Goal: Task Accomplishment & Management: Complete application form

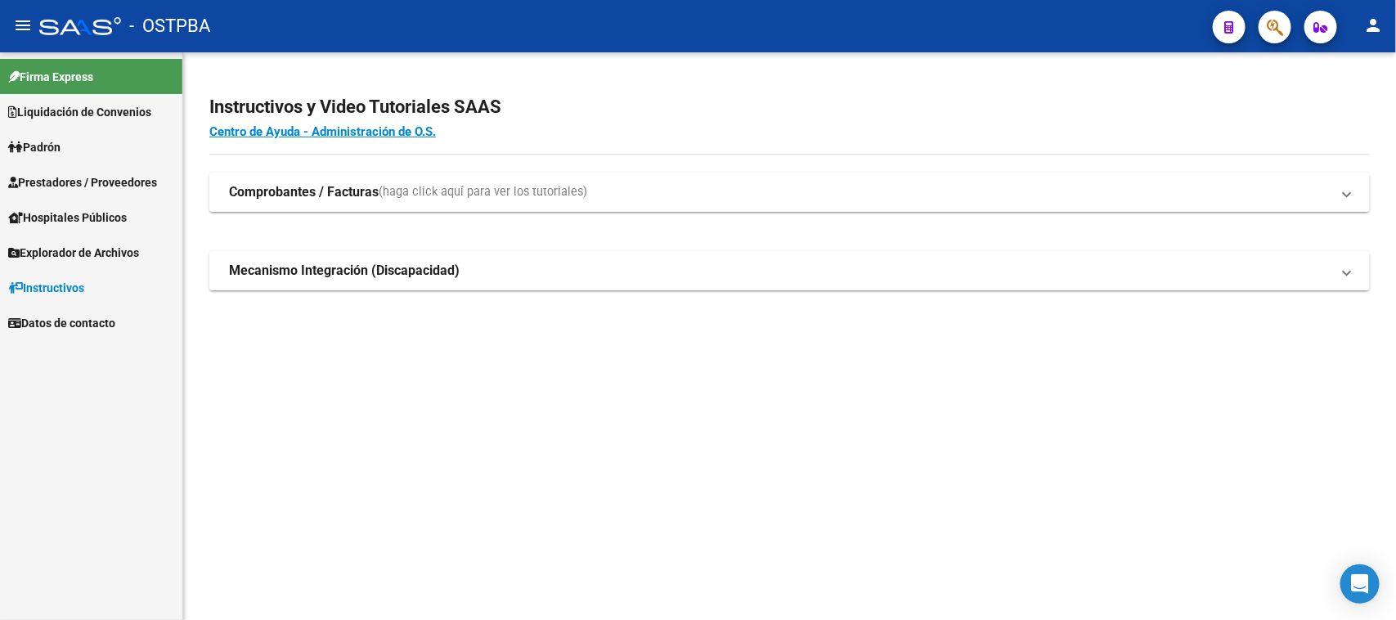
click at [59, 177] on span "Prestadores / Proveedores" at bounding box center [82, 182] width 149 height 18
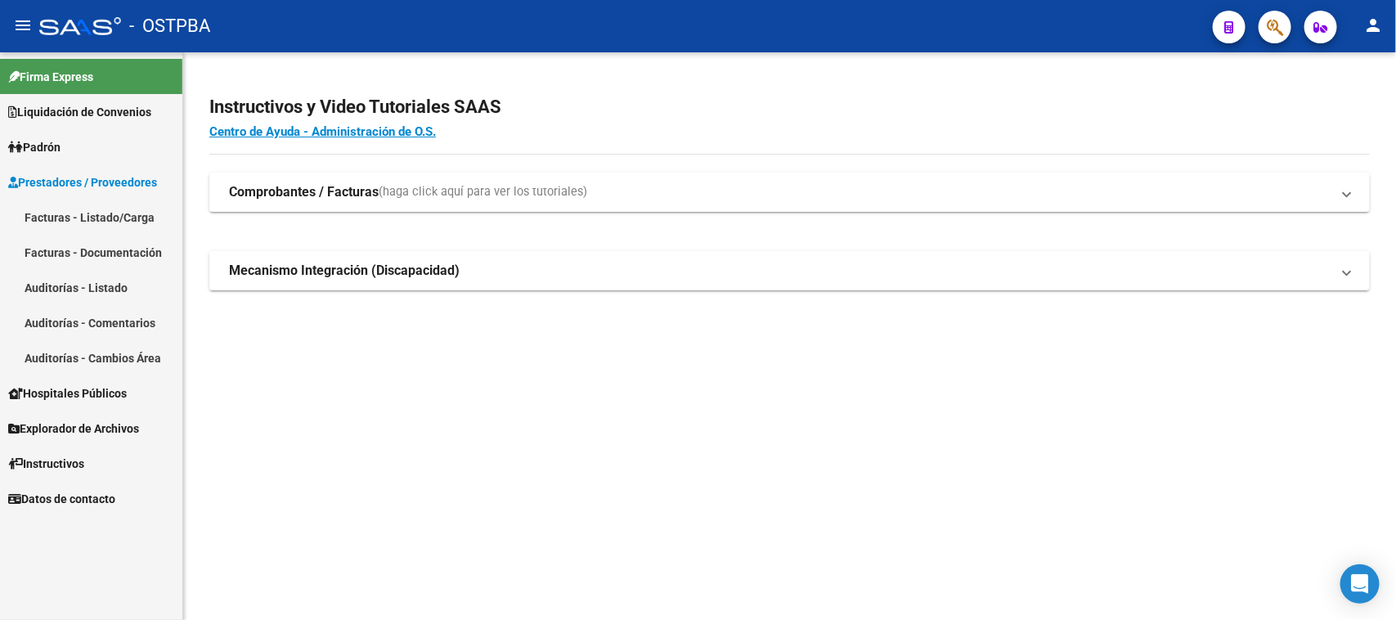
click at [75, 211] on link "Facturas - Listado/Carga" at bounding box center [91, 216] width 182 height 35
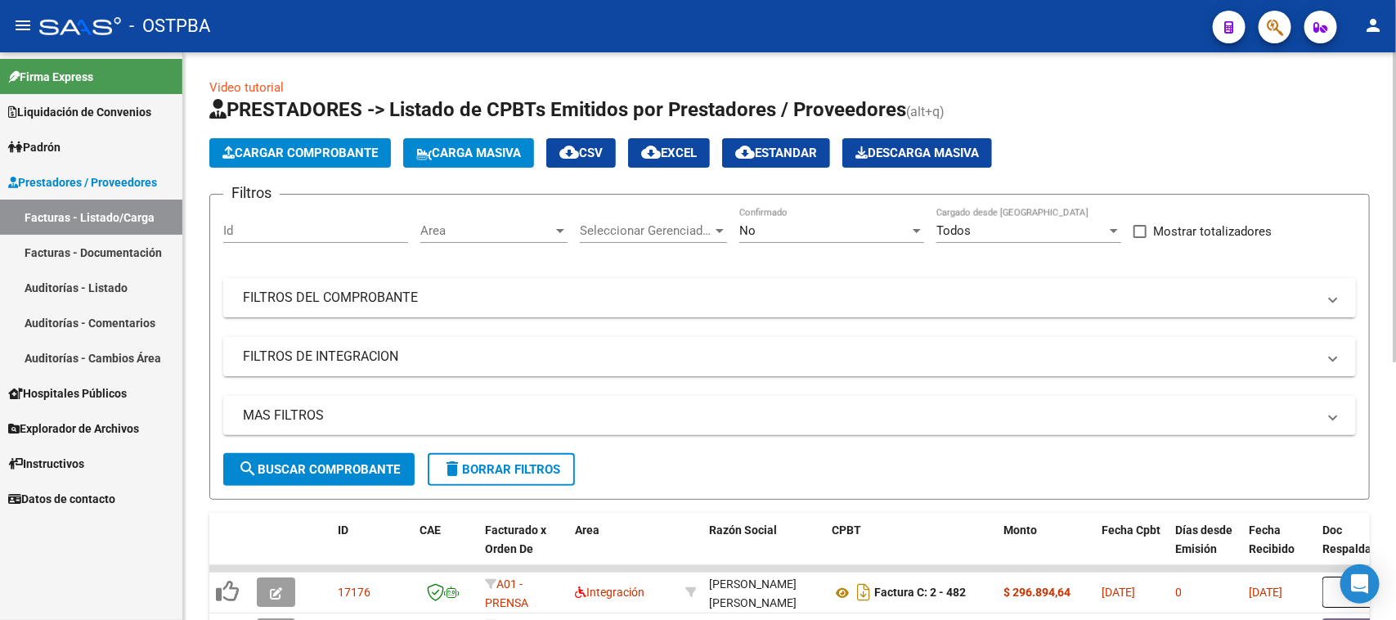
click at [553, 303] on mat-panel-title "FILTROS DEL COMPROBANTE" at bounding box center [780, 298] width 1074 height 18
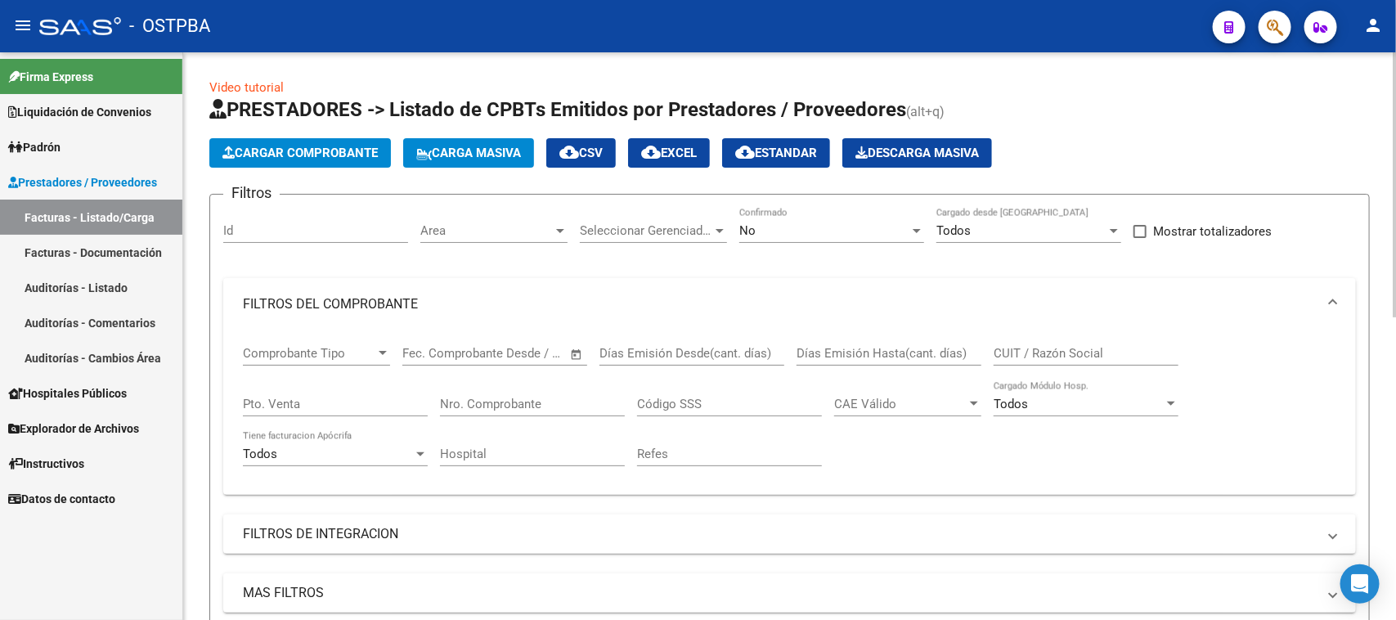
drag, startPoint x: 537, startPoint y: 403, endPoint x: 570, endPoint y: 383, distance: 38.6
click at [570, 383] on div "Nro. Comprobante" at bounding box center [532, 398] width 185 height 35
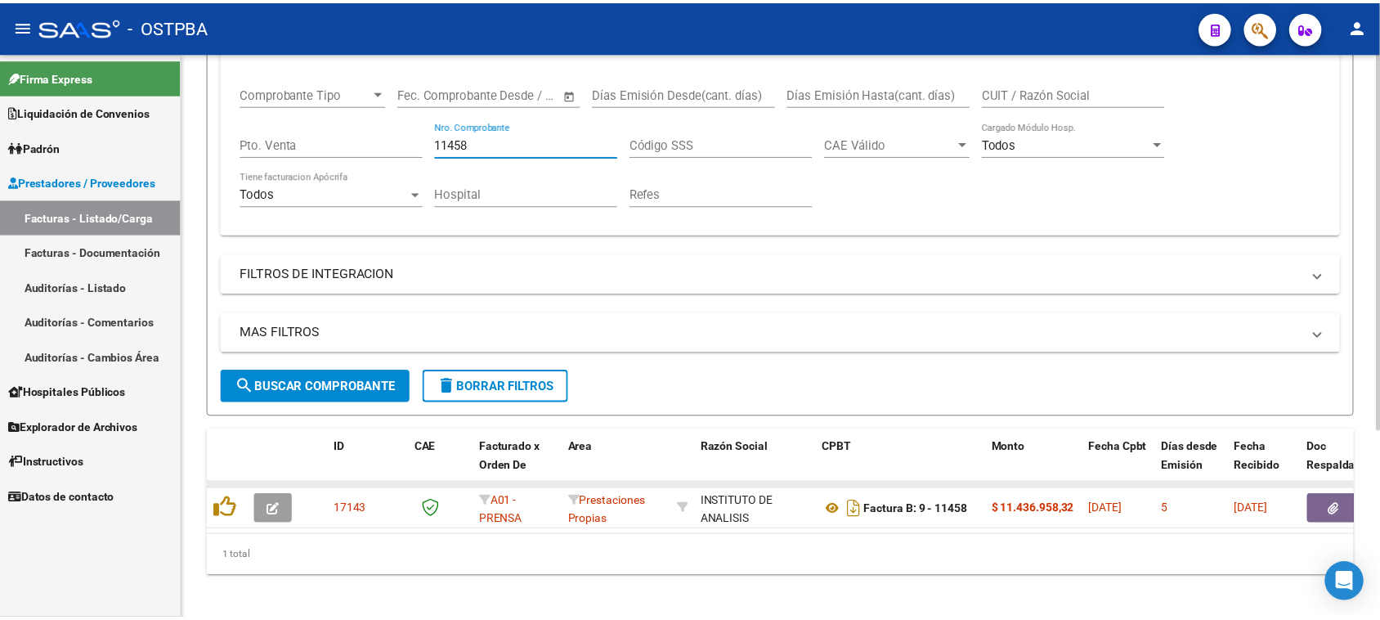
scroll to position [282, 0]
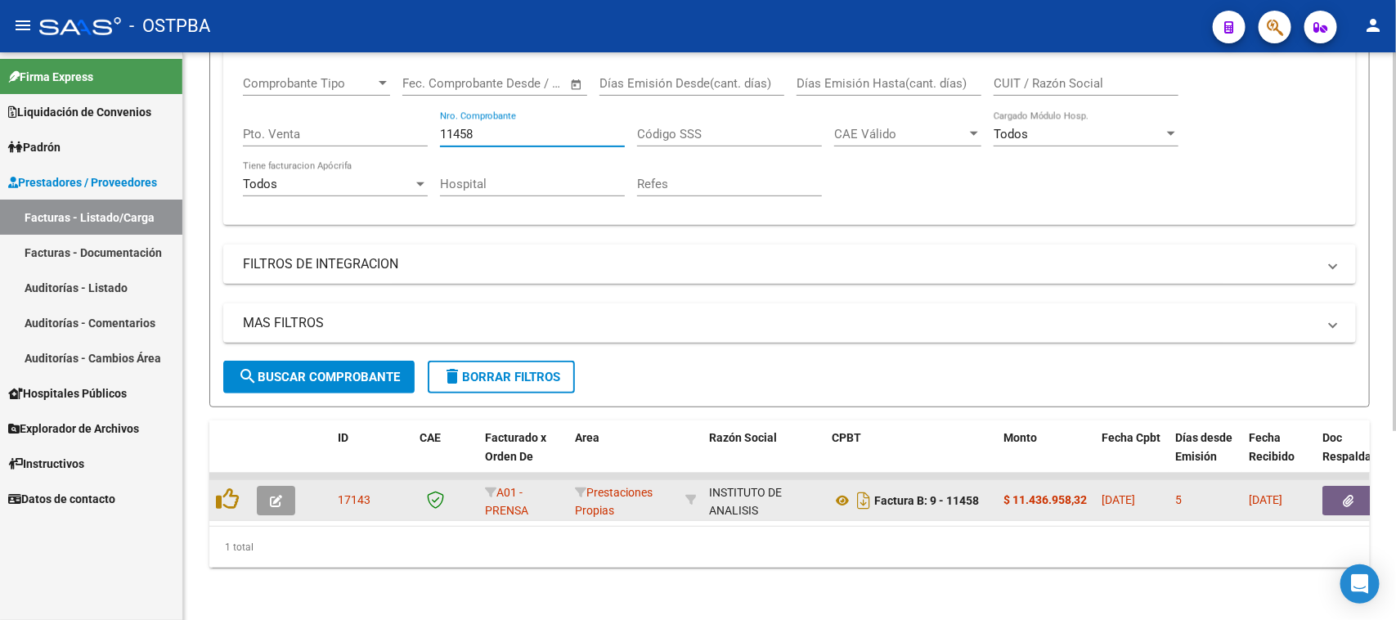
type input "11458"
click at [270, 495] on icon "button" at bounding box center [276, 501] width 12 height 12
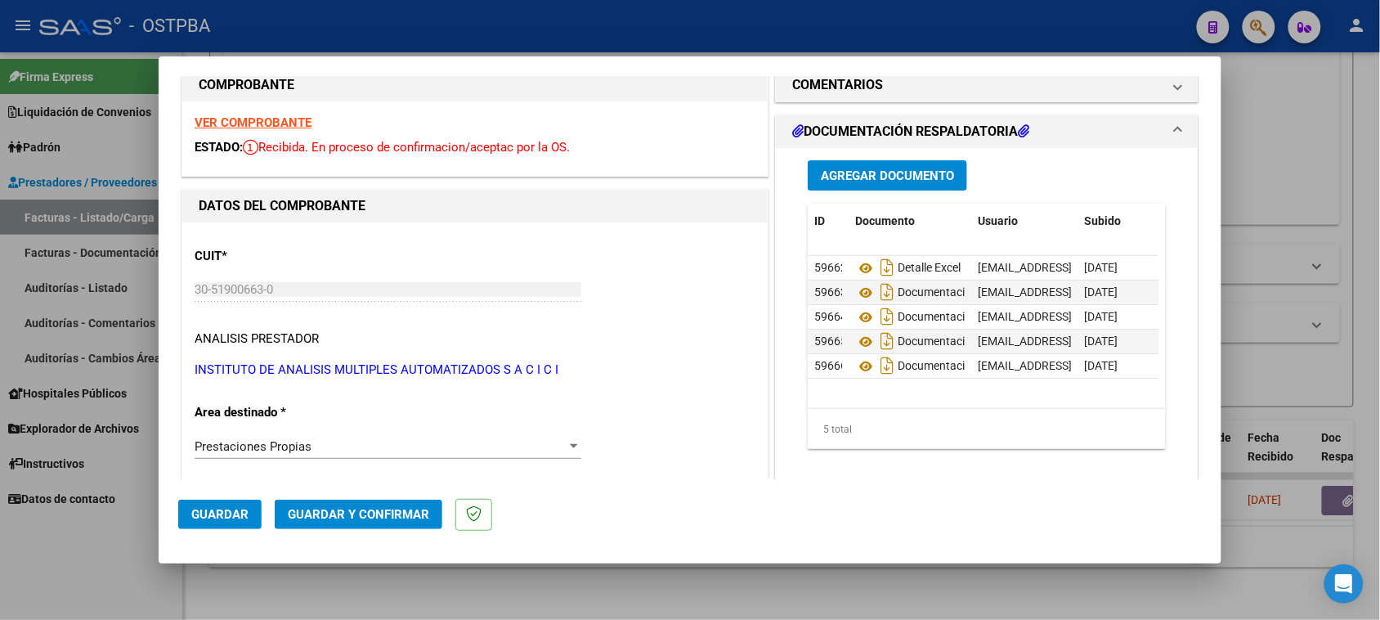
scroll to position [0, 0]
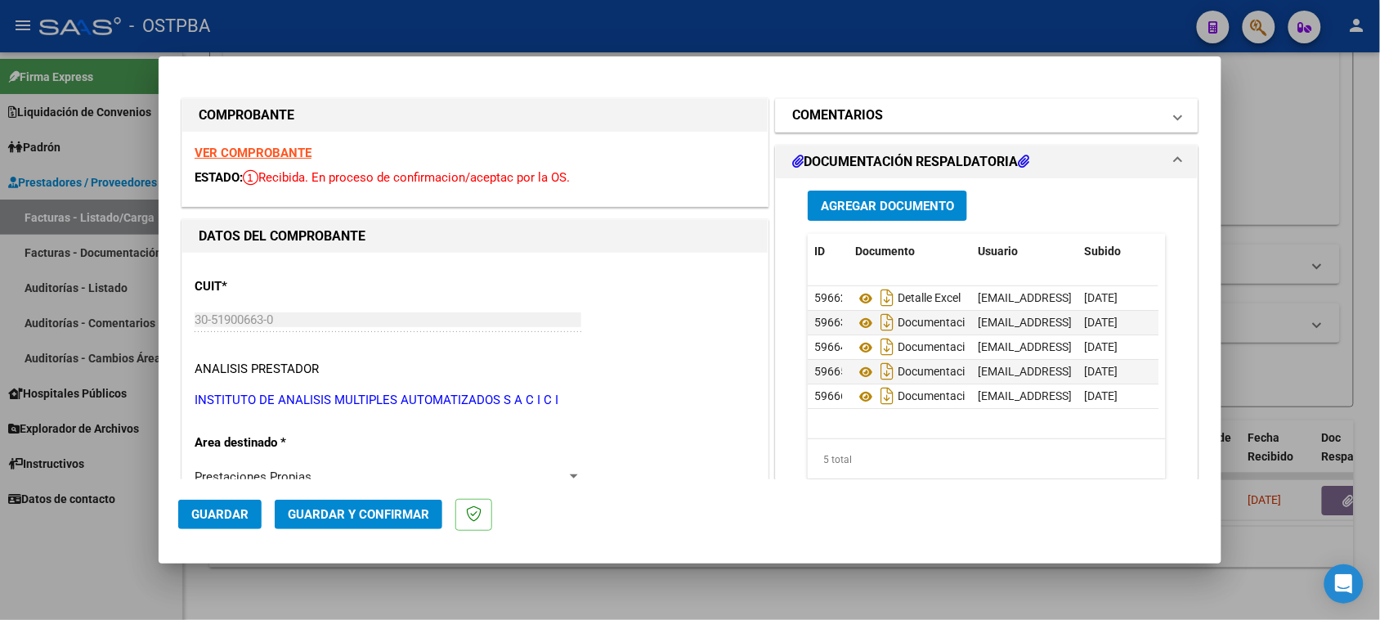
click at [822, 116] on h1 "COMENTARIOS" at bounding box center [837, 115] width 91 height 20
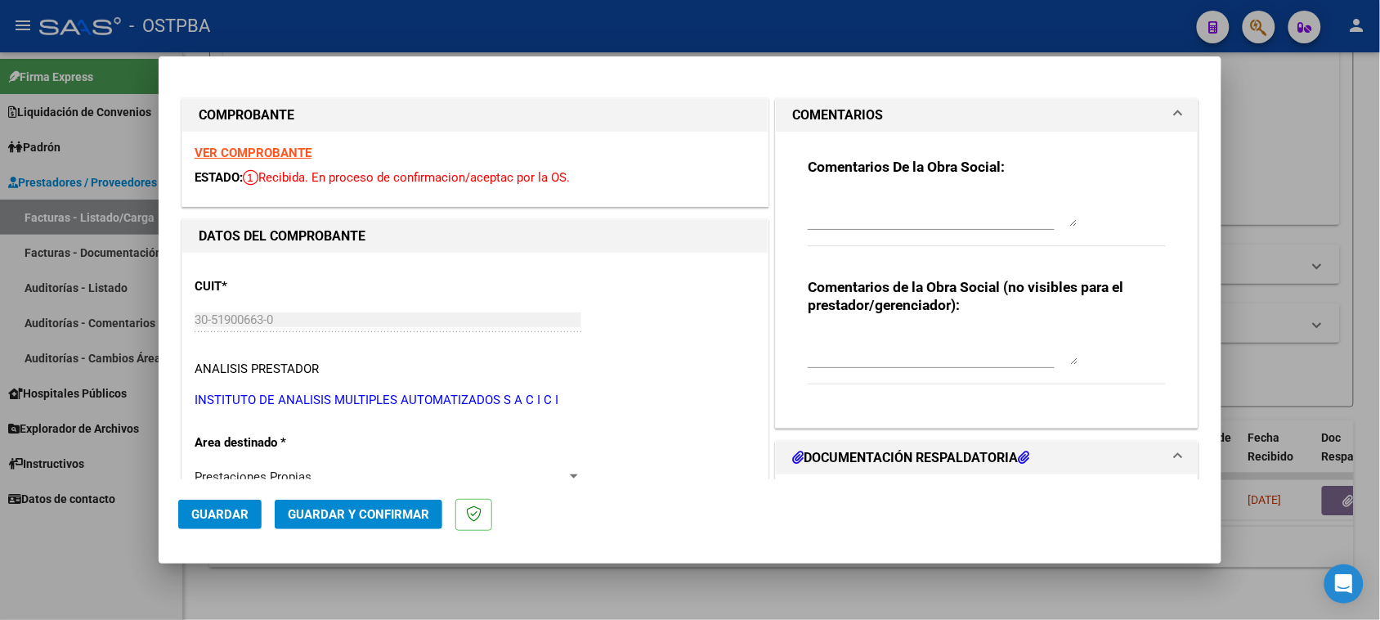
click at [841, 210] on textarea at bounding box center [943, 210] width 270 height 33
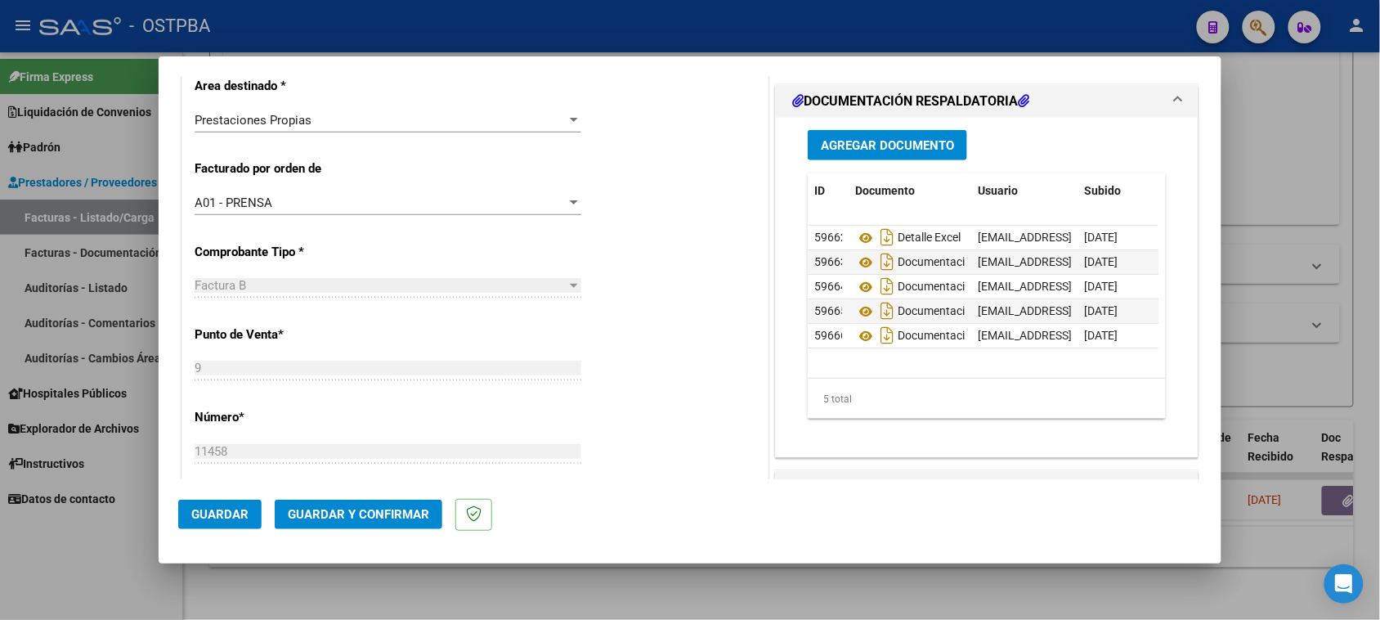
scroll to position [409, 0]
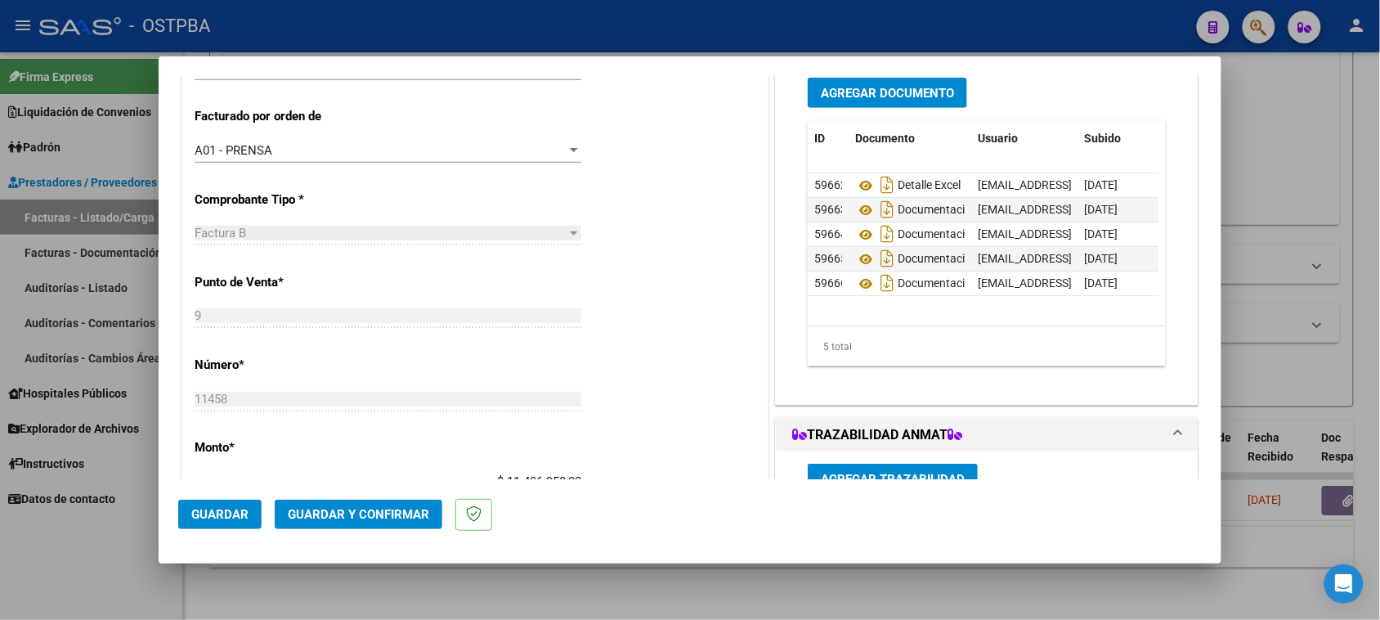
type textarea "HR 126254"
click at [872, 101] on button "Agregar Documento" at bounding box center [887, 93] width 159 height 30
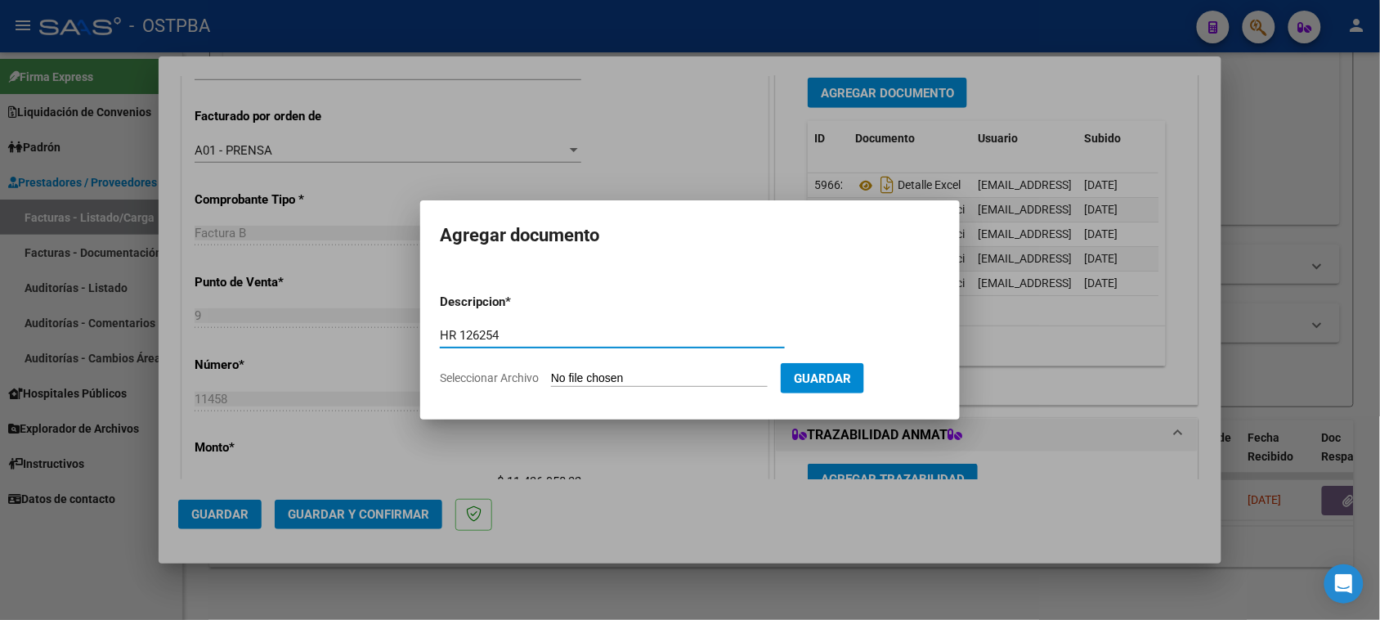
type input "HR 126254"
click at [551, 371] on input "Seleccionar Archivo" at bounding box center [659, 379] width 217 height 16
type input "C:\fakepath\HR 126254.pdf"
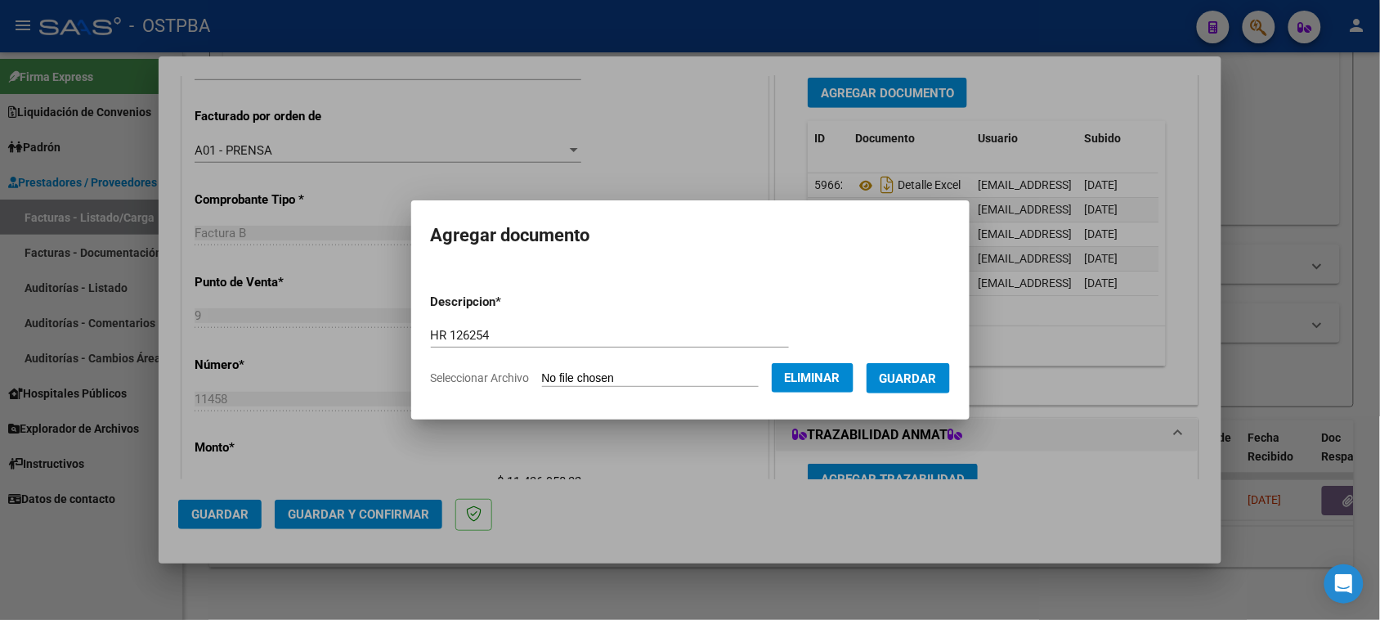
click at [905, 381] on span "Guardar" at bounding box center [908, 378] width 57 height 15
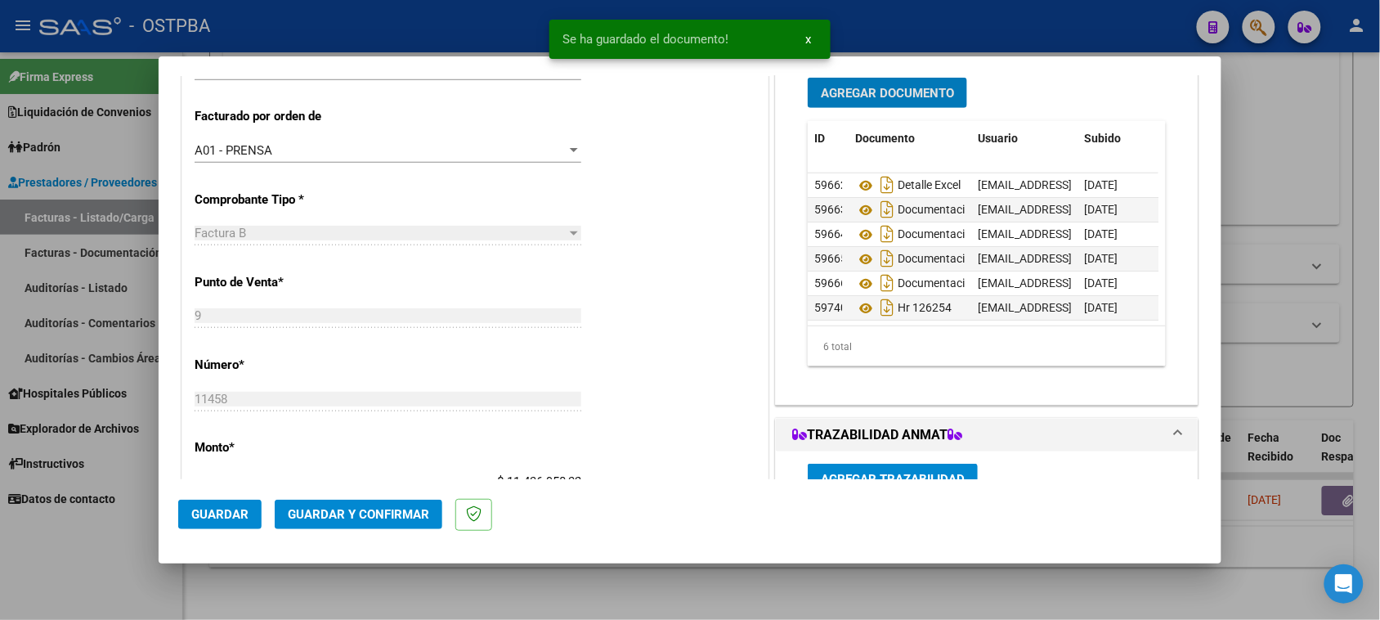
click at [377, 513] on span "Guardar y Confirmar" at bounding box center [358, 514] width 141 height 15
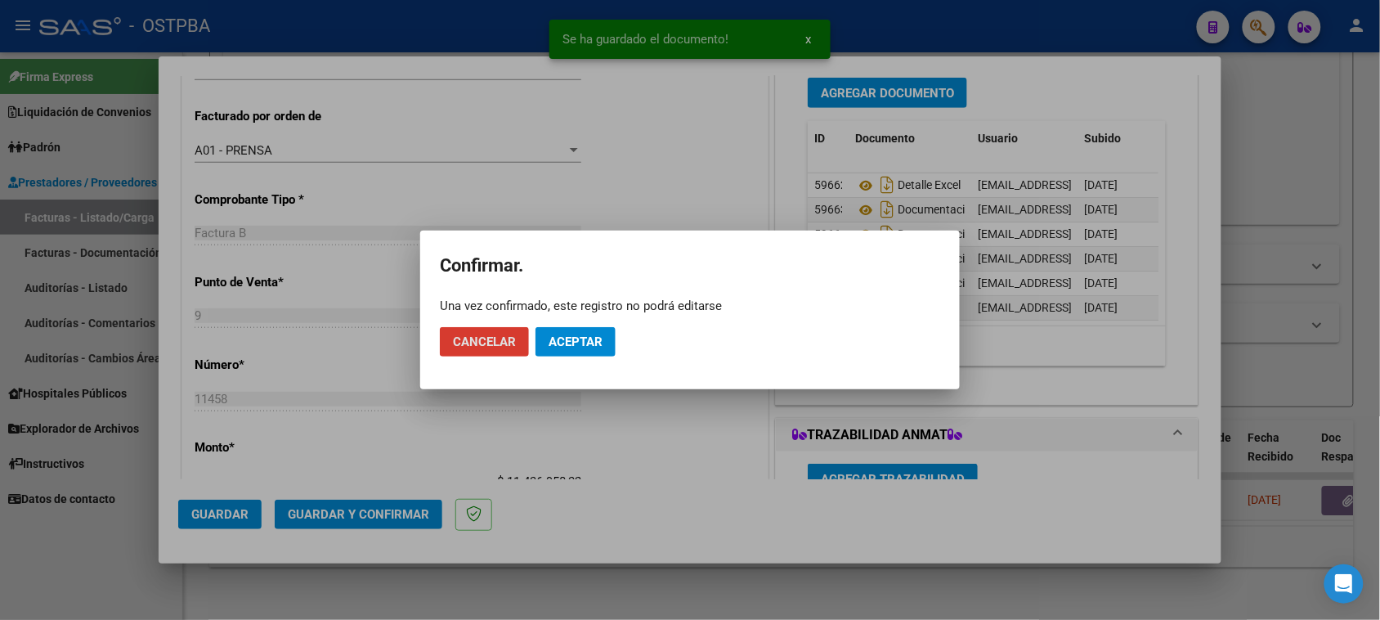
click at [549, 333] on button "Aceptar" at bounding box center [576, 341] width 80 height 29
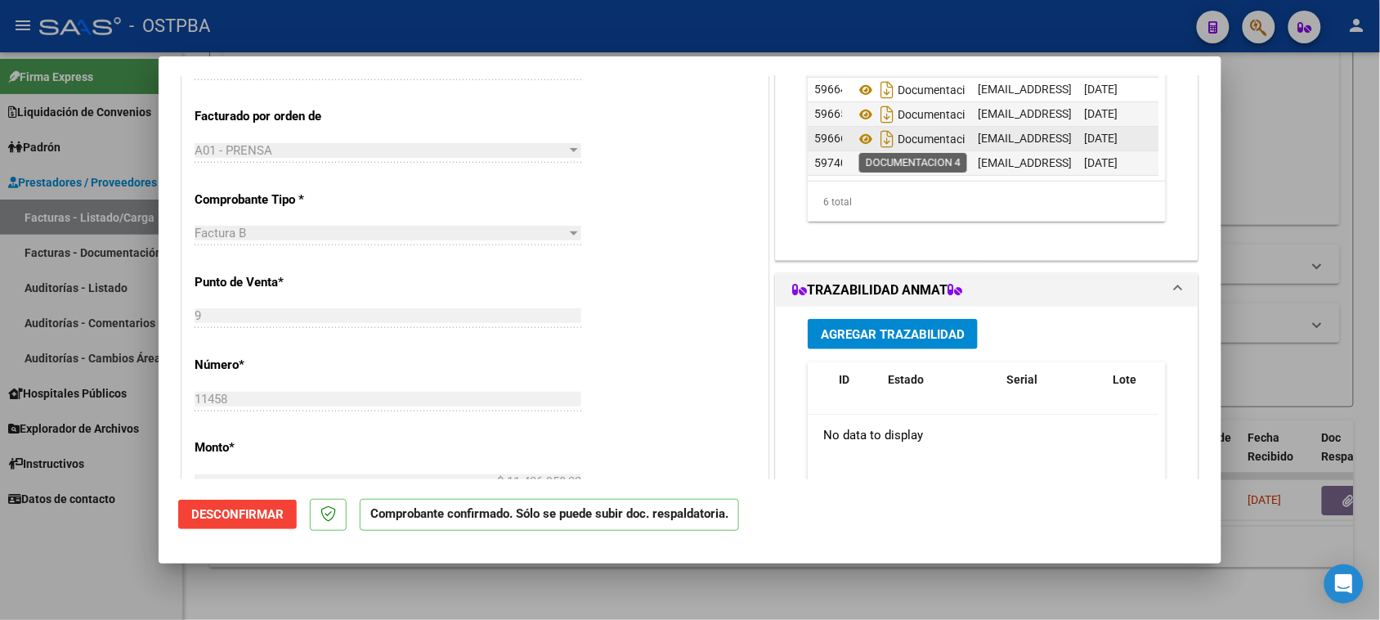
scroll to position [16, 0]
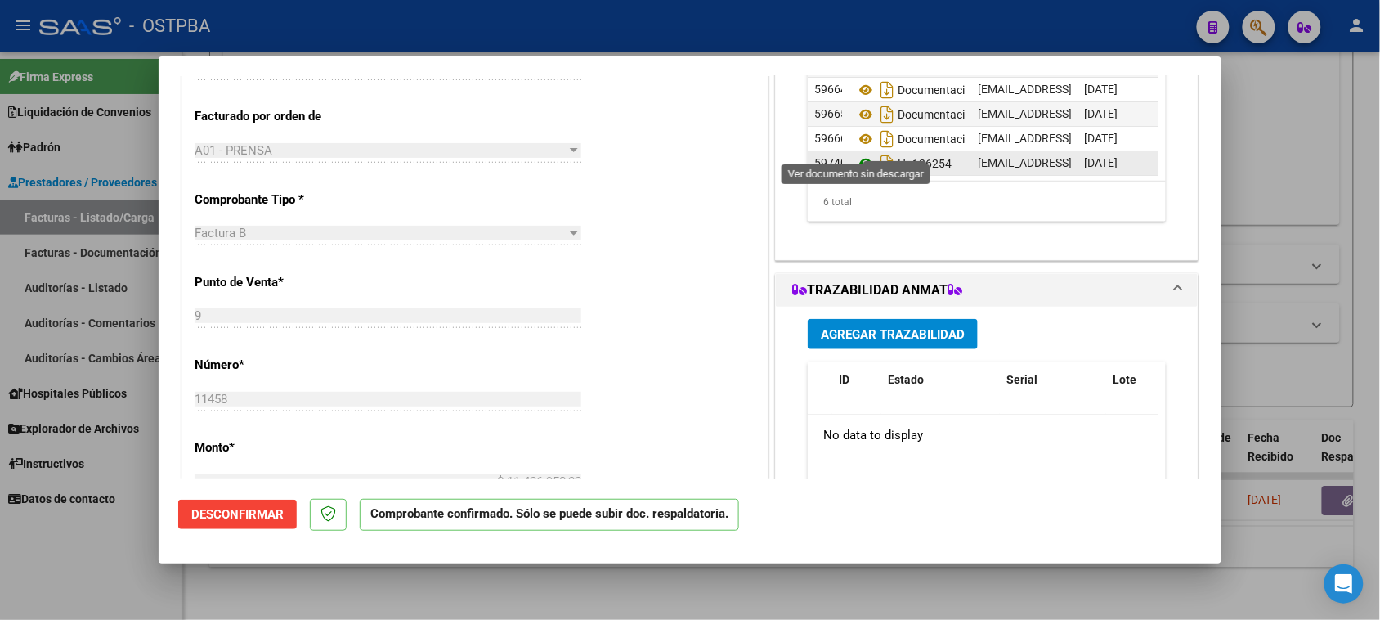
click at [855, 154] on icon at bounding box center [865, 164] width 21 height 20
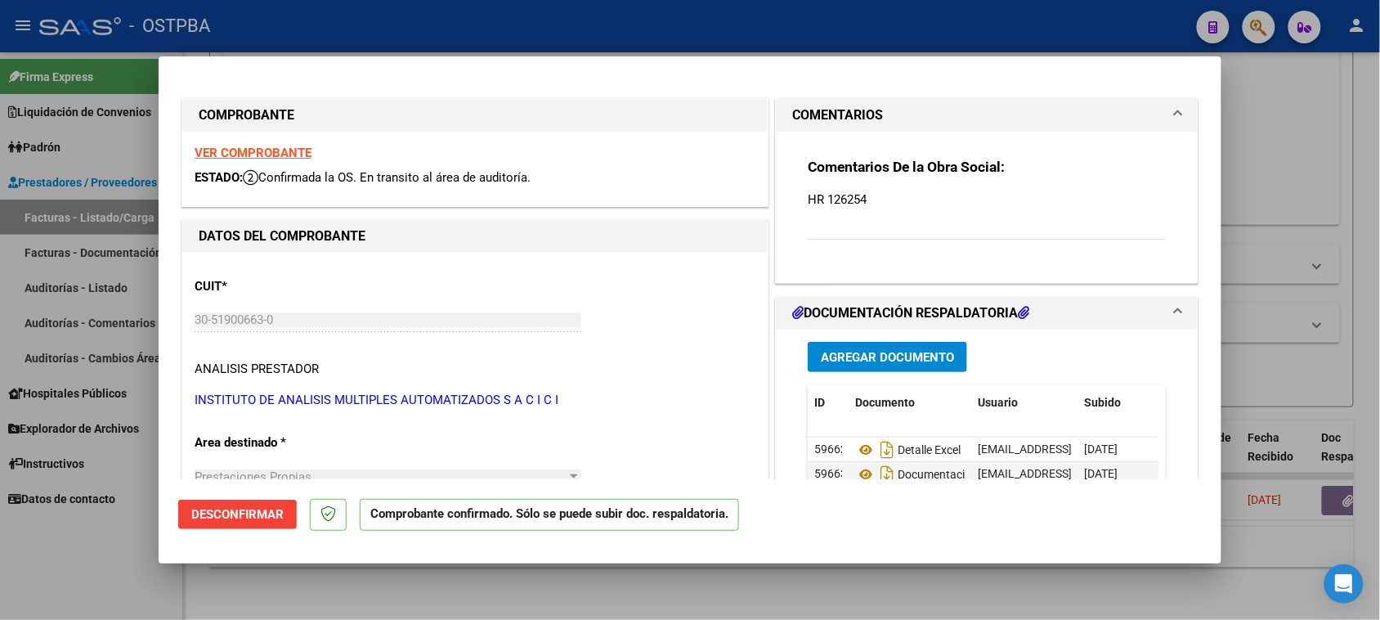
click at [274, 150] on strong "VER COMPROBANTE" at bounding box center [253, 153] width 117 height 15
drag, startPoint x: 61, startPoint y: 570, endPoint x: 116, endPoint y: 550, distance: 58.2
click at [68, 564] on div at bounding box center [690, 310] width 1380 height 620
type input "$ 0,00"
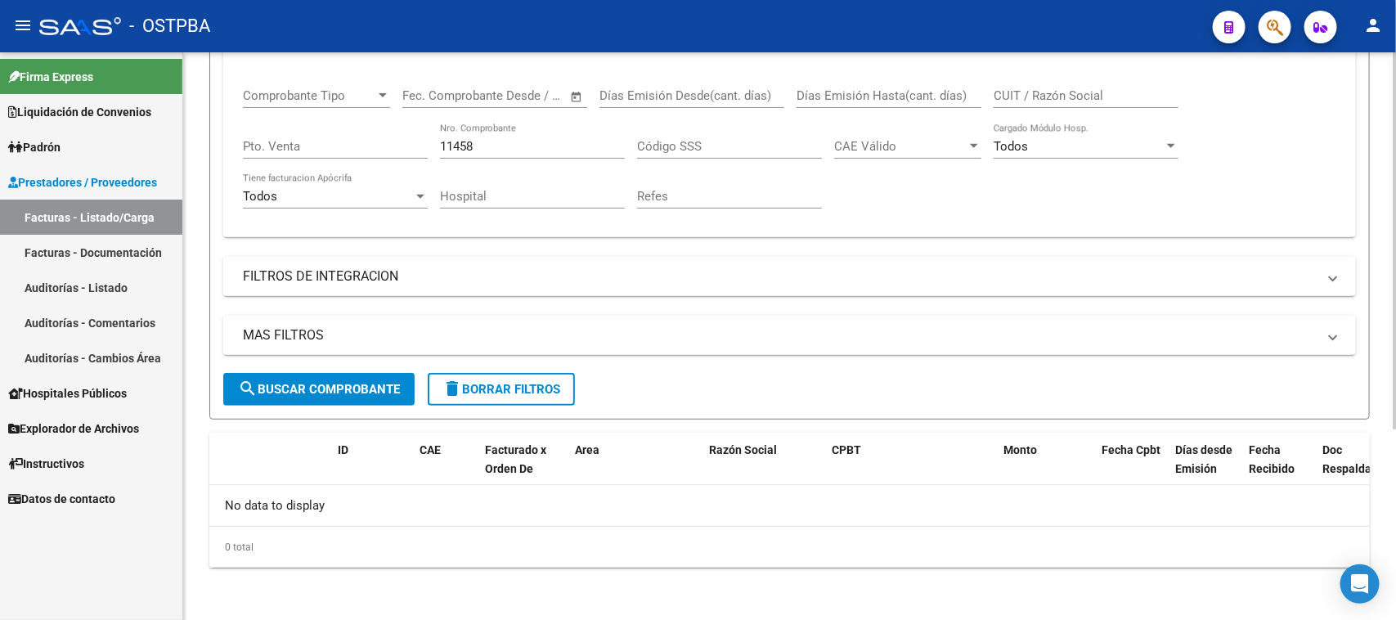
scroll to position [253, 0]
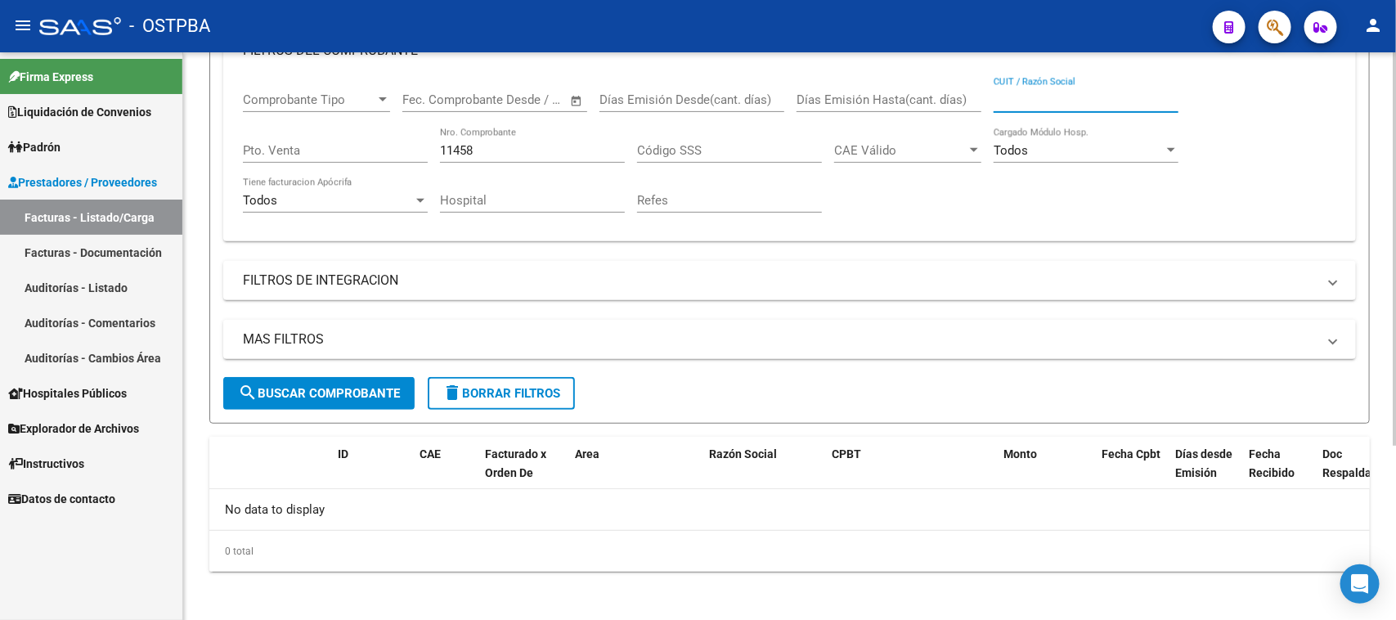
click at [1040, 101] on input "CUIT / Razón Social" at bounding box center [1085, 99] width 185 height 15
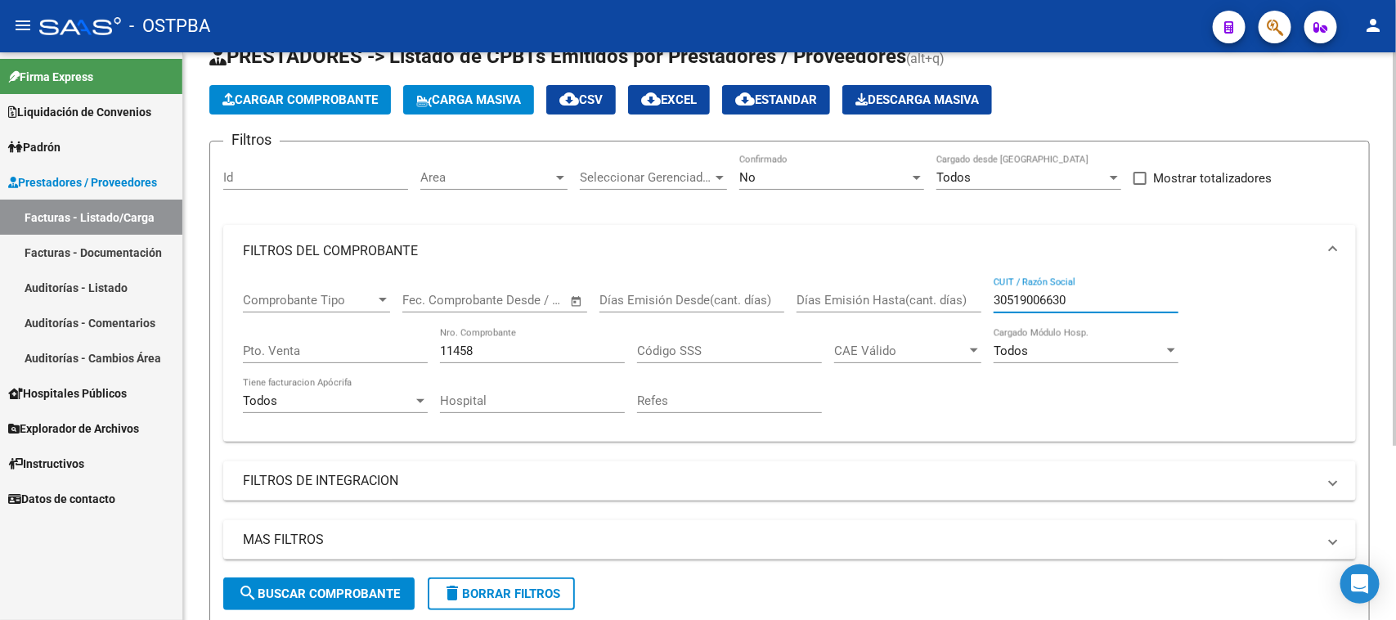
scroll to position [49, 0]
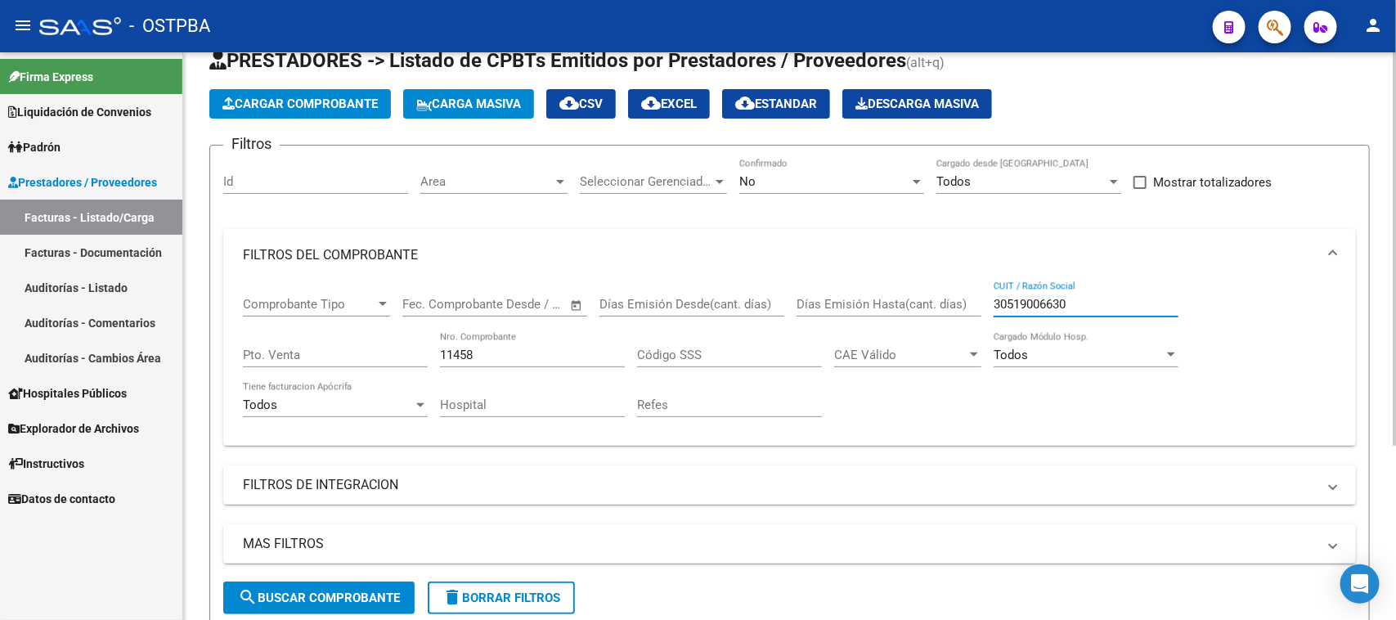
type input "30519006630"
click at [884, 178] on div "No" at bounding box center [824, 181] width 170 height 15
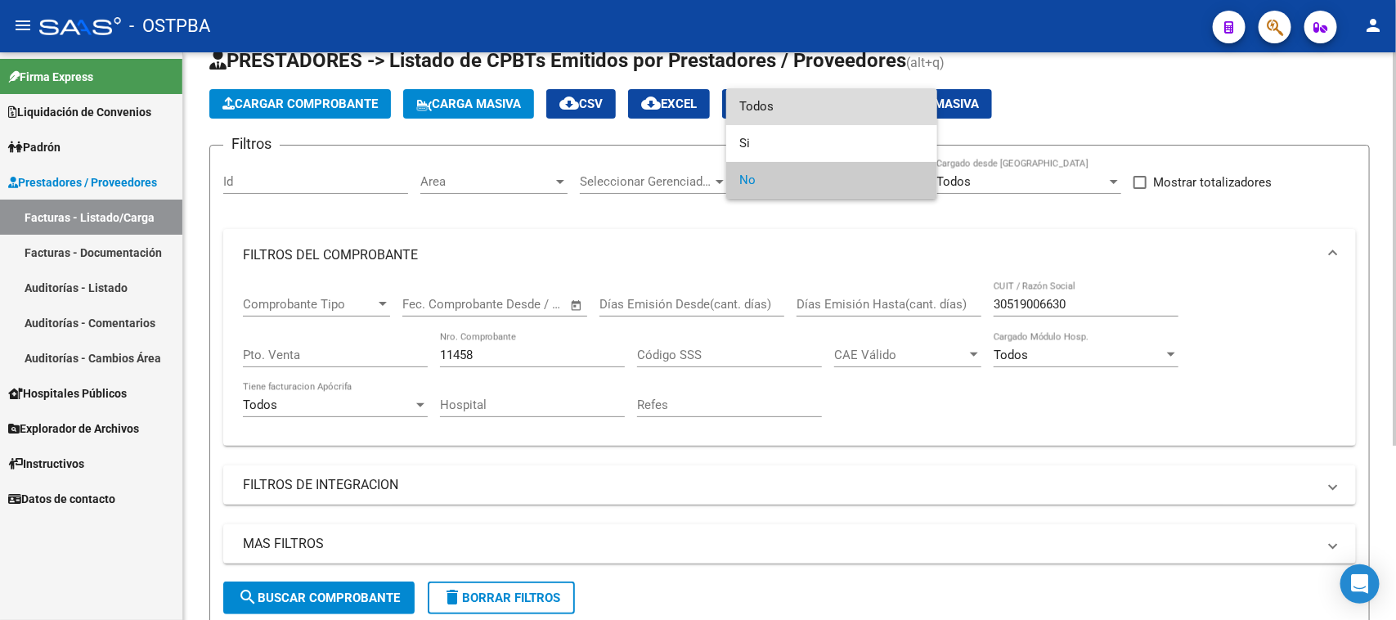
drag, startPoint x: 755, startPoint y: 107, endPoint x: 715, endPoint y: 164, distance: 68.7
click at [754, 111] on span "Todos" at bounding box center [831, 106] width 185 height 37
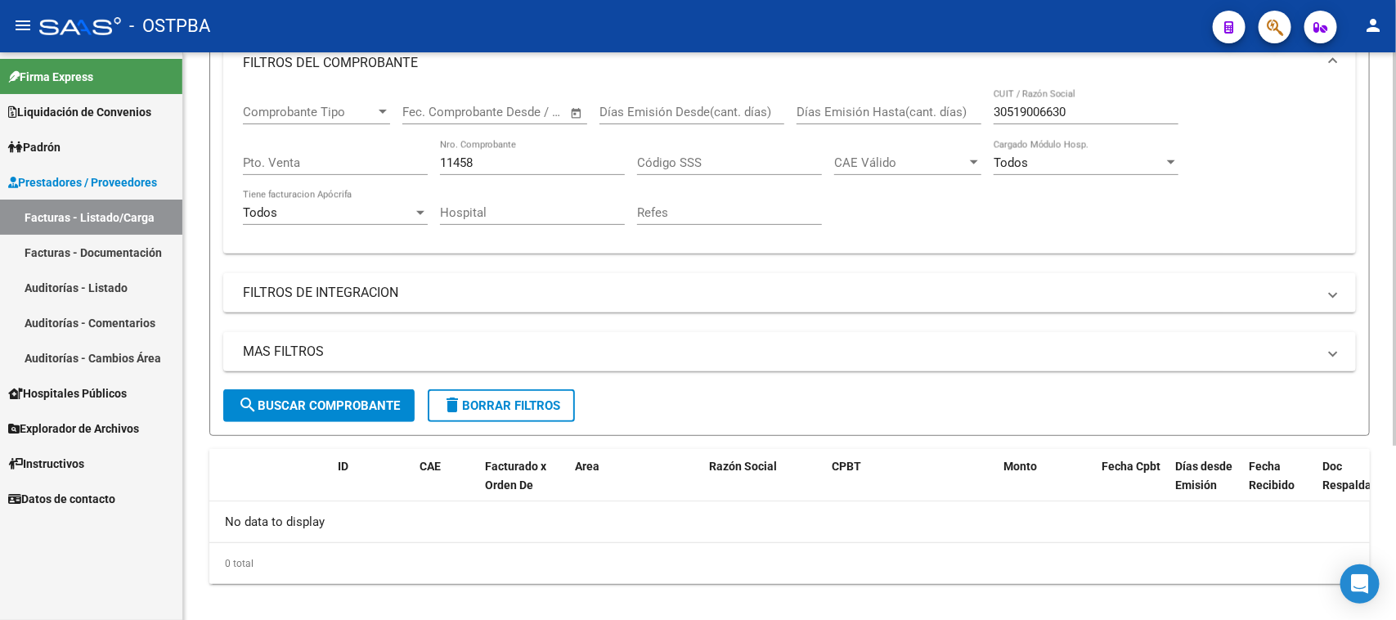
scroll to position [253, 0]
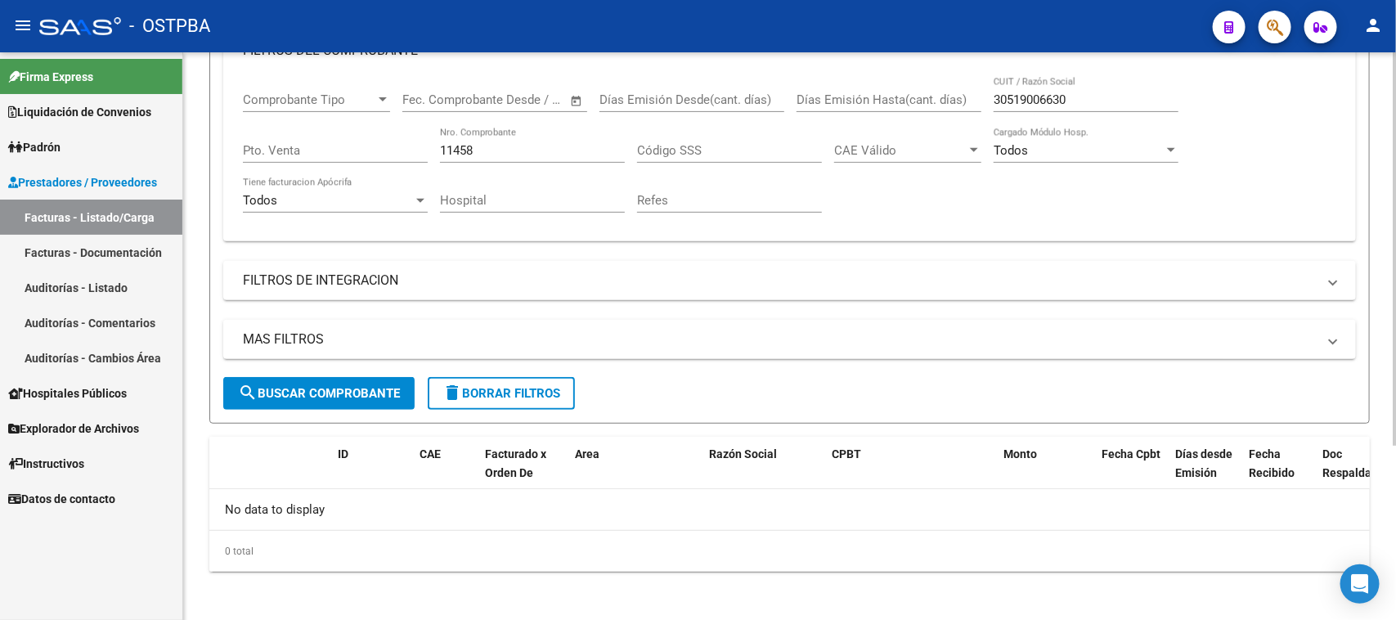
click at [362, 392] on span "search Buscar Comprobante" at bounding box center [319, 393] width 162 height 15
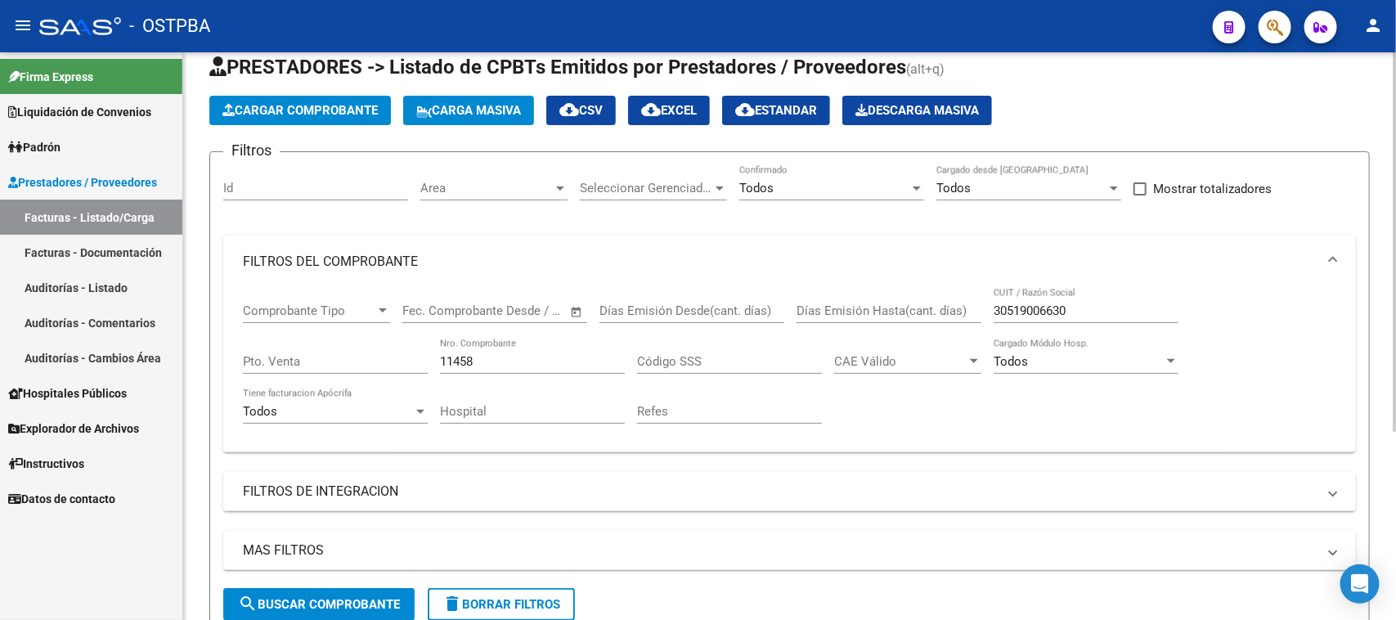
scroll to position [0, 0]
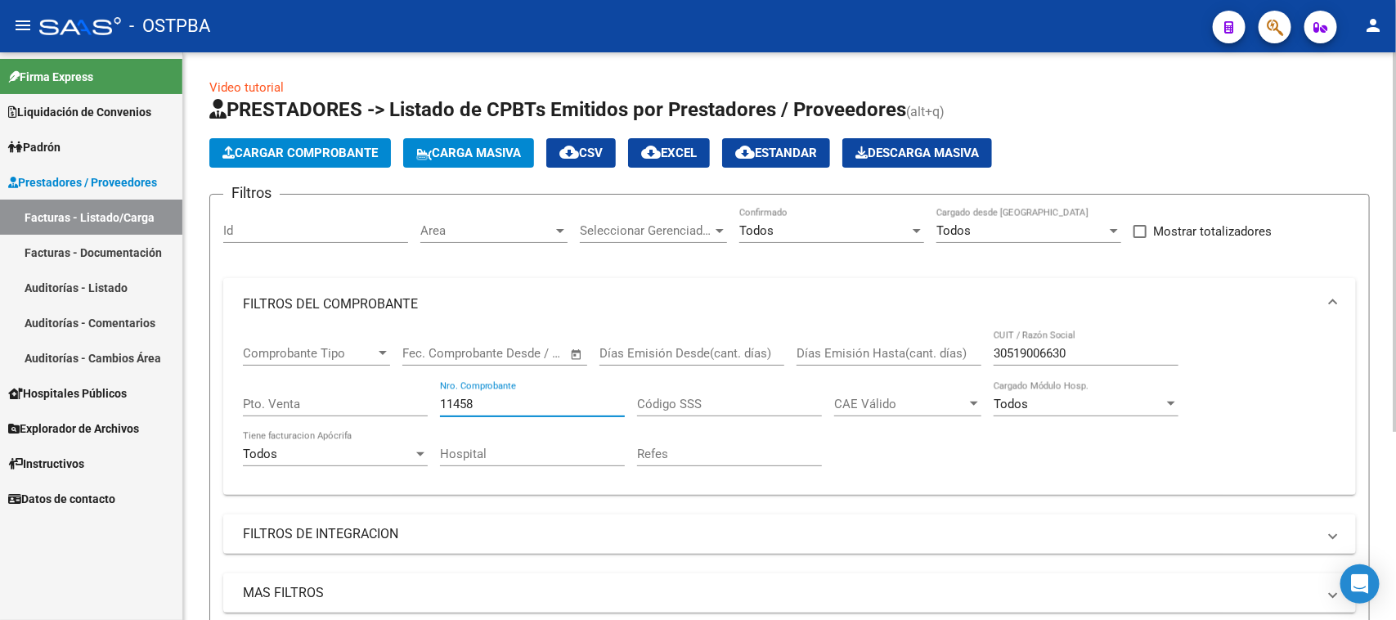
drag, startPoint x: 483, startPoint y: 403, endPoint x: 425, endPoint y: 403, distance: 58.1
click at [425, 403] on div "Comprobante Tipo Comprobante Tipo Start date – End date Fec. Comprobante Desde …" at bounding box center [789, 405] width 1093 height 151
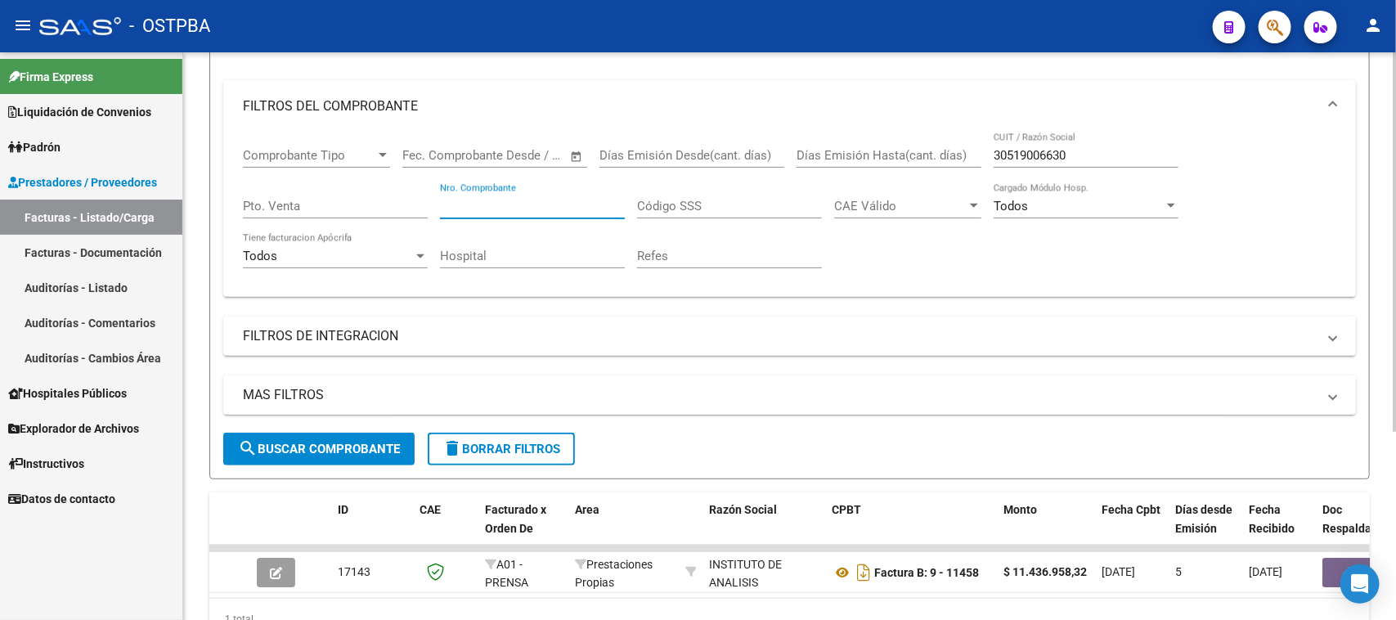
scroll to position [204, 0]
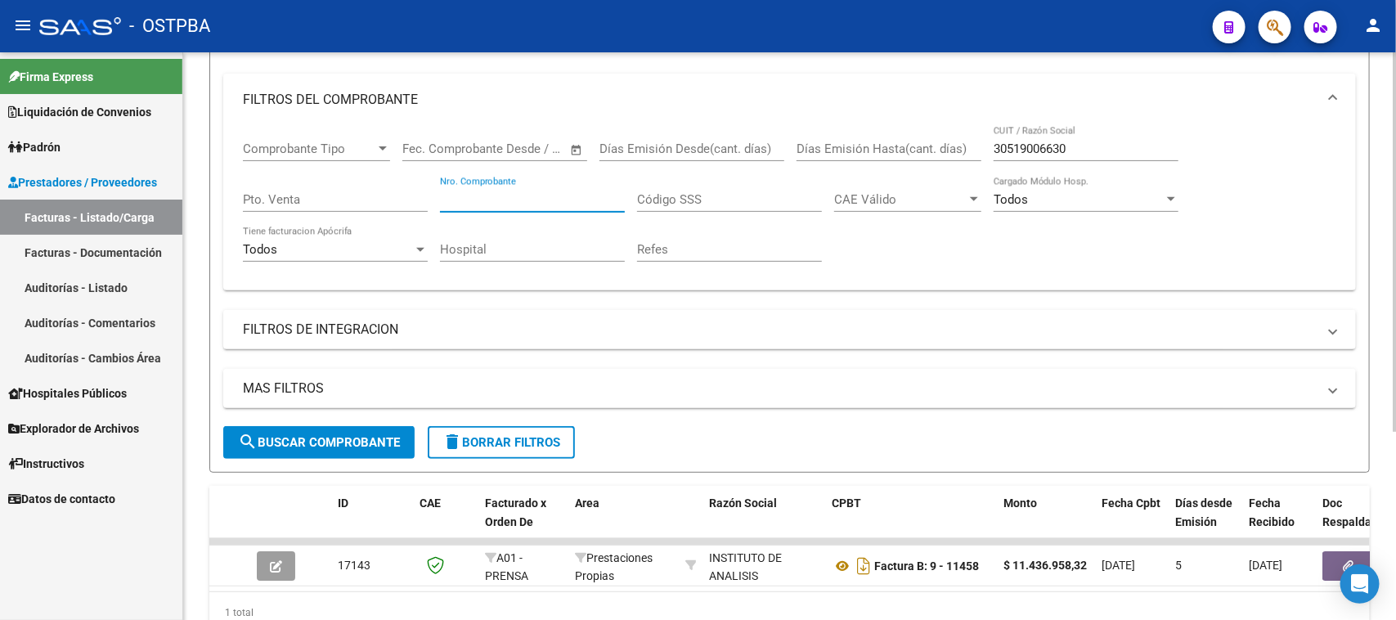
click at [320, 442] on span "search Buscar Comprobante" at bounding box center [319, 442] width 162 height 15
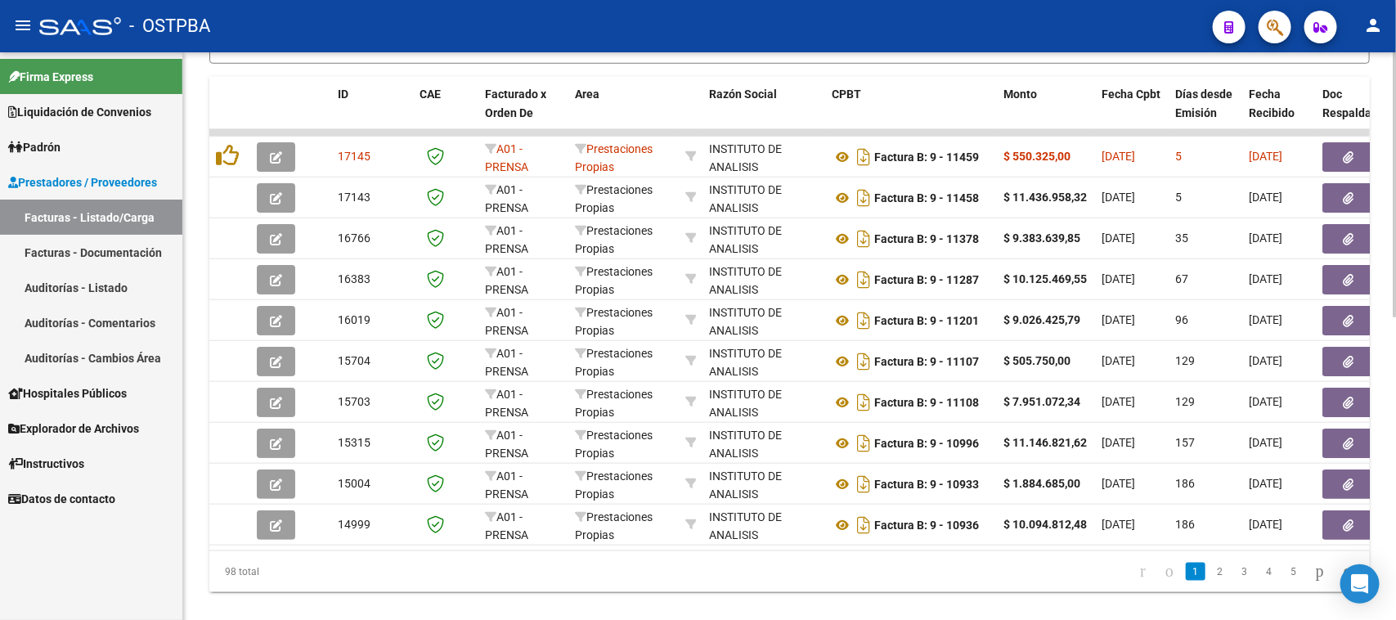
scroll to position [650, 0]
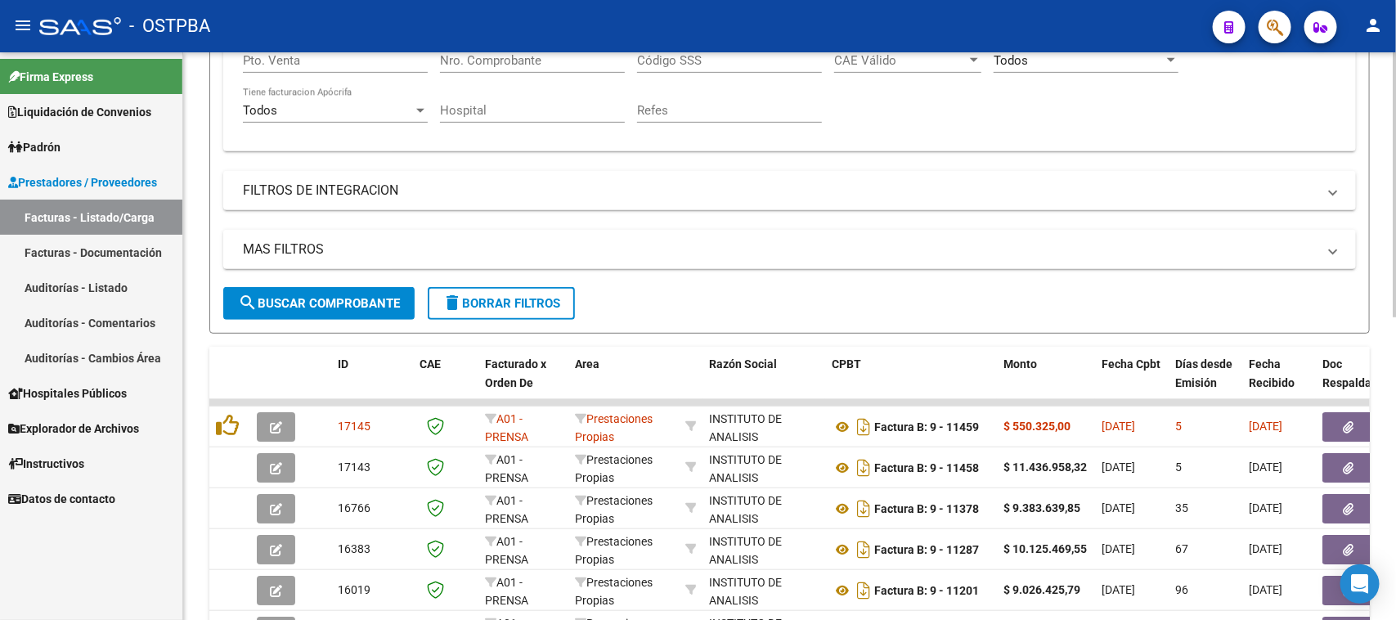
click at [545, 303] on span "delete Borrar Filtros" at bounding box center [501, 303] width 118 height 15
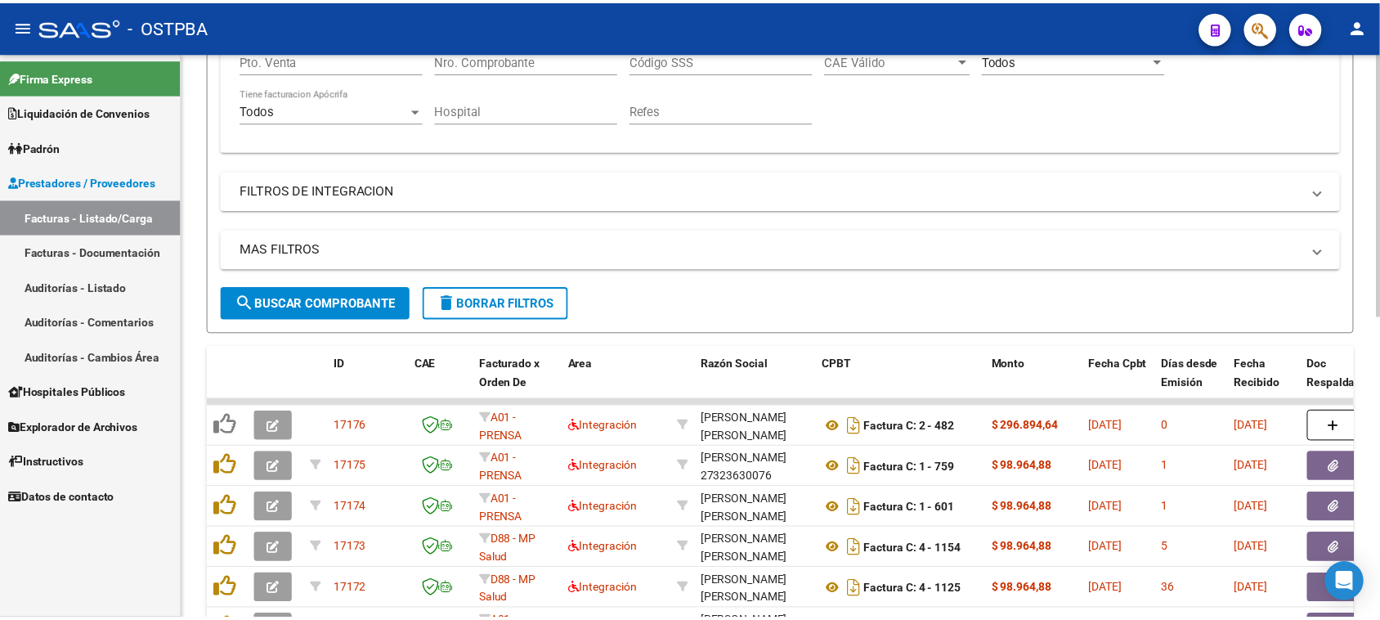
scroll to position [241, 0]
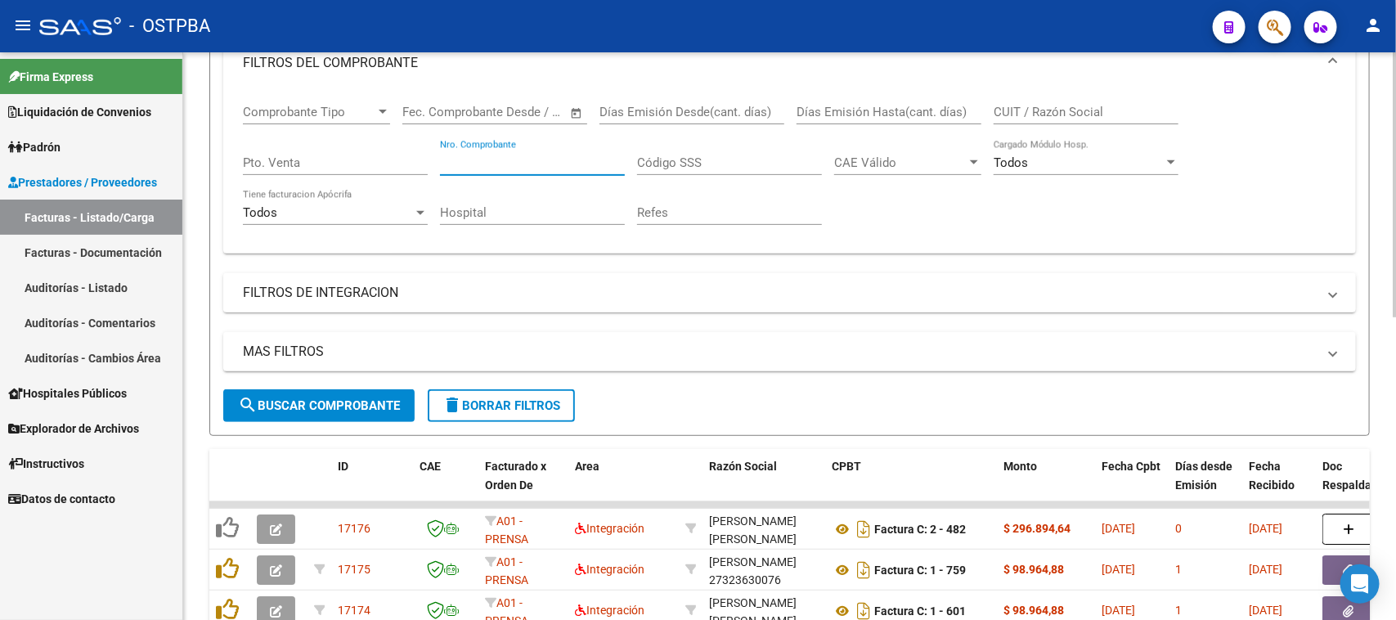
drag, startPoint x: 538, startPoint y: 161, endPoint x: 1079, endPoint y: 300, distance: 558.8
click at [544, 166] on input "Nro. Comprobante" at bounding box center [532, 162] width 185 height 15
type input "11459"
click at [349, 398] on span "search Buscar Comprobante" at bounding box center [319, 405] width 162 height 15
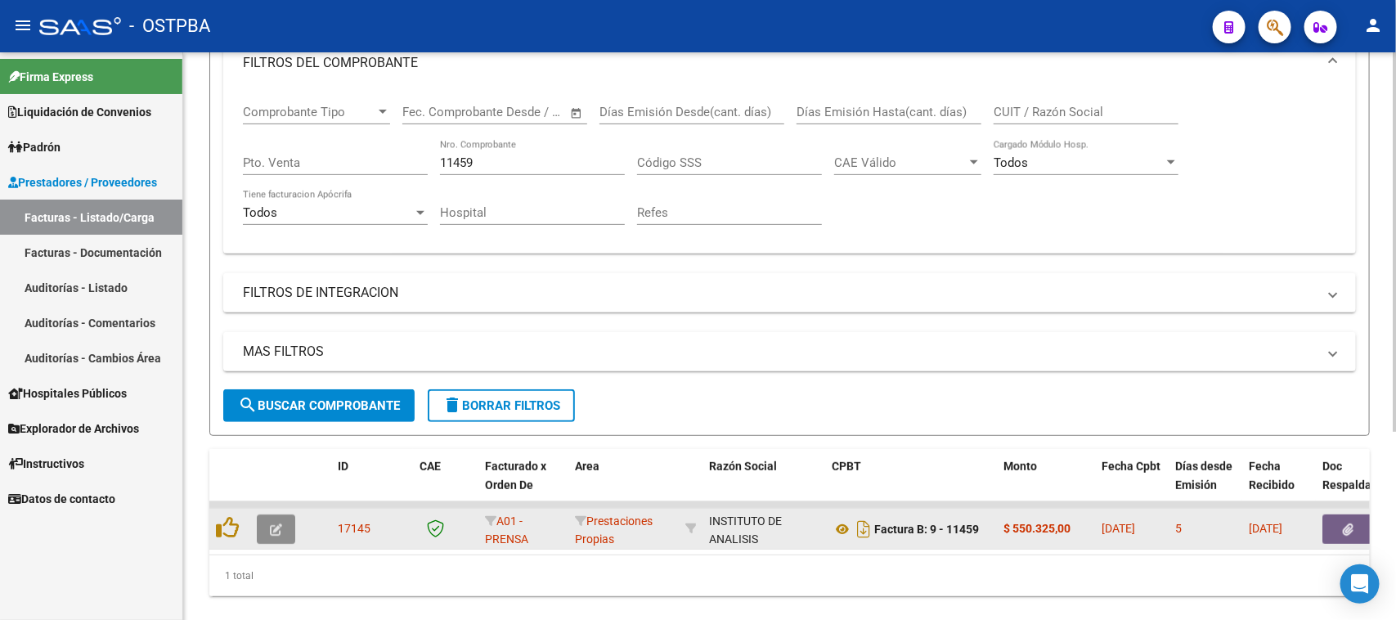
click at [282, 523] on button "button" at bounding box center [276, 528] width 38 height 29
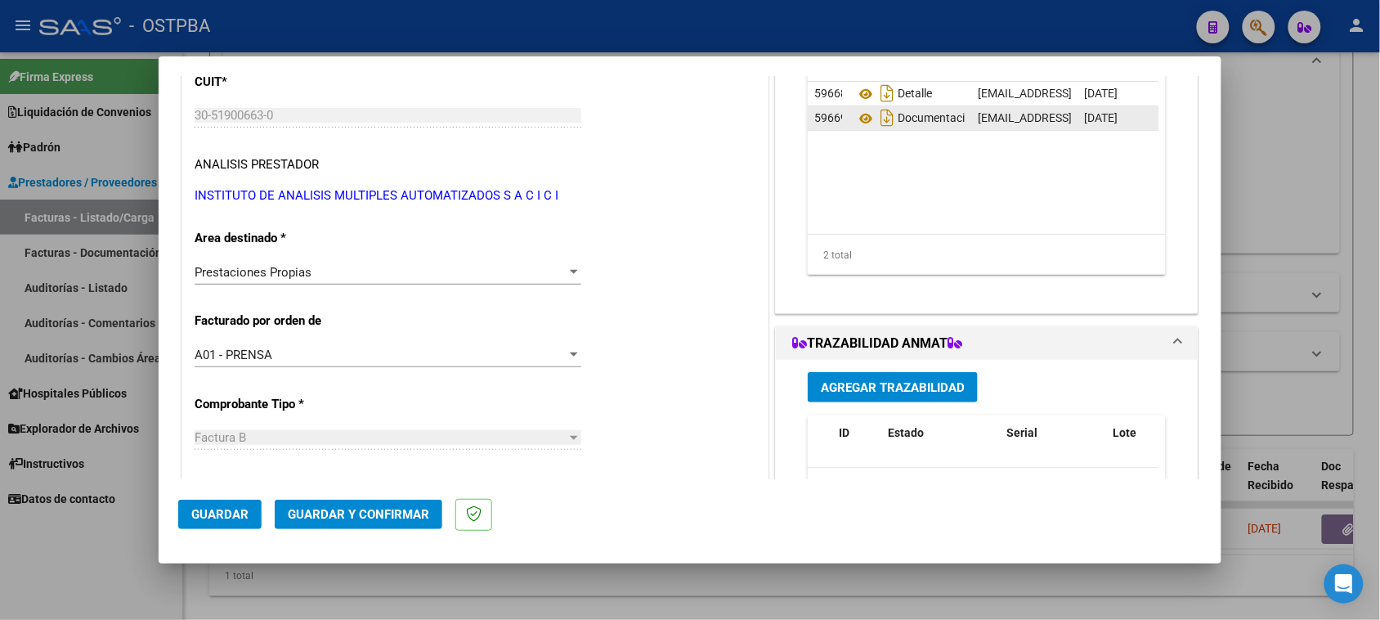
scroll to position [0, 0]
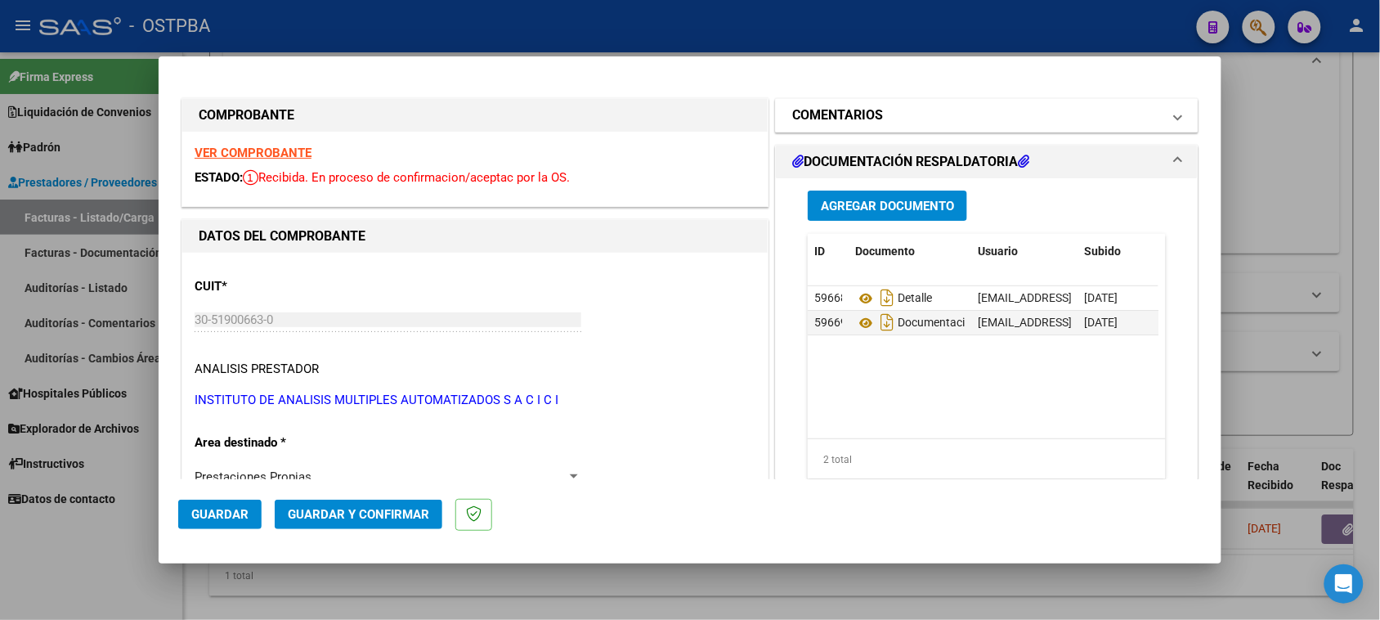
click at [903, 123] on mat-panel-title "COMENTARIOS" at bounding box center [977, 115] width 370 height 20
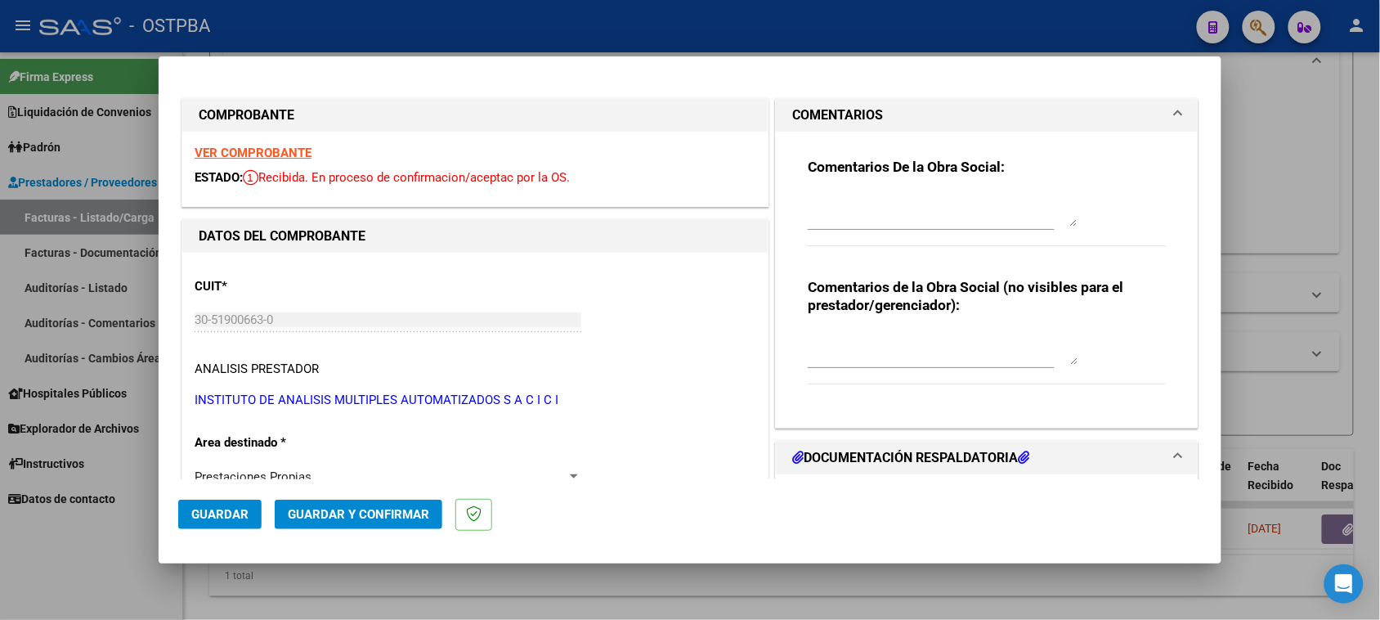
click at [832, 218] on textarea at bounding box center [943, 210] width 270 height 33
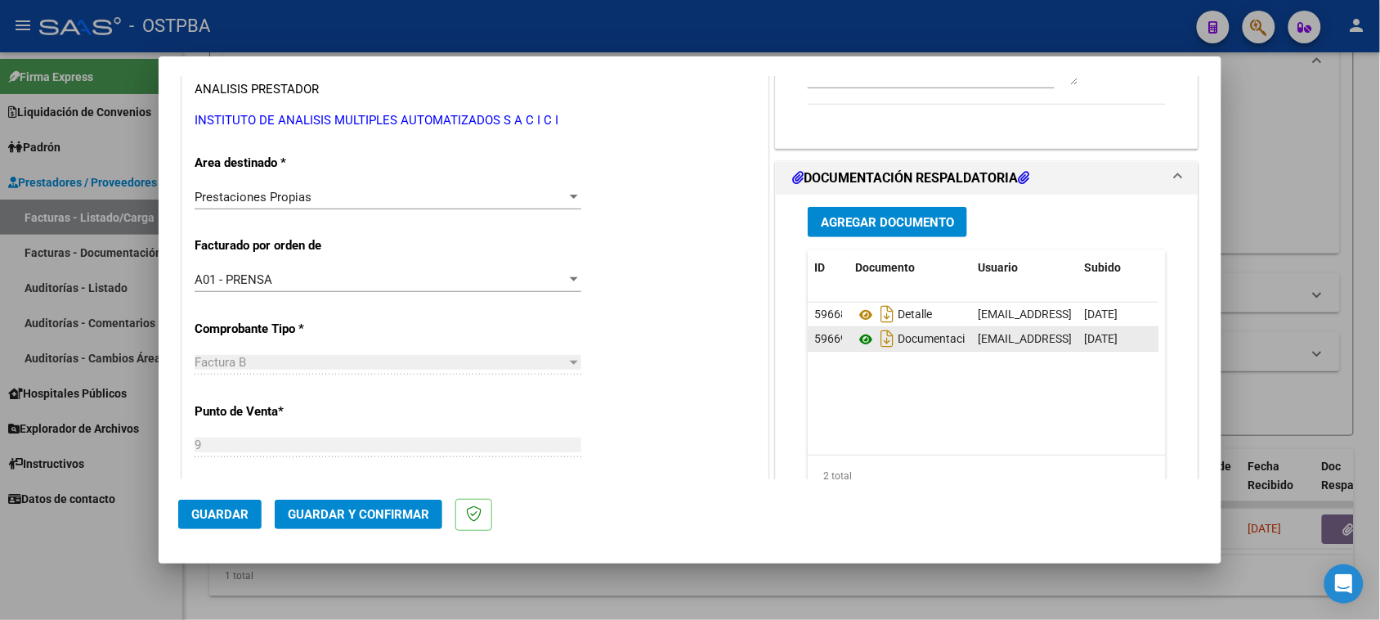
scroll to position [307, 0]
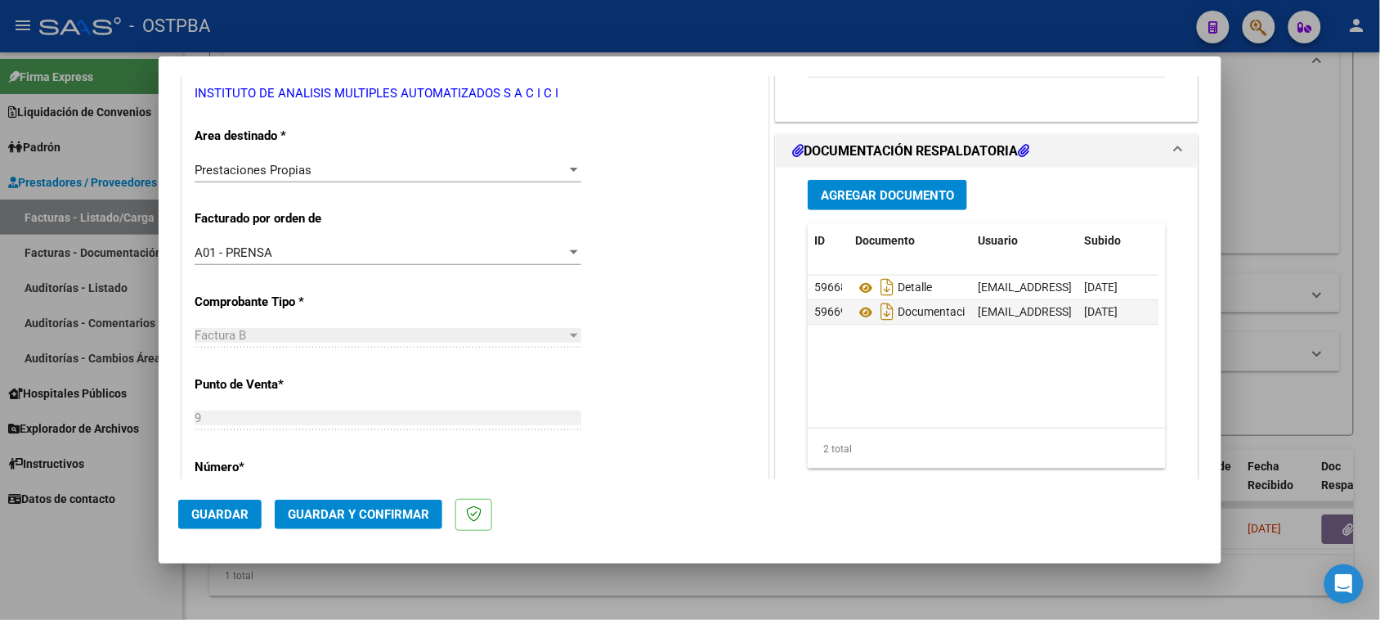
type textarea "HR 126255"
click at [868, 195] on span "Agregar Documento" at bounding box center [887, 195] width 133 height 15
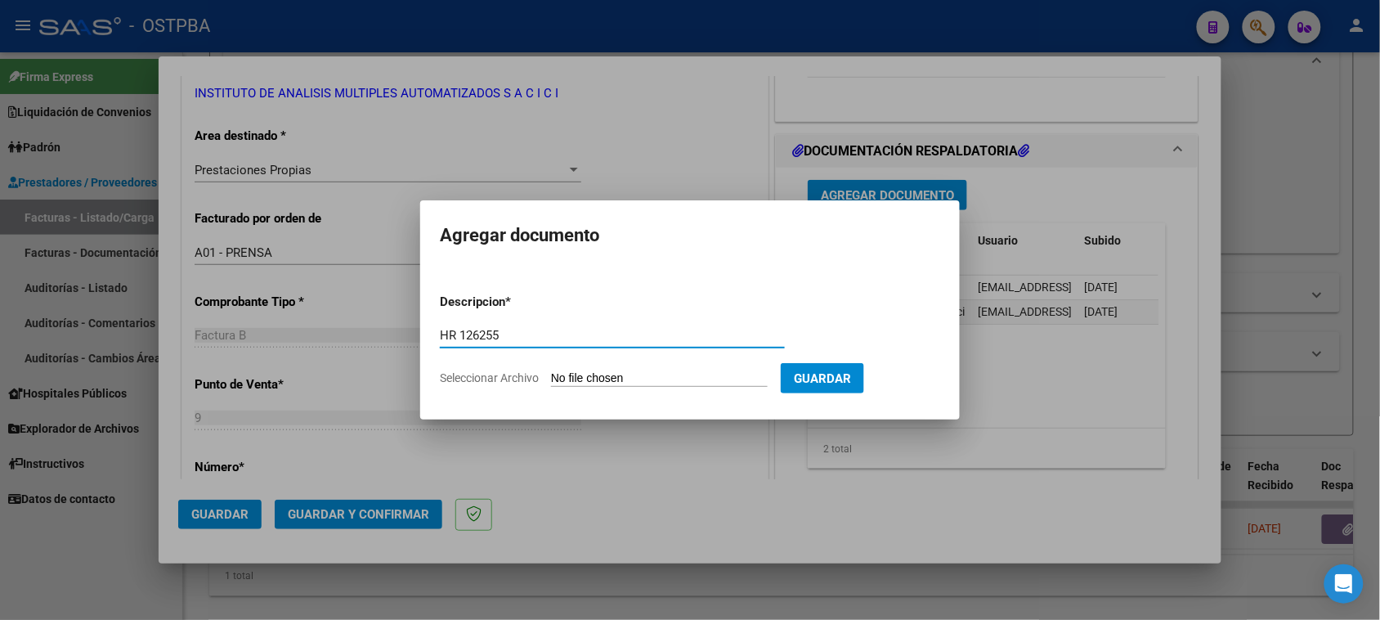
type input "HR 126255"
click at [551, 371] on input "Seleccionar Archivo" at bounding box center [659, 379] width 217 height 16
type input "C:\fakepath\HR 126255.pdf"
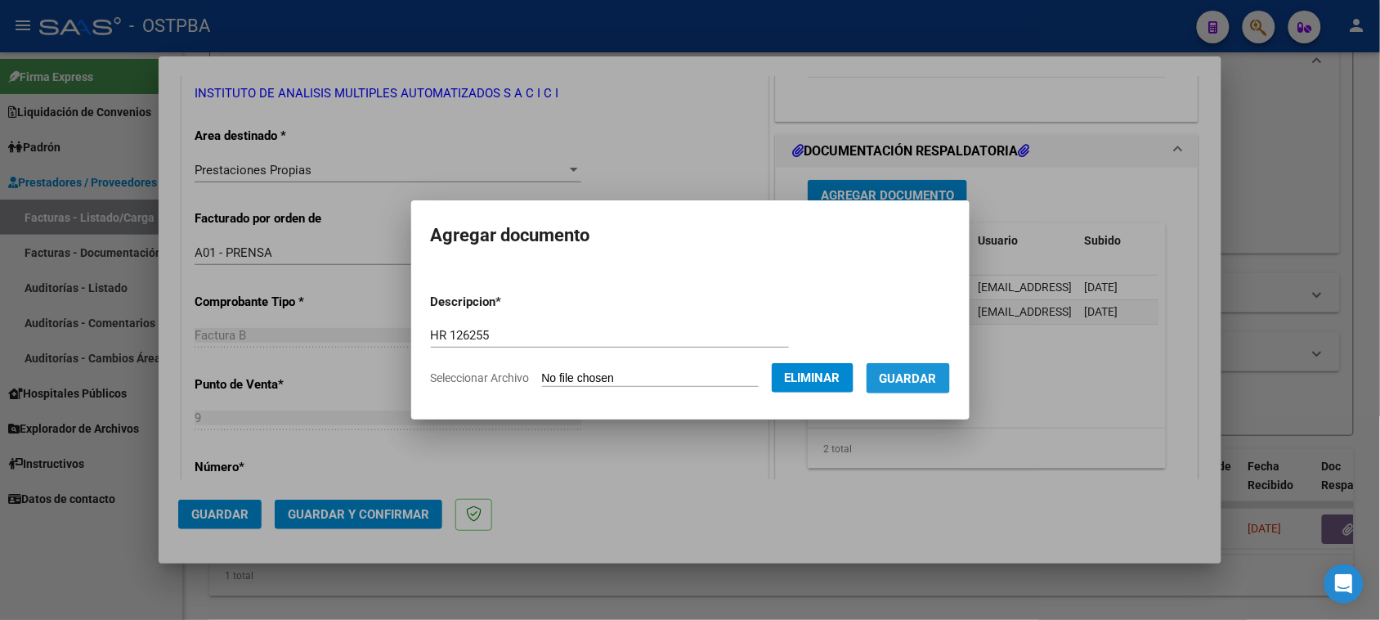
click at [936, 380] on span "Guardar" at bounding box center [908, 378] width 57 height 15
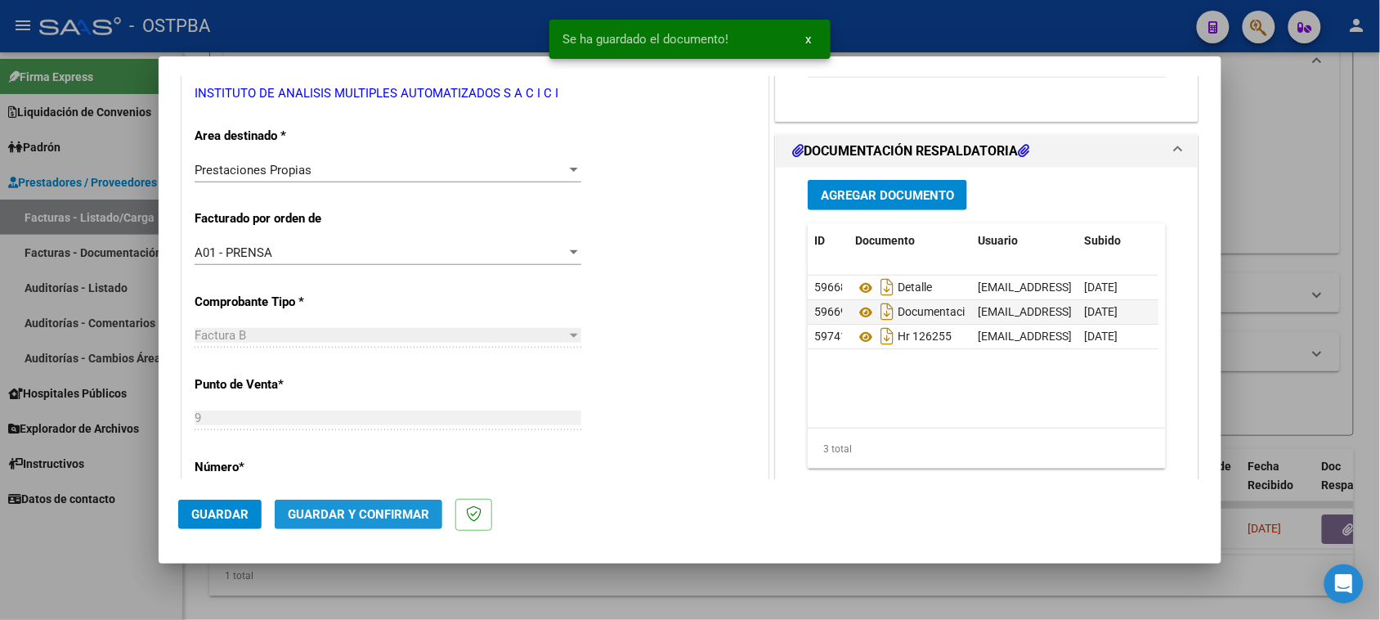
click at [380, 520] on span "Guardar y Confirmar" at bounding box center [358, 514] width 141 height 15
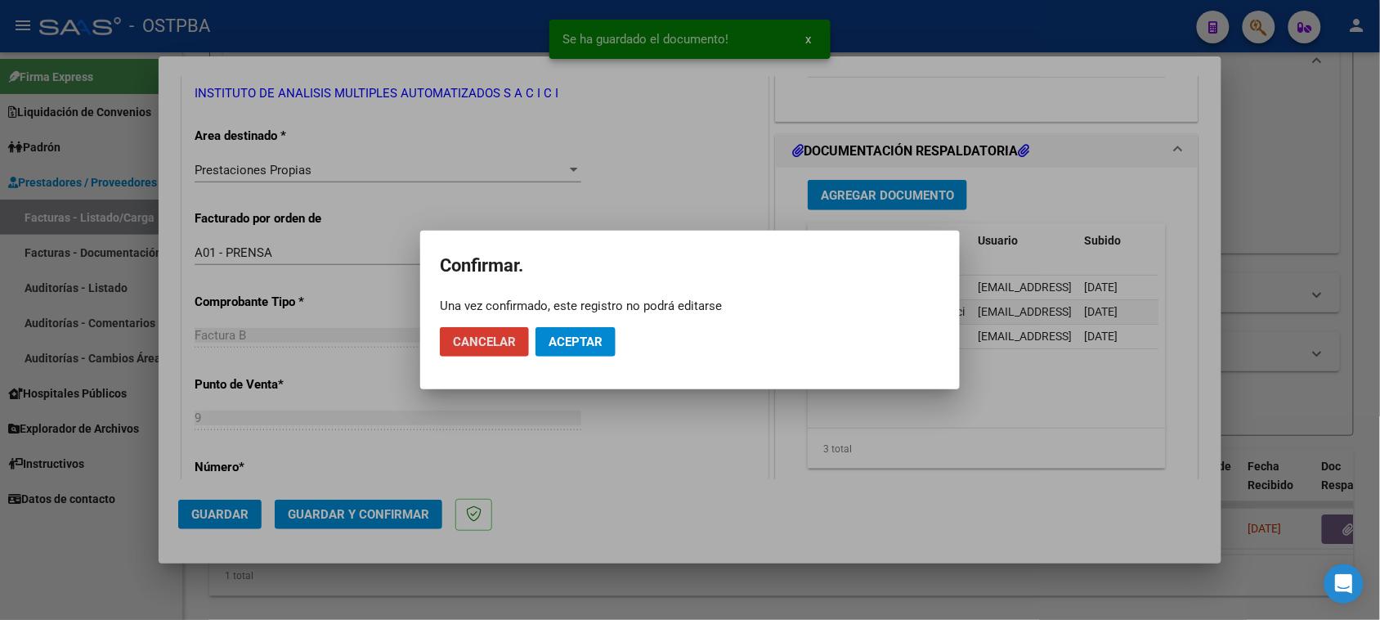
click at [566, 346] on span "Aceptar" at bounding box center [576, 341] width 54 height 15
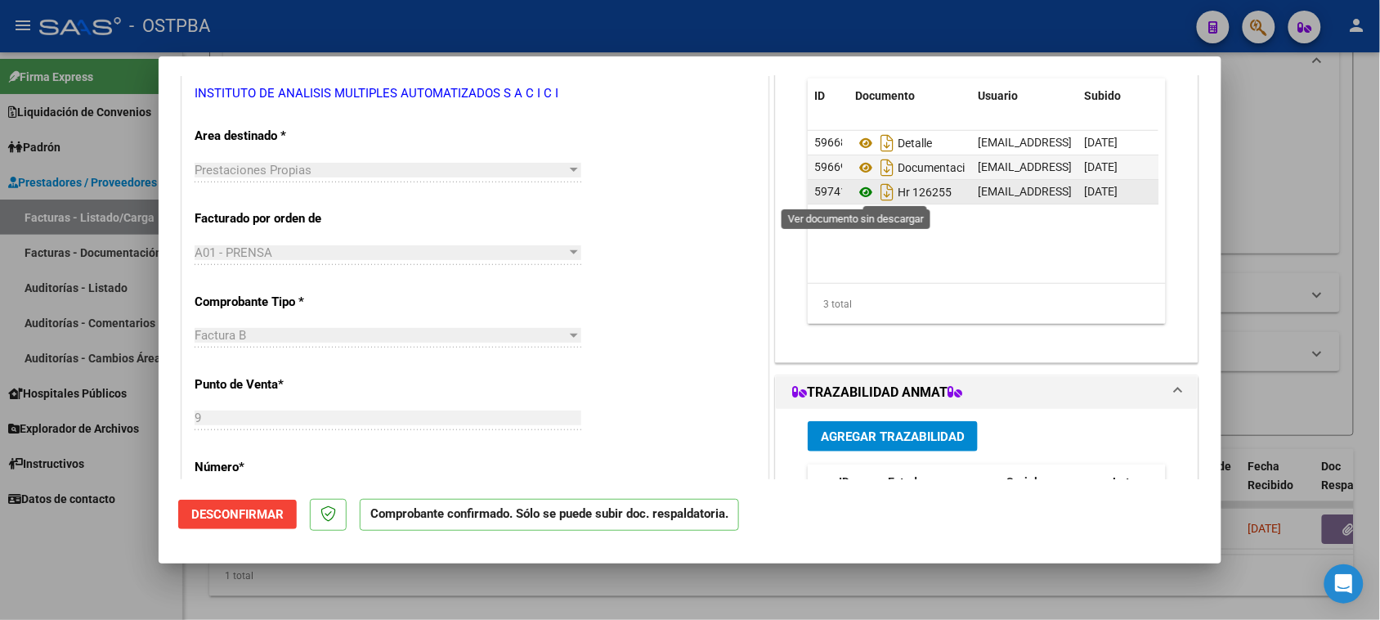
click at [855, 193] on icon at bounding box center [865, 192] width 21 height 20
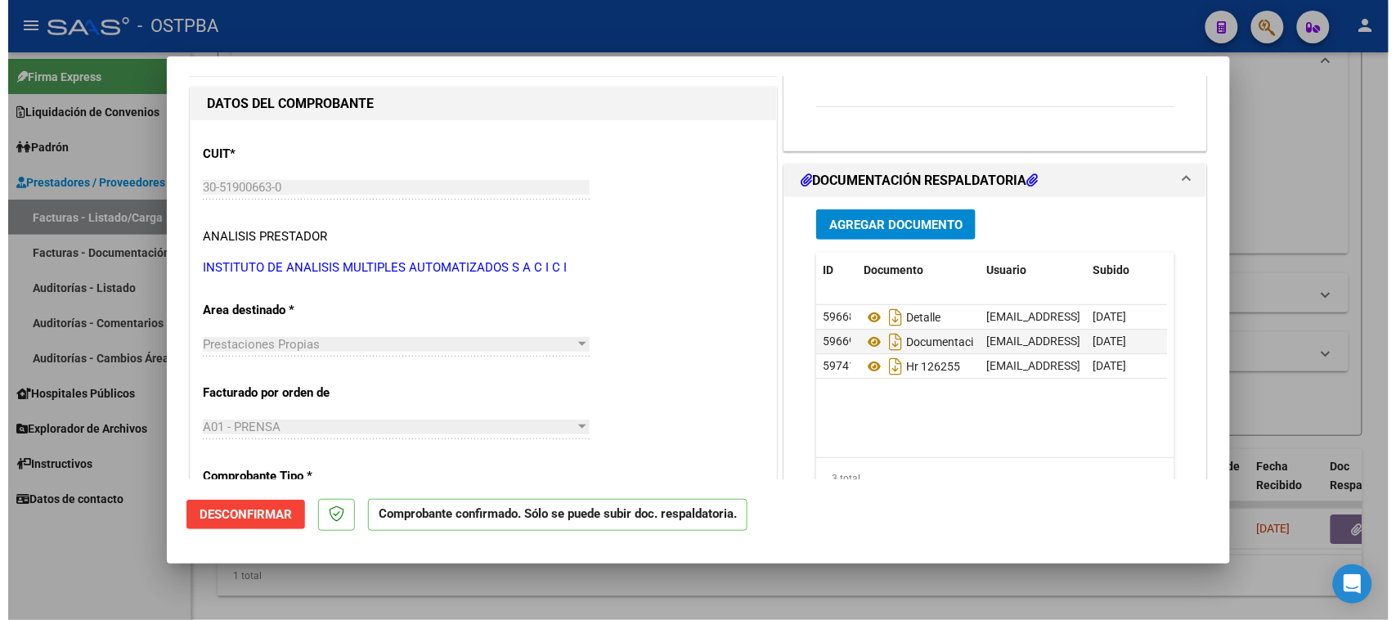
scroll to position [0, 0]
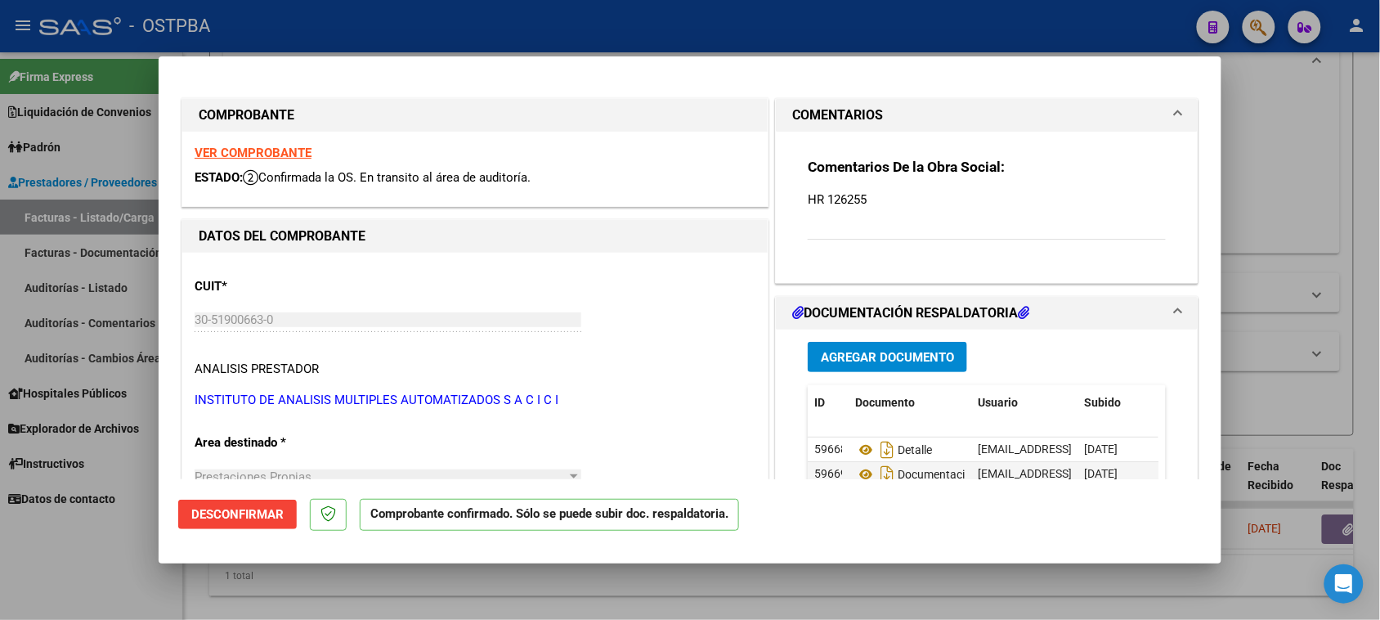
click at [271, 153] on strong "VER COMPROBANTE" at bounding box center [253, 153] width 117 height 15
click at [91, 211] on div at bounding box center [690, 310] width 1380 height 620
type input "$ 0,00"
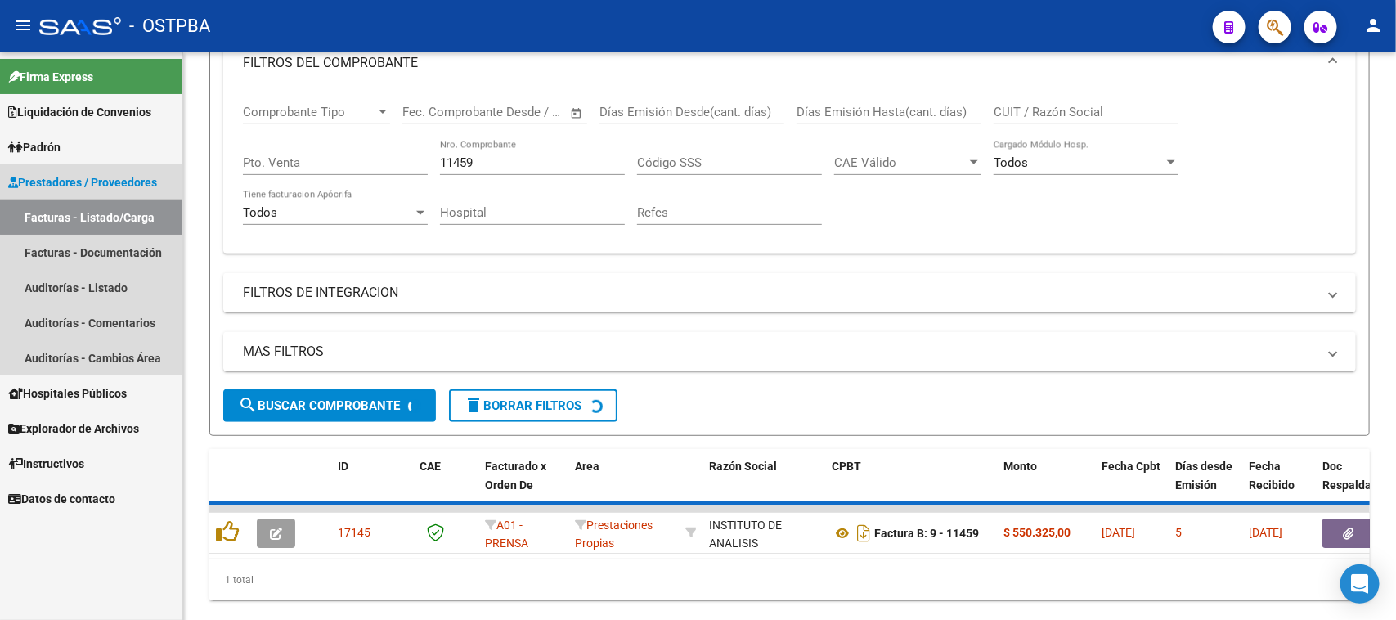
click at [91, 211] on link "Facturas - Listado/Carga" at bounding box center [91, 216] width 182 height 35
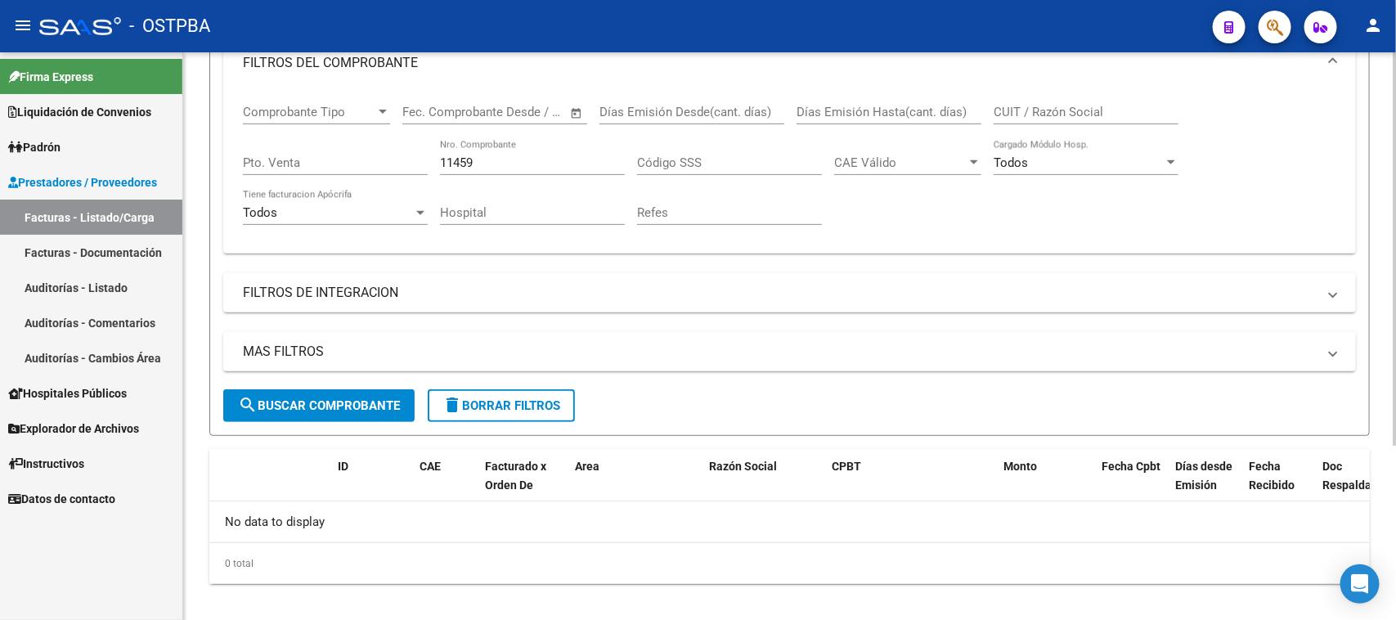
click at [472, 406] on span "delete Borrar Filtros" at bounding box center [501, 405] width 118 height 15
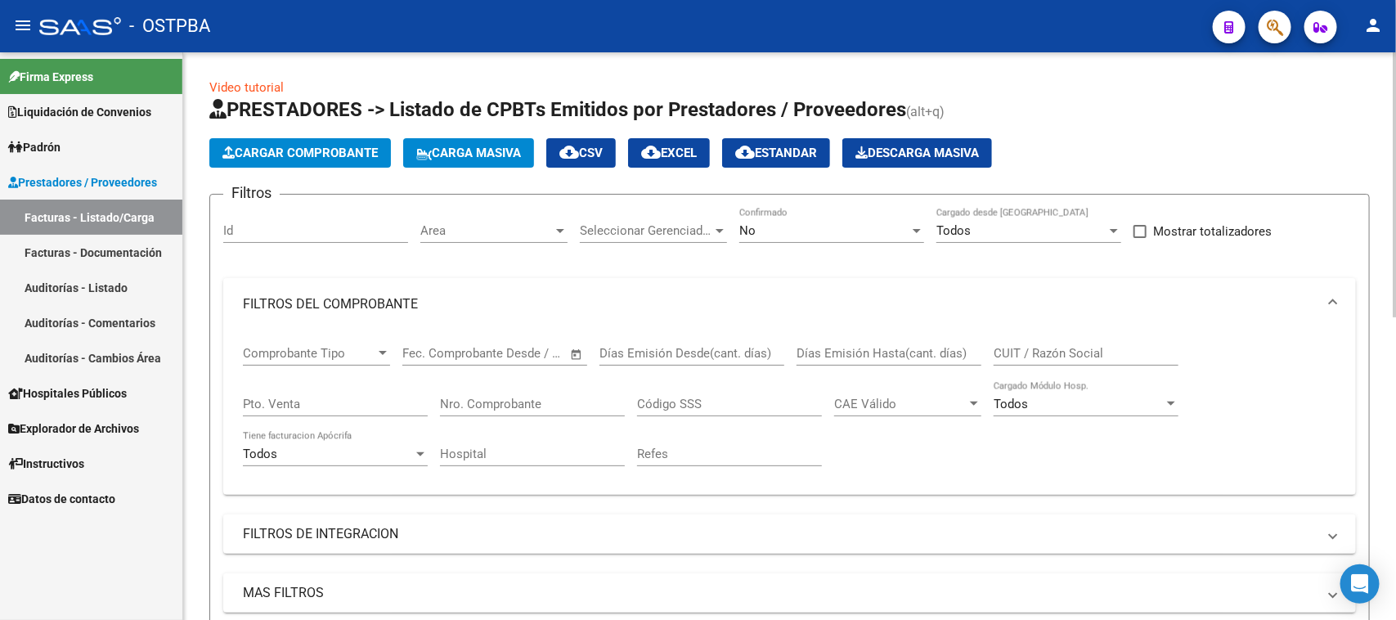
click at [337, 157] on span "Cargar Comprobante" at bounding box center [299, 153] width 155 height 15
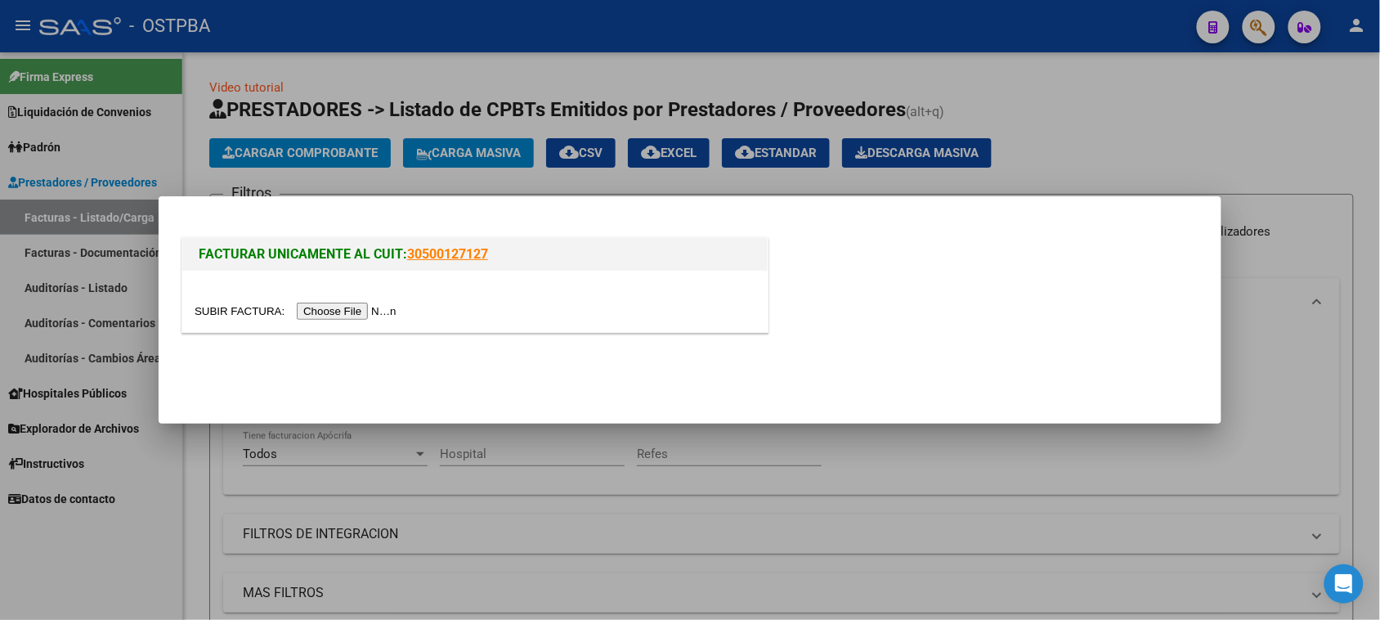
click at [364, 307] on input "file" at bounding box center [298, 311] width 207 height 17
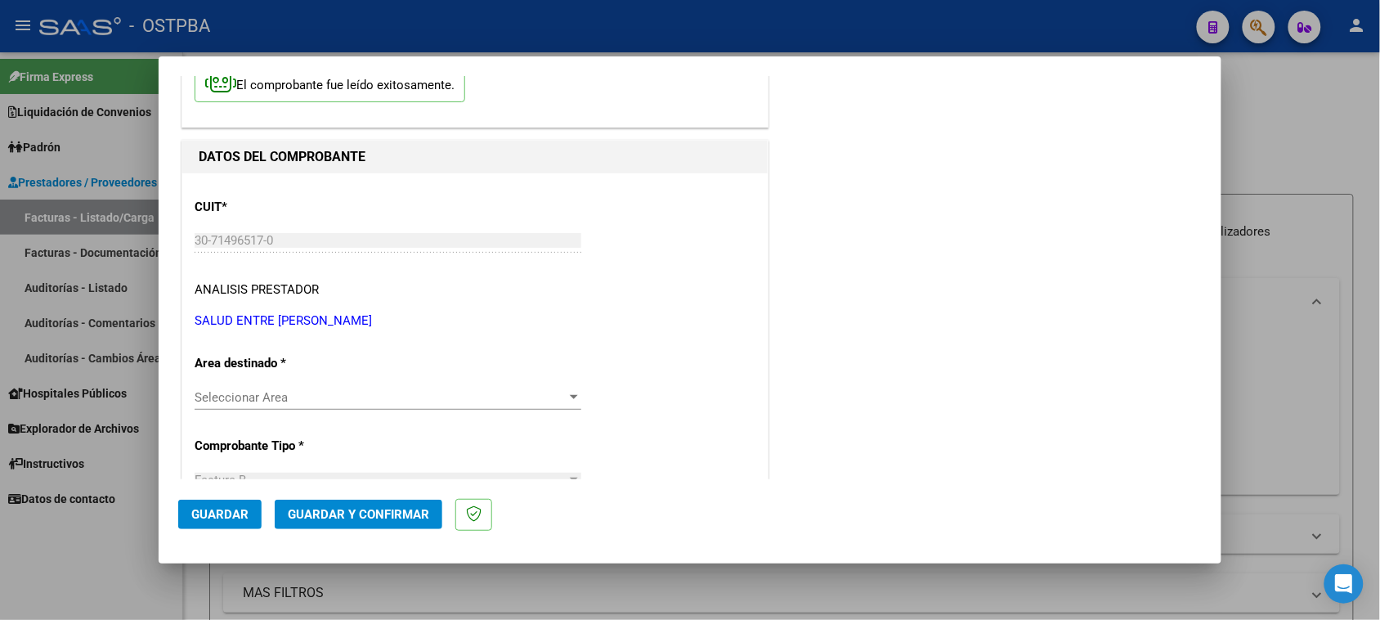
scroll to position [204, 0]
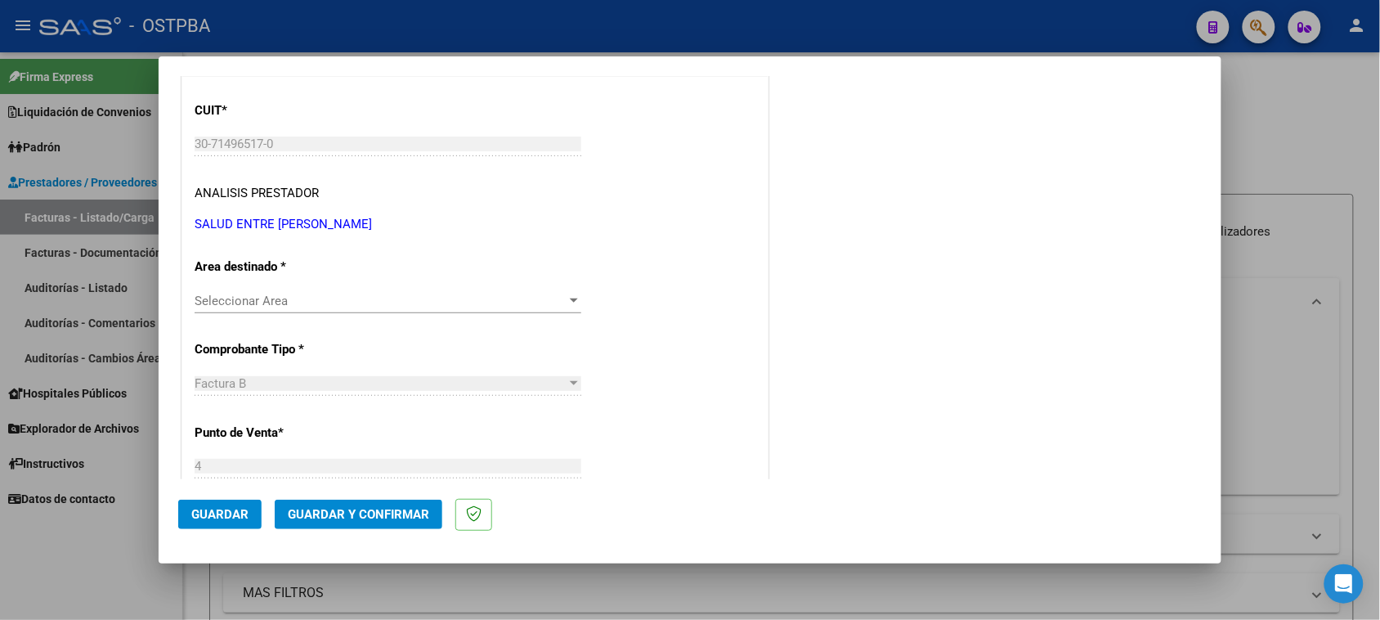
click at [308, 294] on span "Seleccionar Area" at bounding box center [381, 301] width 372 height 15
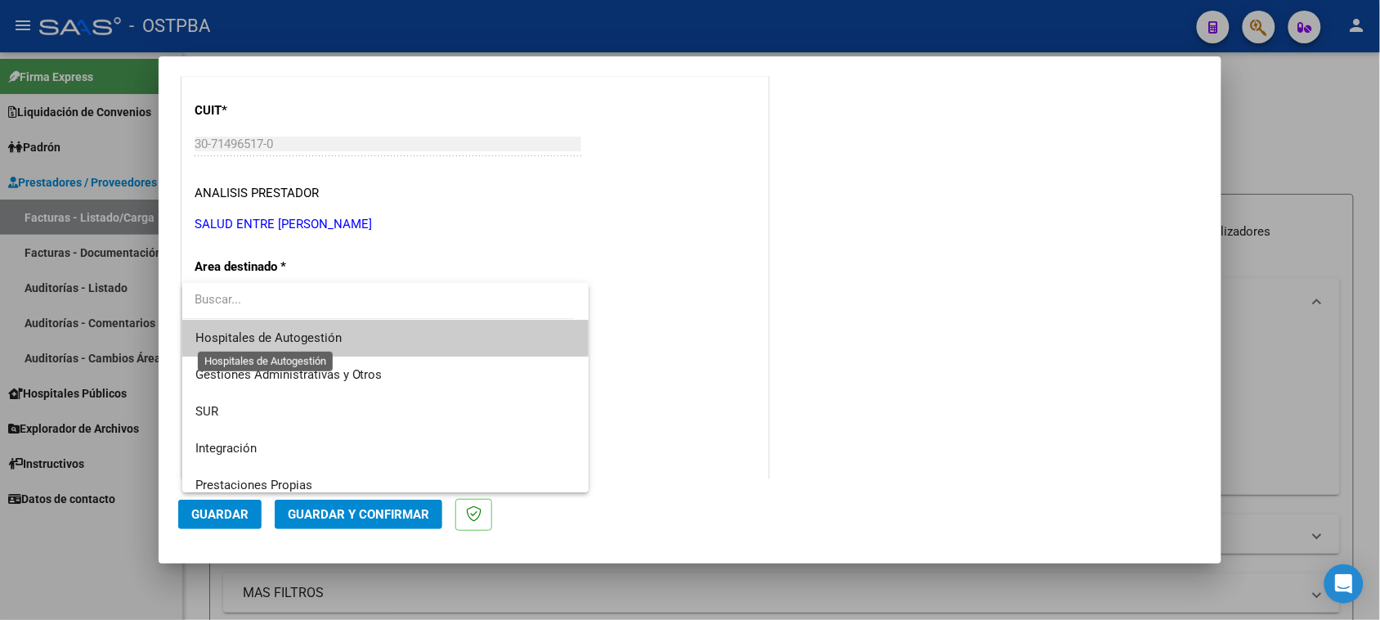
click at [259, 338] on span "Hospitales de Autogestión" at bounding box center [268, 337] width 146 height 15
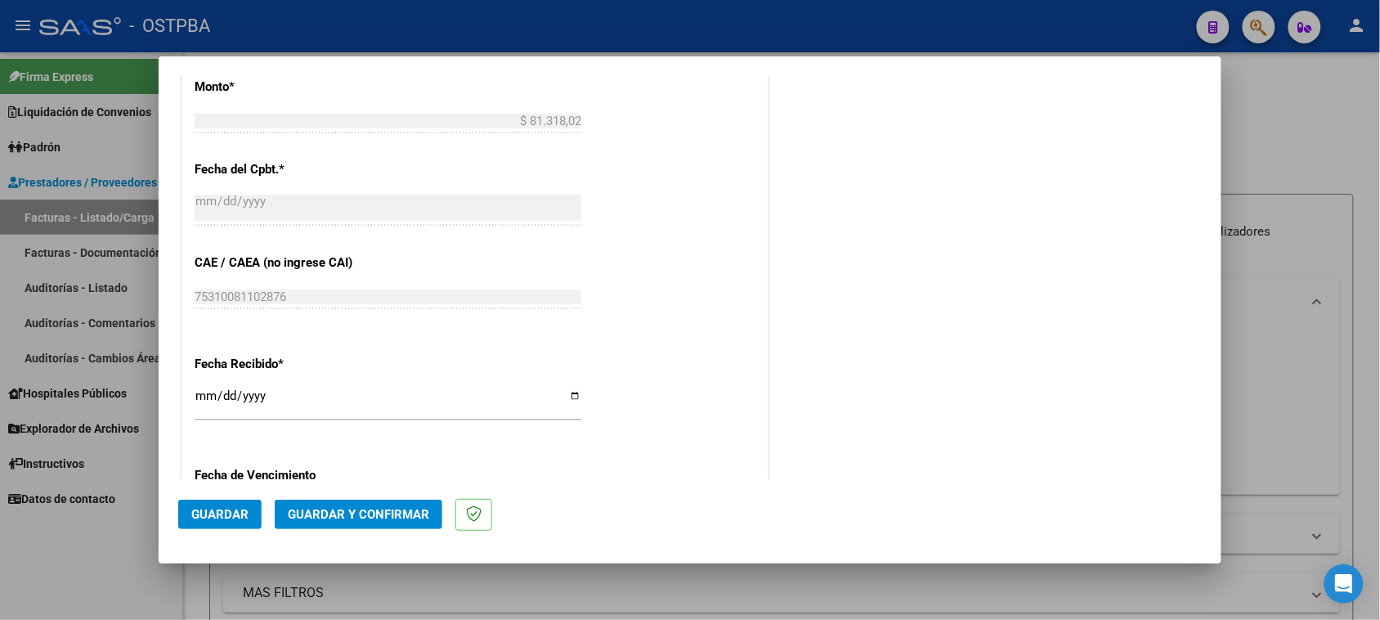
scroll to position [818, 0]
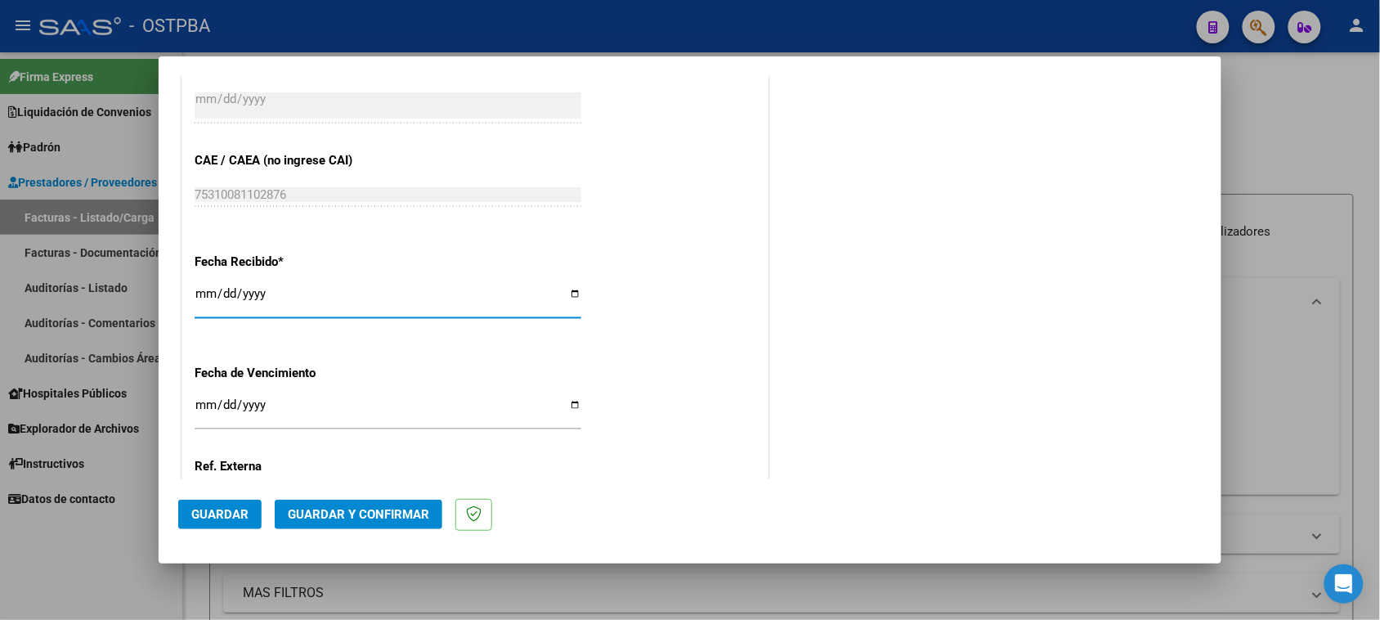
click at [207, 293] on input "[DATE]" at bounding box center [388, 300] width 387 height 26
type input "[DATE]"
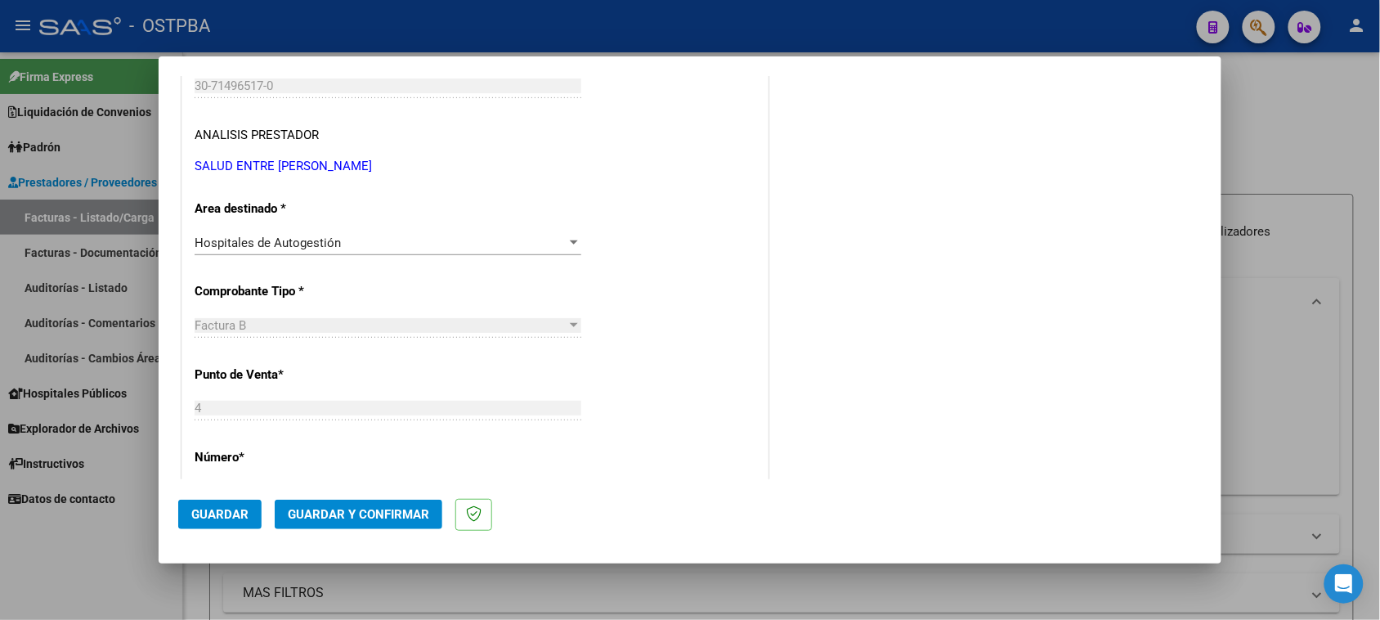
scroll to position [0, 0]
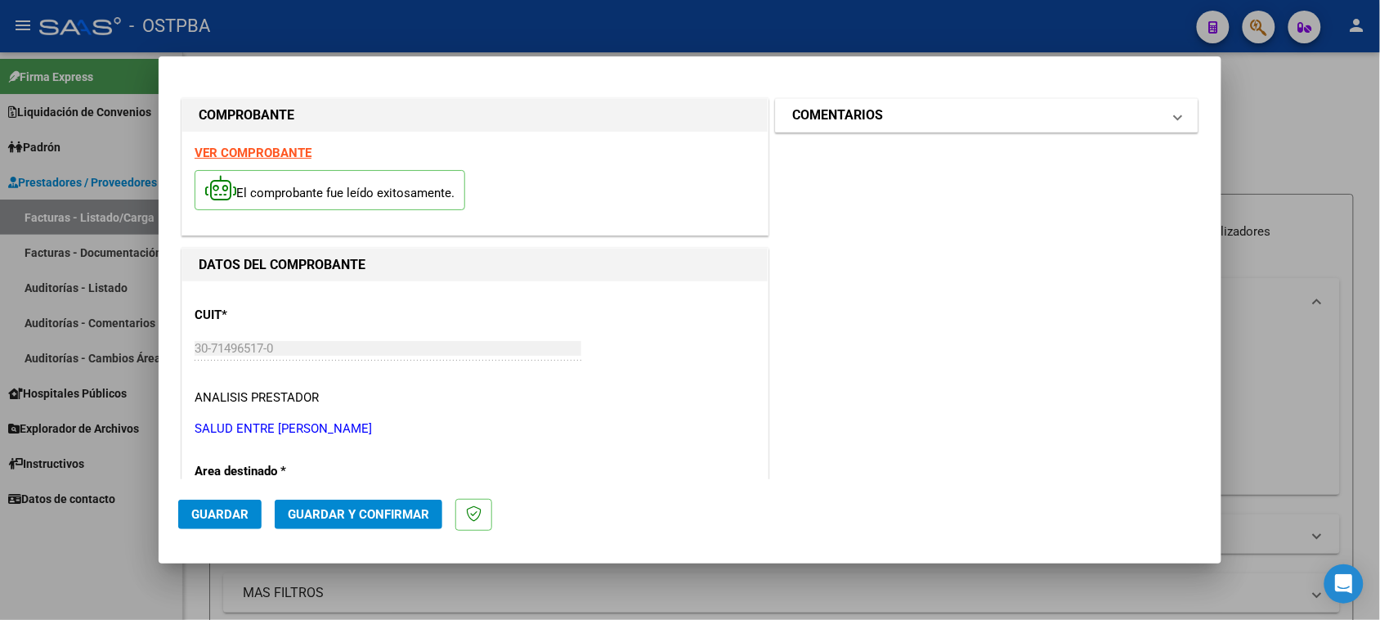
click at [895, 115] on mat-panel-title "COMENTARIOS" at bounding box center [977, 115] width 370 height 20
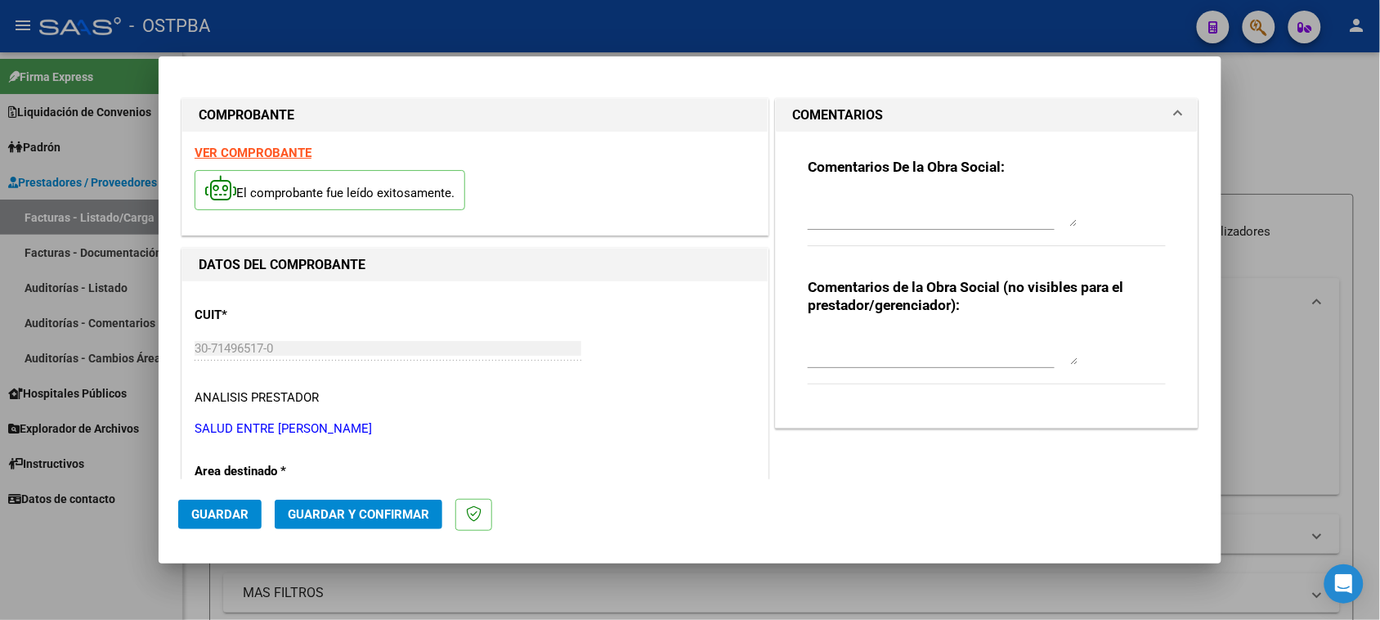
click at [868, 209] on textarea at bounding box center [943, 210] width 270 height 33
type textarea "HR 126253"
click at [210, 513] on span "Guardar" at bounding box center [219, 514] width 57 height 15
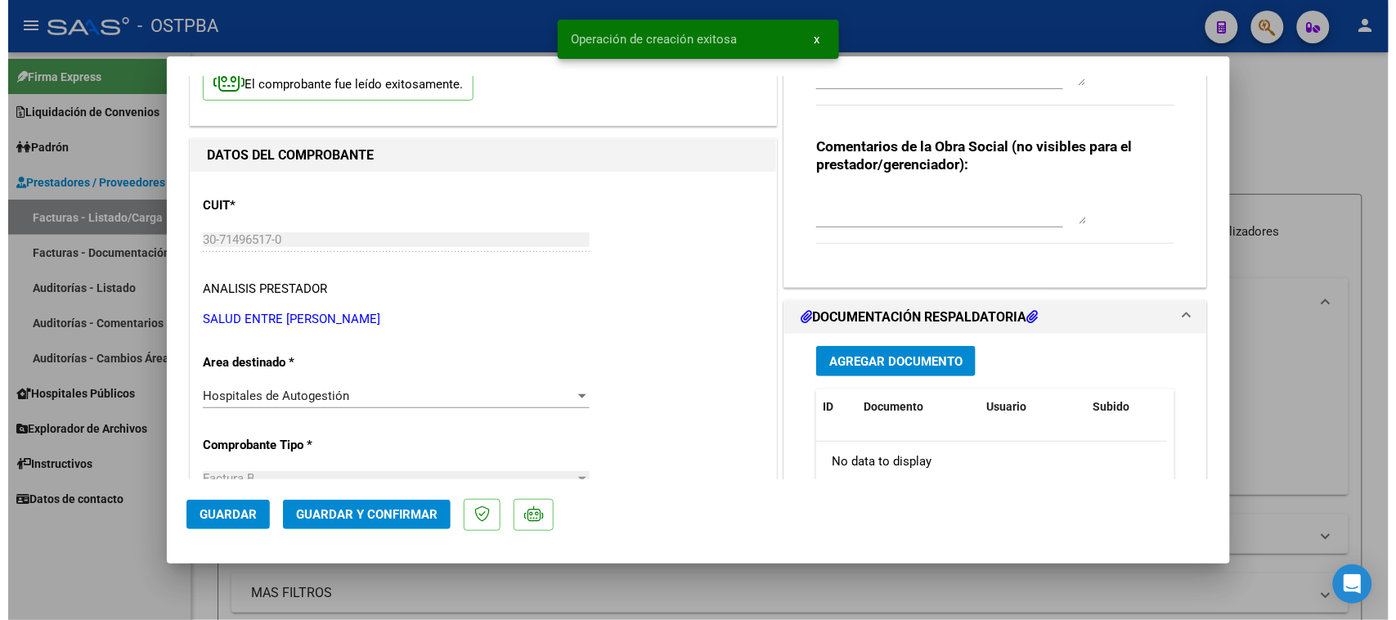
scroll to position [204, 0]
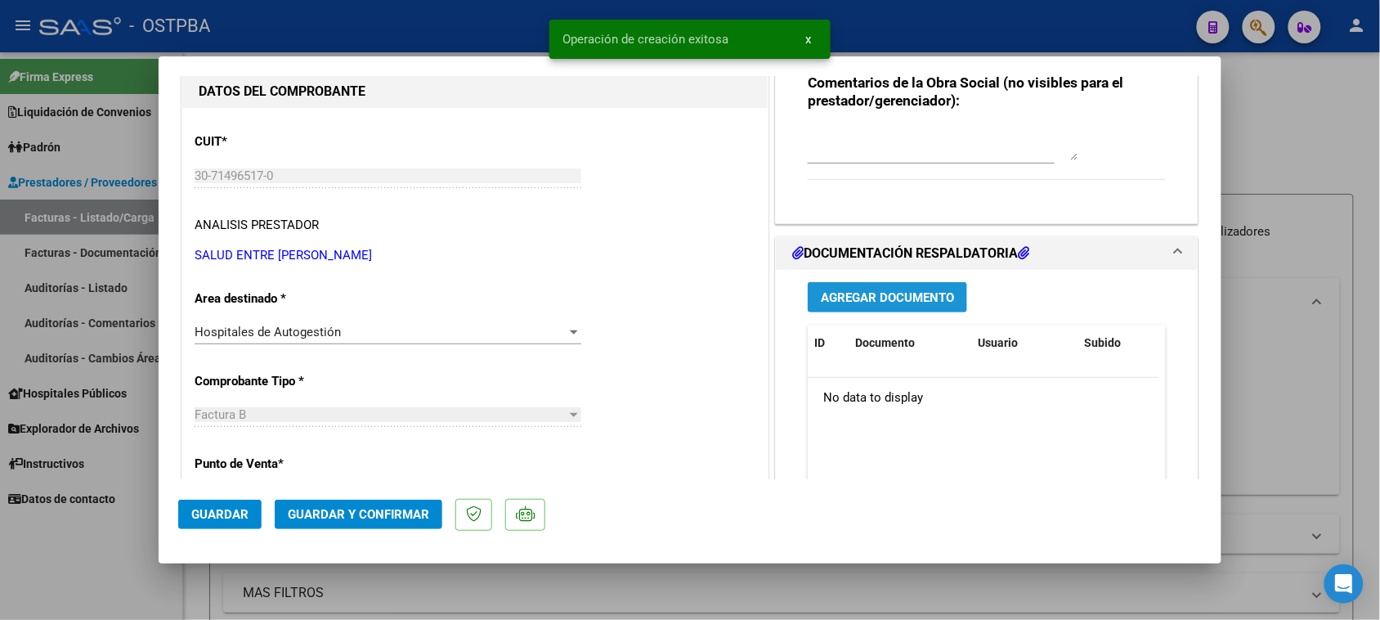
click at [871, 307] on button "Agregar Documento" at bounding box center [887, 297] width 159 height 30
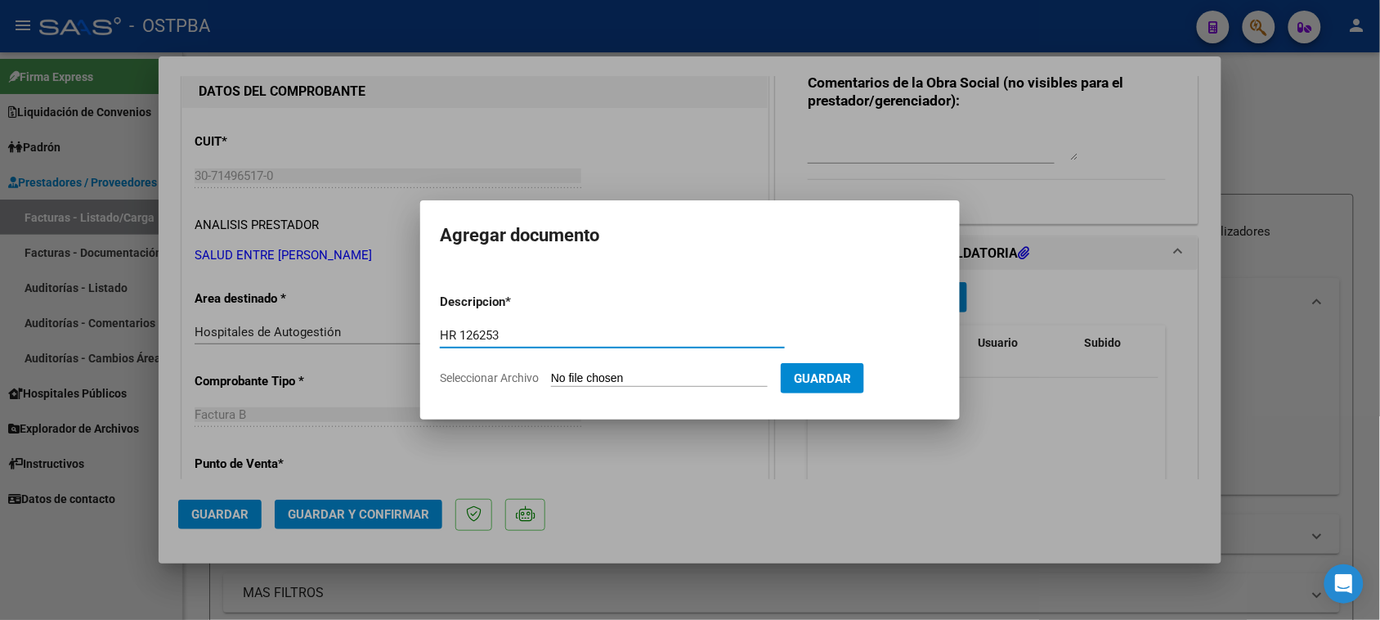
type input "HR 126253"
click at [551, 371] on input "Seleccionar Archivo" at bounding box center [659, 379] width 217 height 16
type input "C:\fakepath\HR 126253.pdf"
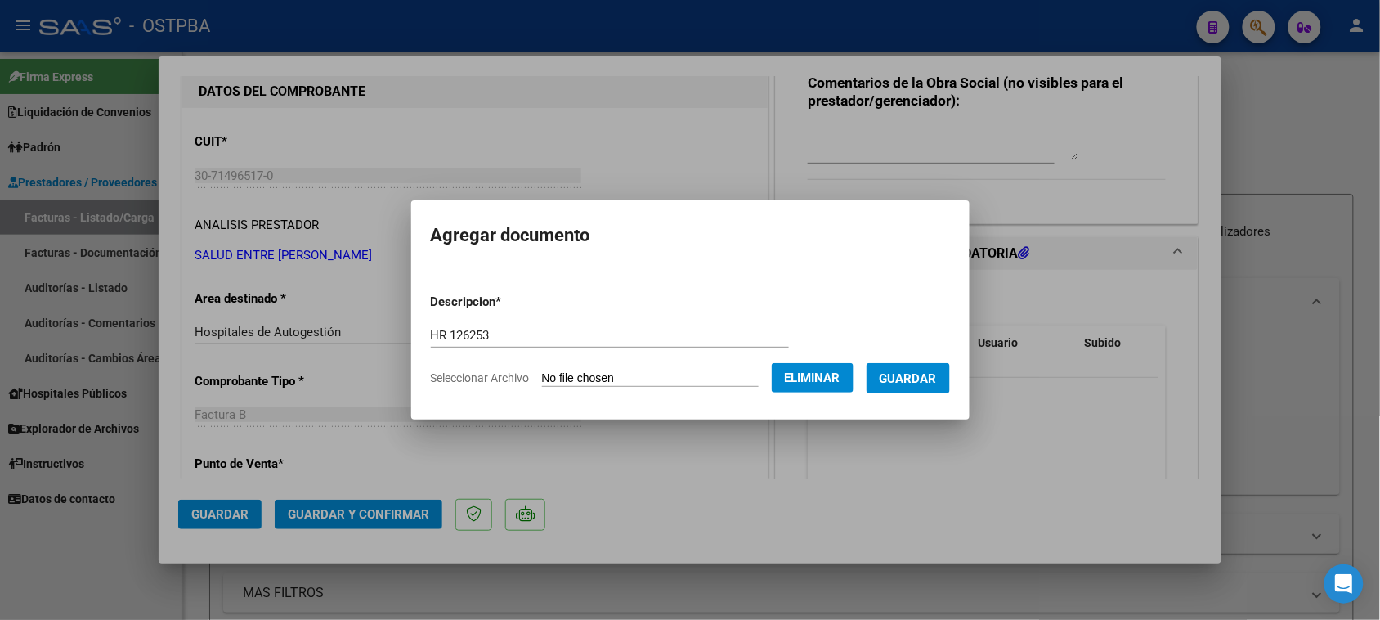
click at [932, 388] on button "Guardar" at bounding box center [908, 378] width 83 height 30
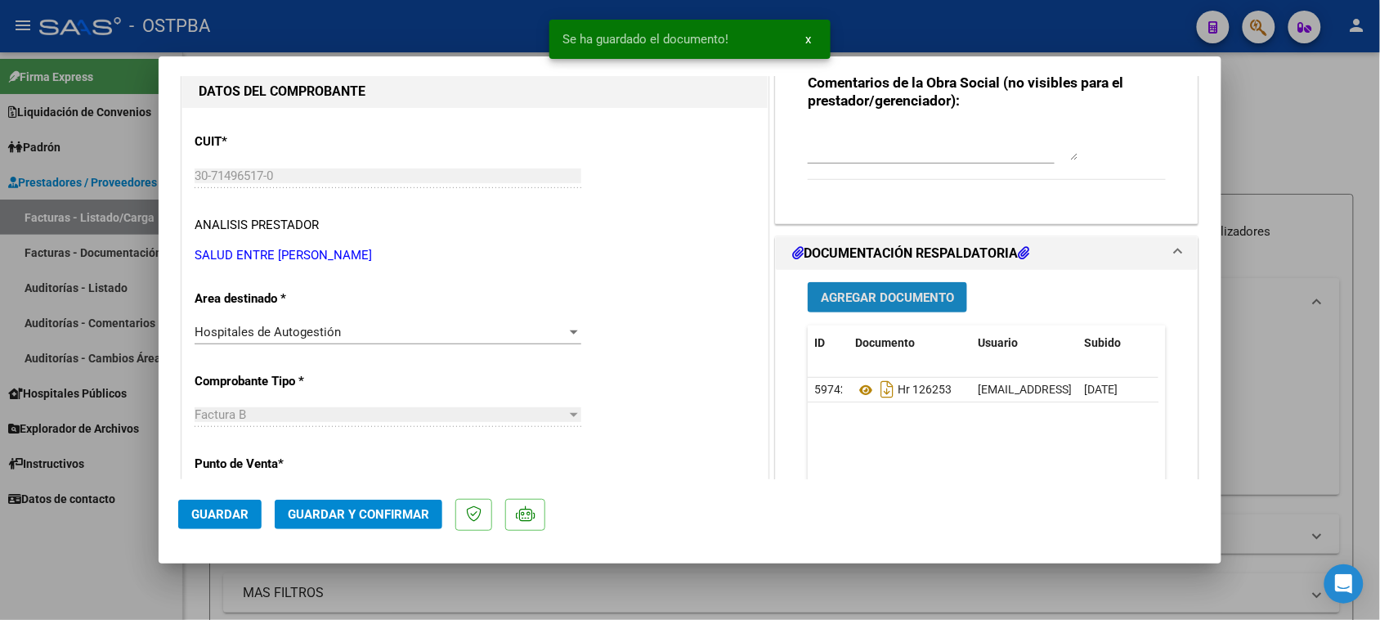
click at [910, 284] on button "Agregar Documento" at bounding box center [887, 297] width 159 height 30
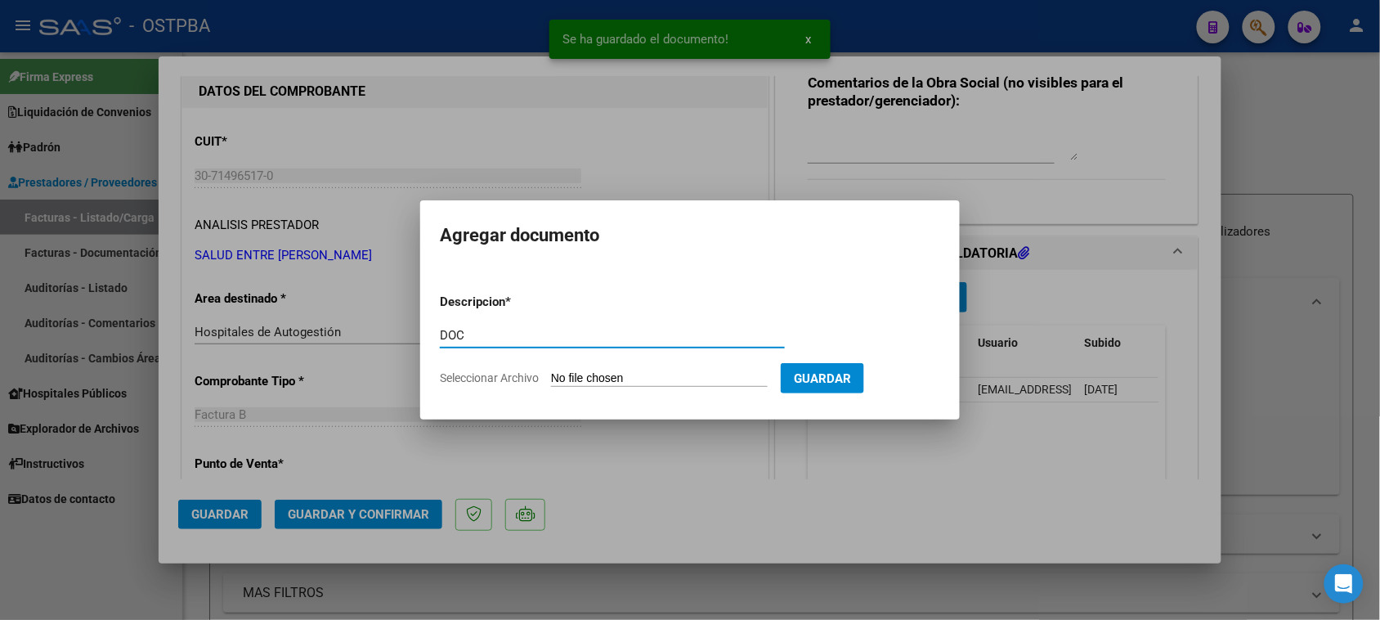
type input "DOC"
click at [551, 371] on input "Seleccionar Archivo" at bounding box center [659, 379] width 217 height 16
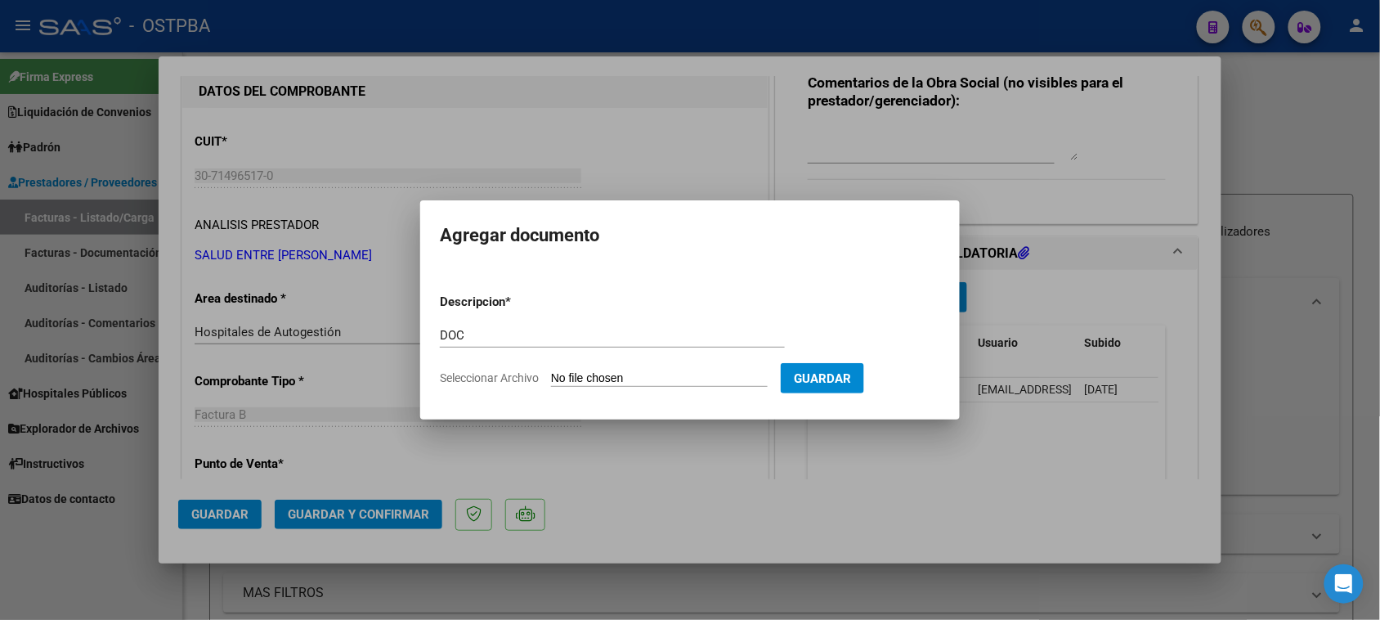
type input "C:\fakepath\DOC 5168.zip"
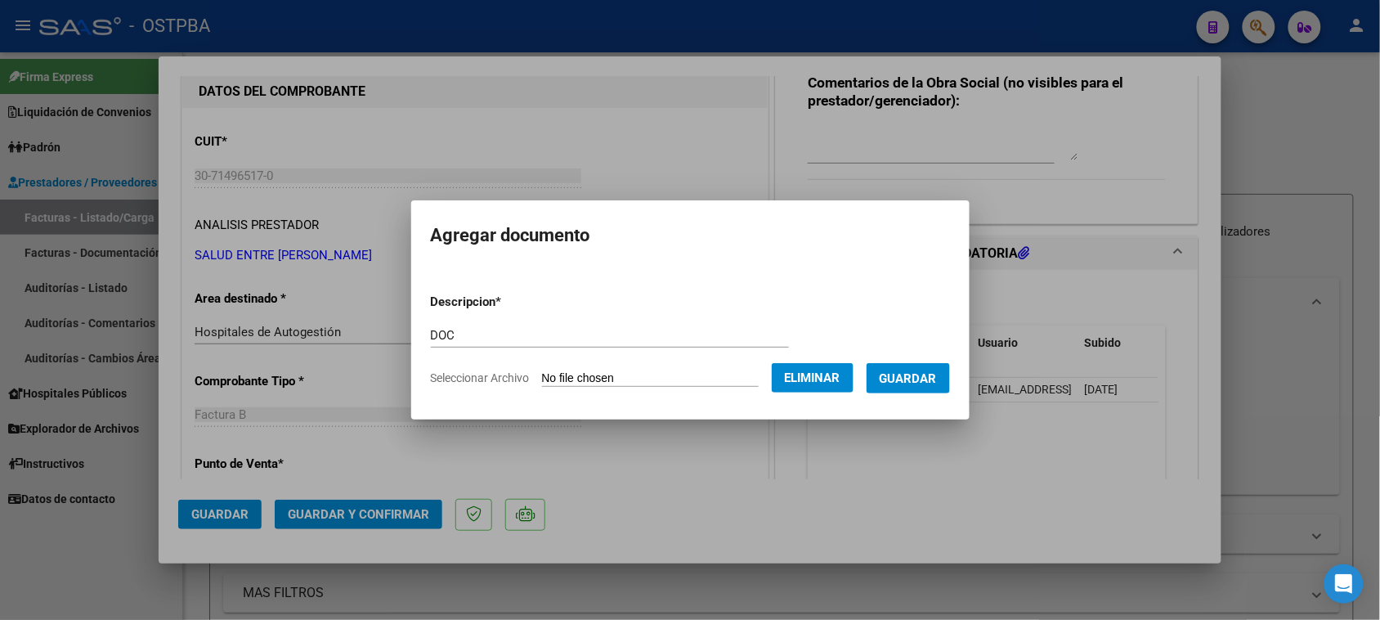
click at [926, 381] on span "Guardar" at bounding box center [908, 378] width 57 height 15
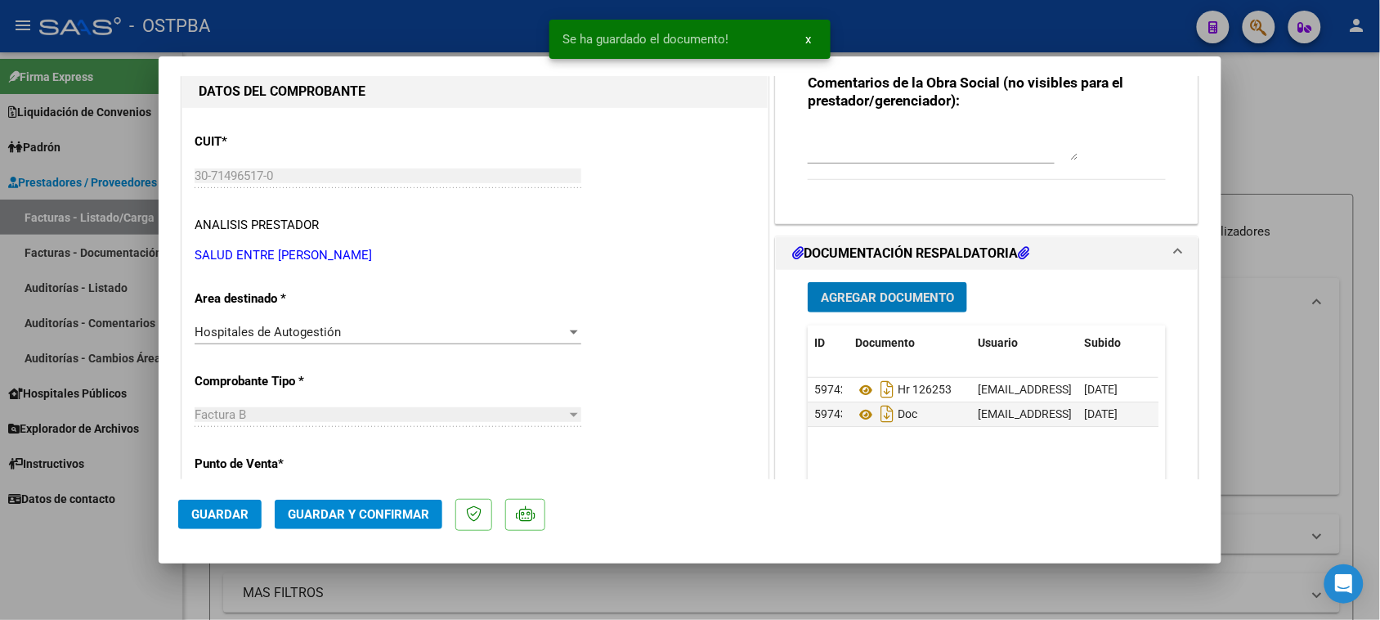
click at [876, 294] on span "Agregar Documento" at bounding box center [887, 297] width 133 height 15
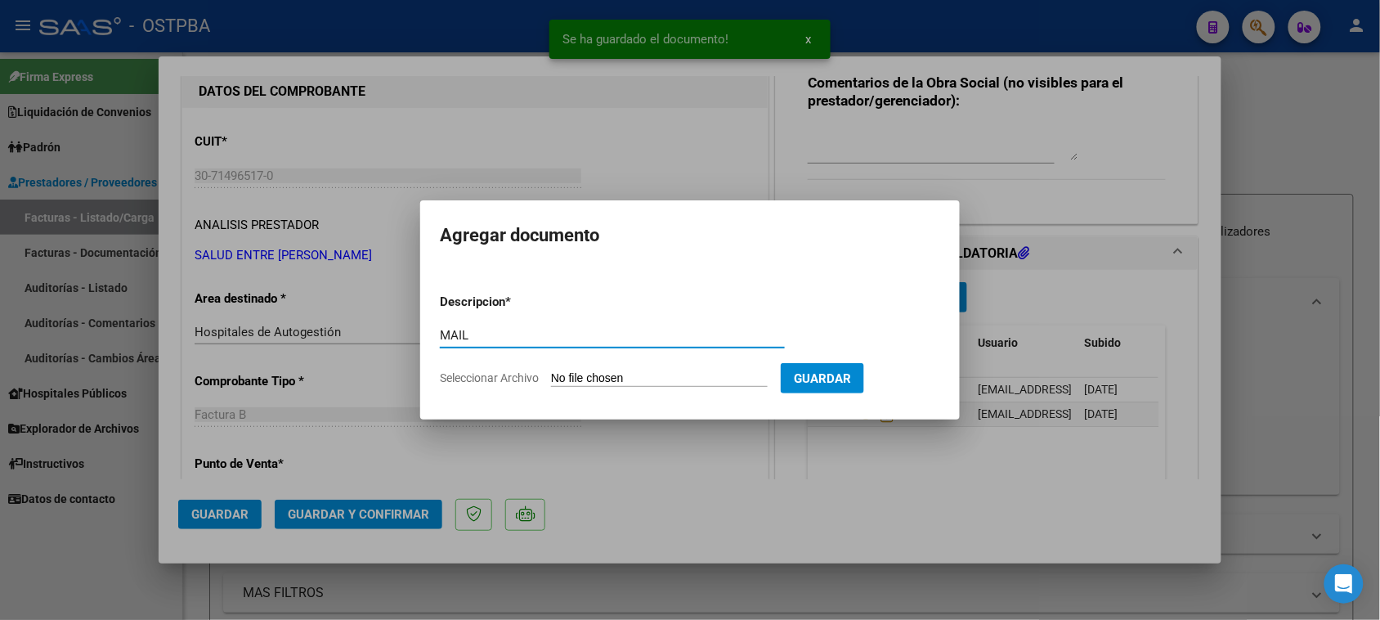
type input "MAIL"
click at [551, 371] on input "Seleccionar Archivo" at bounding box center [659, 379] width 217 height 16
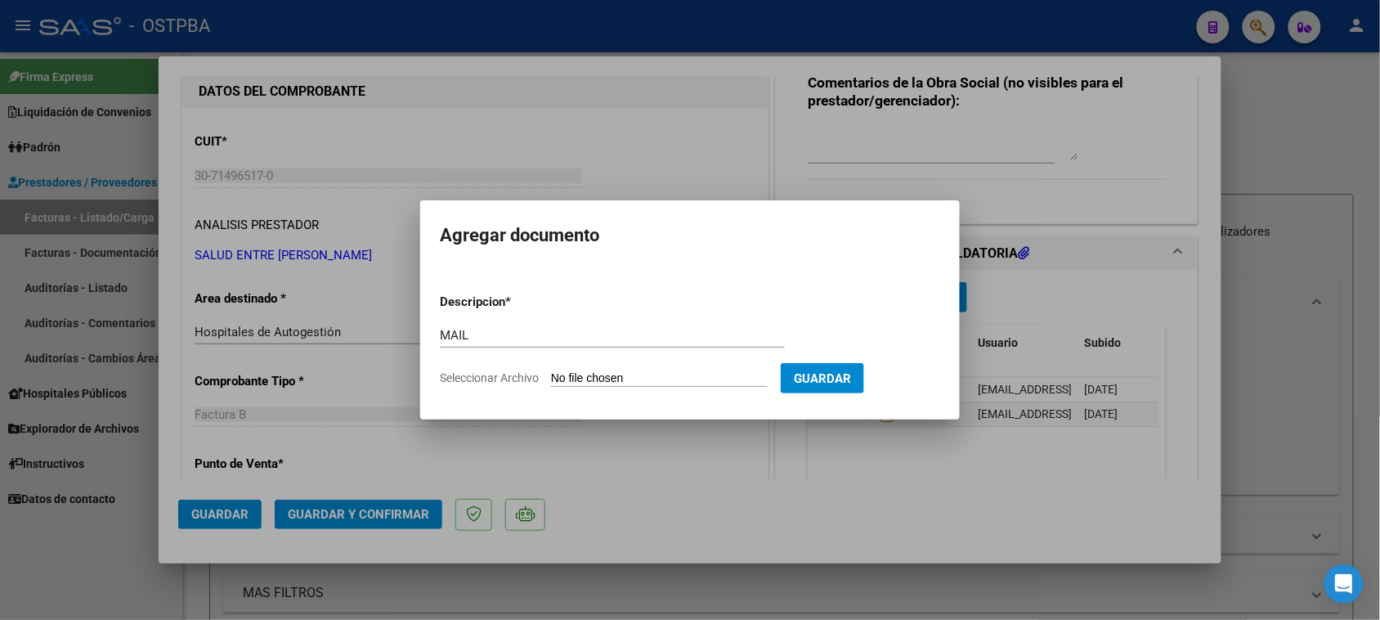
type input "C:\fakepath\Gmail - Fwd_ Facturación Hospital de la Baxada _Dra. [PERSON_NAME] …"
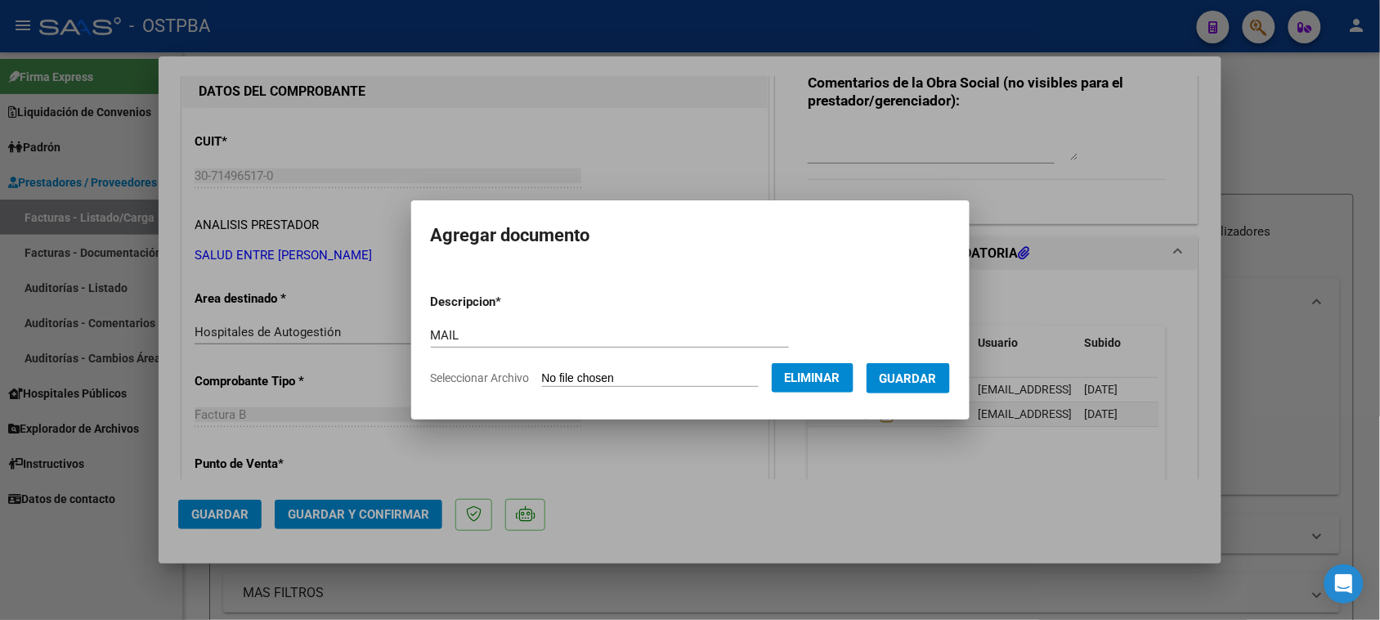
click at [926, 385] on button "Guardar" at bounding box center [908, 378] width 83 height 30
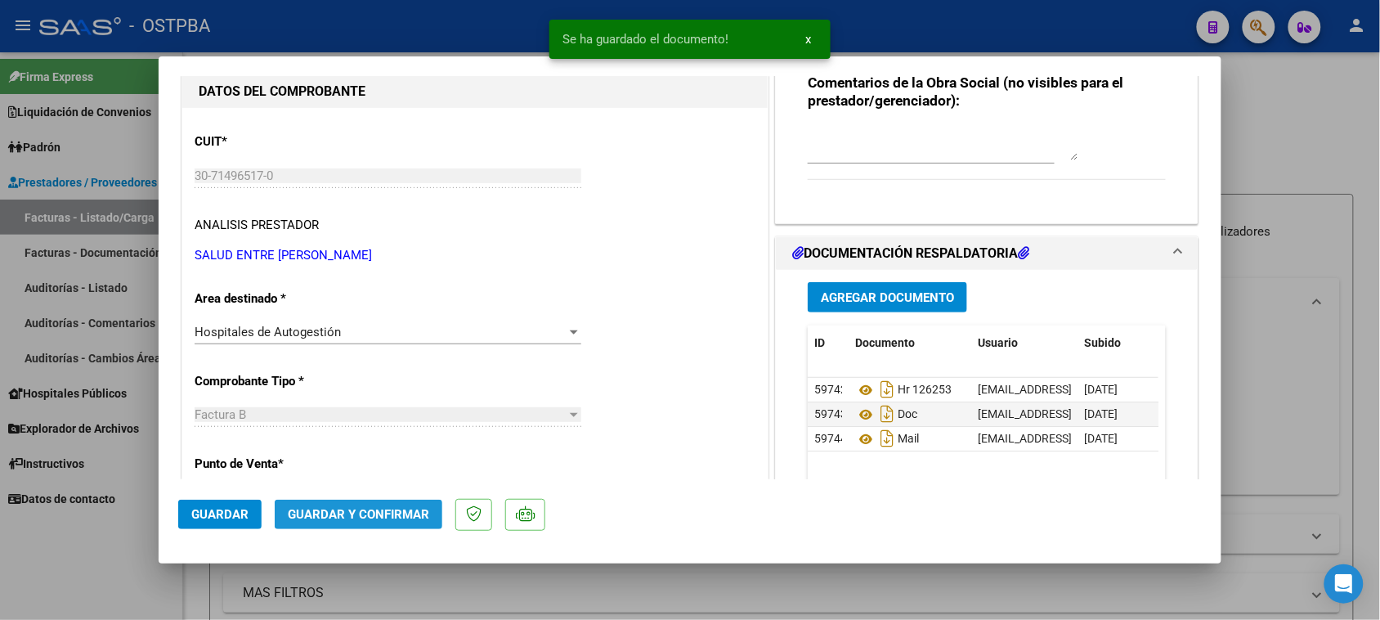
click at [360, 518] on span "Guardar y Confirmar" at bounding box center [358, 514] width 141 height 15
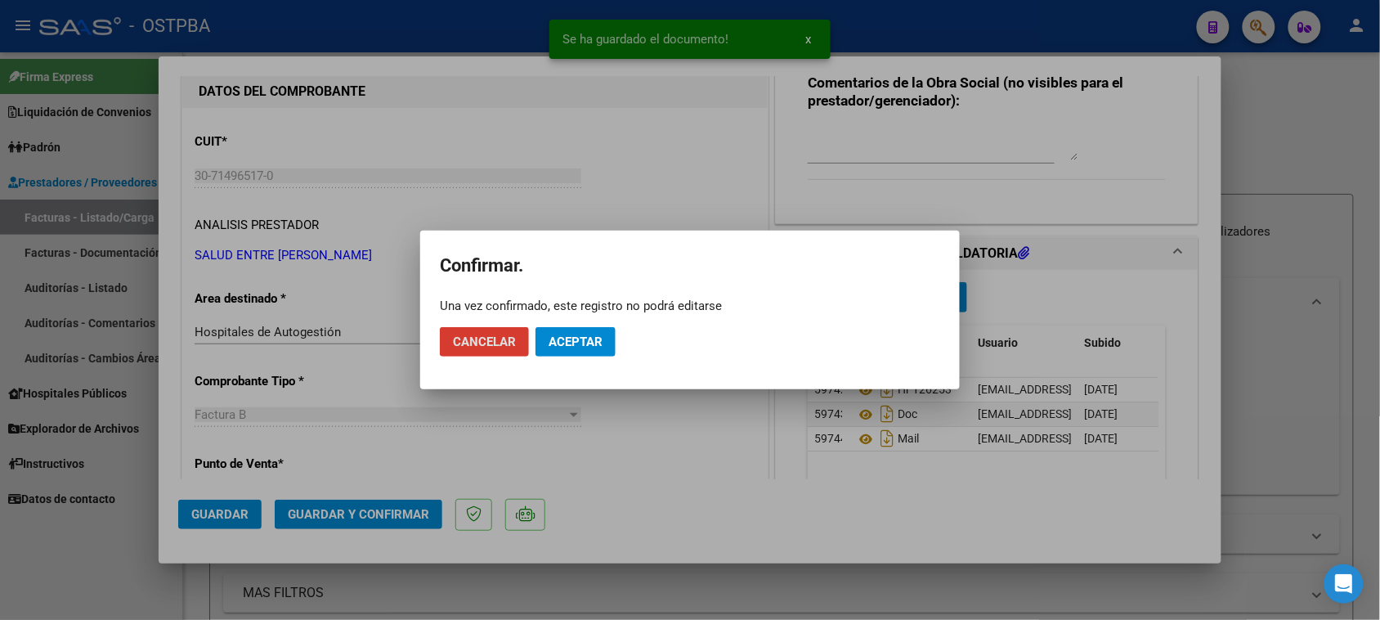
click at [585, 342] on span "Aceptar" at bounding box center [576, 341] width 54 height 15
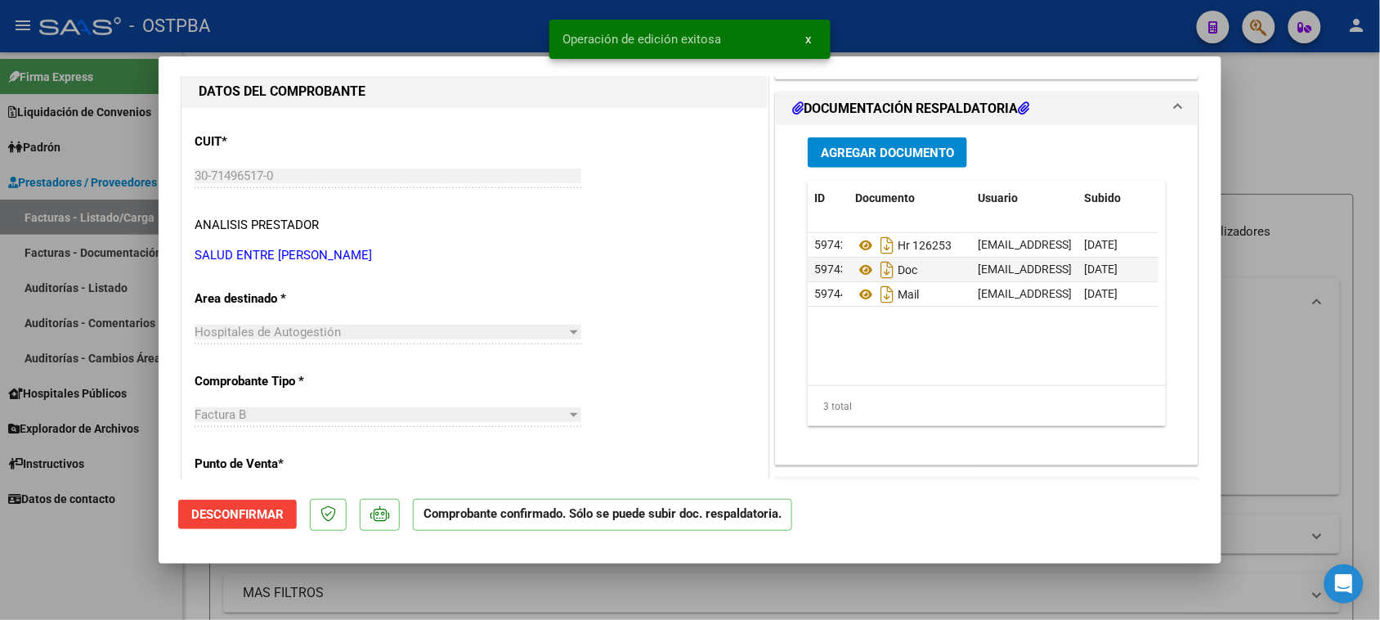
drag, startPoint x: 108, startPoint y: 274, endPoint x: 106, endPoint y: 282, distance: 8.3
click at [106, 276] on div at bounding box center [690, 310] width 1380 height 620
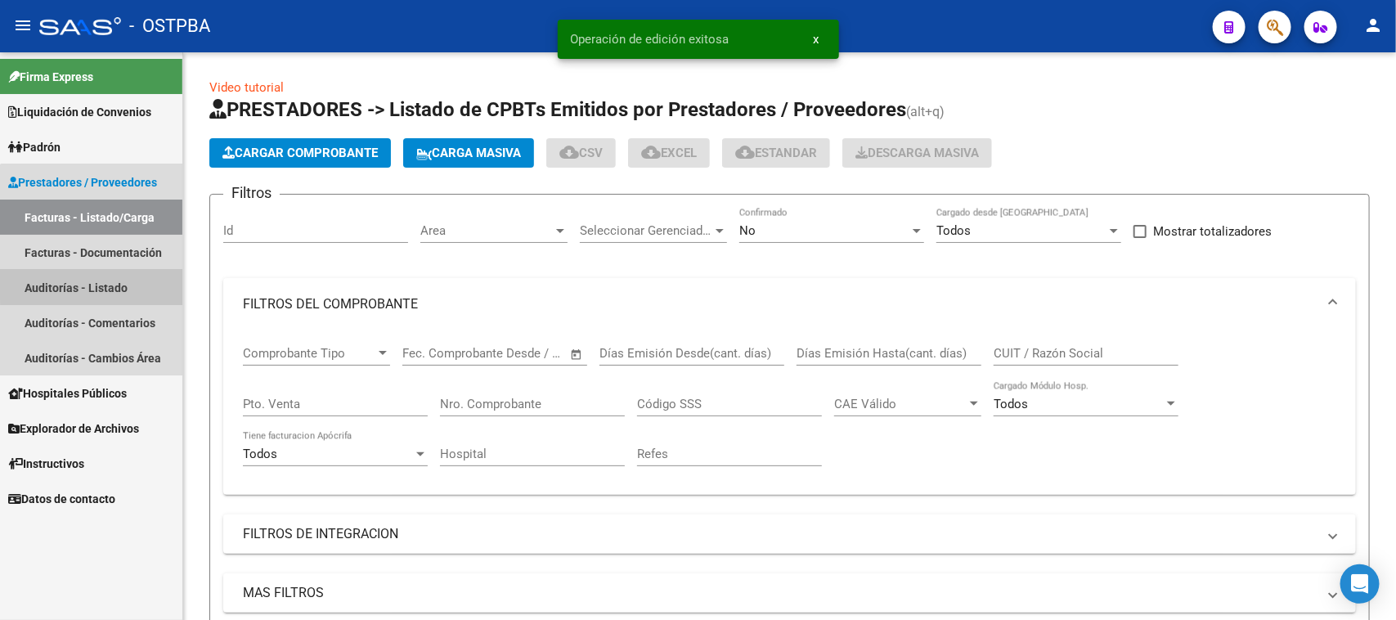
click at [106, 282] on link "Auditorías - Listado" at bounding box center [91, 287] width 182 height 35
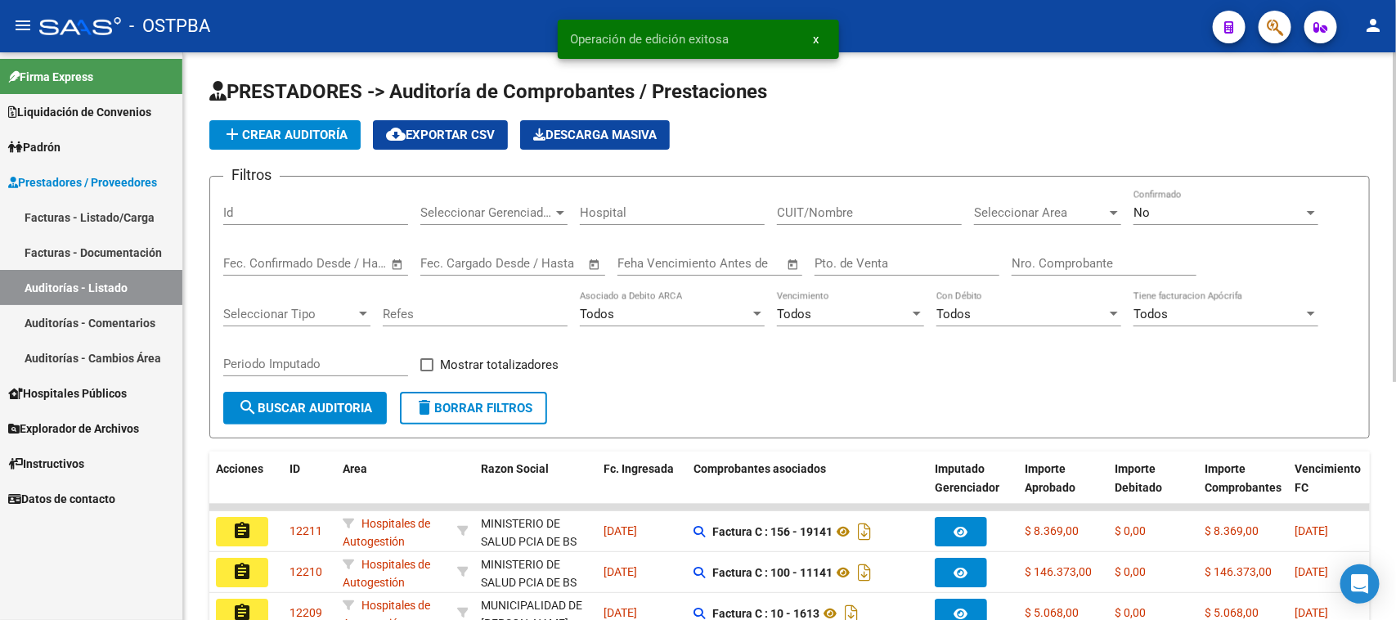
click at [287, 141] on button "add Crear Auditoría" at bounding box center [284, 134] width 151 height 29
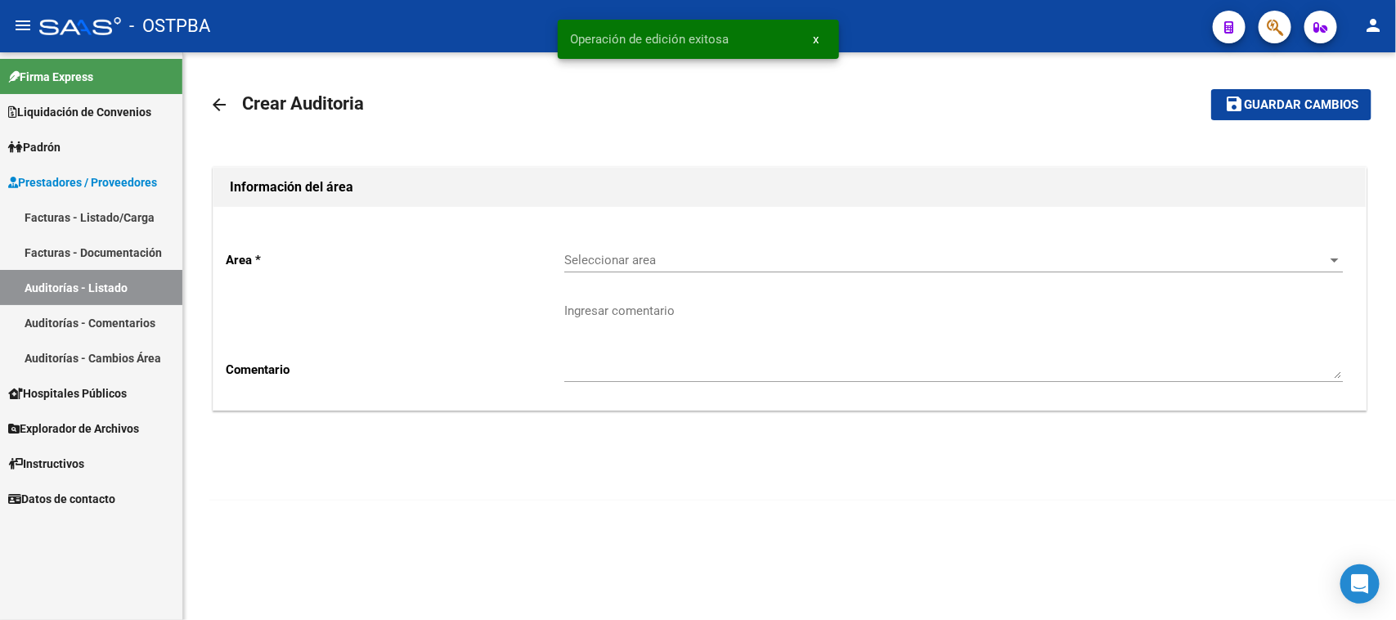
click at [586, 243] on div "Seleccionar area Seleccionar area" at bounding box center [953, 254] width 778 height 35
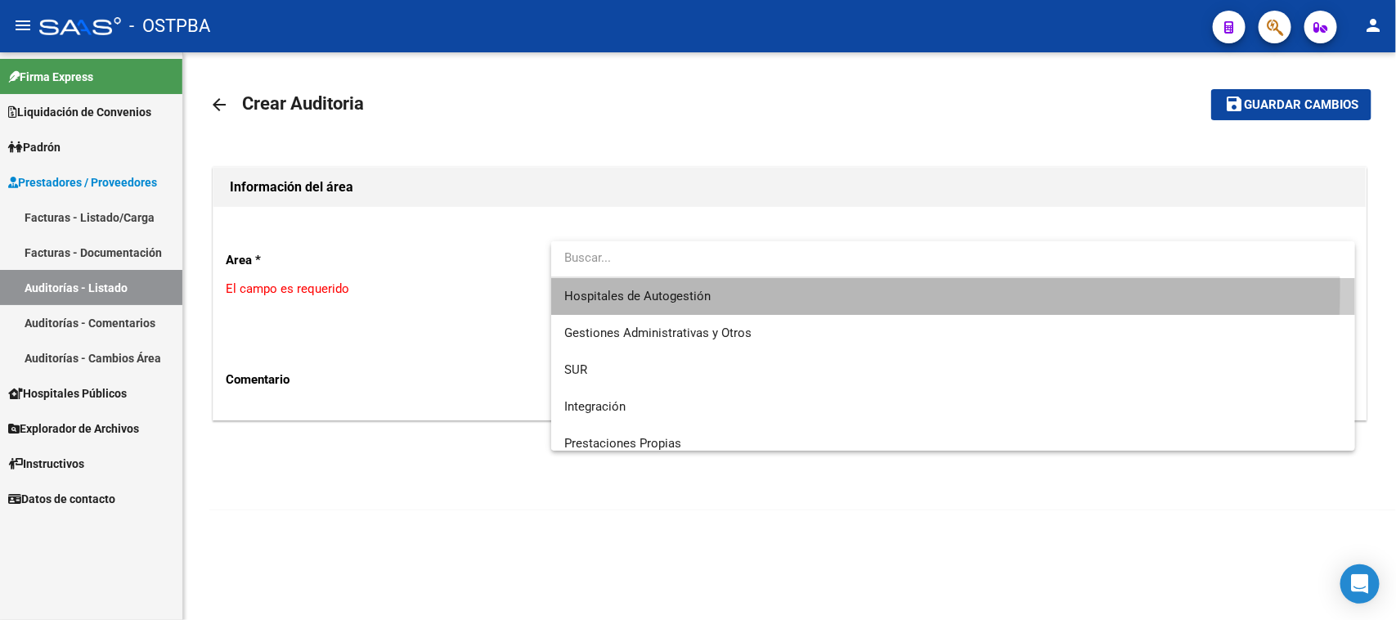
click at [601, 284] on span "Hospitales de Autogestión" at bounding box center [953, 296] width 778 height 37
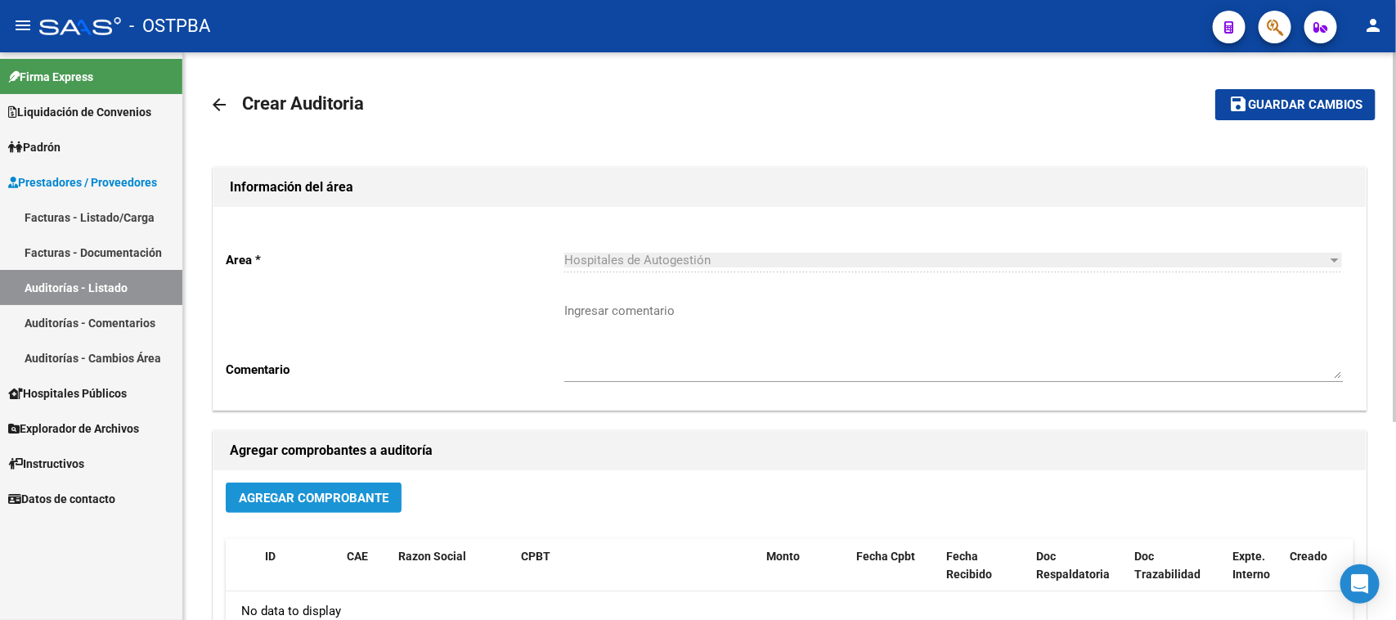
click at [346, 486] on button "Agregar Comprobante" at bounding box center [314, 497] width 176 height 30
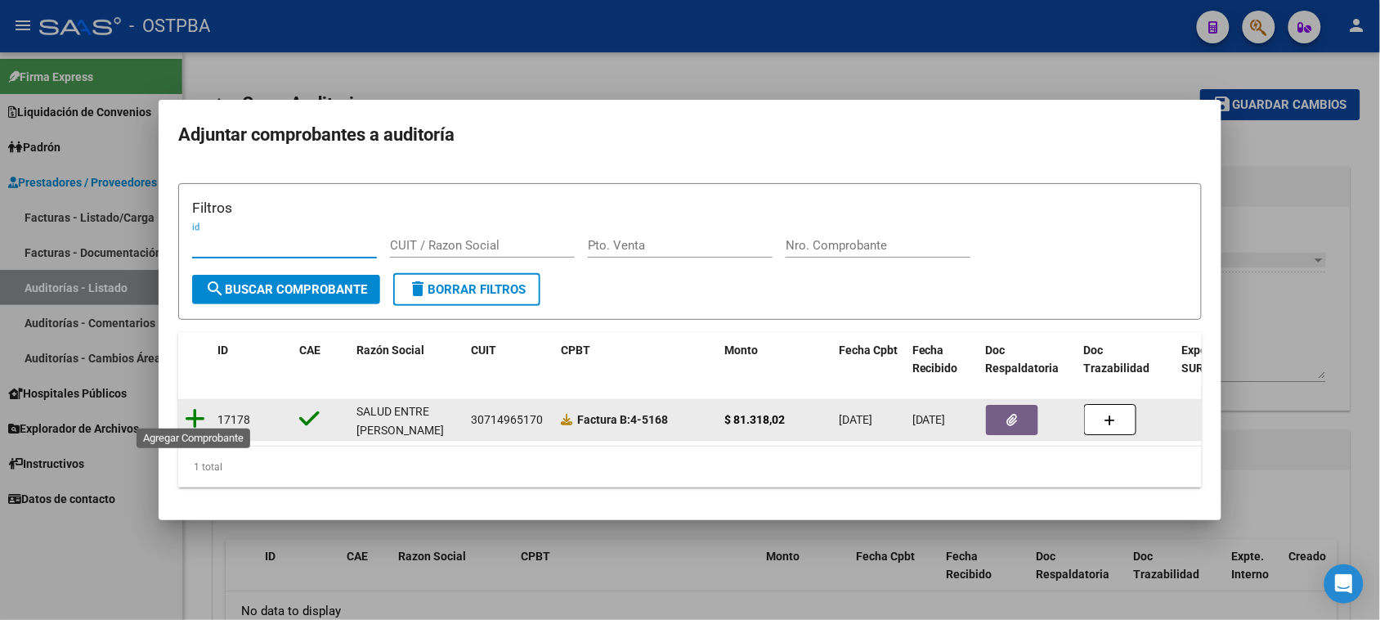
click at [192, 407] on icon at bounding box center [195, 418] width 20 height 23
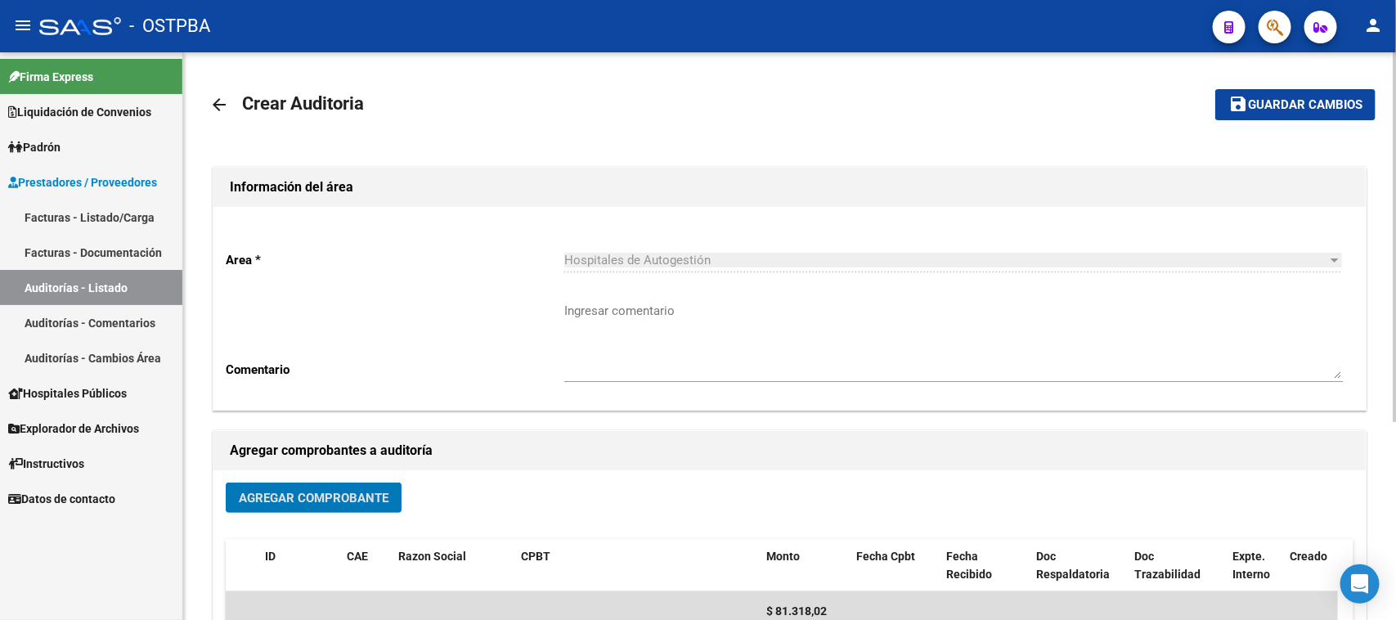
click at [1338, 113] on button "save Guardar cambios" at bounding box center [1295, 104] width 160 height 30
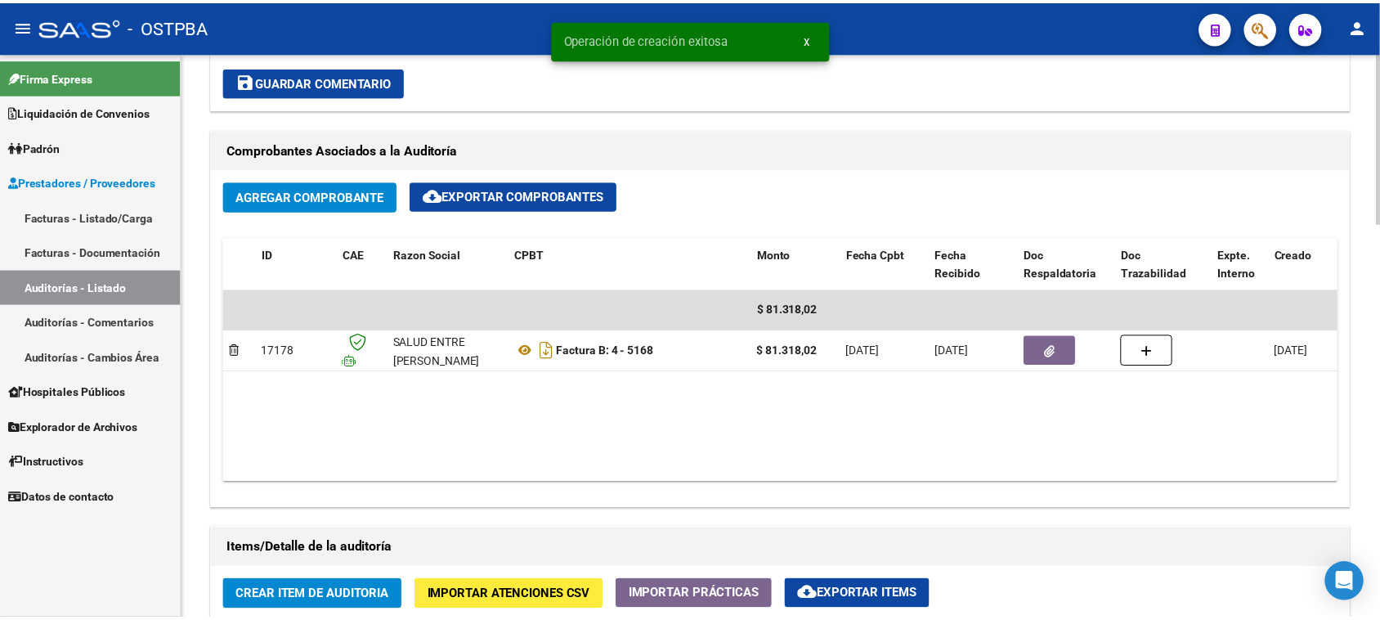
scroll to position [818, 0]
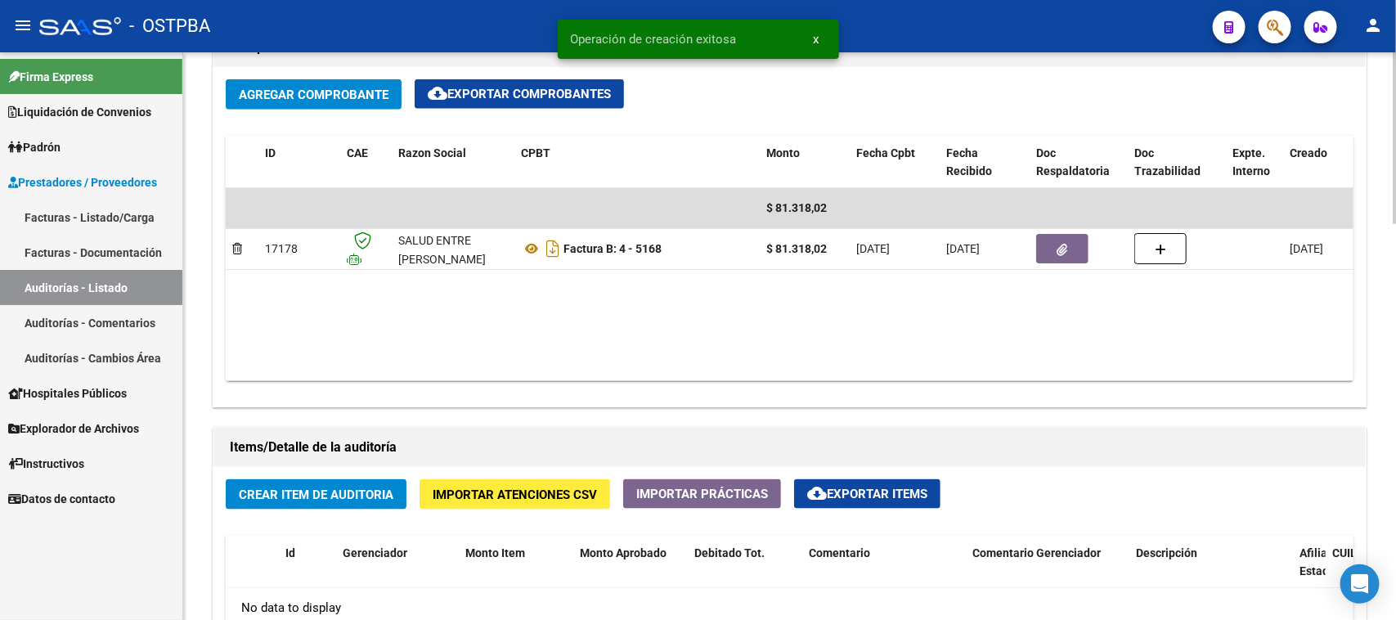
click at [352, 488] on span "Crear Item de Auditoria" at bounding box center [316, 494] width 155 height 15
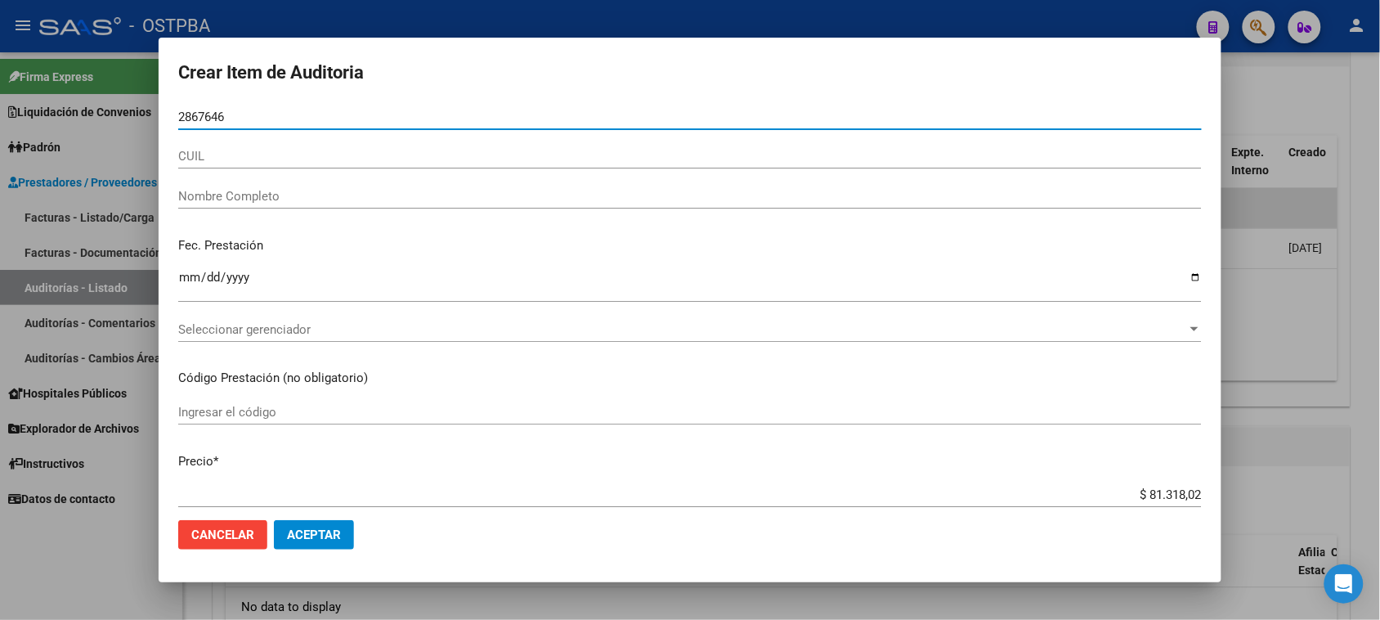
type input "28676466"
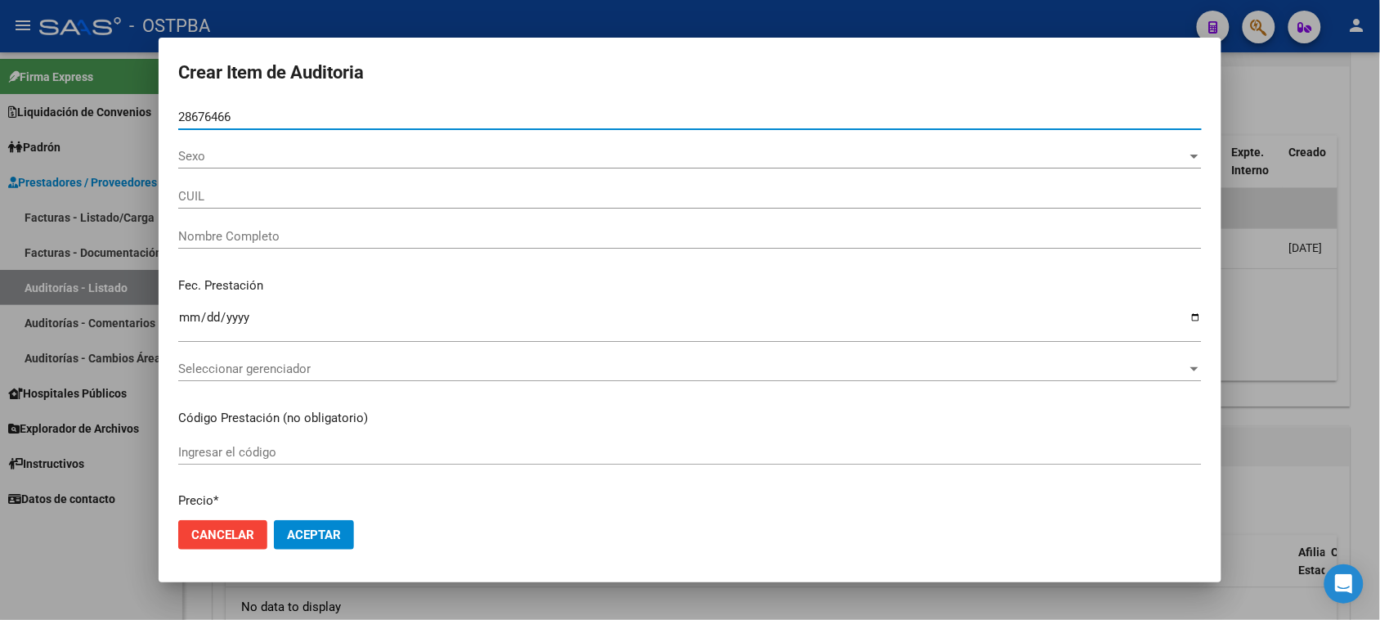
type input "20286764666"
type input "[PERSON_NAME] [PERSON_NAME] -"
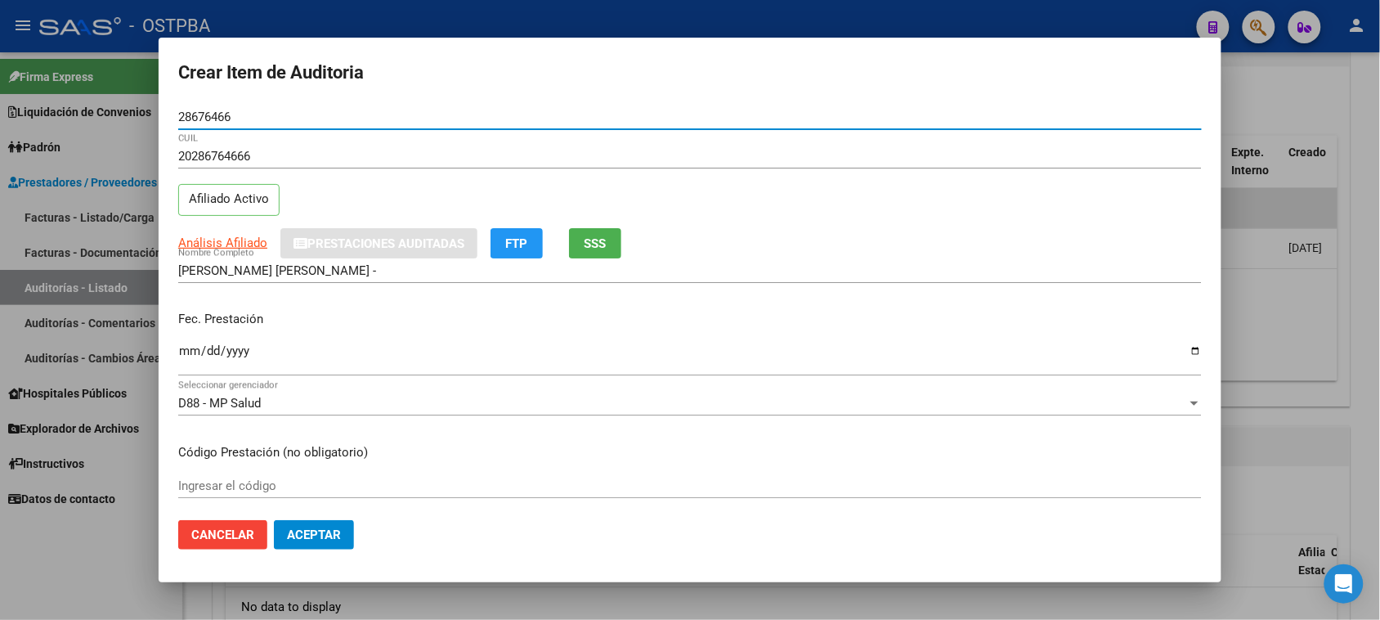
type input "28676466"
click at [193, 353] on input "Ingresar la fecha" at bounding box center [690, 357] width 1024 height 26
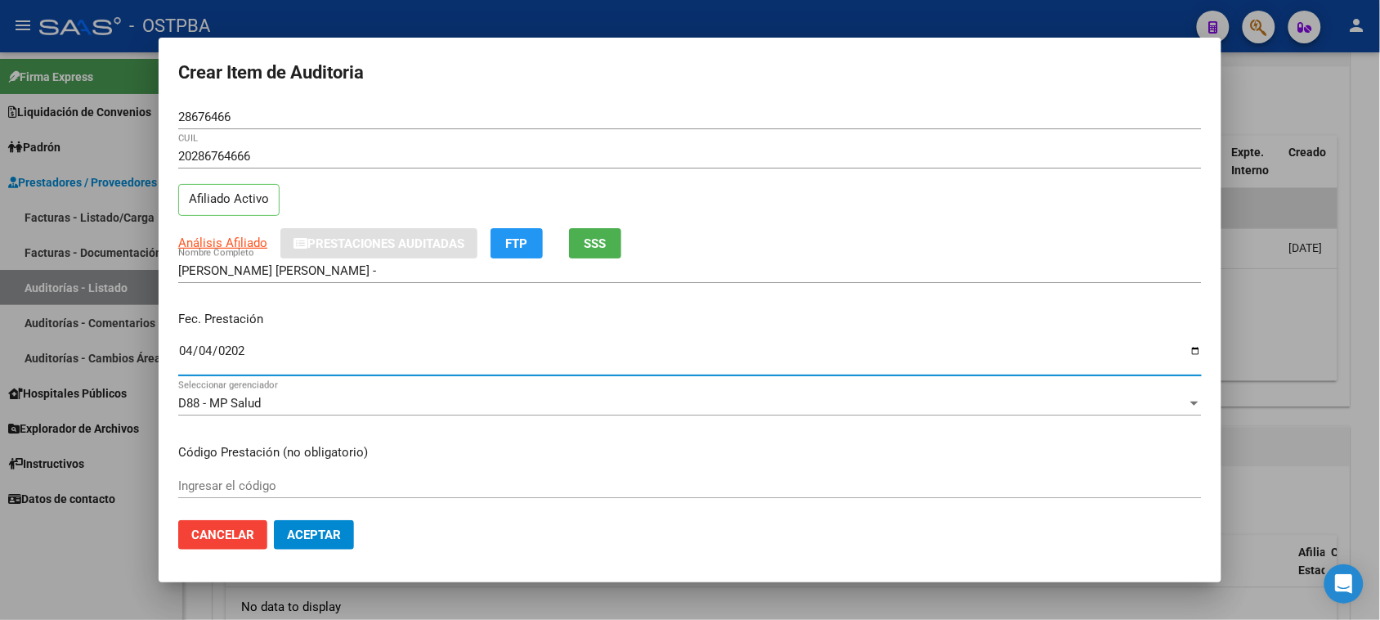
type input "[DATE]"
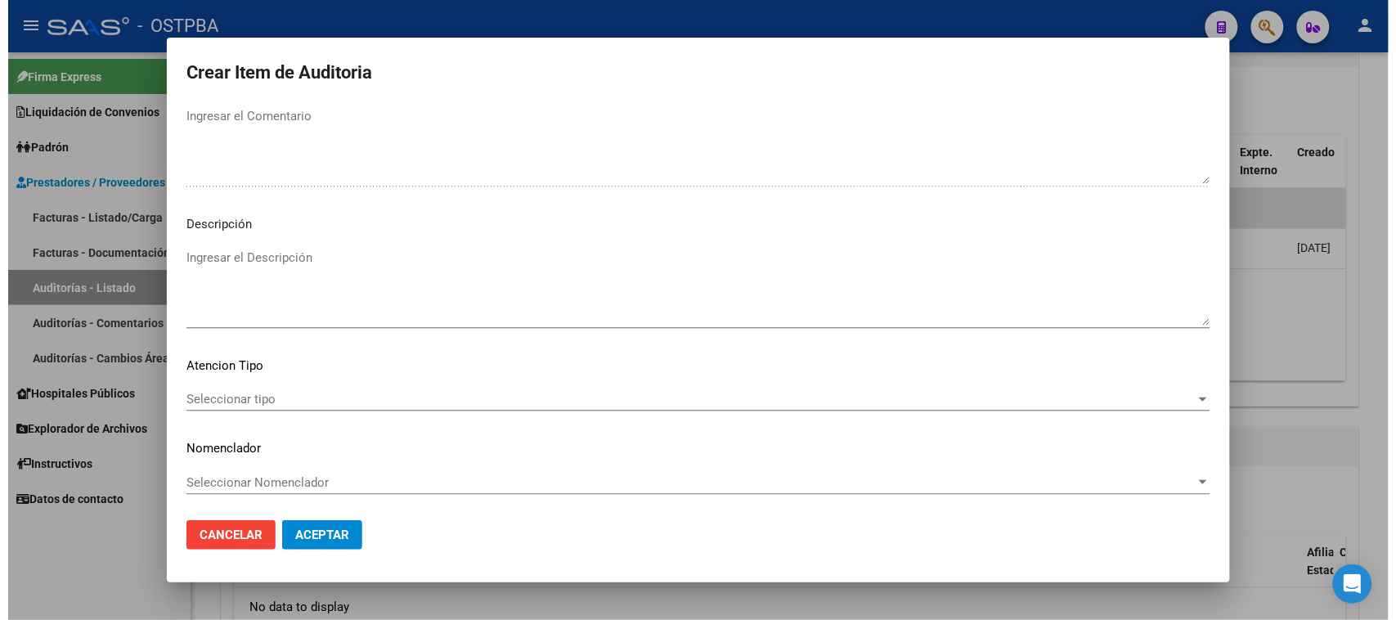
scroll to position [926, 0]
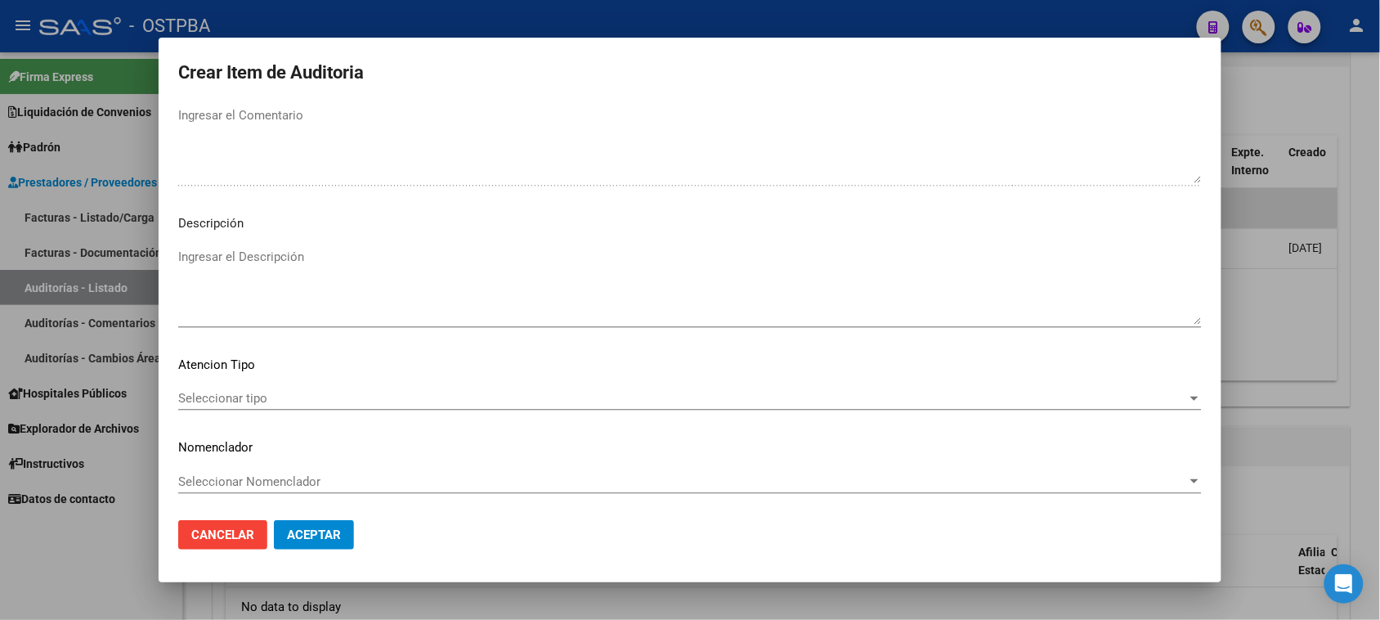
click at [248, 391] on span "Seleccionar tipo" at bounding box center [682, 398] width 1009 height 15
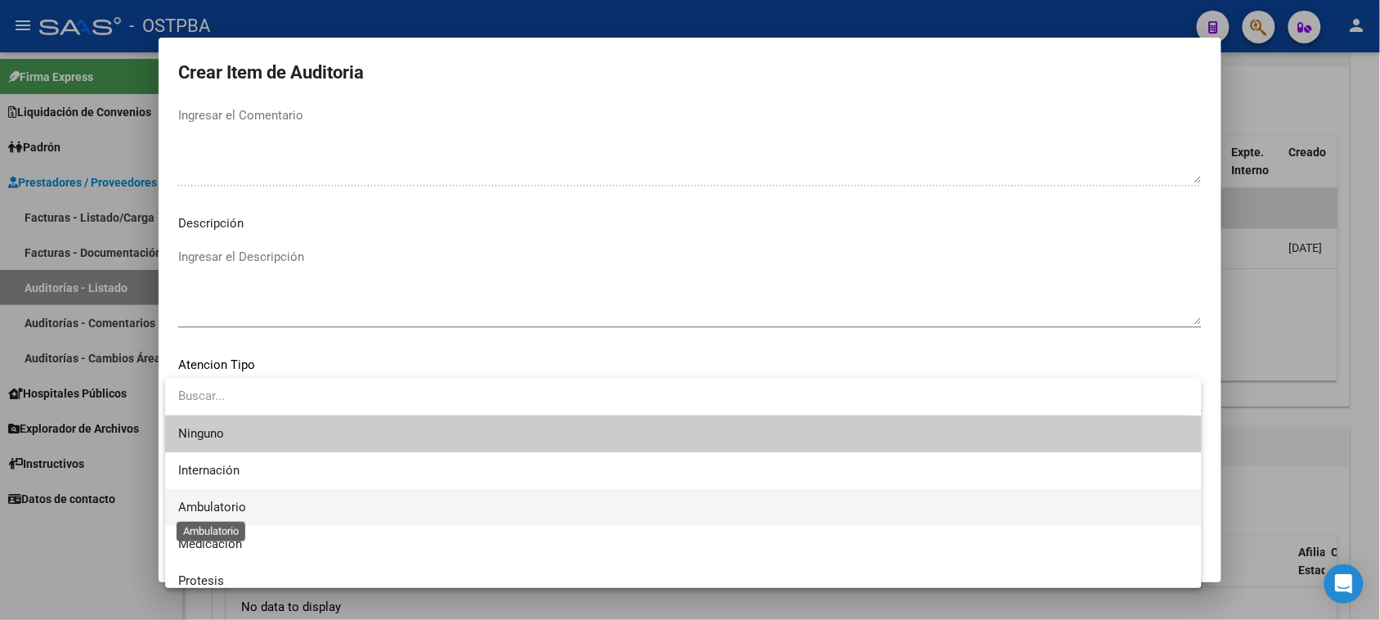
click at [233, 508] on span "Ambulatorio" at bounding box center [212, 507] width 68 height 15
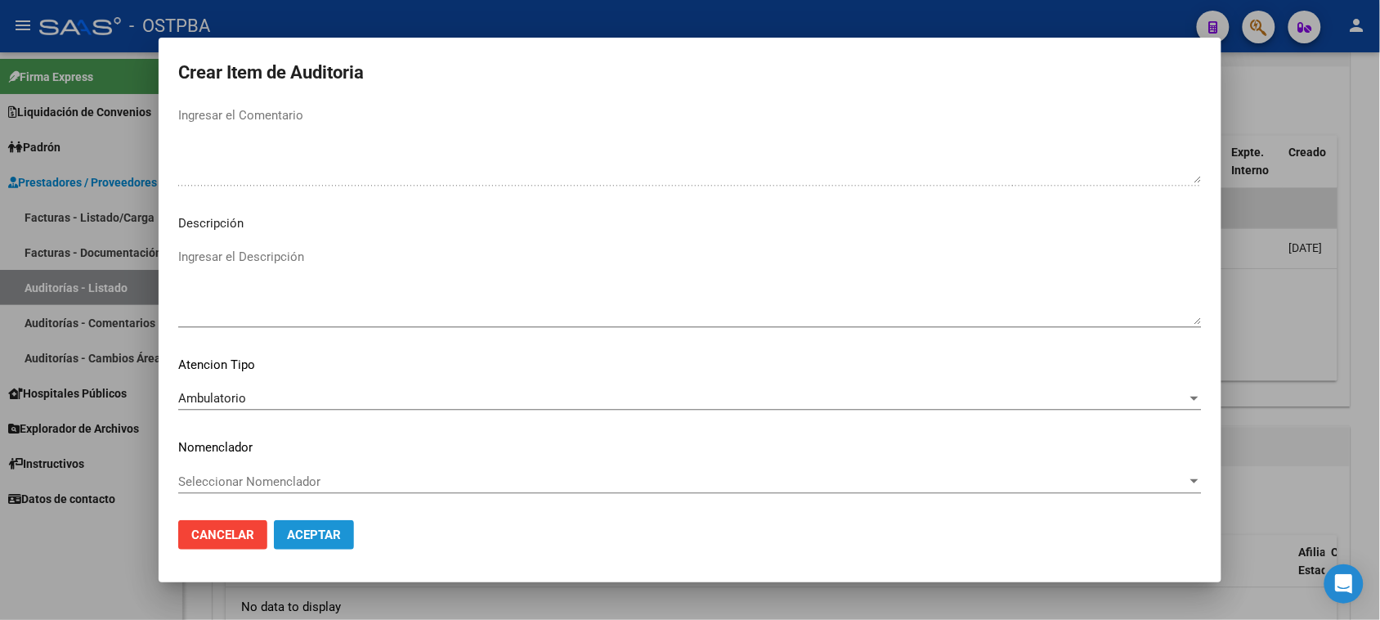
click at [324, 536] on span "Aceptar" at bounding box center [314, 534] width 54 height 15
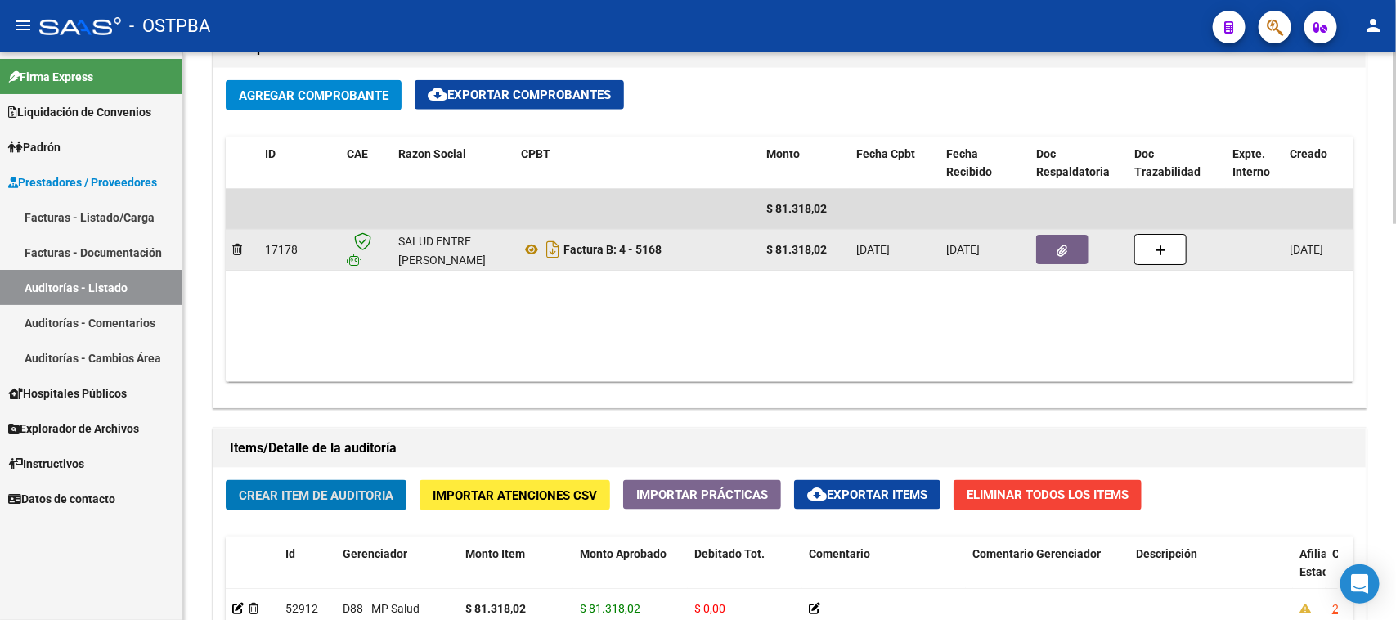
click at [1069, 246] on button "button" at bounding box center [1062, 249] width 52 height 29
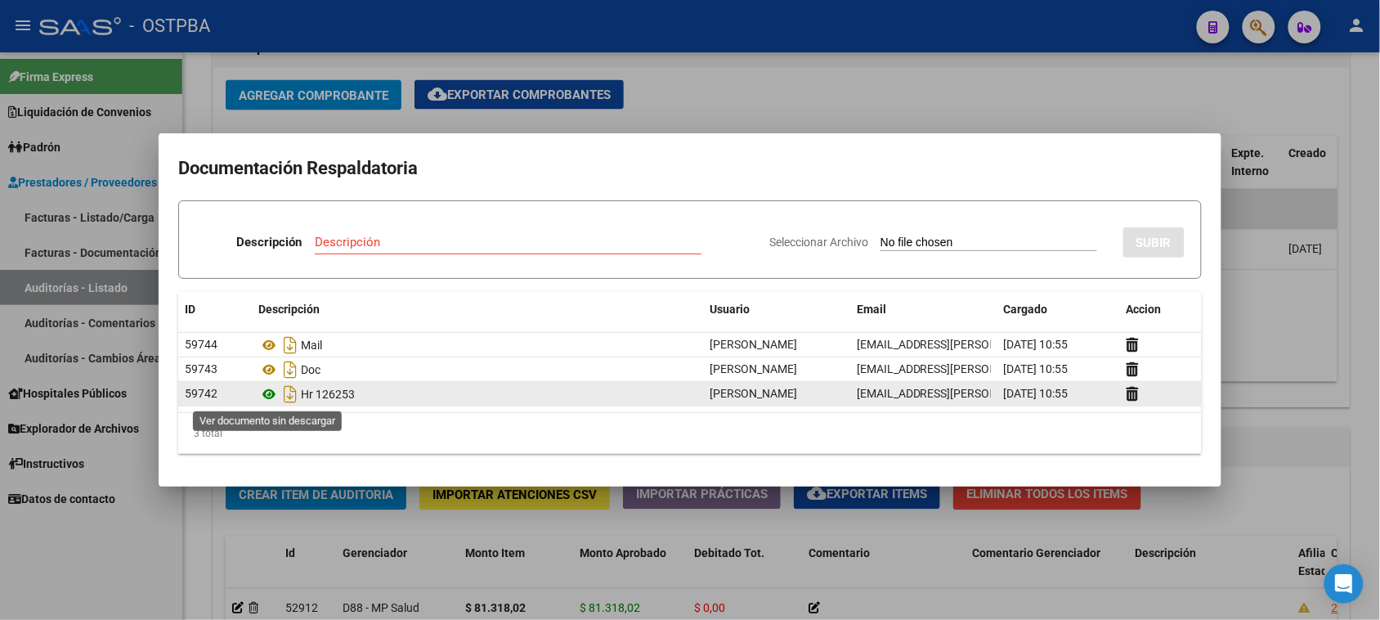
click at [268, 397] on icon at bounding box center [268, 394] width 21 height 20
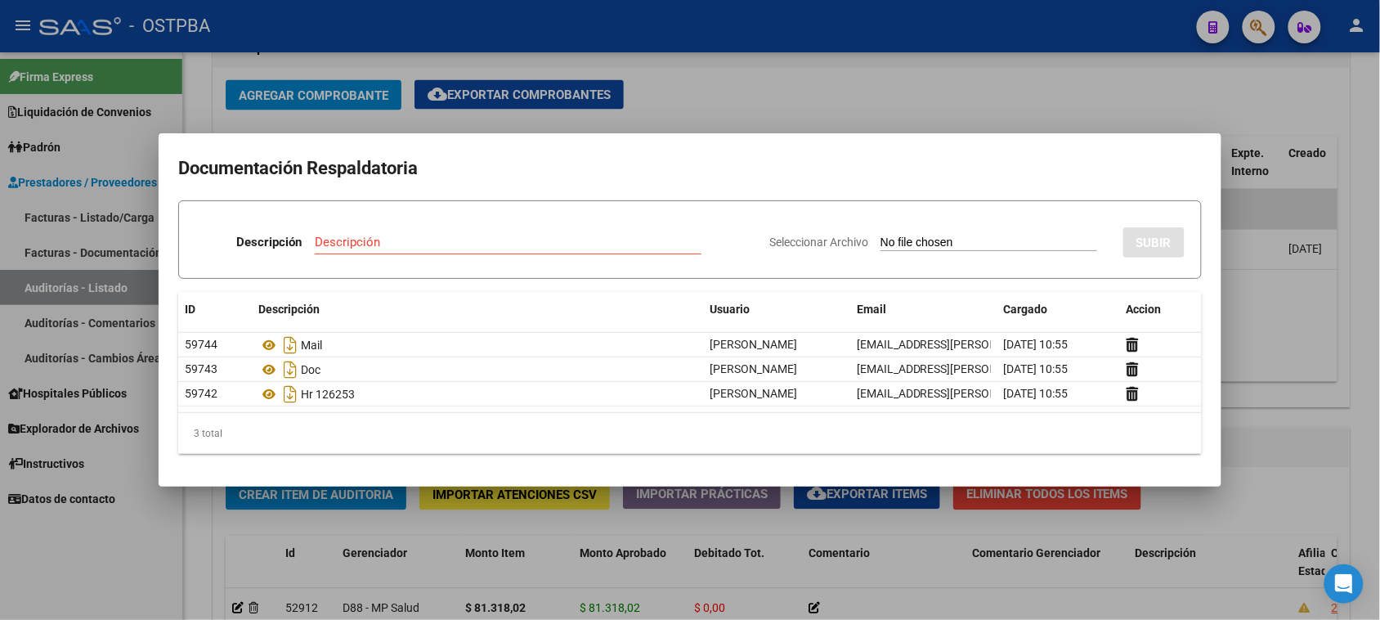
click at [94, 598] on div at bounding box center [690, 310] width 1380 height 620
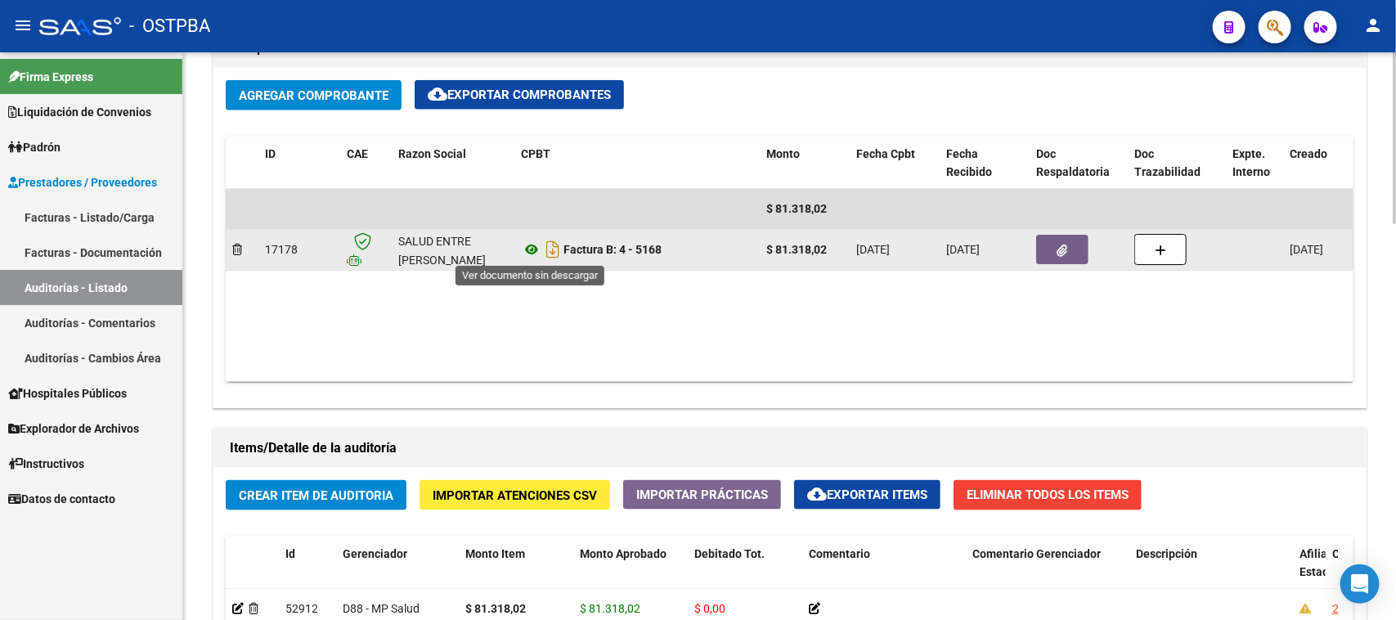
click at [526, 249] on icon at bounding box center [531, 250] width 21 height 20
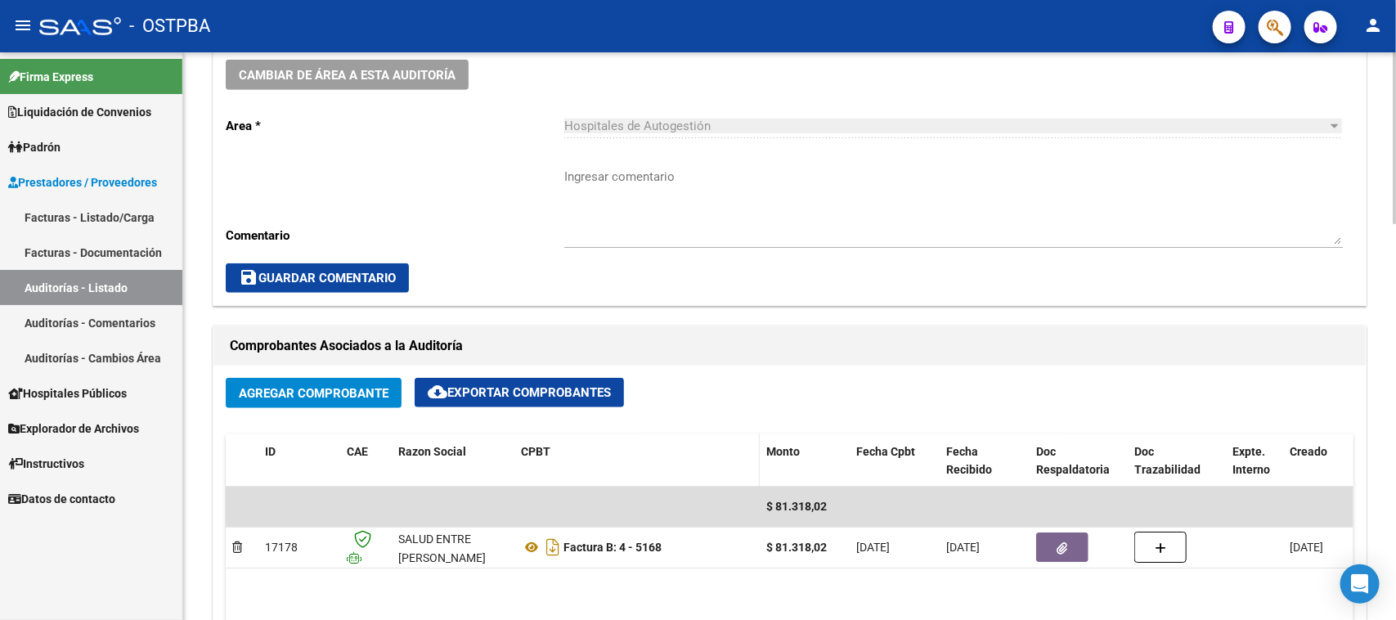
scroll to position [409, 0]
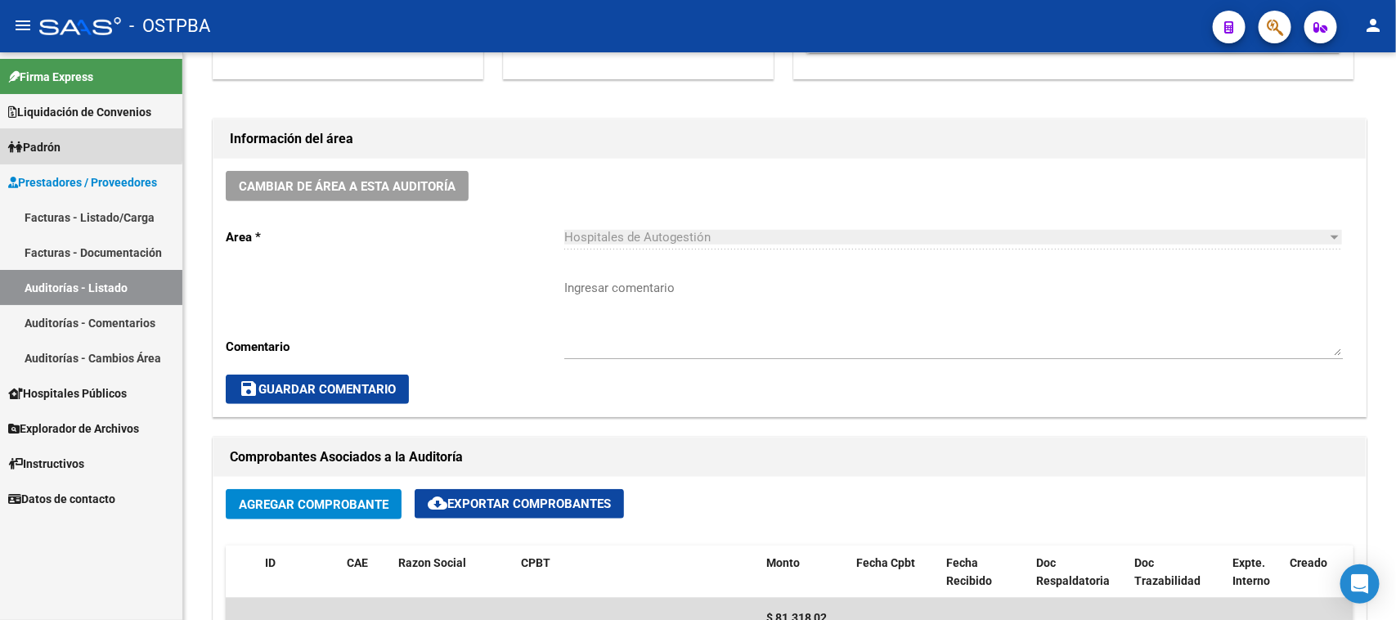
click at [72, 143] on link "Padrón" at bounding box center [91, 146] width 182 height 35
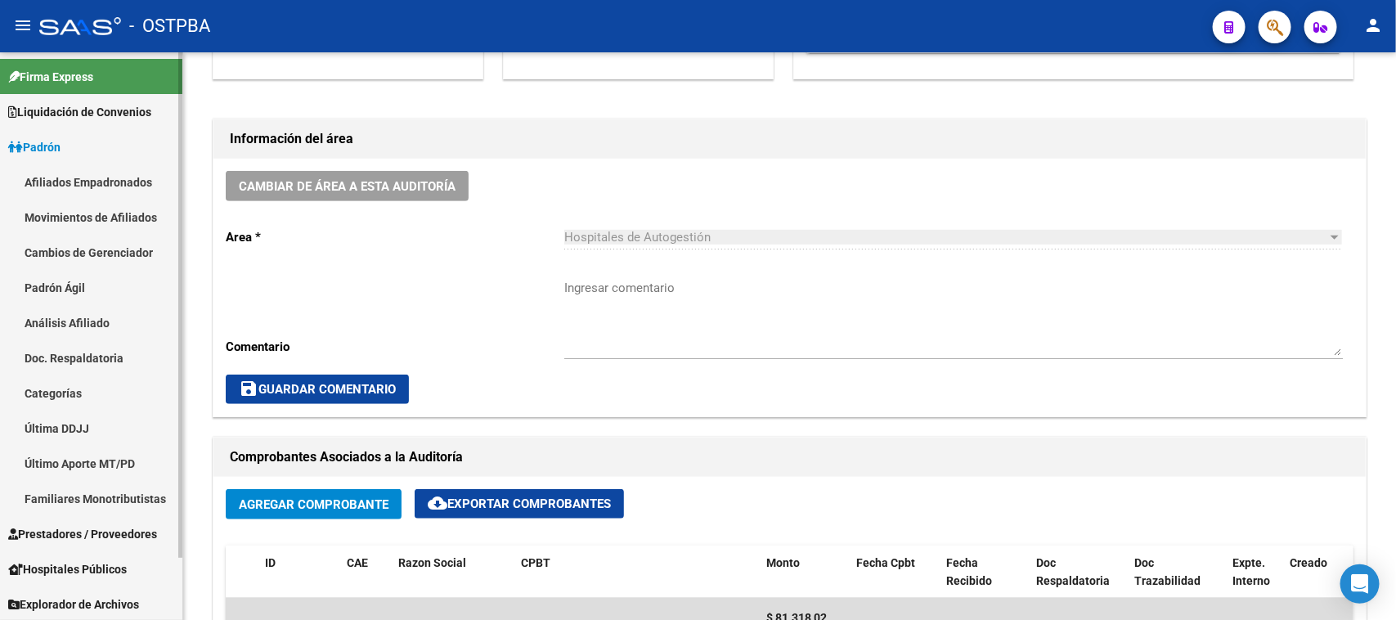
click at [107, 316] on link "Análisis Afiliado" at bounding box center [91, 322] width 182 height 35
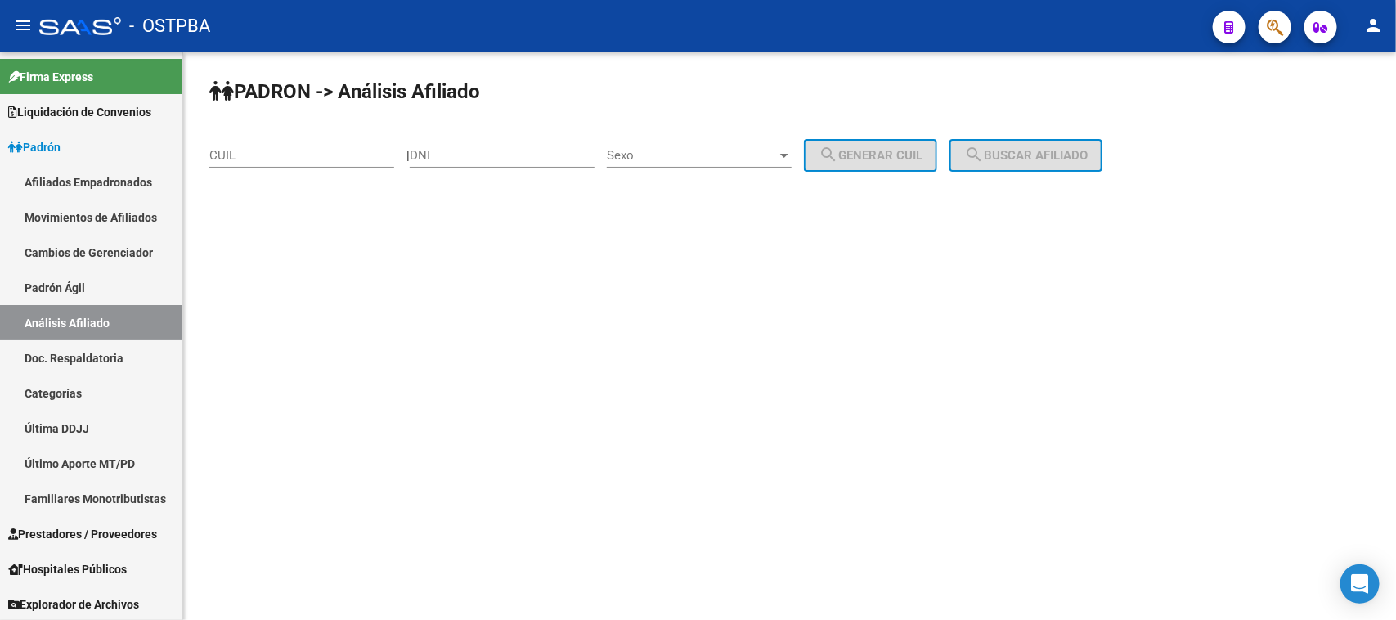
drag, startPoint x: 432, startPoint y: 154, endPoint x: 791, endPoint y: 243, distance: 370.6
click at [436, 154] on input "DNI" at bounding box center [502, 155] width 185 height 15
type input "41721698"
click at [695, 148] on span "Sexo" at bounding box center [692, 155] width 170 height 15
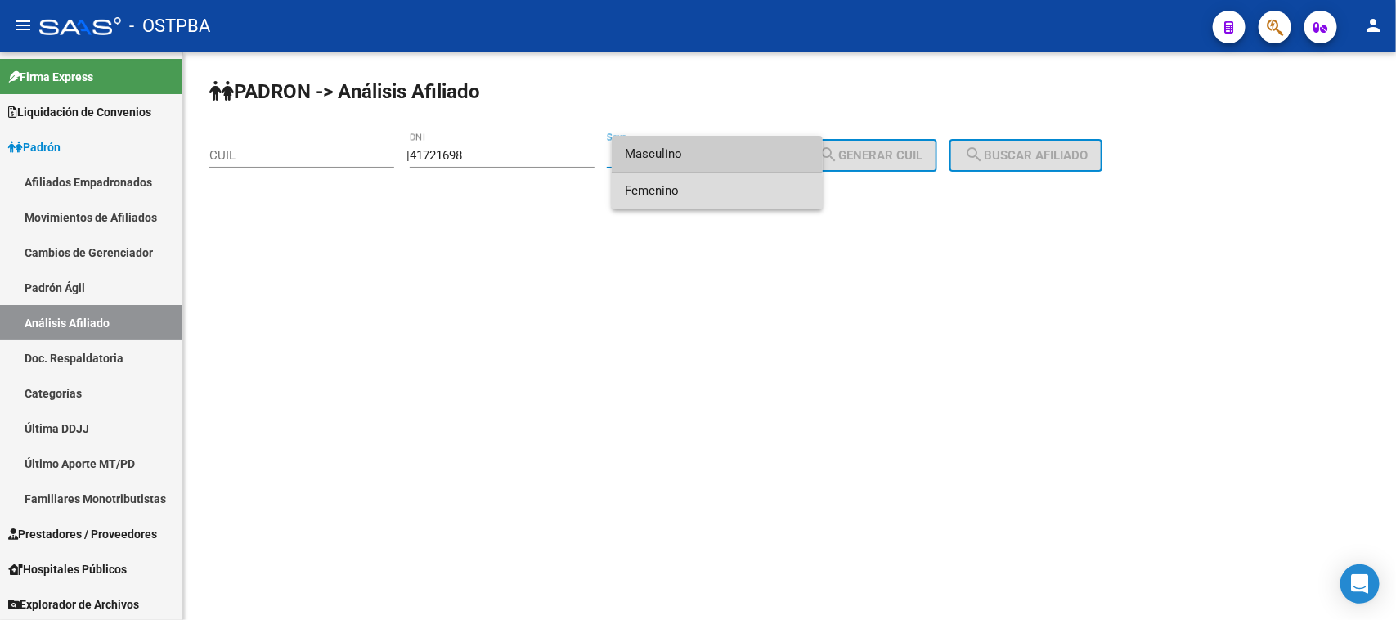
drag, startPoint x: 656, startPoint y: 193, endPoint x: 806, endPoint y: 189, distance: 150.5
click at [683, 193] on span "Femenino" at bounding box center [717, 191] width 185 height 37
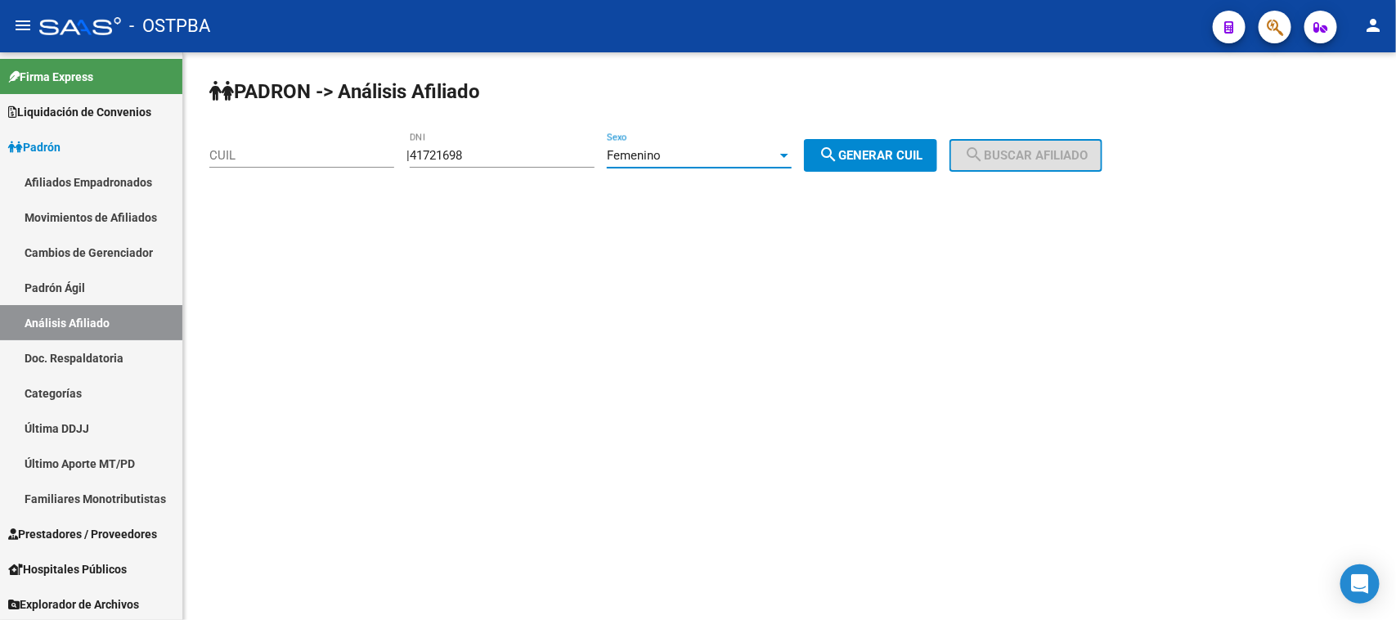
drag, startPoint x: 883, startPoint y: 154, endPoint x: 940, endPoint y: 159, distance: 57.5
click at [885, 154] on span "search Generar CUIL" at bounding box center [870, 155] width 104 height 15
type input "27-41721698-2"
drag, startPoint x: 1026, startPoint y: 157, endPoint x: 966, endPoint y: 162, distance: 60.7
click at [1024, 157] on span "search Buscar afiliado" at bounding box center [1025, 155] width 123 height 15
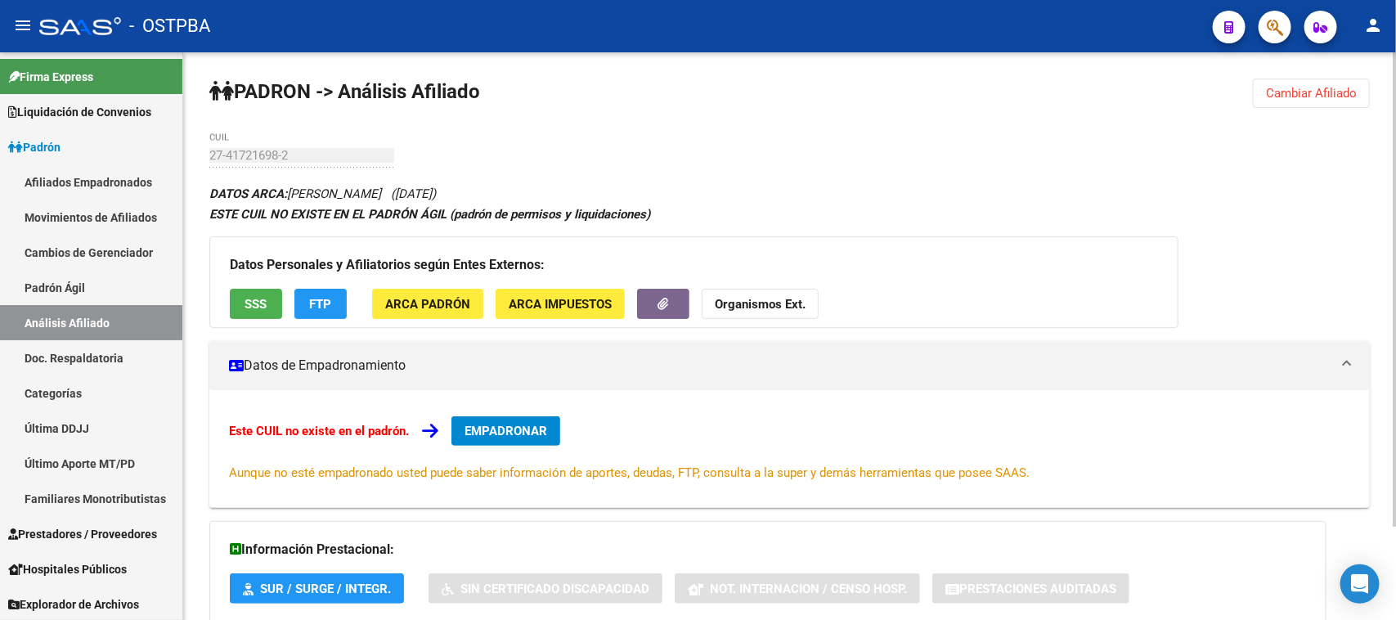
click at [252, 304] on span "SSS" at bounding box center [256, 304] width 22 height 15
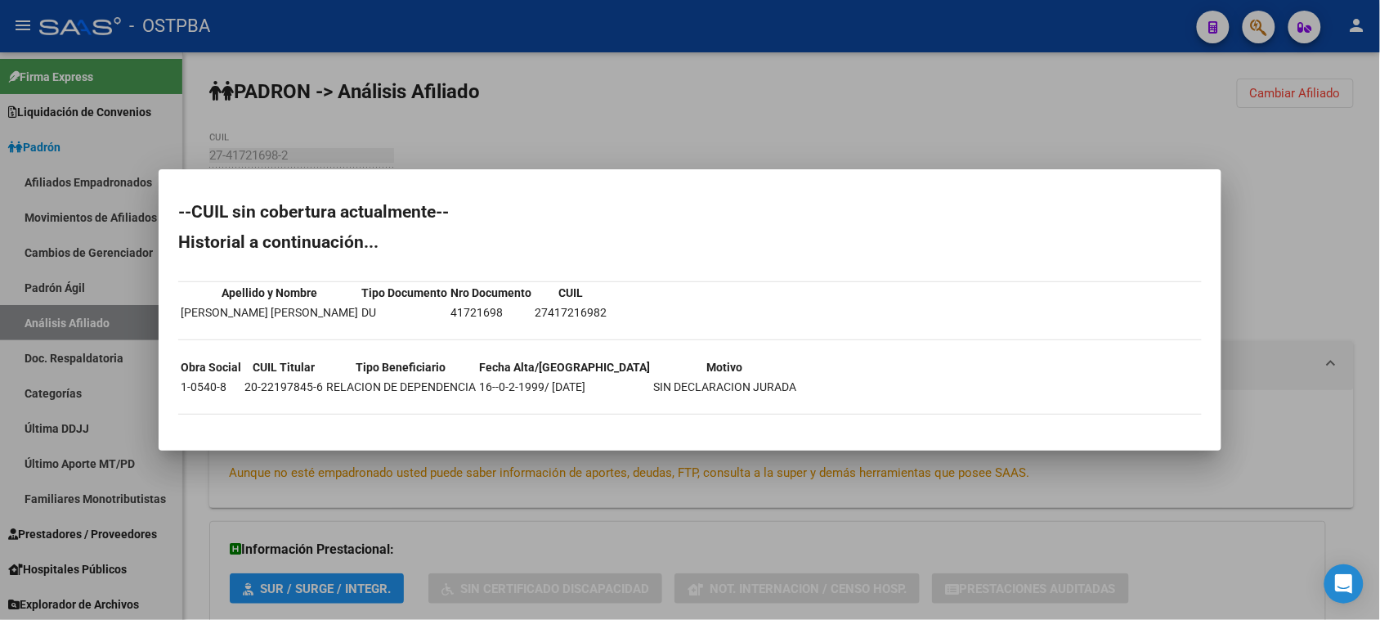
click at [812, 128] on div at bounding box center [690, 310] width 1380 height 620
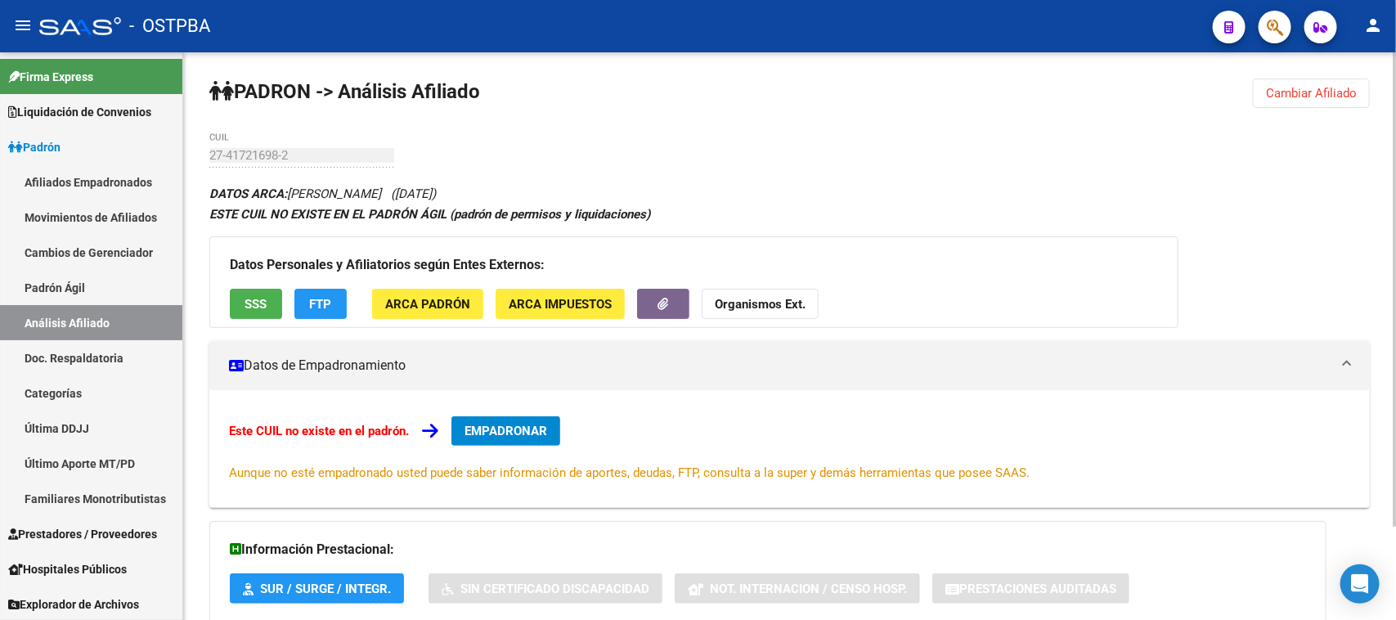
click at [753, 303] on strong "Organismos Ext." at bounding box center [760, 304] width 91 height 15
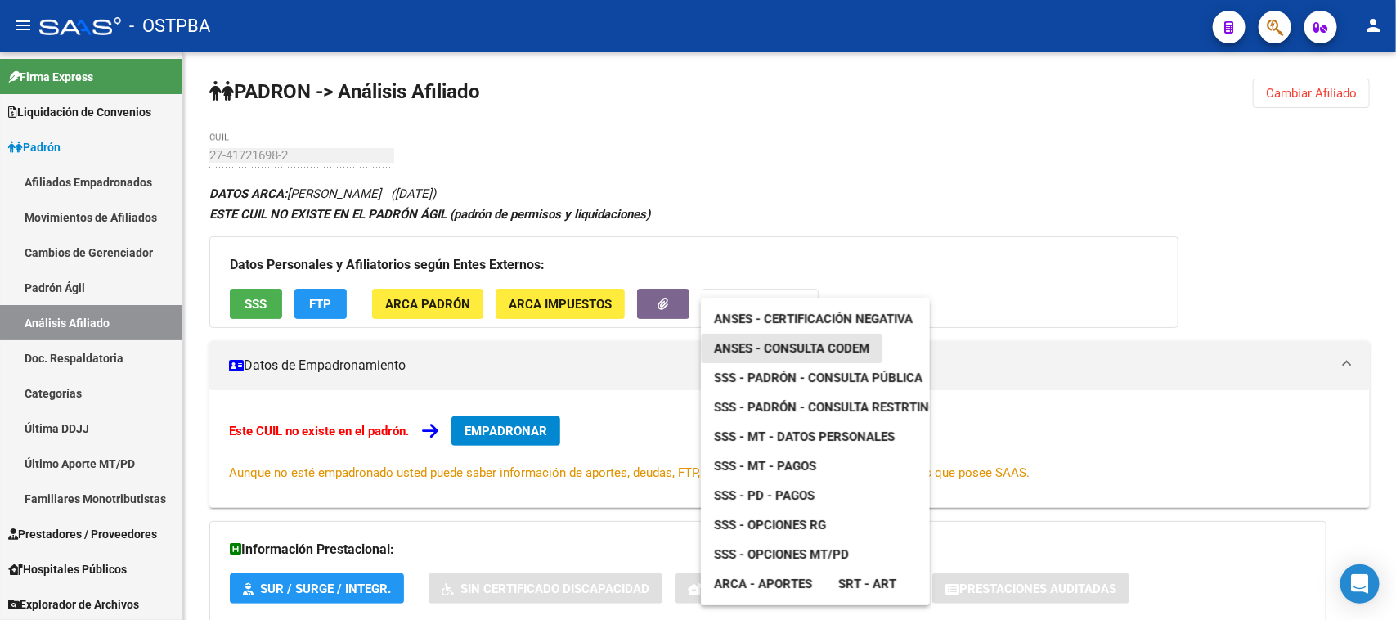
click at [850, 344] on span "ANSES - Consulta CODEM" at bounding box center [791, 348] width 155 height 15
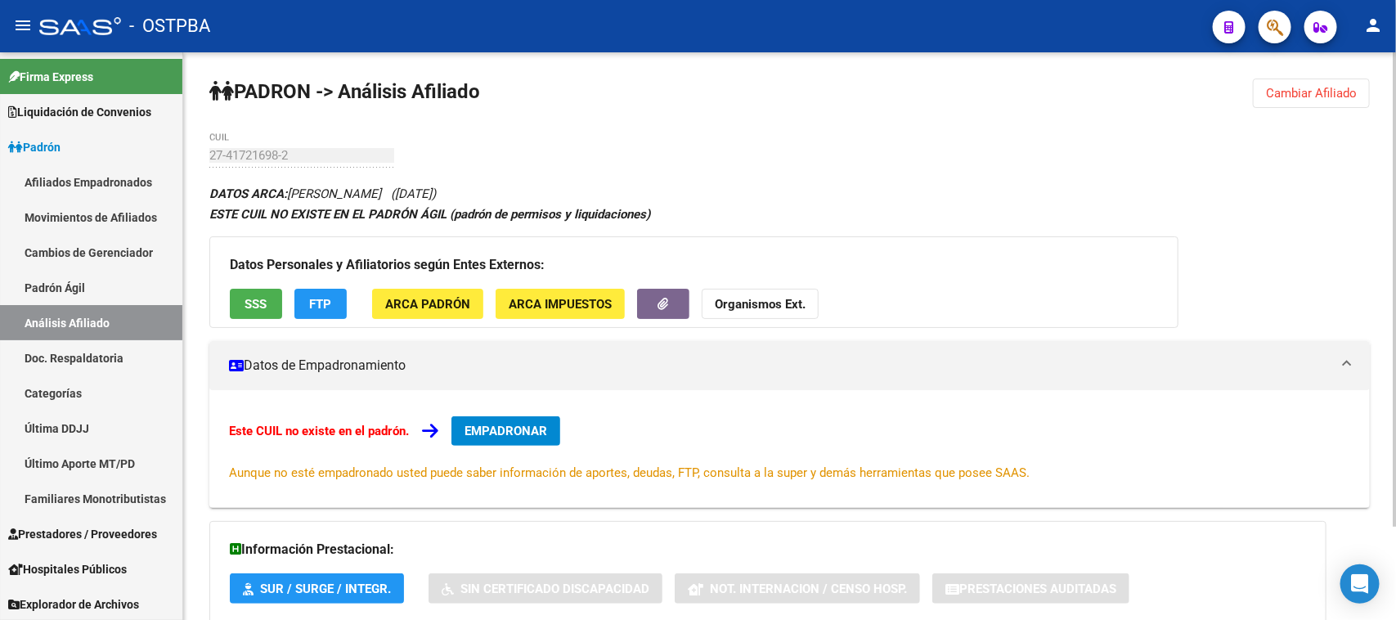
click at [746, 303] on strong "Organismos Ext." at bounding box center [760, 304] width 91 height 15
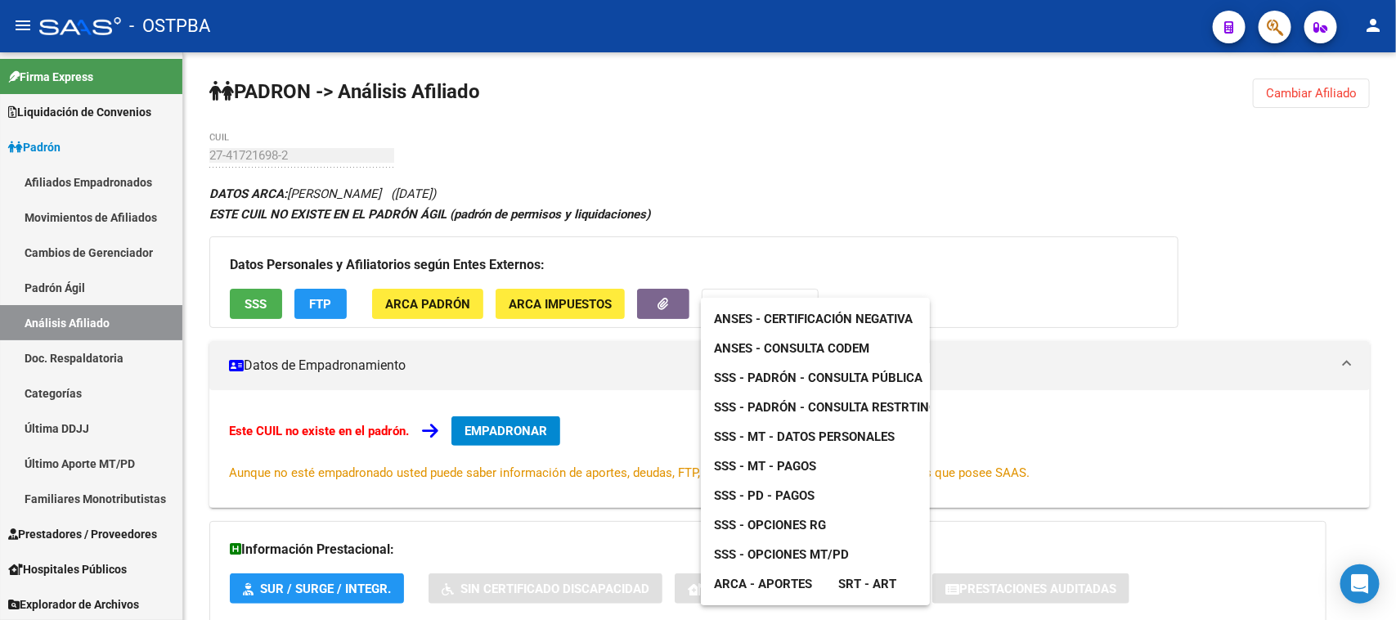
click at [410, 298] on div at bounding box center [698, 310] width 1396 height 620
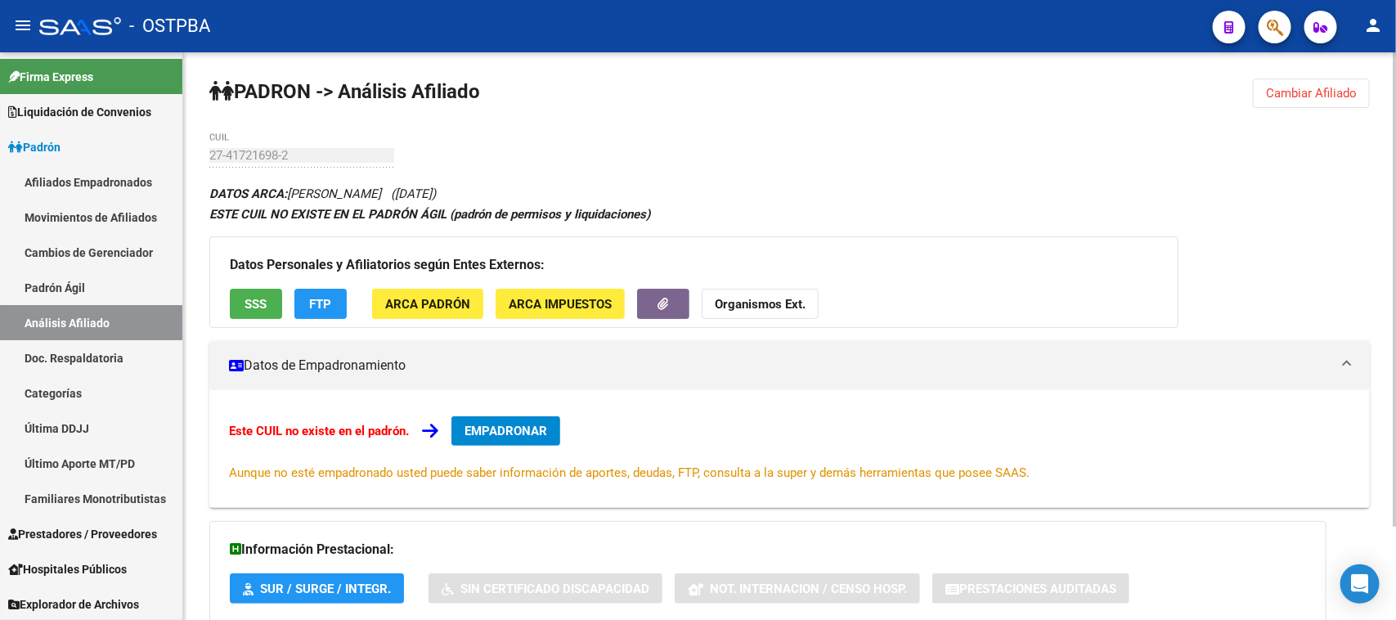
click at [446, 301] on span "ARCA Padrón" at bounding box center [427, 304] width 85 height 15
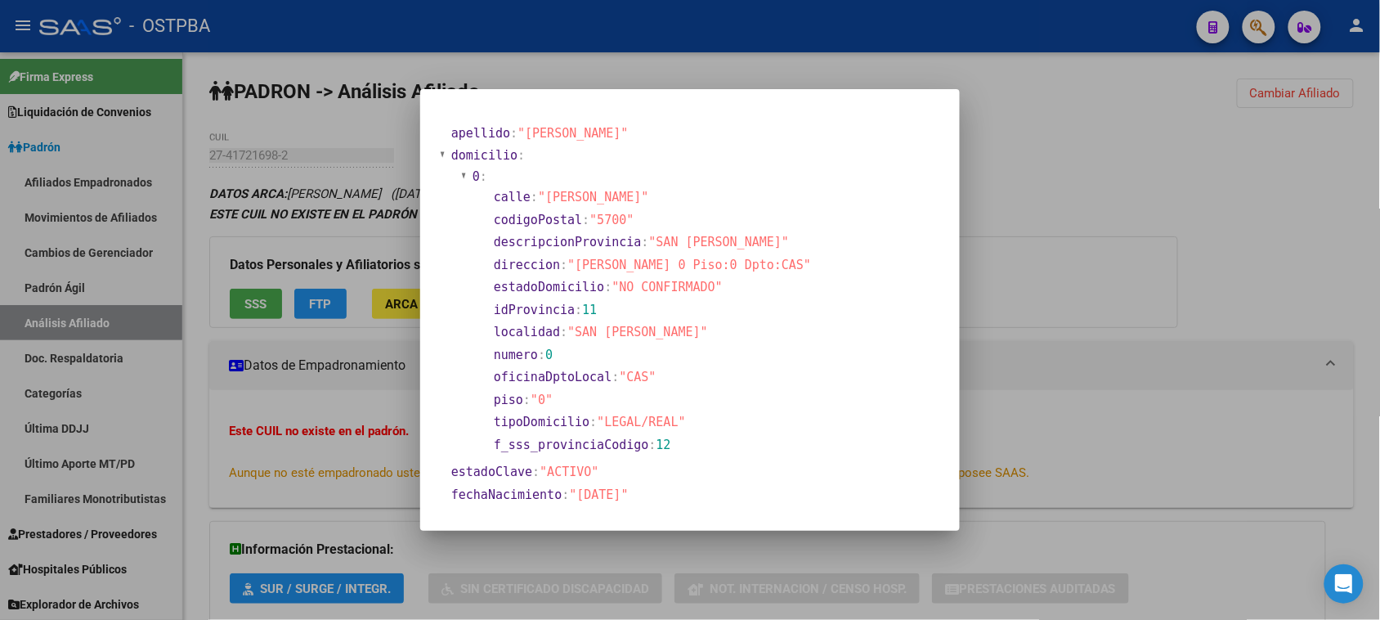
click at [442, 301] on section "apellido : "[PERSON_NAME]" domicilio : 0 : calle : "[PERSON_NAME]" codigoPostal…" at bounding box center [629, 517] width 379 height 790
click at [397, 307] on div at bounding box center [690, 310] width 1380 height 620
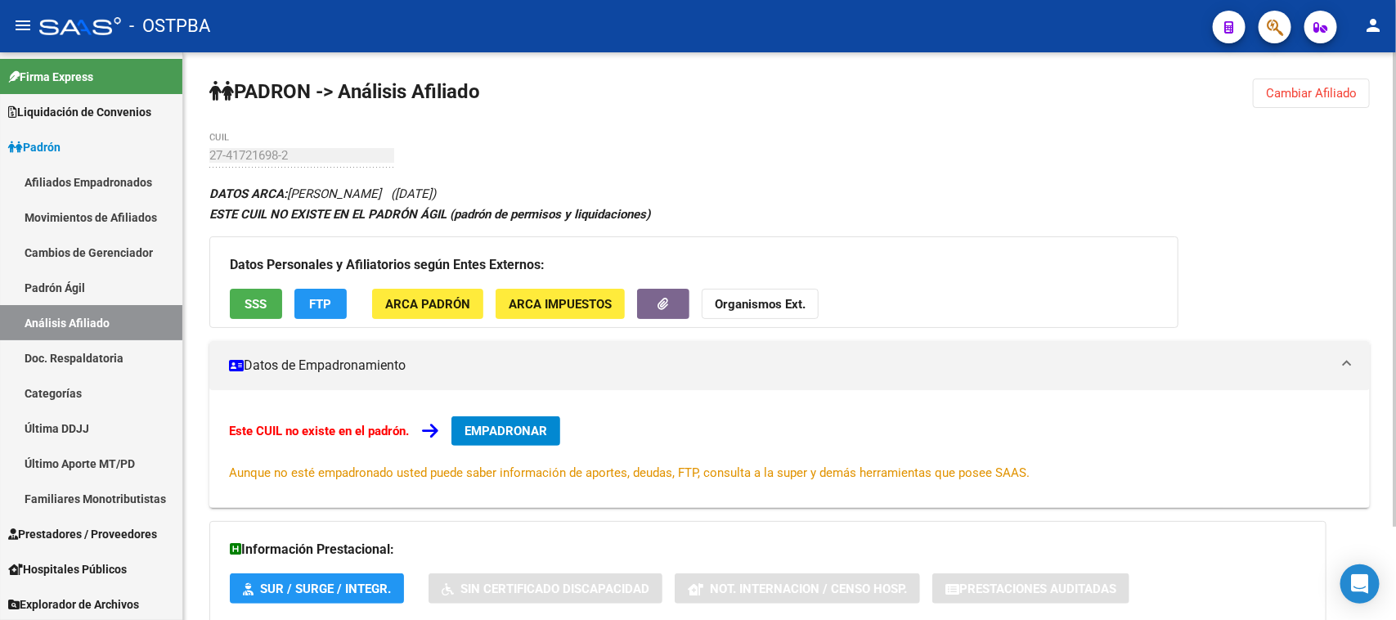
click at [538, 297] on span "ARCA Impuestos" at bounding box center [560, 304] width 103 height 15
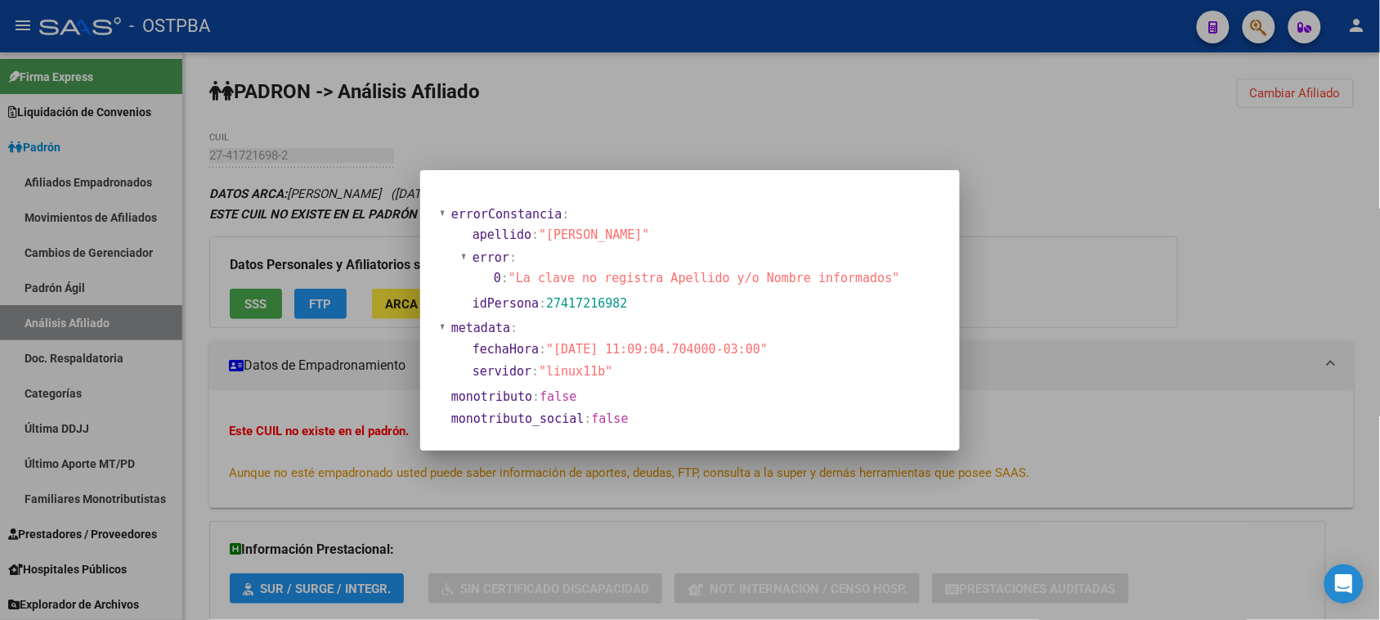
click at [321, 307] on div at bounding box center [690, 310] width 1380 height 620
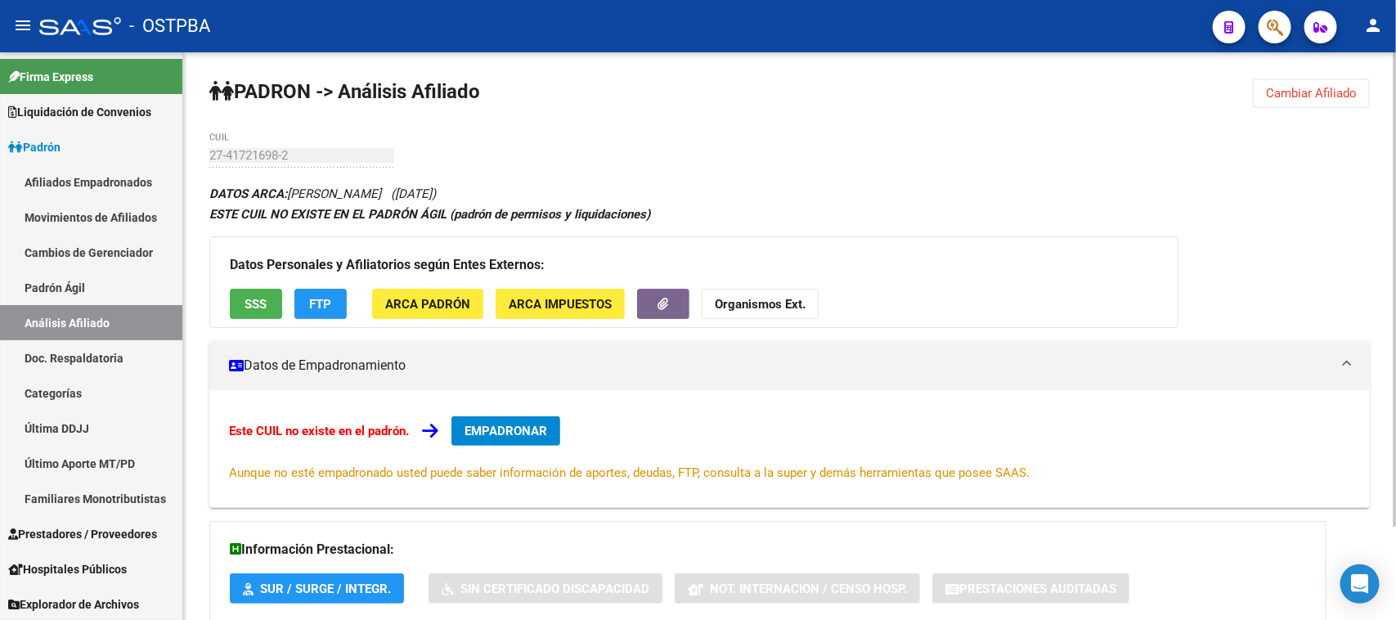
click at [323, 307] on span "FTP" at bounding box center [321, 304] width 22 height 15
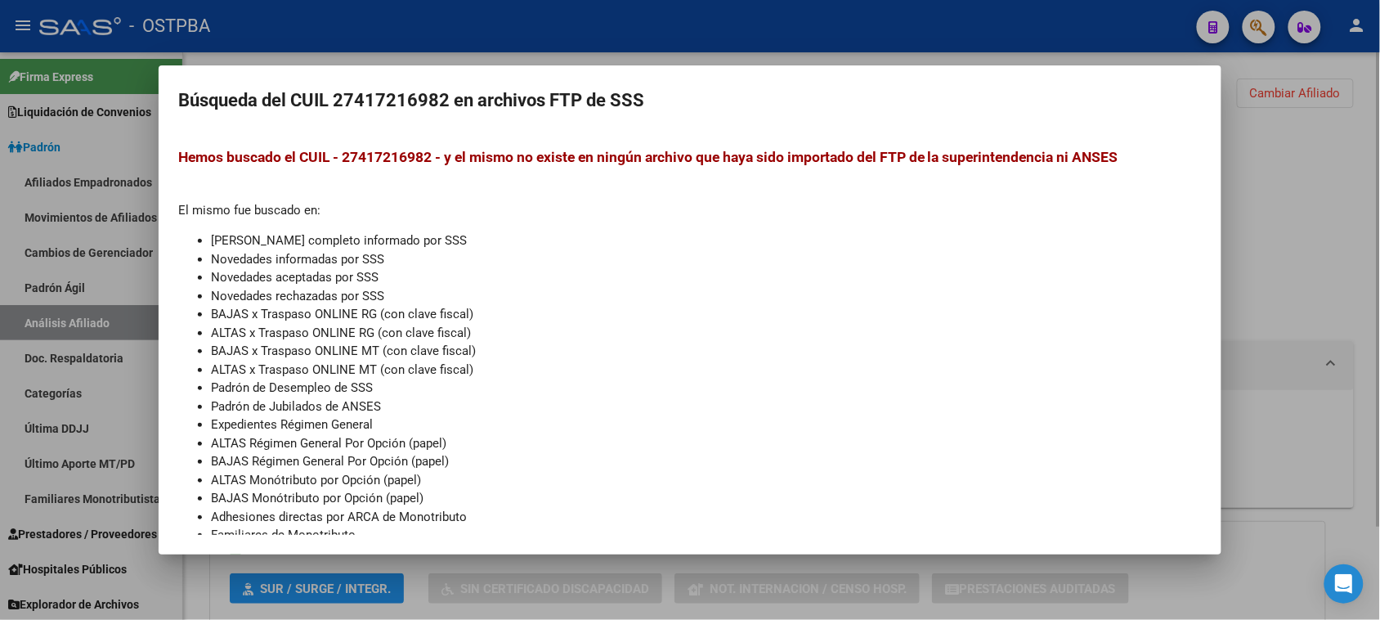
drag, startPoint x: 1318, startPoint y: 262, endPoint x: 1244, endPoint y: 289, distance: 79.1
click at [1317, 262] on div at bounding box center [690, 310] width 1380 height 620
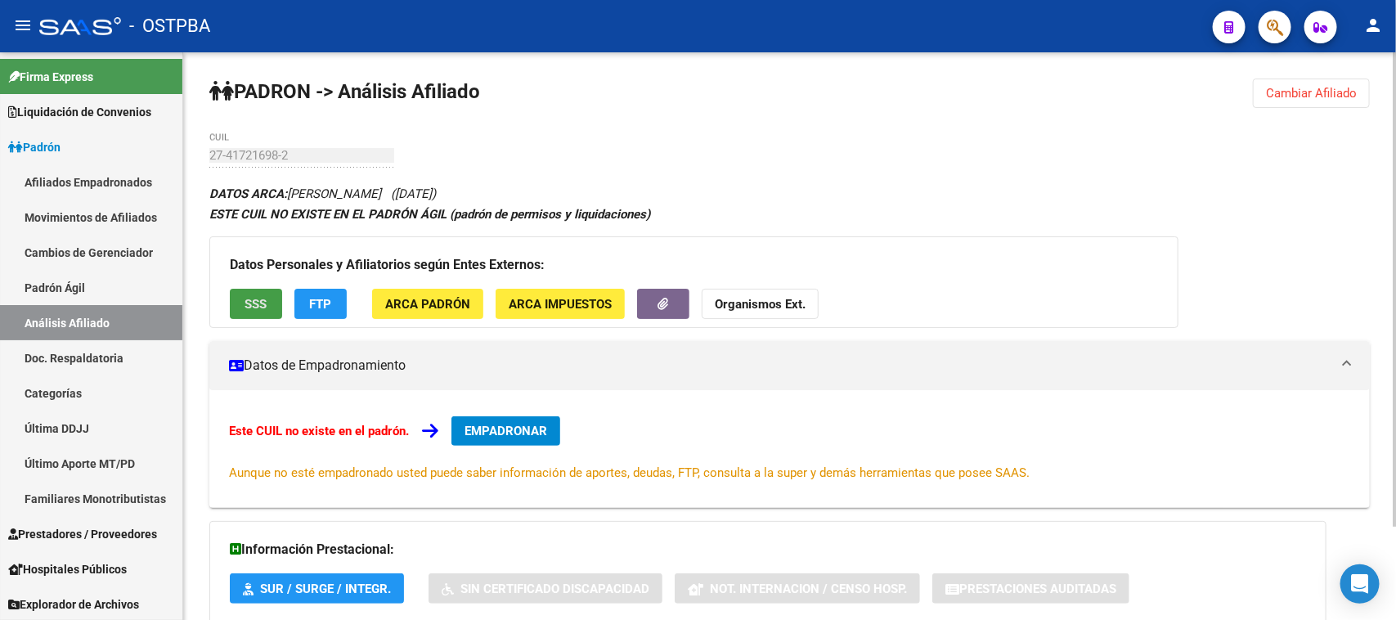
click at [266, 304] on span "SSS" at bounding box center [256, 304] width 22 height 15
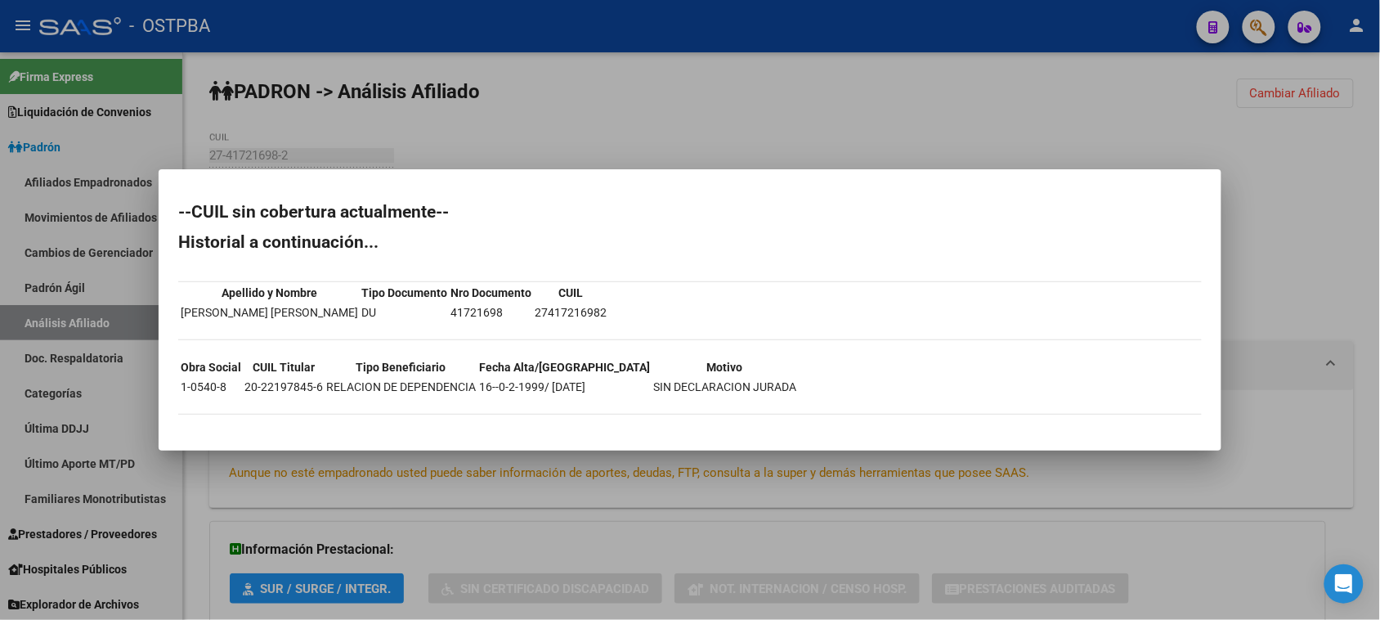
click at [1297, 205] on div at bounding box center [690, 310] width 1380 height 620
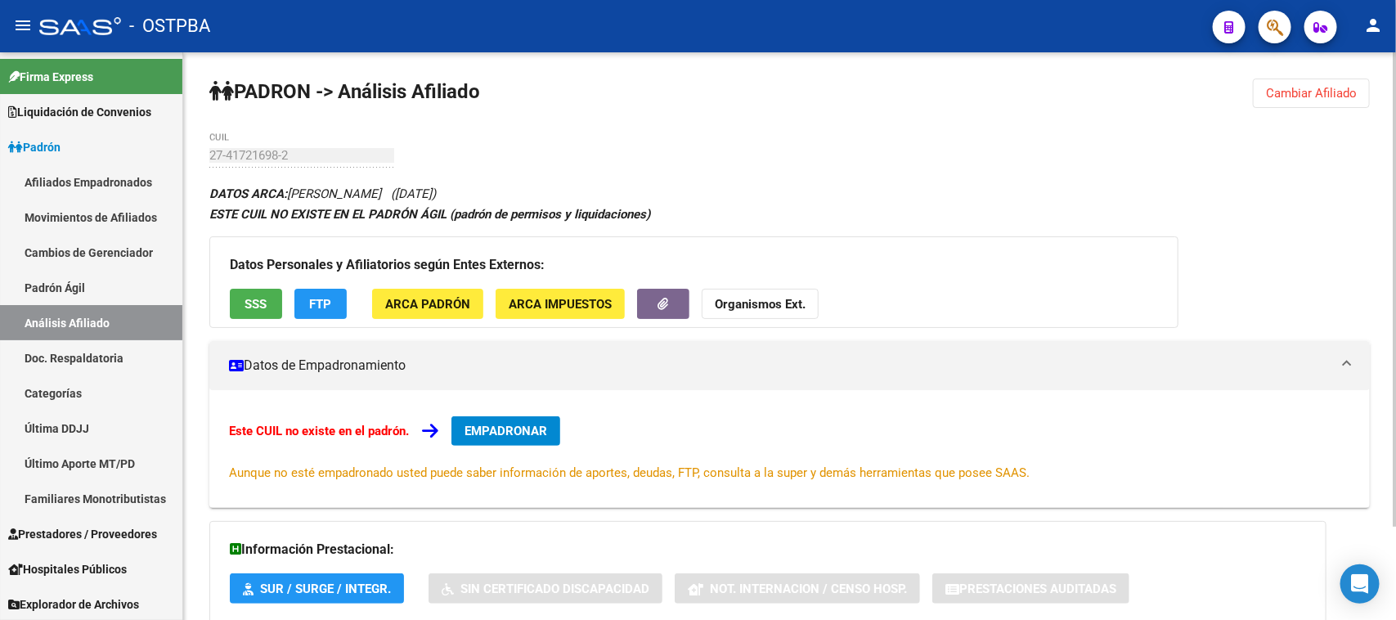
click at [777, 304] on strong "Organismos Ext." at bounding box center [760, 304] width 91 height 15
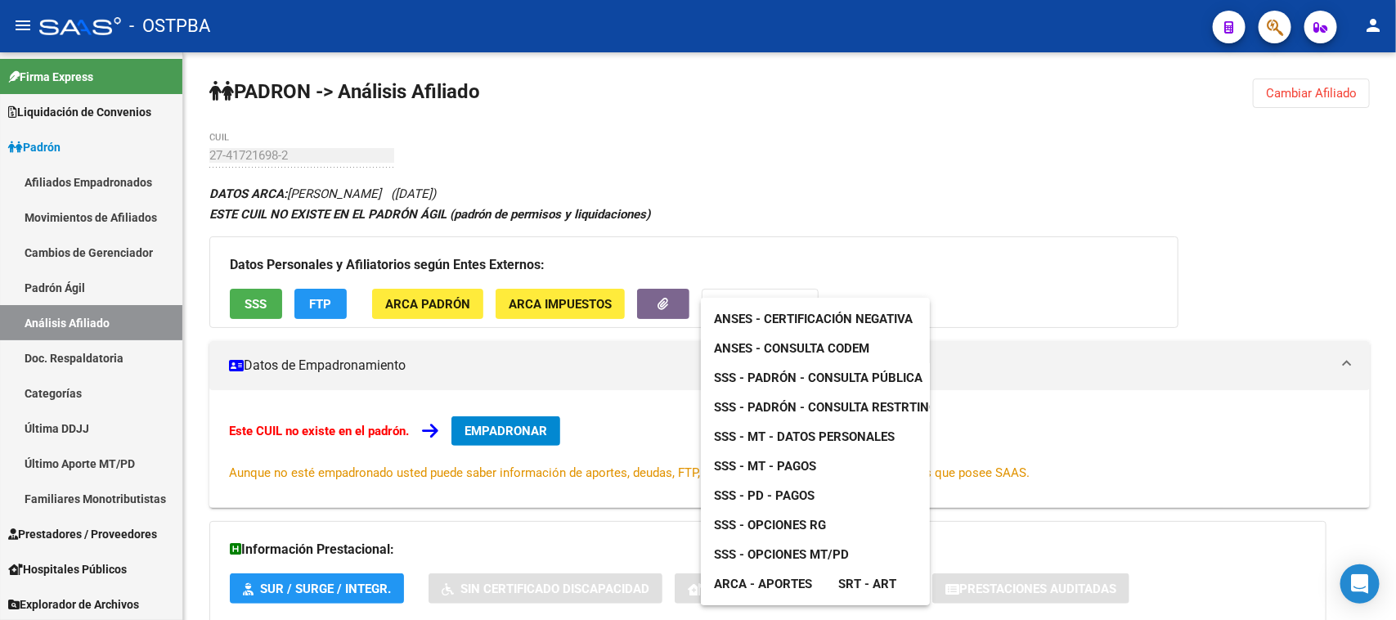
click at [791, 435] on span "SSS - MT - Datos Personales" at bounding box center [804, 436] width 181 height 15
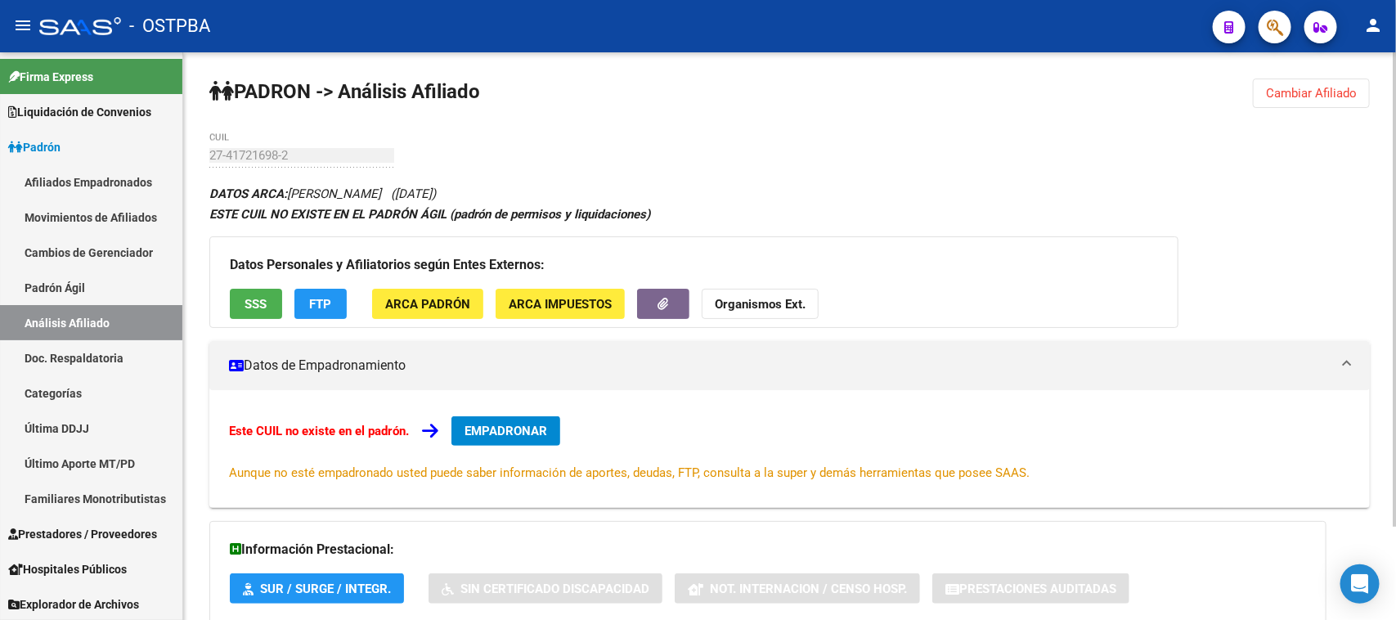
click at [226, 150] on div "[PERSON_NAME] -> Análisis Afiliado Cambiar Afiliado 27-41721698-2 CUIL DATOS AR…" at bounding box center [789, 392] width 1213 height 681
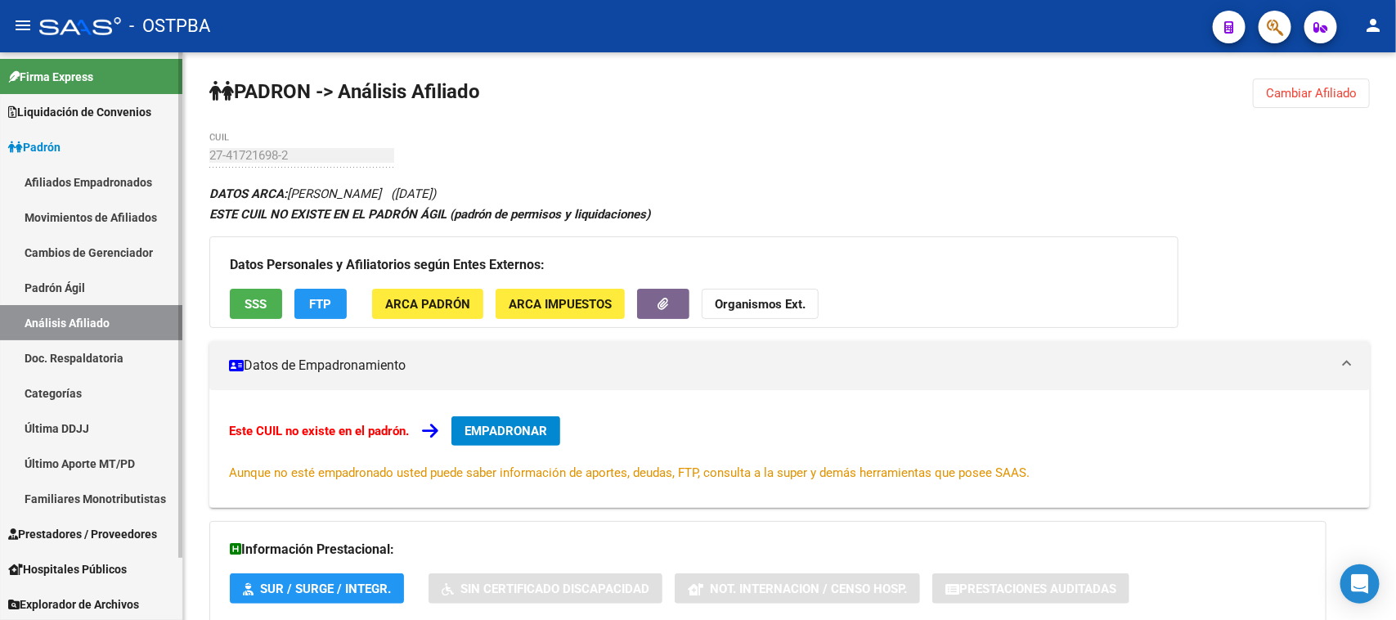
click at [92, 531] on span "Prestadores / Proveedores" at bounding box center [82, 534] width 149 height 18
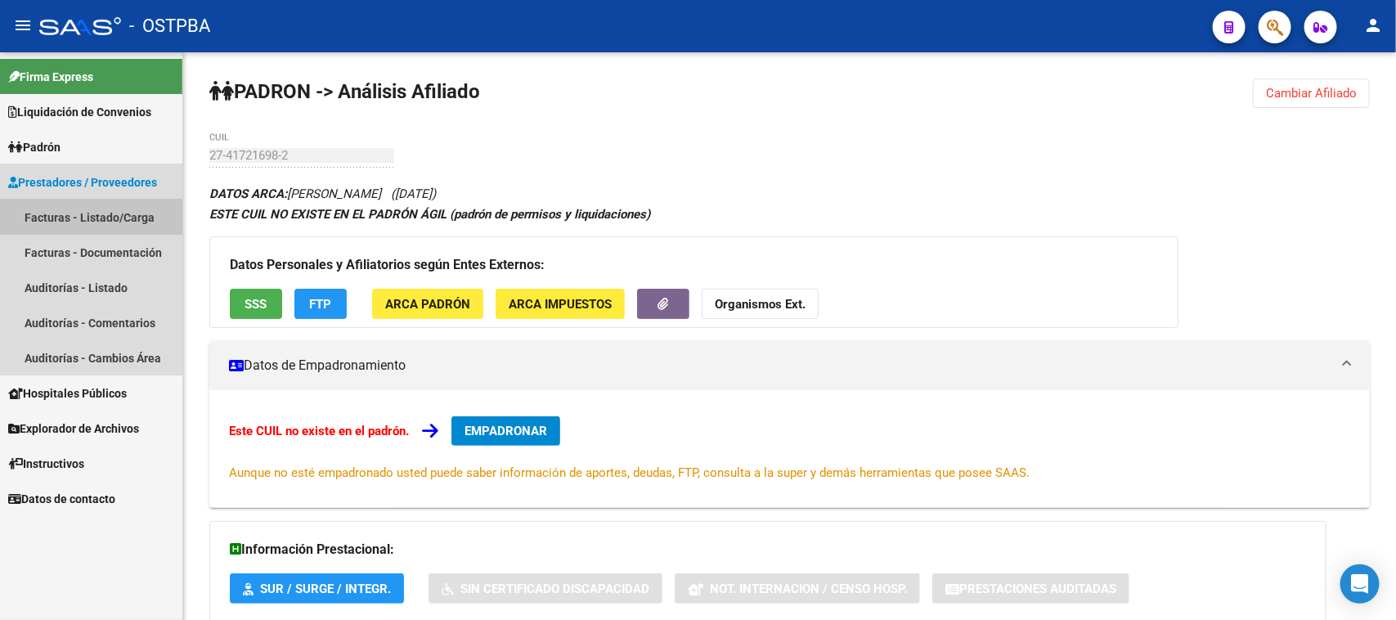
click at [94, 211] on link "Facturas - Listado/Carga" at bounding box center [91, 216] width 182 height 35
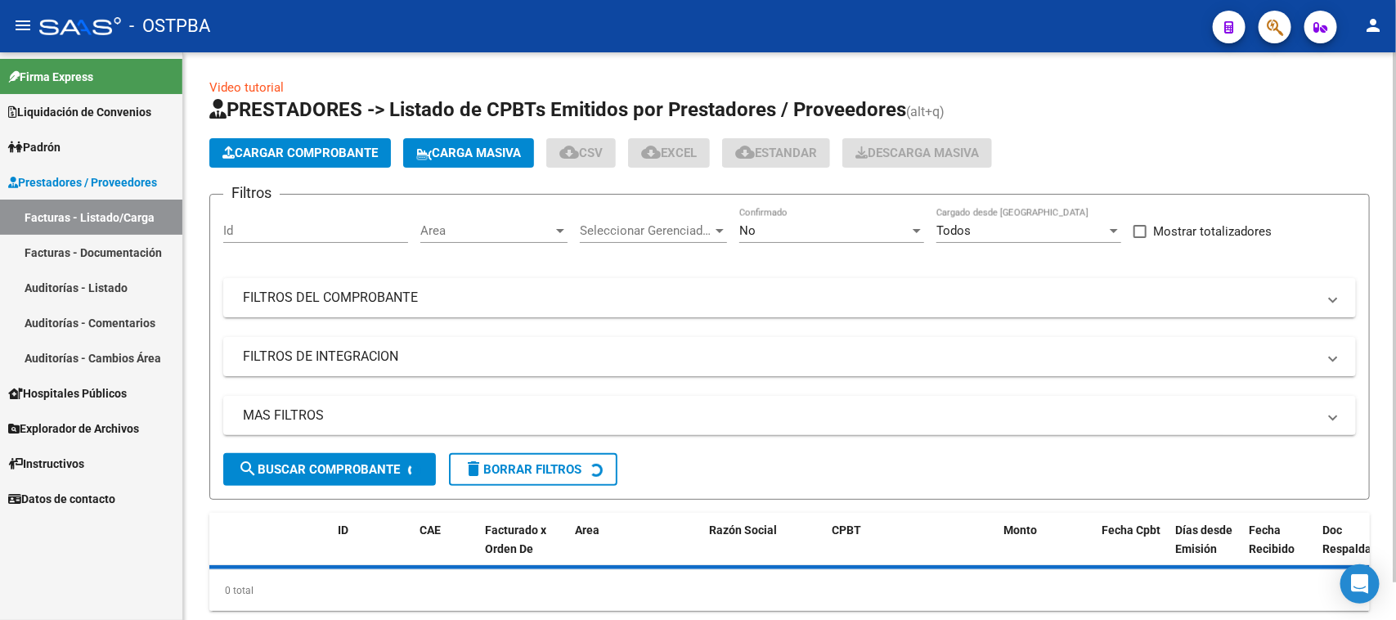
click at [338, 149] on span "Cargar Comprobante" at bounding box center [299, 153] width 155 height 15
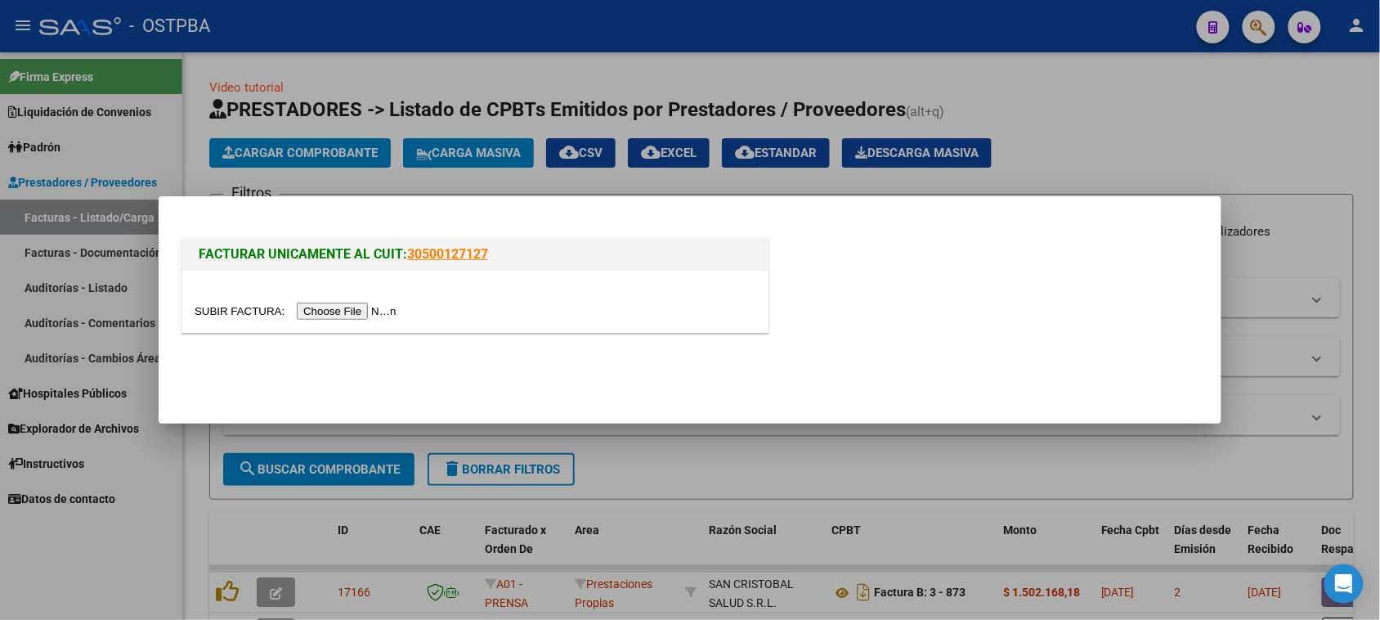
click at [333, 308] on input "file" at bounding box center [298, 311] width 207 height 17
drag, startPoint x: 1292, startPoint y: 146, endPoint x: 1284, endPoint y: 152, distance: 10.5
click at [1288, 149] on div at bounding box center [690, 310] width 1380 height 620
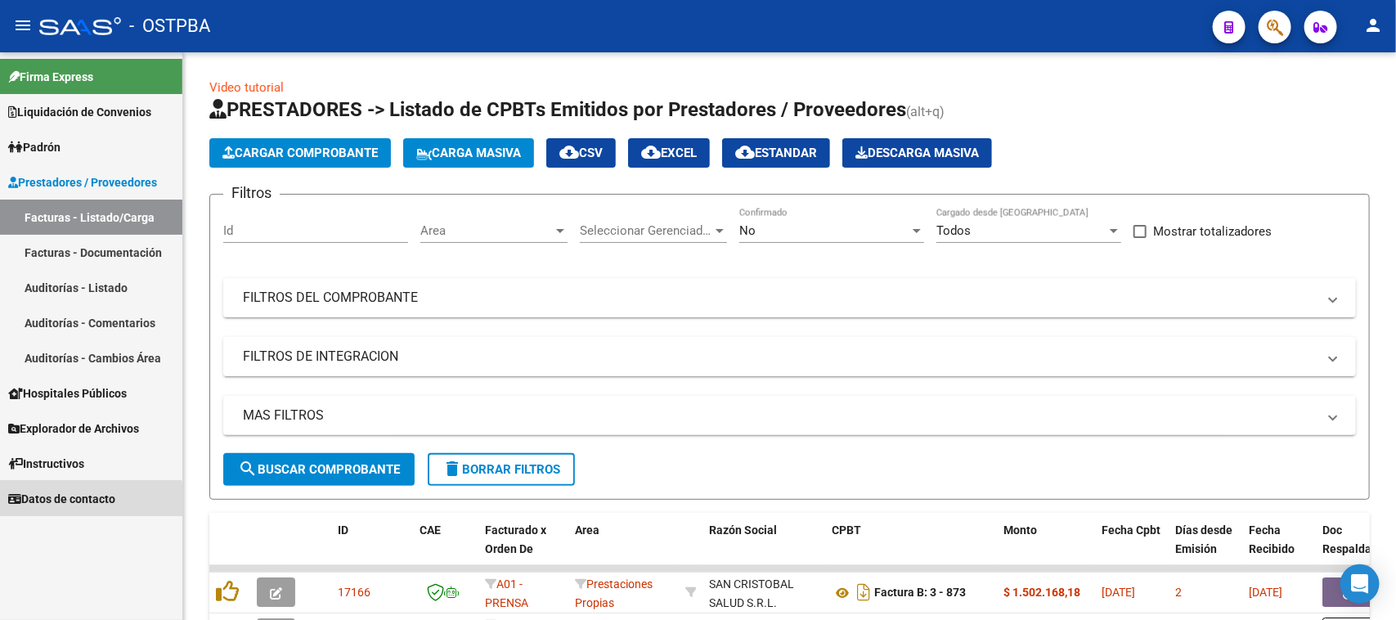
click at [38, 504] on span "Datos de contacto" at bounding box center [61, 499] width 107 height 18
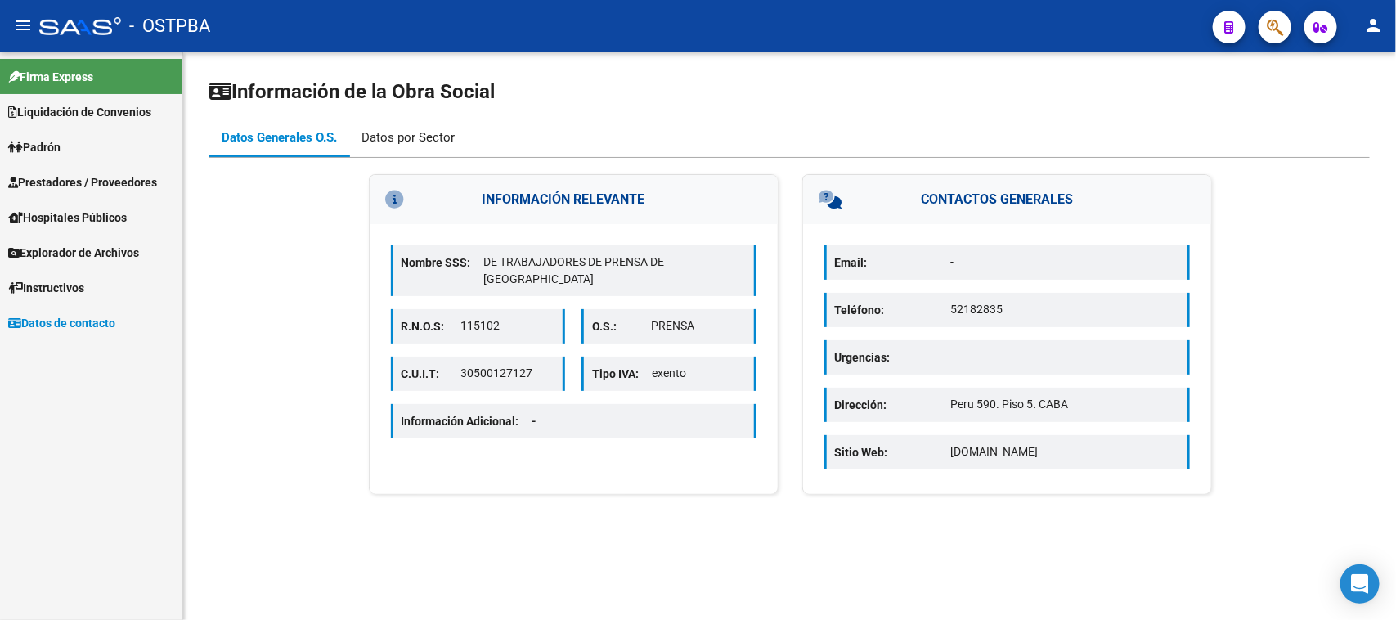
click at [430, 135] on div "Datos por Sector" at bounding box center [407, 137] width 93 height 18
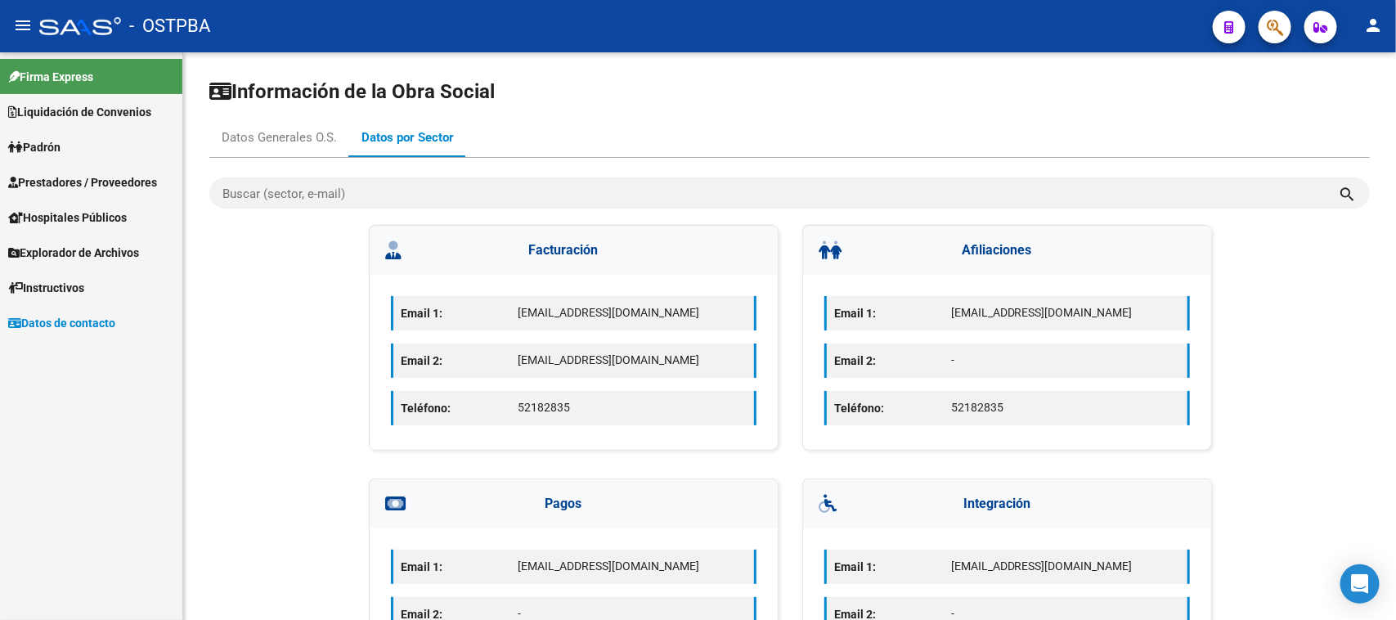
click at [74, 282] on span "Instructivos" at bounding box center [46, 288] width 76 height 18
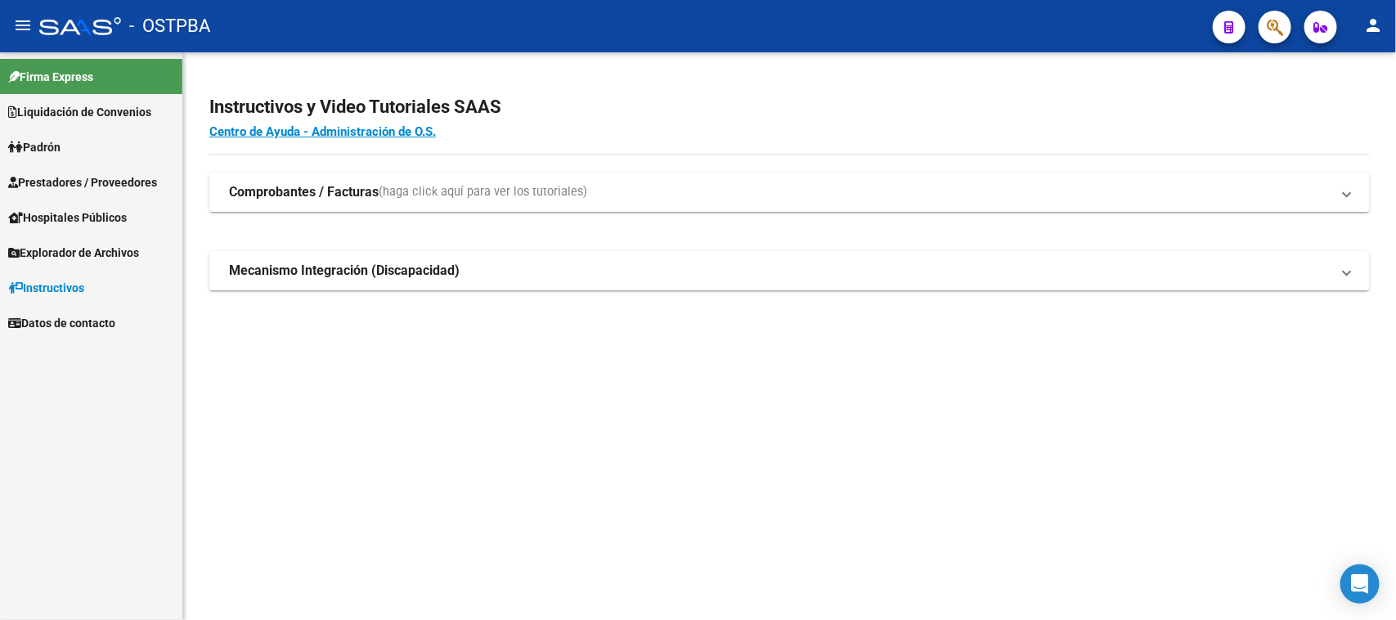
click at [99, 248] on span "Explorador de Archivos" at bounding box center [73, 253] width 131 height 18
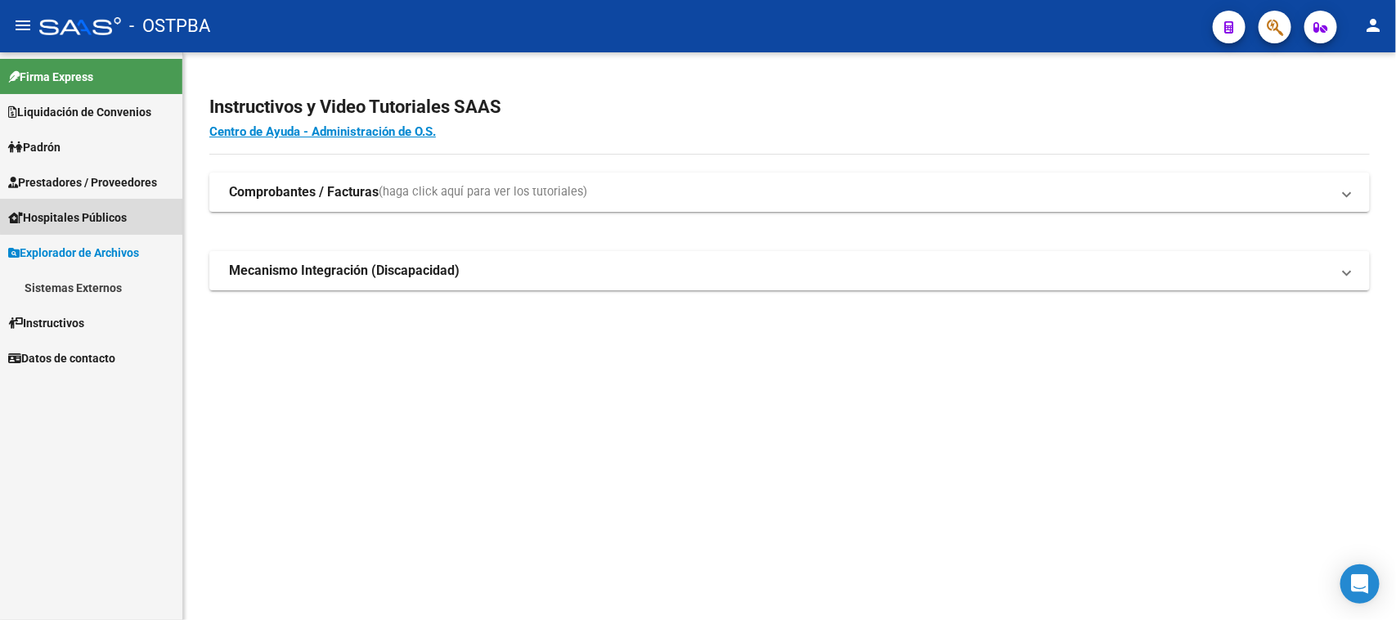
click at [96, 214] on span "Hospitales Públicos" at bounding box center [67, 217] width 119 height 18
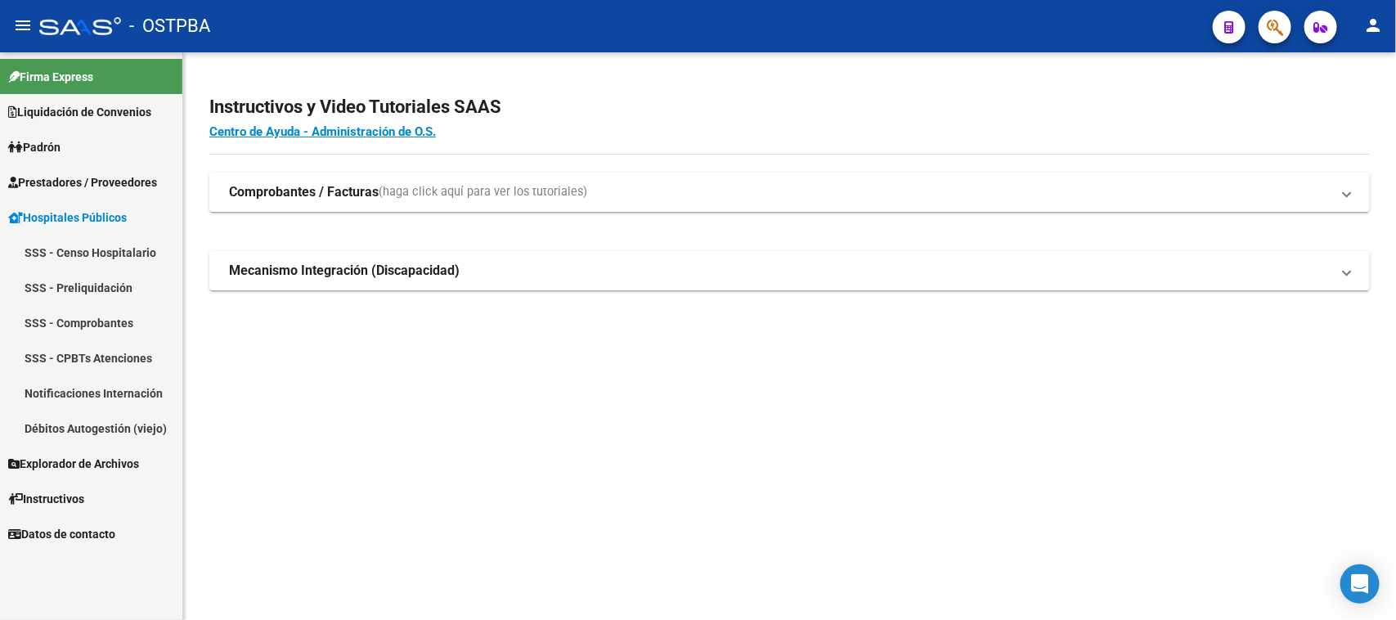
click at [119, 184] on span "Prestadores / Proveedores" at bounding box center [82, 182] width 149 height 18
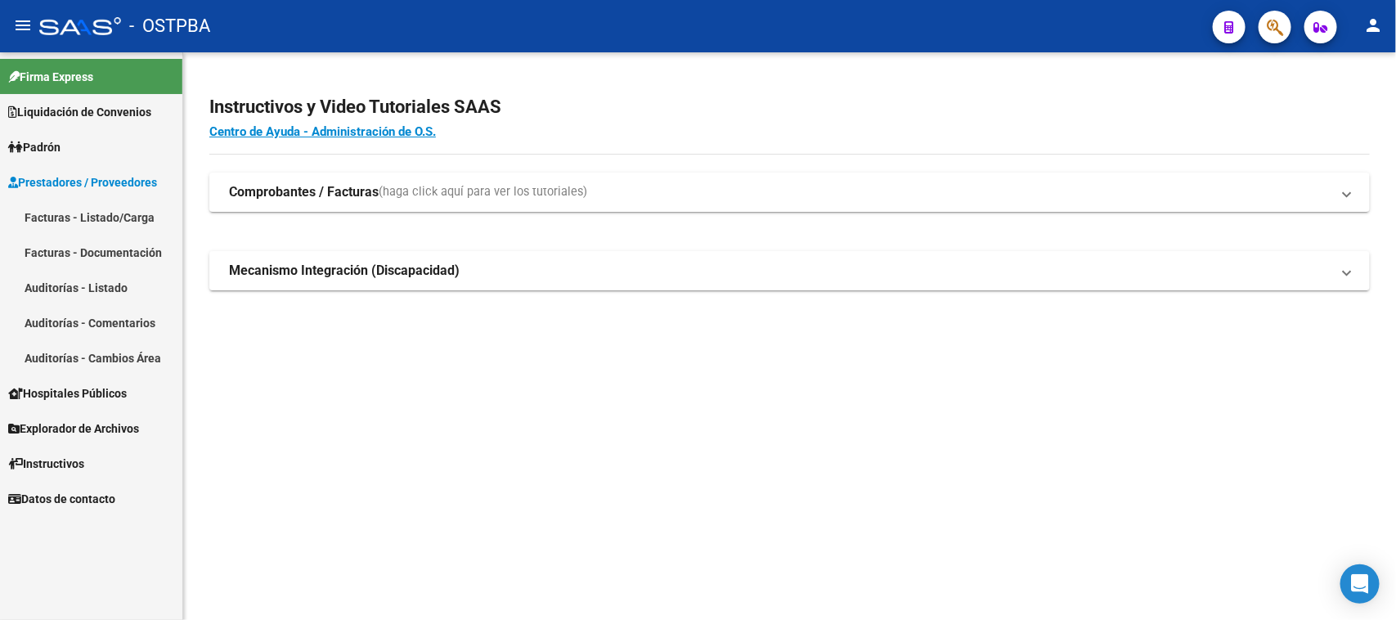
click at [75, 217] on link "Facturas - Listado/Carga" at bounding box center [91, 216] width 182 height 35
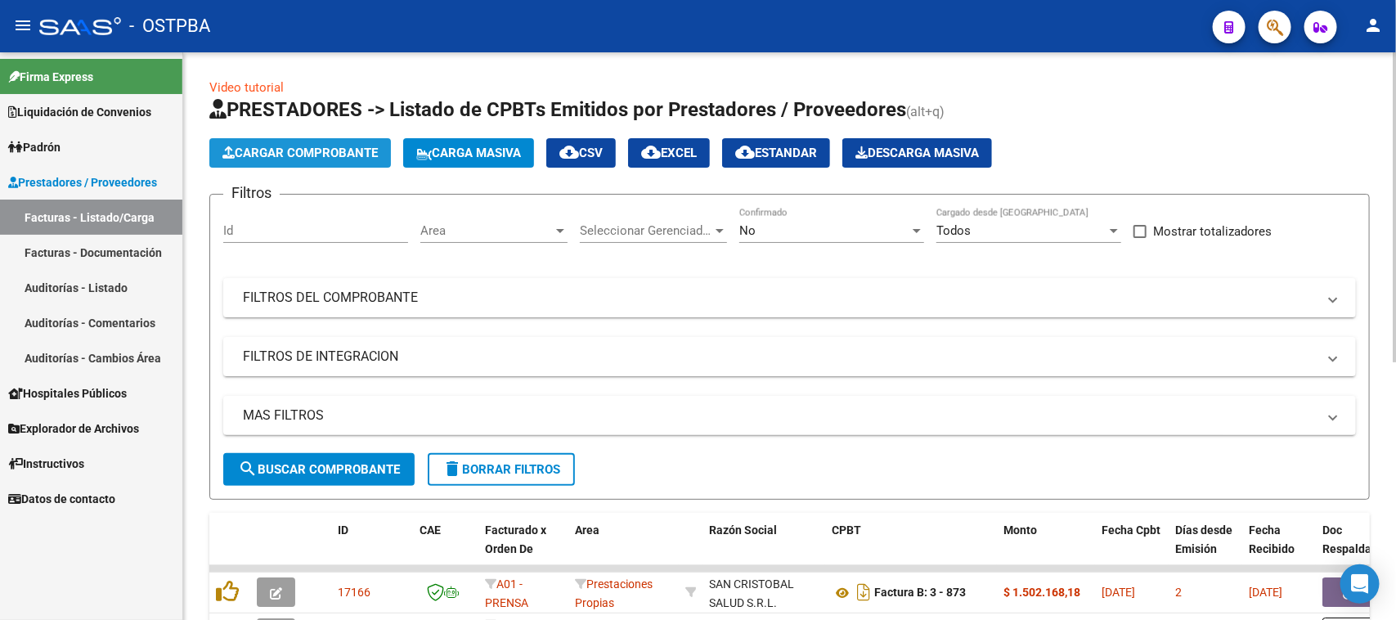
click at [312, 150] on span "Cargar Comprobante" at bounding box center [299, 153] width 155 height 15
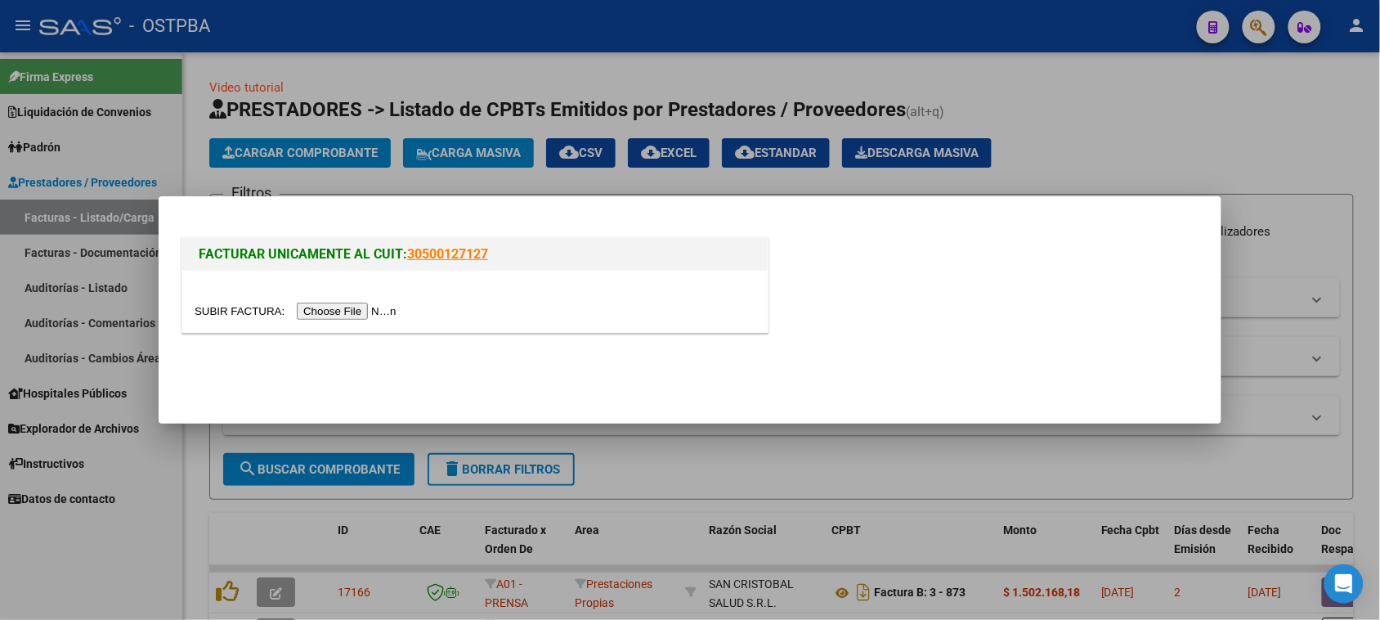
click at [341, 305] on input "file" at bounding box center [298, 311] width 207 height 17
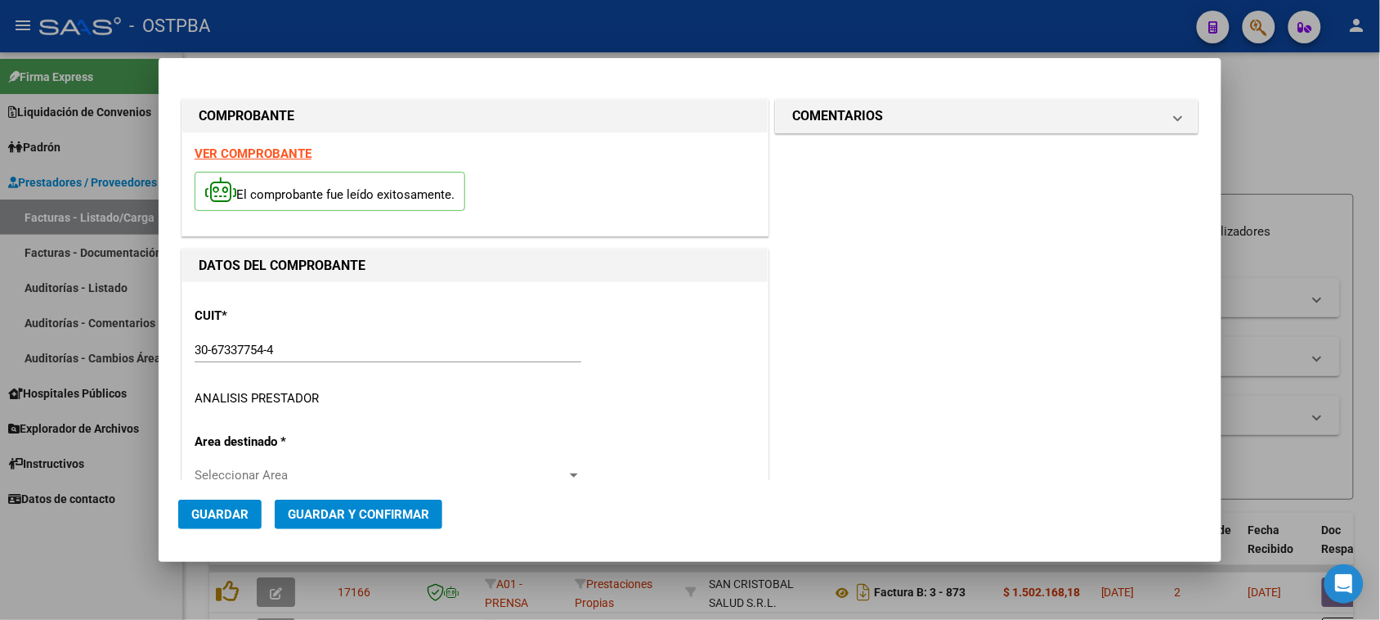
type input "[DATE]"
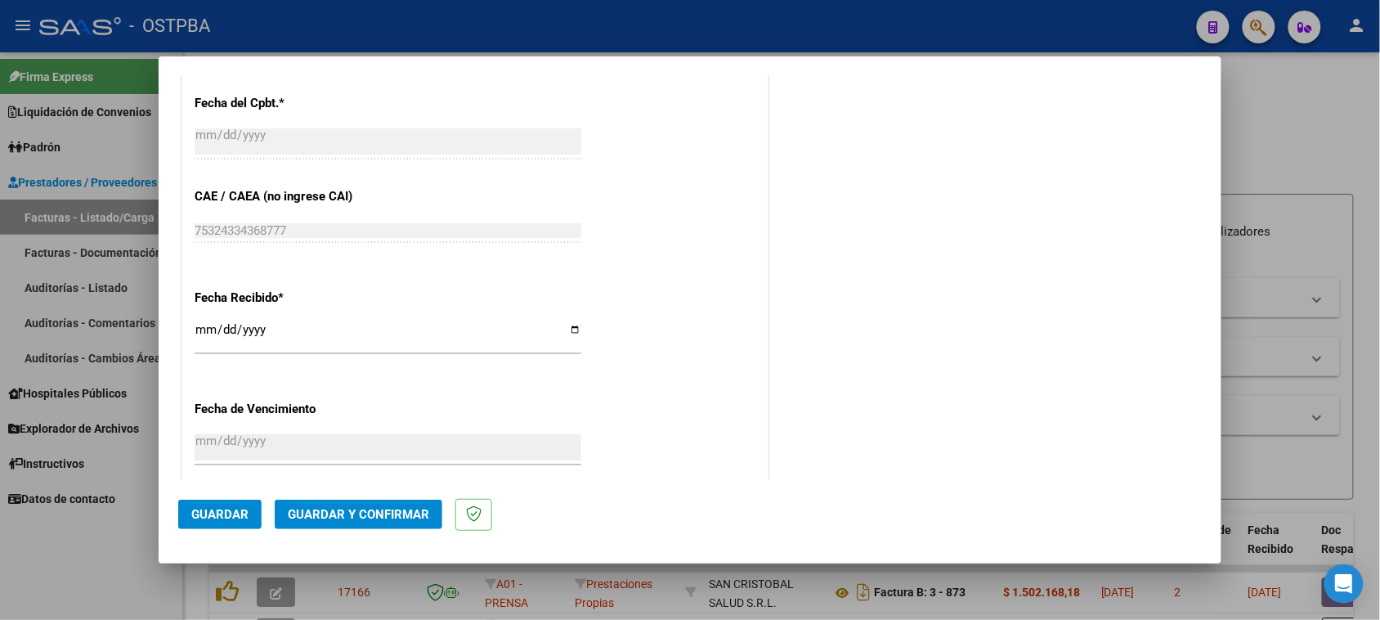
scroll to position [818, 0]
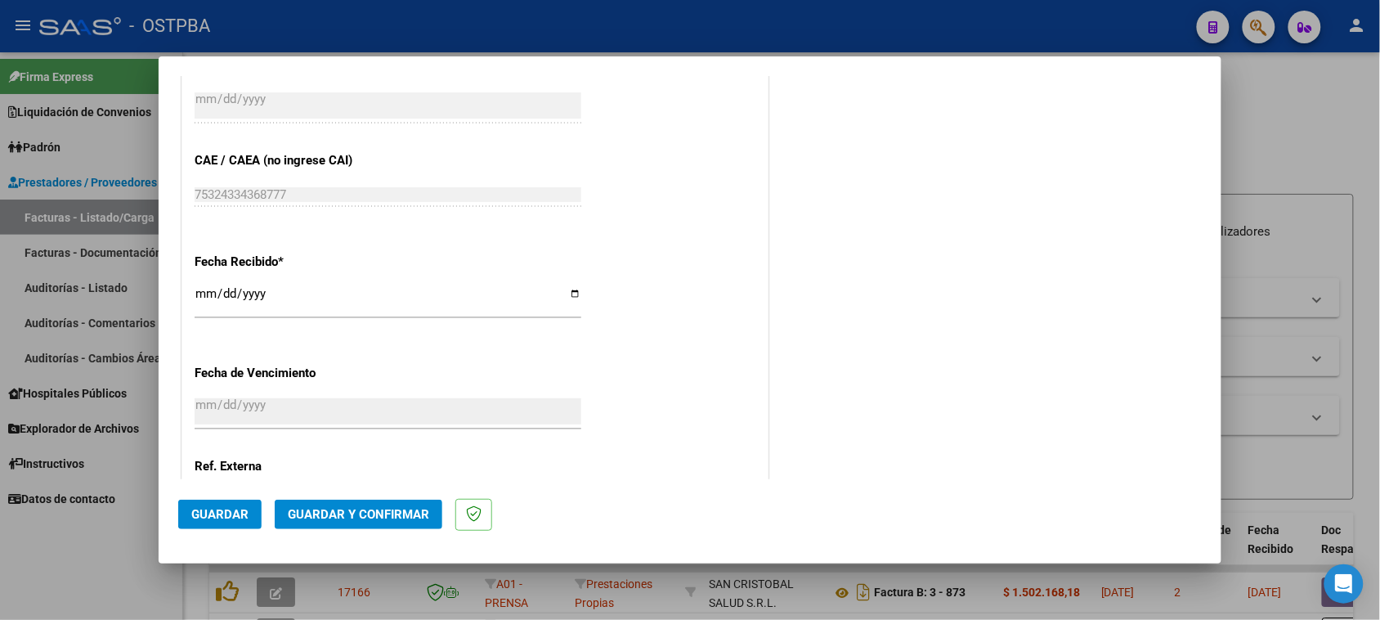
click at [203, 293] on input "[DATE]" at bounding box center [388, 300] width 387 height 26
type input "[DATE]"
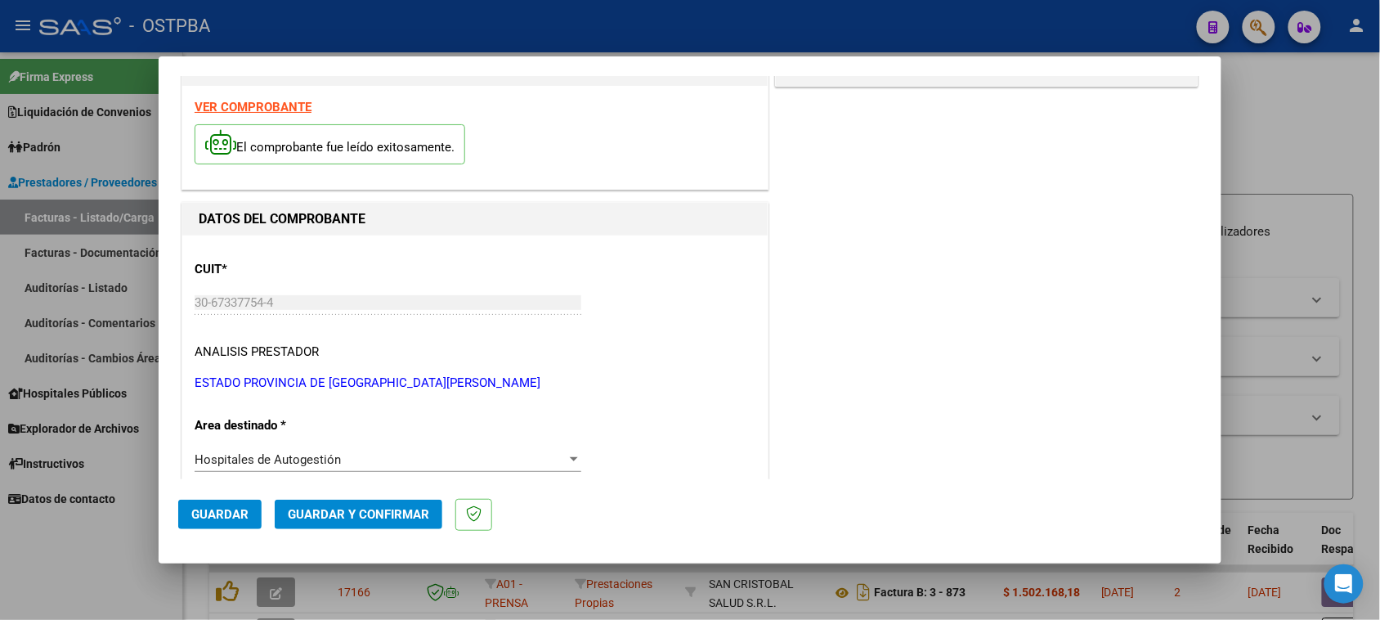
scroll to position [0, 0]
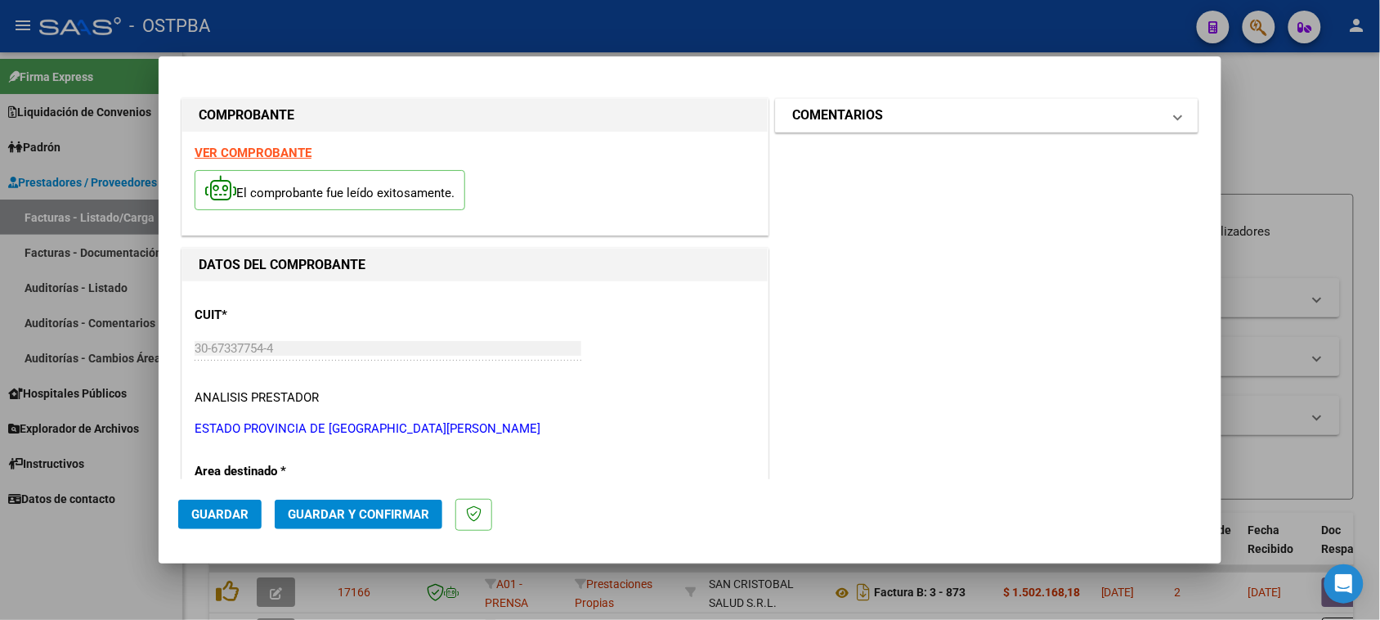
click at [984, 119] on mat-panel-title "COMENTARIOS" at bounding box center [977, 115] width 370 height 20
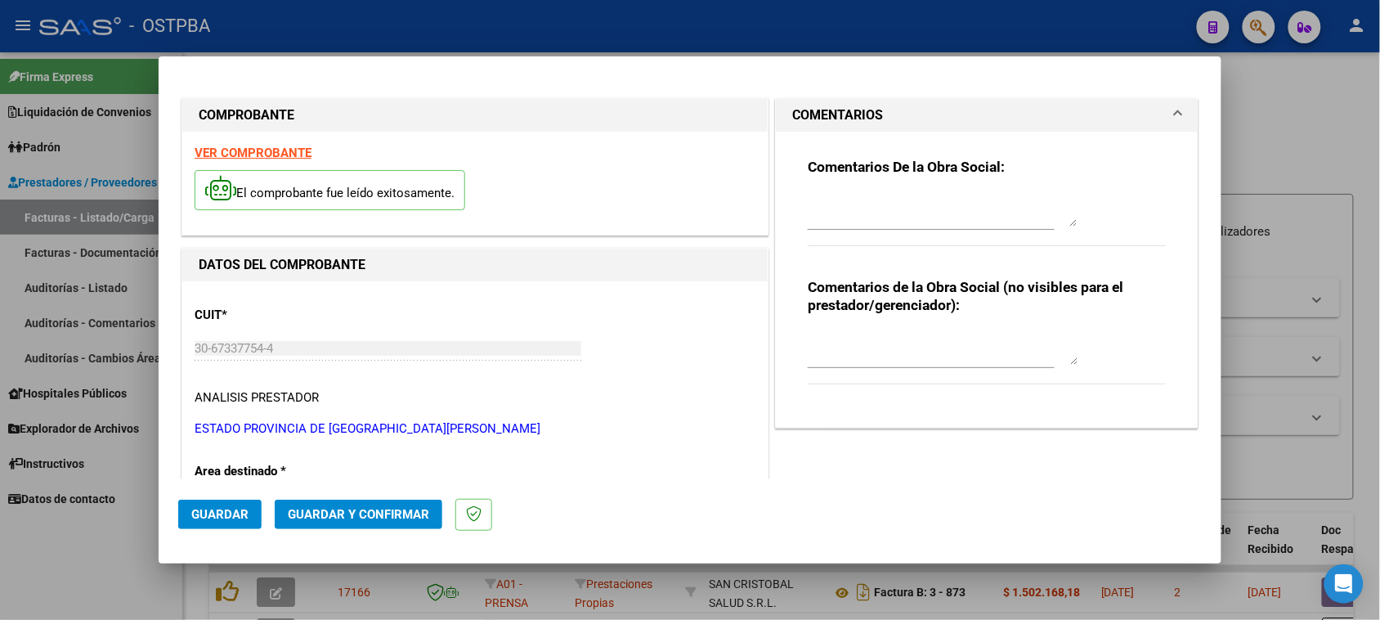
click at [941, 208] on textarea at bounding box center [943, 210] width 270 height 33
type textarea "HR 126257"
click at [230, 507] on span "Guardar" at bounding box center [219, 514] width 57 height 15
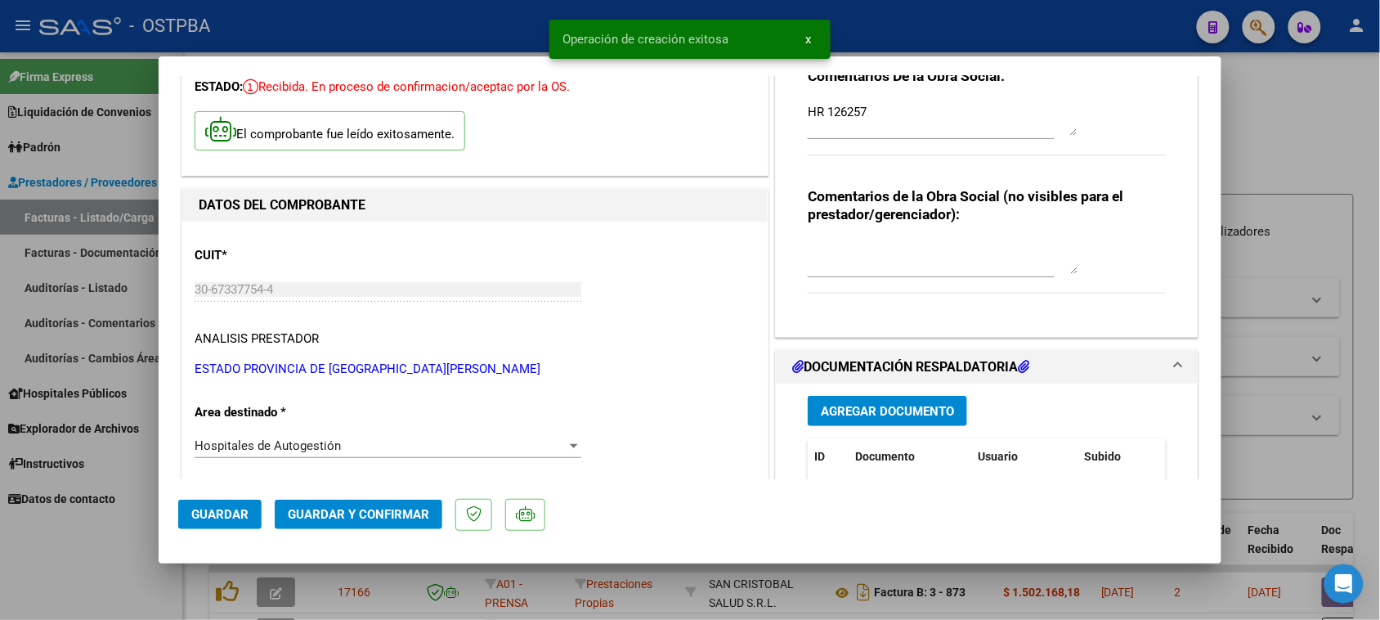
scroll to position [204, 0]
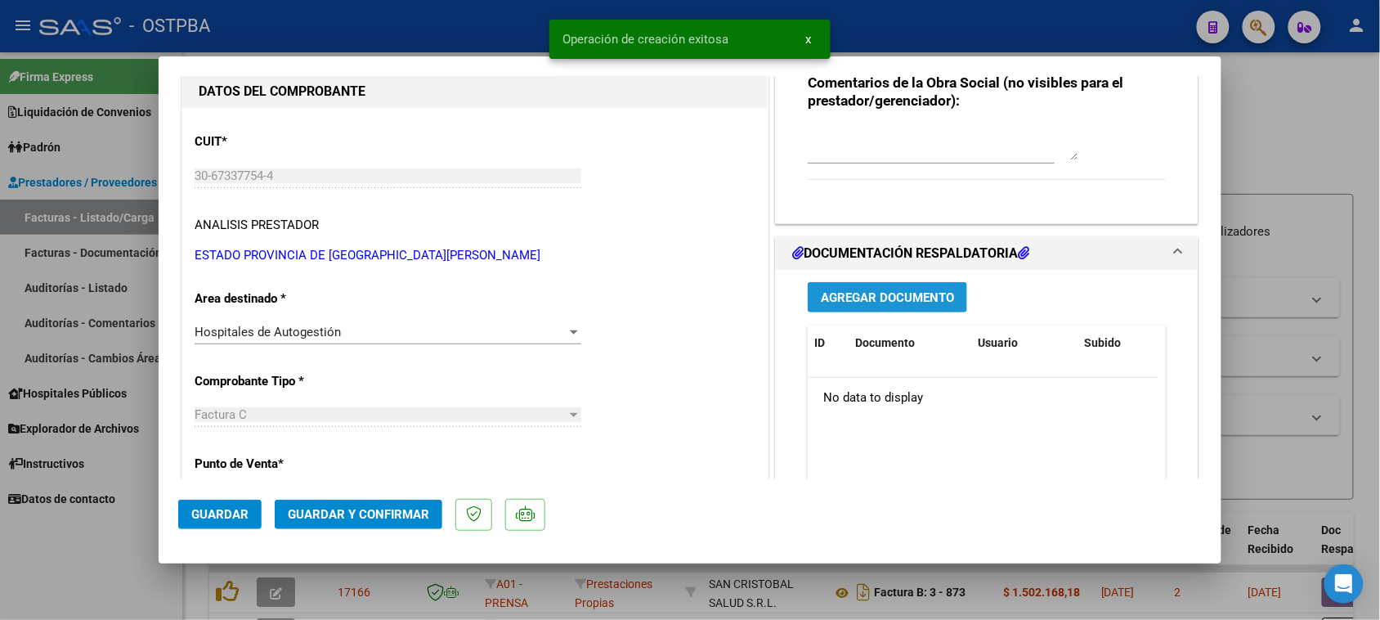
click at [861, 303] on span "Agregar Documento" at bounding box center [887, 297] width 133 height 15
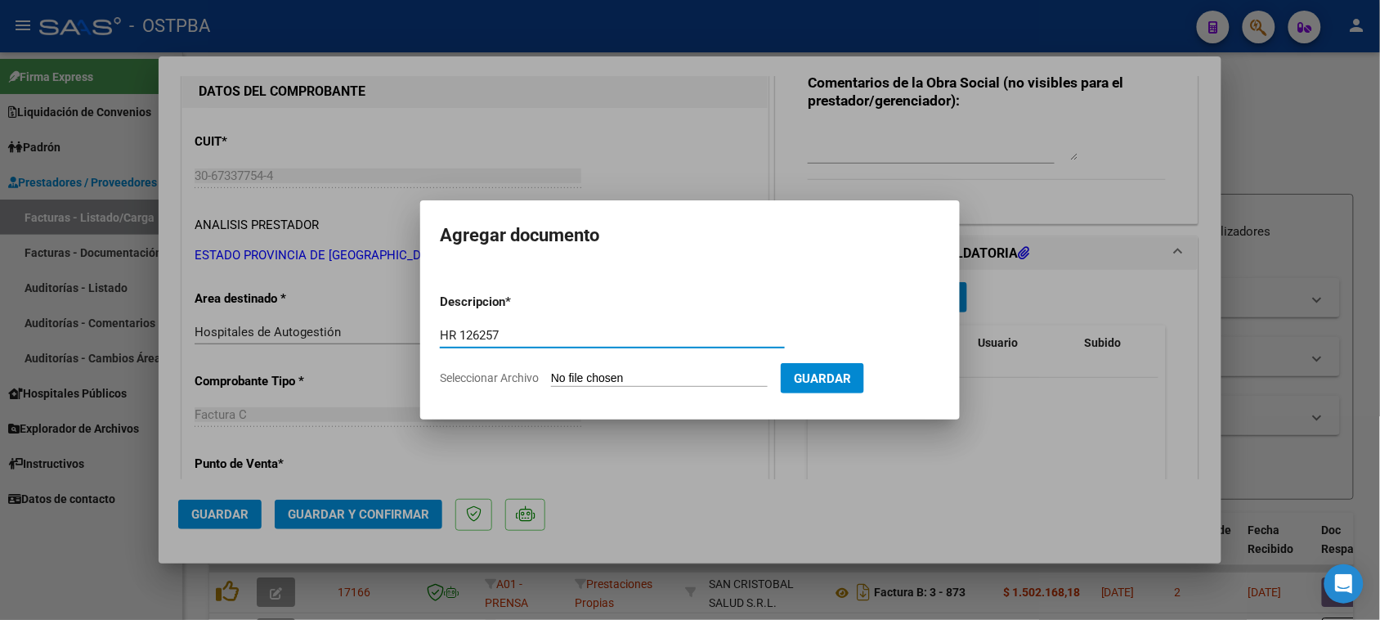
type input "HR 126257"
click at [551, 371] on input "Seleccionar Archivo" at bounding box center [659, 379] width 217 height 16
type input "C:\fakepath\HR 126257.pdf"
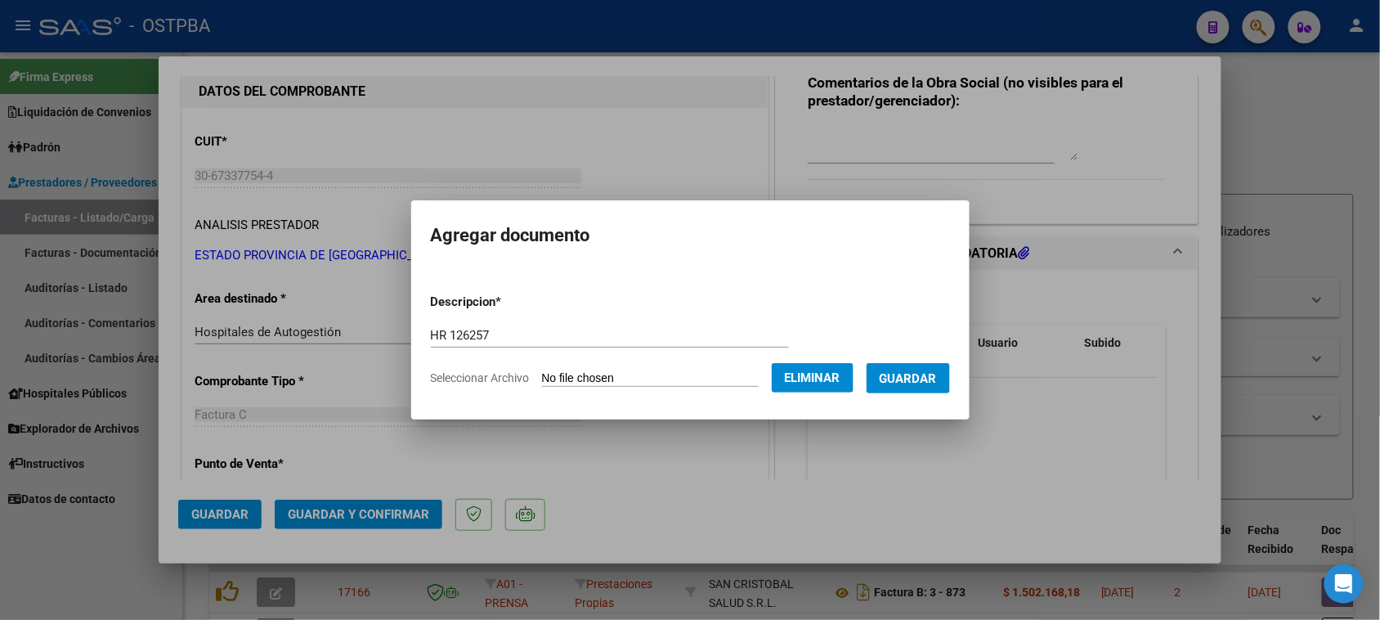
click at [937, 382] on span "Guardar" at bounding box center [908, 378] width 57 height 15
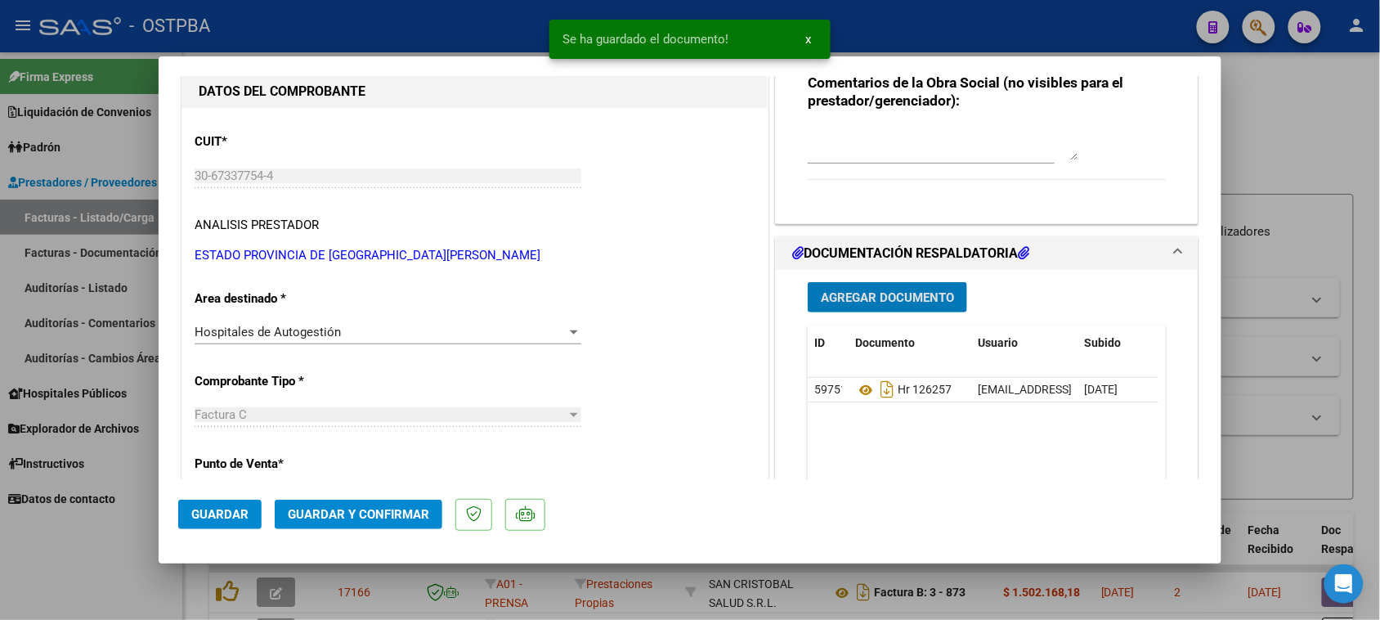
click at [856, 303] on span "Agregar Documento" at bounding box center [887, 297] width 133 height 15
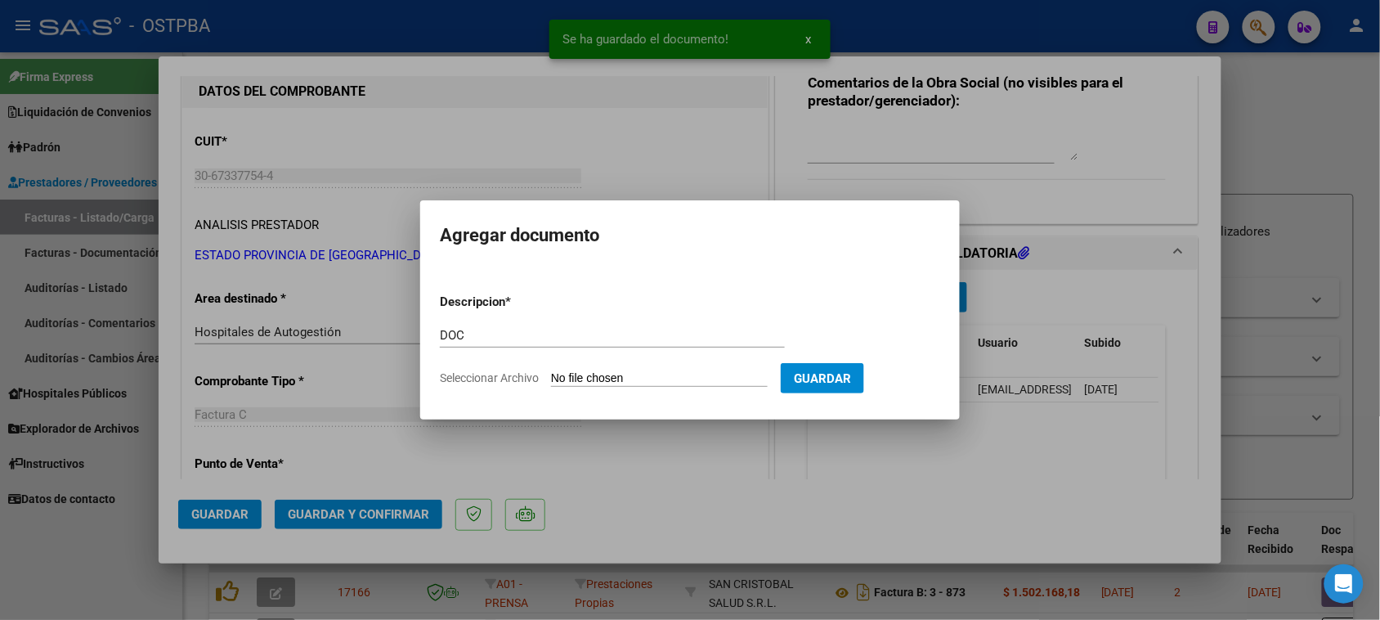
click at [551, 371] on input "Seleccionar Archivo" at bounding box center [659, 379] width 217 height 16
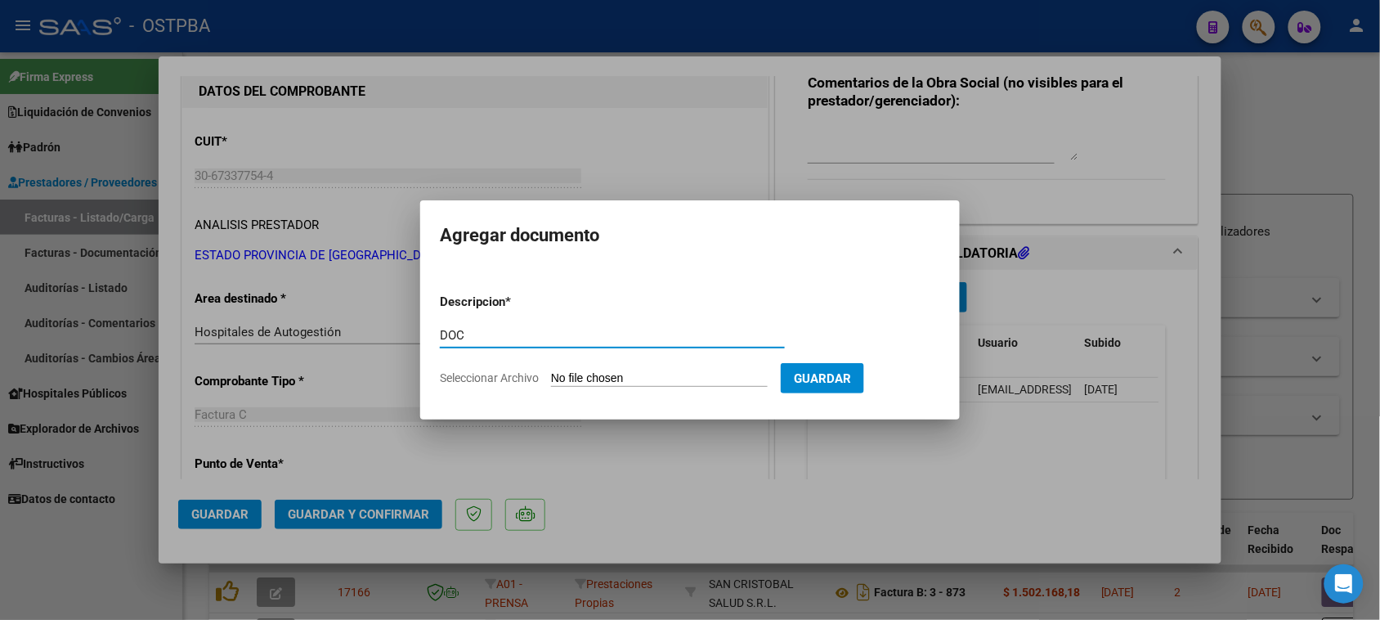
click at [414, 332] on div "COMPROBANTE VER COMPROBANTE ESTADO: Recibida. En proceso de confirmacion/acepta…" at bounding box center [690, 310] width 1380 height 620
drag, startPoint x: 488, startPoint y: 339, endPoint x: 429, endPoint y: 331, distance: 59.4
click at [429, 331] on mat-dialog-content "Descripcion * MAIL Escriba aquí una descripcion Seleccionar Archivo Guardar" at bounding box center [690, 333] width 540 height 132
type input "DOC"
click at [551, 371] on input "Seleccionar Archivo" at bounding box center [659, 379] width 217 height 16
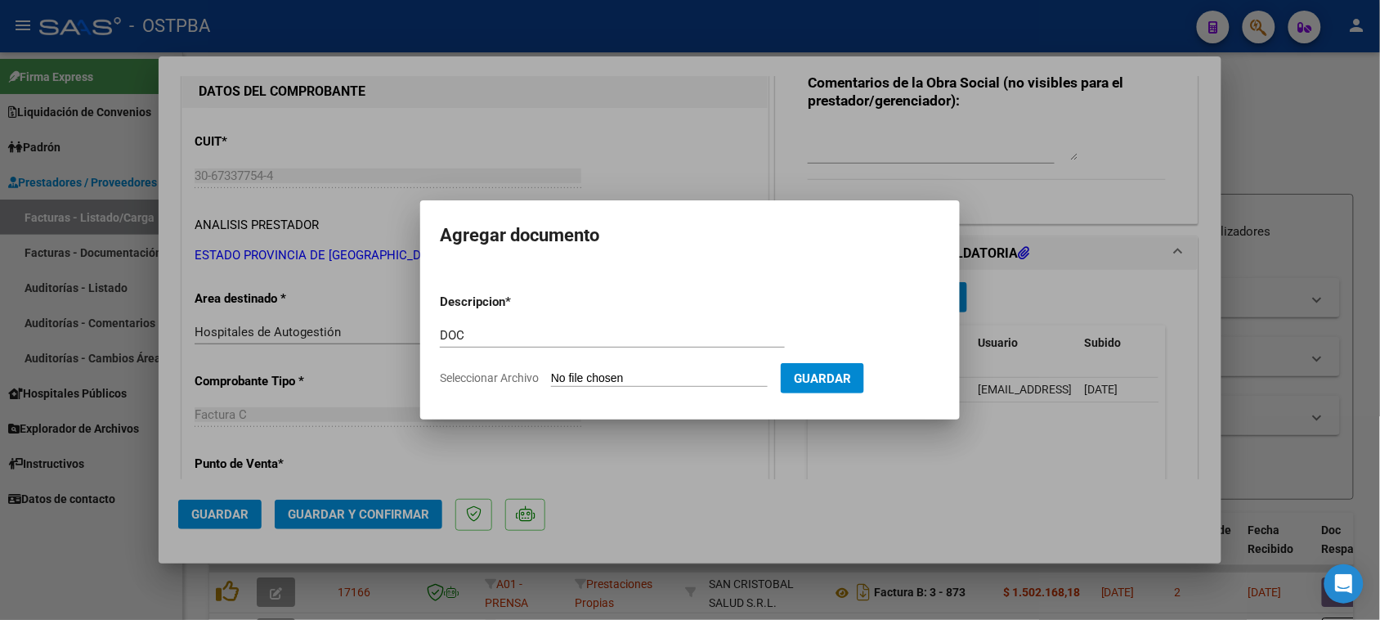
type input "C:\fakepath\DOC 397 PLATAFORMA.pdf"
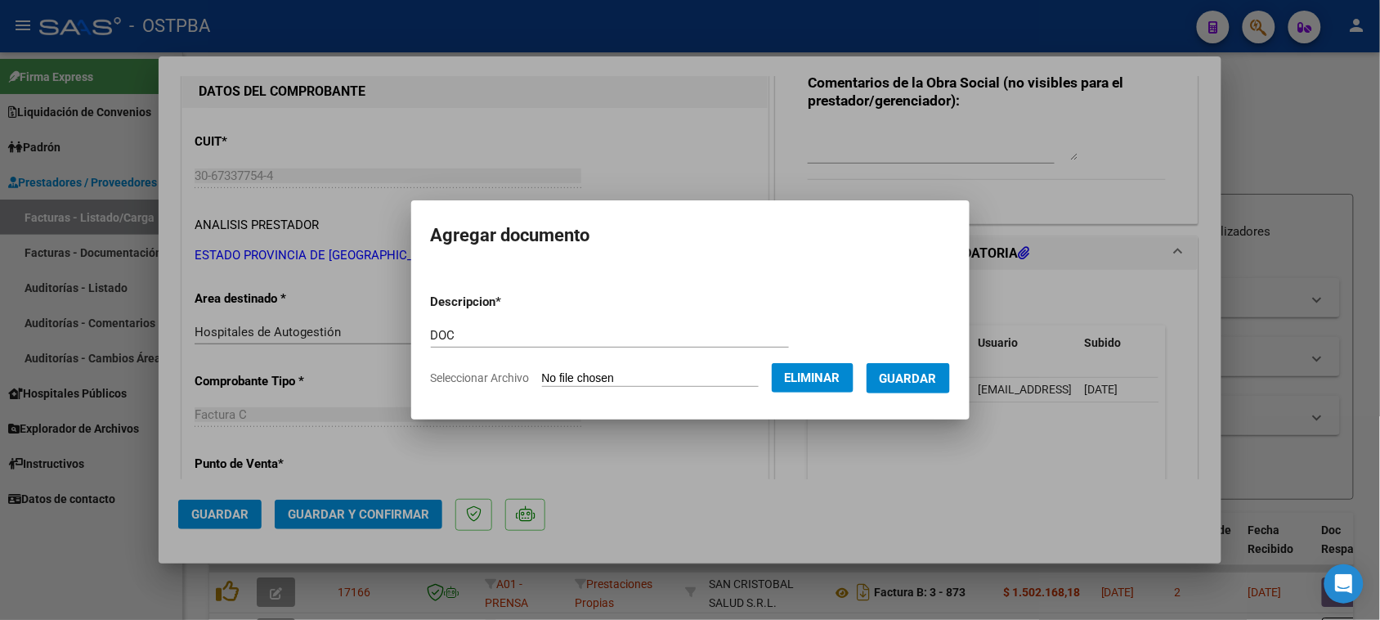
click at [922, 378] on span "Guardar" at bounding box center [908, 378] width 57 height 15
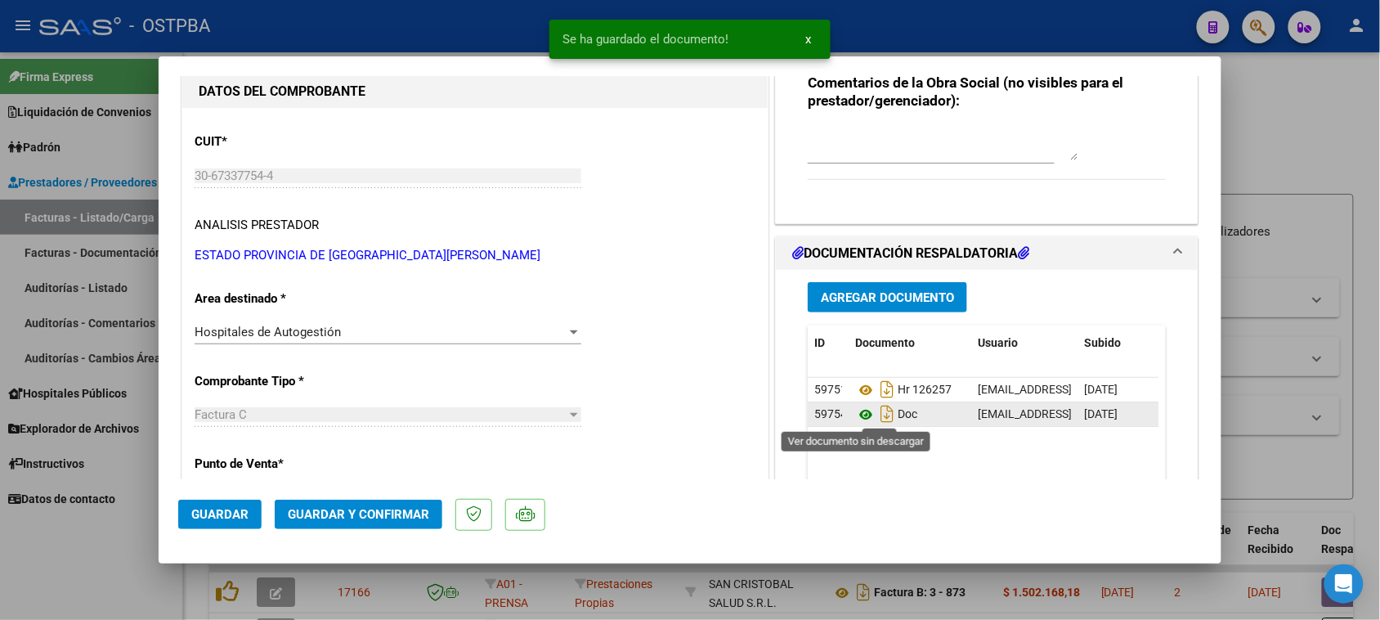
click at [858, 415] on icon at bounding box center [865, 415] width 21 height 20
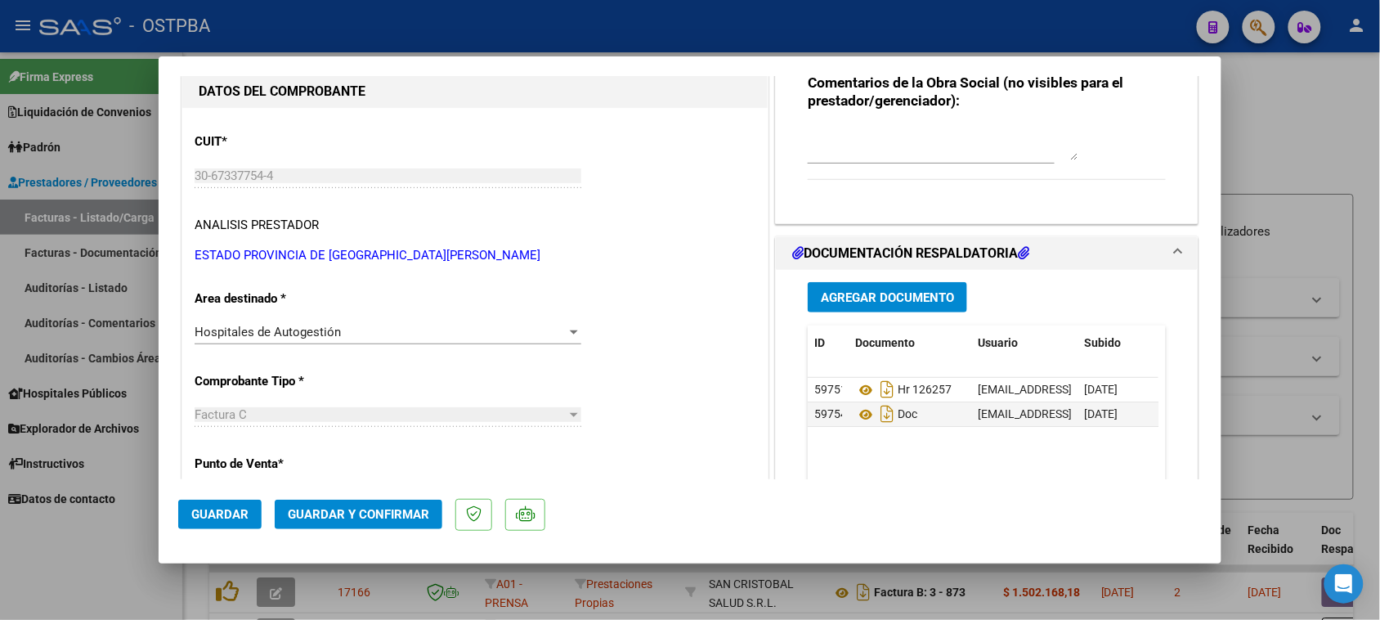
click at [863, 296] on span "Agregar Documento" at bounding box center [887, 297] width 133 height 15
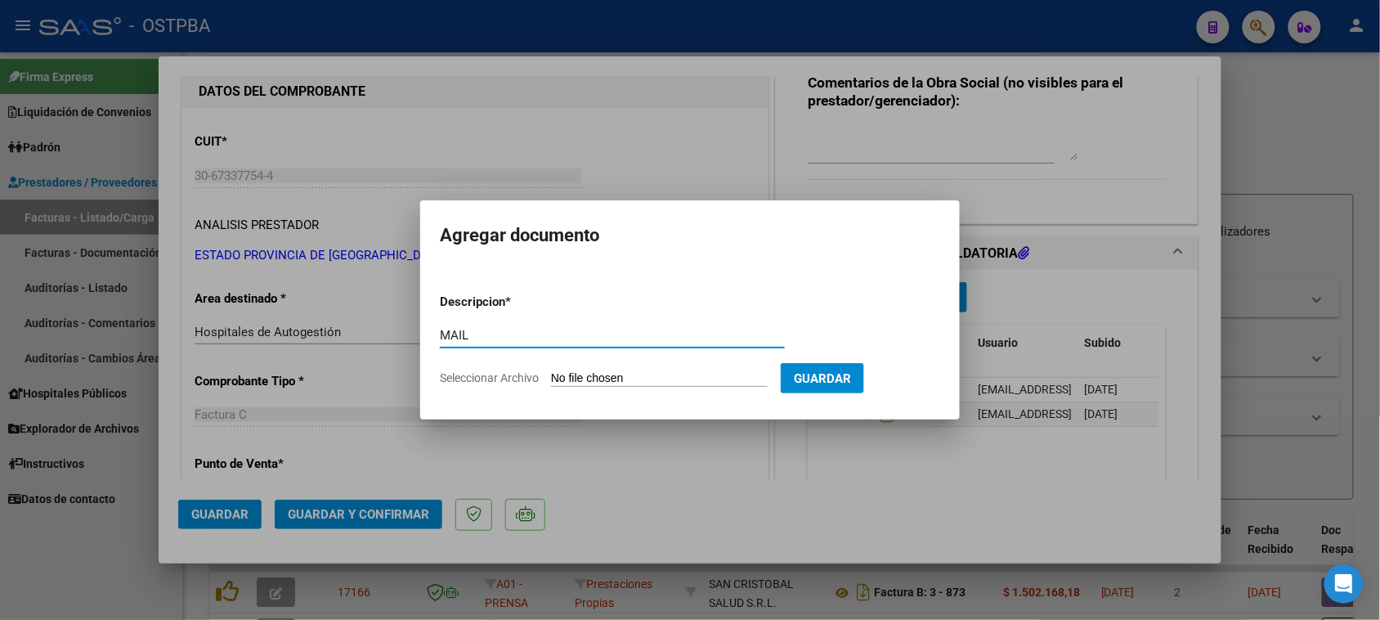
type input "MAIL"
click at [551, 371] on input "Seleccionar Archivo" at bounding box center [659, 379] width 217 height 16
type input "C:\fakepath\Gmail - Fwd_ Sistema [PERSON_NAME] de Gastos_ Notificación de Factu…"
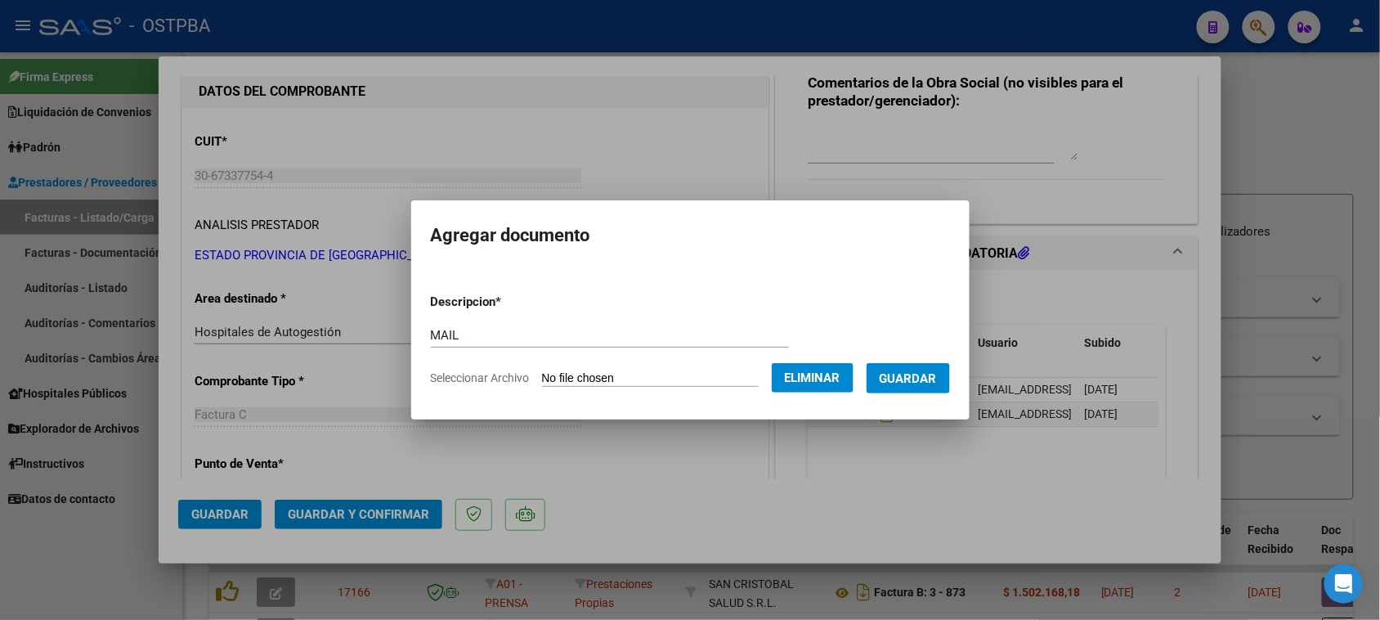
click at [921, 383] on span "Guardar" at bounding box center [908, 378] width 57 height 15
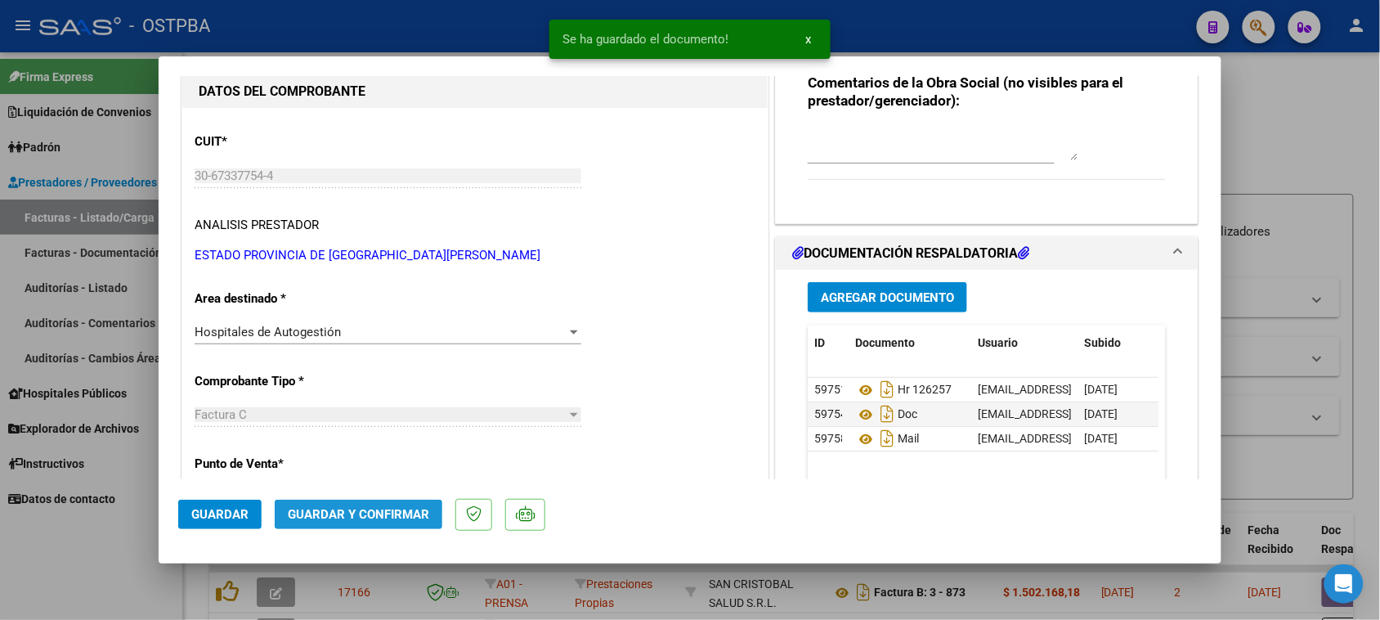
click at [313, 518] on span "Guardar y Confirmar" at bounding box center [358, 514] width 141 height 15
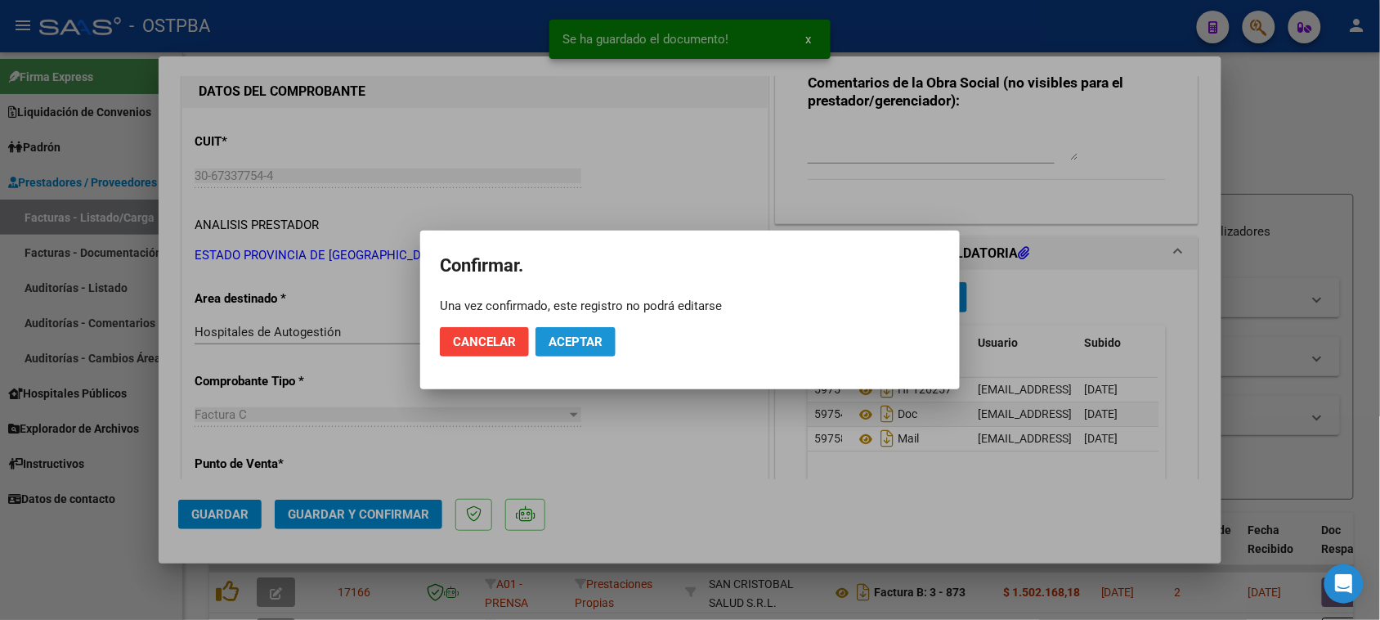
click at [576, 345] on span "Aceptar" at bounding box center [576, 341] width 54 height 15
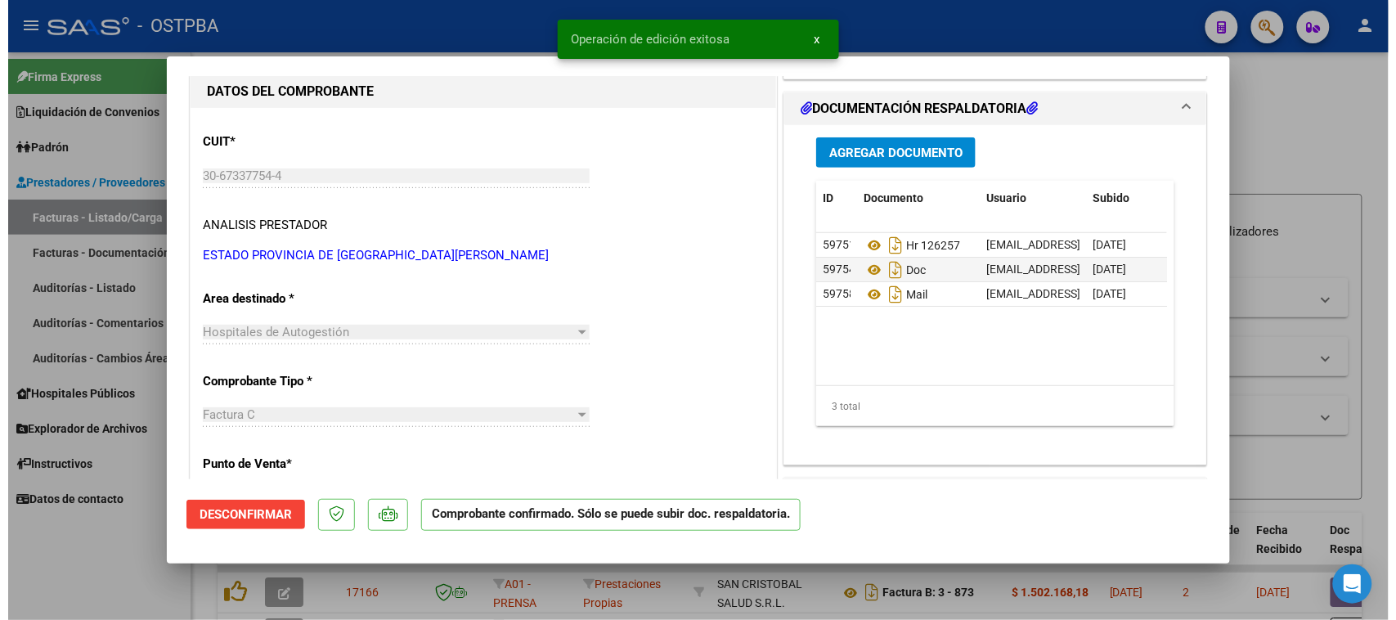
scroll to position [0, 0]
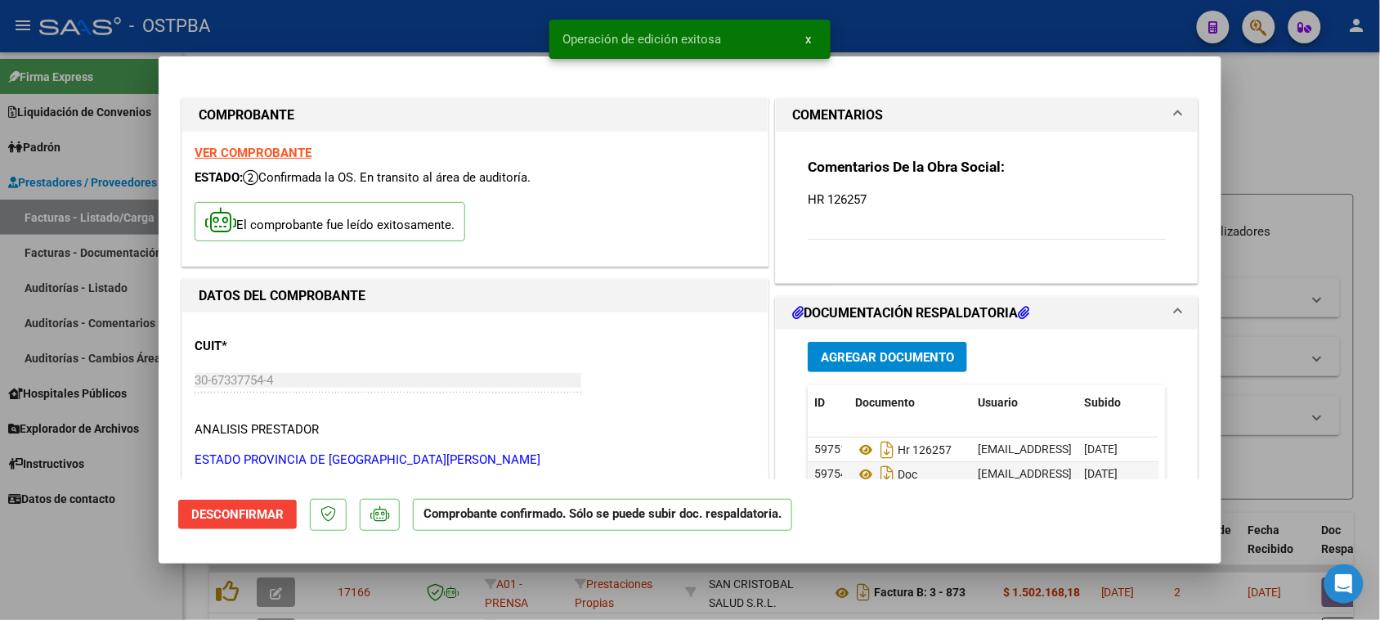
click at [87, 579] on div at bounding box center [690, 310] width 1380 height 620
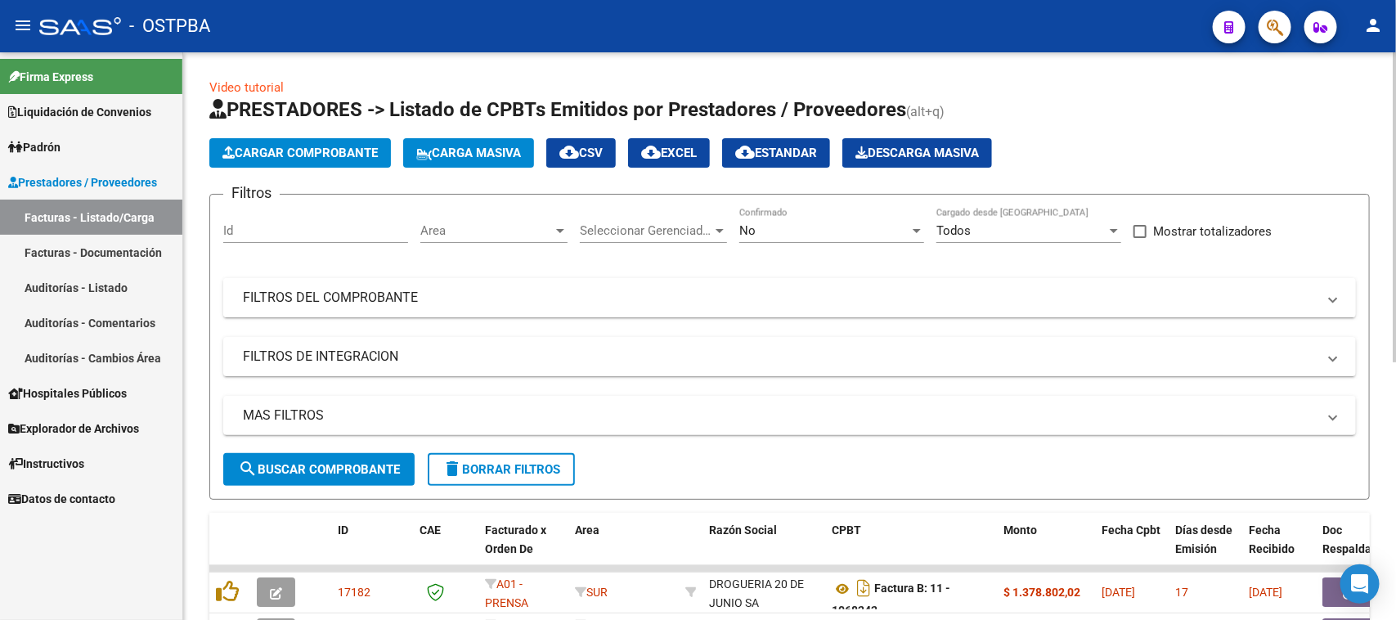
click at [438, 289] on mat-panel-title "FILTROS DEL COMPROBANTE" at bounding box center [780, 298] width 1074 height 18
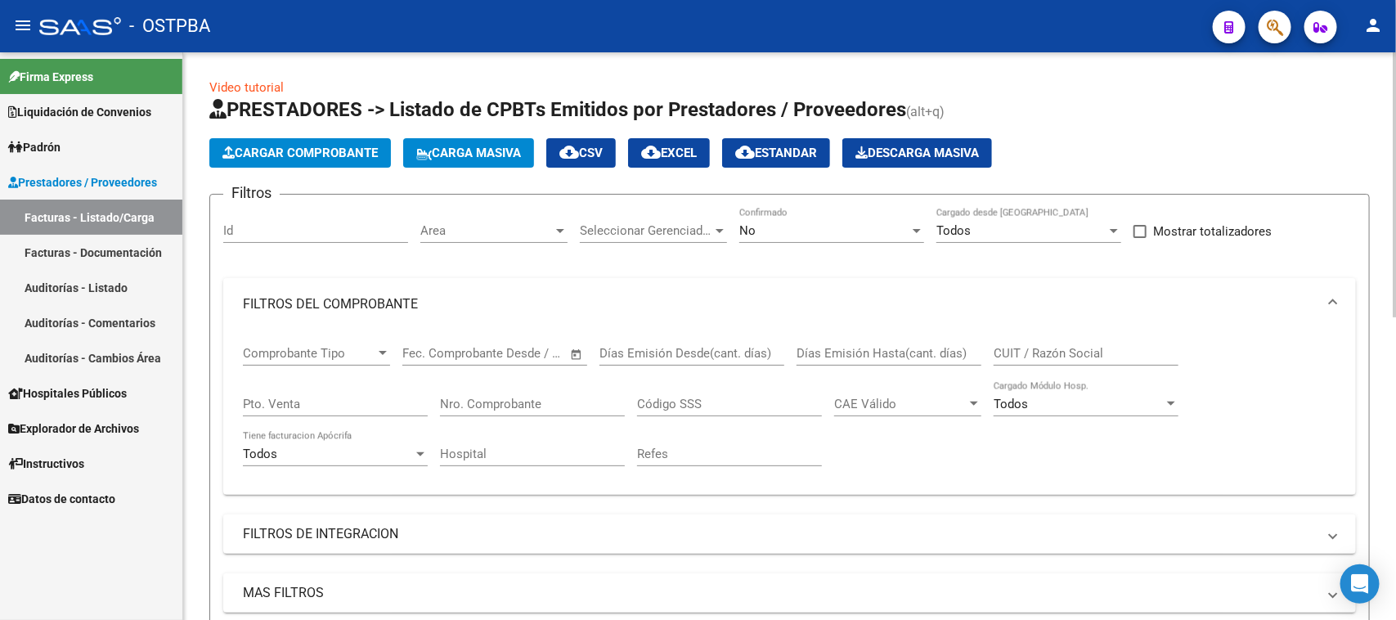
click at [511, 406] on input "Nro. Comprobante" at bounding box center [532, 404] width 185 height 15
type input "397"
click at [770, 231] on div "No" at bounding box center [824, 230] width 170 height 15
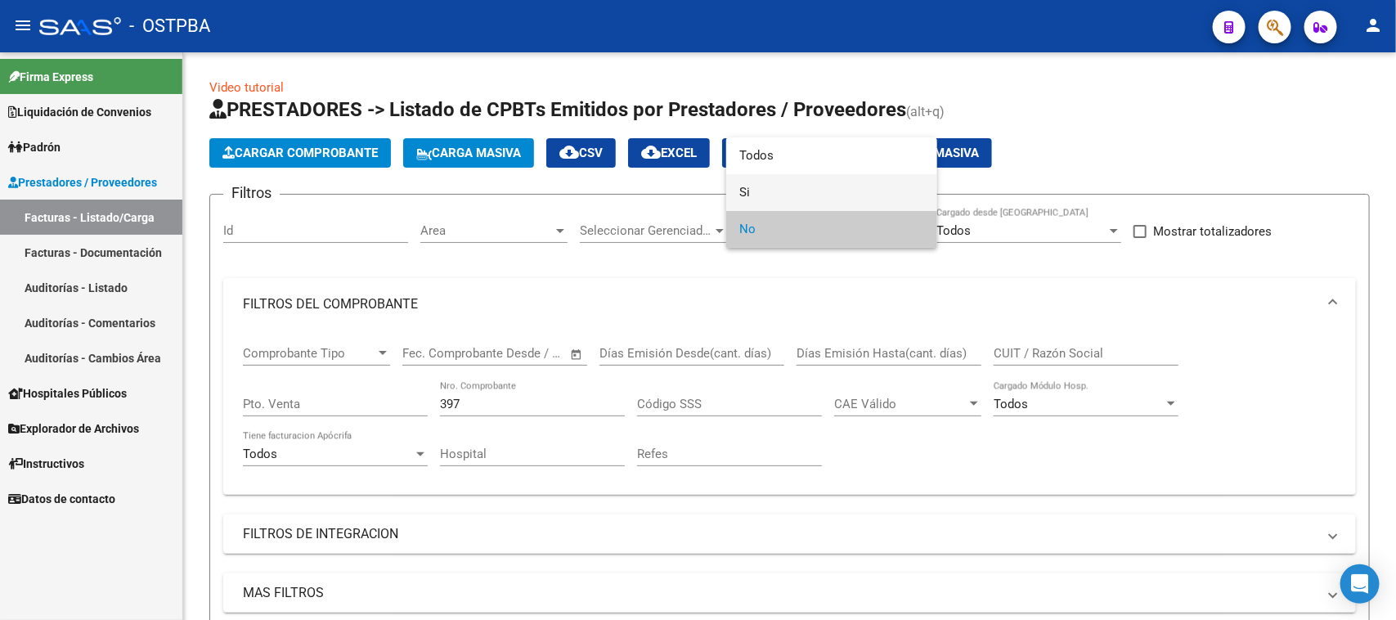
click at [742, 190] on span "Si" at bounding box center [831, 192] width 185 height 37
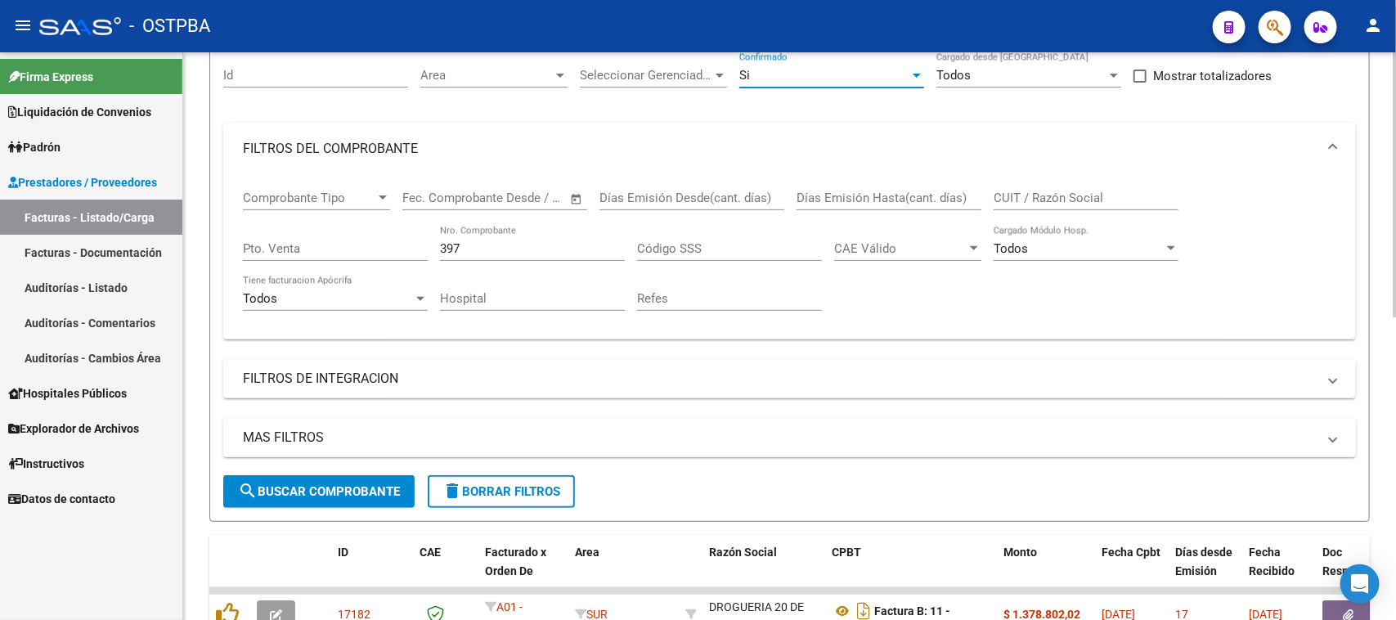
scroll to position [204, 0]
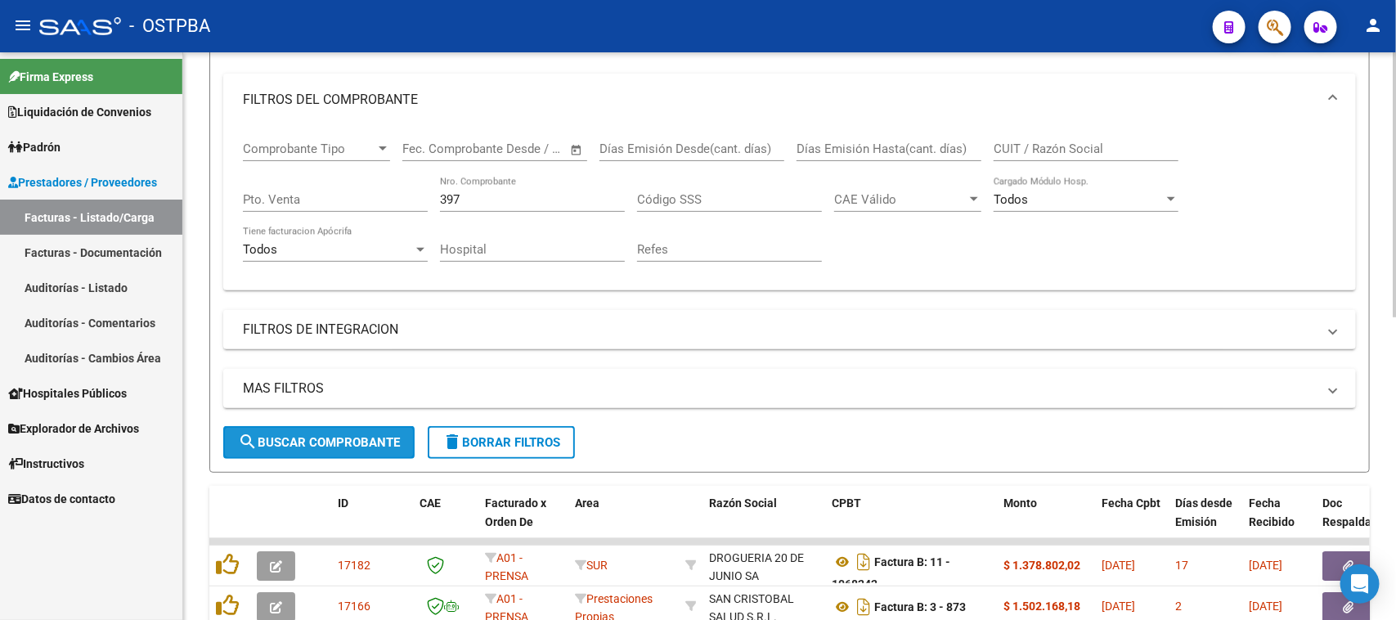
click at [276, 436] on span "search Buscar Comprobante" at bounding box center [319, 442] width 162 height 15
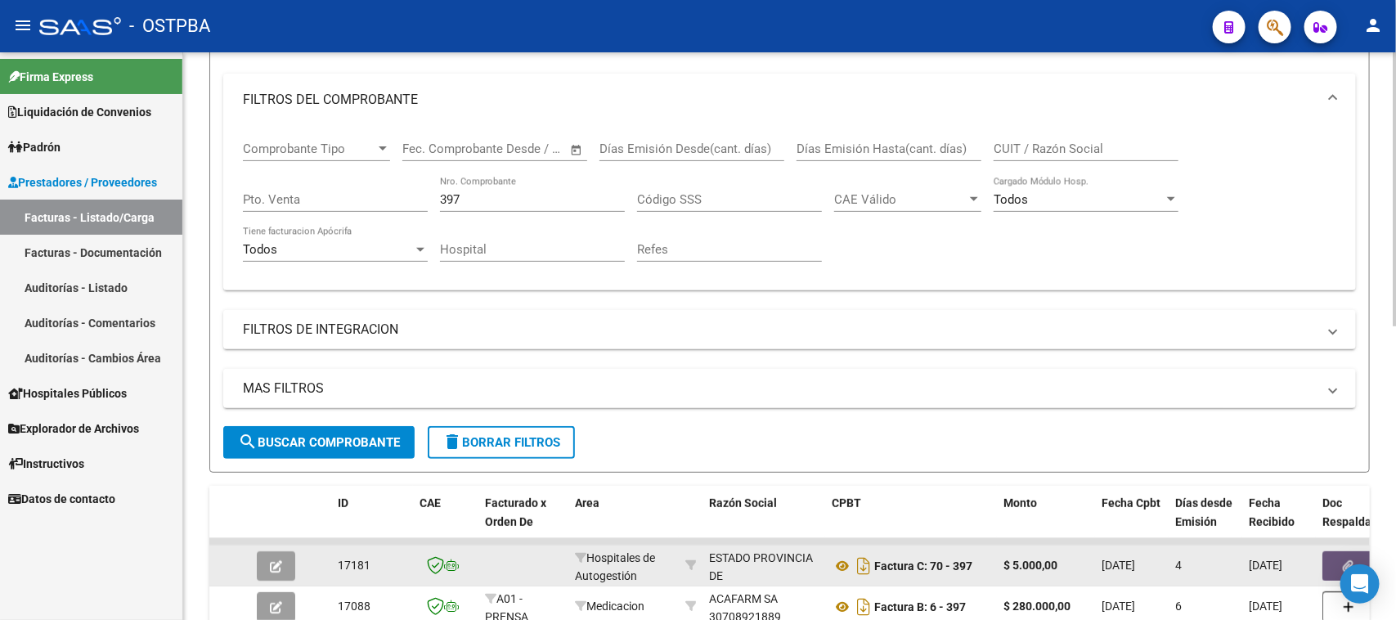
click at [1331, 561] on button "button" at bounding box center [1348, 565] width 52 height 29
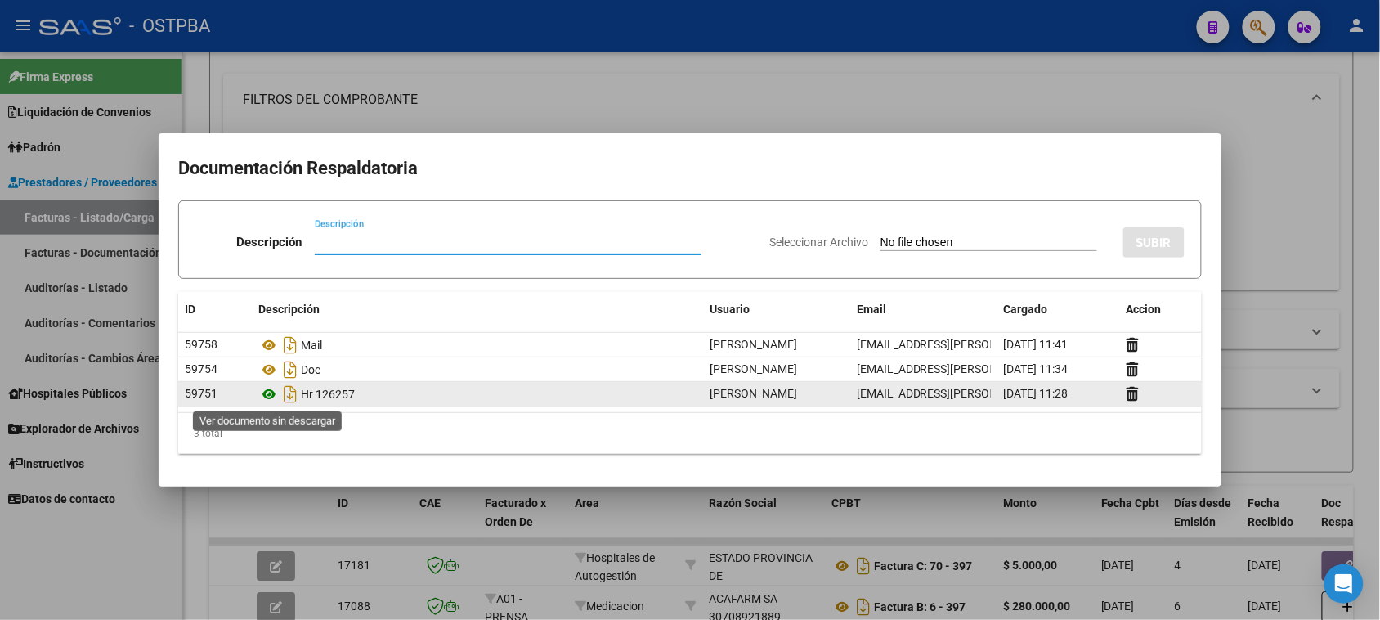
click at [267, 394] on icon at bounding box center [268, 394] width 21 height 20
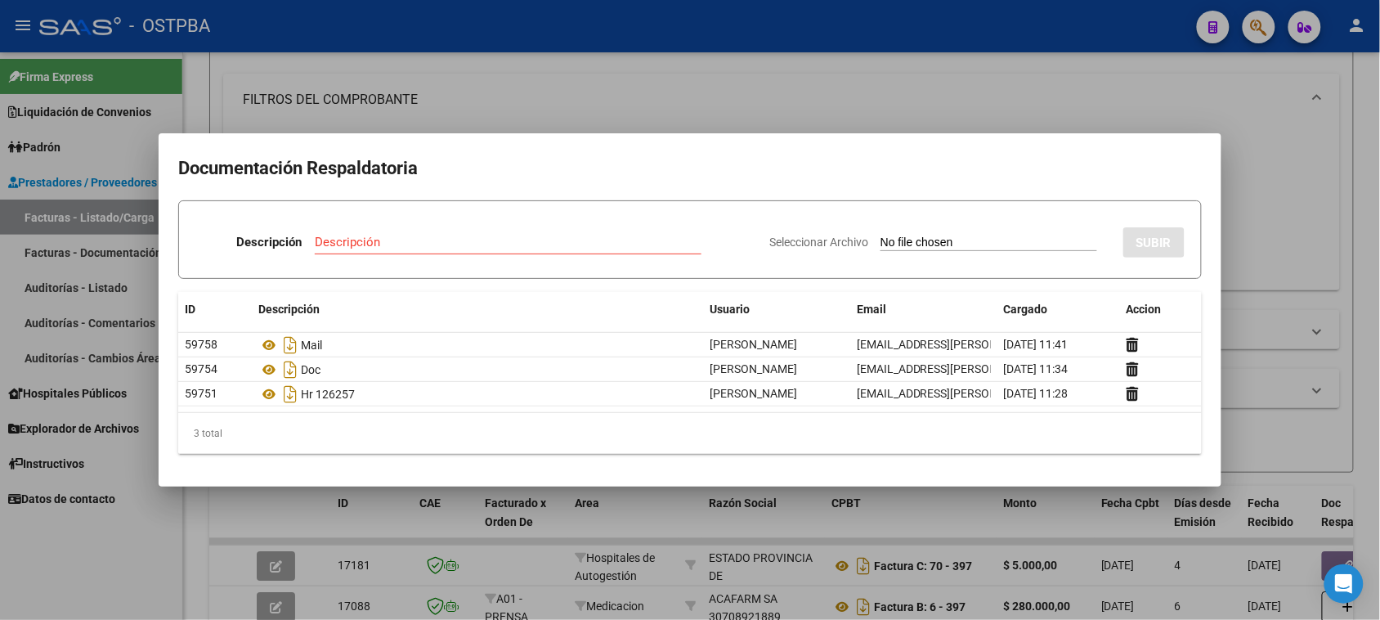
drag, startPoint x: 104, startPoint y: 576, endPoint x: 426, endPoint y: 434, distance: 352.2
click at [104, 575] on div at bounding box center [690, 310] width 1380 height 620
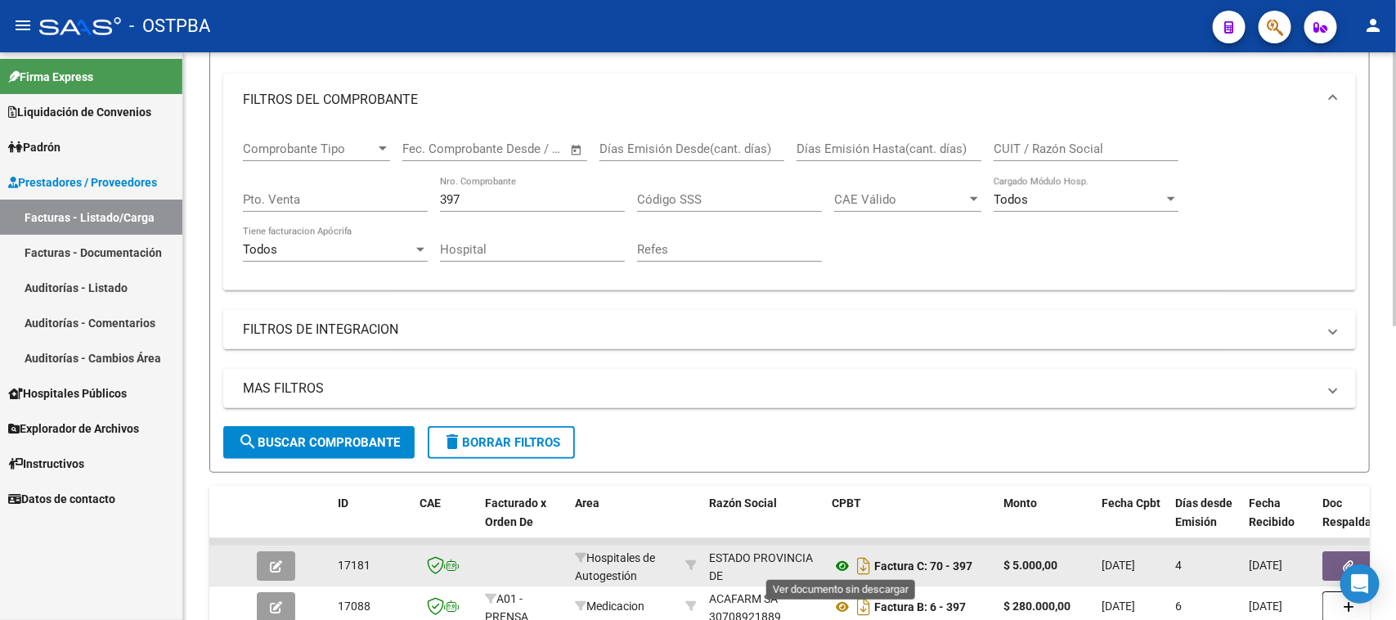
click at [841, 562] on icon at bounding box center [842, 566] width 21 height 20
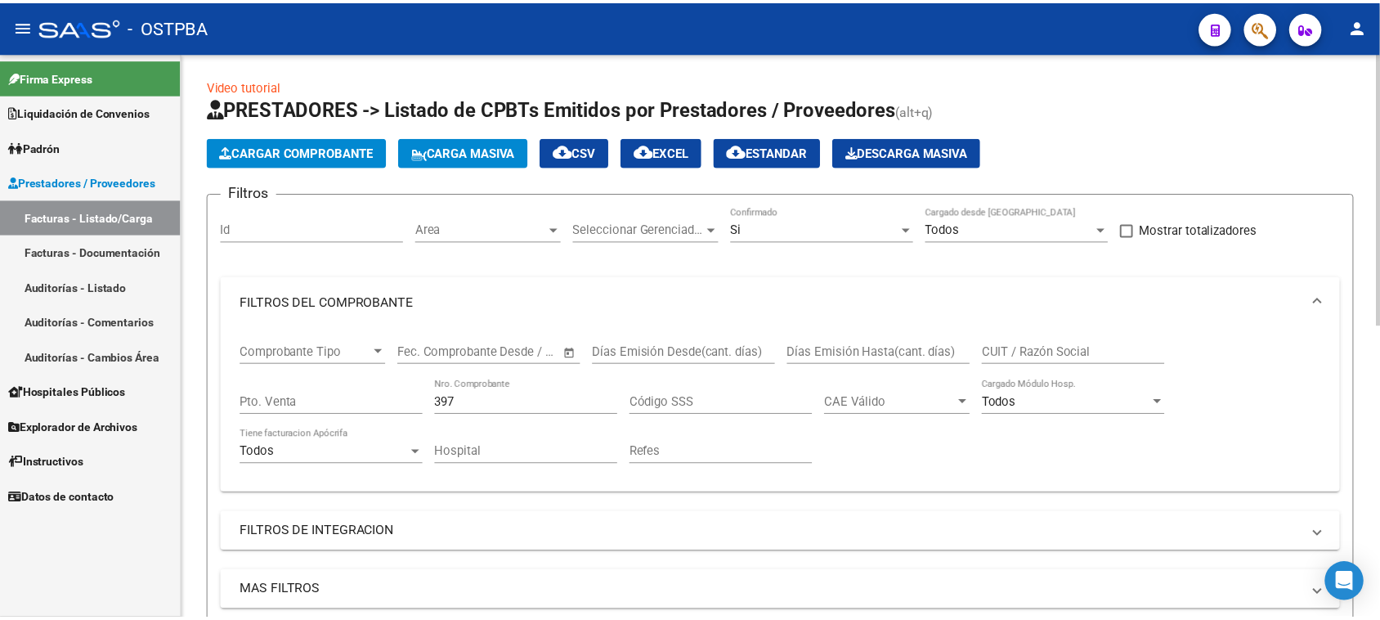
scroll to position [0, 0]
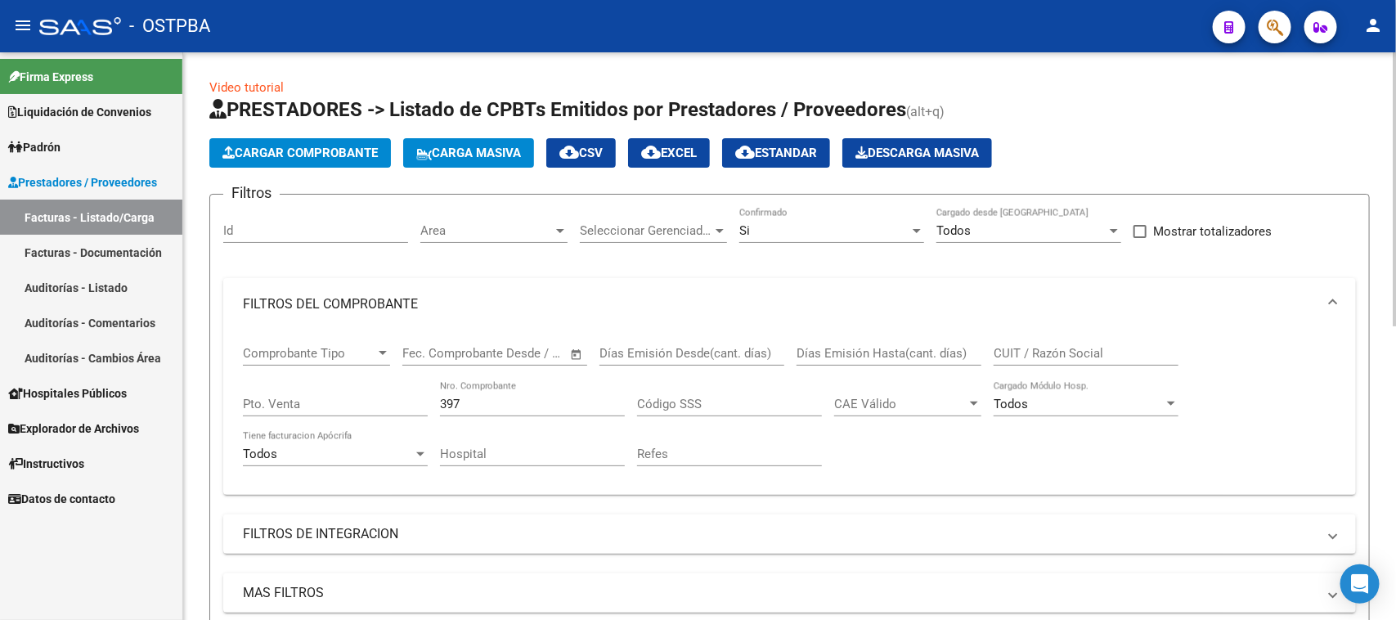
click at [370, 143] on button "Cargar Comprobante" at bounding box center [300, 152] width 182 height 29
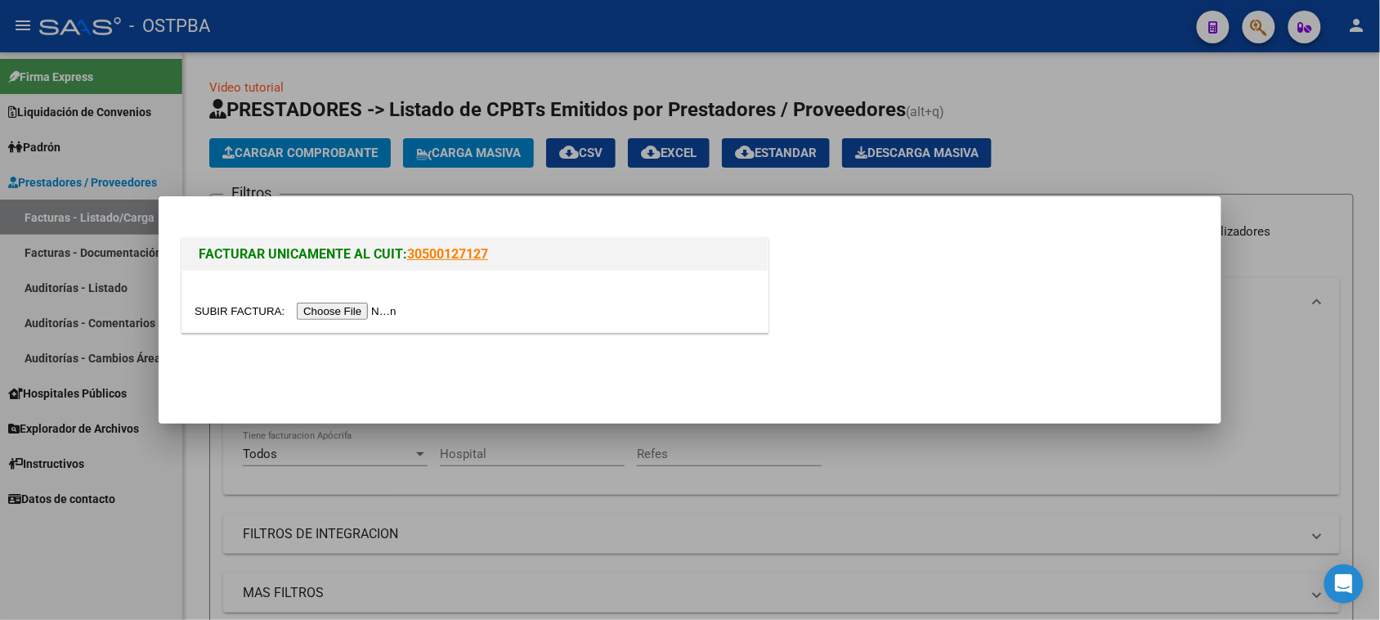
click at [353, 308] on input "file" at bounding box center [298, 311] width 207 height 17
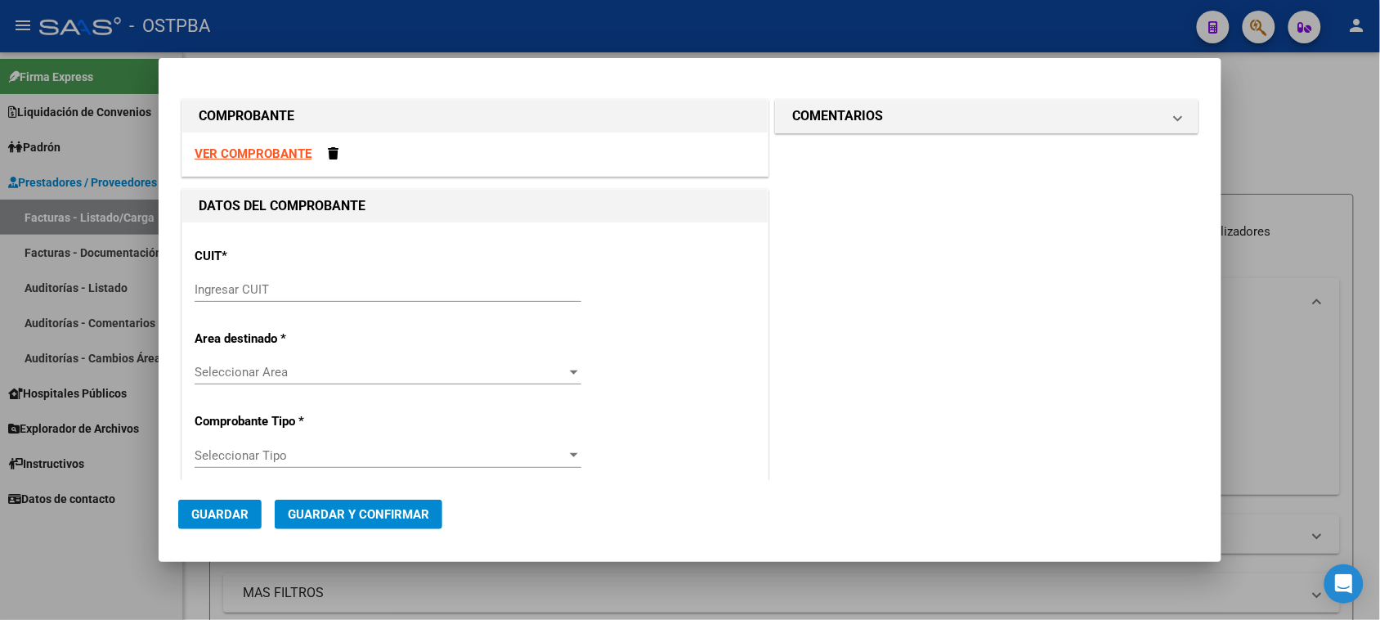
click at [270, 280] on div "Ingresar CUIT" at bounding box center [388, 289] width 387 height 25
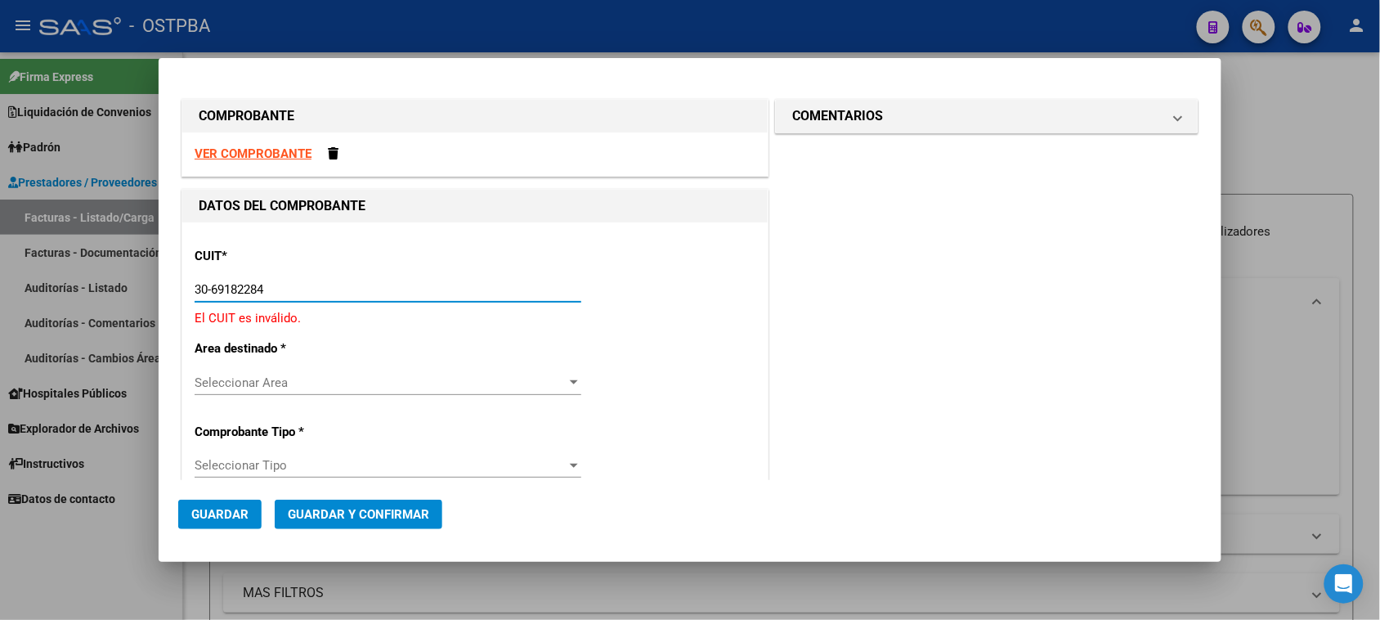
type input "30-69182284-9"
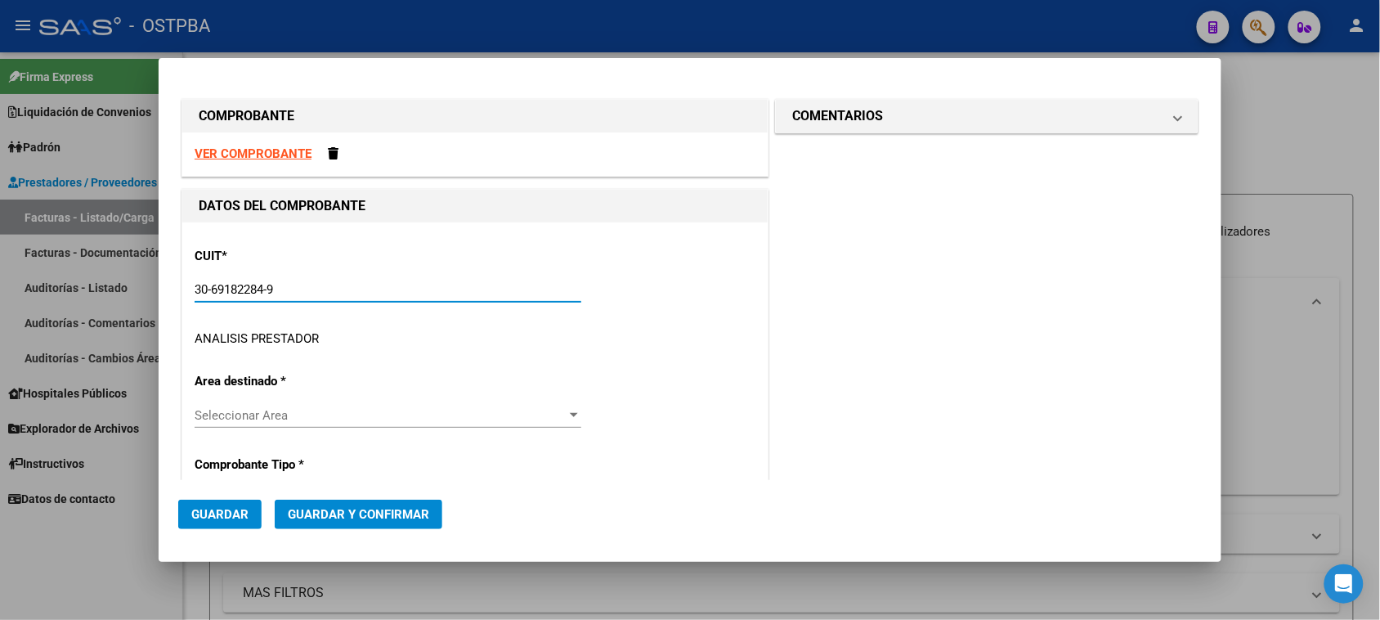
type input "1604"
type input "30-69182284-9"
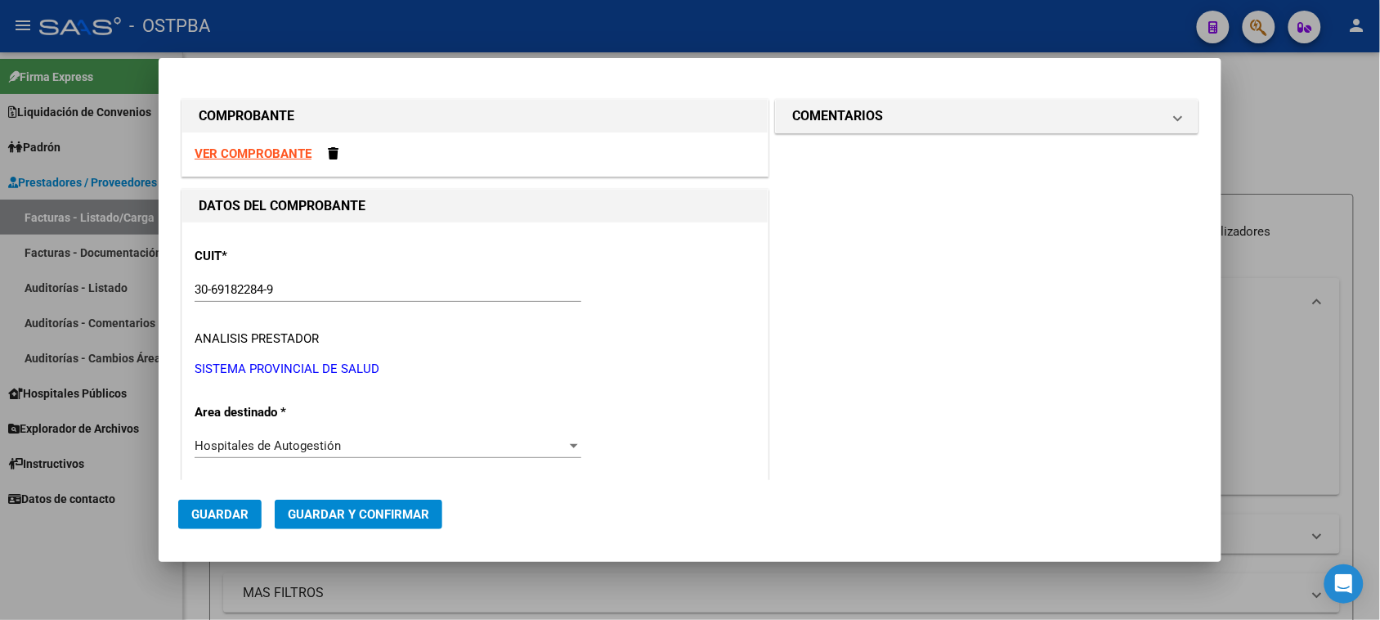
click at [235, 158] on strong "VER COMPROBANTE" at bounding box center [253, 153] width 117 height 15
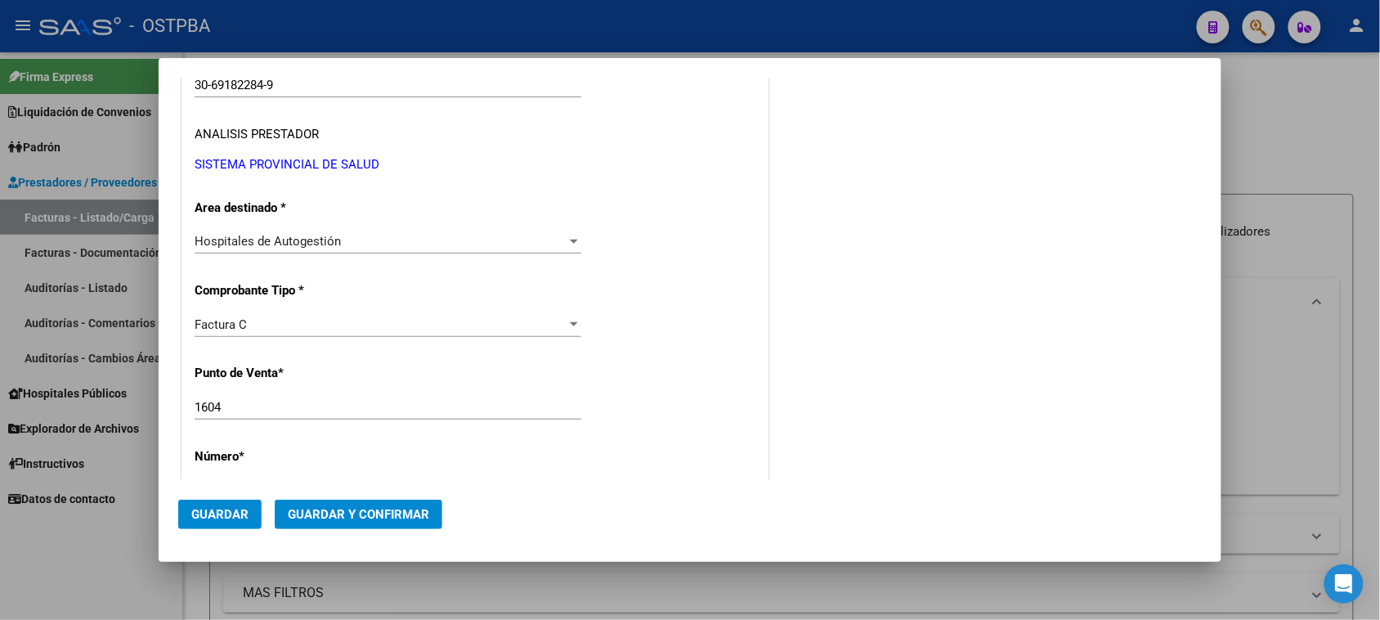
scroll to position [307, 0]
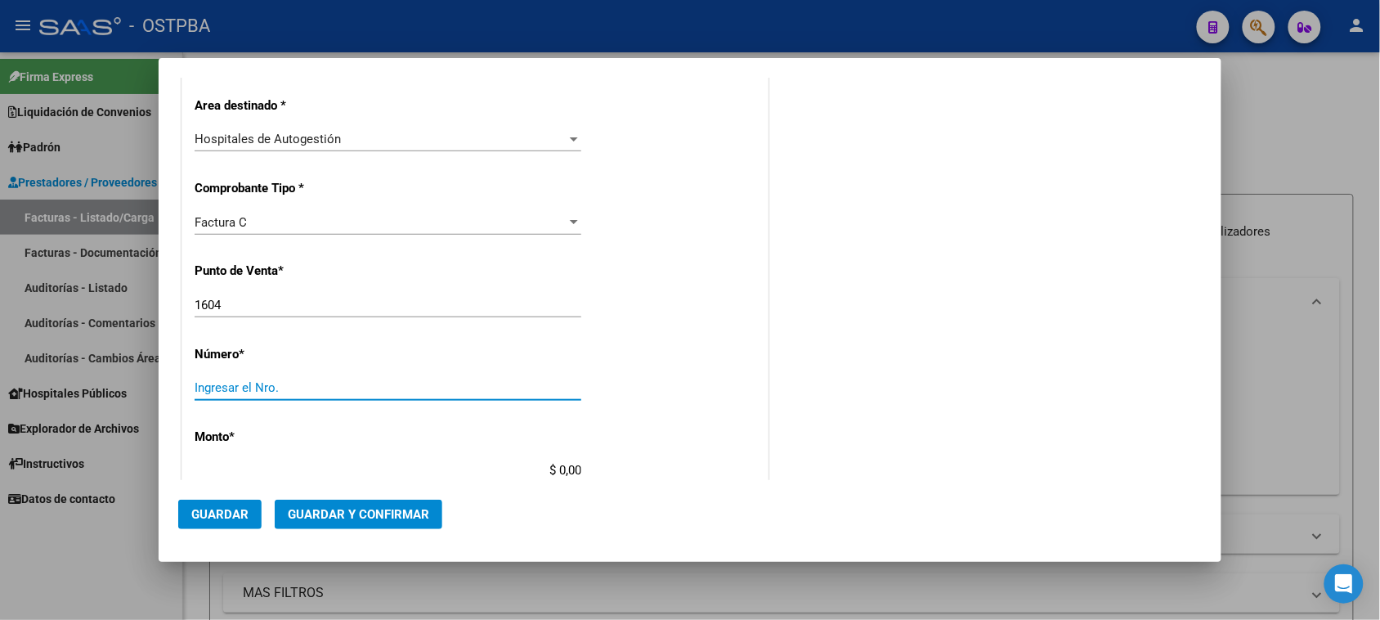
click at [329, 385] on input "Ingresar el Nro." at bounding box center [388, 387] width 387 height 15
type input "34020"
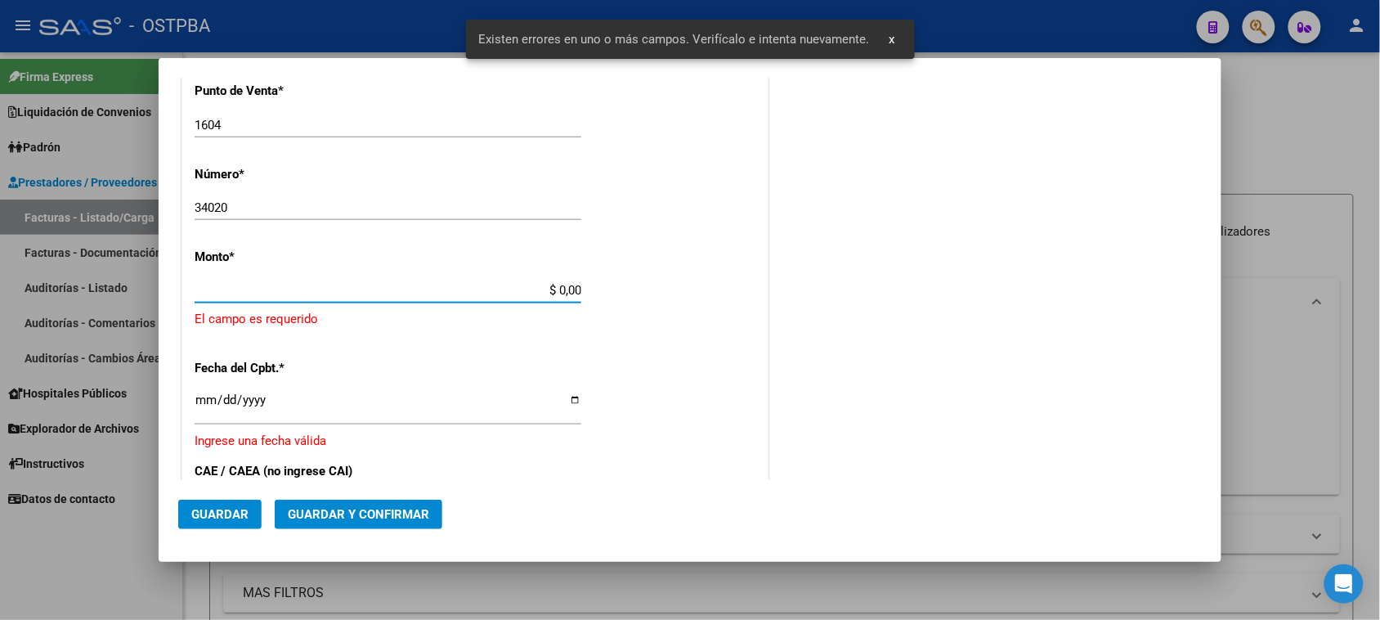
scroll to position [491, 0]
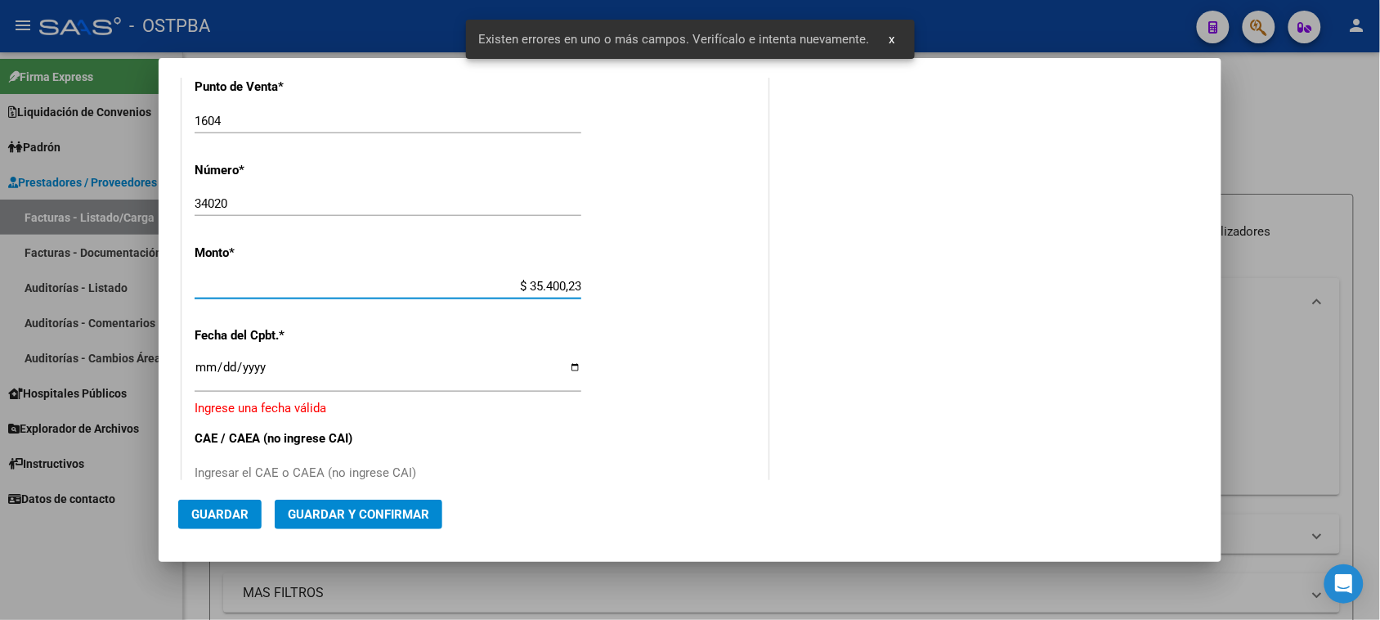
type input "$ 354.002,31"
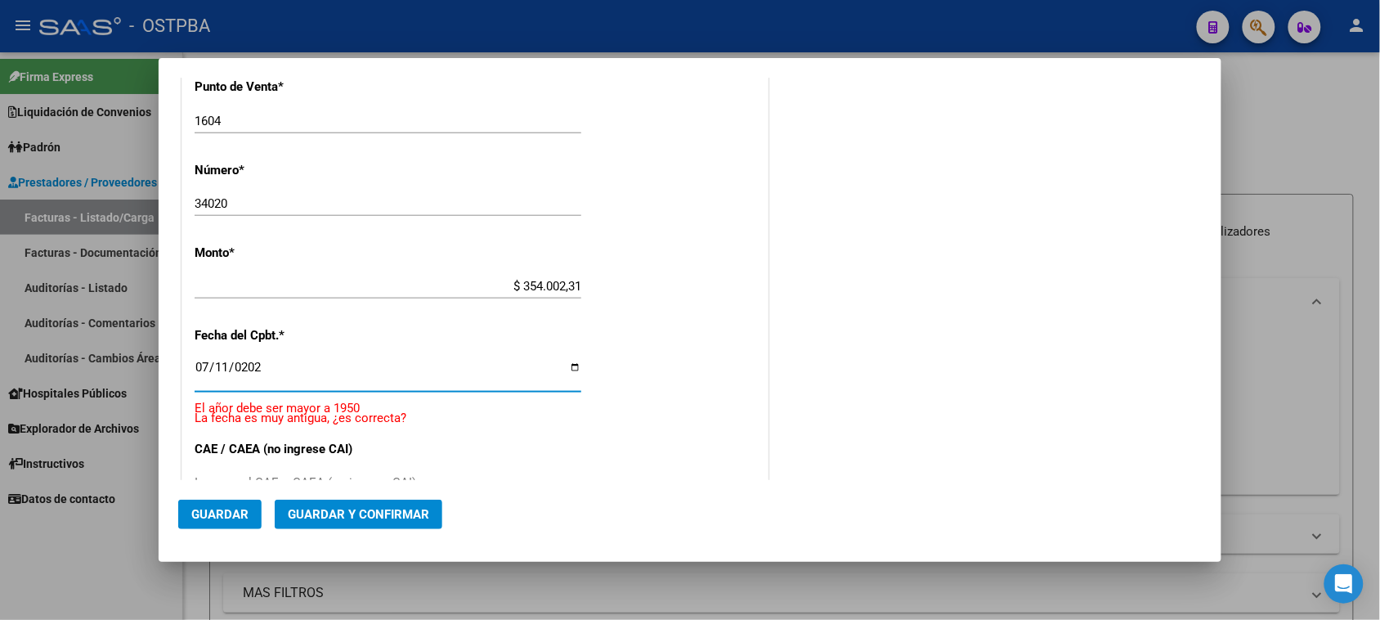
type input "[DATE]"
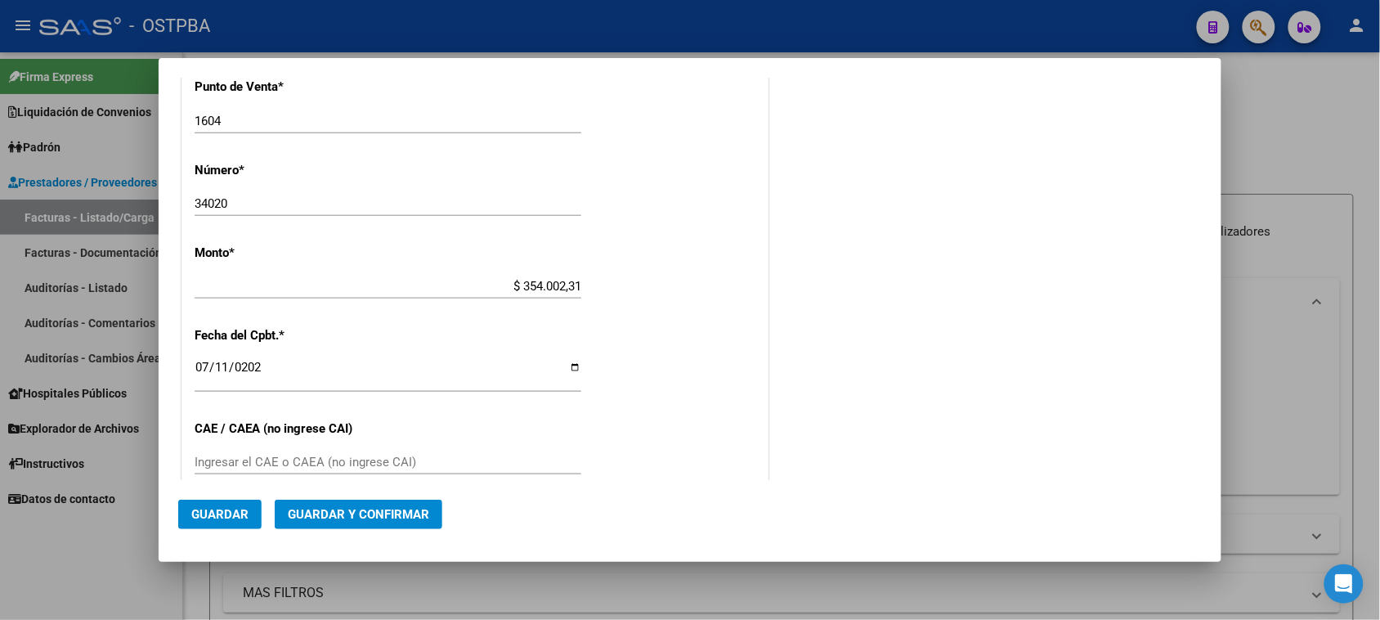
scroll to position [779, 0]
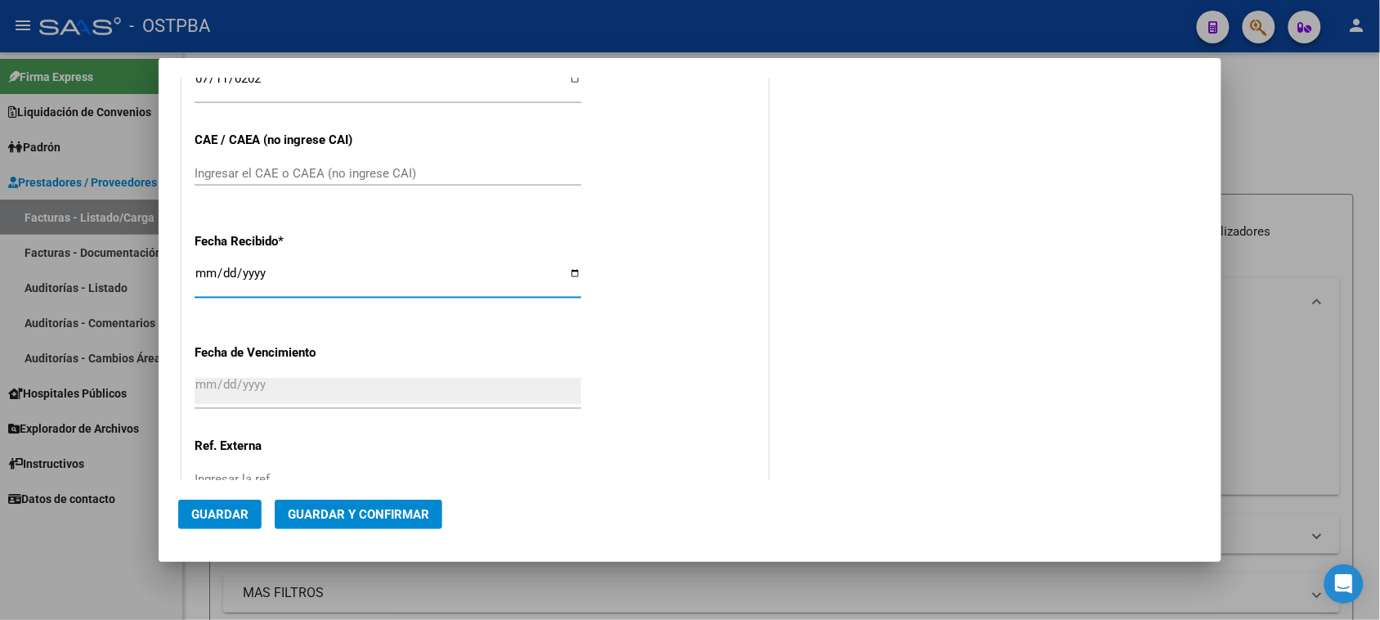
click at [206, 268] on input "[DATE]" at bounding box center [388, 280] width 387 height 26
type input "[DATE]"
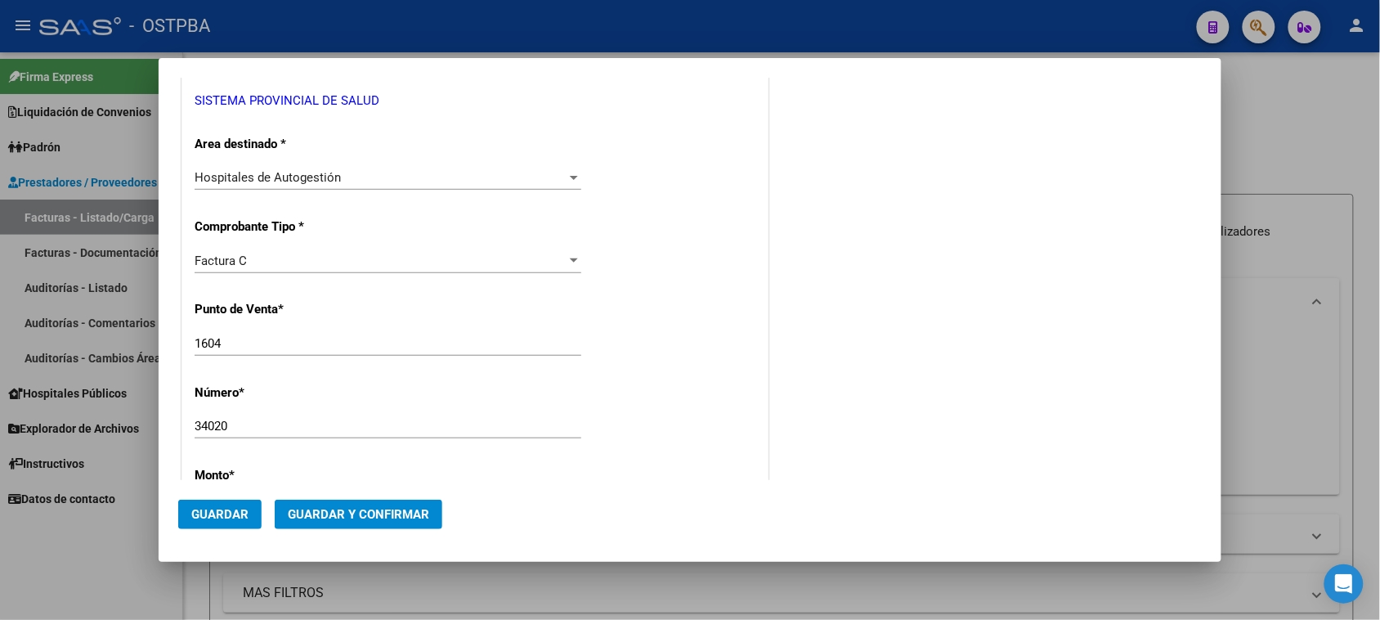
scroll to position [0, 0]
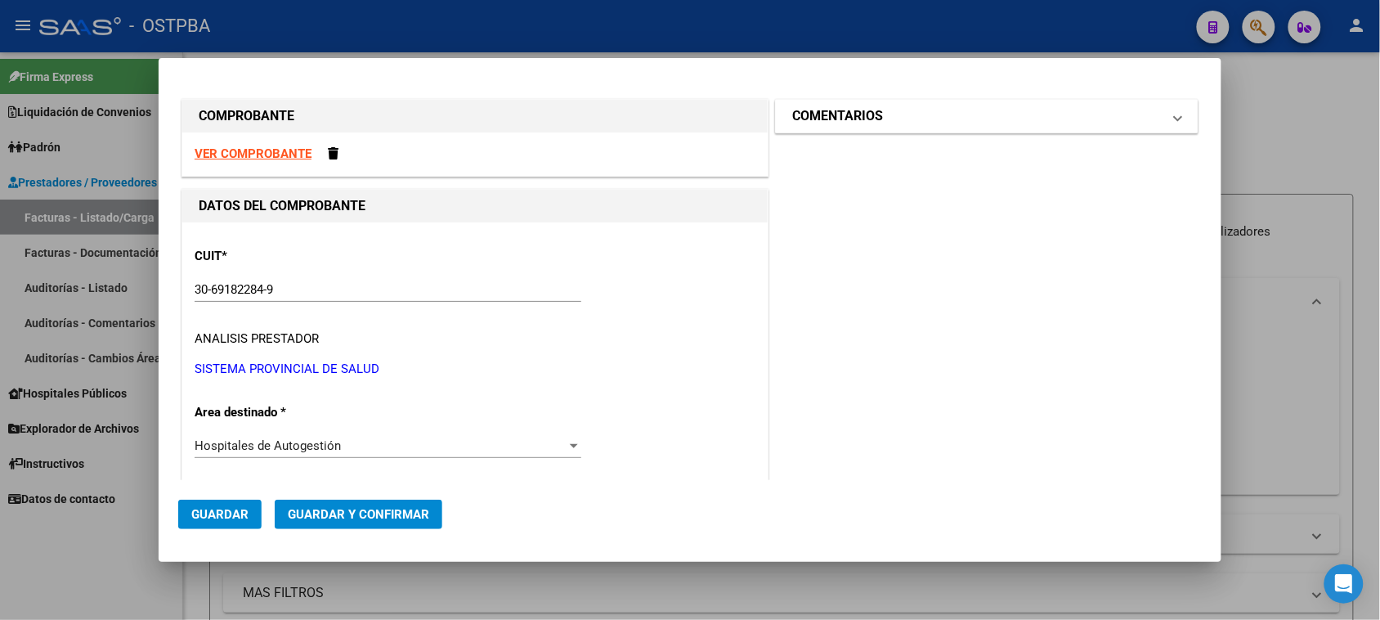
click at [831, 128] on mat-expansion-panel-header "COMENTARIOS" at bounding box center [987, 116] width 422 height 33
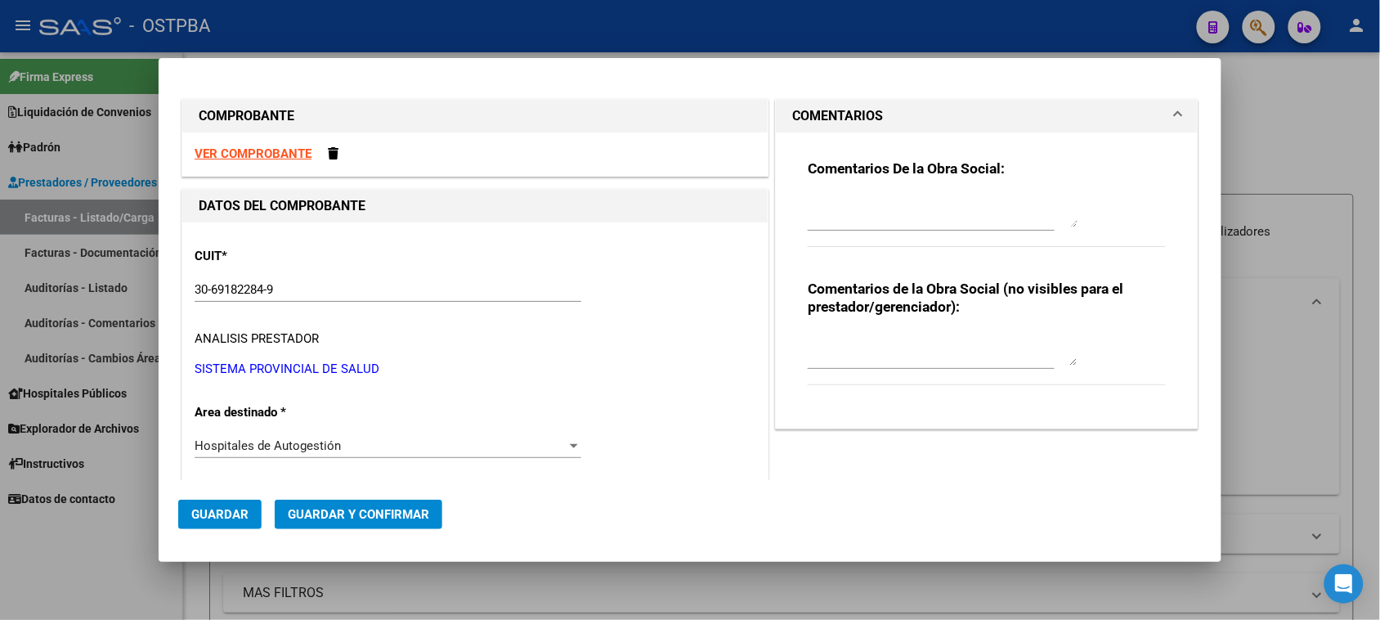
click at [838, 221] on textarea at bounding box center [943, 211] width 270 height 33
type textarea "h"
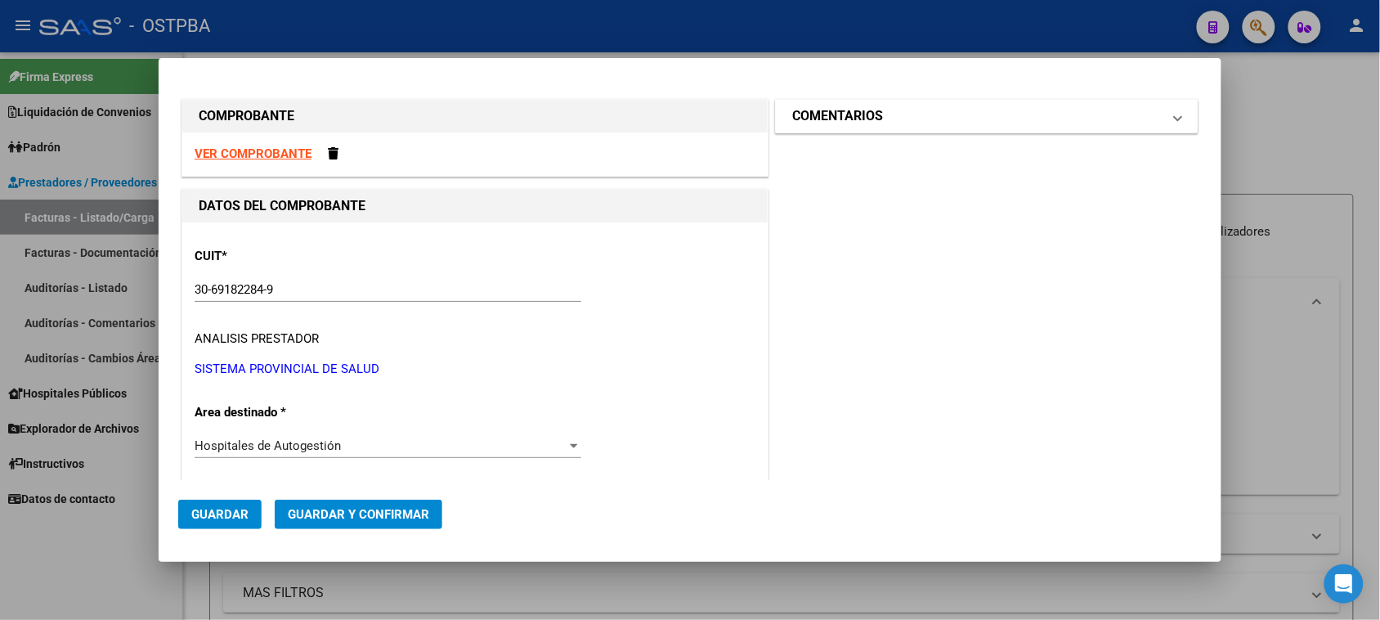
click at [942, 132] on mat-expansion-panel-header "COMENTARIOS" at bounding box center [987, 116] width 422 height 33
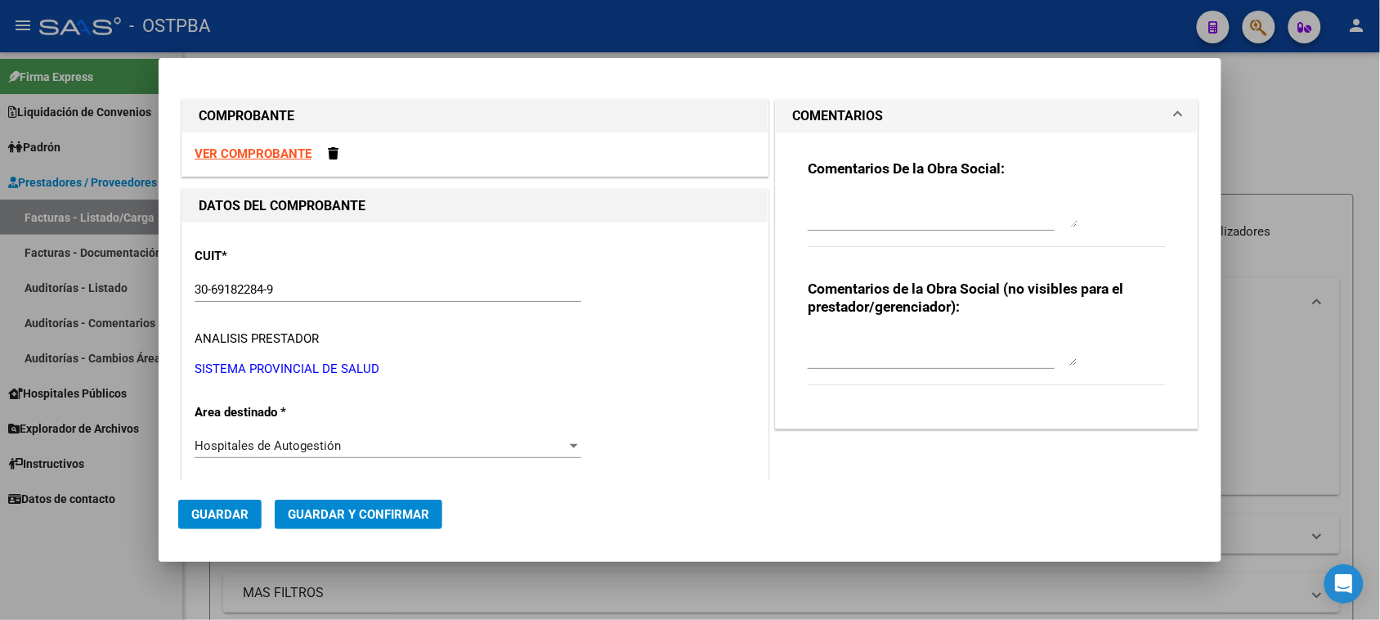
click at [894, 217] on textarea at bounding box center [943, 211] width 270 height 33
type textarea "HR 126258"
click at [237, 521] on span "Guardar" at bounding box center [219, 514] width 57 height 15
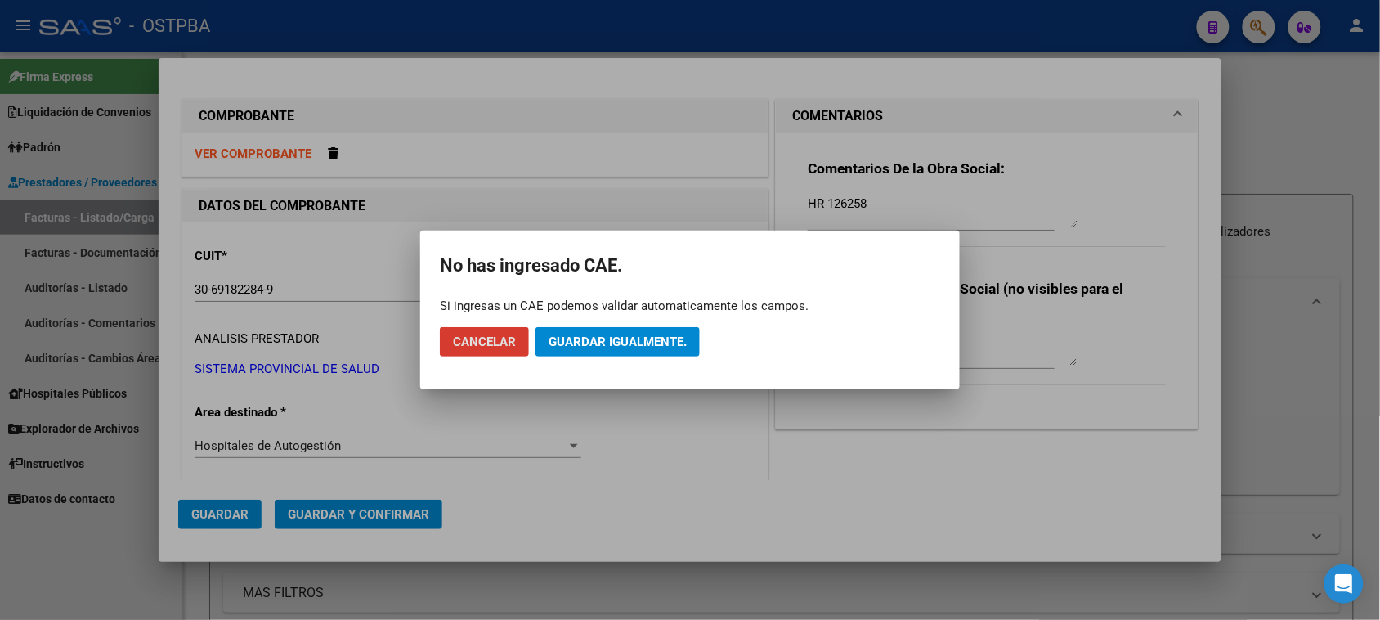
click at [634, 346] on span "Guardar igualmente." at bounding box center [618, 341] width 138 height 15
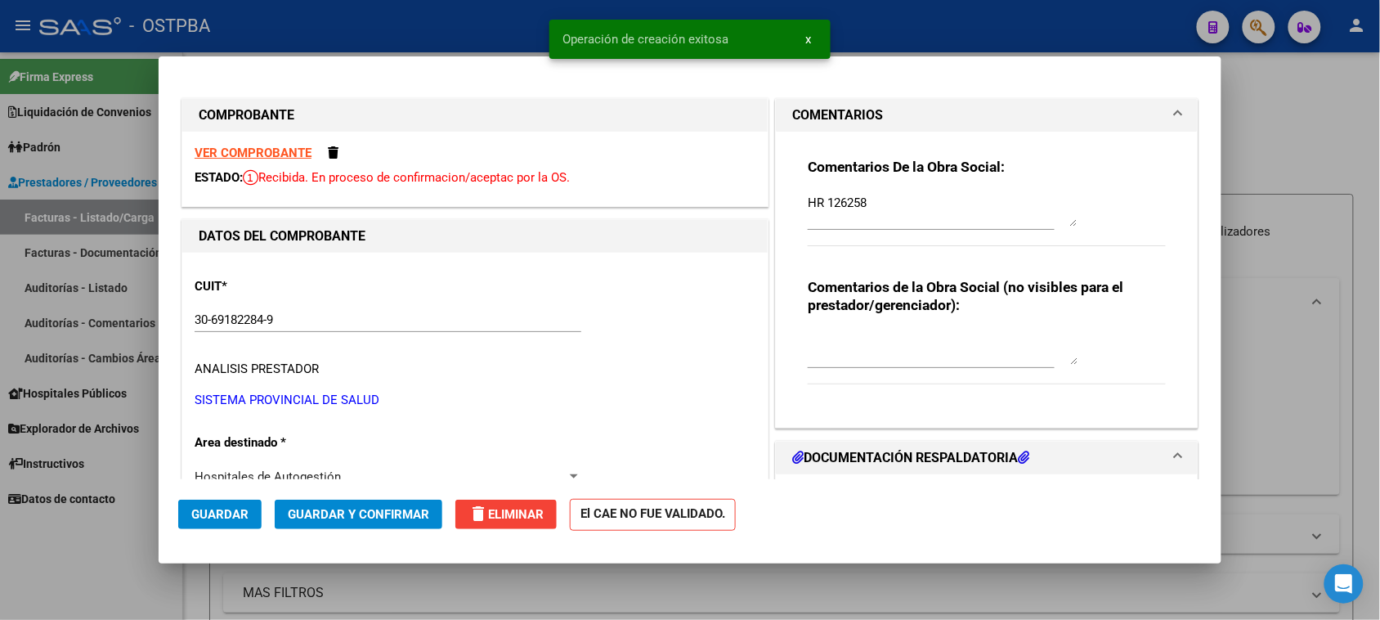
type input "[DATE]"
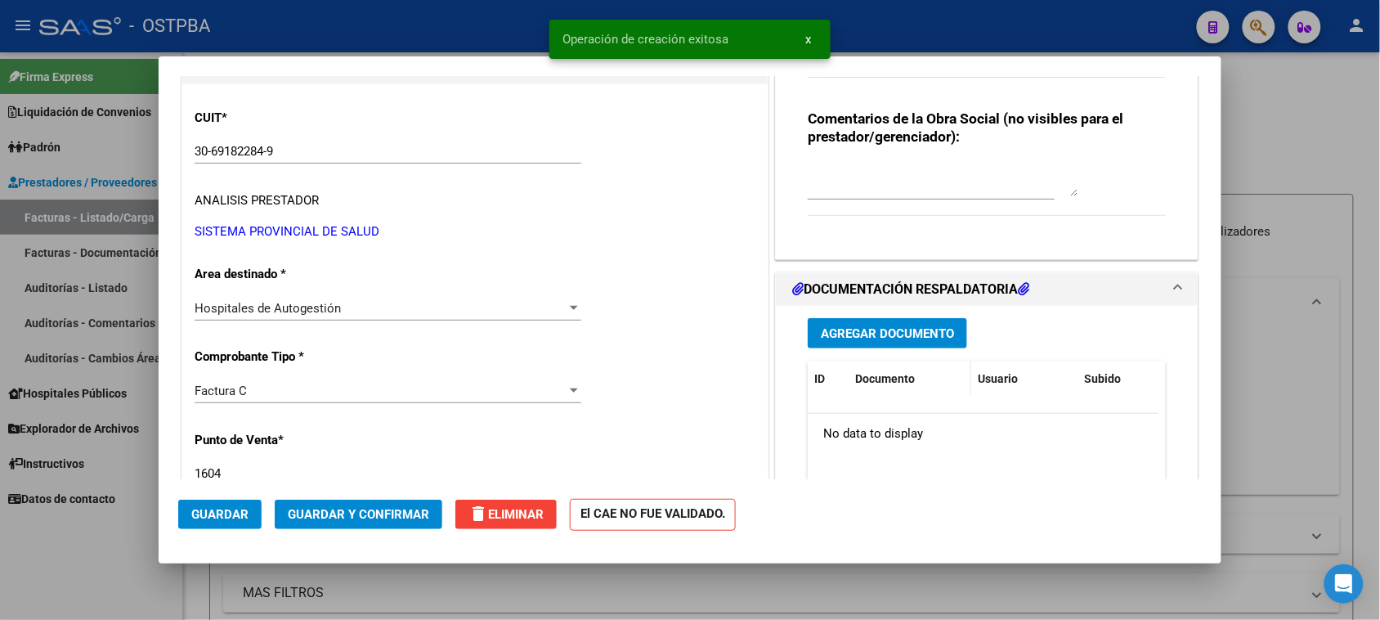
scroll to position [204, 0]
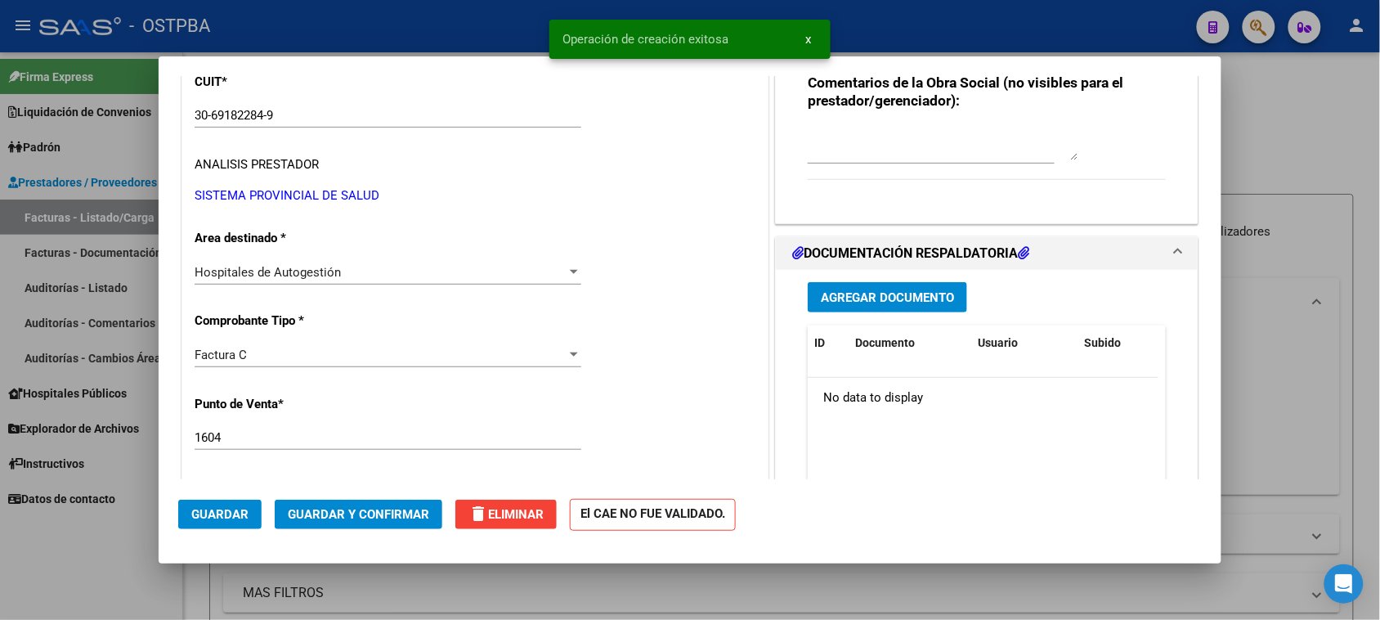
click at [852, 308] on button "Agregar Documento" at bounding box center [887, 297] width 159 height 30
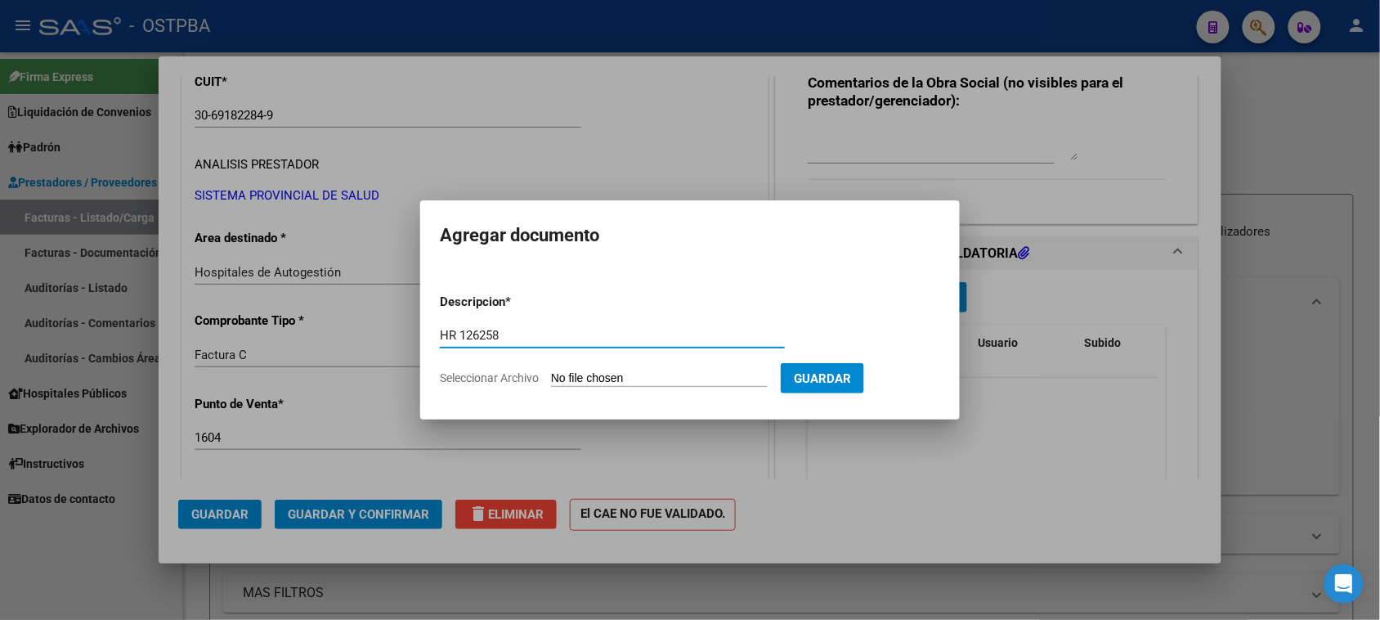
type input "HR 126258"
click at [551, 371] on input "Seleccionar Archivo" at bounding box center [659, 379] width 217 height 16
type input "C:\fakepath\HR 126258.pdf"
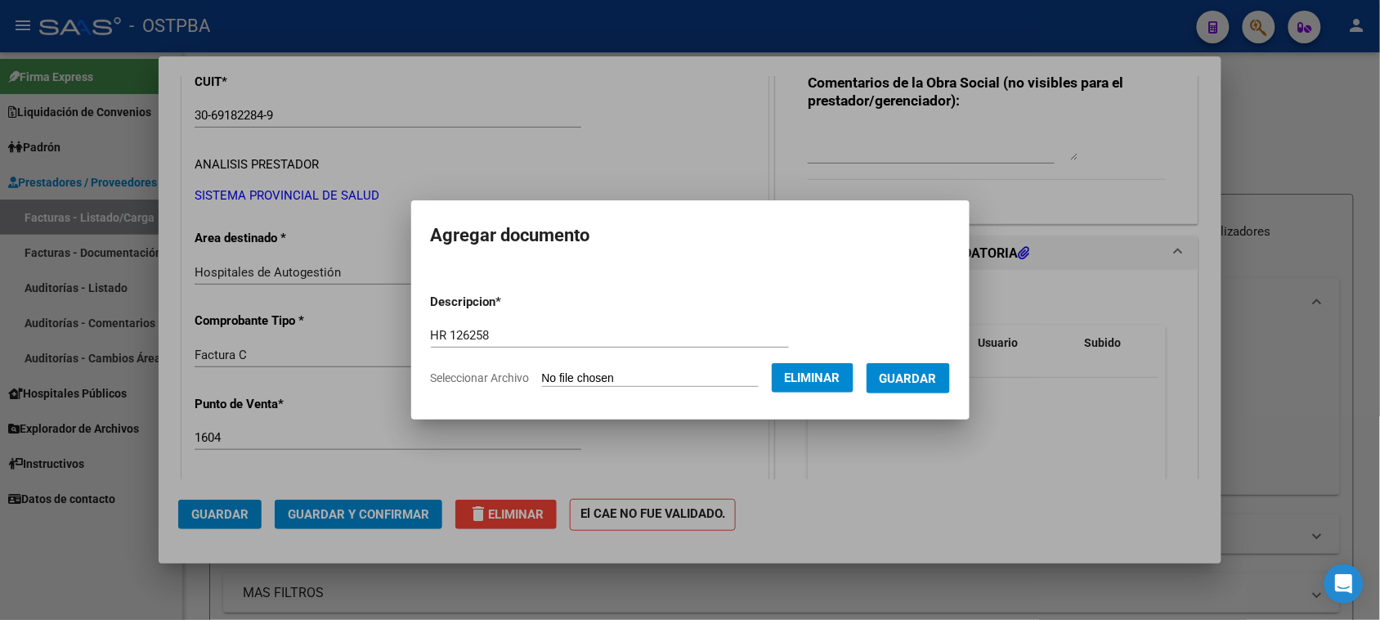
click at [908, 381] on span "Guardar" at bounding box center [908, 378] width 57 height 15
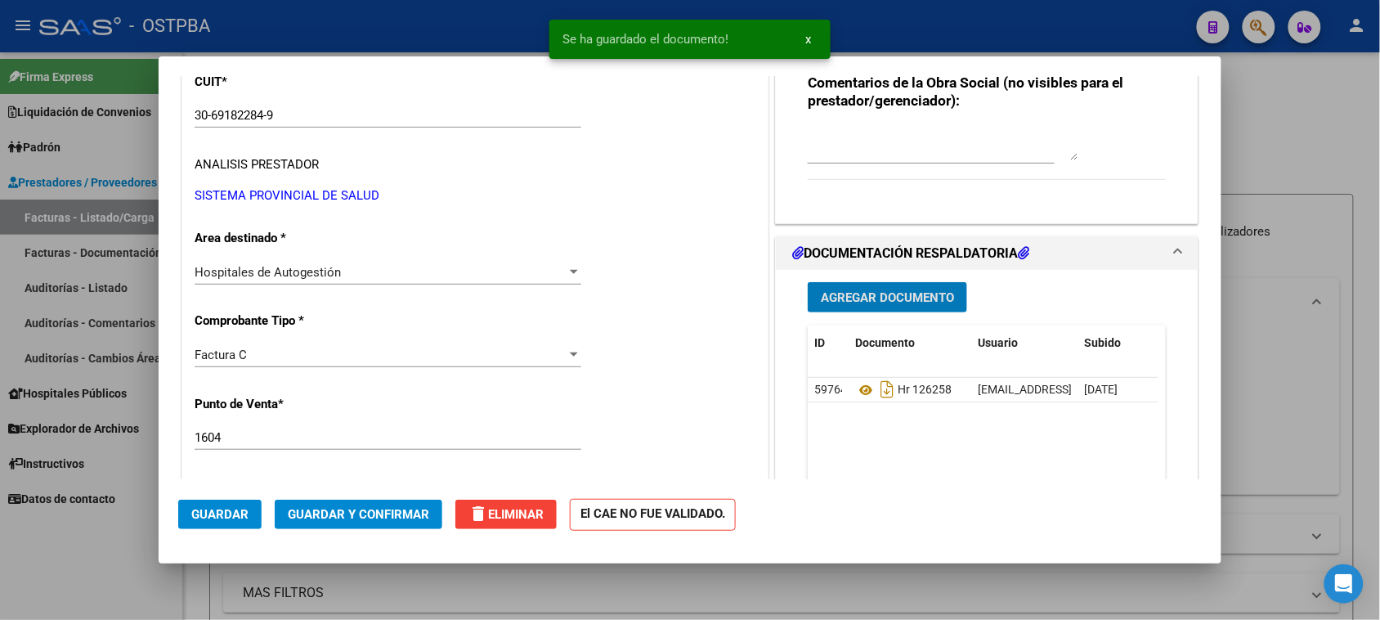
click at [904, 294] on span "Agregar Documento" at bounding box center [887, 297] width 133 height 15
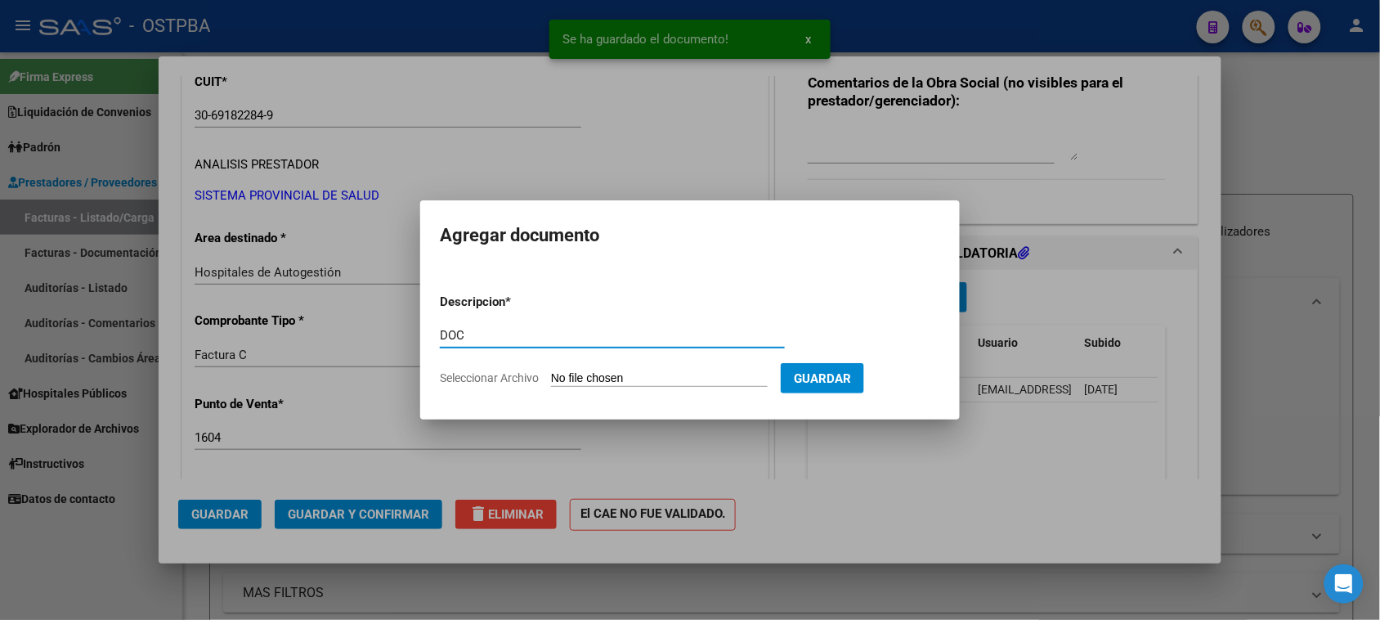
type input "DOC"
click at [551, 371] on input "Seleccionar Archivo" at bounding box center [659, 379] width 217 height 16
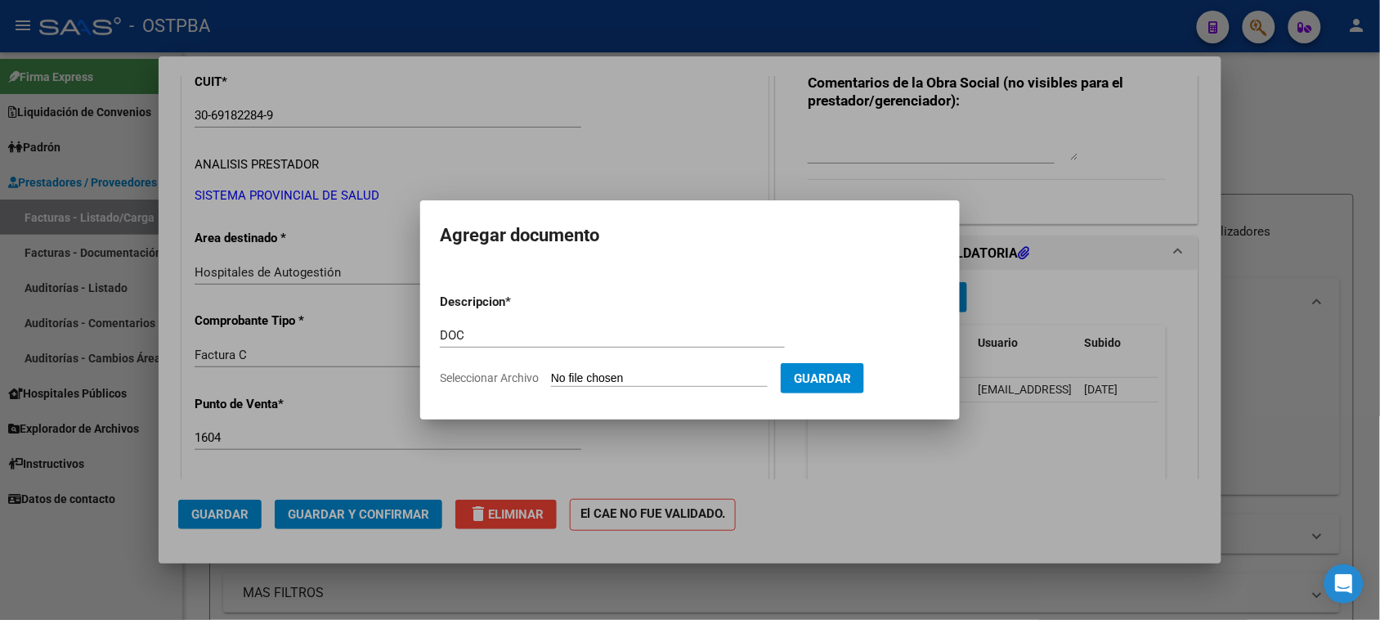
type input "C:\fakepath\DOC 34020.pdf"
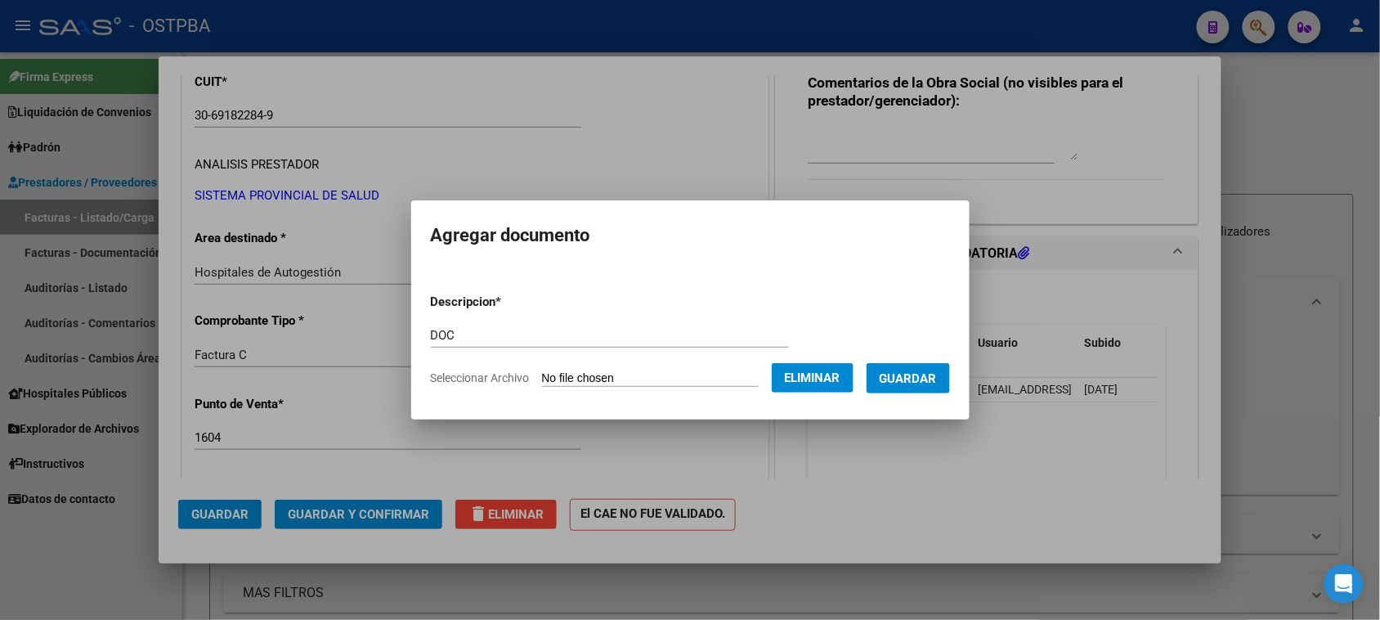
click at [933, 380] on span "Guardar" at bounding box center [908, 378] width 57 height 15
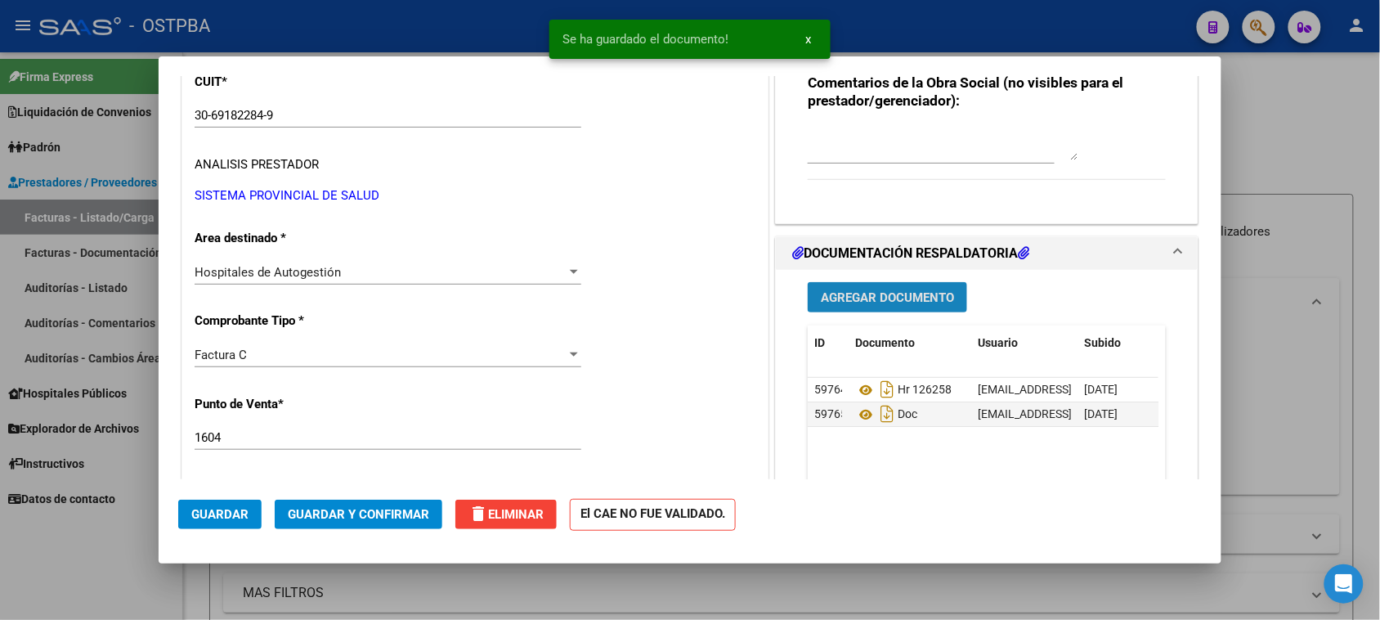
click at [890, 309] on button "Agregar Documento" at bounding box center [887, 297] width 159 height 30
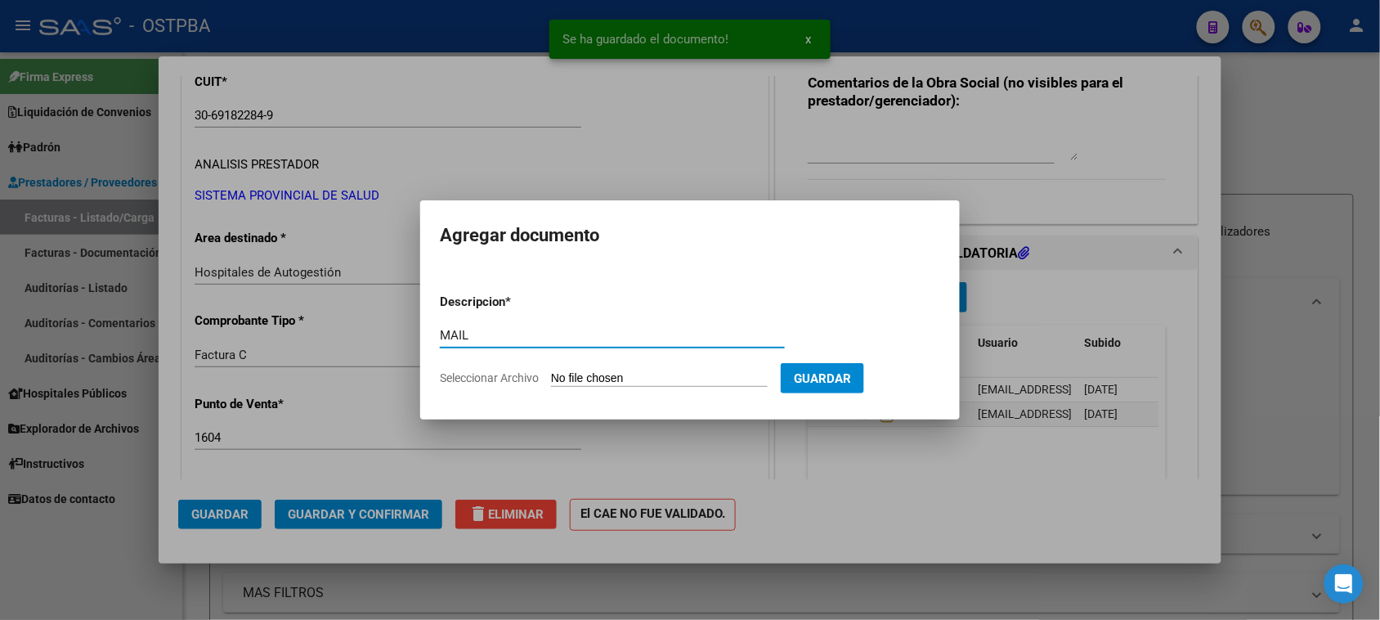
type input "MAIL"
click at [551, 371] on input "Seleccionar Archivo" at bounding box center [659, 379] width 217 height 16
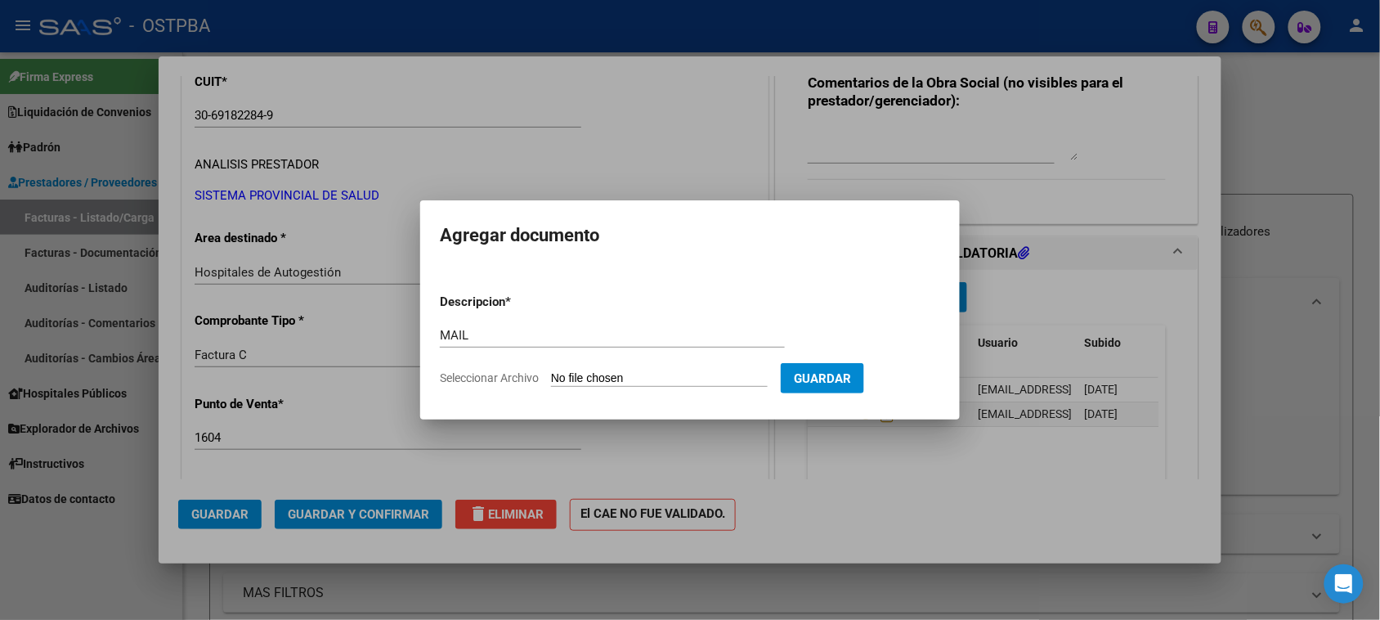
type input "C:\fakepath\Gmail - Fwd_ FACTURACION [PERSON_NAME] 2025-FC 34020.pdf"
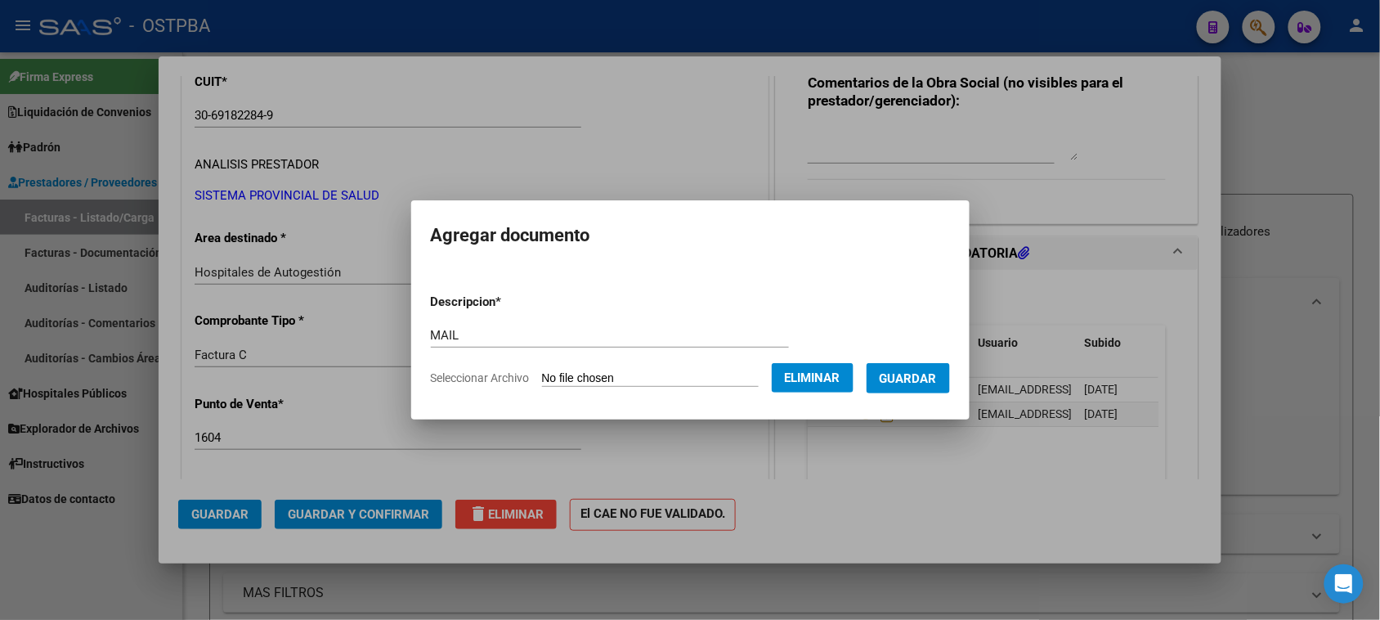
click at [943, 387] on button "Guardar" at bounding box center [908, 378] width 83 height 30
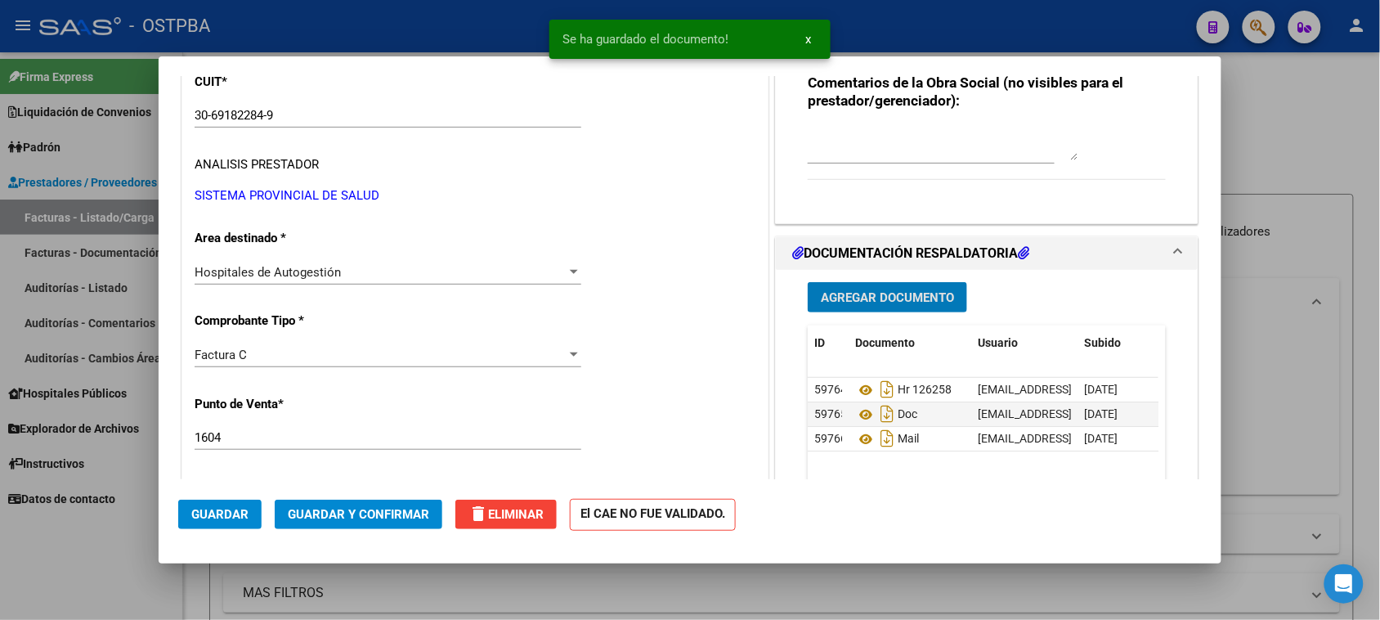
click at [406, 517] on span "Guardar y Confirmar" at bounding box center [358, 514] width 141 height 15
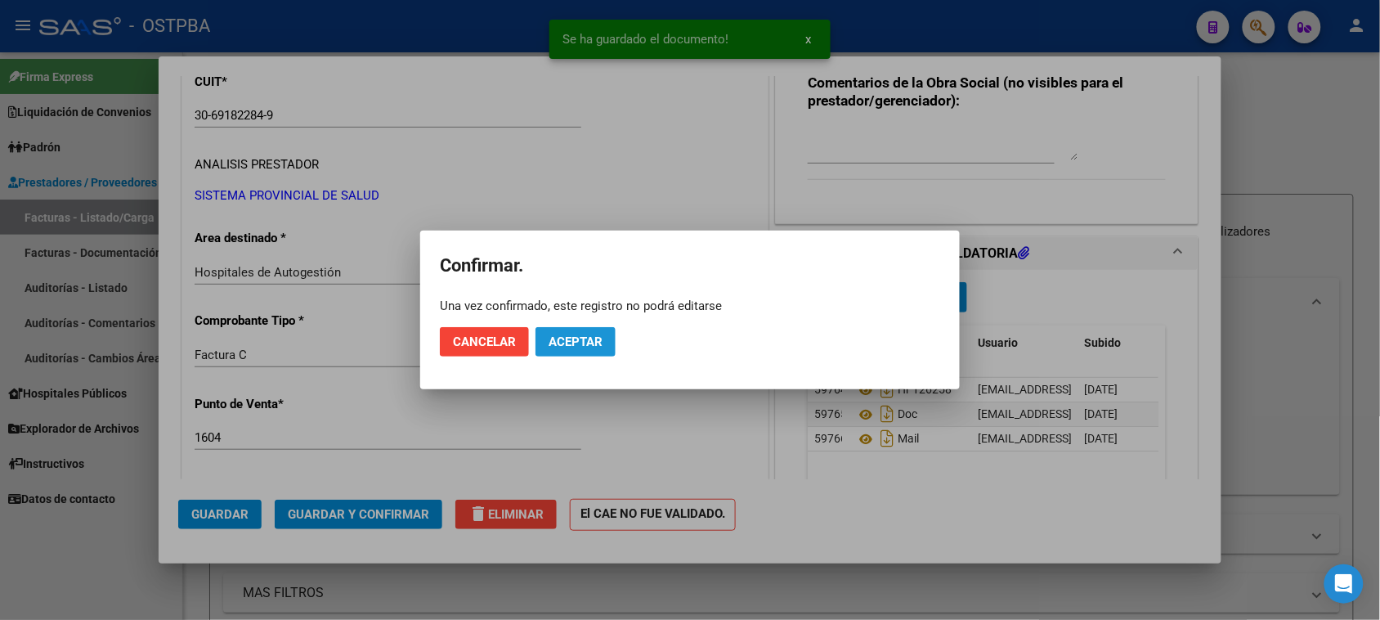
click at [581, 345] on span "Aceptar" at bounding box center [576, 341] width 54 height 15
drag, startPoint x: 610, startPoint y: 336, endPoint x: 443, endPoint y: 356, distance: 167.9
click at [606, 337] on span "Guardar igualmente." at bounding box center [618, 341] width 138 height 15
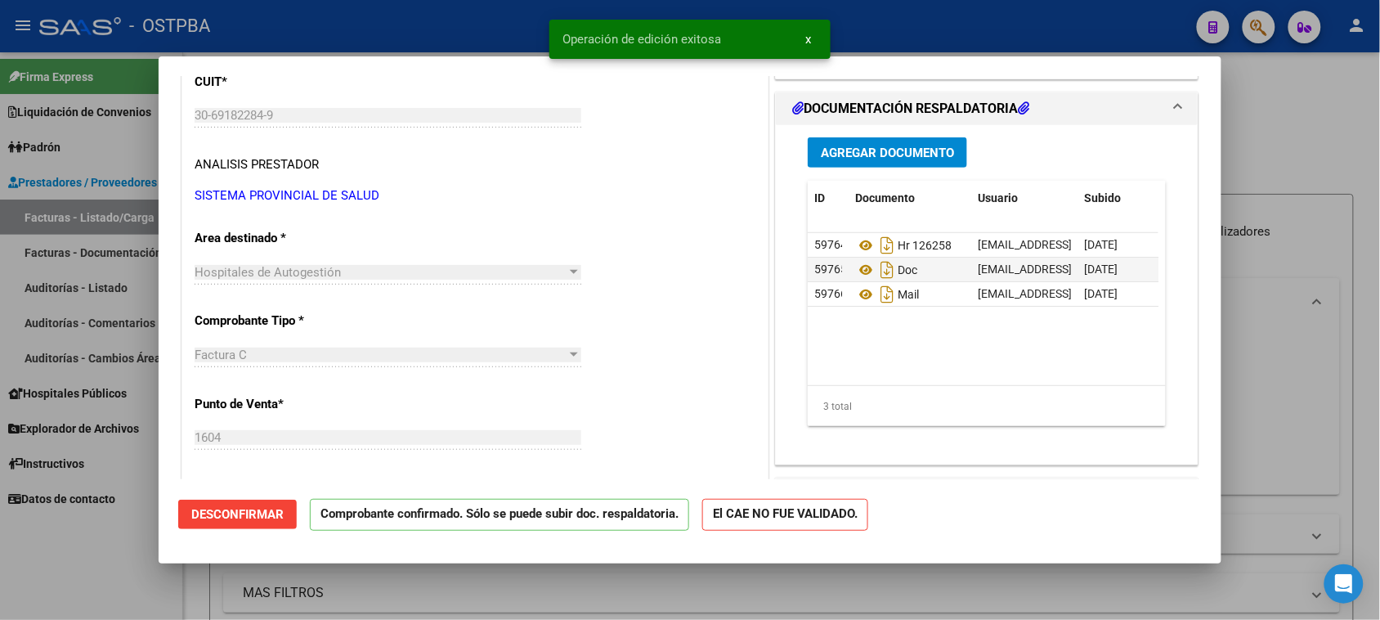
click at [103, 280] on div at bounding box center [690, 310] width 1380 height 620
type input "$ 0,00"
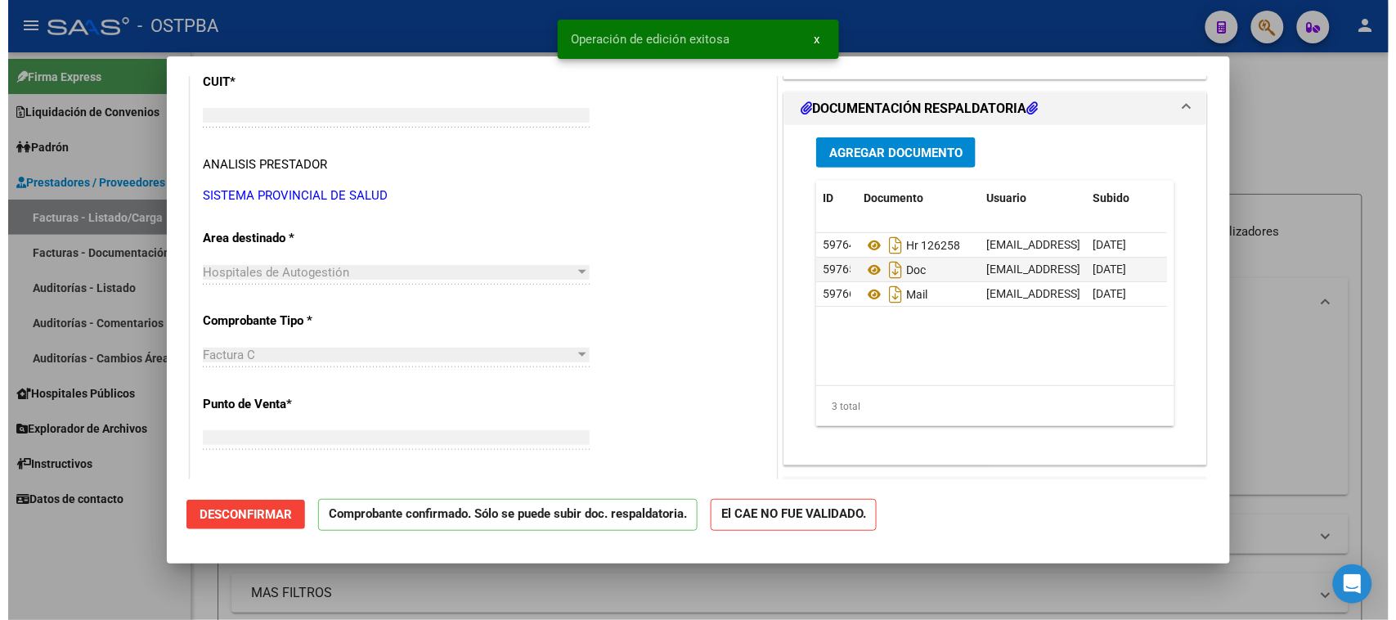
scroll to position [0, 0]
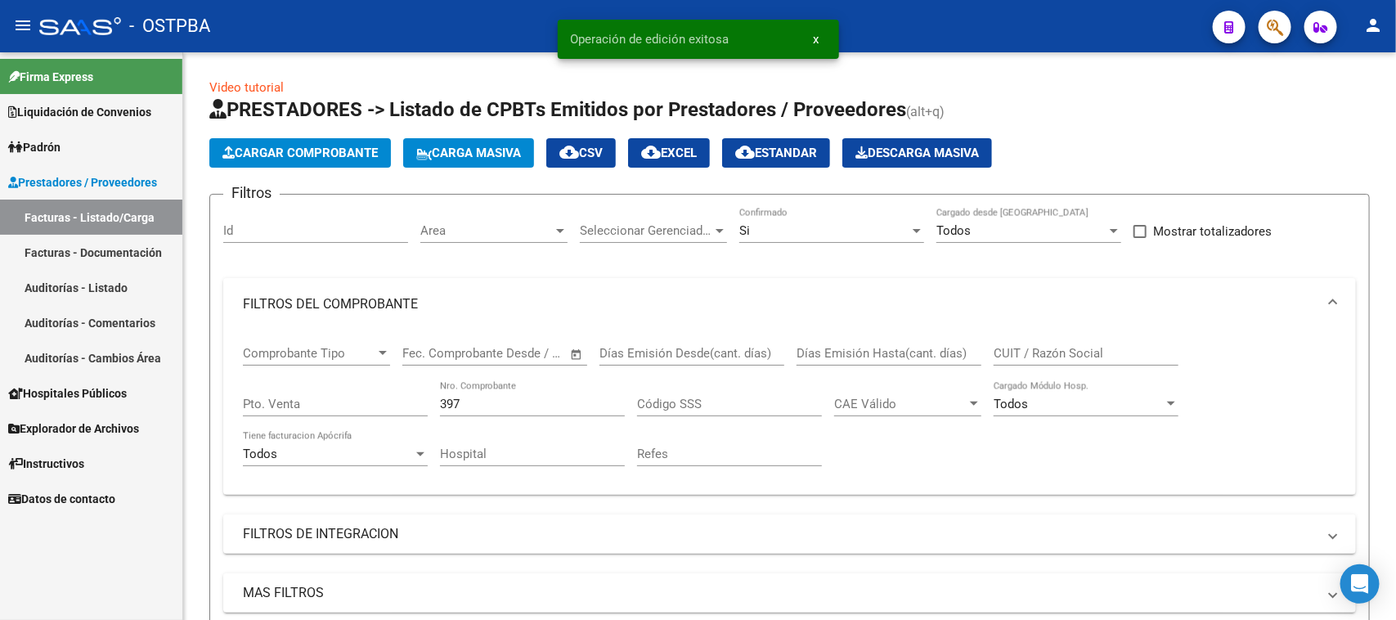
click at [95, 280] on link "Auditorías - Listado" at bounding box center [91, 287] width 182 height 35
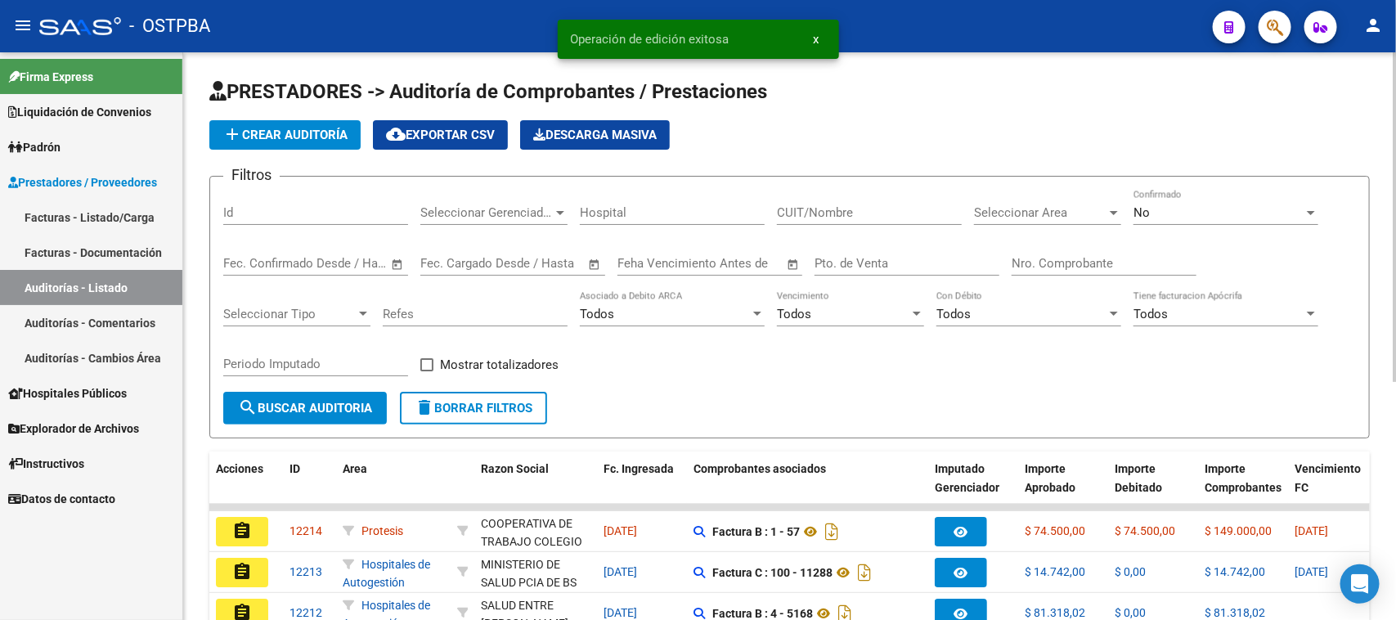
click at [300, 144] on button "add Crear Auditoría" at bounding box center [284, 134] width 151 height 29
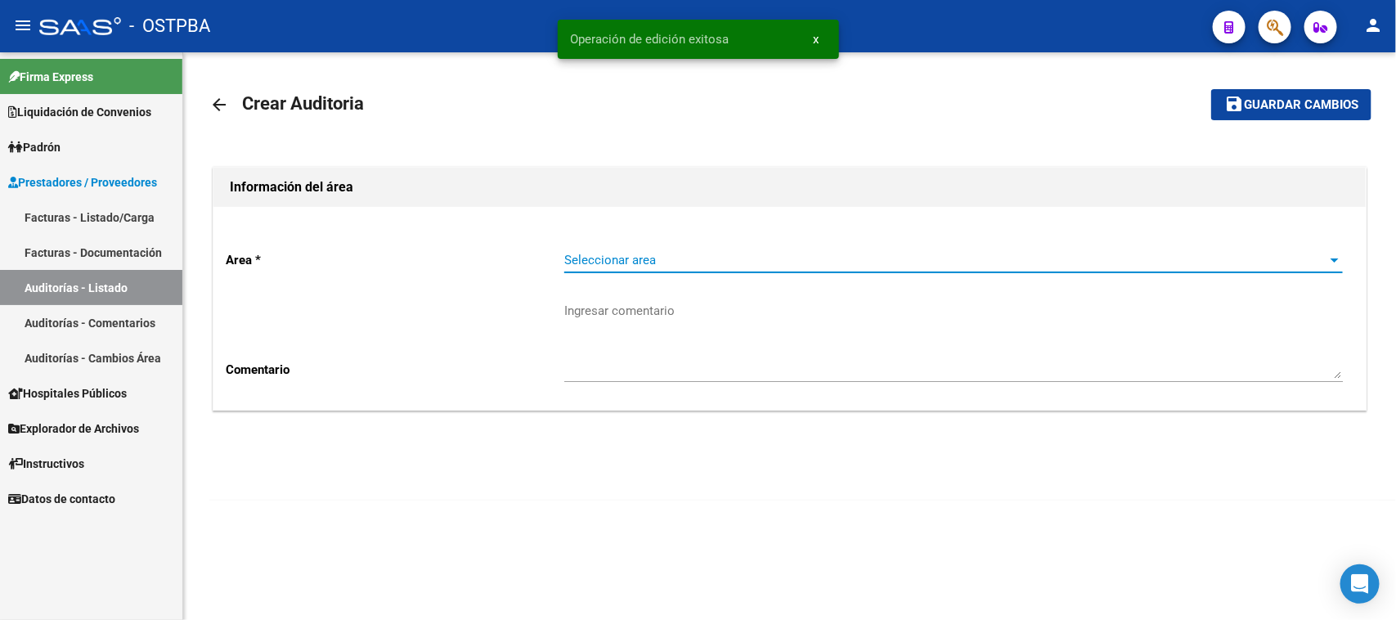
click at [613, 262] on span "Seleccionar area" at bounding box center [946, 260] width 764 height 15
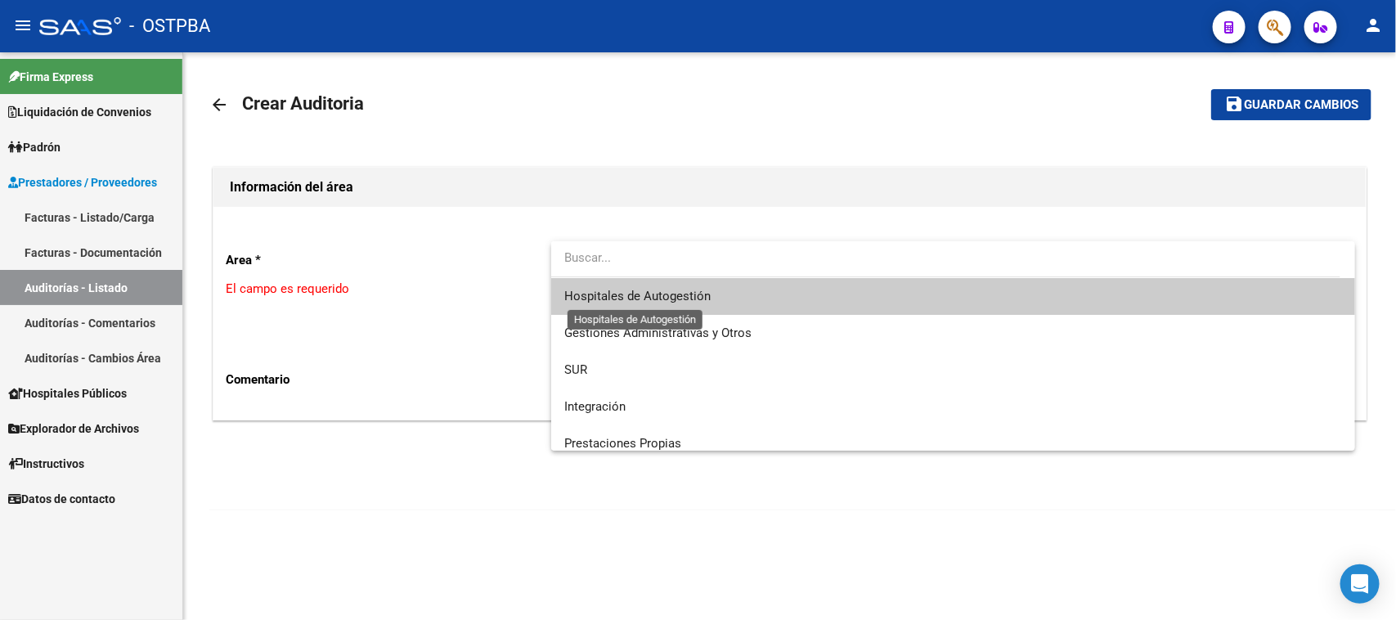
click at [581, 293] on span "Hospitales de Autogestión" at bounding box center [637, 296] width 146 height 15
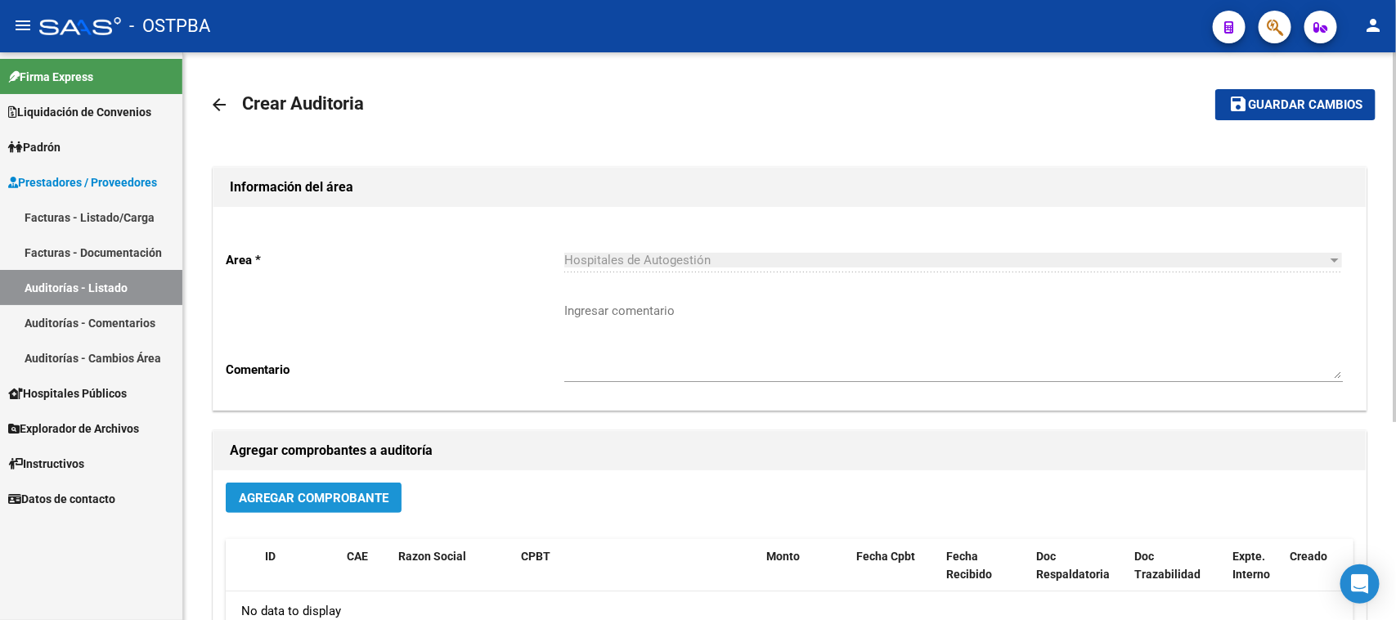
click at [343, 486] on button "Agregar Comprobante" at bounding box center [314, 497] width 176 height 30
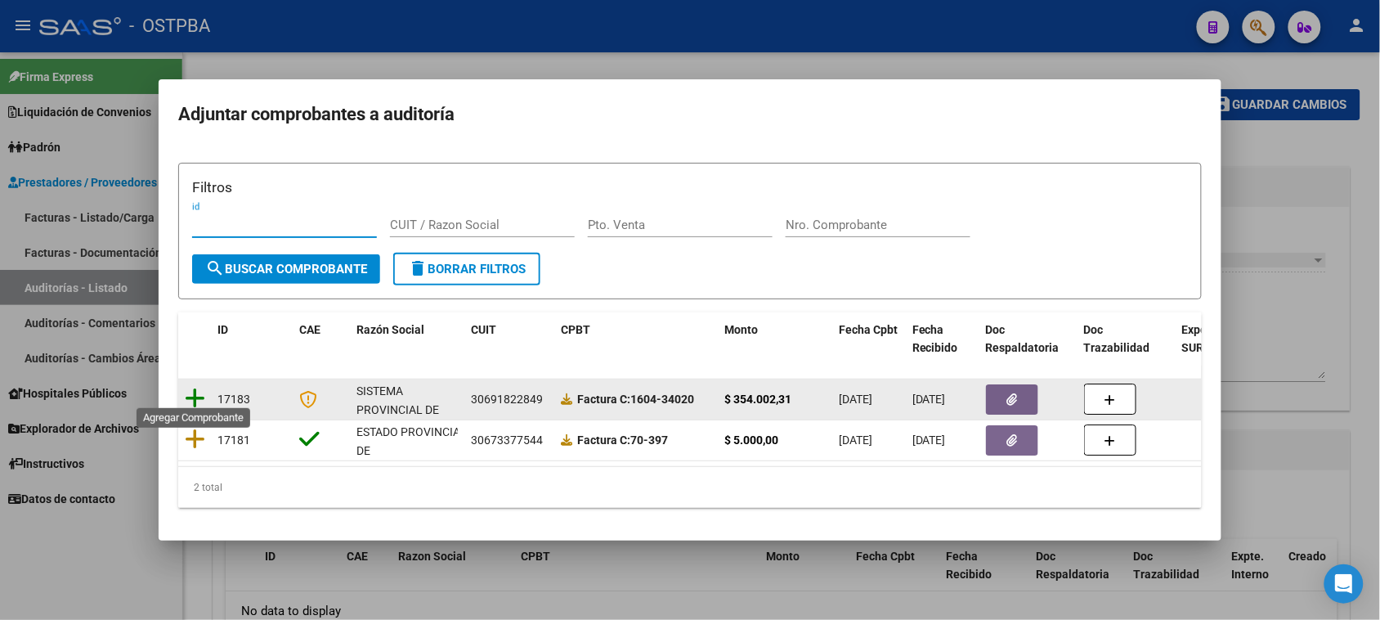
click at [186, 387] on icon at bounding box center [195, 398] width 20 height 23
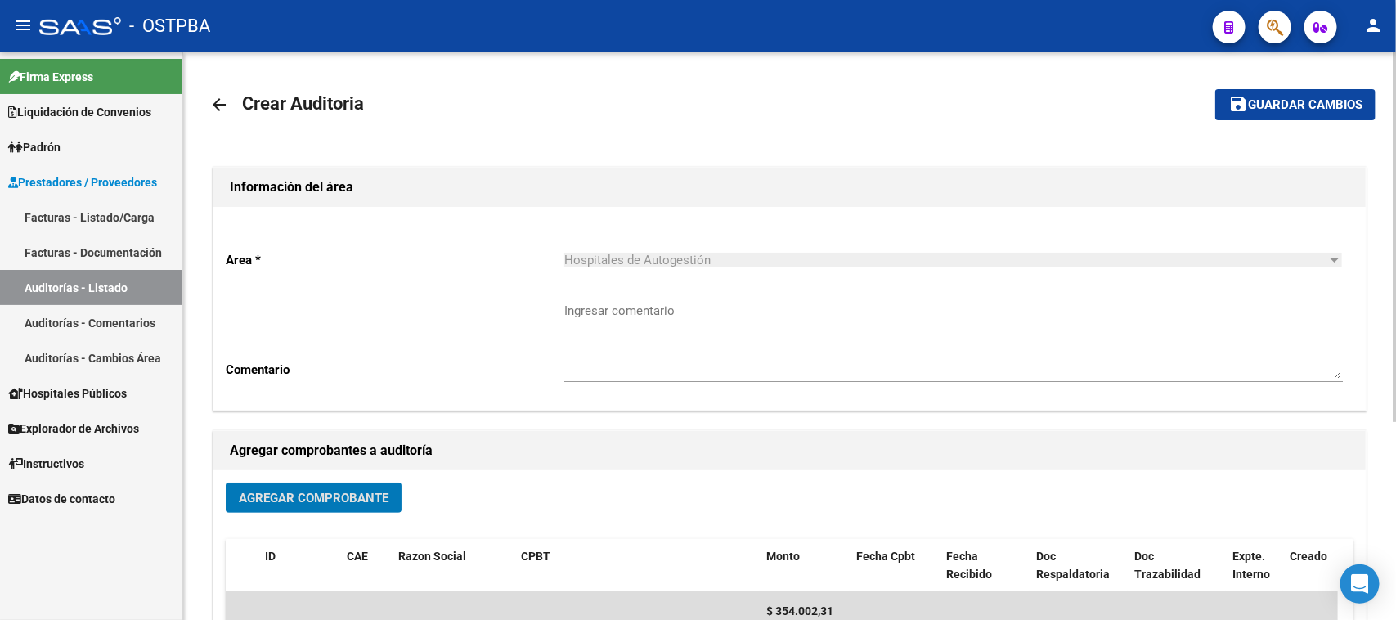
click at [1293, 106] on span "Guardar cambios" at bounding box center [1305, 105] width 114 height 15
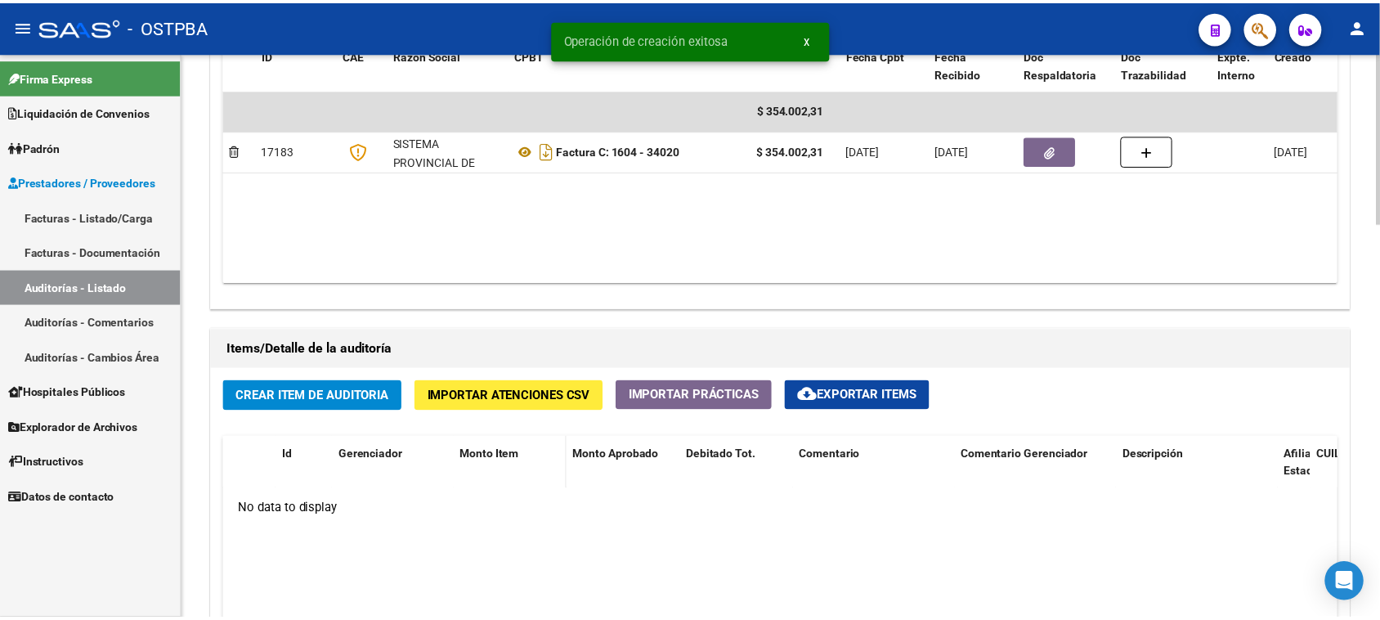
scroll to position [920, 0]
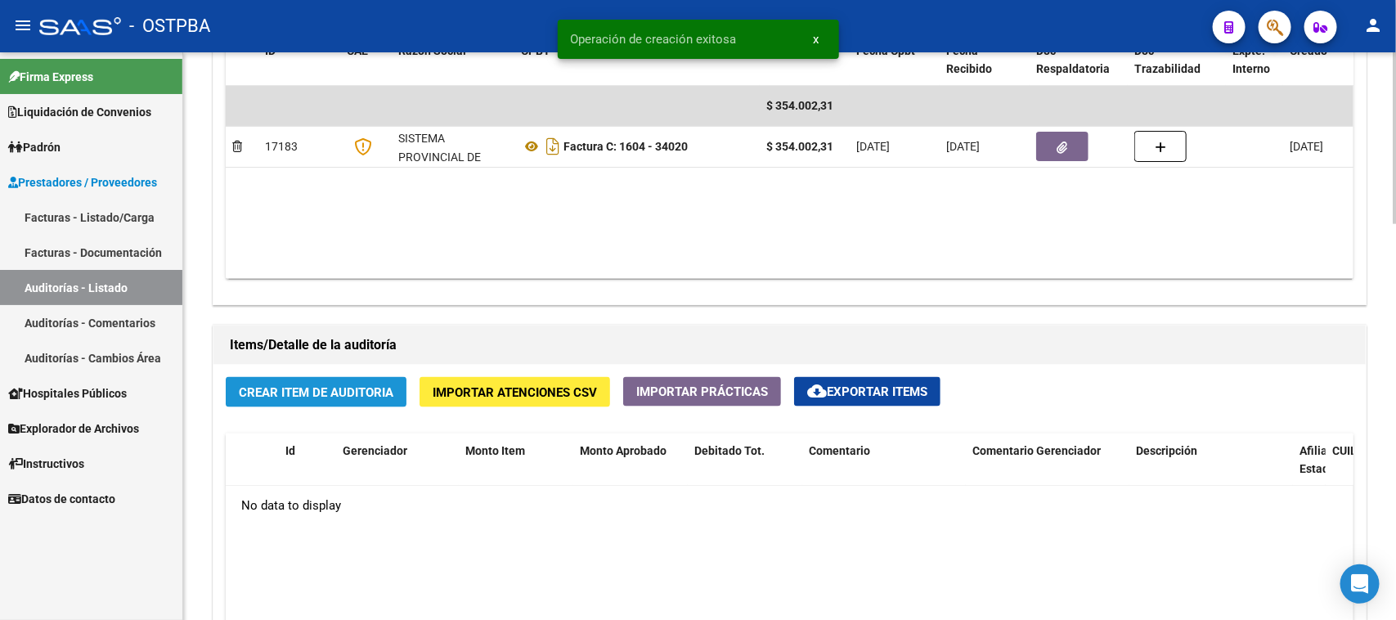
click at [362, 388] on span "Crear Item de Auditoria" at bounding box center [316, 392] width 155 height 15
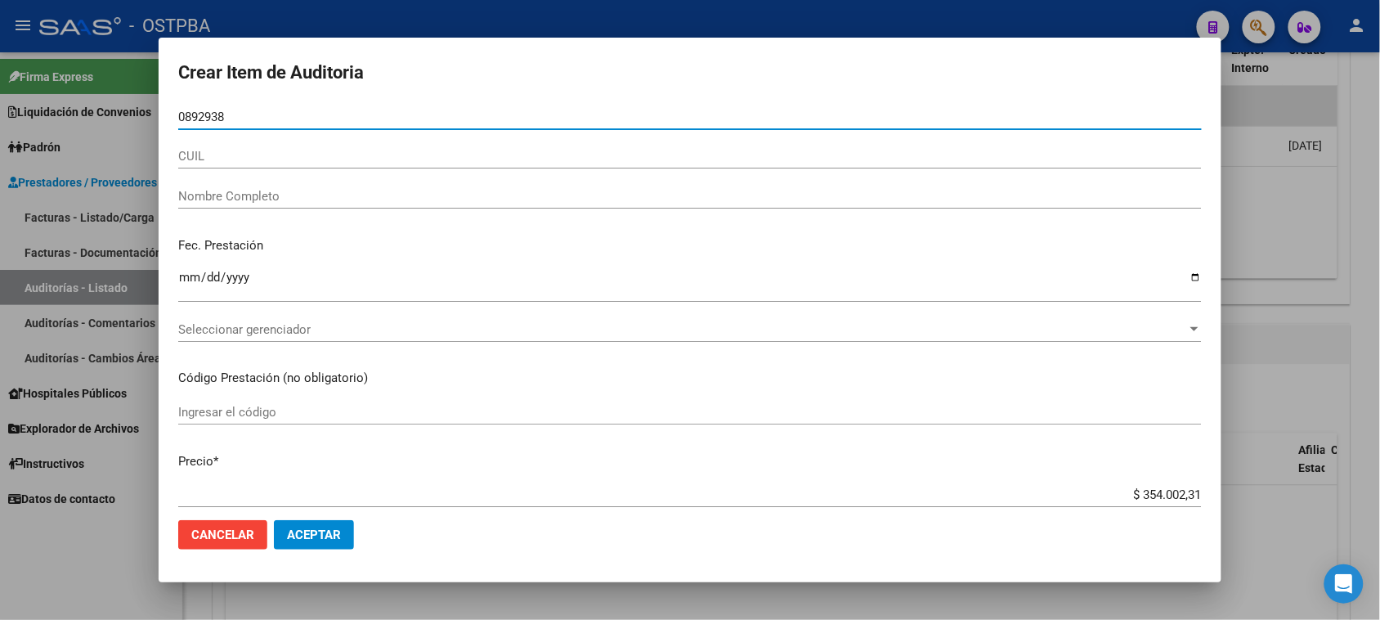
type input "08929380"
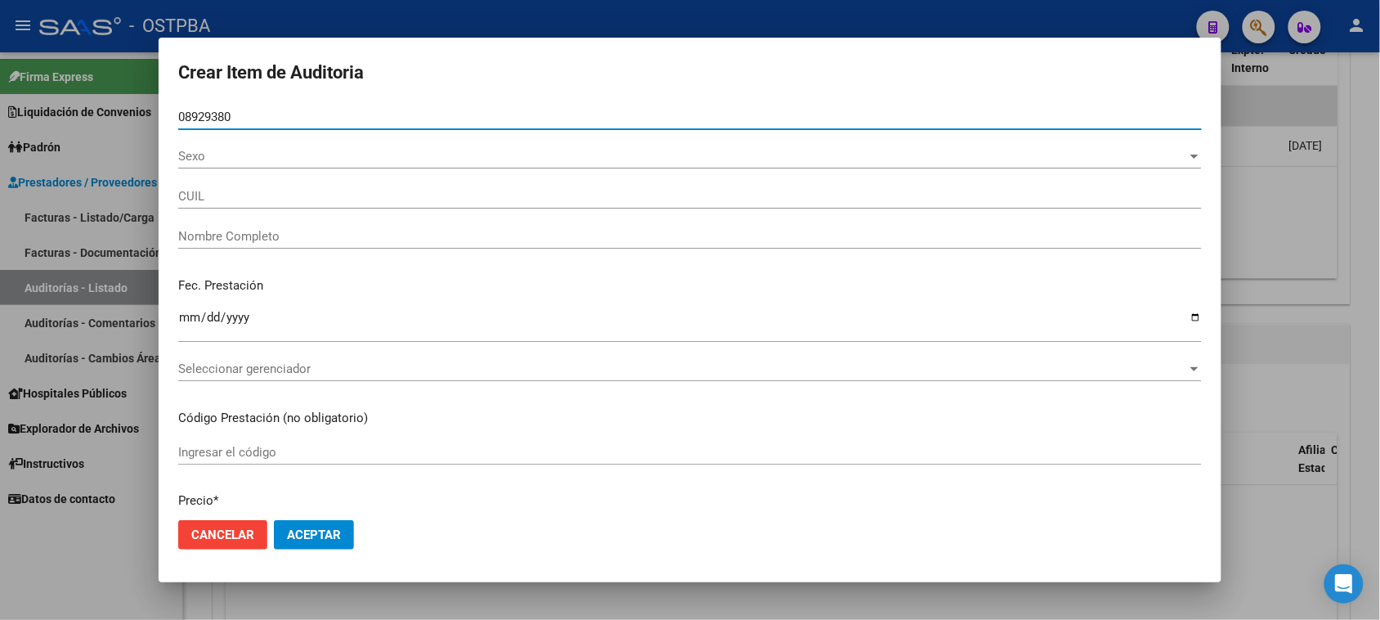
type input "23089293804"
type input "[PERSON_NAME]"
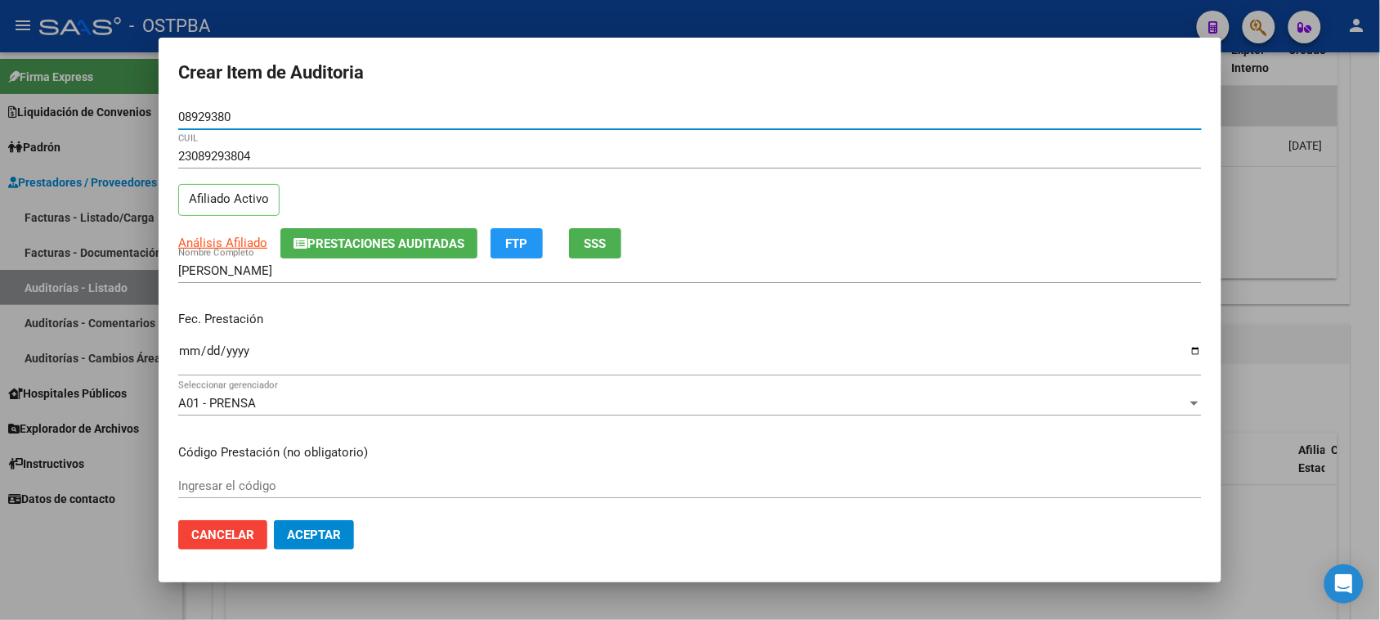
type input "08929380"
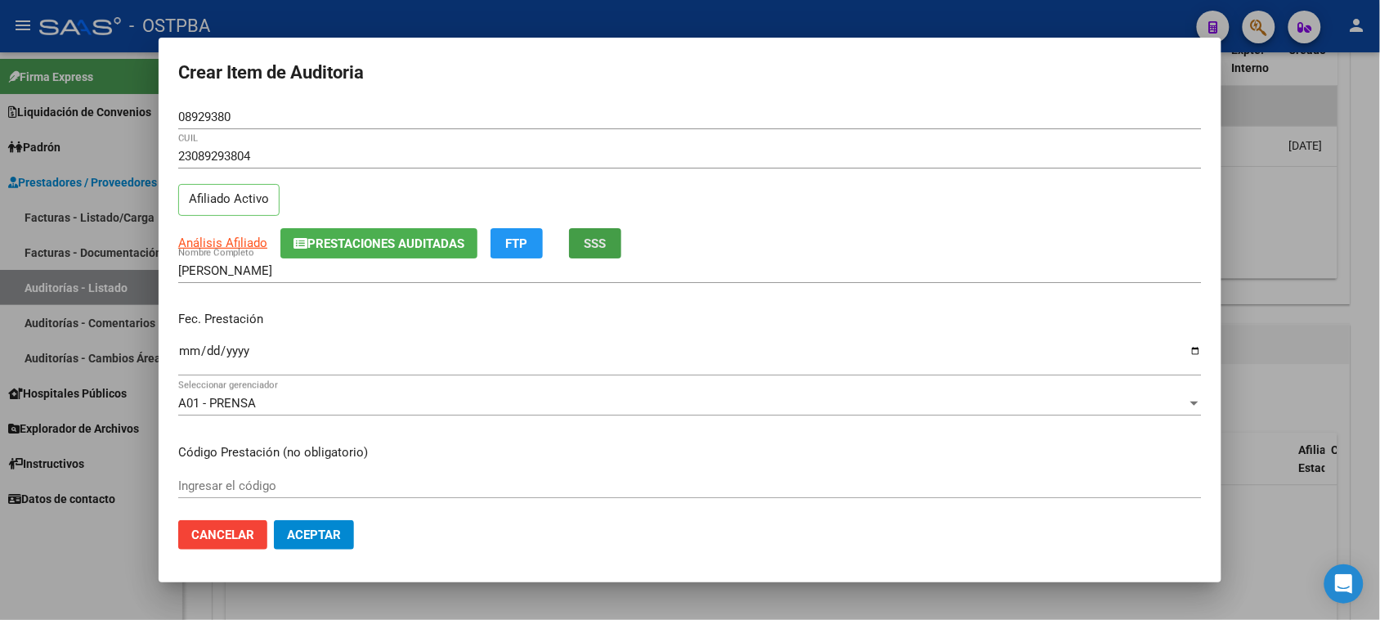
click at [597, 240] on span "SSS" at bounding box center [596, 243] width 22 height 15
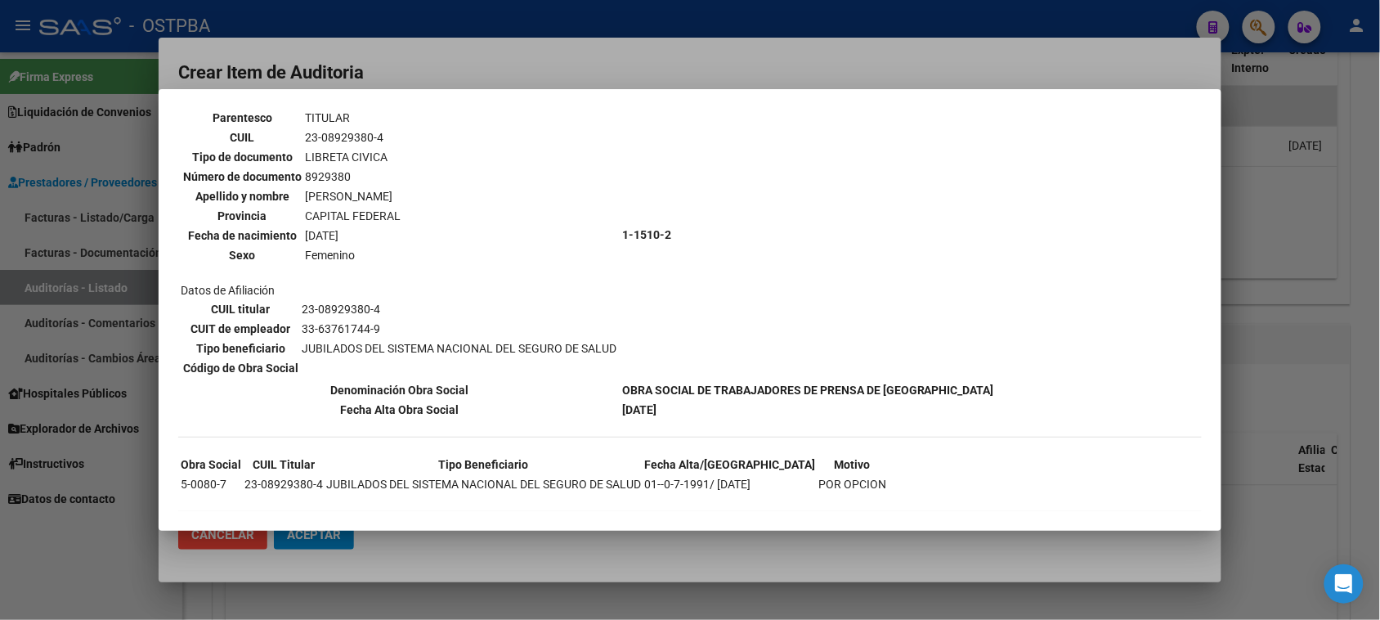
scroll to position [105, 0]
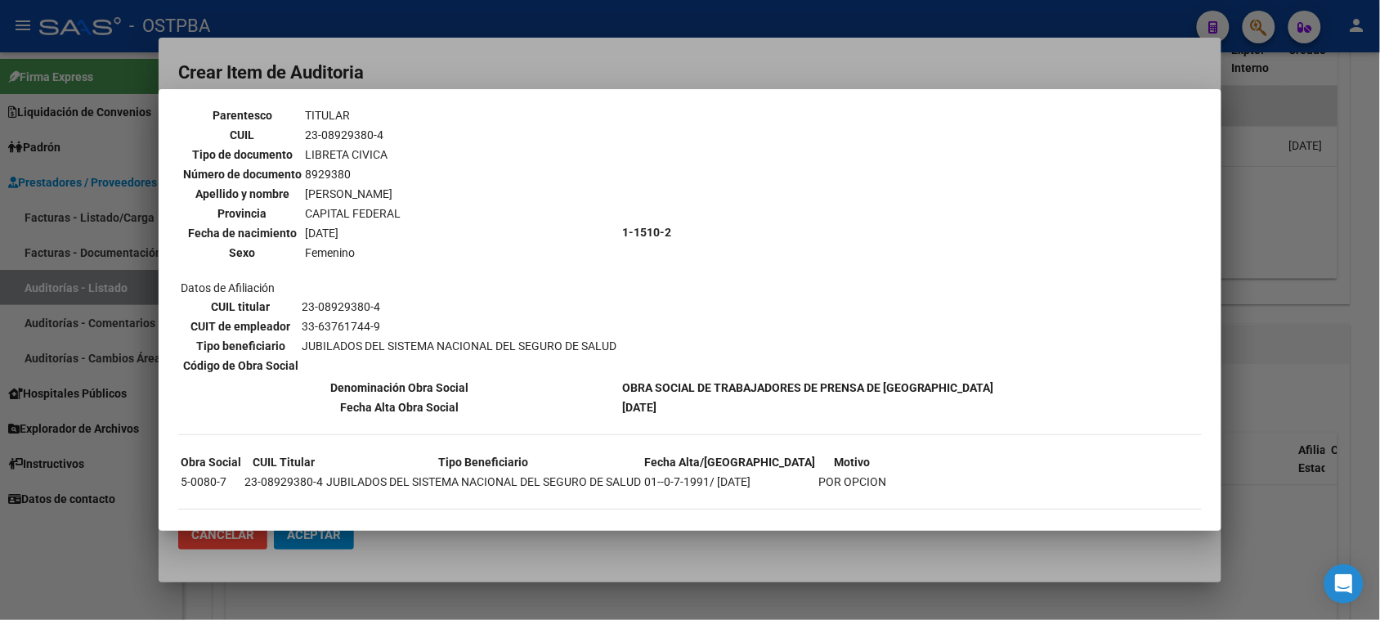
click at [129, 525] on div at bounding box center [690, 310] width 1380 height 620
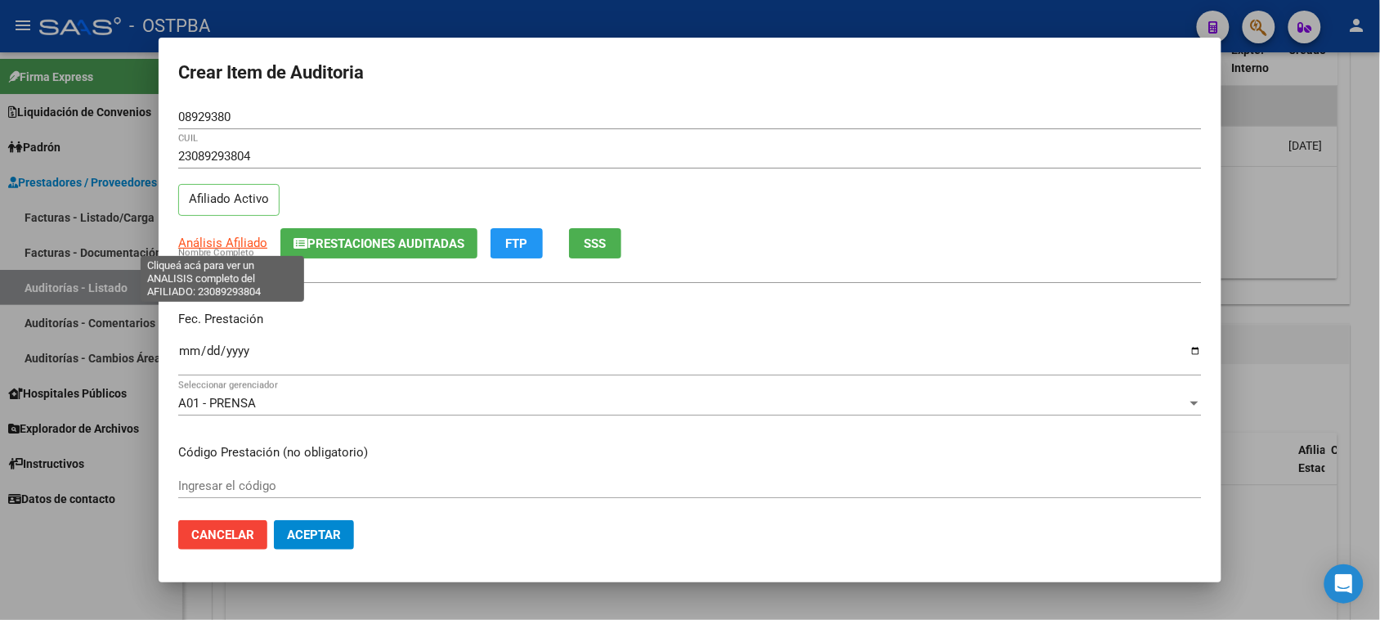
click at [207, 240] on span "Análisis Afiliado" at bounding box center [222, 242] width 89 height 15
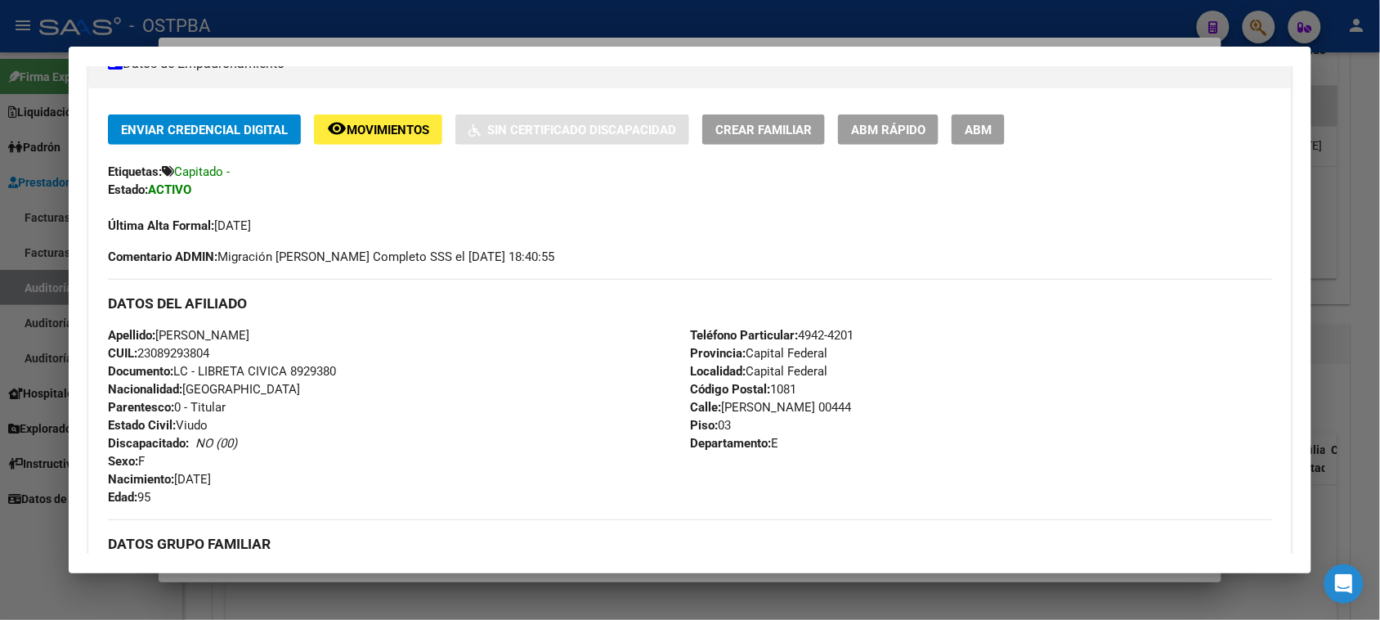
scroll to position [347, 0]
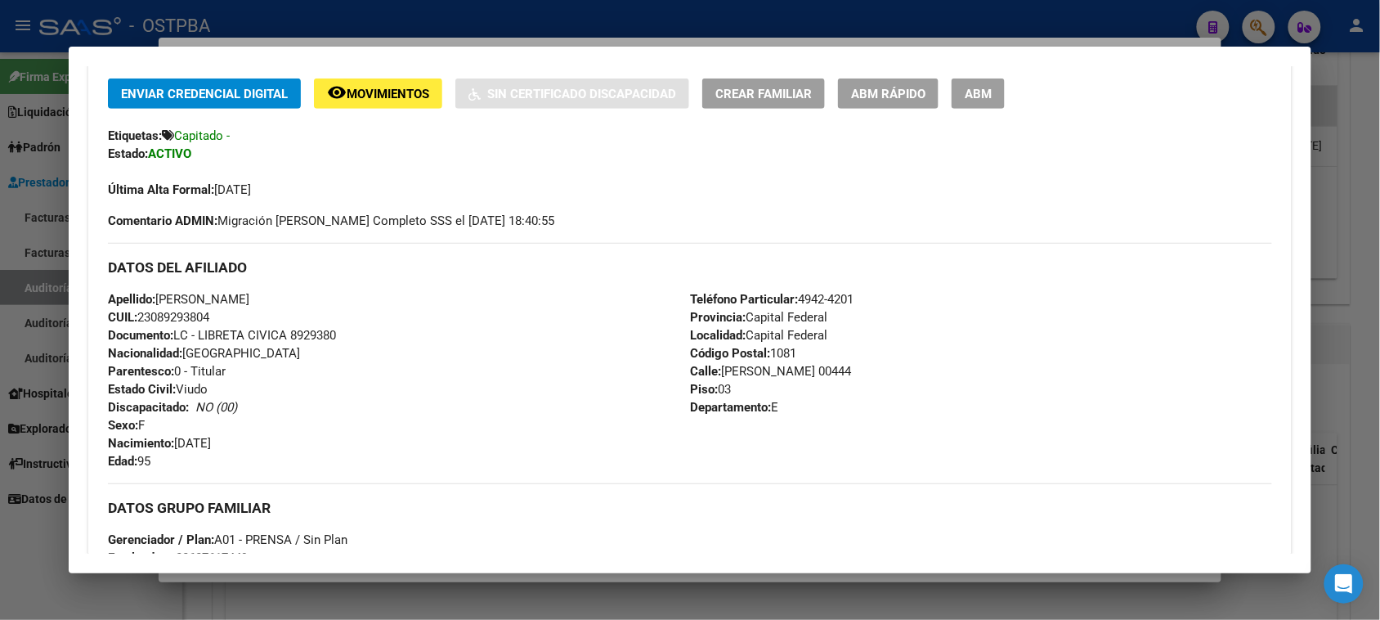
drag, startPoint x: 25, startPoint y: 554, endPoint x: 123, endPoint y: 438, distance: 151.9
click at [25, 553] on div at bounding box center [690, 310] width 1380 height 620
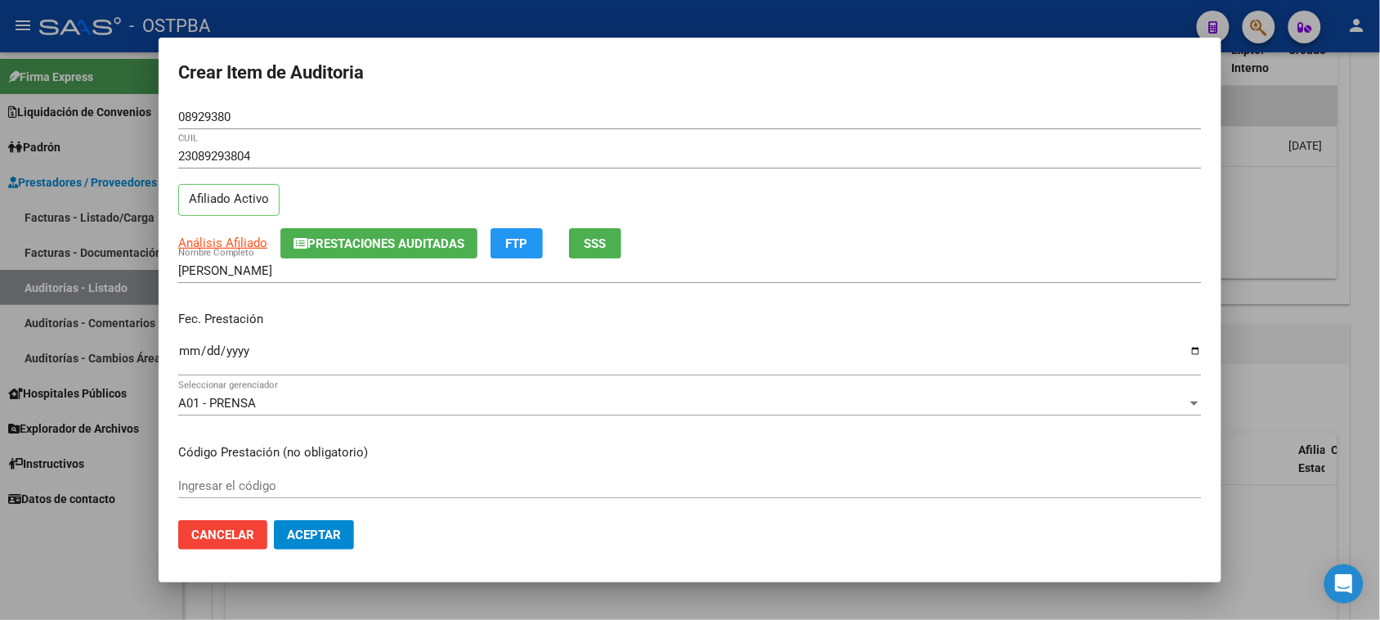
click at [189, 348] on input "Ingresar la fecha" at bounding box center [690, 357] width 1024 height 26
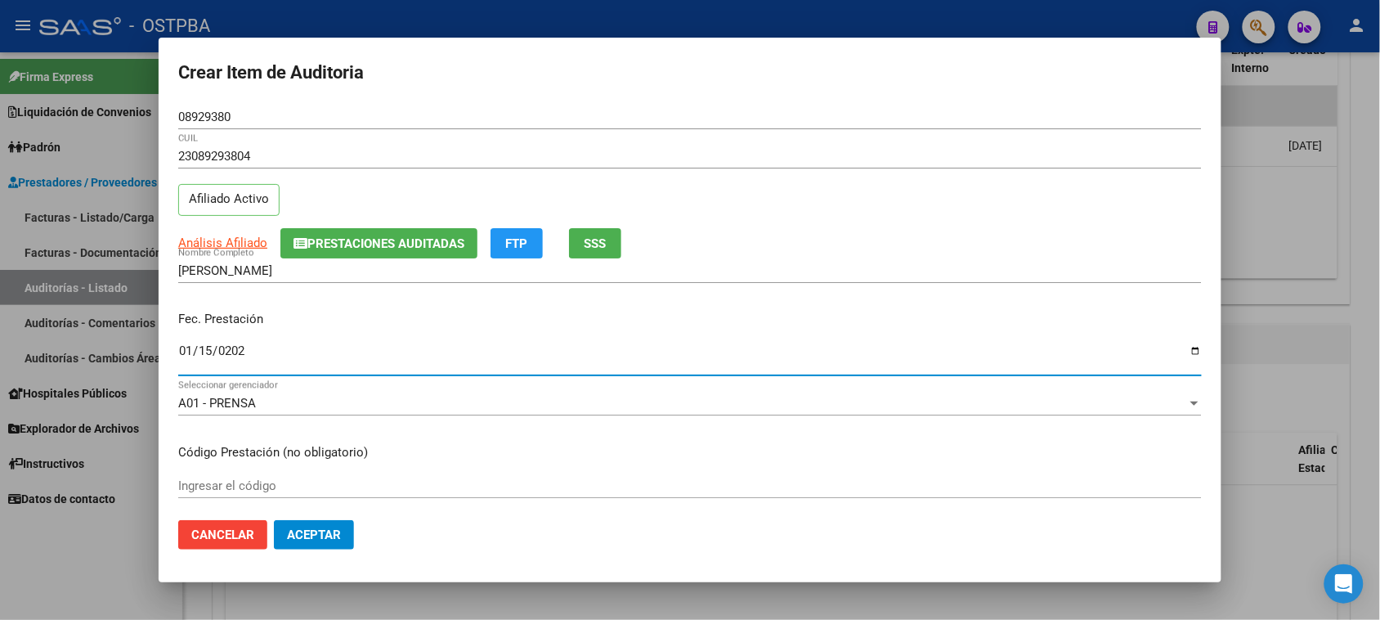
type input "[DATE]"
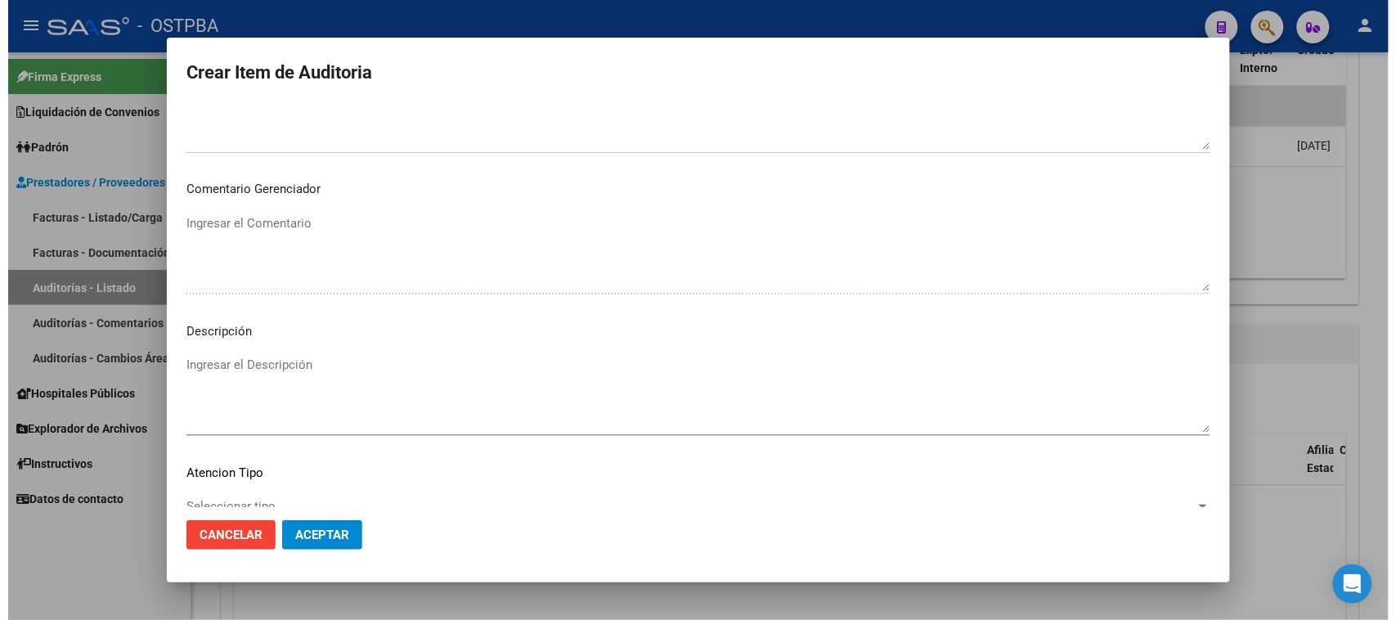
scroll to position [926, 0]
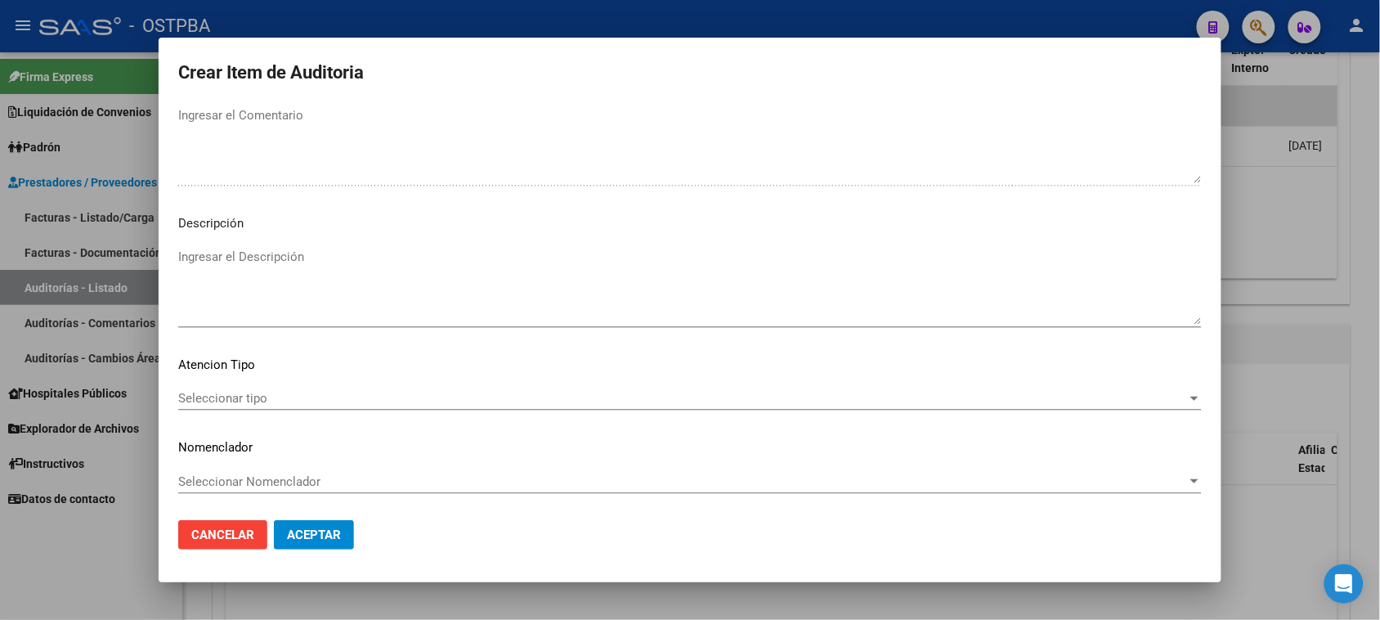
click at [230, 386] on div "Seleccionar tipo Seleccionar tipo" at bounding box center [690, 398] width 1024 height 25
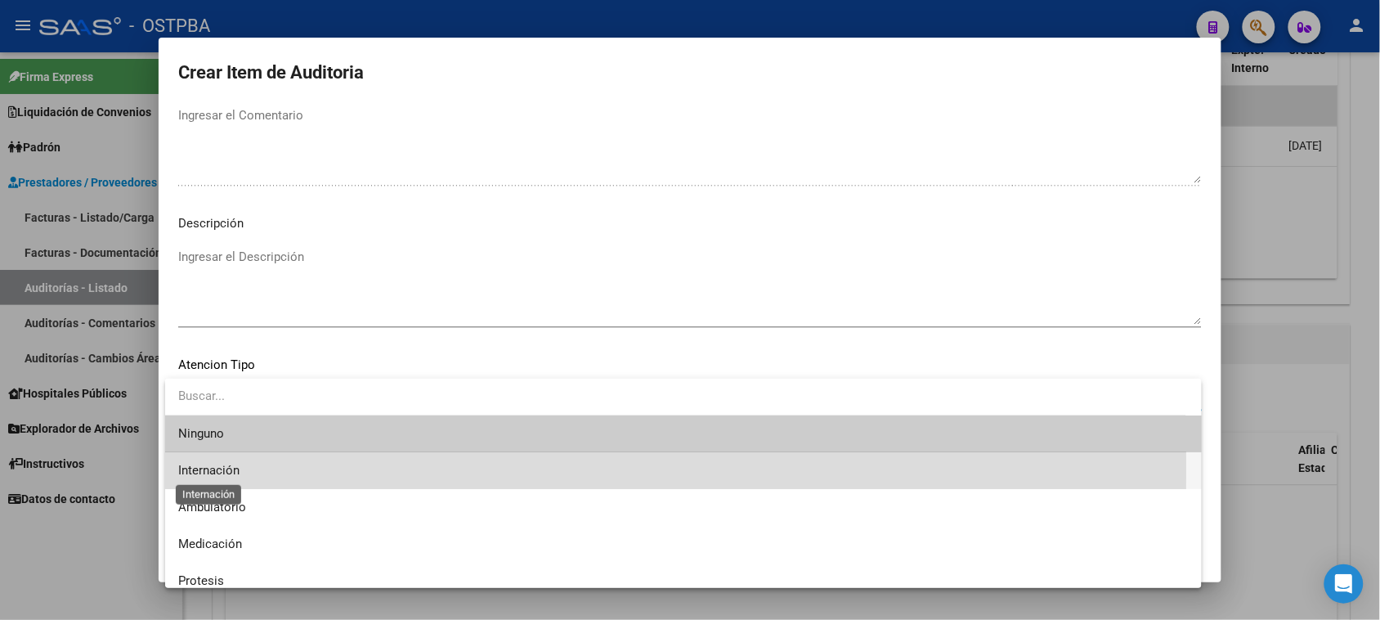
click at [227, 468] on span "Internación" at bounding box center [208, 470] width 61 height 15
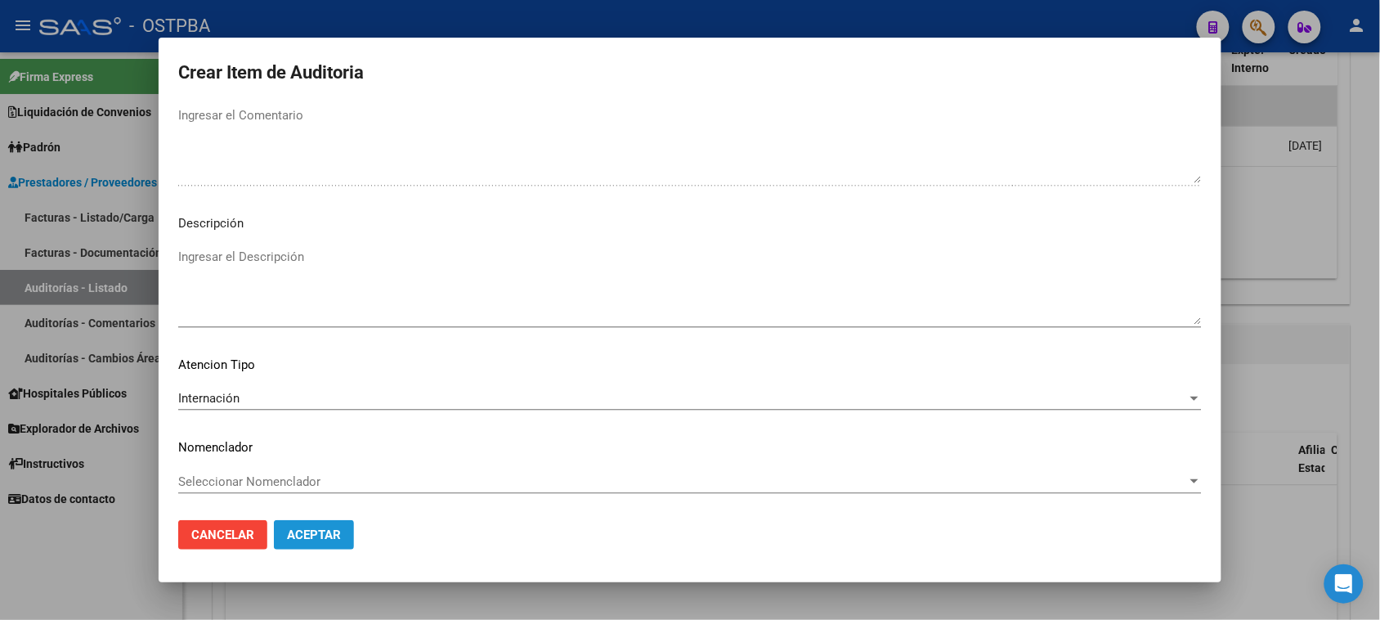
click at [329, 527] on span "Aceptar" at bounding box center [314, 534] width 54 height 15
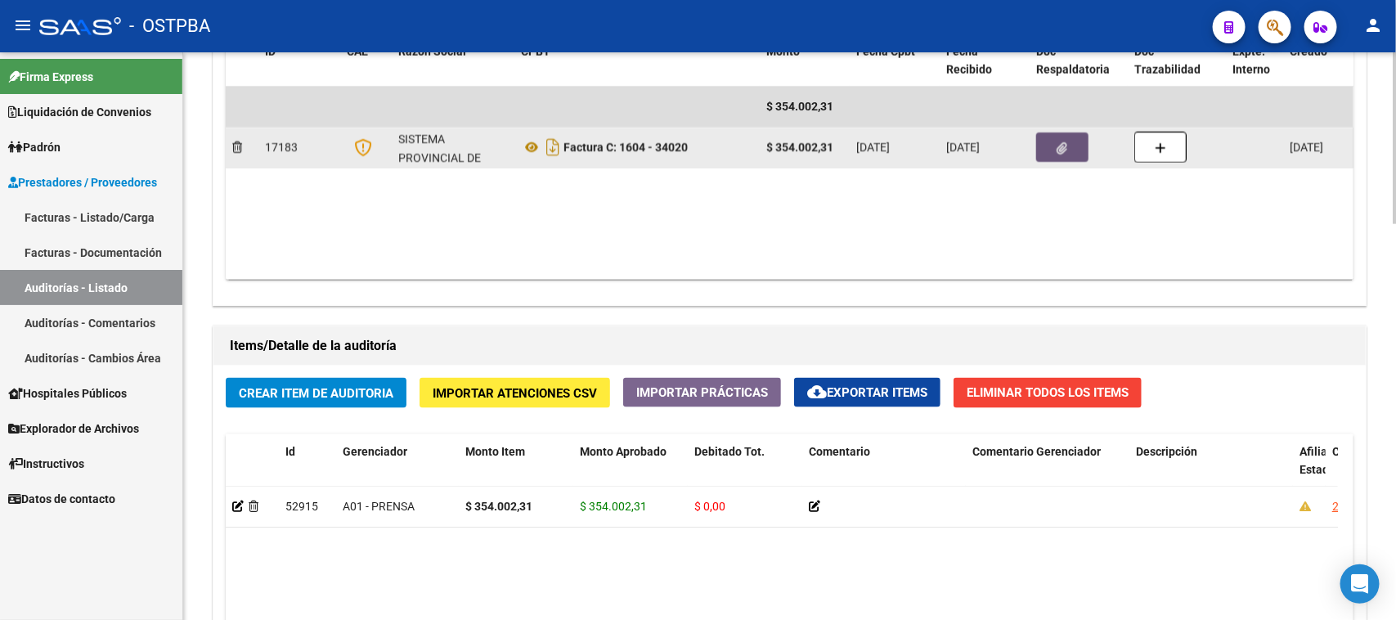
click at [1057, 158] on button "button" at bounding box center [1062, 146] width 52 height 29
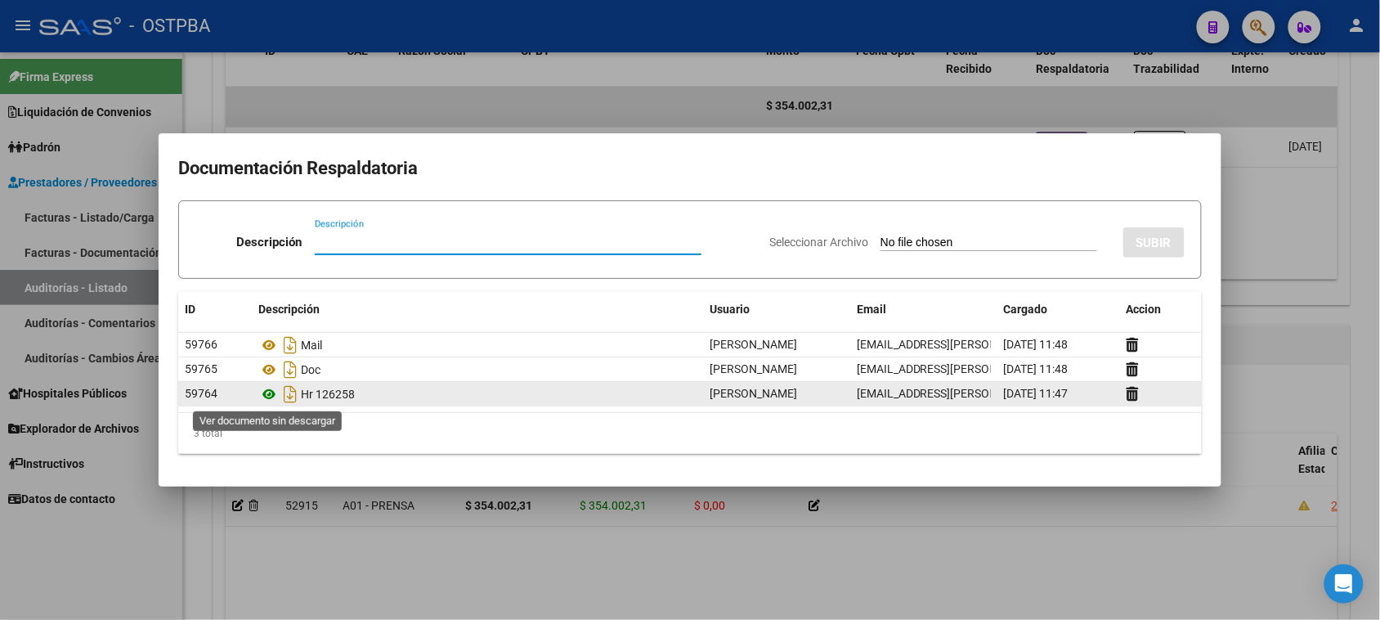
click at [266, 395] on icon at bounding box center [268, 394] width 21 height 20
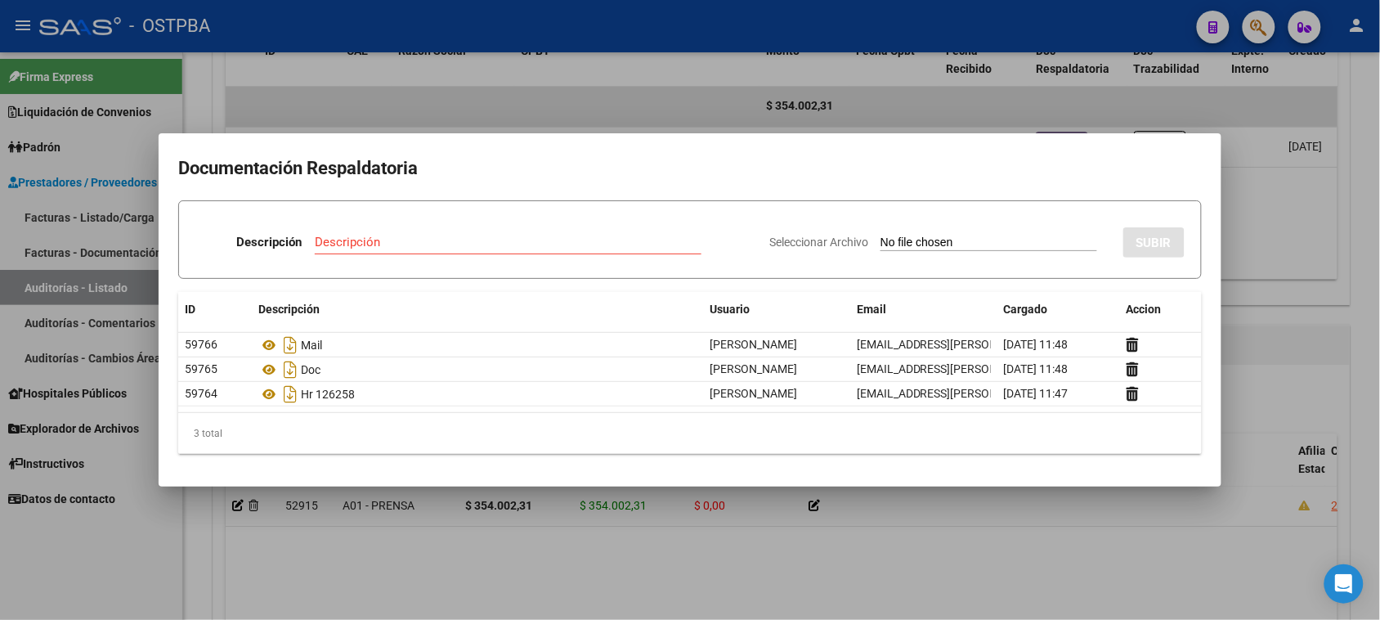
click at [296, 563] on div at bounding box center [690, 310] width 1380 height 620
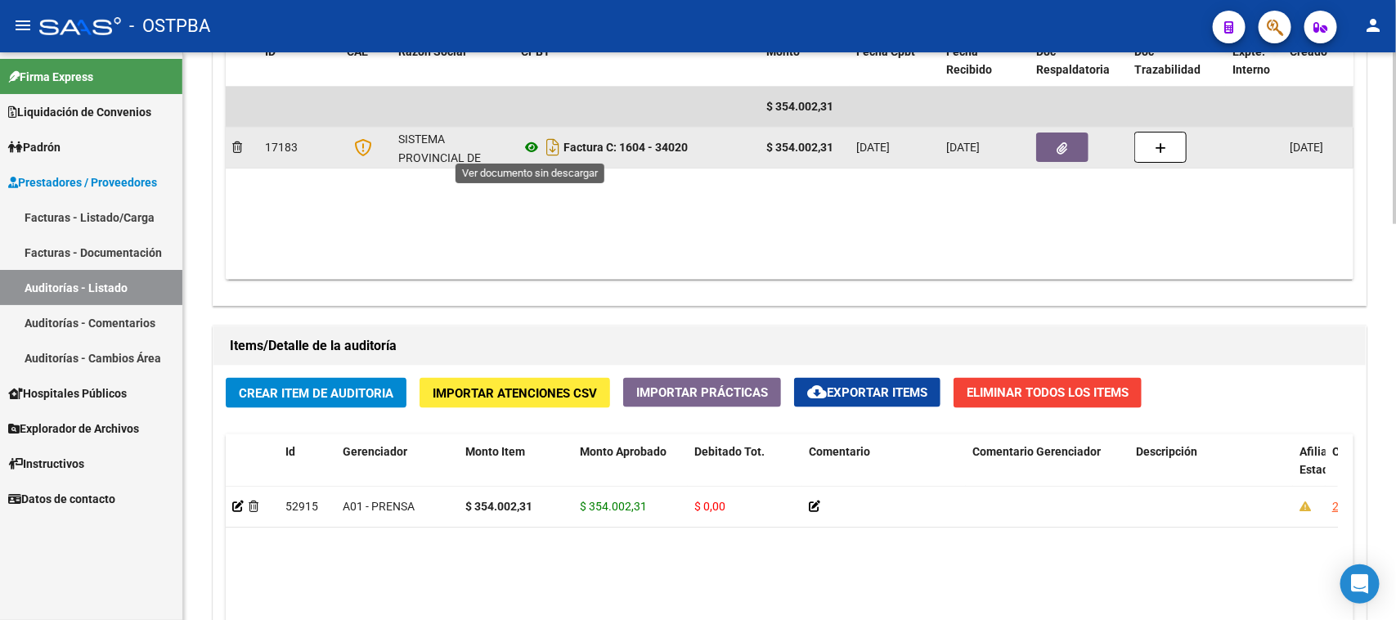
click at [527, 146] on icon at bounding box center [531, 147] width 21 height 20
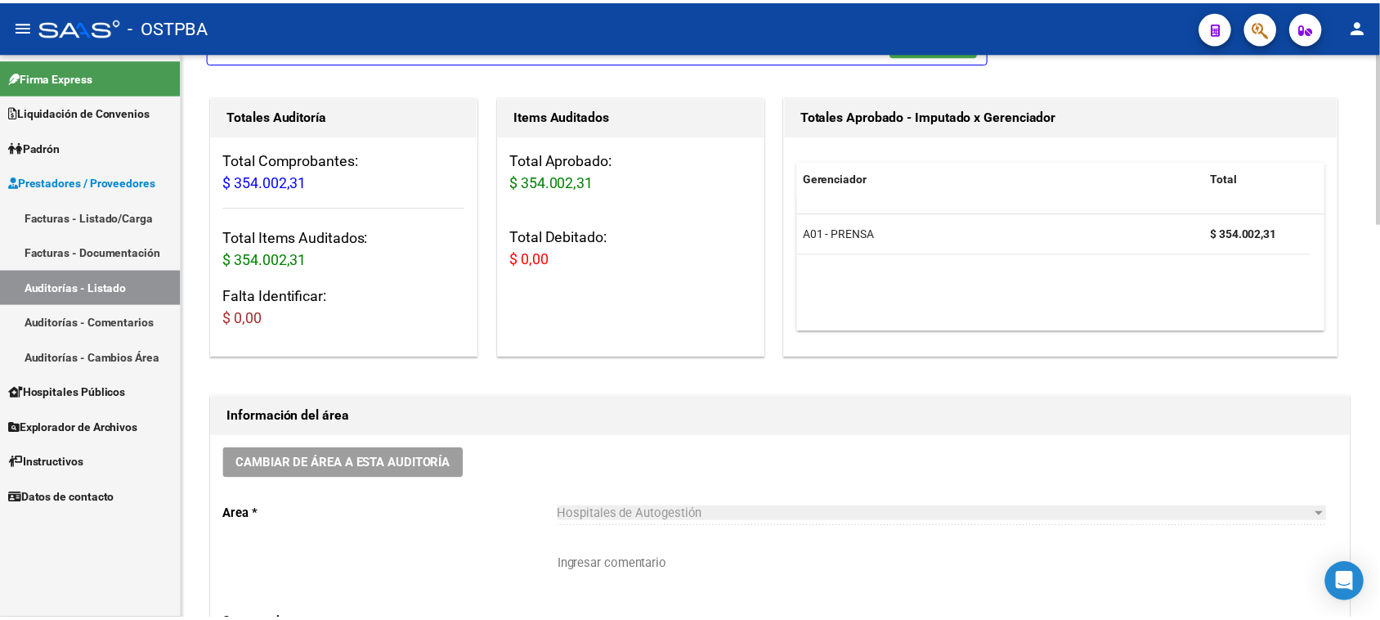
scroll to position [0, 0]
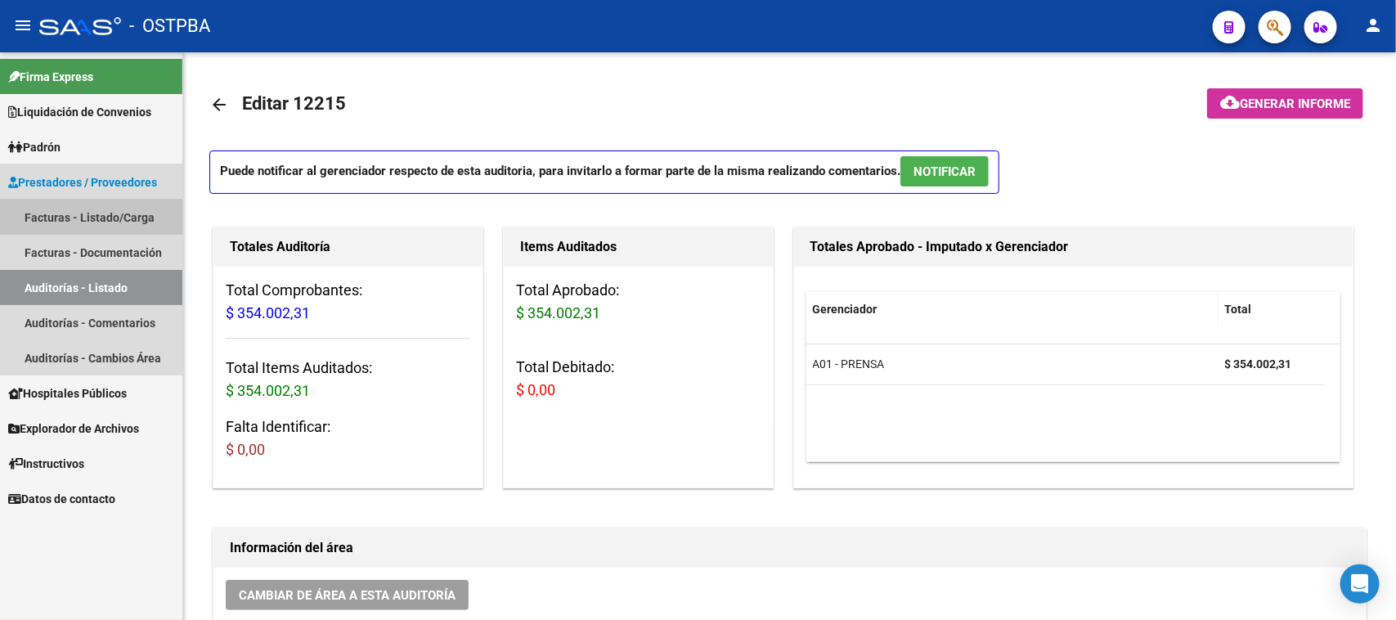
click at [117, 217] on link "Facturas - Listado/Carga" at bounding box center [91, 216] width 182 height 35
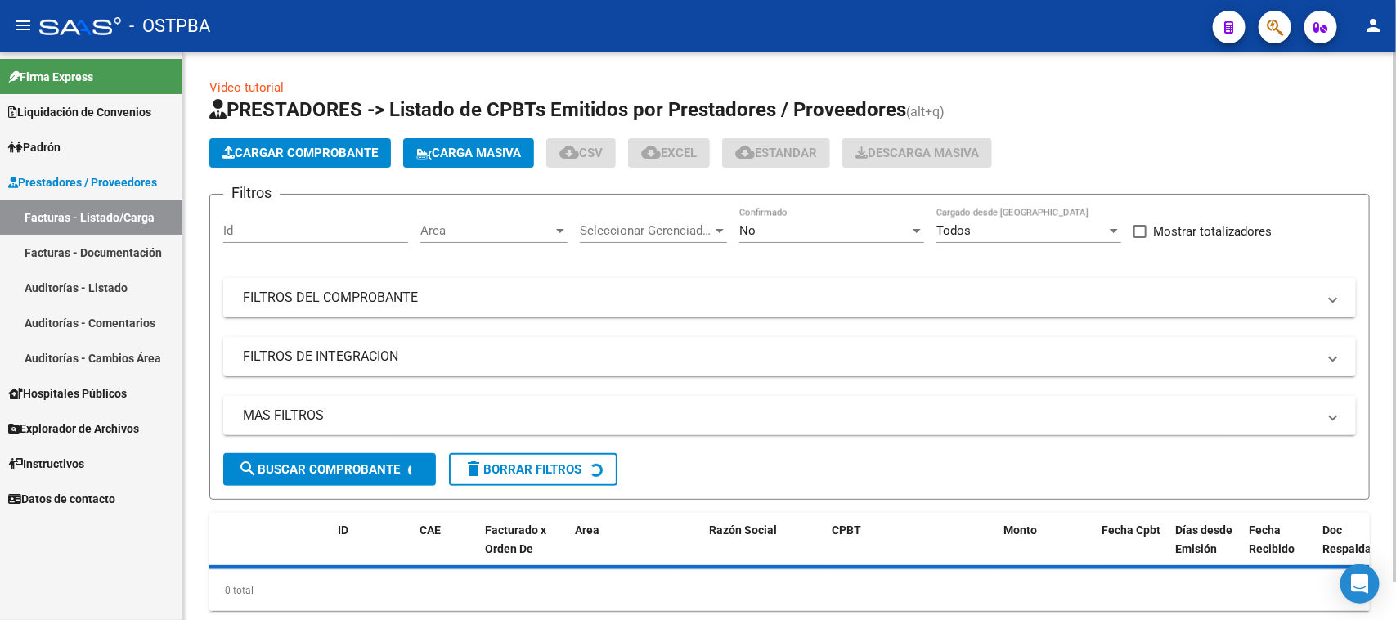
click at [256, 152] on span "Cargar Comprobante" at bounding box center [299, 153] width 155 height 15
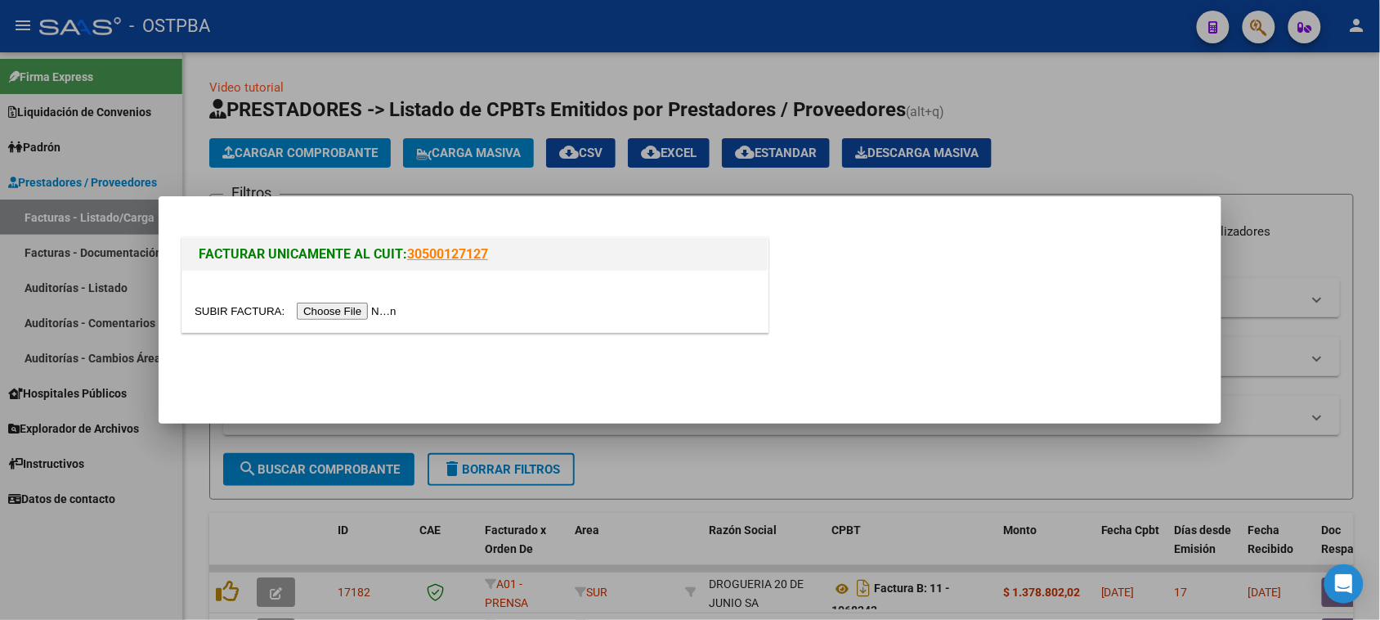
click at [328, 307] on input "file" at bounding box center [298, 311] width 207 height 17
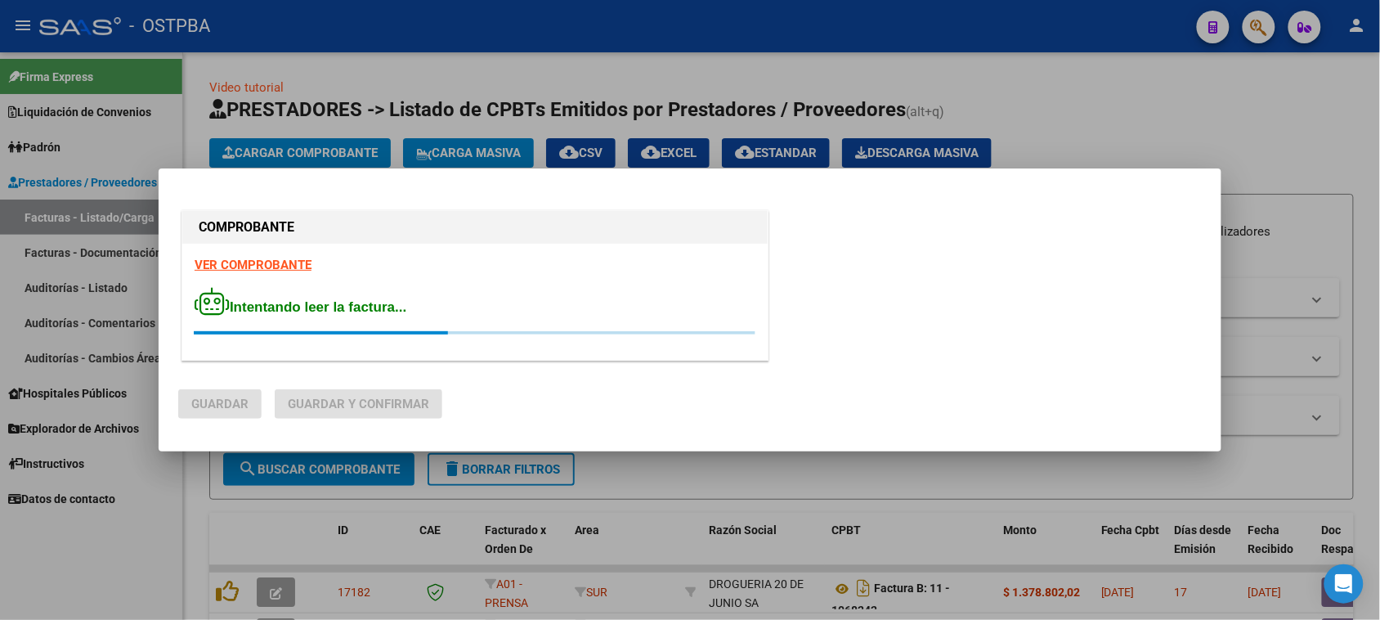
click at [274, 262] on strong "VER COMPROBANTE" at bounding box center [253, 265] width 117 height 15
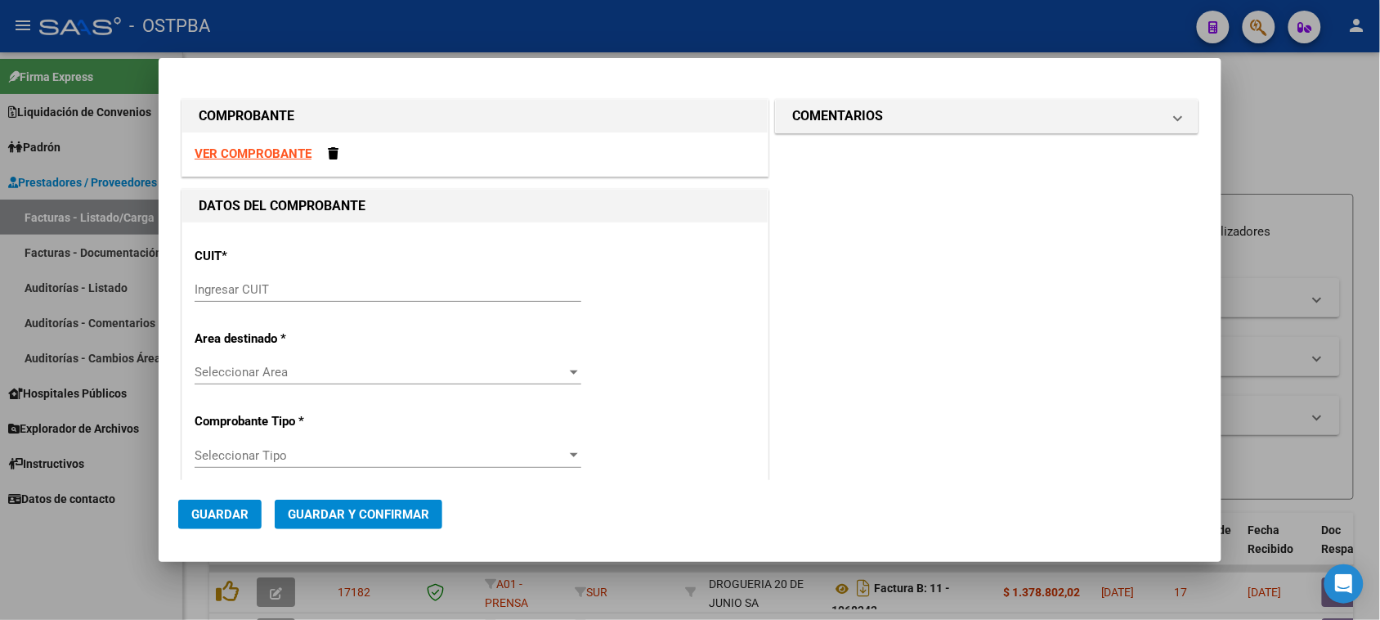
click at [280, 150] on strong "VER COMPROBANTE" at bounding box center [253, 153] width 117 height 15
click at [340, 288] on input "Ingresar CUIT" at bounding box center [388, 289] width 387 height 15
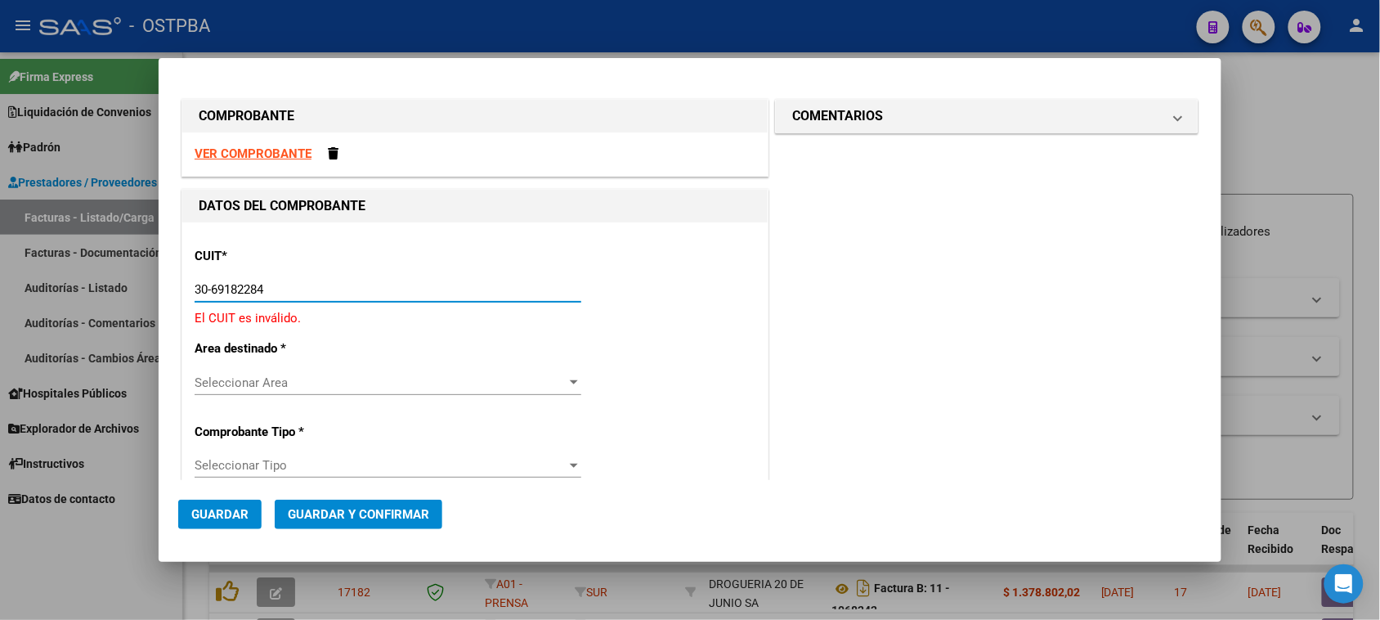
type input "30-69182284-9"
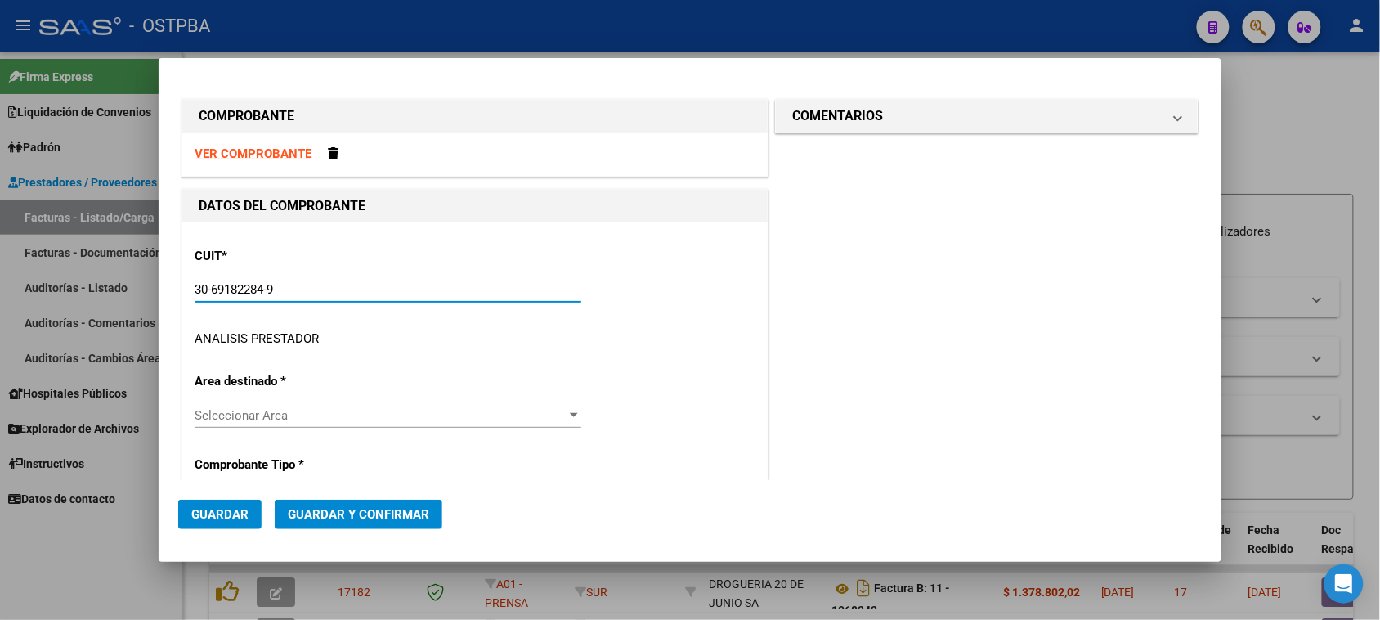
type input "1604"
type input "30-69182284-9"
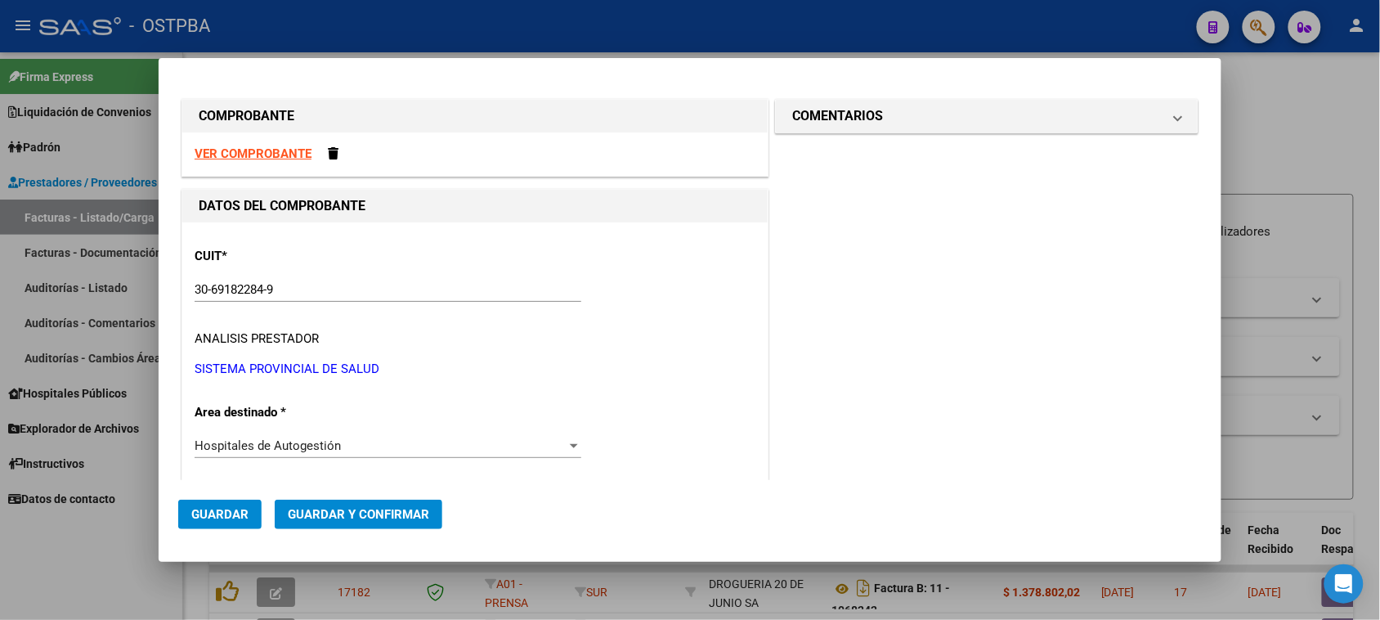
scroll to position [250, 0]
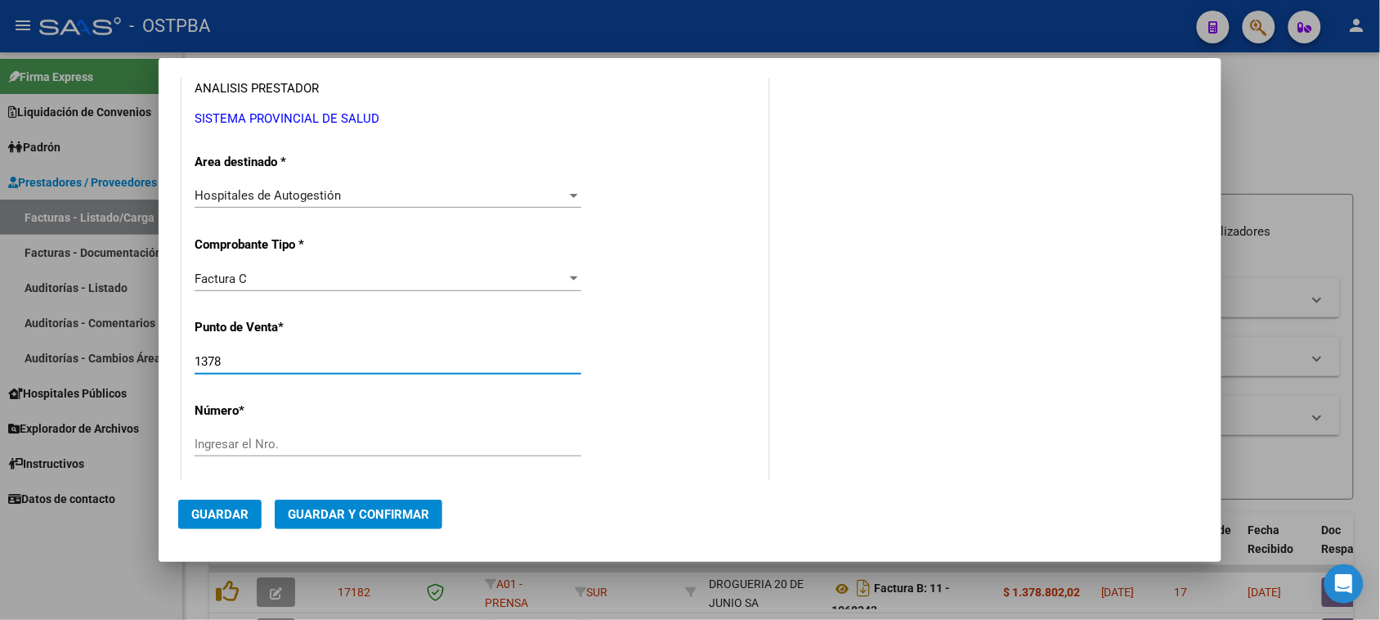
type input "1378"
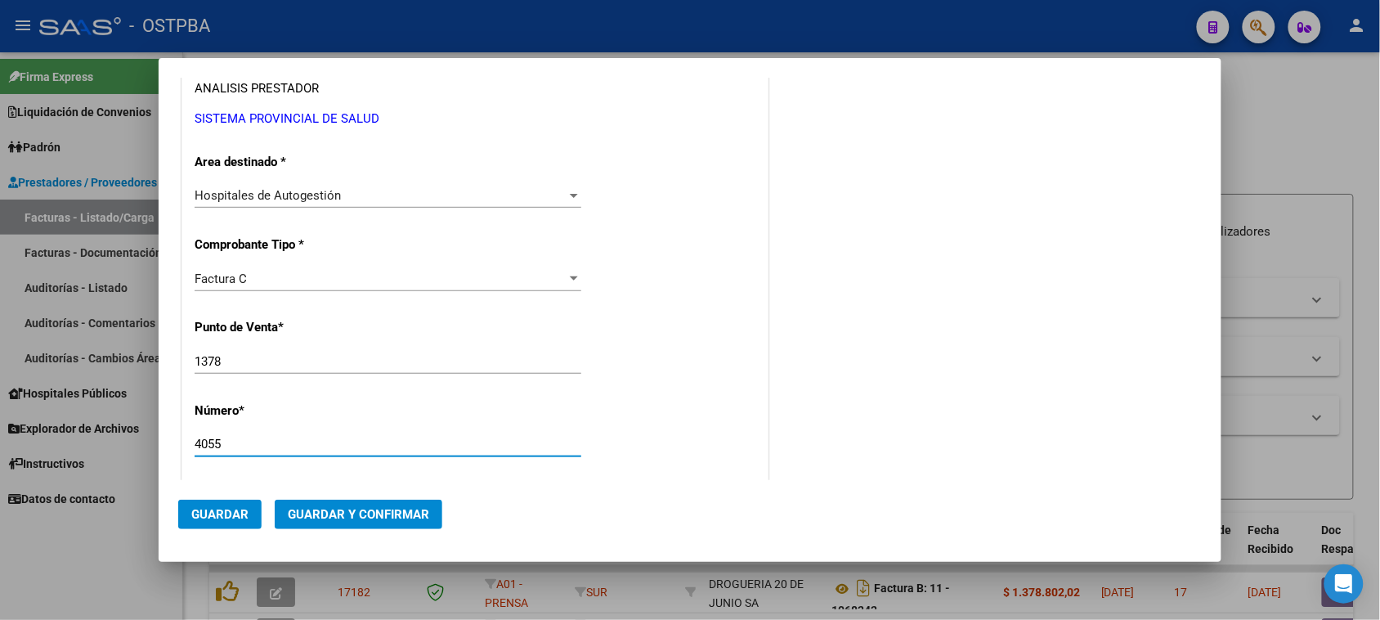
type input "4055"
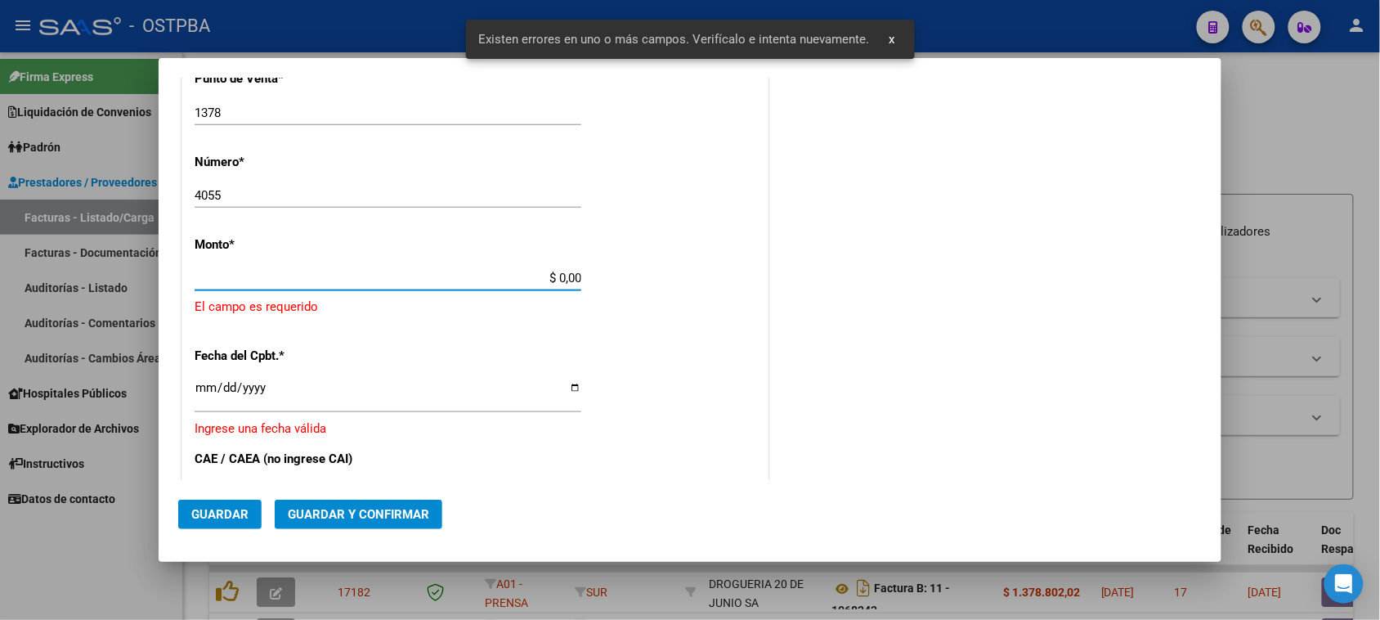
scroll to position [491, 0]
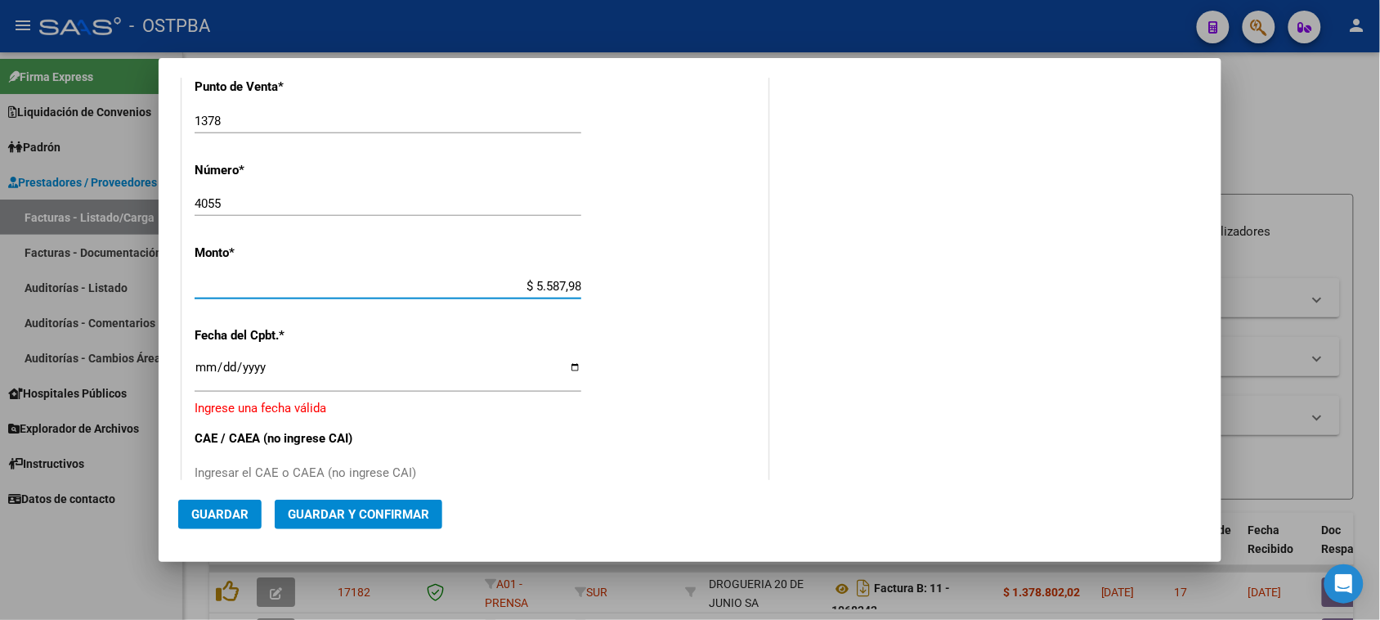
type input "$ 55.879,85"
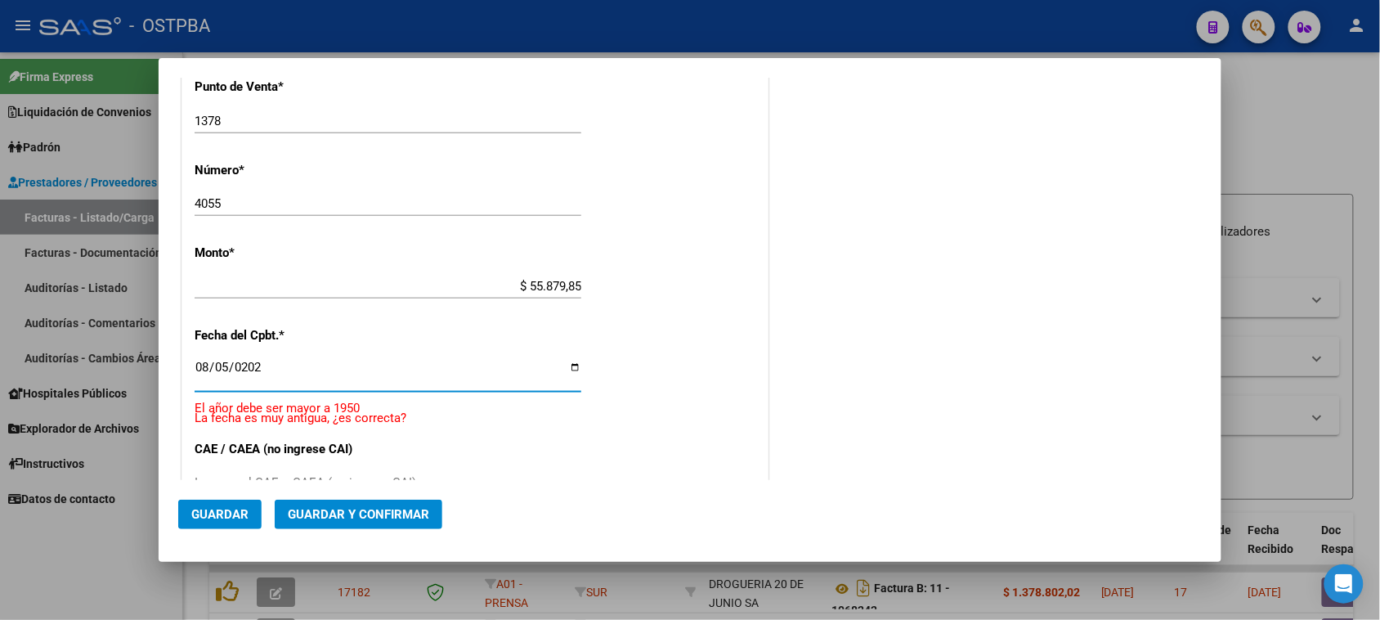
type input "[DATE]"
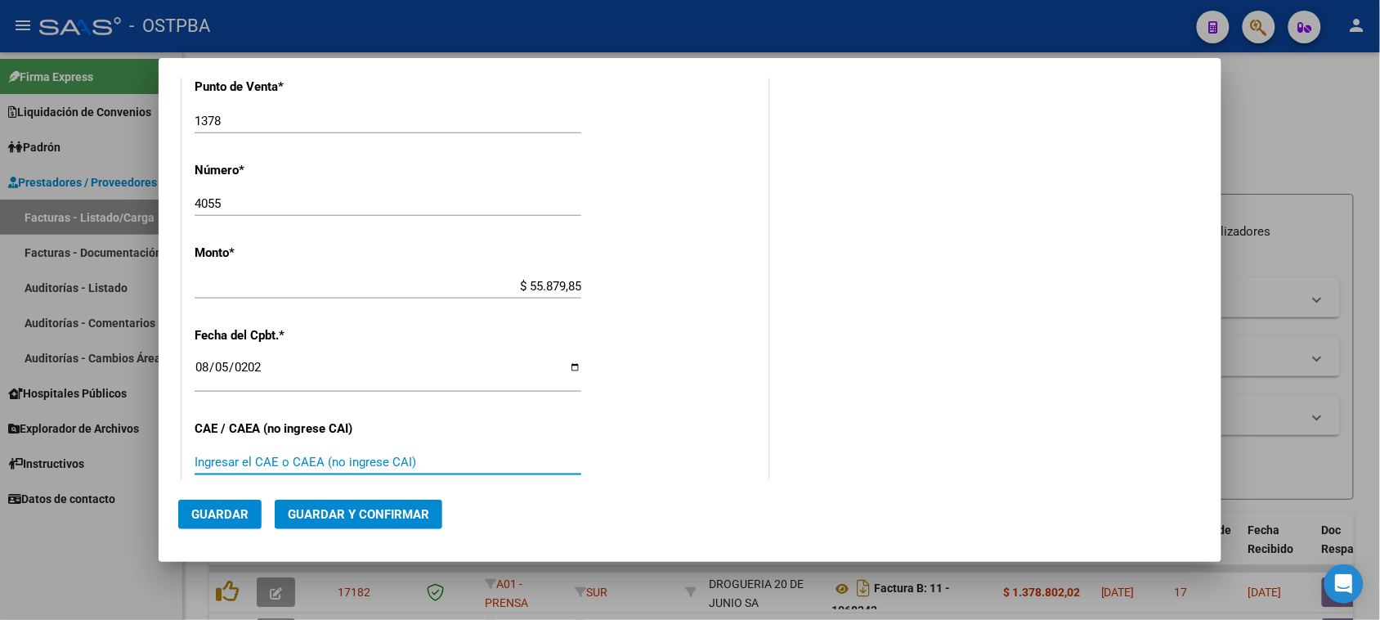
scroll to position [779, 0]
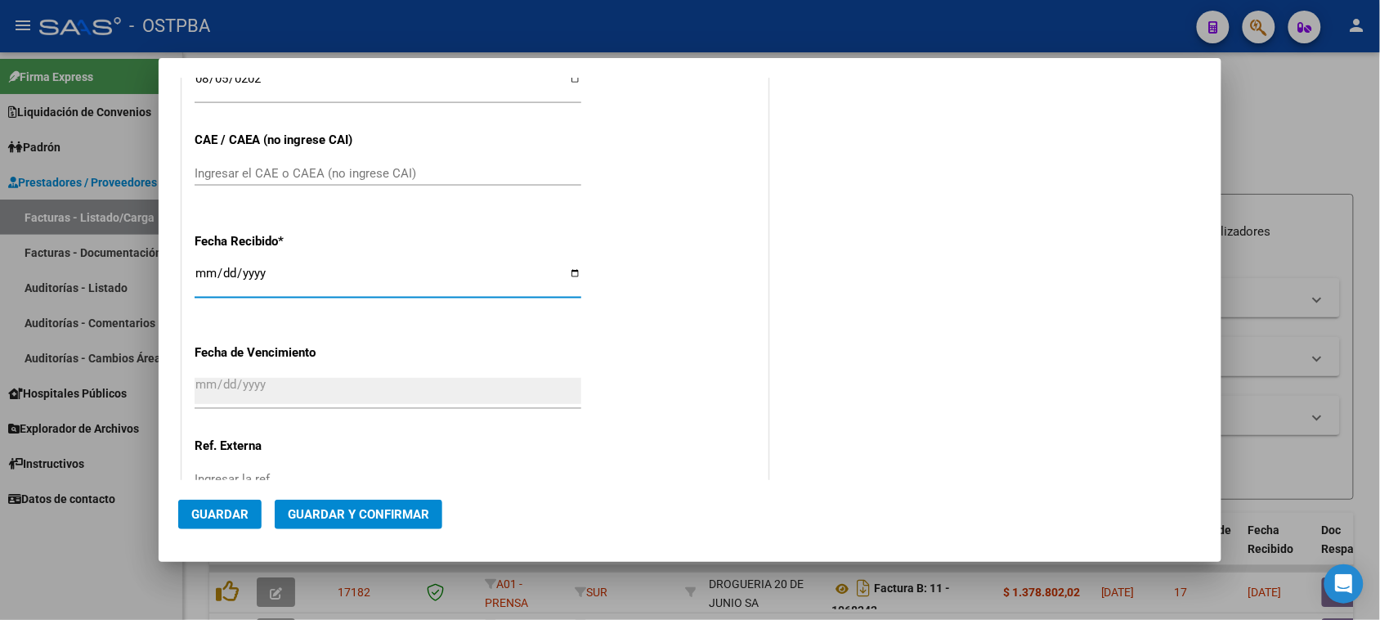
type input "[DATE]"
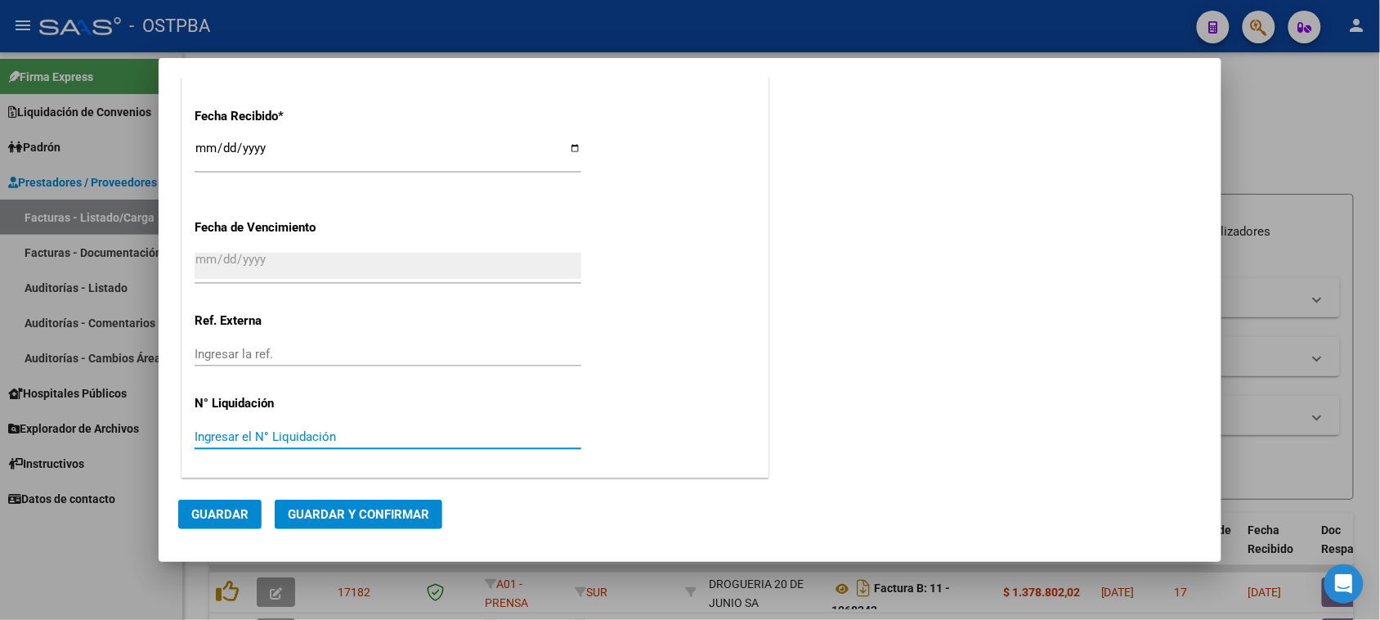
scroll to position [0, 0]
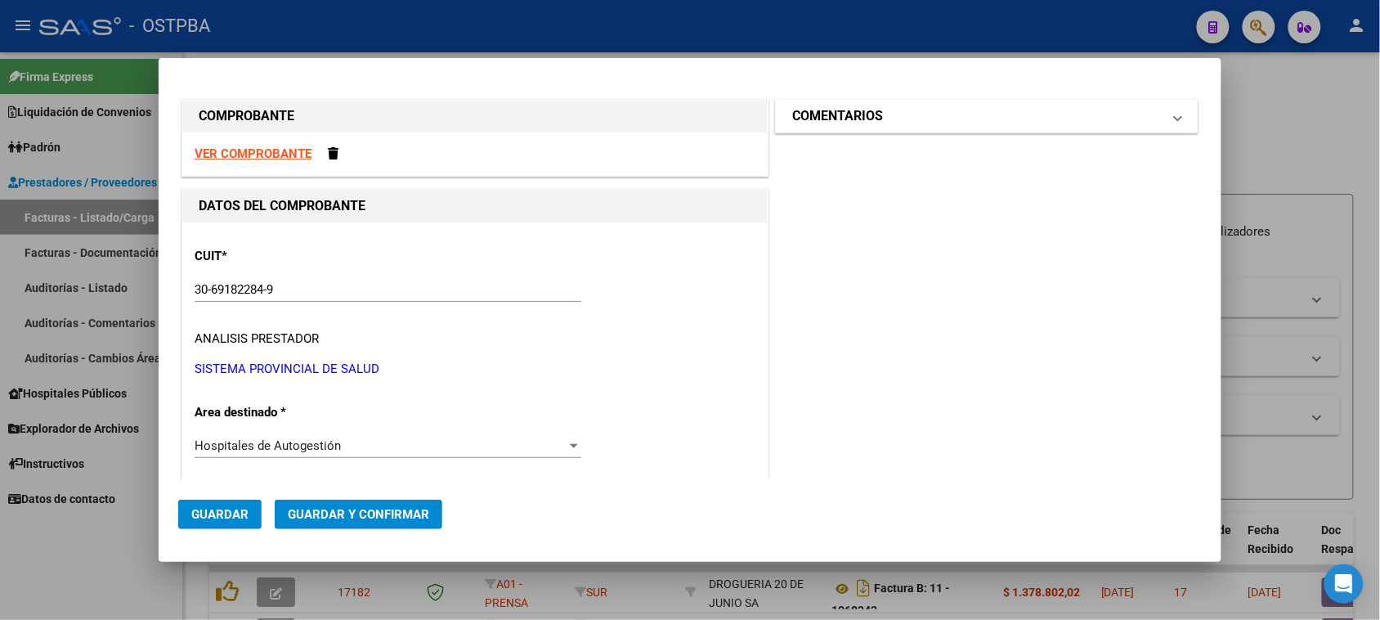
click at [918, 128] on mat-expansion-panel-header "COMENTARIOS" at bounding box center [987, 116] width 422 height 33
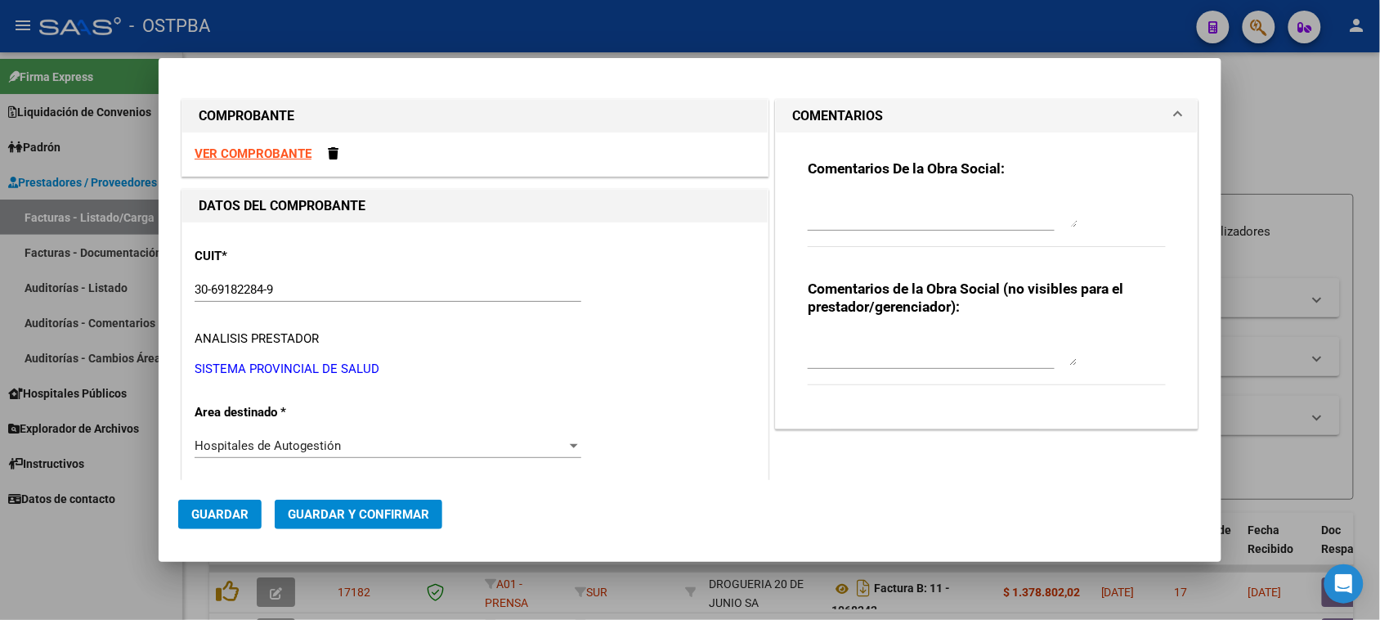
click at [905, 213] on textarea at bounding box center [943, 211] width 270 height 33
type textarea "HR 126259"
click at [201, 516] on span "Guardar" at bounding box center [219, 514] width 57 height 15
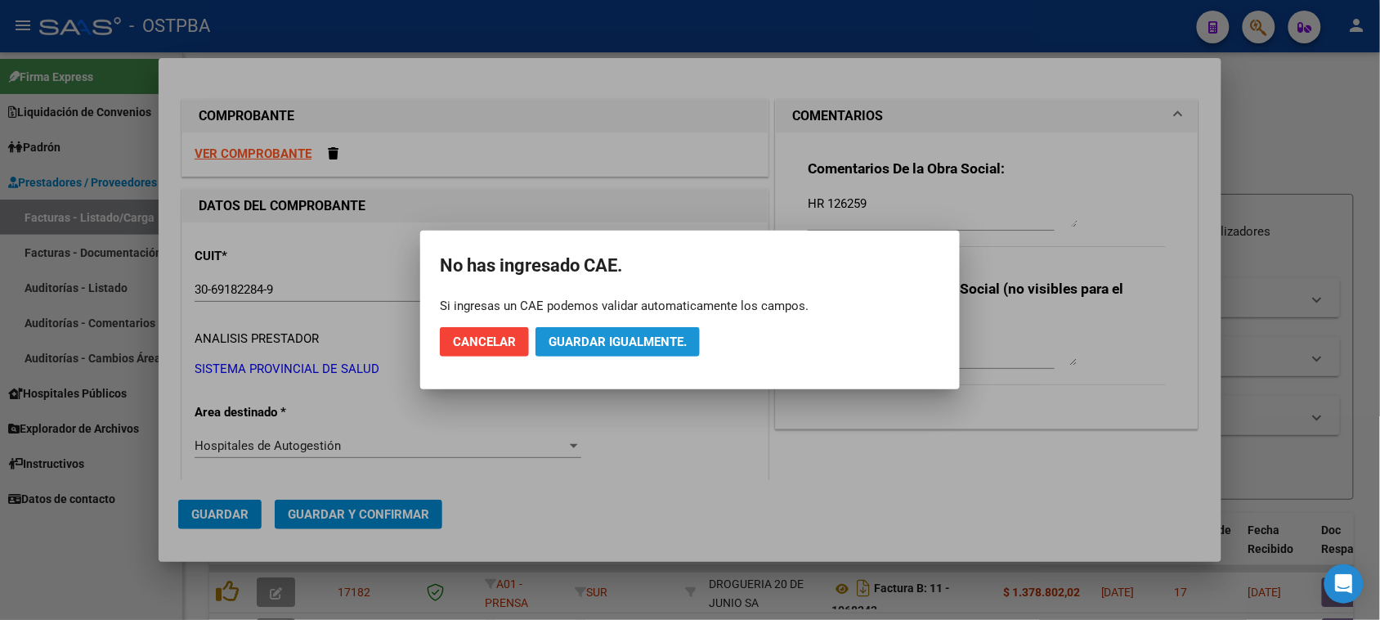
click at [626, 341] on span "Guardar igualmente." at bounding box center [618, 341] width 138 height 15
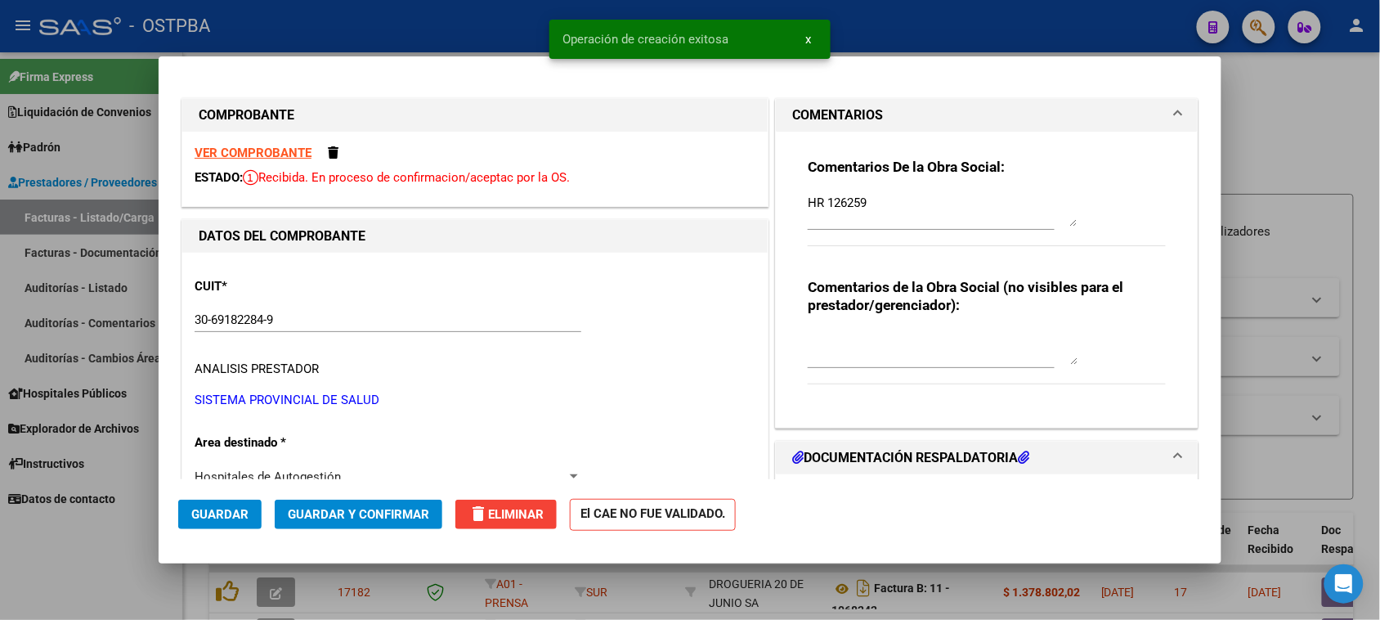
type input "[DATE]"
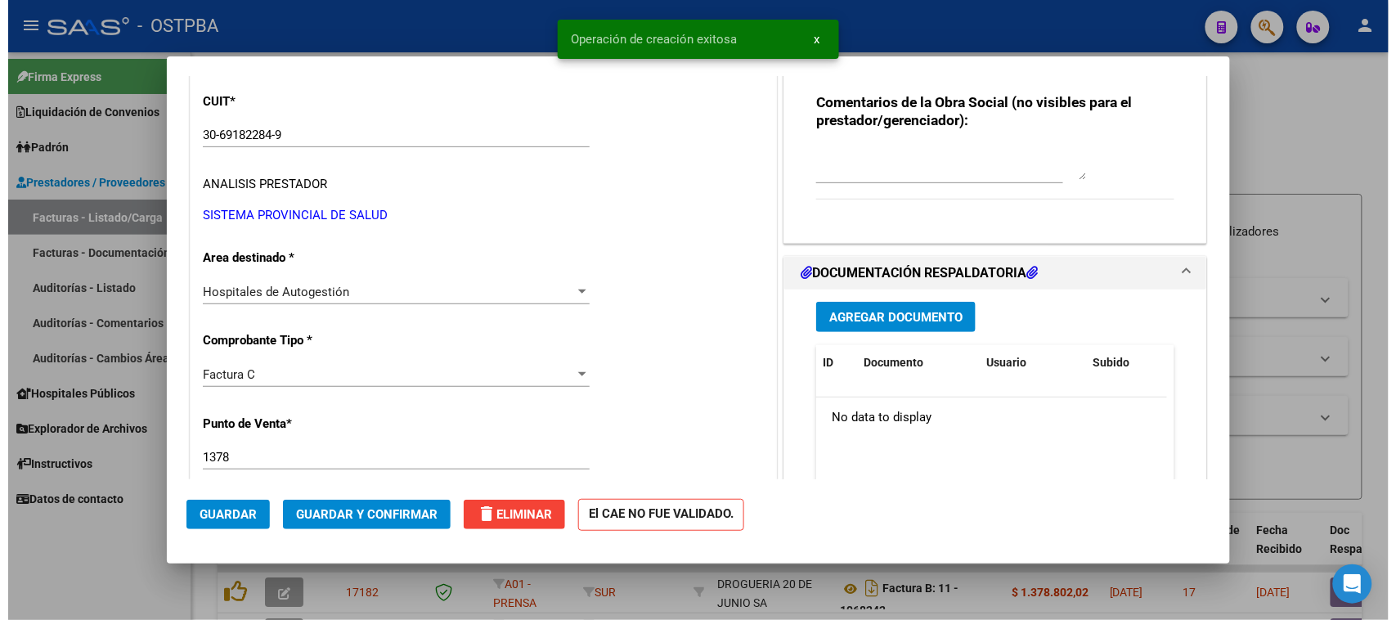
scroll to position [204, 0]
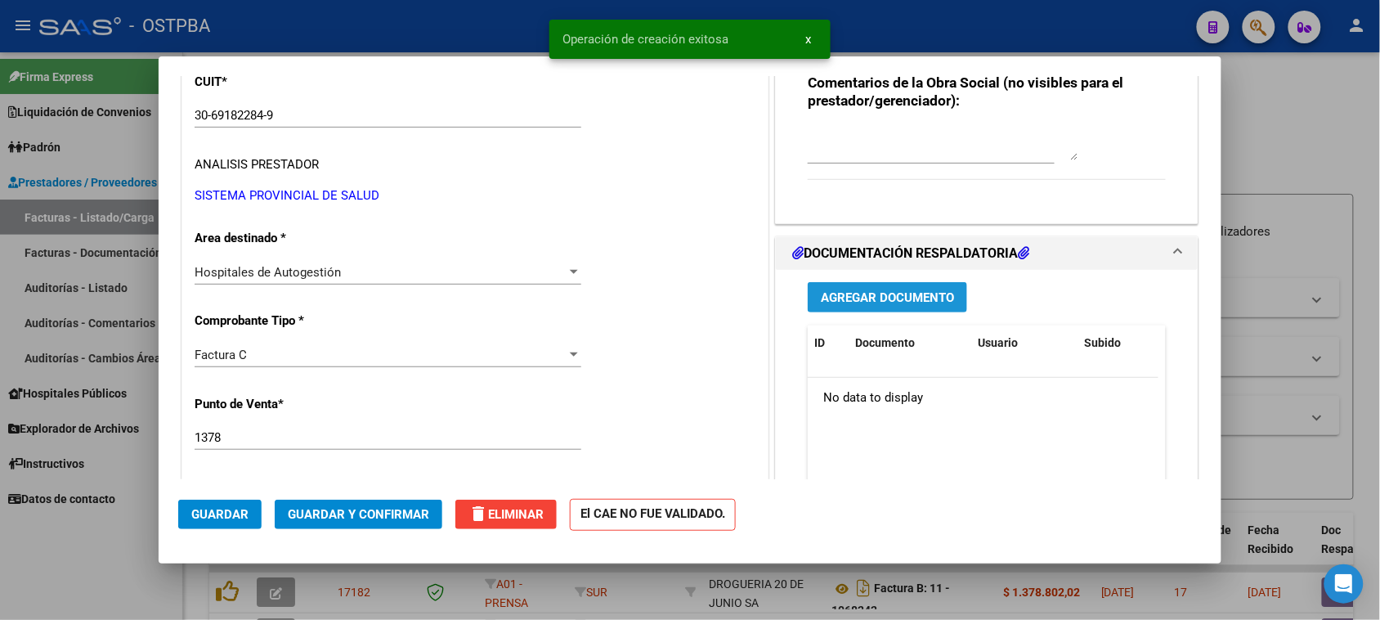
click at [858, 296] on span "Agregar Documento" at bounding box center [887, 297] width 133 height 15
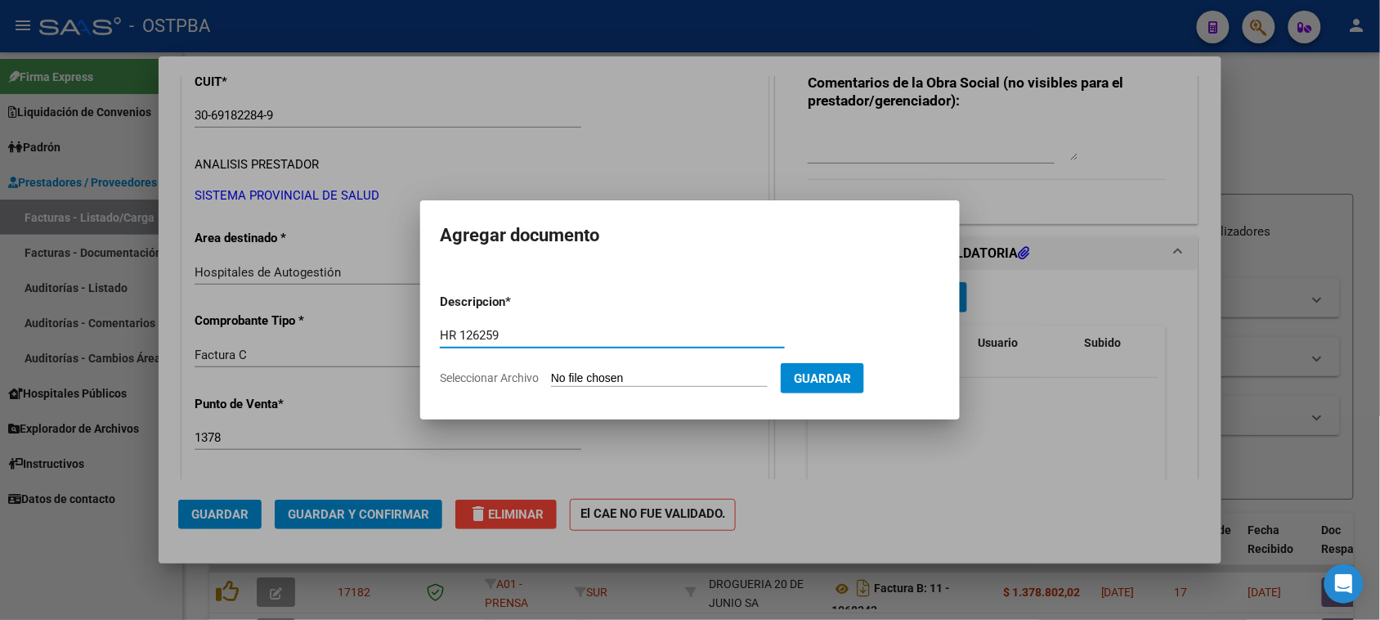
type input "HR 126259"
click at [551, 371] on input "Seleccionar Archivo" at bounding box center [659, 379] width 217 height 16
type input "C:\fakepath\HR 126259.pdf"
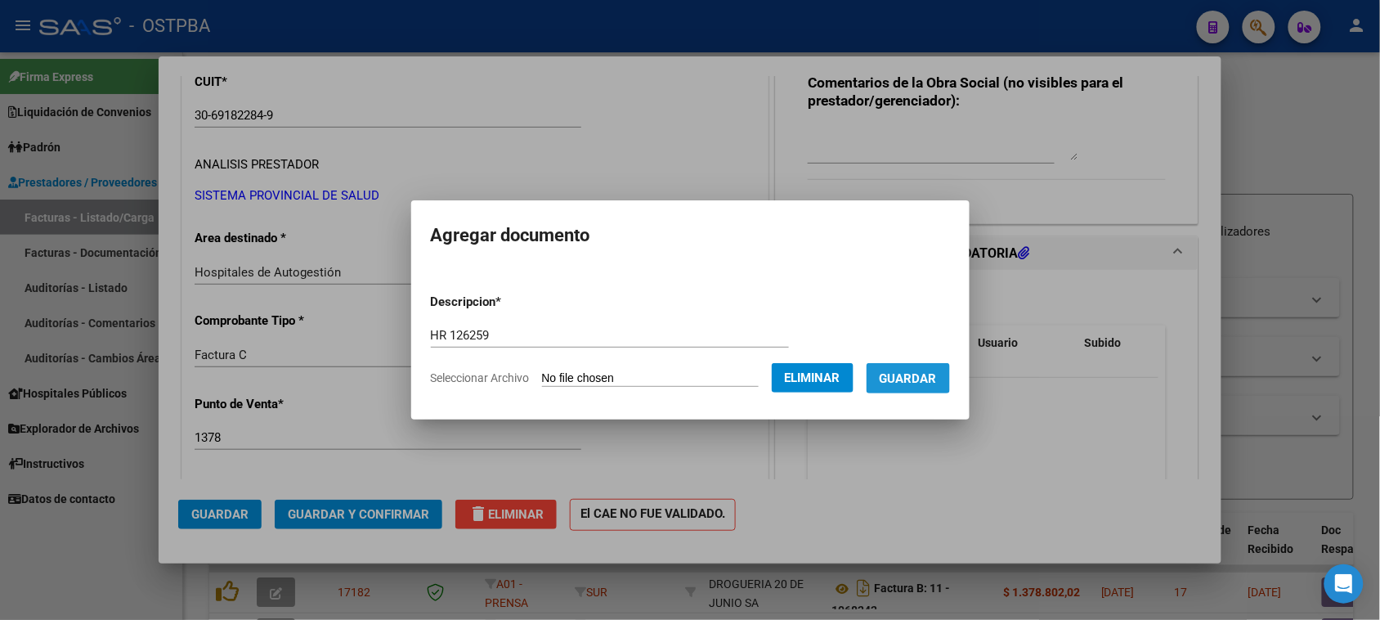
click at [917, 371] on span "Guardar" at bounding box center [908, 378] width 57 height 15
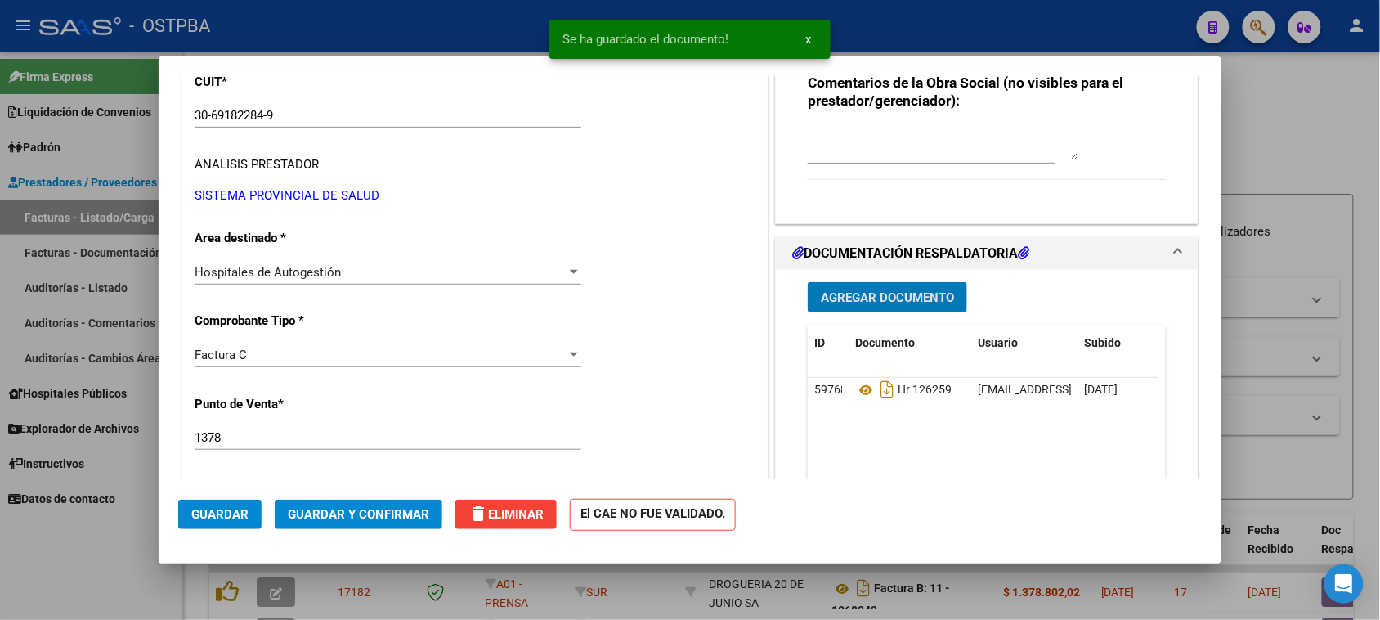
click at [895, 308] on button "Agregar Documento" at bounding box center [887, 297] width 159 height 30
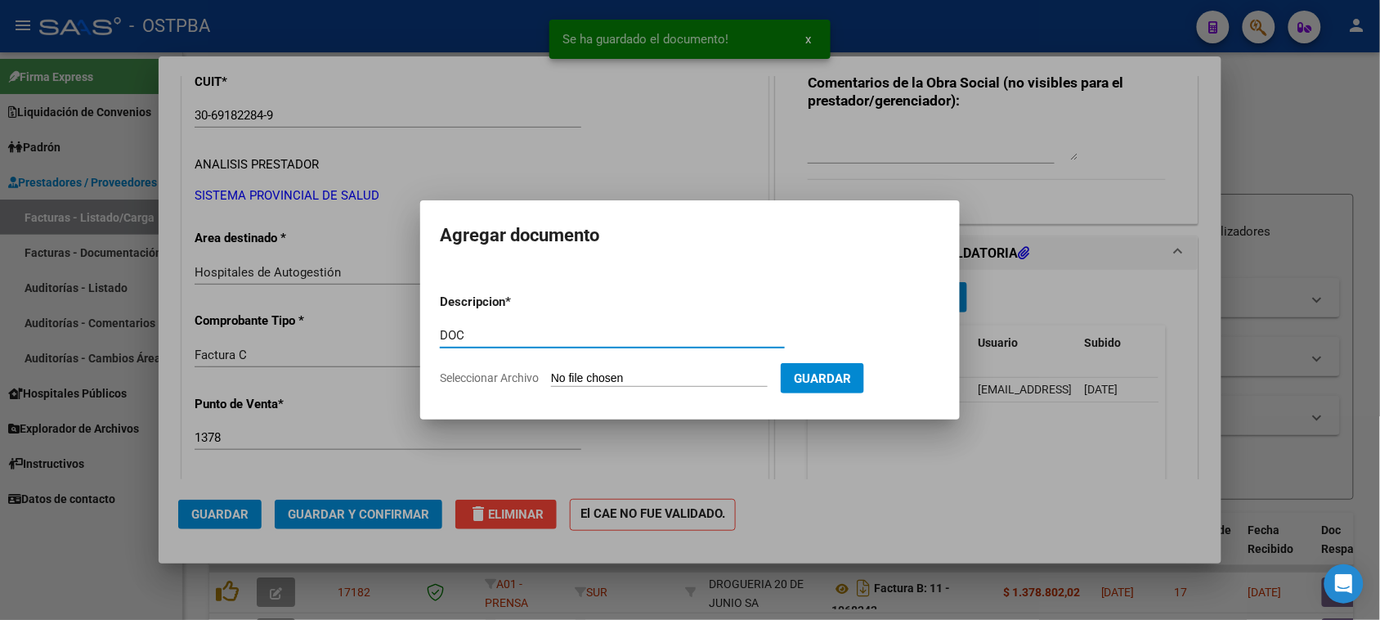
type input "DOC"
click at [551, 371] on input "Seleccionar Archivo" at bounding box center [659, 379] width 217 height 16
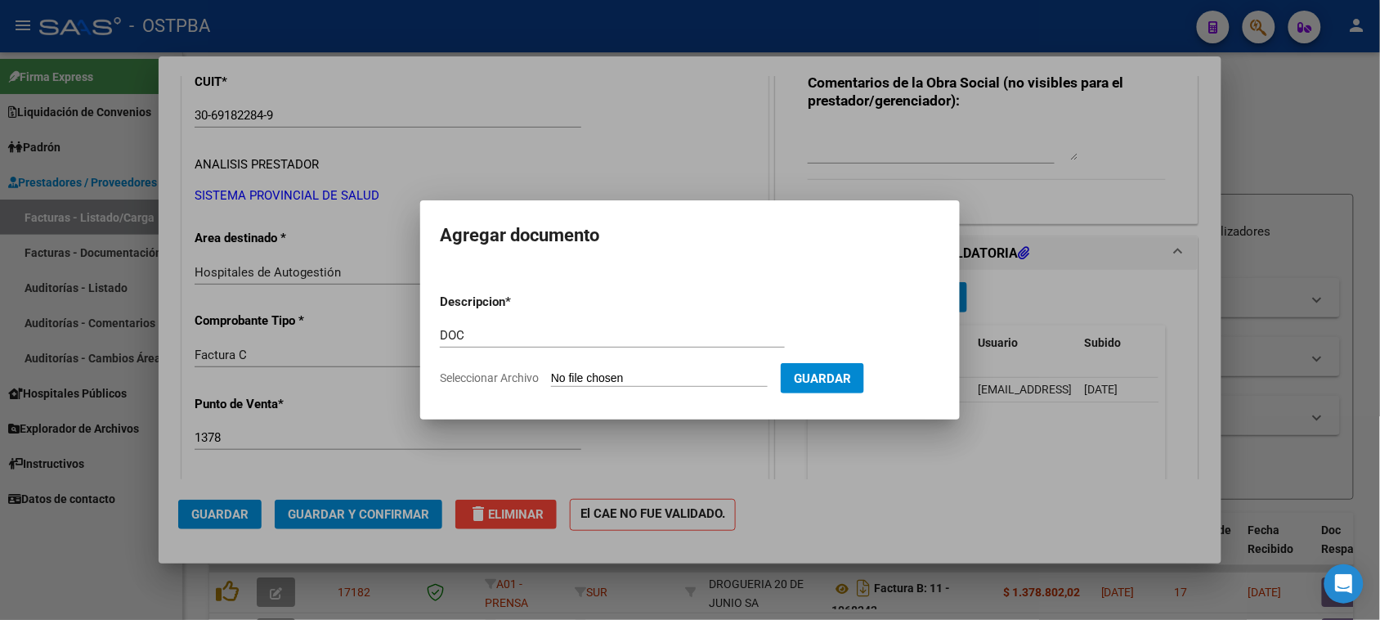
type input "C:\fakepath\DOC 4055.zip"
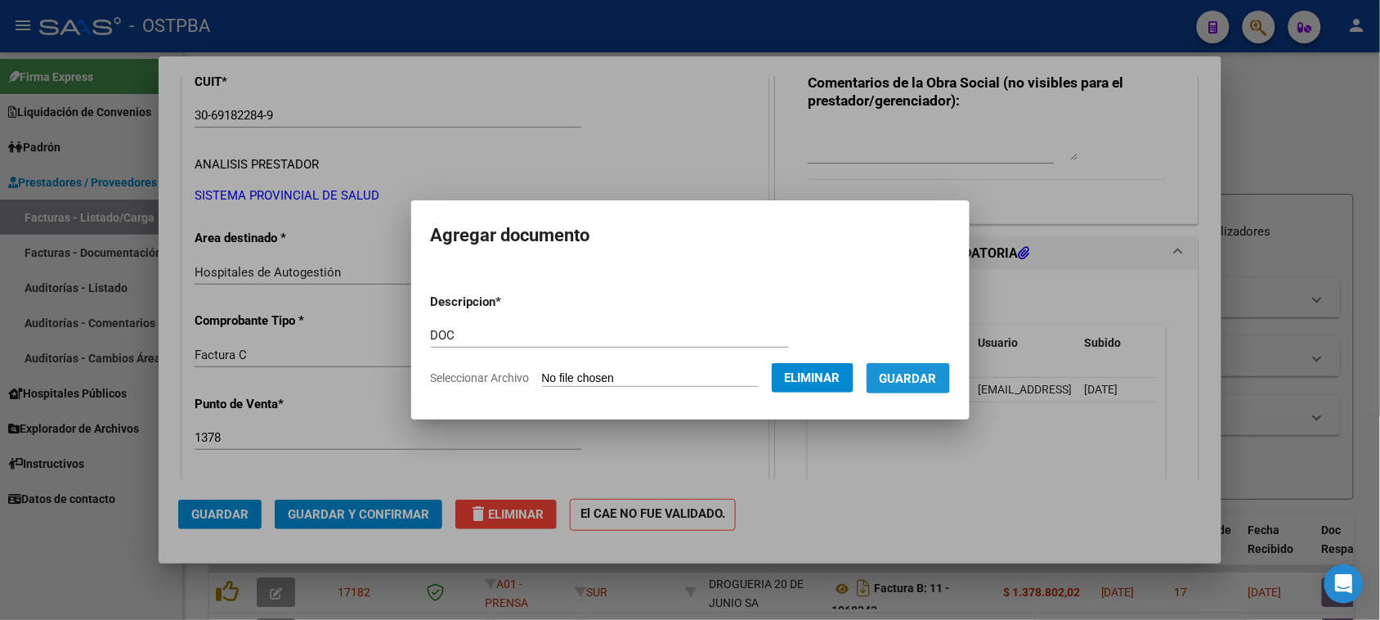
click at [921, 377] on span "Guardar" at bounding box center [908, 378] width 57 height 15
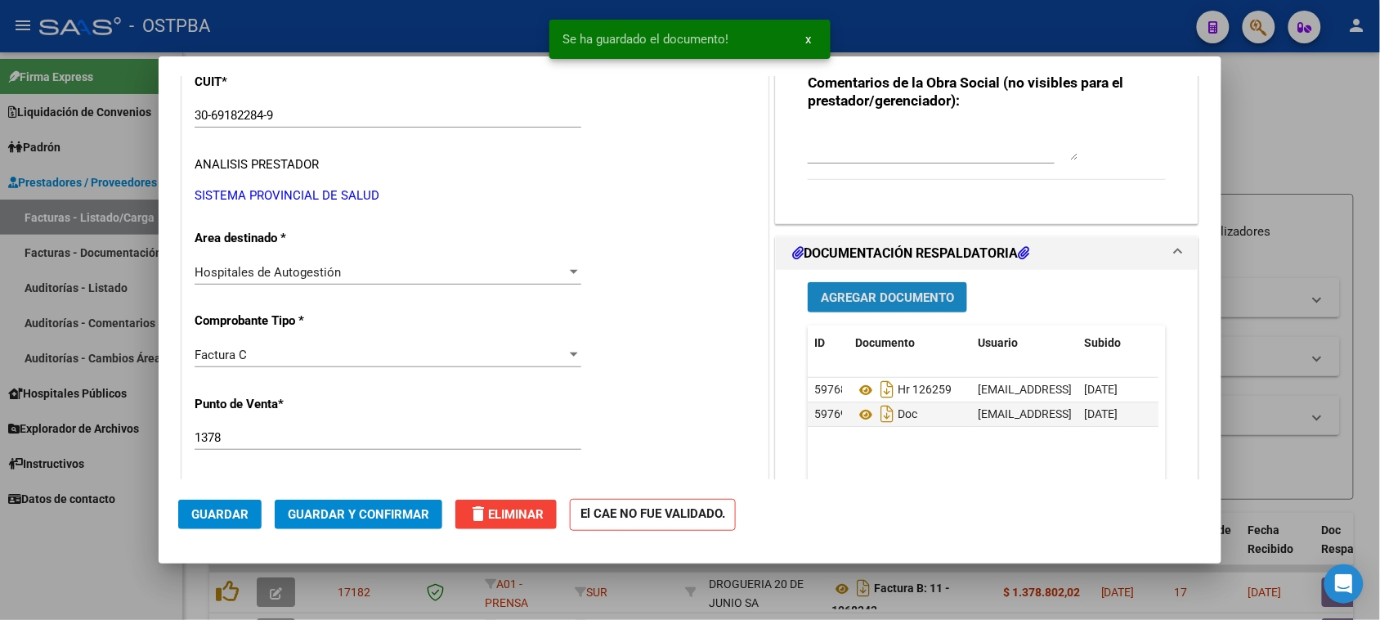
click at [909, 307] on button "Agregar Documento" at bounding box center [887, 297] width 159 height 30
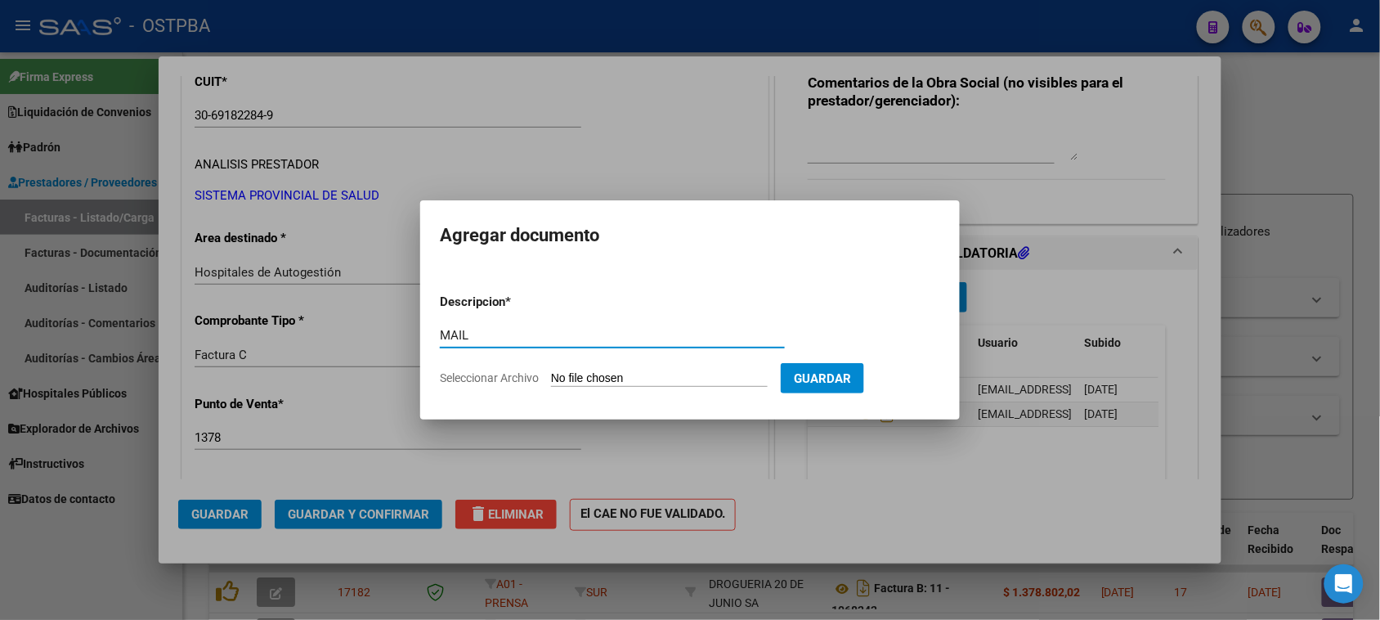
type input "MAIL"
click at [551, 371] on input "Seleccionar Archivo" at bounding box center [659, 379] width 217 height 16
type input "C:\fakepath\Gmail - Fwd_ FACTURACION [PERSON_NAME] DE COSTOS O.S.115102-4055.pdf"
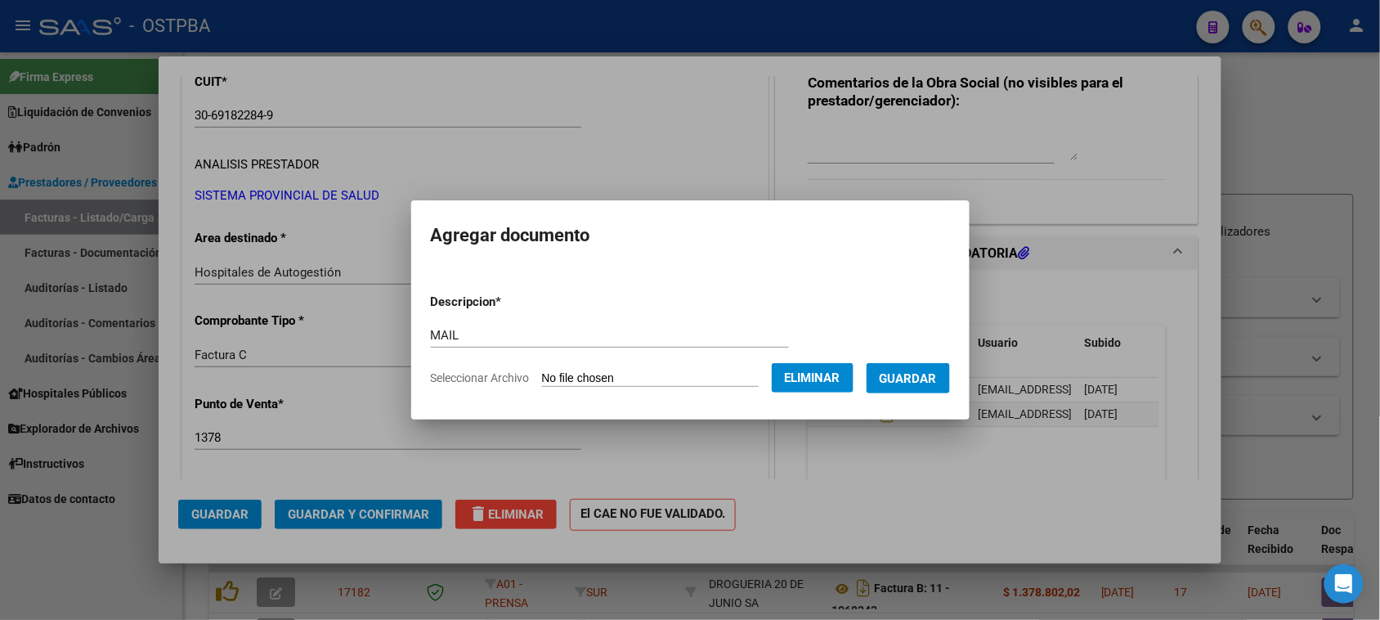
drag, startPoint x: 912, startPoint y: 379, endPoint x: 890, endPoint y: 394, distance: 27.7
click at [912, 380] on span "Guardar" at bounding box center [908, 378] width 57 height 15
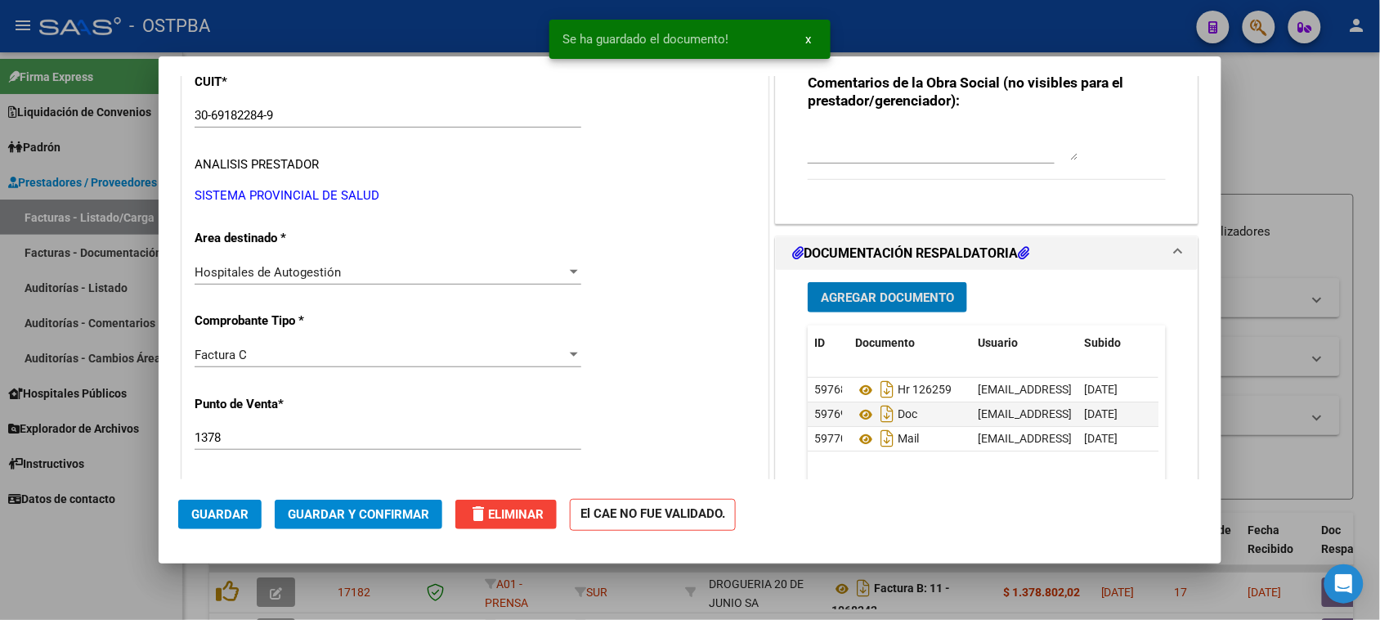
click at [398, 524] on button "Guardar y Confirmar" at bounding box center [359, 514] width 168 height 29
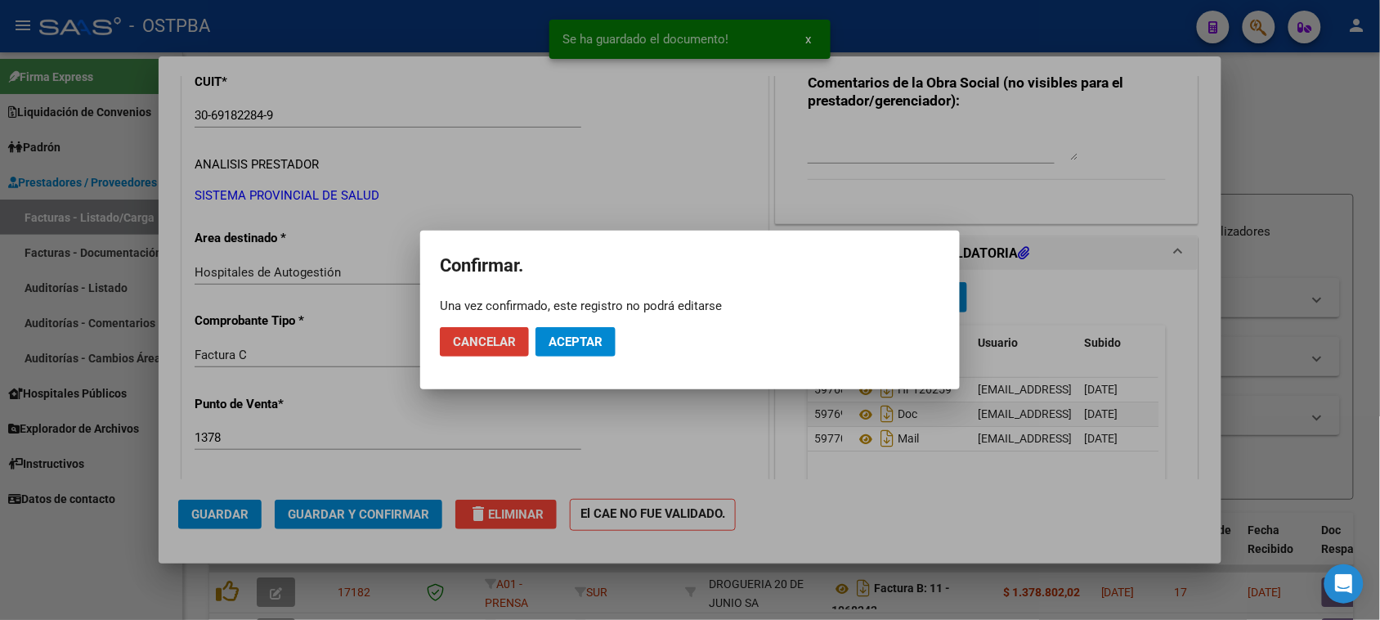
click at [585, 350] on button "Aceptar" at bounding box center [576, 341] width 80 height 29
click at [589, 341] on span "Guardar igualmente." at bounding box center [618, 341] width 138 height 15
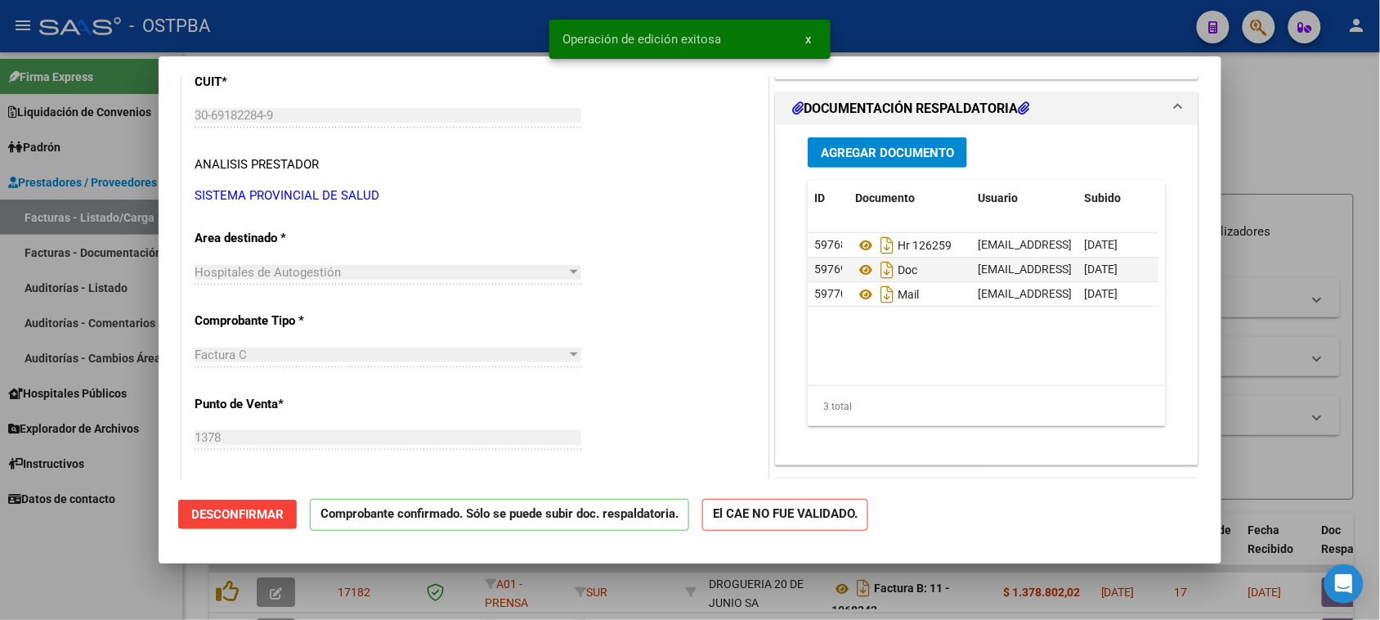
click at [58, 287] on div at bounding box center [690, 310] width 1380 height 620
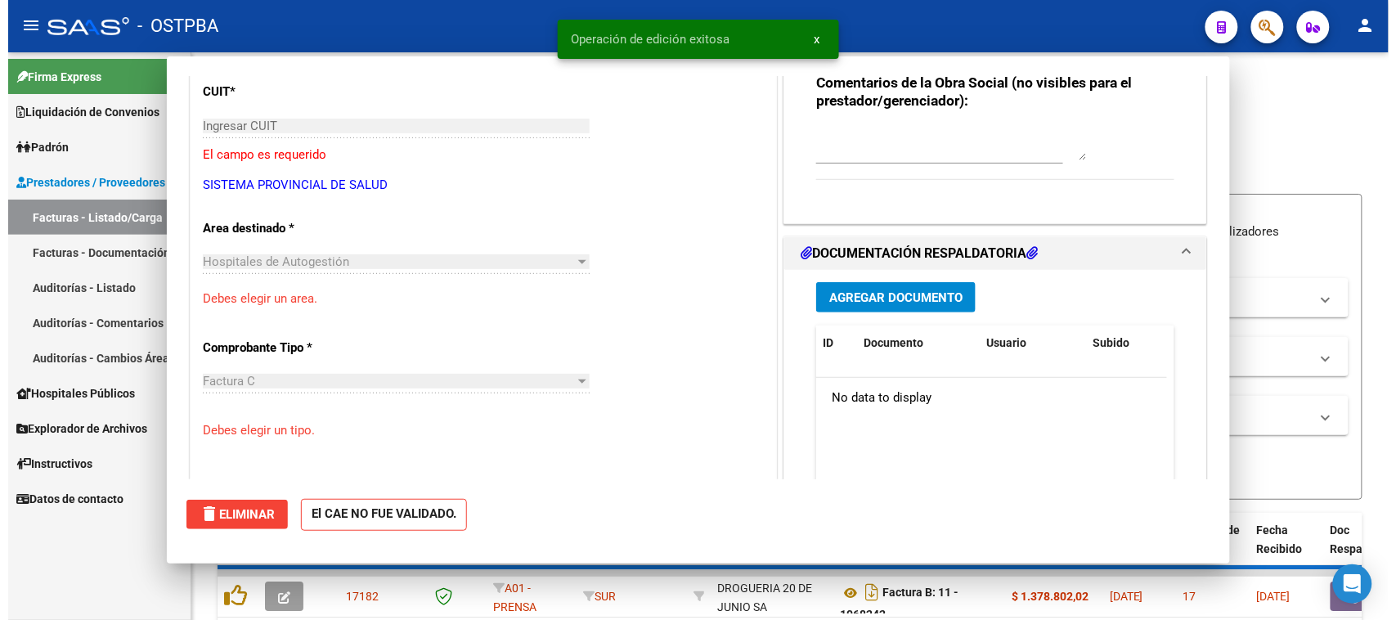
scroll to position [0, 0]
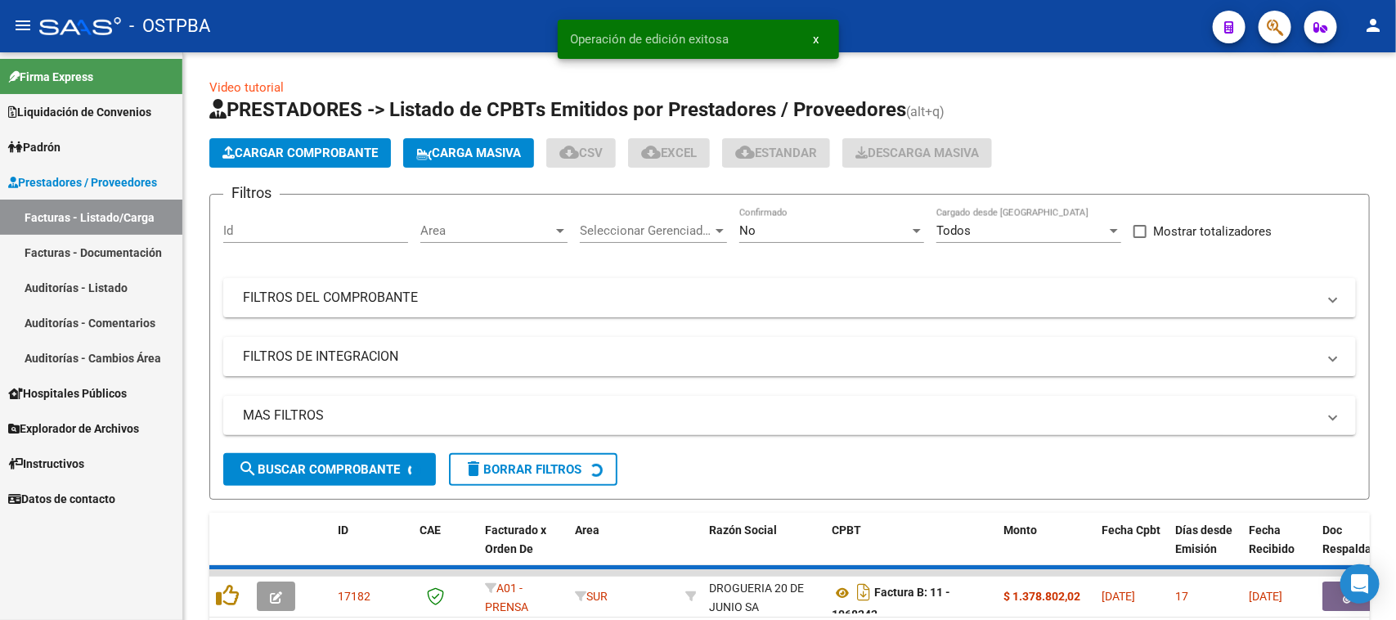
click at [58, 287] on link "Auditorías - Listado" at bounding box center [91, 287] width 182 height 35
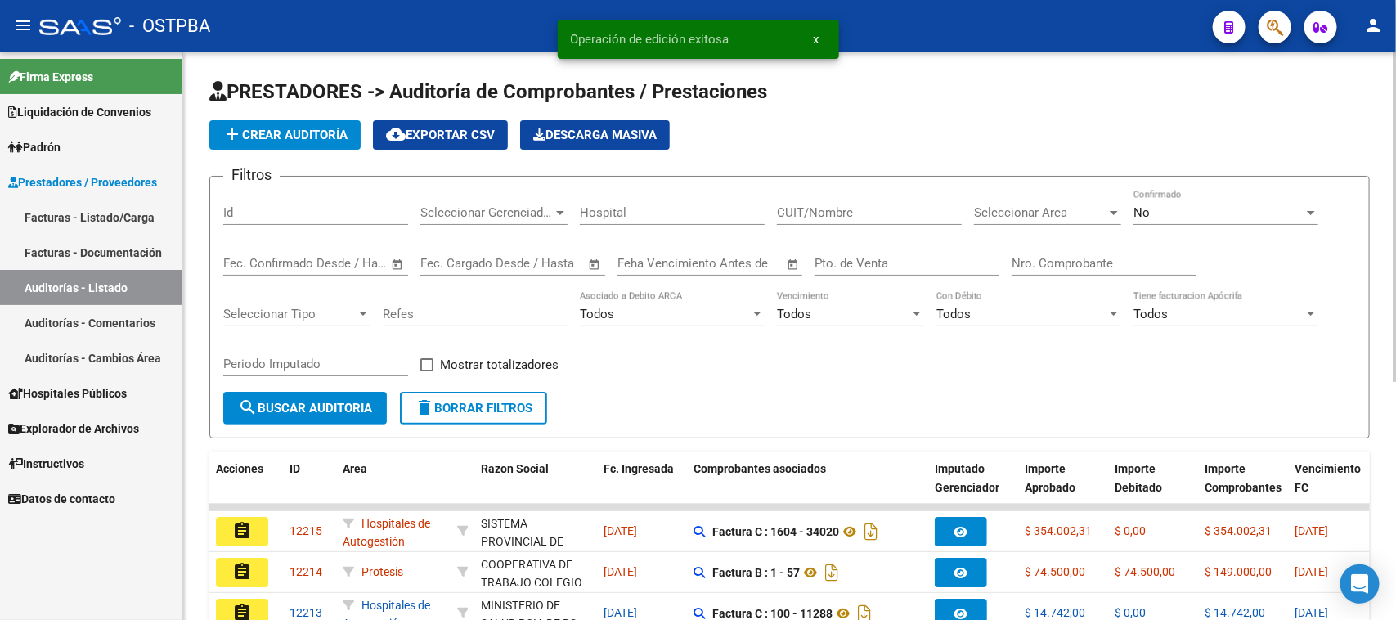
click at [280, 137] on span "add Crear Auditoría" at bounding box center [284, 135] width 125 height 15
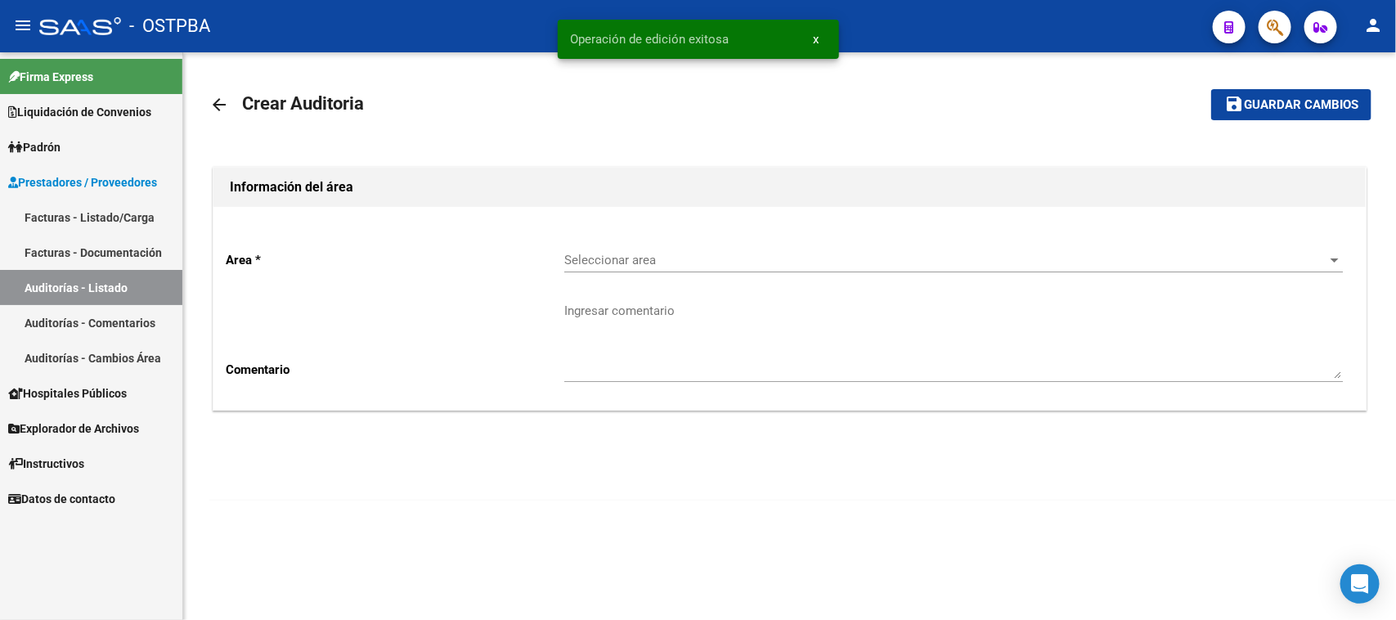
click at [680, 267] on div "Seleccionar area Seleccionar area" at bounding box center [953, 254] width 778 height 35
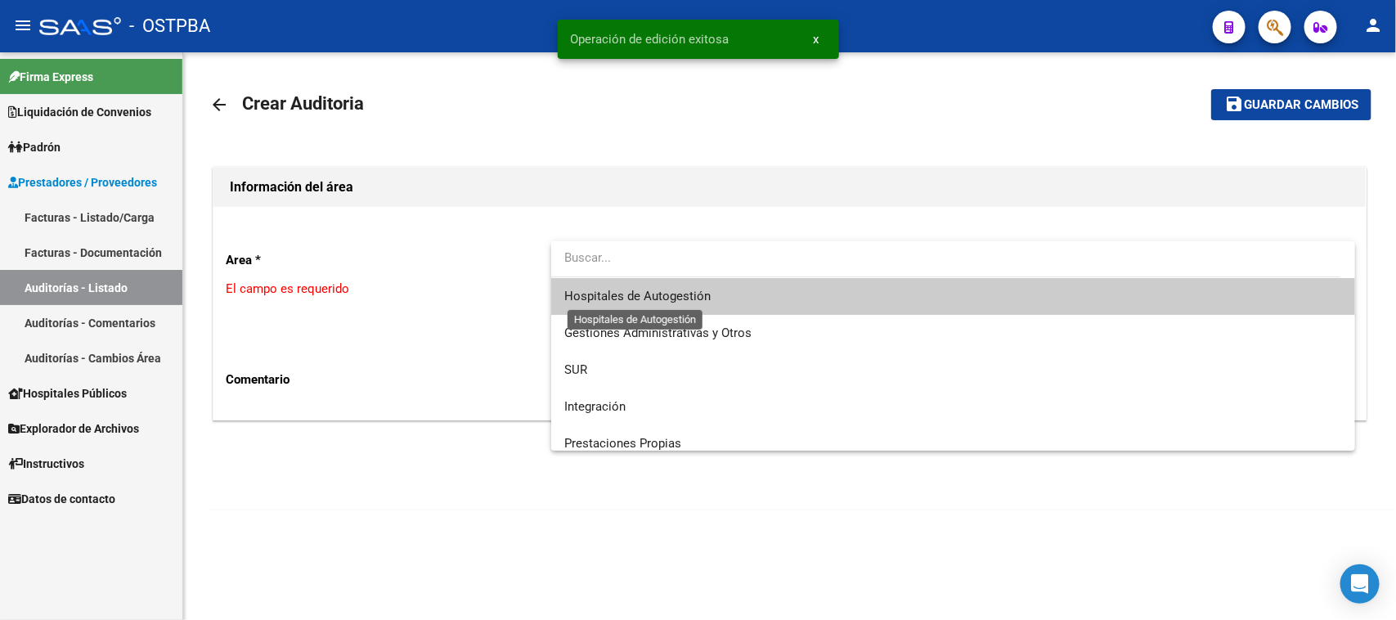
click at [655, 291] on span "Hospitales de Autogestión" at bounding box center [637, 296] width 146 height 15
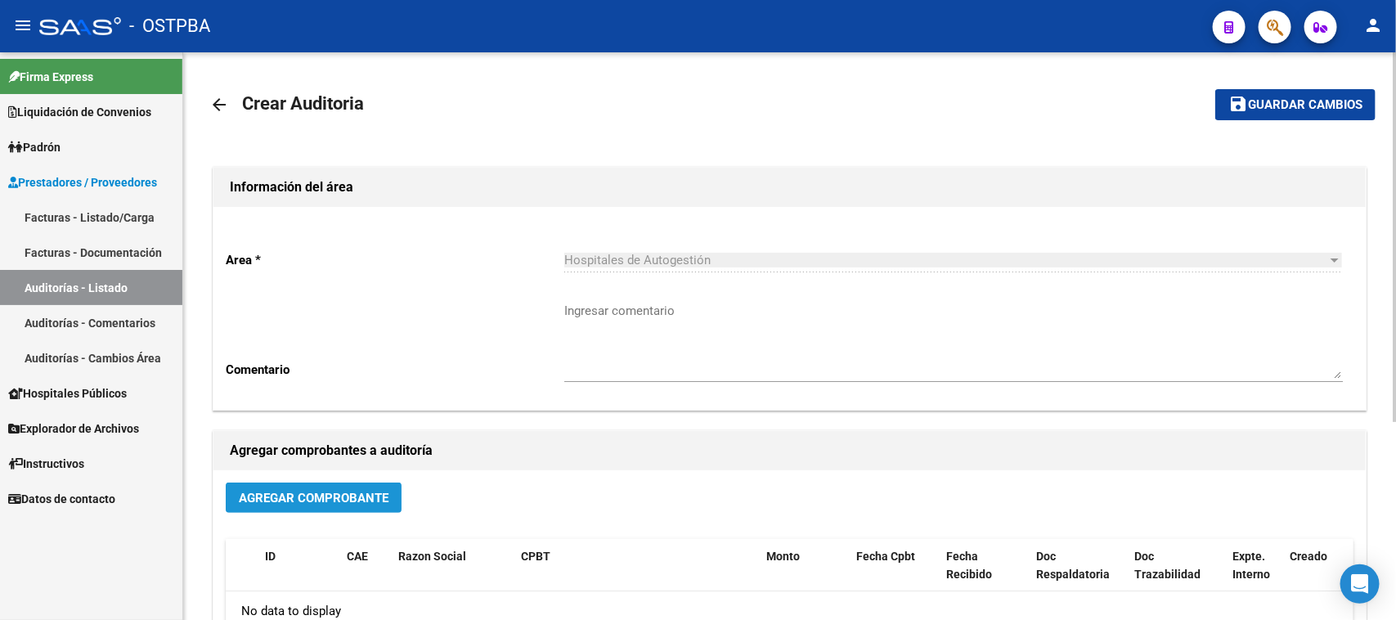
click at [378, 496] on span "Agregar Comprobante" at bounding box center [314, 498] width 150 height 15
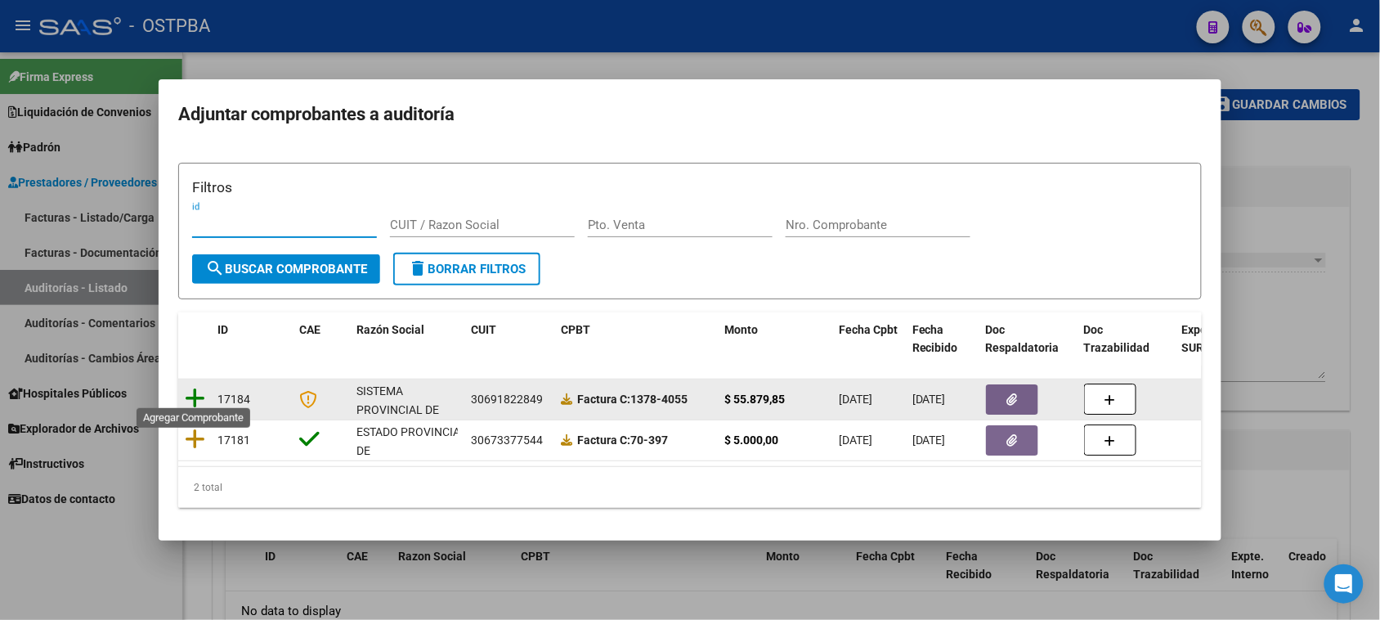
click at [198, 387] on icon at bounding box center [195, 398] width 20 height 23
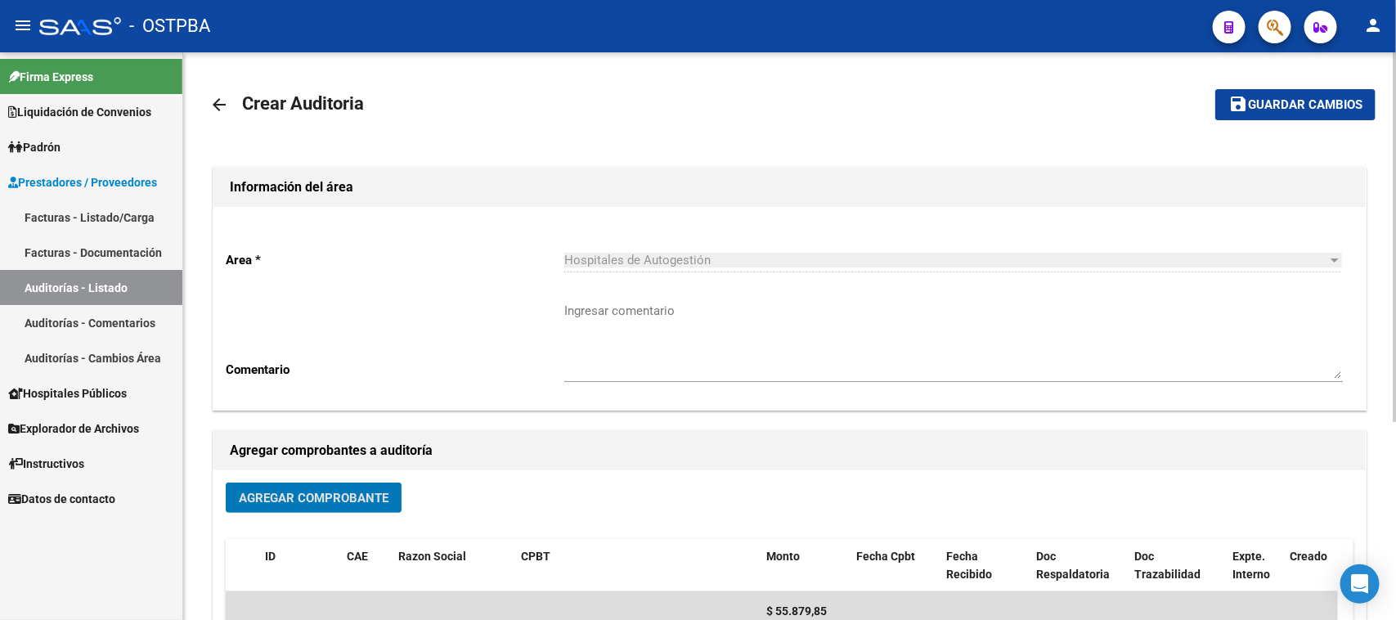
click at [1310, 119] on button "save Guardar cambios" at bounding box center [1295, 104] width 160 height 30
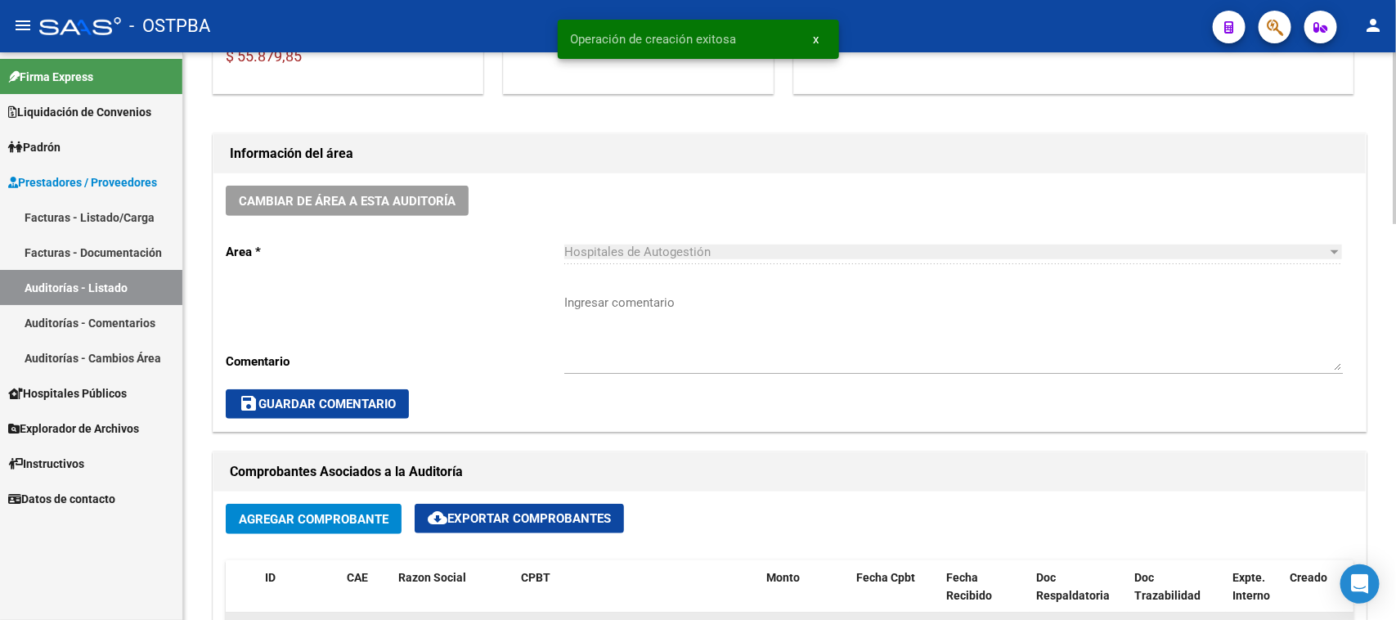
scroll to position [409, 0]
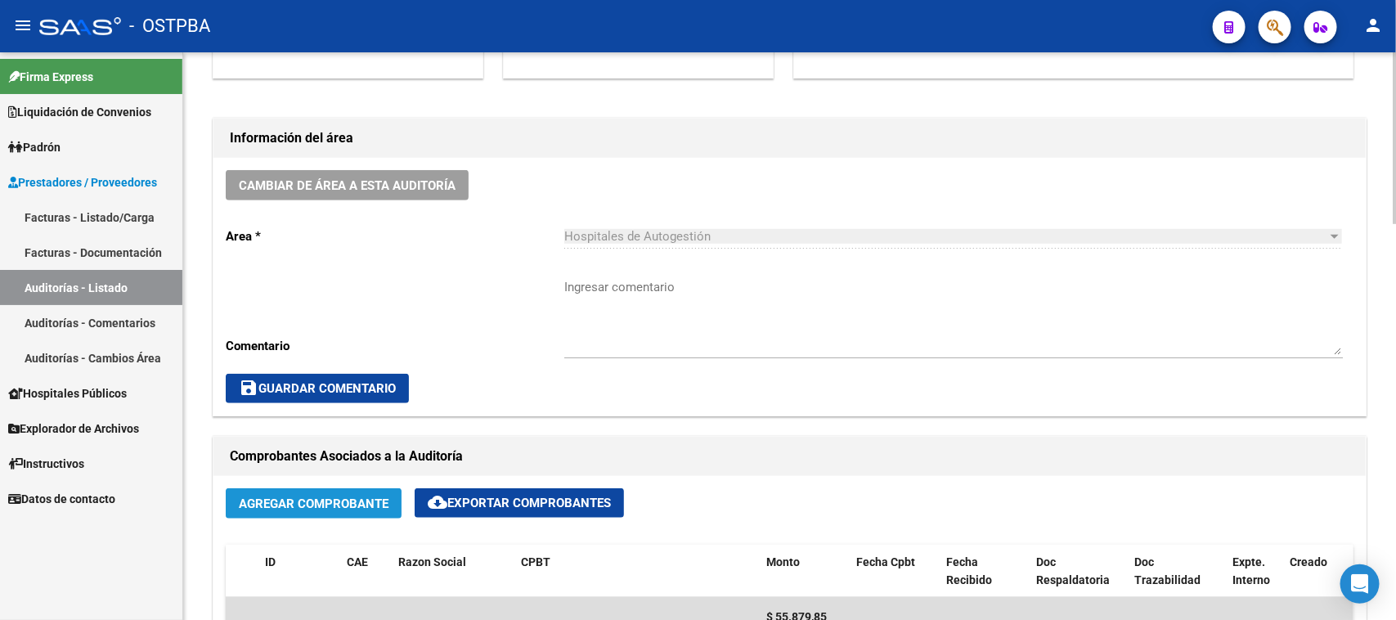
click at [282, 511] on button "Agregar Comprobante" at bounding box center [314, 503] width 176 height 30
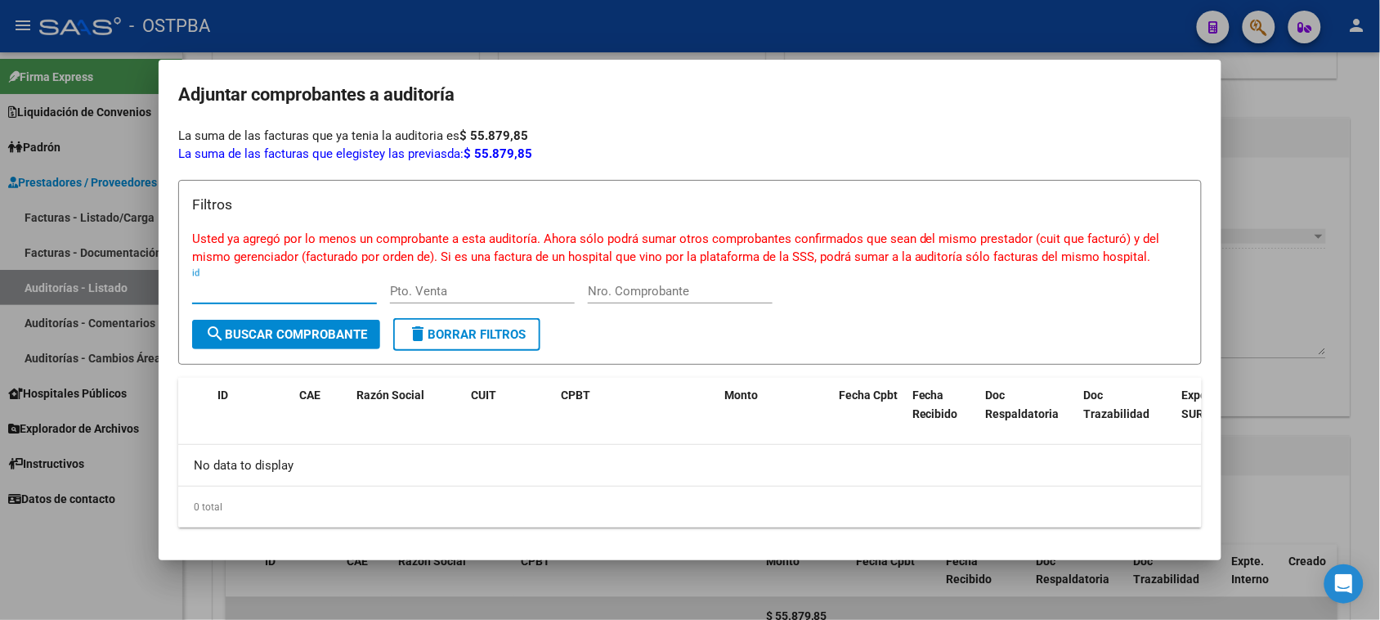
click at [94, 527] on div at bounding box center [690, 310] width 1380 height 620
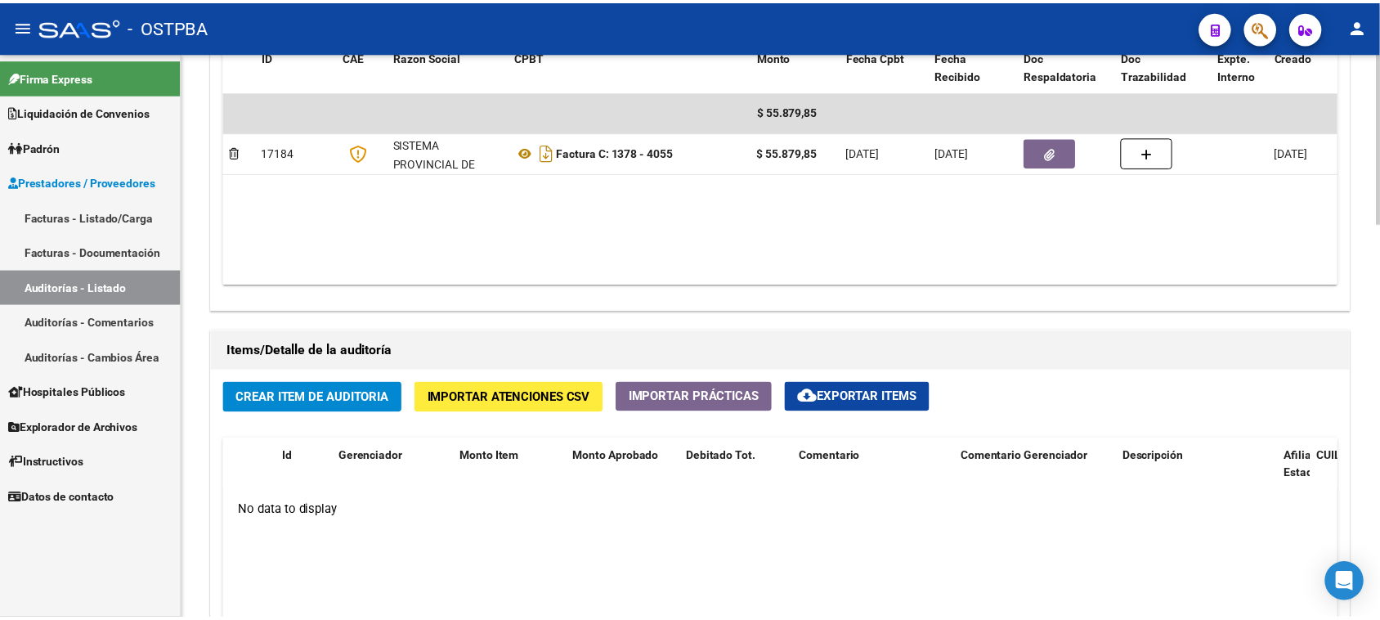
scroll to position [920, 0]
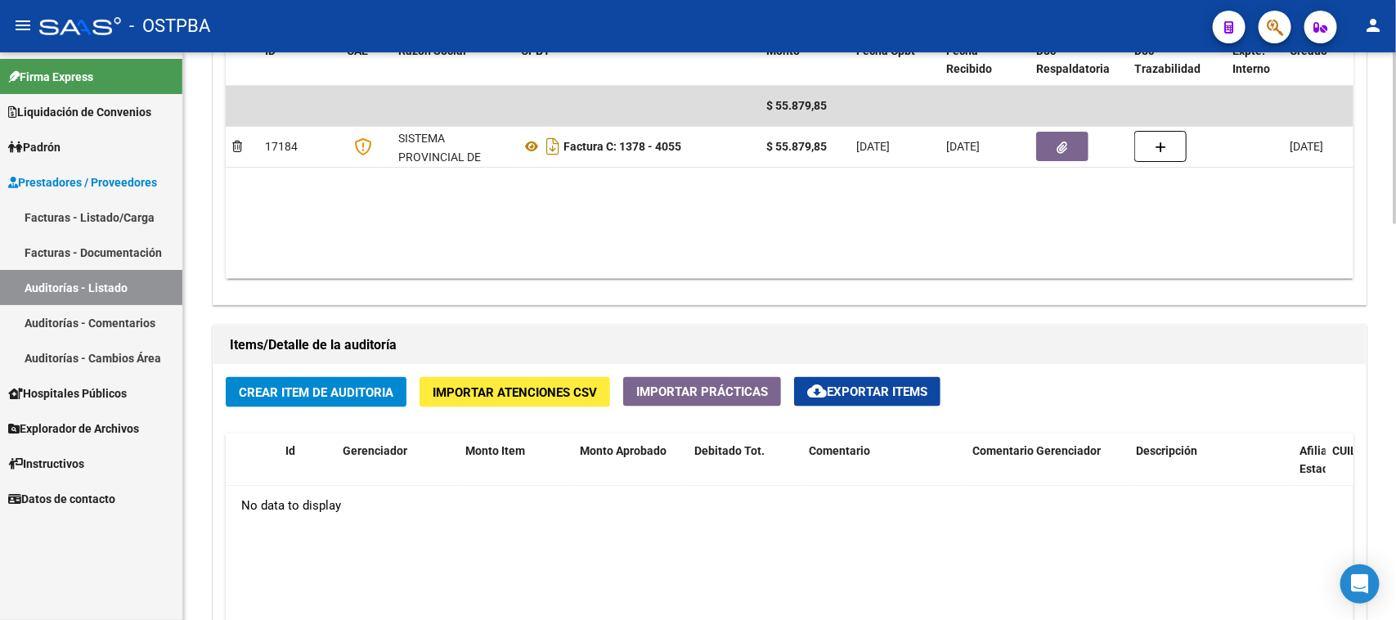
click at [304, 386] on span "Crear Item de Auditoria" at bounding box center [316, 392] width 155 height 15
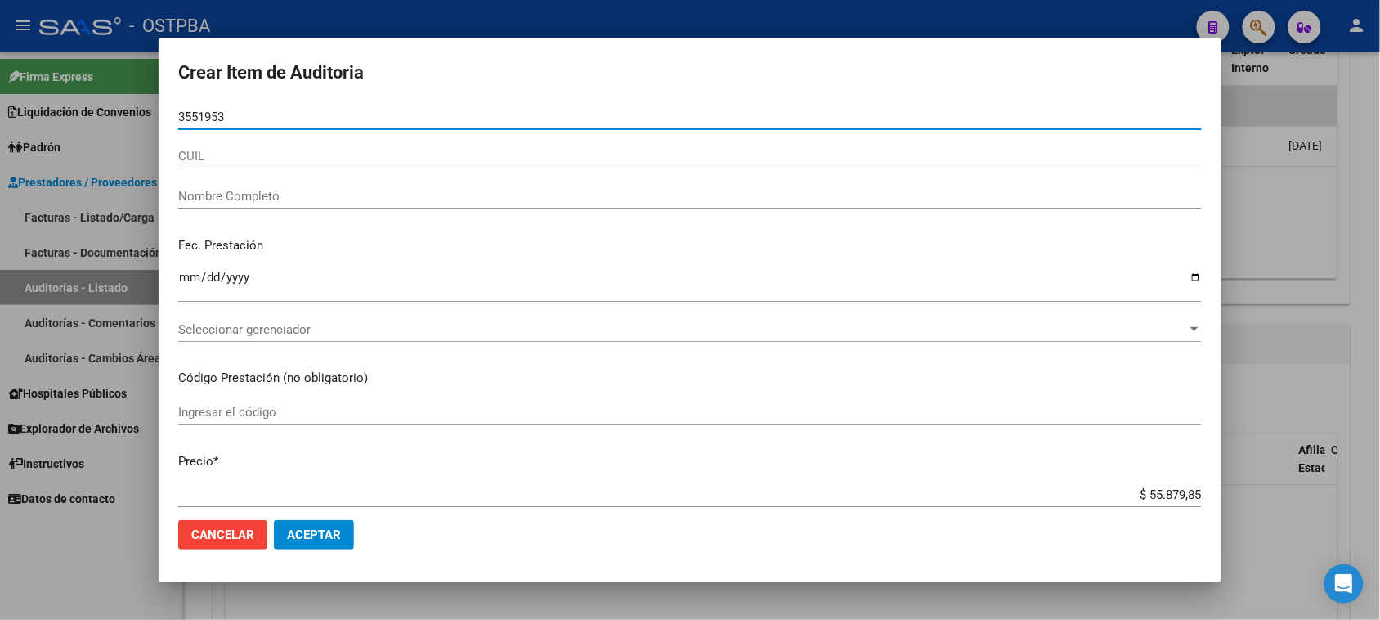
type input "35519537"
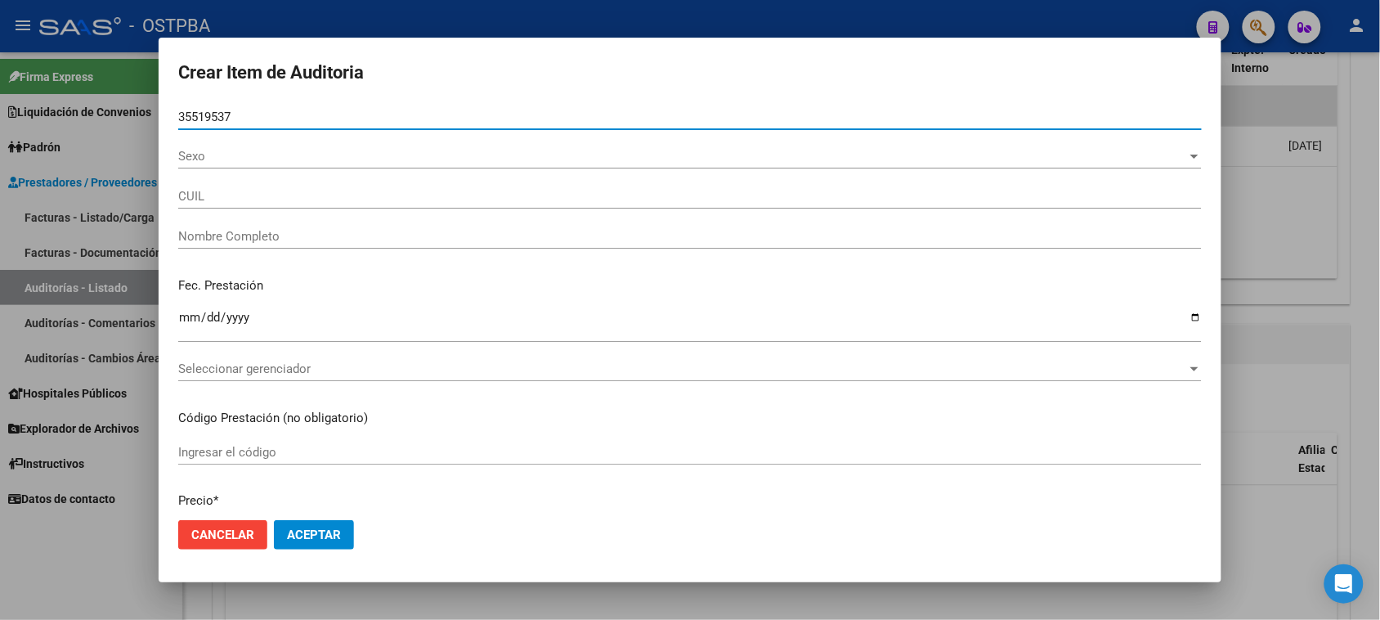
type input "20355195377"
type input "SILGUERA [PERSON_NAME]"
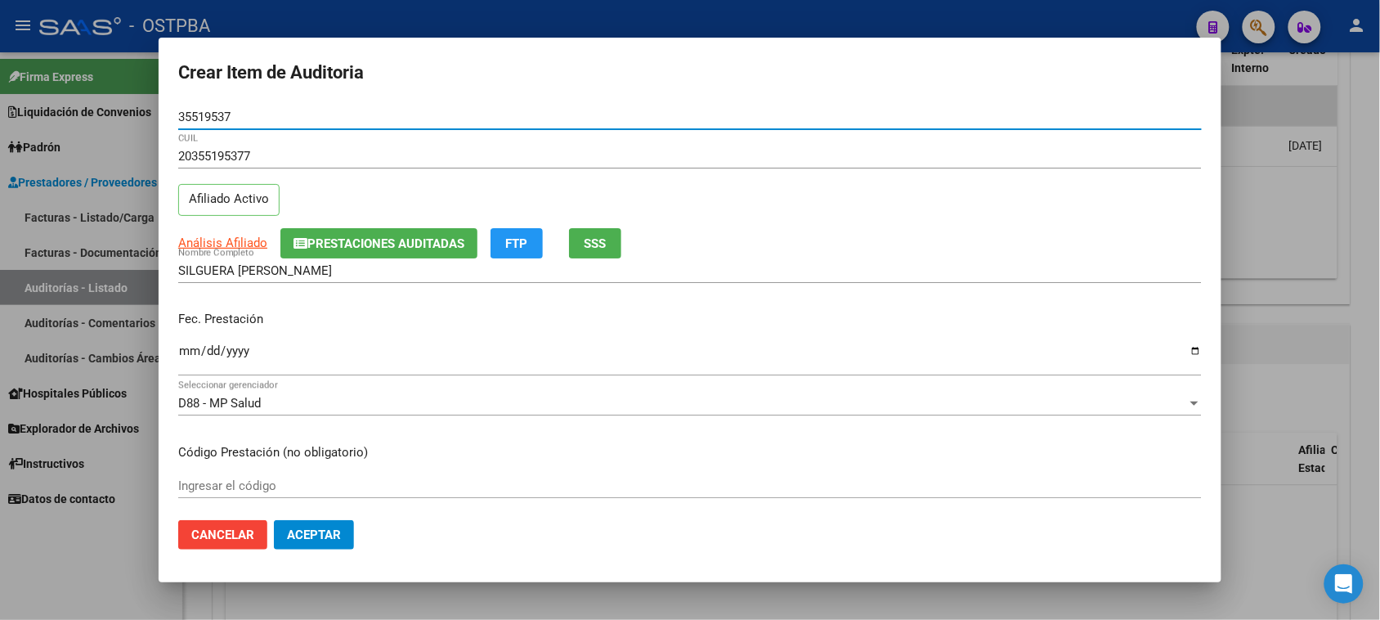
type input "35519537"
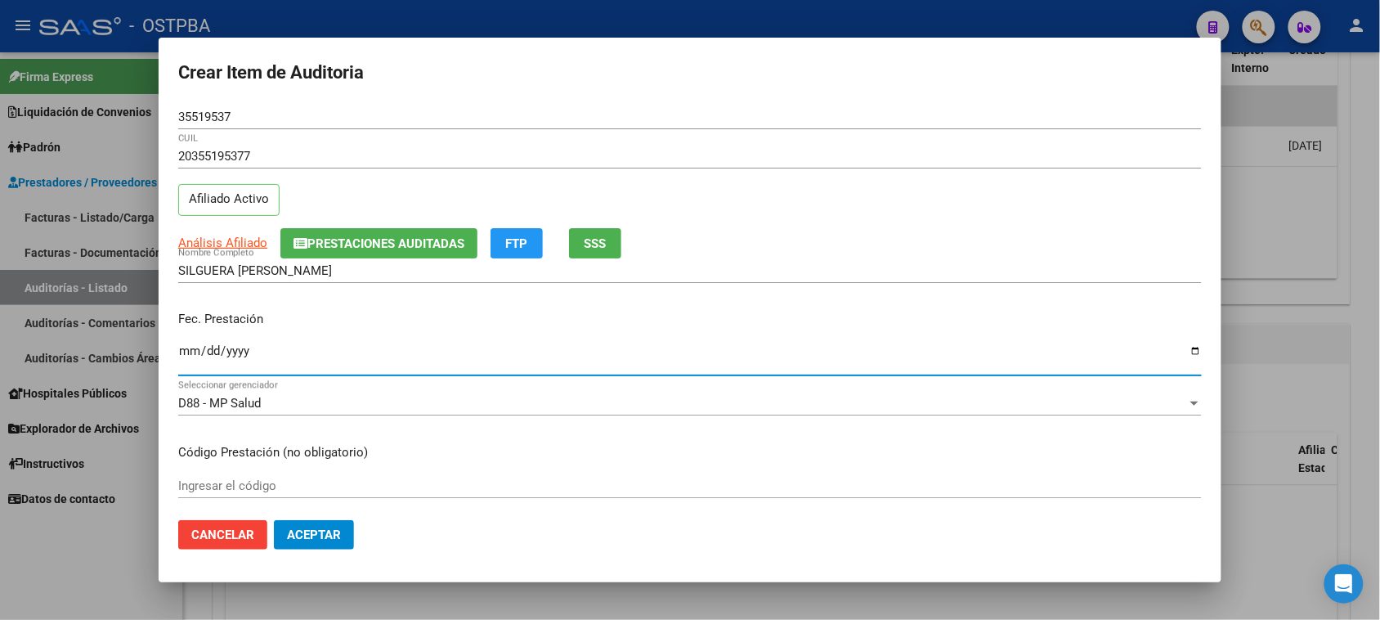
click at [191, 356] on input "Ingresar la fecha" at bounding box center [690, 357] width 1024 height 26
type input "[DATE]"
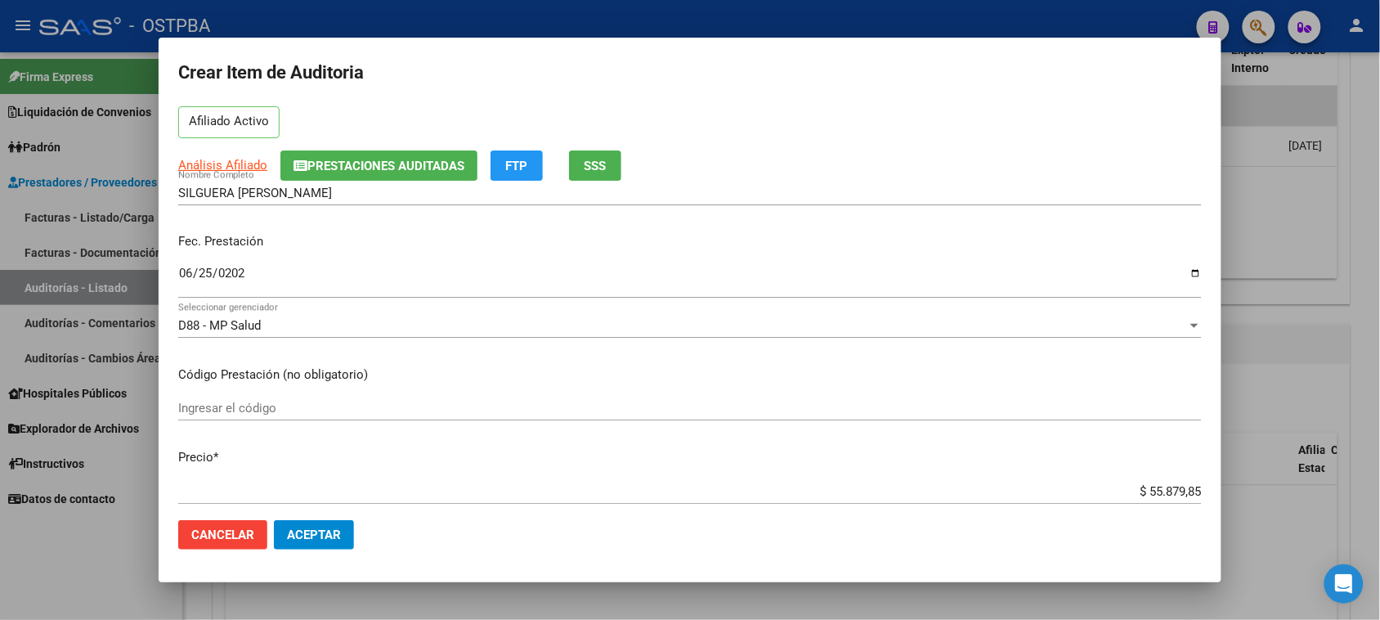
scroll to position [102, 0]
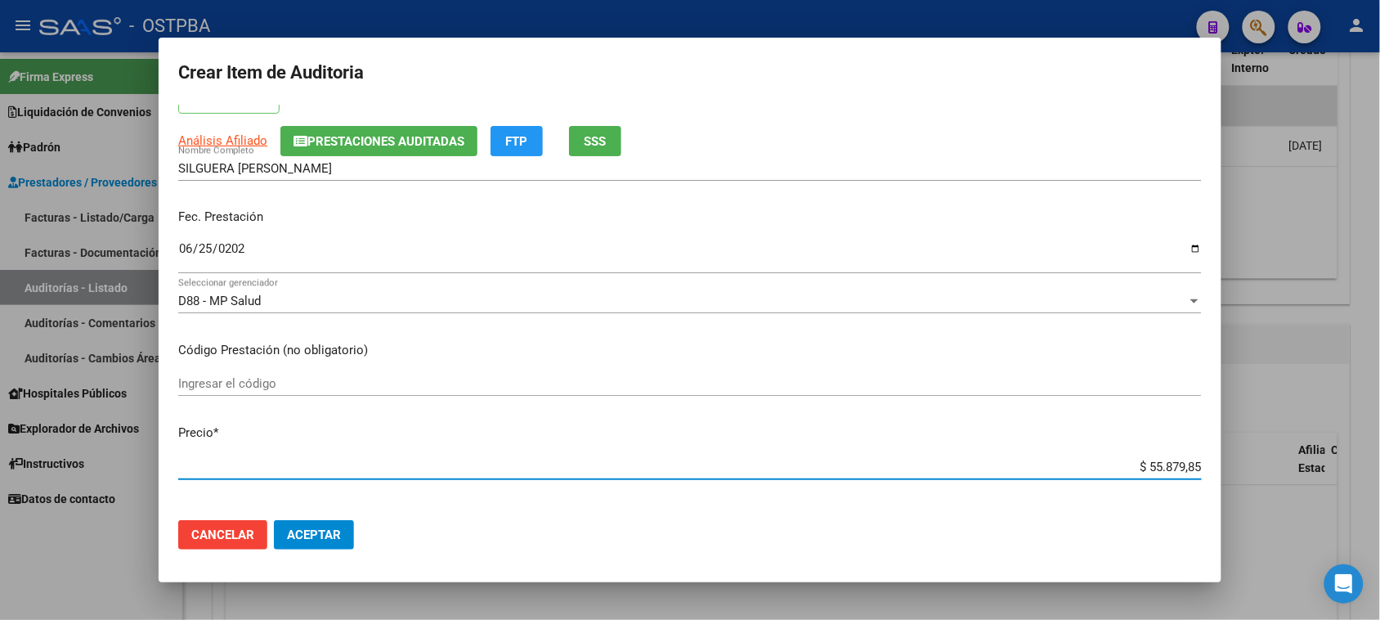
drag, startPoint x: 1132, startPoint y: 462, endPoint x: 1355, endPoint y: 462, distance: 222.4
click at [1355, 462] on div "Crear Item de Auditoria 35519537 Nro Documento 20355195377 CUIL Afiliado Activo…" at bounding box center [690, 310] width 1380 height 620
type input "$ 0,08"
type input "$ 0,80"
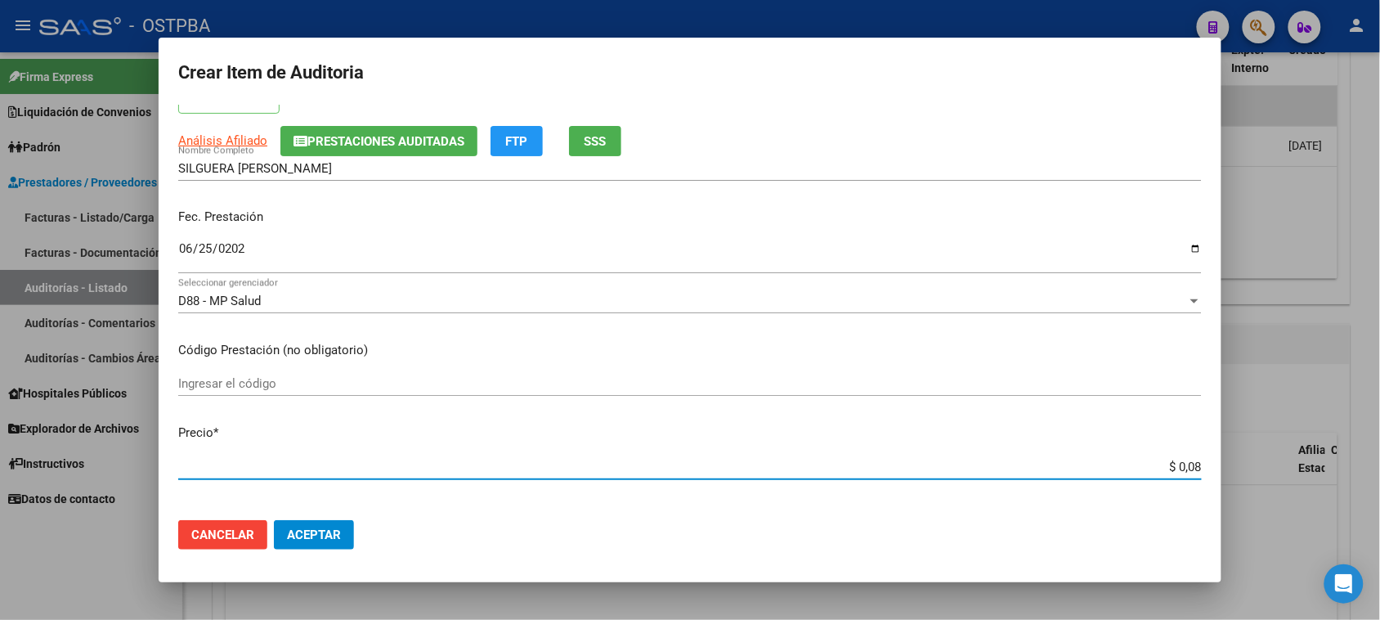
type input "$ 0,80"
type input "$ 8,07"
type input "$ 80,75"
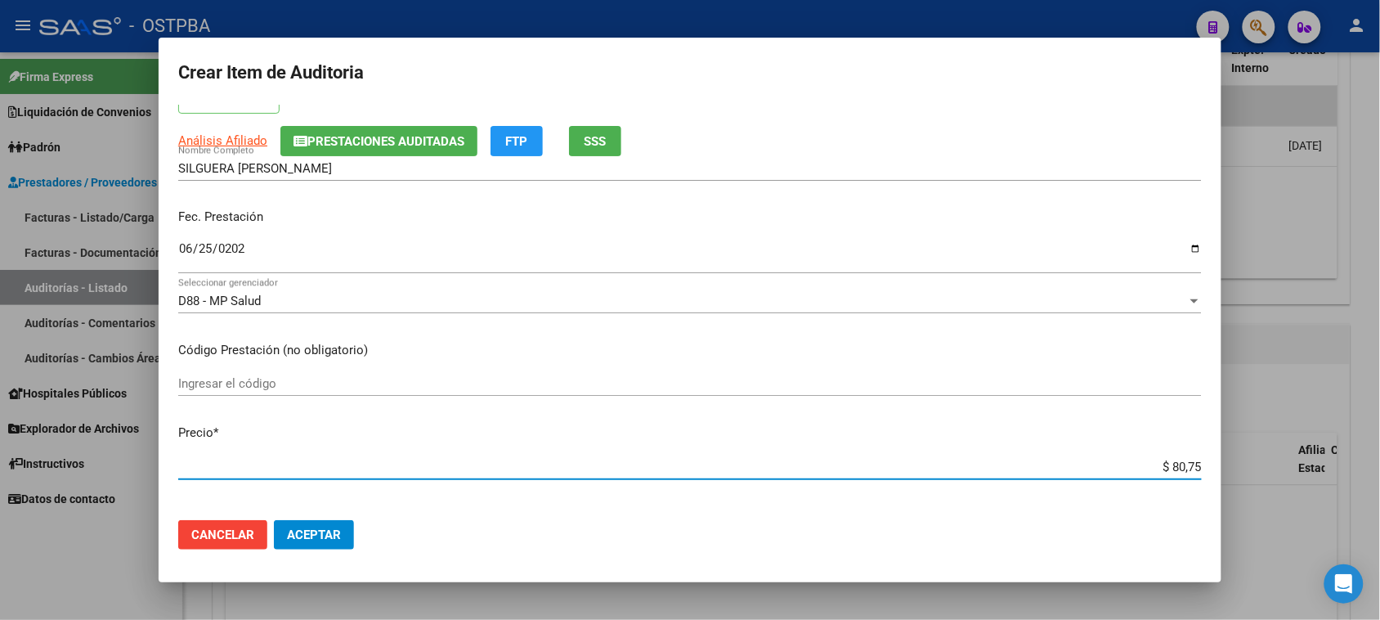
type input "$ 807,58"
type input "$ 8.075,84"
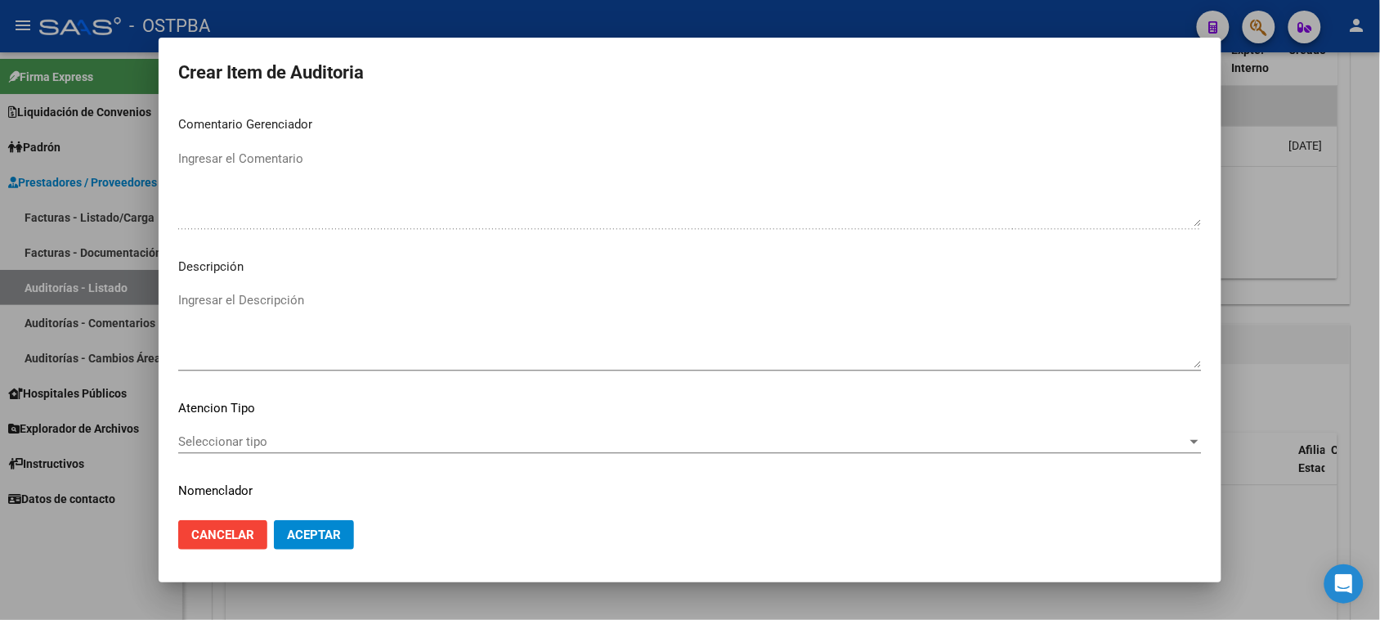
scroll to position [926, 0]
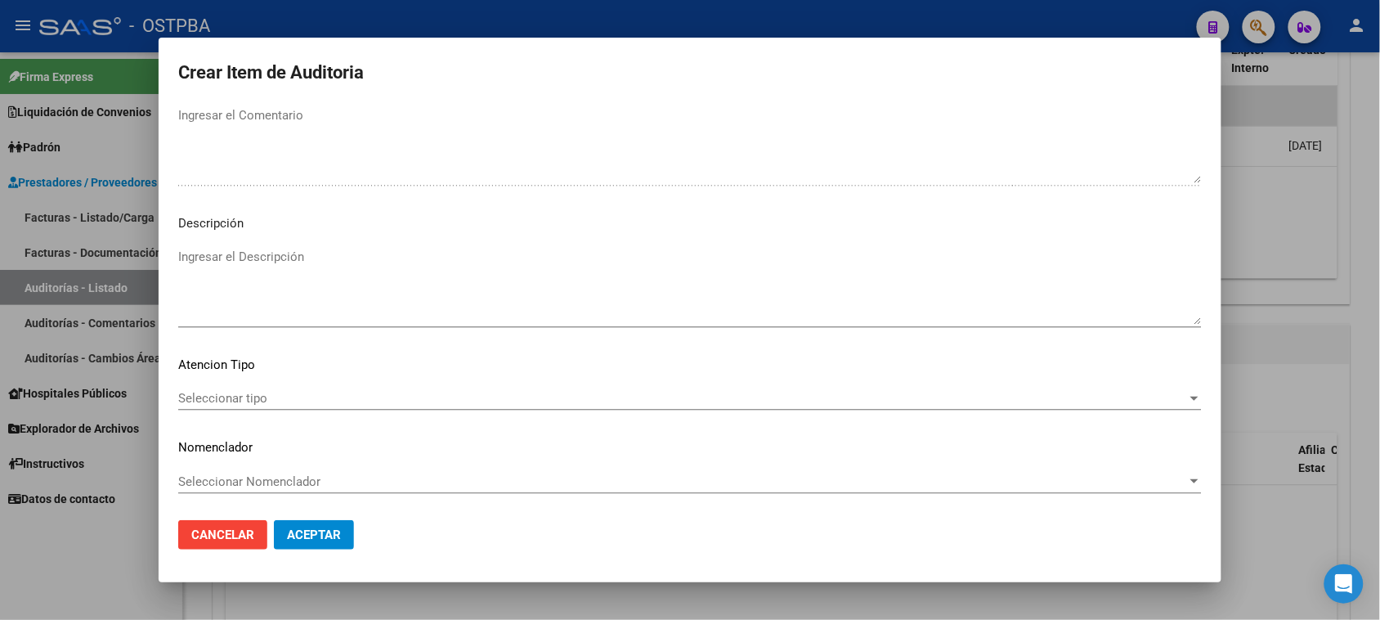
click at [231, 401] on span "Seleccionar tipo" at bounding box center [682, 398] width 1009 height 15
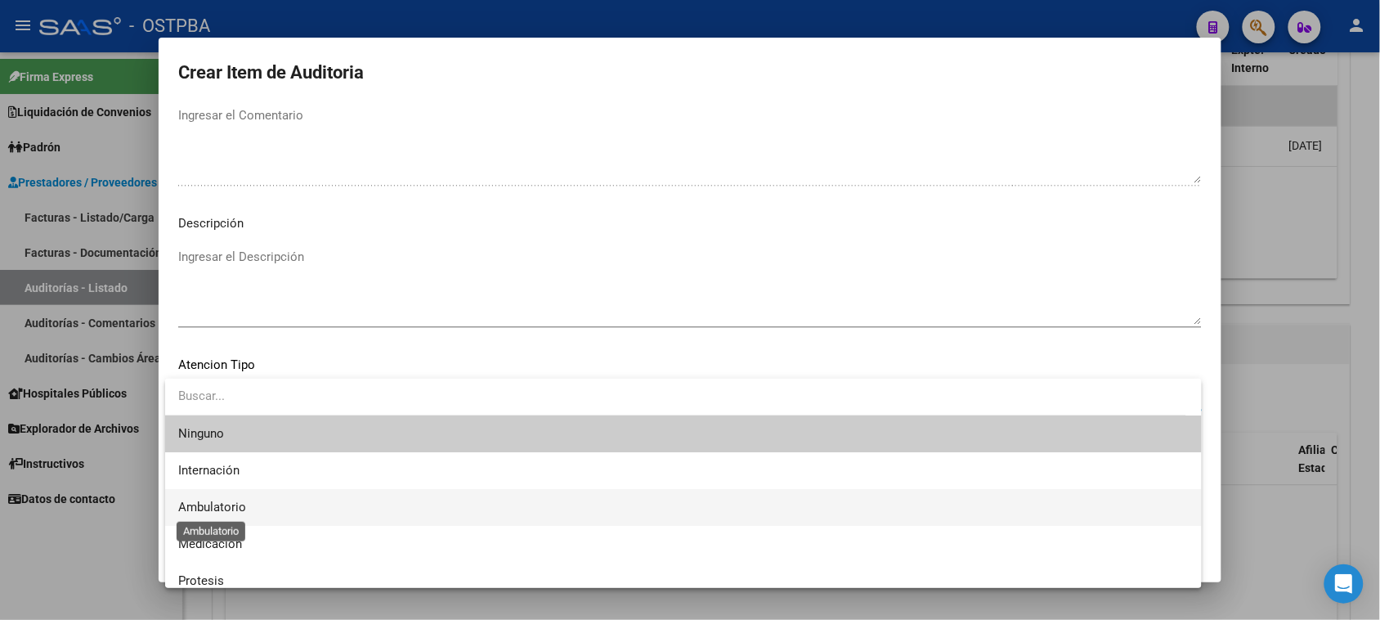
click at [222, 504] on span "Ambulatorio" at bounding box center [212, 507] width 68 height 15
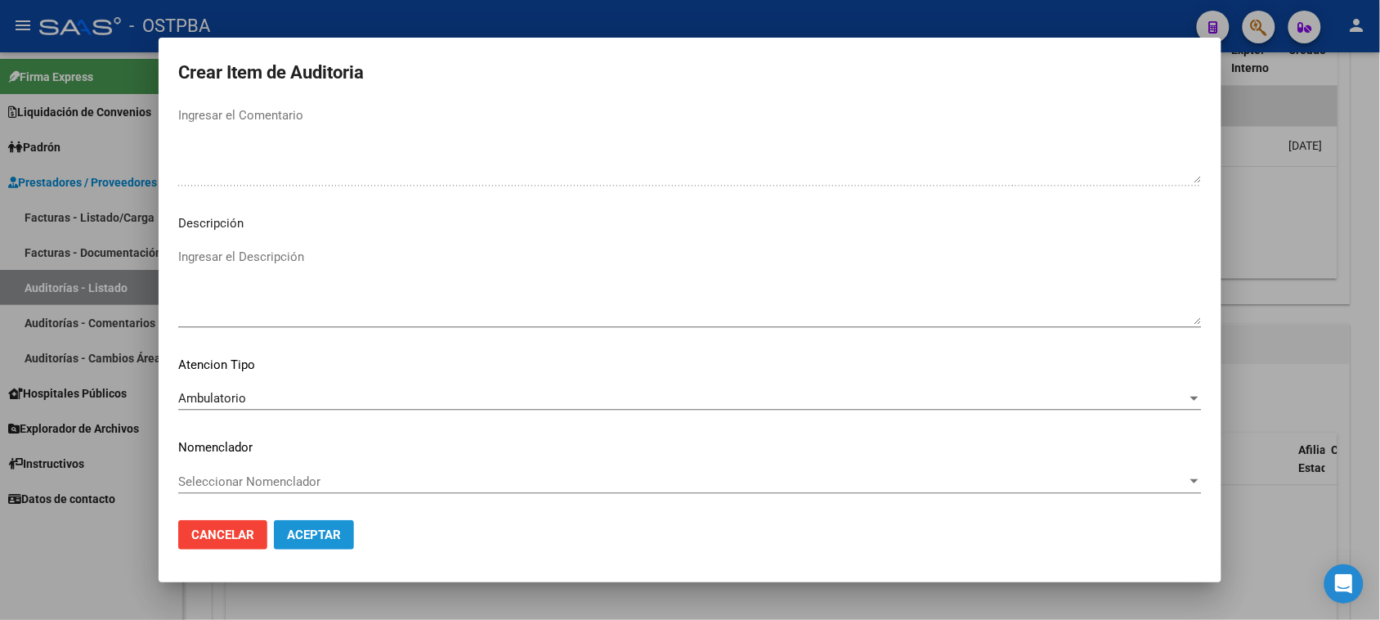
click at [325, 540] on span "Aceptar" at bounding box center [314, 534] width 54 height 15
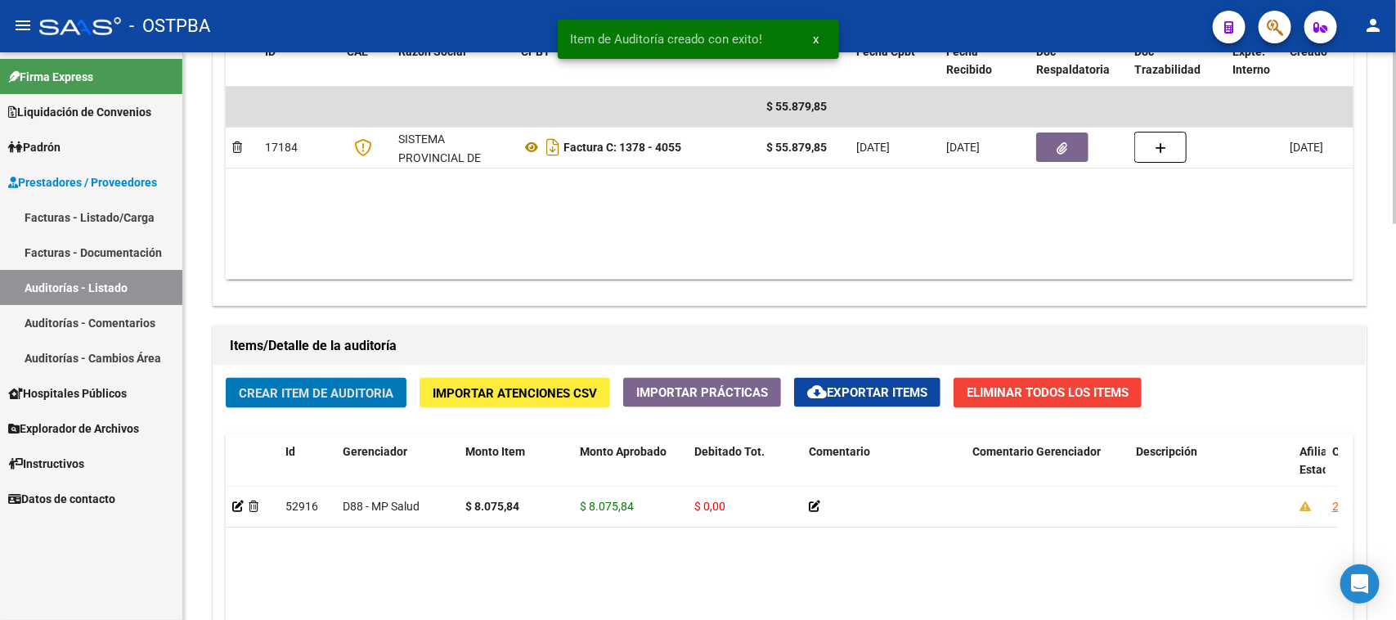
click at [295, 386] on span "Crear Item de Auditoria" at bounding box center [316, 393] width 155 height 15
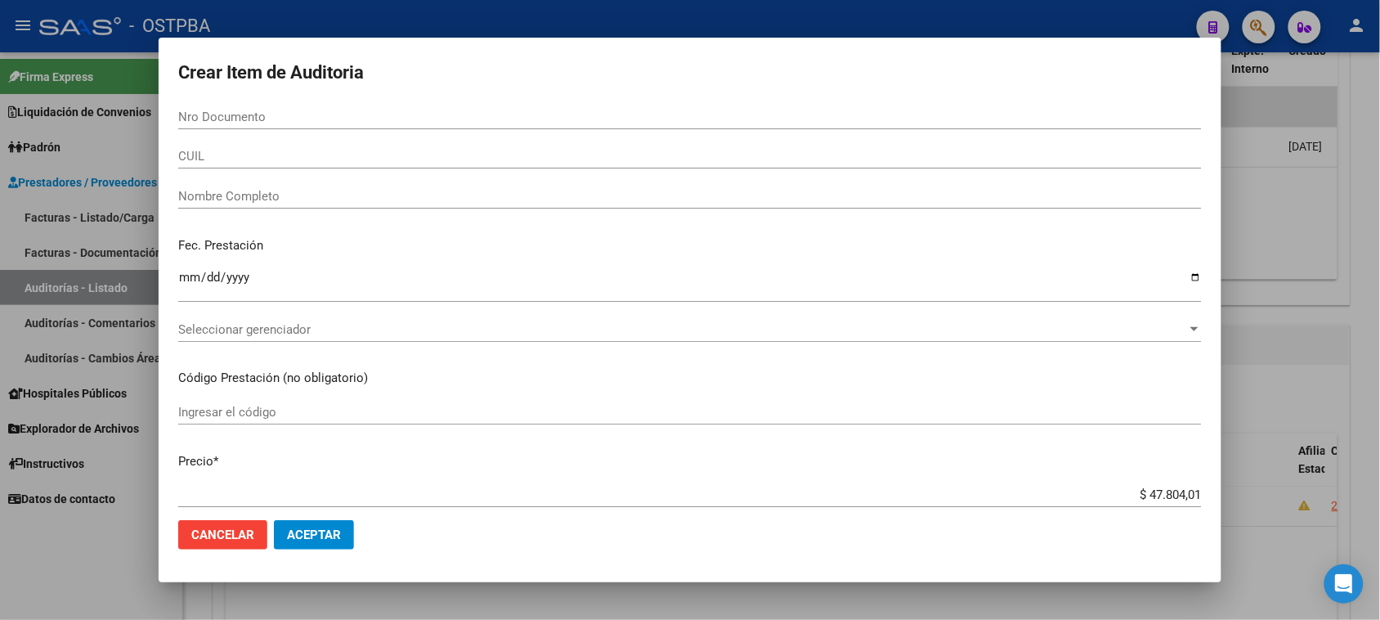
click at [102, 566] on div at bounding box center [690, 310] width 1380 height 620
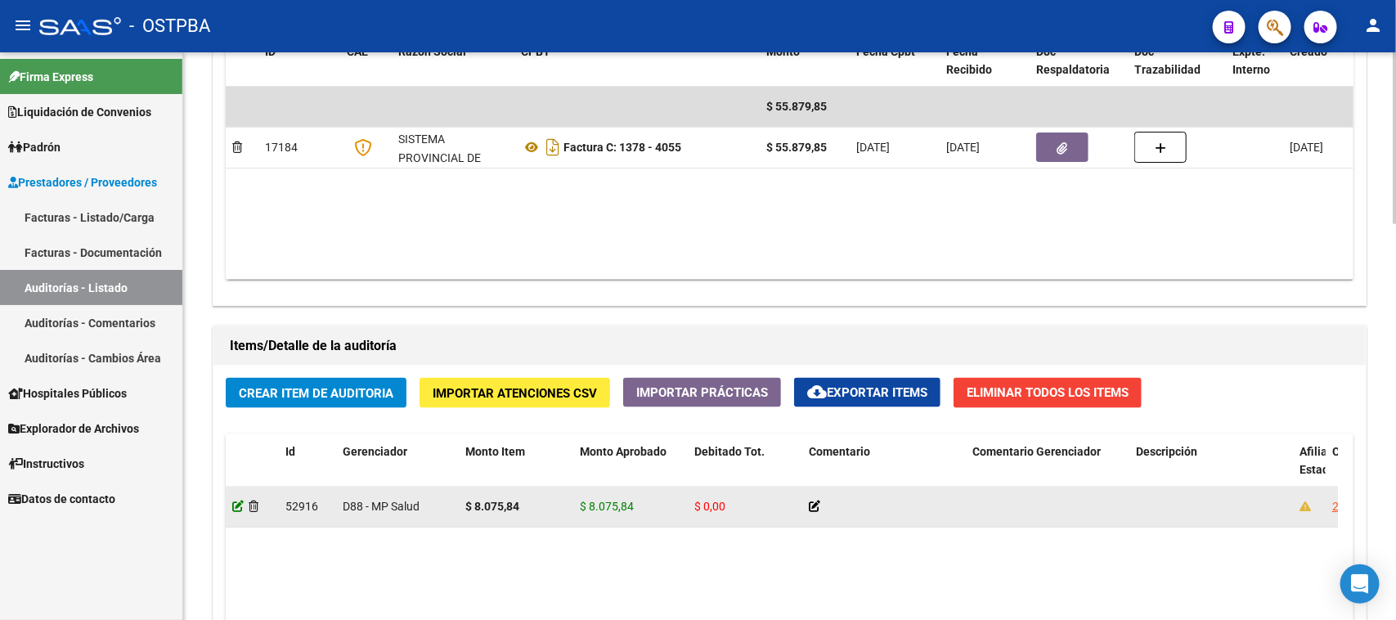
click at [240, 500] on icon at bounding box center [237, 505] width 11 height 11
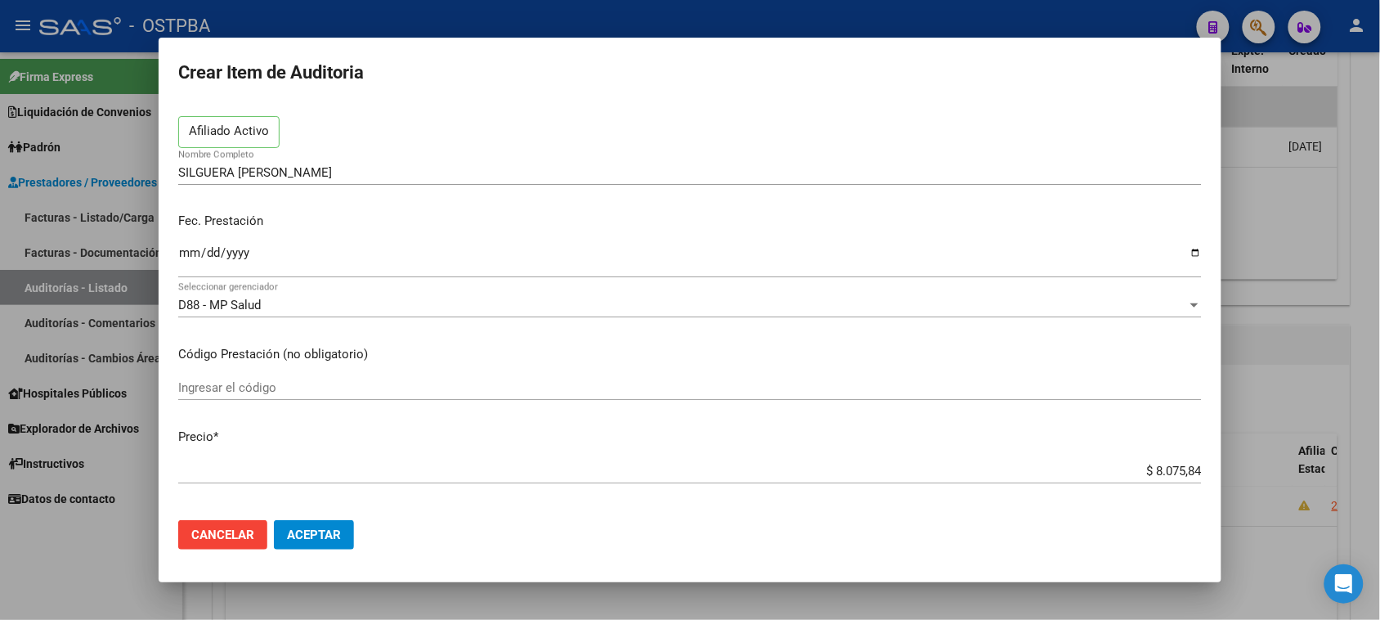
scroll to position [102, 0]
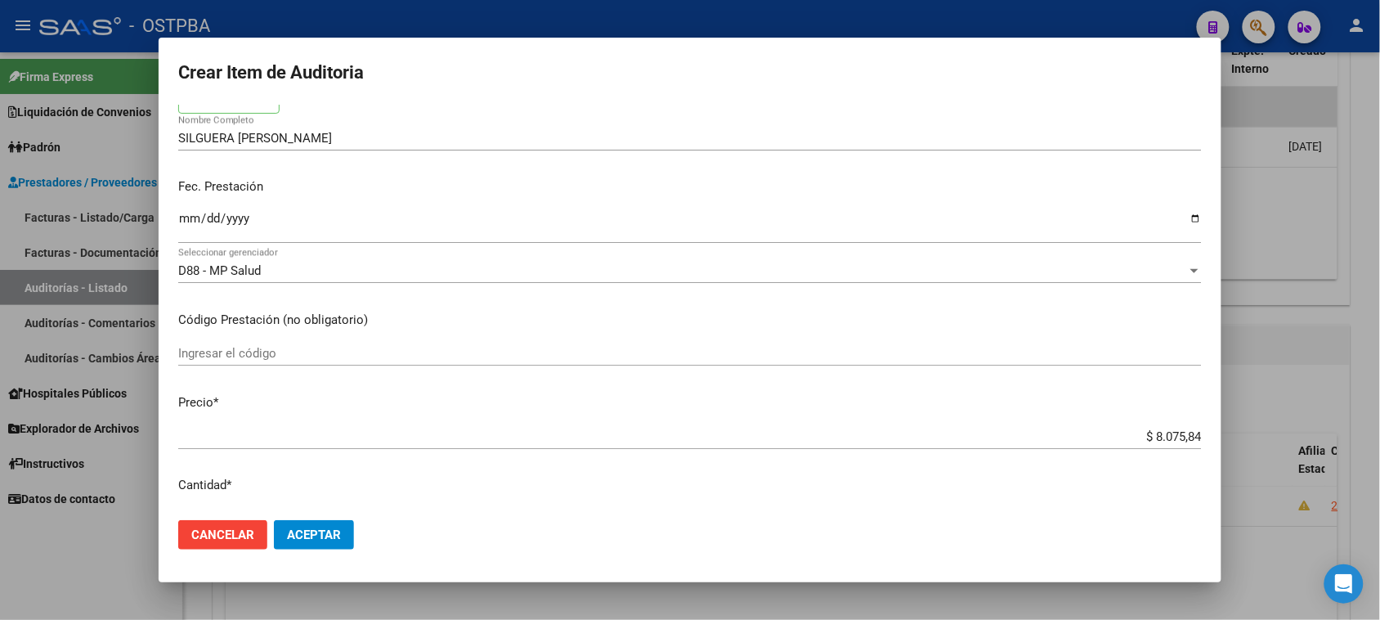
click at [186, 225] on input "[DATE]" at bounding box center [690, 225] width 1024 height 26
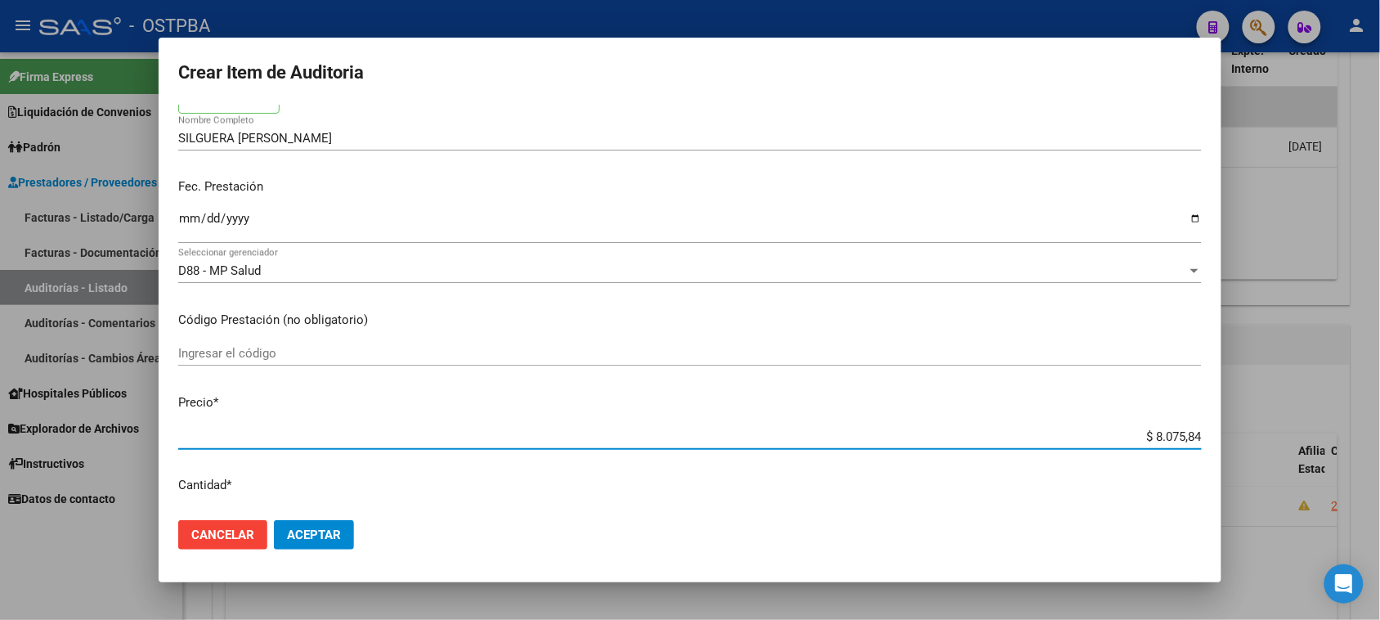
drag, startPoint x: 1137, startPoint y: 433, endPoint x: 1300, endPoint y: 433, distance: 162.7
click at [1300, 433] on div "Crear Item de Auditoria 35519537 Nro Documento 20355195377 CUIL Afiliado Activo…" at bounding box center [690, 310] width 1380 height 620
type input "$ 0,05"
type input "$ 0,55"
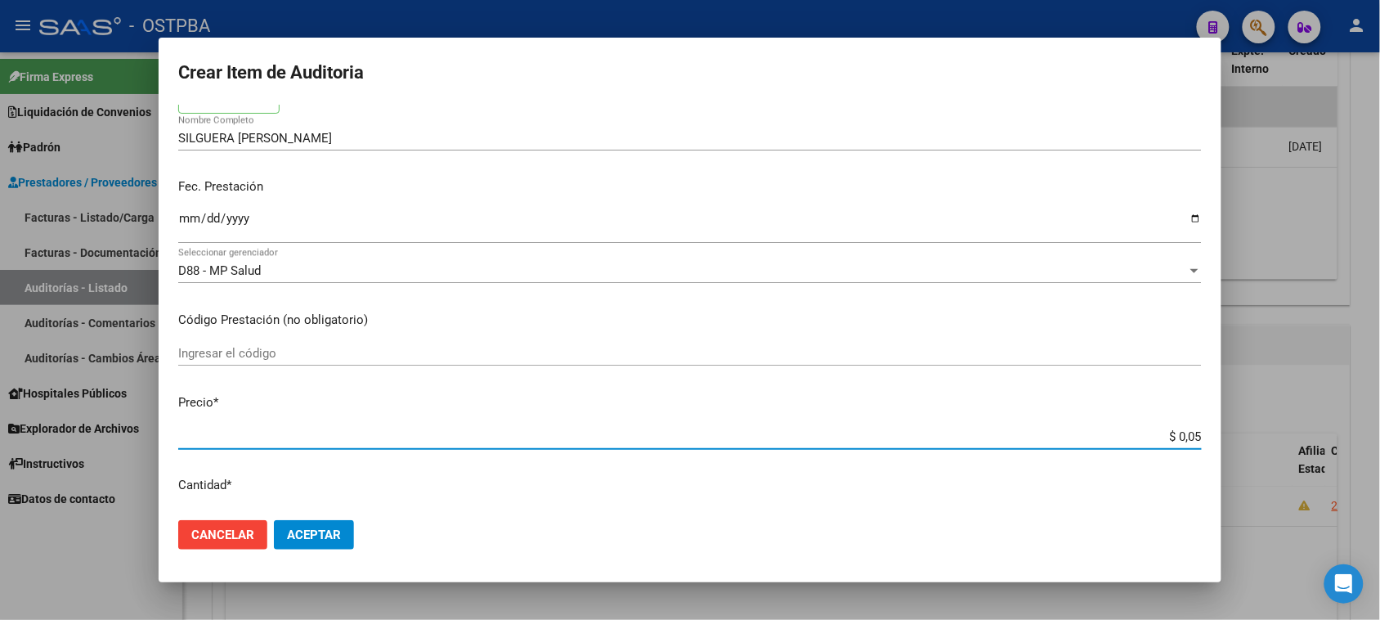
type input "$ 0,55"
type input "$ 5,58"
type input "$ 55,87"
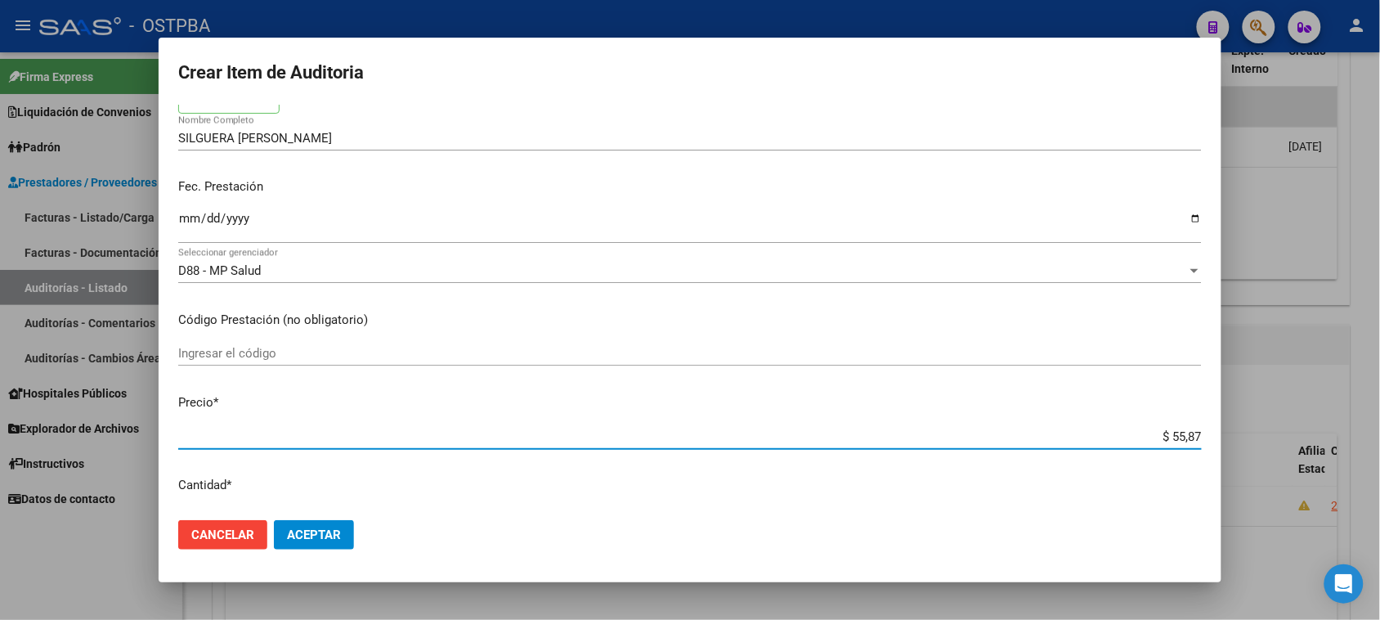
type input "$ 558,79"
type input "$ 5.587,98"
type input "$ 55.879,85"
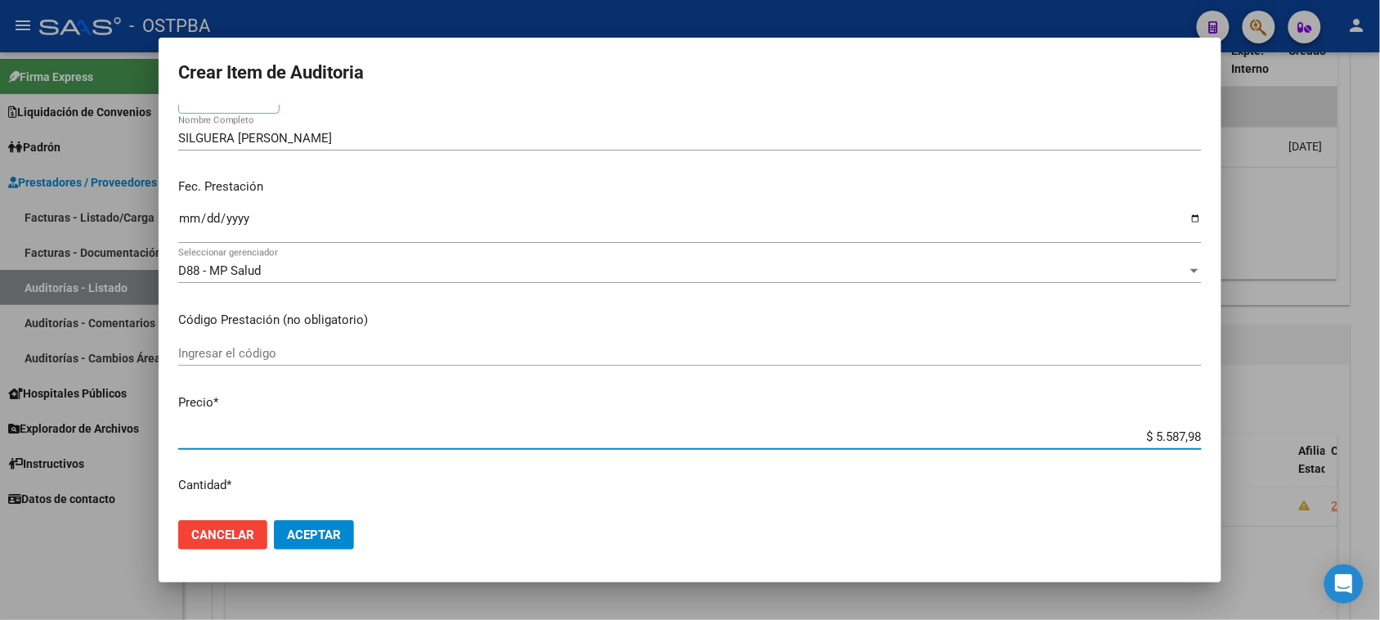
type input "$ 55.879,85"
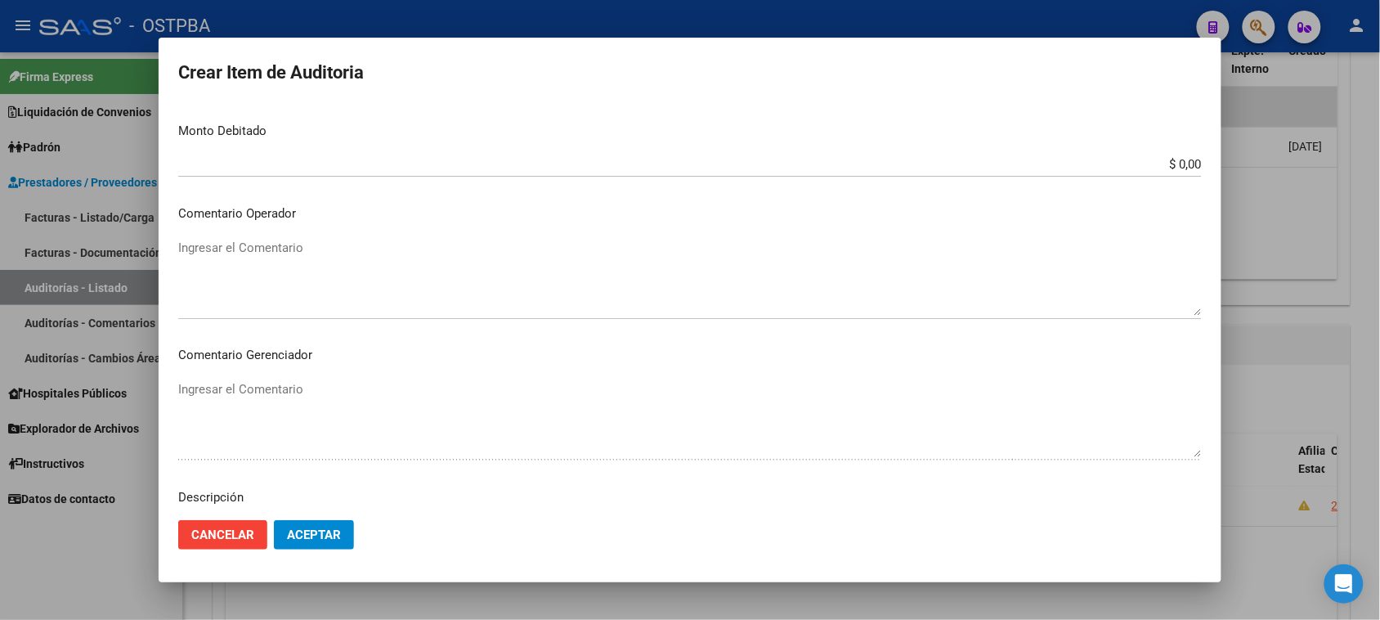
scroll to position [897, 0]
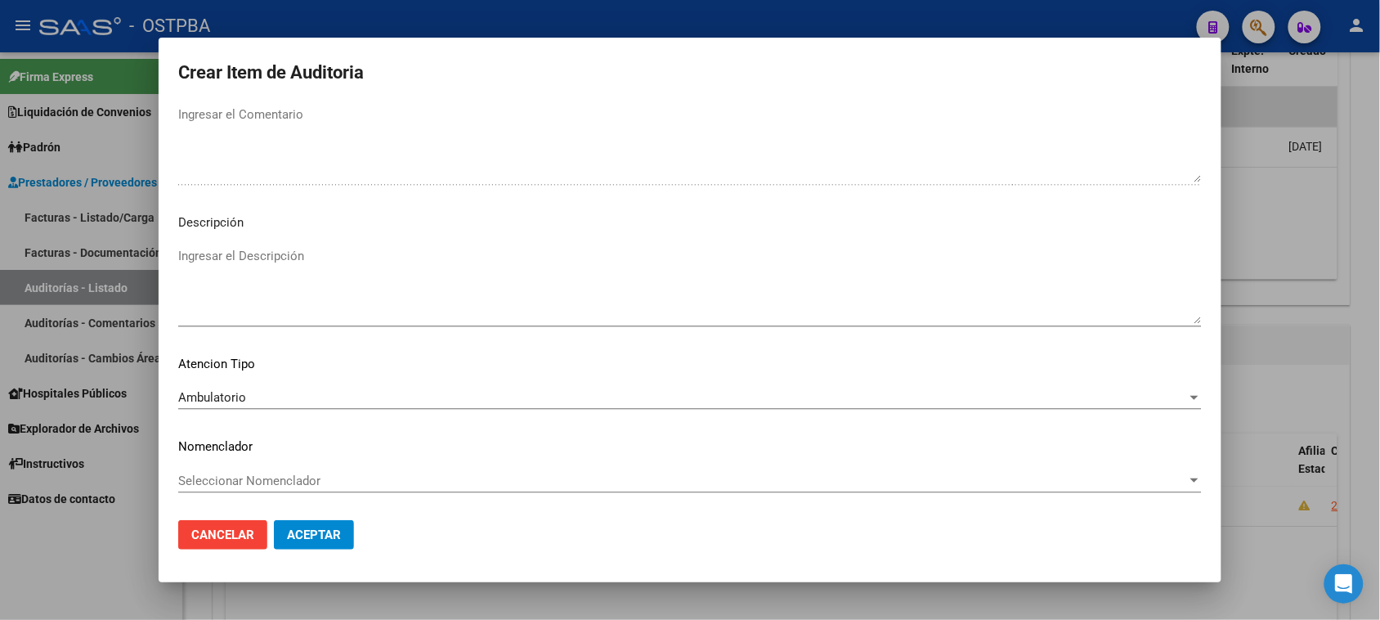
click at [316, 536] on span "Aceptar" at bounding box center [314, 534] width 54 height 15
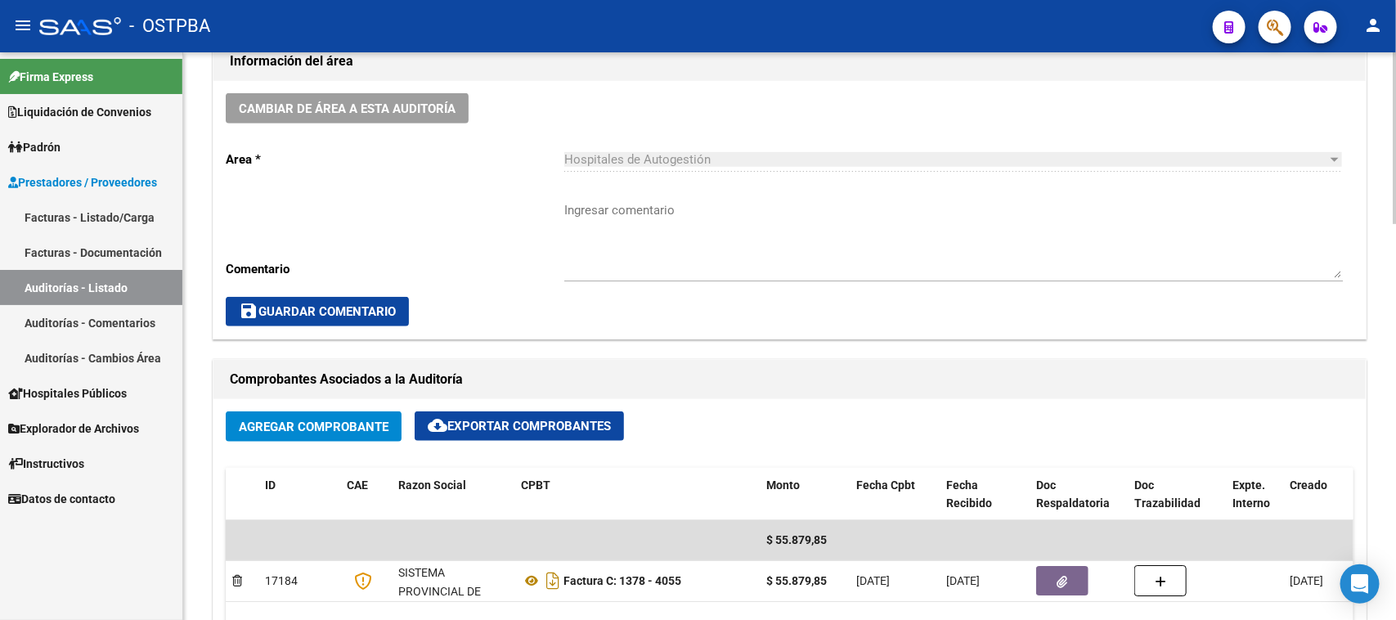
scroll to position [511, 0]
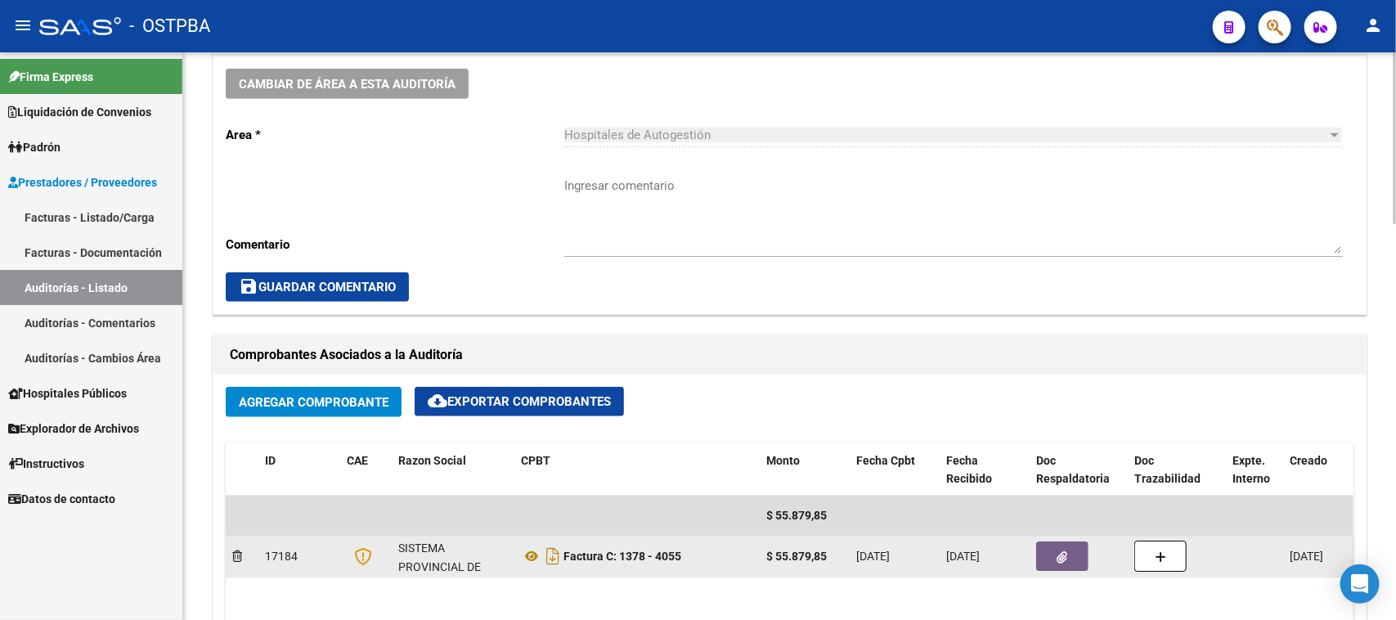
click at [1048, 554] on button "button" at bounding box center [1062, 555] width 52 height 29
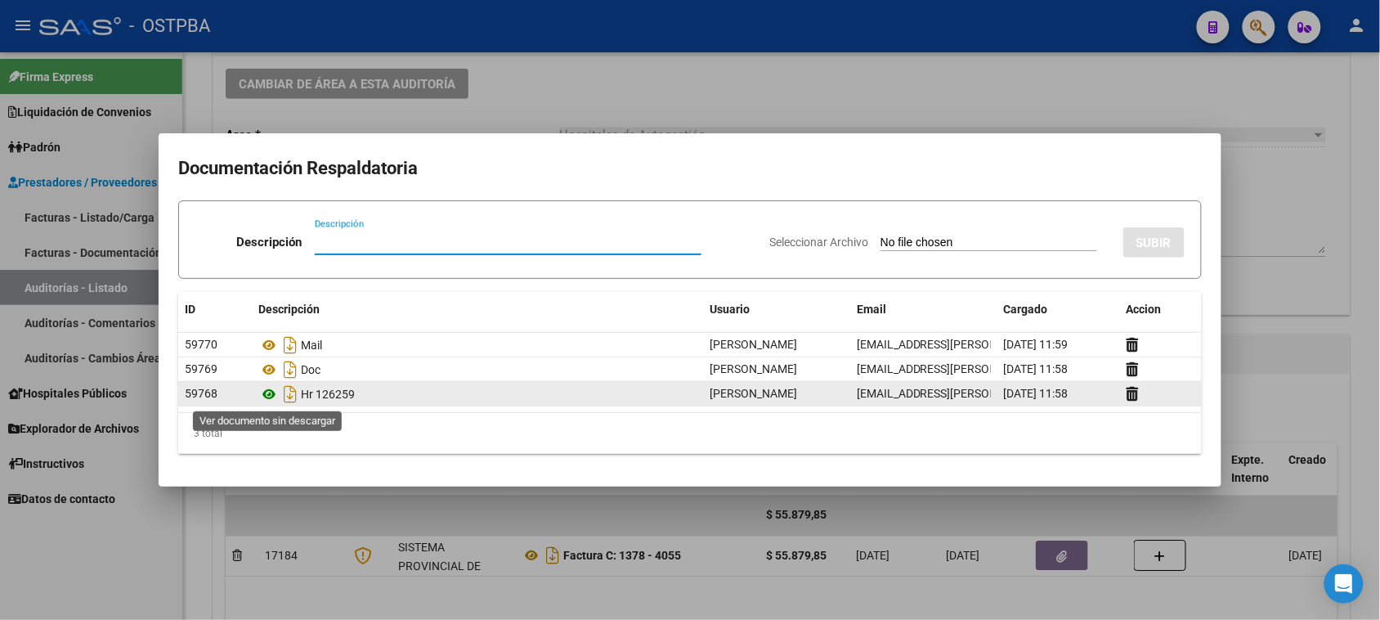
click at [272, 394] on icon at bounding box center [268, 394] width 21 height 20
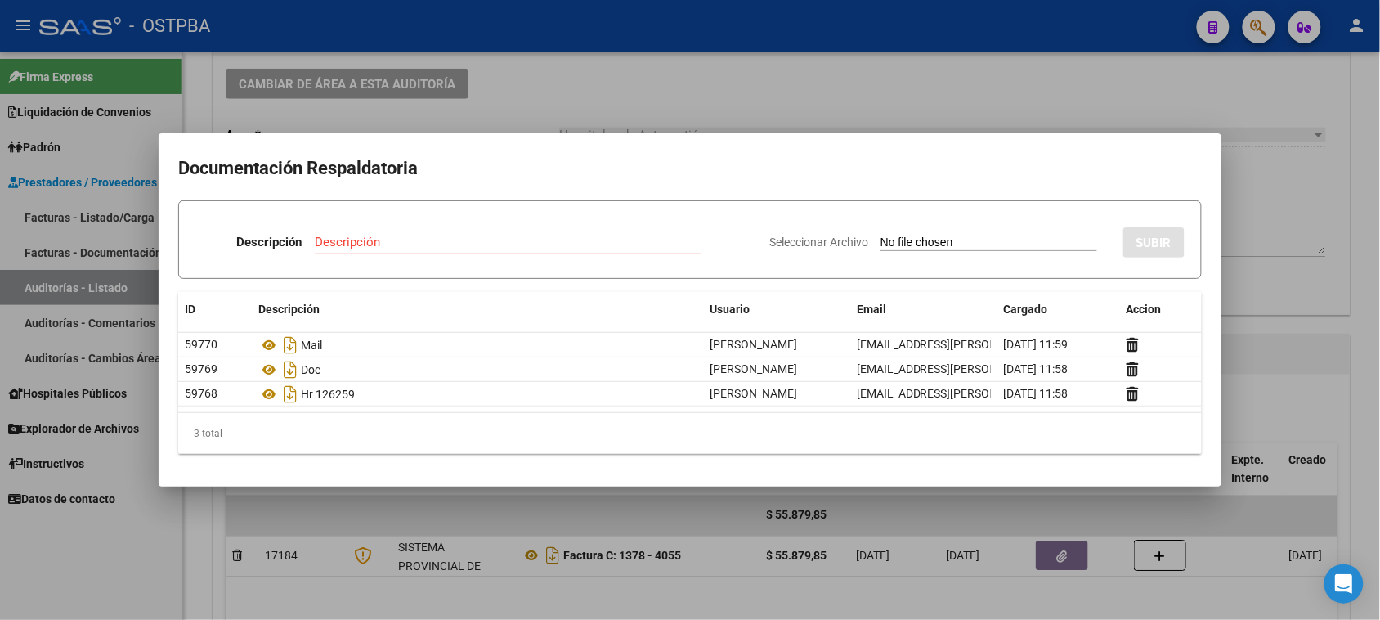
click at [523, 553] on div at bounding box center [690, 310] width 1380 height 620
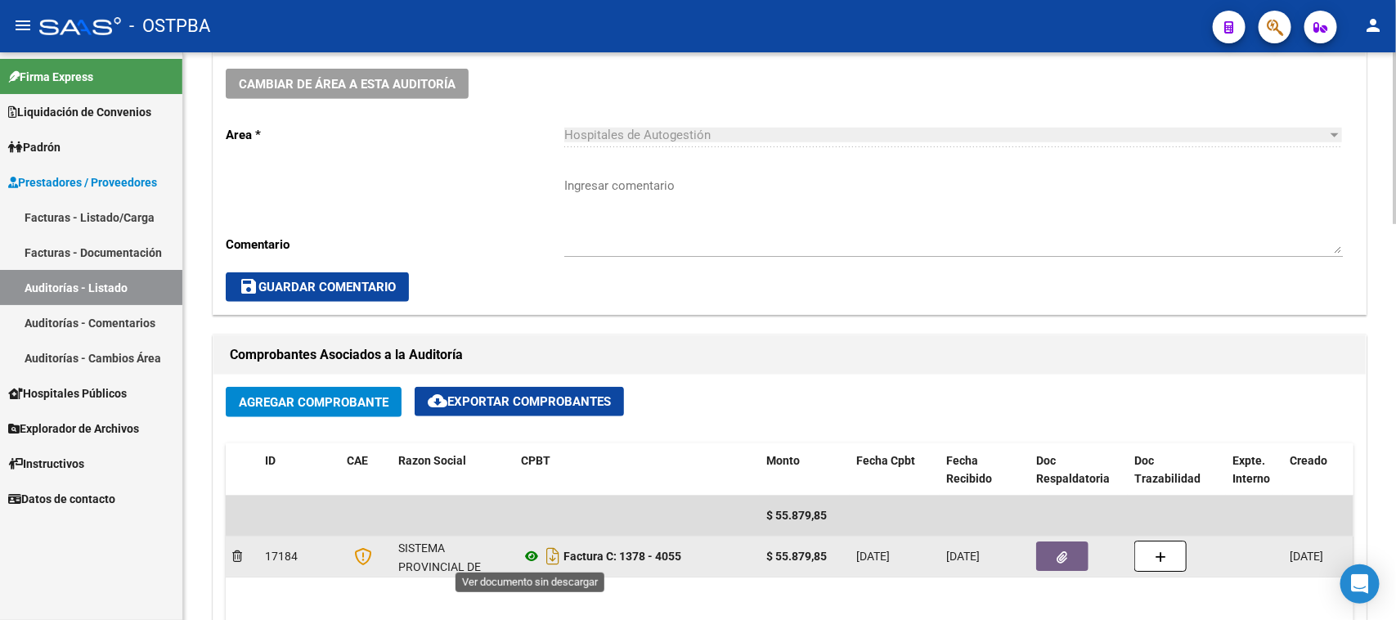
click at [527, 553] on icon at bounding box center [531, 556] width 21 height 20
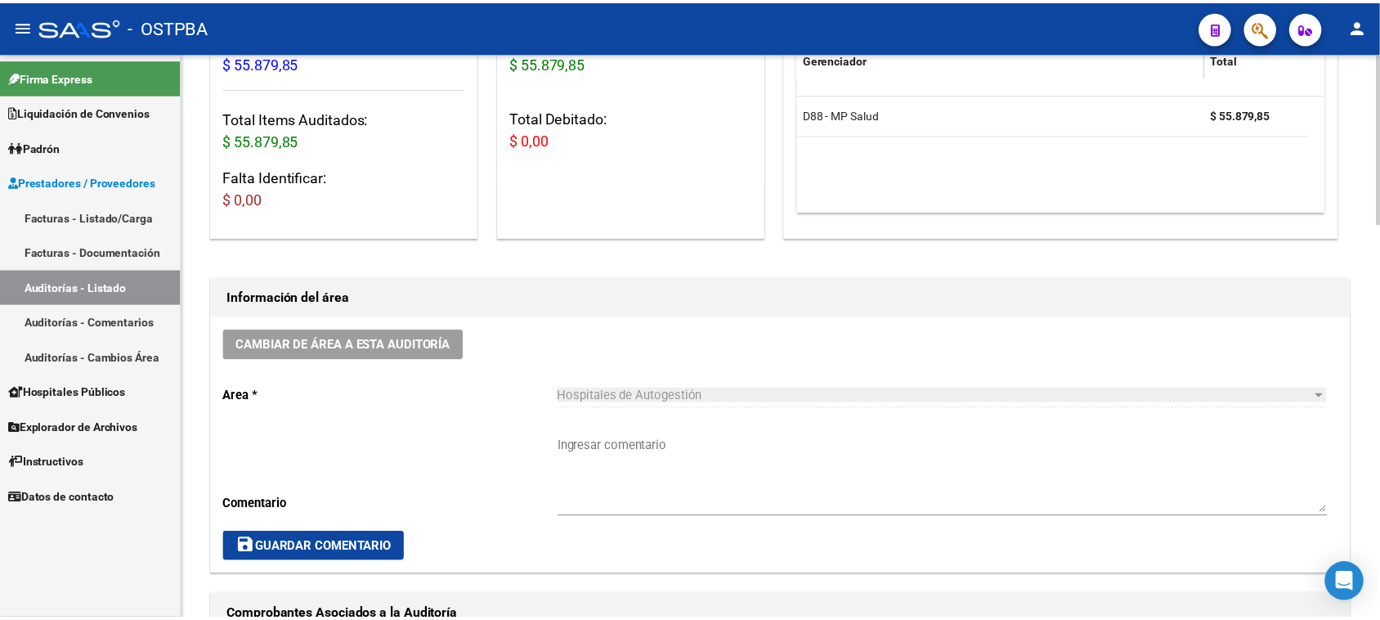
scroll to position [0, 0]
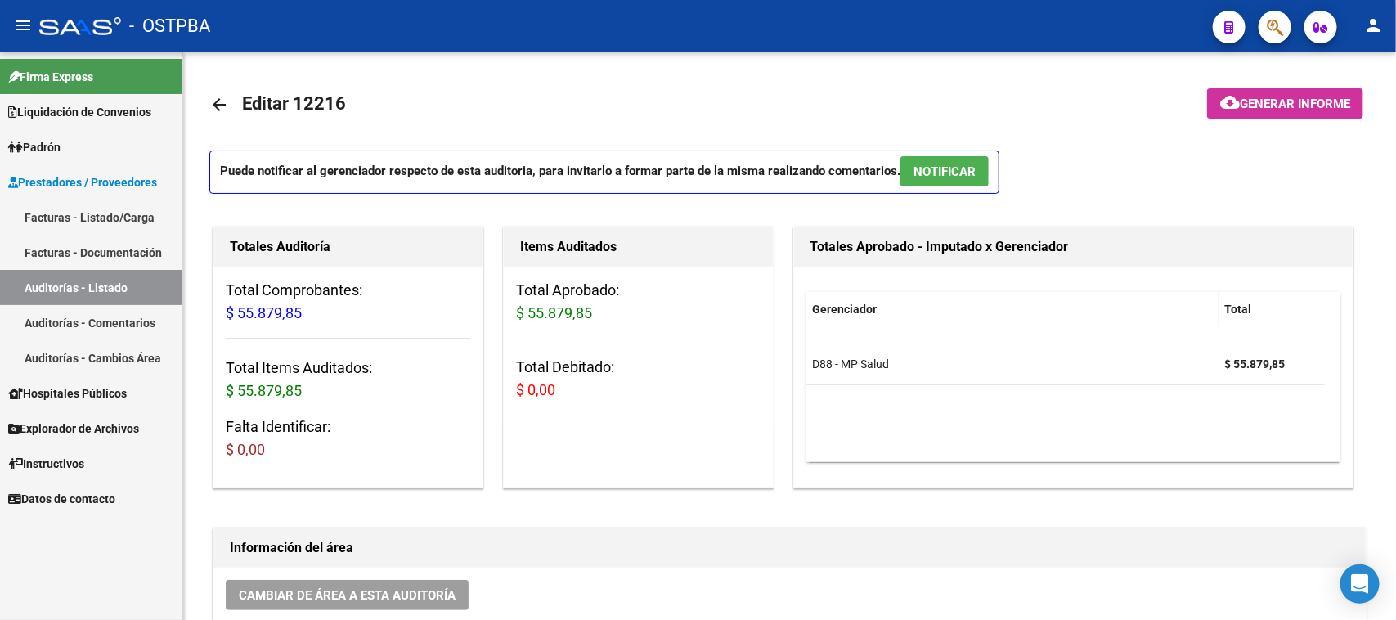
click at [141, 221] on link "Facturas - Listado/Carga" at bounding box center [91, 216] width 182 height 35
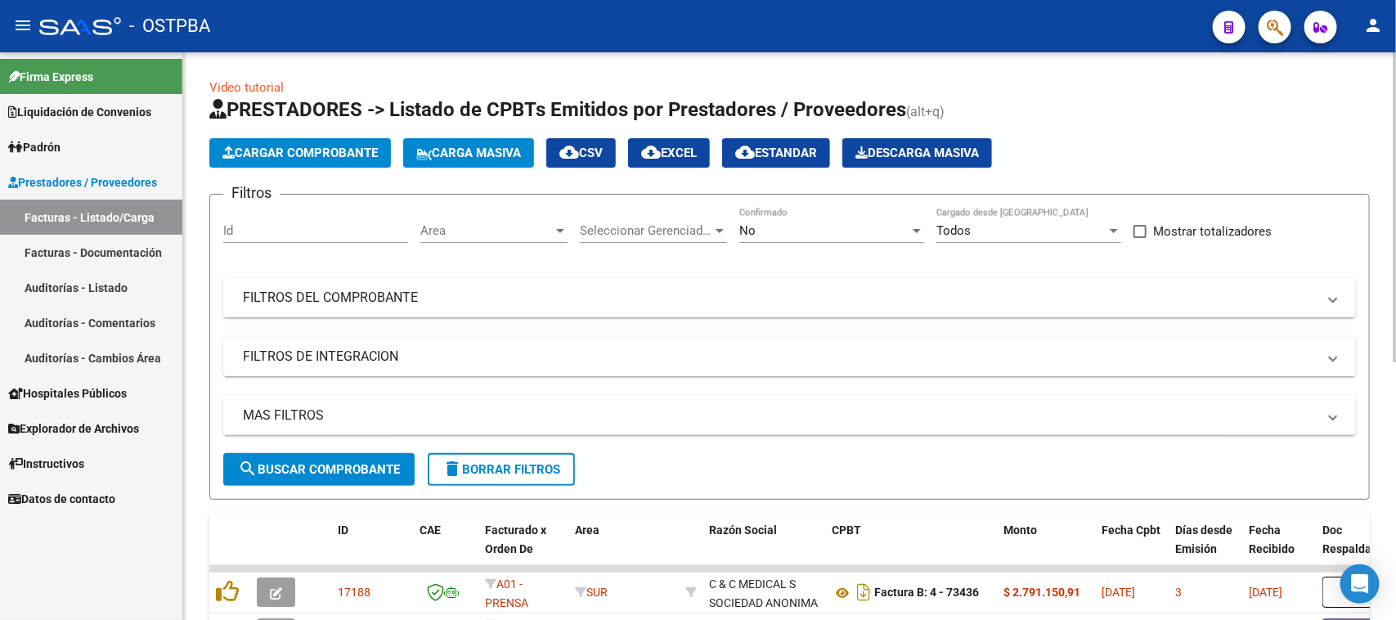
click at [276, 154] on span "Cargar Comprobante" at bounding box center [299, 153] width 155 height 15
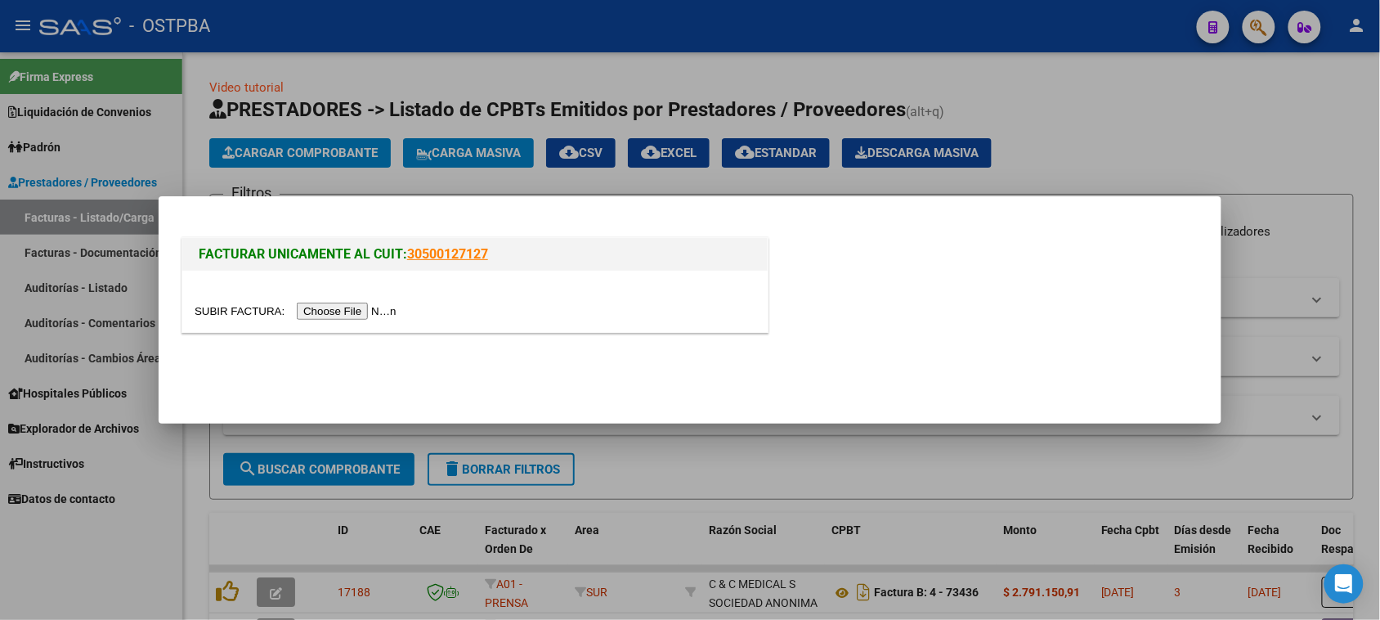
click at [397, 312] on input "file" at bounding box center [298, 311] width 207 height 17
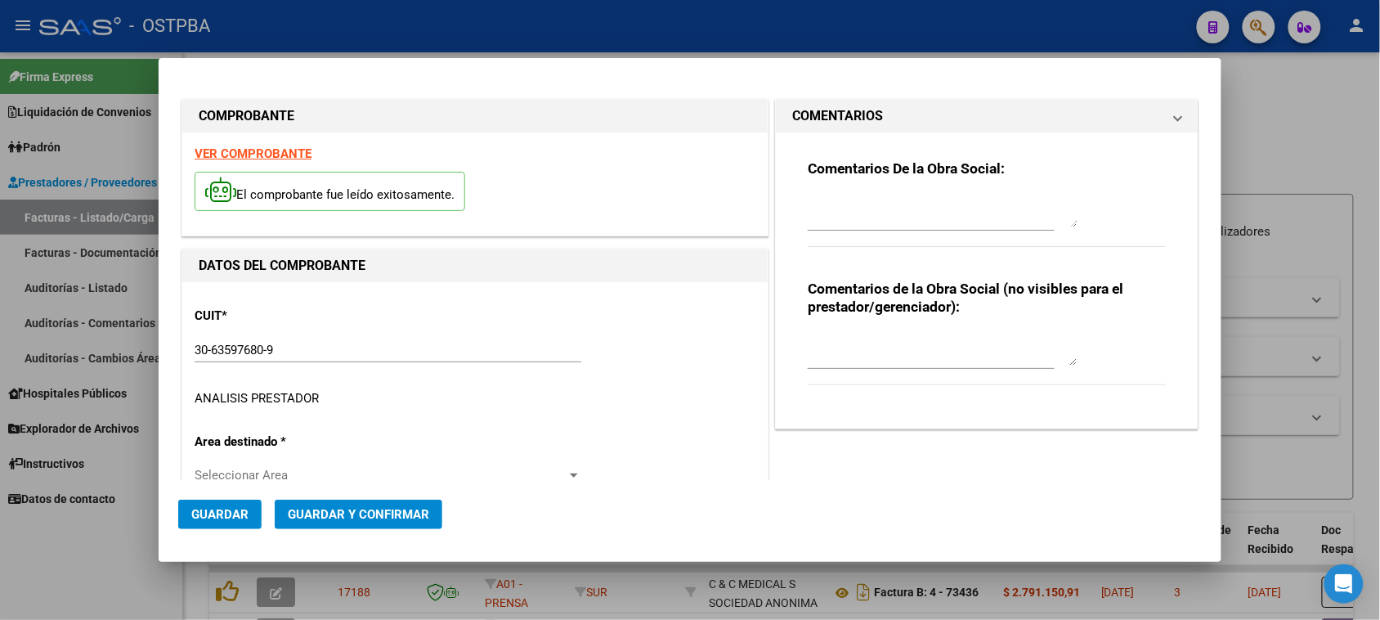
type input "[DATE]"
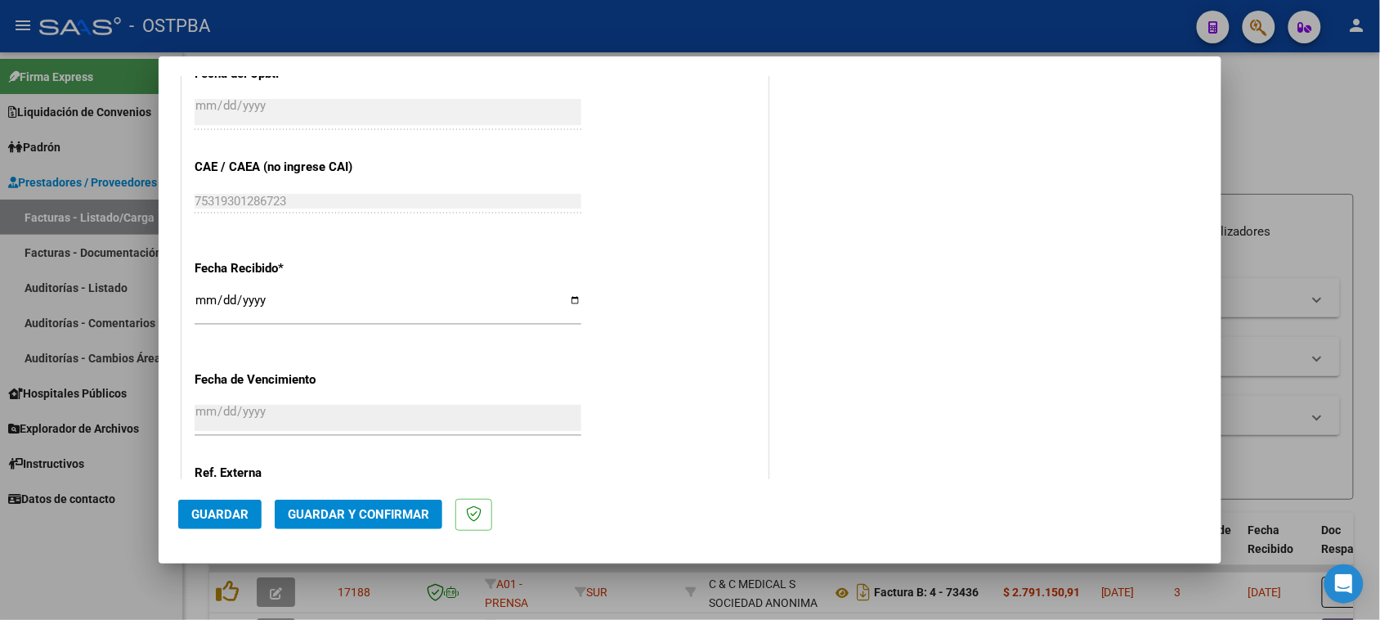
scroll to position [920, 0]
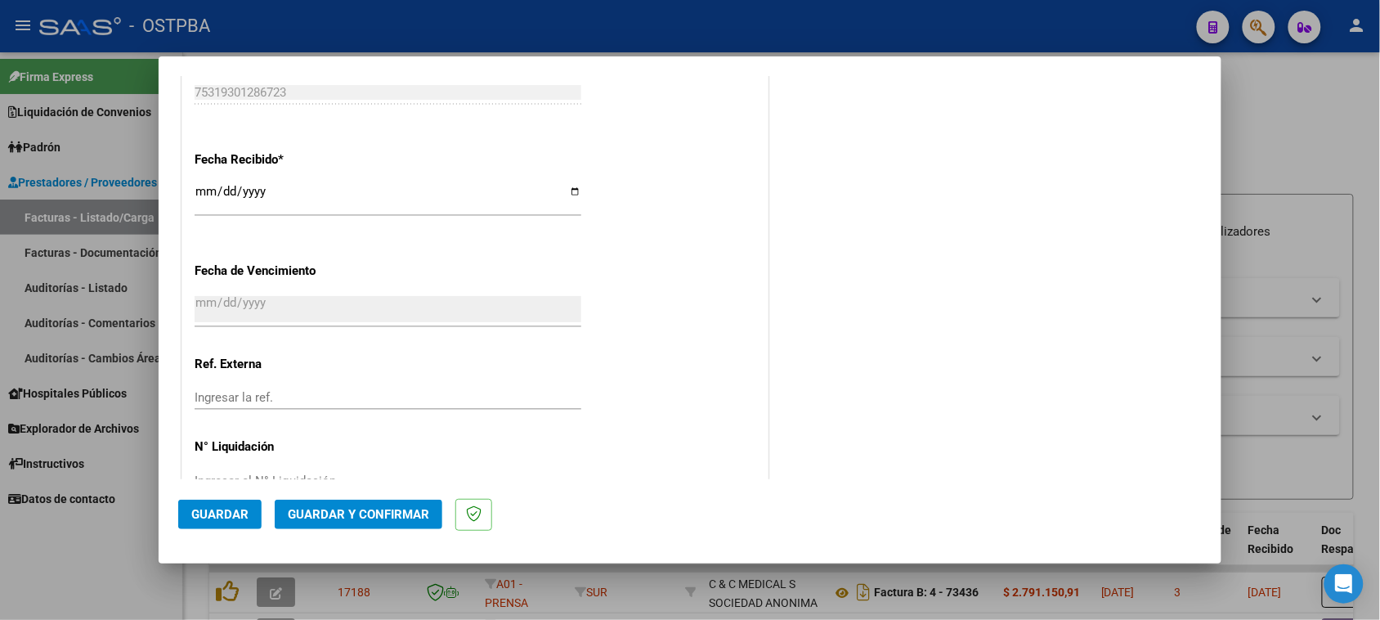
click at [207, 199] on input "[DATE]" at bounding box center [388, 198] width 387 height 26
type input "[DATE]"
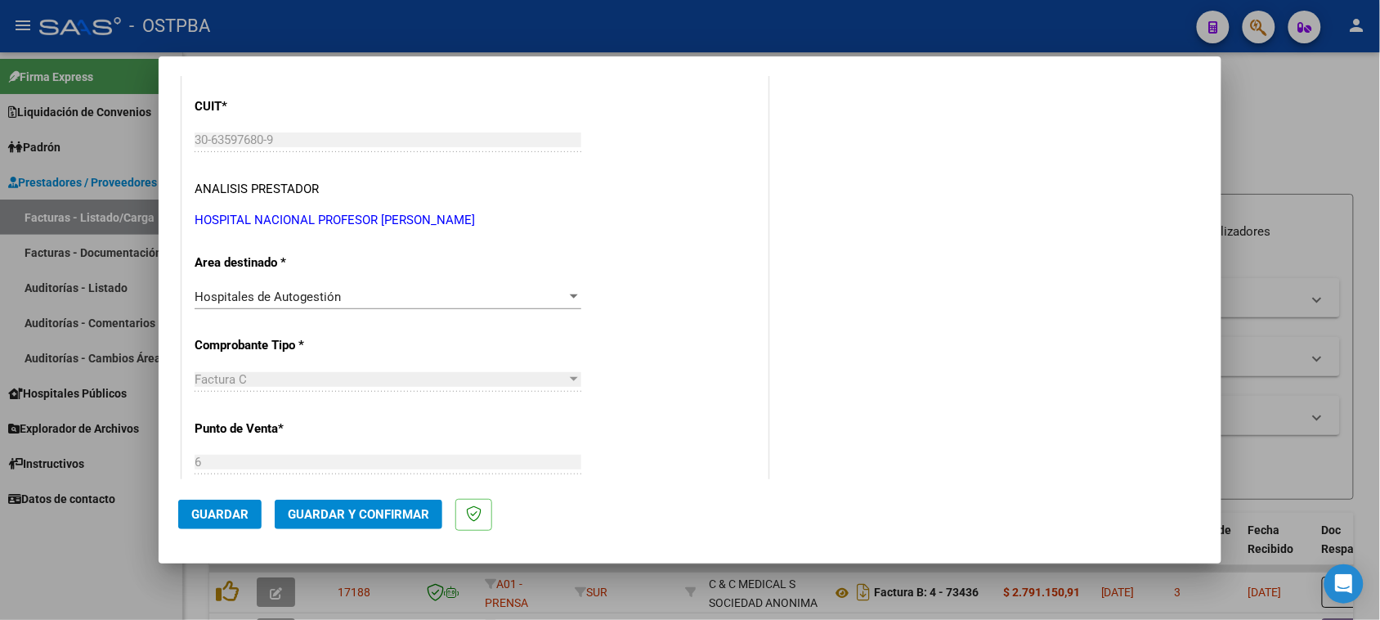
scroll to position [0, 0]
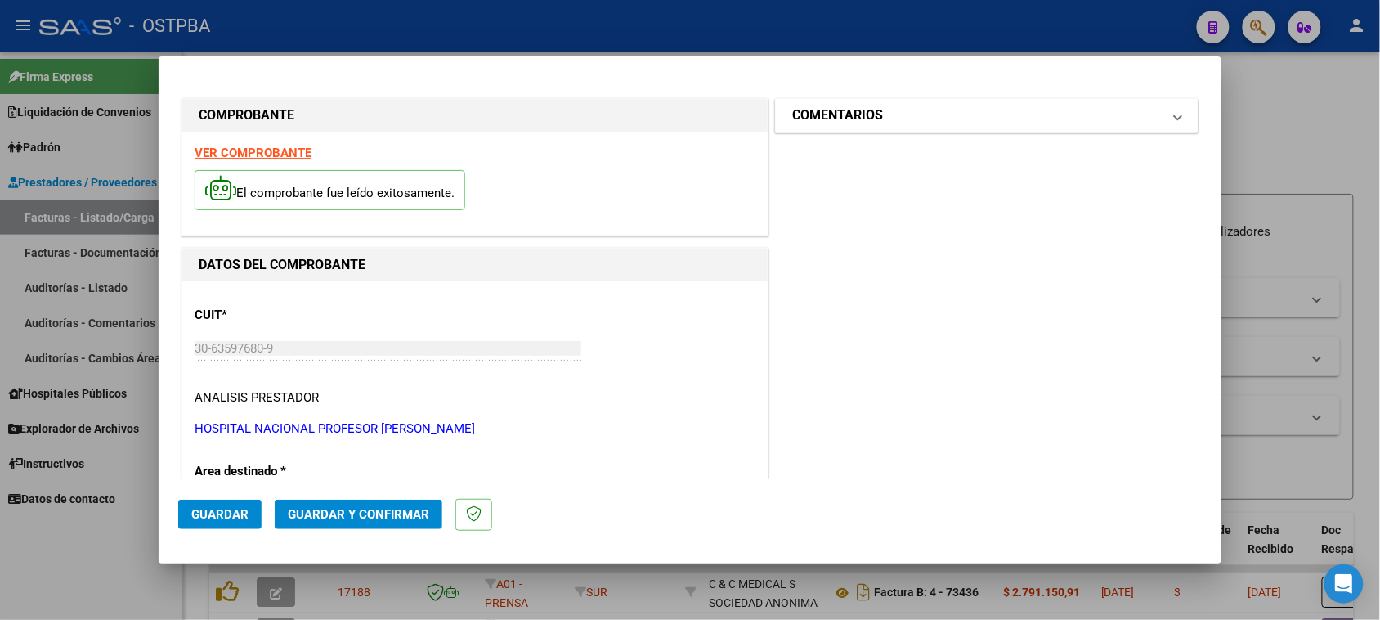
click at [897, 121] on mat-panel-title "COMENTARIOS" at bounding box center [977, 115] width 370 height 20
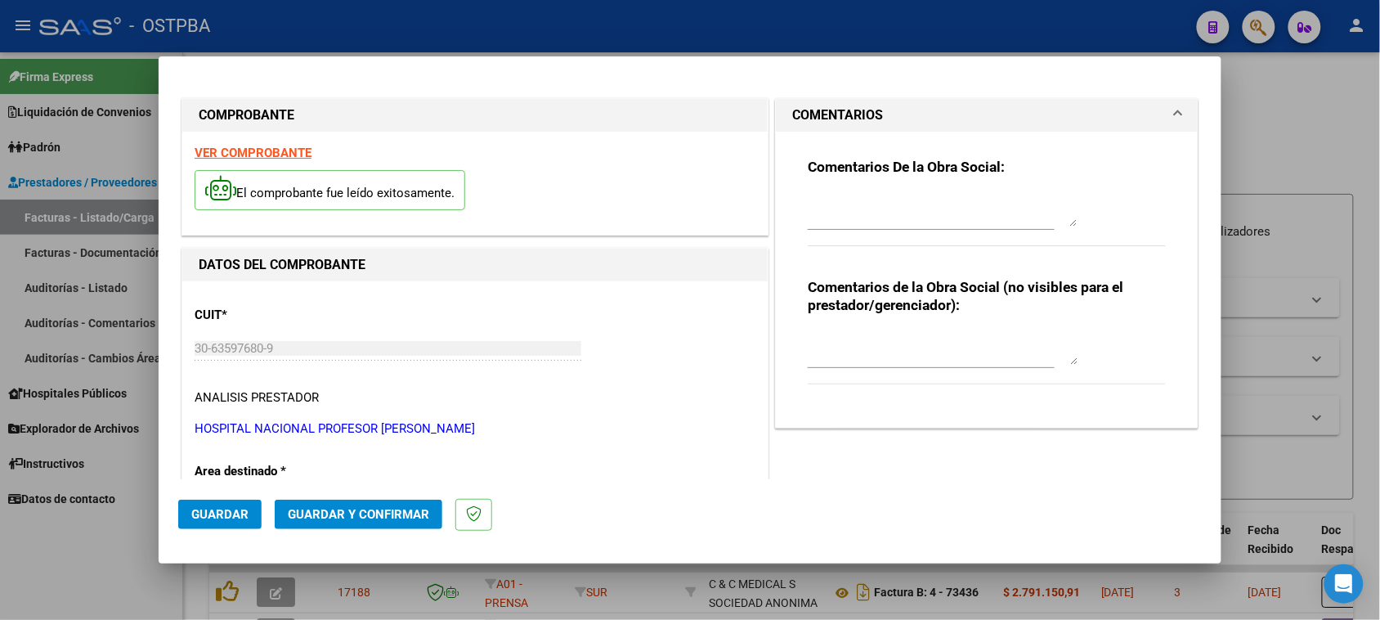
click at [859, 217] on textarea at bounding box center [943, 210] width 270 height 33
type textarea "HR 126260"
click at [222, 504] on button "Guardar" at bounding box center [219, 514] width 83 height 29
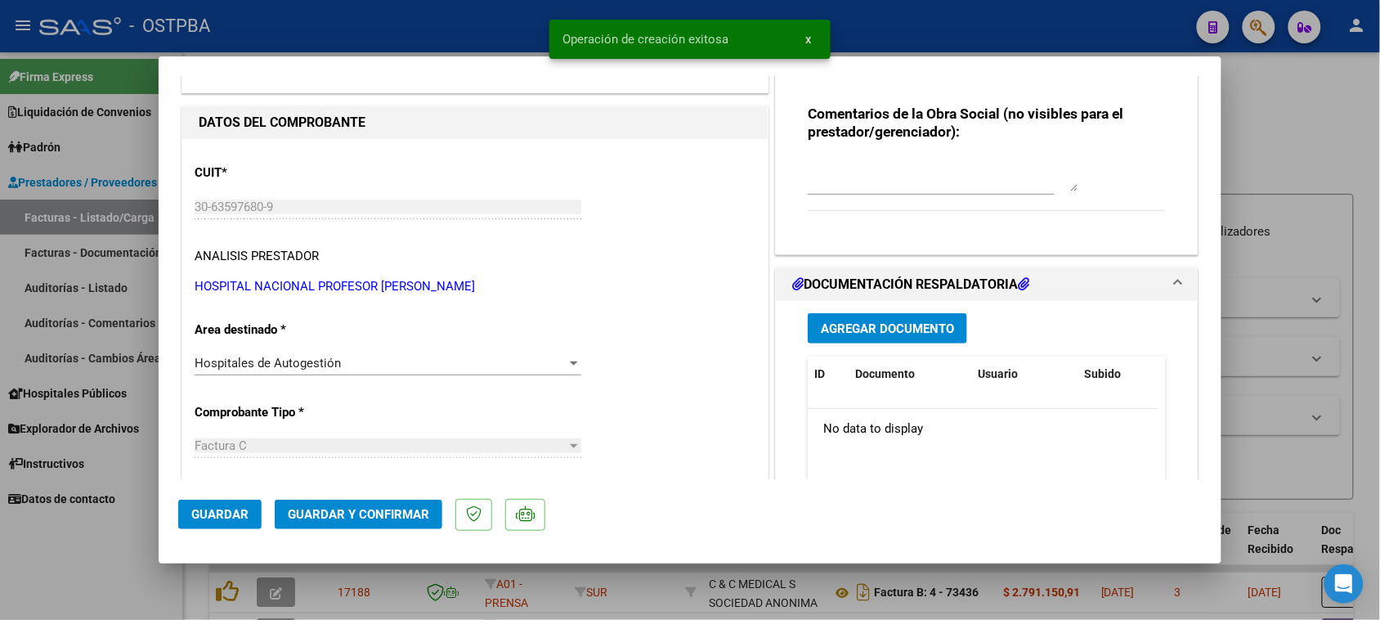
scroll to position [204, 0]
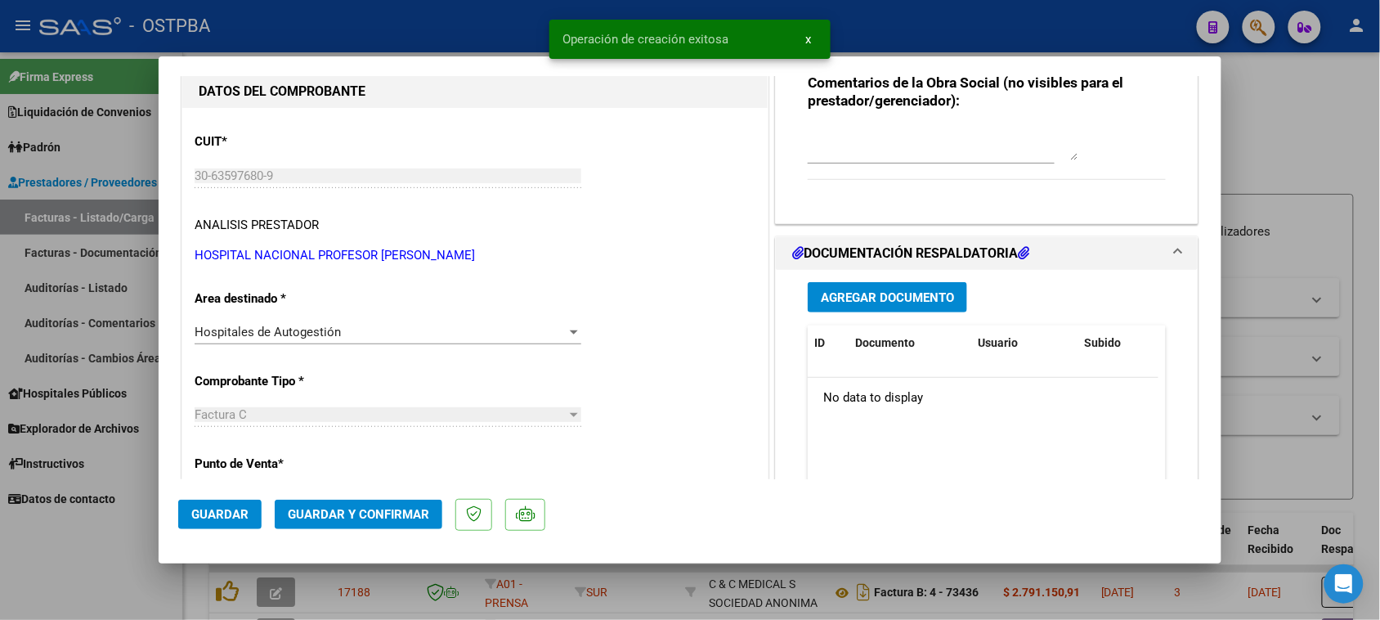
click at [884, 299] on span "Agregar Documento" at bounding box center [887, 297] width 133 height 15
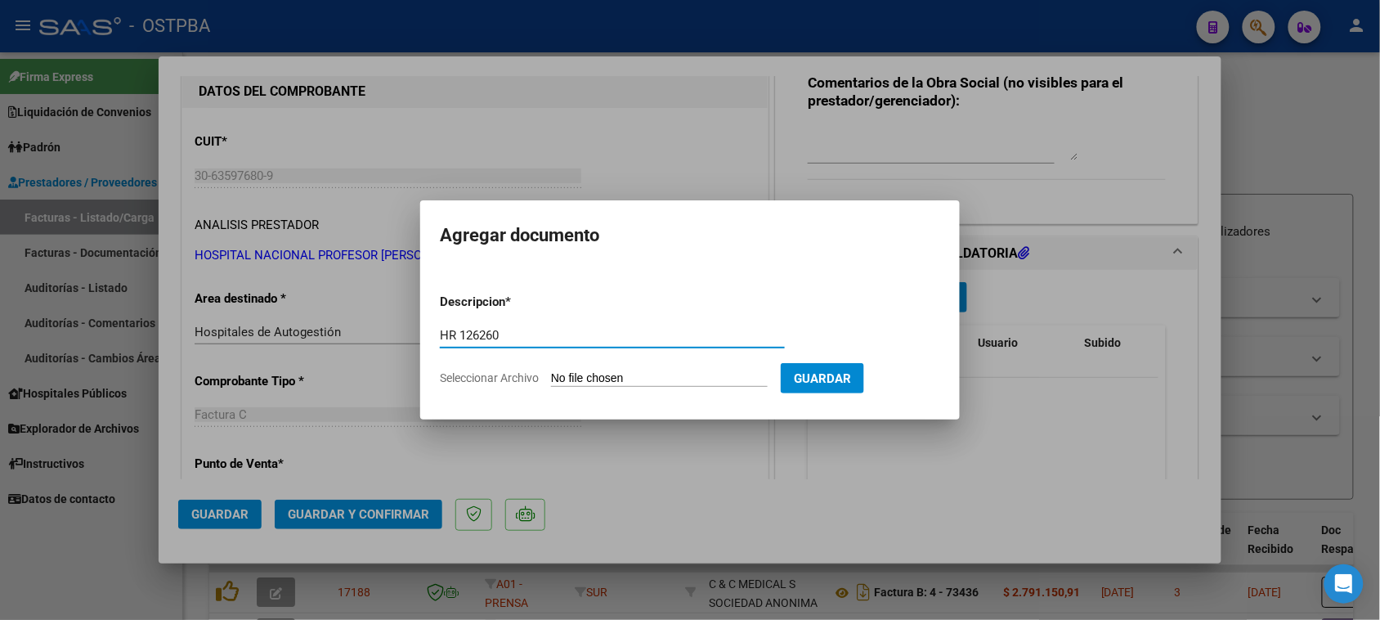
type input "HR 126260"
click at [551, 371] on input "Seleccionar Archivo" at bounding box center [659, 379] width 217 height 16
type input "C:\fakepath\HR 126260.pdf"
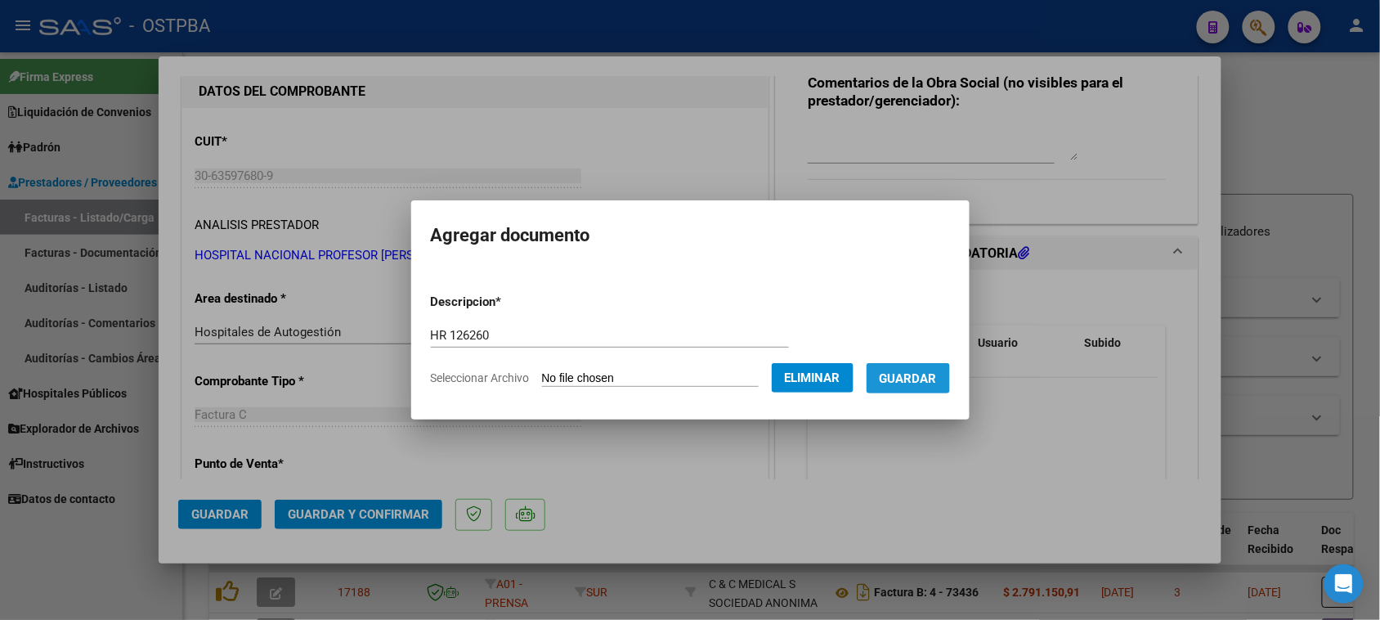
click at [917, 381] on span "Guardar" at bounding box center [908, 378] width 57 height 15
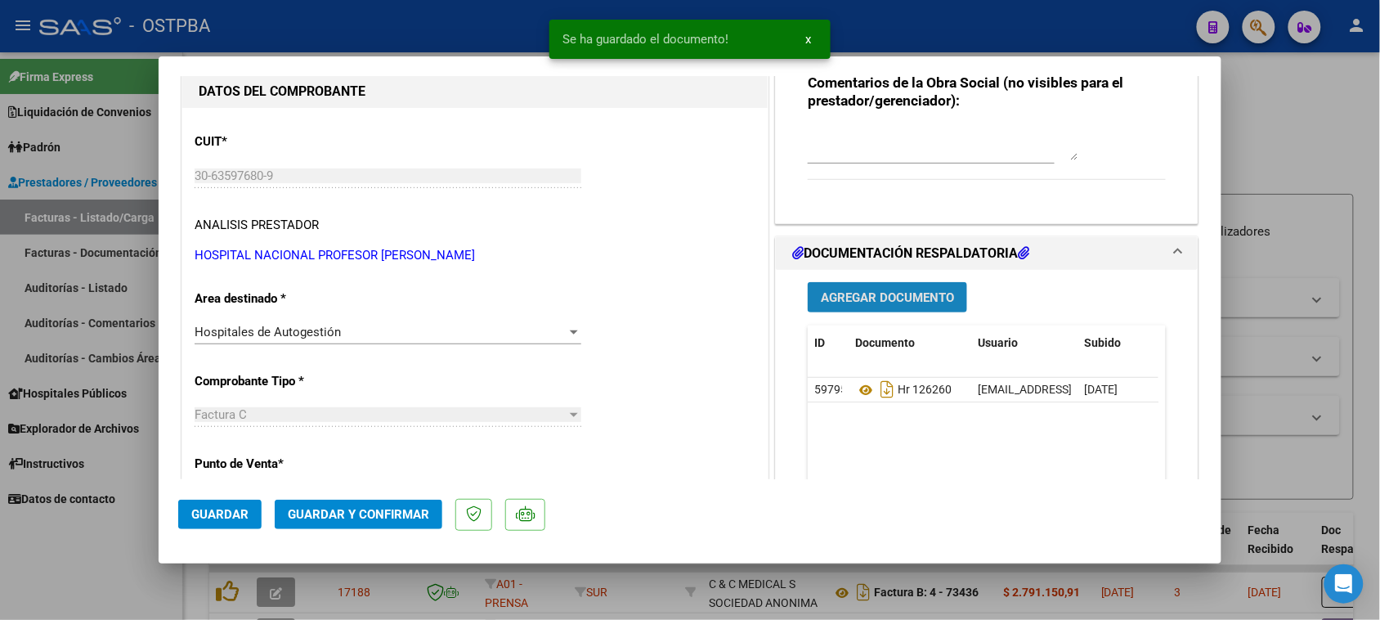
click at [921, 299] on span "Agregar Documento" at bounding box center [887, 297] width 133 height 15
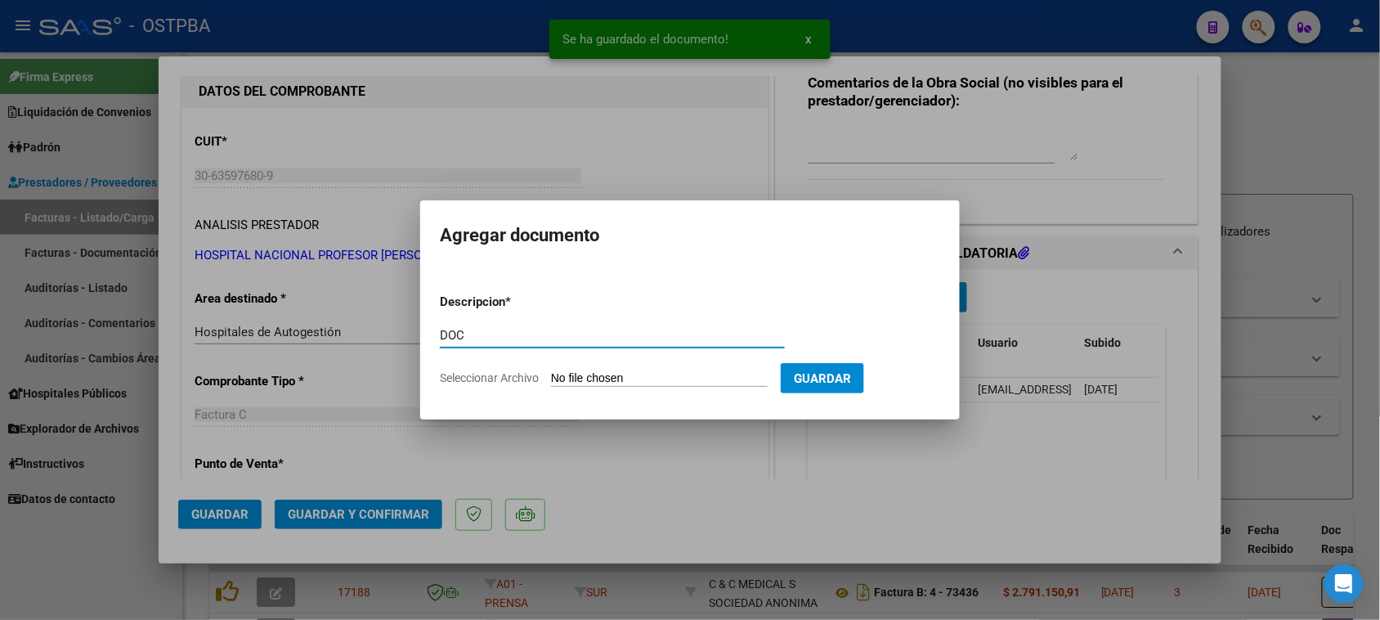
type input "DOC"
click at [551, 371] on input "Seleccionar Archivo" at bounding box center [659, 379] width 217 height 16
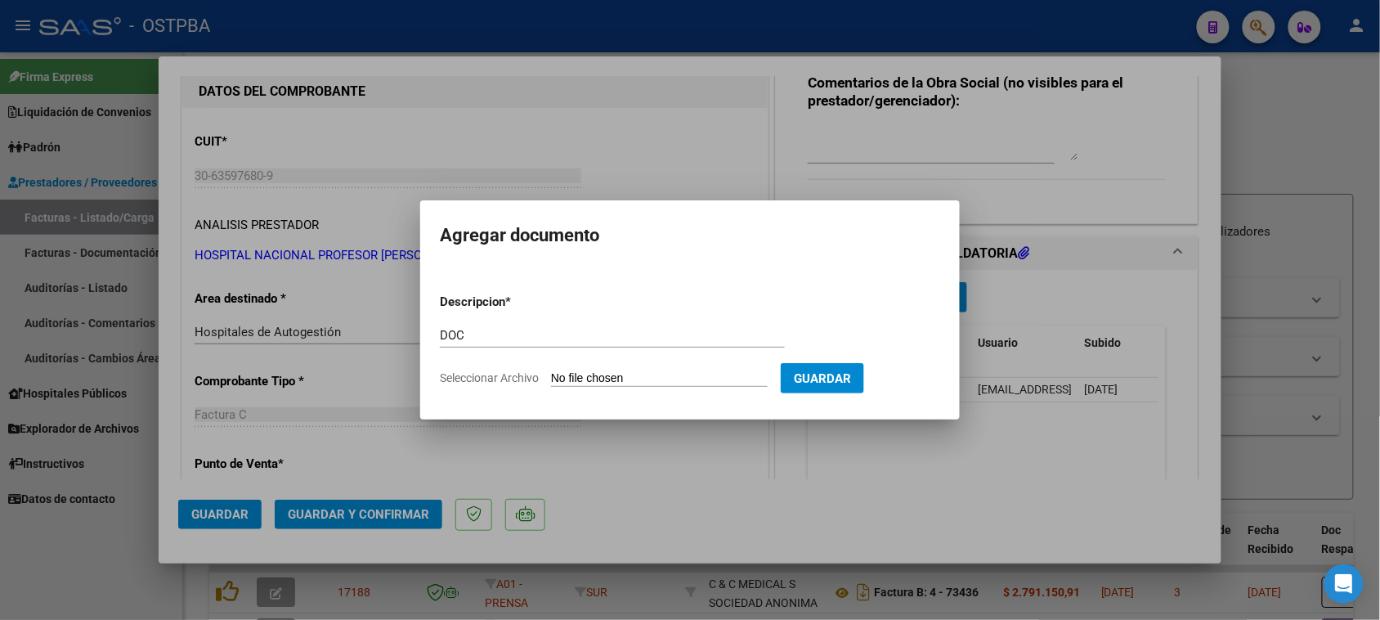
type input "C:\fakepath\DOC 19161.pdf"
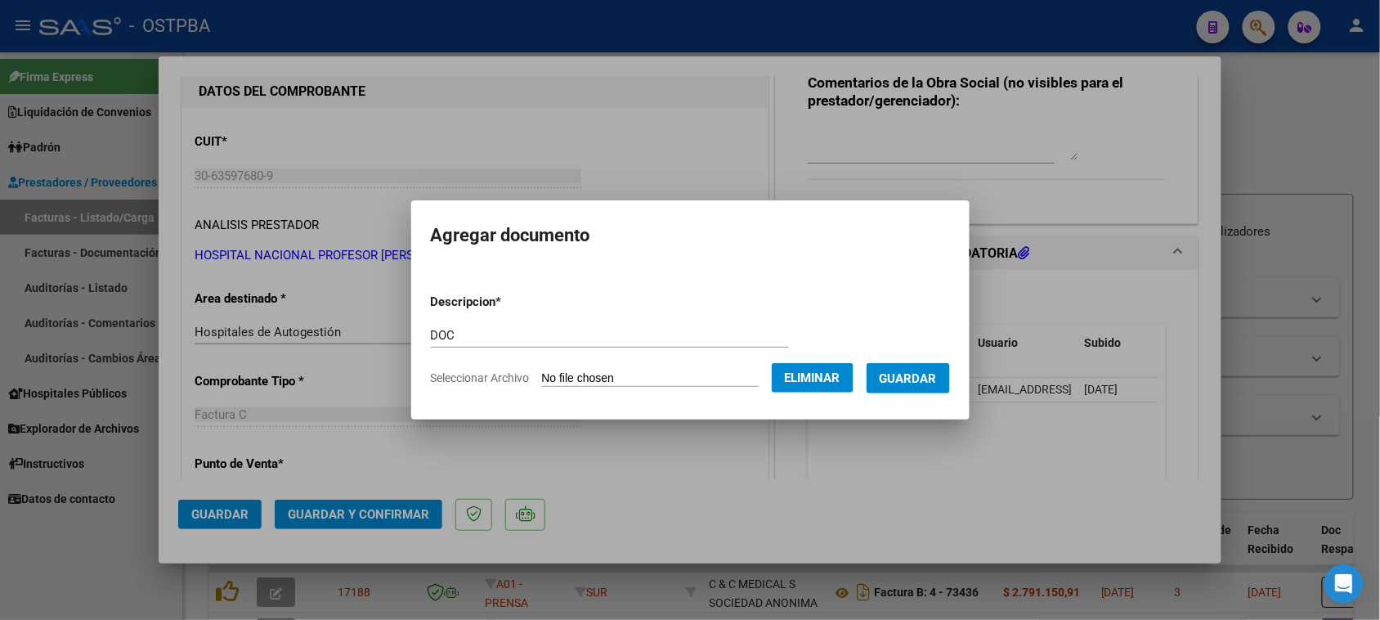
click at [929, 385] on button "Guardar" at bounding box center [908, 378] width 83 height 30
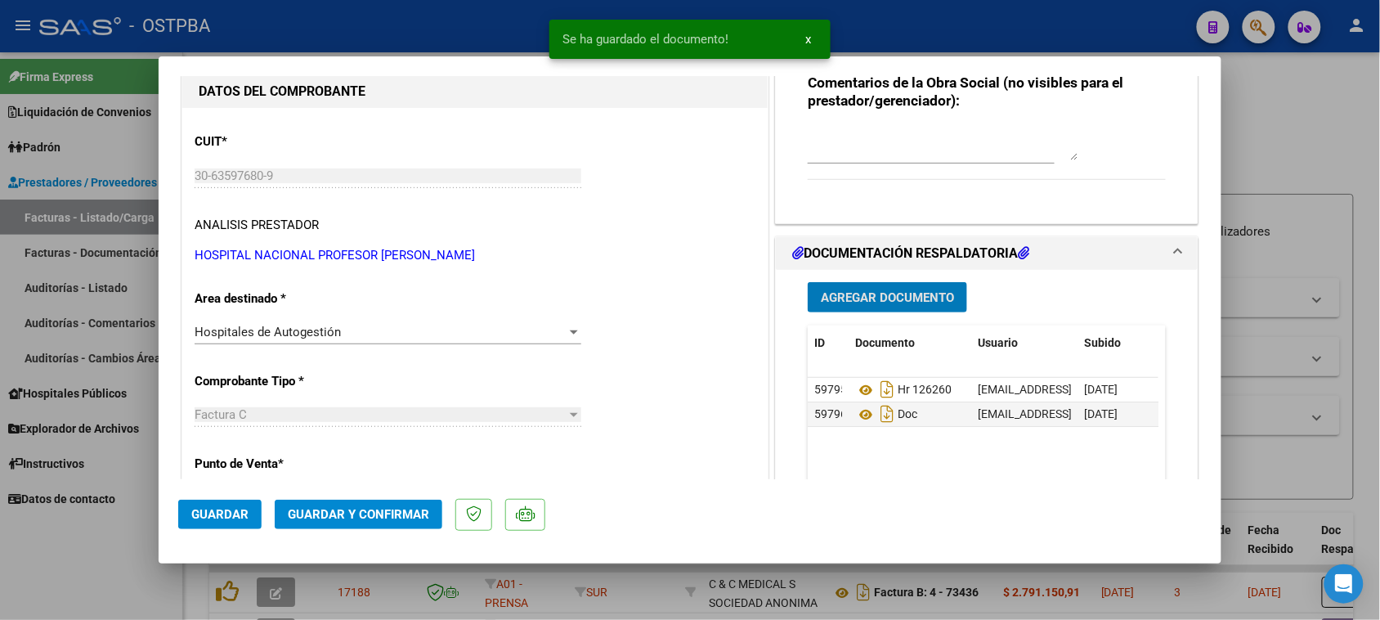
click at [899, 301] on span "Agregar Documento" at bounding box center [887, 297] width 133 height 15
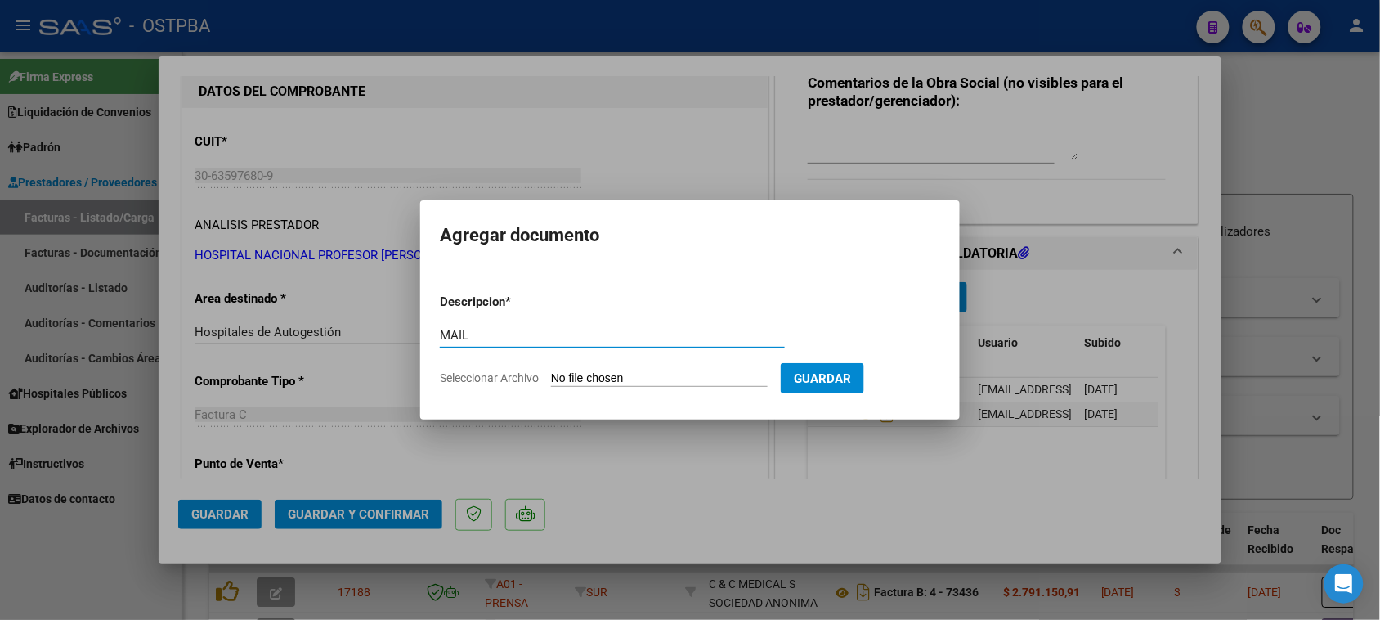
type input "MAIL"
click at [551, 371] on input "Seleccionar Archivo" at bounding box center [659, 379] width 217 height 16
type input "C:\fakepath\Gmail - FACTURAS Nº 6-19161_6-19169_6-19170_6-19172_6-19179_6-19245…"
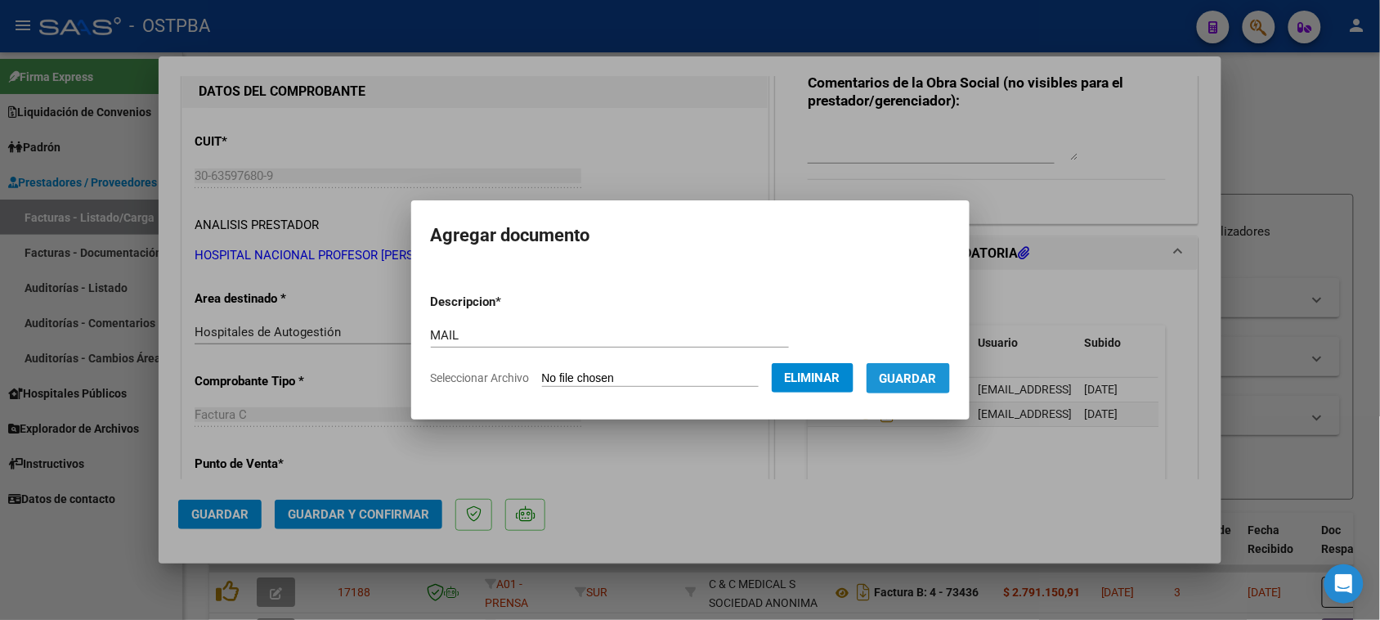
drag, startPoint x: 930, startPoint y: 379, endPoint x: 688, endPoint y: 459, distance: 255.7
click at [929, 380] on span "Guardar" at bounding box center [908, 378] width 57 height 15
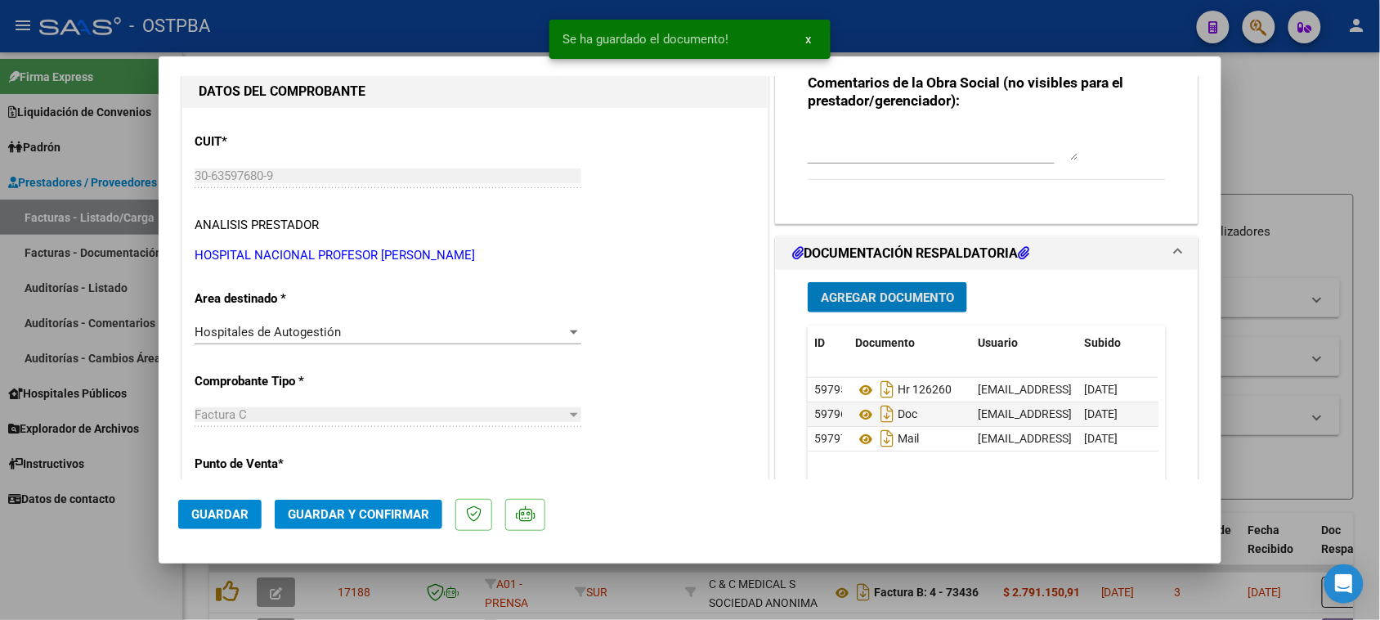
click at [394, 507] on span "Guardar y Confirmar" at bounding box center [358, 514] width 141 height 15
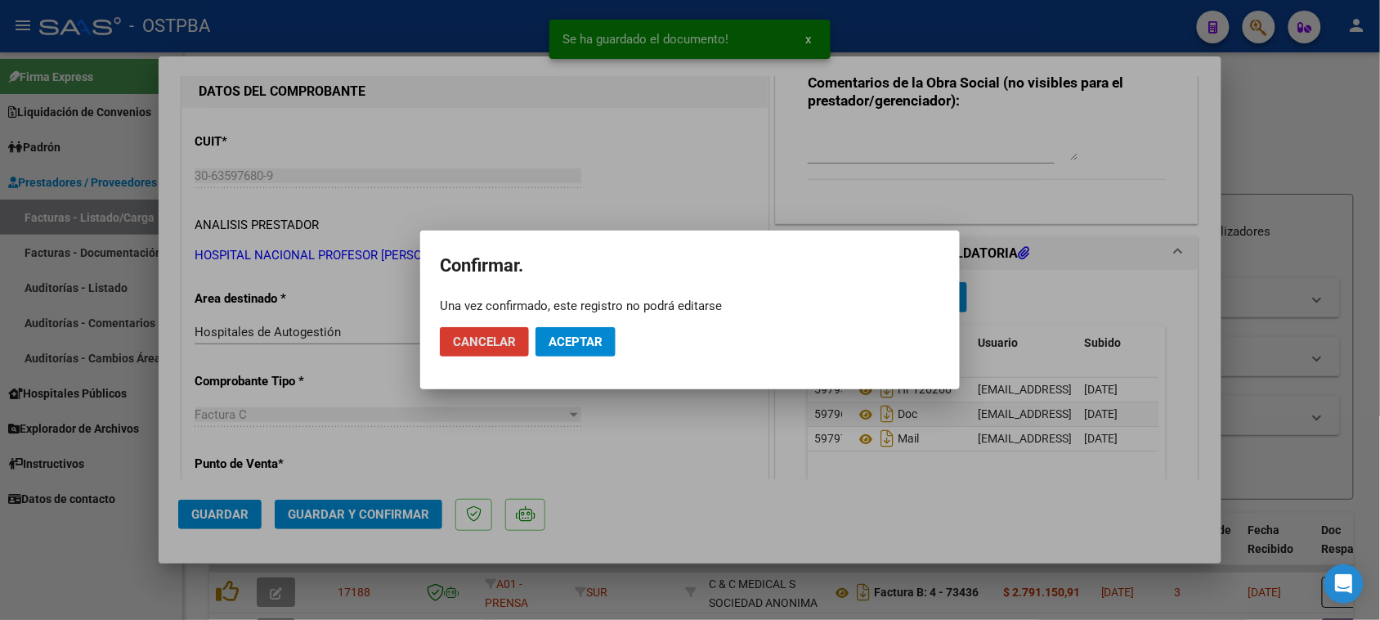
click at [564, 334] on span "Aceptar" at bounding box center [576, 341] width 54 height 15
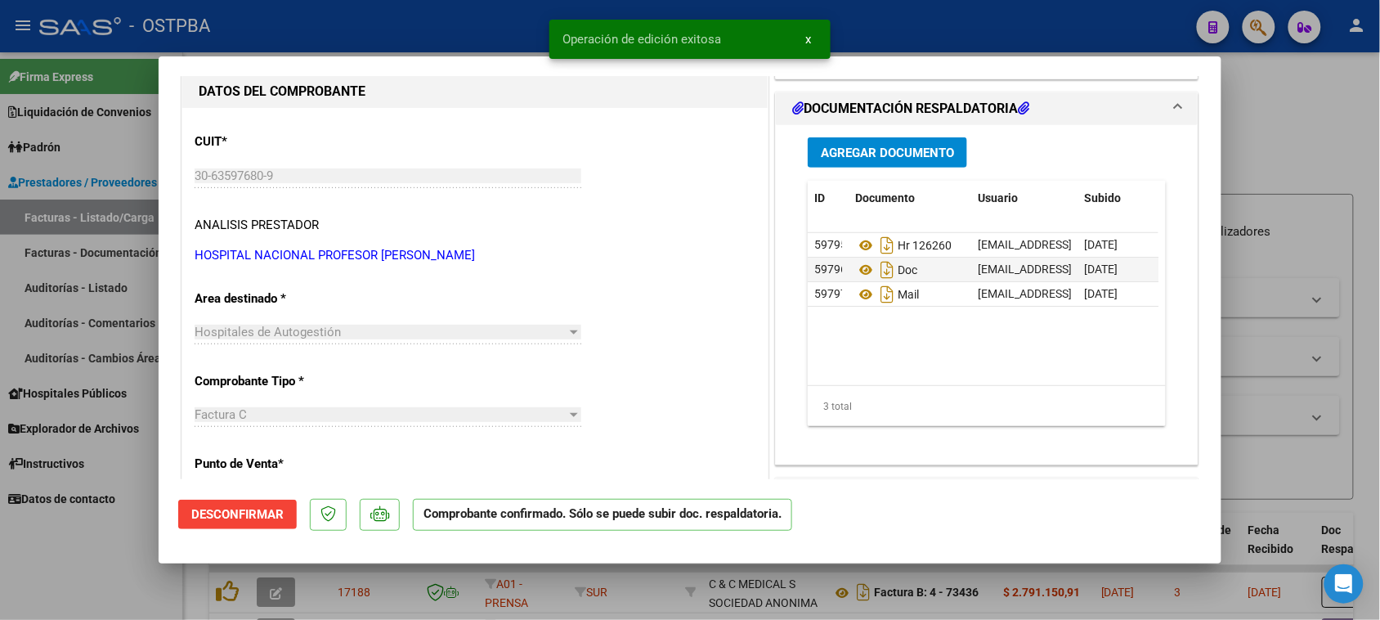
click at [107, 222] on div at bounding box center [690, 310] width 1380 height 620
type input "$ 0,00"
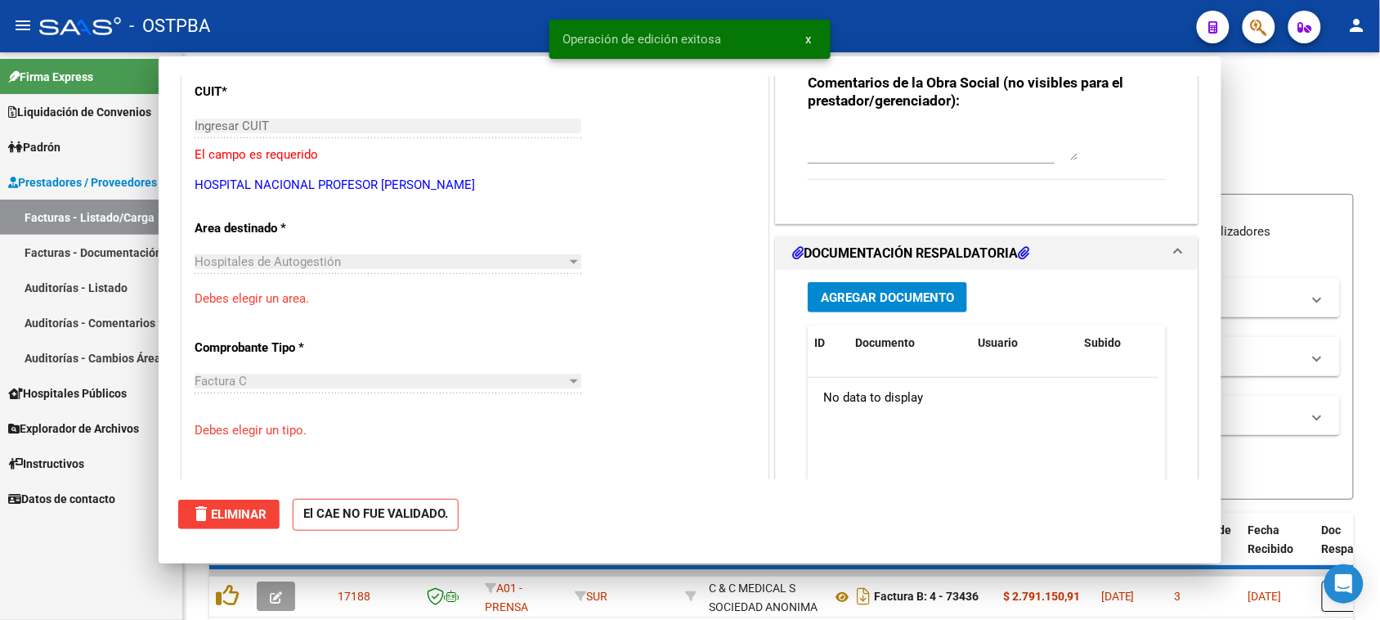
scroll to position [154, 0]
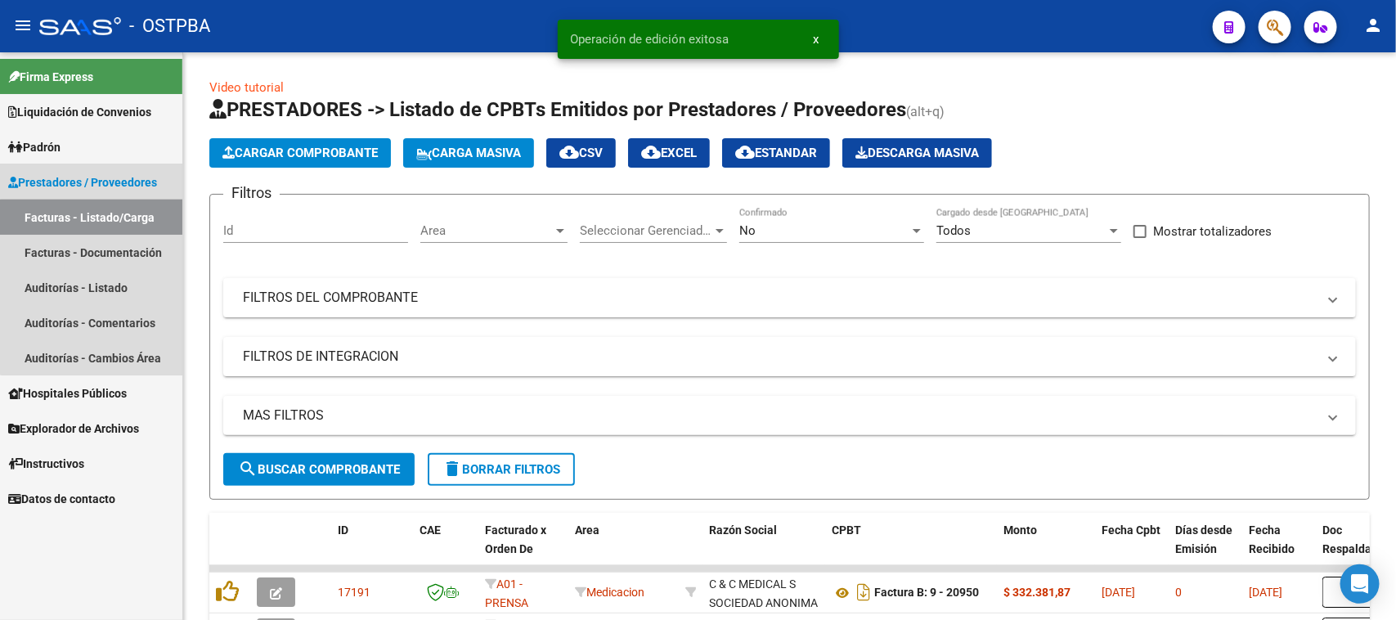
click at [107, 222] on link "Facturas - Listado/Carga" at bounding box center [91, 216] width 182 height 35
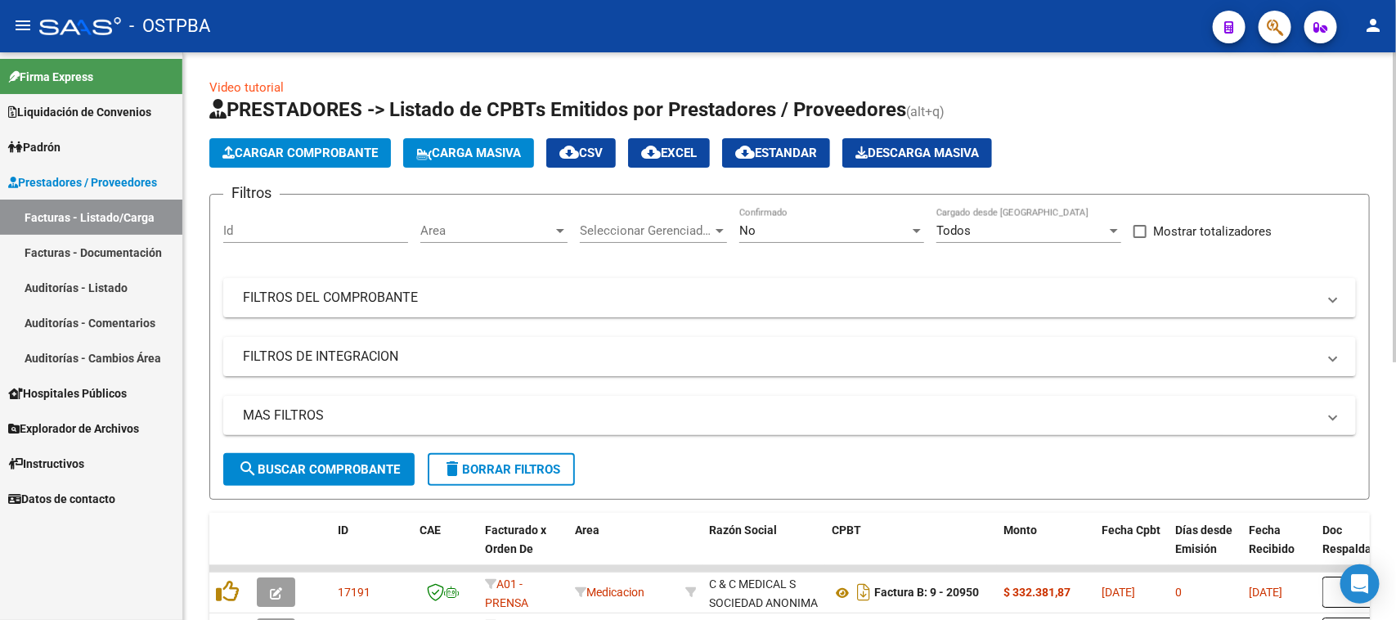
click at [316, 151] on span "Cargar Comprobante" at bounding box center [299, 153] width 155 height 15
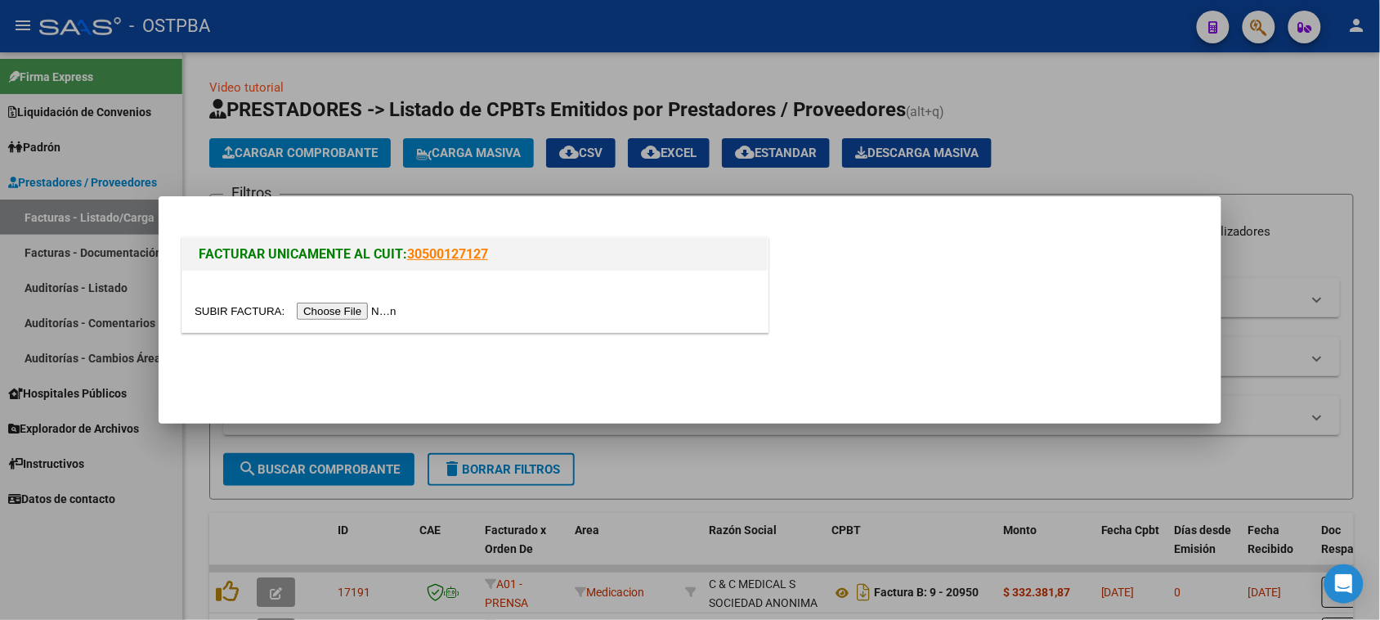
click at [341, 312] on input "file" at bounding box center [298, 311] width 207 height 17
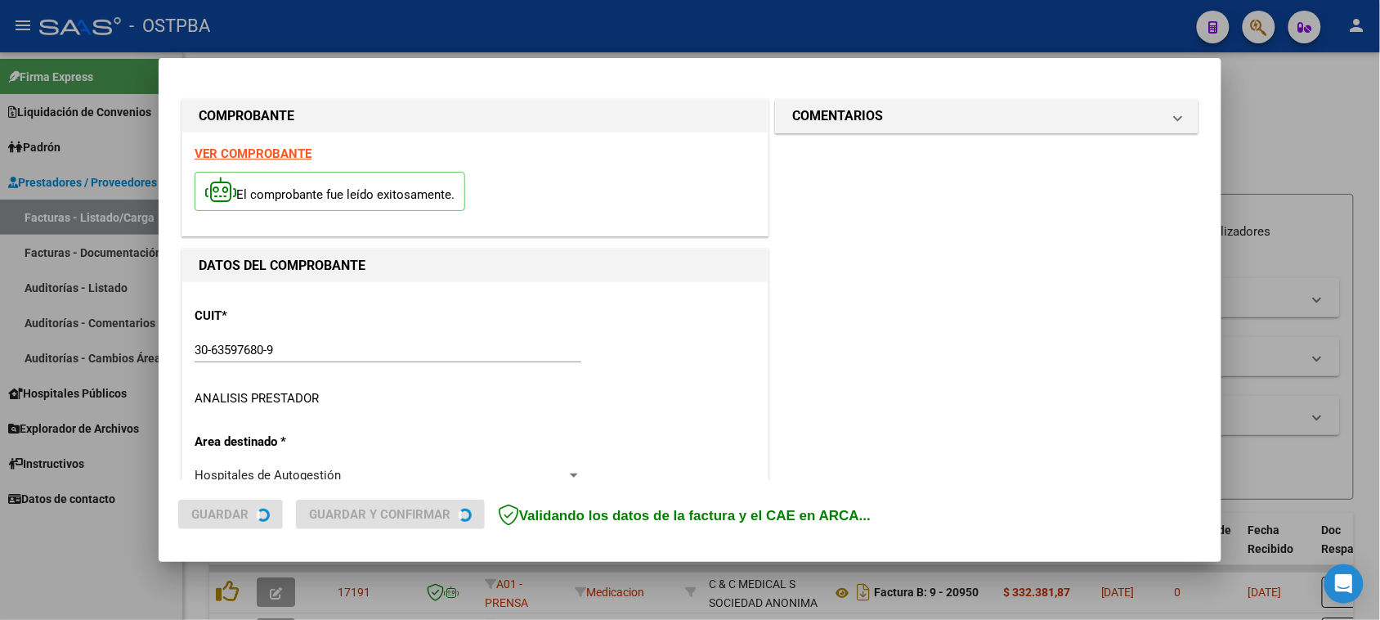
type input "[DATE]"
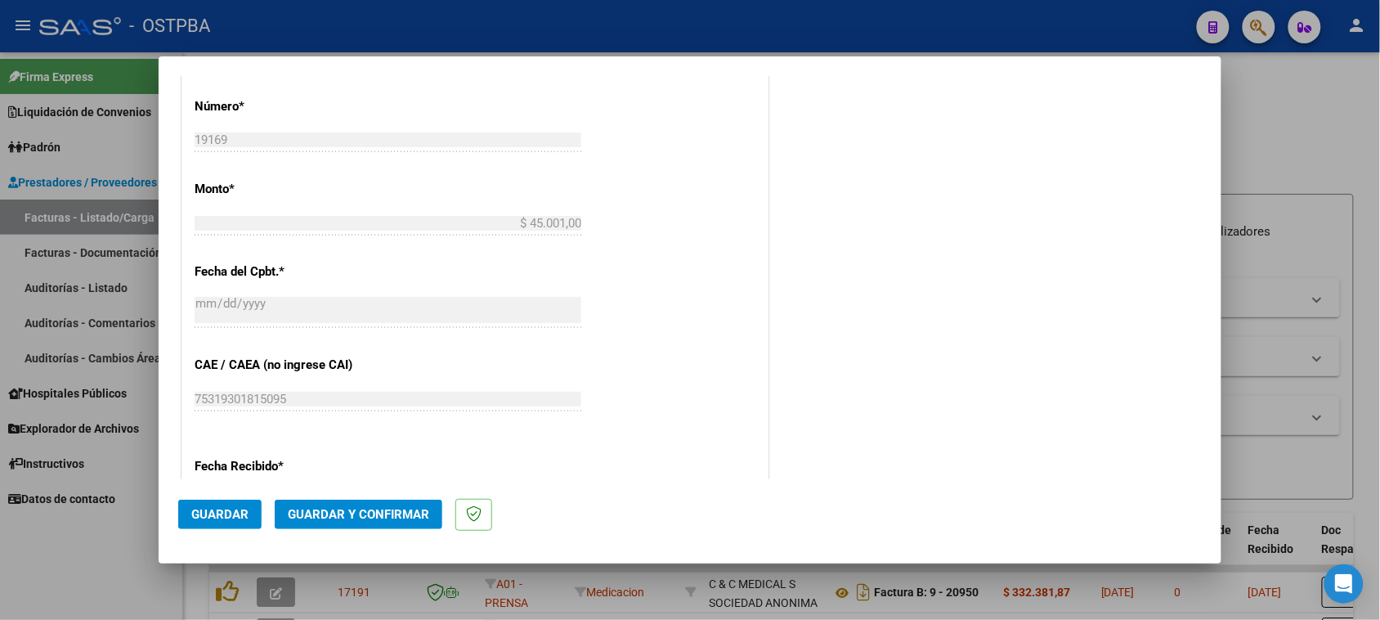
scroll to position [715, 0]
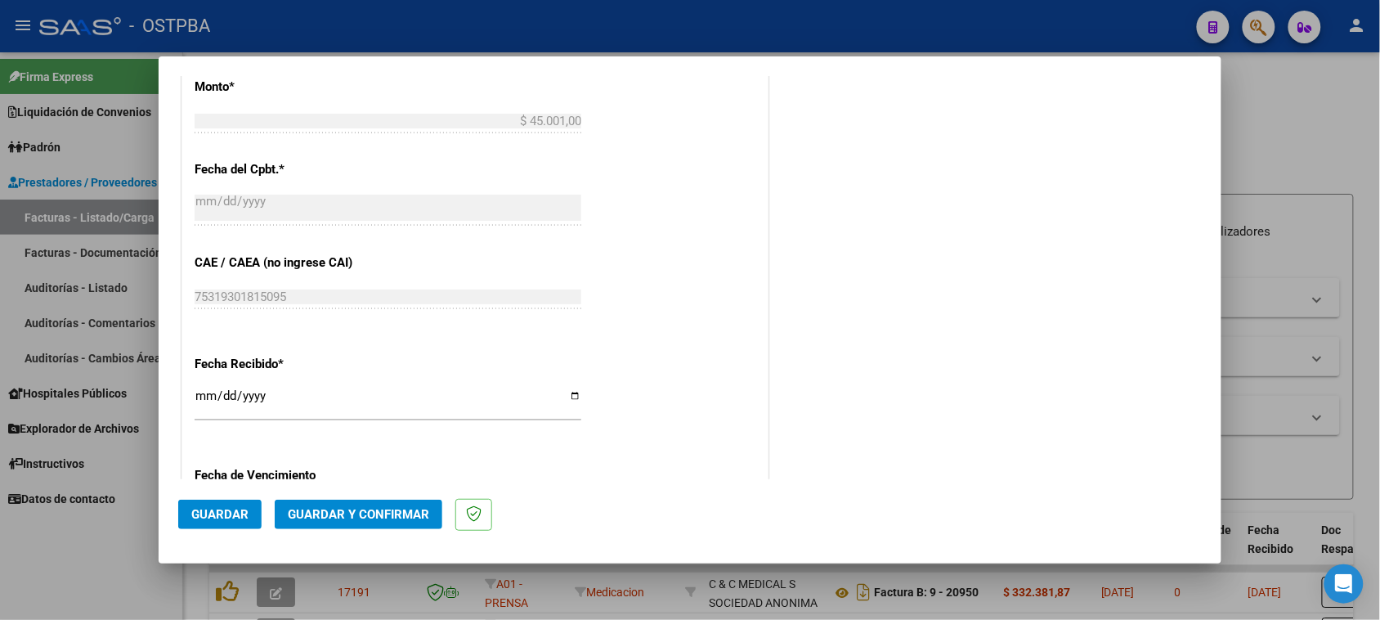
click at [207, 393] on input "[DATE]" at bounding box center [388, 402] width 387 height 26
type input "[DATE]"
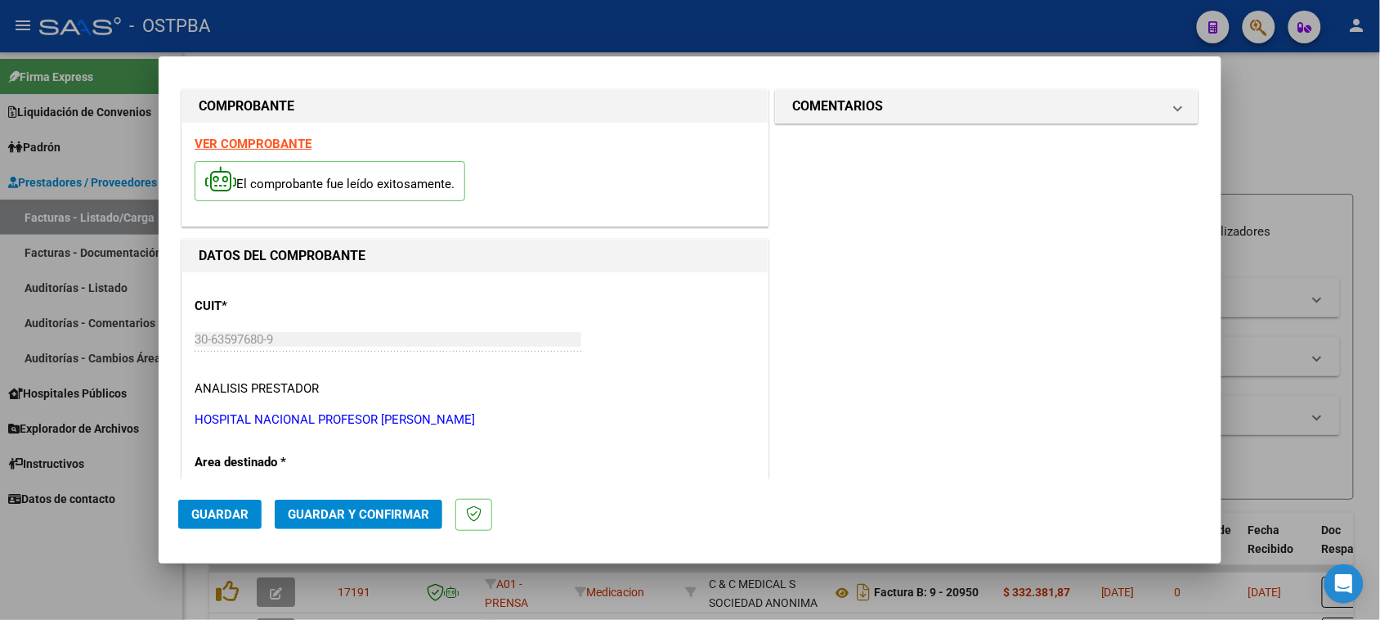
scroll to position [0, 0]
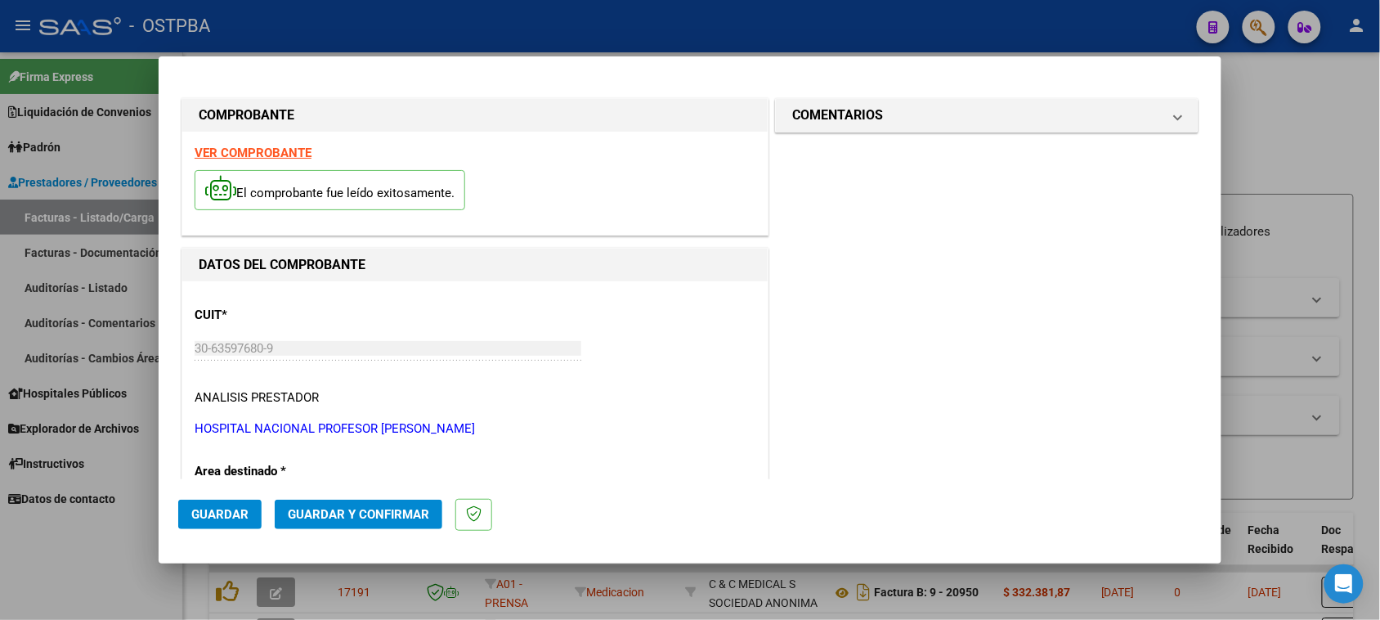
drag, startPoint x: 880, startPoint y: 123, endPoint x: 839, endPoint y: 191, distance: 78.5
click at [877, 123] on mat-panel-title "COMENTARIOS" at bounding box center [977, 115] width 370 height 20
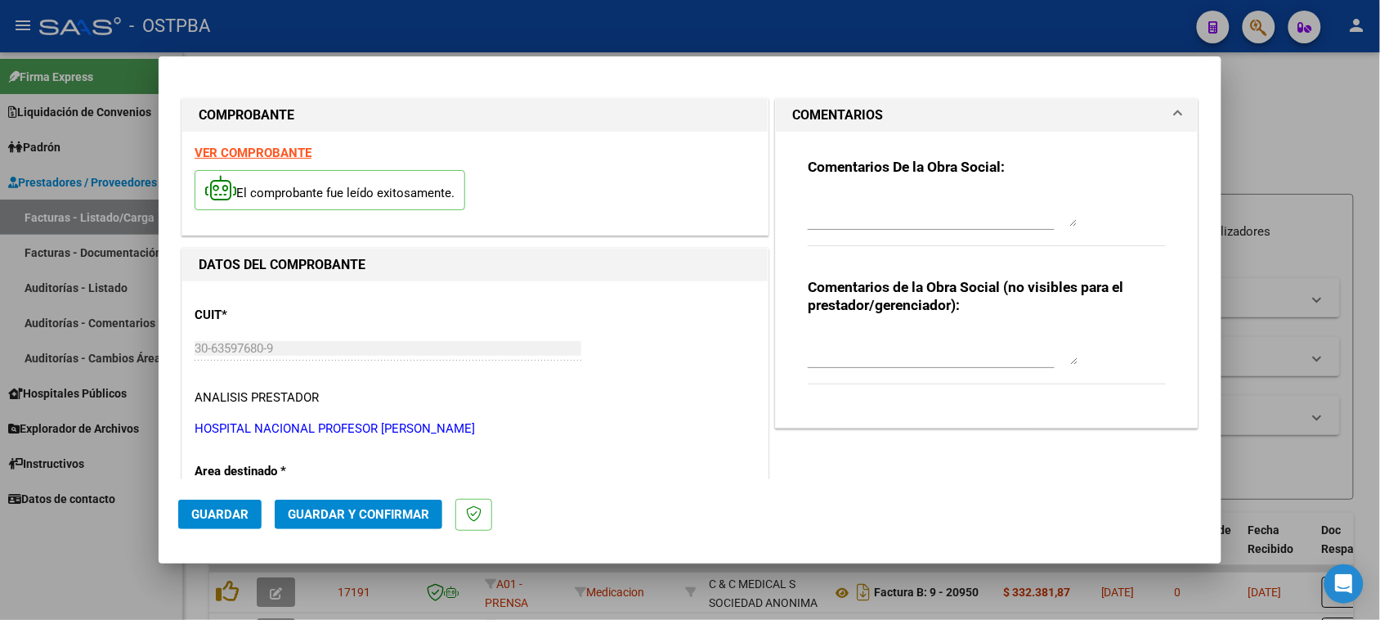
click at [836, 227] on div at bounding box center [943, 210] width 270 height 39
type textarea "HR 126261"
click at [237, 517] on span "Guardar" at bounding box center [219, 514] width 57 height 15
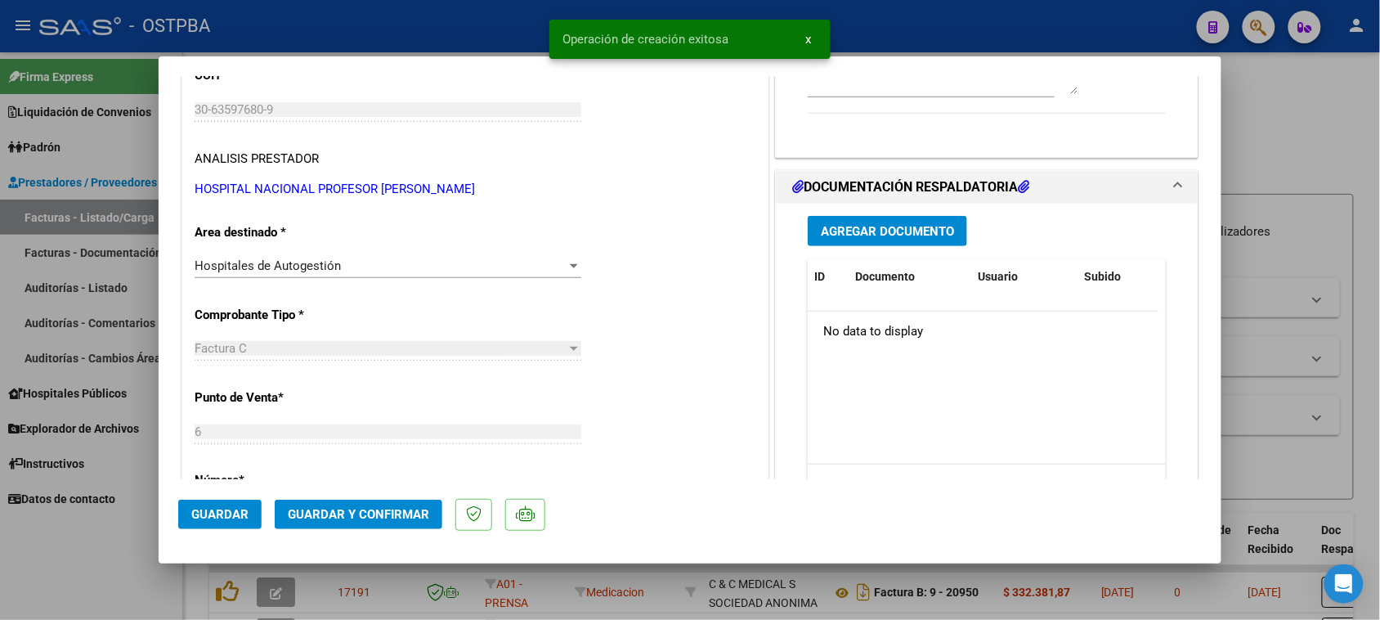
scroll to position [307, 0]
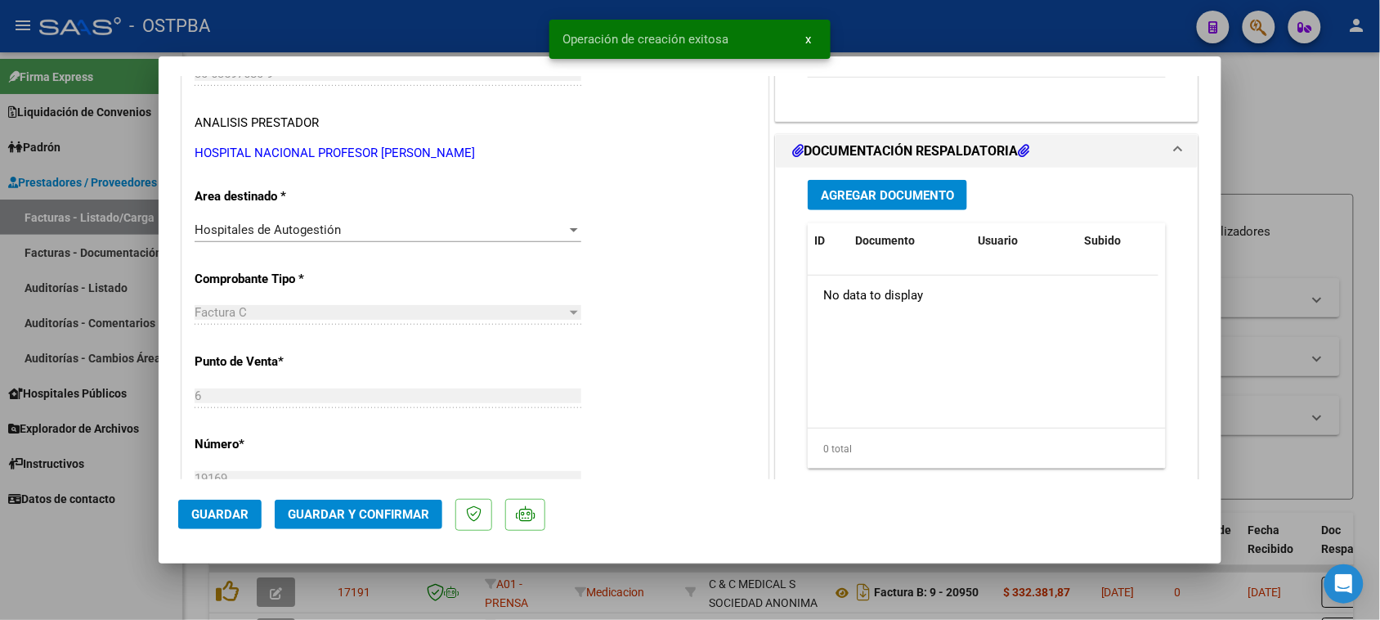
click at [930, 192] on span "Agregar Documento" at bounding box center [887, 195] width 133 height 15
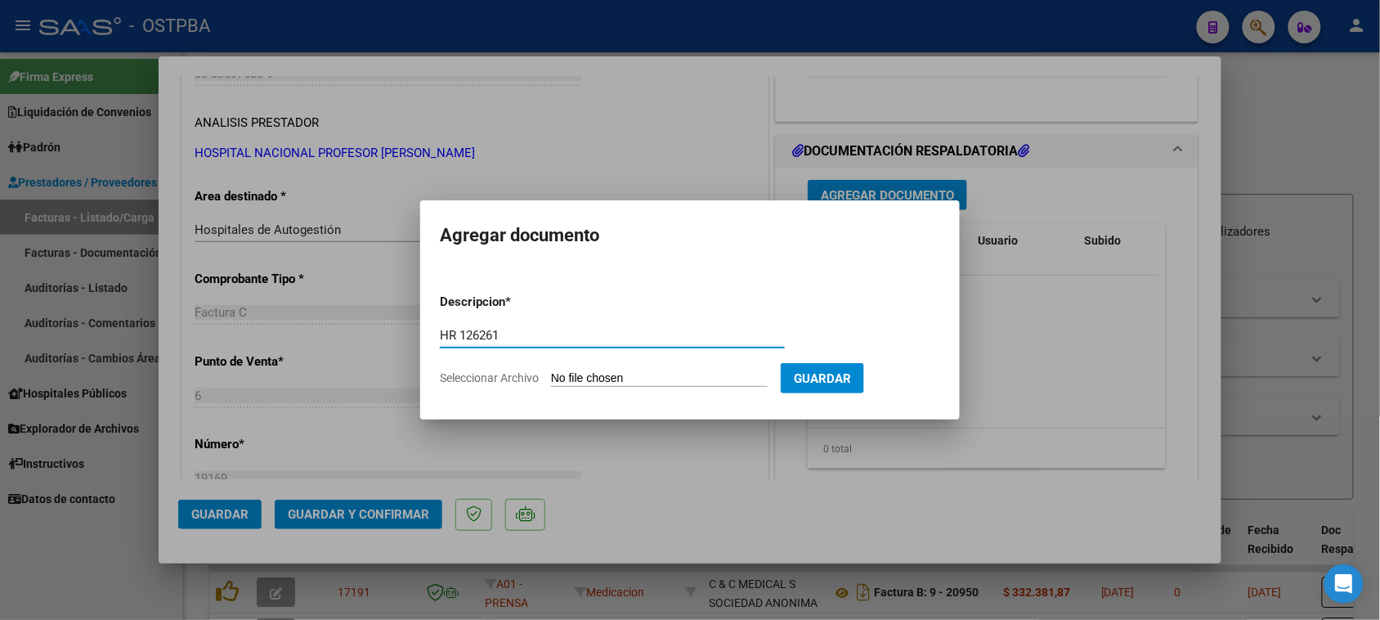
type input "HR 126261"
click at [551, 371] on input "Seleccionar Archivo" at bounding box center [659, 379] width 217 height 16
type input "C:\fakepath\HR 126261.pdf"
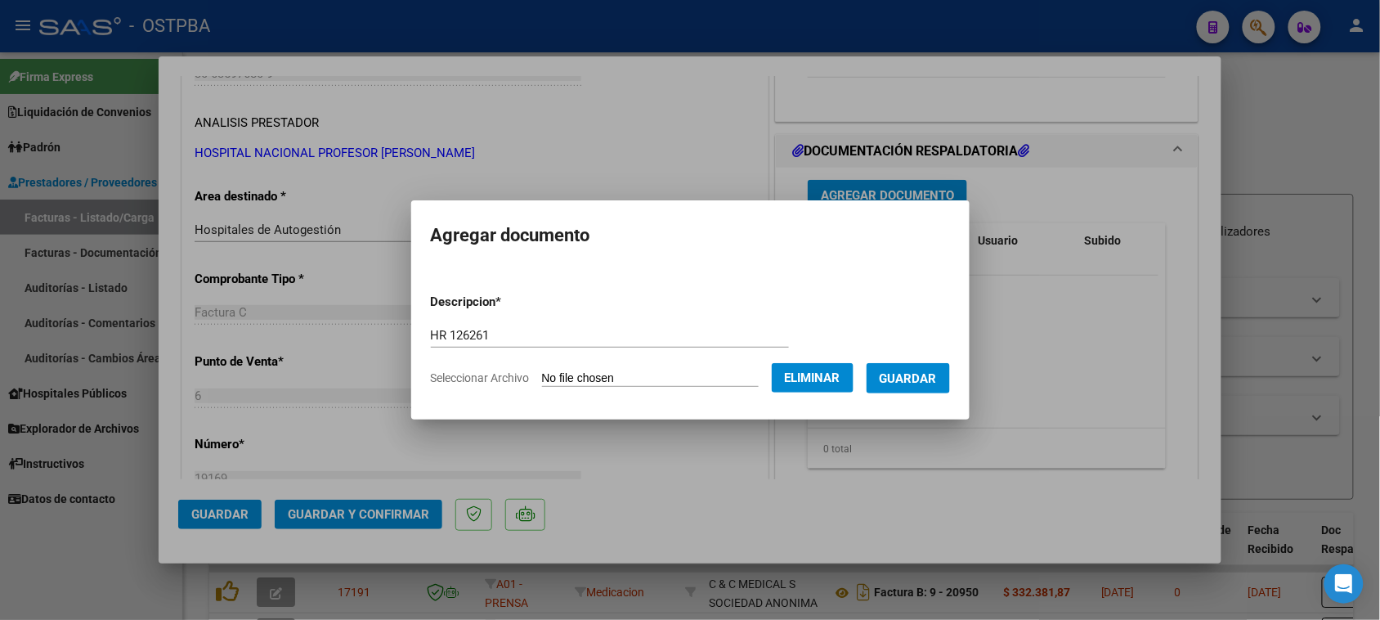
click at [937, 374] on span "Guardar" at bounding box center [908, 378] width 57 height 15
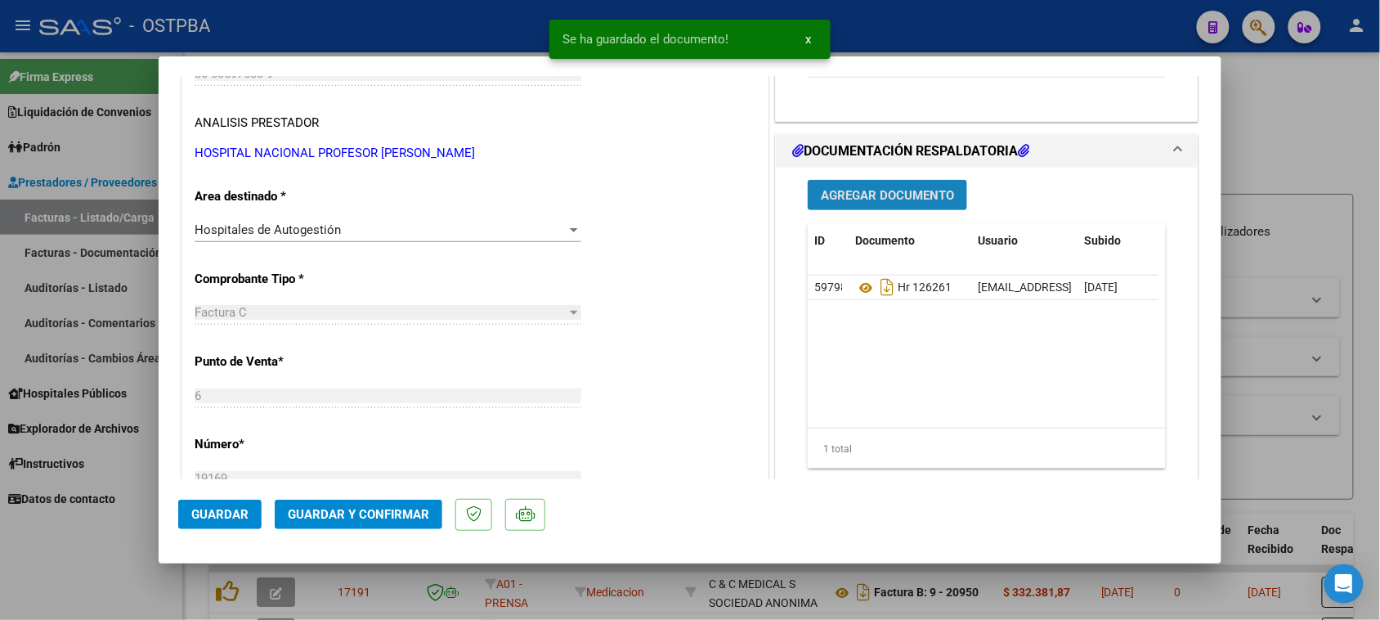
click at [918, 182] on button "Agregar Documento" at bounding box center [887, 195] width 159 height 30
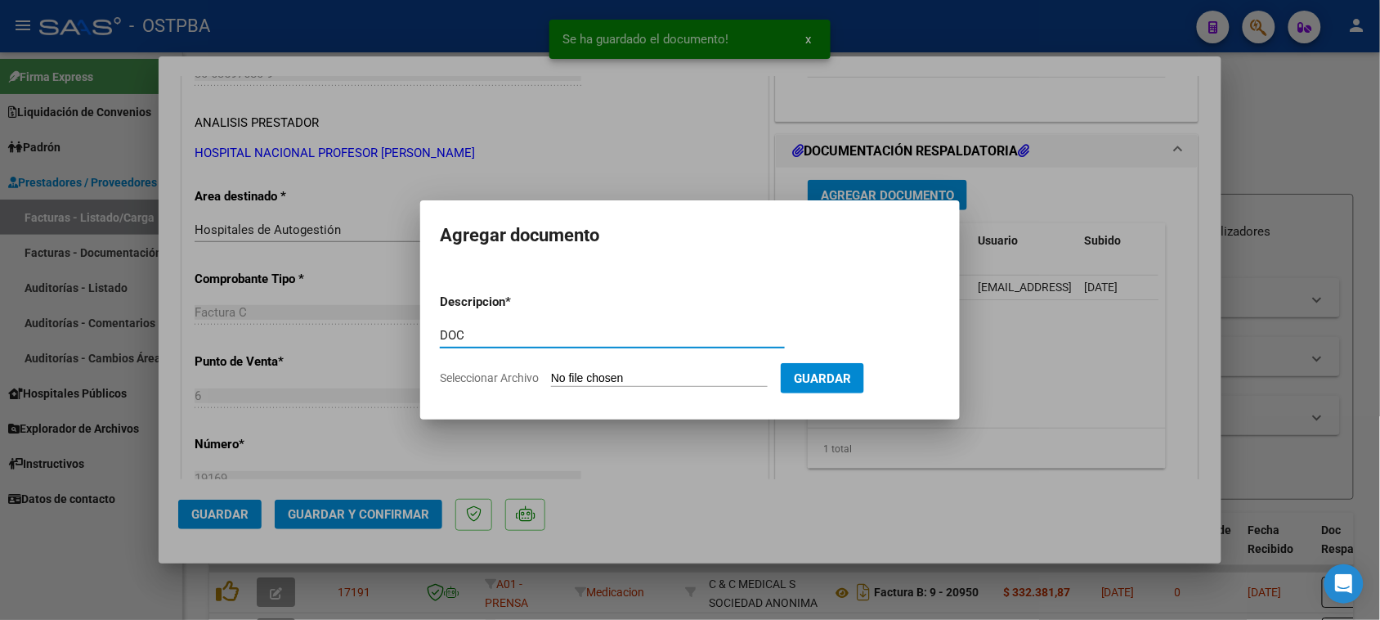
type input "DOC"
click at [551, 371] on input "Seleccionar Archivo" at bounding box center [659, 379] width 217 height 16
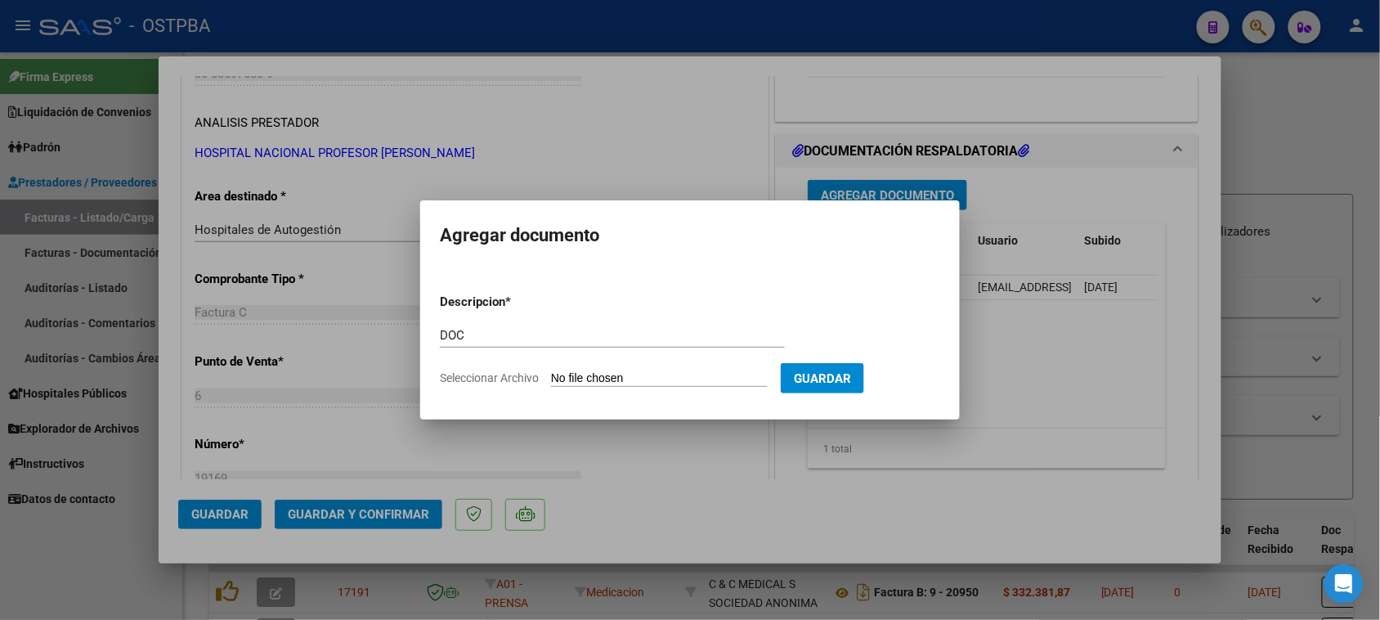
type input "C:\fakepath\DOC 19169.pdf"
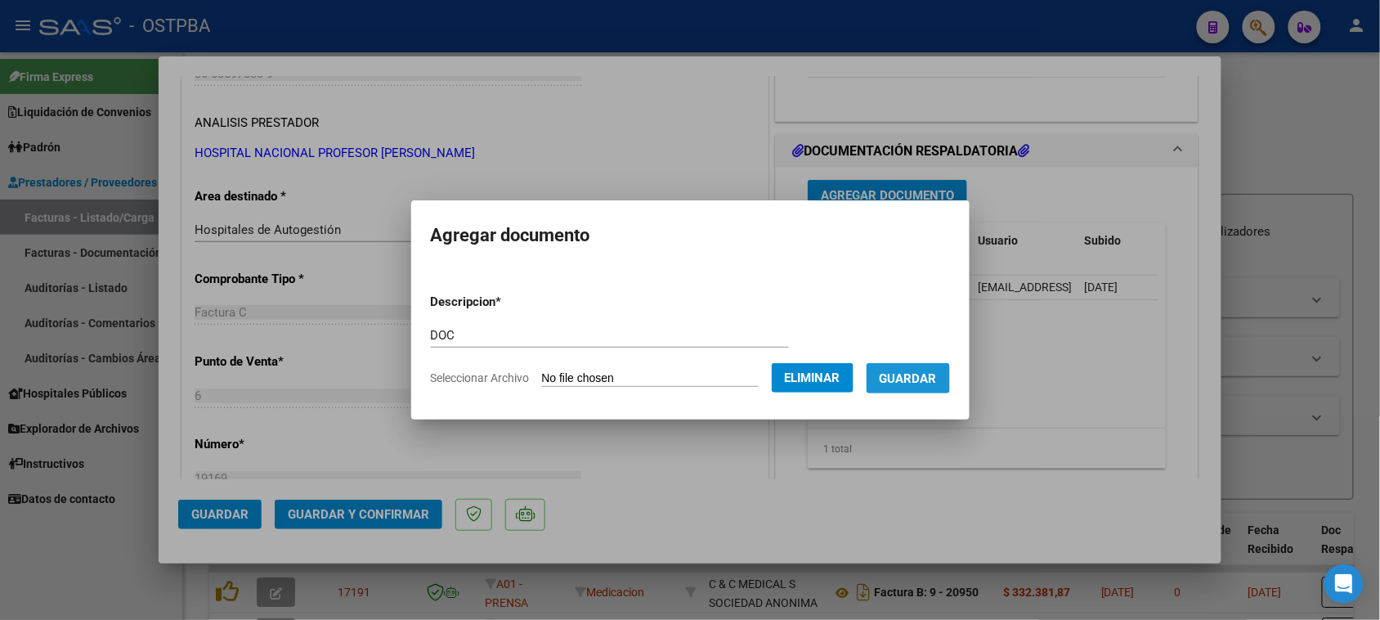
click at [929, 365] on button "Guardar" at bounding box center [908, 378] width 83 height 30
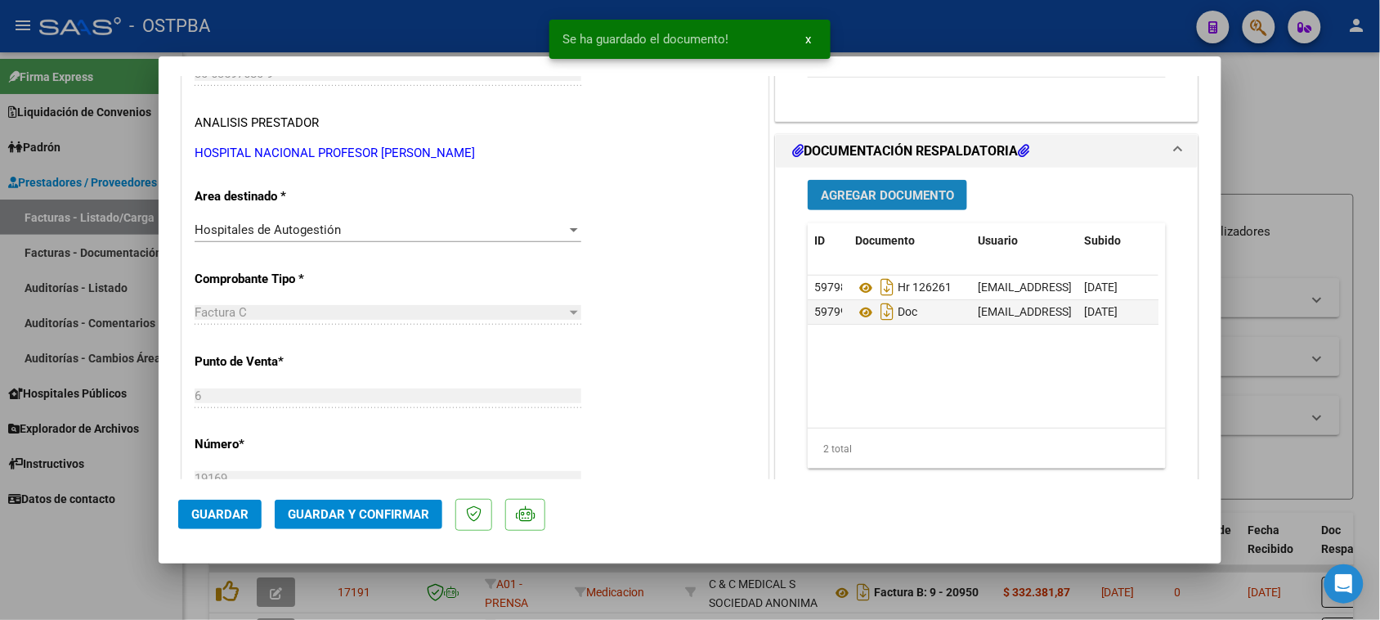
click at [891, 201] on span "Agregar Documento" at bounding box center [887, 195] width 133 height 15
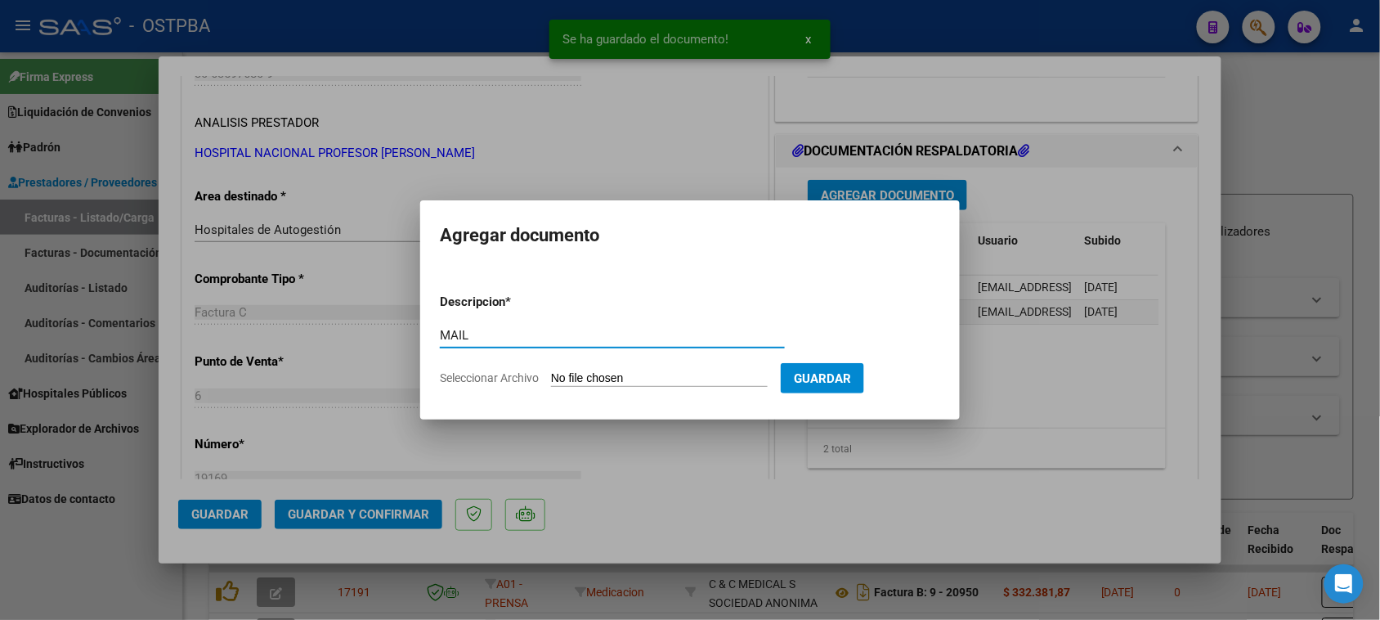
type input "MAIL"
click at [551, 371] on input "Seleccionar Archivo" at bounding box center [659, 379] width 217 height 16
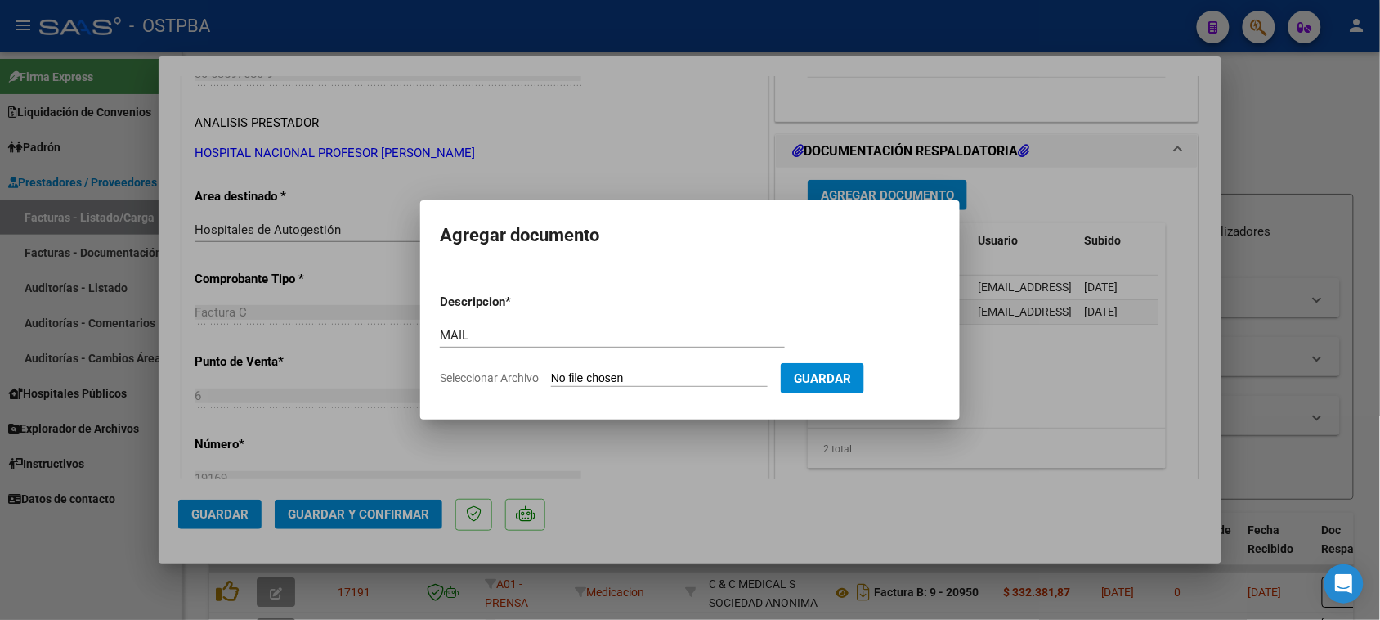
type input "C:\fakepath\Gmail - FACTURAS Nº 6-19161_6-19169_6-19170_6-19172_6-19179_6-19245…"
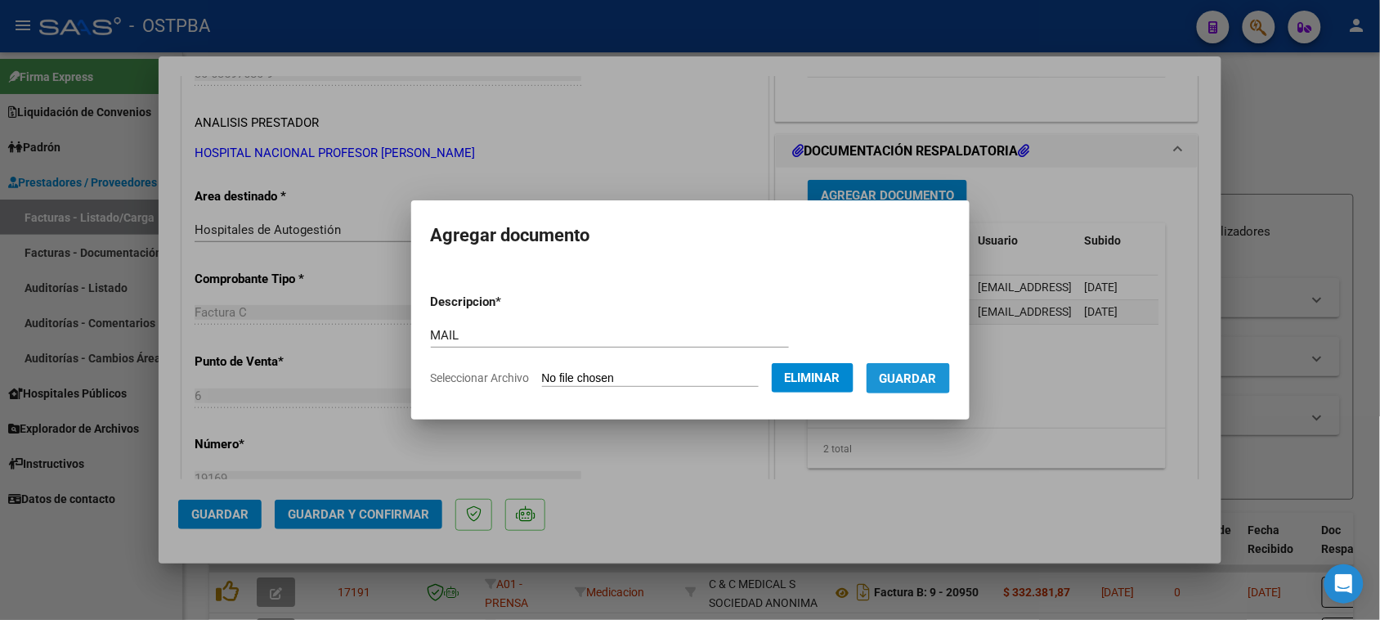
click at [924, 379] on span "Guardar" at bounding box center [908, 378] width 57 height 15
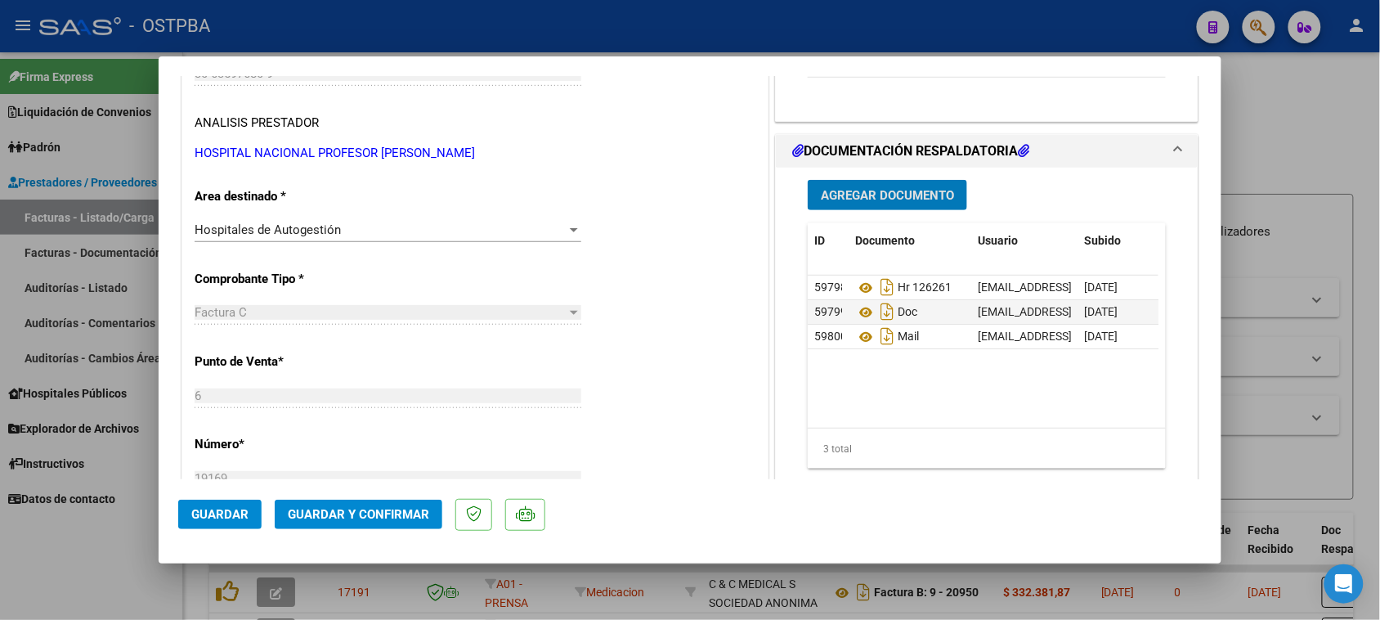
click at [320, 512] on span "Guardar y Confirmar" at bounding box center [358, 514] width 141 height 15
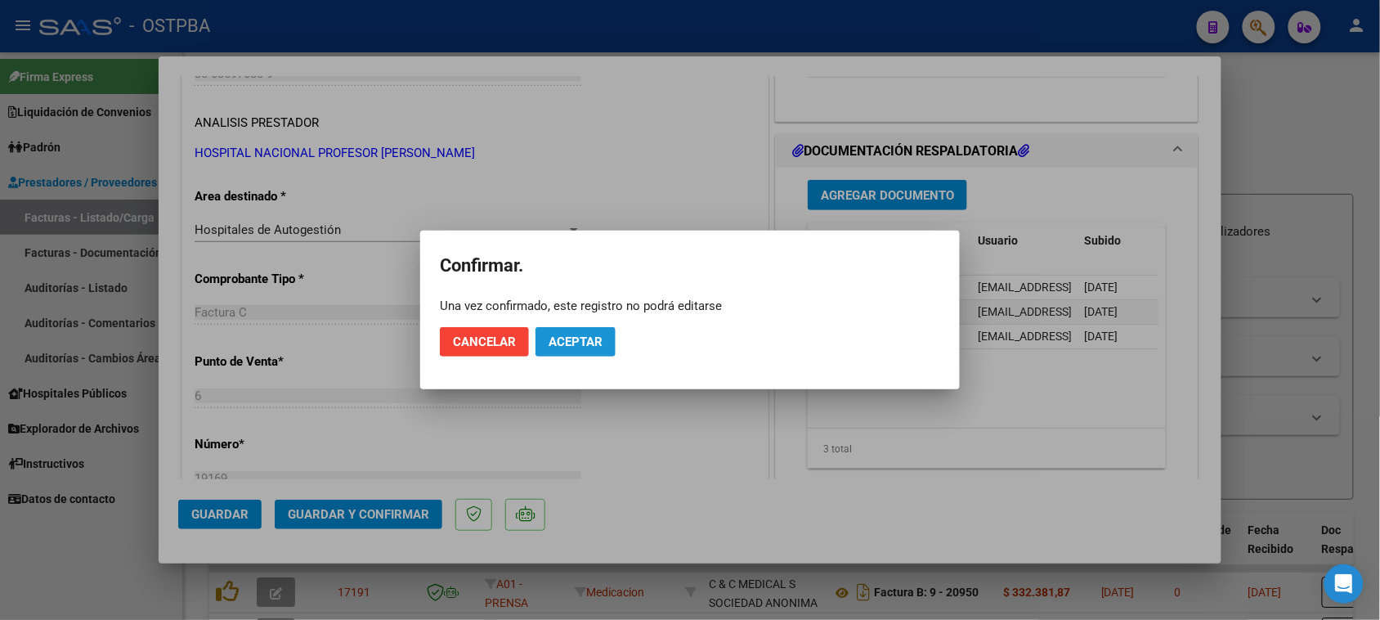
click at [540, 349] on button "Aceptar" at bounding box center [576, 341] width 80 height 29
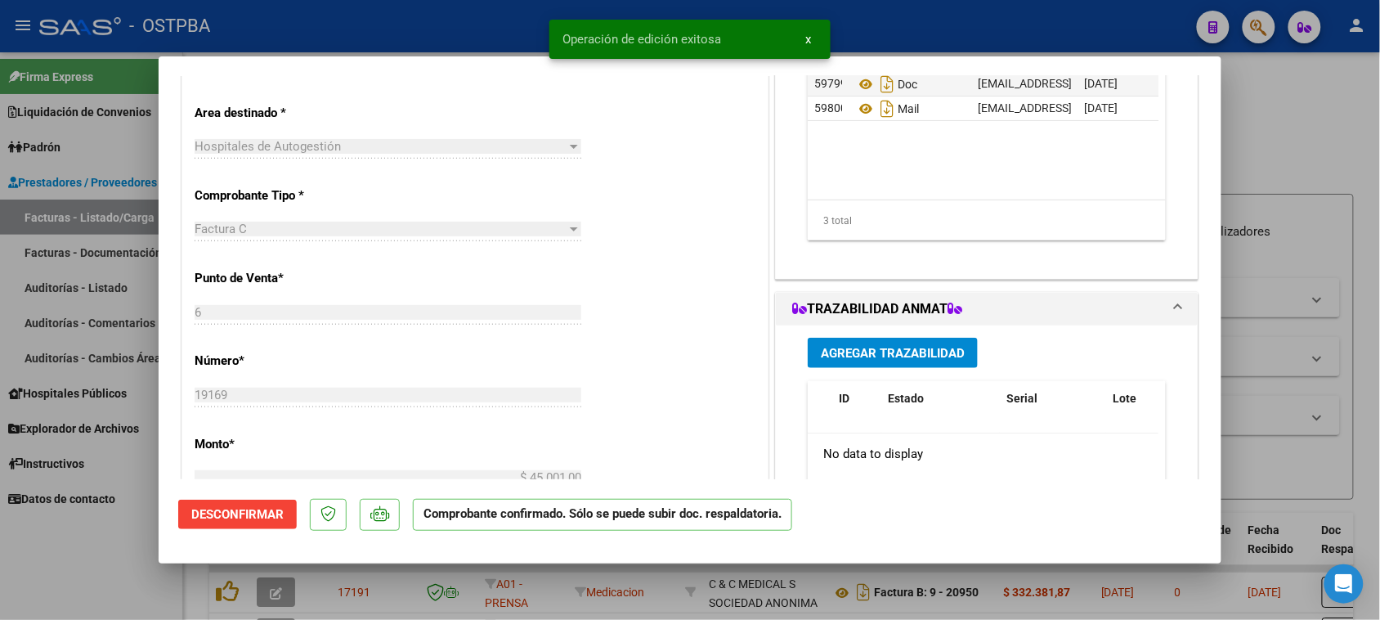
scroll to position [409, 0]
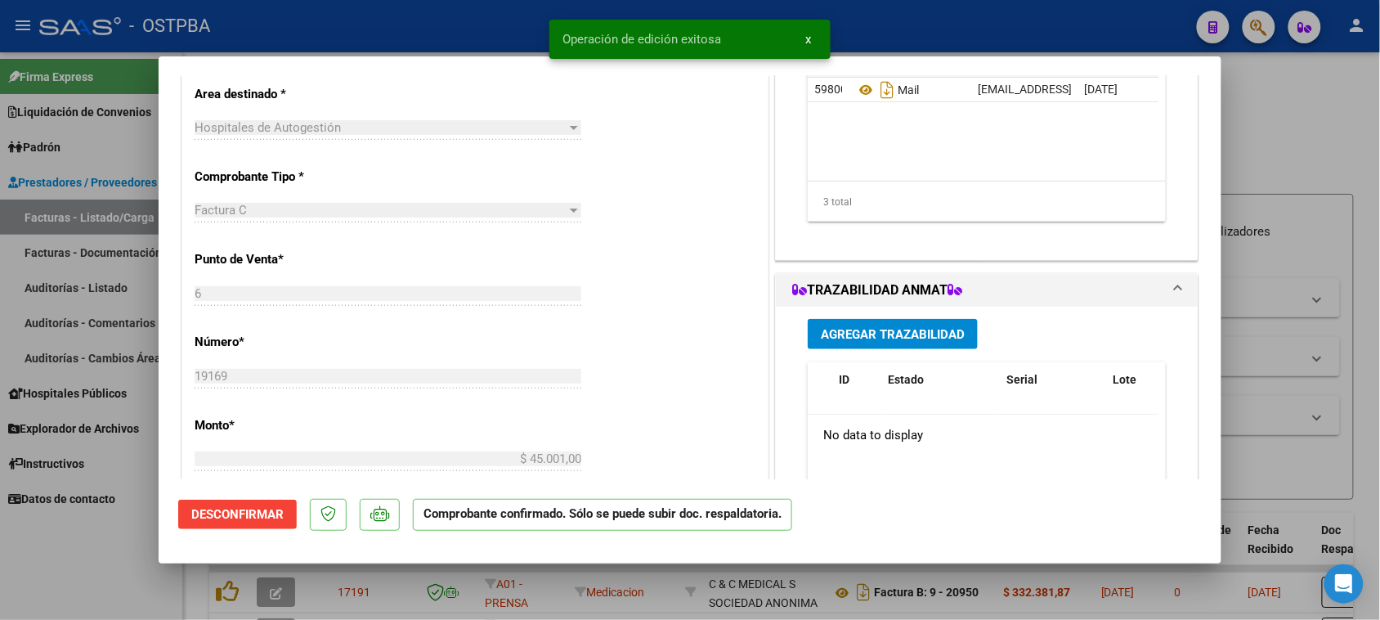
click at [78, 217] on div at bounding box center [690, 310] width 1380 height 620
type input "$ 0,00"
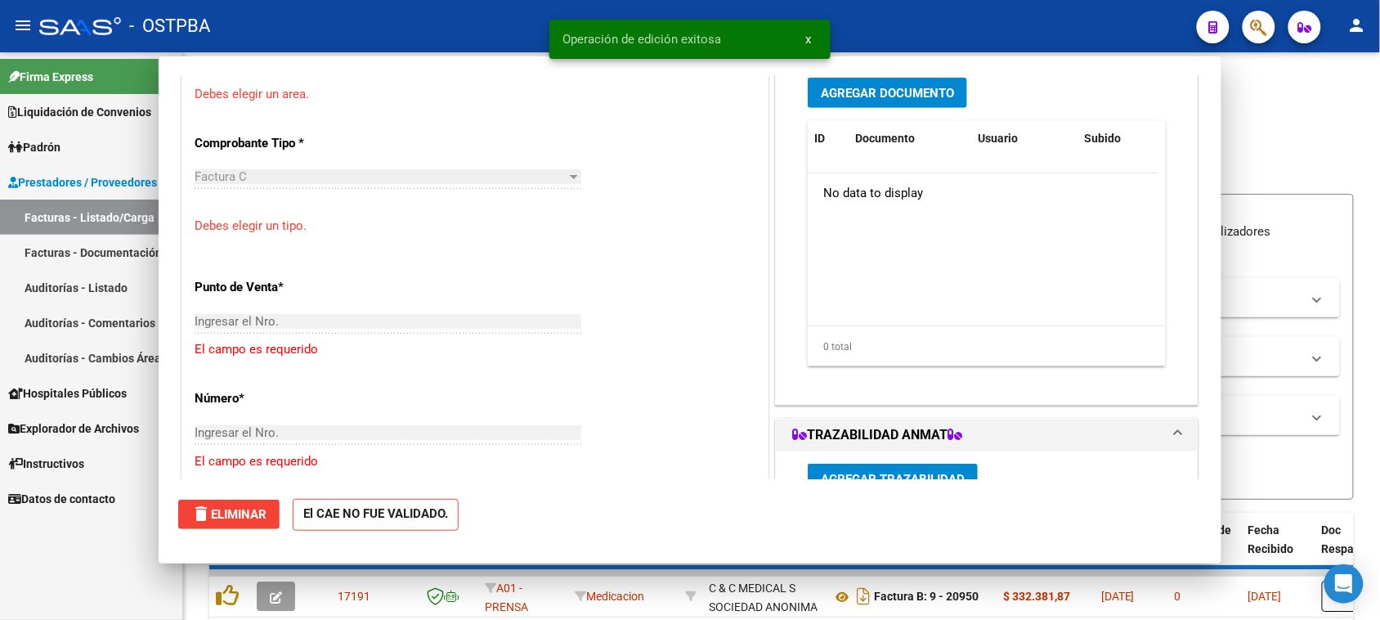
scroll to position [358, 0]
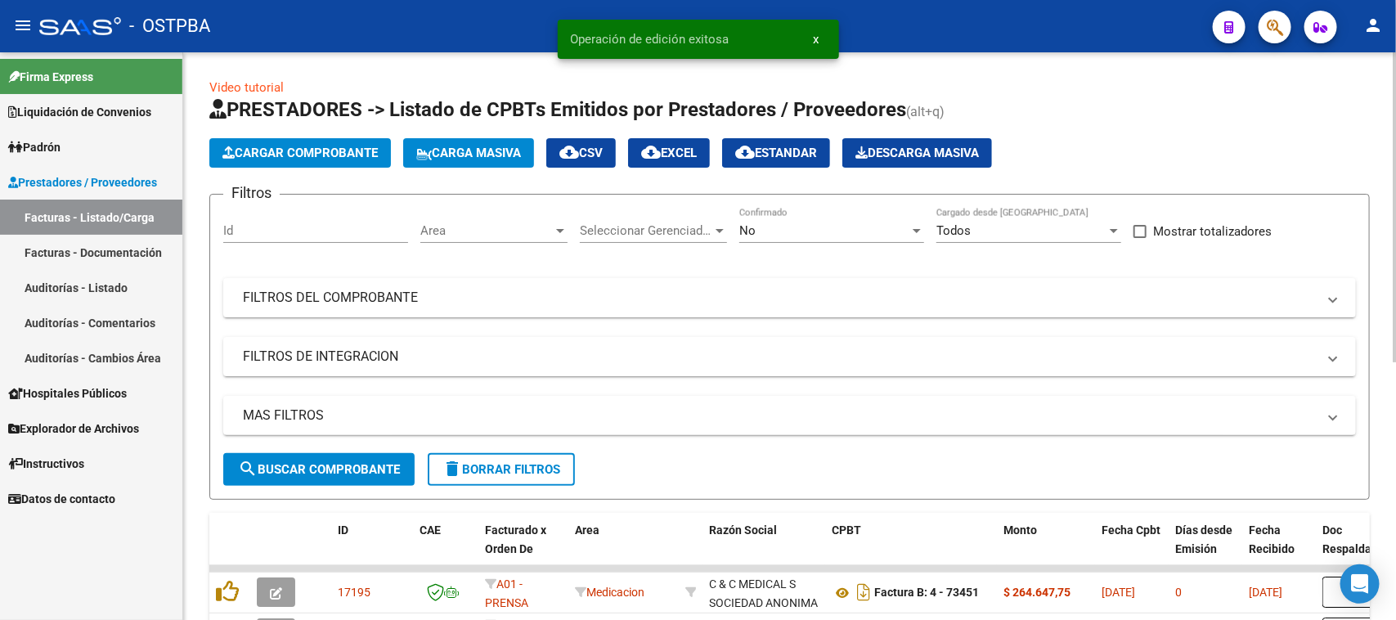
click at [303, 148] on span "Cargar Comprobante" at bounding box center [299, 153] width 155 height 15
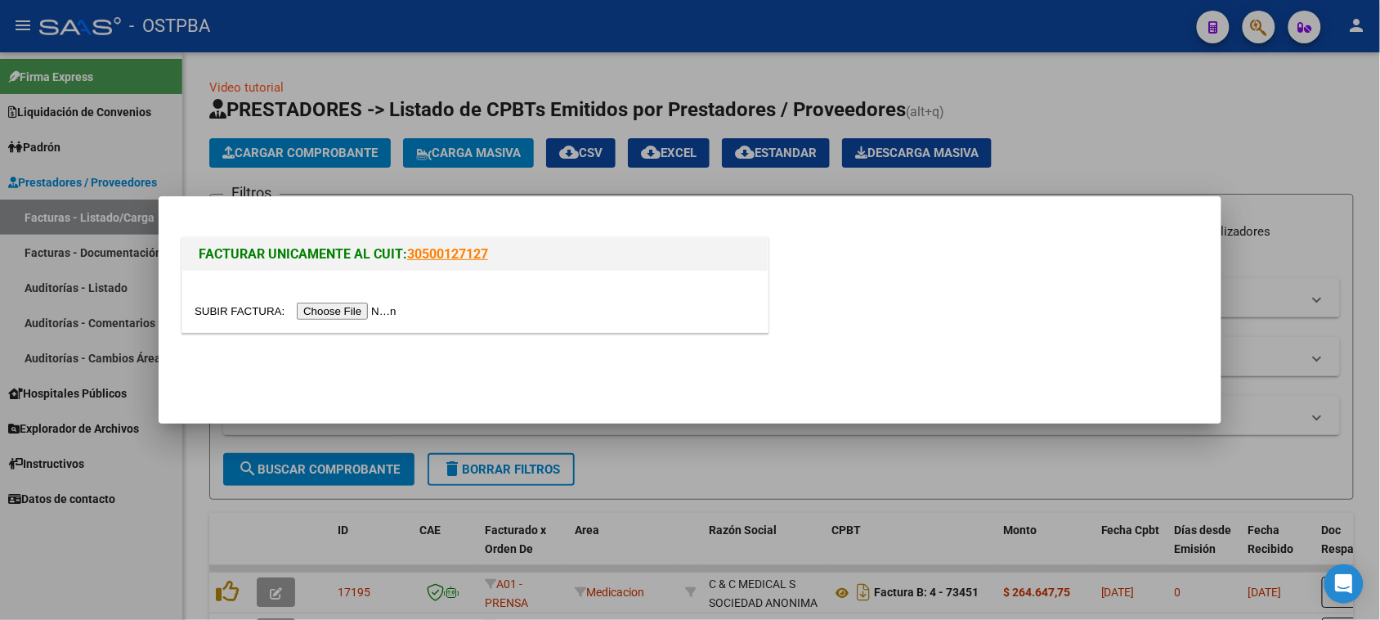
click at [384, 309] on input "file" at bounding box center [298, 311] width 207 height 17
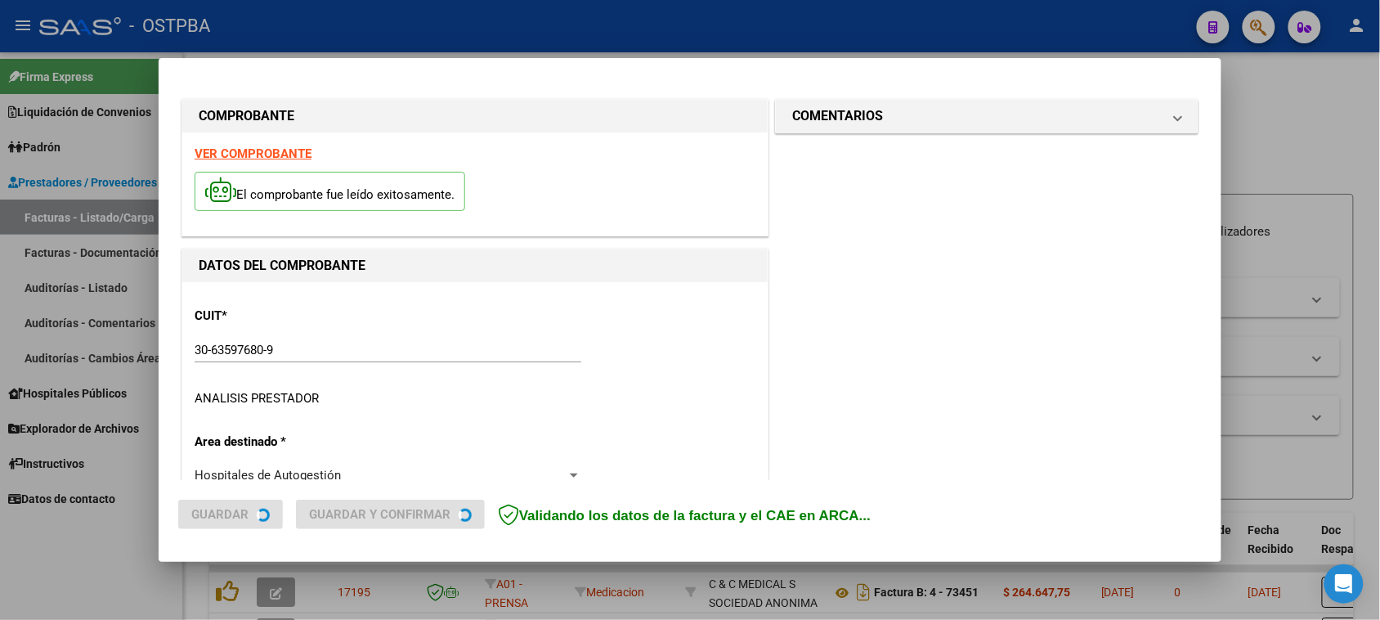
type input "[DATE]"
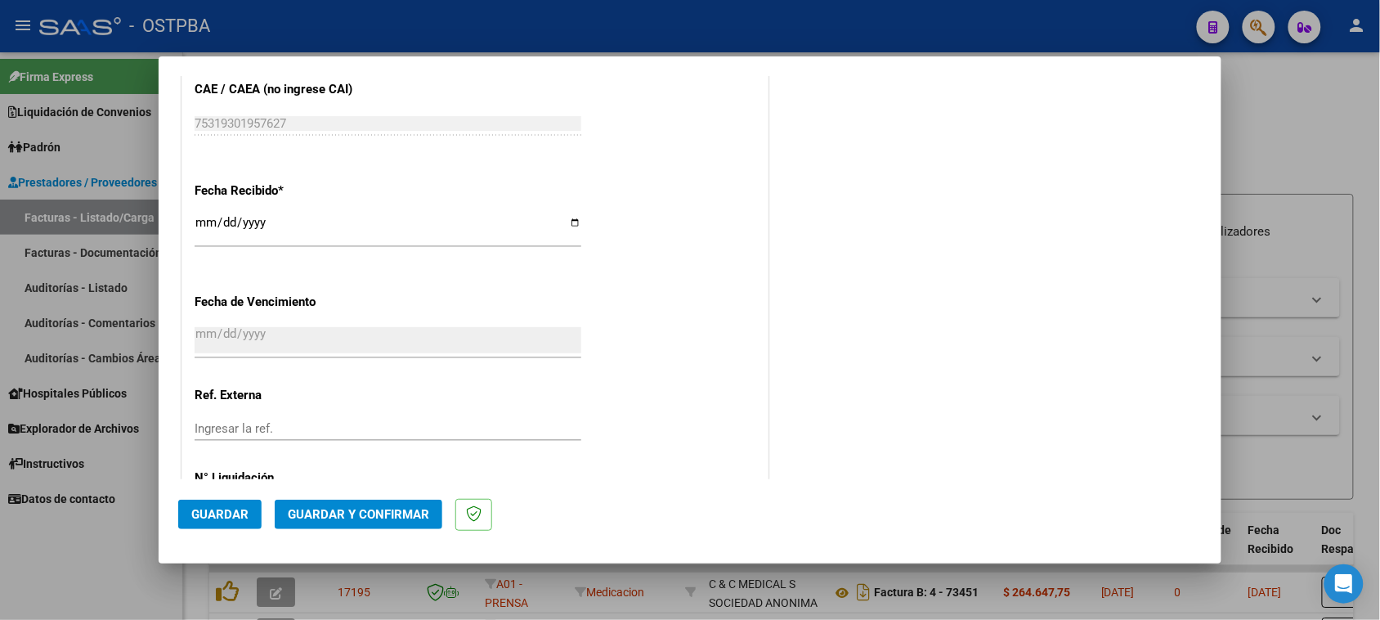
scroll to position [920, 0]
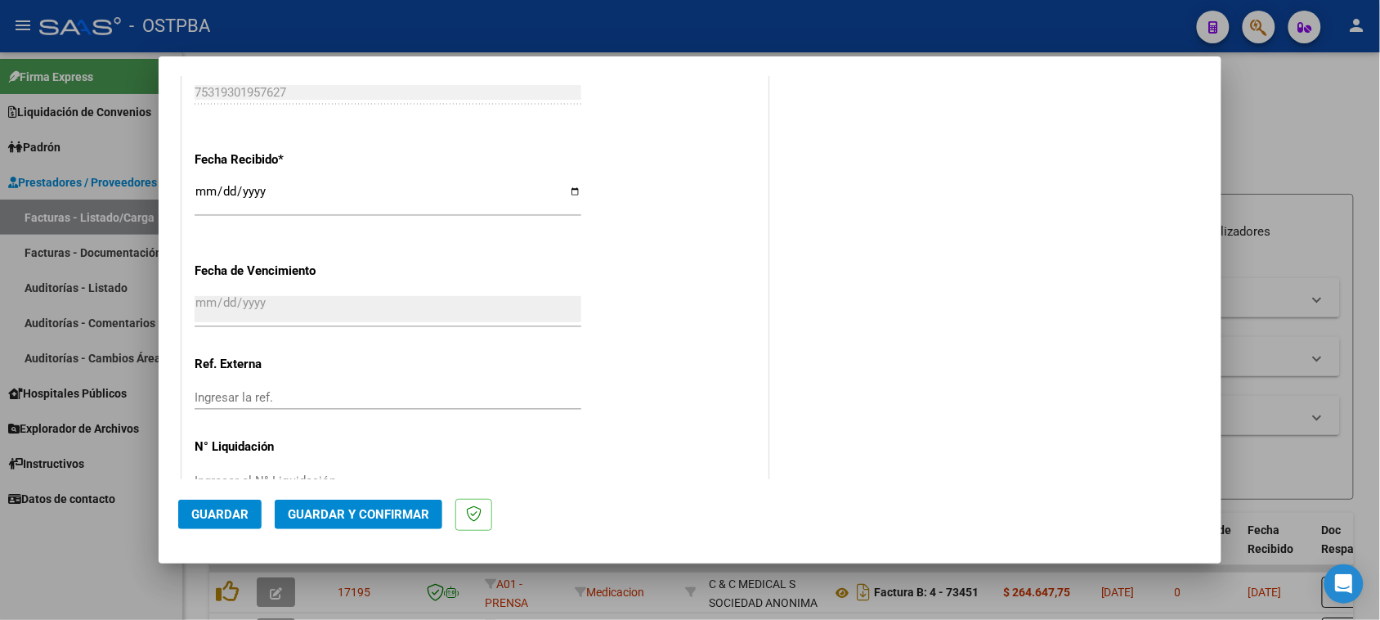
click at [203, 194] on input "[DATE]" at bounding box center [388, 198] width 387 height 26
type input "[DATE]"
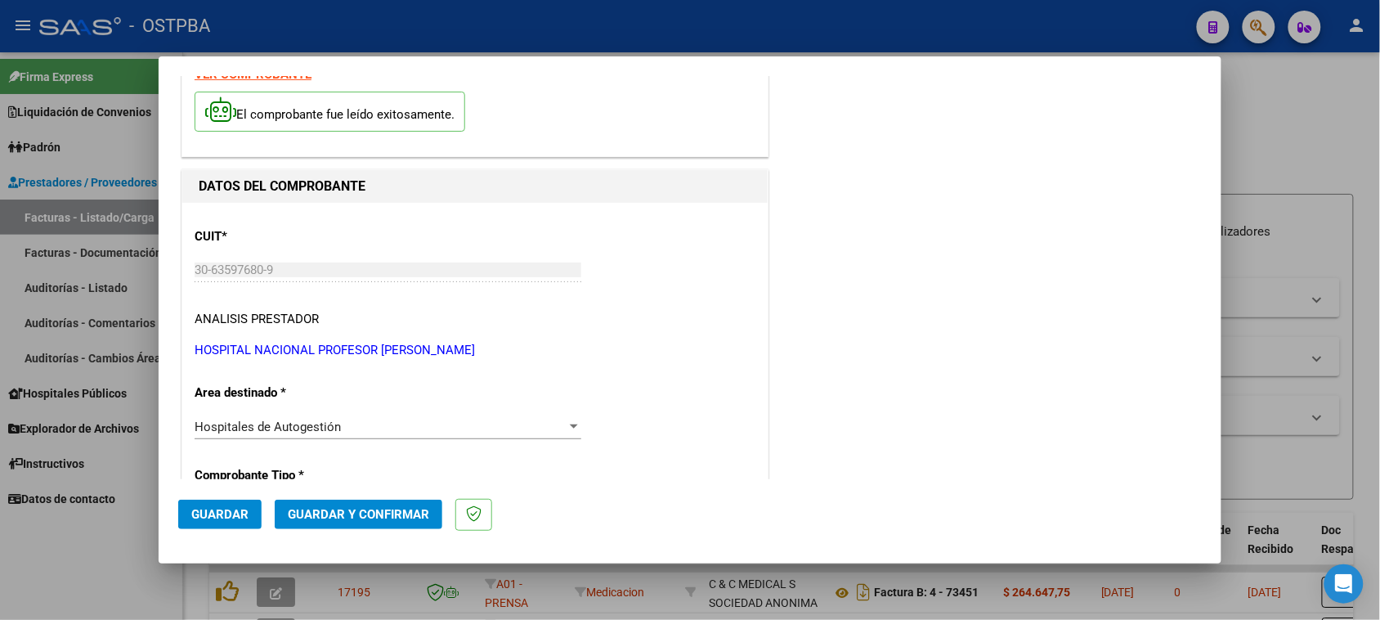
scroll to position [0, 0]
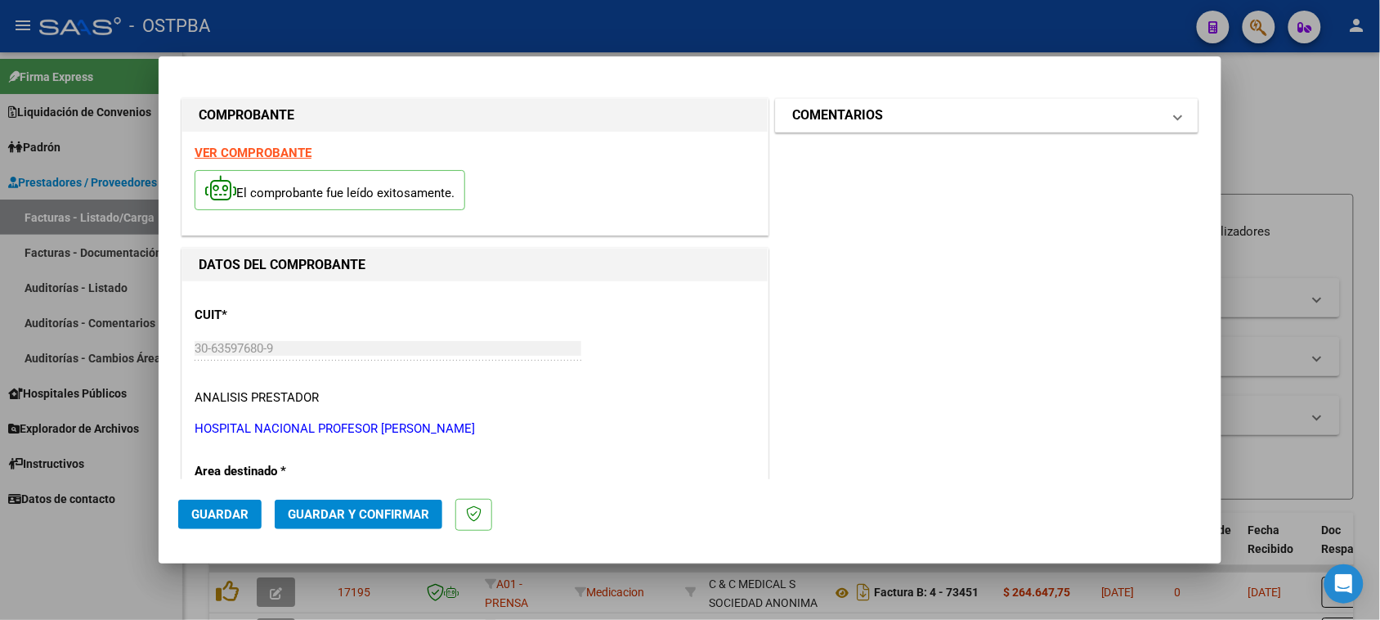
click at [794, 121] on h1 "COMENTARIOS" at bounding box center [837, 115] width 91 height 20
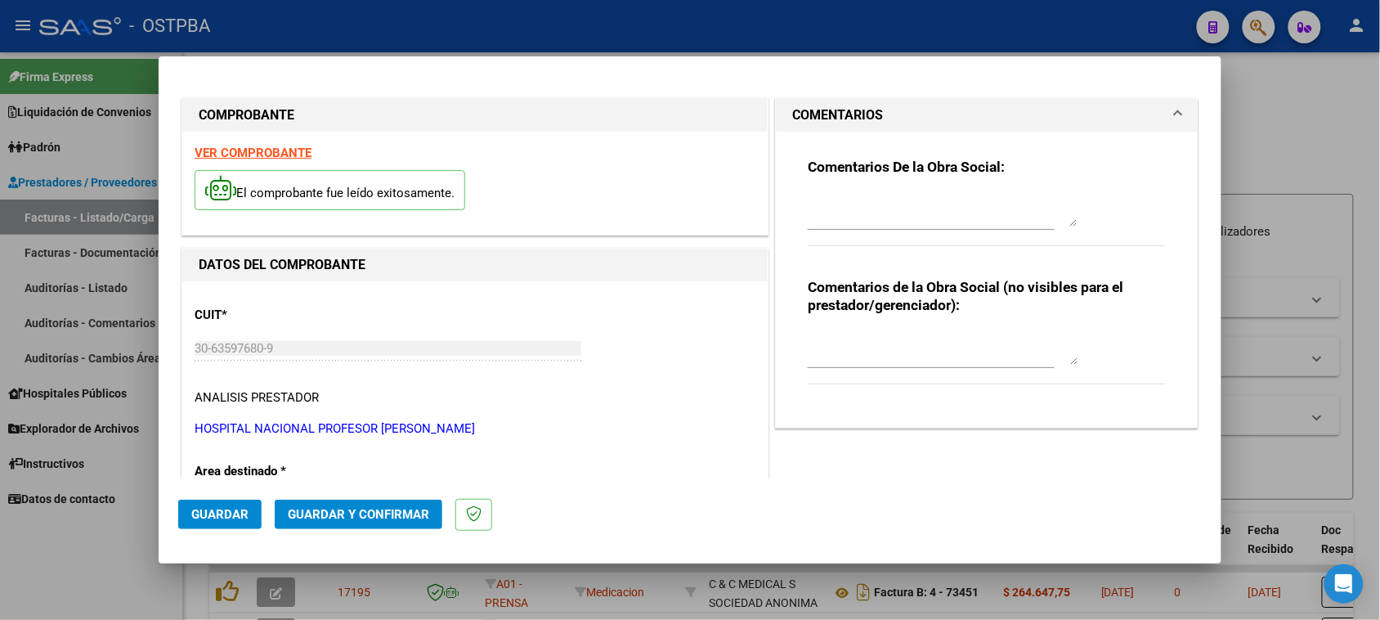
click at [808, 211] on textarea at bounding box center [943, 210] width 270 height 33
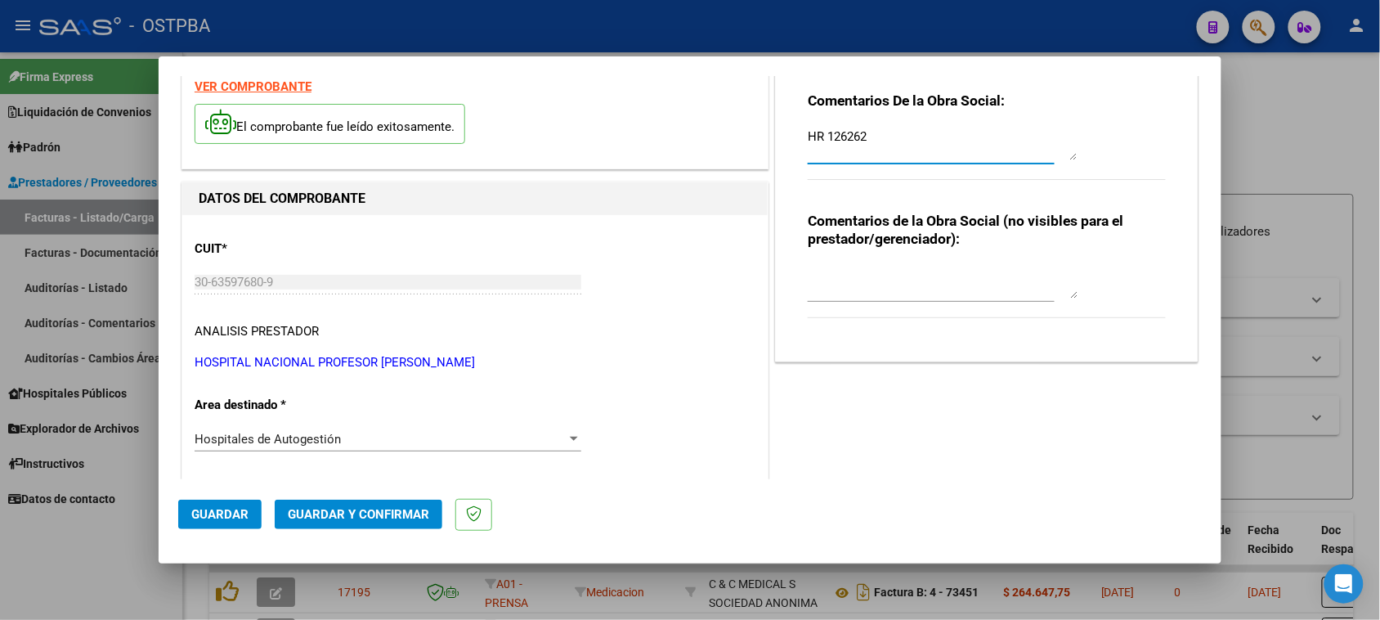
scroll to position [102, 0]
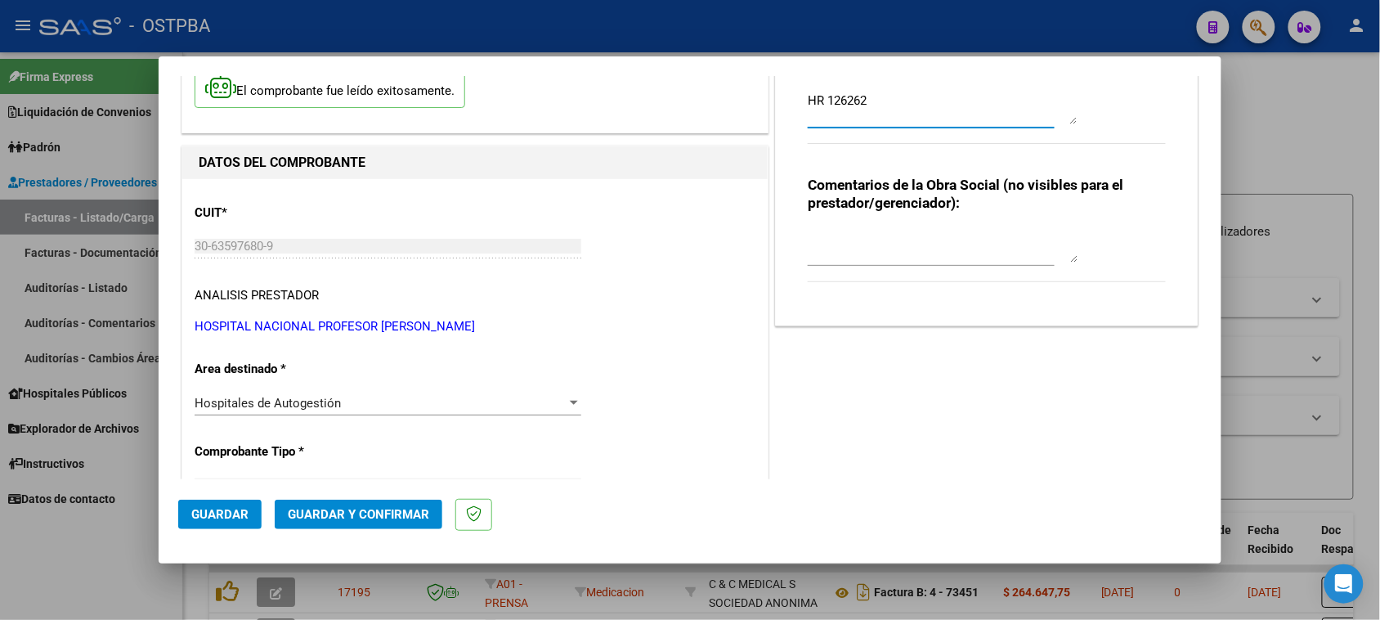
type textarea "HR 126262"
click at [210, 513] on span "Guardar" at bounding box center [219, 514] width 57 height 15
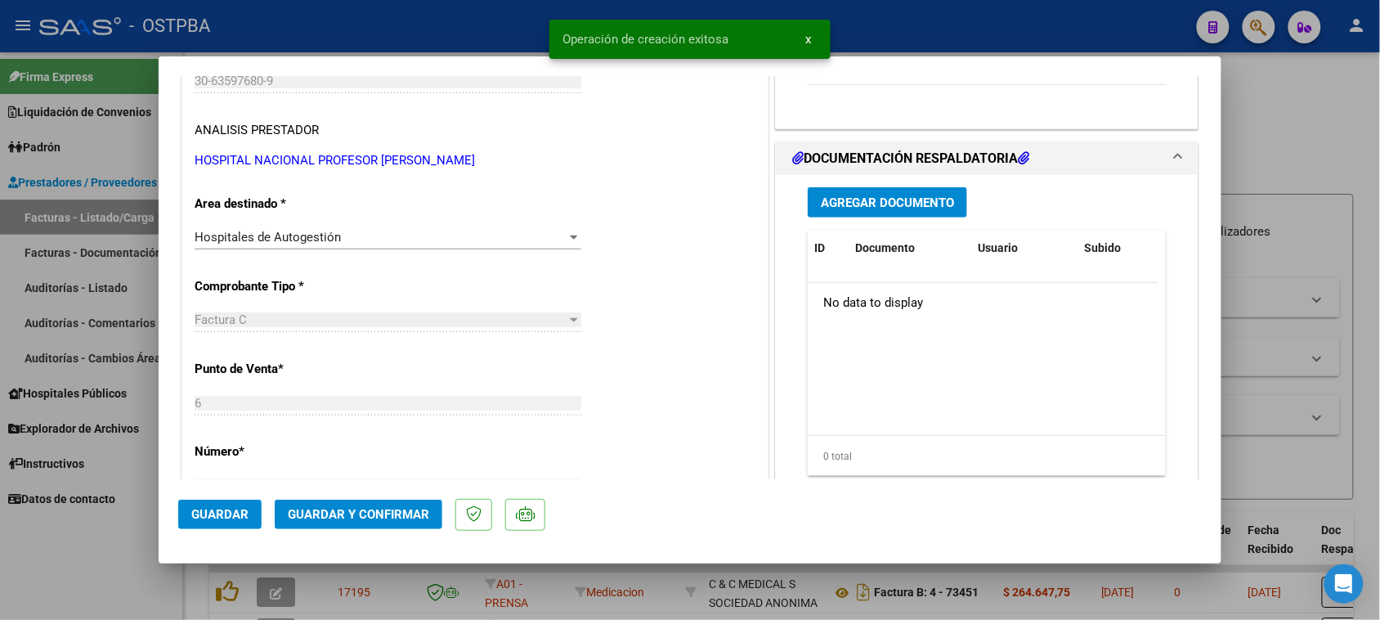
scroll to position [307, 0]
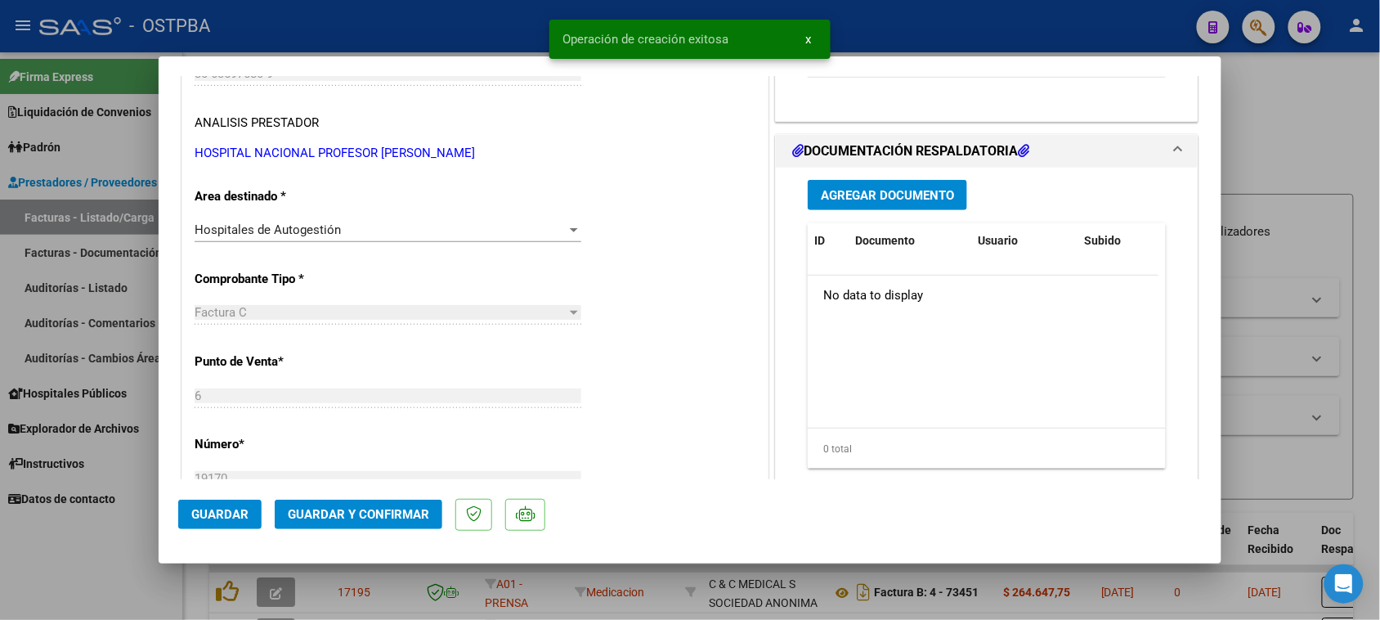
click at [910, 182] on button "Agregar Documento" at bounding box center [887, 195] width 159 height 30
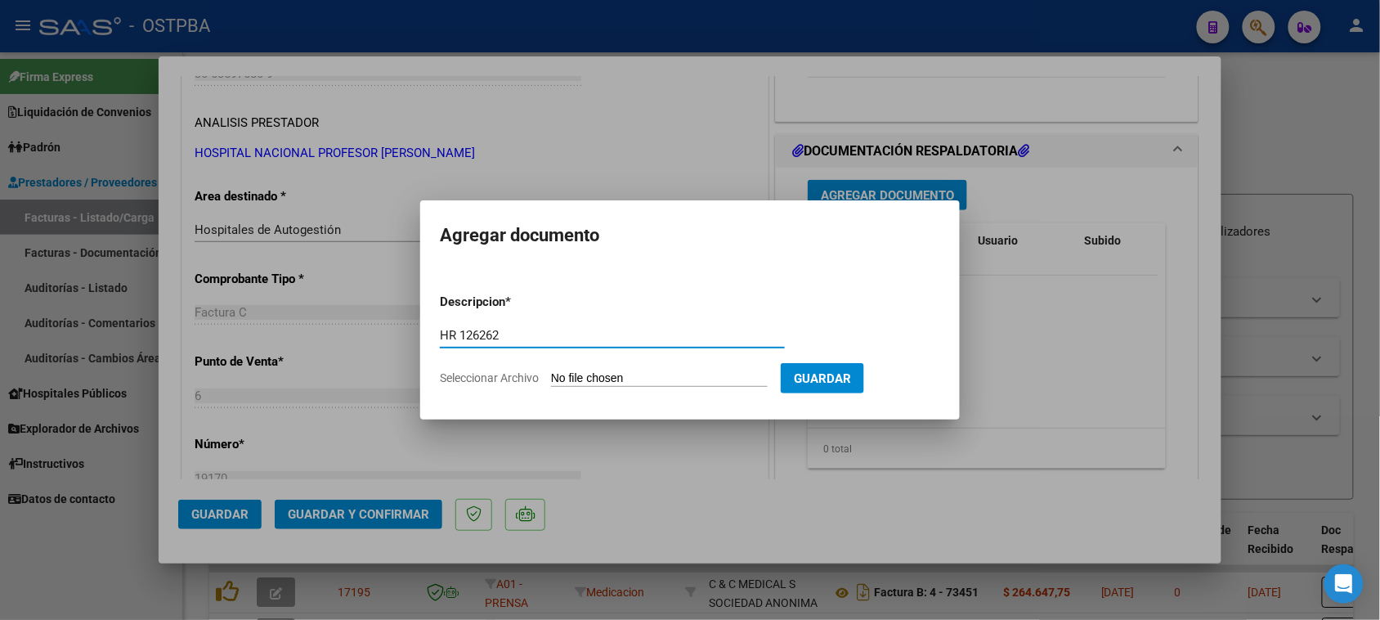
type input "HR 126262"
click at [551, 371] on input "Seleccionar Archivo" at bounding box center [659, 379] width 217 height 16
type input "C:\fakepath\HR 126262.pdf"
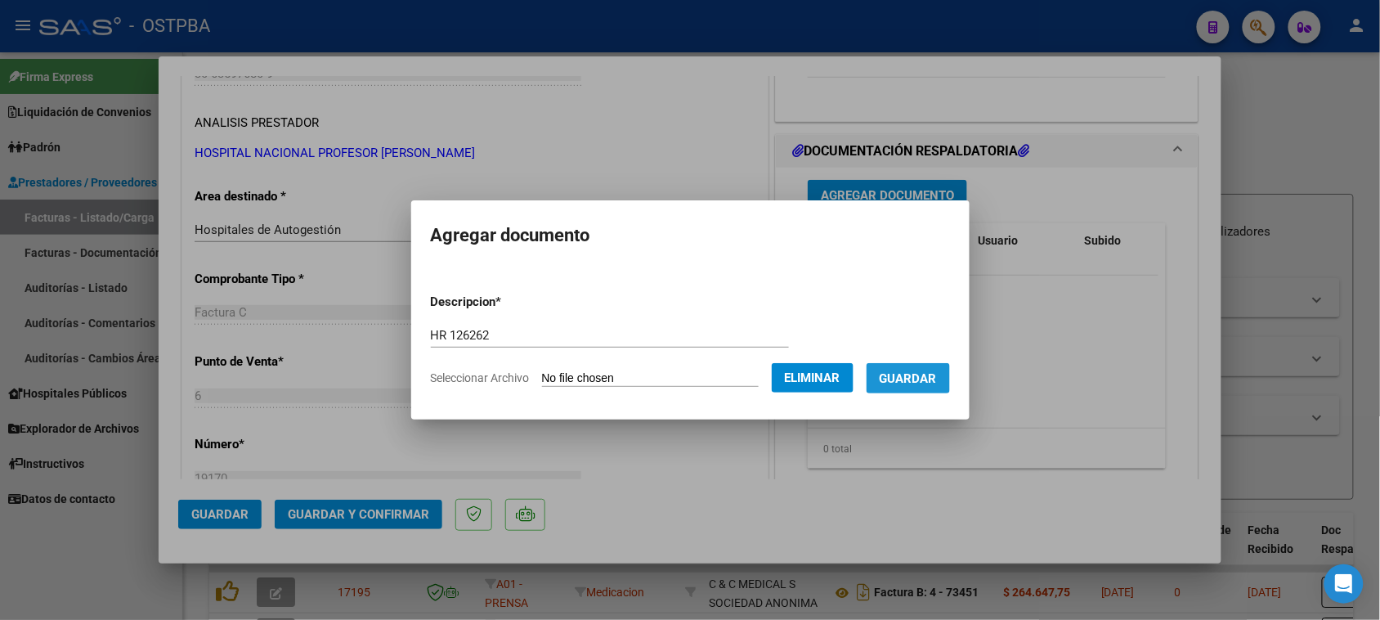
click at [937, 385] on button "Guardar" at bounding box center [908, 378] width 83 height 30
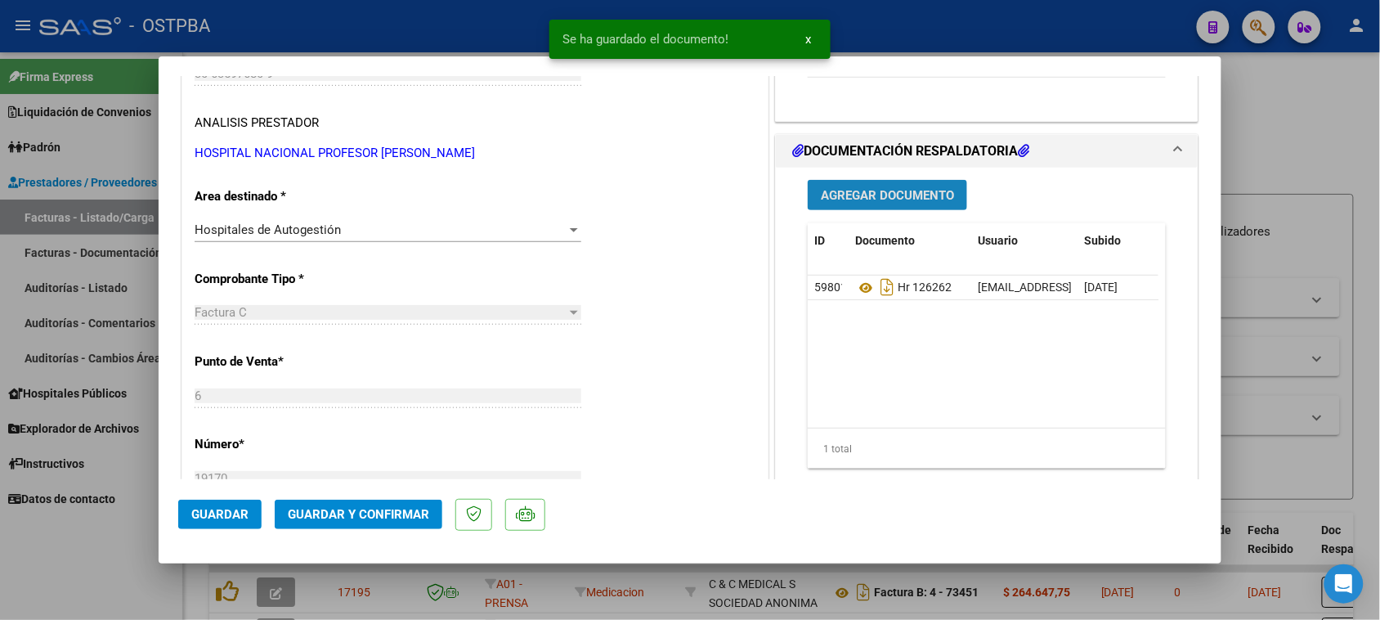
click at [891, 197] on span "Agregar Documento" at bounding box center [887, 195] width 133 height 15
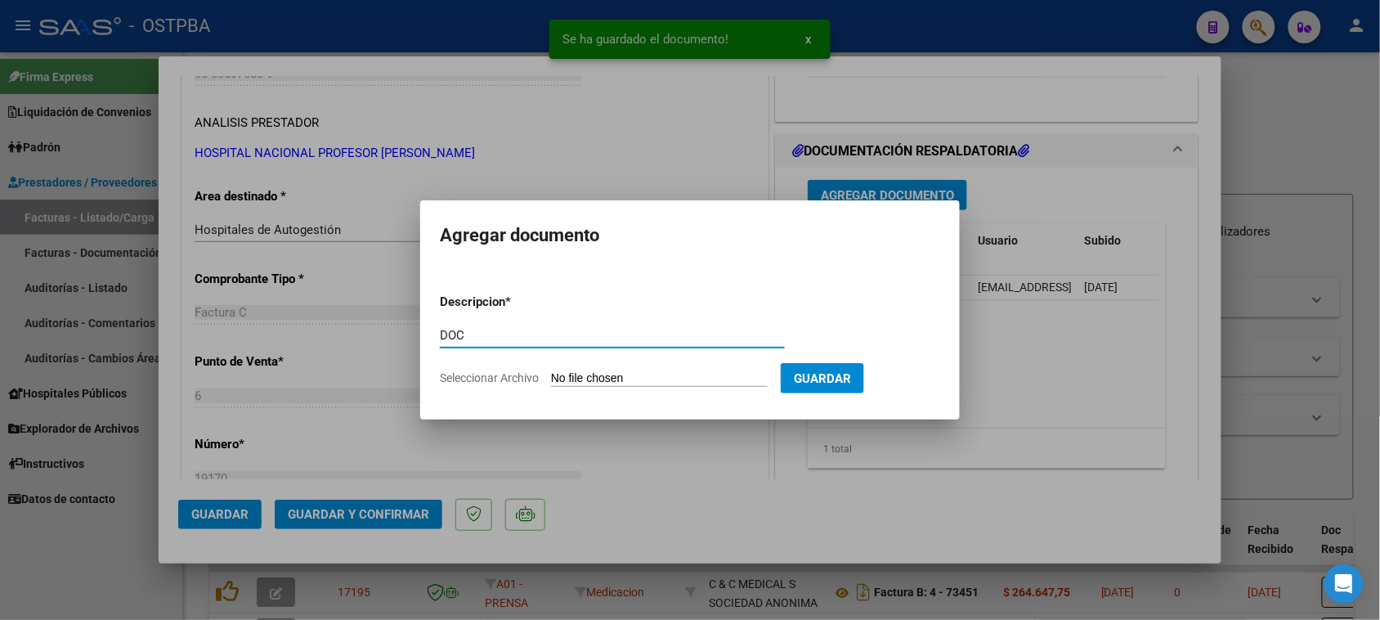
type input "DOC"
click at [551, 371] on input "Seleccionar Archivo" at bounding box center [659, 379] width 217 height 16
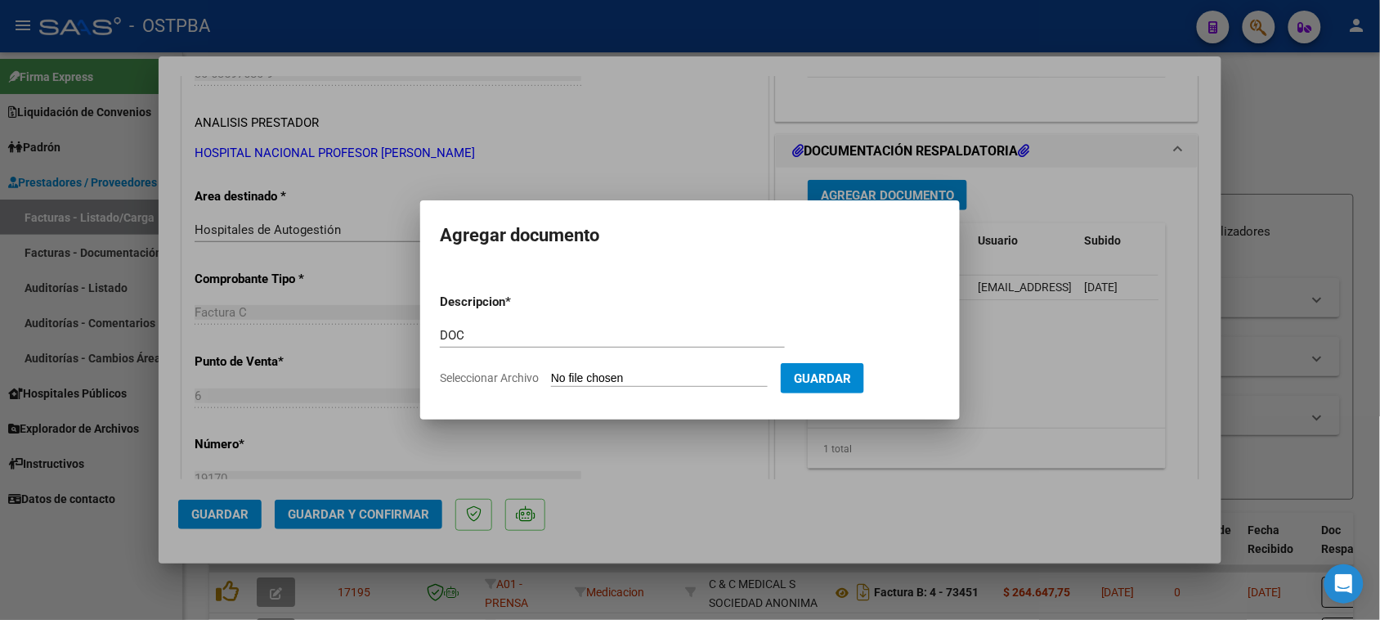
type input "C:\fakepath\DOC 19170.pdf"
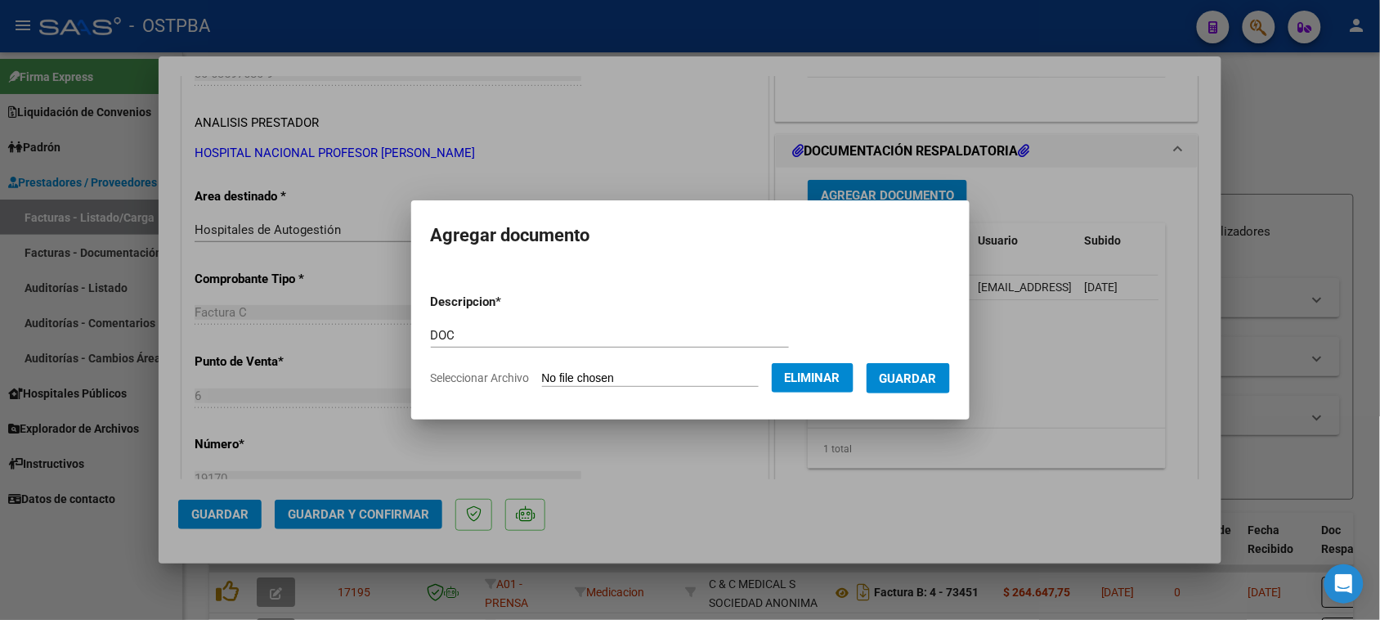
click at [932, 383] on span "Guardar" at bounding box center [908, 378] width 57 height 15
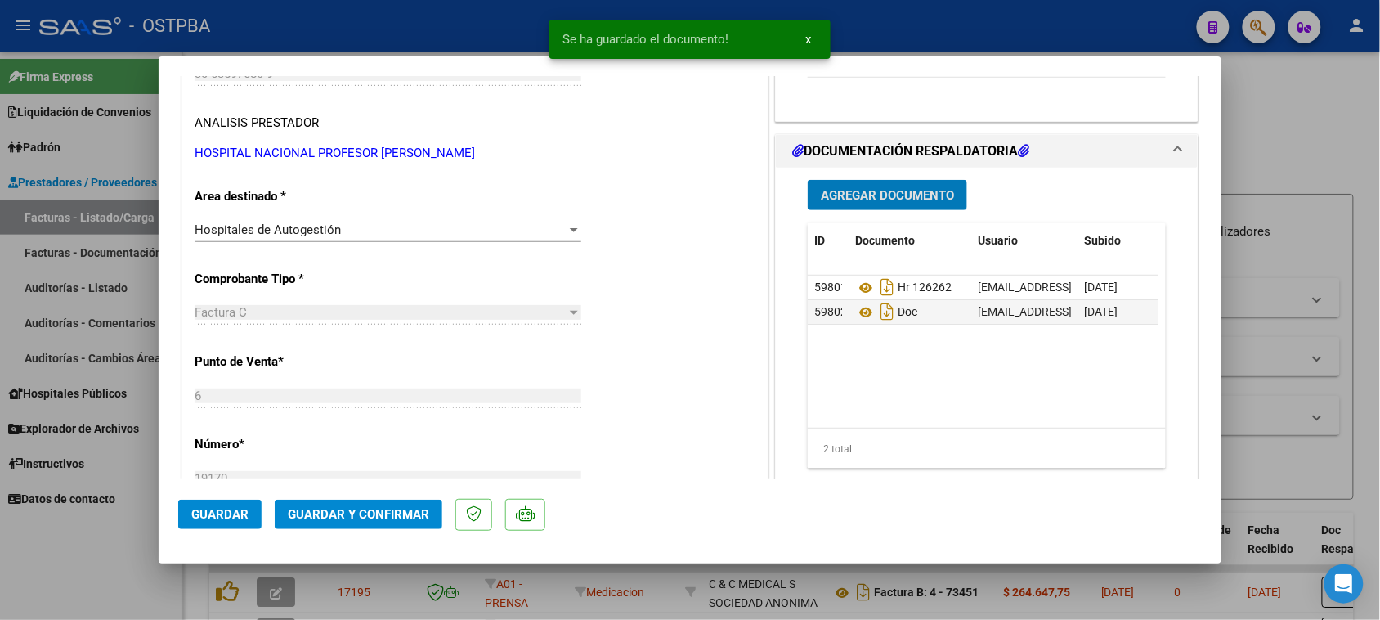
click at [925, 198] on span "Agregar Documento" at bounding box center [887, 195] width 133 height 15
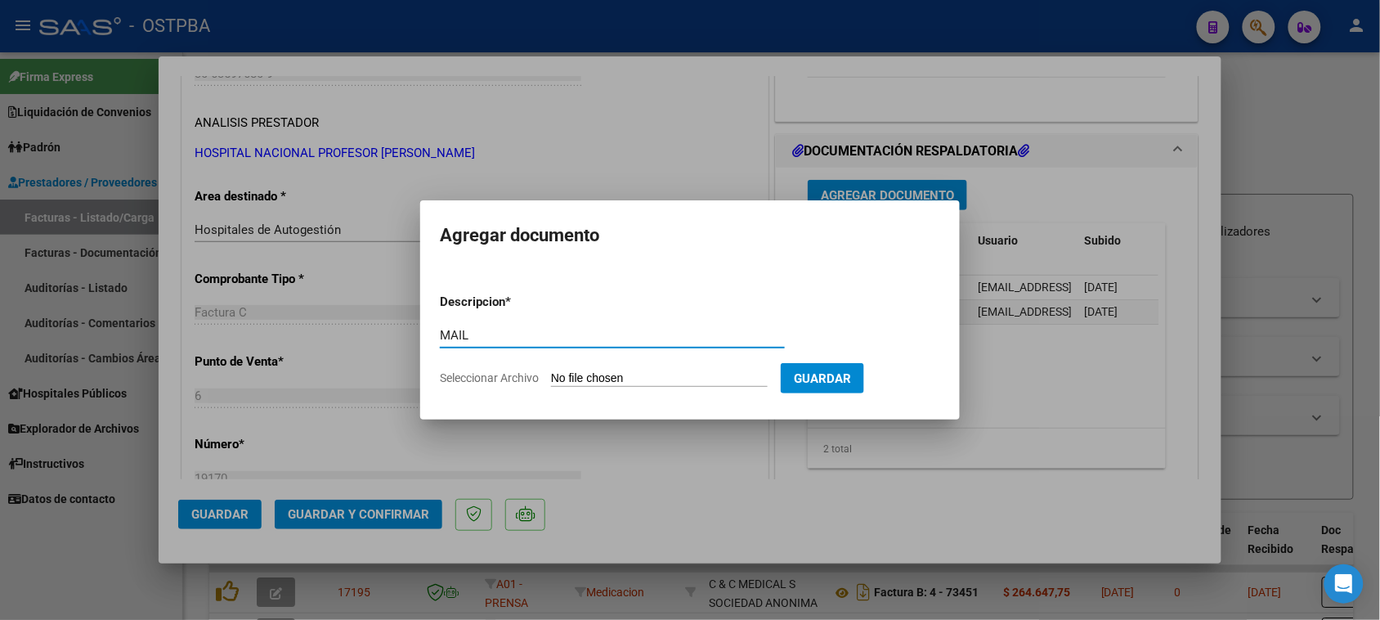
type input "MAIL"
click at [551, 371] on input "Seleccionar Archivo" at bounding box center [659, 379] width 217 height 16
type input "C:\fakepath\Gmail - FACTURAS Nº 6-19161_6-19169_6-19170_6-19172_6-19179_6-19245…"
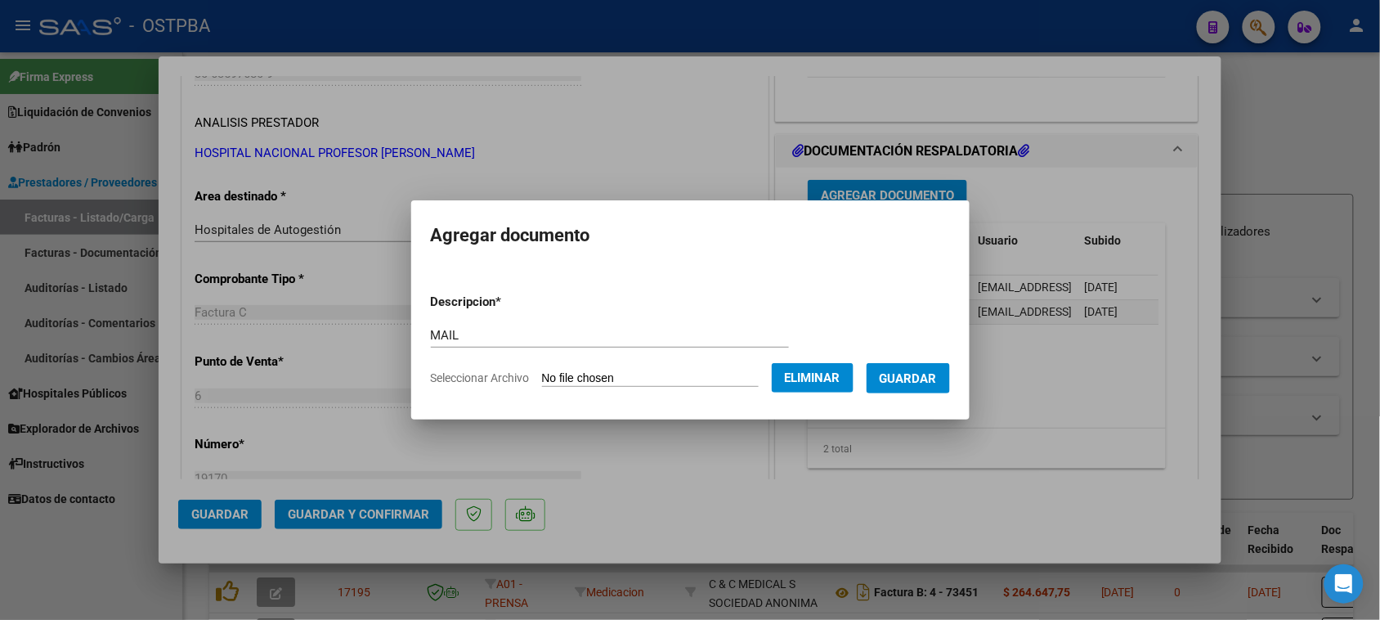
click at [936, 377] on span "Guardar" at bounding box center [908, 378] width 57 height 15
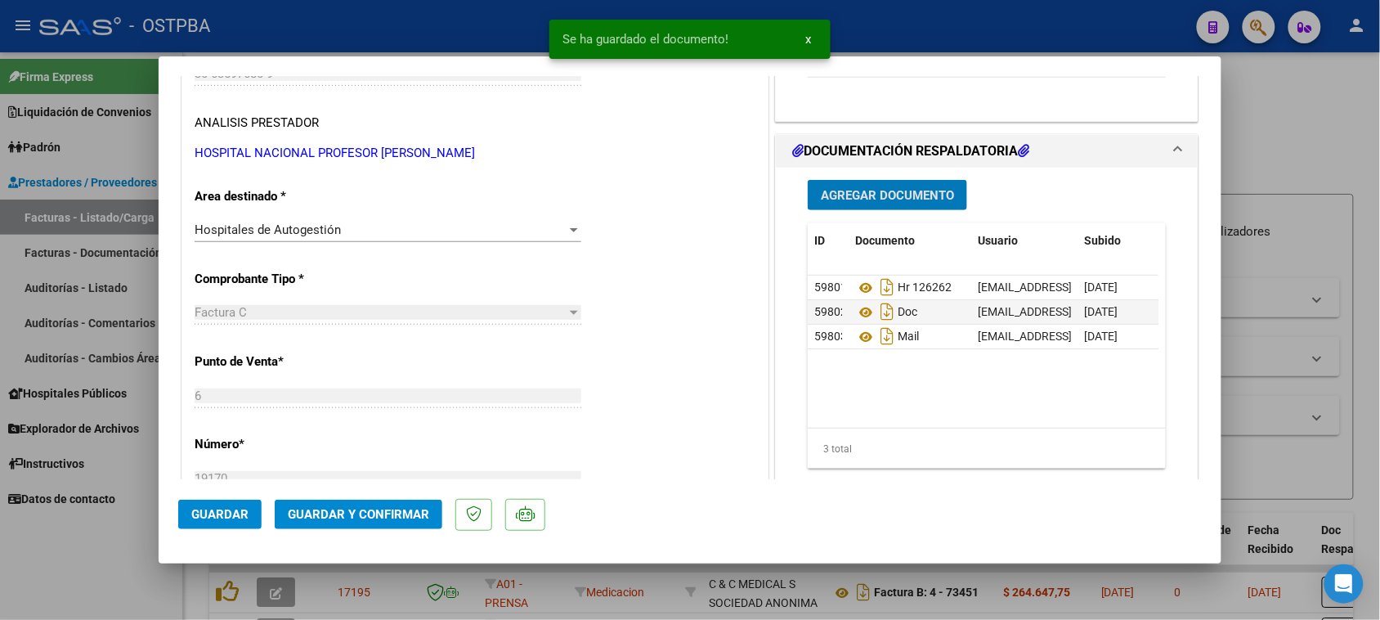
click at [368, 509] on span "Guardar y Confirmar" at bounding box center [358, 514] width 141 height 15
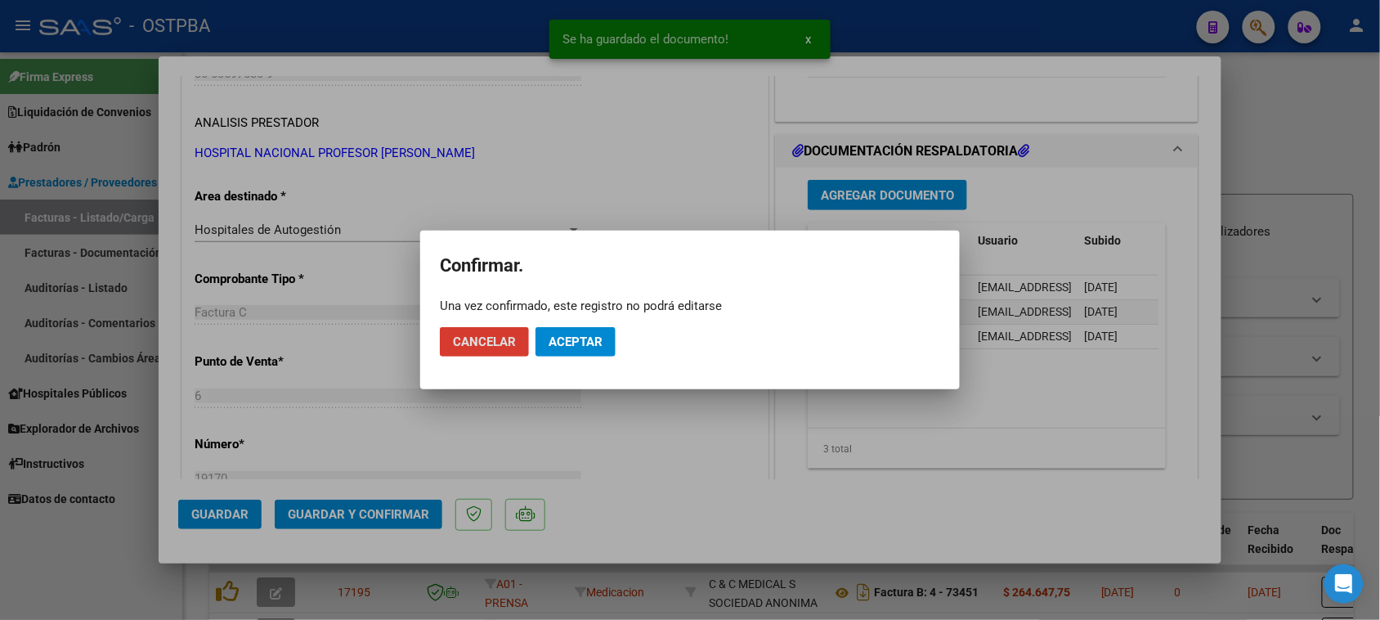
click at [574, 336] on span "Aceptar" at bounding box center [576, 341] width 54 height 15
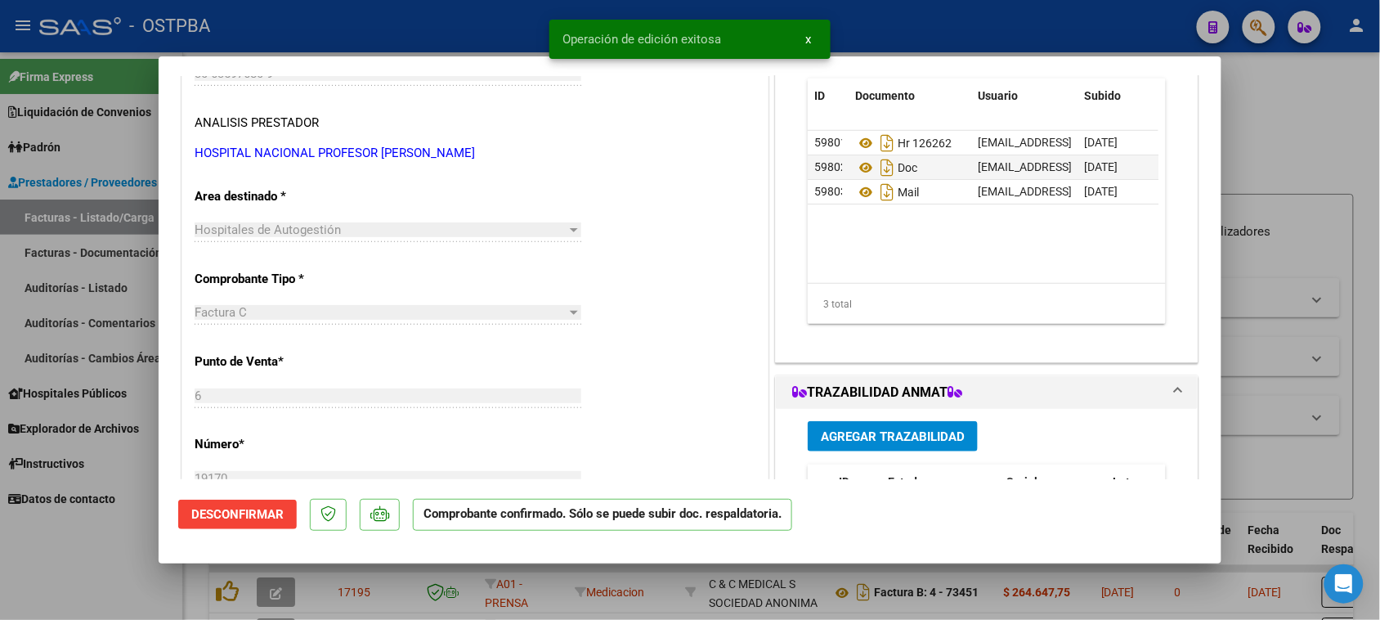
click at [91, 211] on div at bounding box center [690, 310] width 1380 height 620
type input "$ 0,00"
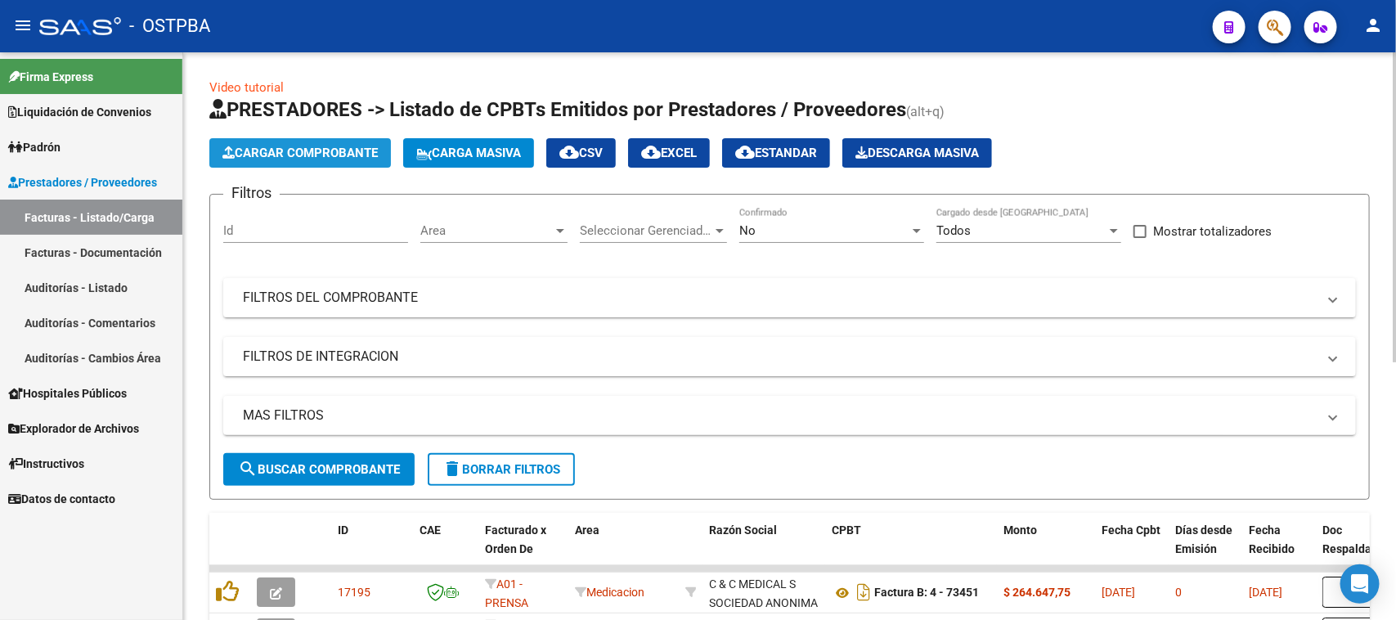
click at [316, 155] on span "Cargar Comprobante" at bounding box center [299, 153] width 155 height 15
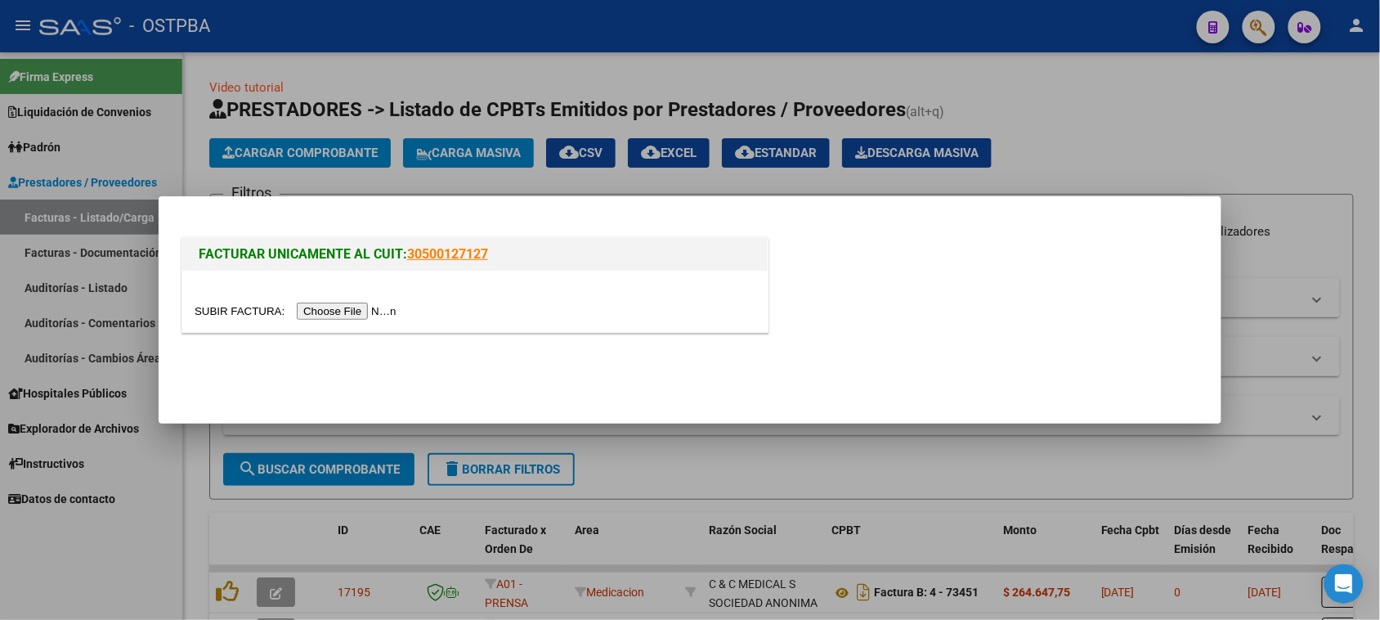
click at [336, 312] on input "file" at bounding box center [298, 311] width 207 height 17
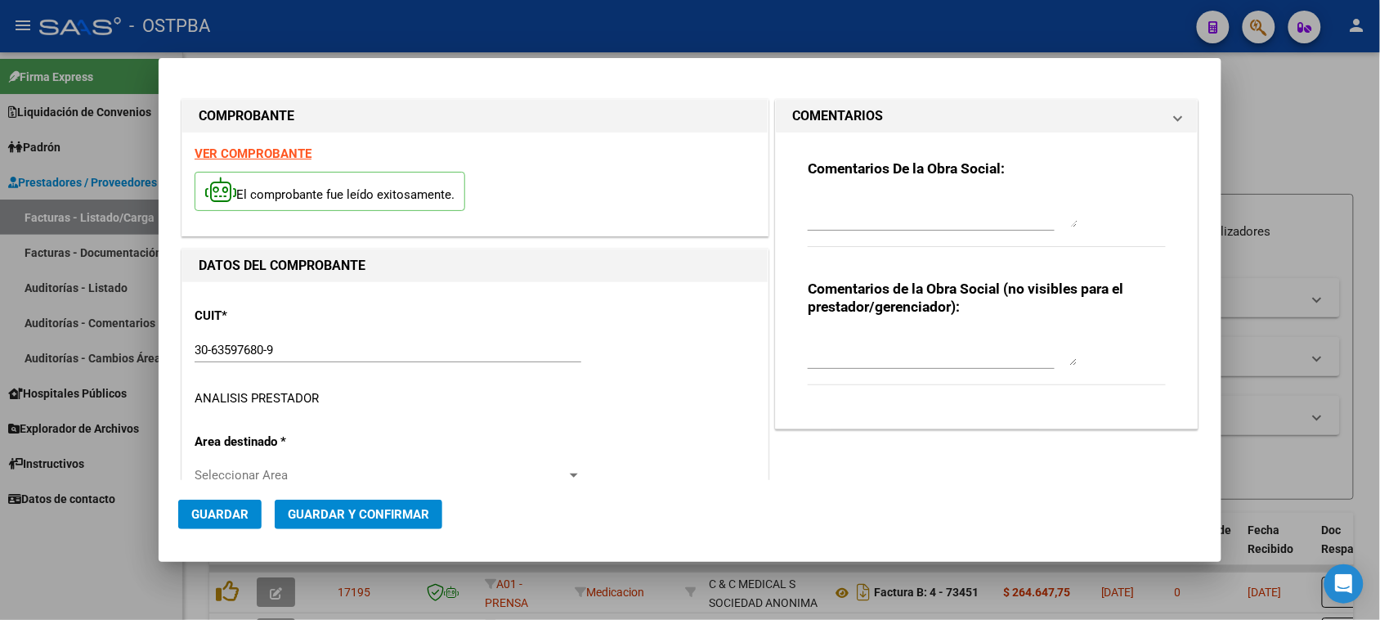
type input "[DATE]"
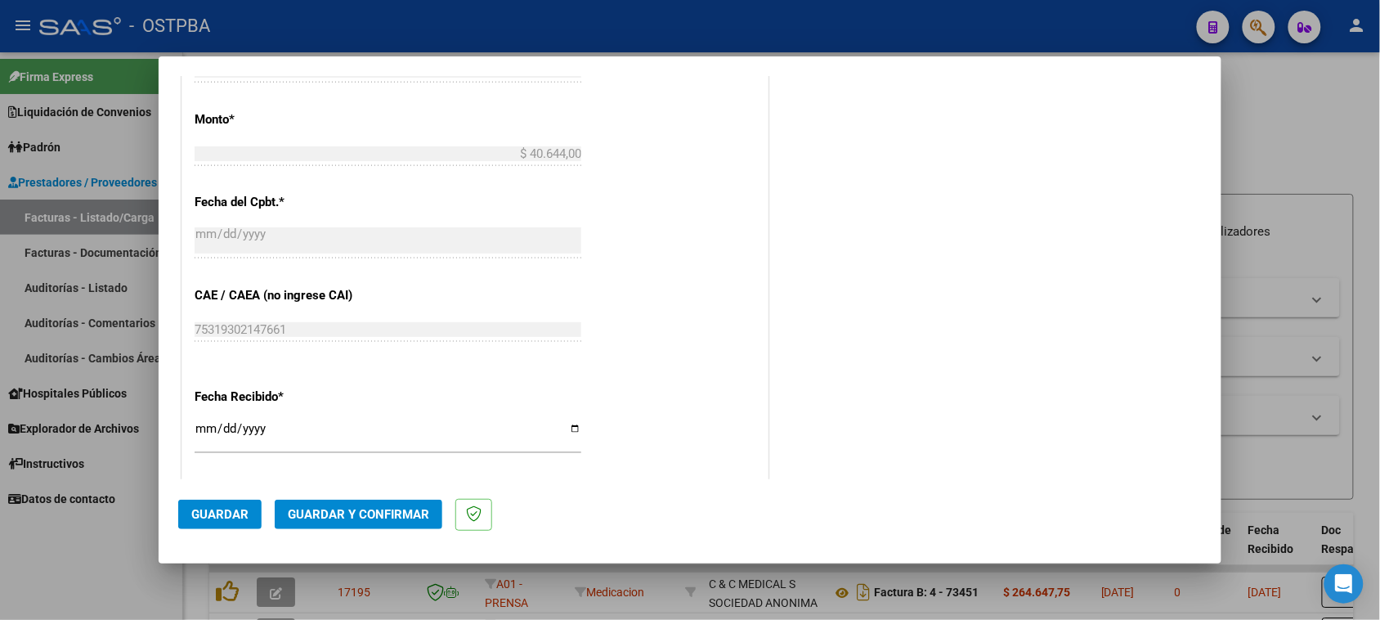
scroll to position [715, 0]
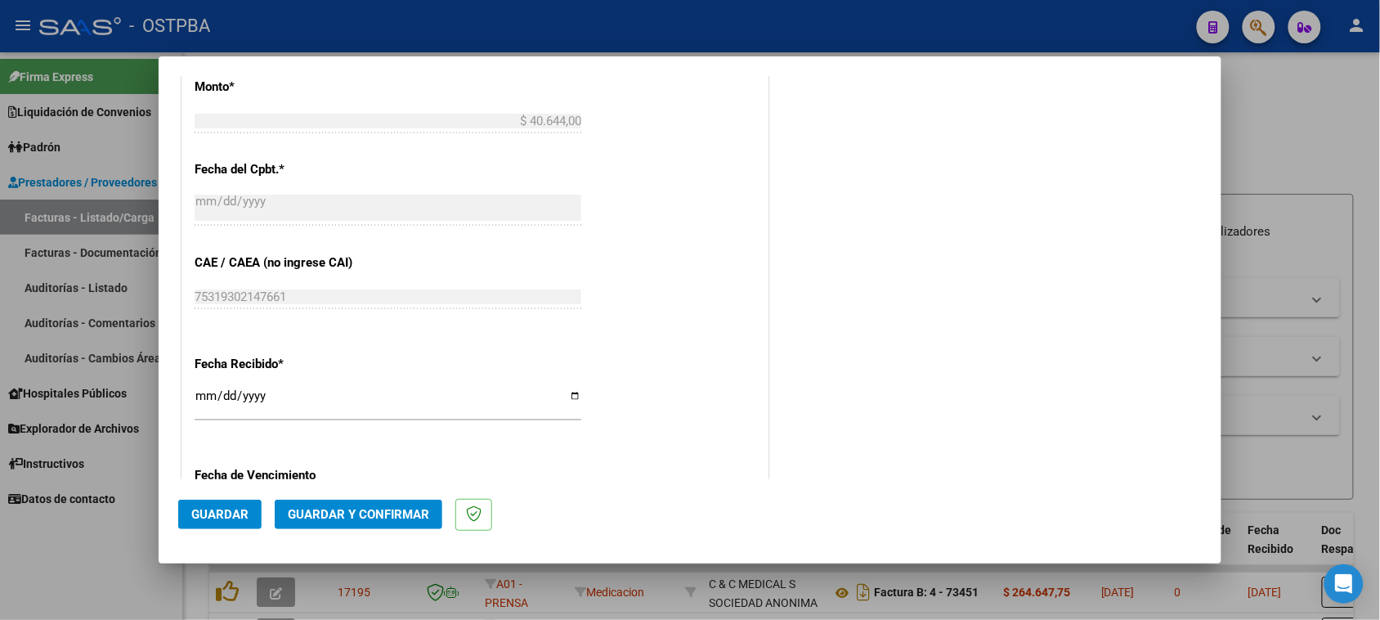
click at [210, 391] on input "[DATE]" at bounding box center [388, 402] width 387 height 26
type input "[DATE]"
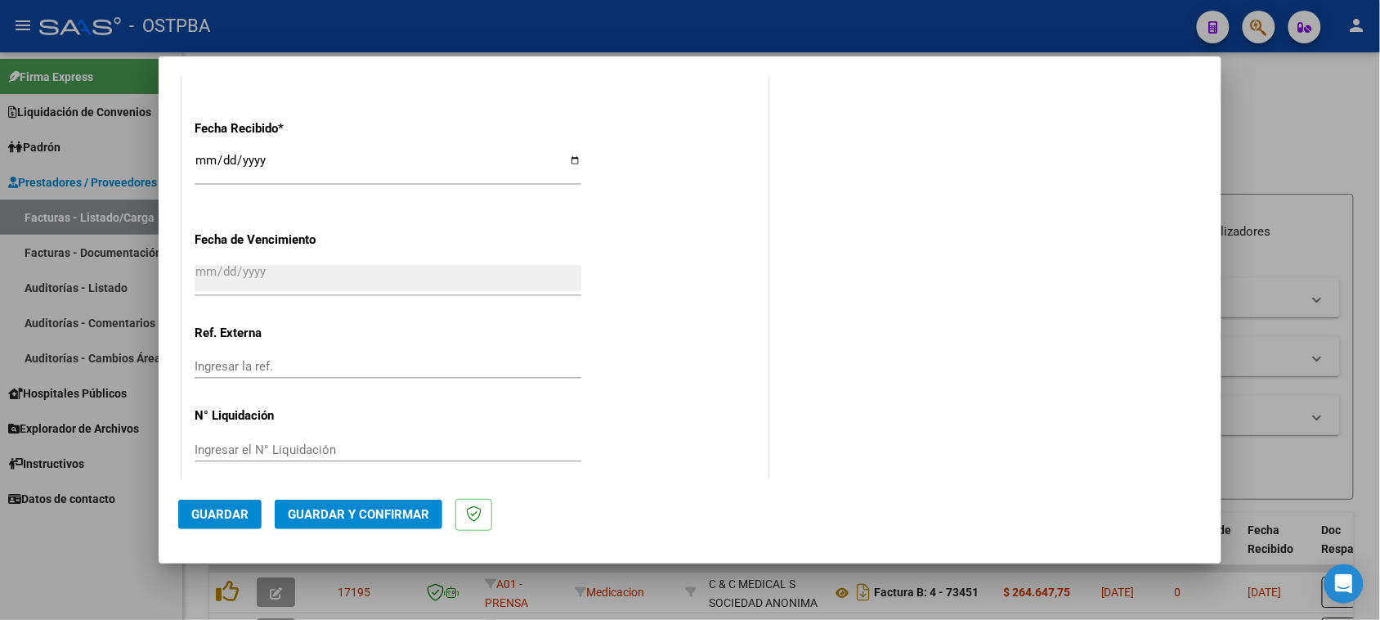
scroll to position [0, 0]
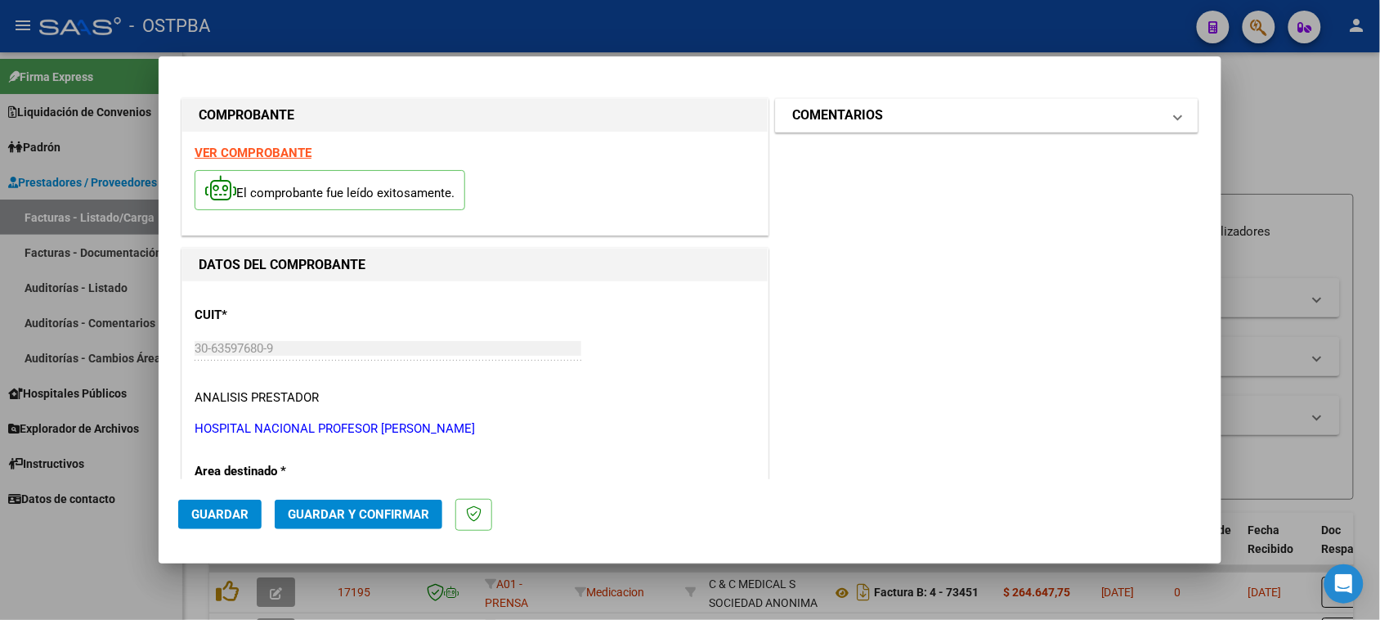
click at [846, 120] on h1 "COMENTARIOS" at bounding box center [837, 115] width 91 height 20
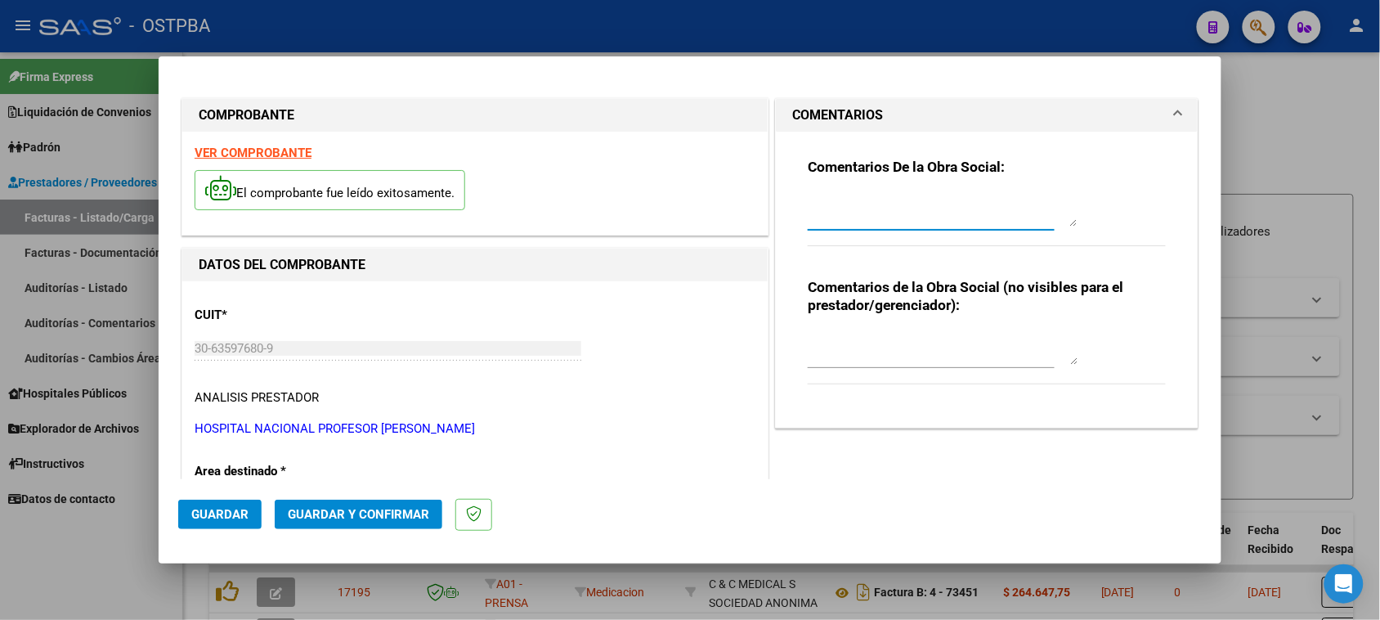
click at [841, 204] on textarea at bounding box center [943, 210] width 270 height 33
type textarea "HR 126263"
click at [226, 509] on span "Guardar" at bounding box center [219, 514] width 57 height 15
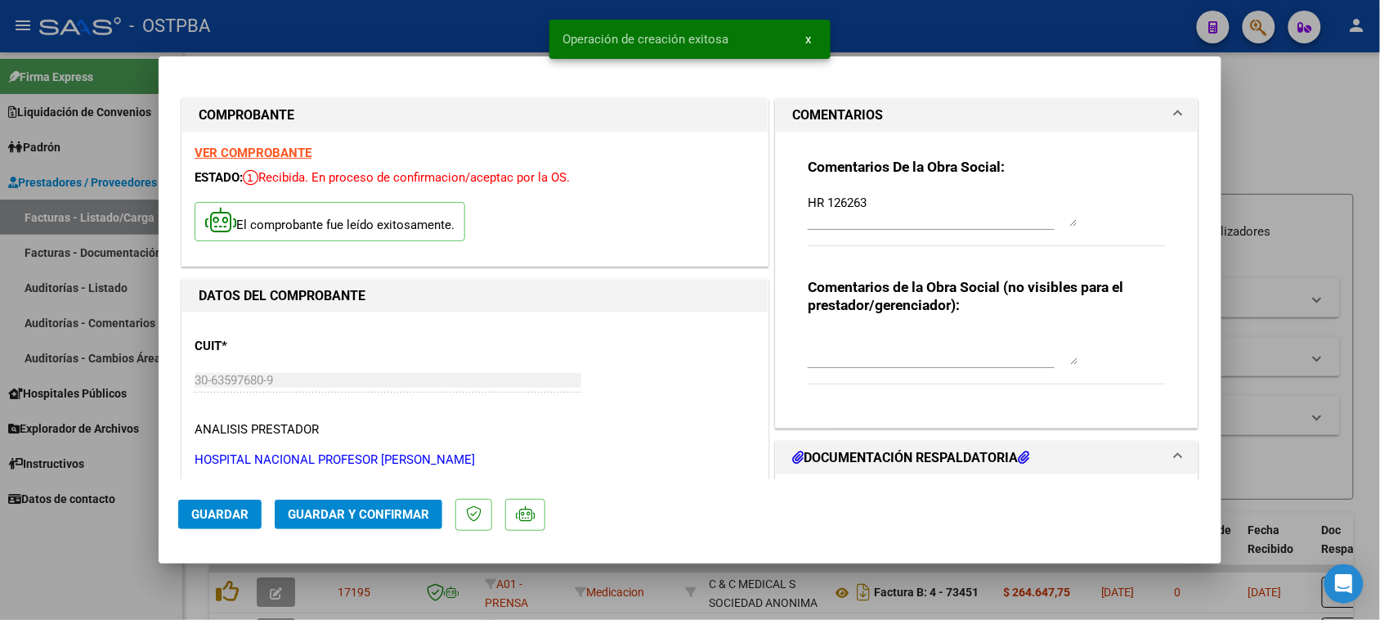
scroll to position [204, 0]
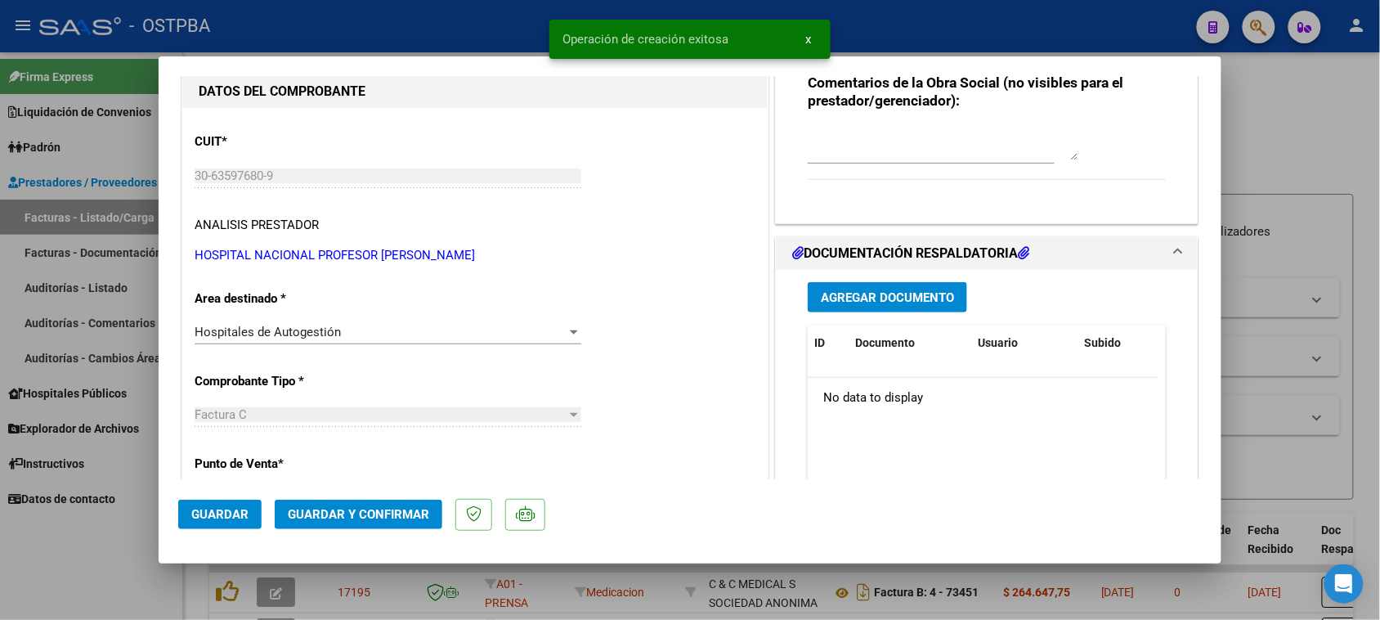
click at [896, 294] on span "Agregar Documento" at bounding box center [887, 297] width 133 height 15
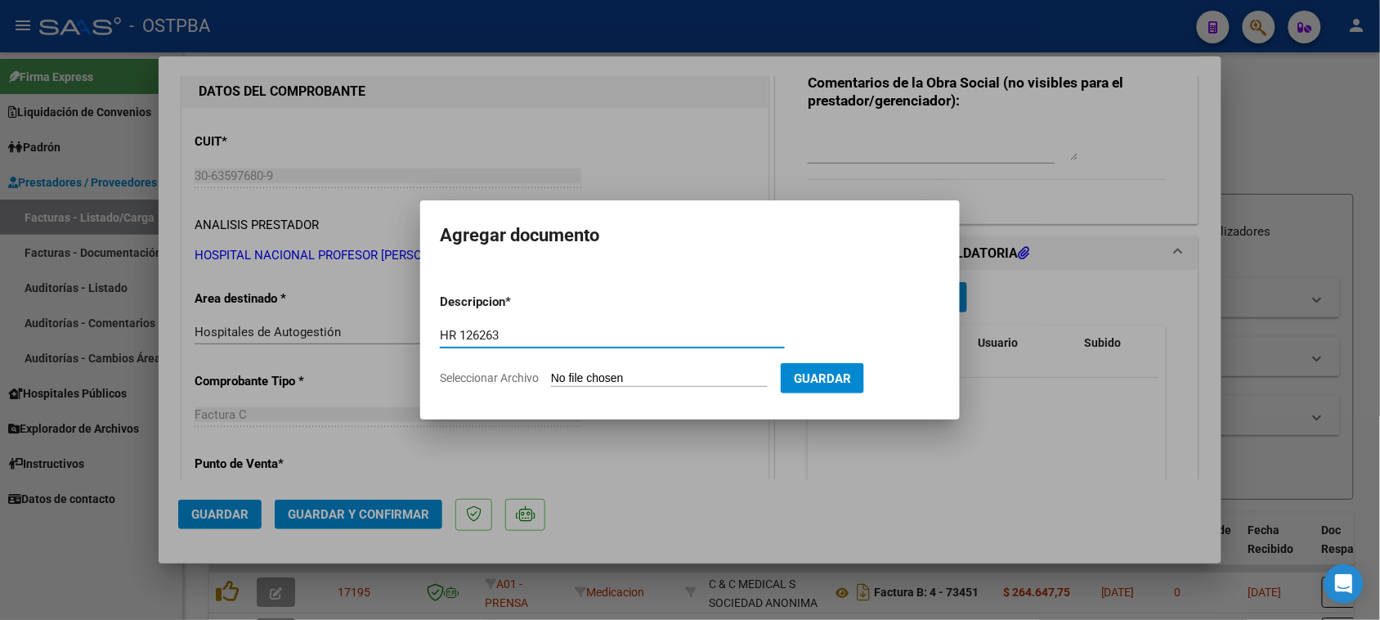
type input "HR 126263"
click at [551, 371] on input "Seleccionar Archivo" at bounding box center [659, 379] width 217 height 16
type input "C:\fakepath\HR 126263.pdf"
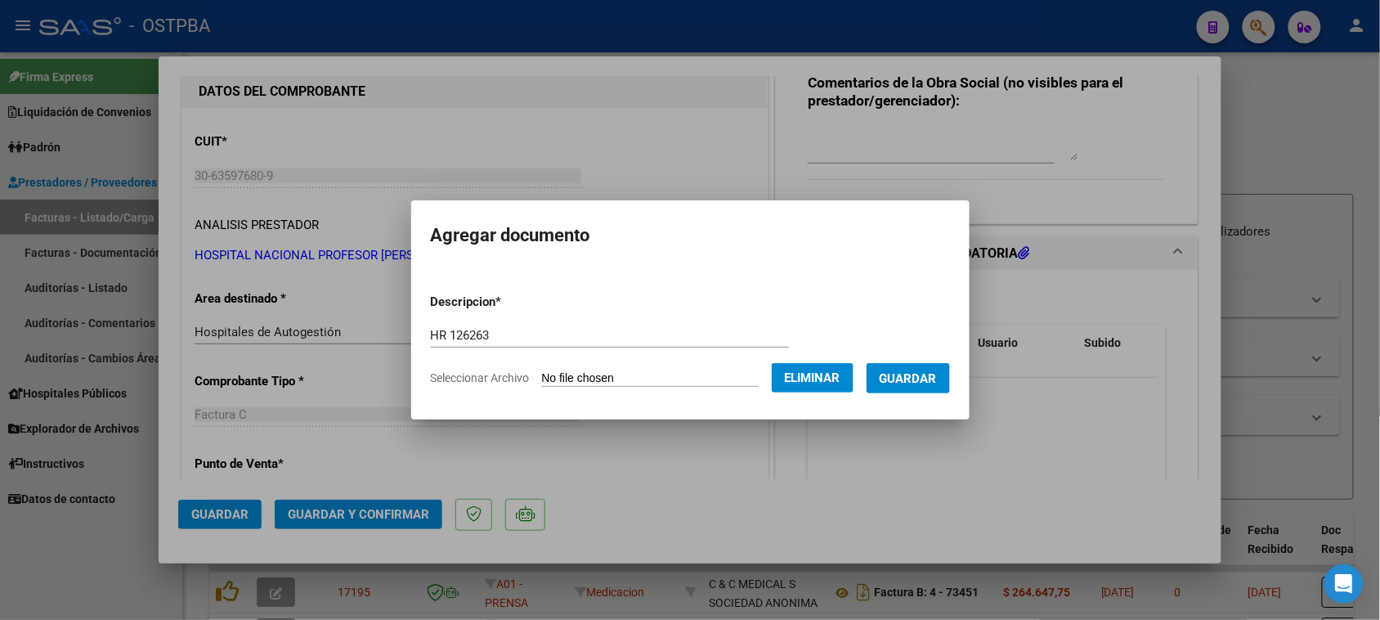
click at [909, 388] on button "Guardar" at bounding box center [908, 378] width 83 height 30
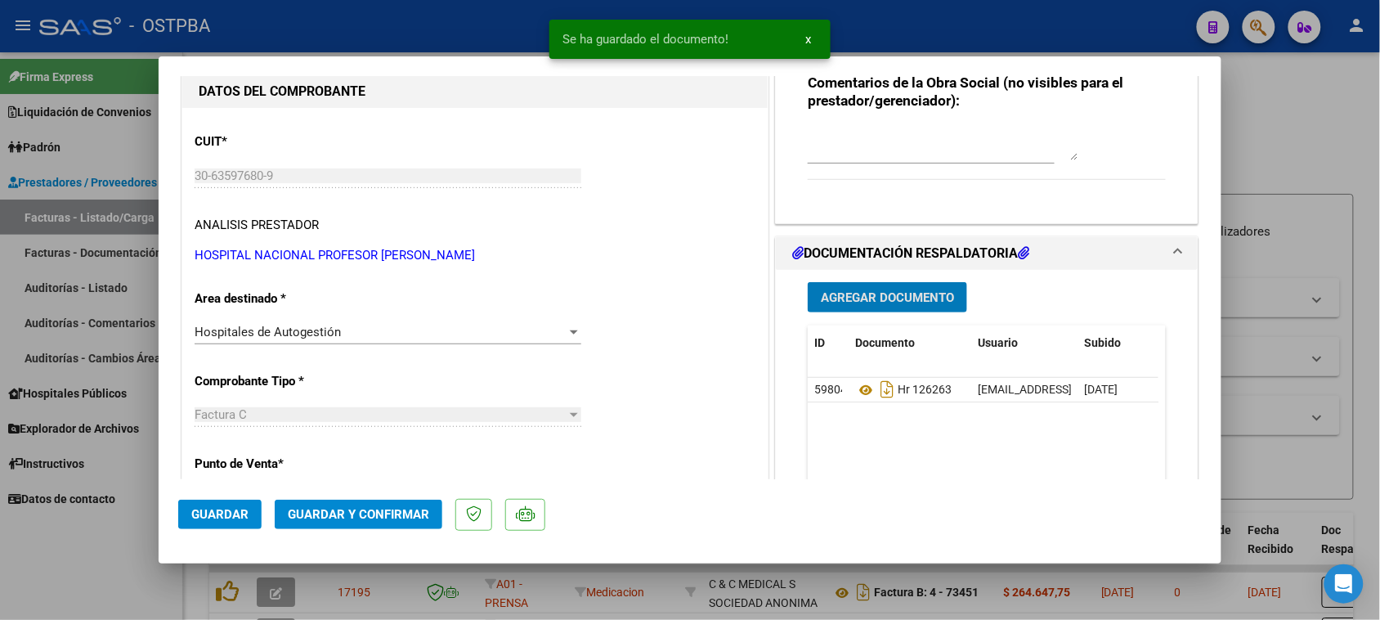
click at [910, 300] on span "Agregar Documento" at bounding box center [887, 297] width 133 height 15
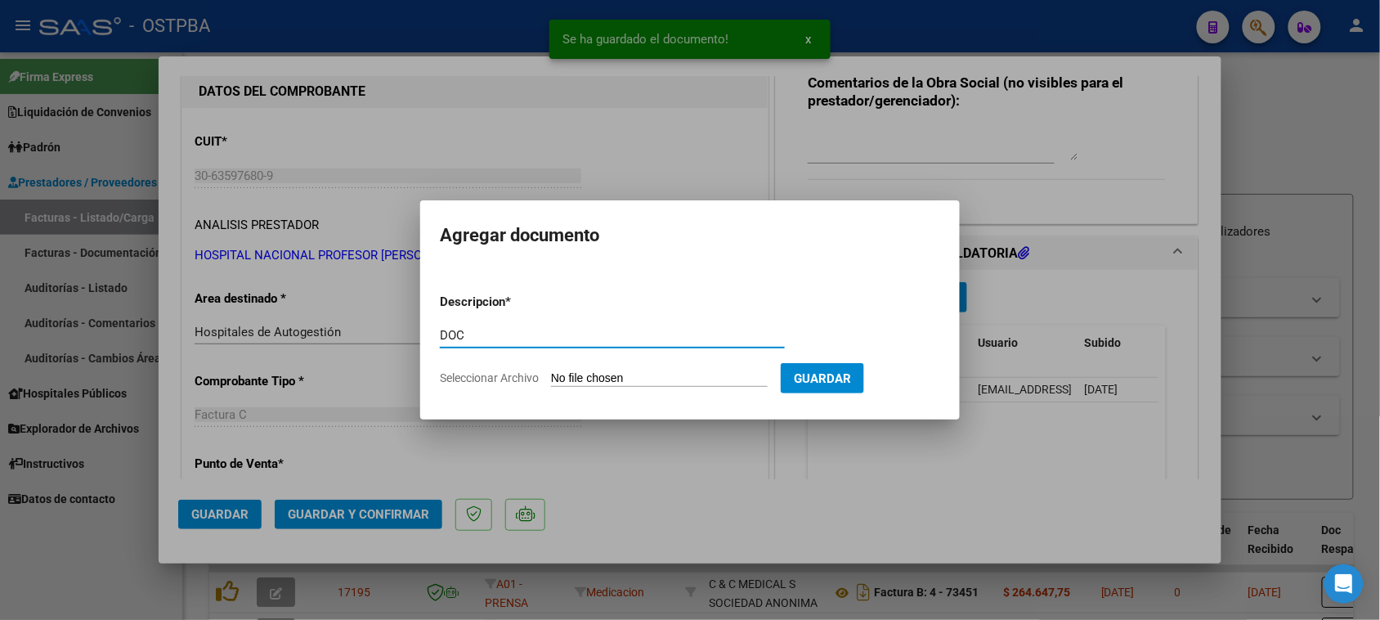
type input "DOC"
click at [551, 371] on input "Seleccionar Archivo" at bounding box center [659, 379] width 217 height 16
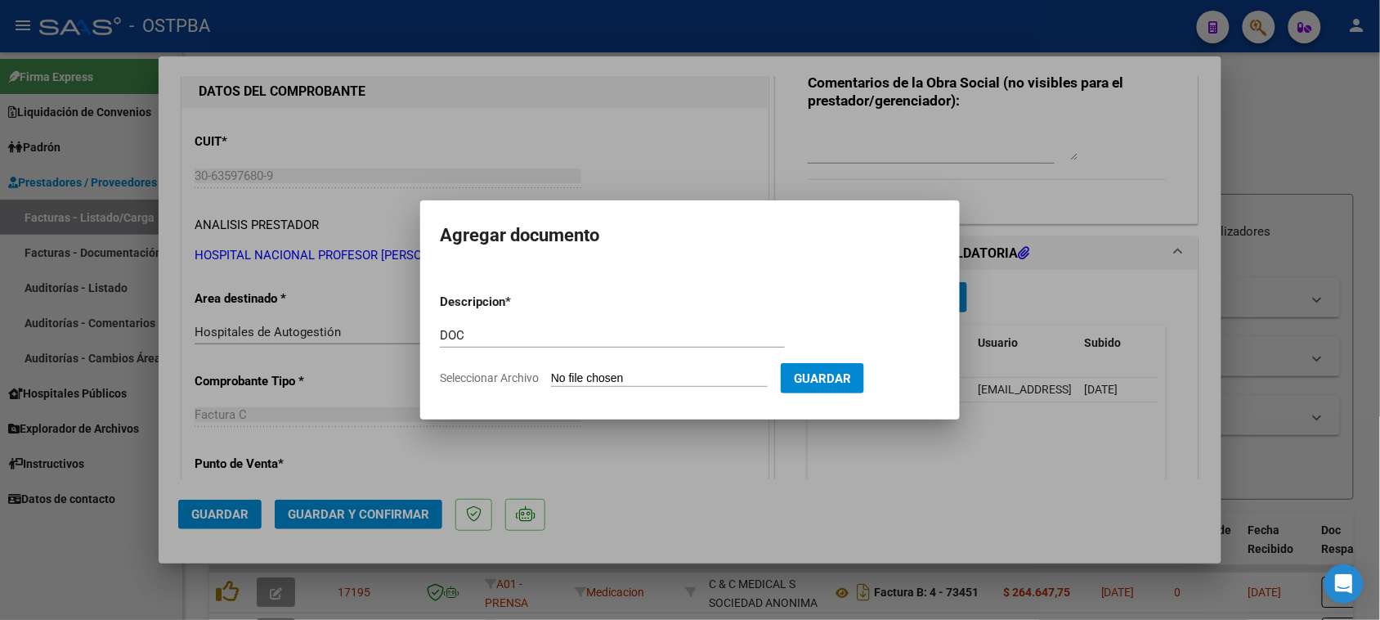
type input "C:\fakepath\DOC 19172.pdf"
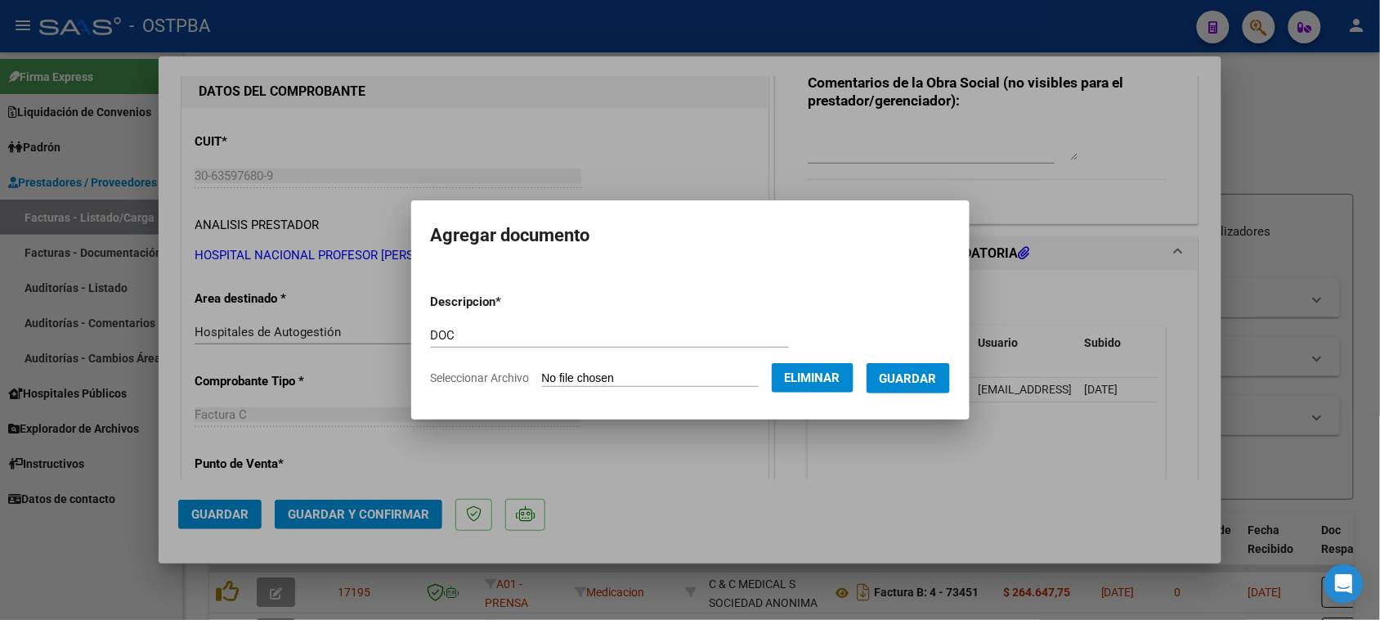
click at [937, 374] on span "Guardar" at bounding box center [908, 378] width 57 height 15
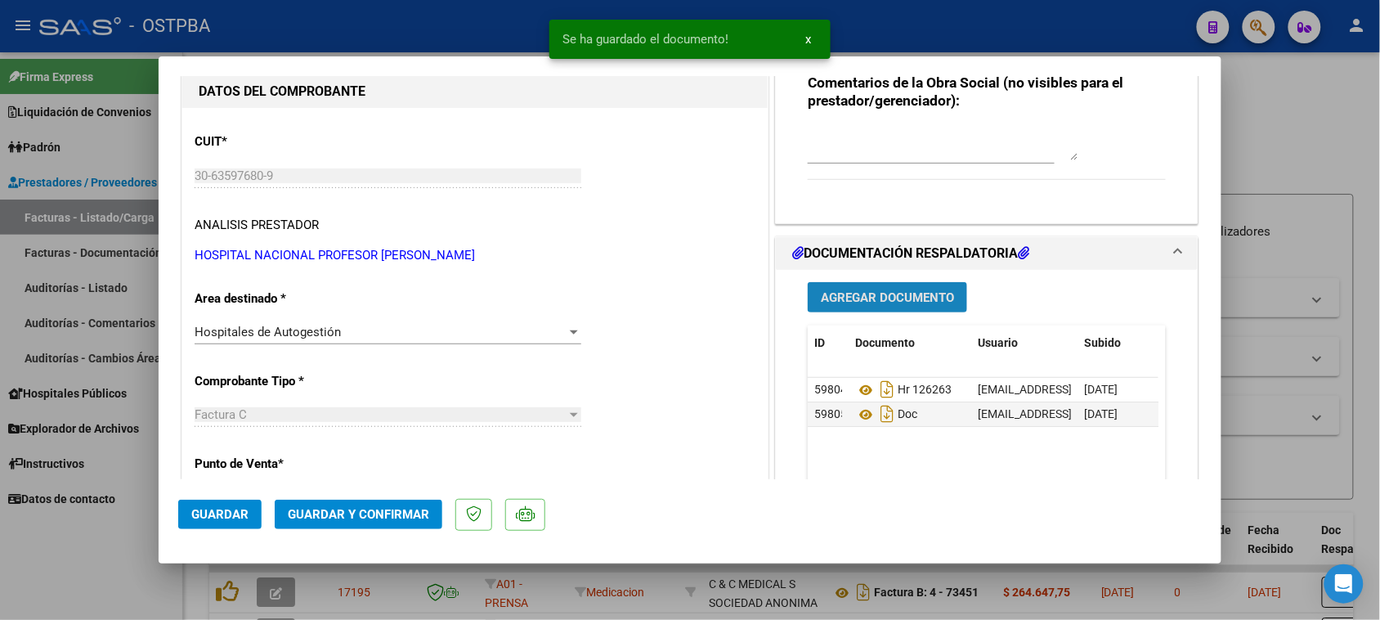
click at [922, 300] on span "Agregar Documento" at bounding box center [887, 297] width 133 height 15
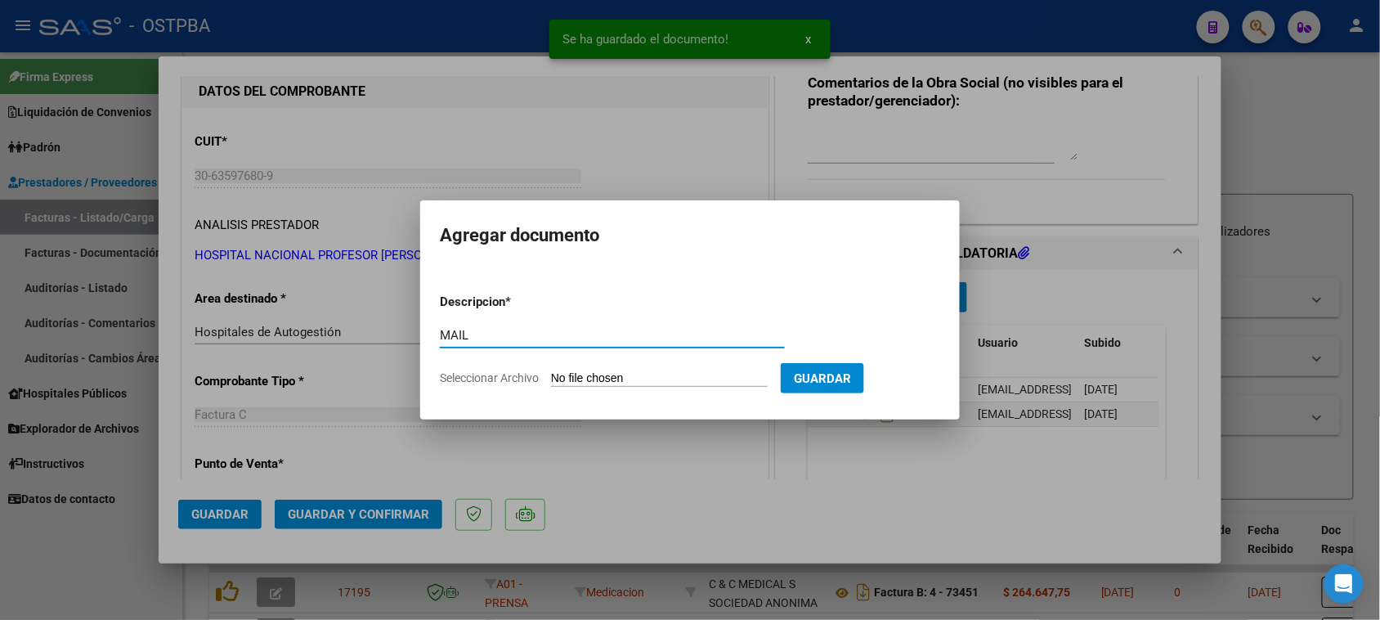
type input "MAIL"
click at [551, 371] on input "Seleccionar Archivo" at bounding box center [659, 379] width 217 height 16
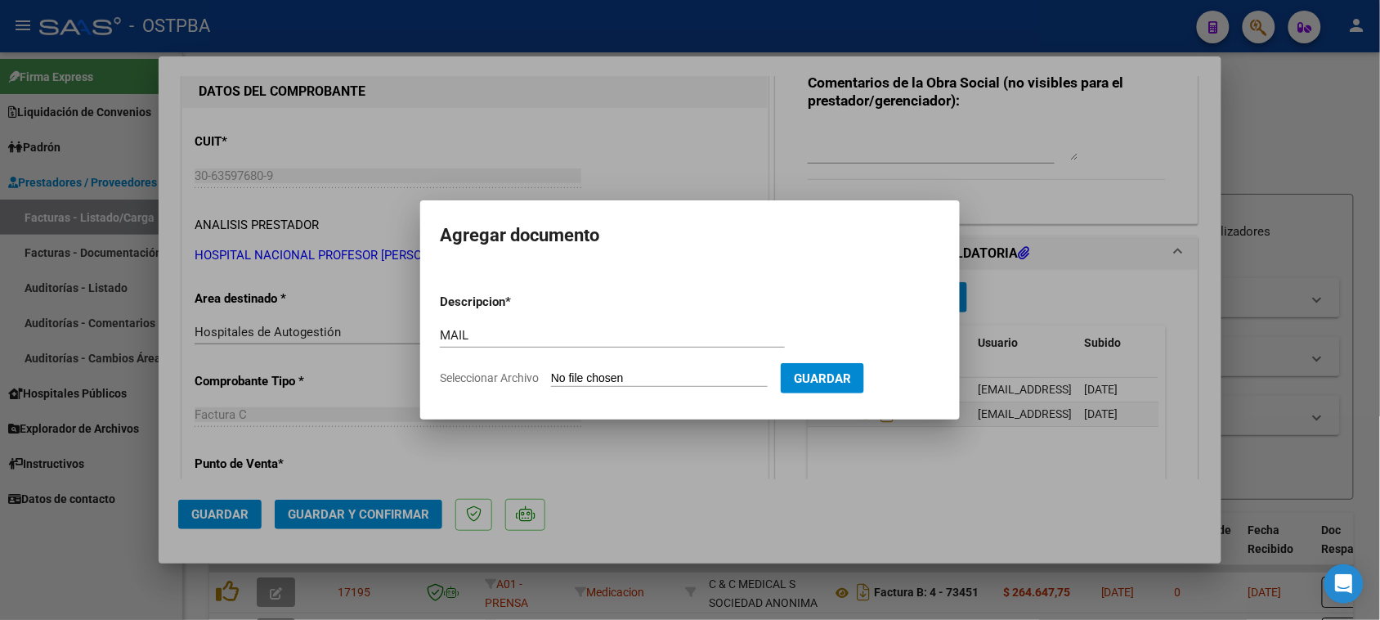
type input "C:\fakepath\Gmail - FACTURAS Nº 6-19161_6-19169_6-19170_6-19172_6-19179_6-19245…"
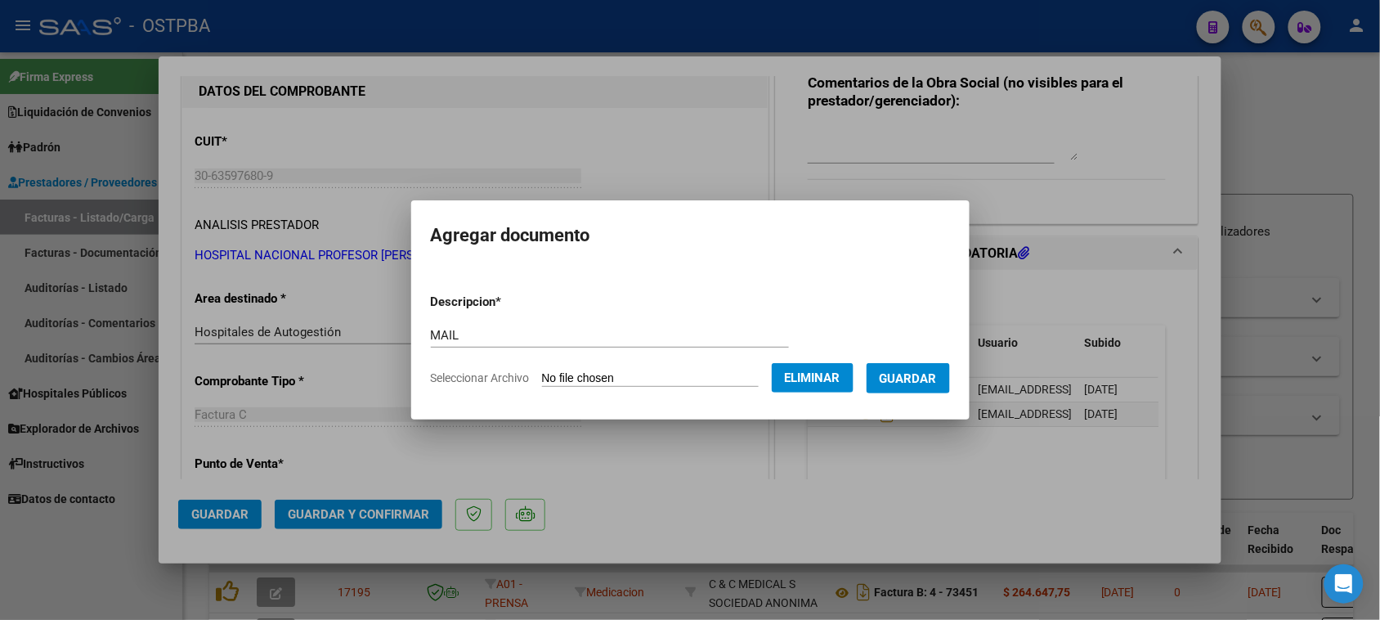
drag, startPoint x: 922, startPoint y: 380, endPoint x: 598, endPoint y: 435, distance: 328.4
click at [917, 380] on span "Guardar" at bounding box center [908, 378] width 57 height 15
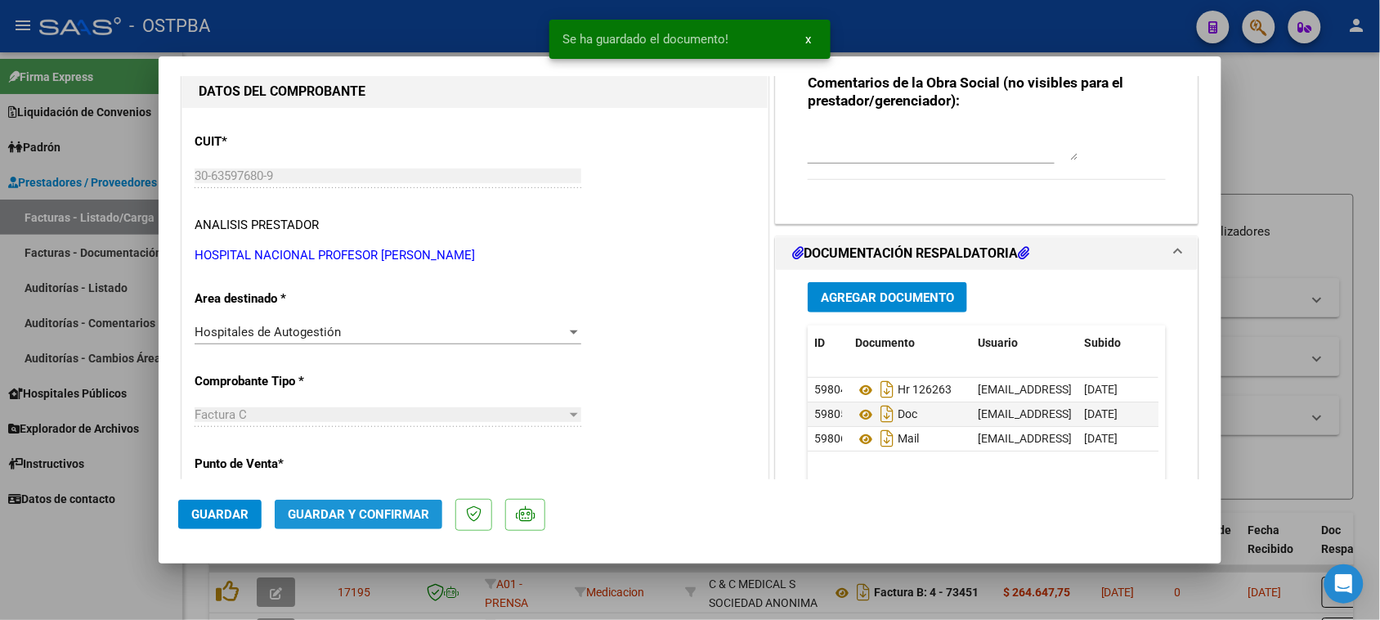
click at [352, 523] on button "Guardar y Confirmar" at bounding box center [359, 514] width 168 height 29
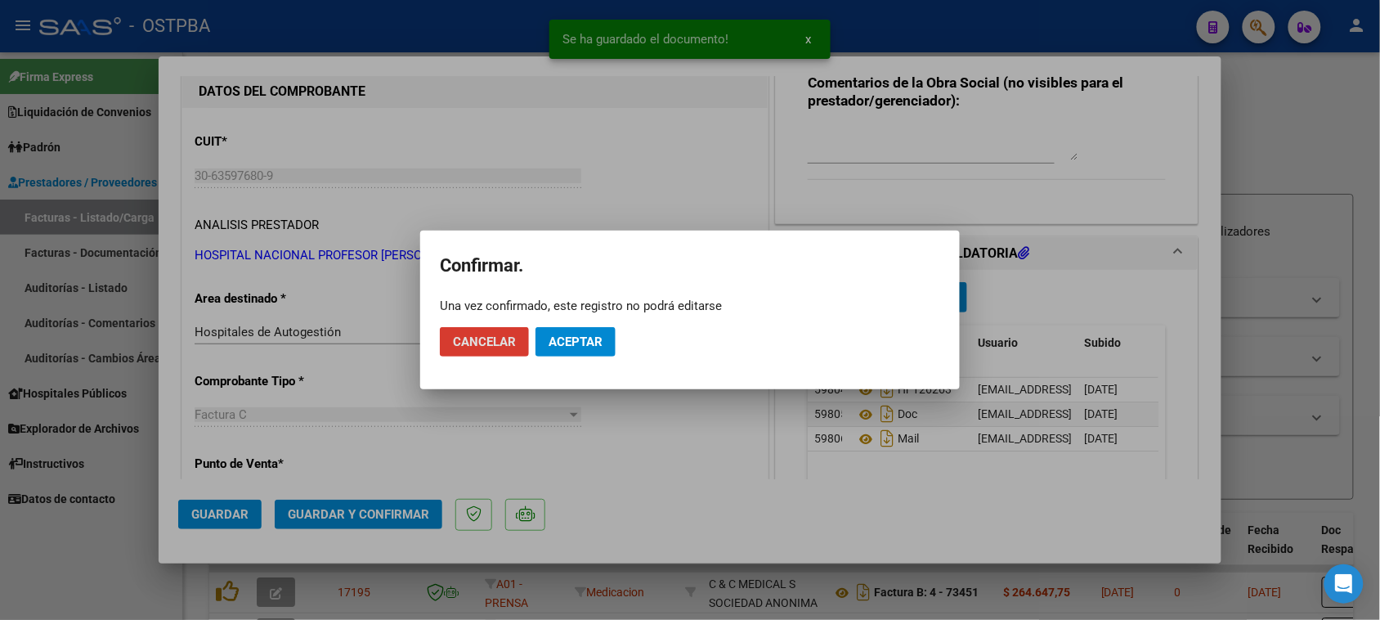
click at [581, 344] on span "Aceptar" at bounding box center [576, 341] width 54 height 15
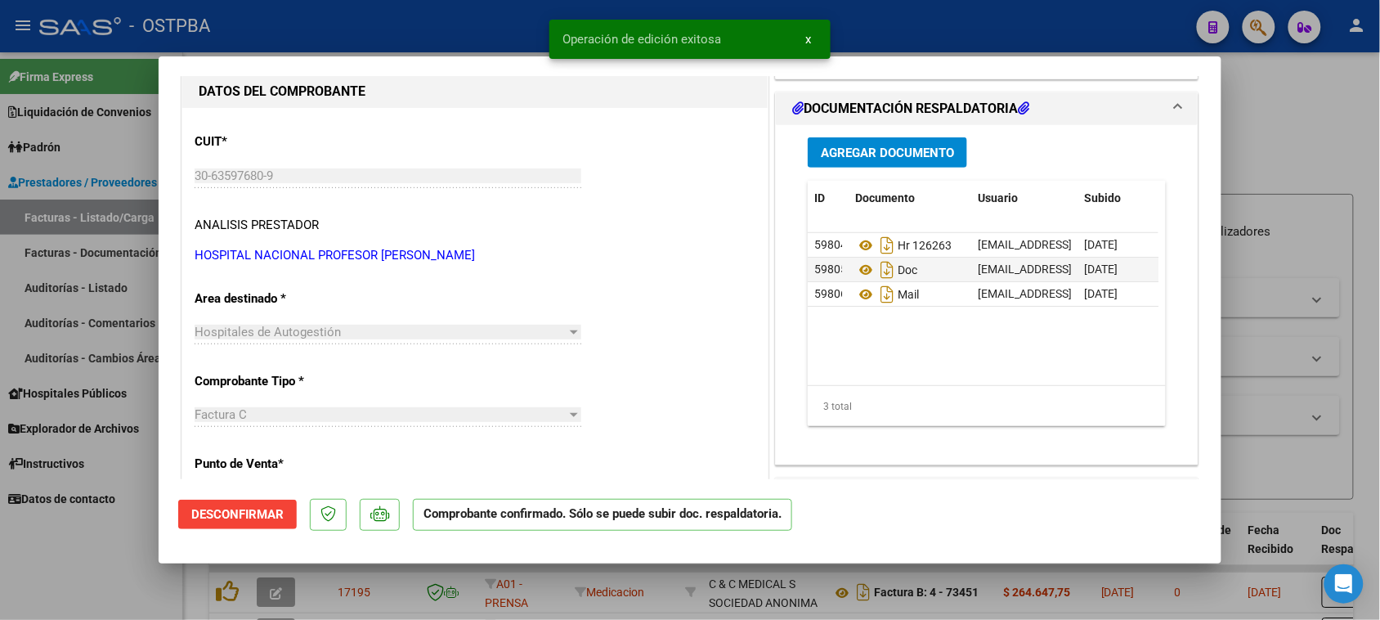
click at [127, 217] on div at bounding box center [690, 310] width 1380 height 620
type input "$ 0,00"
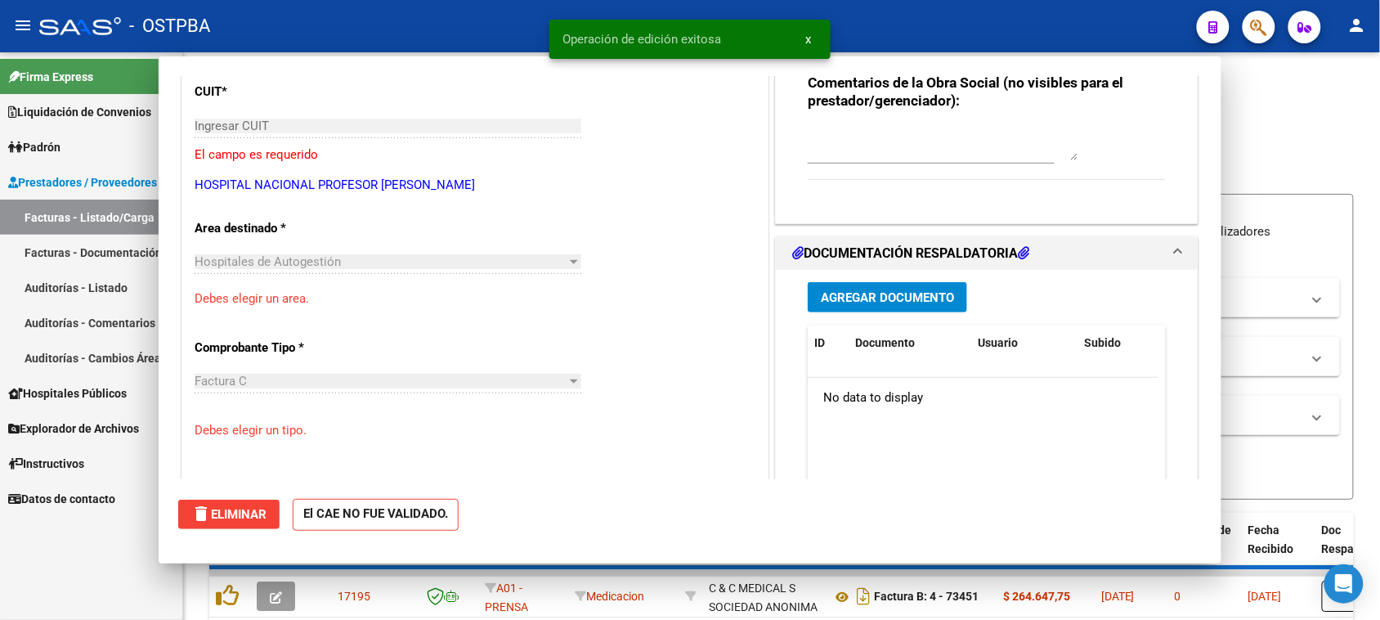
scroll to position [154, 0]
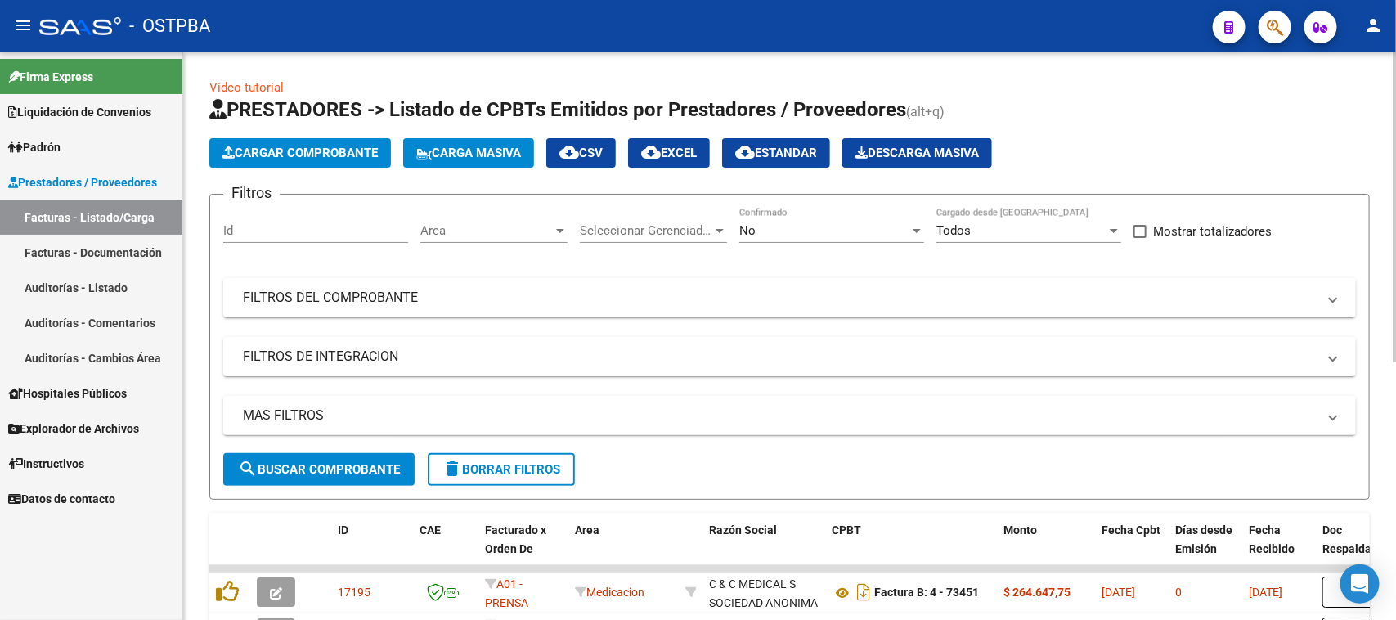
click at [244, 160] on button "Cargar Comprobante" at bounding box center [300, 152] width 182 height 29
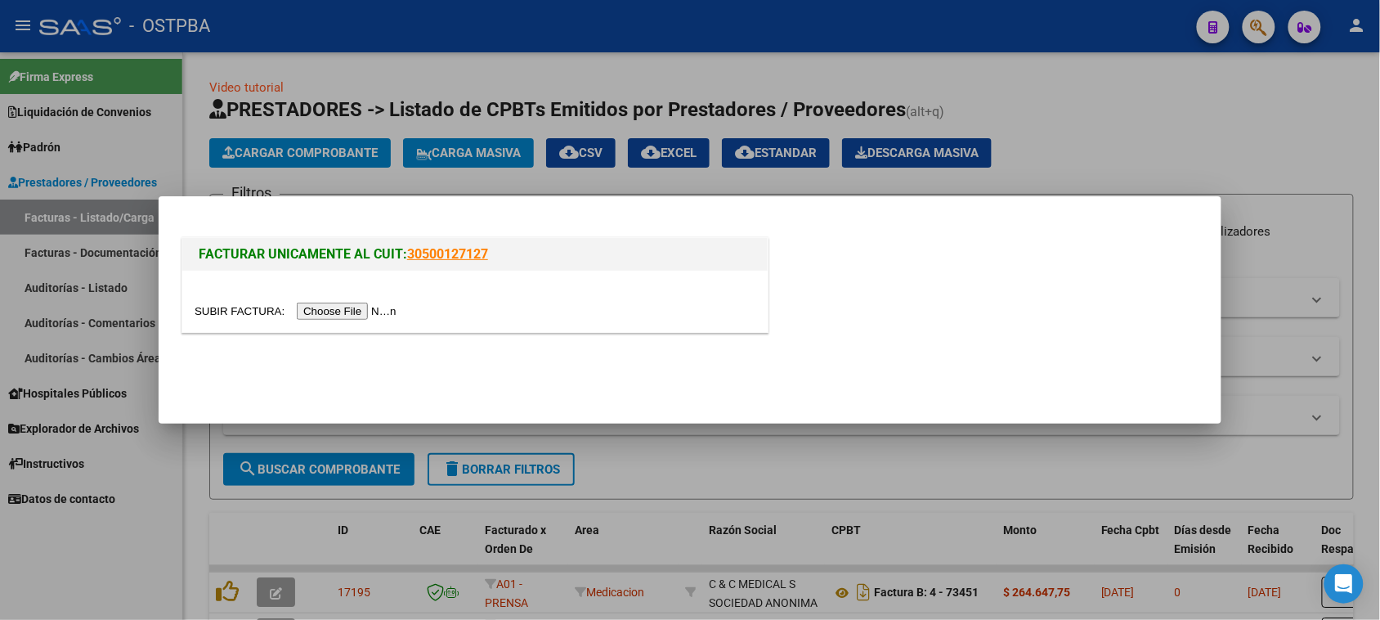
click at [336, 313] on input "file" at bounding box center [298, 311] width 207 height 17
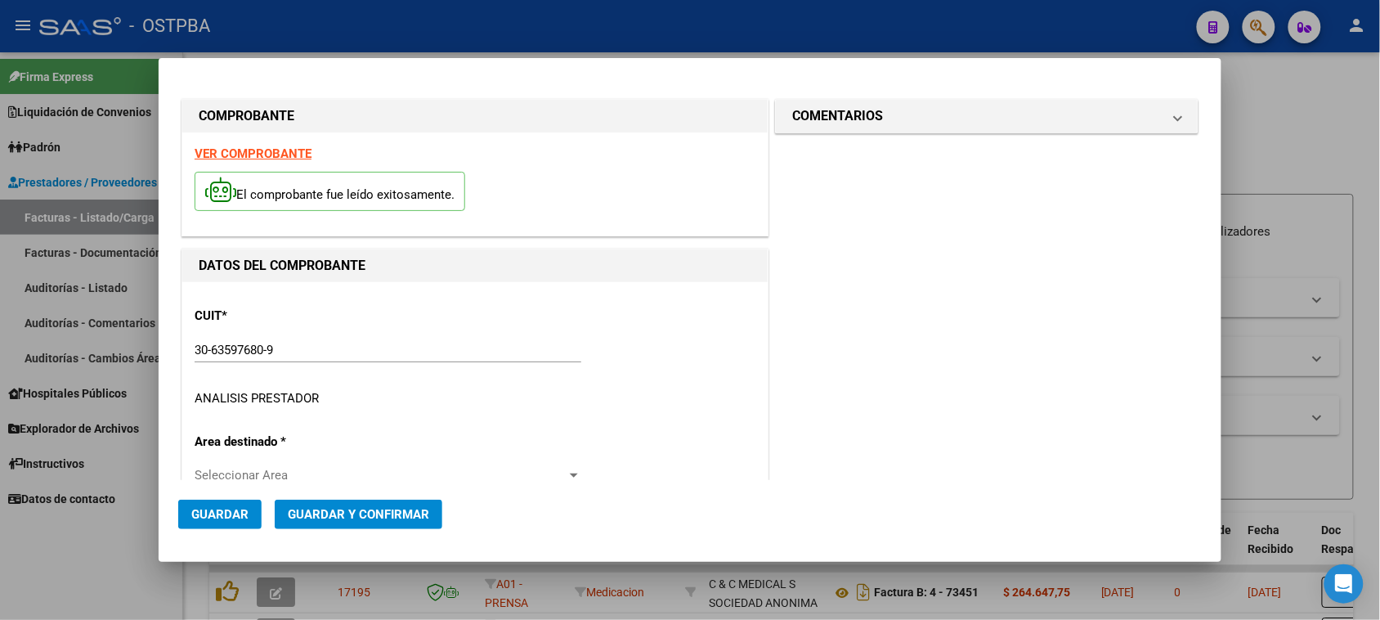
type input "[DATE]"
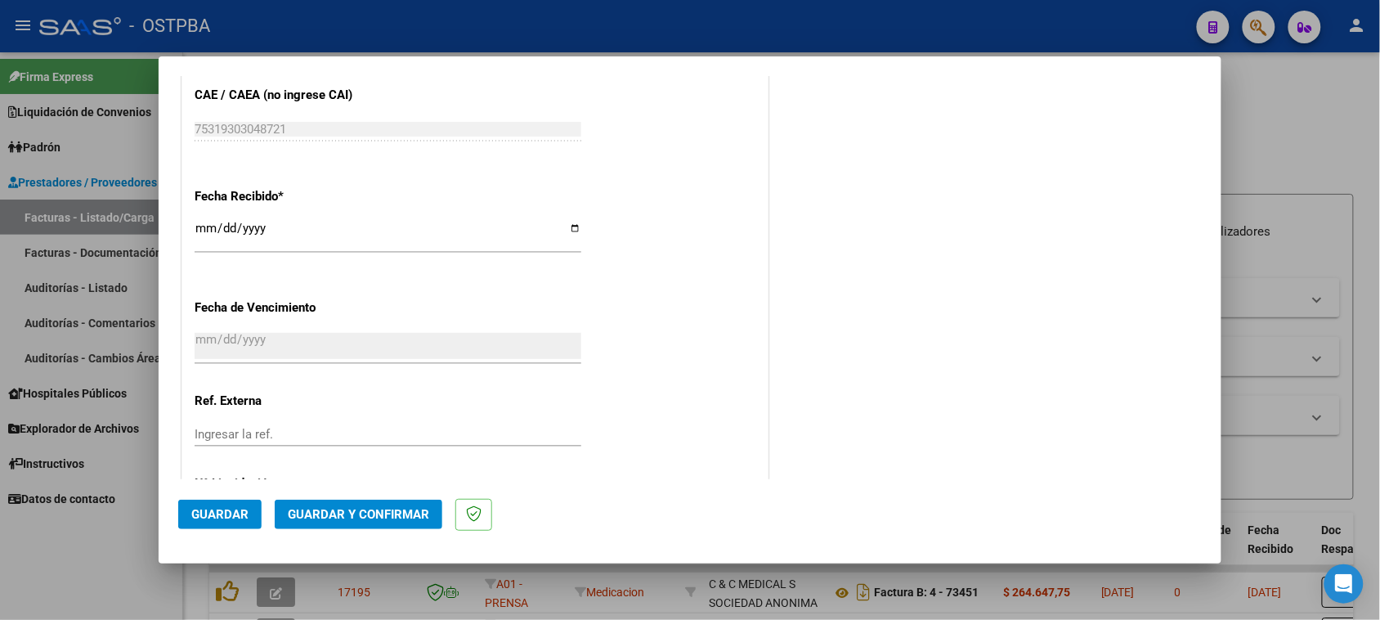
scroll to position [965, 0]
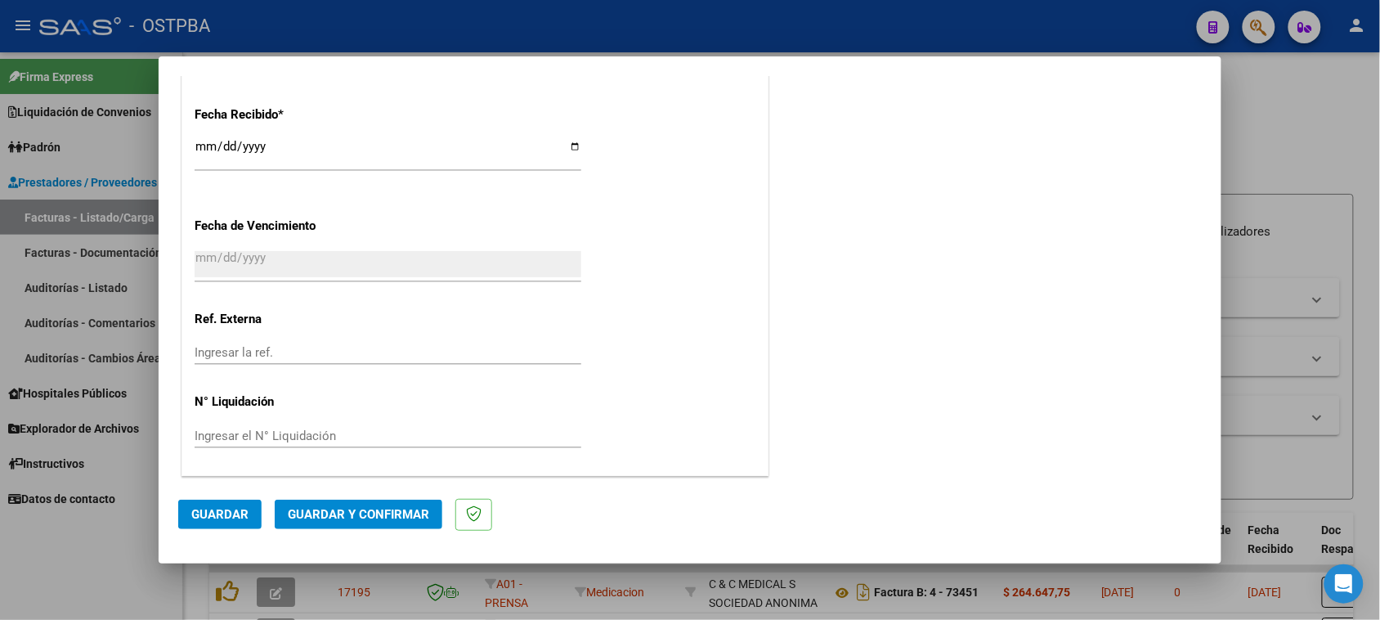
click at [208, 141] on input "[DATE]" at bounding box center [388, 153] width 387 height 26
type input "[DATE]"
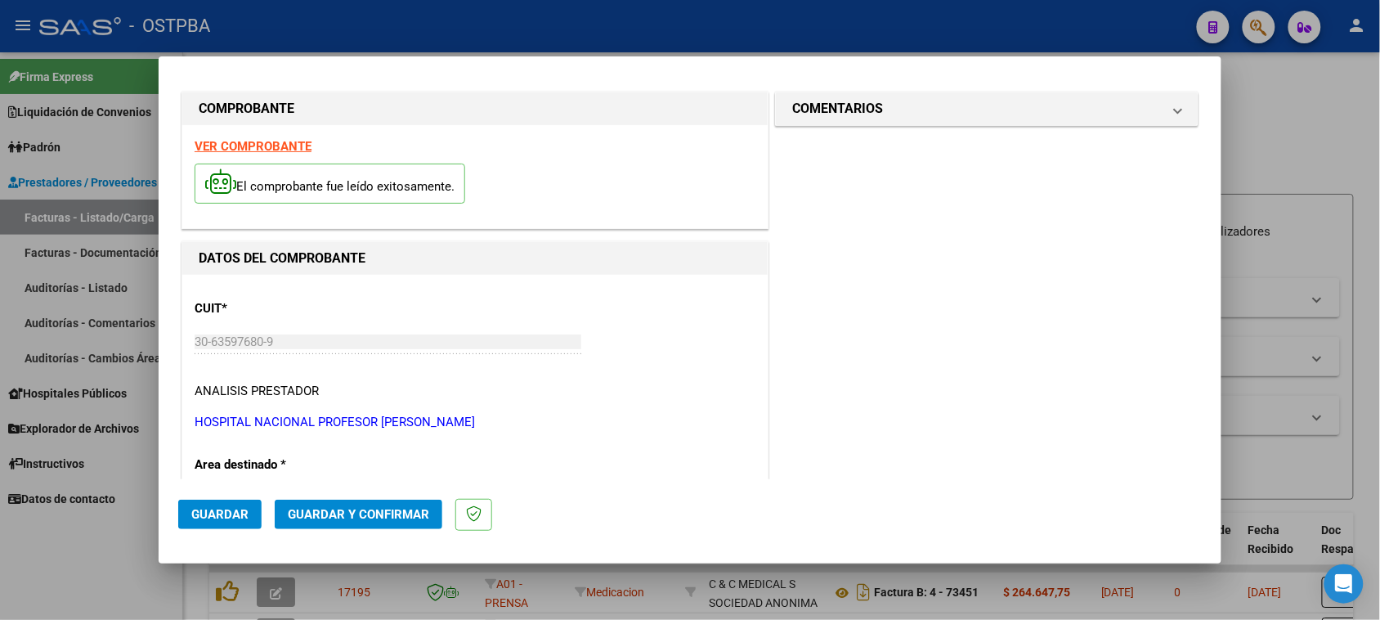
scroll to position [0, 0]
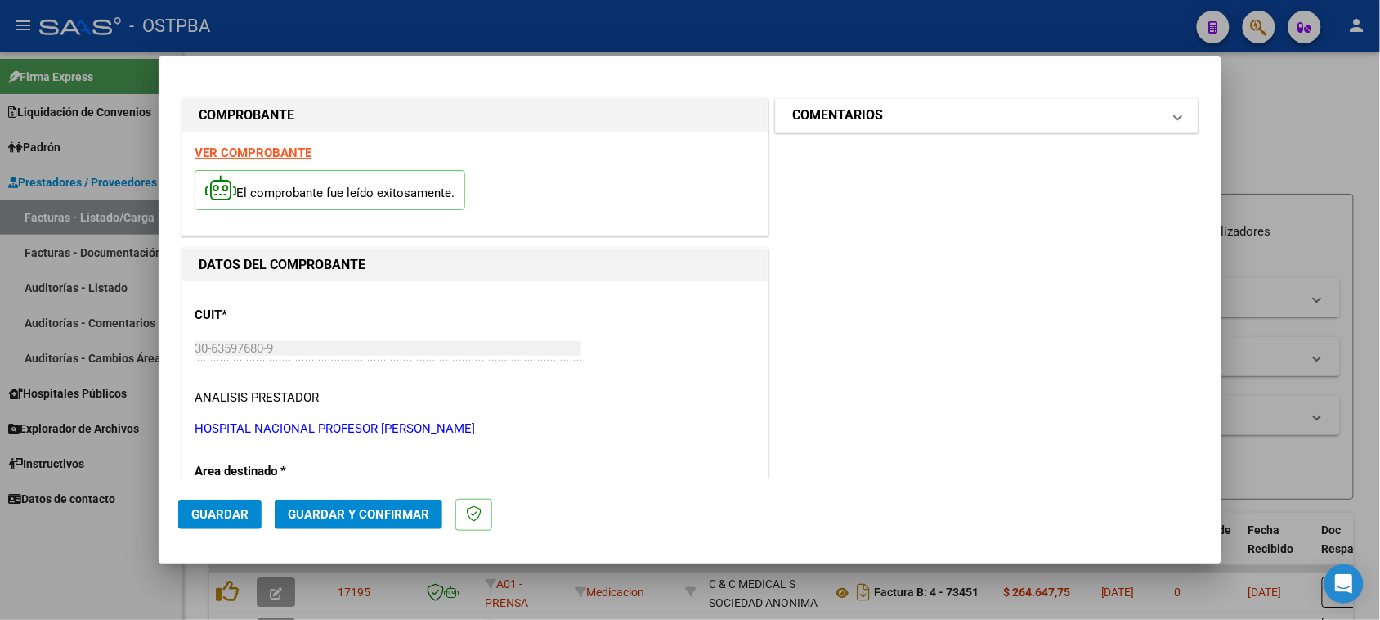
click at [864, 110] on h1 "COMENTARIOS" at bounding box center [837, 115] width 91 height 20
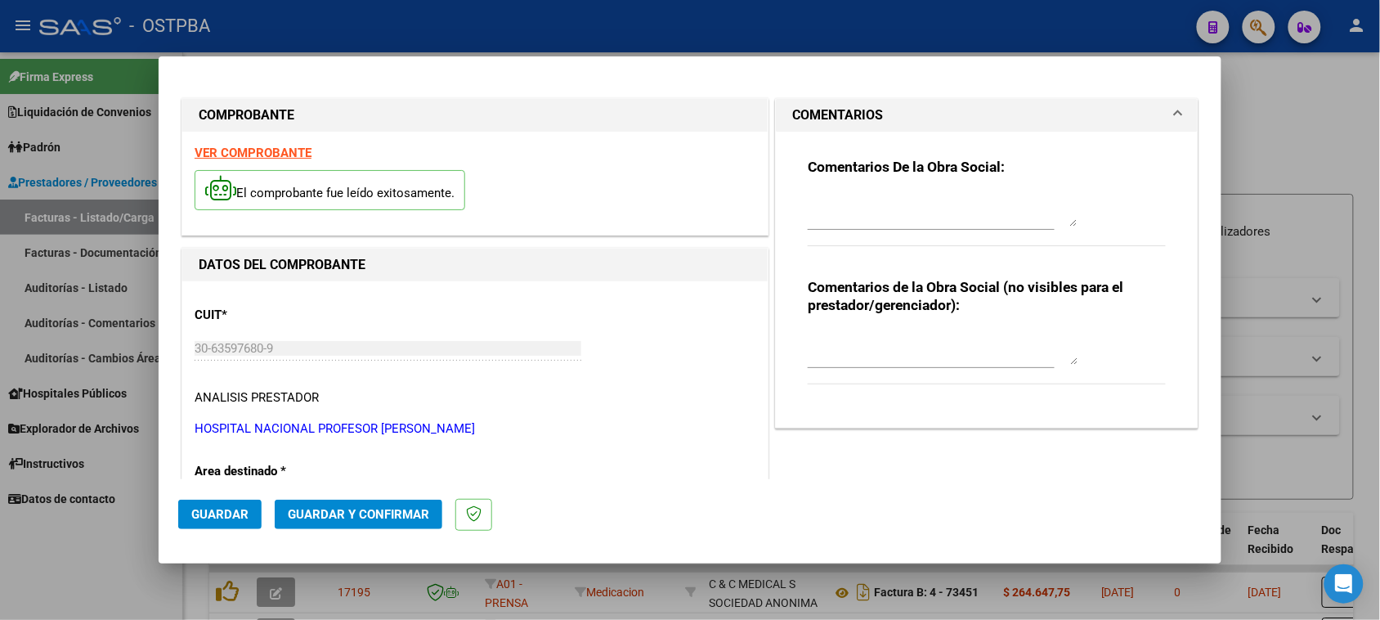
click at [876, 203] on textarea at bounding box center [943, 210] width 270 height 33
type textarea "HR 126264"
click at [221, 524] on button "Guardar" at bounding box center [219, 514] width 83 height 29
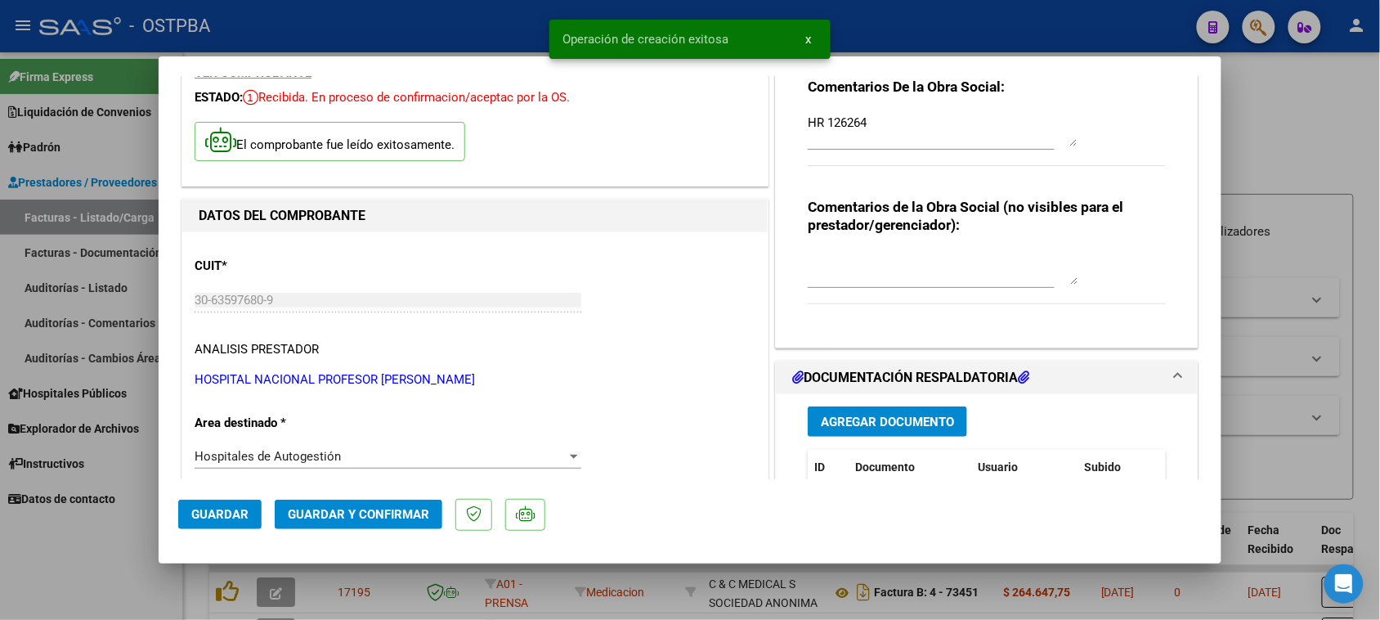
scroll to position [102, 0]
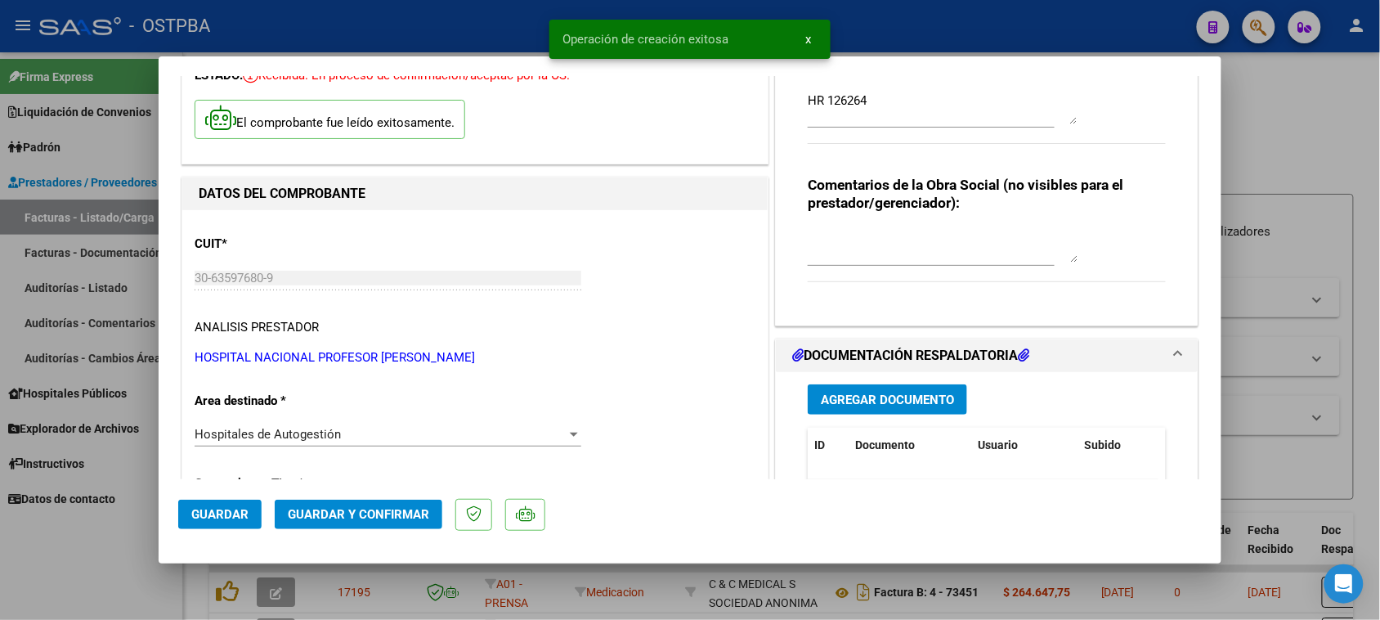
click at [920, 392] on span "Agregar Documento" at bounding box center [887, 399] width 133 height 15
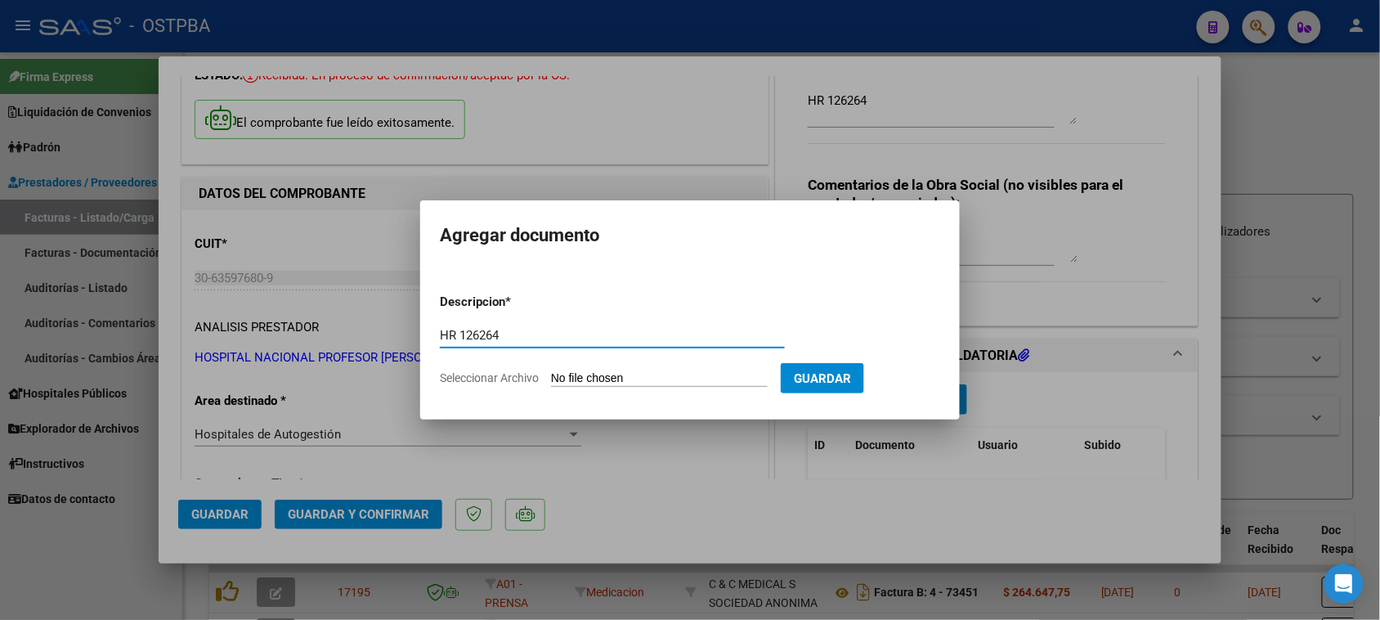
type input "HR 126264"
click at [551, 371] on input "Seleccionar Archivo" at bounding box center [659, 379] width 217 height 16
type input "C:\fakepath\HR 126264.pdf"
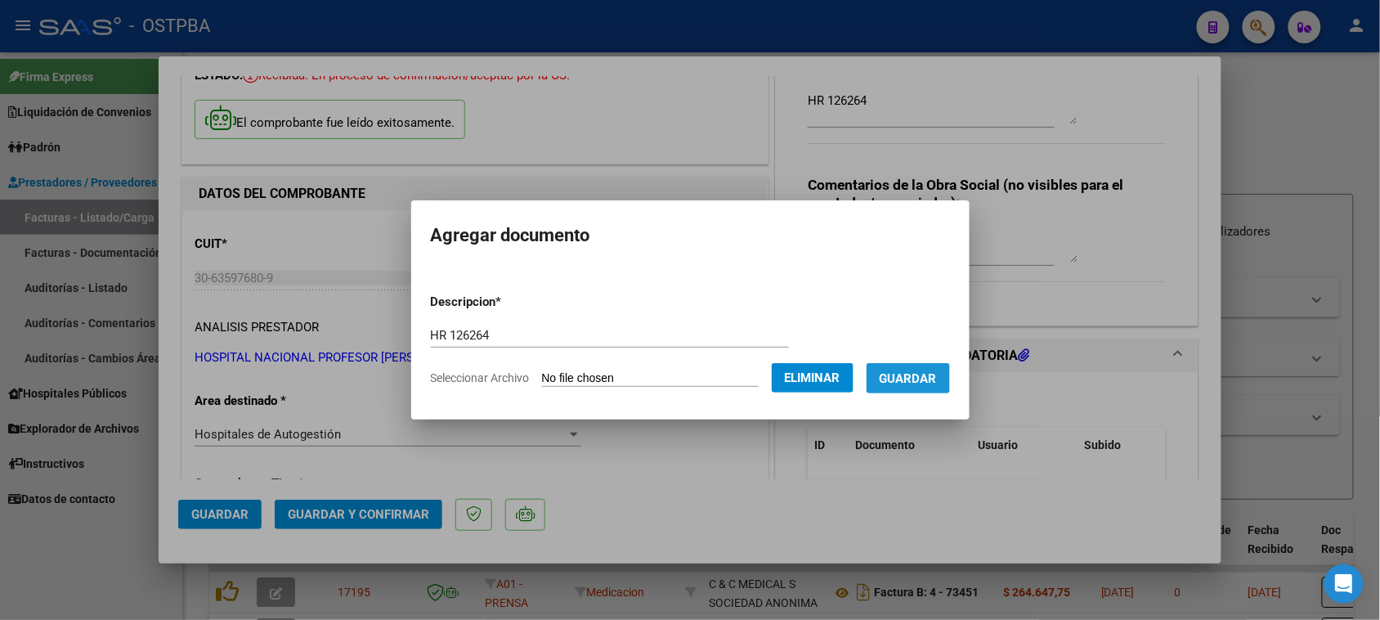
click at [920, 391] on button "Guardar" at bounding box center [908, 378] width 83 height 30
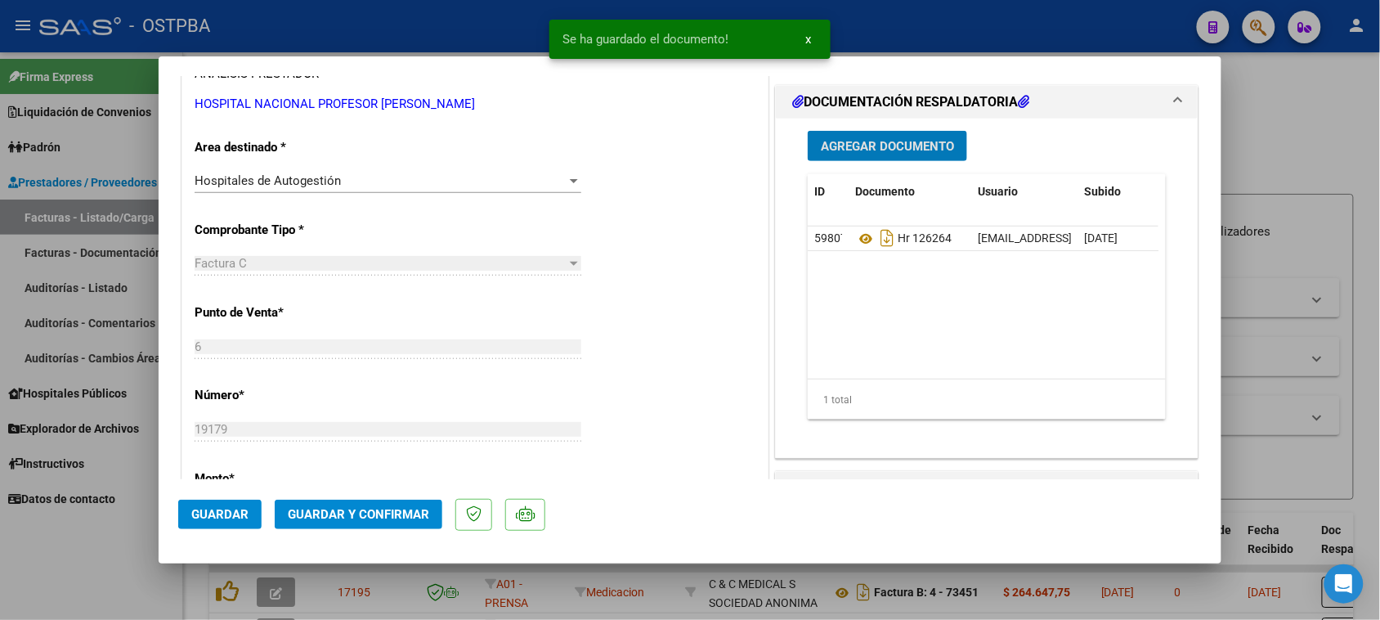
scroll to position [409, 0]
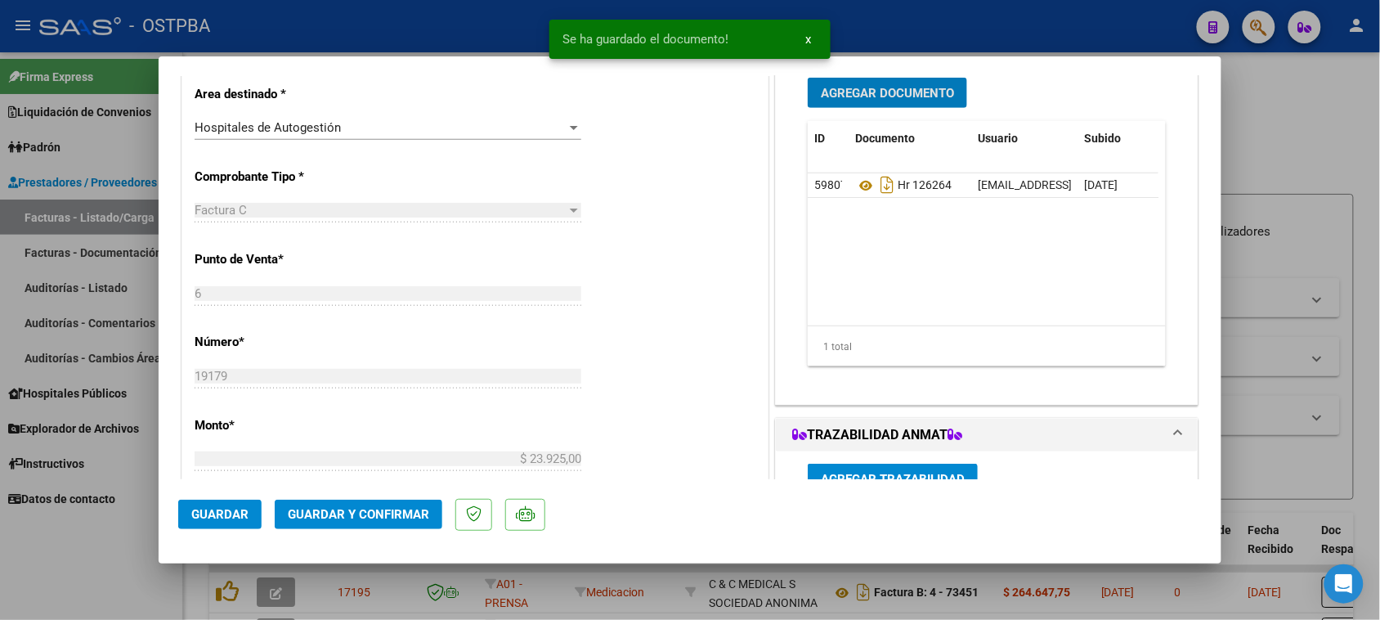
click at [887, 82] on button "Agregar Documento" at bounding box center [887, 93] width 159 height 30
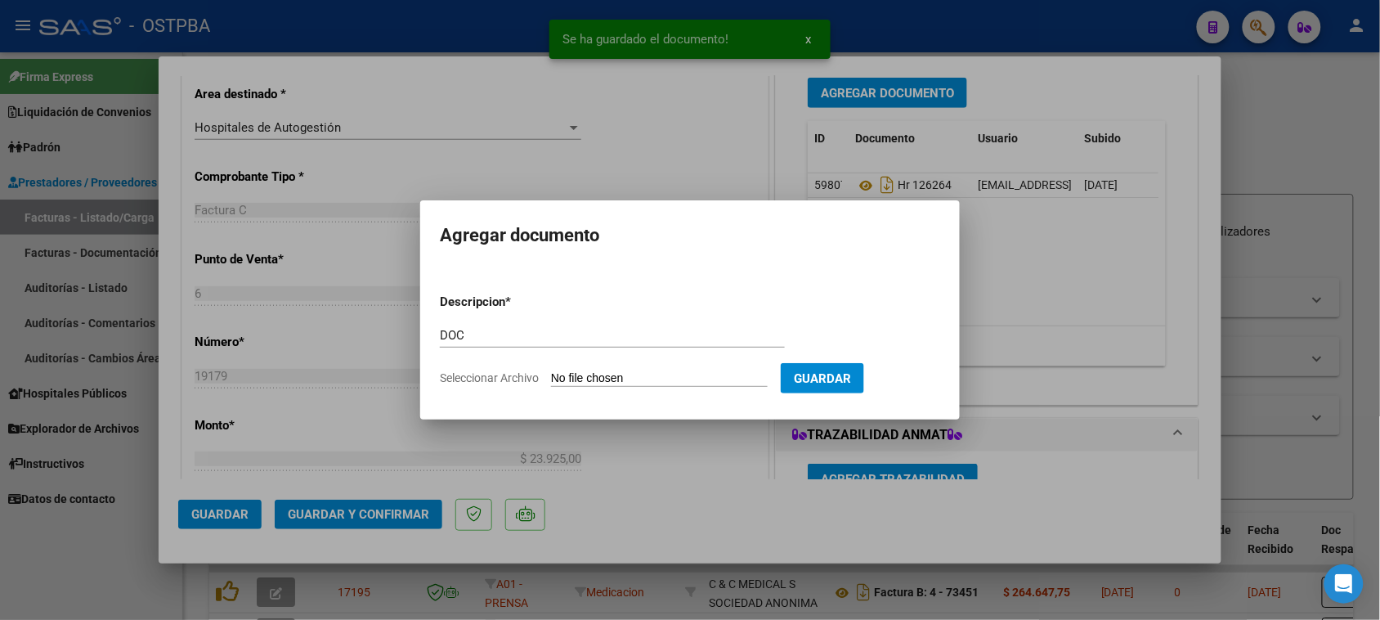
click at [551, 371] on input "Seleccionar Archivo" at bounding box center [659, 379] width 217 height 16
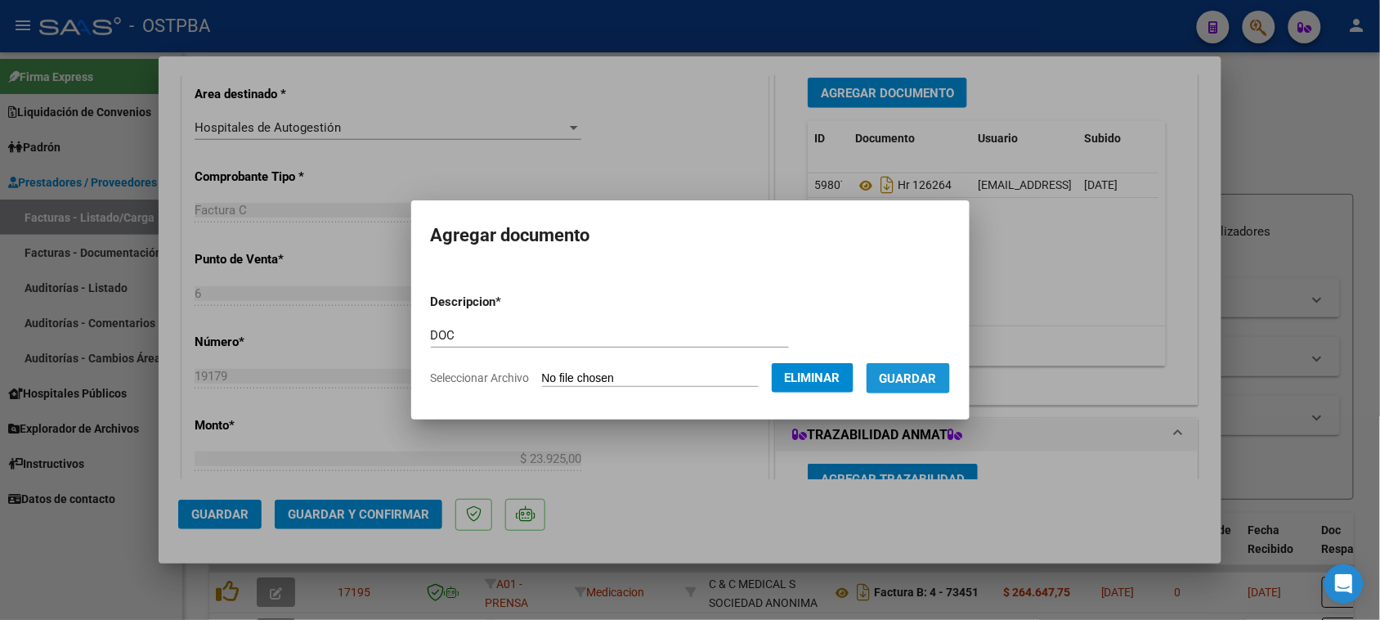
click at [950, 379] on button "Guardar" at bounding box center [908, 378] width 83 height 30
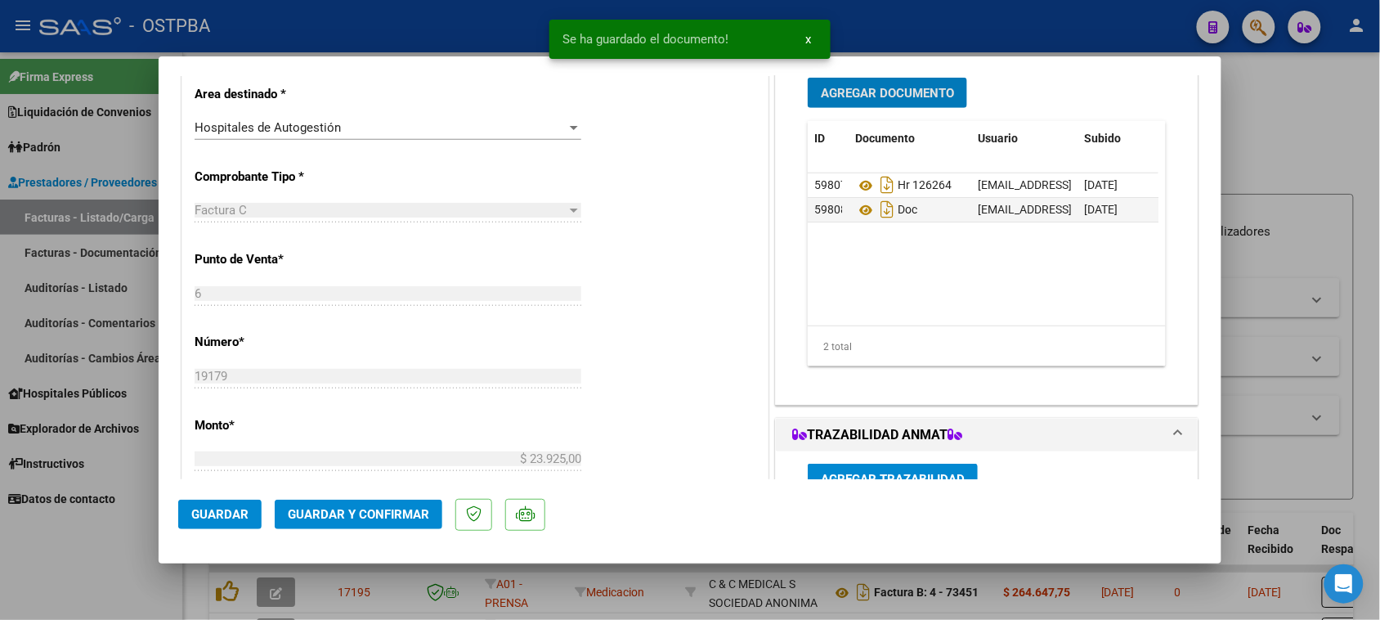
click at [899, 101] on button "Agregar Documento" at bounding box center [887, 93] width 159 height 30
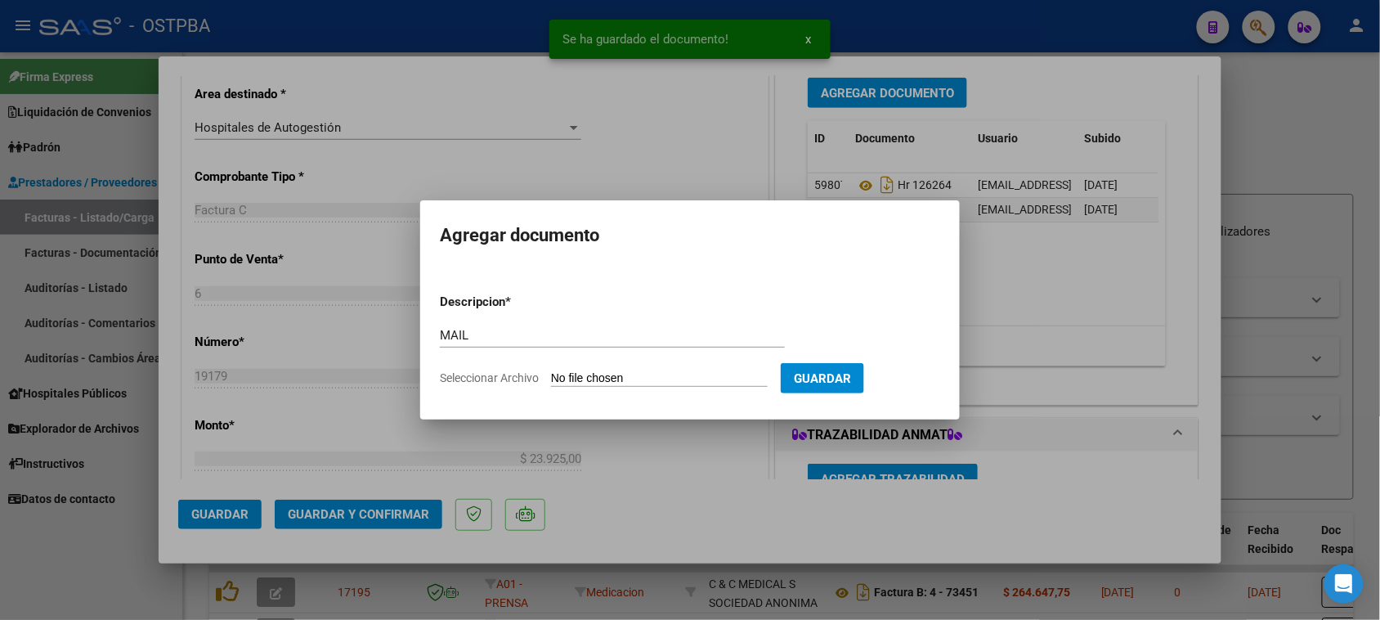
click at [551, 371] on input "Seleccionar Archivo" at bounding box center [659, 379] width 217 height 16
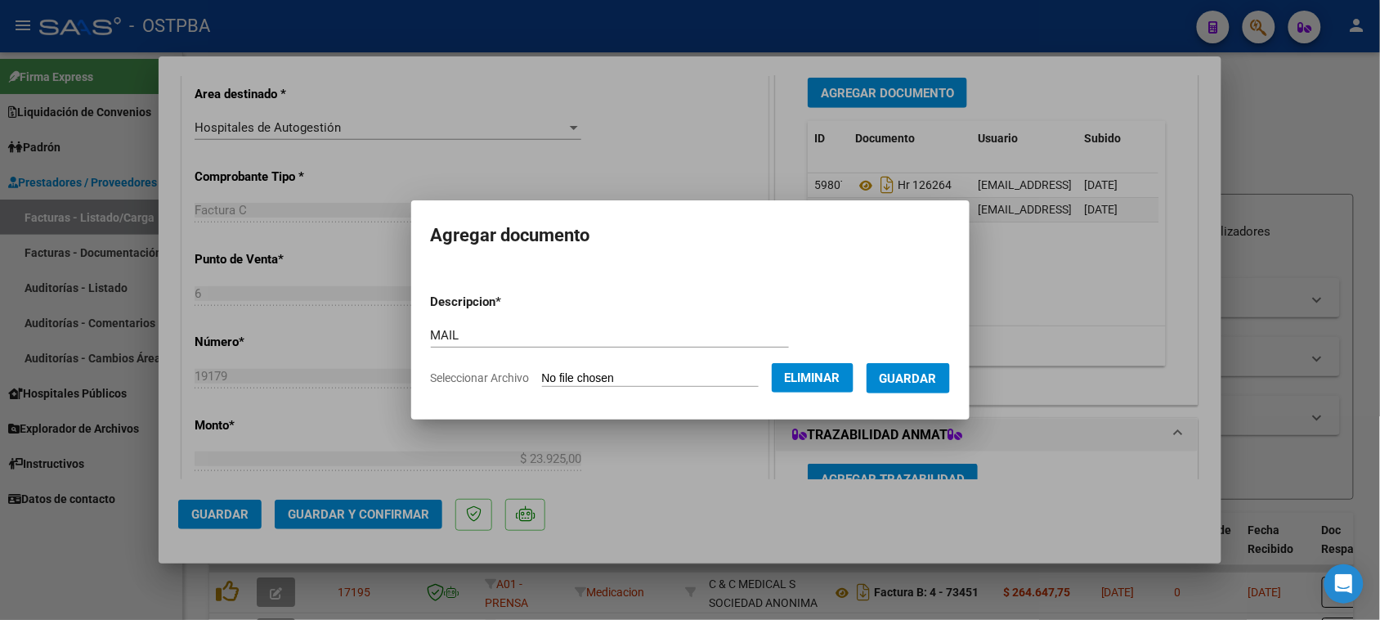
click at [930, 382] on span "Guardar" at bounding box center [908, 378] width 57 height 15
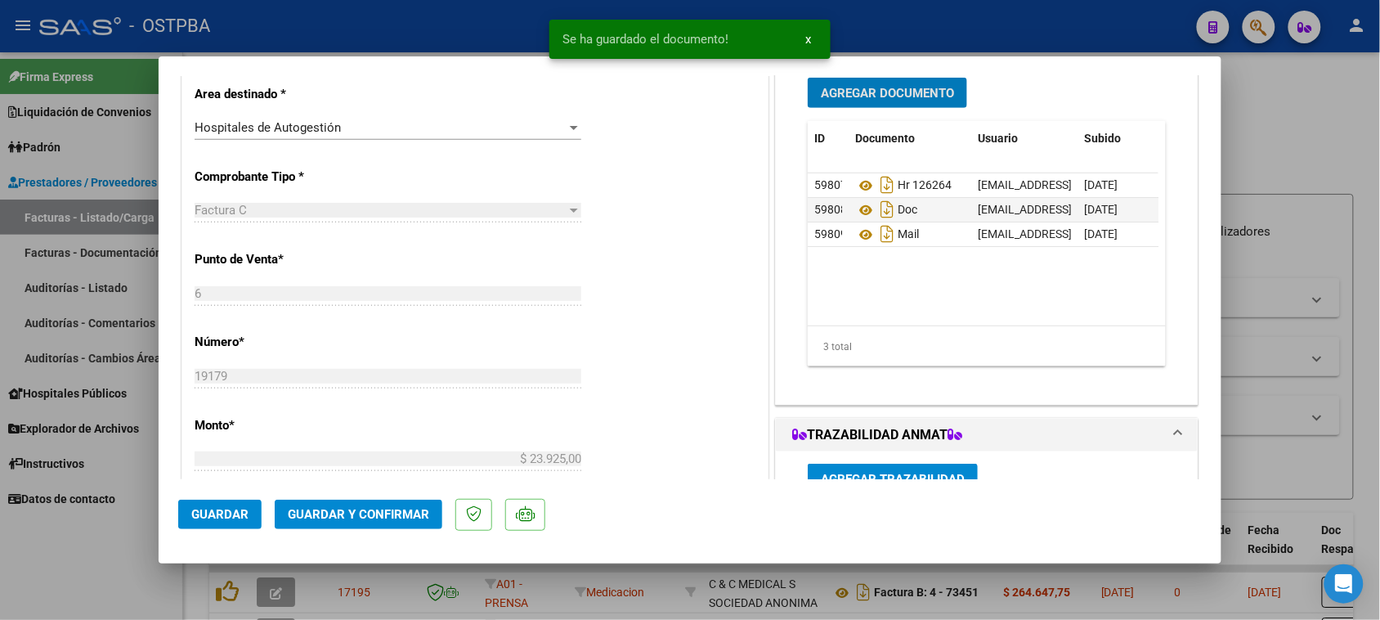
click at [406, 508] on span "Guardar y Confirmar" at bounding box center [358, 514] width 141 height 15
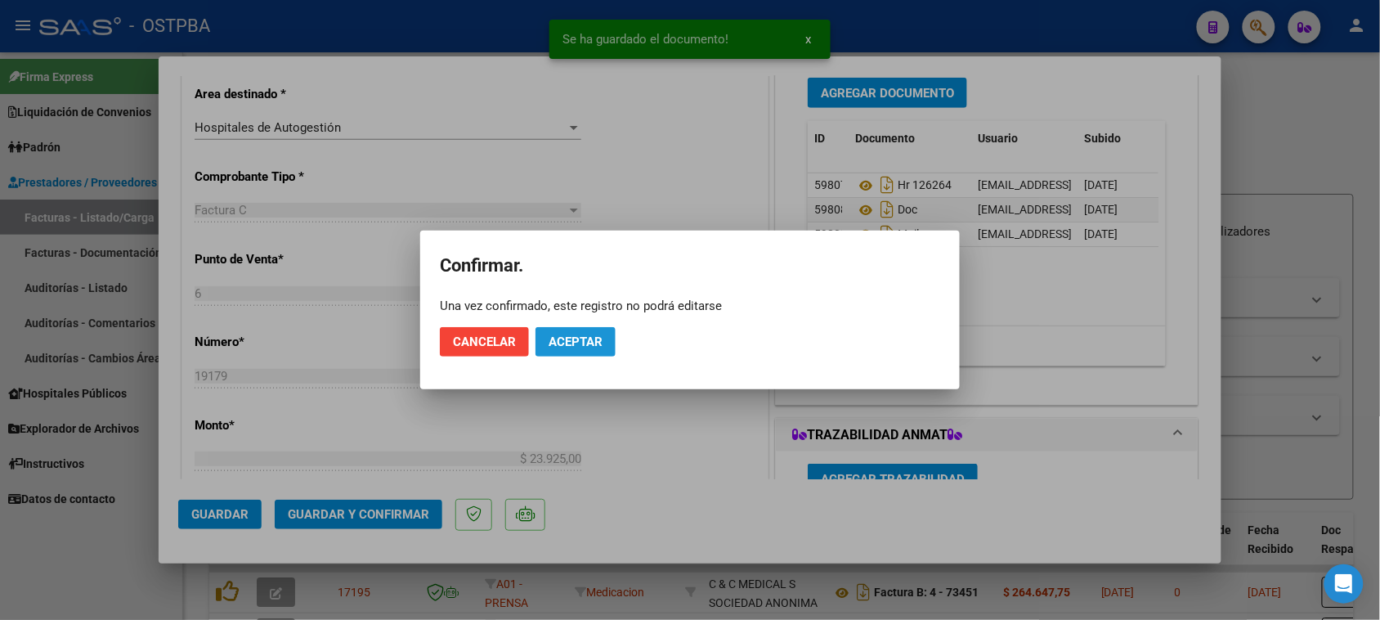
click at [569, 334] on span "Aceptar" at bounding box center [576, 341] width 54 height 15
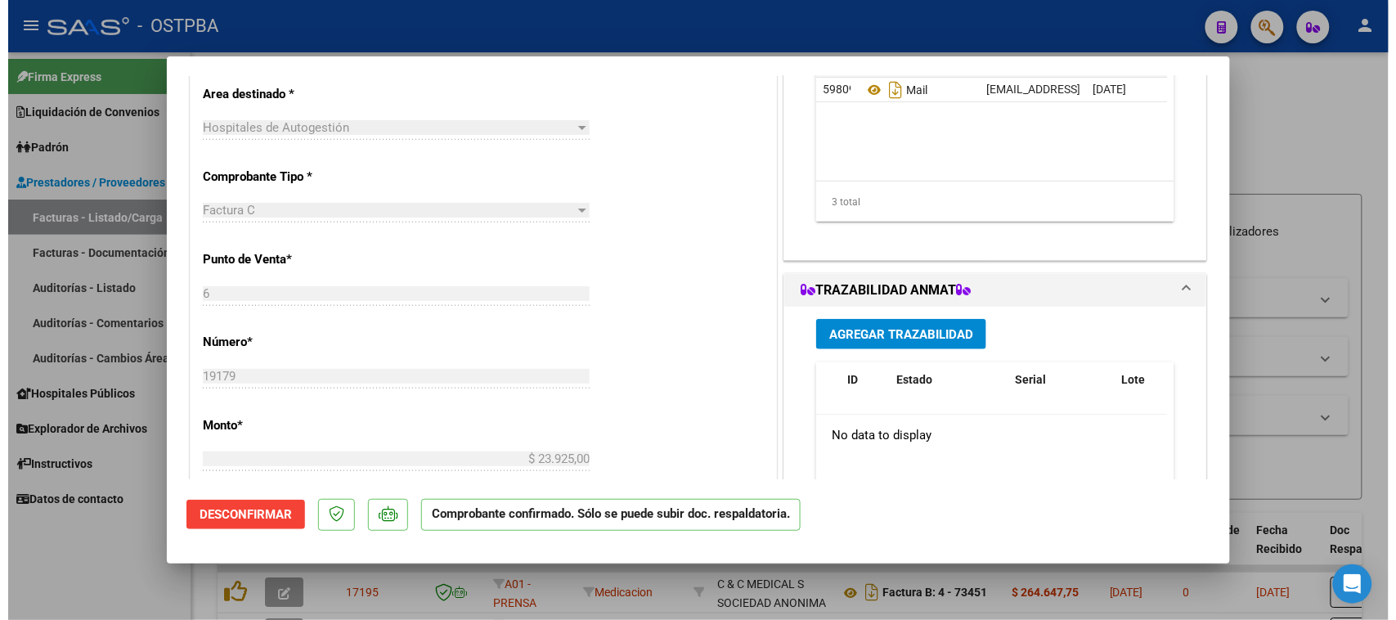
scroll to position [511, 0]
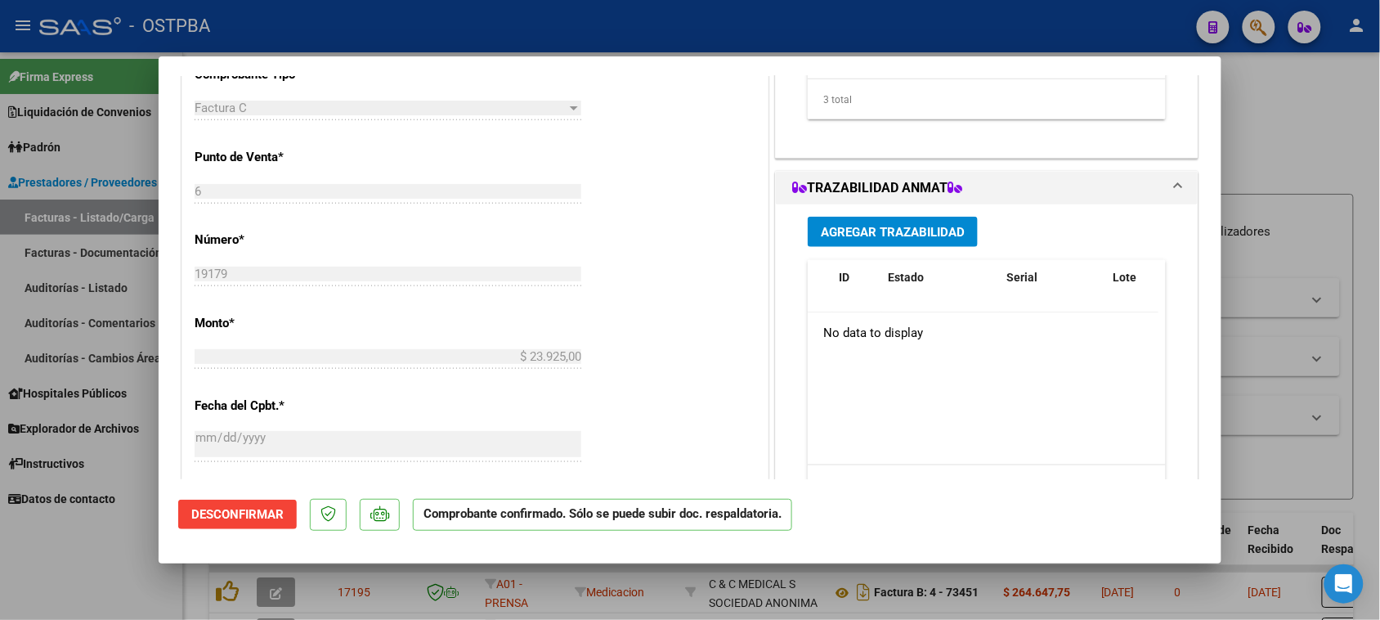
click at [64, 222] on div at bounding box center [690, 310] width 1380 height 620
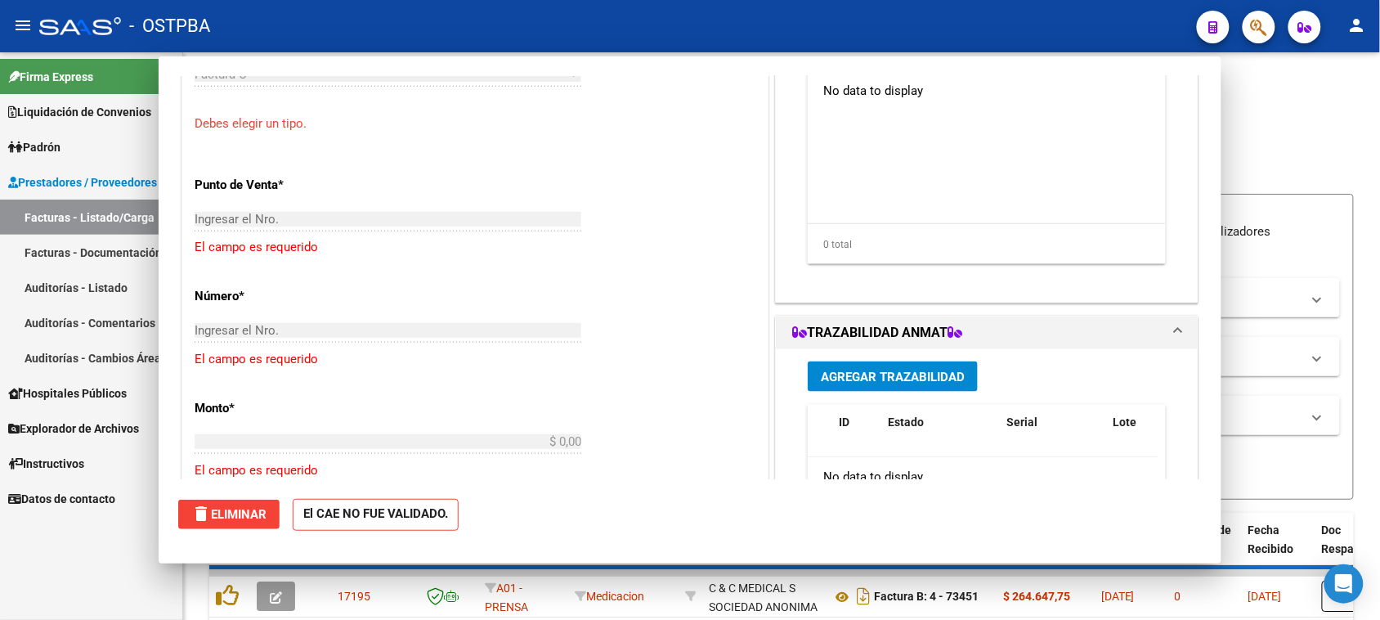
scroll to position [0, 0]
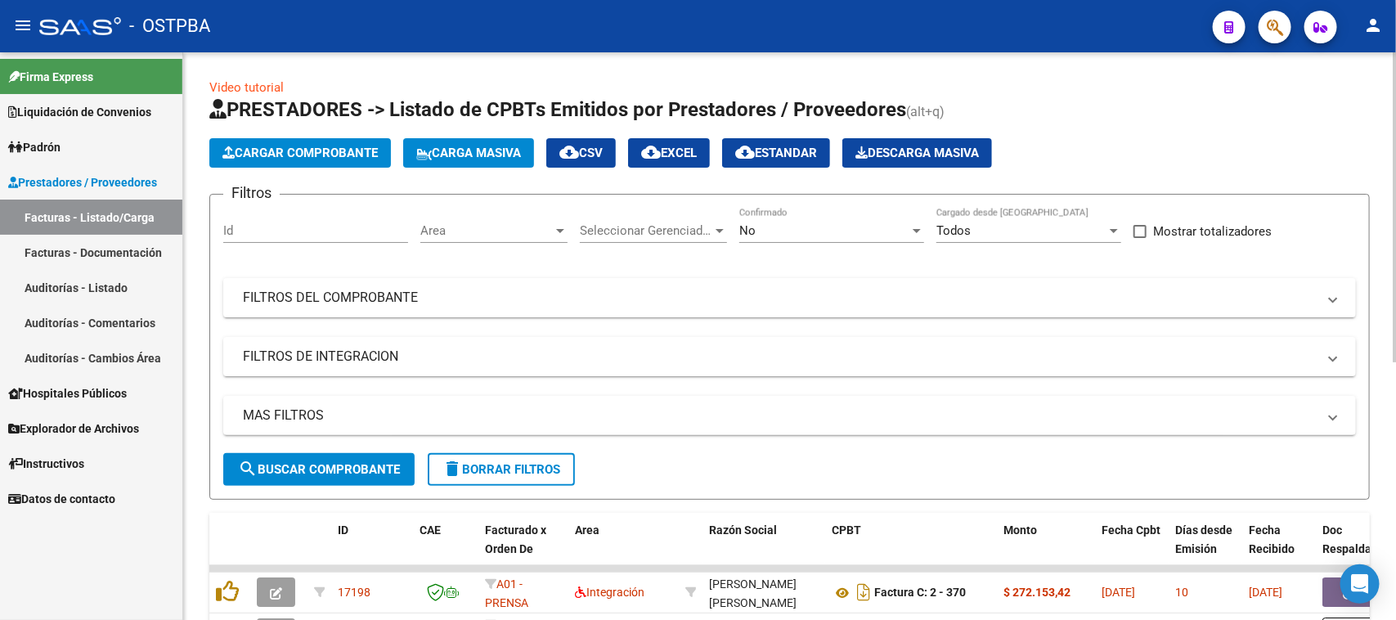
click at [337, 151] on span "Cargar Comprobante" at bounding box center [299, 153] width 155 height 15
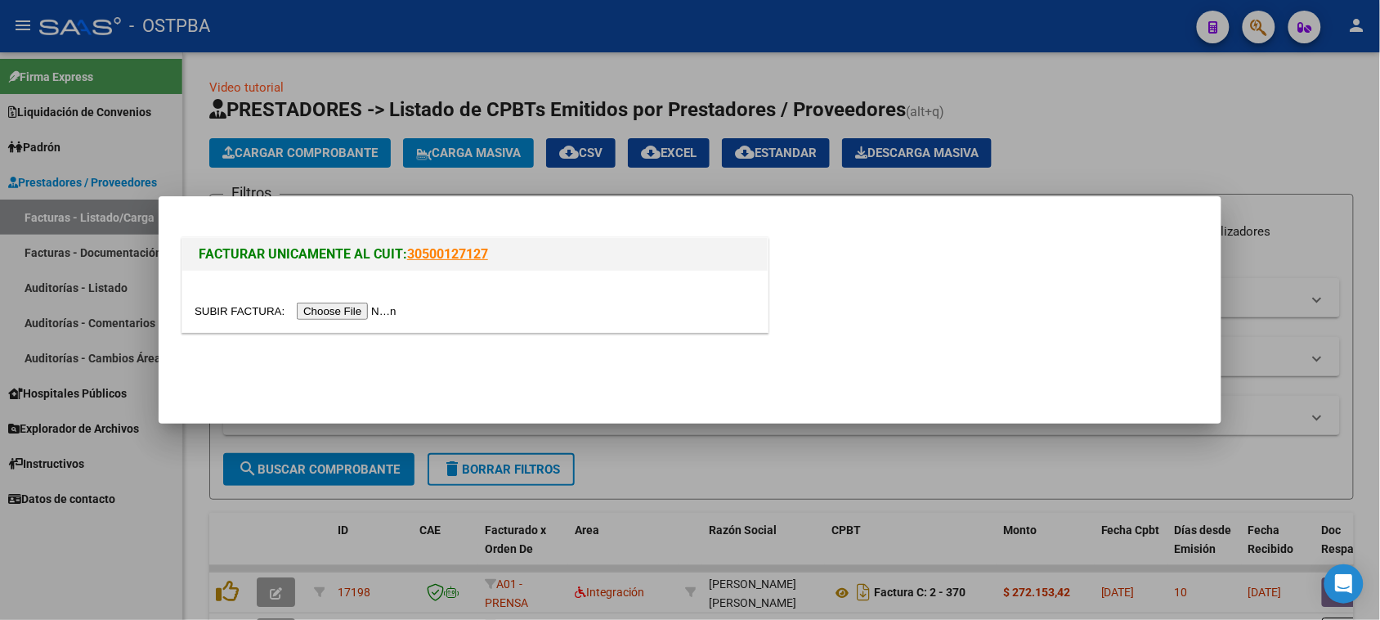
click at [368, 307] on input "file" at bounding box center [298, 311] width 207 height 17
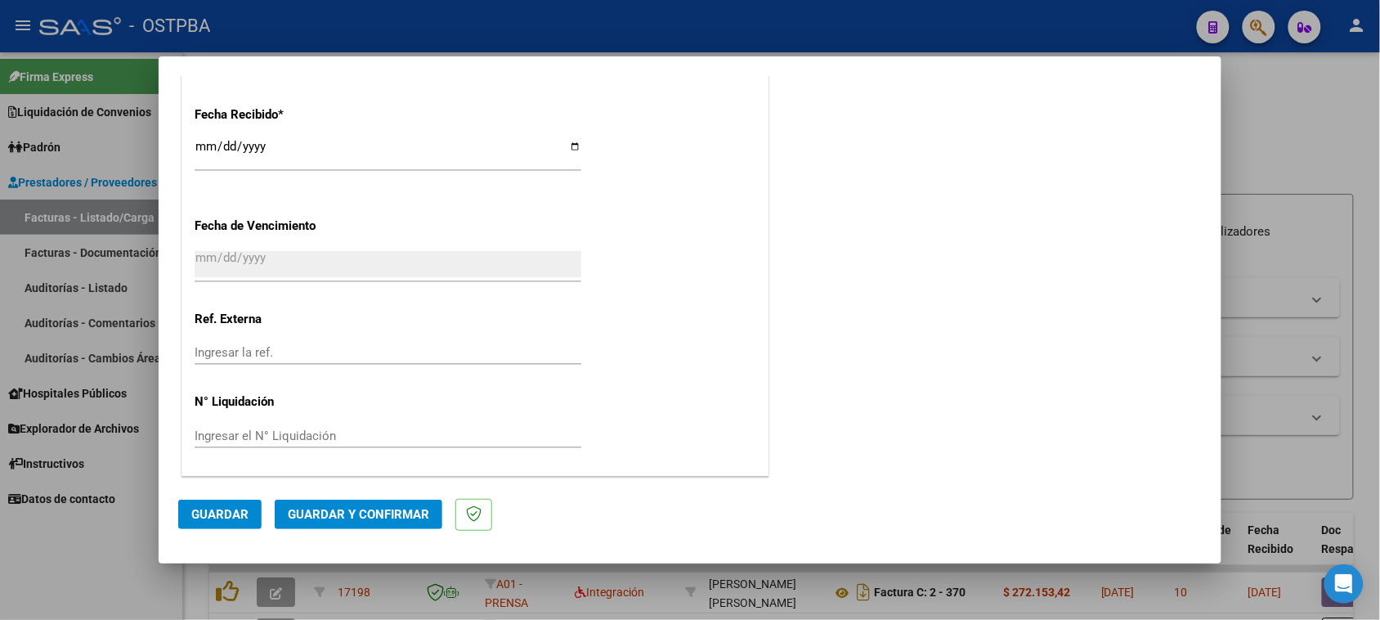
scroll to position [863, 0]
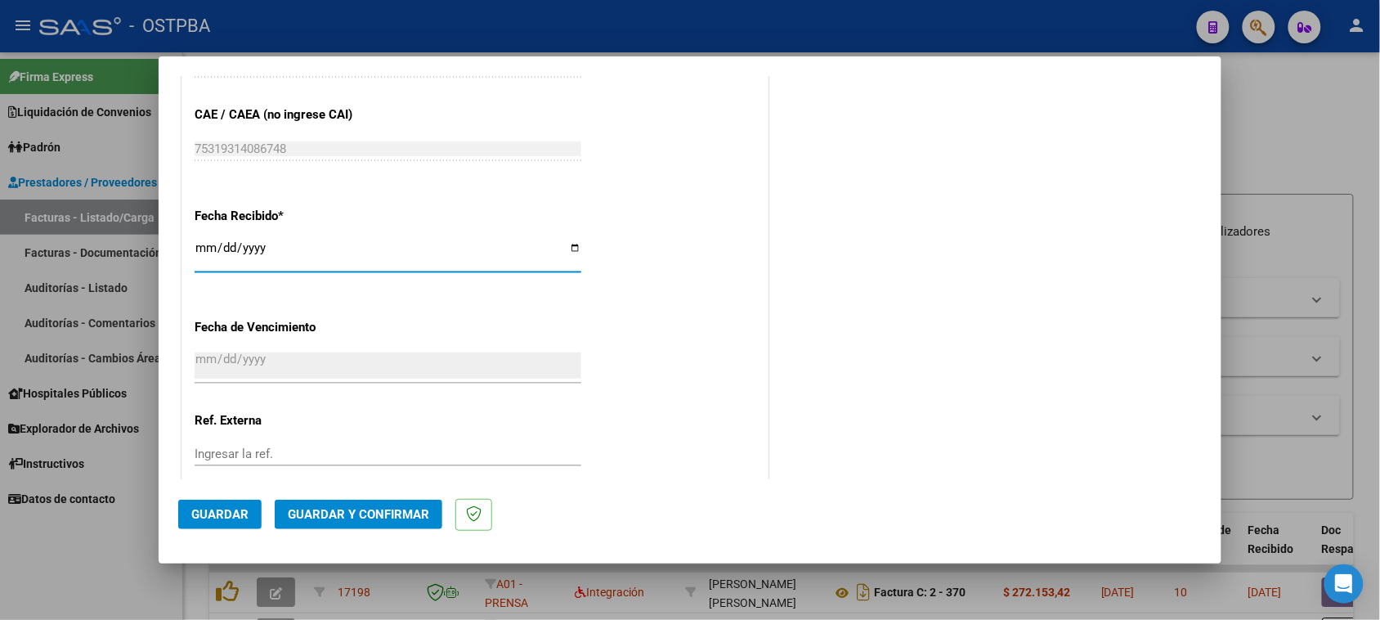
click at [204, 246] on input "[DATE]" at bounding box center [388, 254] width 387 height 26
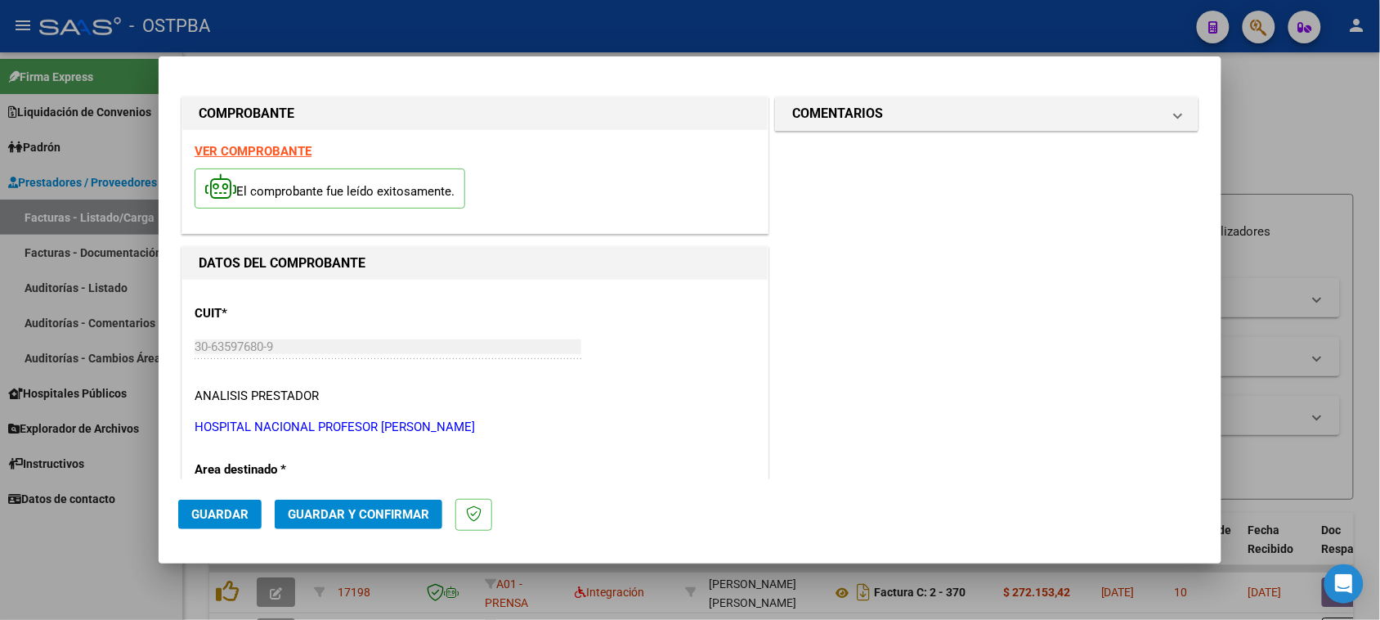
scroll to position [0, 0]
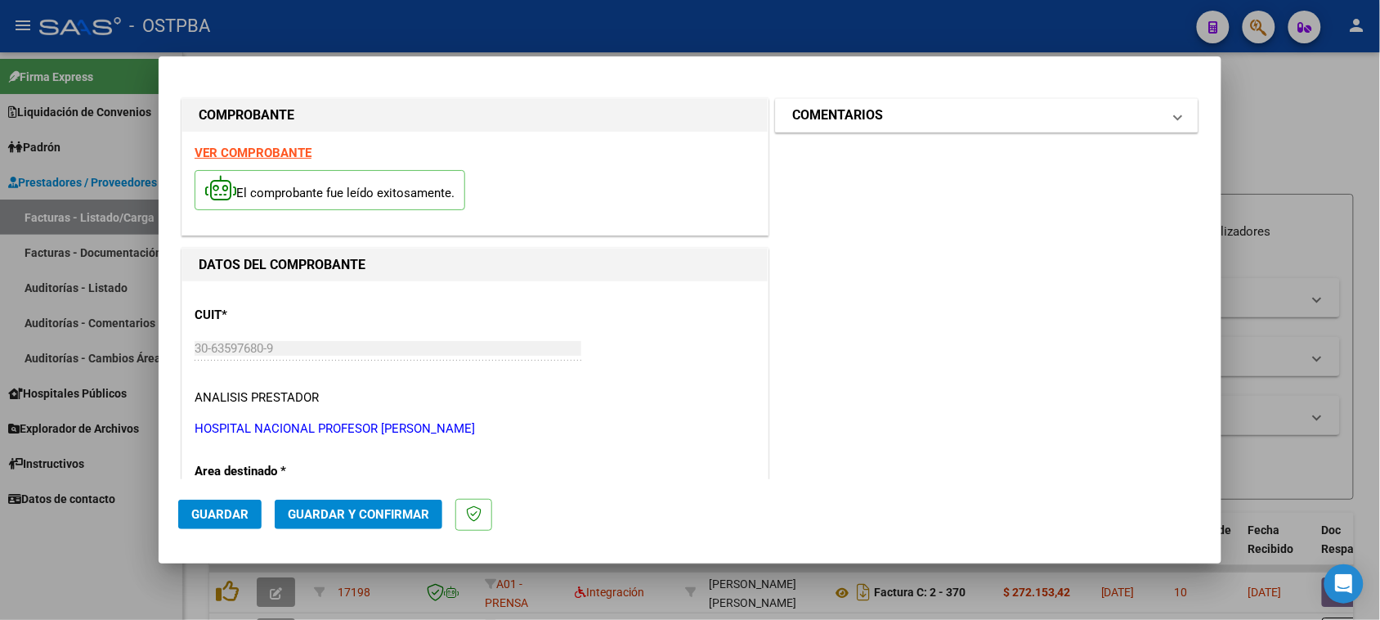
click at [875, 117] on h1 "COMENTARIOS" at bounding box center [837, 115] width 91 height 20
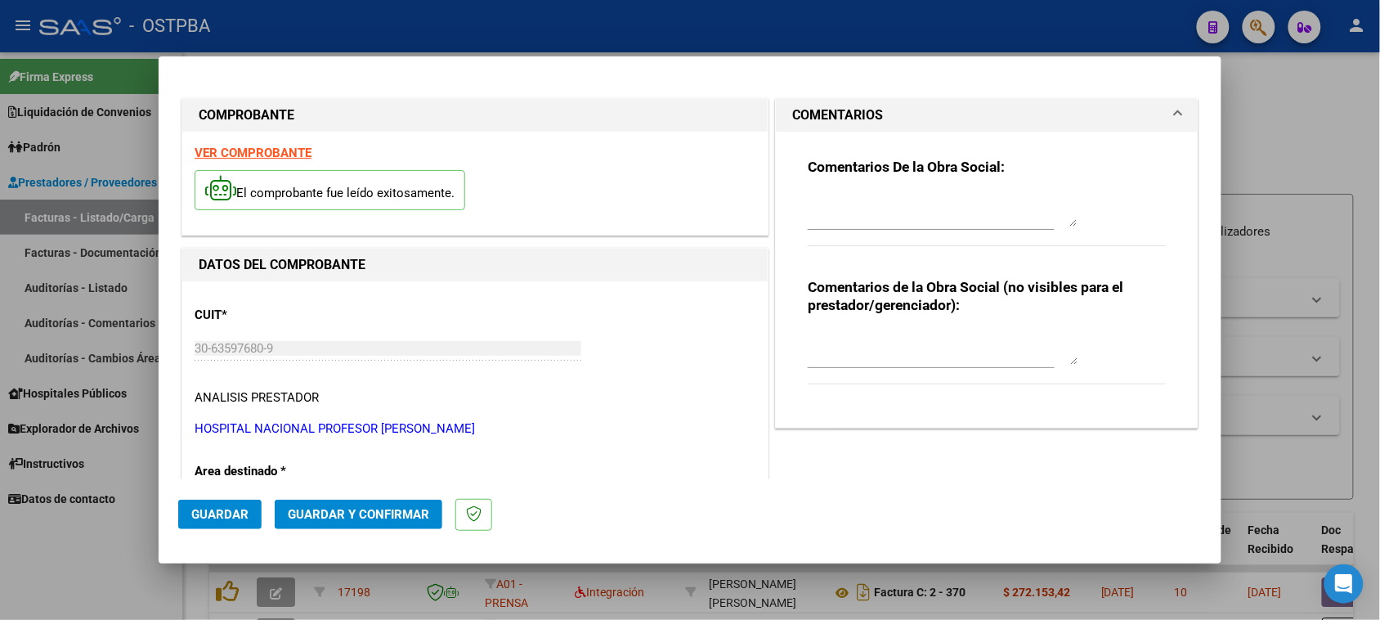
click at [854, 192] on div at bounding box center [943, 210] width 270 height 39
click at [206, 505] on button "Guardar" at bounding box center [219, 514] width 83 height 29
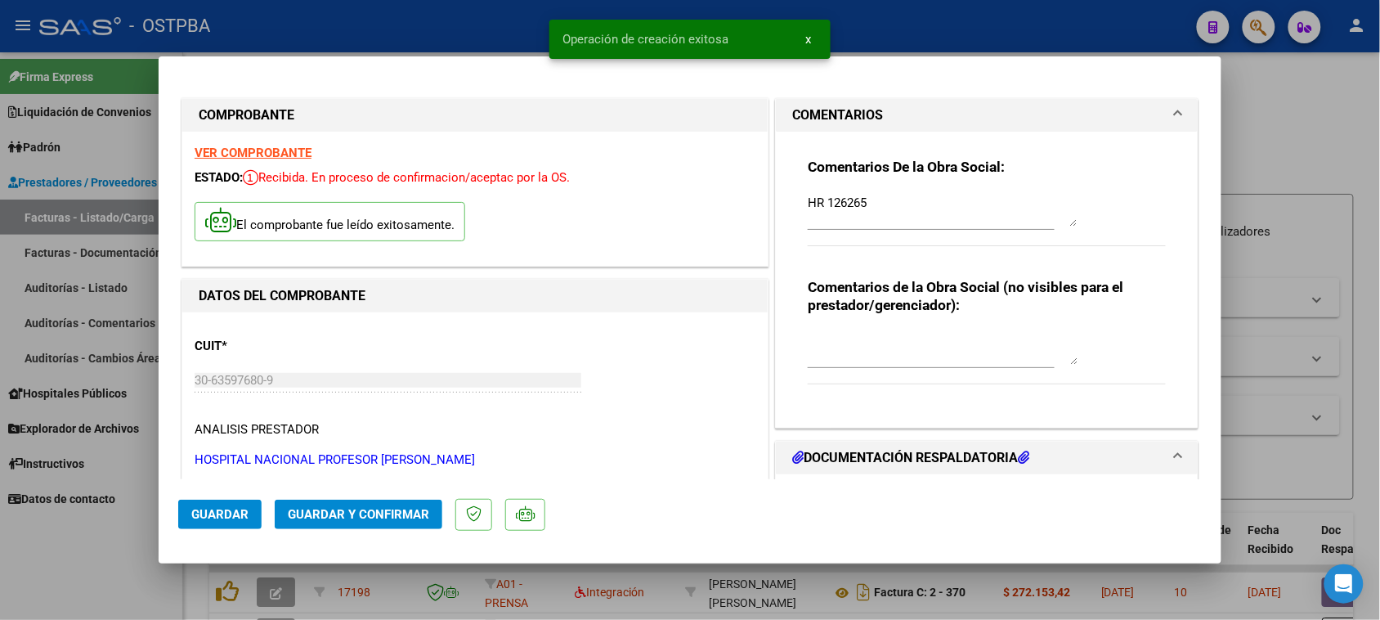
scroll to position [204, 0]
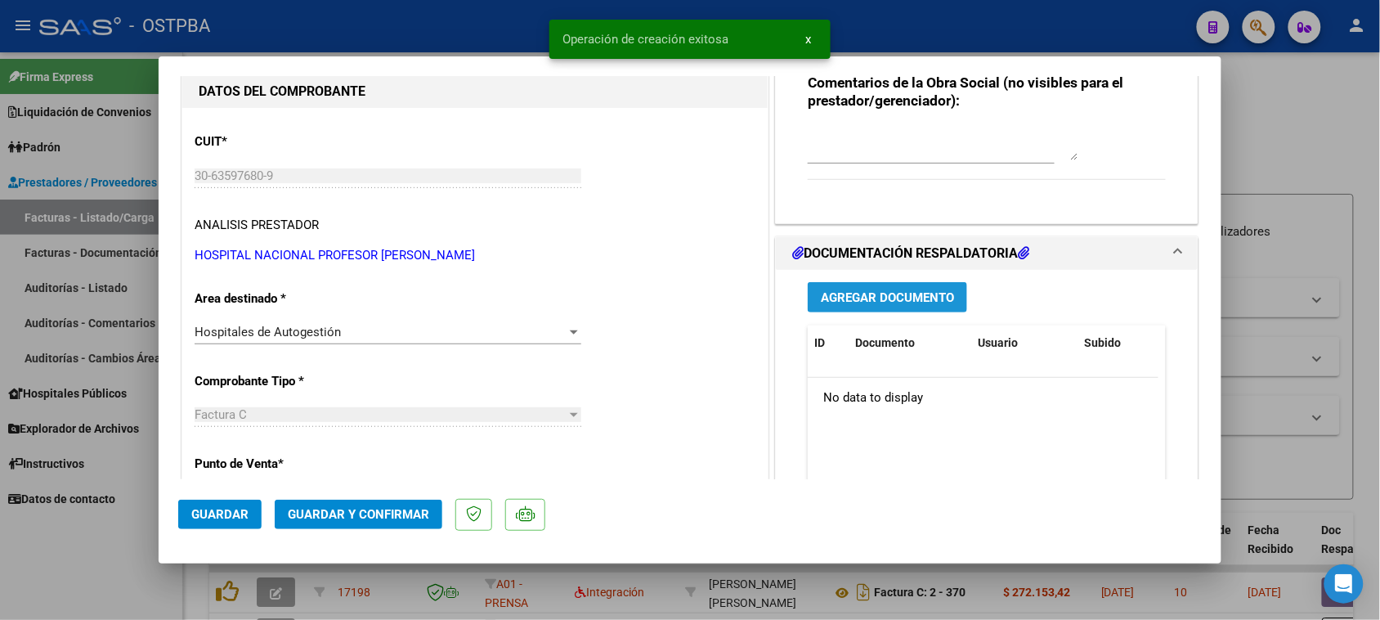
click at [898, 298] on span "Agregar Documento" at bounding box center [887, 297] width 133 height 15
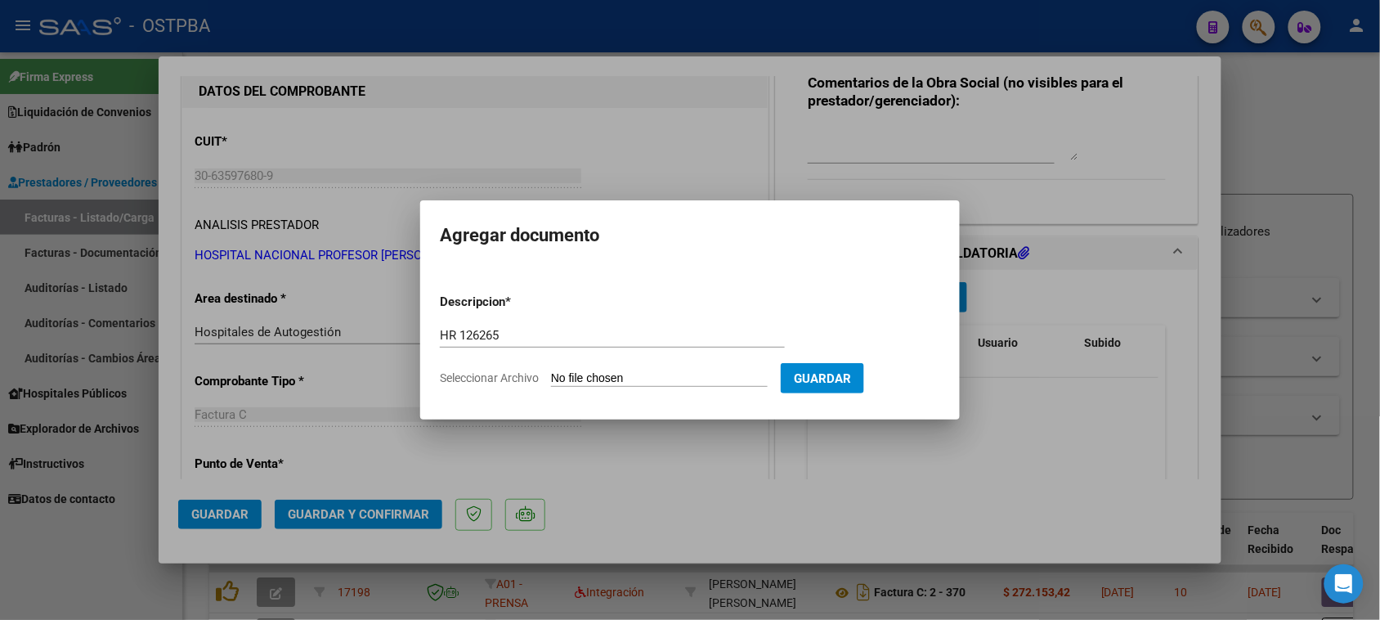
click at [551, 371] on input "Seleccionar Archivo" at bounding box center [659, 379] width 217 height 16
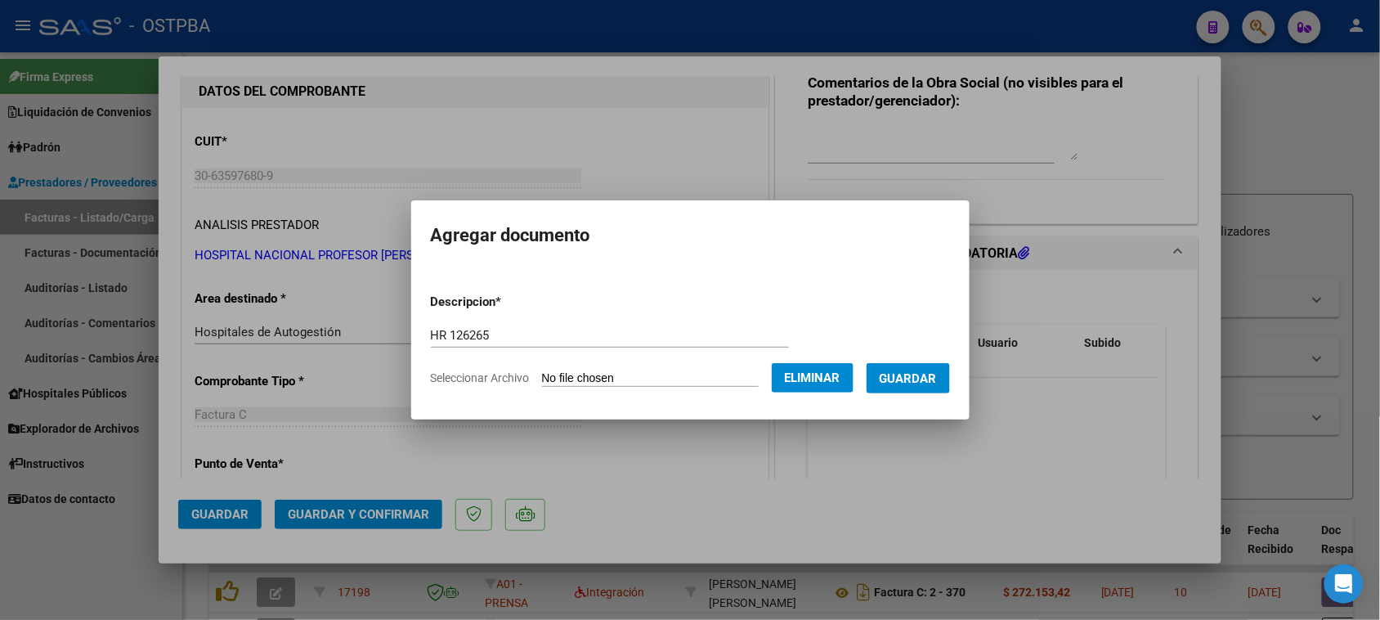
click at [946, 387] on button "Guardar" at bounding box center [908, 378] width 83 height 30
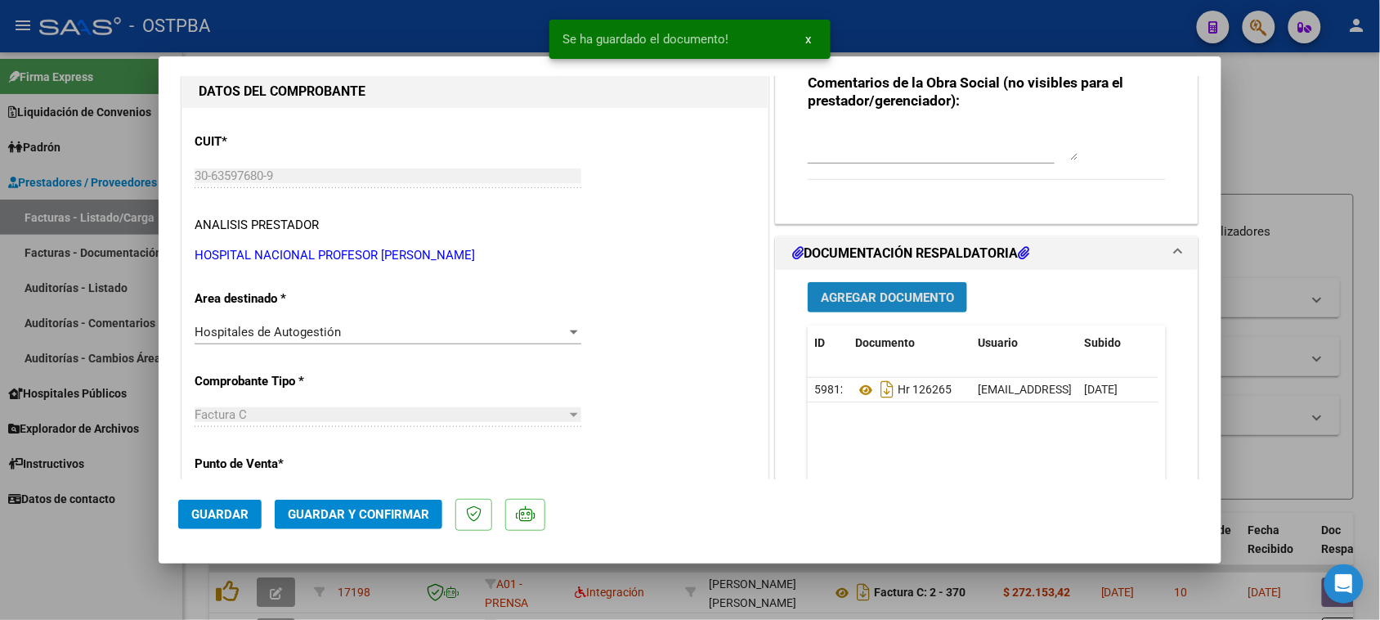
click at [887, 305] on button "Agregar Documento" at bounding box center [887, 297] width 159 height 30
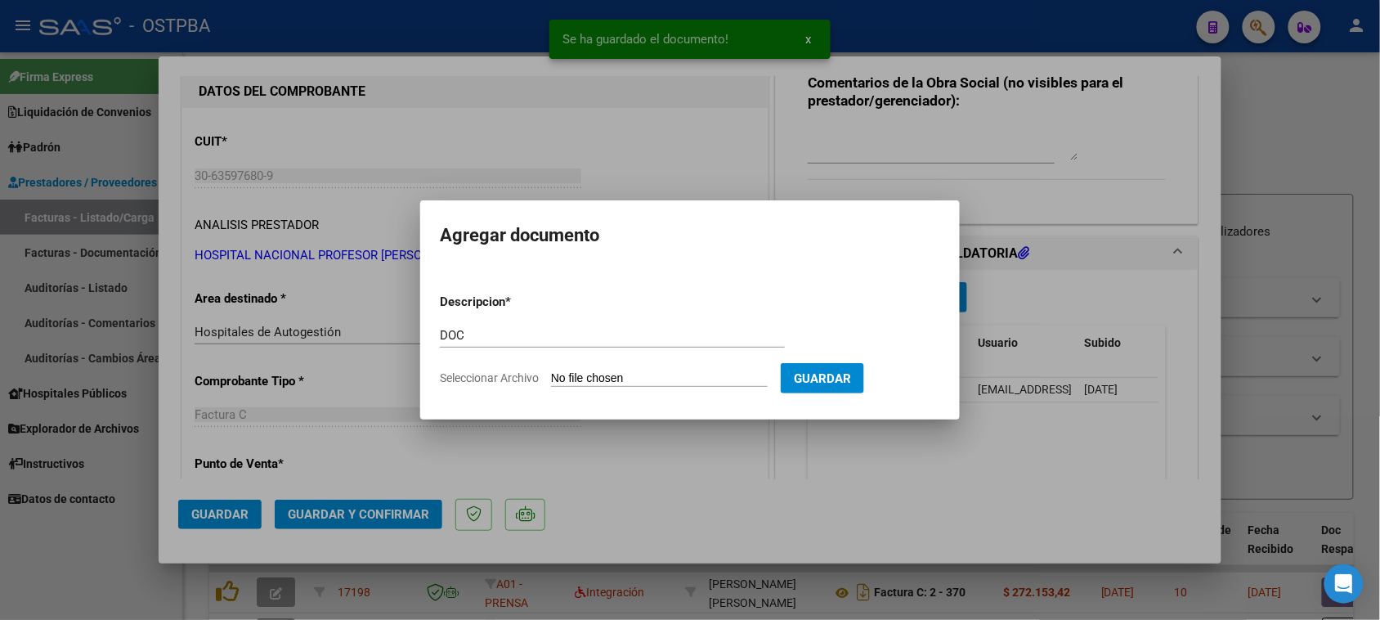
click at [551, 371] on input "Seleccionar Archivo" at bounding box center [659, 379] width 217 height 16
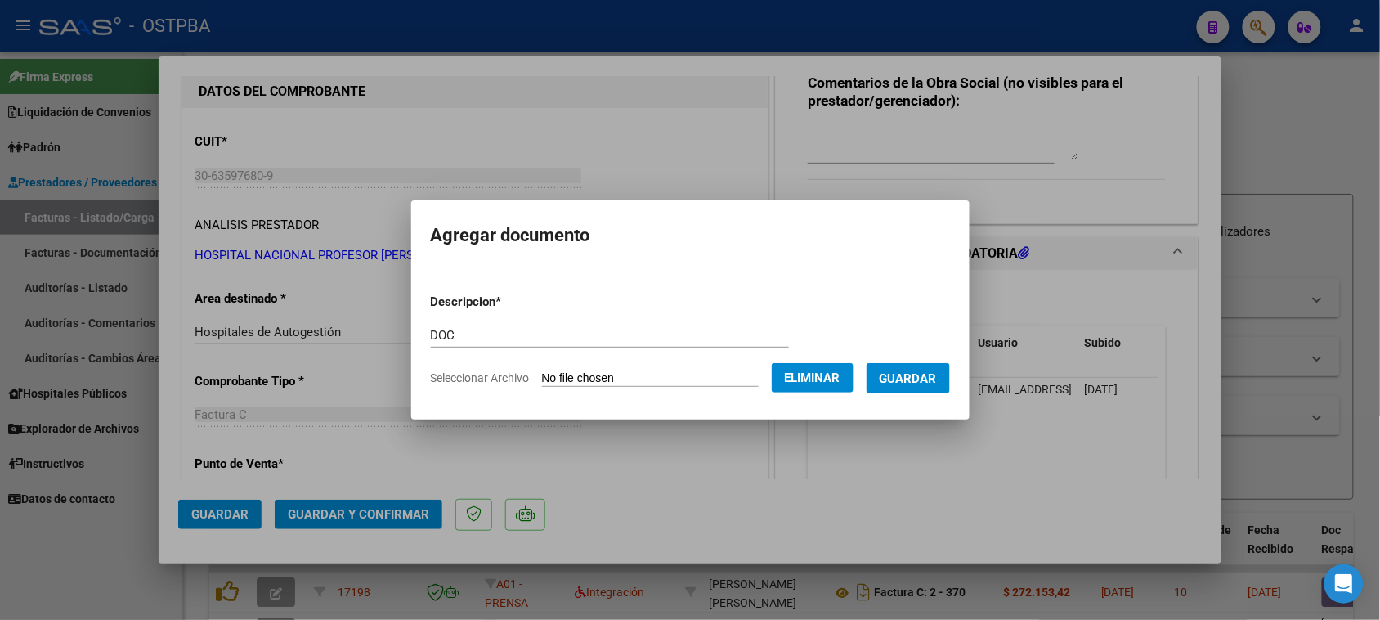
click at [913, 387] on button "Guardar" at bounding box center [908, 378] width 83 height 30
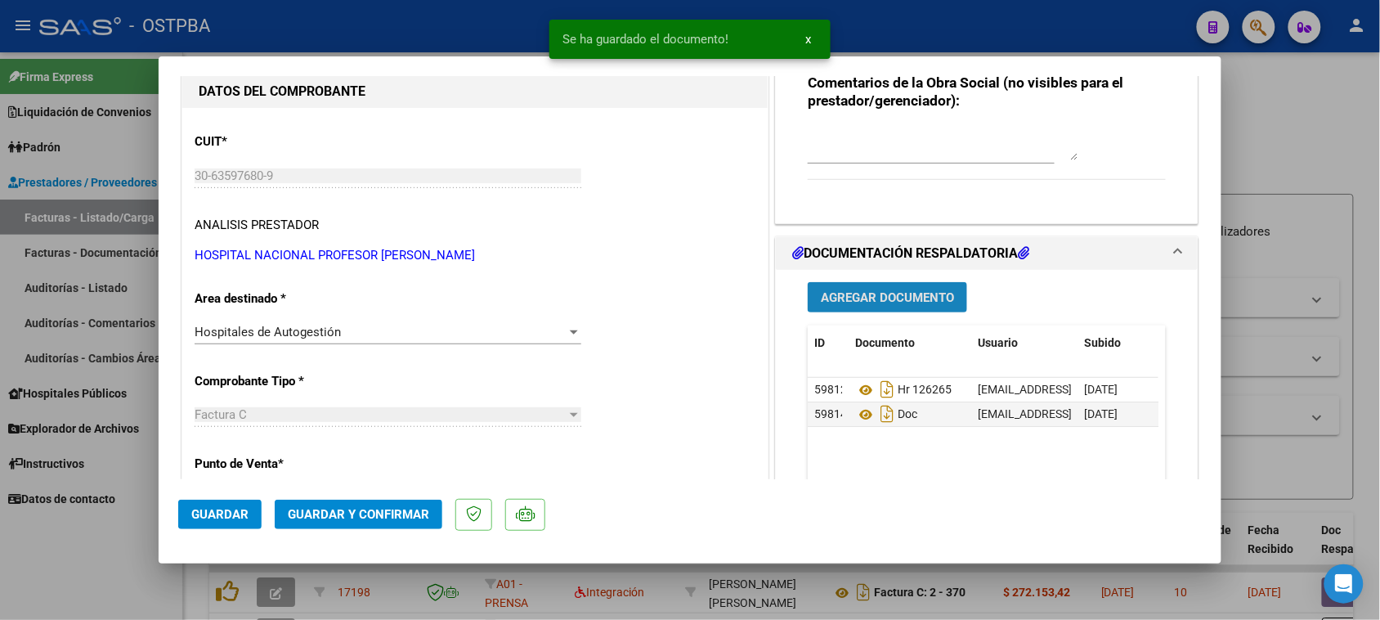
click at [863, 303] on span "Agregar Documento" at bounding box center [887, 297] width 133 height 15
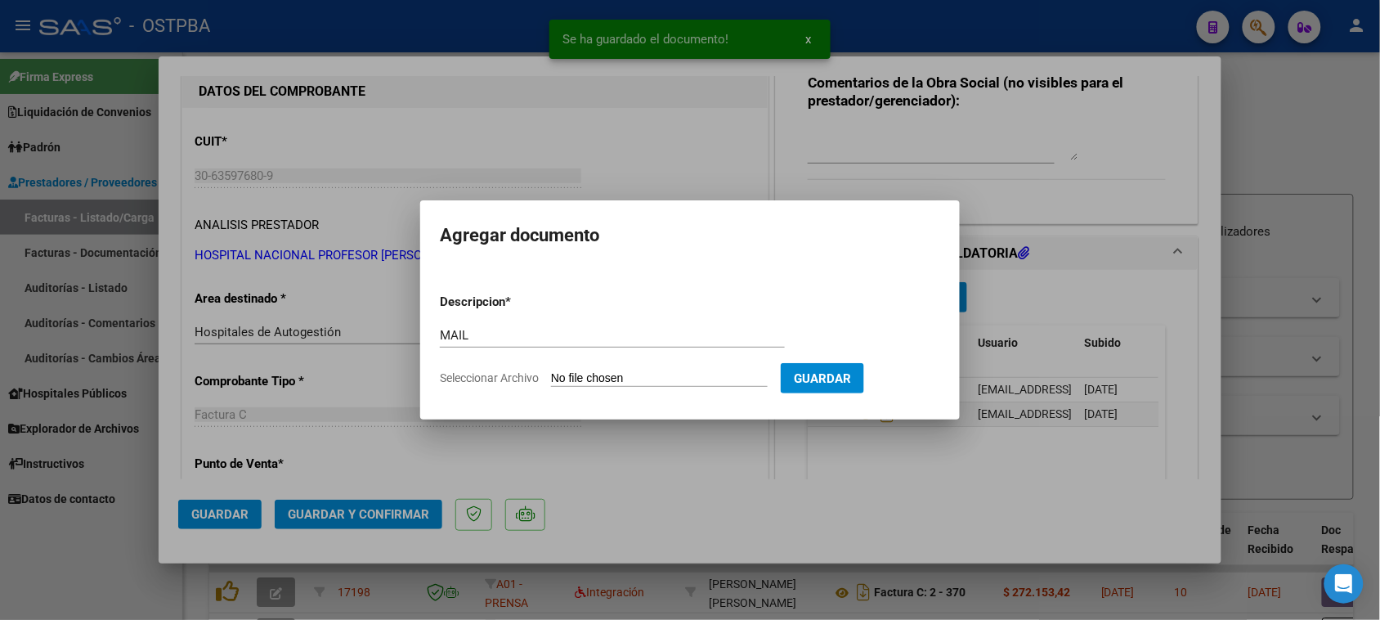
click at [551, 371] on input "Seleccionar Archivo" at bounding box center [659, 379] width 217 height 16
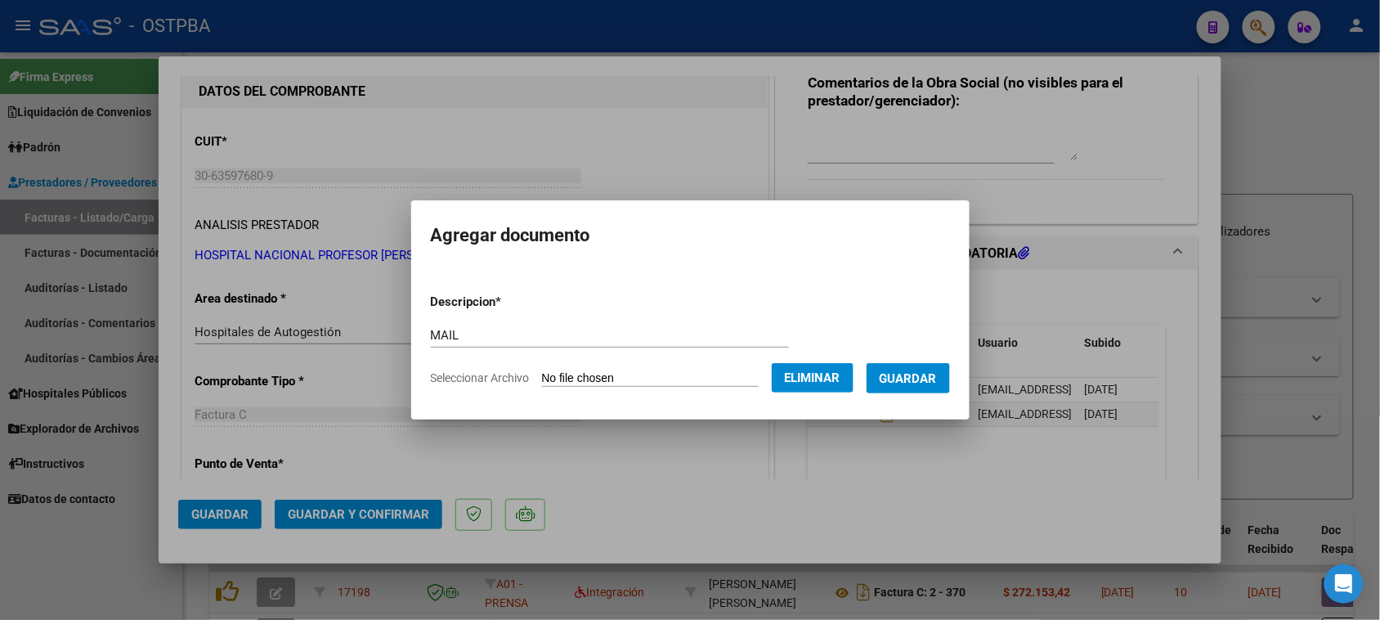
click at [922, 381] on span "Guardar" at bounding box center [908, 378] width 57 height 15
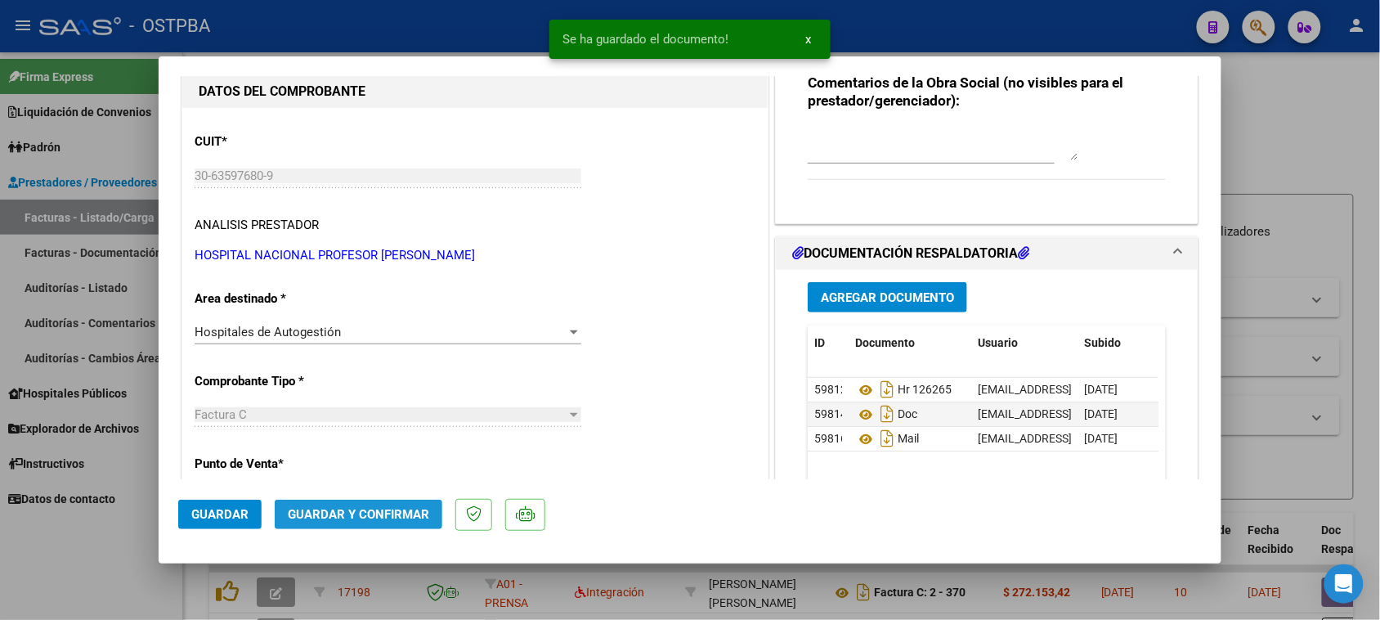
click at [422, 504] on button "Guardar y Confirmar" at bounding box center [359, 514] width 168 height 29
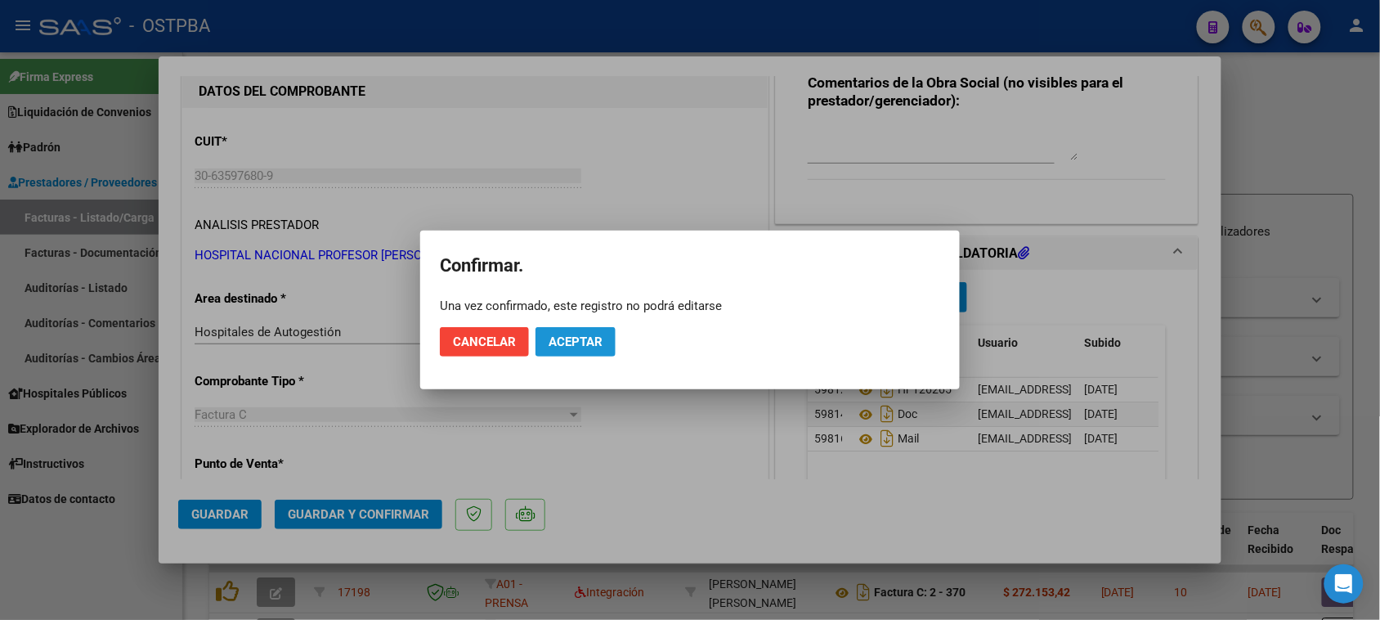
click at [581, 343] on span "Aceptar" at bounding box center [576, 341] width 54 height 15
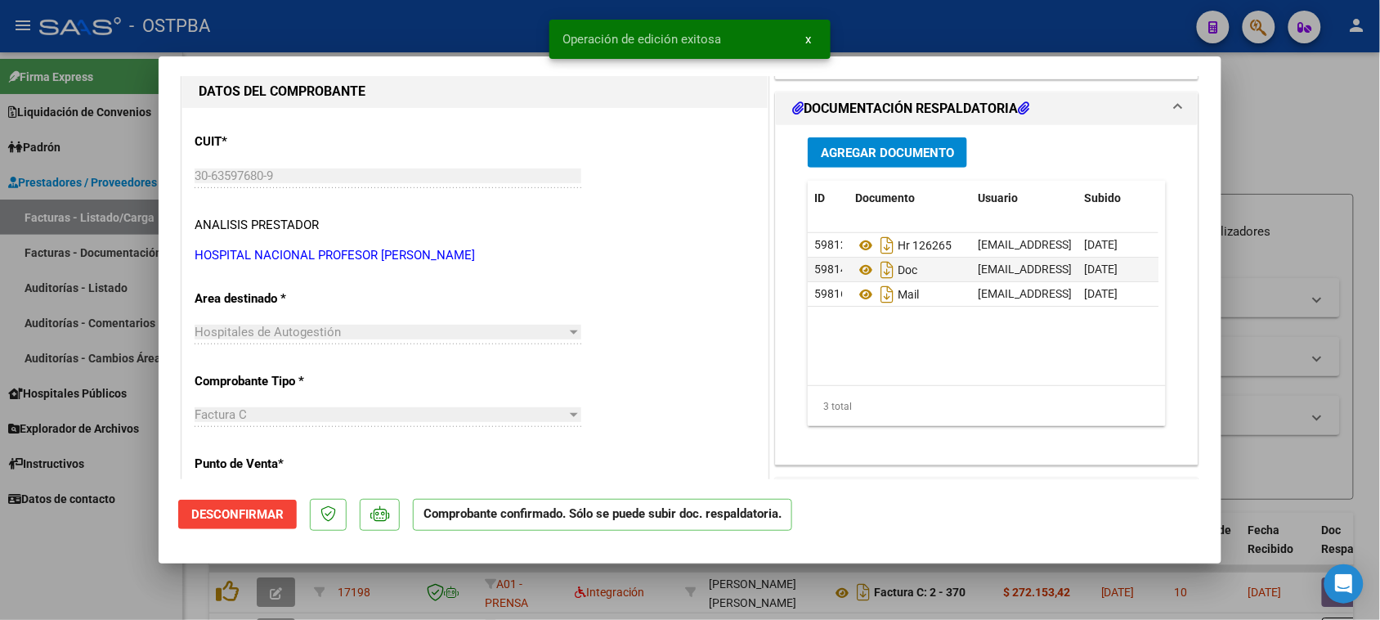
click at [144, 219] on div at bounding box center [690, 310] width 1380 height 620
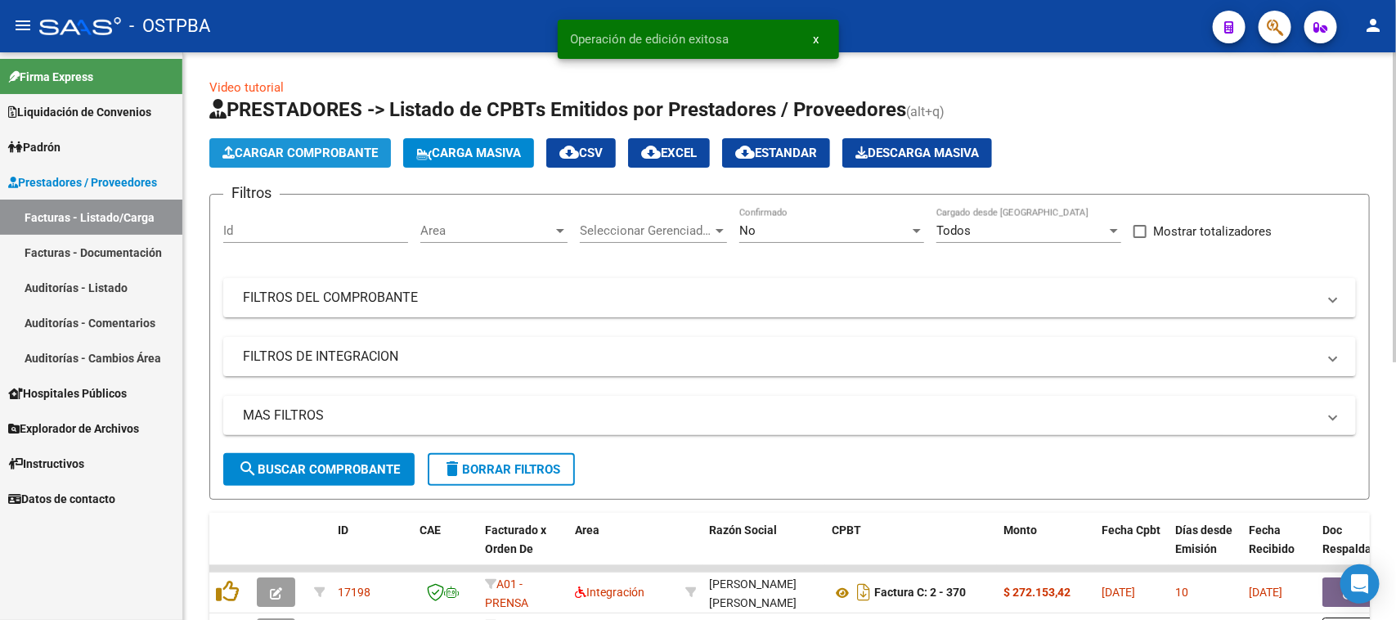
click at [300, 143] on button "Cargar Comprobante" at bounding box center [300, 152] width 182 height 29
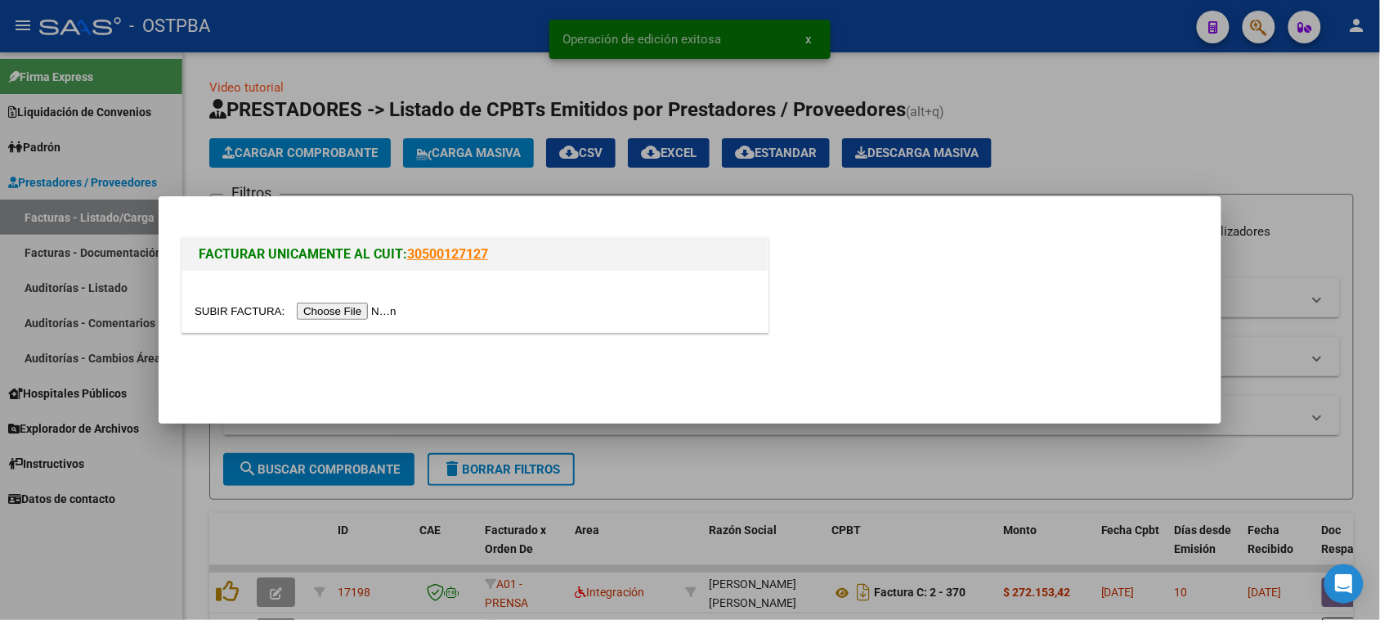
click at [382, 304] on input "file" at bounding box center [298, 311] width 207 height 17
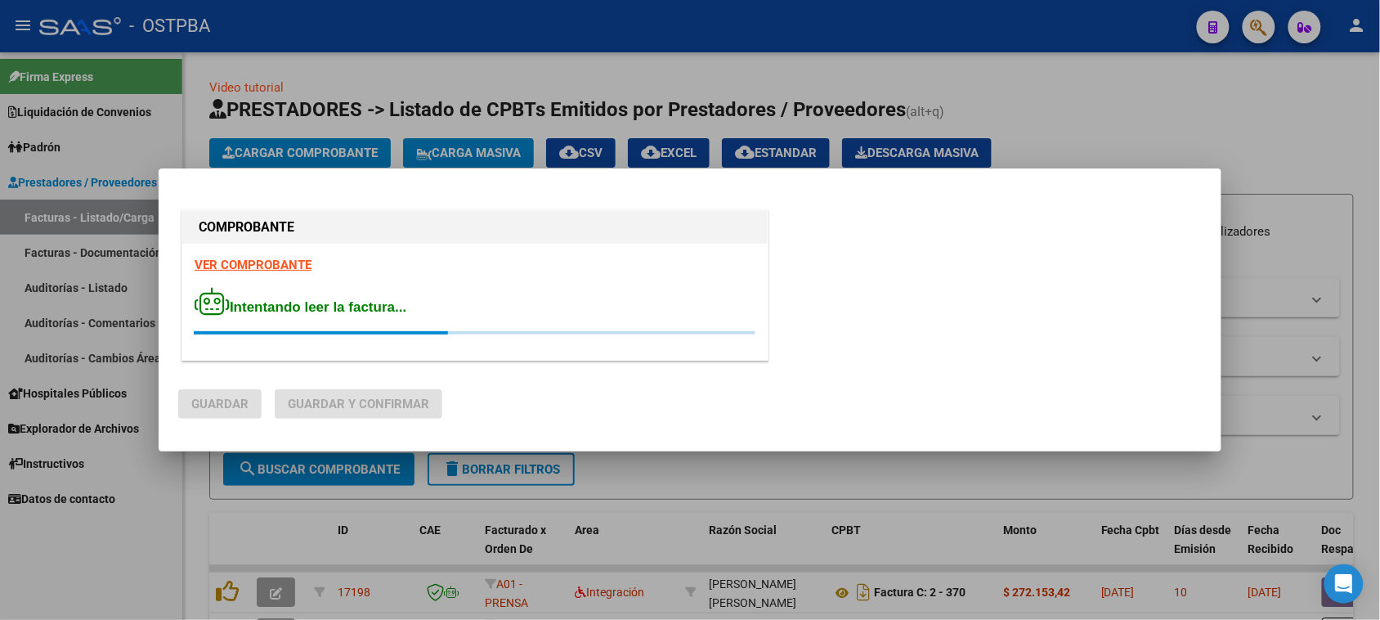
click at [270, 266] on strong "VER COMPROBANTE" at bounding box center [253, 265] width 117 height 15
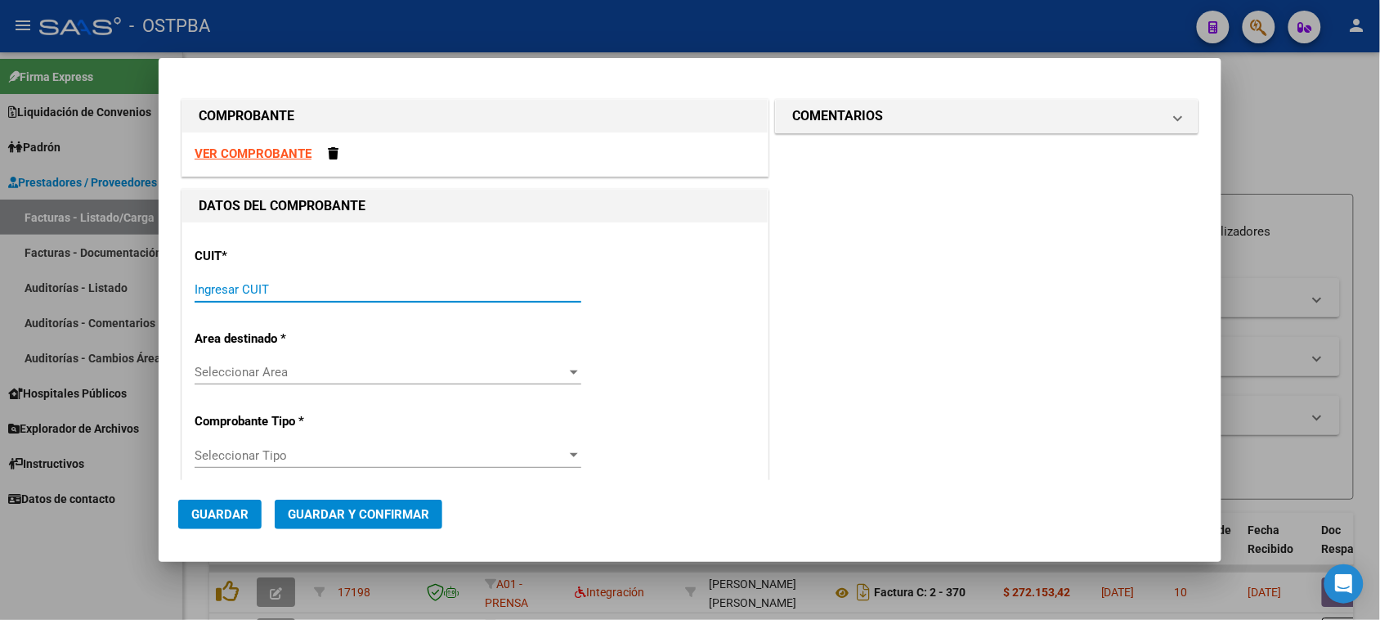
drag, startPoint x: 323, startPoint y: 294, endPoint x: 366, endPoint y: 297, distance: 43.4
click at [324, 292] on input "Ingresar CUIT" at bounding box center [388, 289] width 387 height 15
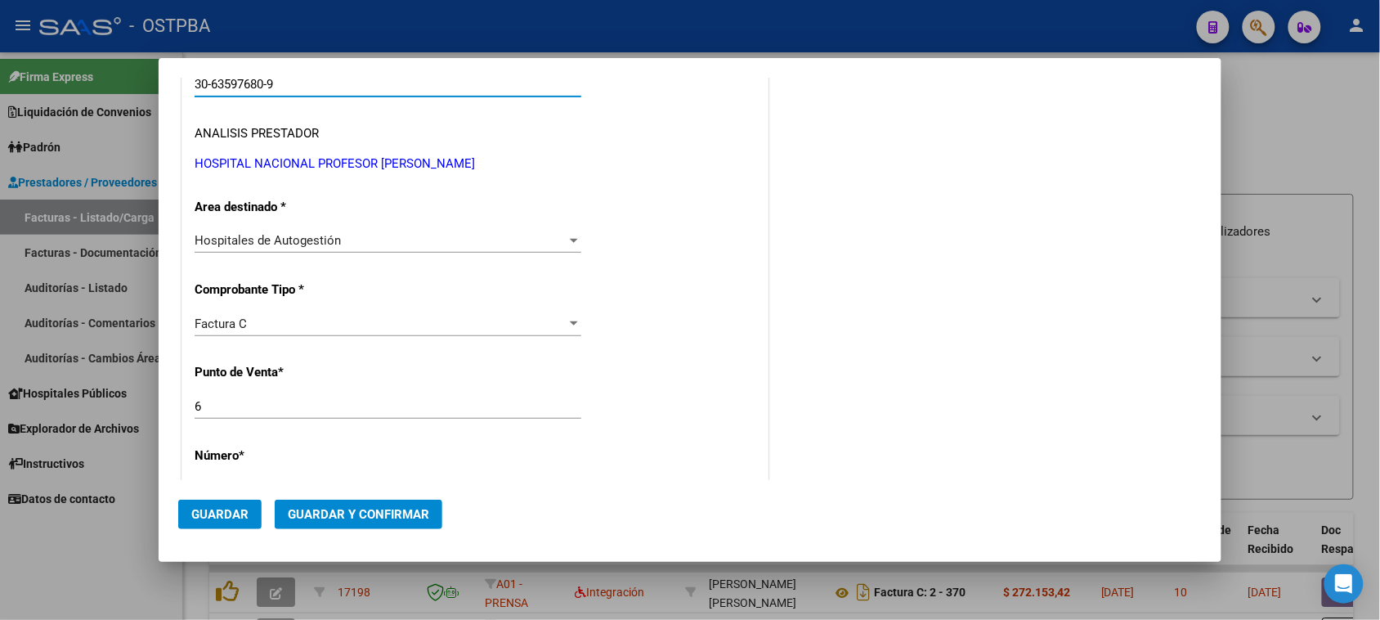
scroll to position [307, 0]
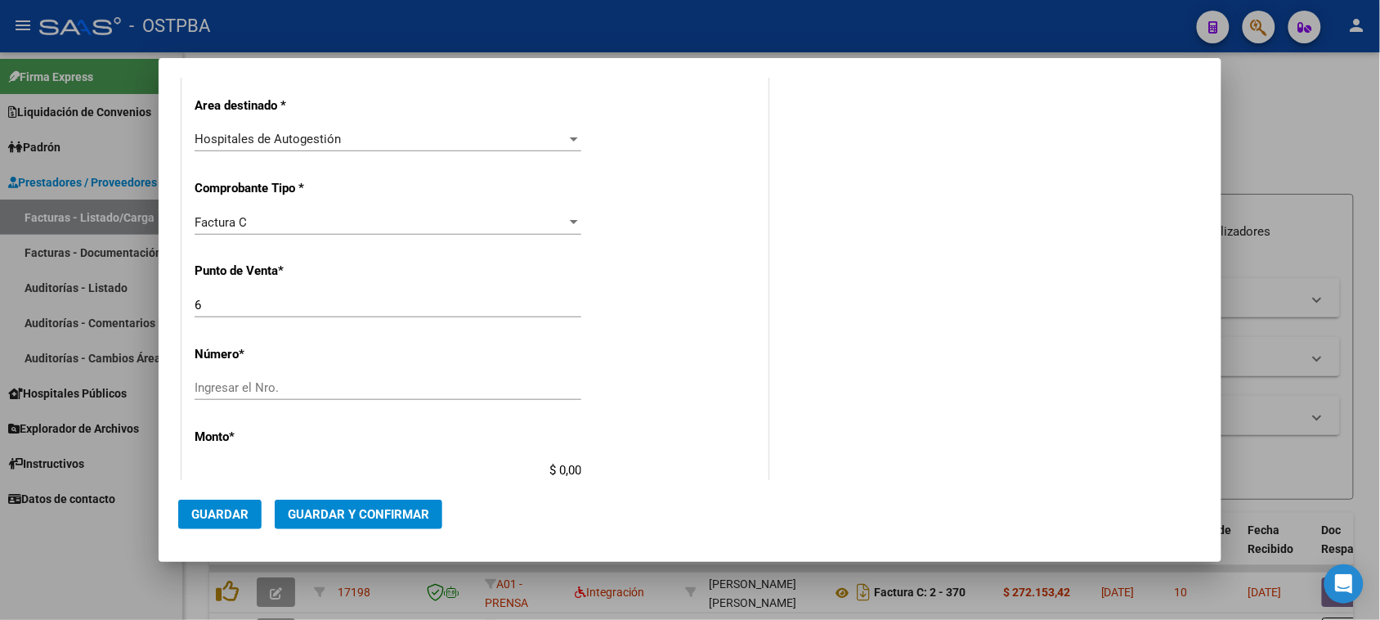
click at [225, 378] on div "Ingresar el Nro." at bounding box center [388, 387] width 387 height 25
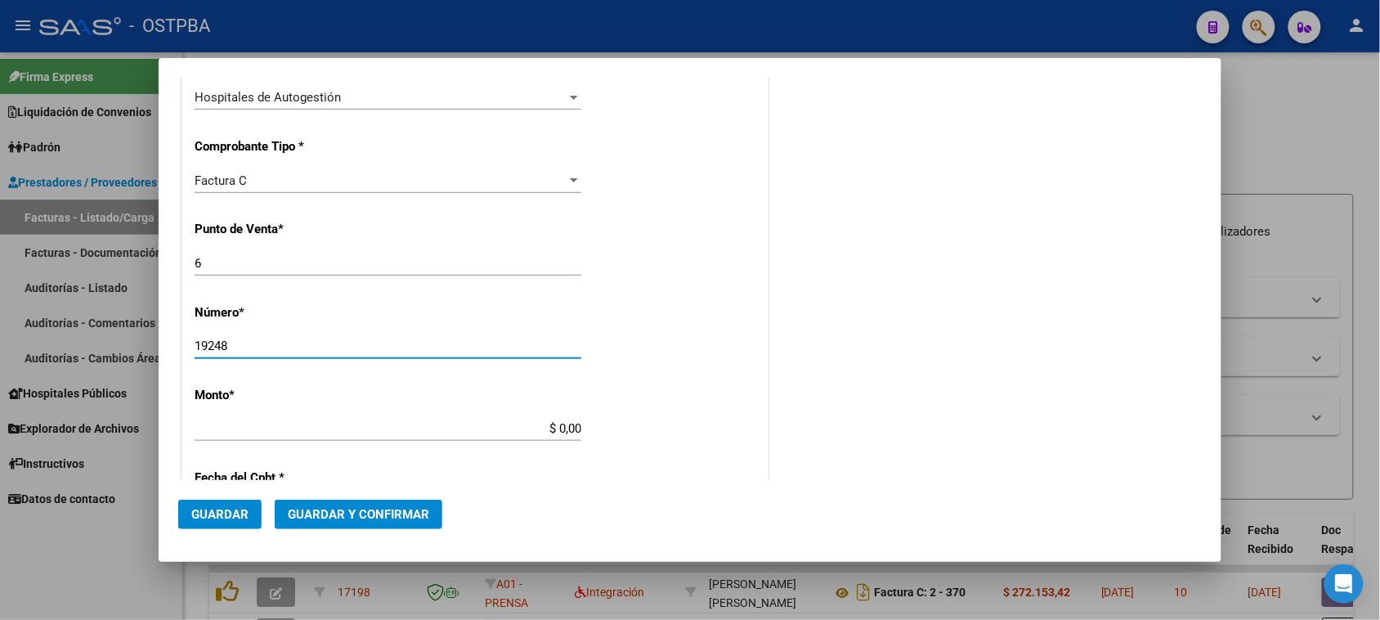
scroll to position [409, 0]
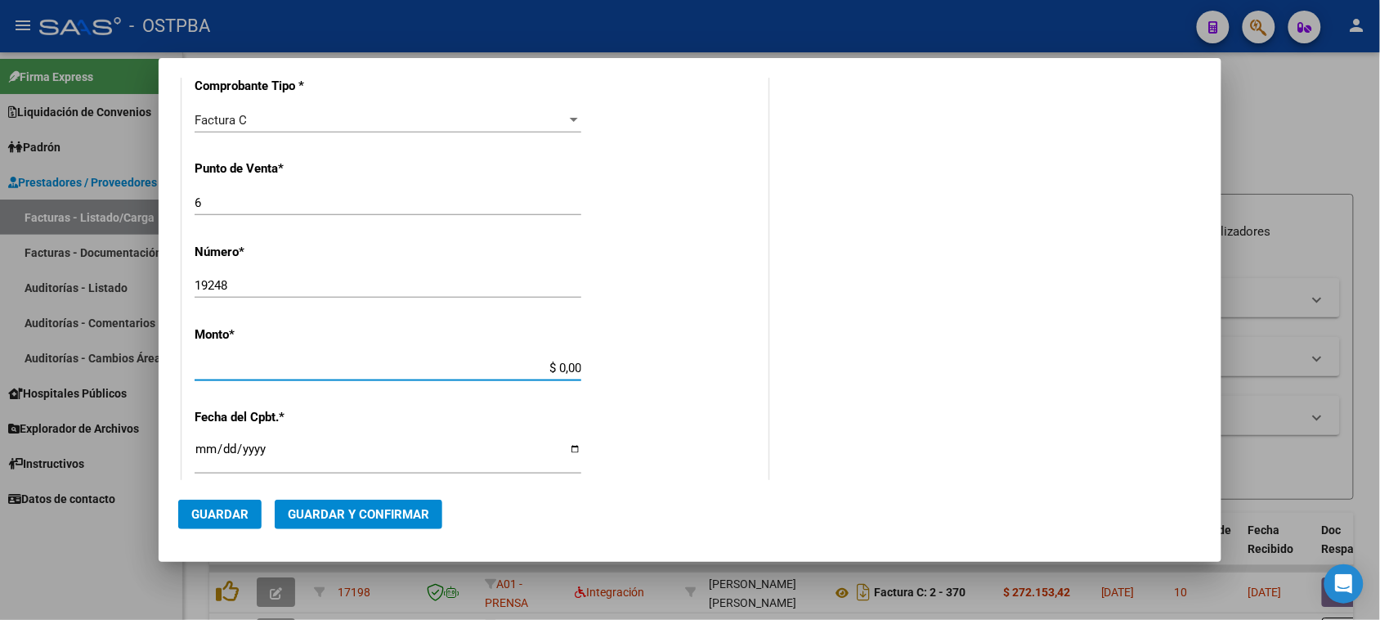
drag, startPoint x: 549, startPoint y: 373, endPoint x: 675, endPoint y: 372, distance: 125.9
click at [675, 372] on div "CUIT * 30-63597680-9 Ingresar CUIT ANALISIS PRESTADOR HOSPITAL NACIONAL PROFESO…" at bounding box center [474, 393] width 585 height 1159
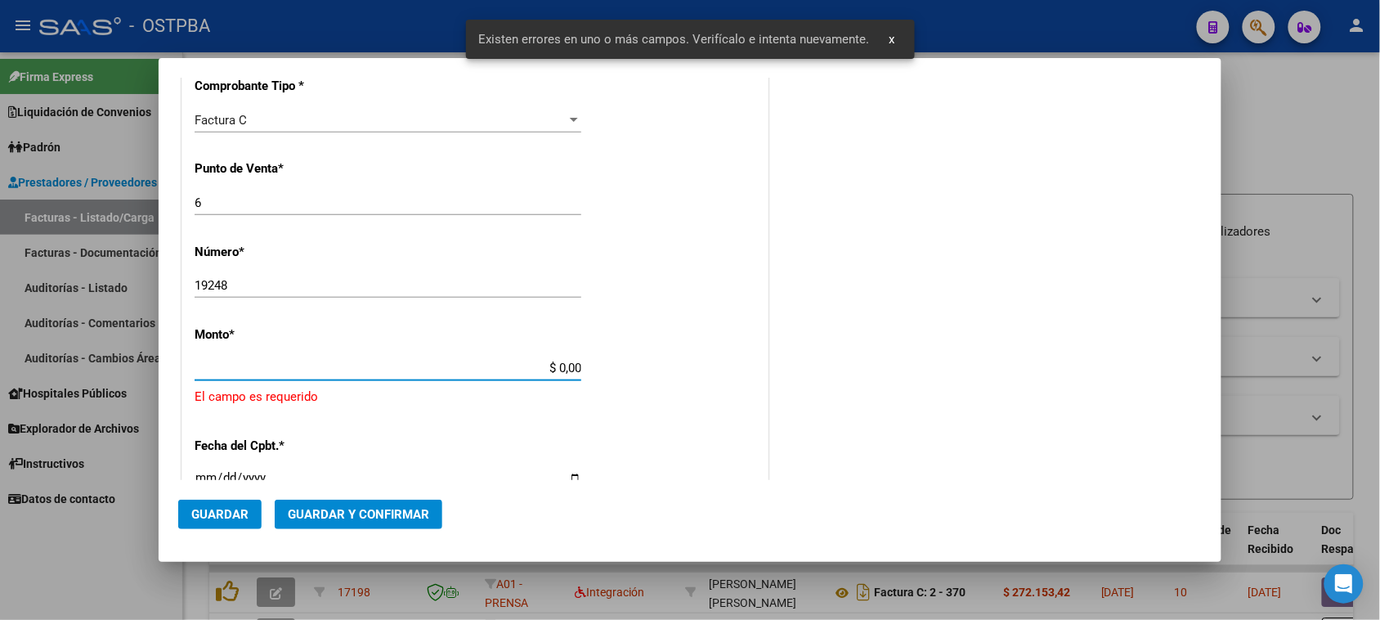
scroll to position [491, 0]
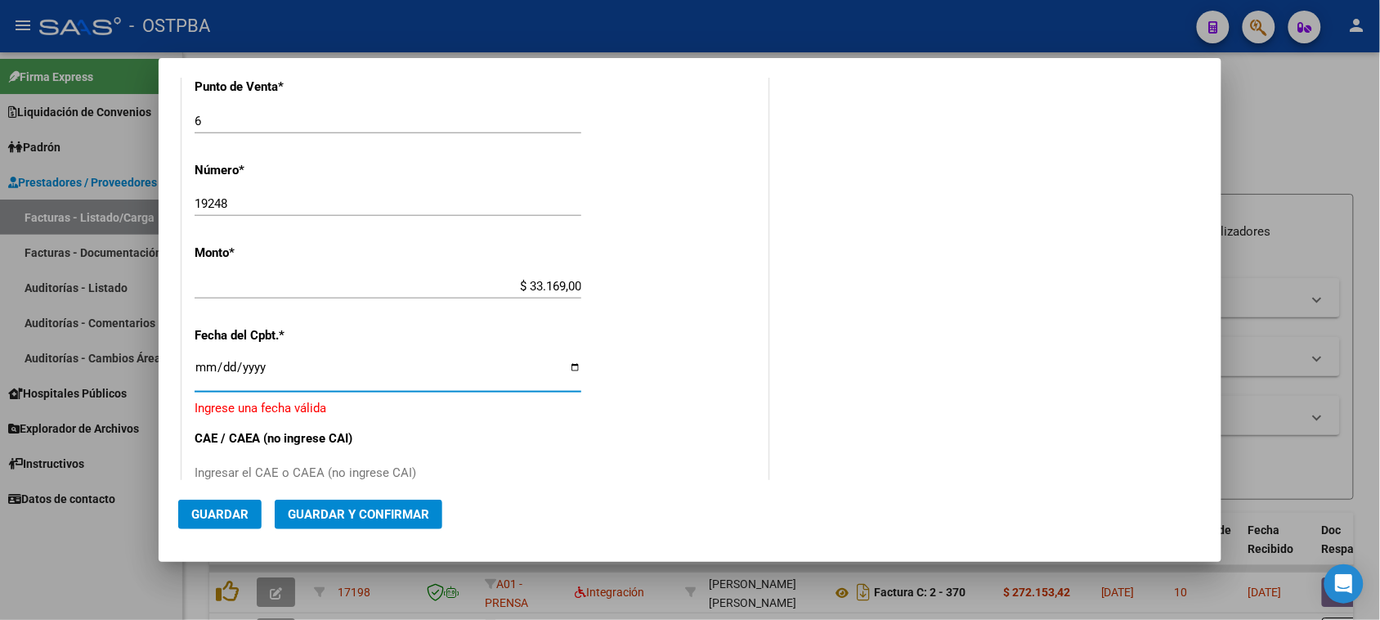
click at [201, 370] on input "Ingresar la fecha" at bounding box center [388, 374] width 387 height 26
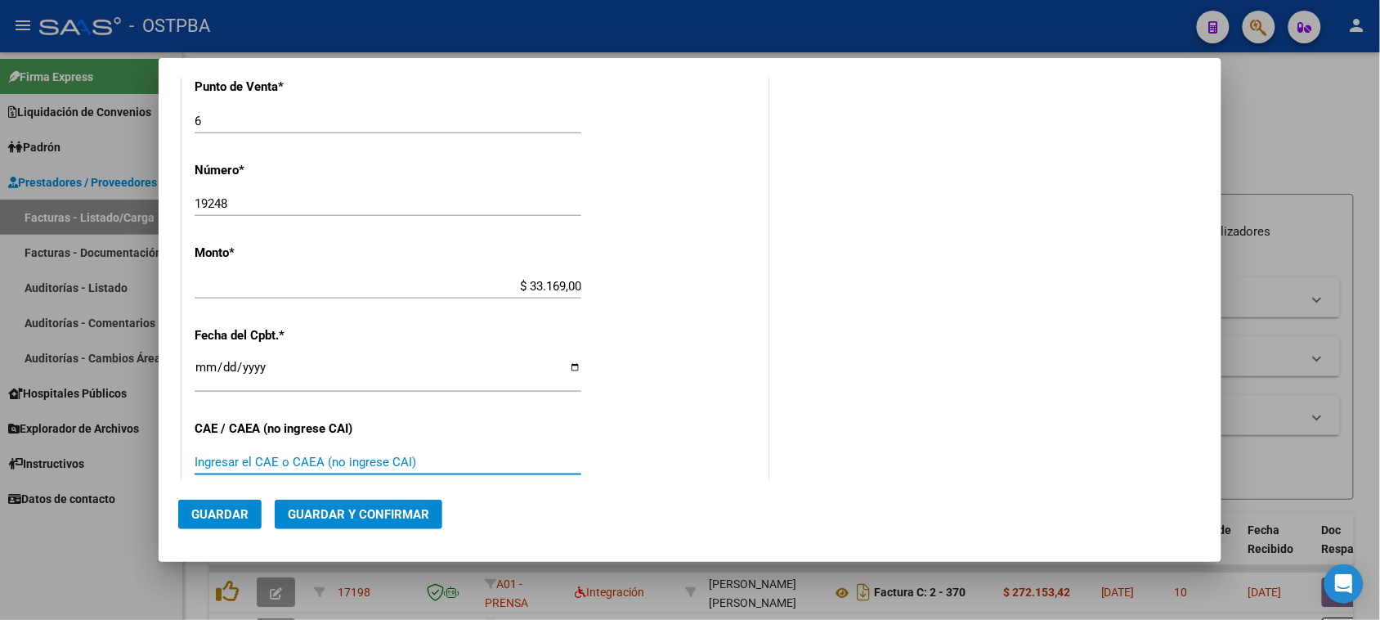
click at [215, 464] on input "Ingresar el CAE o CAEA (no ingrese CAI)" at bounding box center [388, 462] width 387 height 15
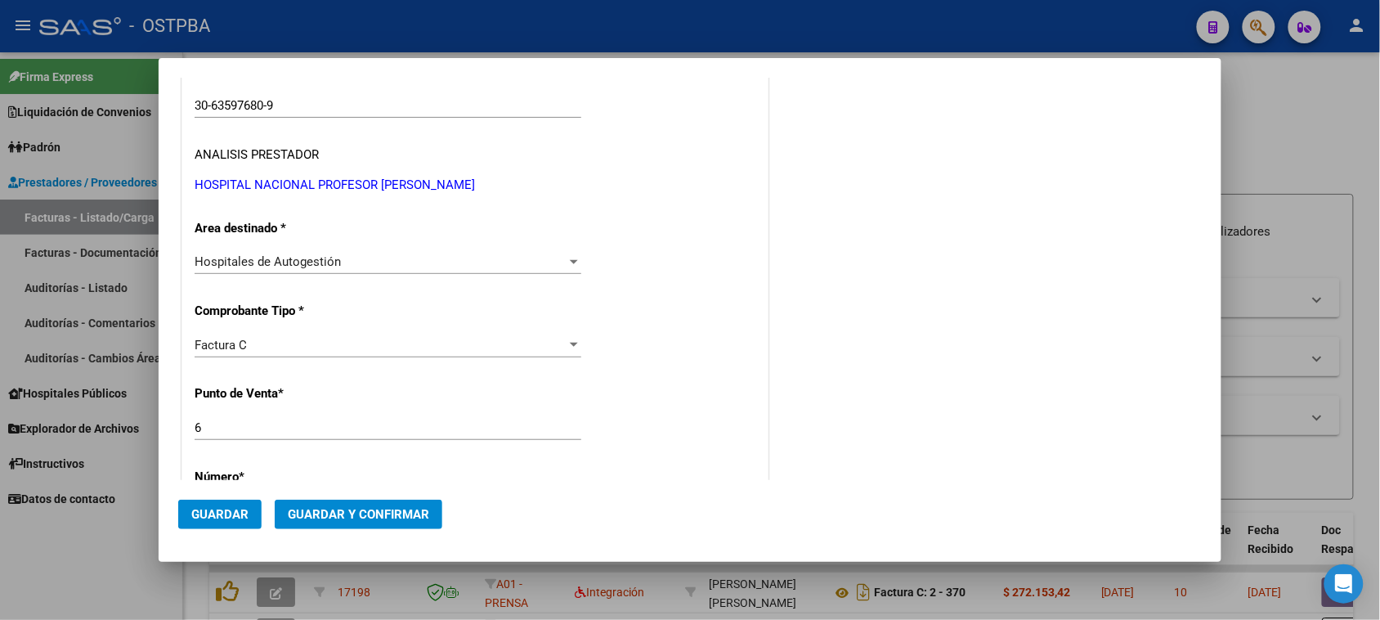
scroll to position [0, 0]
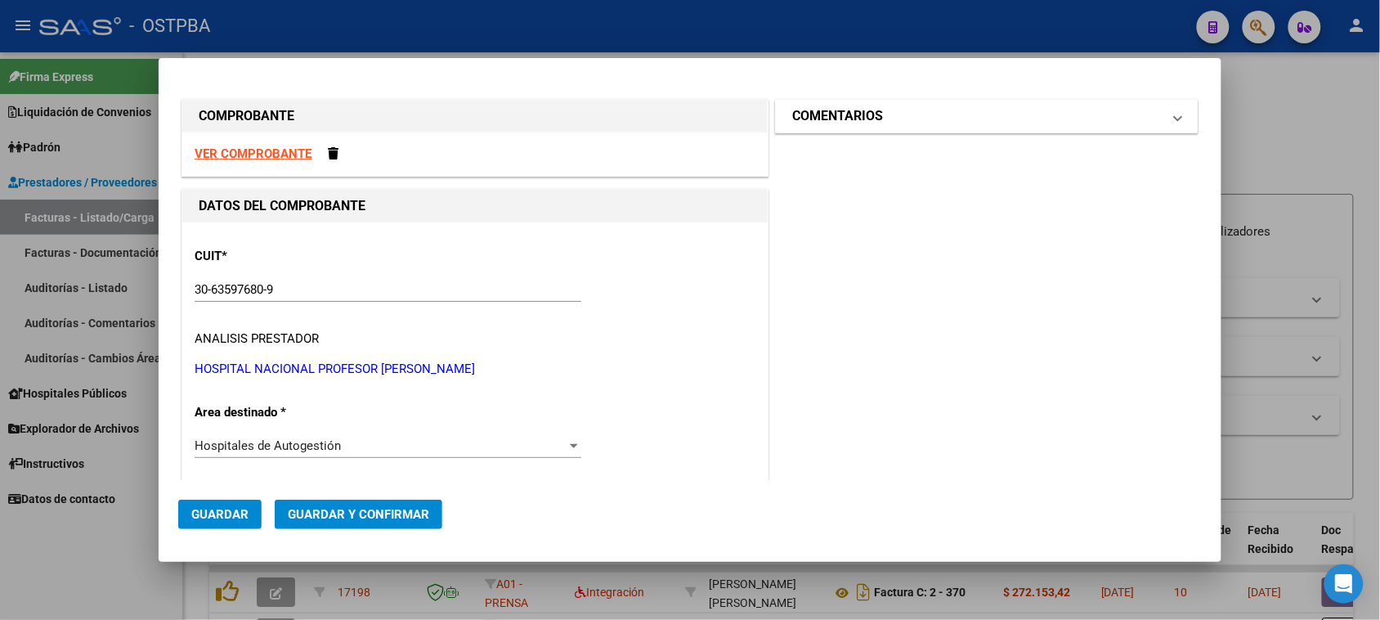
click at [1002, 123] on mat-panel-title "COMENTARIOS" at bounding box center [977, 116] width 370 height 20
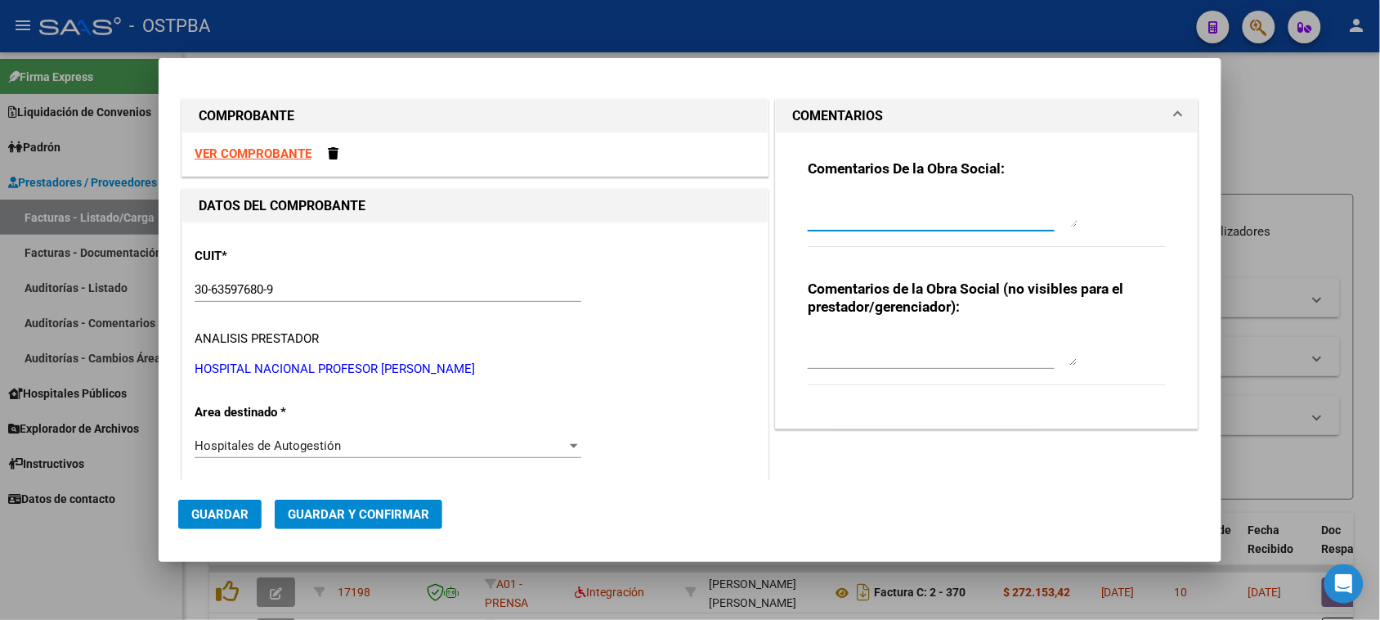
click at [922, 206] on textarea at bounding box center [943, 211] width 270 height 33
click at [238, 512] on span "Guardar" at bounding box center [219, 514] width 57 height 15
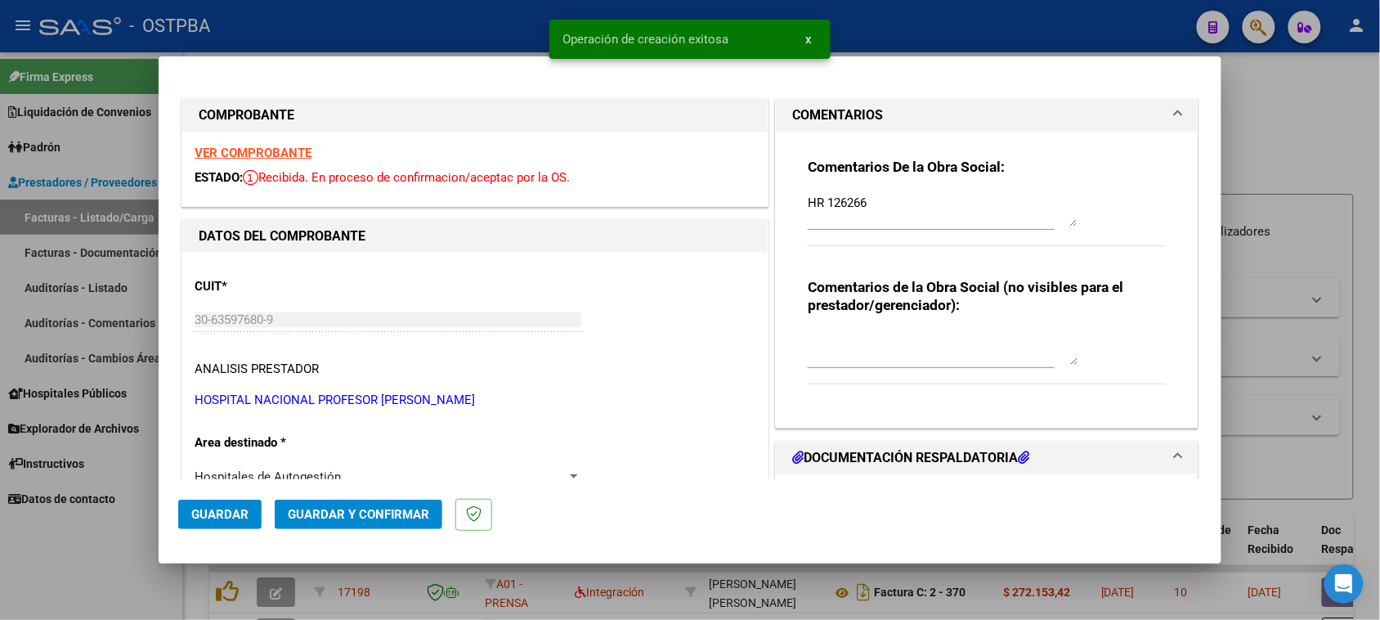
scroll to position [204, 0]
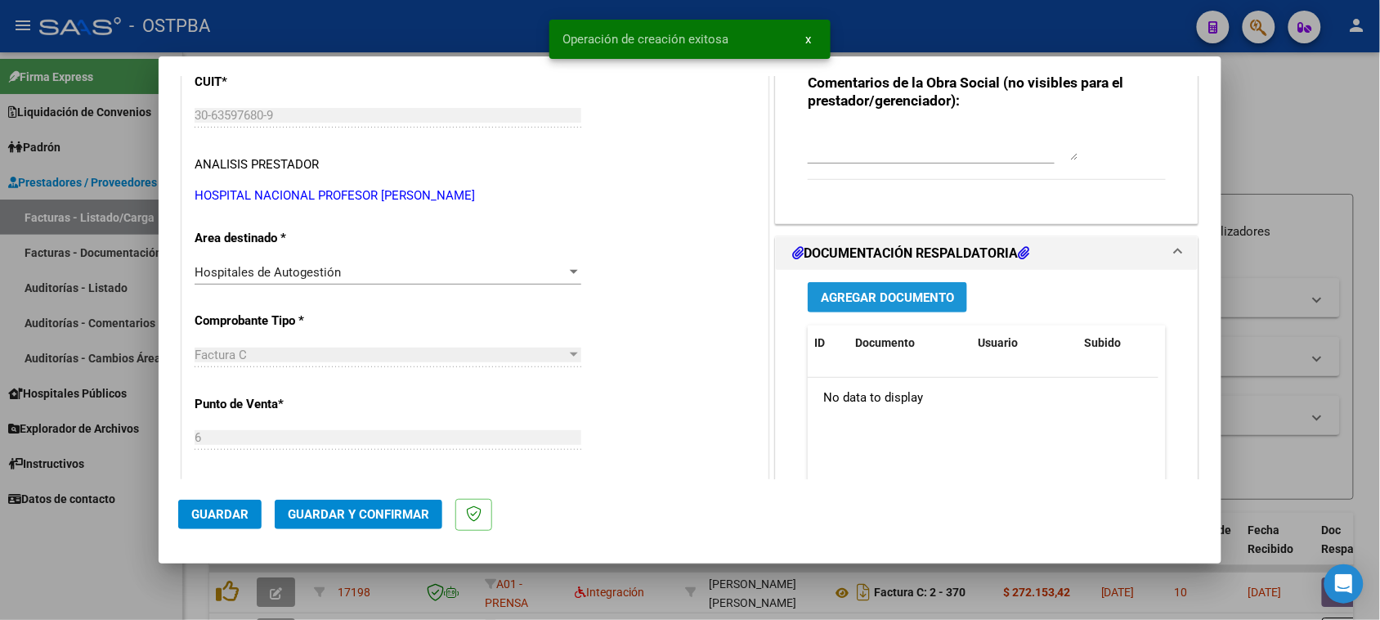
click at [903, 295] on span "Agregar Documento" at bounding box center [887, 297] width 133 height 15
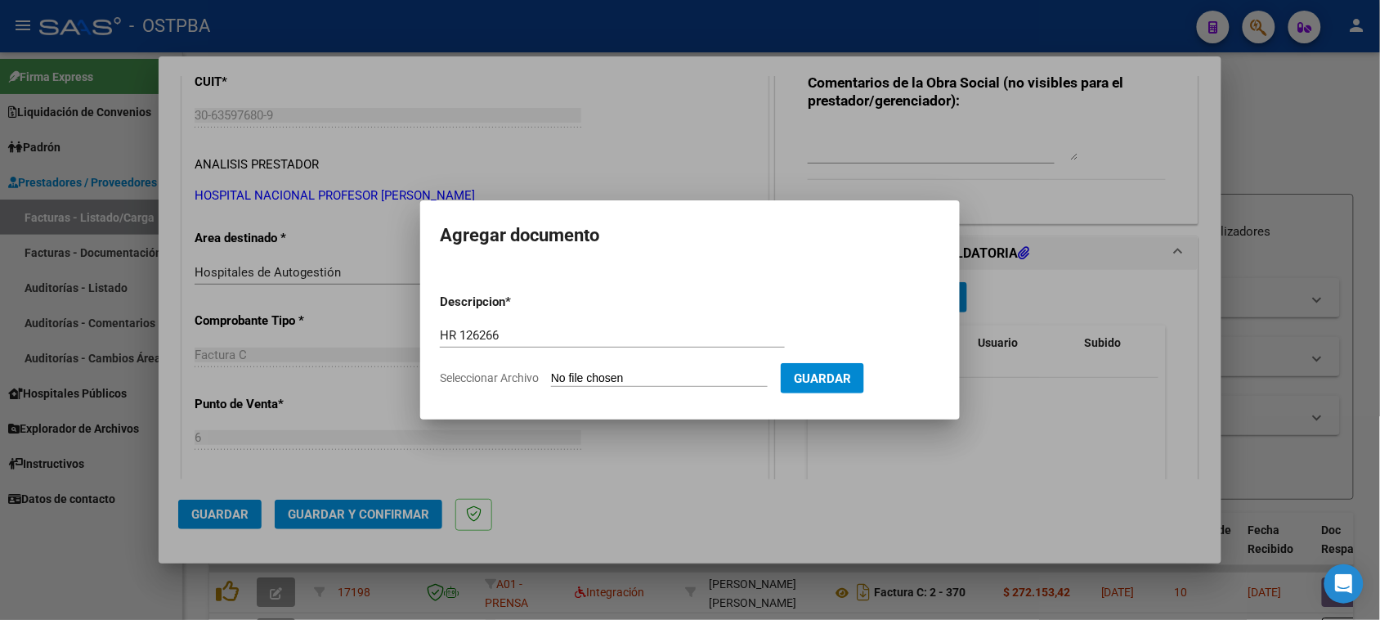
click at [551, 371] on input "Seleccionar Archivo" at bounding box center [659, 379] width 217 height 16
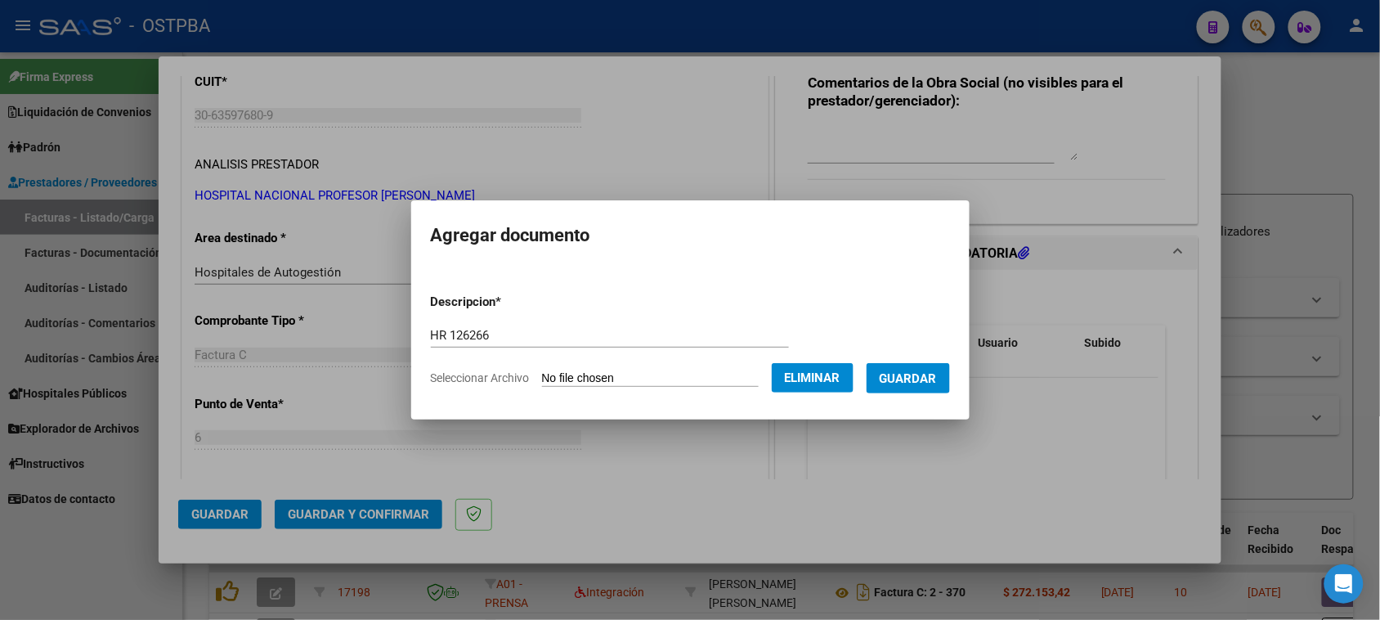
click at [937, 379] on span "Guardar" at bounding box center [908, 378] width 57 height 15
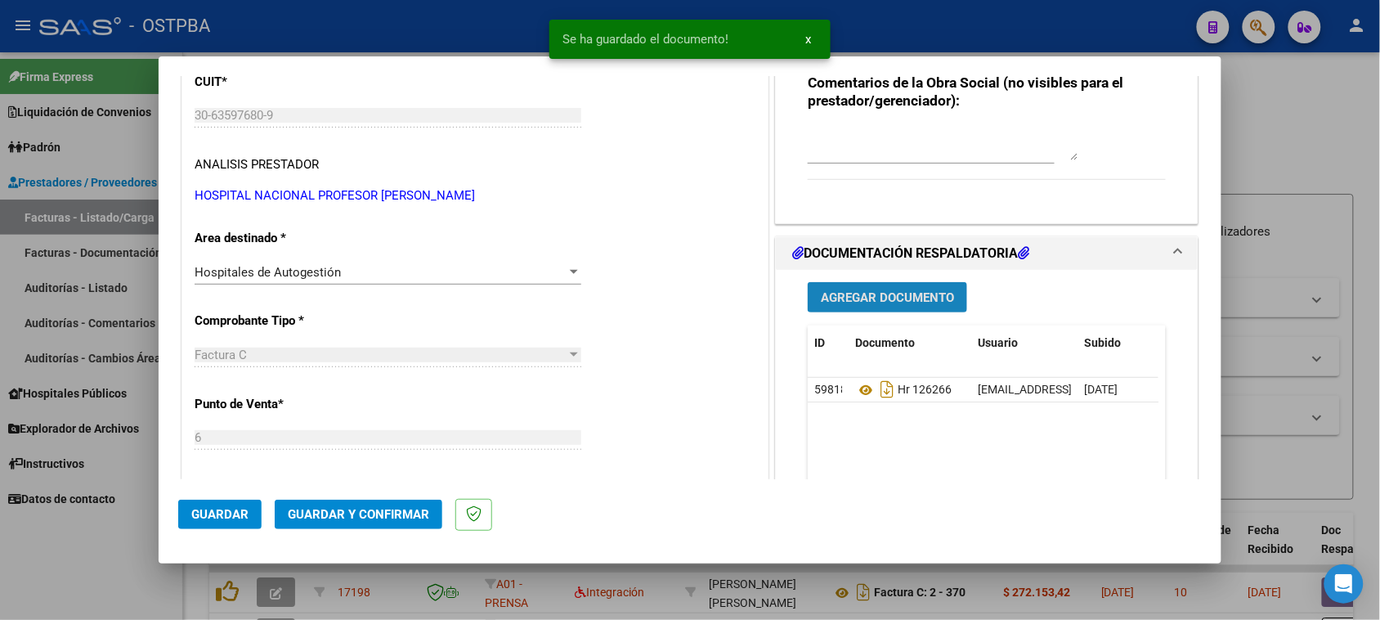
click at [883, 295] on span "Agregar Documento" at bounding box center [887, 297] width 133 height 15
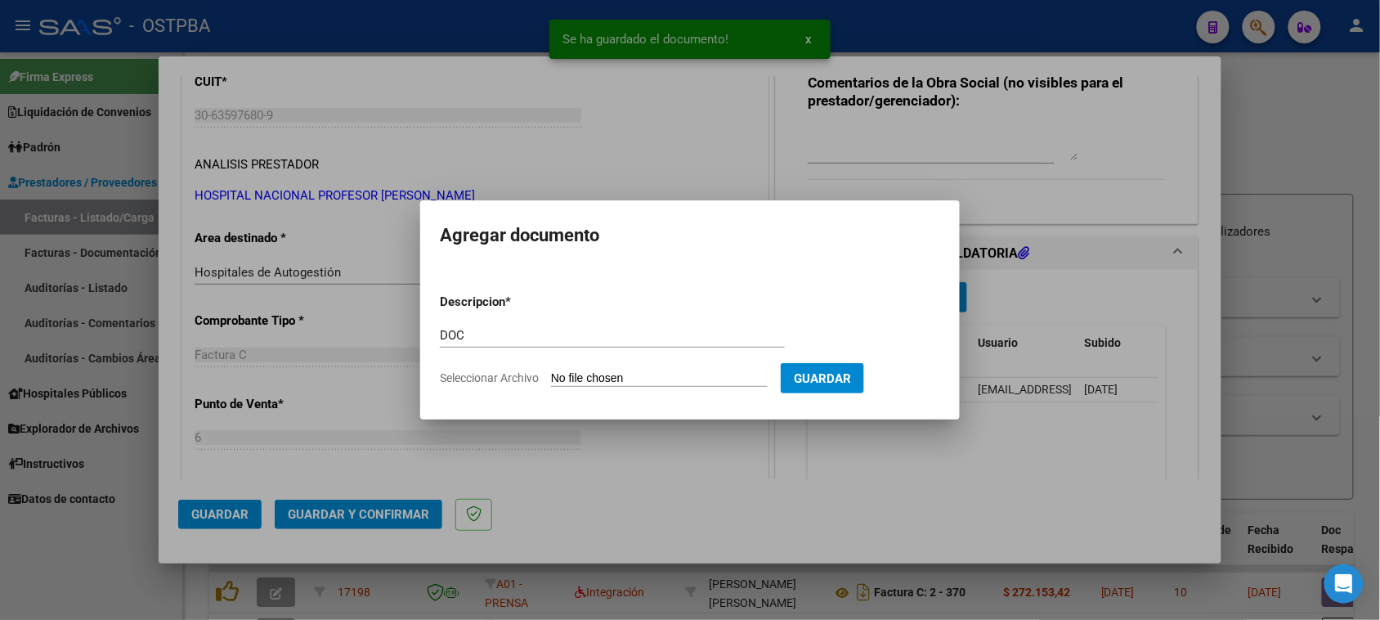
click at [551, 371] on input "Seleccionar Archivo" at bounding box center [659, 379] width 217 height 16
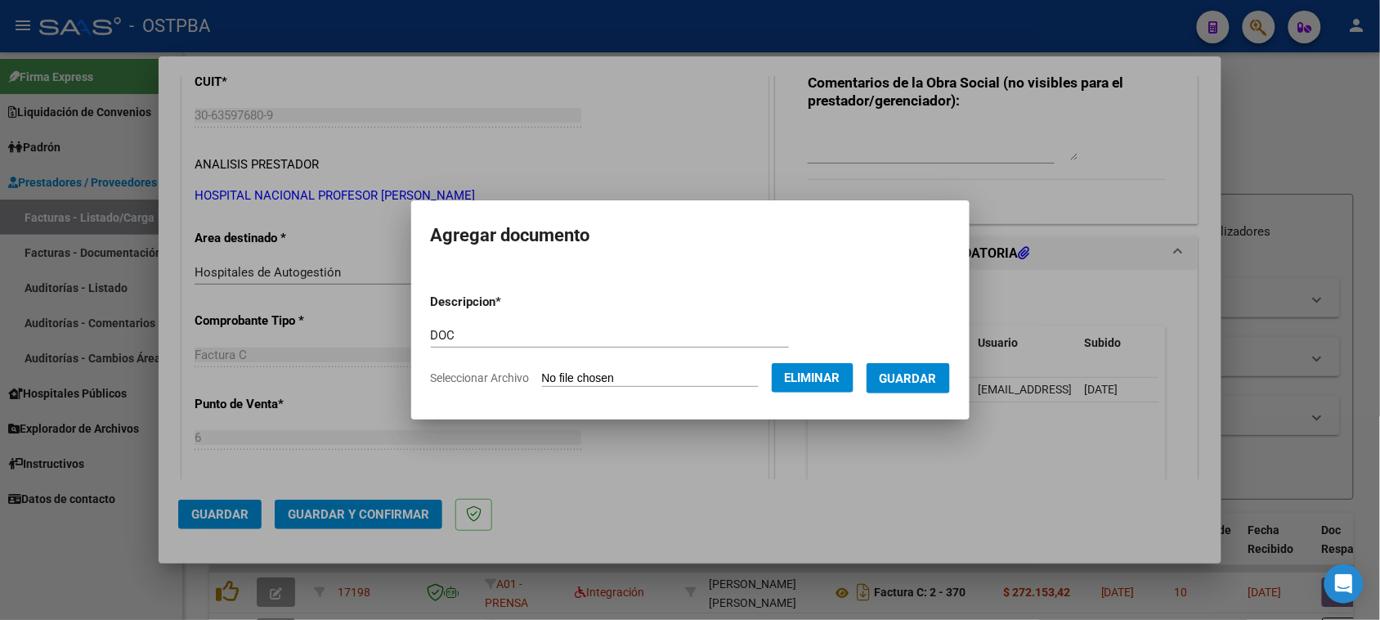
click at [950, 394] on form "Descripcion * DOC Escriba aquí una descripcion Seleccionar Archivo Eliminar Gua…" at bounding box center [690, 339] width 519 height 119
click at [942, 391] on button "Guardar" at bounding box center [908, 378] width 83 height 30
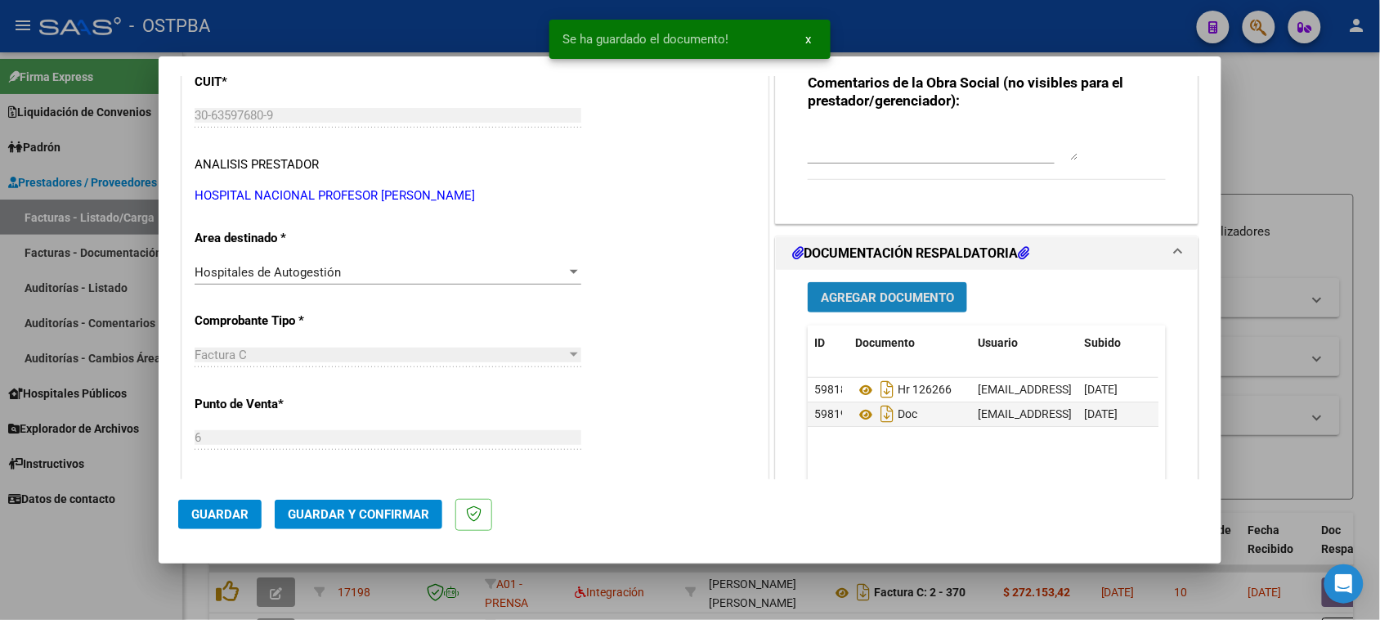
click at [872, 301] on span "Agregar Documento" at bounding box center [887, 297] width 133 height 15
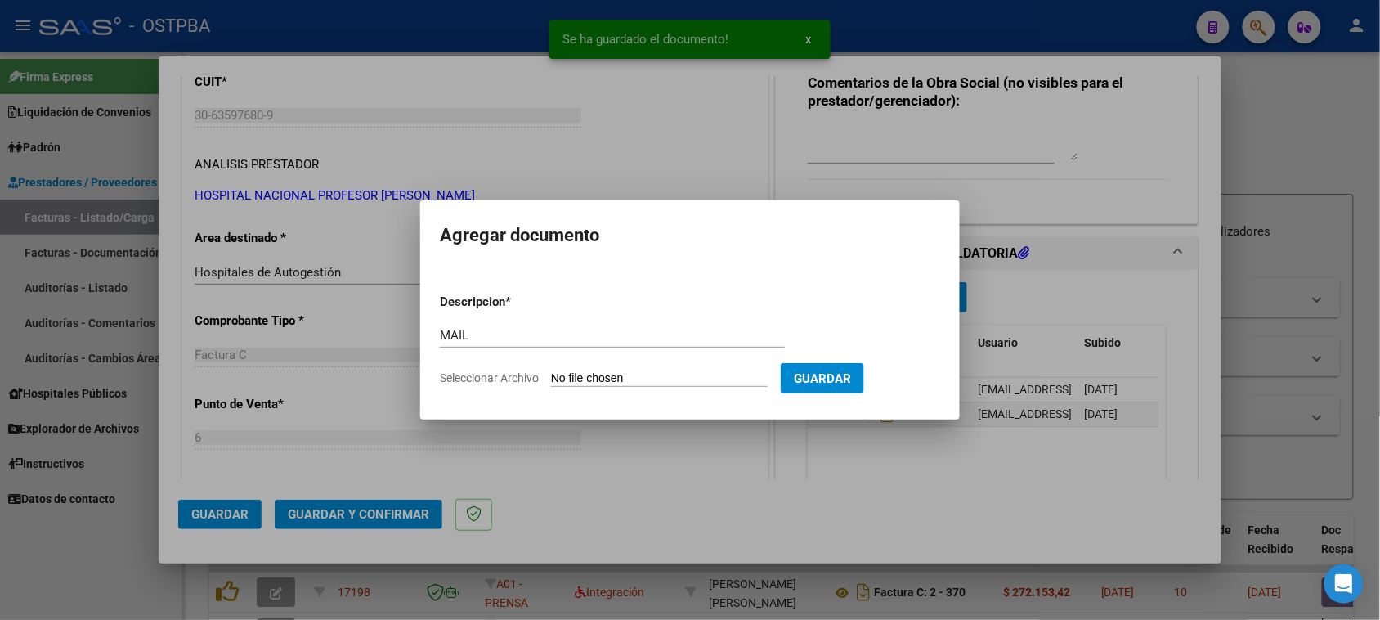
click at [551, 371] on input "Seleccionar Archivo" at bounding box center [659, 379] width 217 height 16
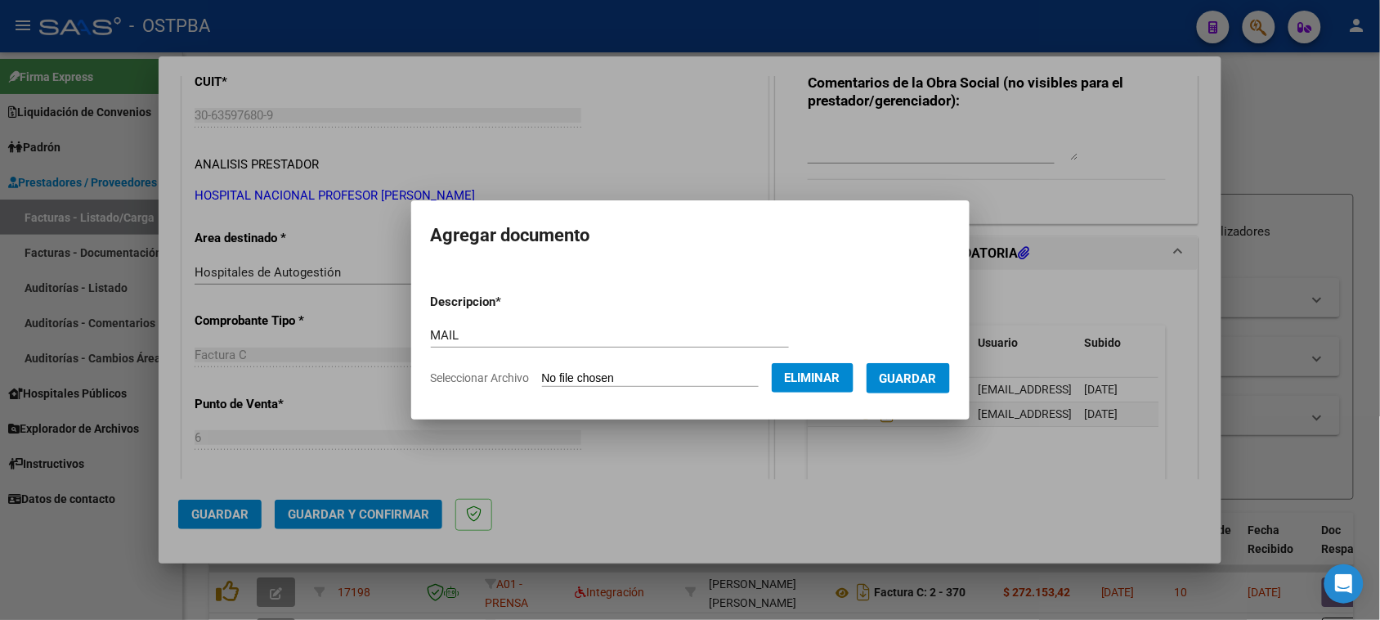
click at [899, 379] on span "Guardar" at bounding box center [908, 378] width 57 height 15
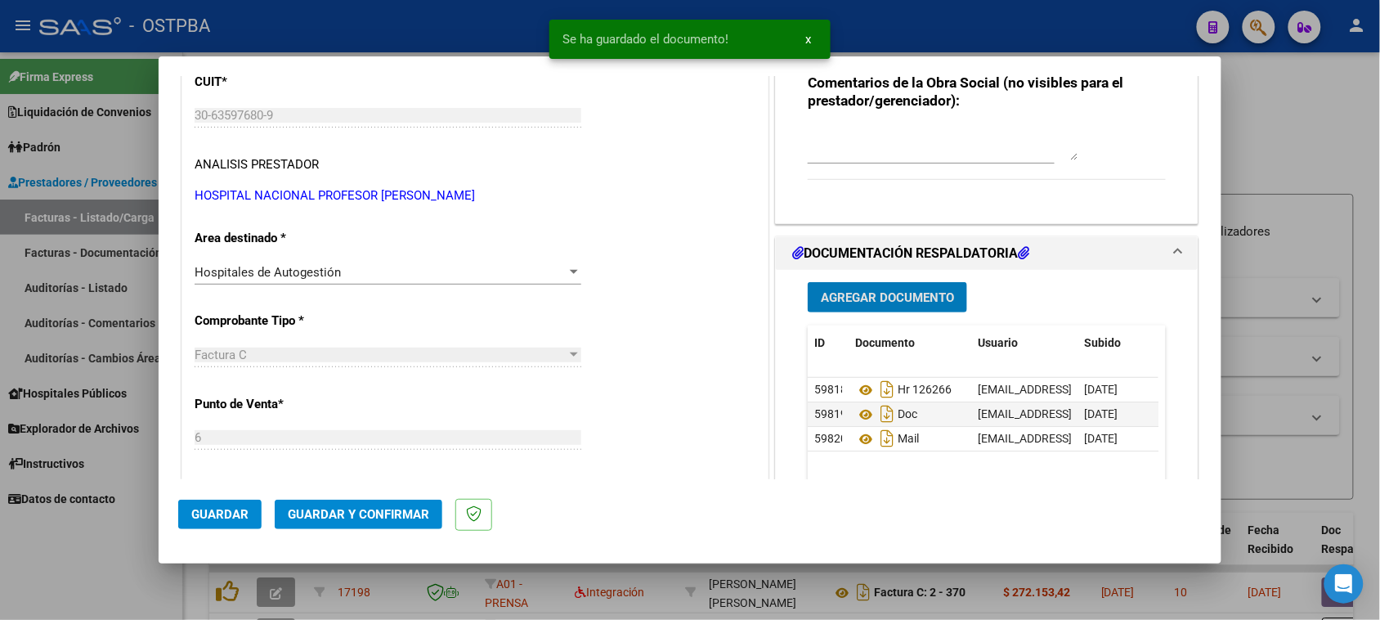
click at [386, 516] on span "Guardar y Confirmar" at bounding box center [358, 514] width 141 height 15
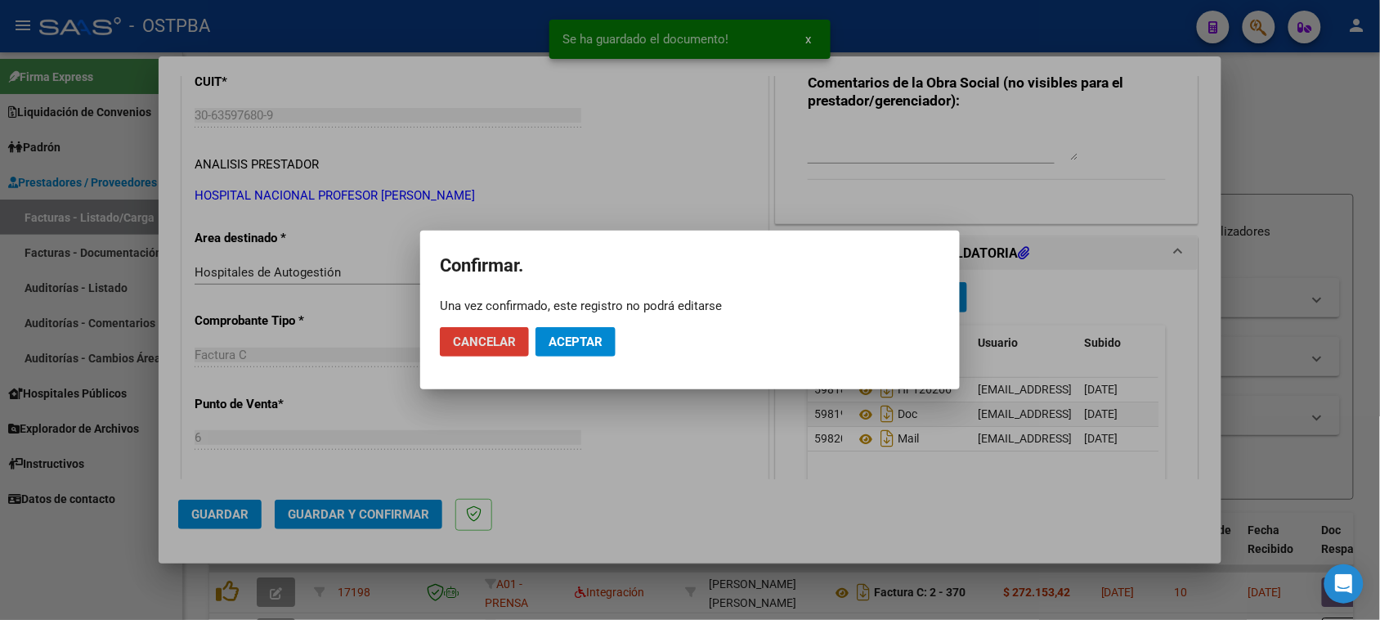
click at [593, 331] on button "Aceptar" at bounding box center [576, 341] width 80 height 29
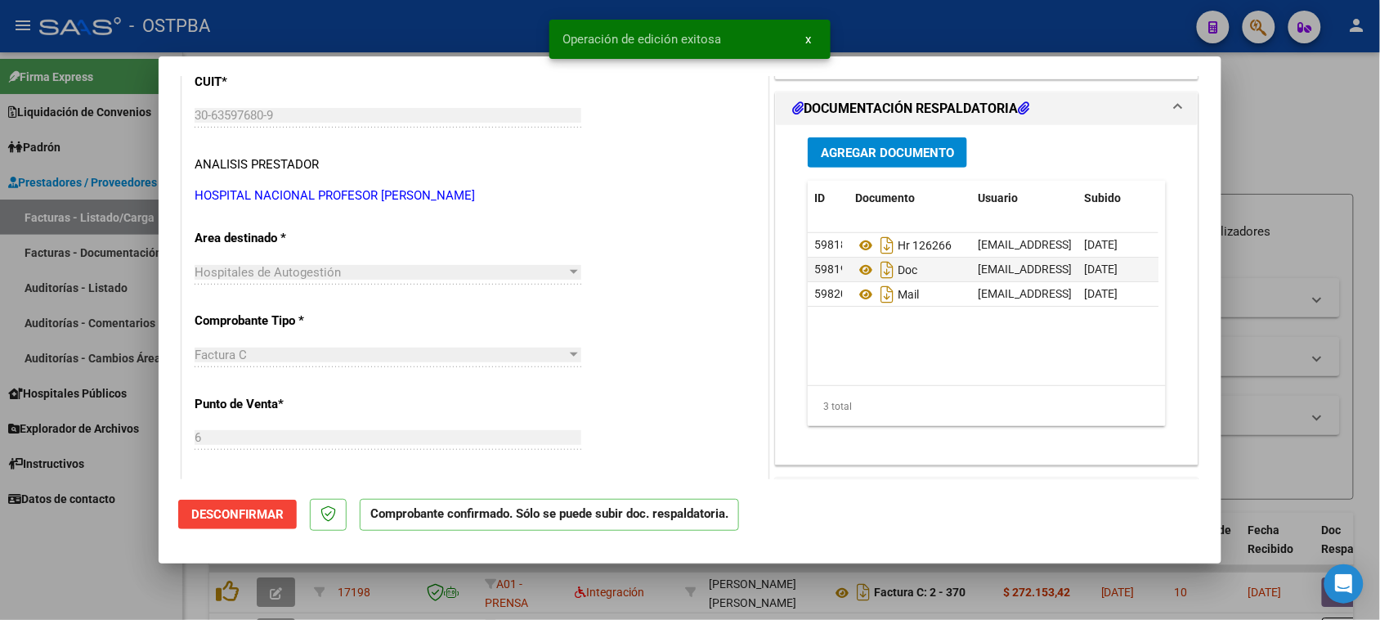
click at [125, 218] on div at bounding box center [690, 310] width 1380 height 620
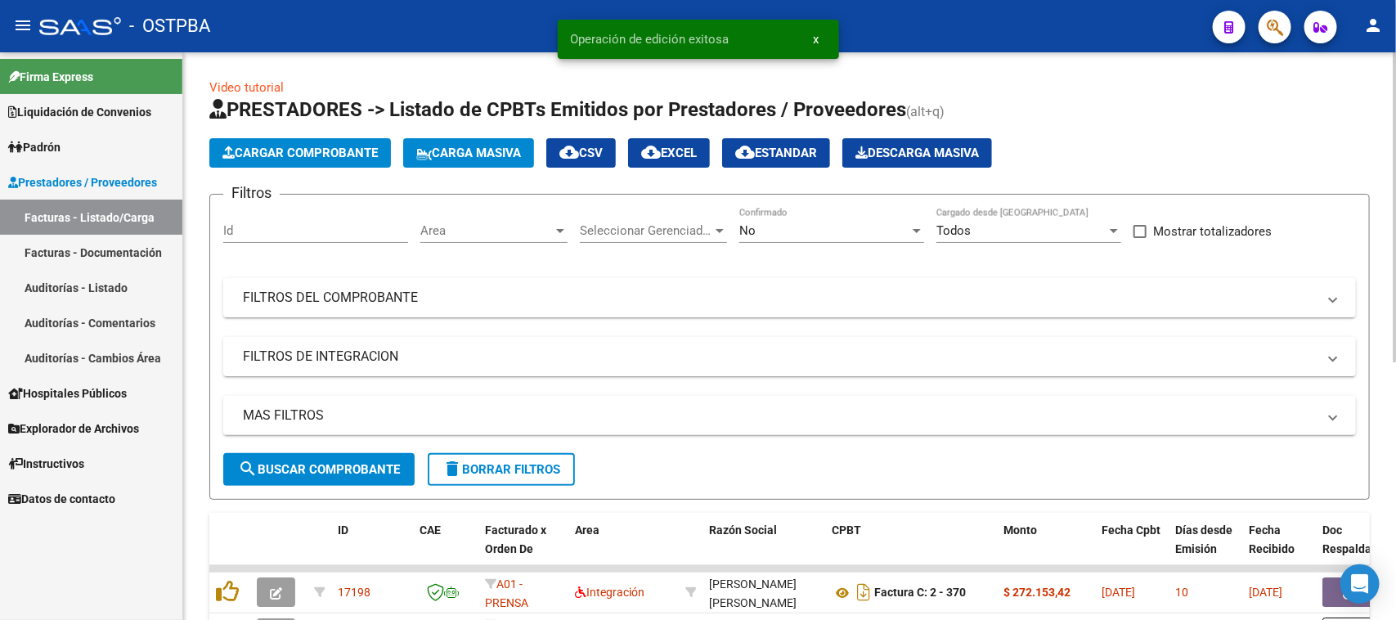
click at [235, 148] on span "Cargar Comprobante" at bounding box center [299, 153] width 155 height 15
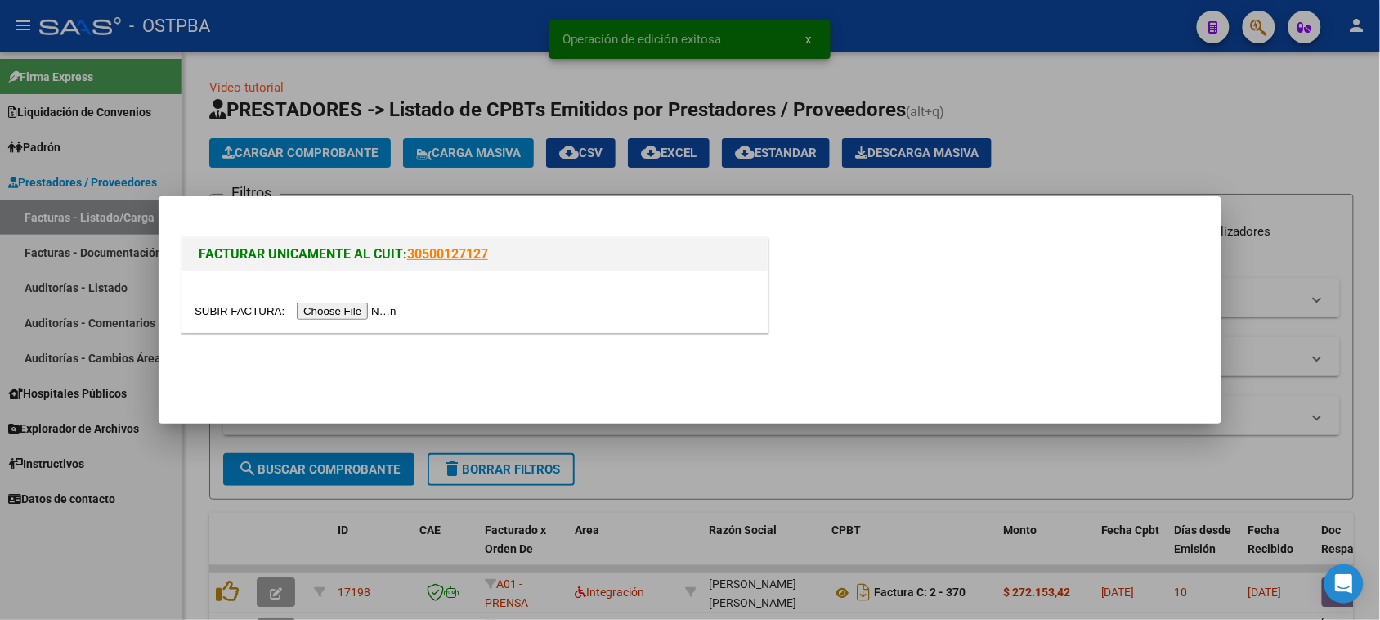
click at [379, 309] on input "file" at bounding box center [298, 311] width 207 height 17
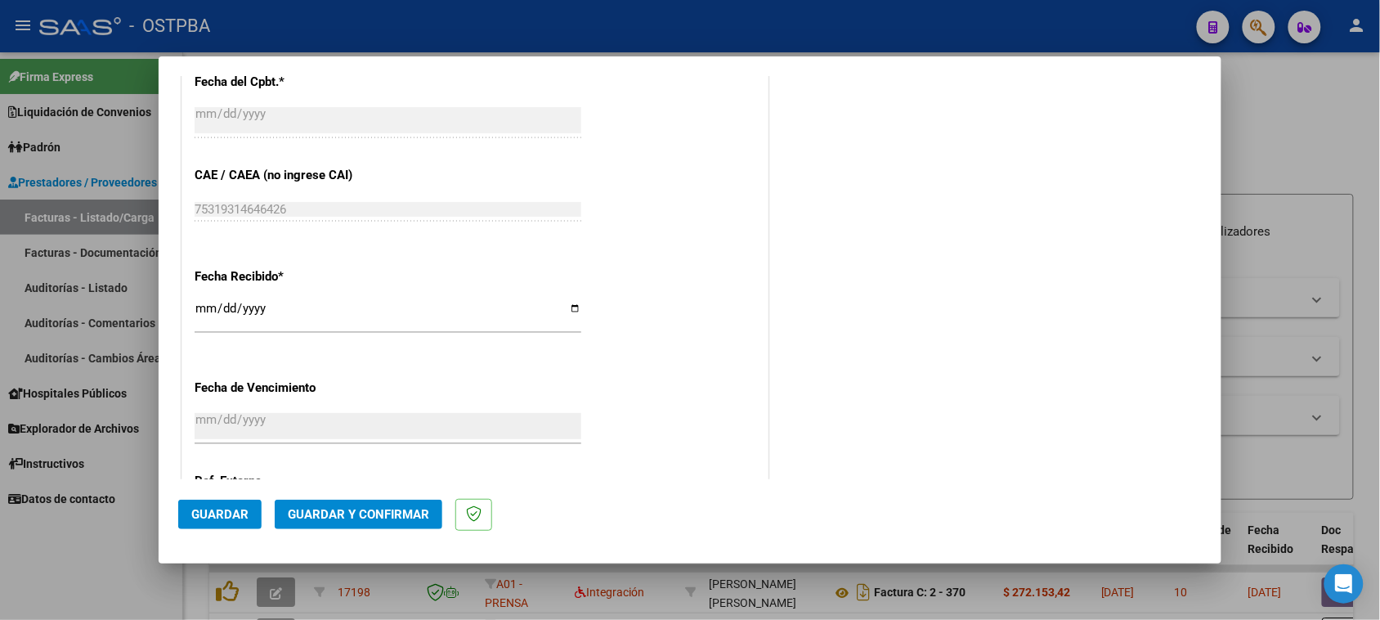
scroll to position [818, 0]
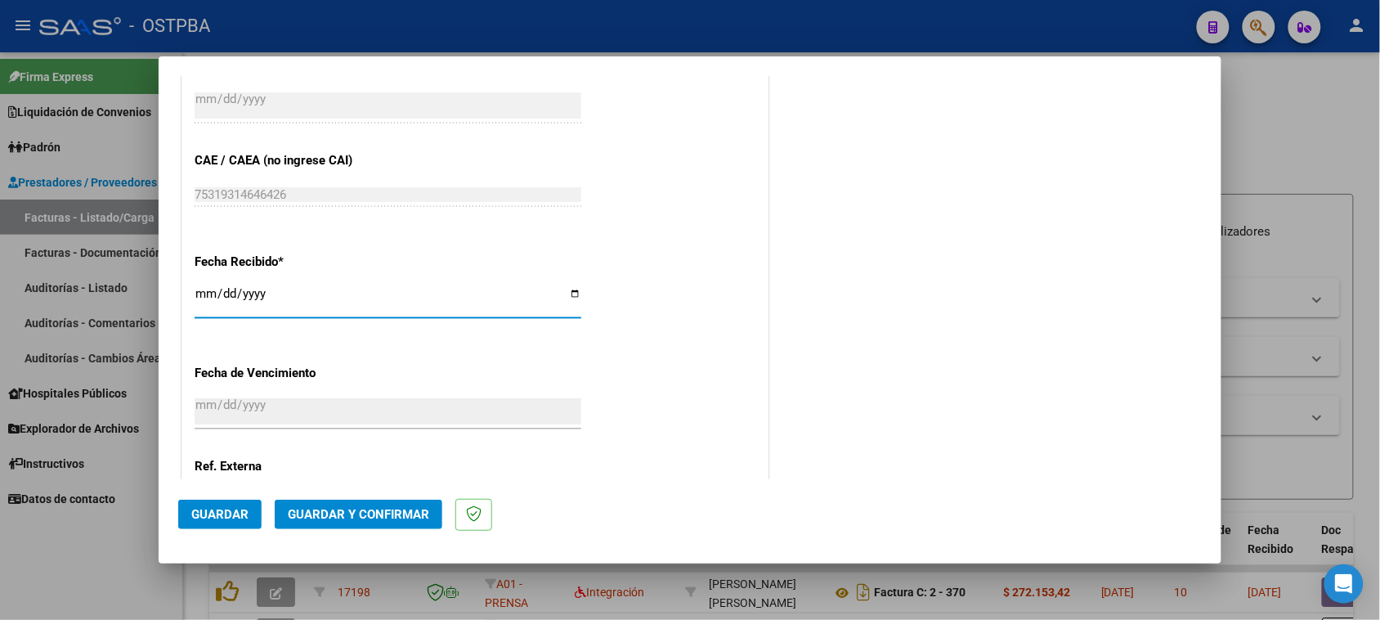
click at [202, 300] on input "[DATE]" at bounding box center [388, 300] width 387 height 26
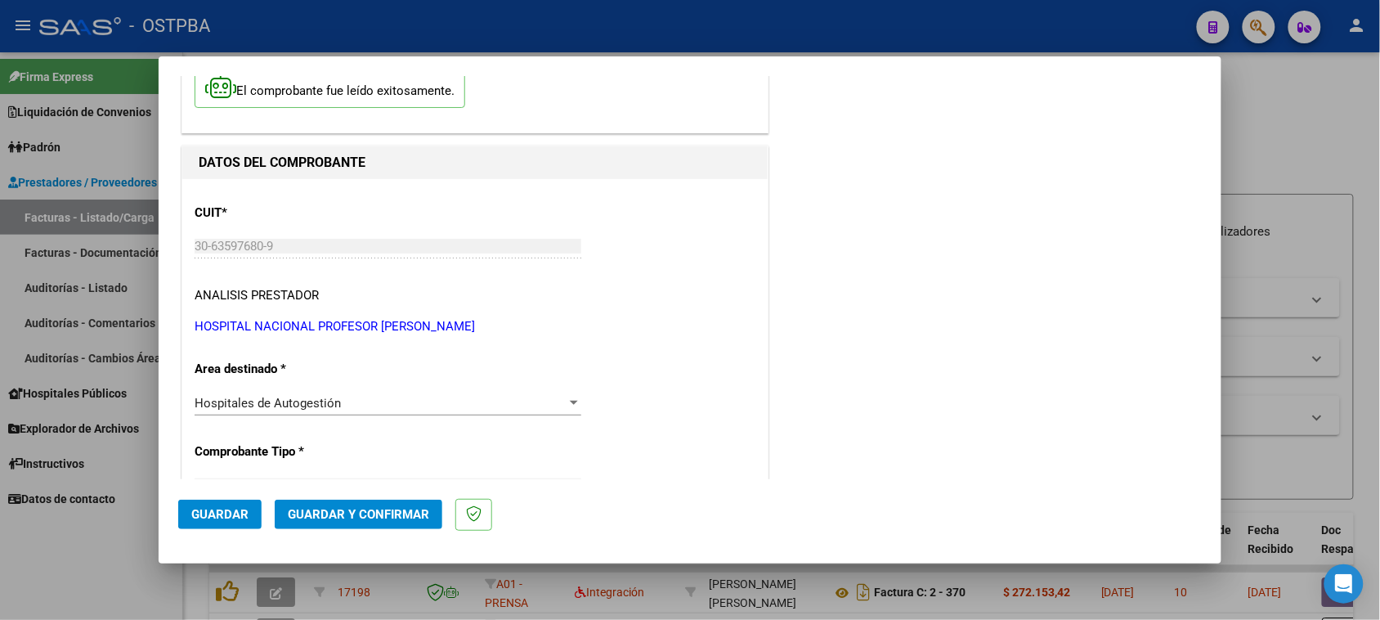
scroll to position [0, 0]
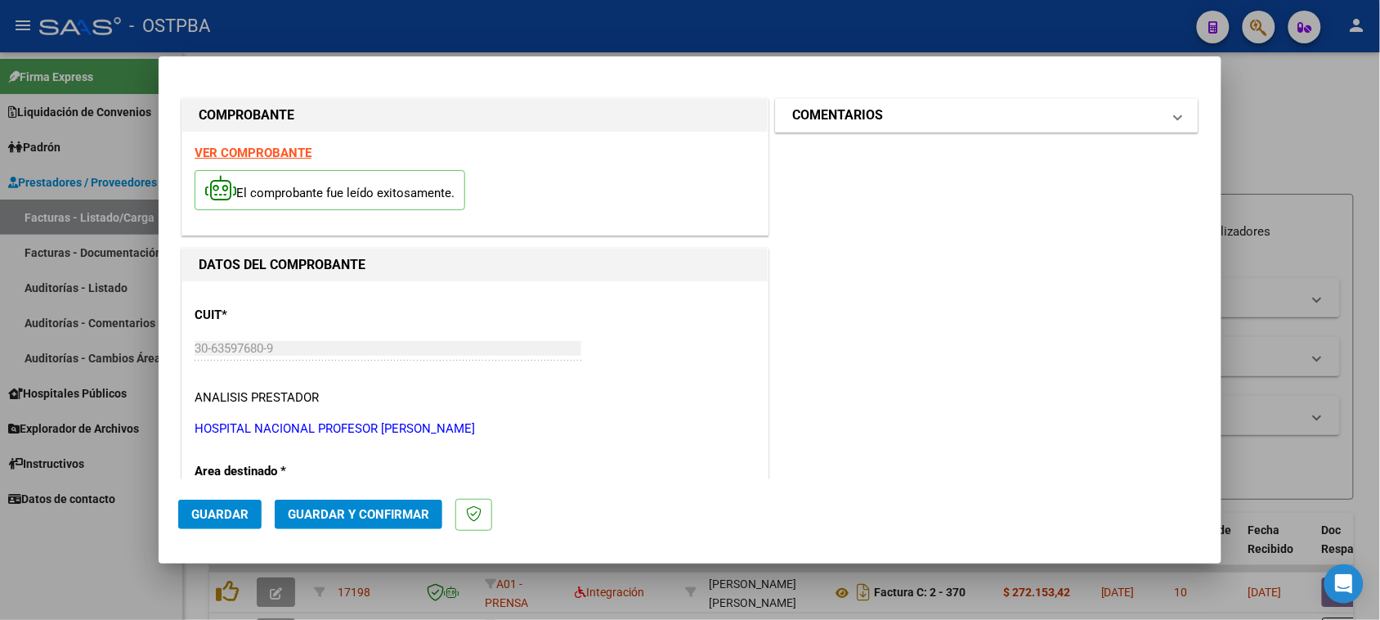
click at [852, 116] on h1 "COMENTARIOS" at bounding box center [837, 115] width 91 height 20
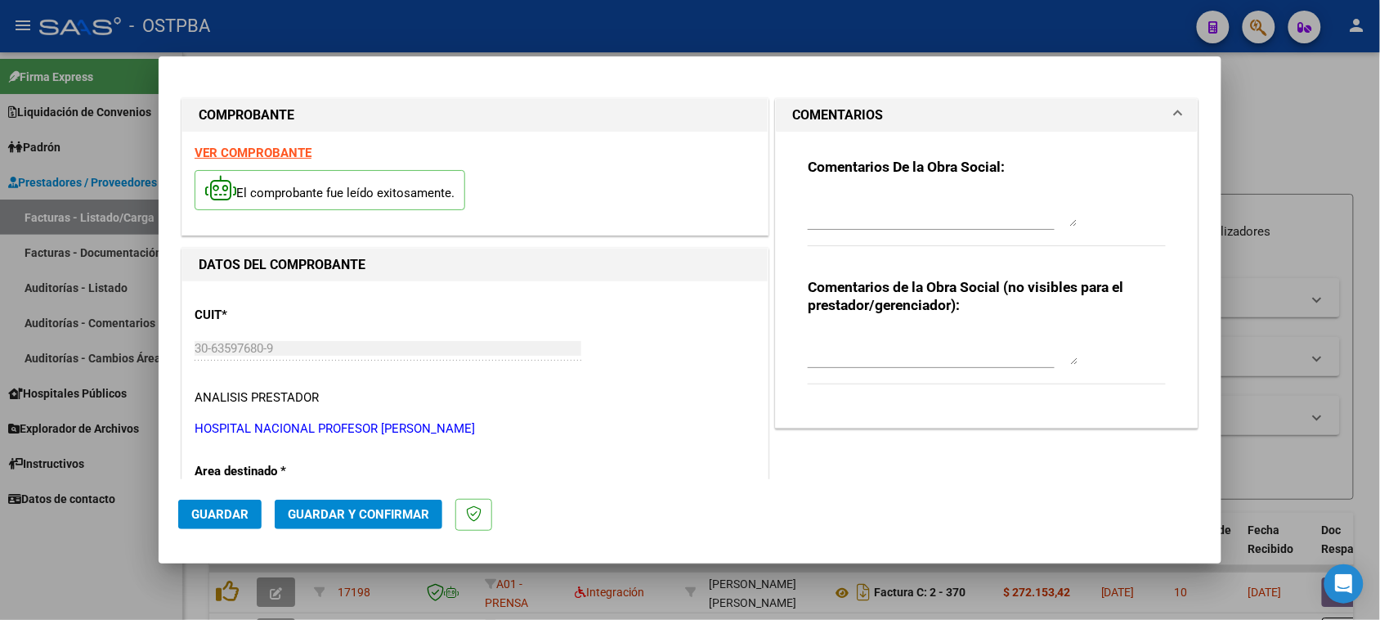
click at [871, 217] on textarea at bounding box center [943, 210] width 270 height 33
click at [225, 512] on span "Guardar" at bounding box center [219, 514] width 57 height 15
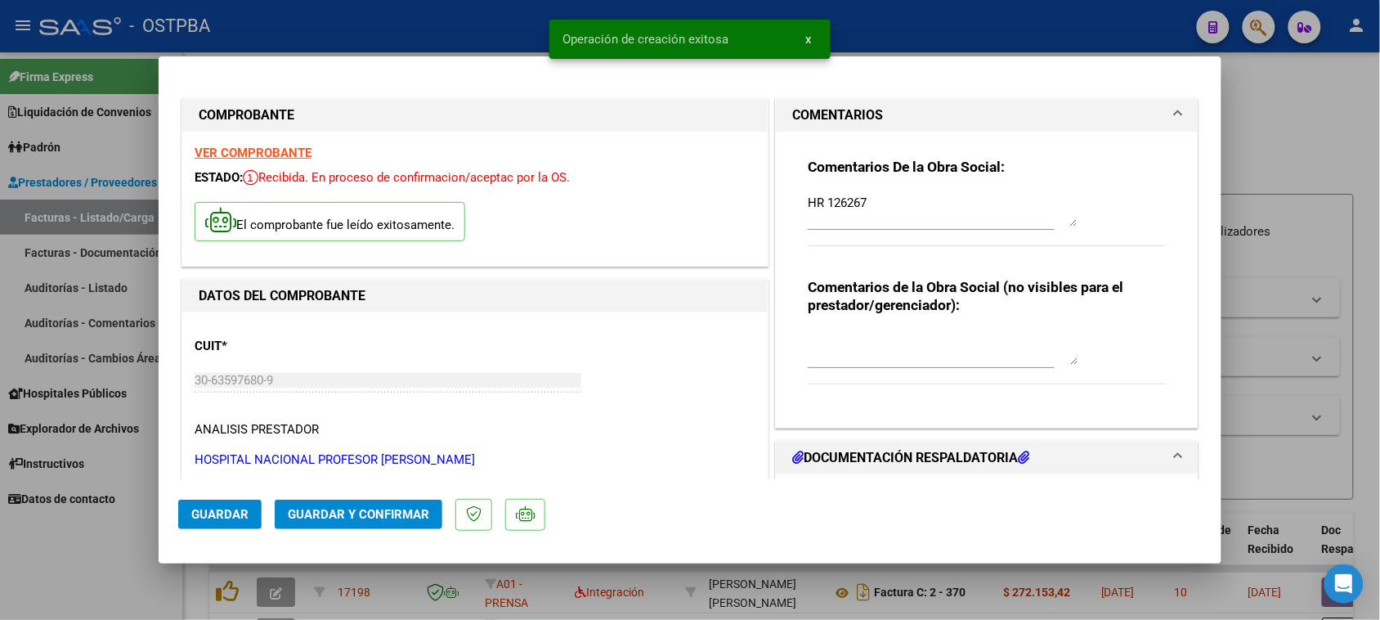
scroll to position [204, 0]
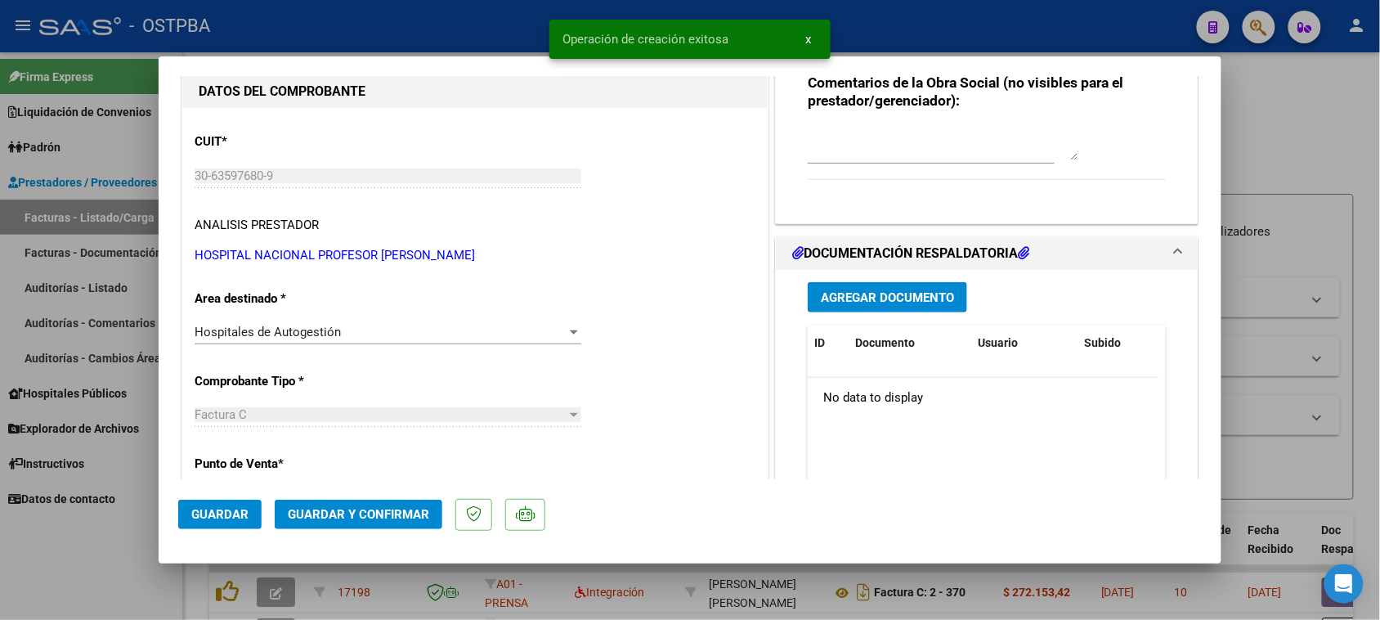
click at [910, 305] on button "Agregar Documento" at bounding box center [887, 297] width 159 height 30
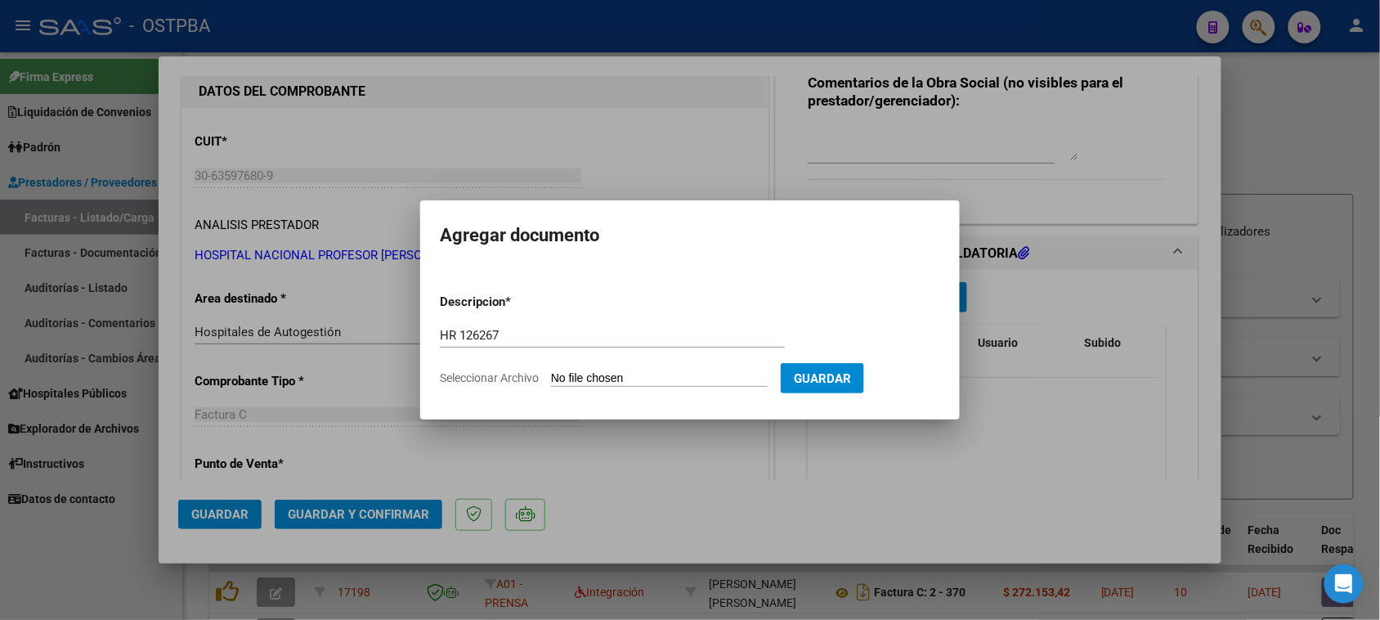
click at [551, 371] on input "Seleccionar Archivo" at bounding box center [659, 379] width 217 height 16
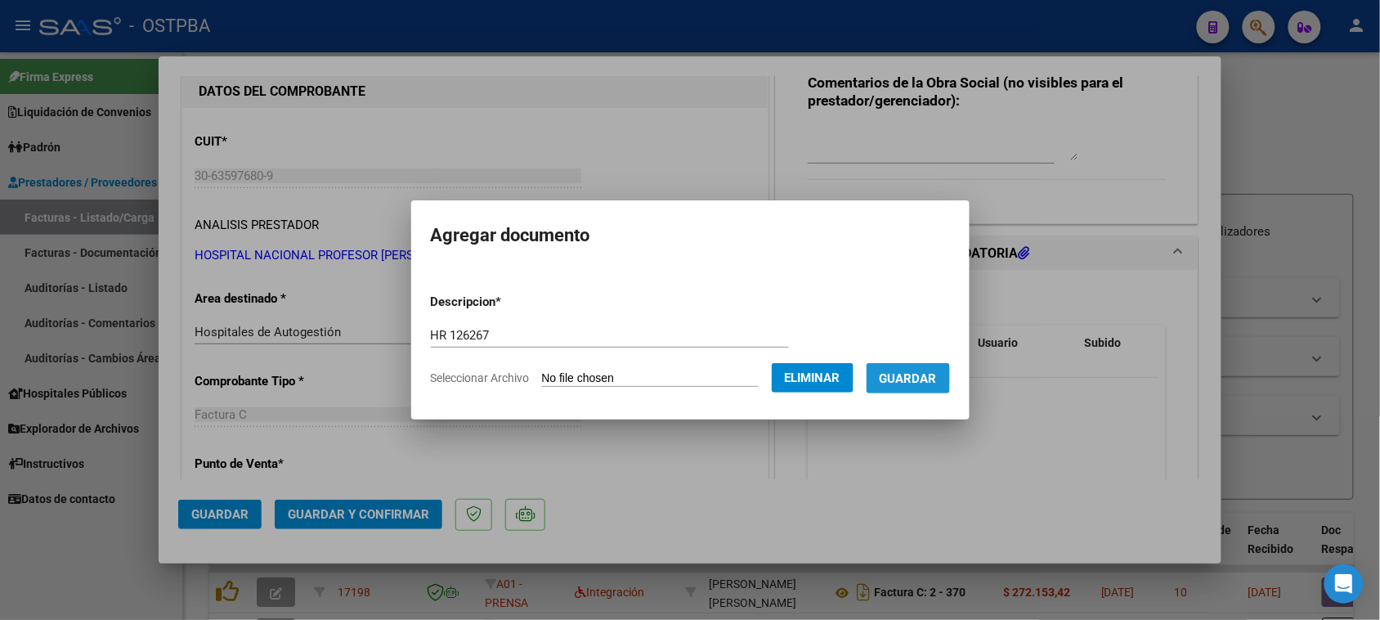
click at [937, 381] on span "Guardar" at bounding box center [908, 378] width 57 height 15
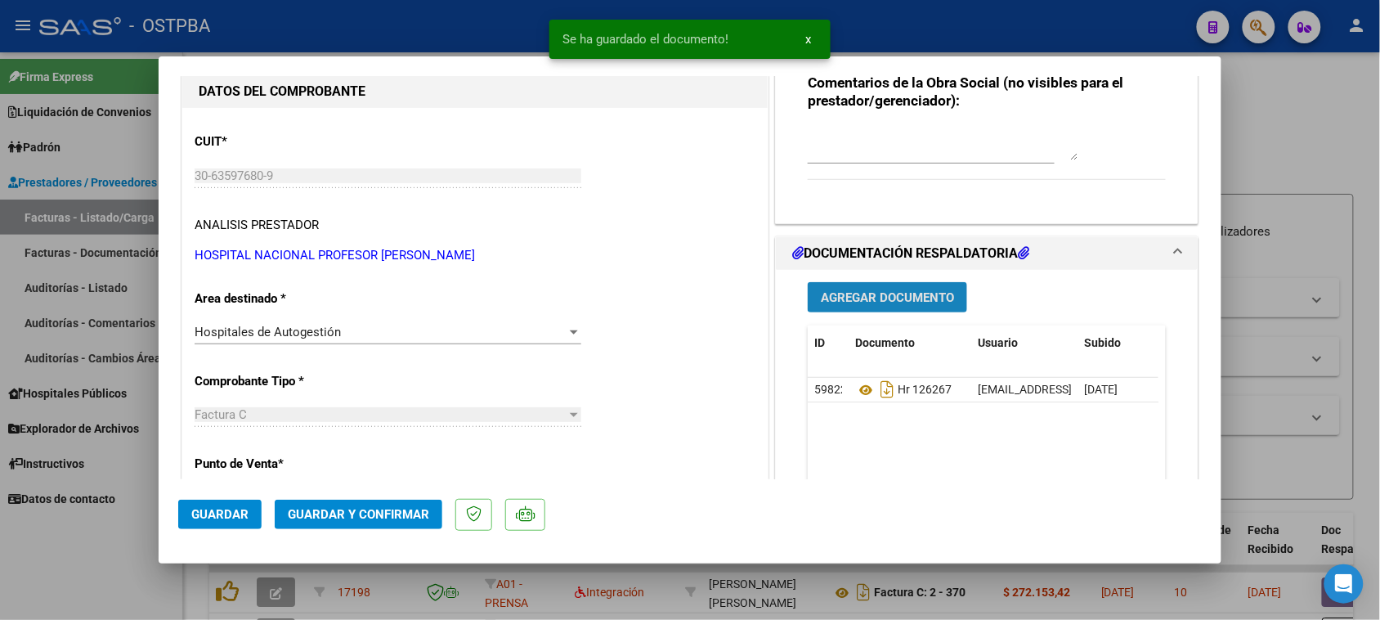
click at [917, 286] on button "Agregar Documento" at bounding box center [887, 297] width 159 height 30
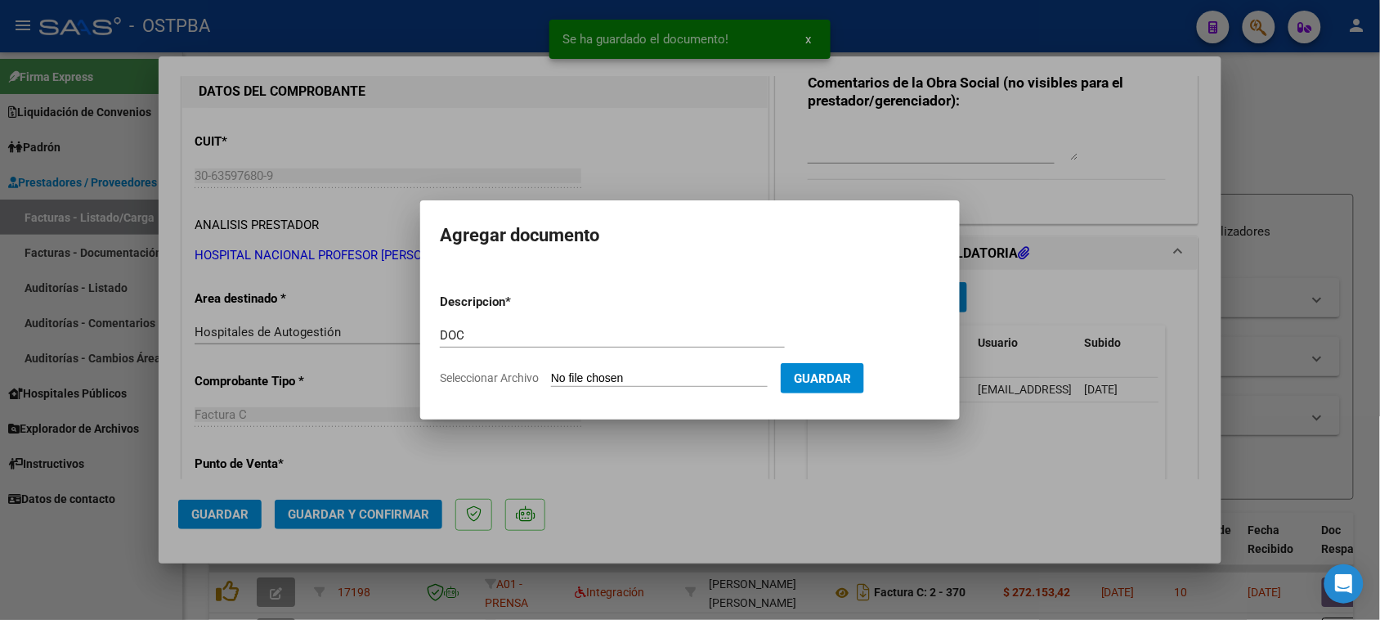
click at [551, 371] on input "Seleccionar Archivo" at bounding box center [659, 379] width 217 height 16
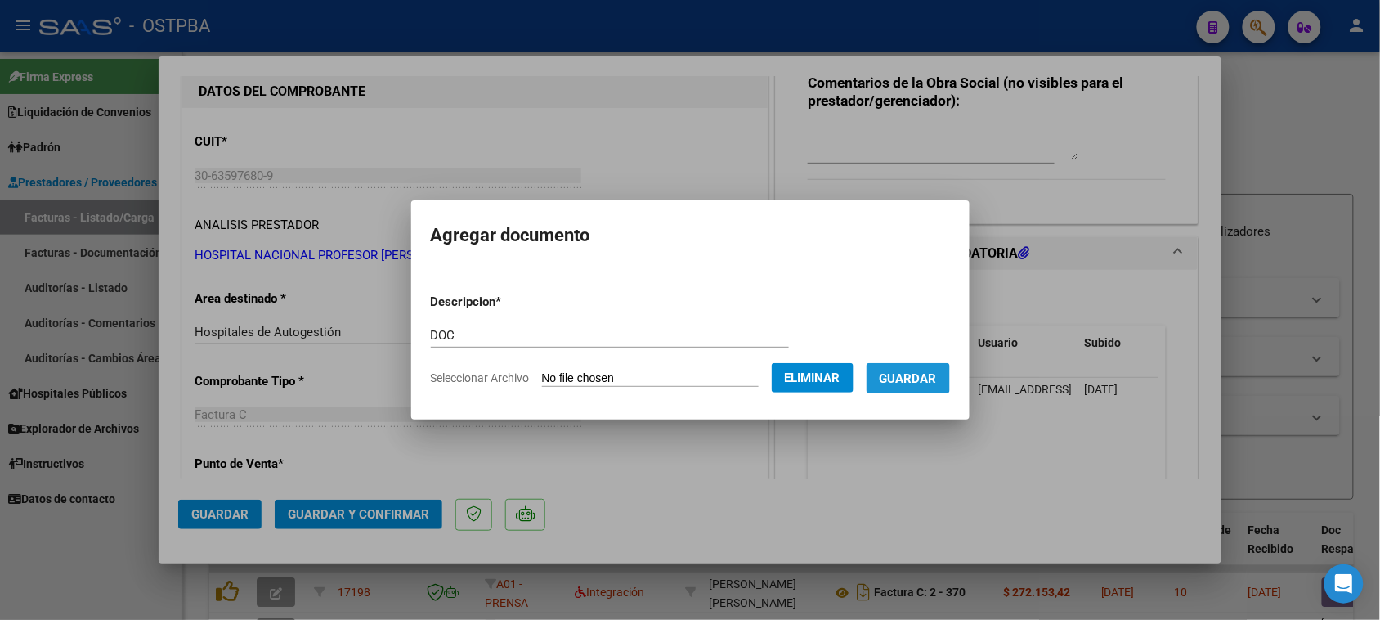
click at [926, 374] on span "Guardar" at bounding box center [908, 378] width 57 height 15
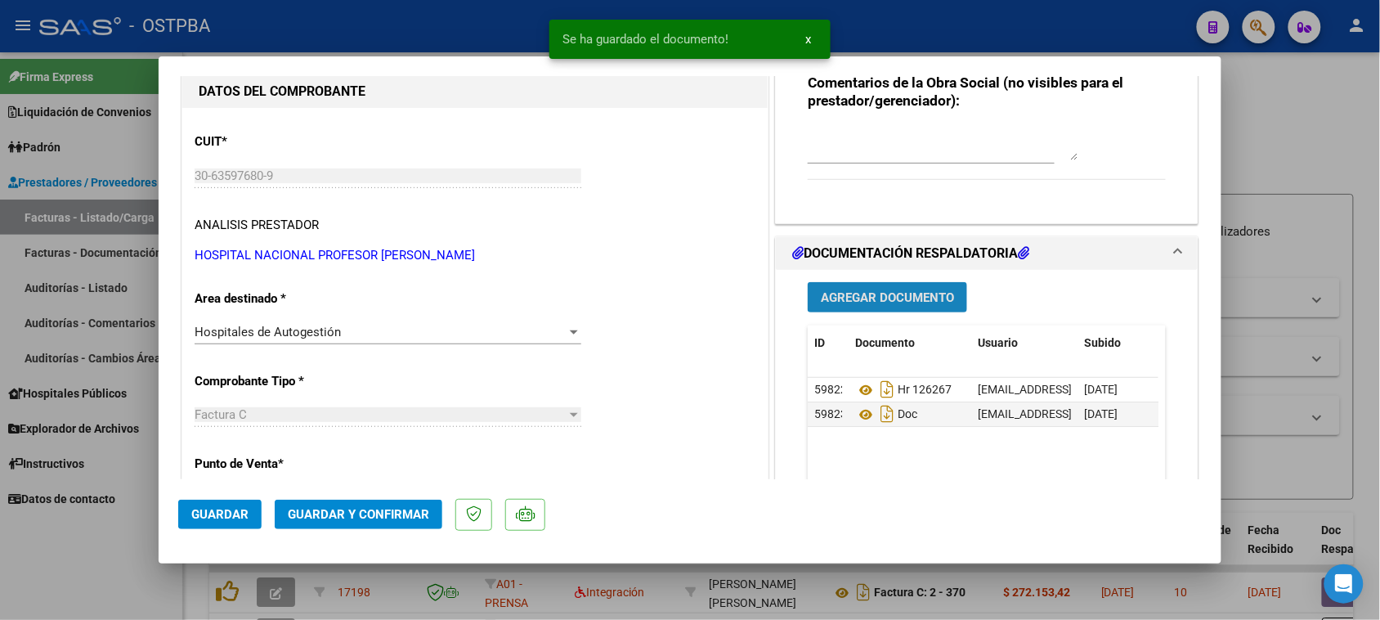
click at [914, 296] on span "Agregar Documento" at bounding box center [887, 297] width 133 height 15
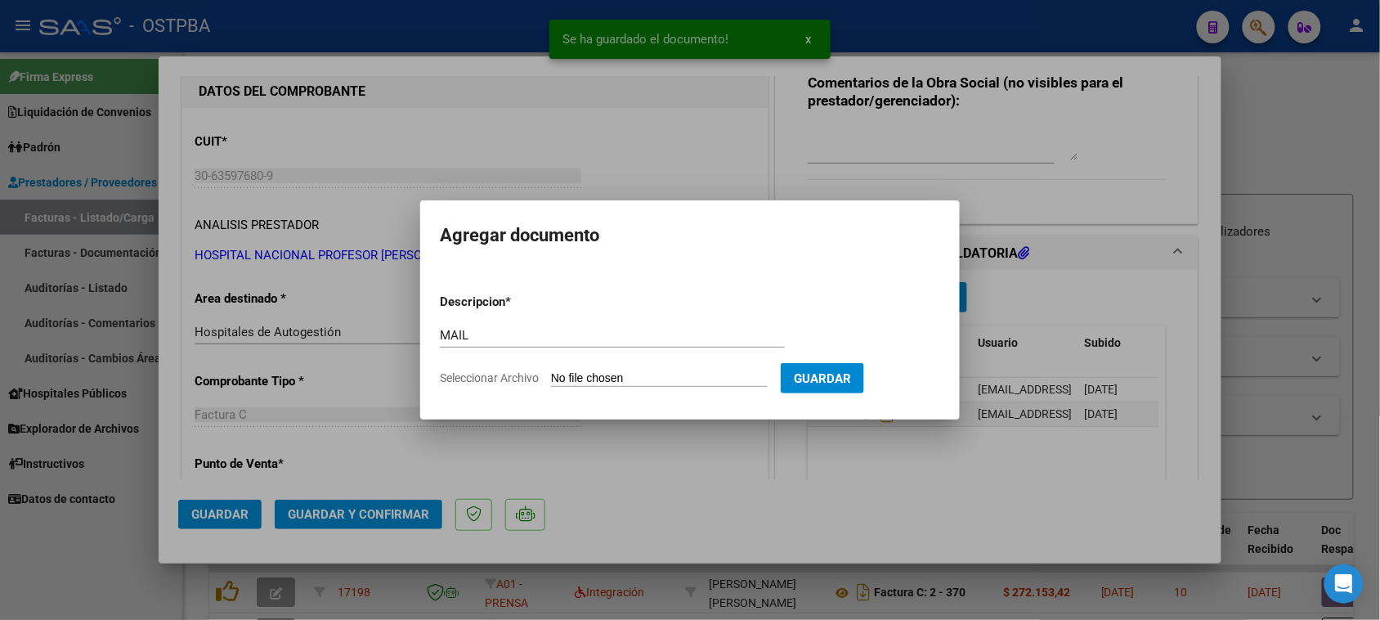
click at [551, 371] on input "Seleccionar Archivo" at bounding box center [659, 379] width 217 height 16
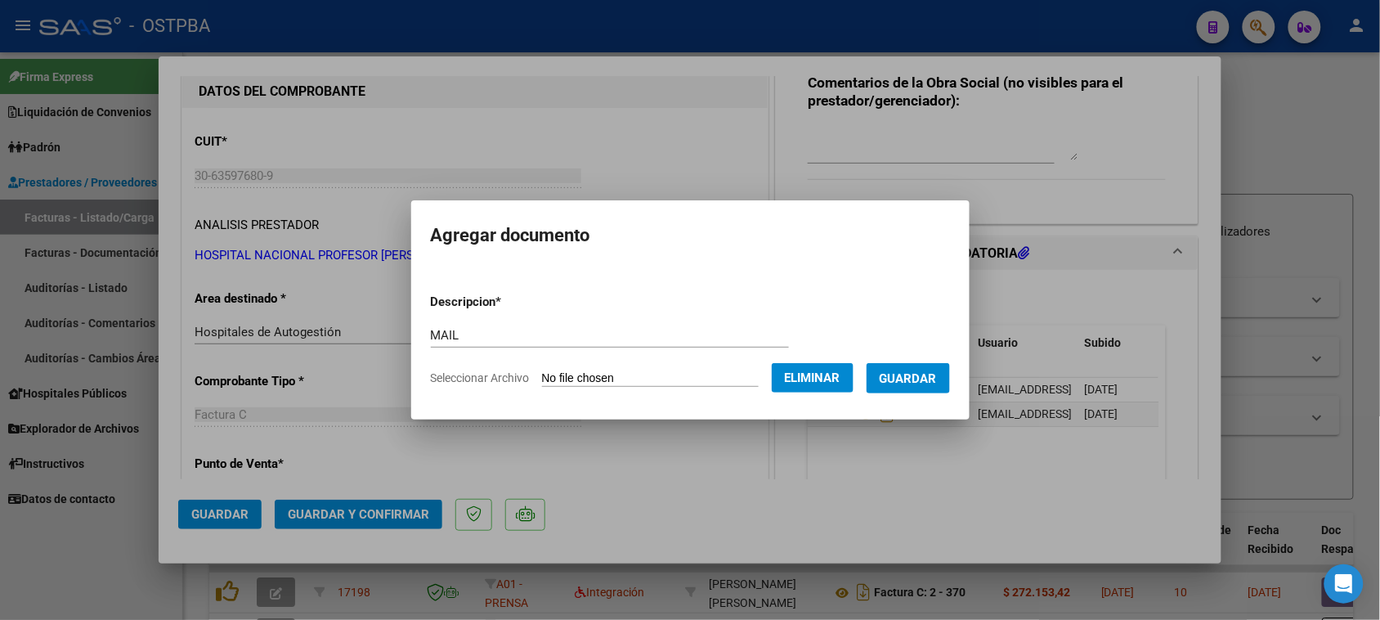
click at [937, 378] on span "Guardar" at bounding box center [908, 378] width 57 height 15
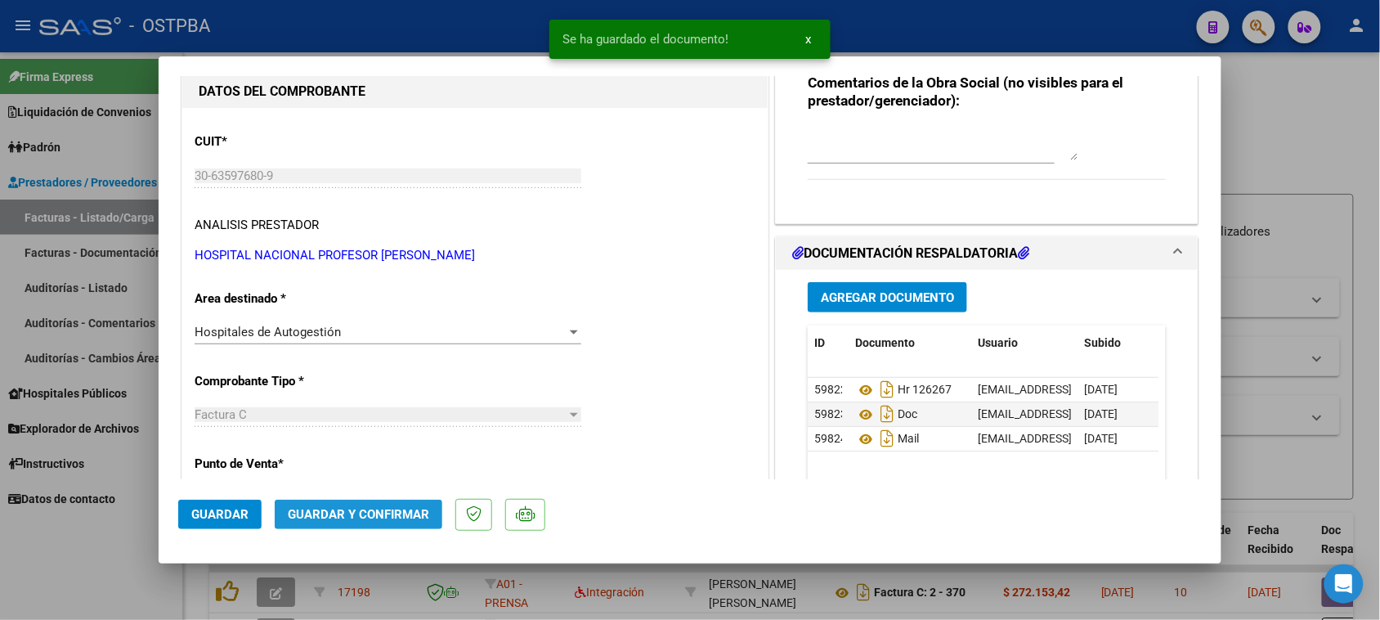
click at [378, 508] on span "Guardar y Confirmar" at bounding box center [358, 514] width 141 height 15
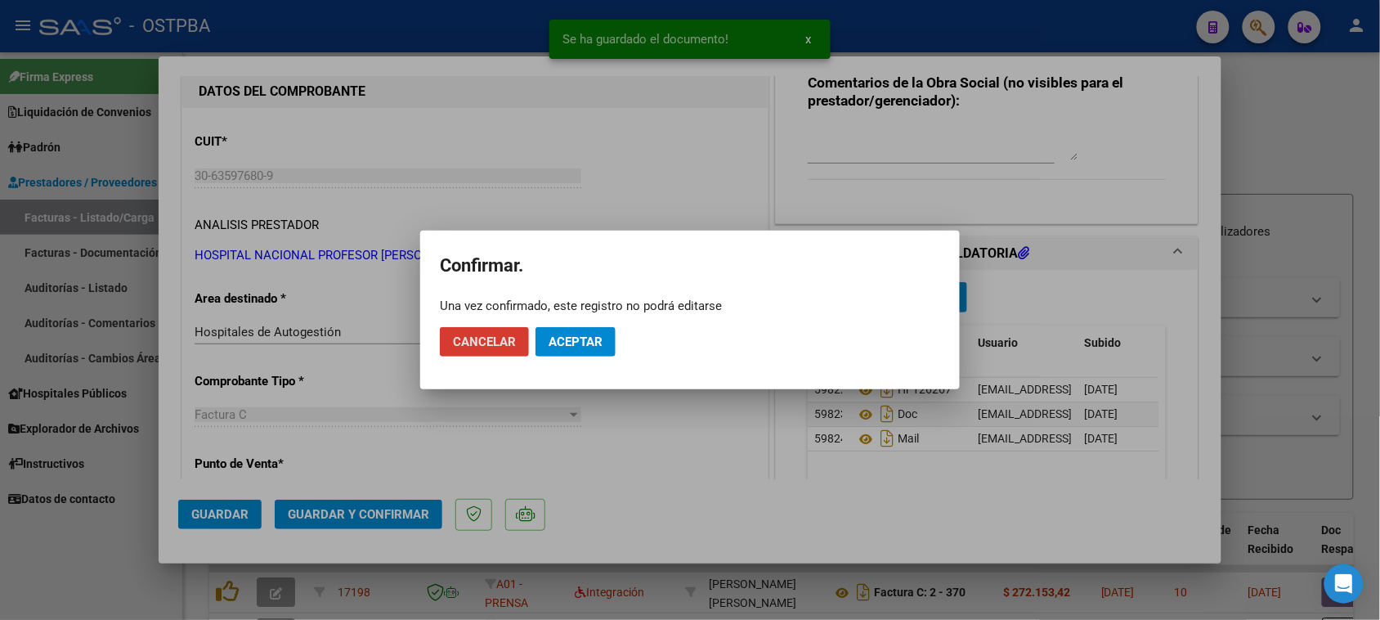
click at [554, 344] on span "Aceptar" at bounding box center [576, 341] width 54 height 15
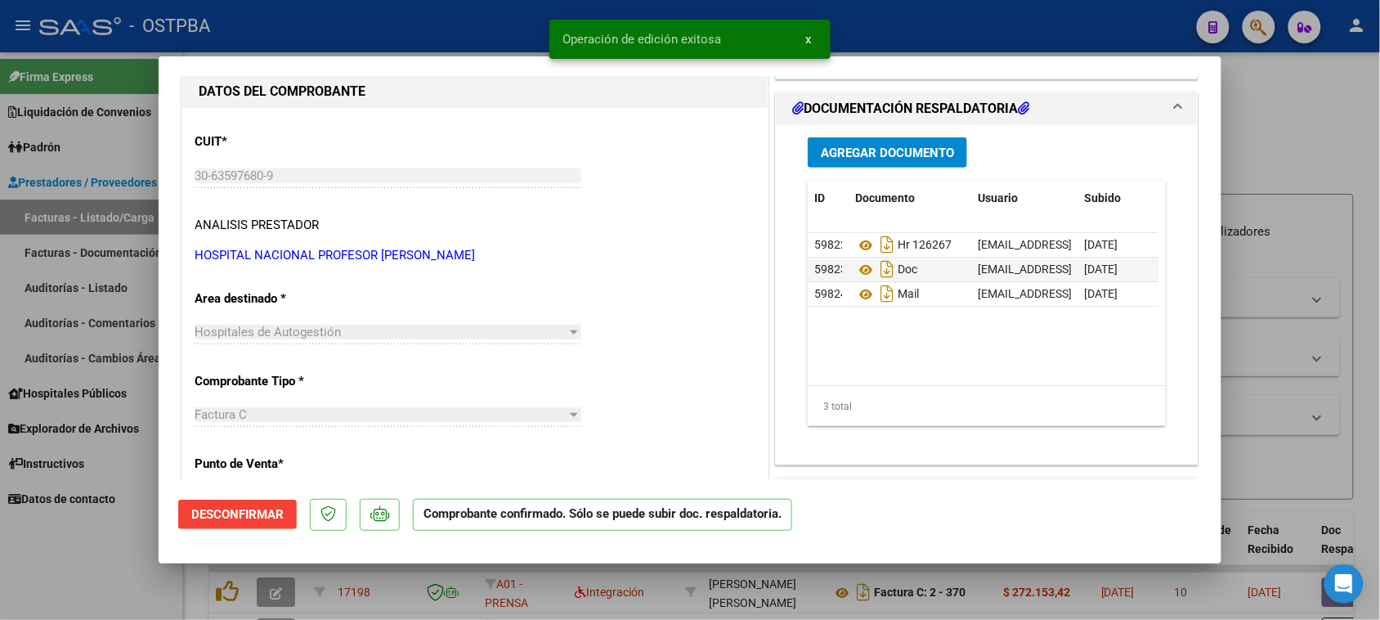
click at [114, 213] on div at bounding box center [690, 310] width 1380 height 620
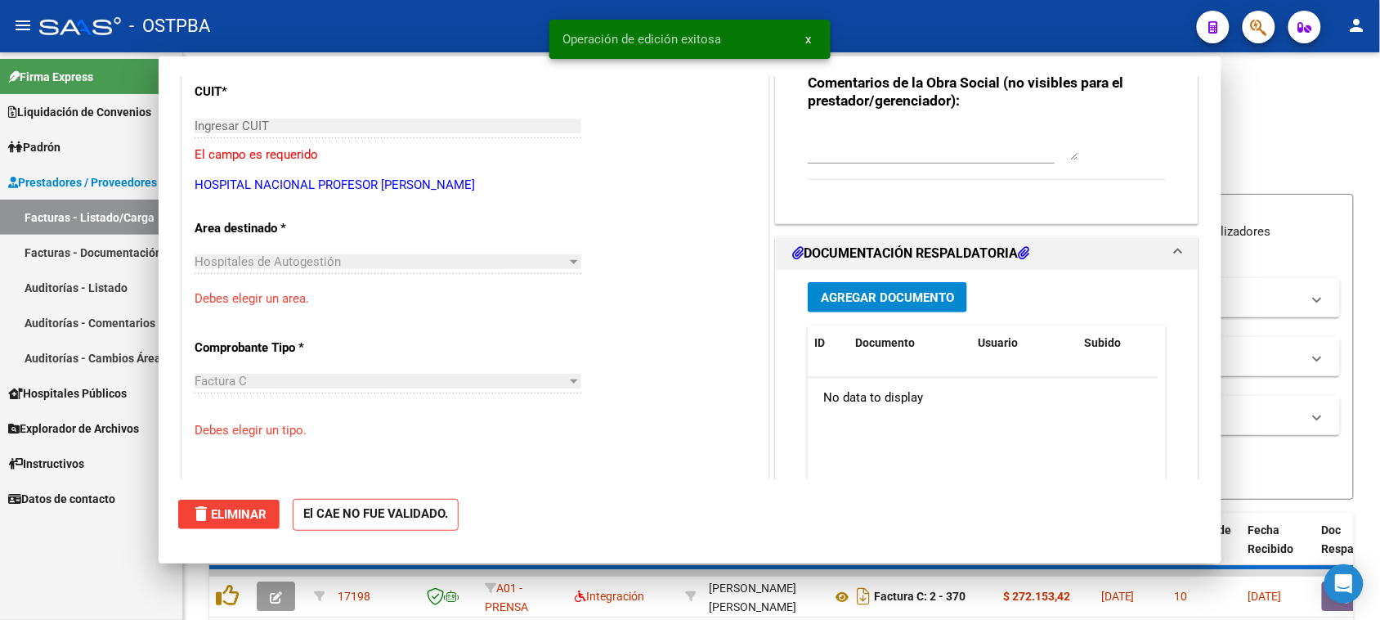
scroll to position [154, 0]
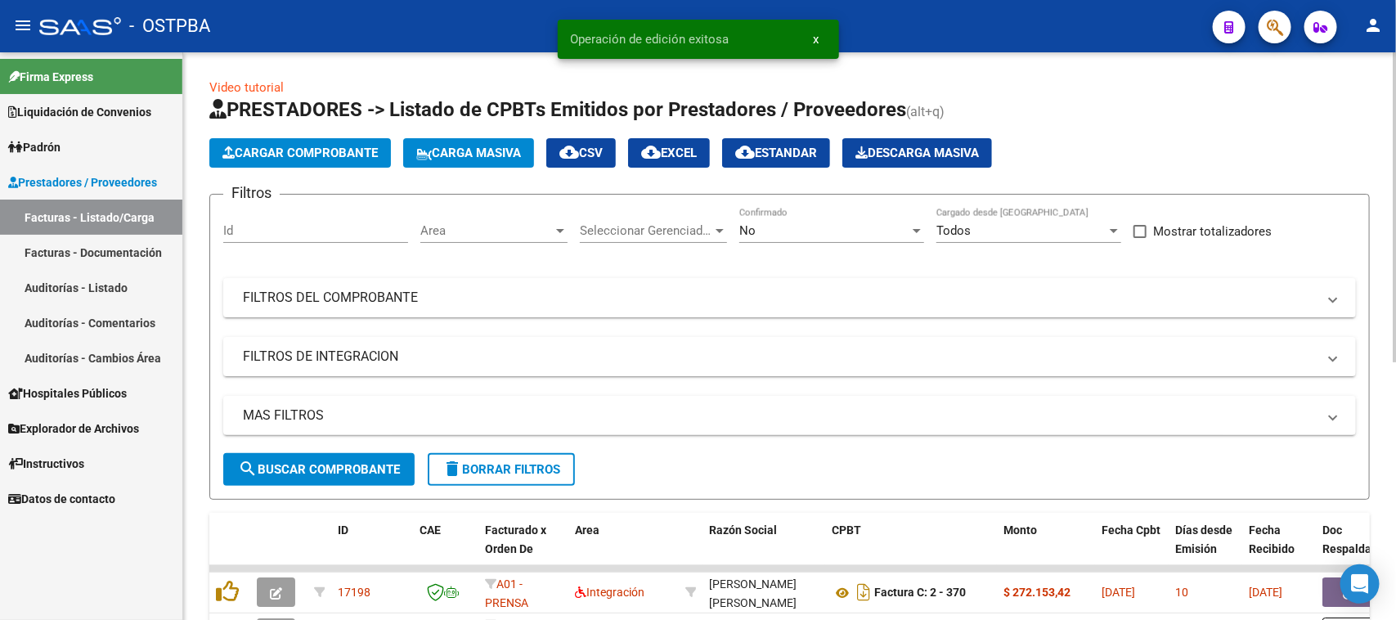
click at [289, 152] on span "Cargar Comprobante" at bounding box center [299, 153] width 155 height 15
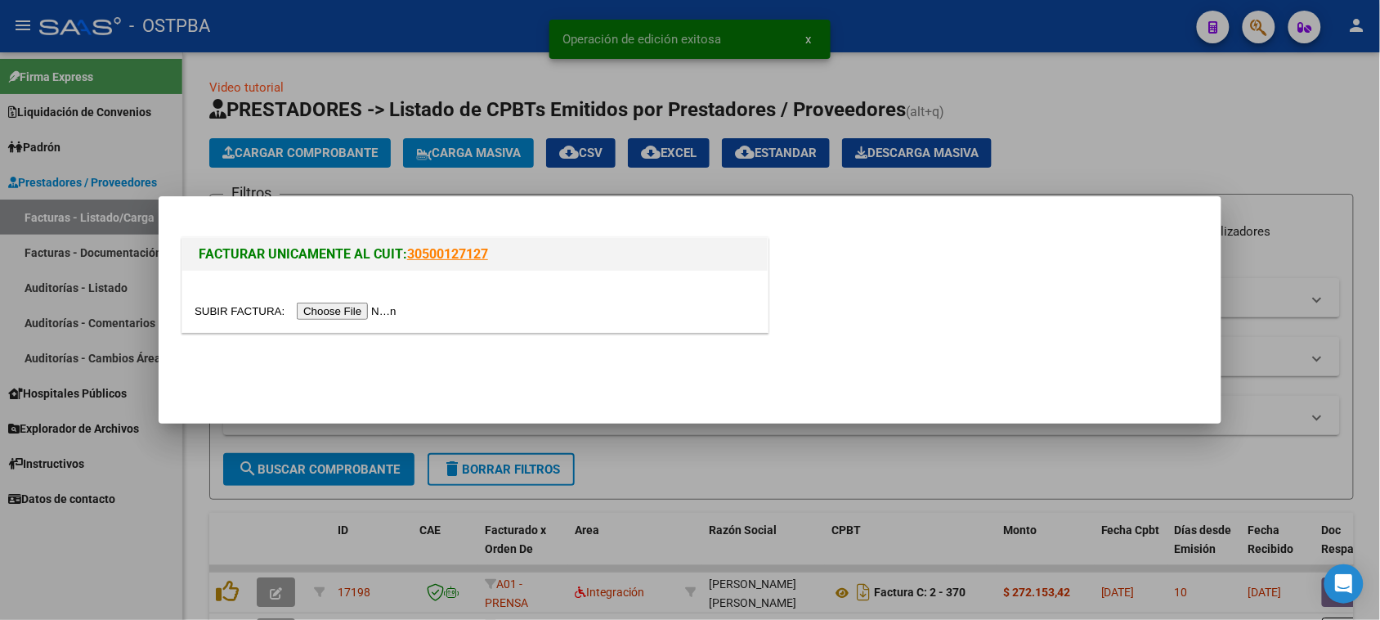
click at [335, 305] on input "file" at bounding box center [298, 311] width 207 height 17
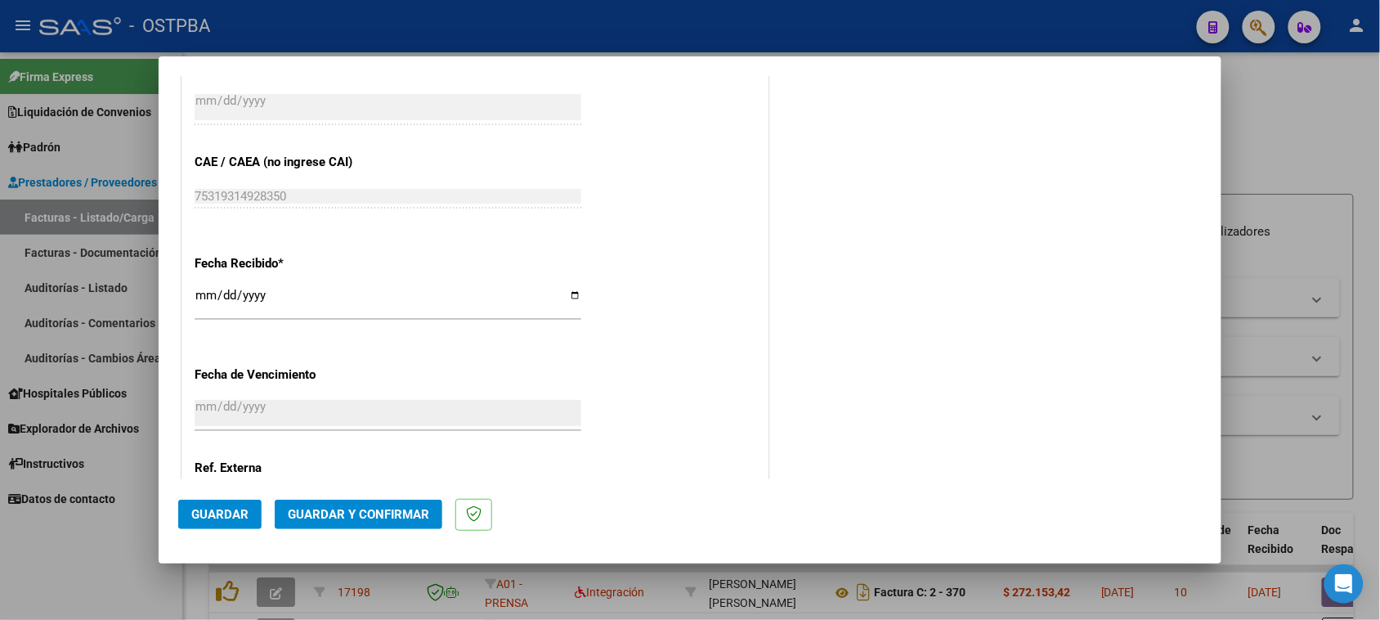
scroll to position [818, 0]
click at [205, 294] on input "[DATE]" at bounding box center [388, 300] width 387 height 26
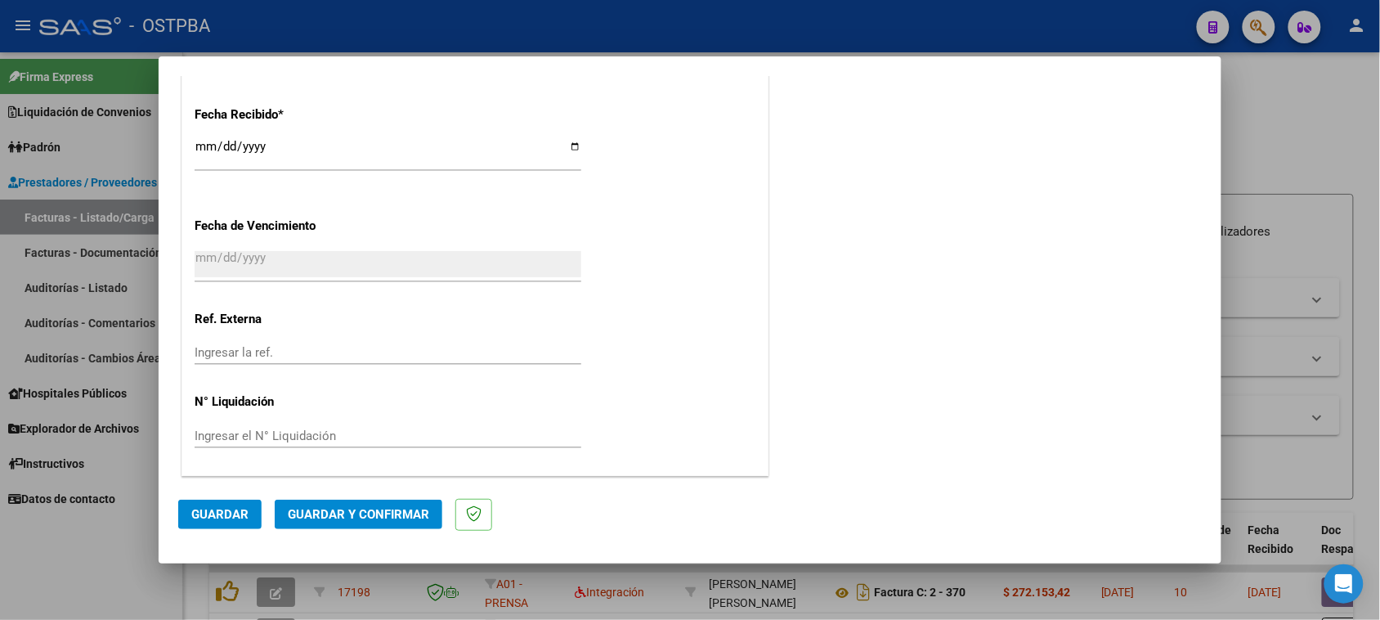
scroll to position [0, 0]
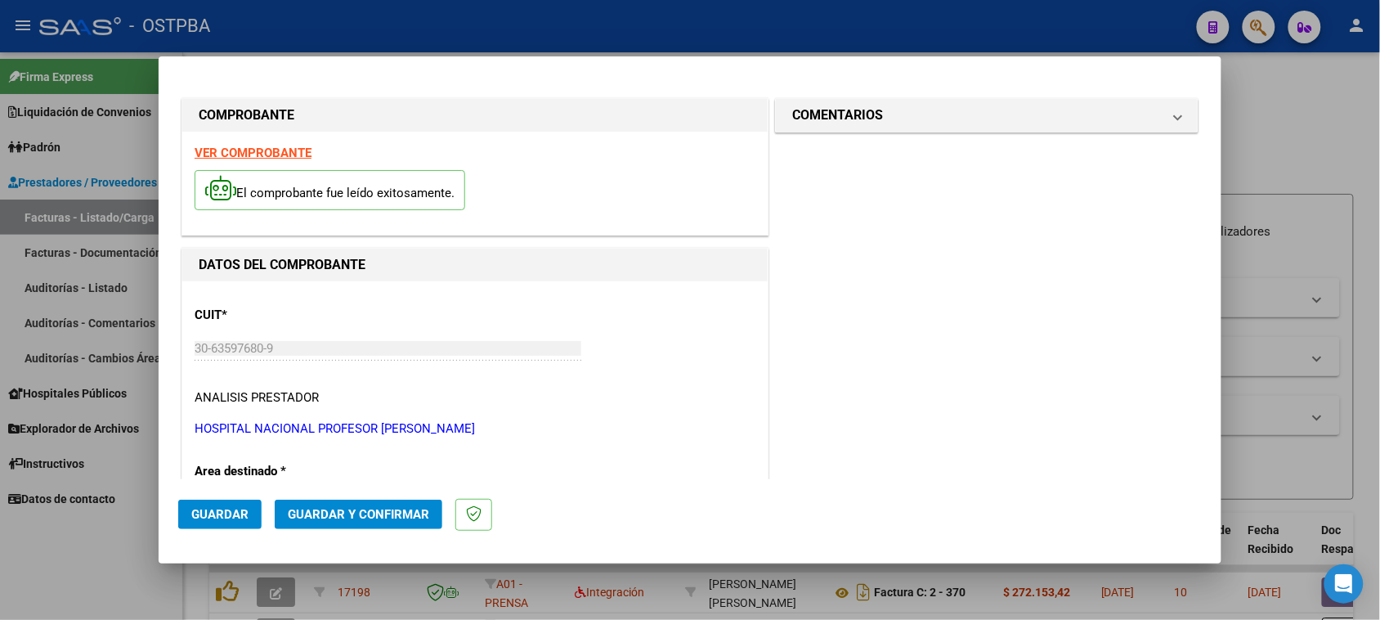
drag, startPoint x: 856, startPoint y: 109, endPoint x: 887, endPoint y: 165, distance: 64.4
click at [856, 110] on h1 "COMENTARIOS" at bounding box center [837, 115] width 91 height 20
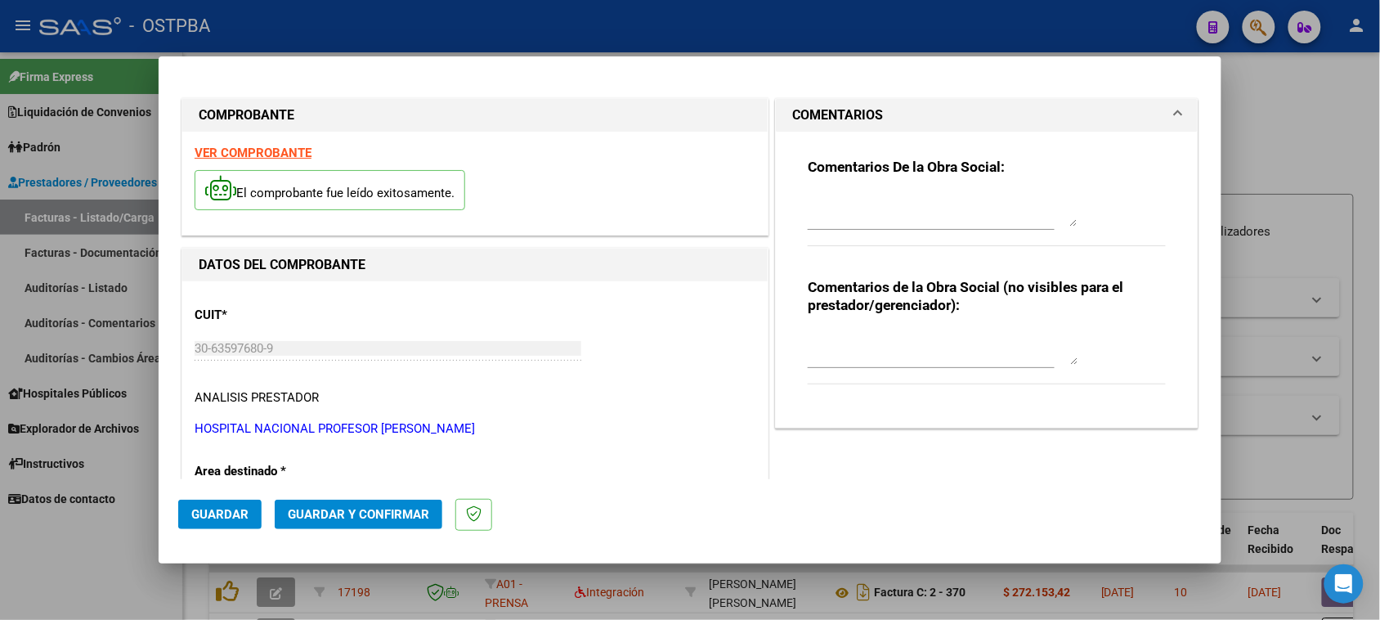
click at [902, 211] on textarea at bounding box center [943, 210] width 270 height 33
click at [248, 513] on button "Guardar" at bounding box center [219, 514] width 83 height 29
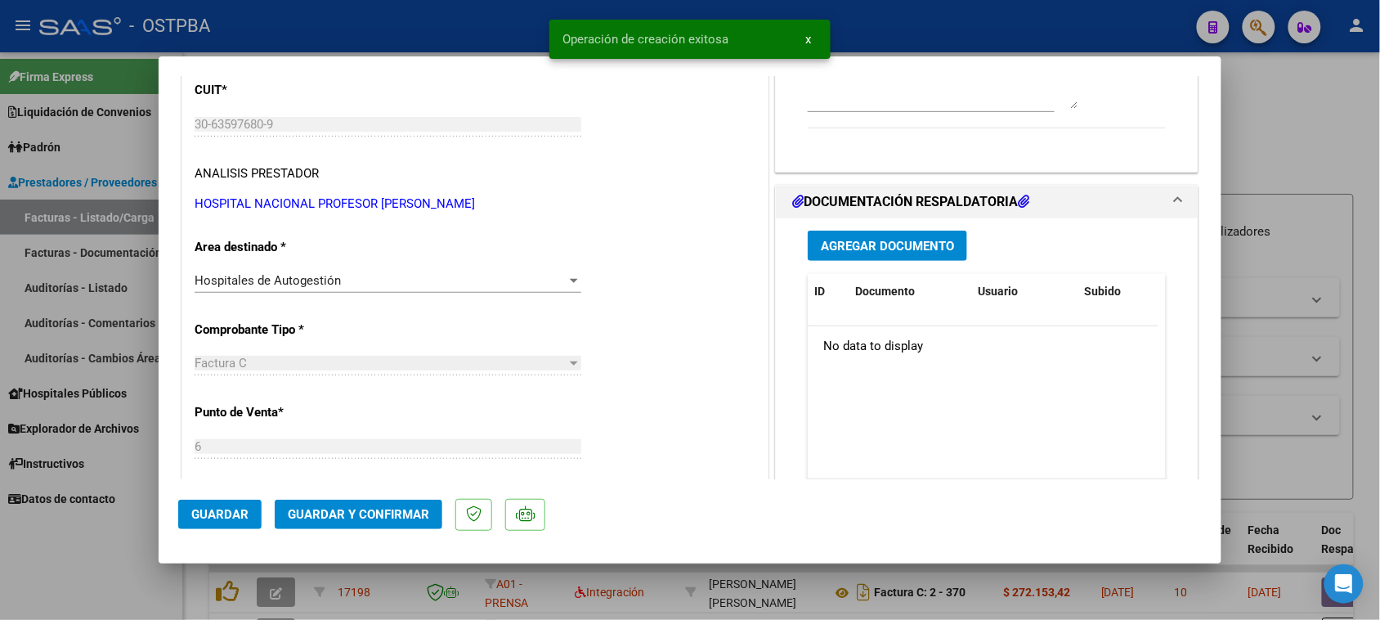
scroll to position [307, 0]
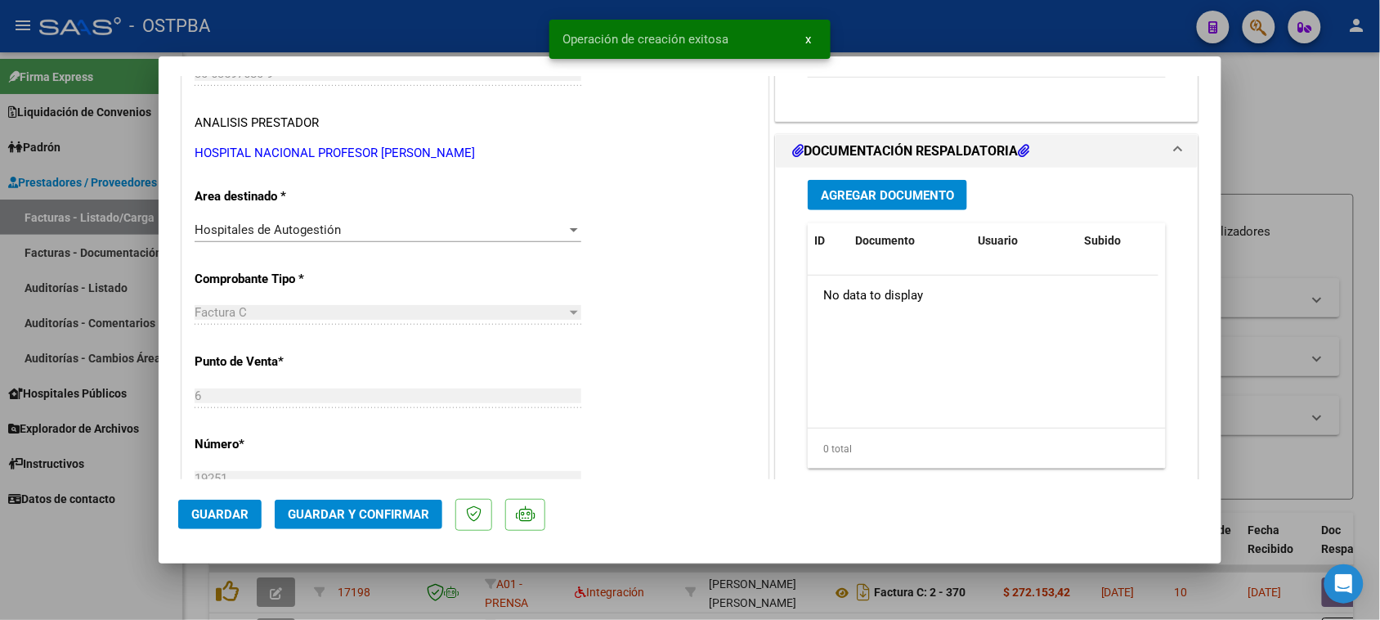
click at [881, 190] on span "Agregar Documento" at bounding box center [887, 195] width 133 height 15
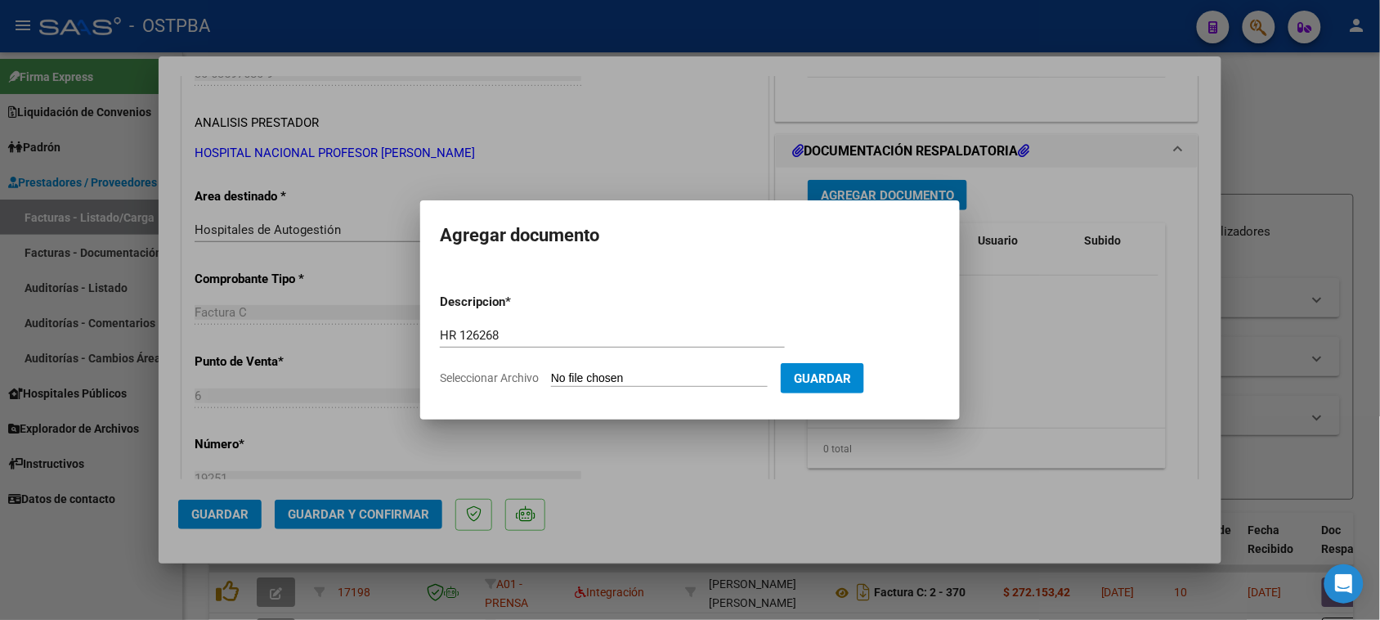
click at [551, 371] on input "Seleccionar Archivo" at bounding box center [659, 379] width 217 height 16
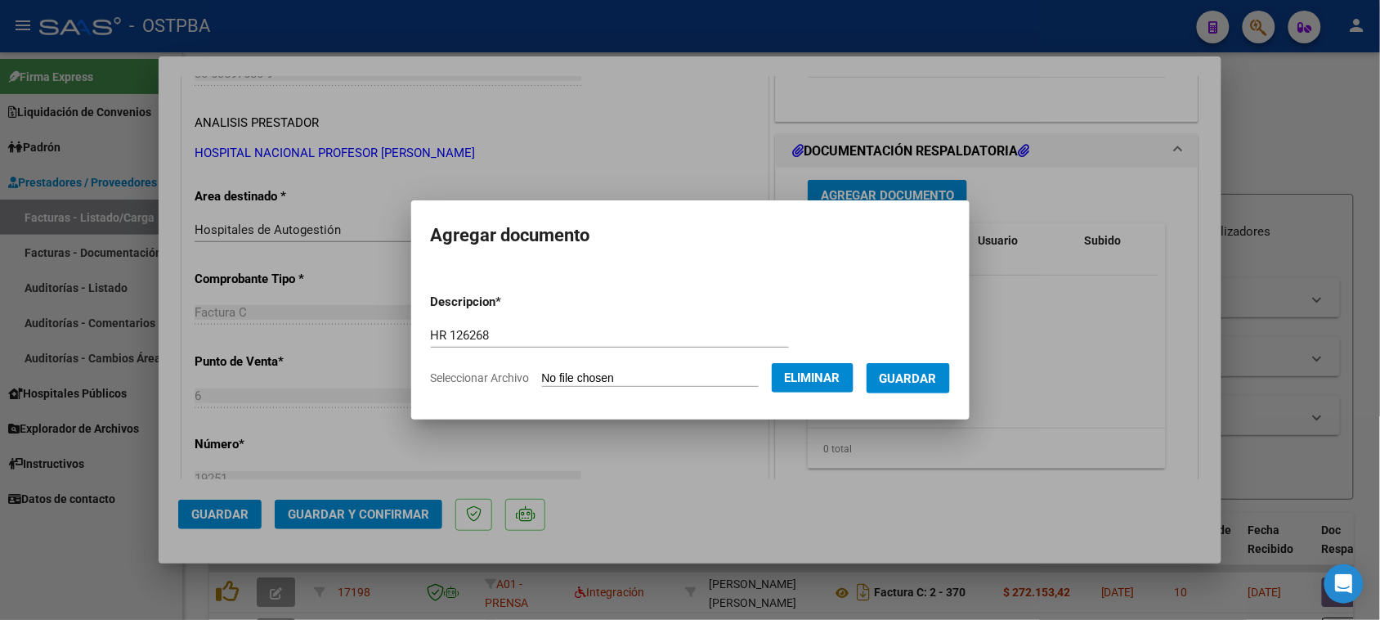
click at [912, 383] on span "Guardar" at bounding box center [908, 378] width 57 height 15
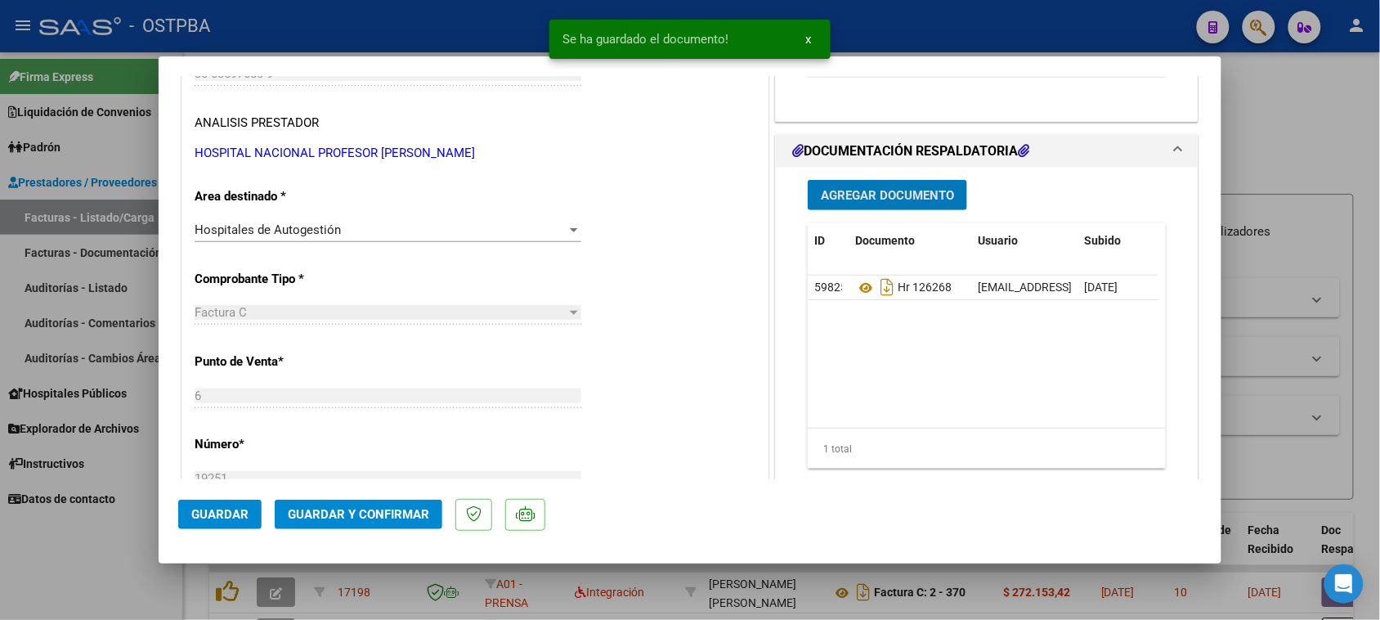
click at [847, 195] on span "Agregar Documento" at bounding box center [887, 195] width 133 height 15
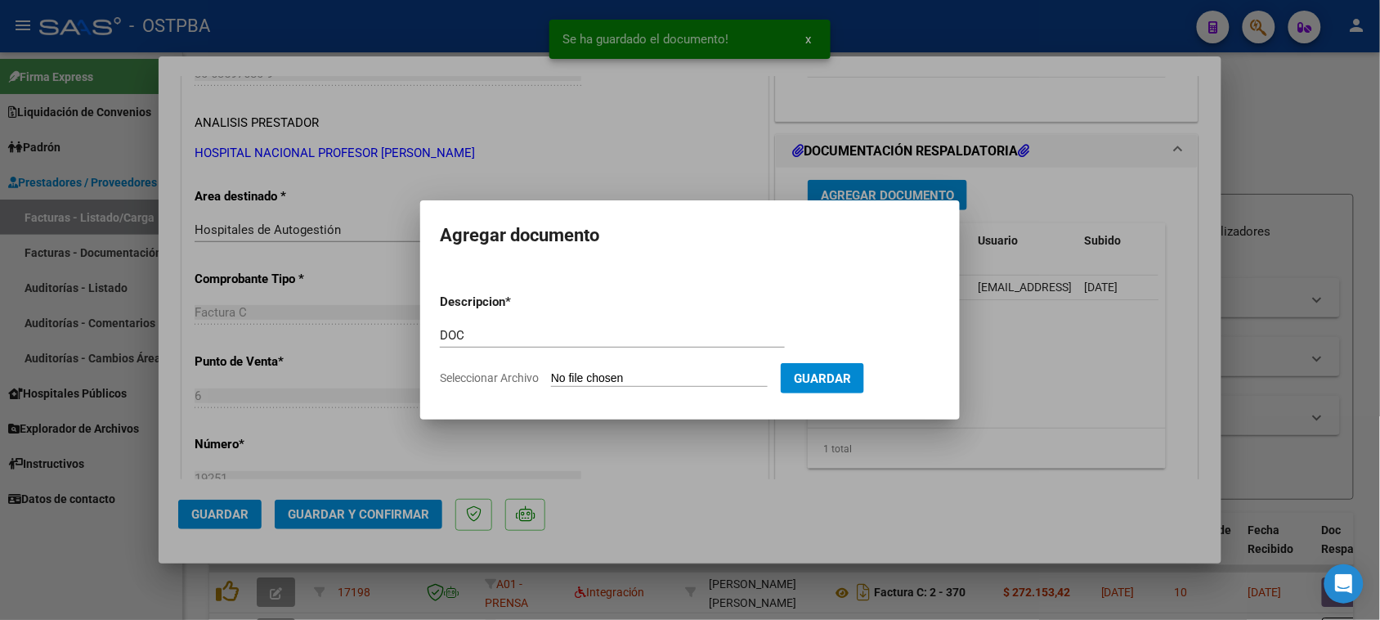
click at [551, 371] on input "Seleccionar Archivo" at bounding box center [659, 379] width 217 height 16
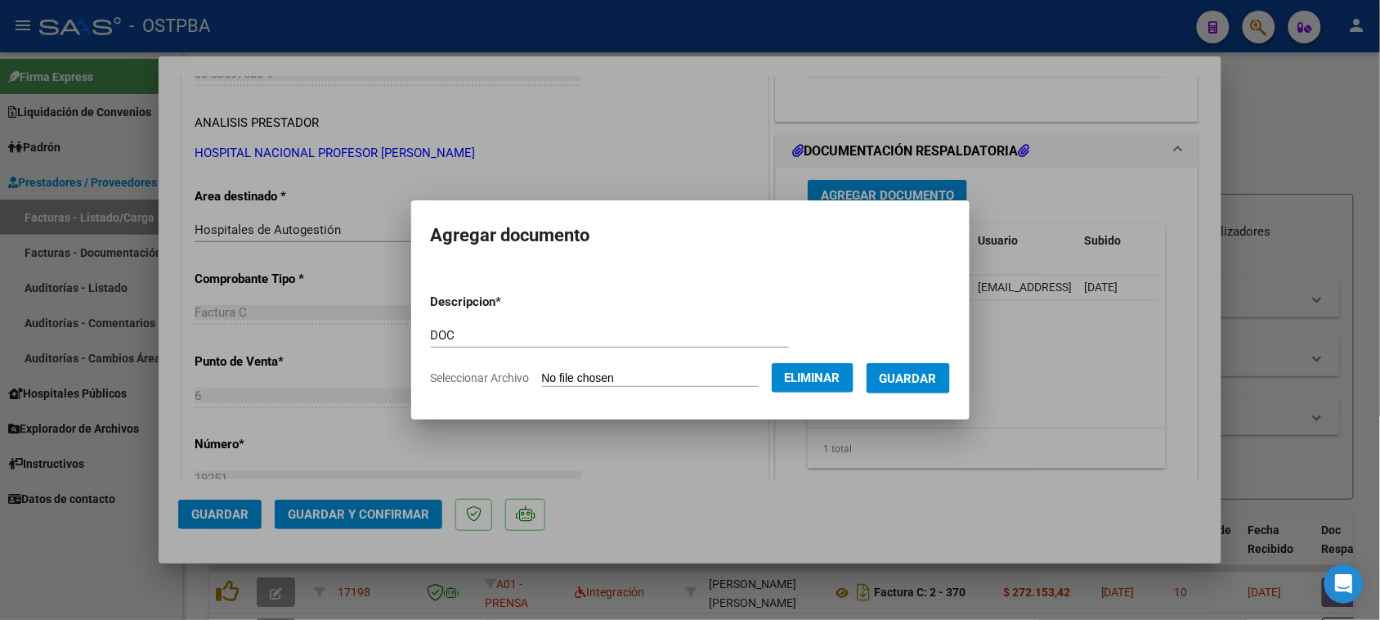
click at [904, 378] on span "Guardar" at bounding box center [908, 378] width 57 height 15
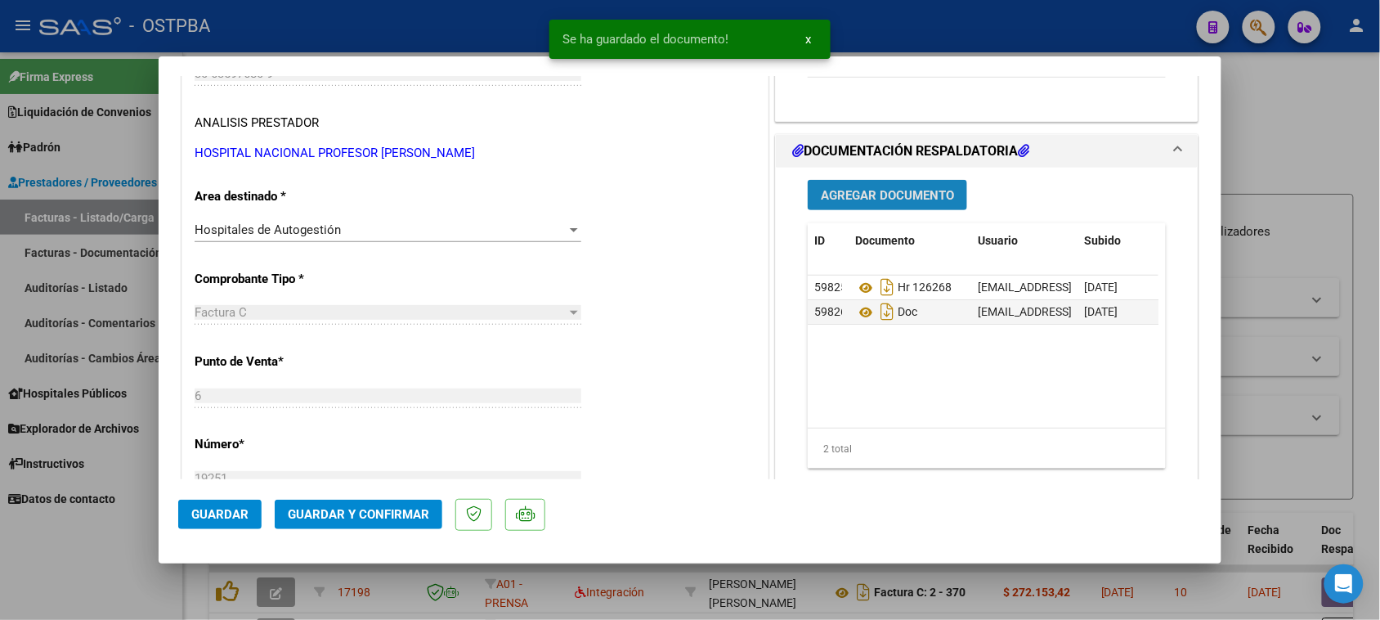
click at [921, 198] on span "Agregar Documento" at bounding box center [887, 195] width 133 height 15
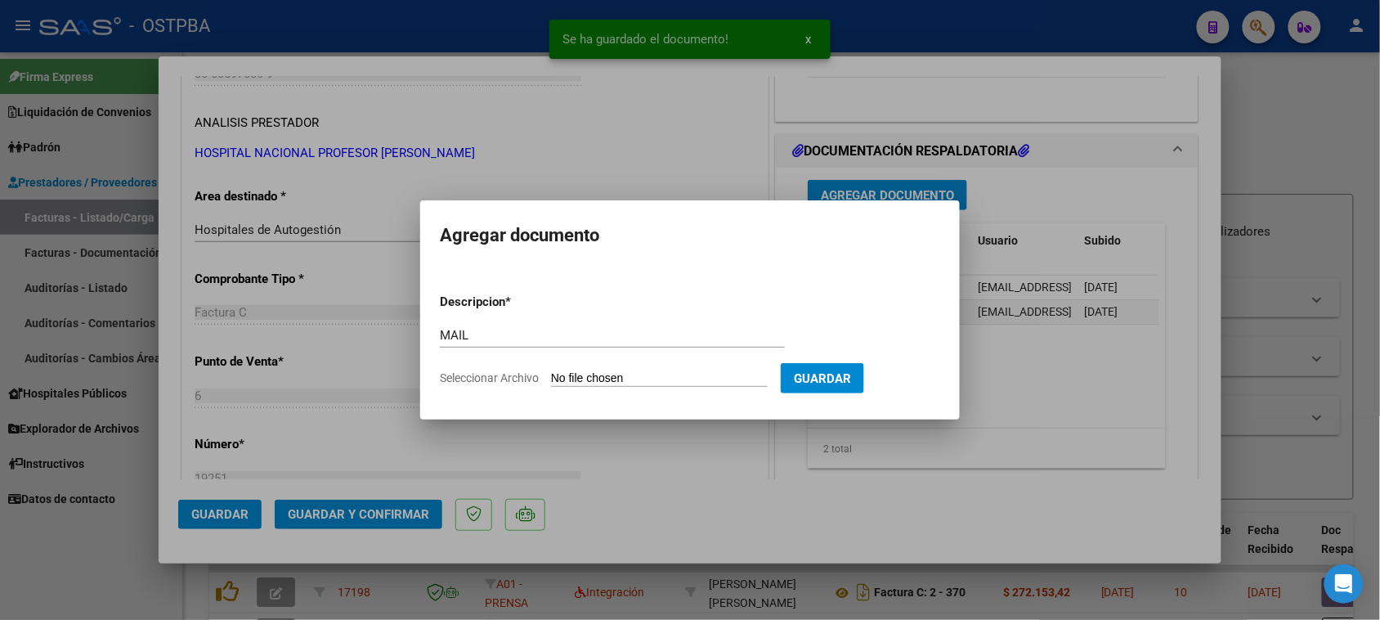
click at [551, 371] on input "Seleccionar Archivo" at bounding box center [659, 379] width 217 height 16
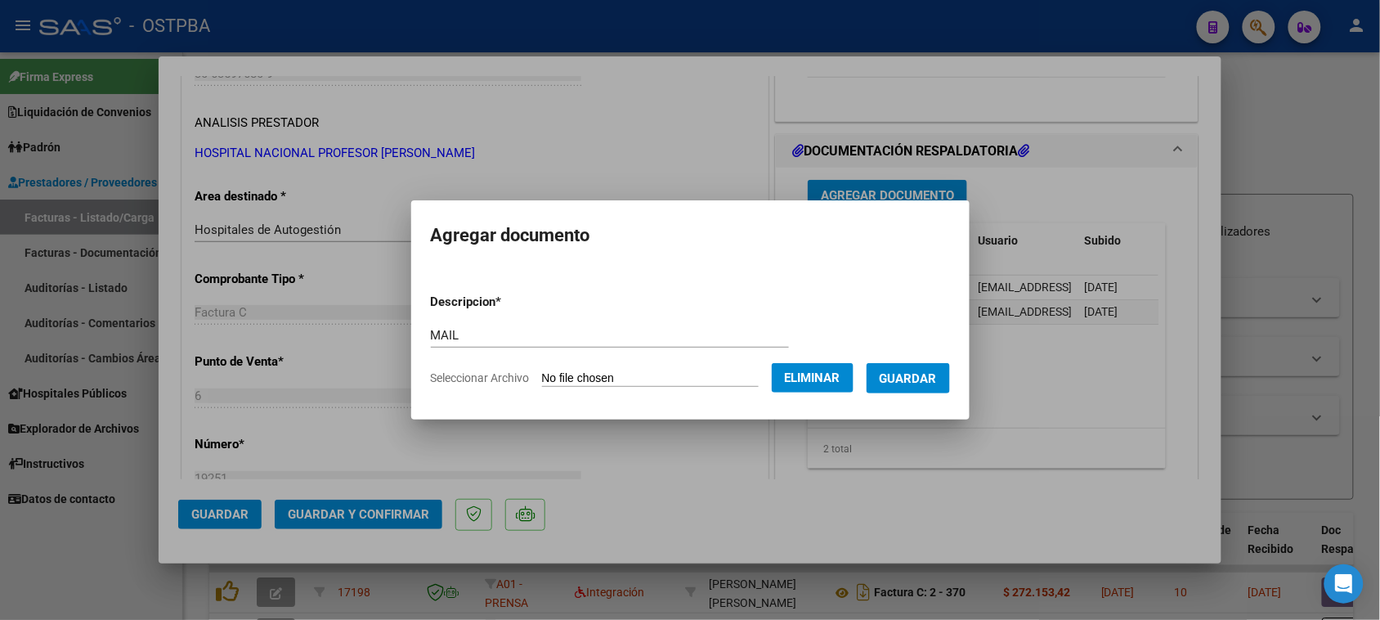
drag, startPoint x: 920, startPoint y: 374, endPoint x: 651, endPoint y: 436, distance: 276.1
click at [914, 376] on span "Guardar" at bounding box center [908, 378] width 57 height 15
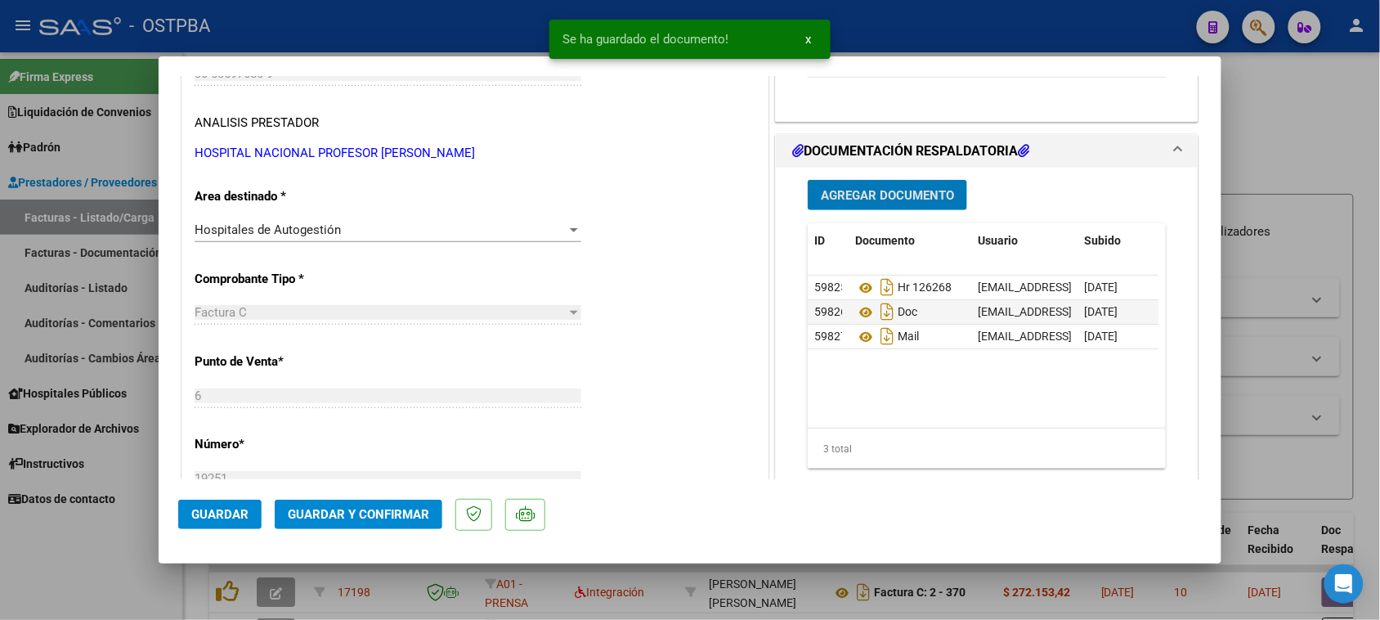
click at [390, 517] on span "Guardar y Confirmar" at bounding box center [358, 514] width 141 height 15
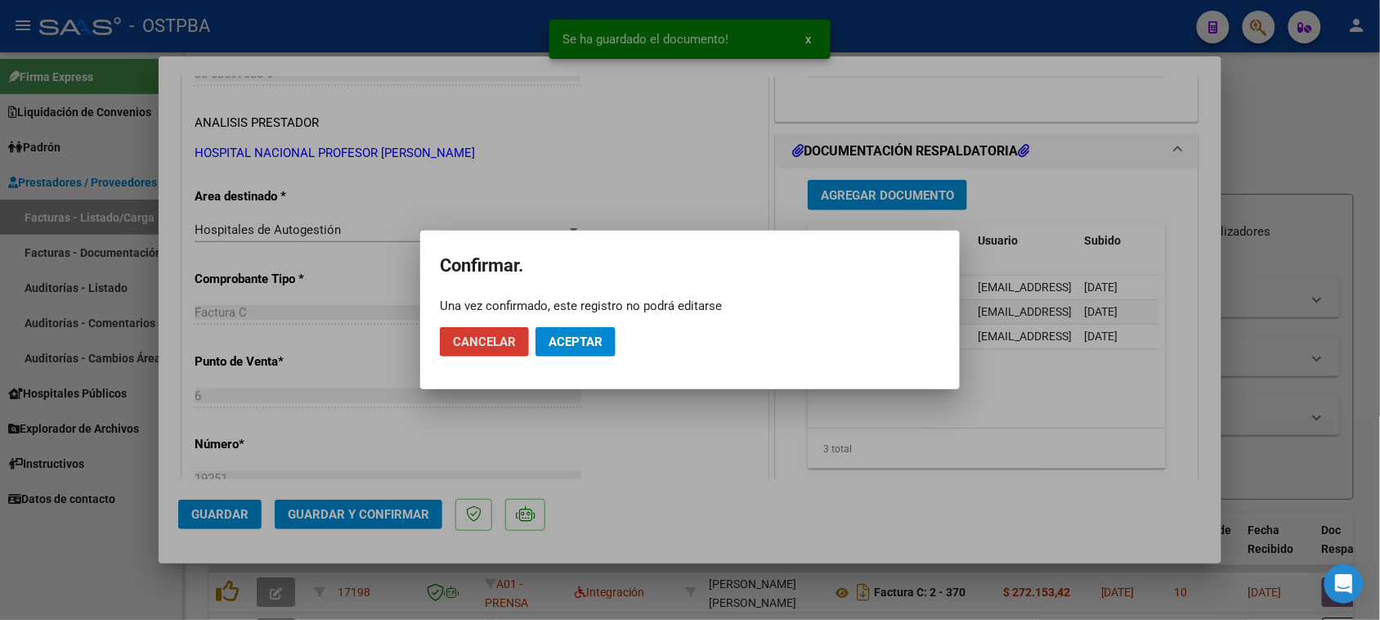
click at [558, 342] on span "Aceptar" at bounding box center [576, 341] width 54 height 15
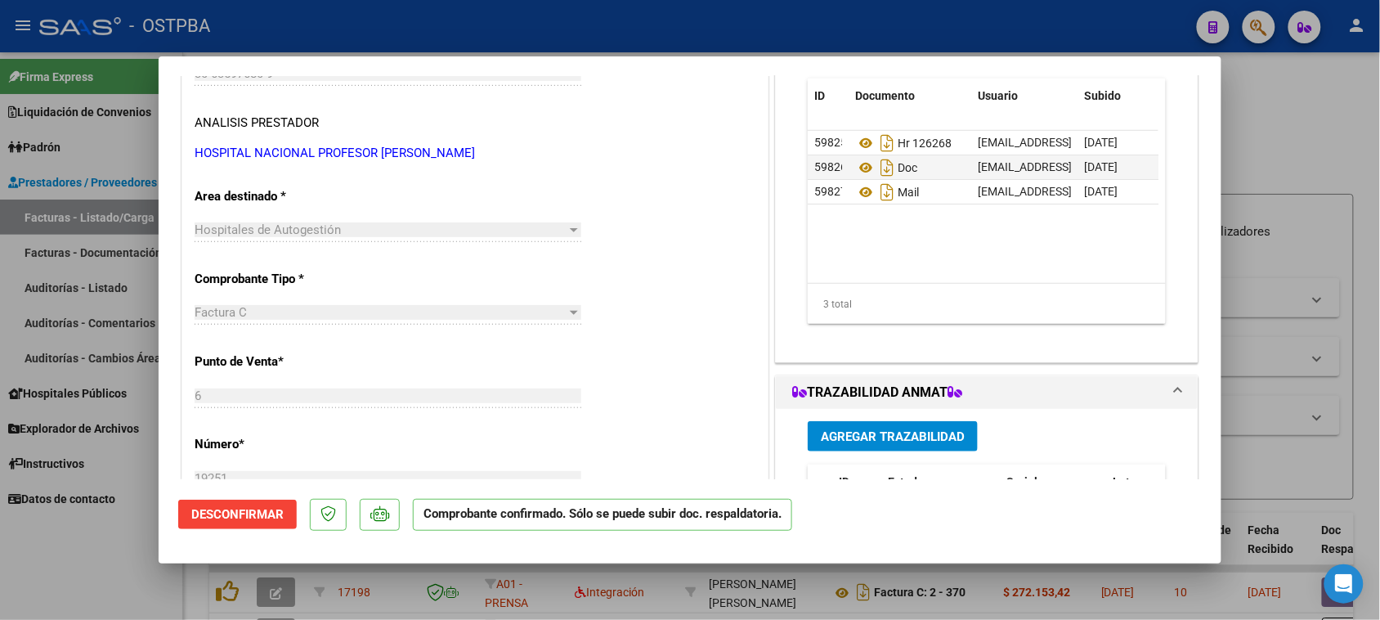
click at [79, 279] on div at bounding box center [690, 310] width 1380 height 620
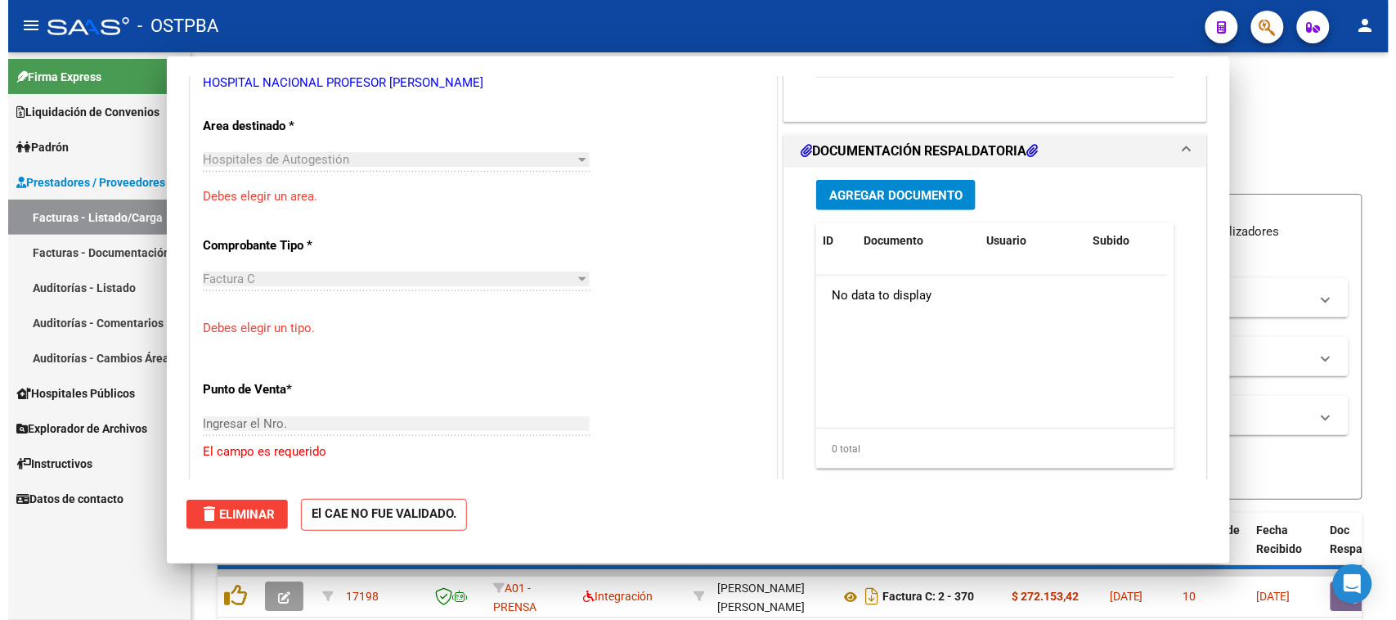
scroll to position [0, 0]
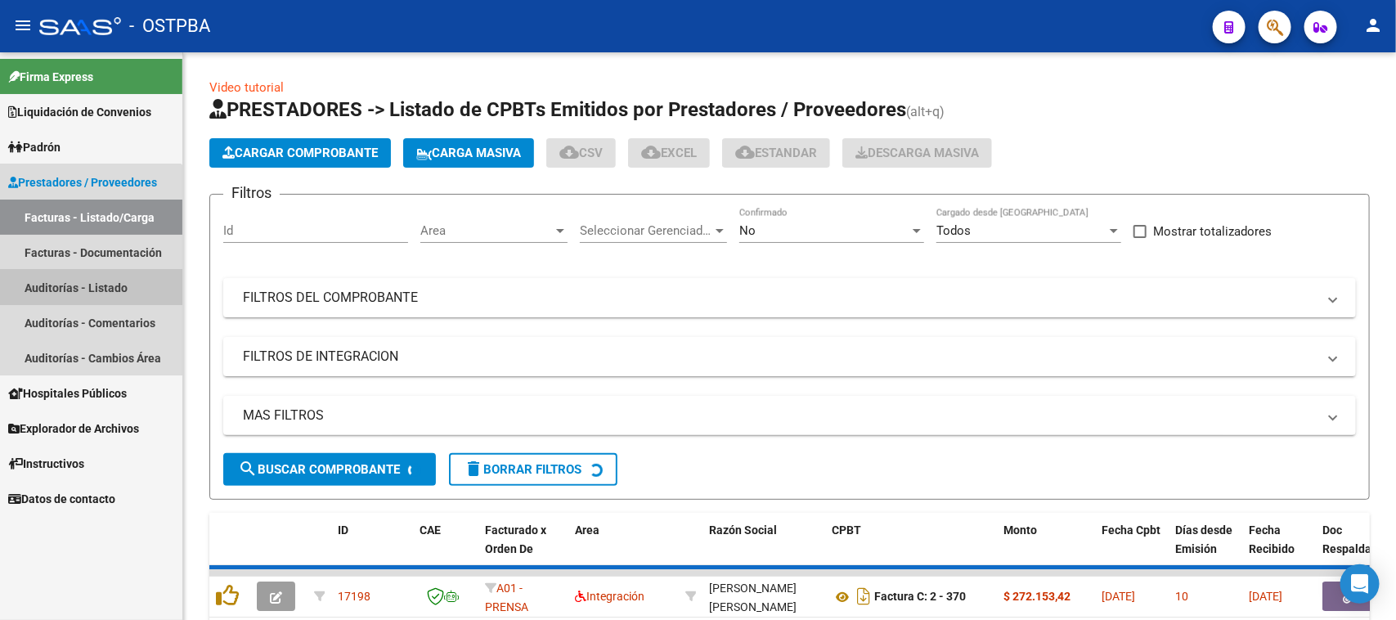
click at [79, 279] on link "Auditorías - Listado" at bounding box center [91, 287] width 182 height 35
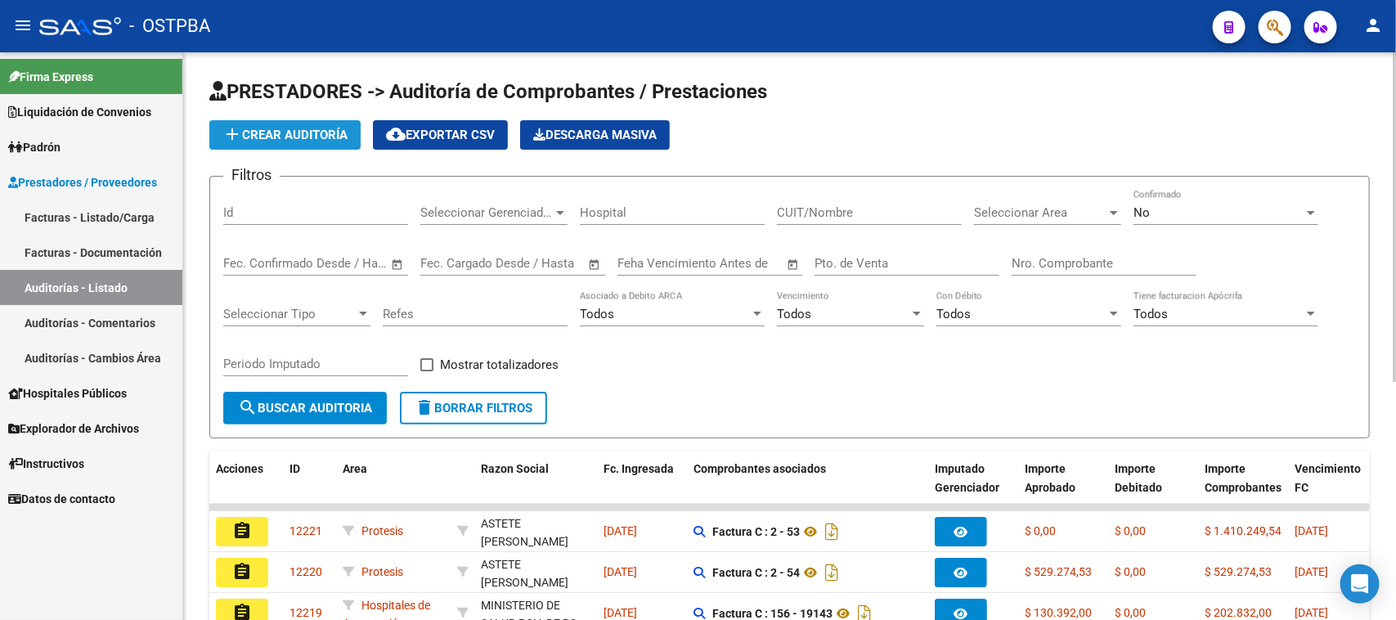
click at [329, 137] on span "add Crear Auditoría" at bounding box center [284, 135] width 125 height 15
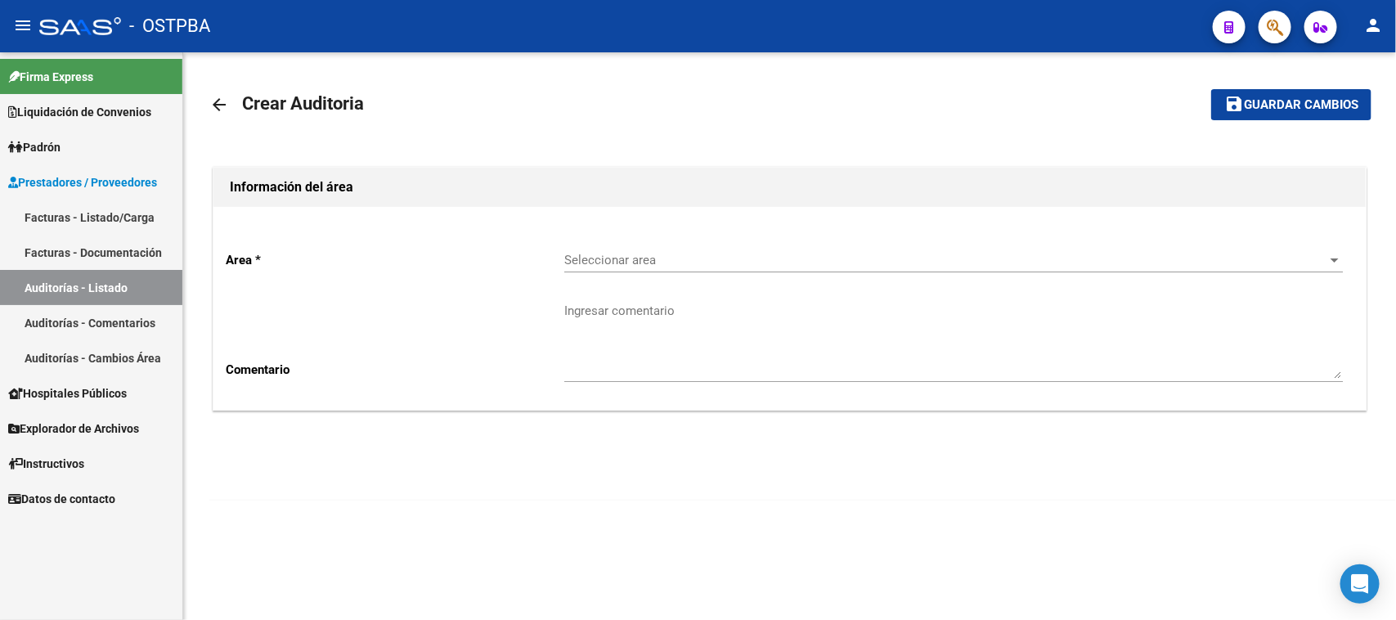
click at [734, 262] on span "Seleccionar area" at bounding box center [946, 260] width 764 height 15
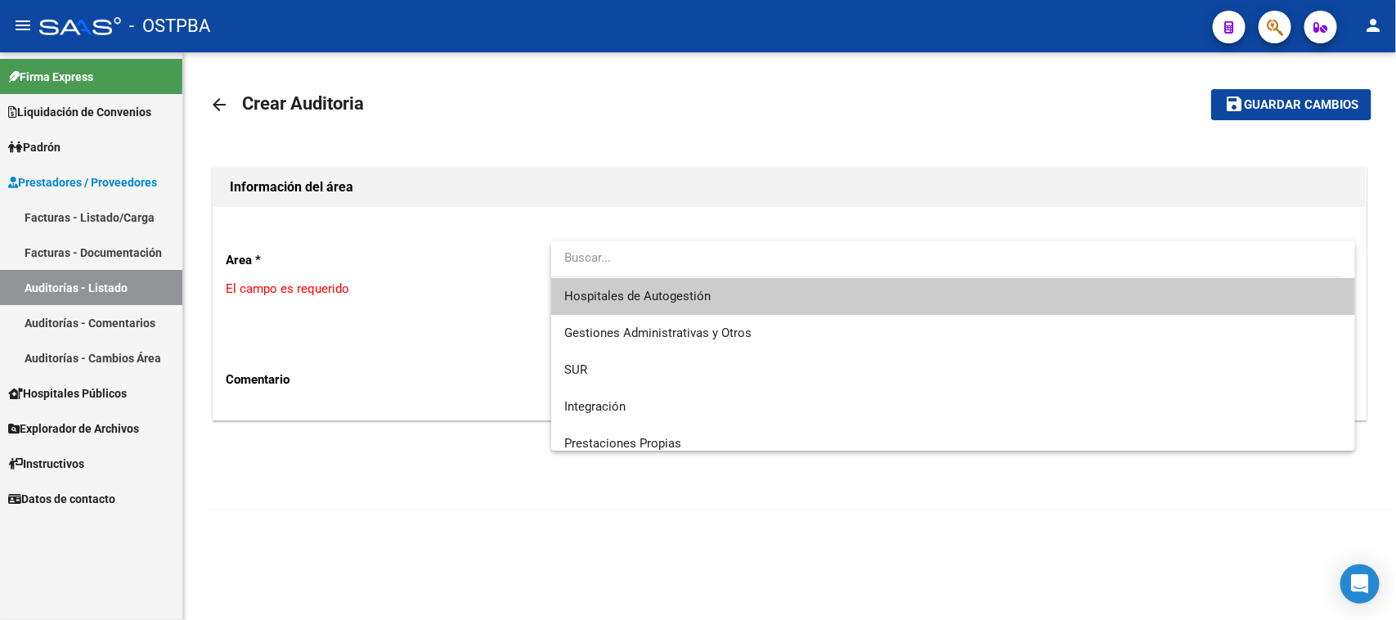
click at [710, 298] on span "Hospitales de Autogestión" at bounding box center [953, 296] width 778 height 37
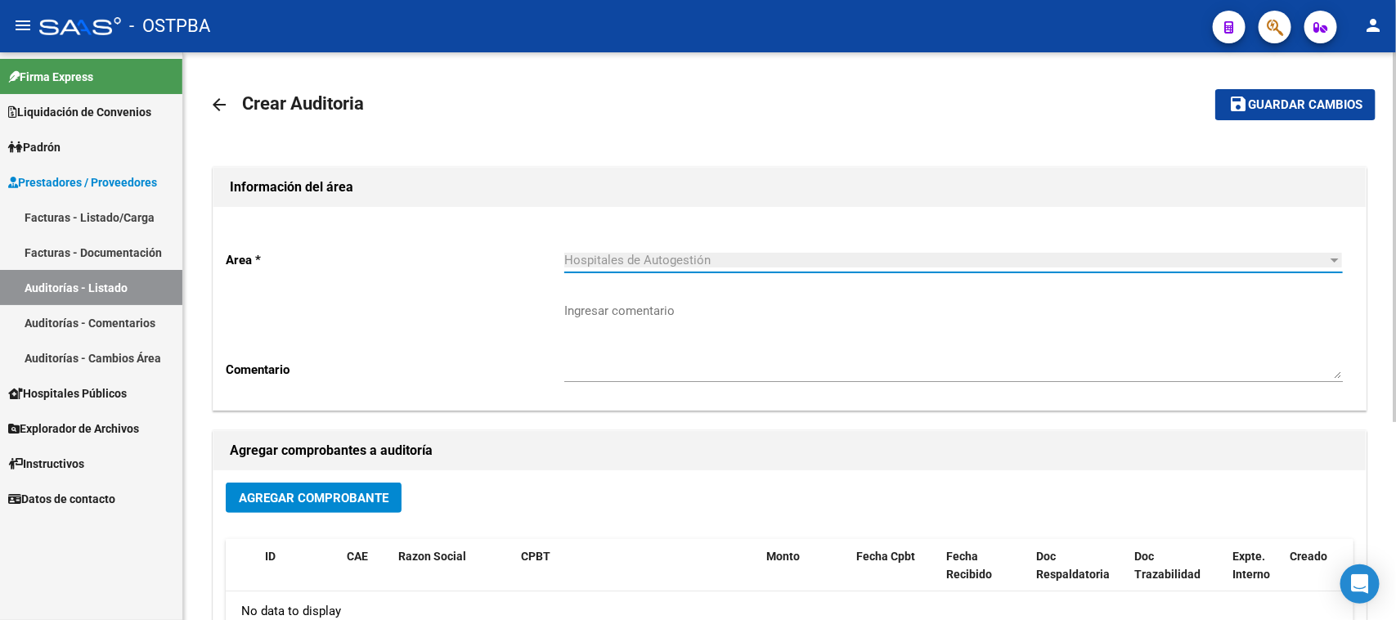
scroll to position [204, 0]
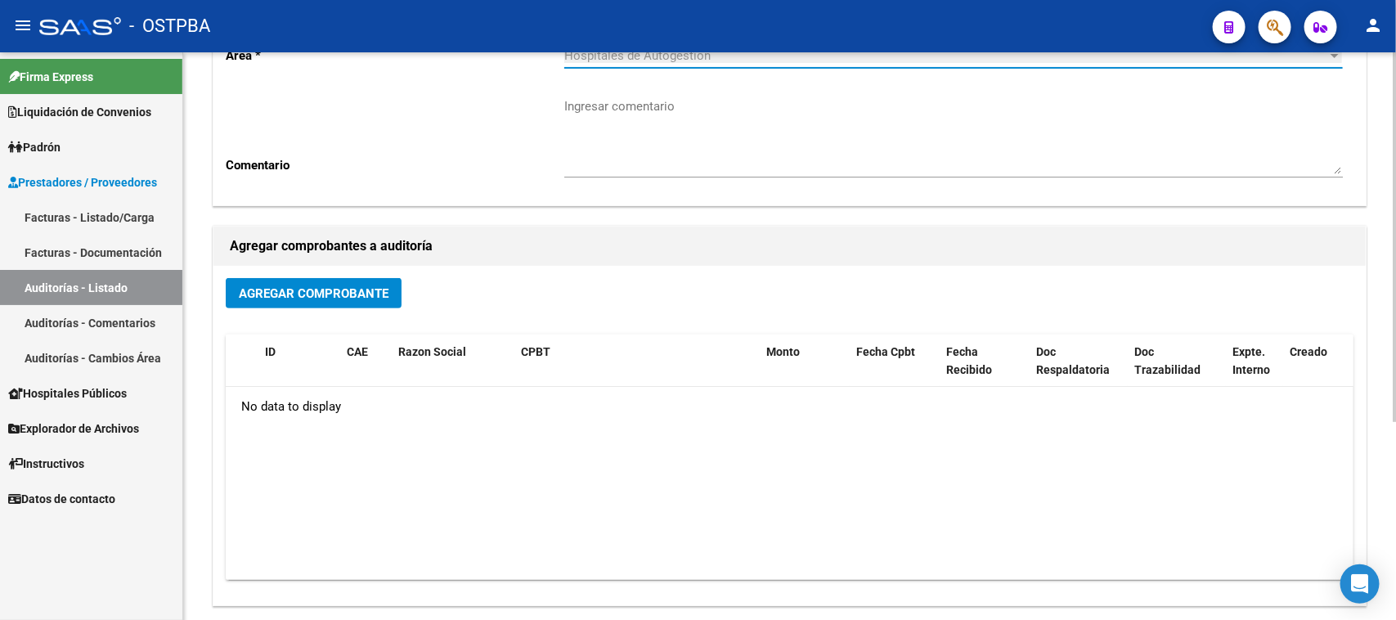
click at [346, 292] on span "Agregar Comprobante" at bounding box center [314, 293] width 150 height 15
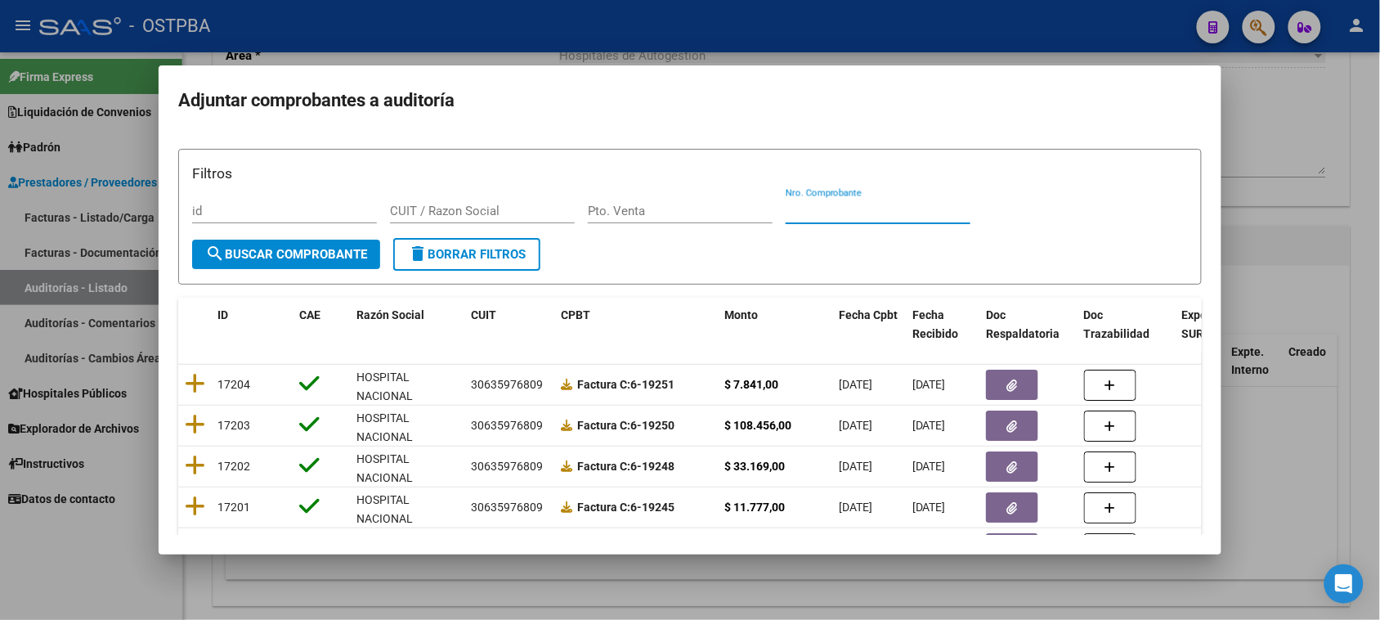
click at [864, 210] on input "Nro. Comprobante" at bounding box center [878, 211] width 185 height 15
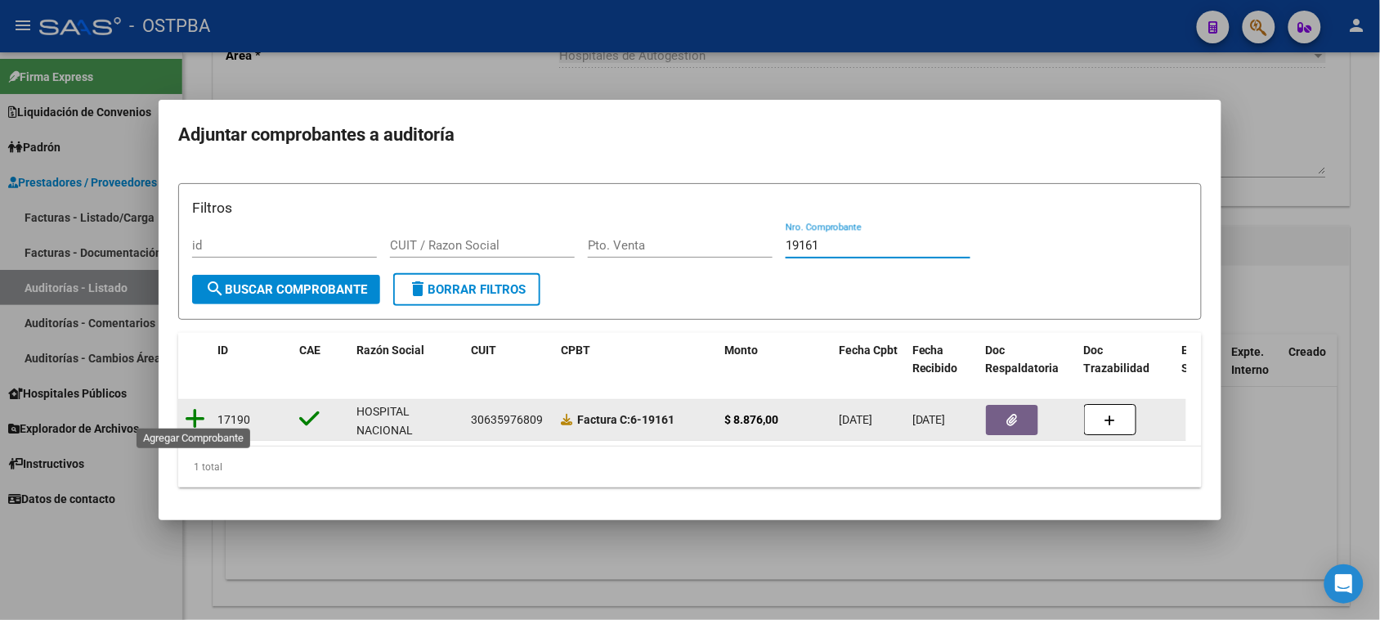
click at [194, 407] on icon at bounding box center [195, 418] width 20 height 23
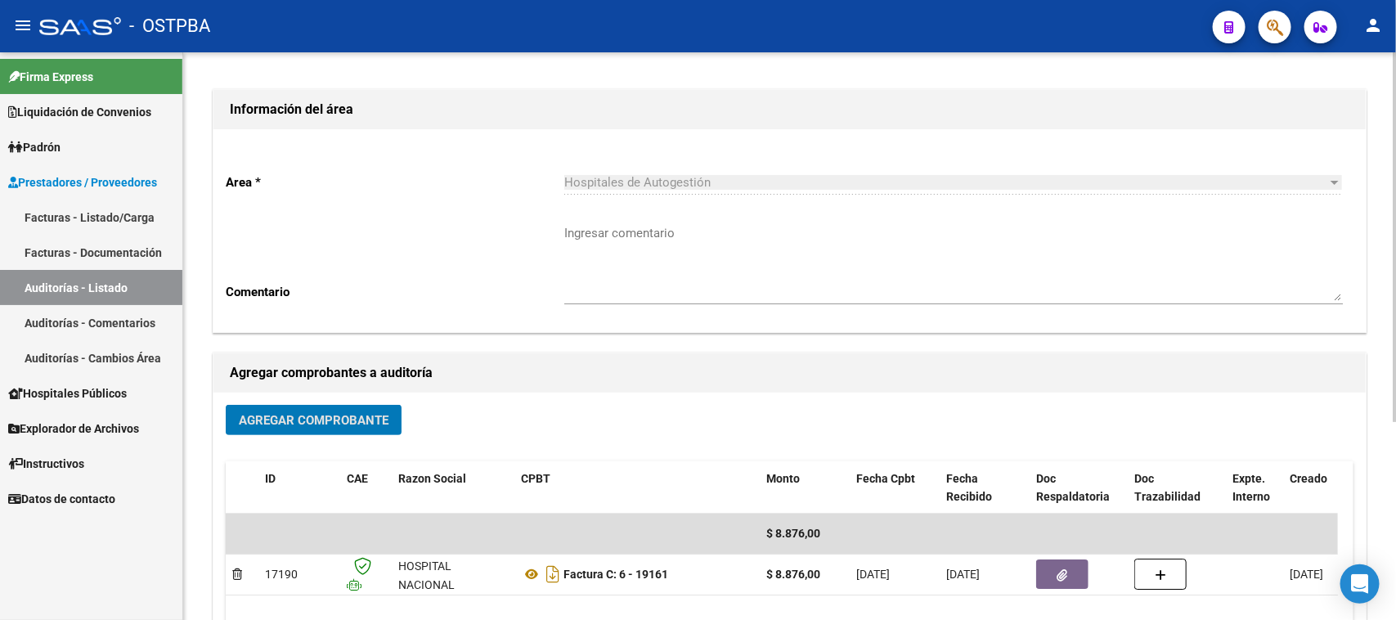
scroll to position [0, 0]
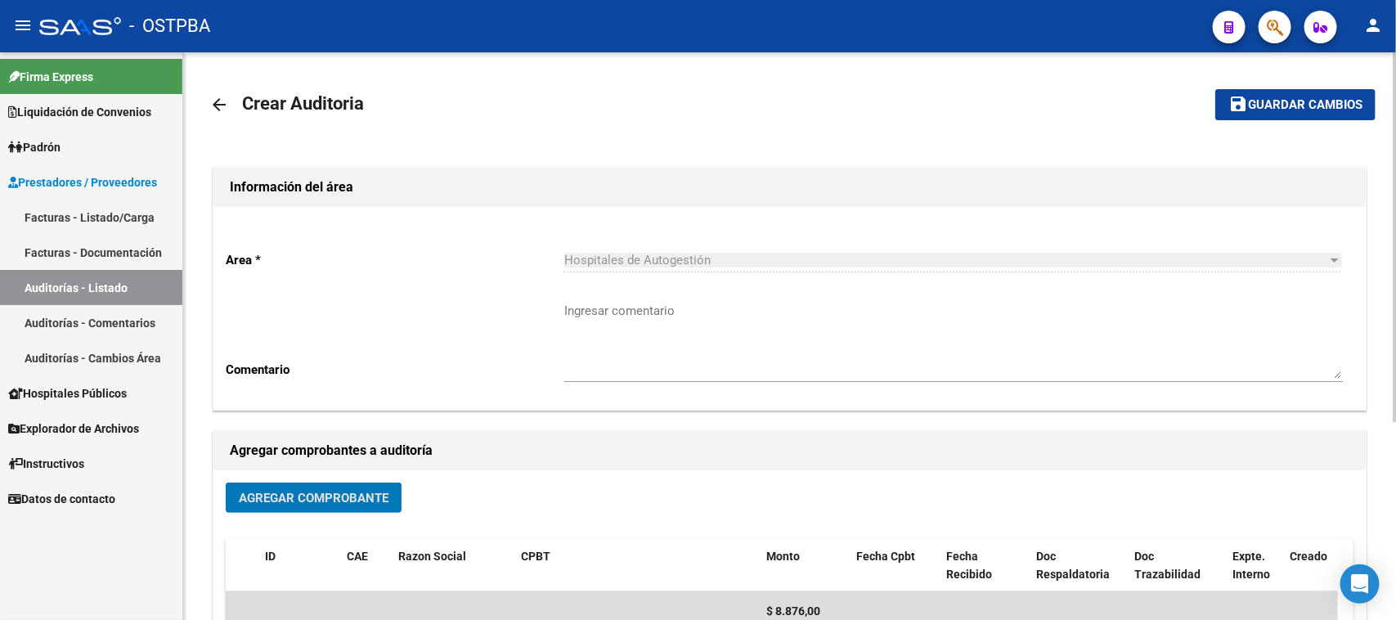
click at [1298, 114] on button "save Guardar cambios" at bounding box center [1295, 104] width 160 height 30
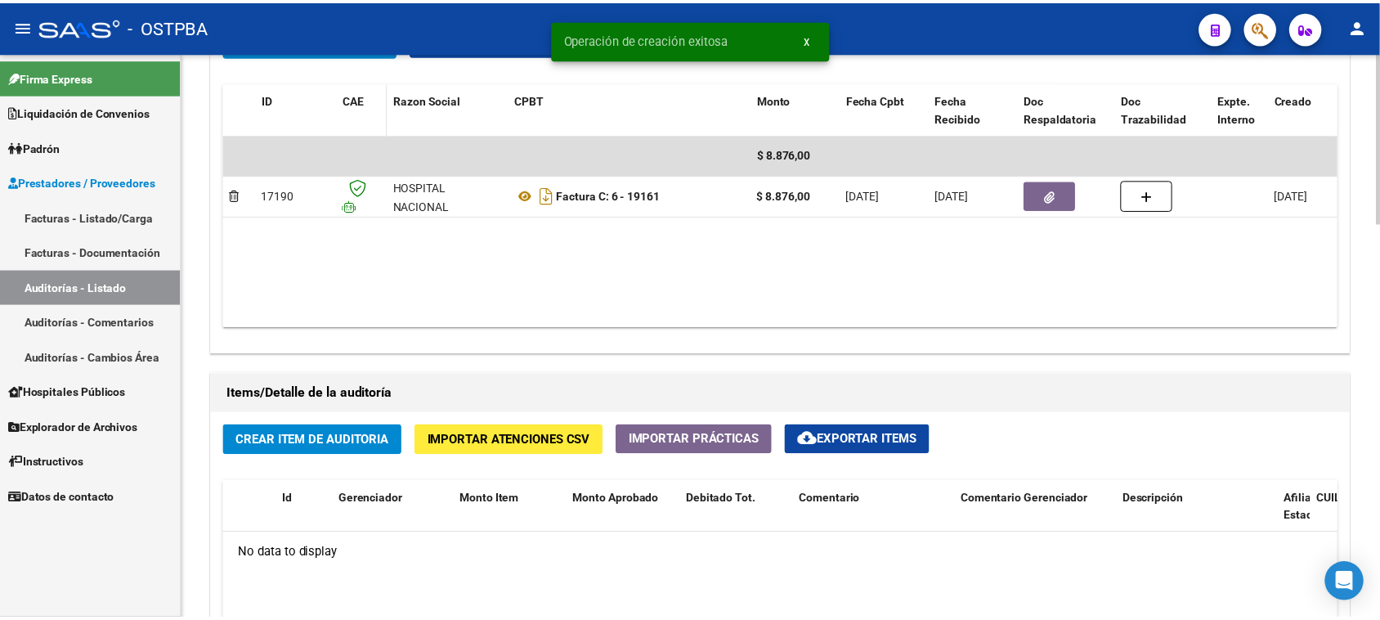
scroll to position [1022, 0]
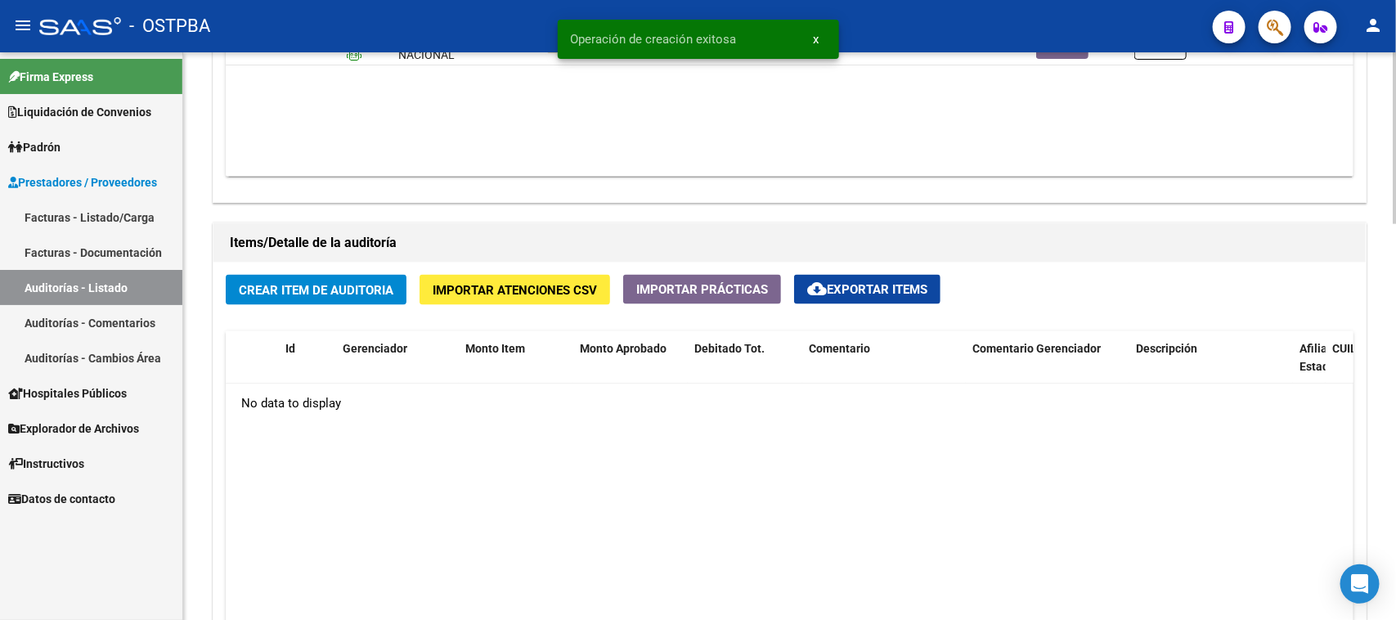
click at [344, 291] on span "Crear Item de Auditoria" at bounding box center [316, 290] width 155 height 15
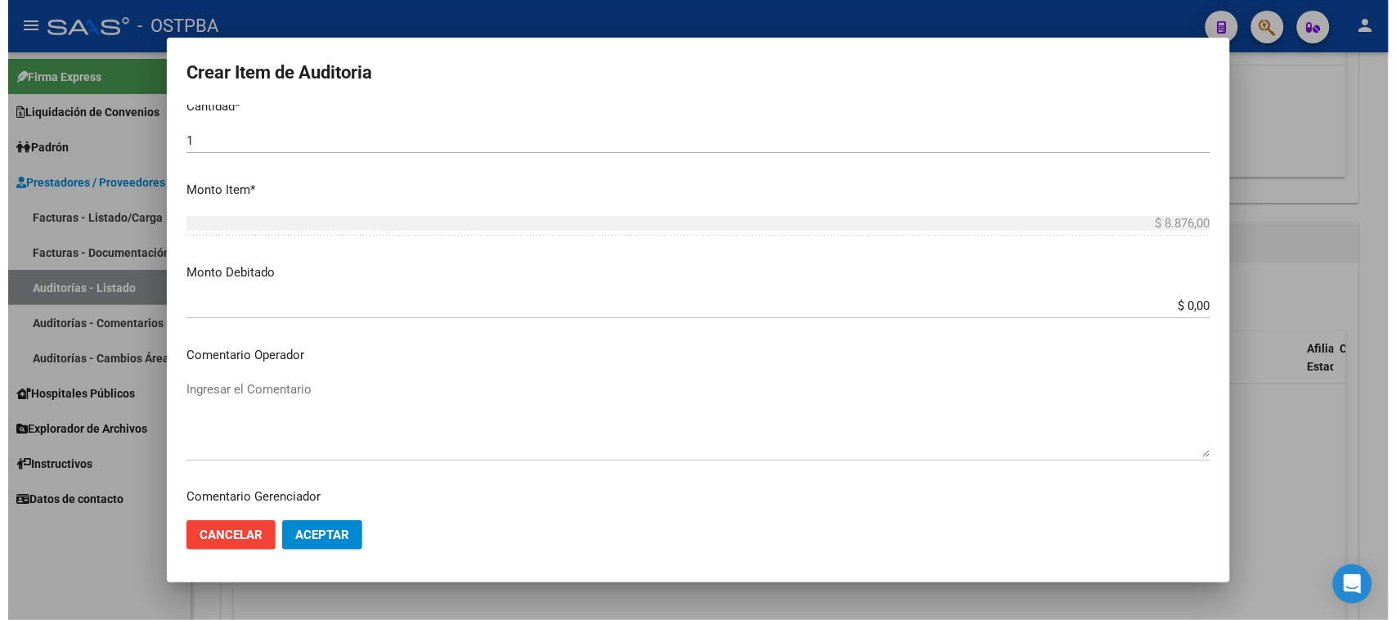
scroll to position [876, 0]
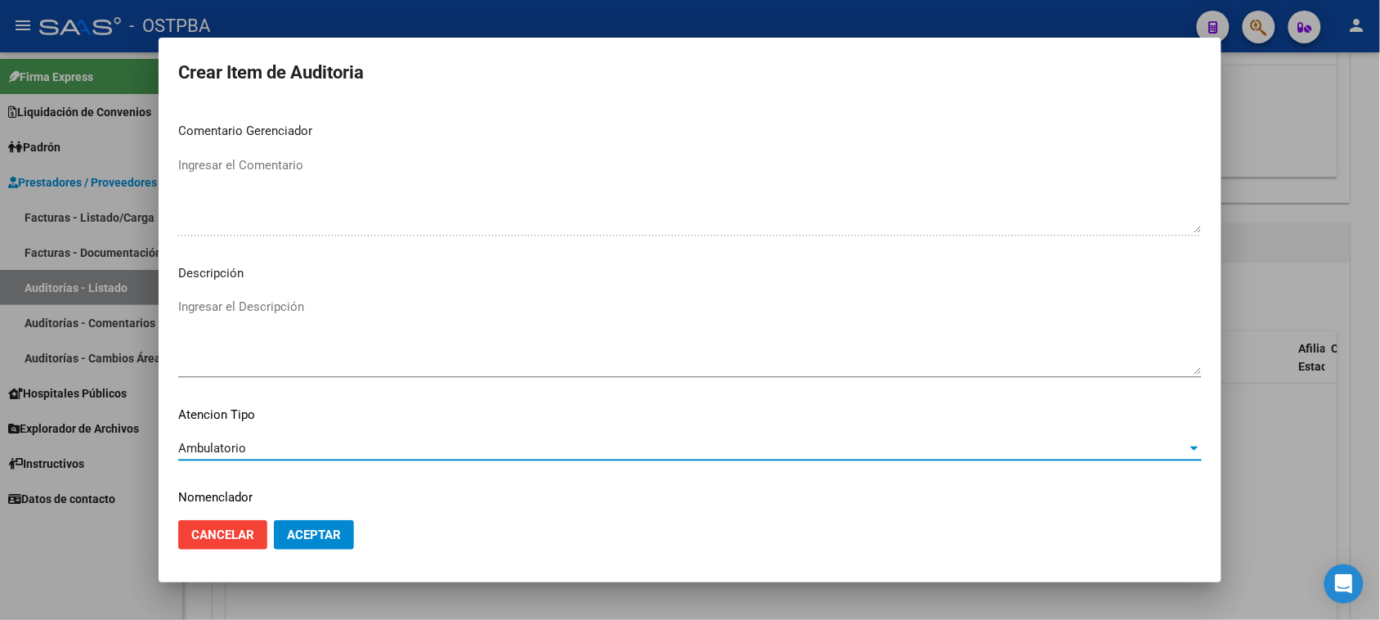
click at [332, 532] on span "Aceptar" at bounding box center [314, 534] width 54 height 15
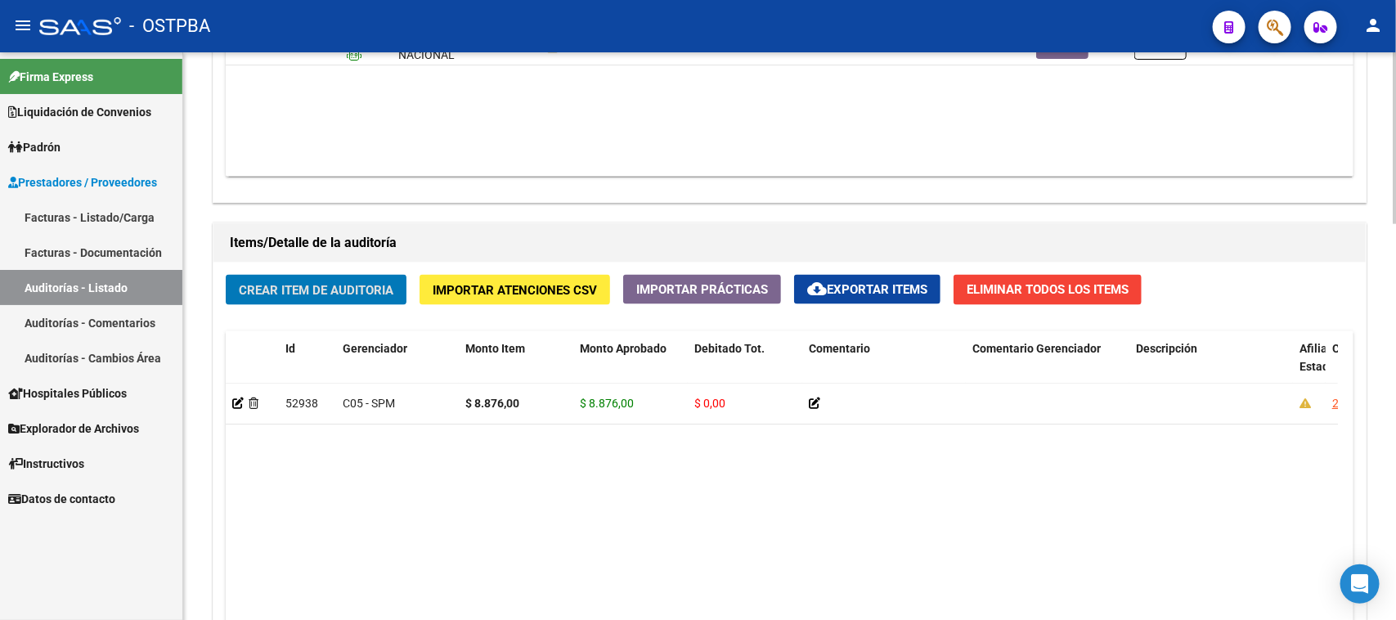
scroll to position [818, 0]
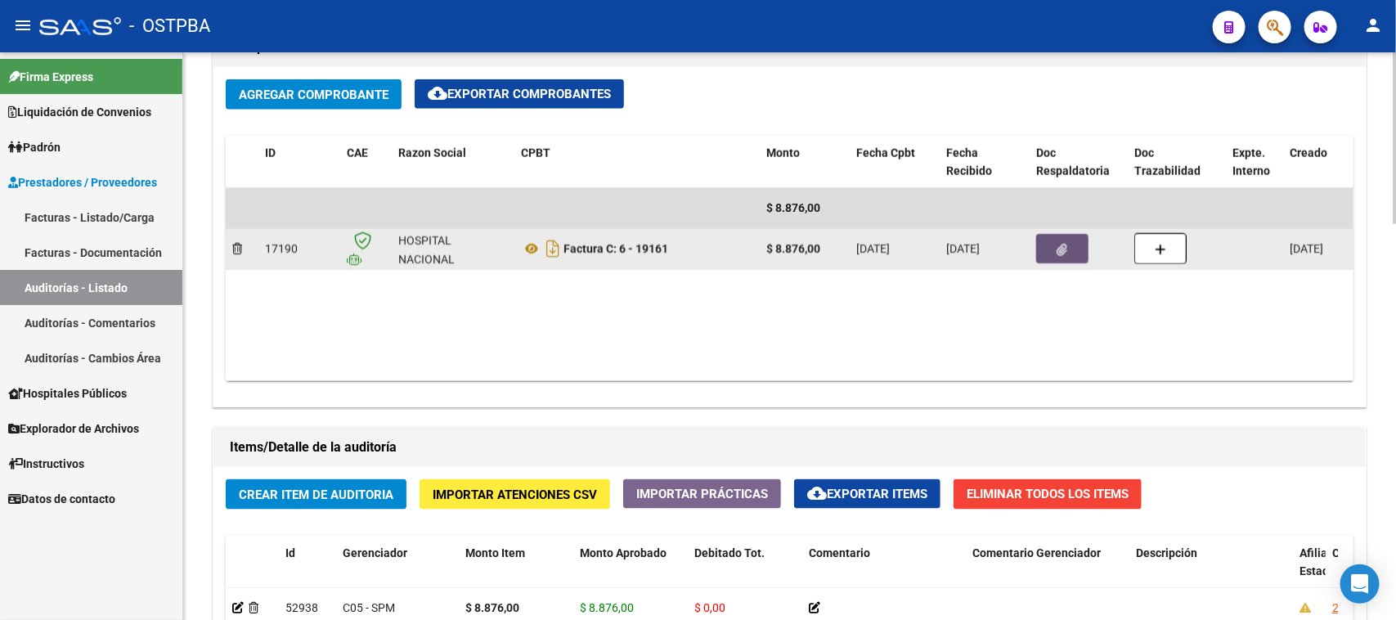
click at [1073, 254] on button "button" at bounding box center [1062, 248] width 52 height 29
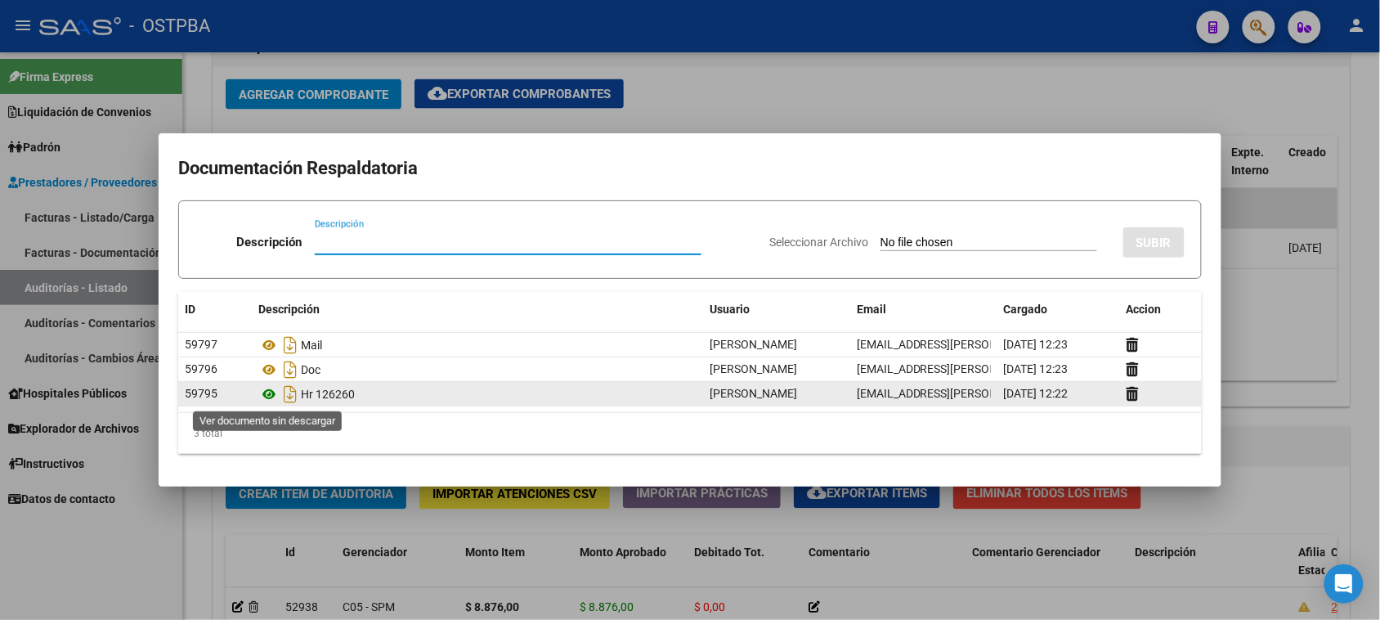
click at [267, 391] on icon at bounding box center [268, 394] width 21 height 20
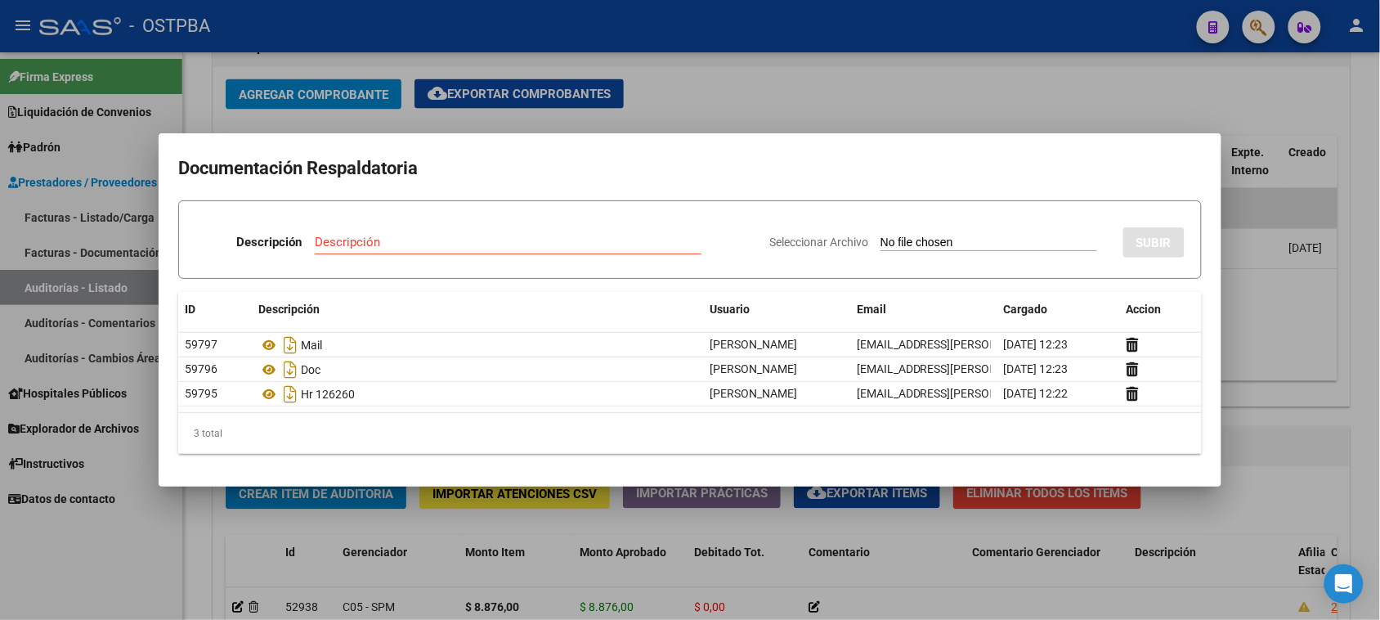
click at [109, 548] on div at bounding box center [690, 310] width 1380 height 620
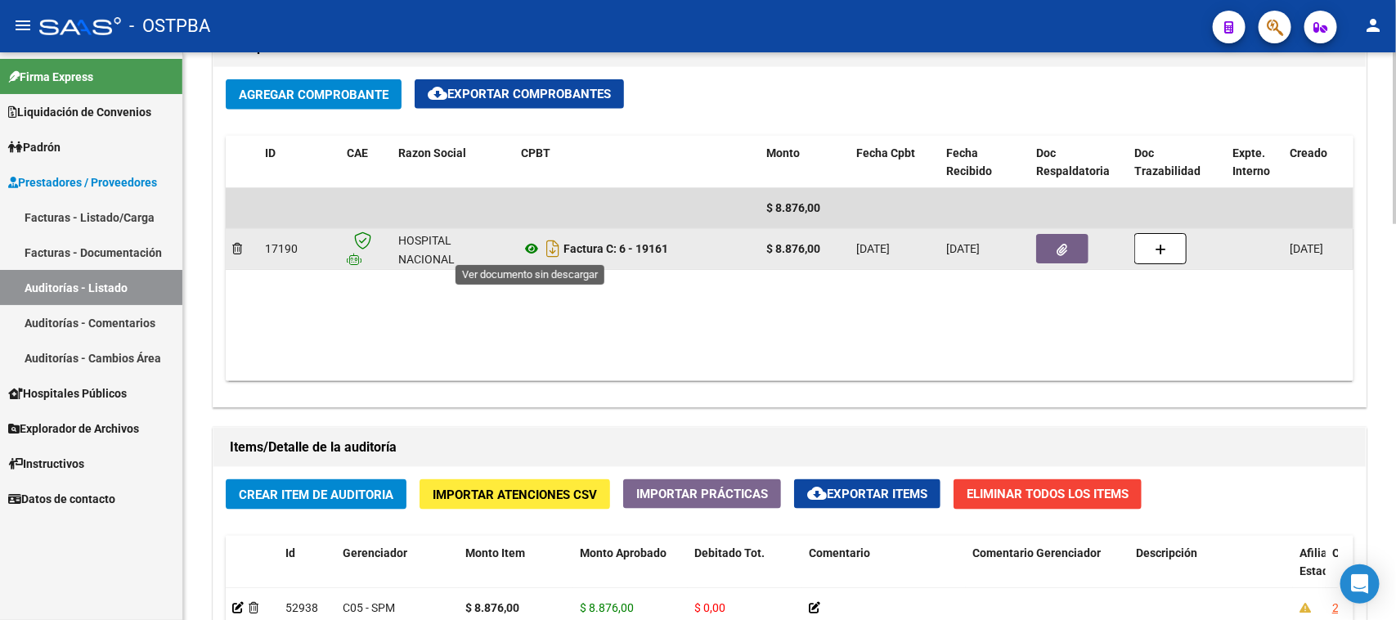
click at [524, 246] on icon at bounding box center [531, 249] width 21 height 20
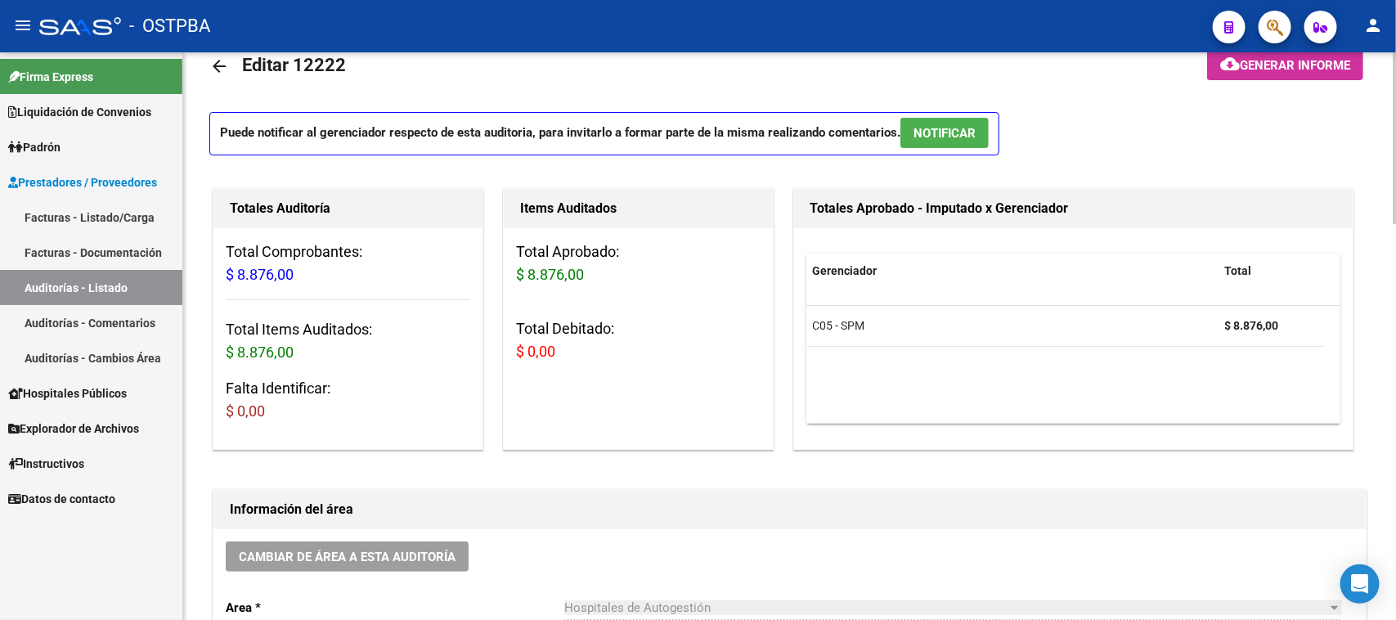
scroll to position [0, 0]
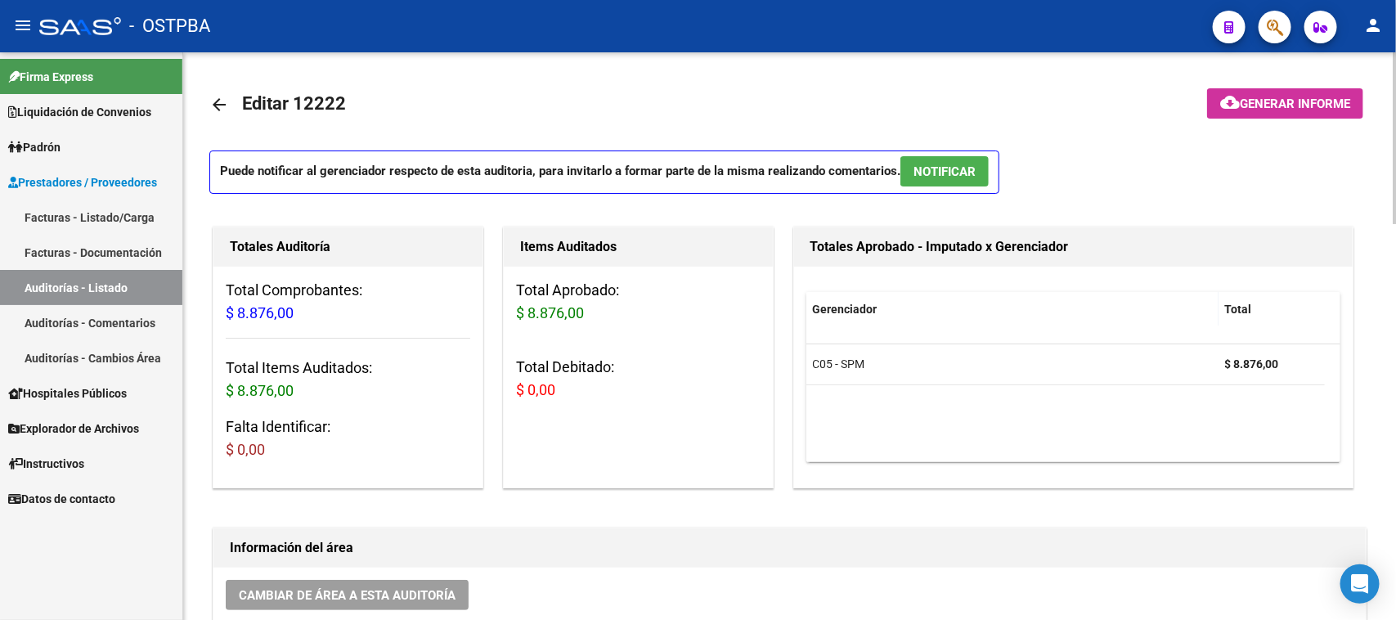
click at [218, 103] on mat-icon "arrow_back" at bounding box center [219, 105] width 20 height 20
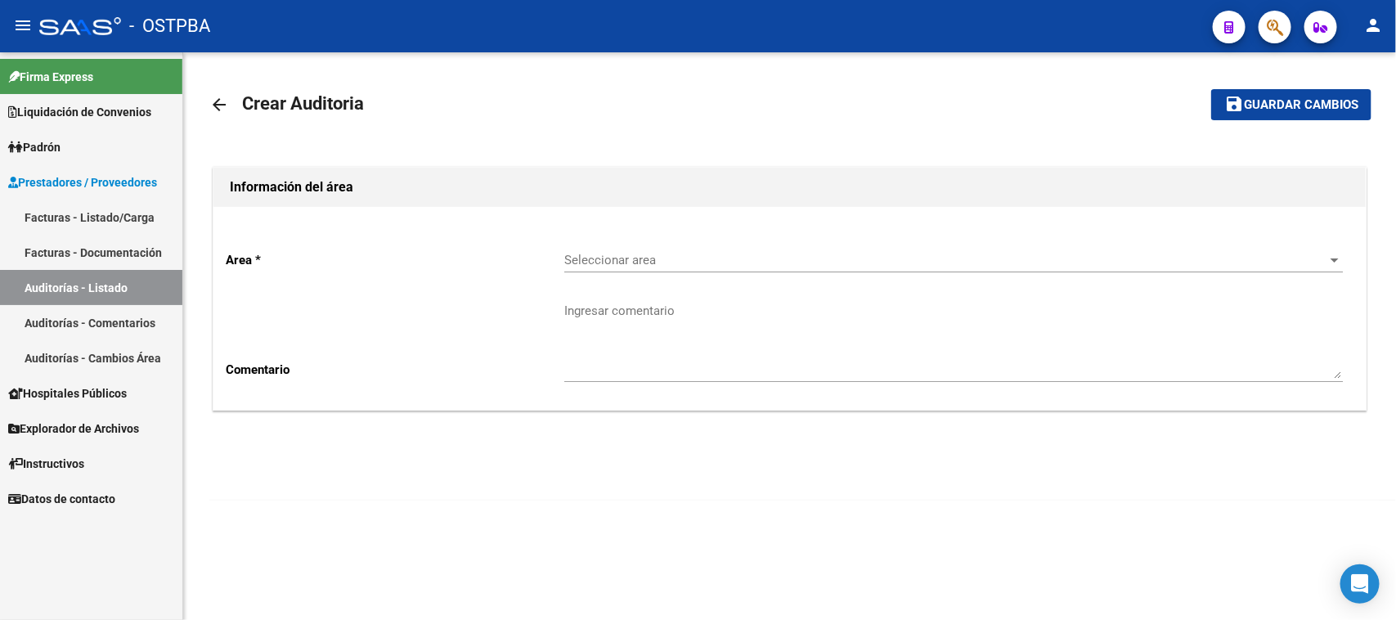
click at [577, 245] on div "Seleccionar area Seleccionar area" at bounding box center [953, 254] width 778 height 35
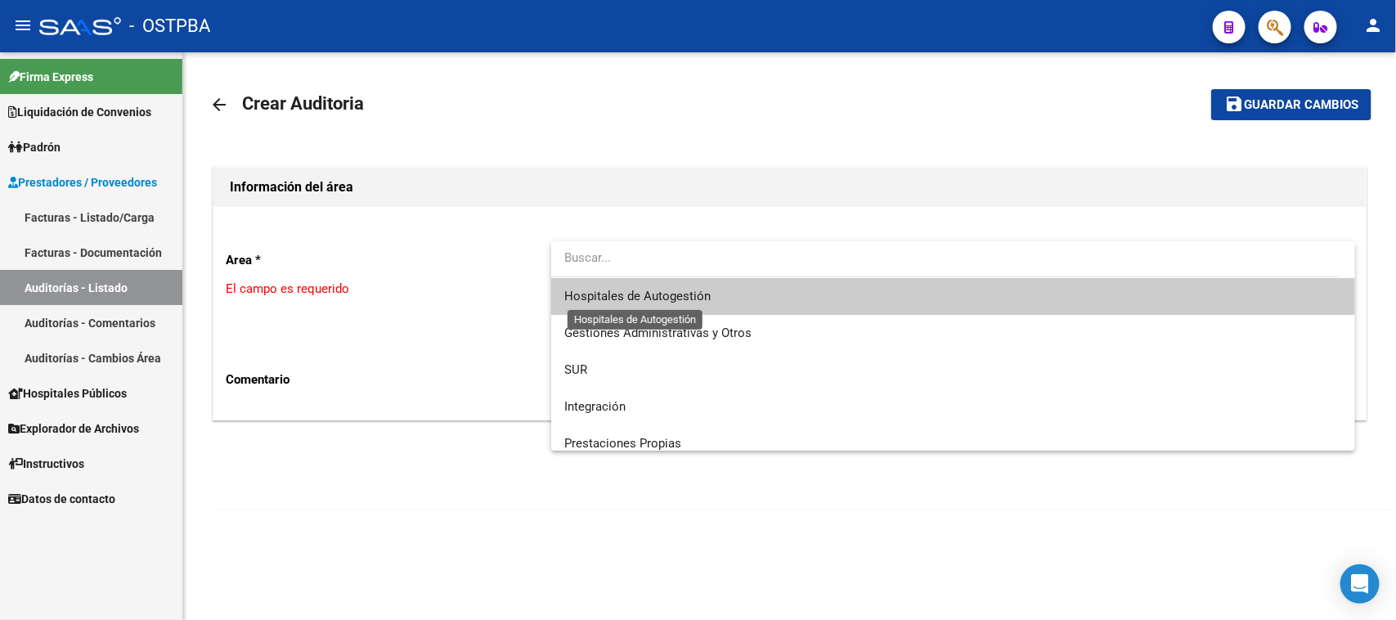
click at [626, 297] on span "Hospitales de Autogestión" at bounding box center [637, 296] width 146 height 15
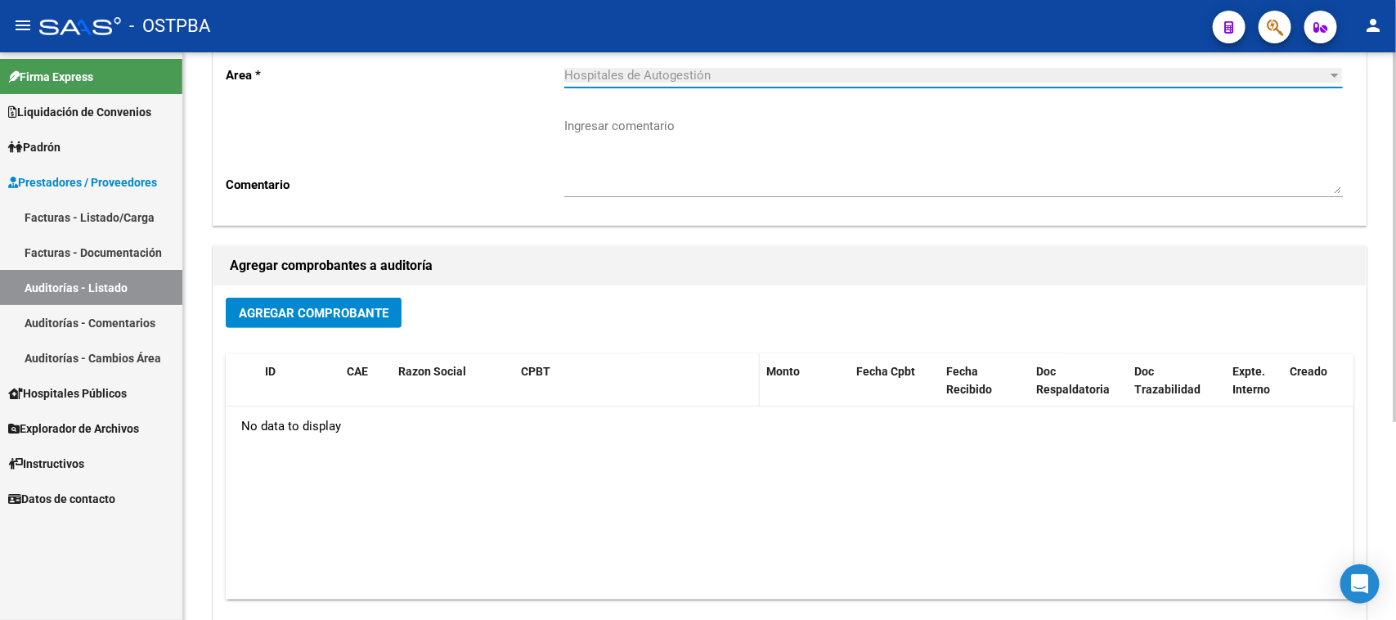
scroll to position [204, 0]
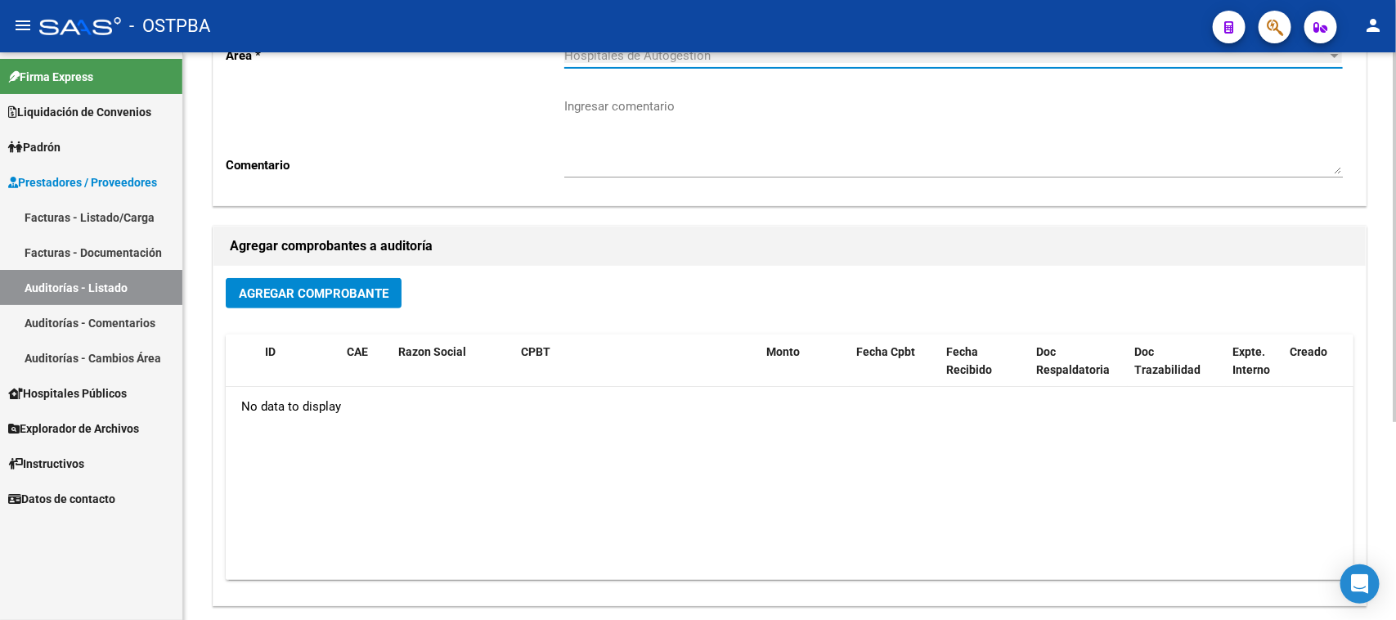
click at [321, 303] on button "Agregar Comprobante" at bounding box center [314, 293] width 176 height 30
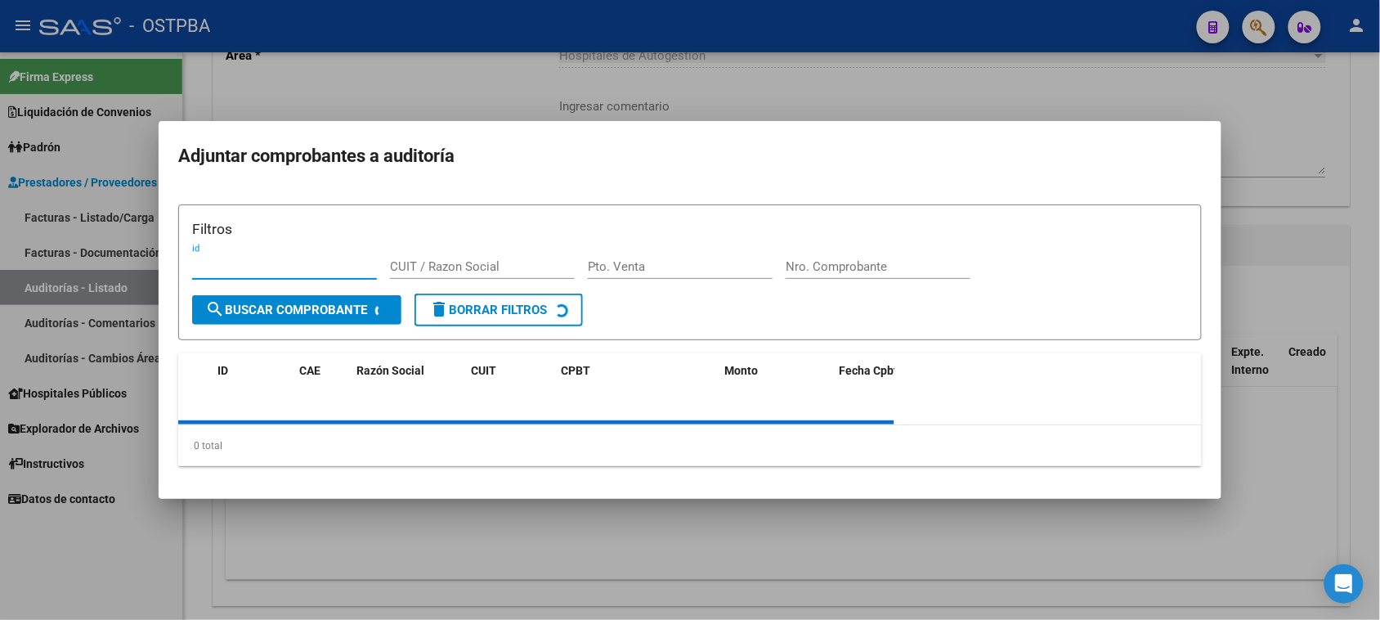
click at [843, 264] on form "Filtros id CUIT / Razon Social Pto. Venta Nro. Comprobante search Buscar Compro…" at bounding box center [690, 272] width 1024 height 137
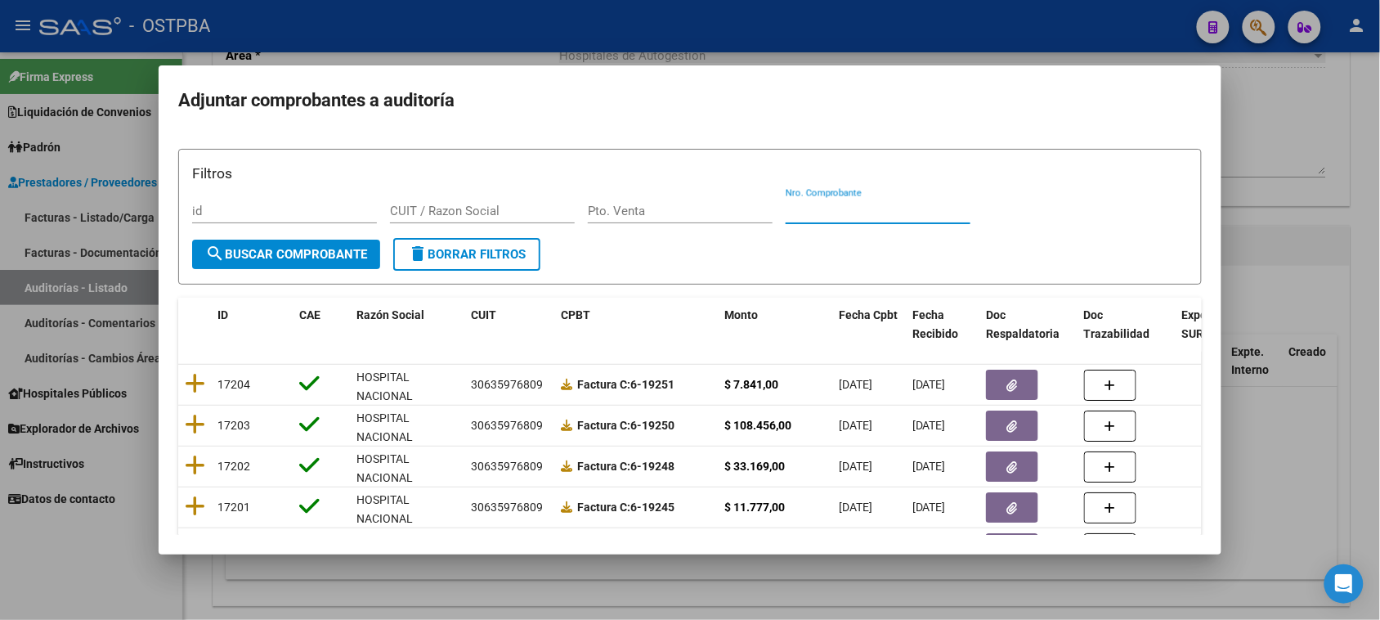
click at [876, 211] on input "Nro. Comprobante" at bounding box center [878, 211] width 185 height 15
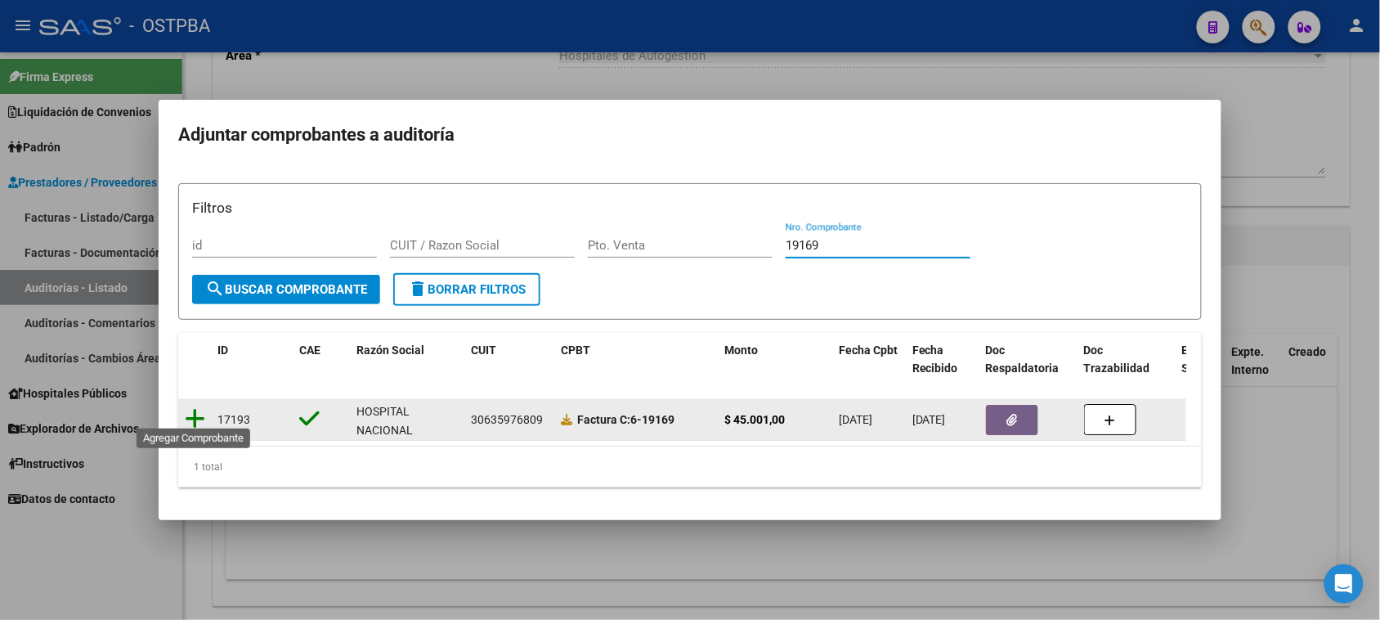
click at [194, 414] on icon at bounding box center [195, 418] width 20 height 23
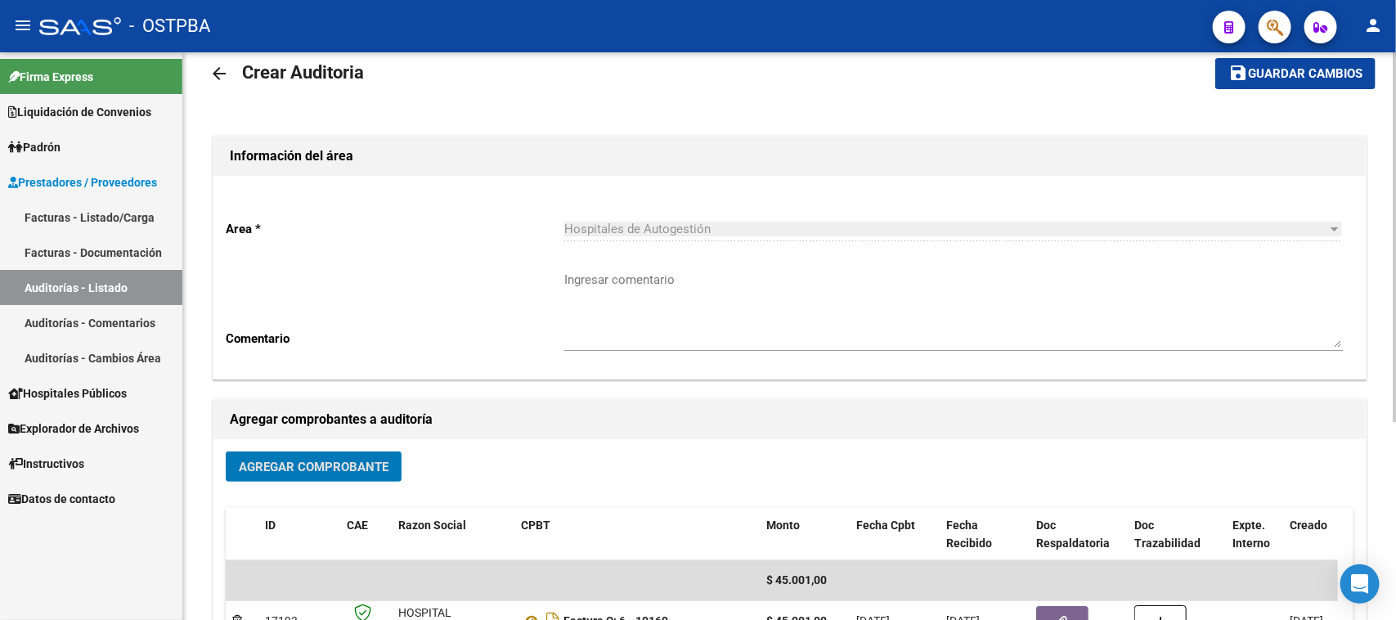
scroll to position [0, 0]
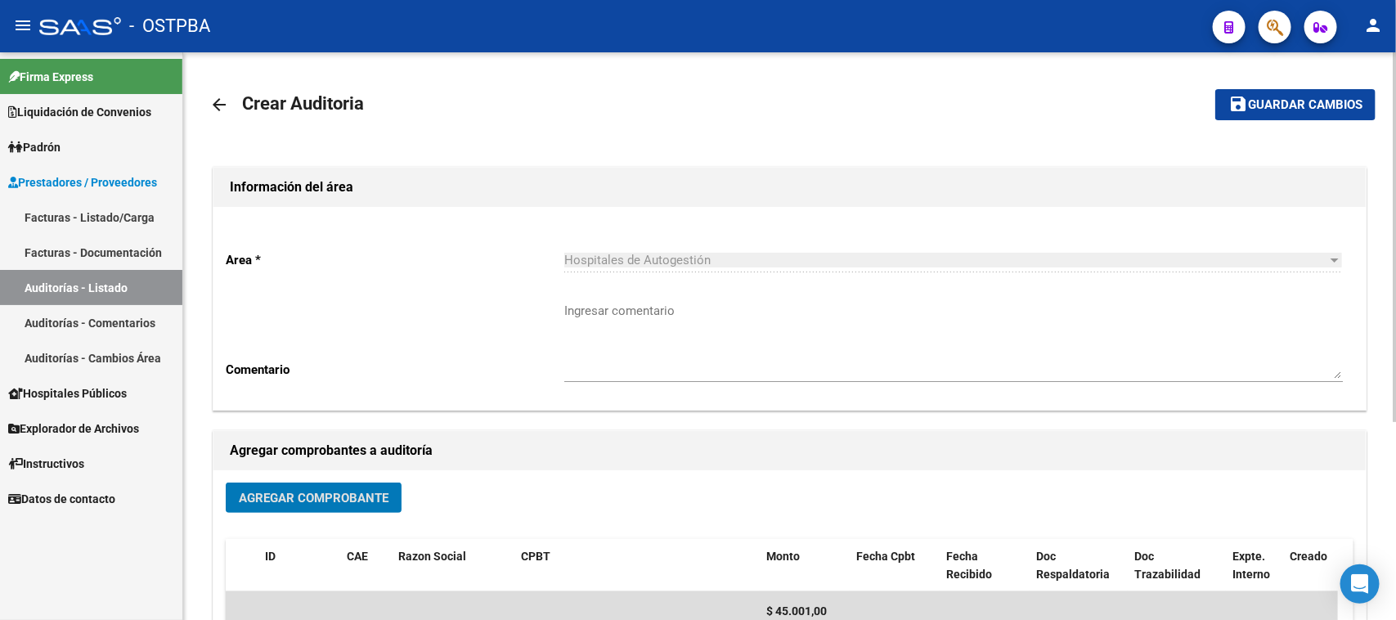
click at [1284, 113] on button "save Guardar cambios" at bounding box center [1295, 104] width 160 height 30
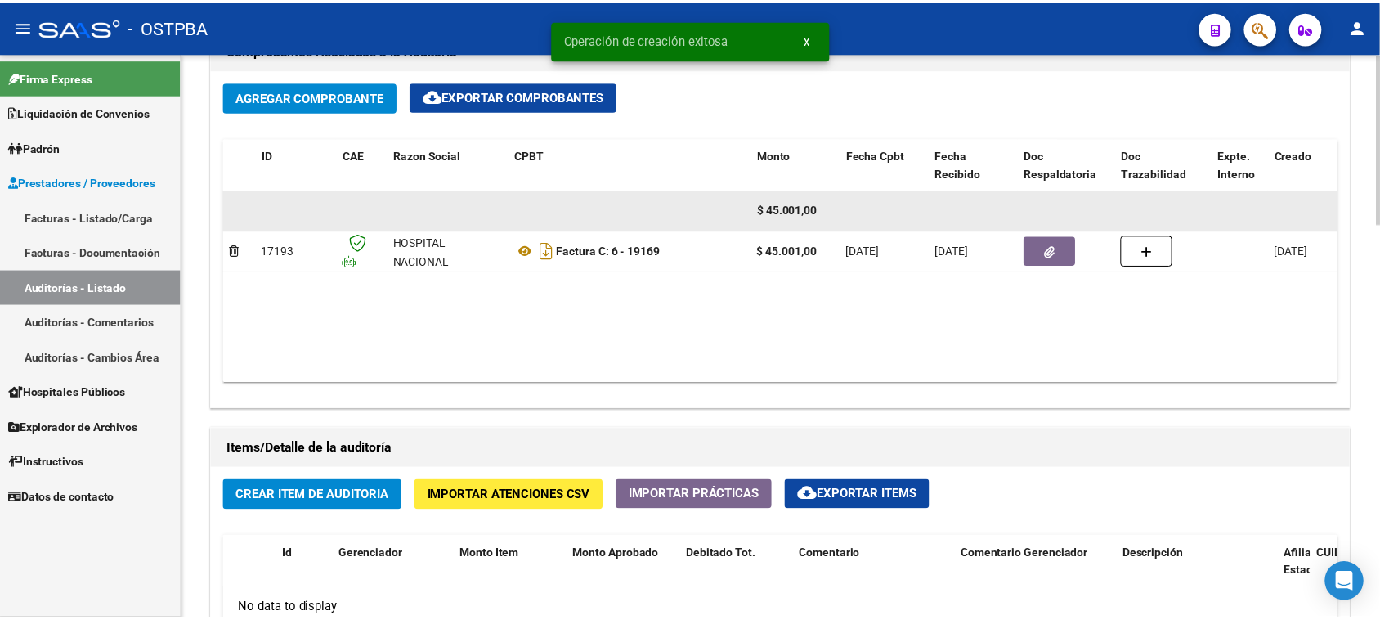
scroll to position [818, 0]
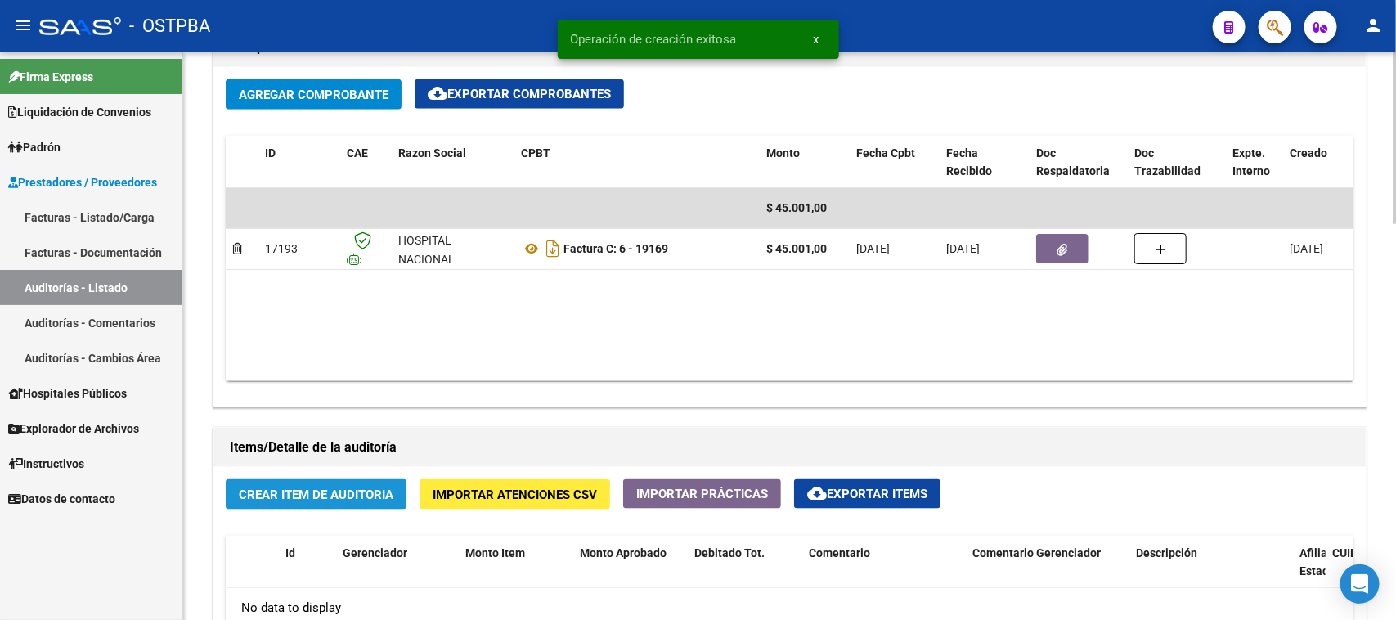
click at [336, 495] on span "Crear Item de Auditoria" at bounding box center [316, 494] width 155 height 15
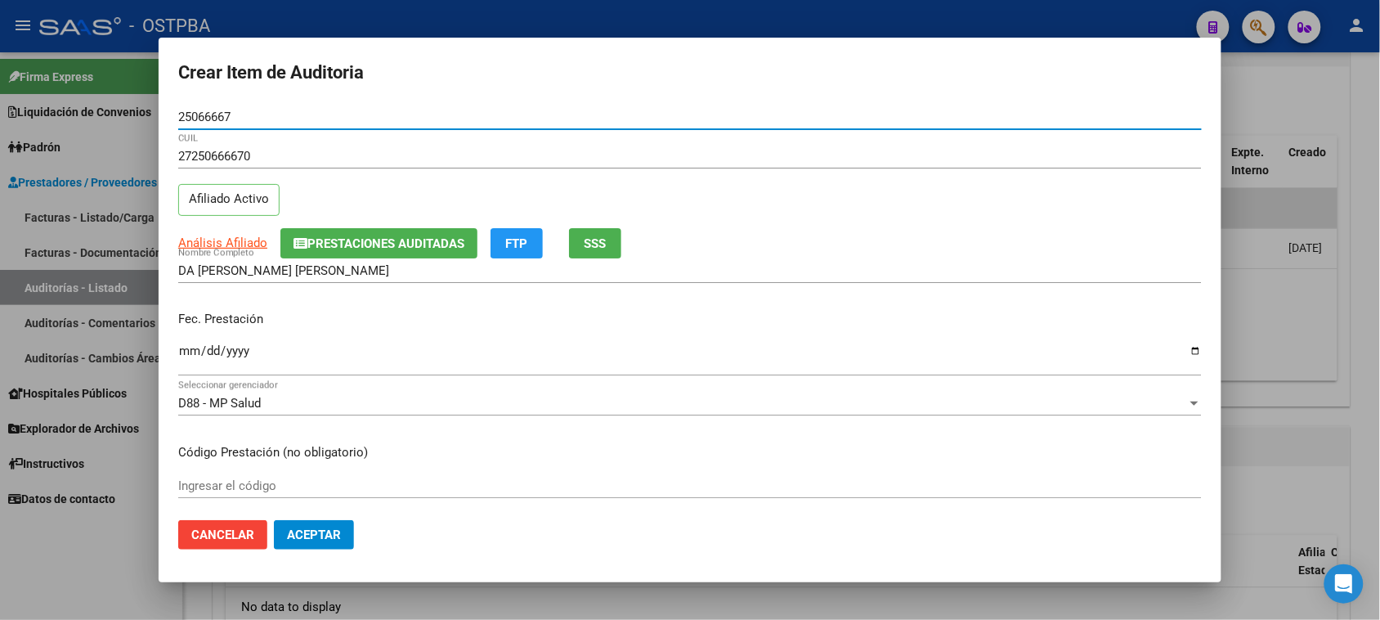
click at [192, 356] on input "Ingresar la fecha" at bounding box center [690, 357] width 1024 height 26
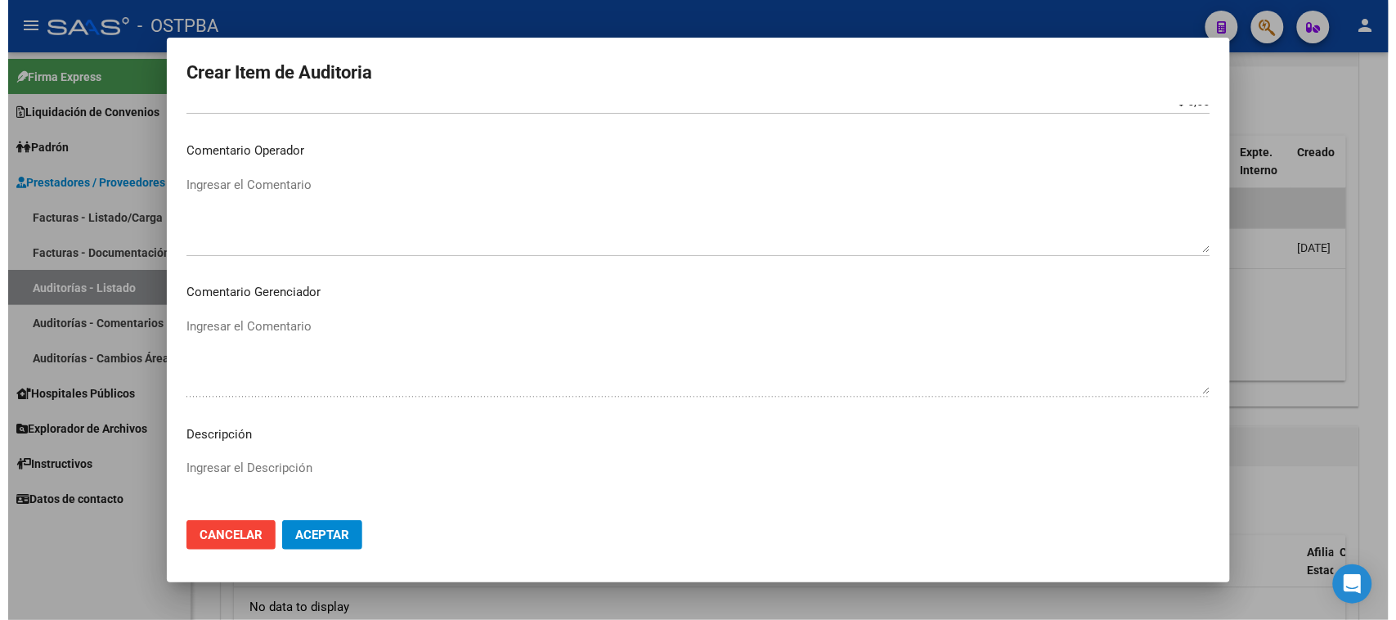
scroll to position [926, 0]
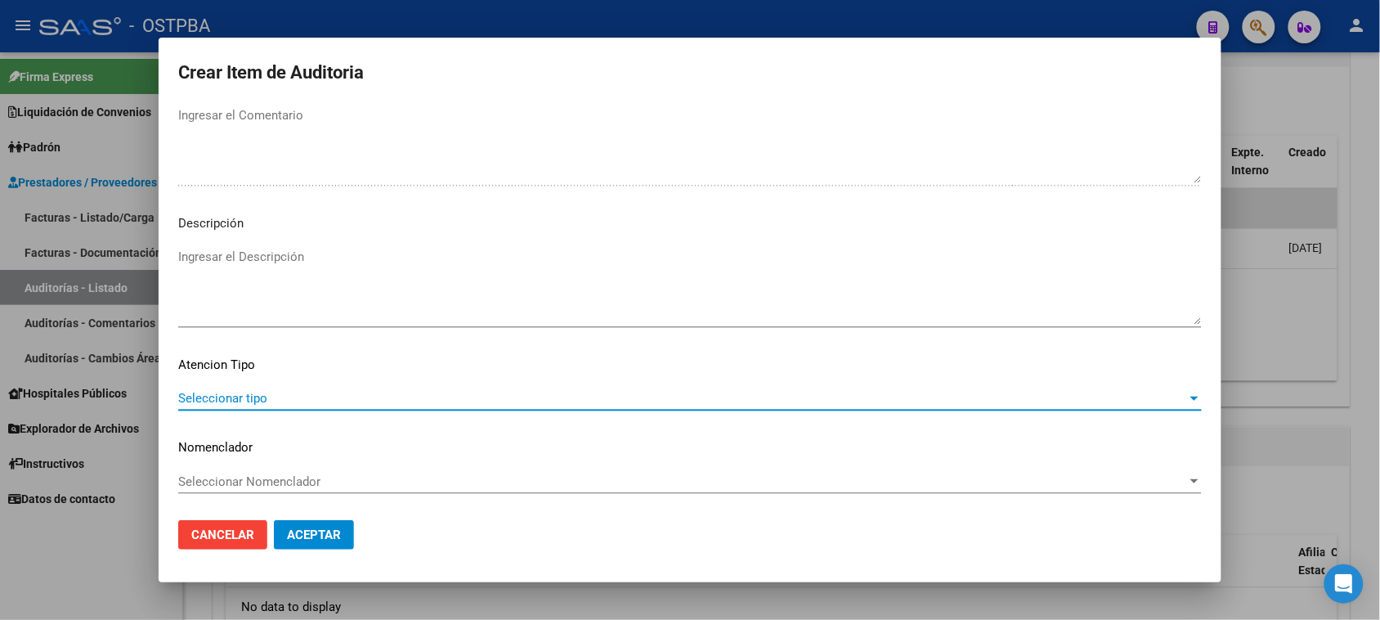
click at [247, 394] on span "Seleccionar tipo" at bounding box center [682, 398] width 1009 height 15
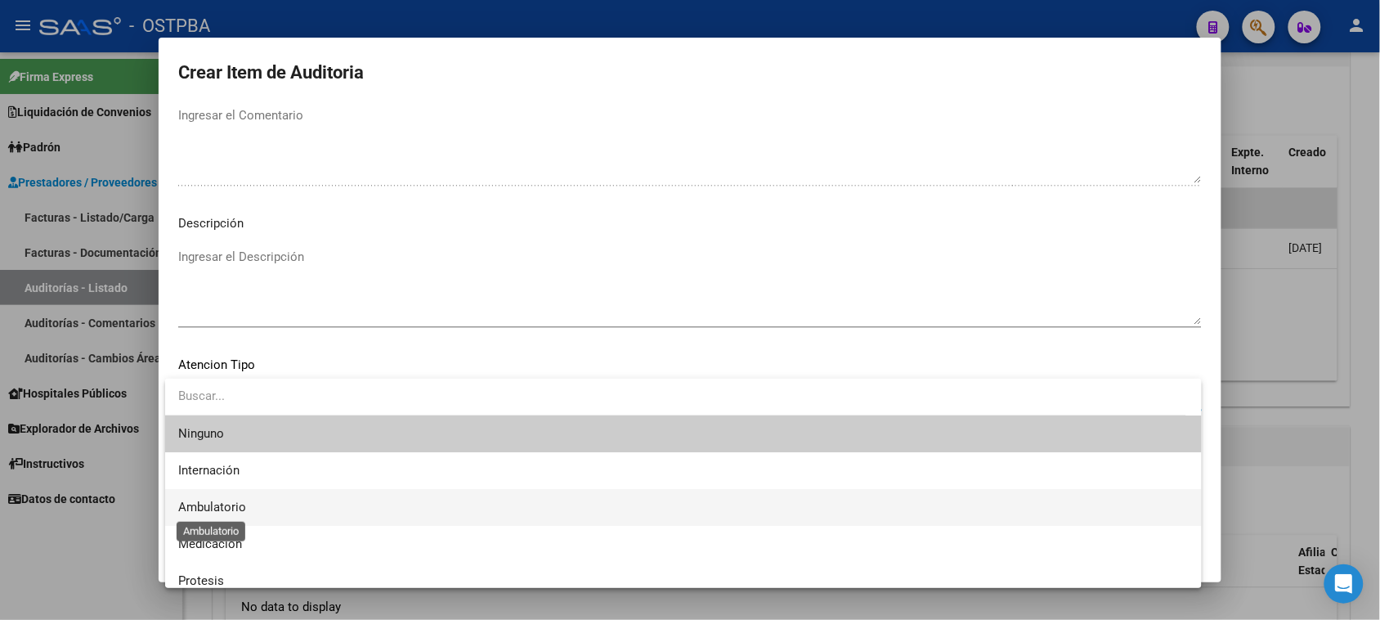
click at [231, 500] on span "Ambulatorio" at bounding box center [212, 507] width 68 height 15
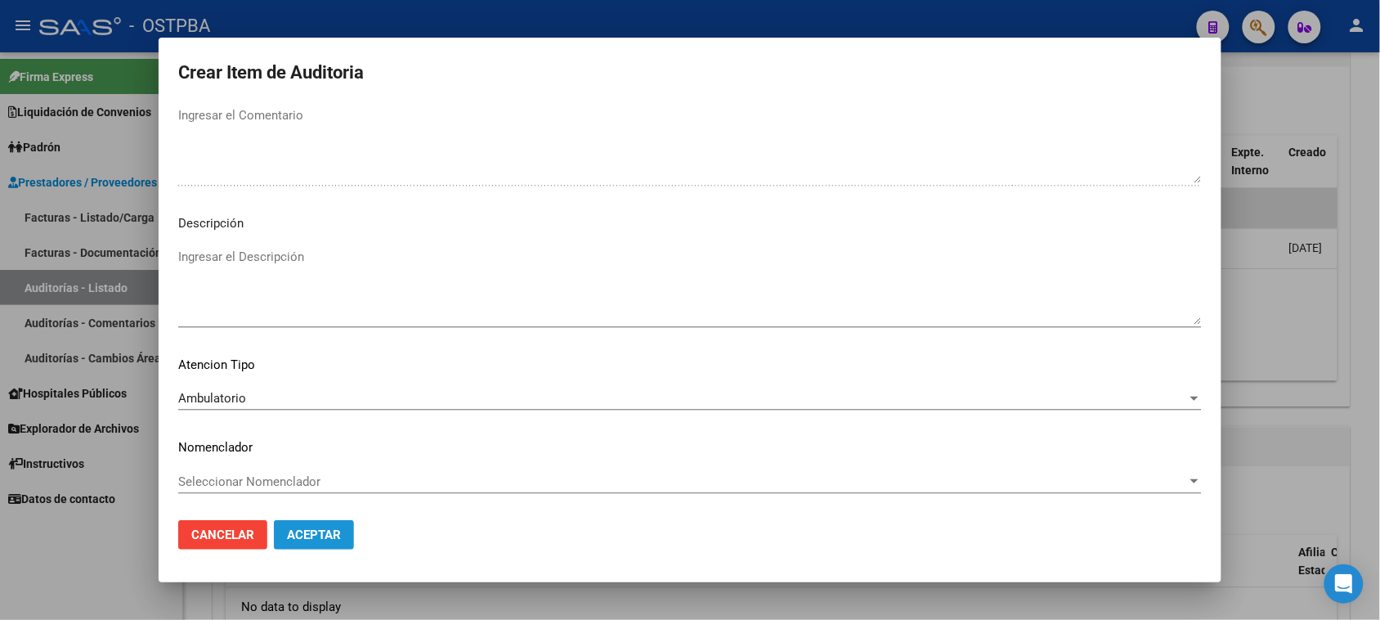
click at [341, 536] on span "Aceptar" at bounding box center [314, 534] width 54 height 15
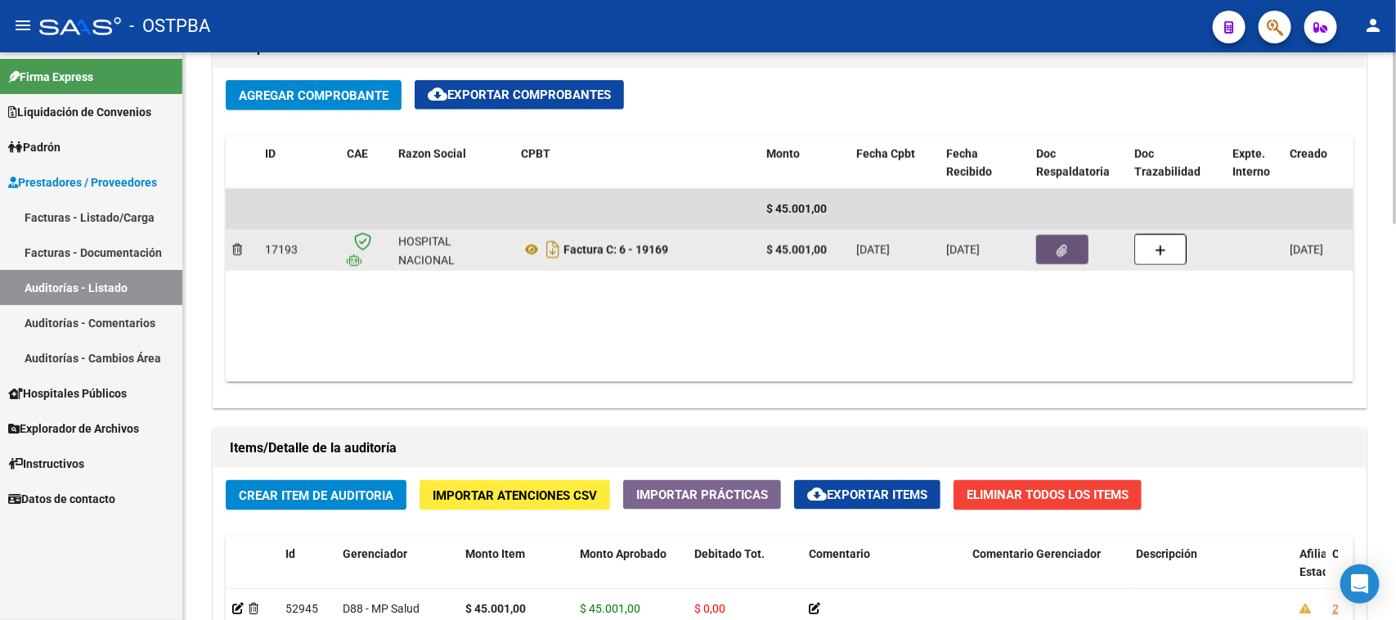
click at [1047, 262] on button "button" at bounding box center [1062, 249] width 52 height 29
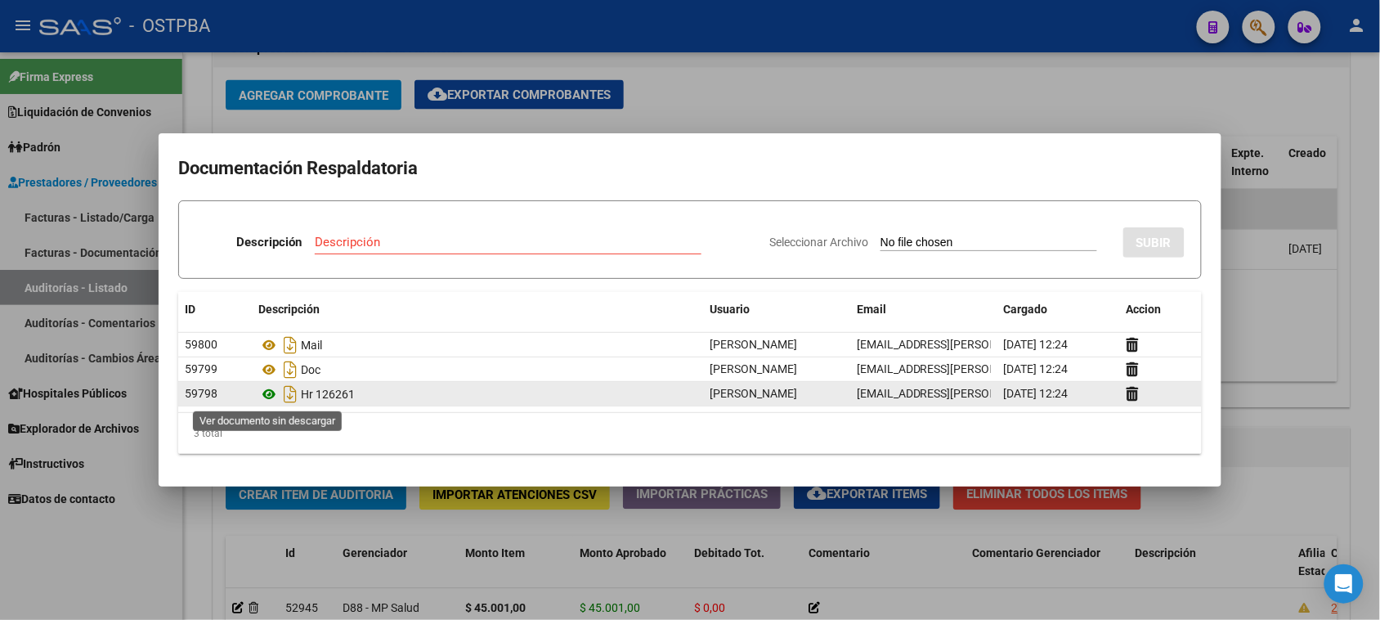
click at [268, 397] on icon at bounding box center [268, 394] width 21 height 20
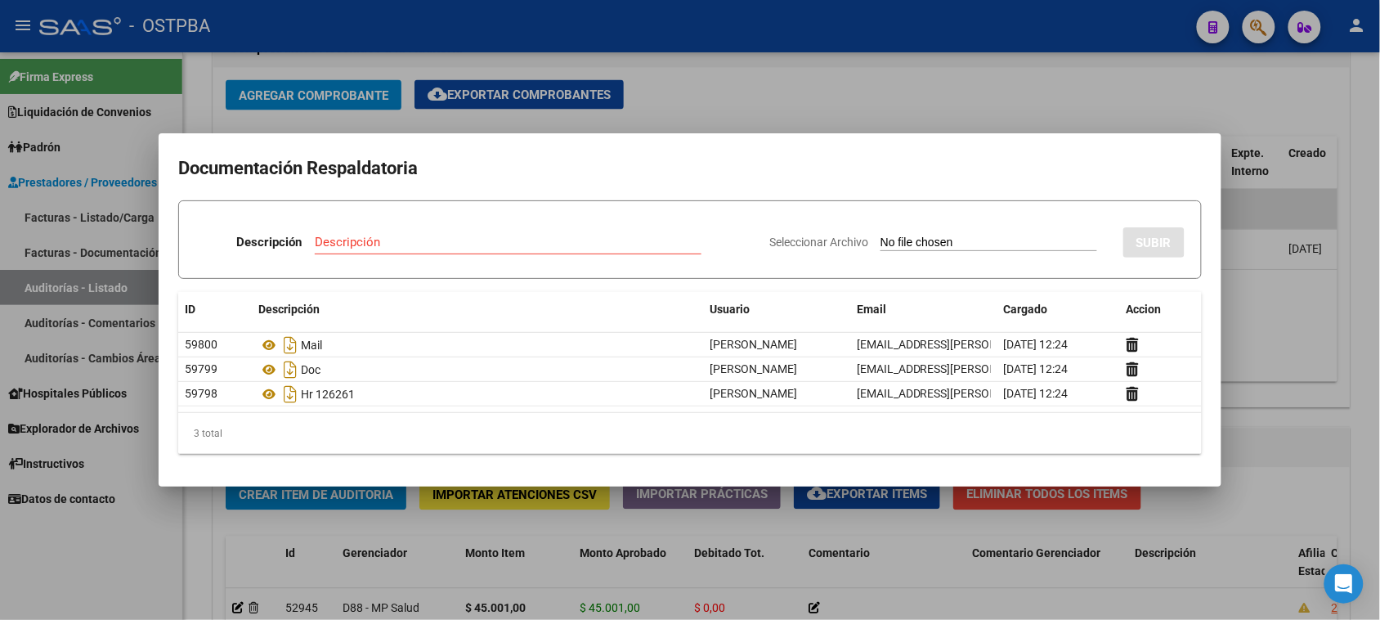
click at [207, 528] on div at bounding box center [690, 310] width 1380 height 620
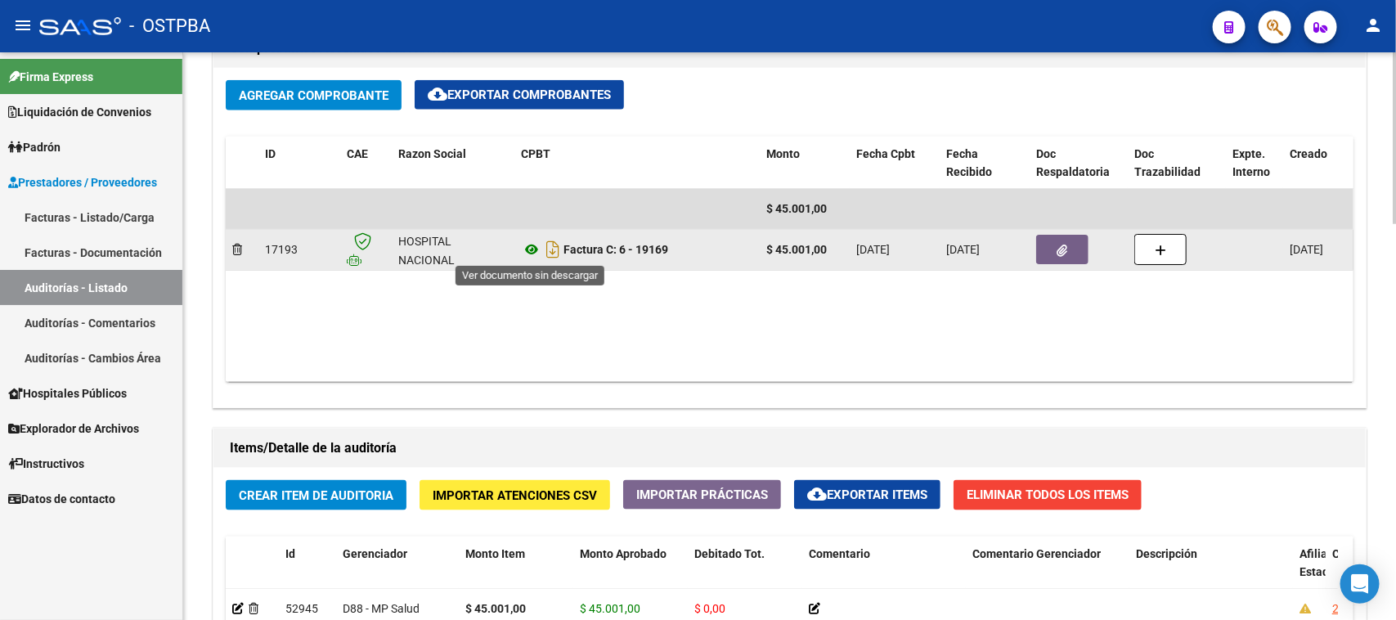
click at [527, 246] on icon at bounding box center [531, 250] width 21 height 20
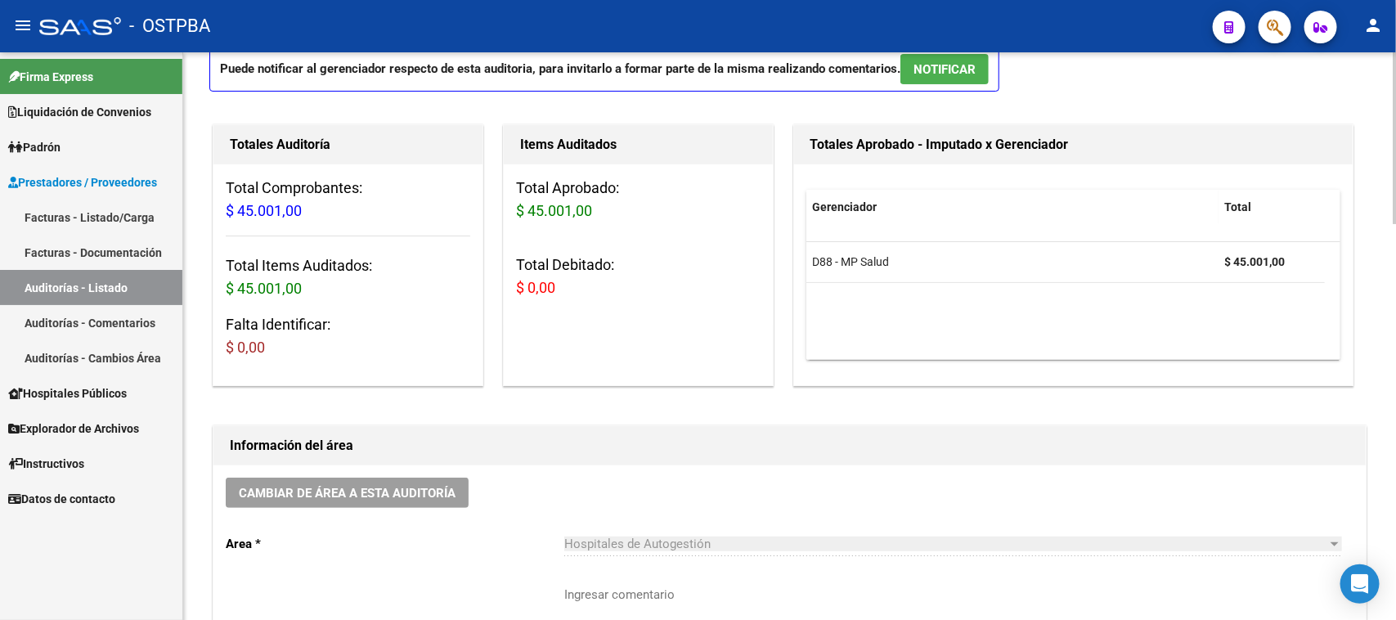
scroll to position [0, 0]
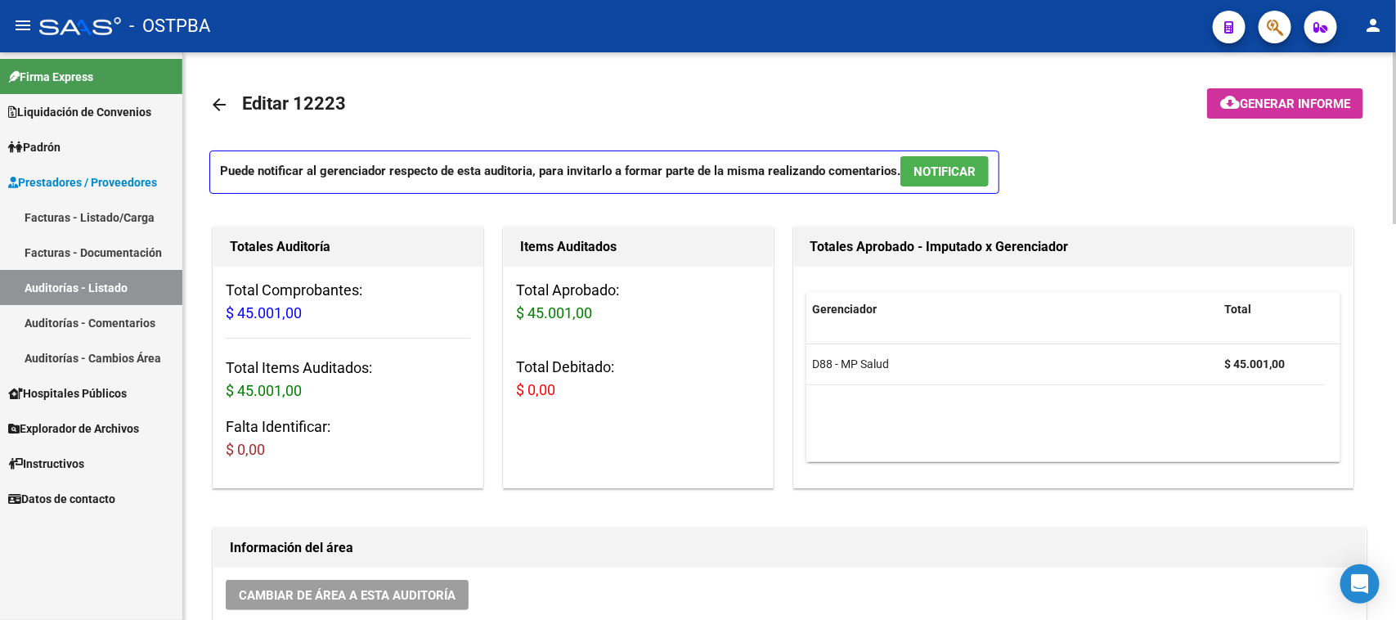
click at [221, 109] on mat-icon "arrow_back" at bounding box center [219, 105] width 20 height 20
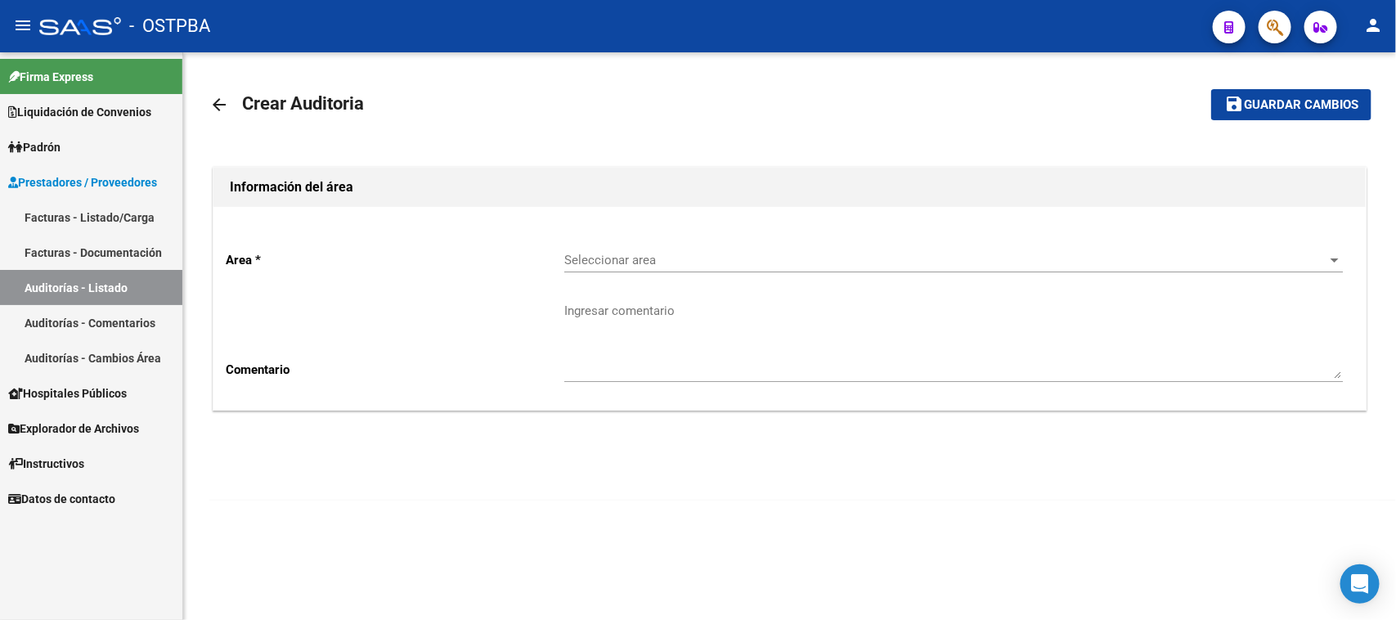
click at [693, 247] on div "Seleccionar area Seleccionar area" at bounding box center [953, 254] width 778 height 35
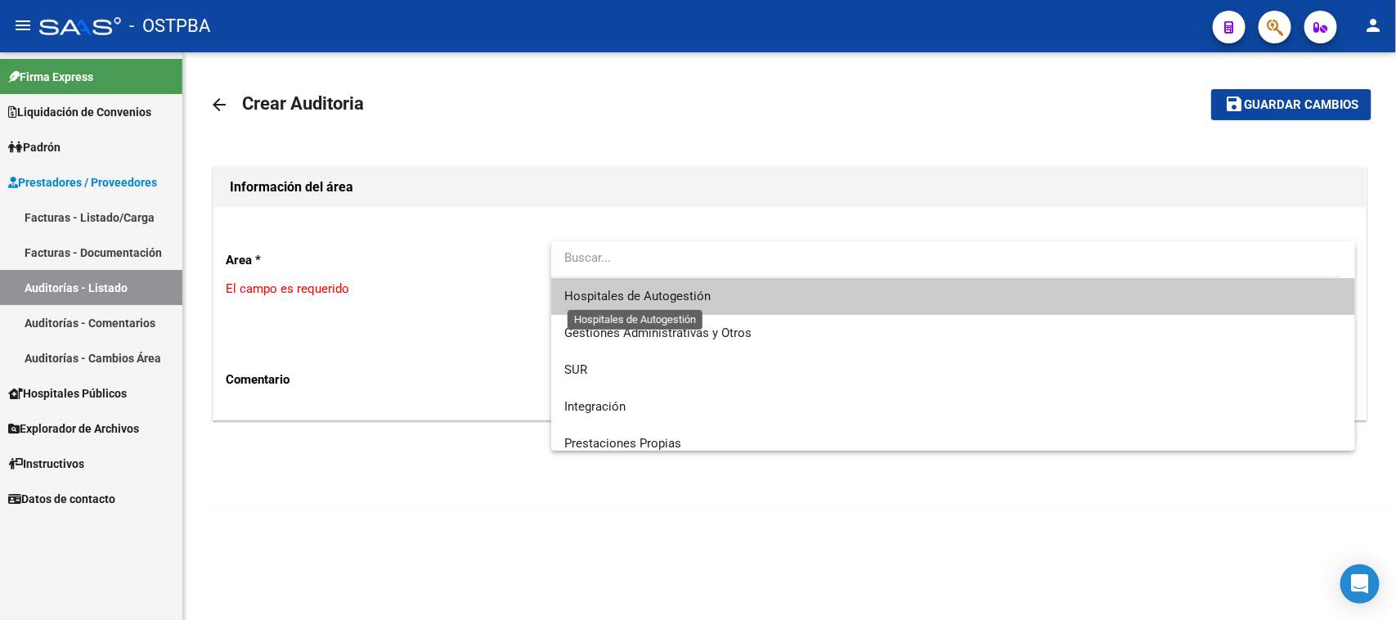
click at [661, 294] on span "Hospitales de Autogestión" at bounding box center [637, 296] width 146 height 15
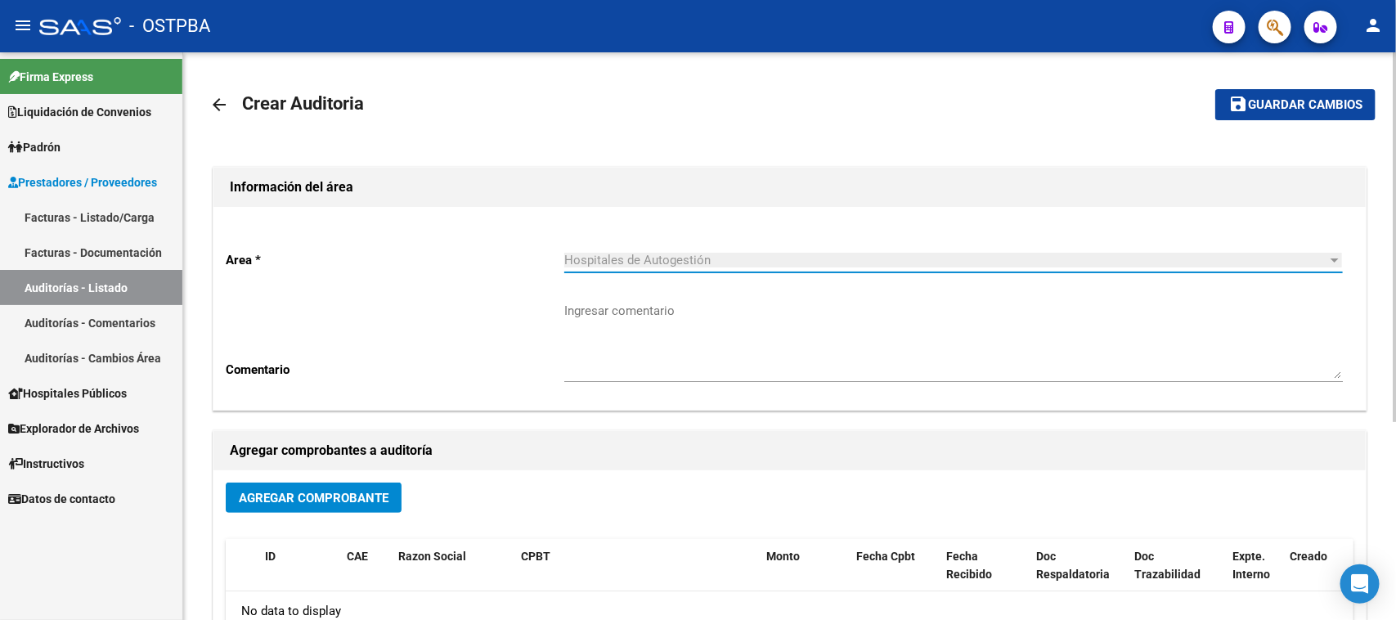
click at [353, 501] on span "Agregar Comprobante" at bounding box center [314, 498] width 150 height 15
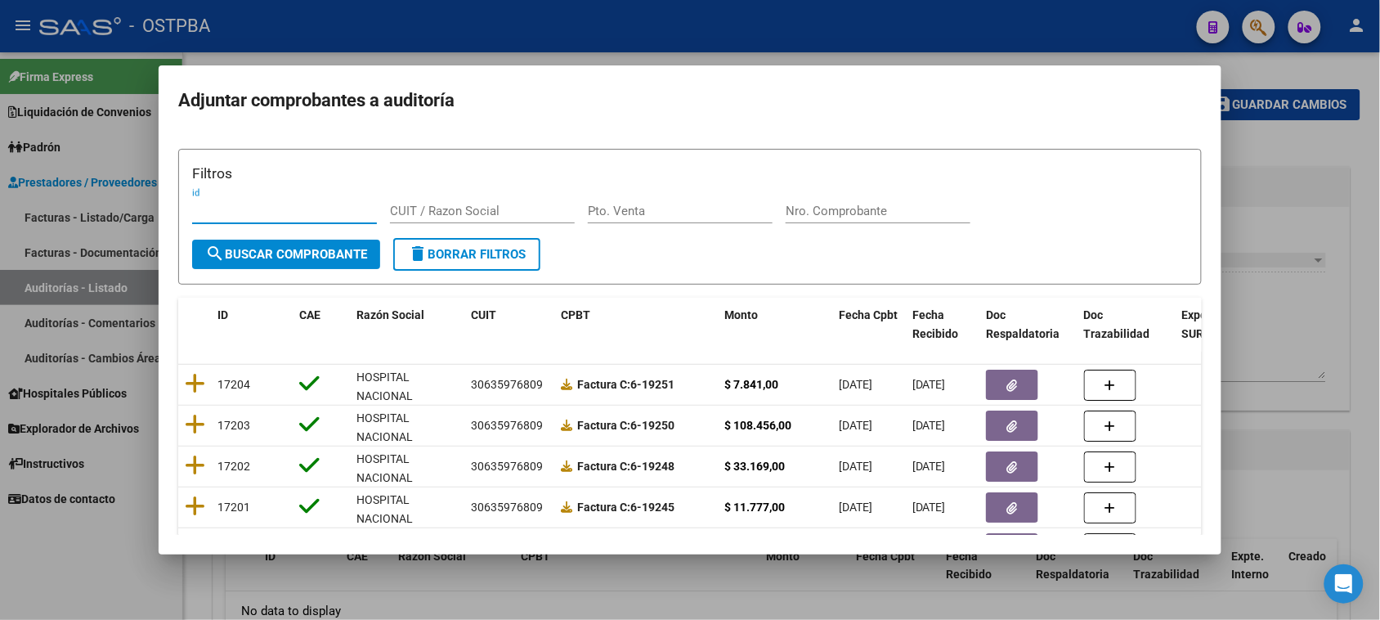
click at [905, 204] on input "Nro. Comprobante" at bounding box center [878, 211] width 185 height 15
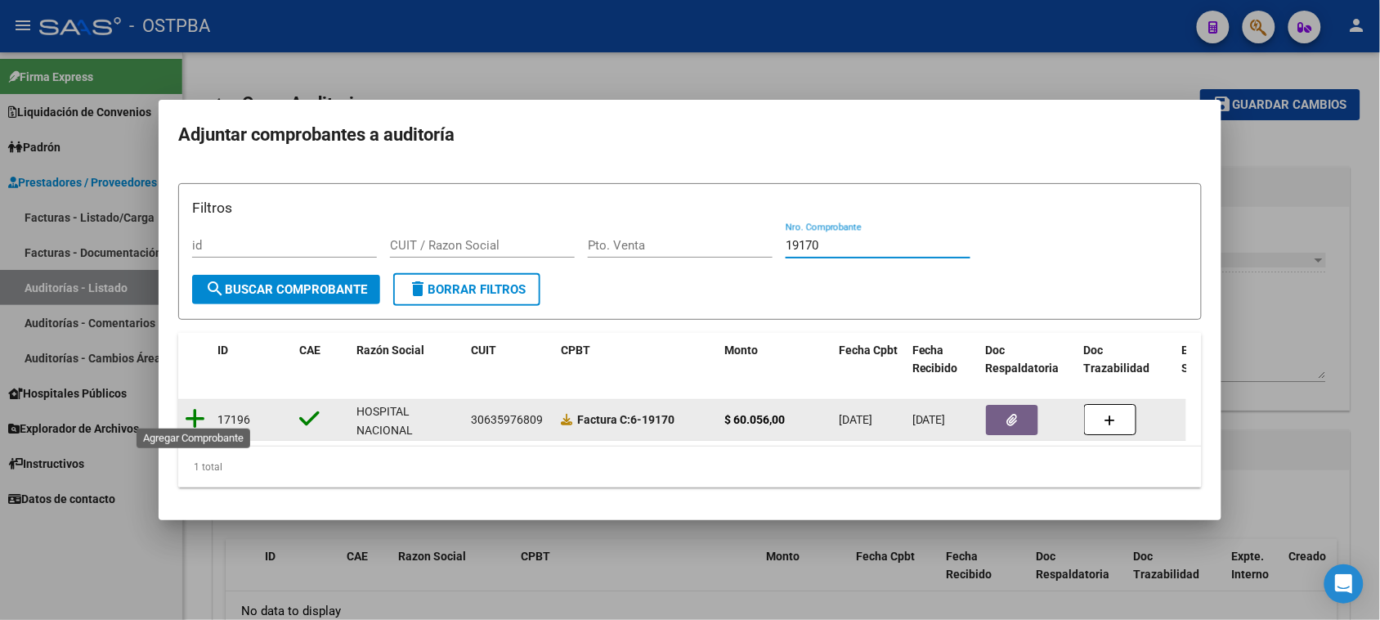
click at [203, 411] on icon at bounding box center [195, 418] width 20 height 23
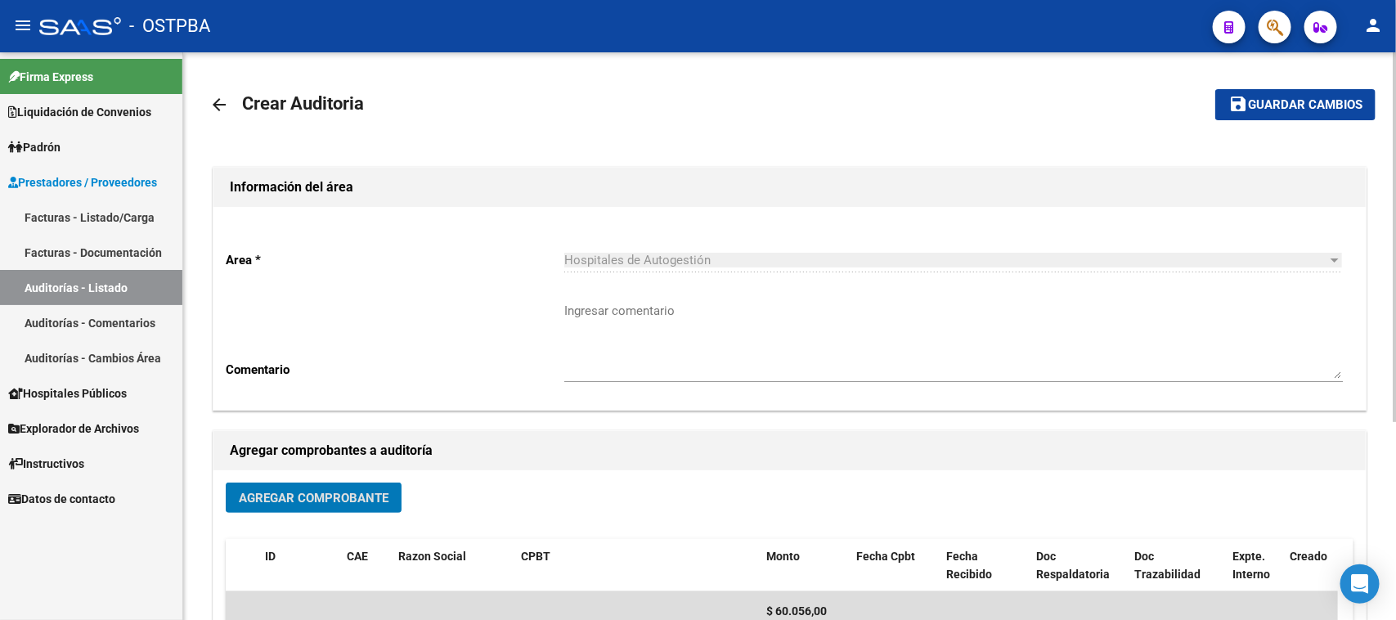
click at [1297, 104] on span "Guardar cambios" at bounding box center [1305, 105] width 114 height 15
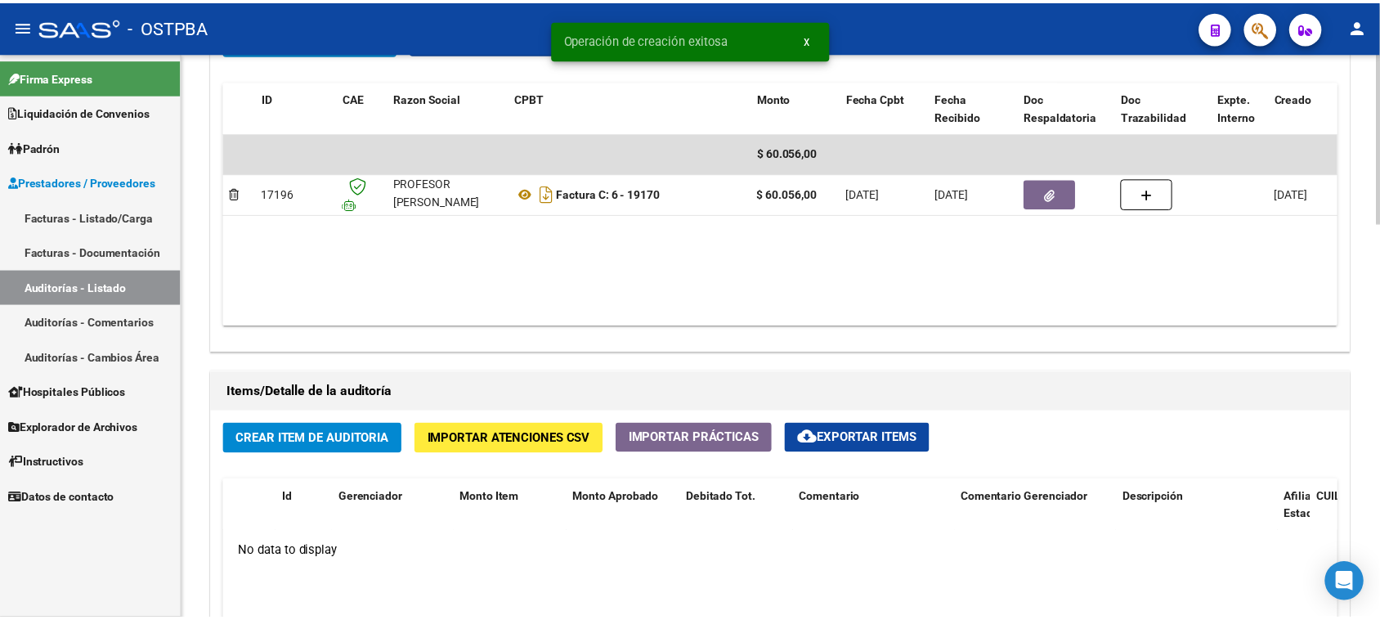
scroll to position [920, 0]
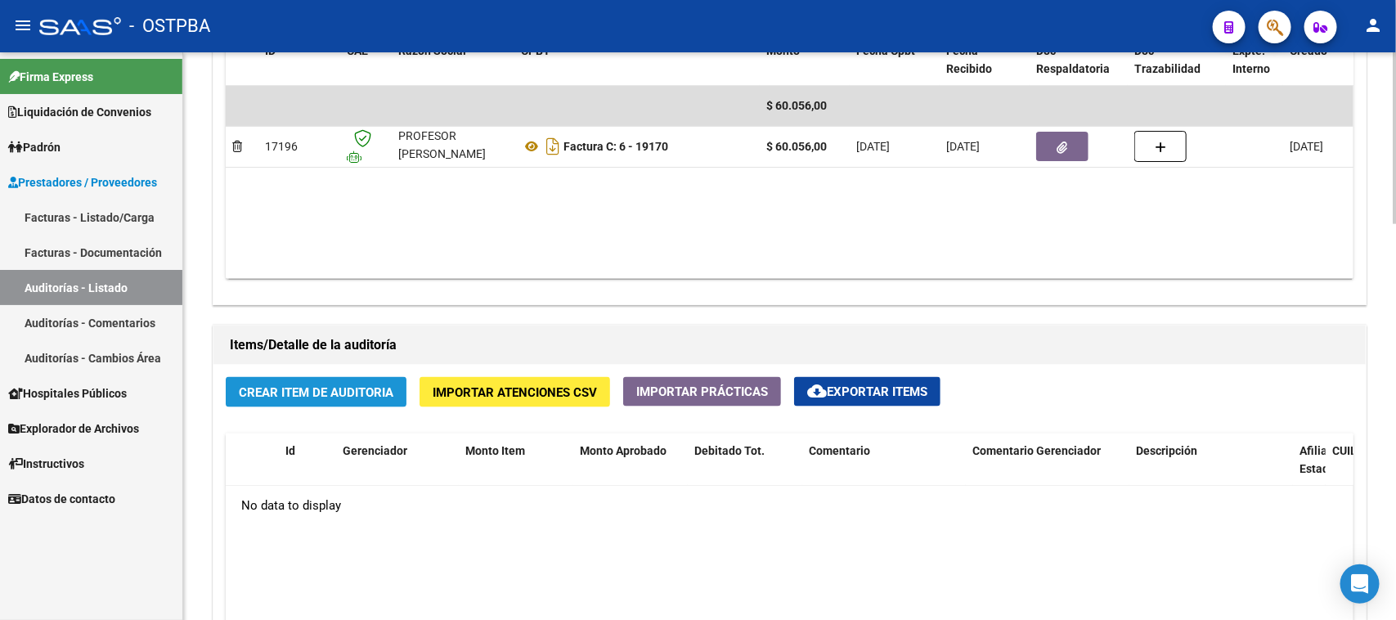
click at [388, 391] on span "Crear Item de Auditoria" at bounding box center [316, 392] width 155 height 15
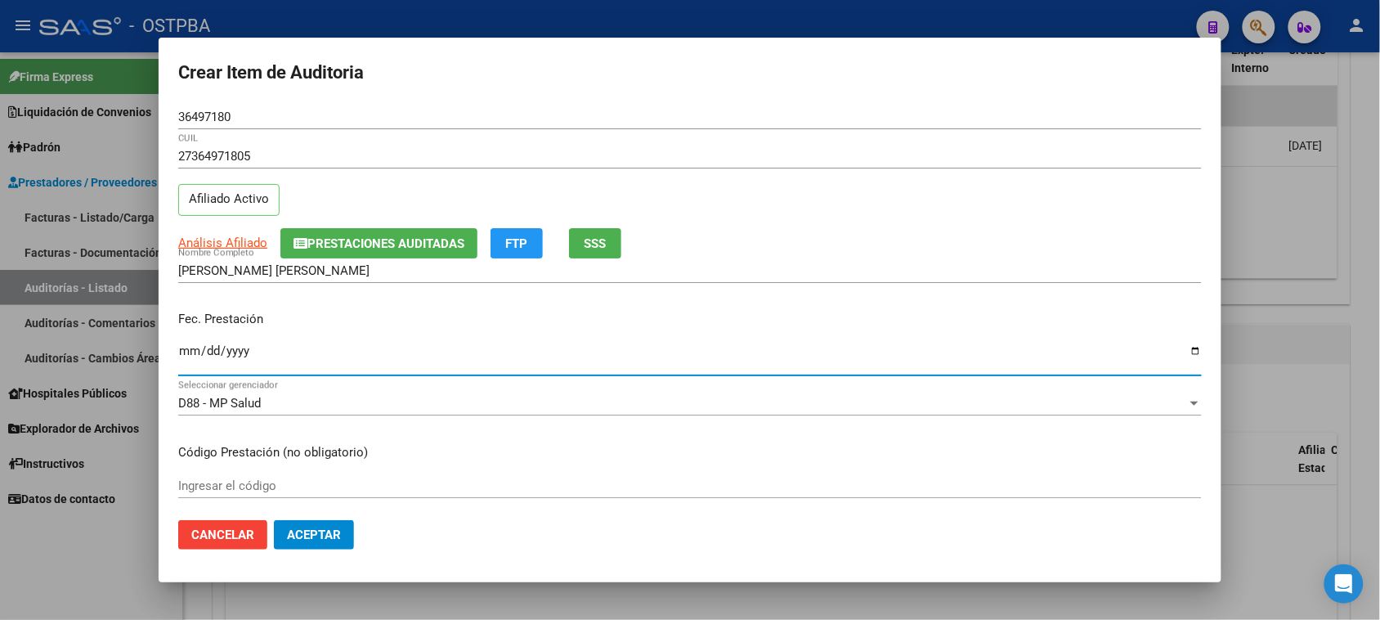
click at [199, 352] on input "Ingresar la fecha" at bounding box center [690, 357] width 1024 height 26
click at [186, 350] on input "Ingresar la fecha" at bounding box center [690, 357] width 1024 height 26
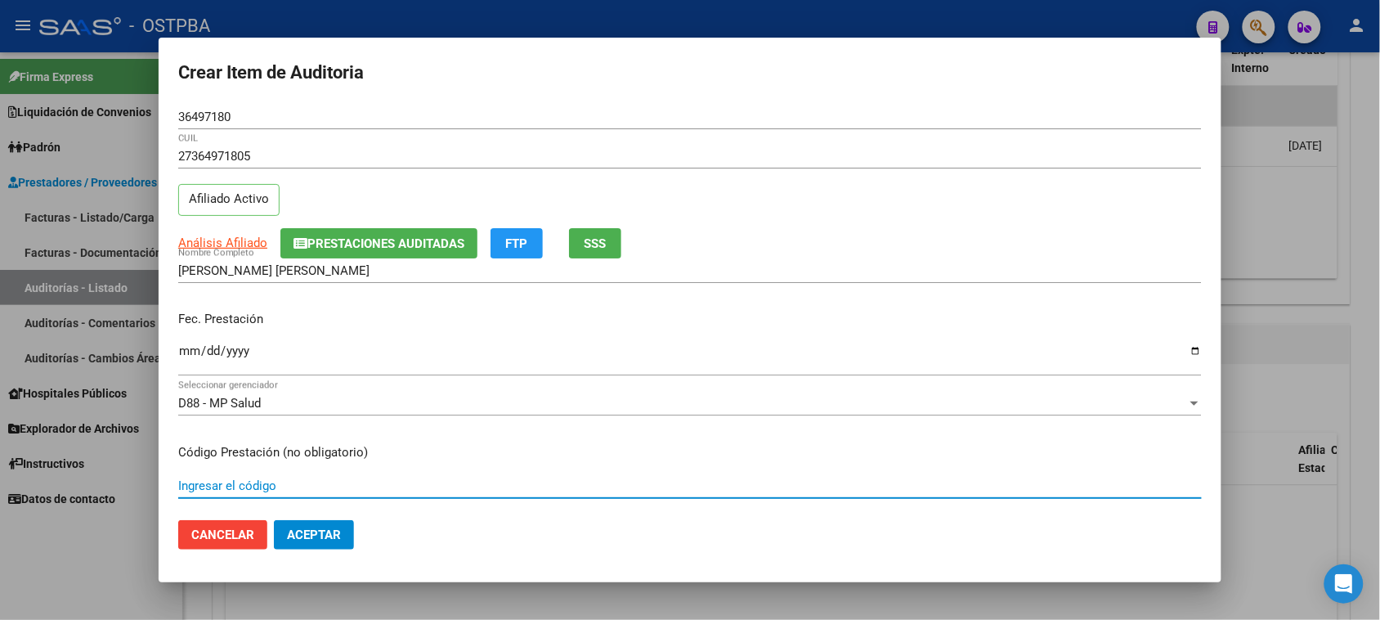
scroll to position [262, 0]
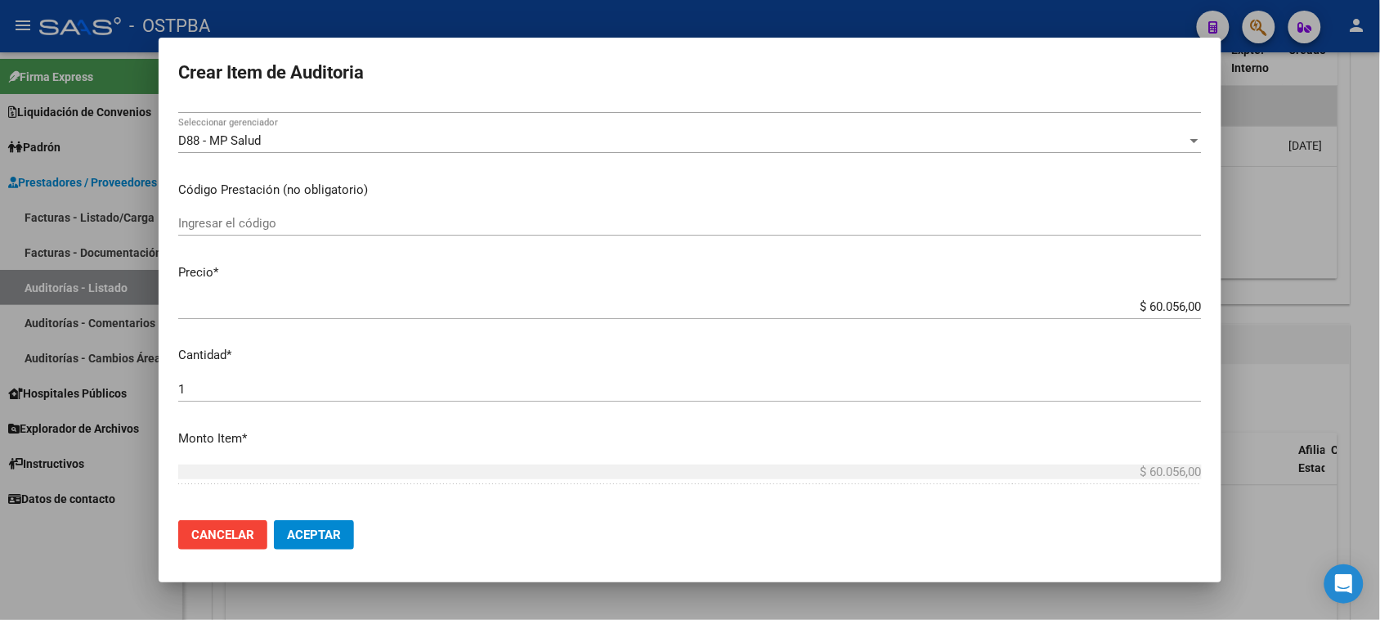
click at [648, 429] on p "Monto Item *" at bounding box center [690, 438] width 1024 height 19
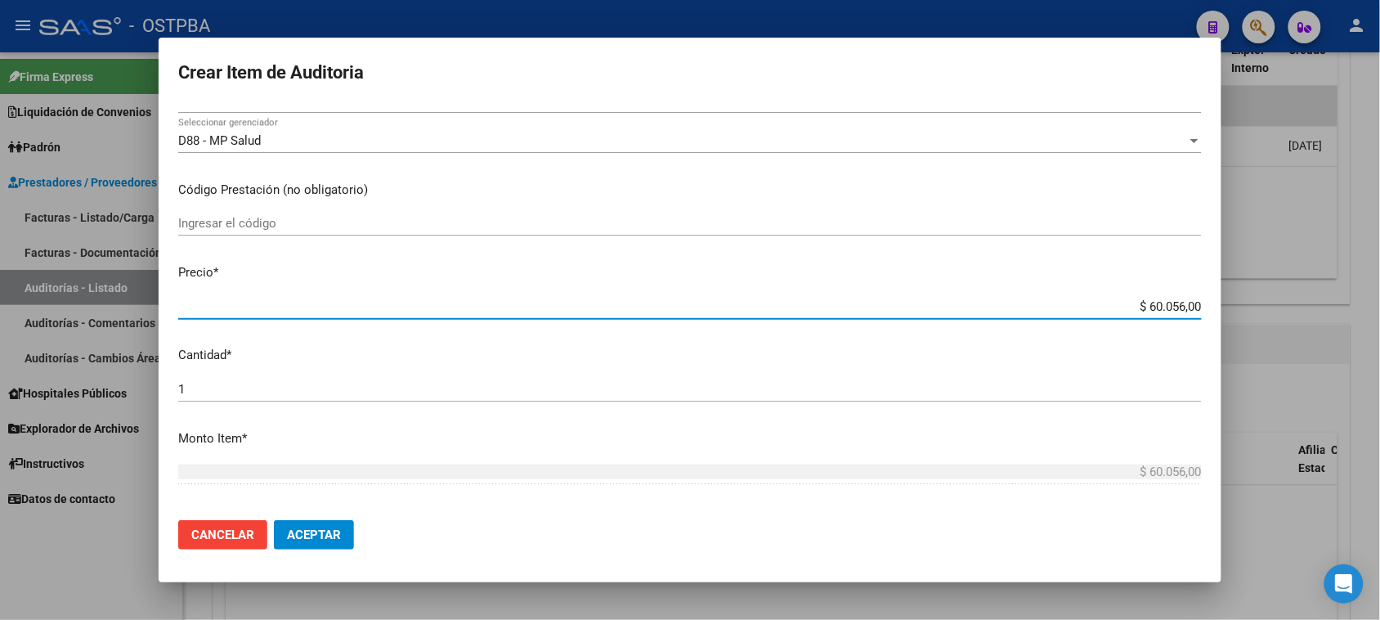
drag, startPoint x: 1132, startPoint y: 304, endPoint x: 1395, endPoint y: 296, distance: 262.6
click at [1380, 303] on html "menu - OSTPBA person Firma Express Liquidación de Convenios Gastos - Items Gast…" at bounding box center [690, 310] width 1380 height 620
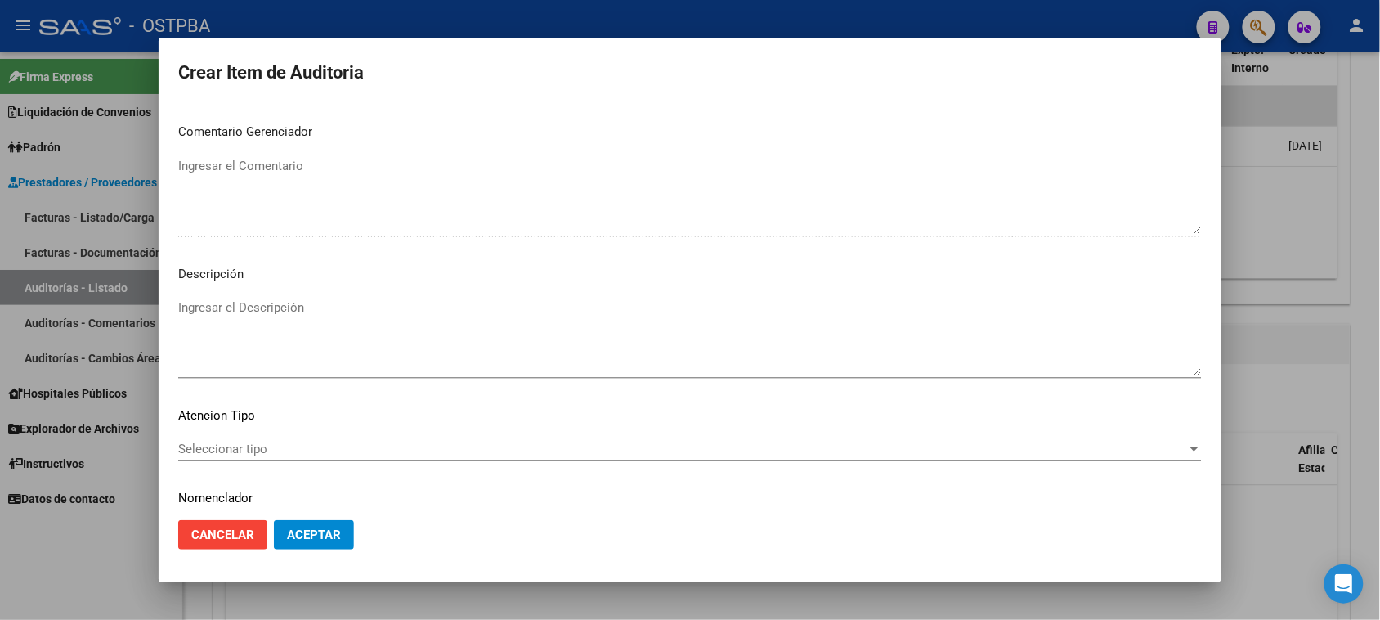
scroll to position [926, 0]
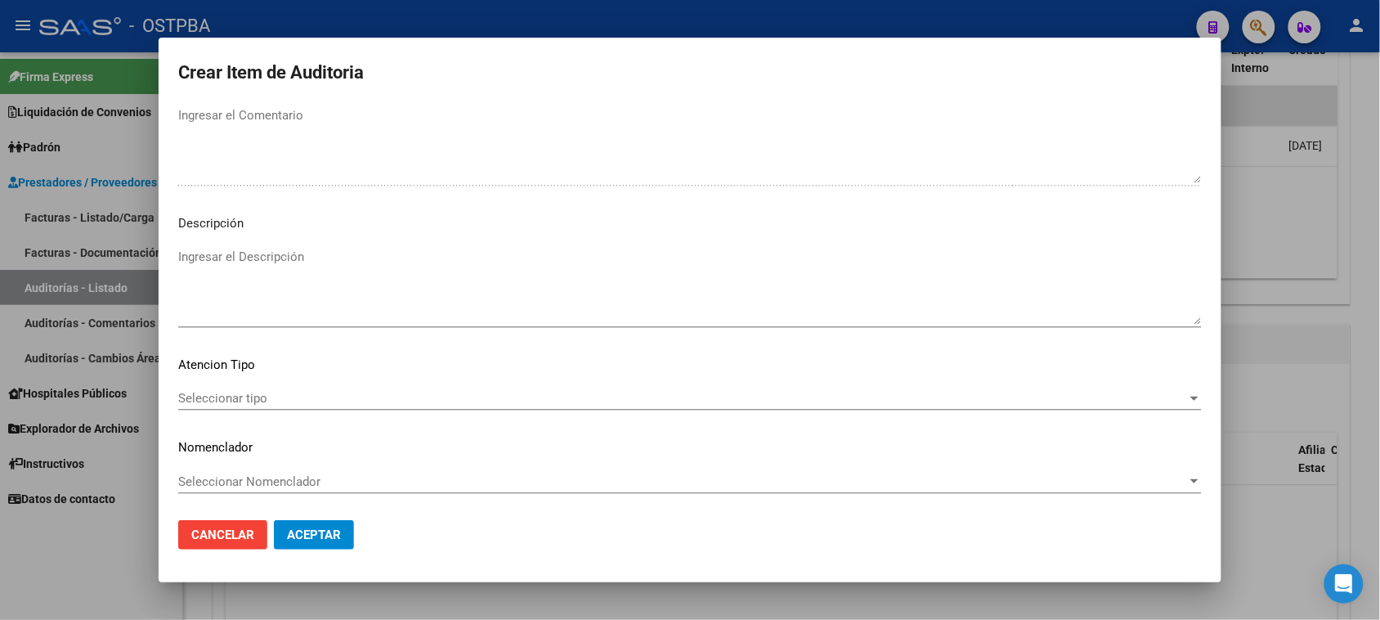
click at [227, 392] on span "Seleccionar tipo" at bounding box center [682, 398] width 1009 height 15
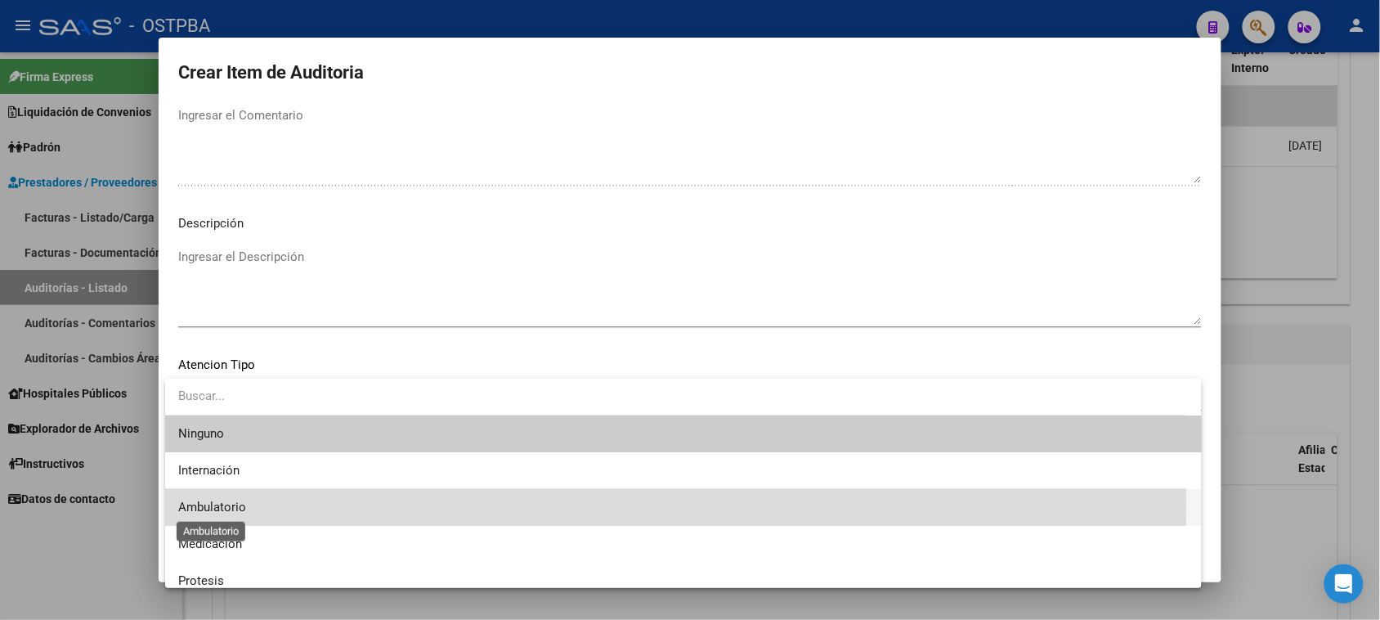
click at [229, 504] on span "Ambulatorio" at bounding box center [212, 507] width 68 height 15
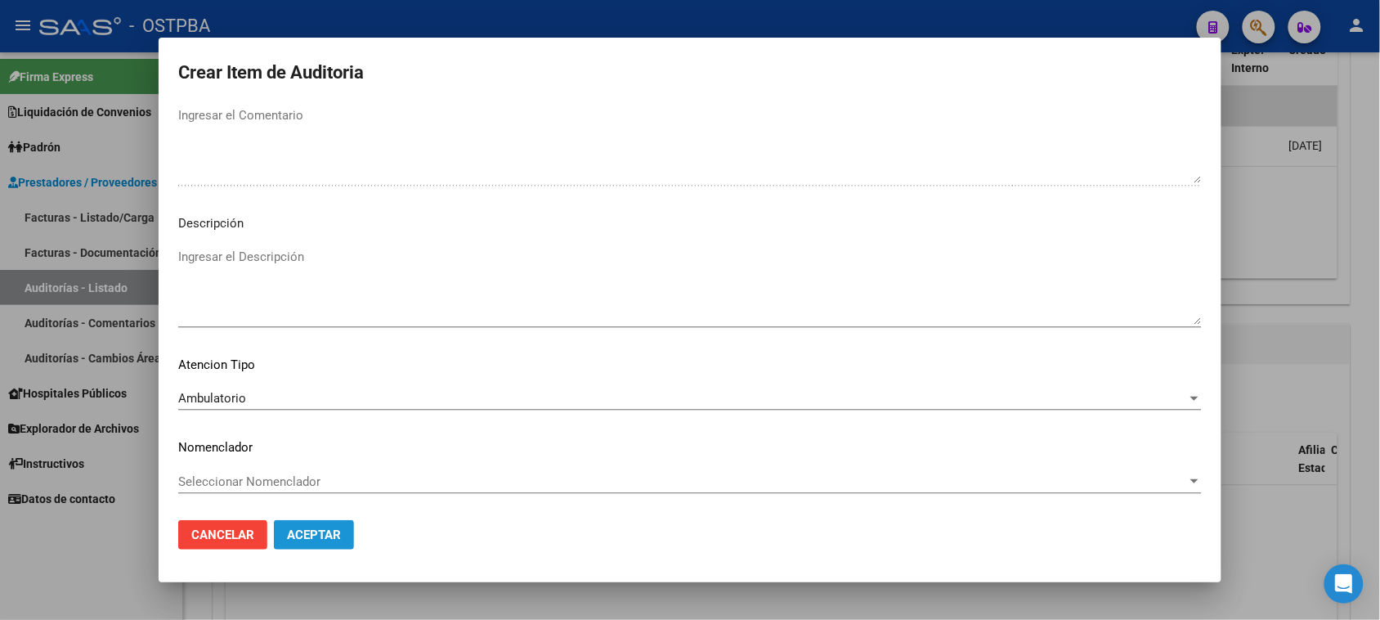
click at [303, 540] on span "Aceptar" at bounding box center [314, 534] width 54 height 15
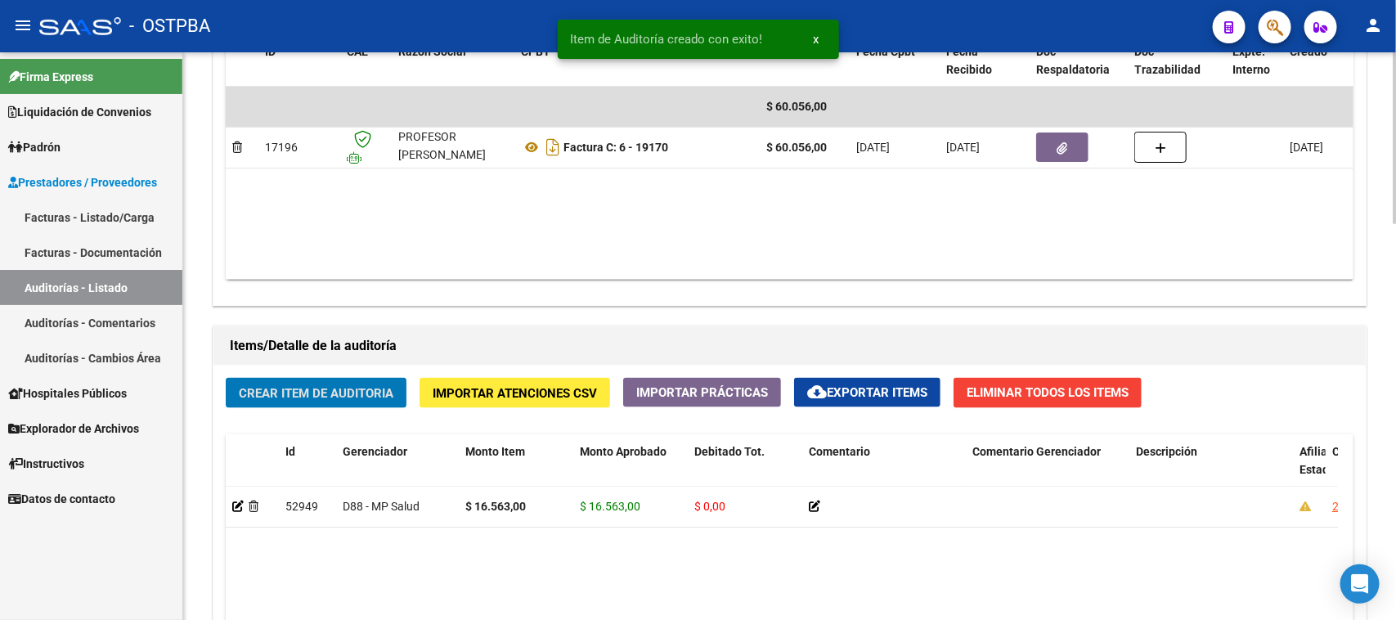
click at [354, 401] on button "Crear Item de Auditoria" at bounding box center [316, 393] width 181 height 30
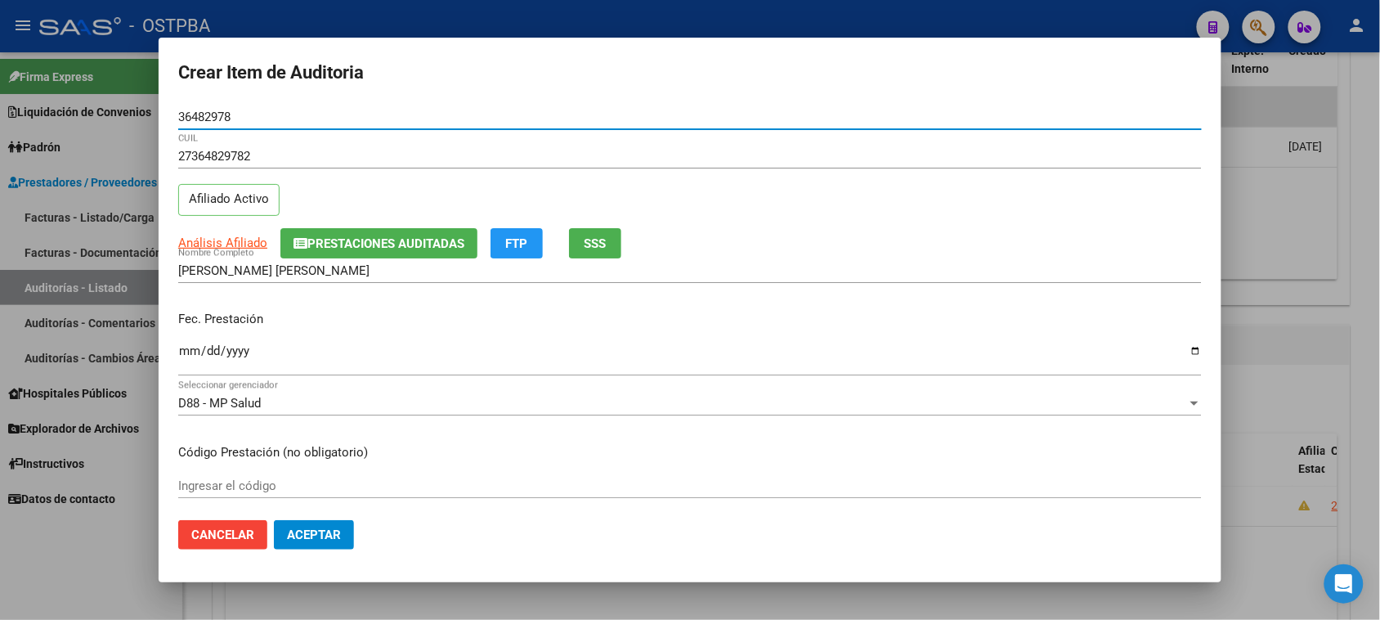
click at [189, 353] on input "Ingresar la fecha" at bounding box center [690, 357] width 1024 height 26
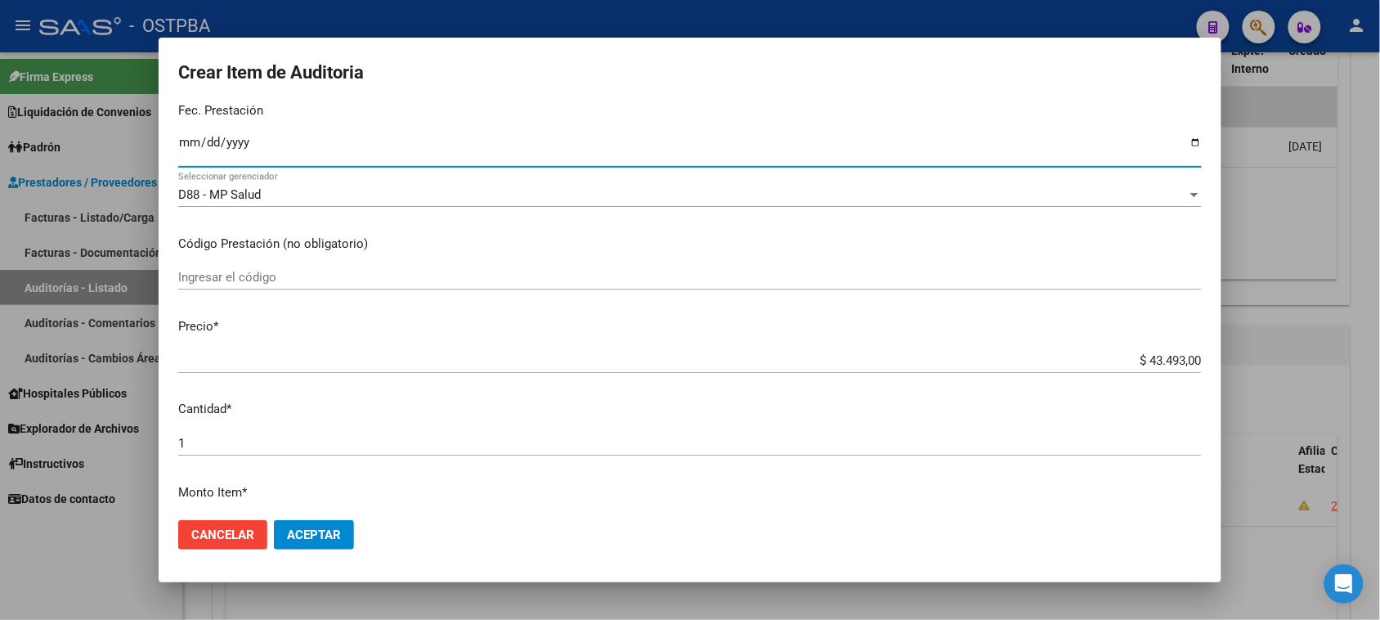
scroll to position [307, 0]
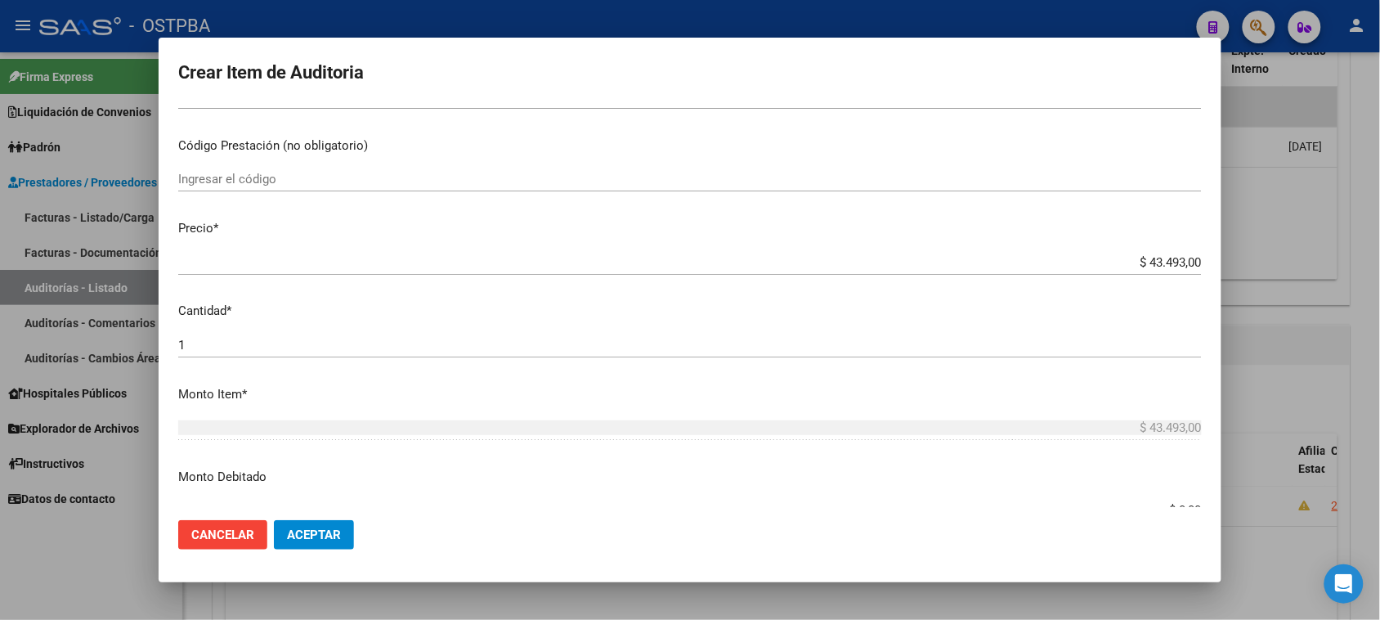
click at [786, 446] on div "$ 43.493,00 Ingresar el monto" at bounding box center [690, 435] width 1024 height 40
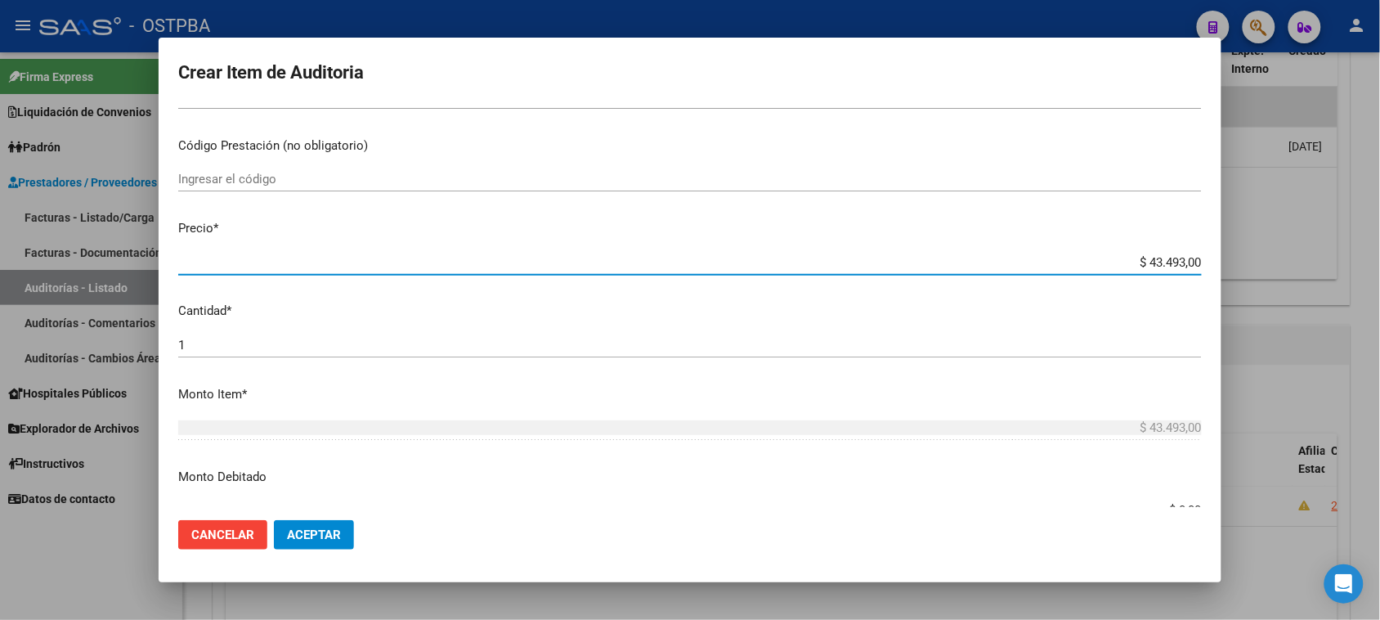
drag, startPoint x: 1132, startPoint y: 258, endPoint x: 1395, endPoint y: 271, distance: 262.8
click at [1380, 271] on html "menu - OSTPBA person Firma Express Liquidación de Convenios Gastos - Items Gast…" at bounding box center [690, 310] width 1380 height 620
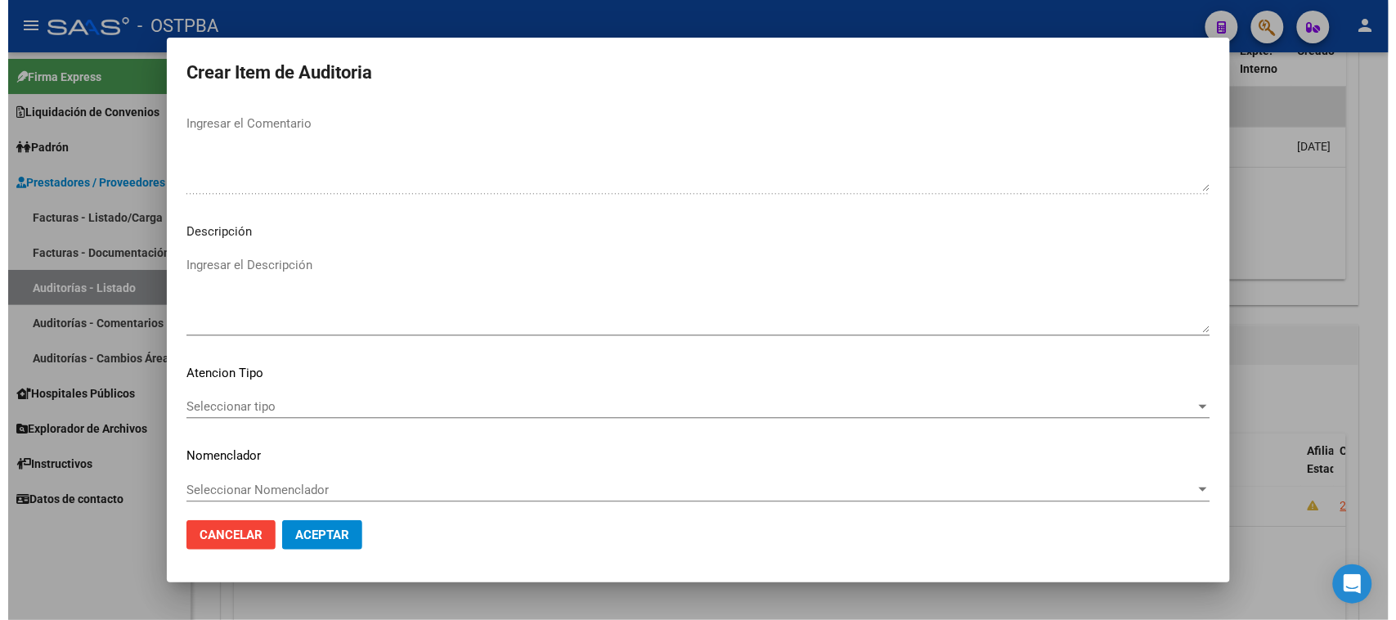
scroll to position [926, 0]
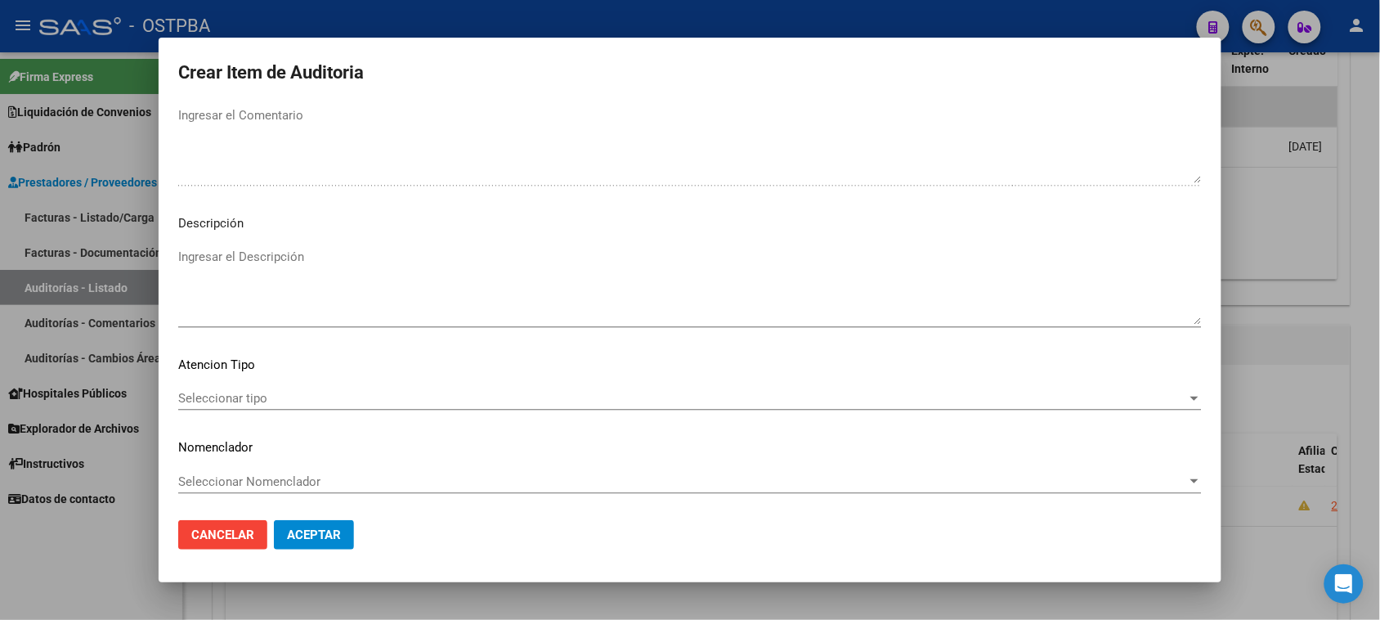
click at [253, 398] on span "Seleccionar tipo" at bounding box center [682, 398] width 1009 height 15
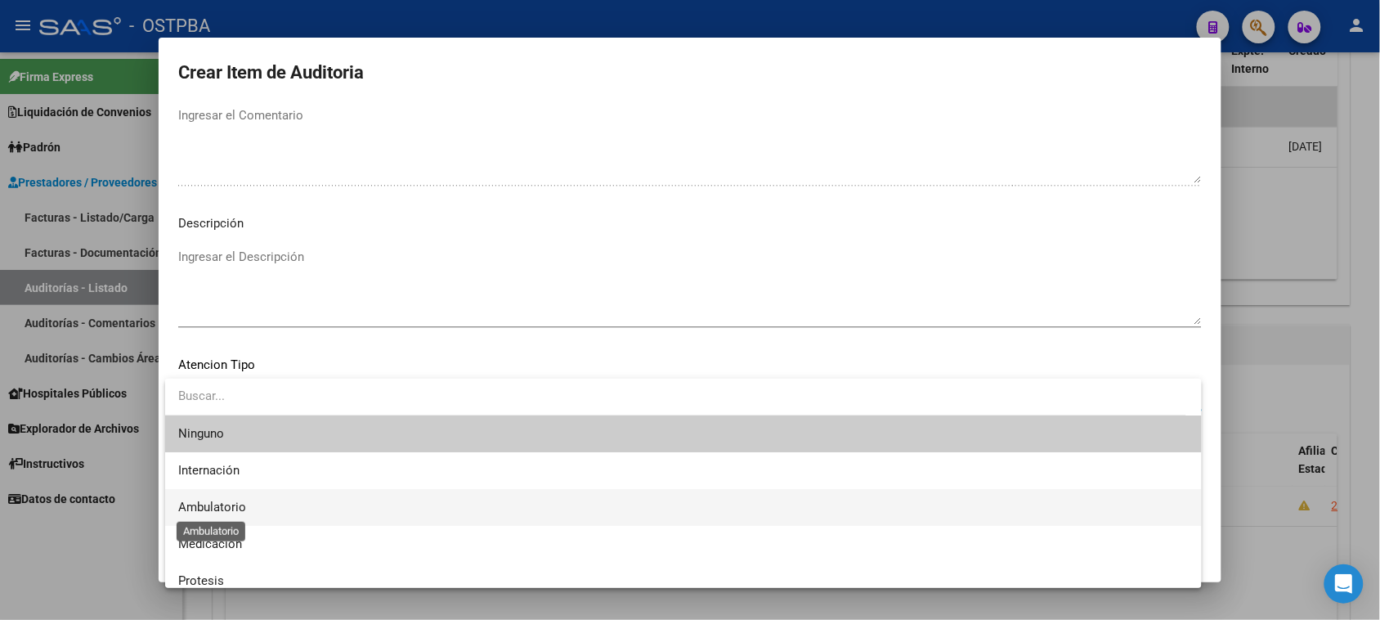
click at [225, 508] on span "Ambulatorio" at bounding box center [212, 507] width 68 height 15
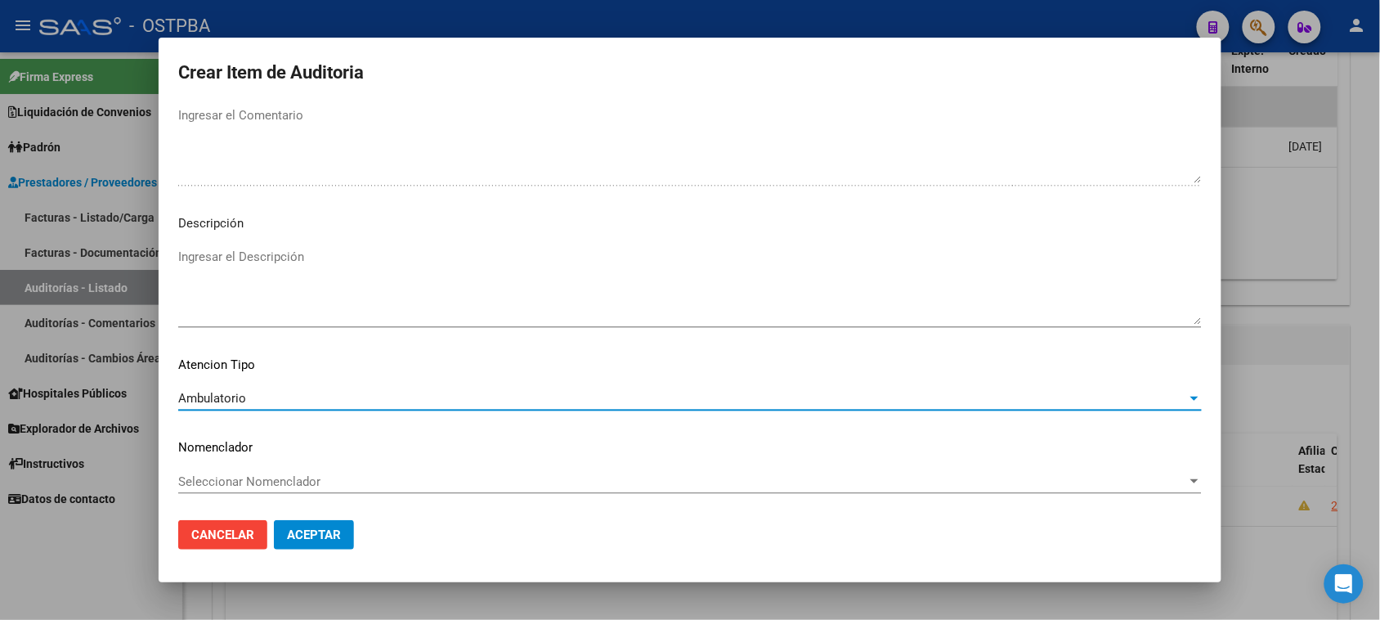
click at [323, 528] on span "Aceptar" at bounding box center [314, 534] width 54 height 15
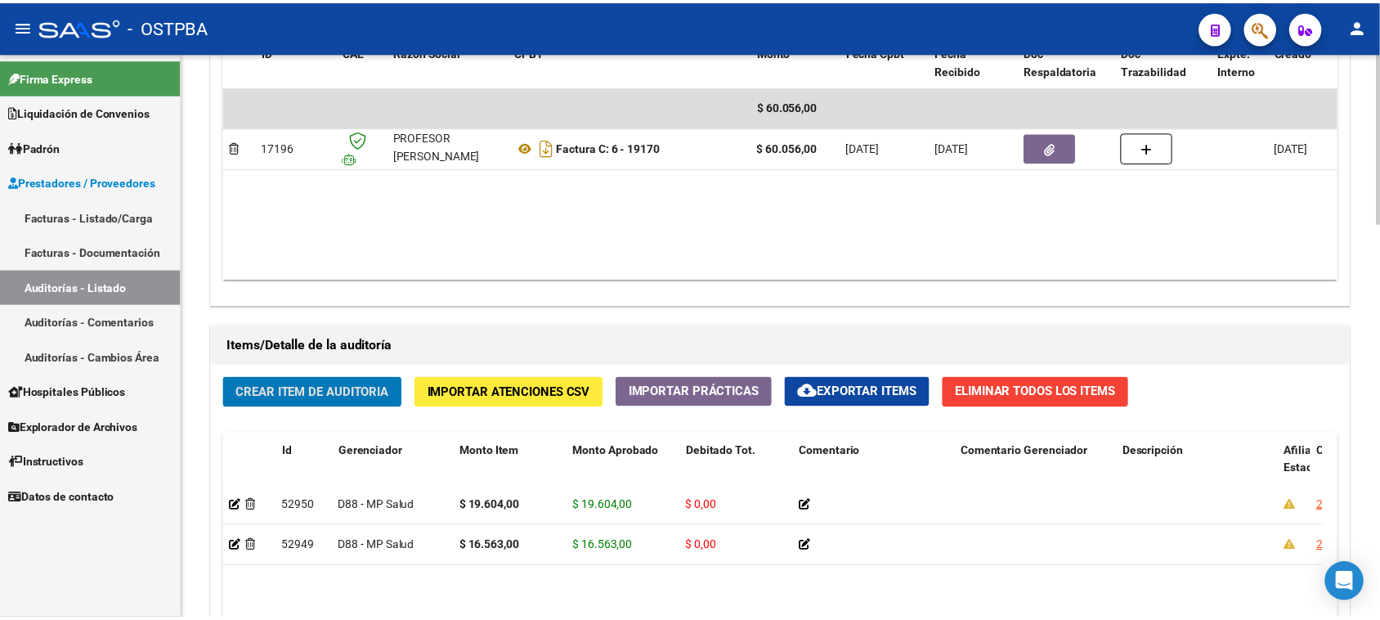
scroll to position [1022, 0]
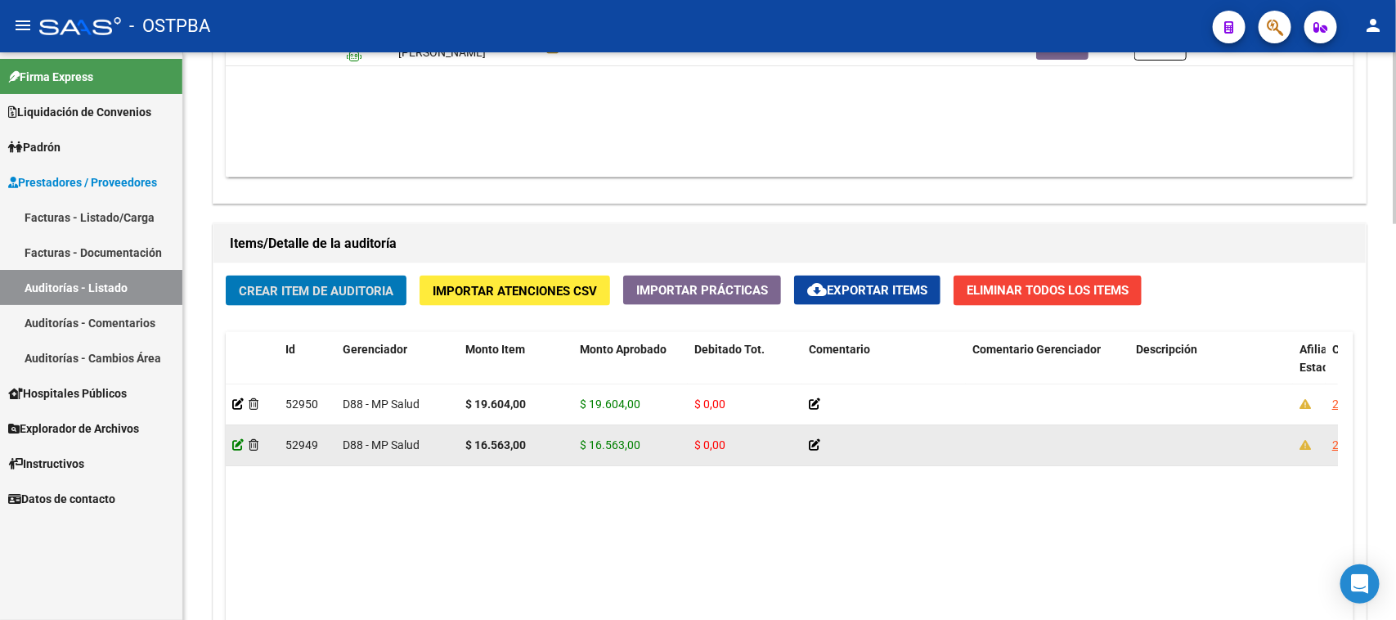
click at [235, 442] on icon at bounding box center [237, 444] width 11 height 11
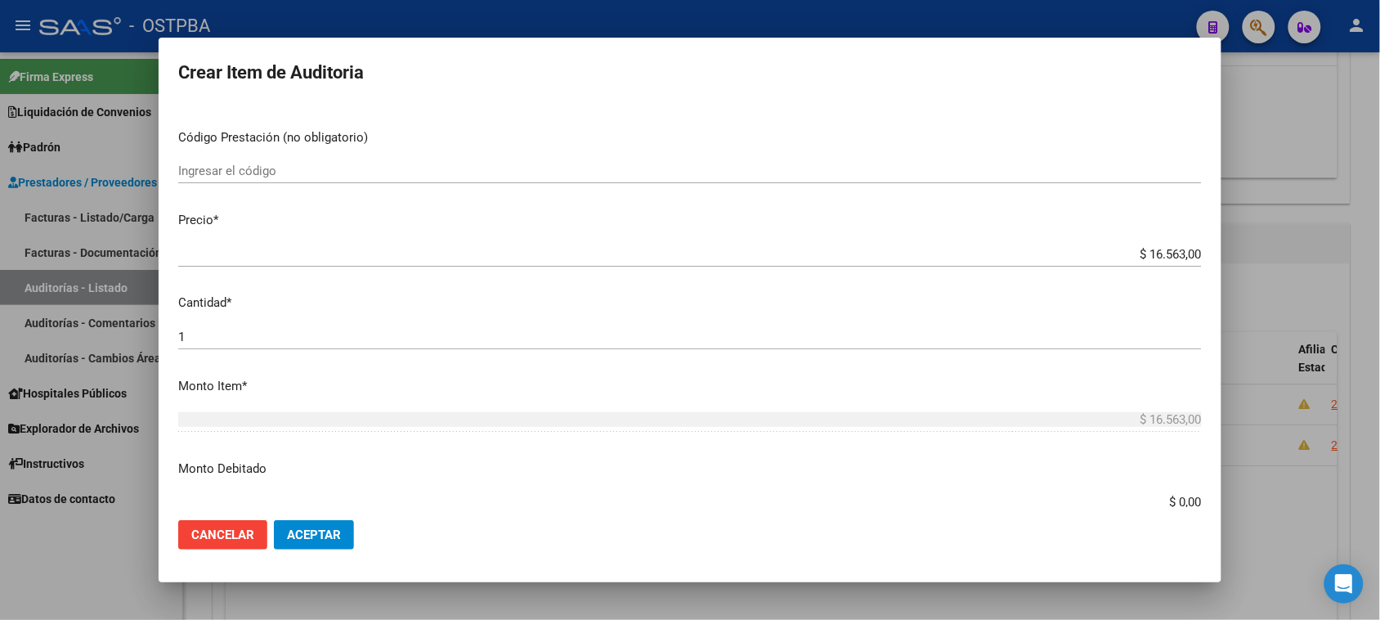
scroll to position [307, 0]
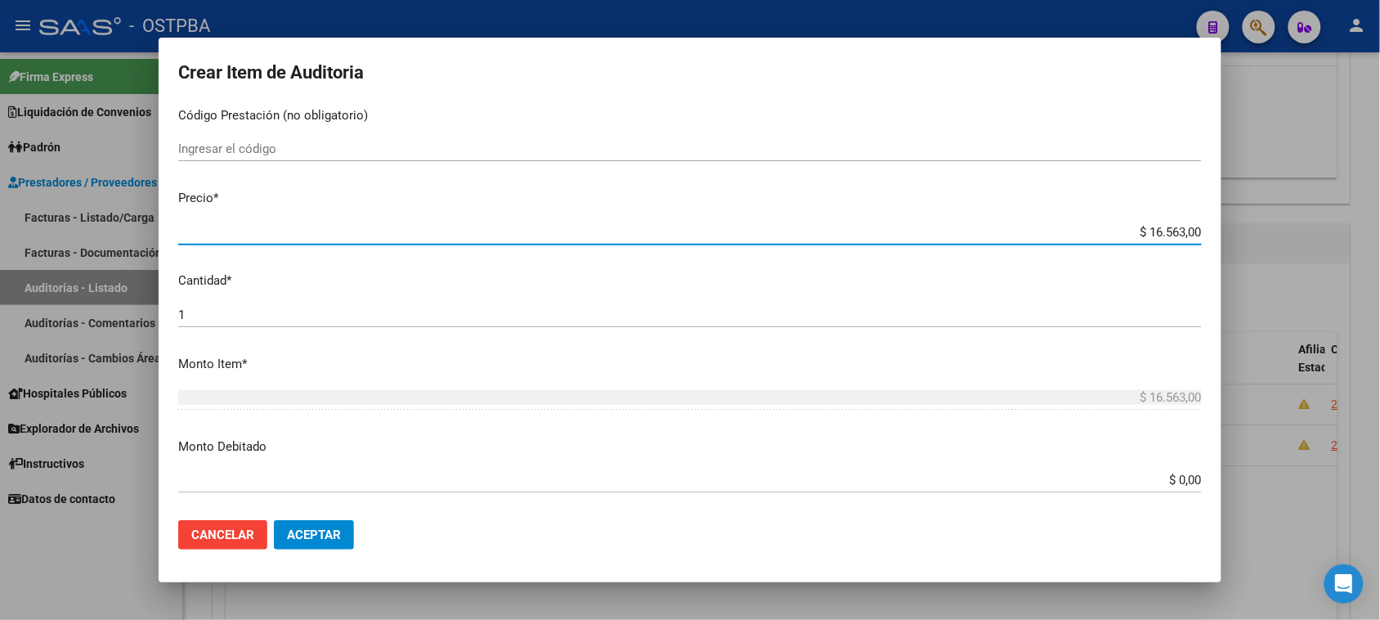
drag, startPoint x: 1133, startPoint y: 230, endPoint x: 1395, endPoint y: 221, distance: 261.8
click at [1380, 221] on html "menu - OSTPBA person Firma Express Liquidación de Convenios Gastos - Items Gast…" at bounding box center [690, 310] width 1380 height 620
click at [342, 529] on button "Aceptar" at bounding box center [314, 534] width 80 height 29
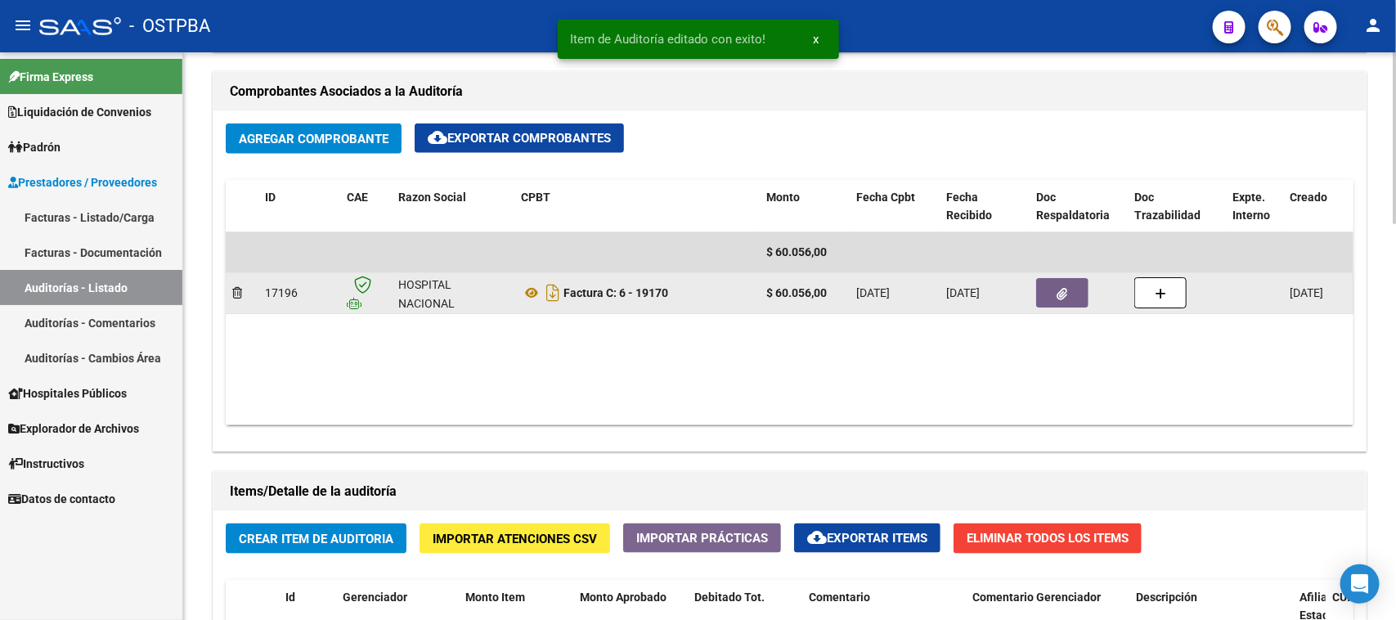
scroll to position [818, 0]
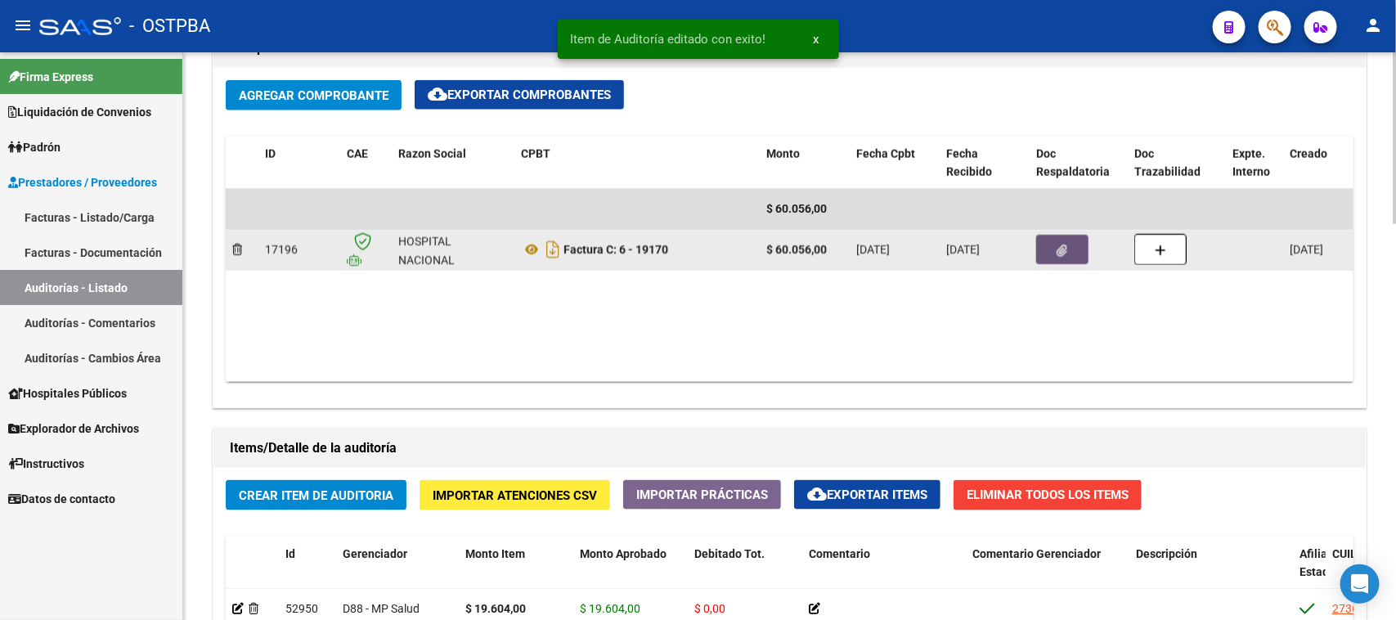
click at [1057, 248] on icon "button" at bounding box center [1062, 250] width 11 height 12
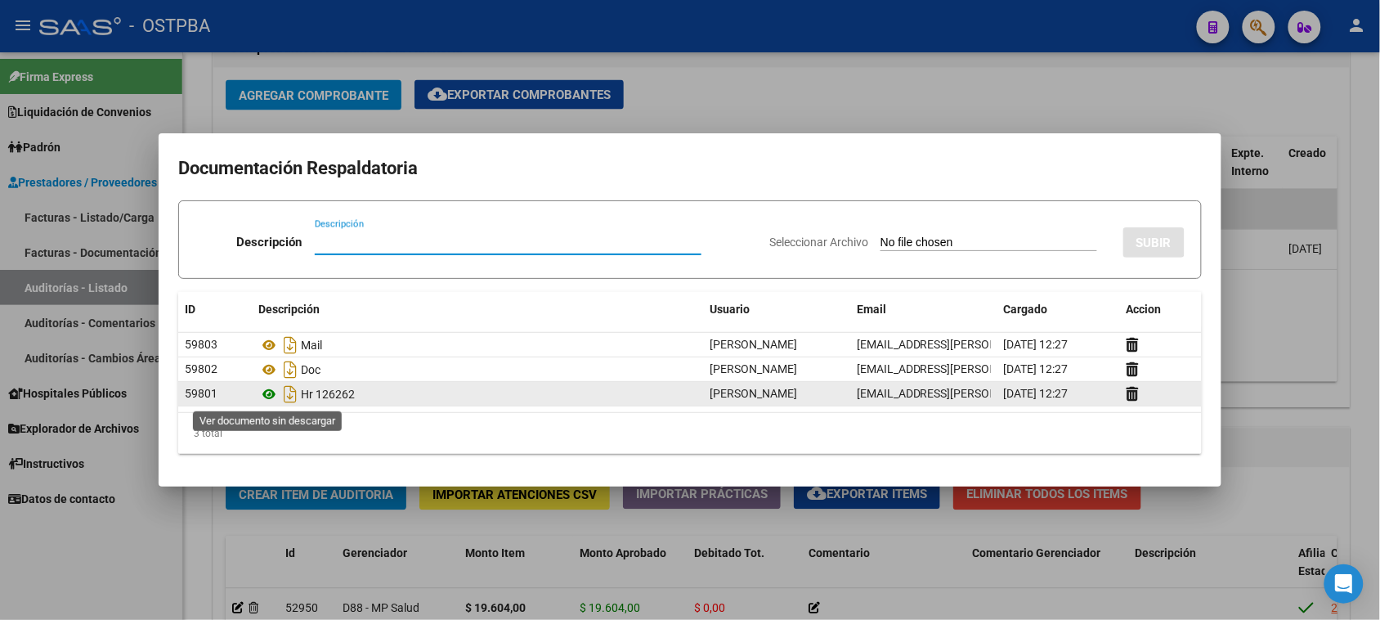
click at [271, 395] on icon at bounding box center [268, 394] width 21 height 20
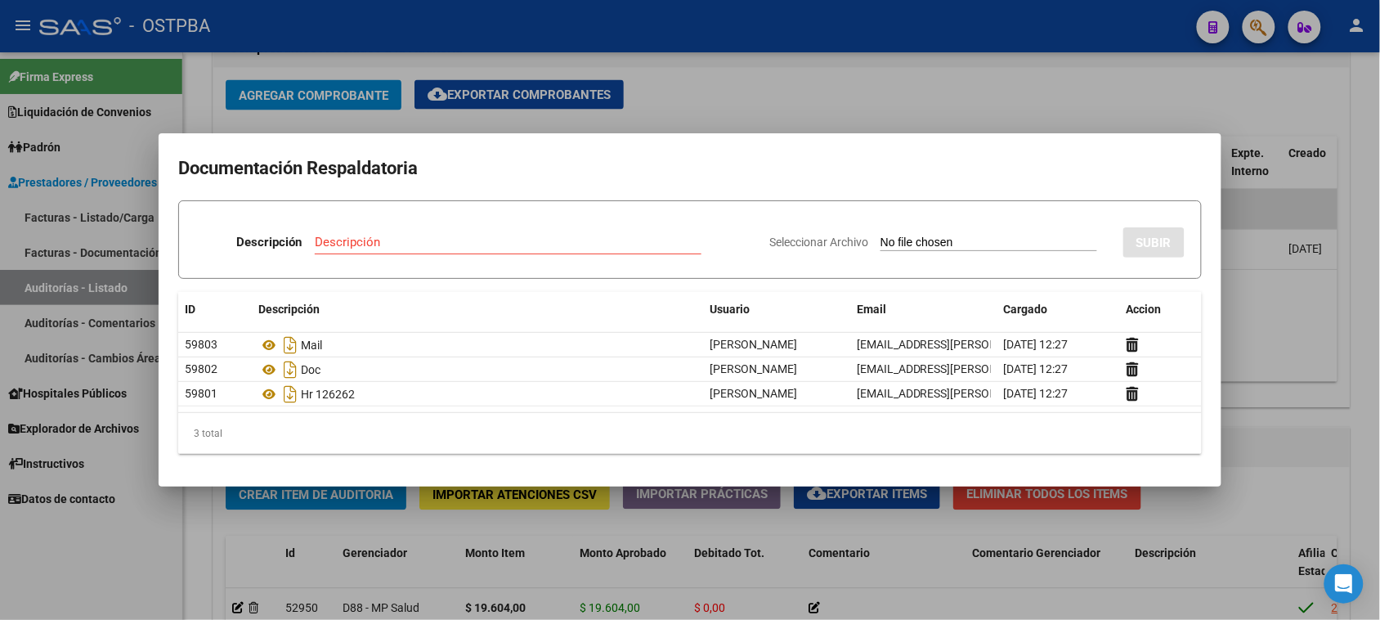
click at [87, 548] on div at bounding box center [690, 310] width 1380 height 620
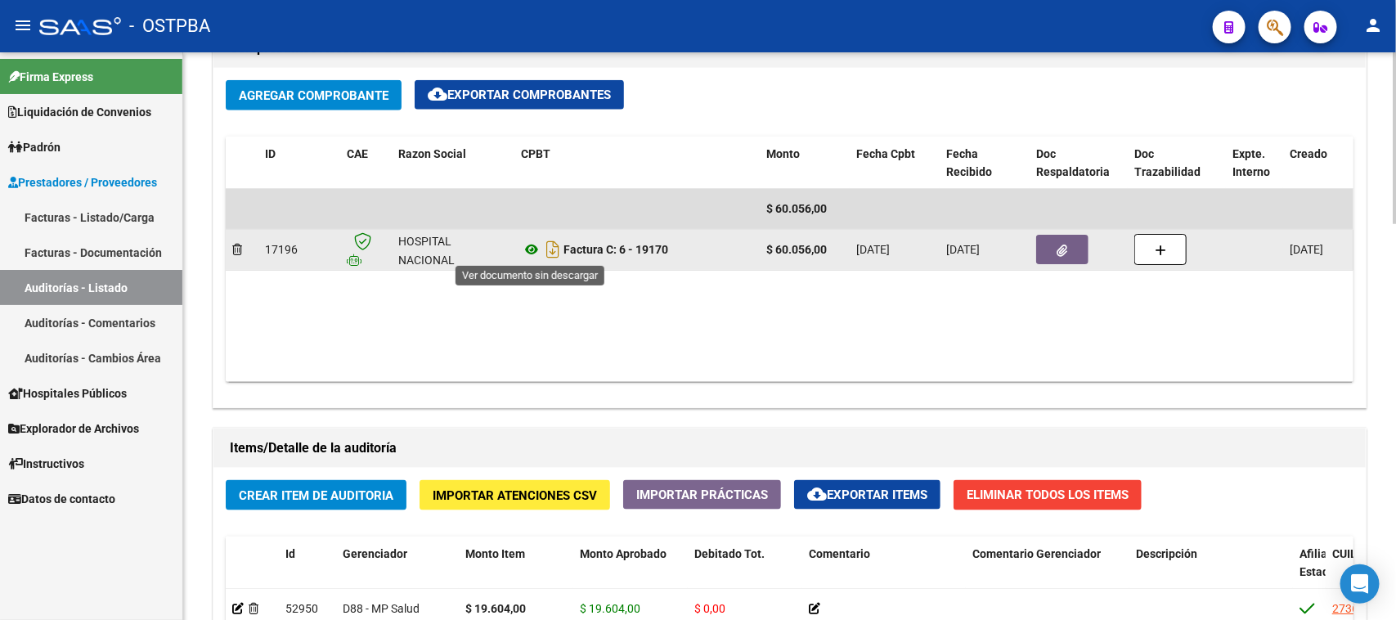
click at [528, 249] on icon at bounding box center [531, 250] width 21 height 20
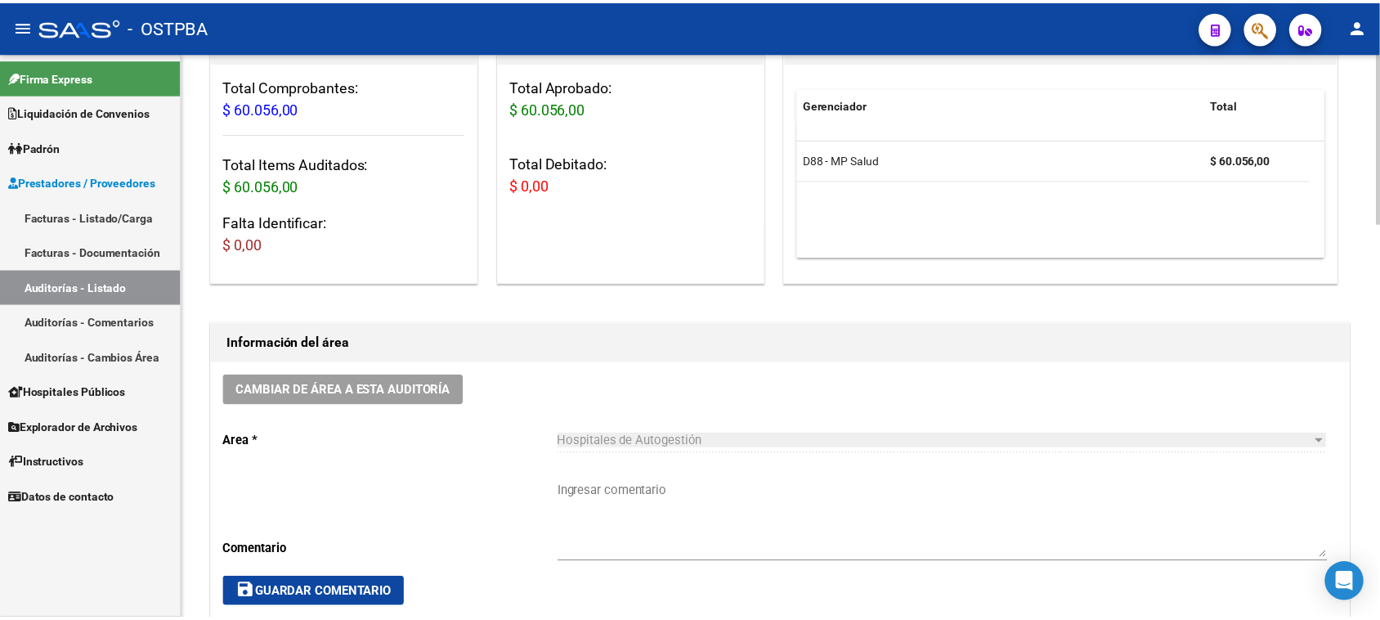
scroll to position [0, 0]
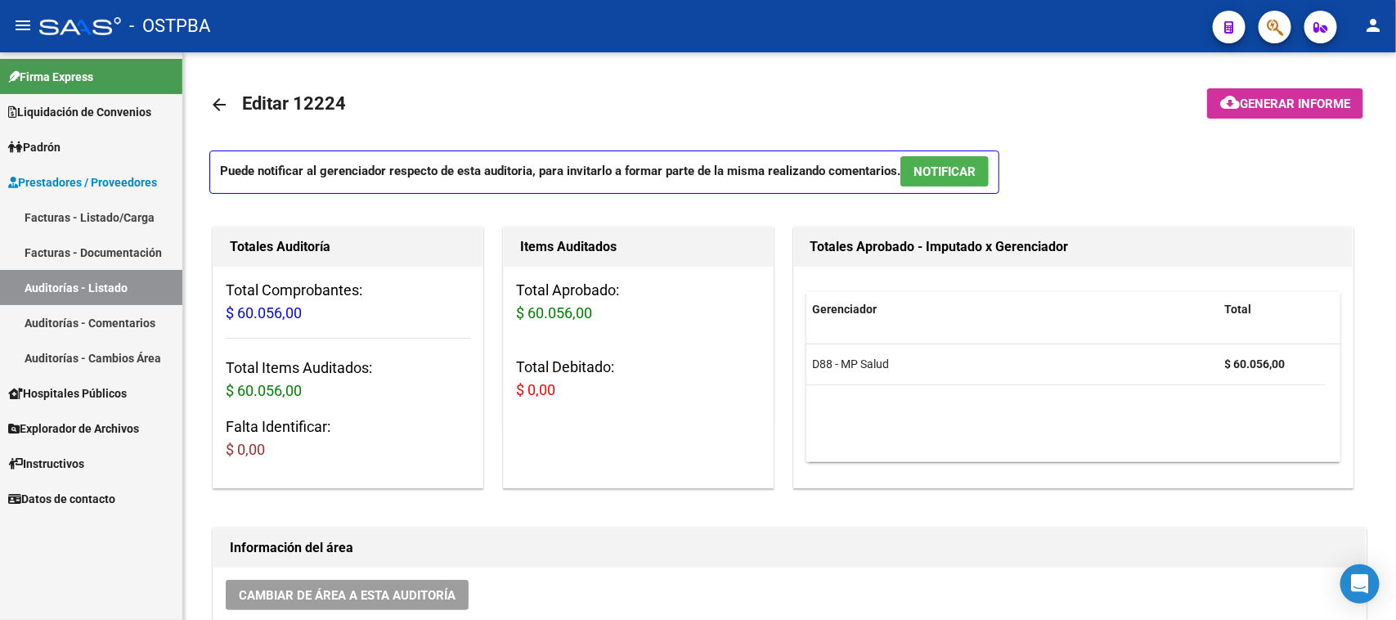
click at [112, 271] on link "Auditorías - Listado" at bounding box center [91, 287] width 182 height 35
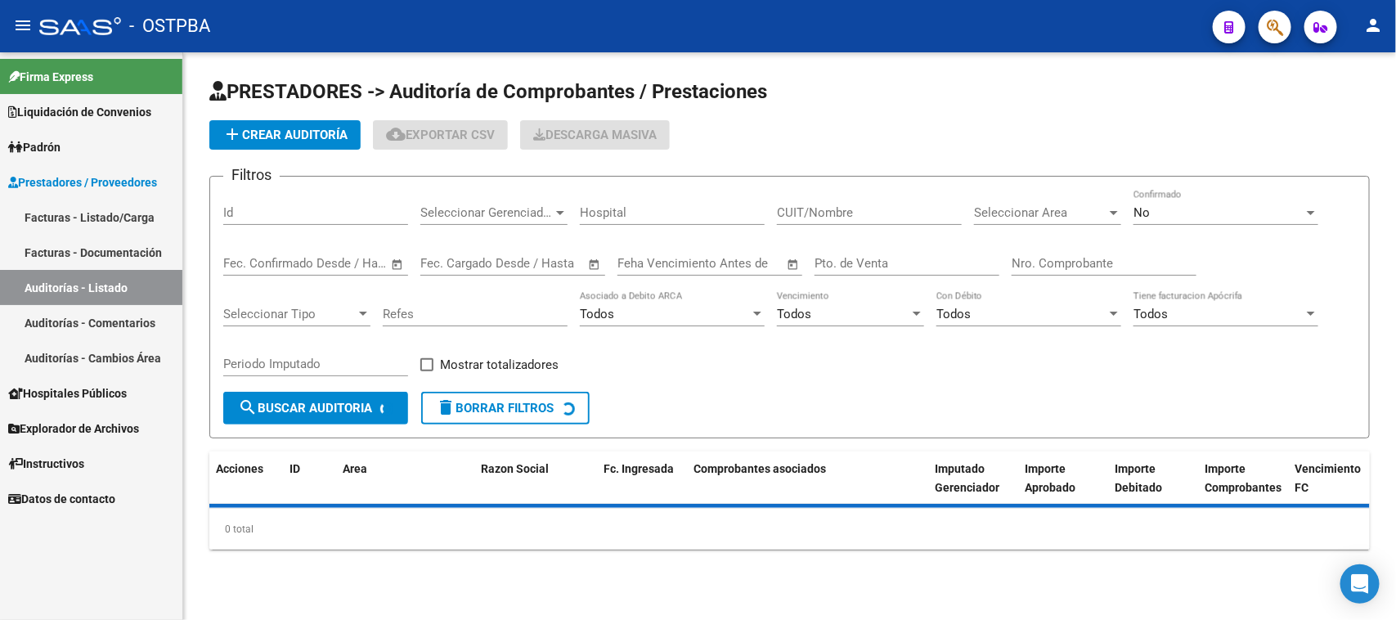
click at [313, 128] on span "add Crear Auditoría" at bounding box center [284, 135] width 125 height 15
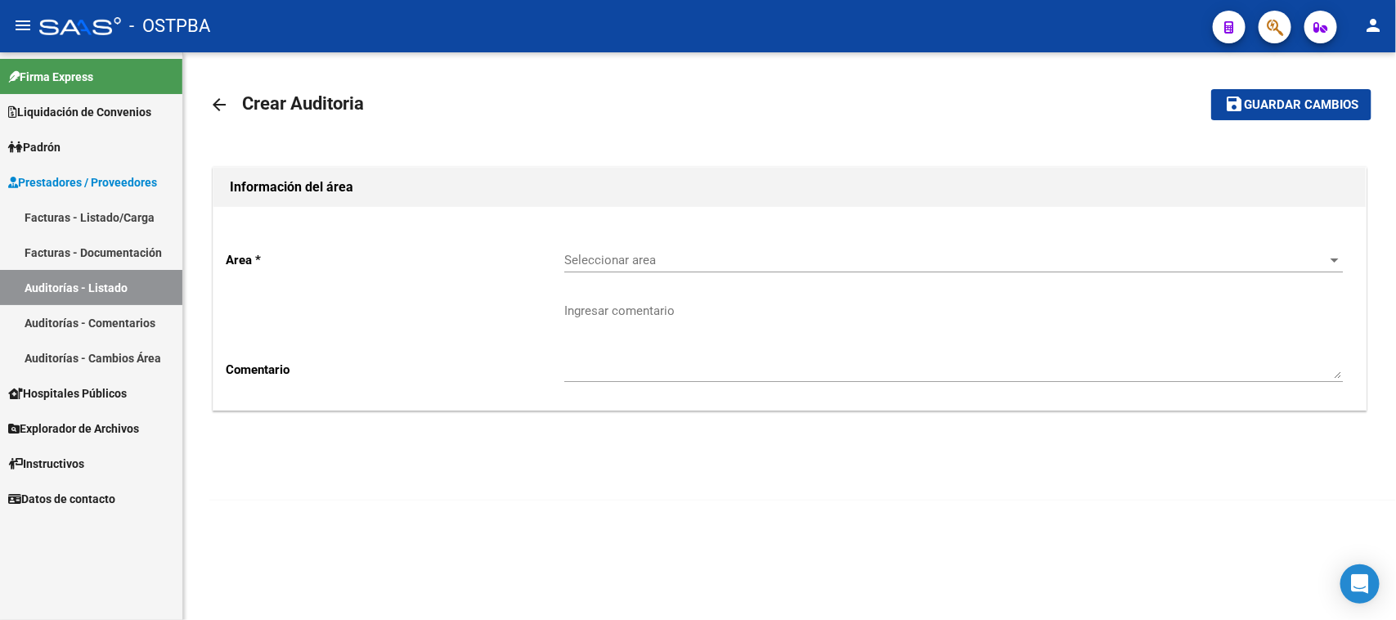
click at [680, 256] on span "Seleccionar area" at bounding box center [946, 260] width 764 height 15
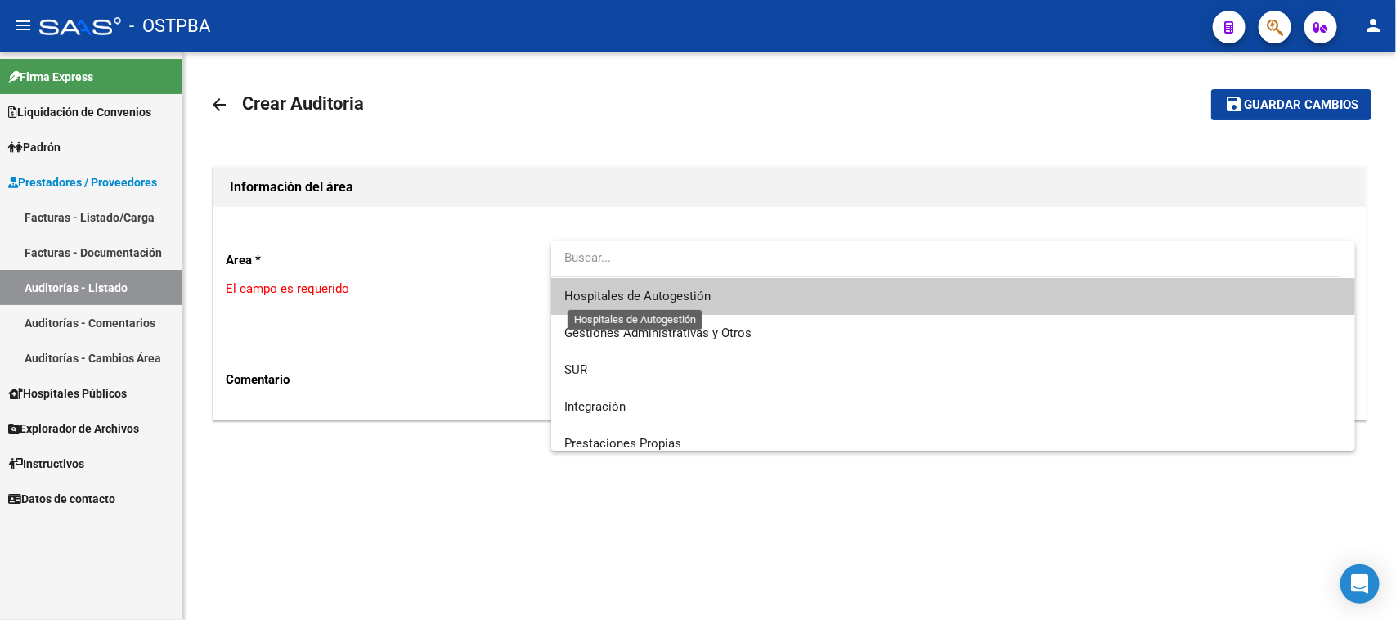
click at [661, 293] on span "Hospitales de Autogestión" at bounding box center [637, 296] width 146 height 15
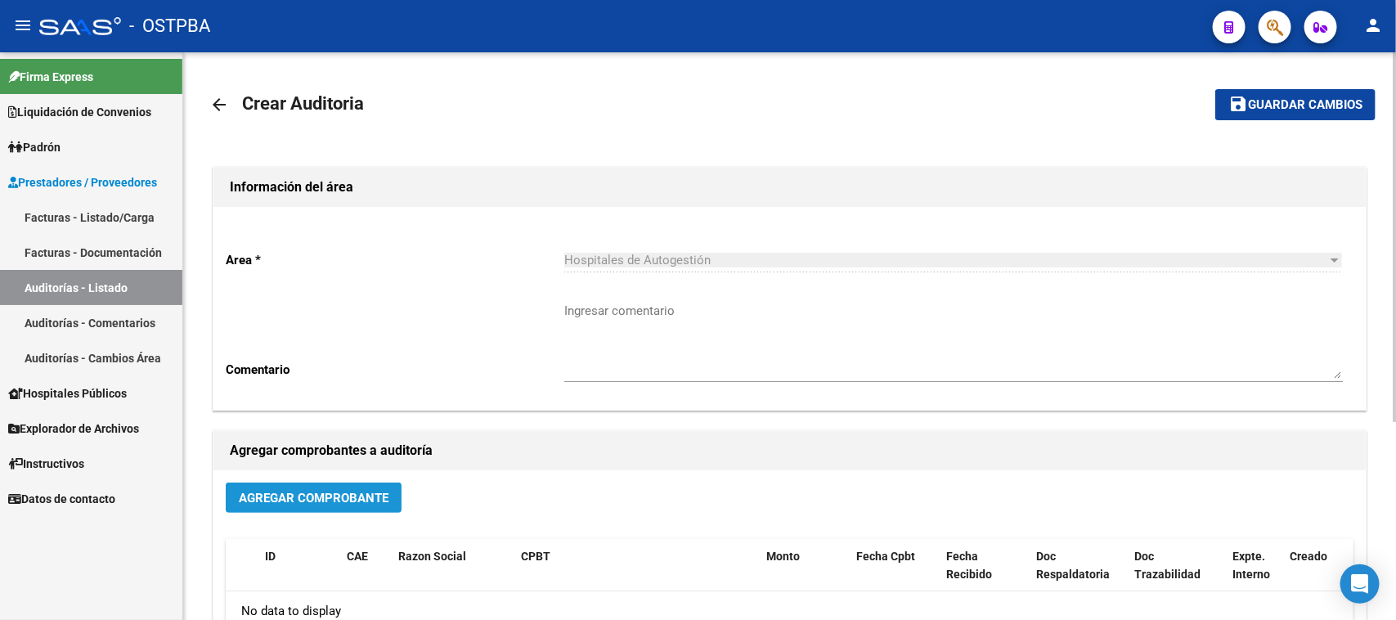
click at [370, 491] on span "Agregar Comprobante" at bounding box center [314, 498] width 150 height 15
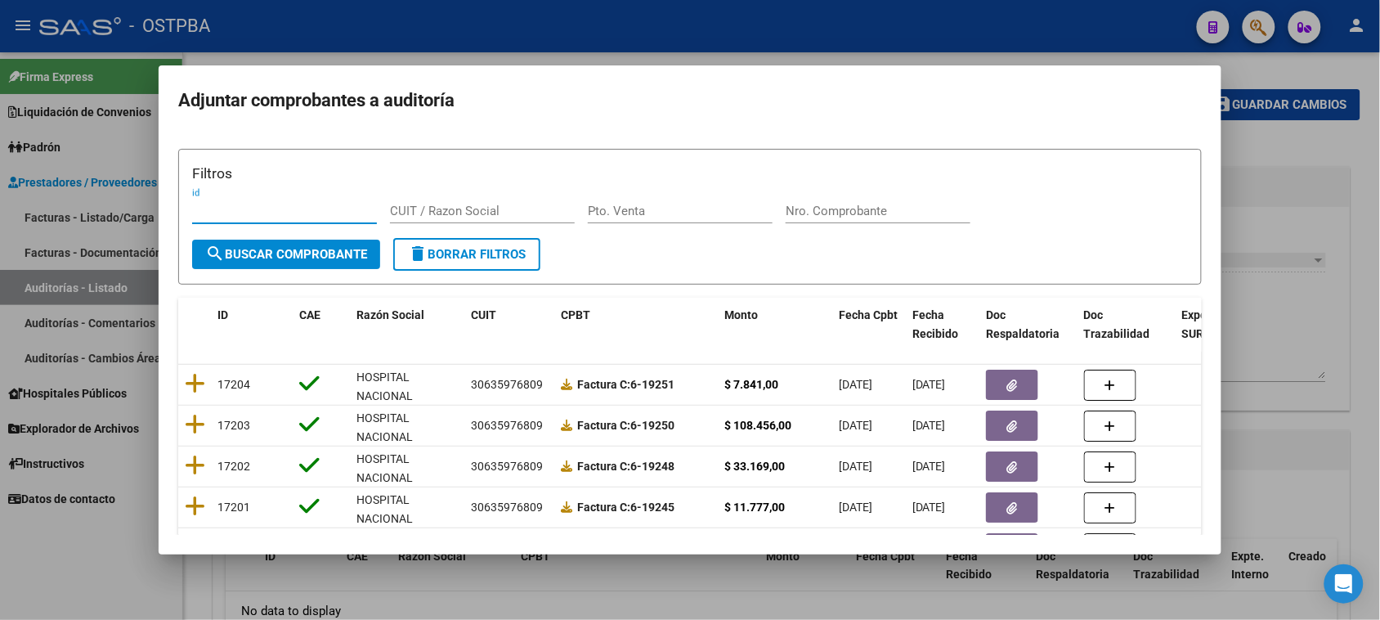
click at [824, 213] on input "Nro. Comprobante" at bounding box center [878, 211] width 185 height 15
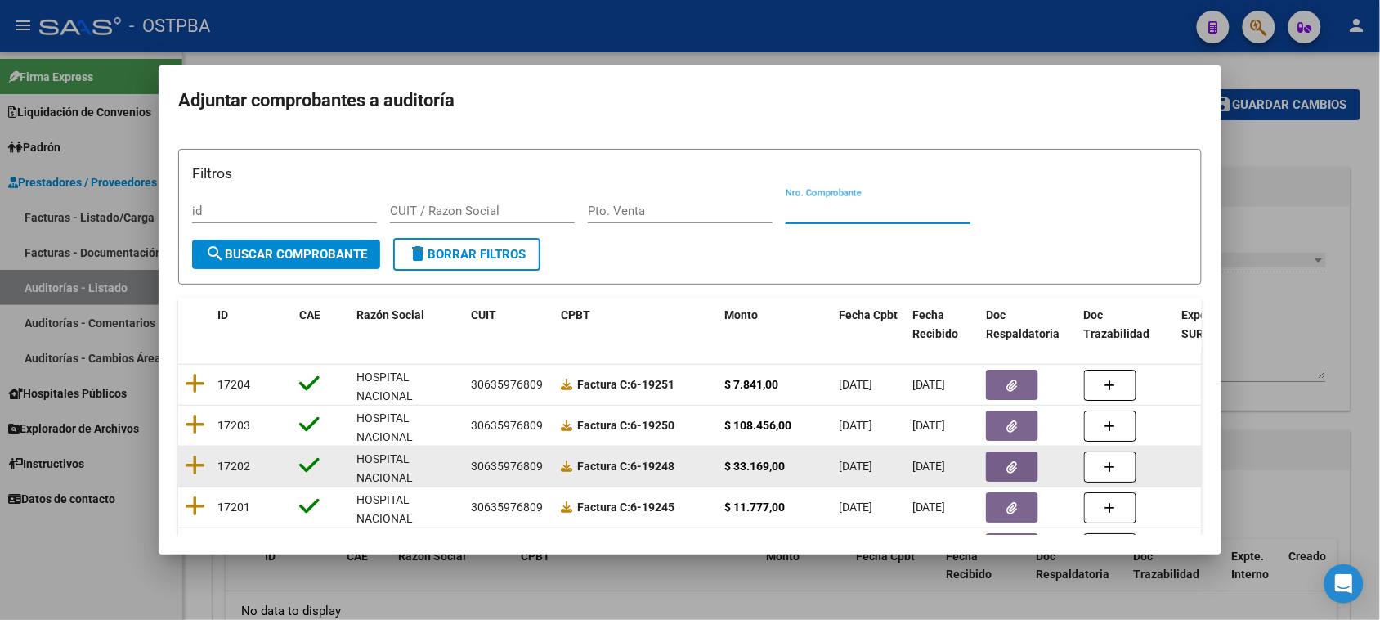
scroll to position [102, 0]
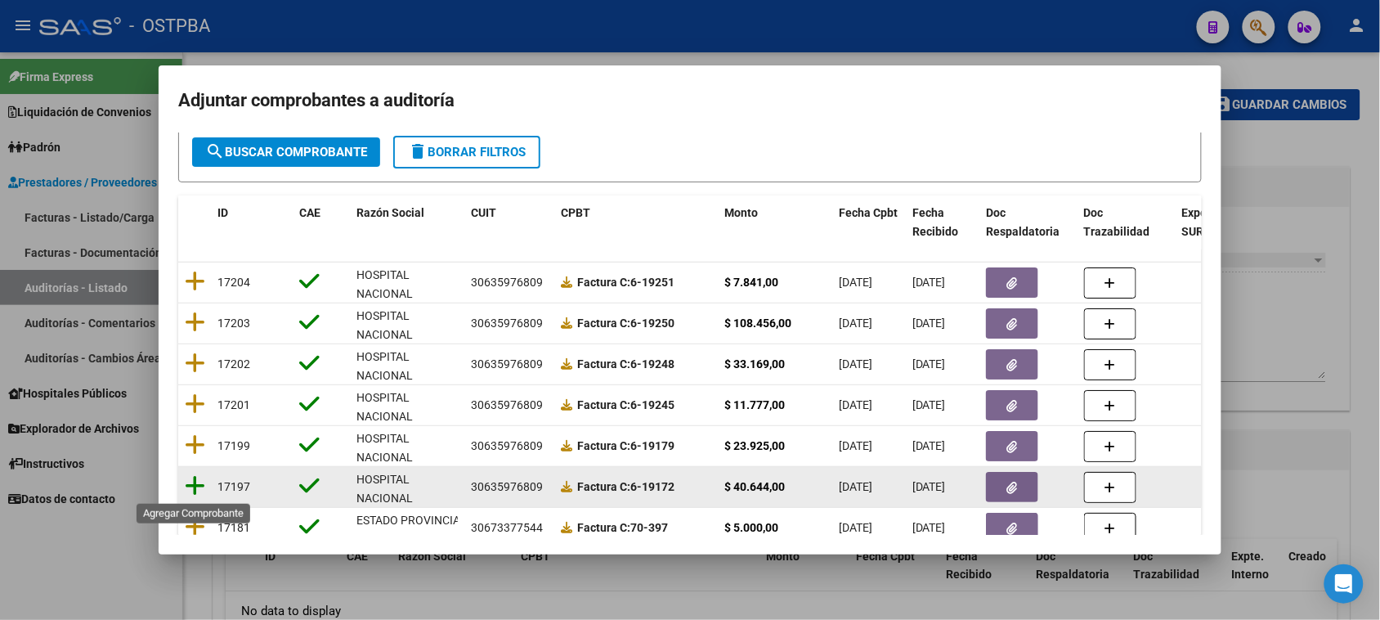
click at [195, 484] on icon at bounding box center [195, 485] width 20 height 23
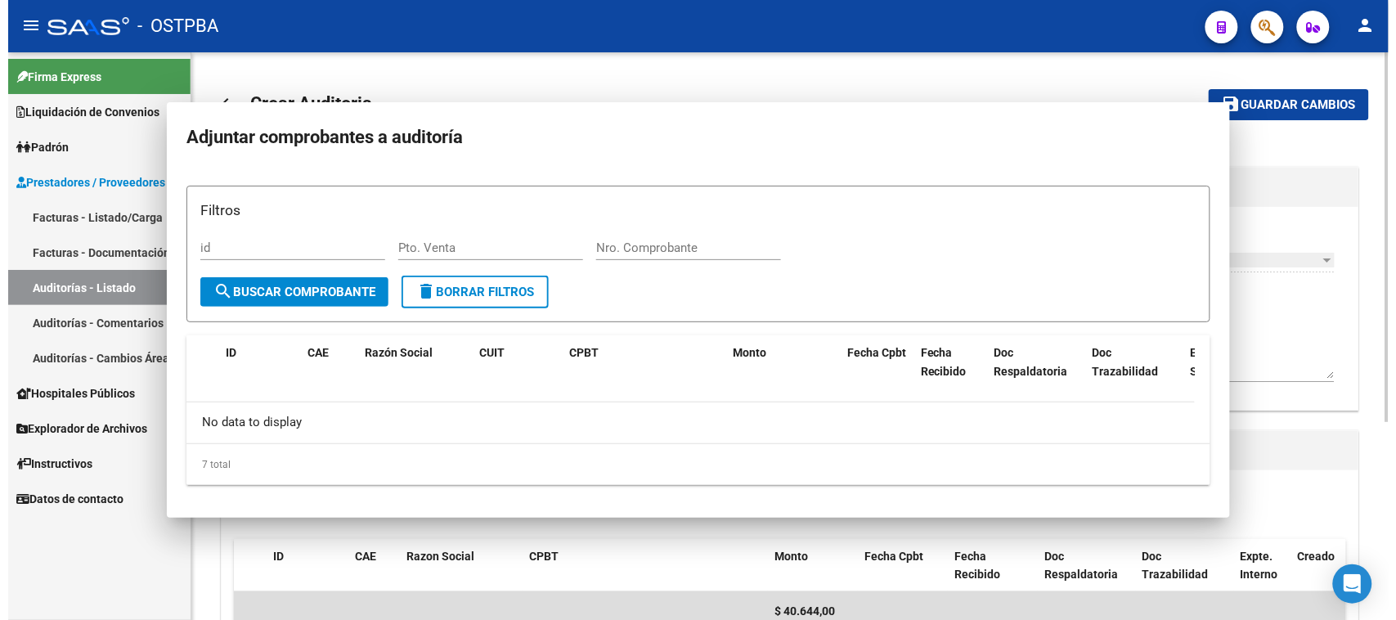
scroll to position [0, 0]
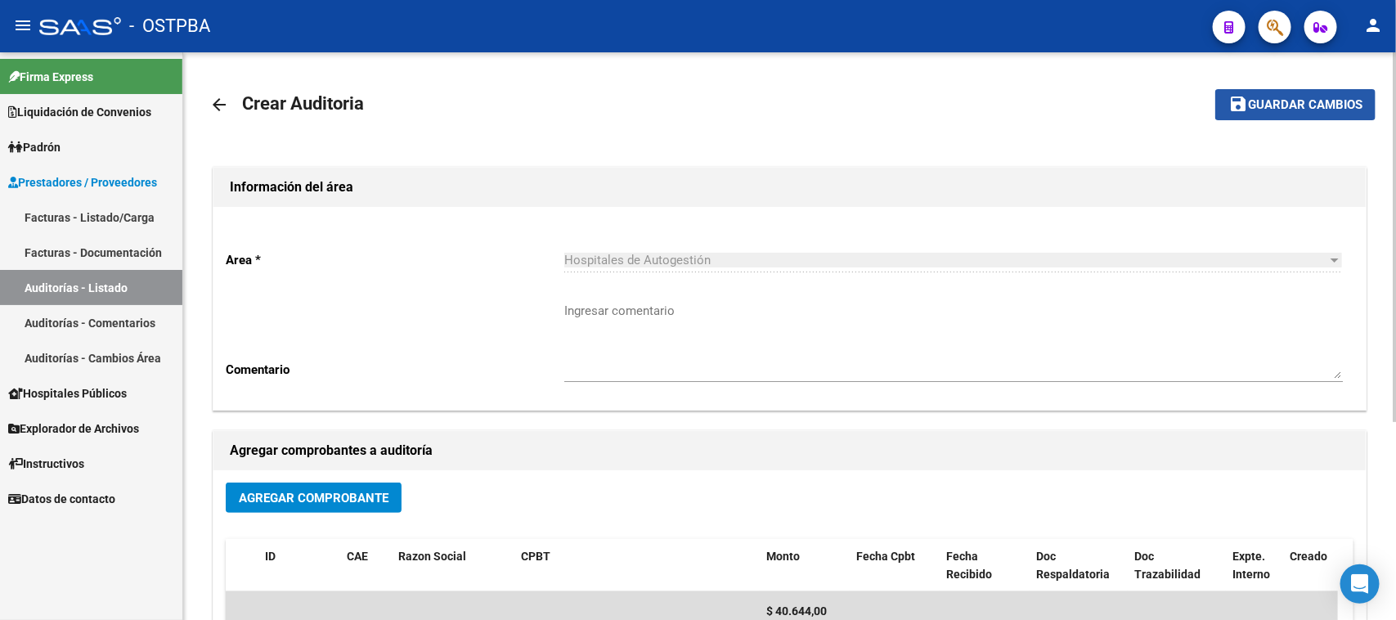
click at [1338, 102] on span "Guardar cambios" at bounding box center [1305, 105] width 114 height 15
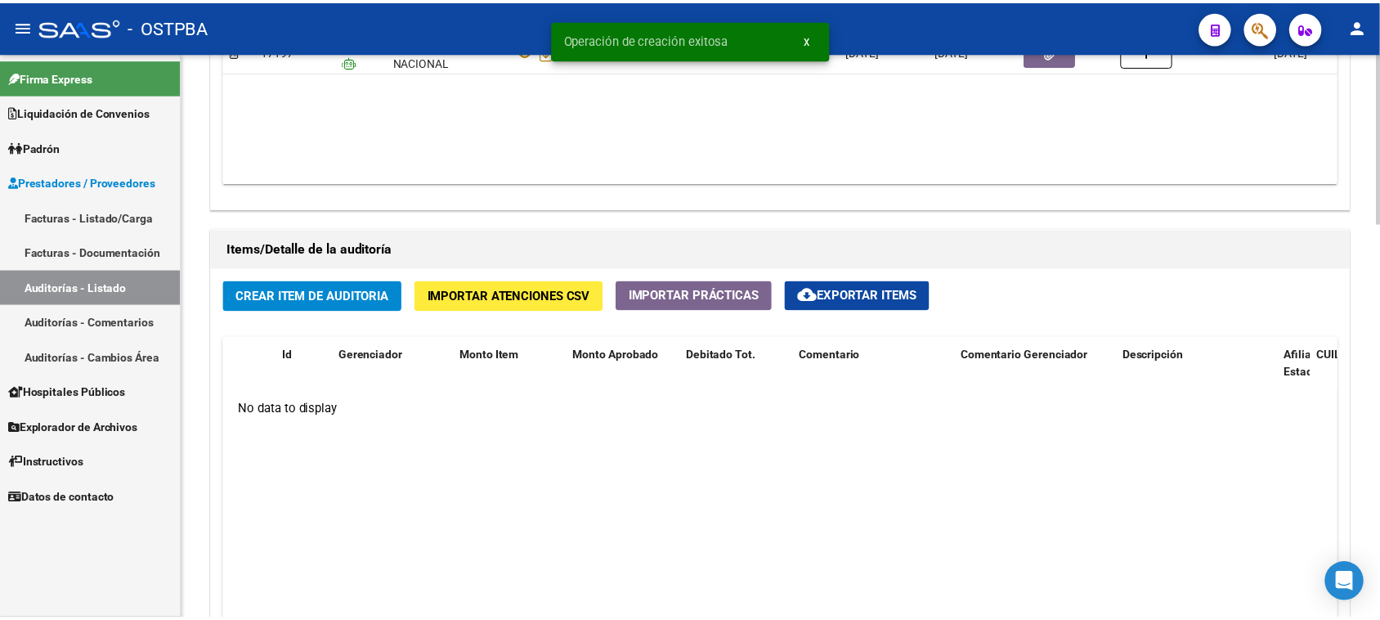
scroll to position [1022, 0]
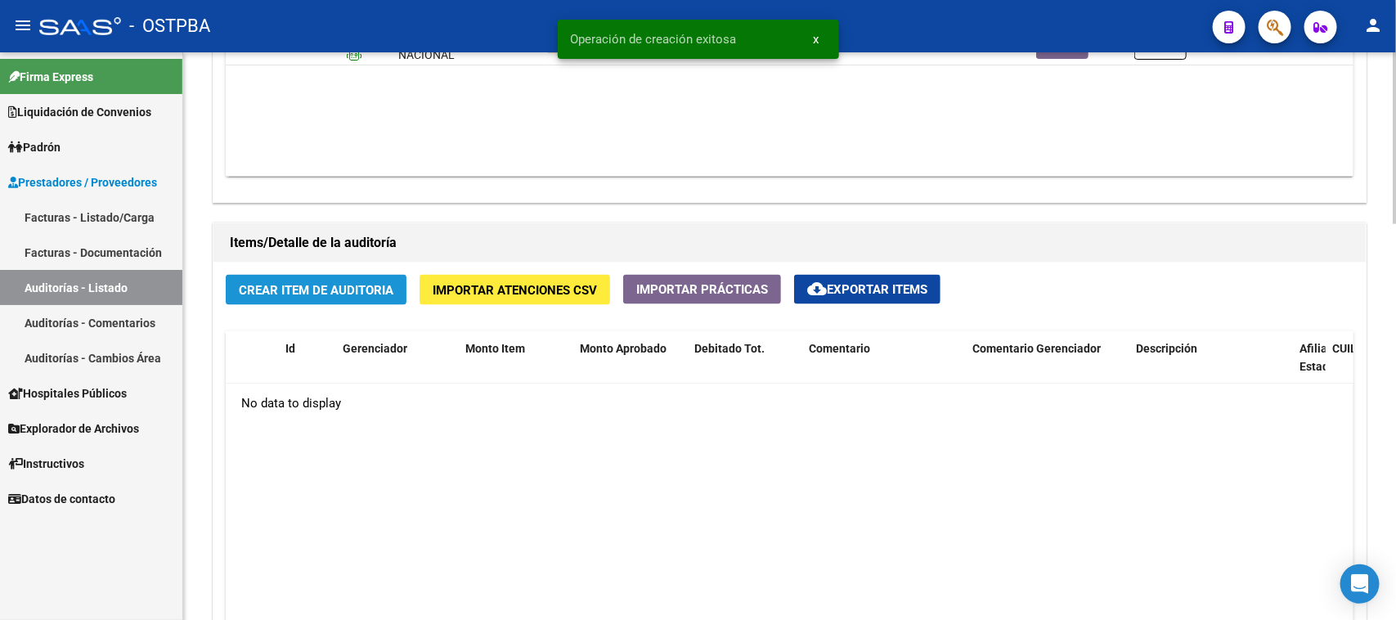
click at [372, 296] on button "Crear Item de Auditoria" at bounding box center [316, 290] width 181 height 30
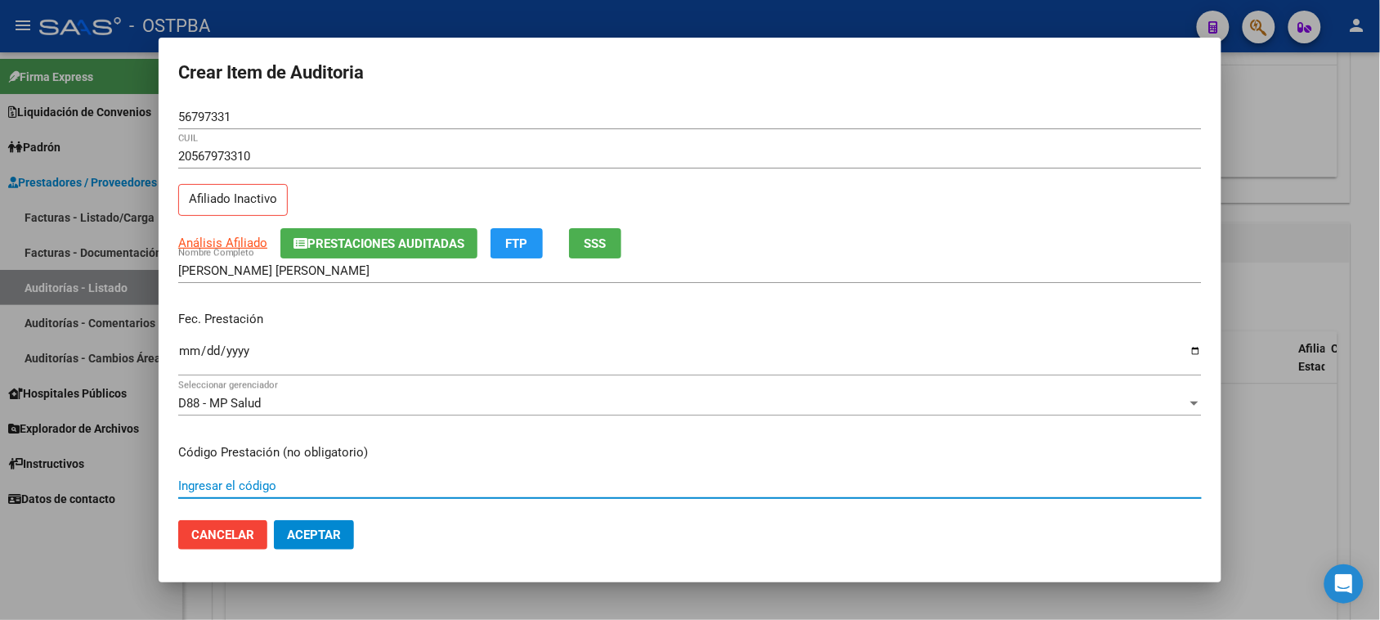
scroll to position [262, 0]
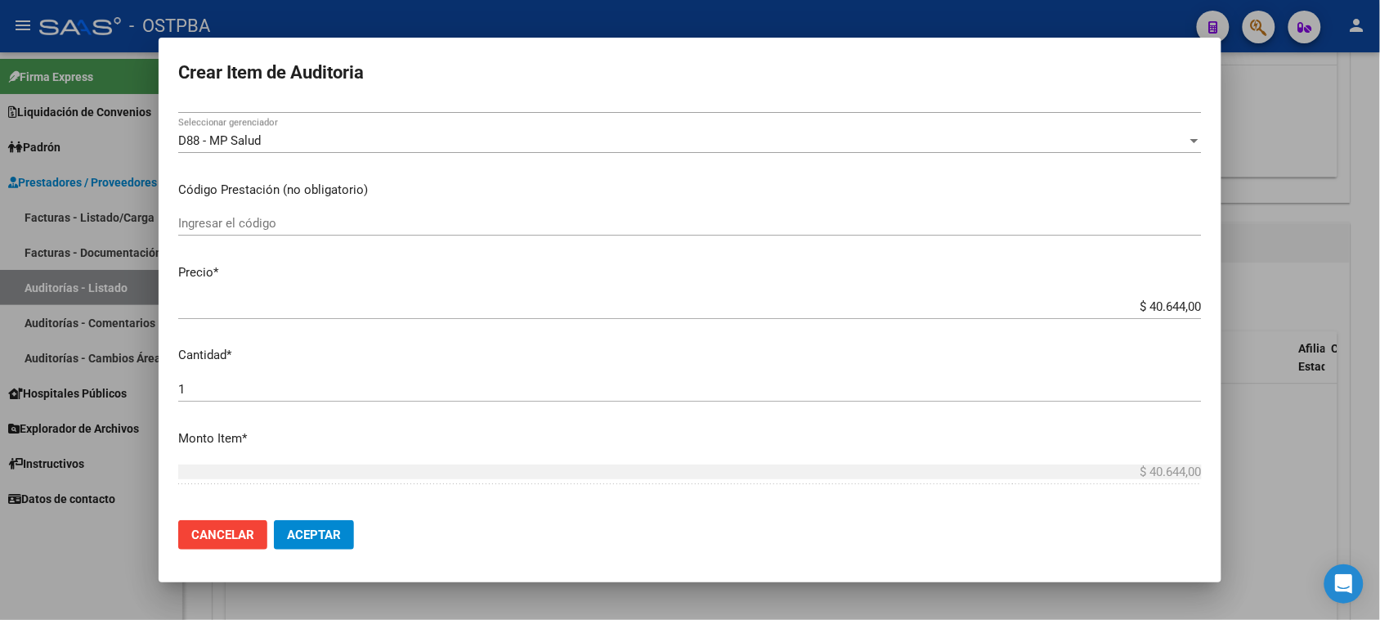
click at [766, 451] on mat-dialog-content "56797331 Nro Documento 20567973310 CUIL Afiliado Inactivo Análisis Afiliado Pre…" at bounding box center [690, 306] width 1063 height 403
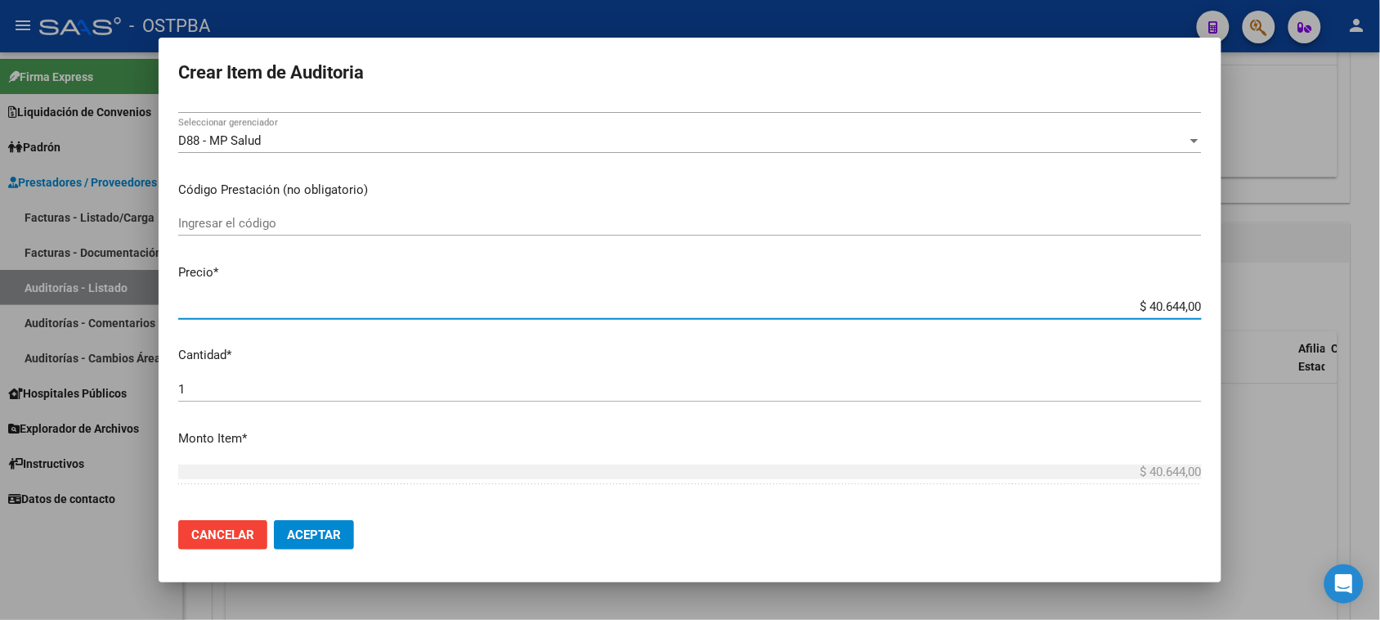
drag, startPoint x: 1135, startPoint y: 303, endPoint x: 1395, endPoint y: 304, distance: 260.0
click at [1380, 304] on html "menu - OSTPBA person Firma Express Liquidación de Convenios Gastos - Items Gast…" at bounding box center [690, 310] width 1380 height 620
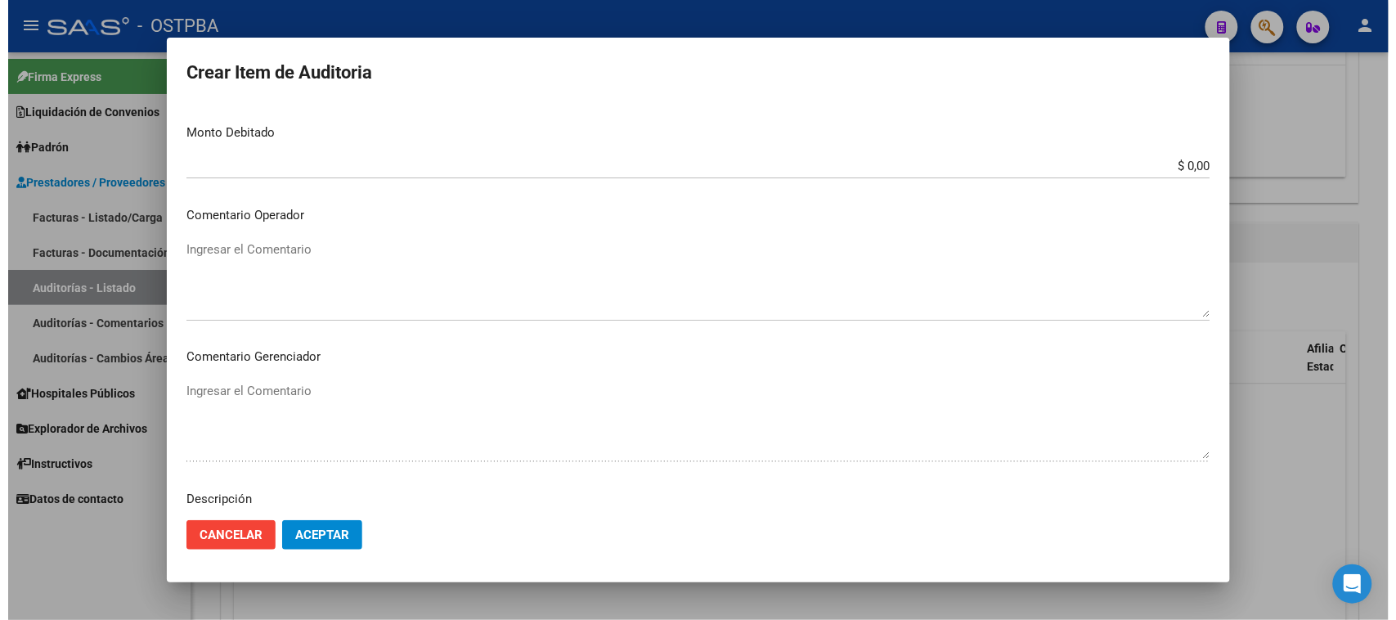
scroll to position [926, 0]
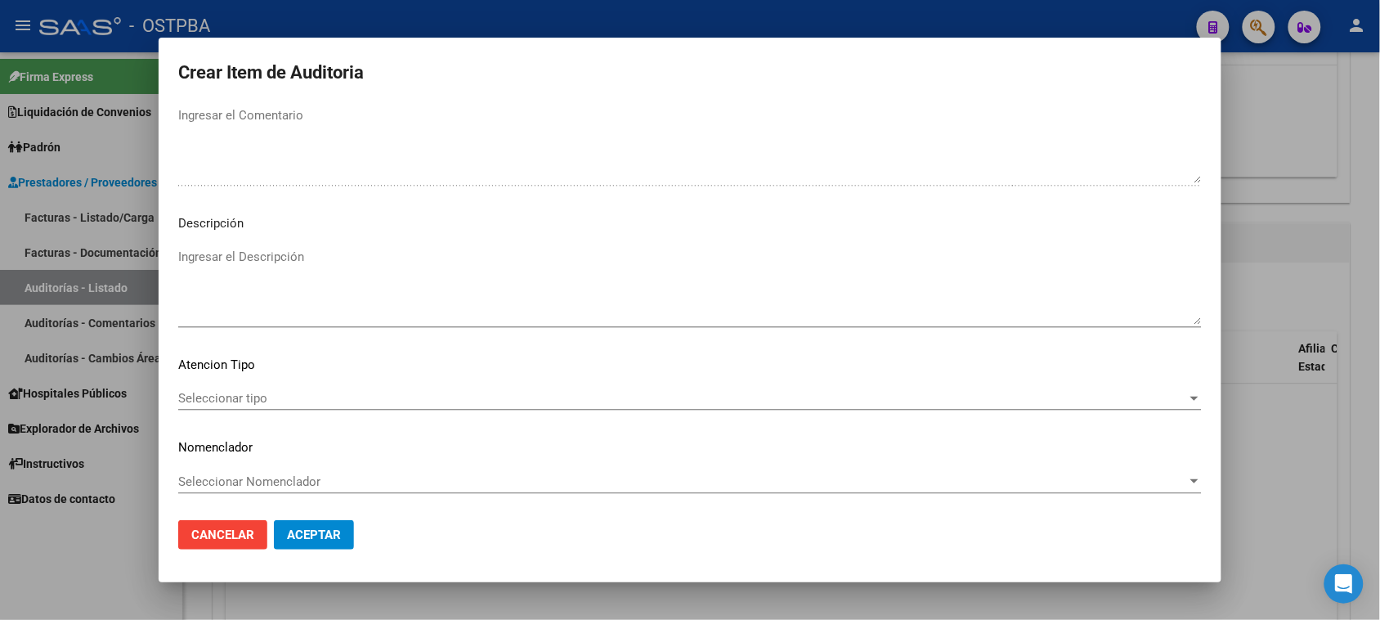
click at [271, 387] on div "Seleccionar tipo Seleccionar tipo" at bounding box center [690, 398] width 1024 height 25
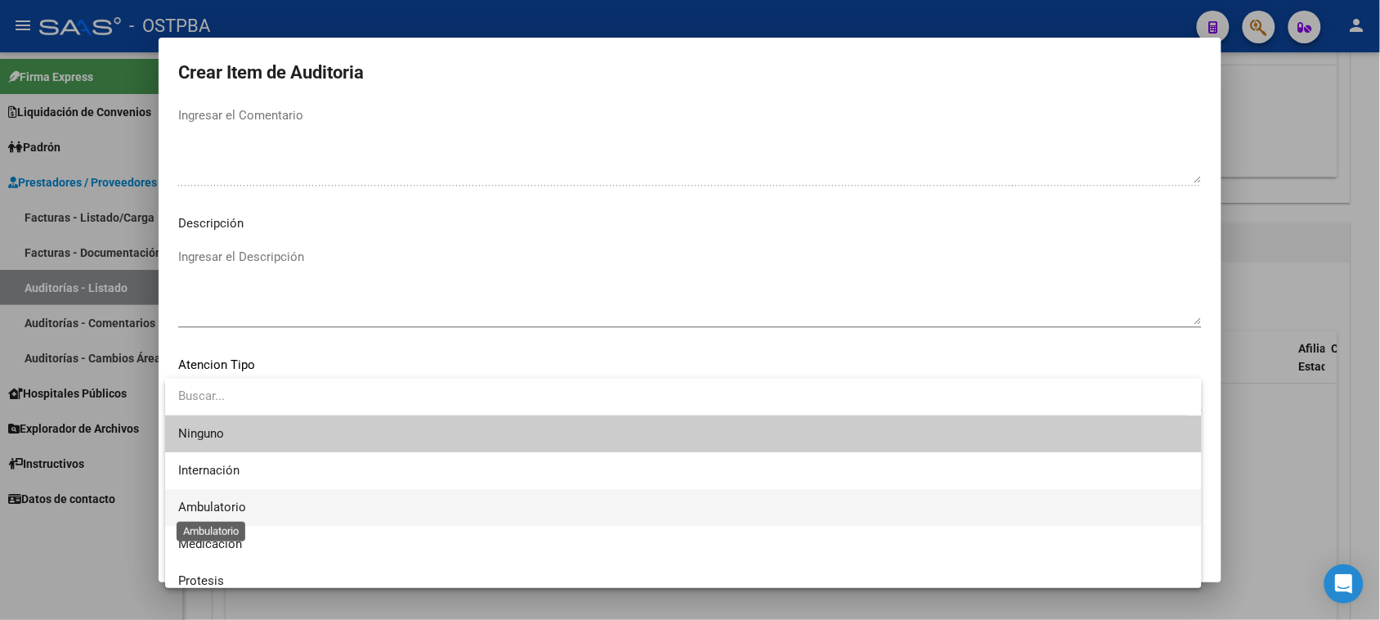
click at [209, 504] on span "Ambulatorio" at bounding box center [212, 507] width 68 height 15
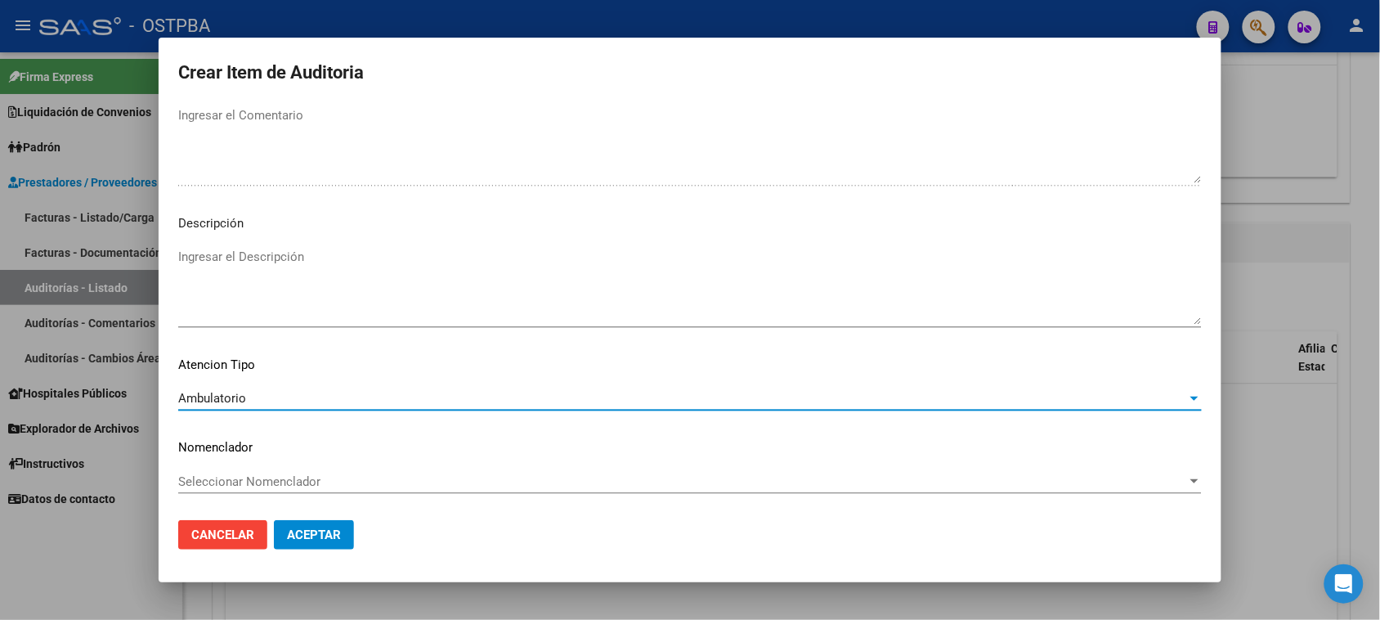
click at [283, 534] on button "Aceptar" at bounding box center [314, 534] width 80 height 29
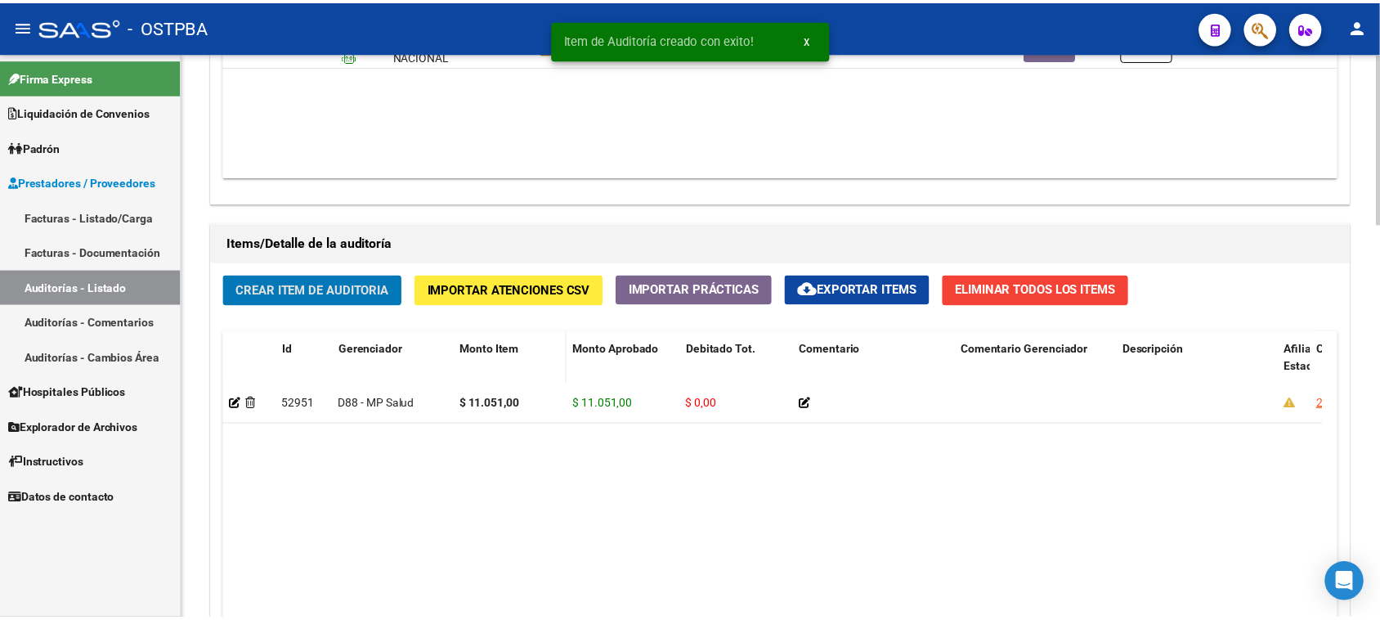
scroll to position [1023, 0]
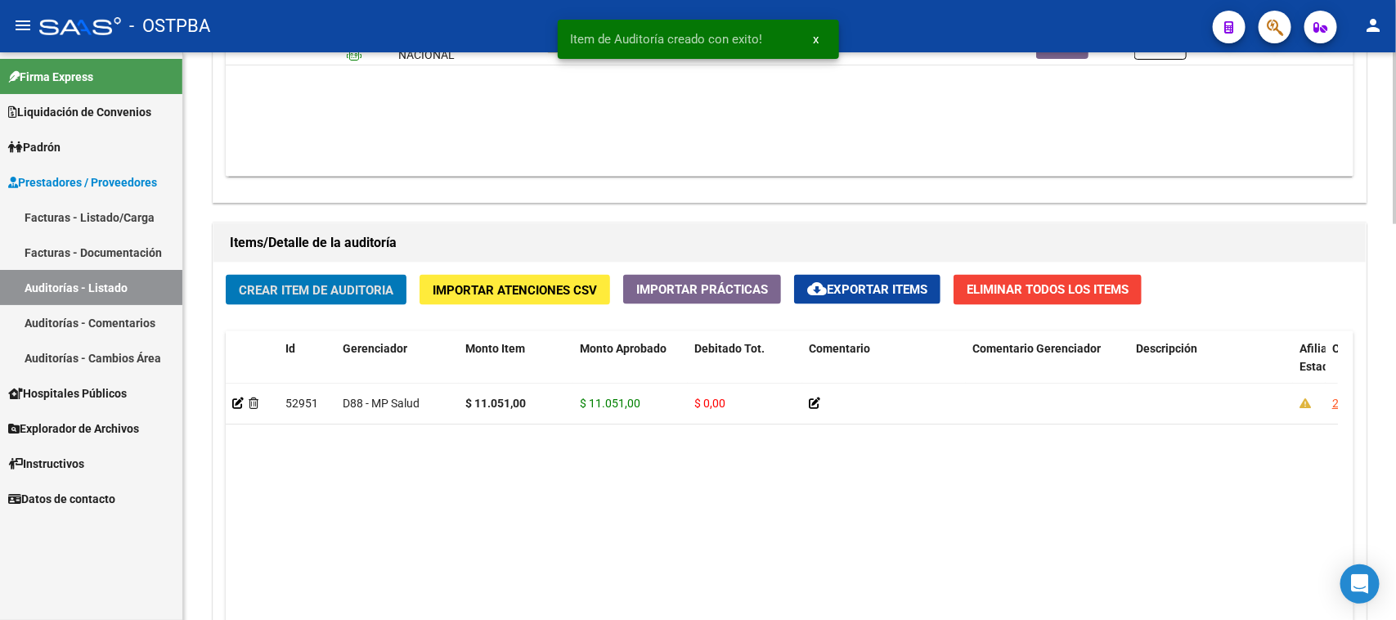
click at [323, 275] on button "Crear Item de Auditoria" at bounding box center [316, 290] width 181 height 30
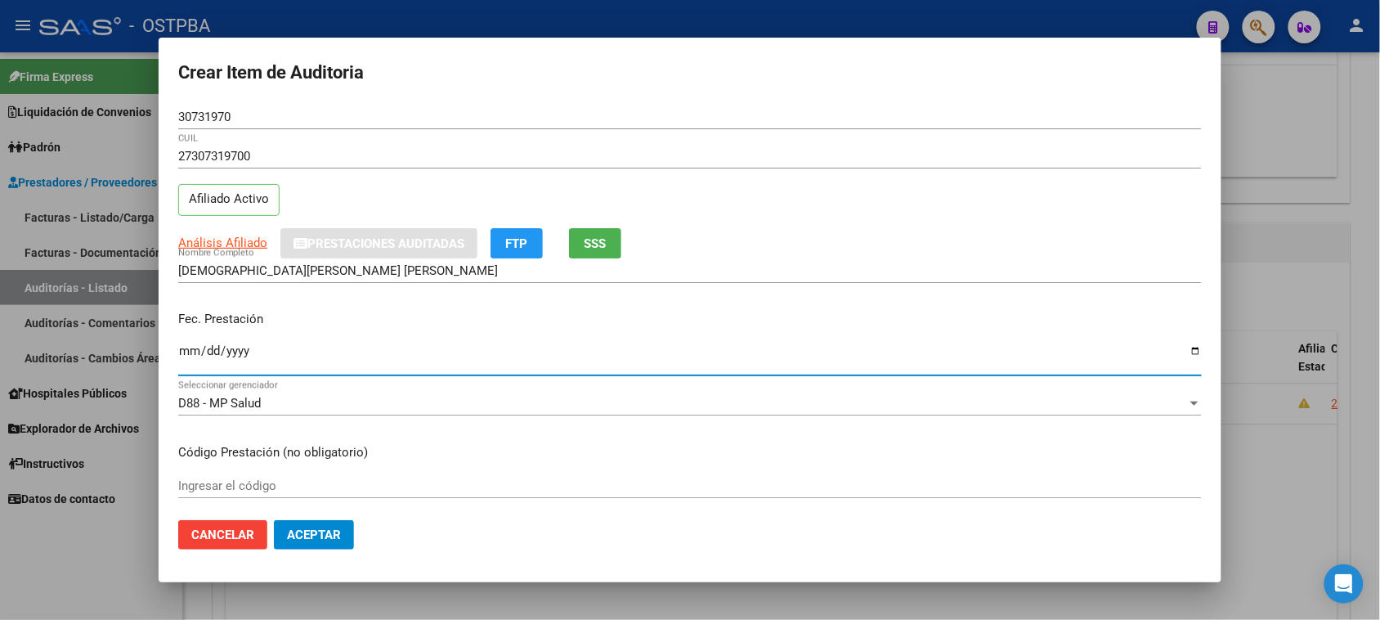
drag, startPoint x: 190, startPoint y: 352, endPoint x: 213, endPoint y: 346, distance: 24.6
click at [186, 352] on input "Ingresar la fecha" at bounding box center [690, 357] width 1024 height 26
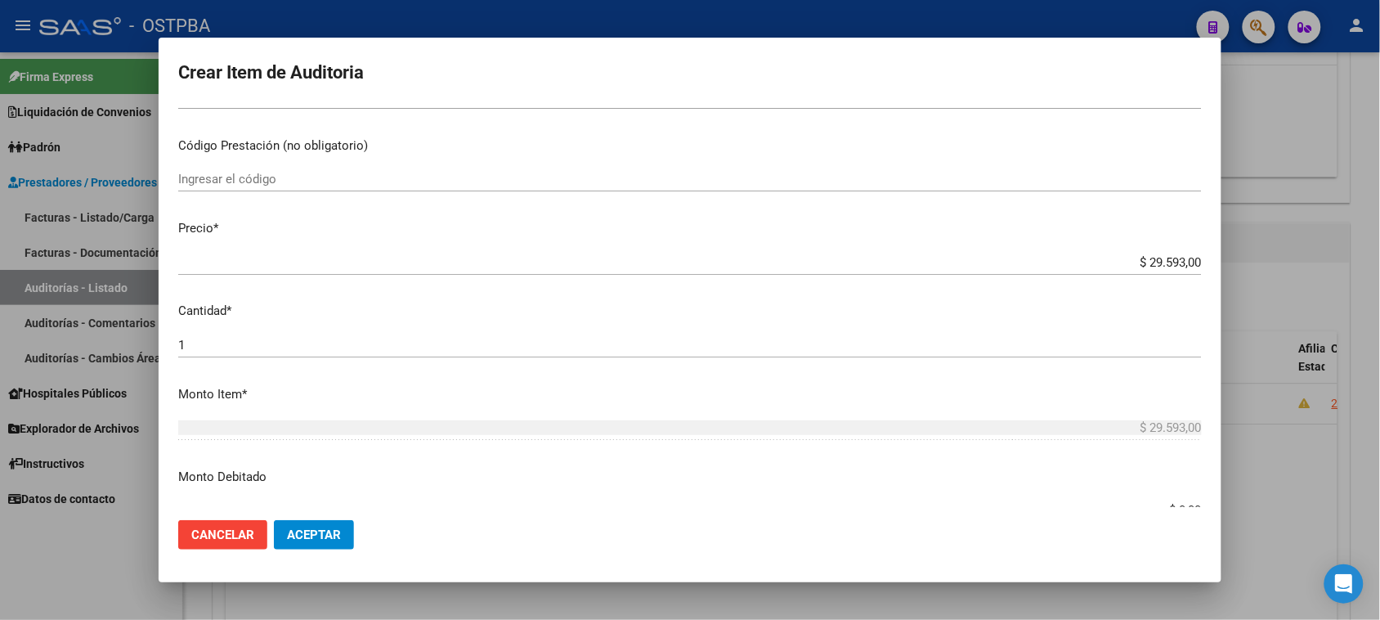
click at [687, 329] on mat-dialog-content "30731970 Nro Documento 27307319700 CUIL Afiliado Activo Análisis Afiliado Prest…" at bounding box center [690, 306] width 1063 height 403
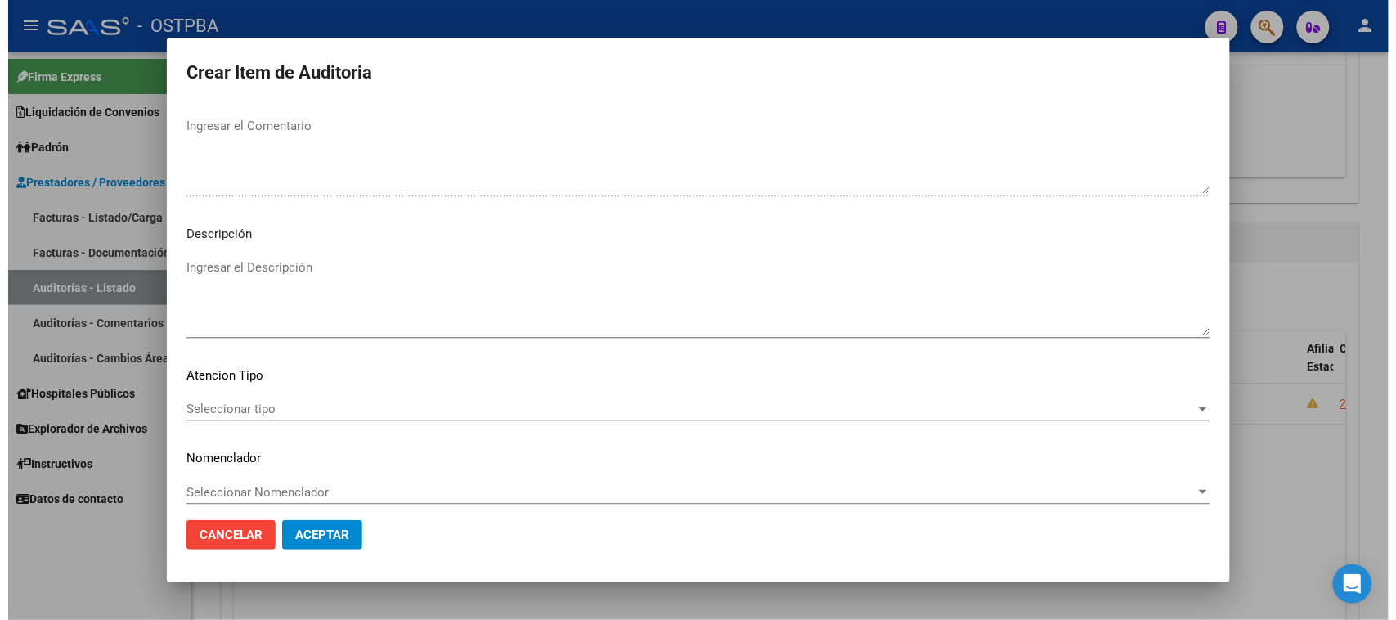
scroll to position [926, 0]
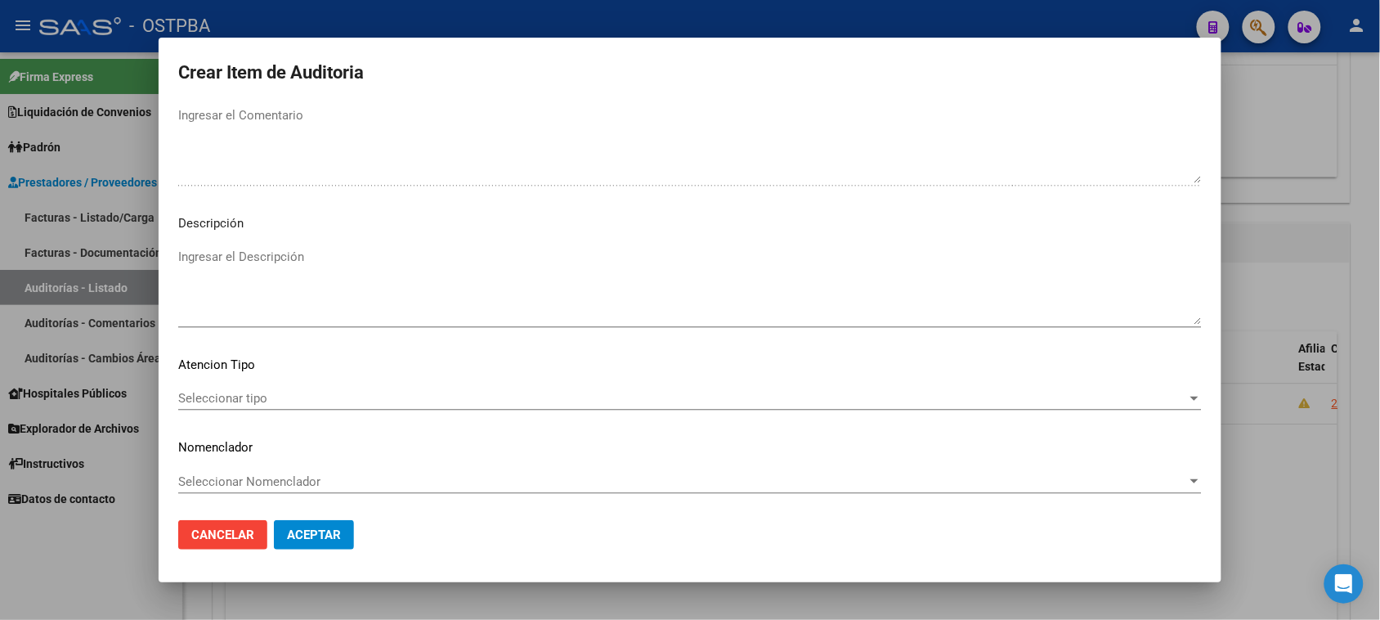
click at [205, 386] on div "Seleccionar tipo Seleccionar tipo" at bounding box center [690, 398] width 1024 height 25
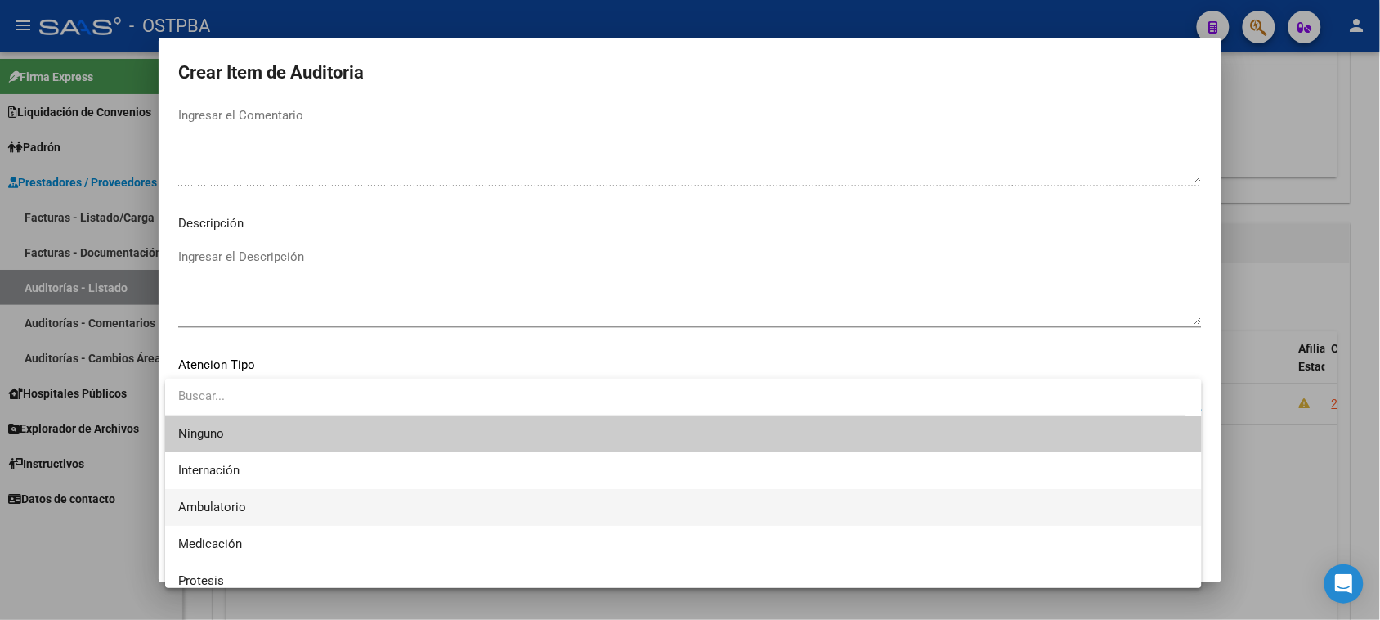
click at [231, 496] on span "Ambulatorio" at bounding box center [683, 507] width 1011 height 37
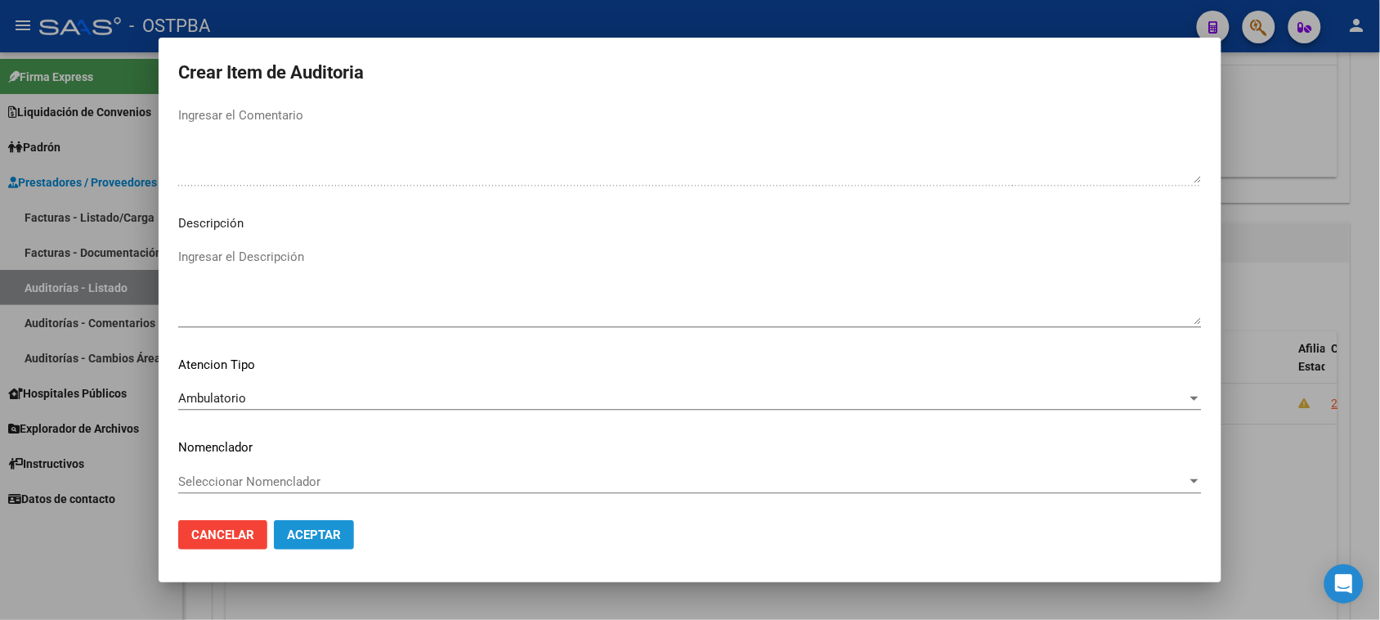
click at [329, 536] on span "Aceptar" at bounding box center [314, 534] width 54 height 15
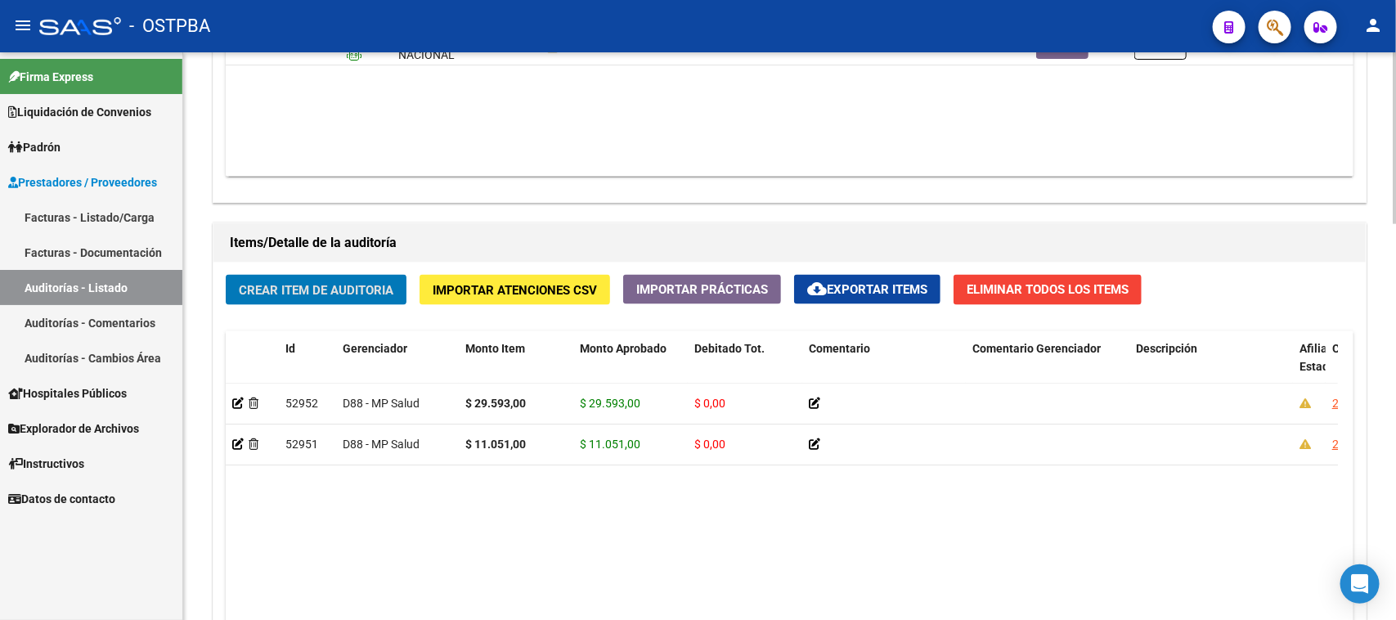
scroll to position [921, 0]
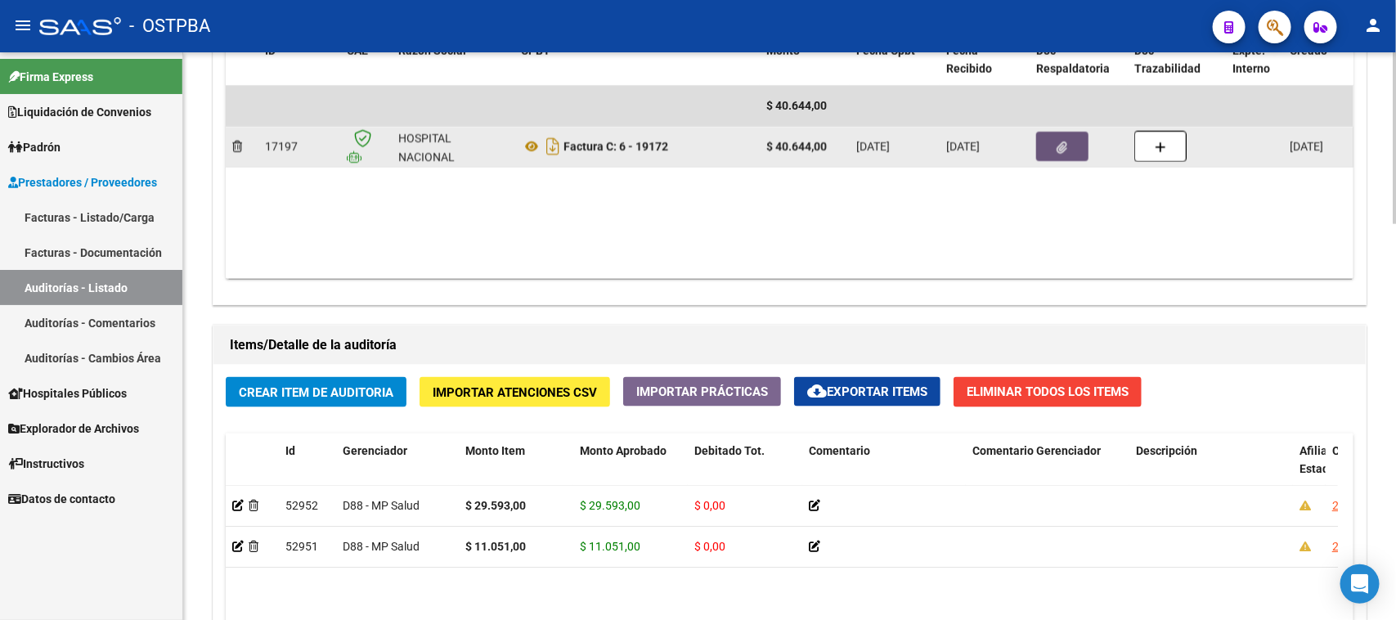
click at [1069, 144] on button "button" at bounding box center [1062, 146] width 52 height 29
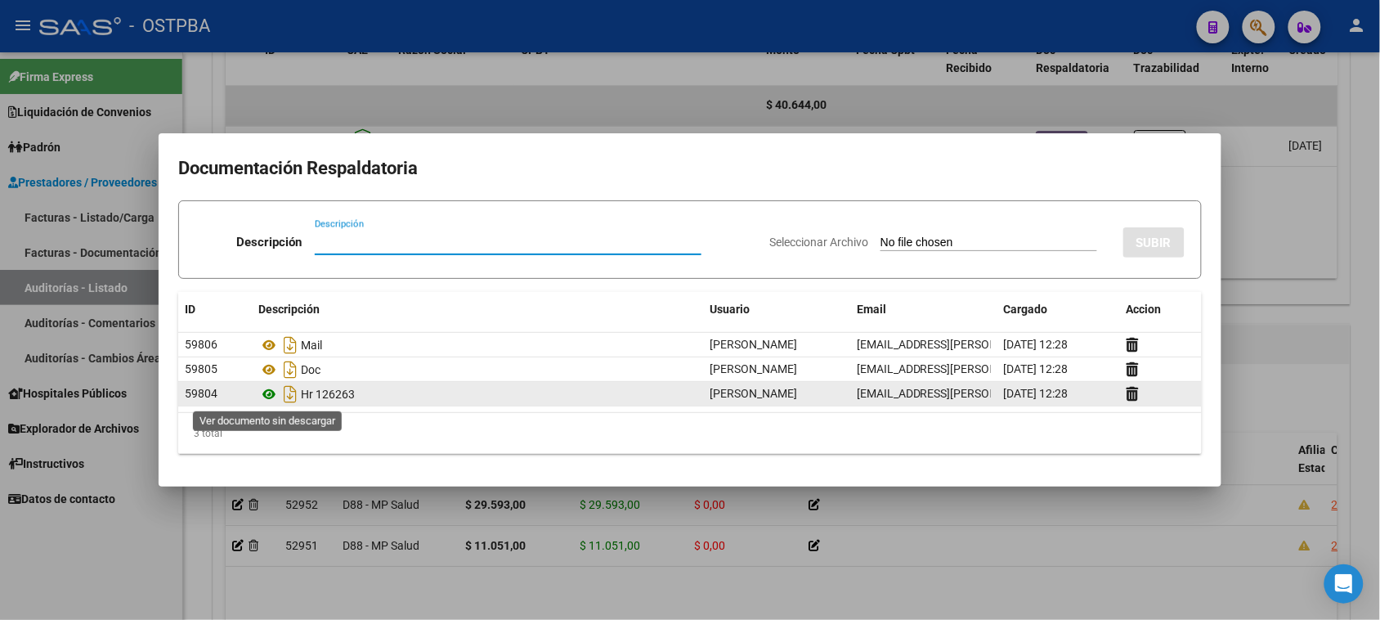
click at [267, 393] on icon at bounding box center [268, 394] width 21 height 20
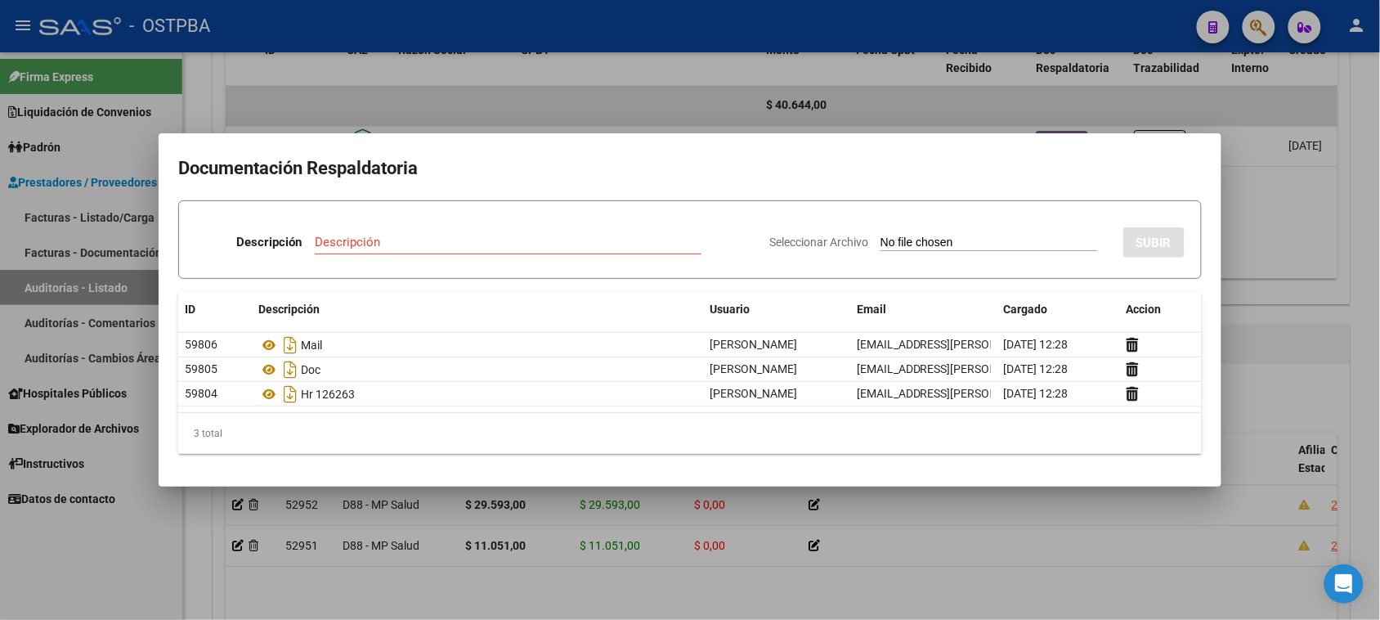
click at [111, 544] on div at bounding box center [690, 310] width 1380 height 620
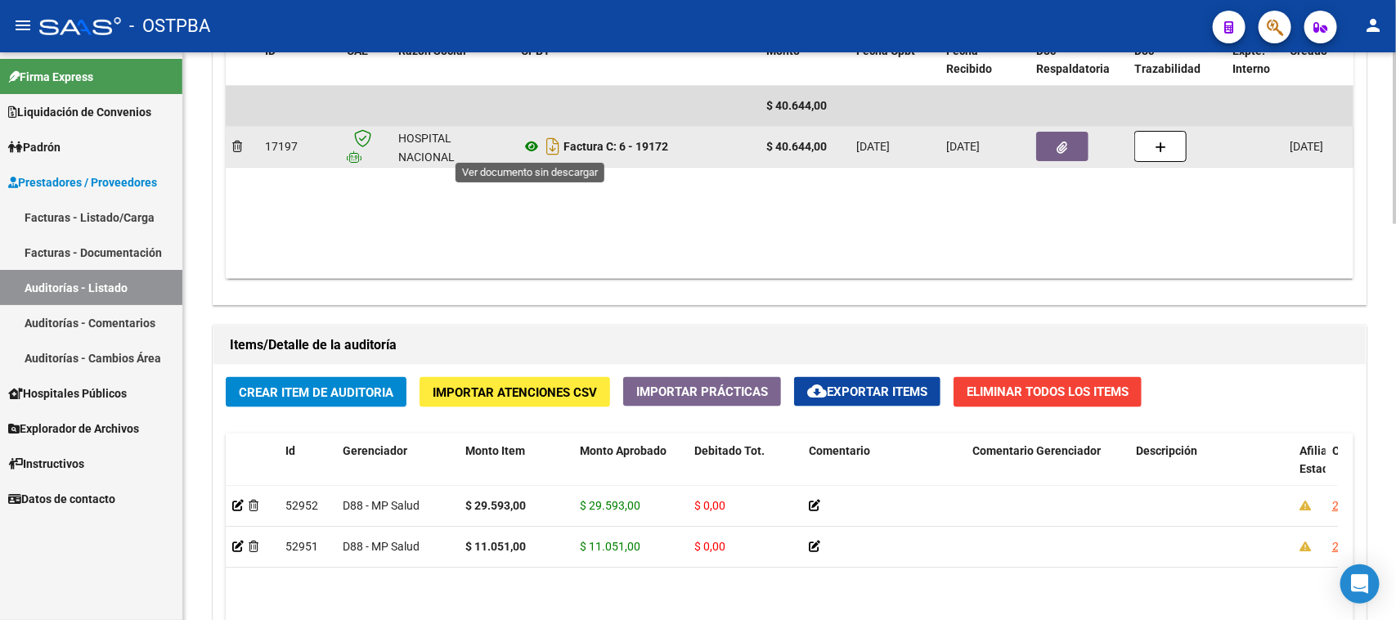
click at [530, 145] on icon at bounding box center [531, 147] width 21 height 20
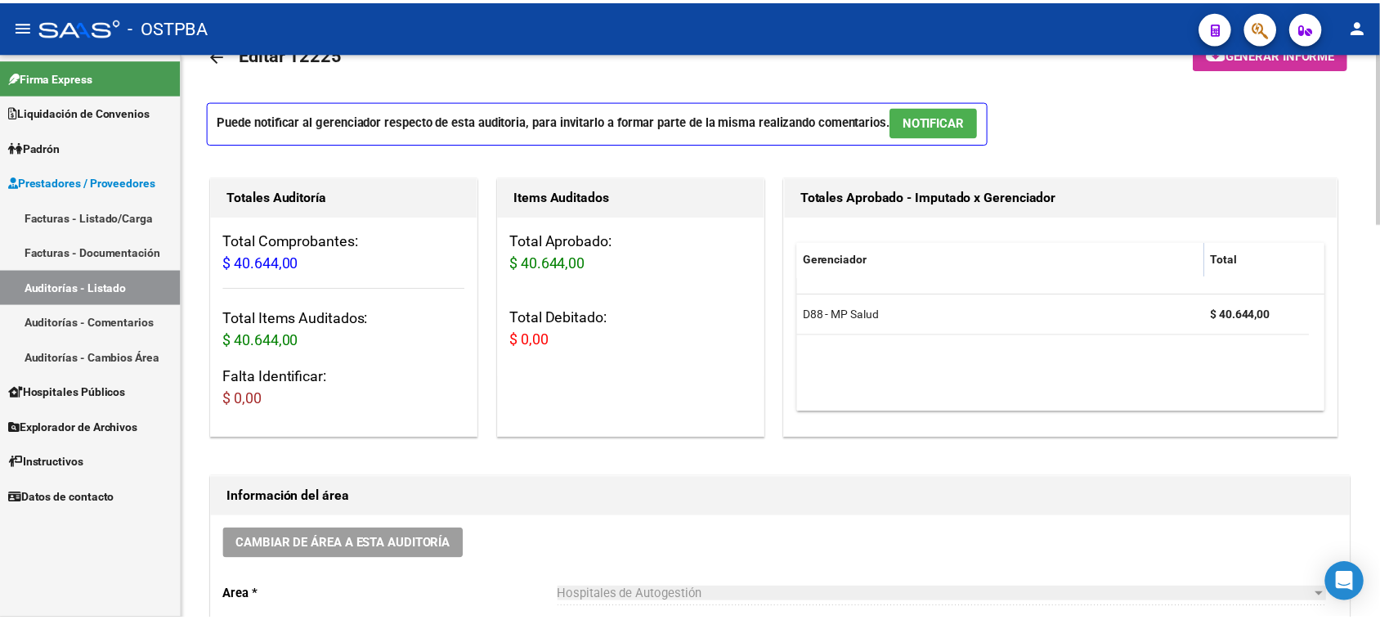
scroll to position [0, 0]
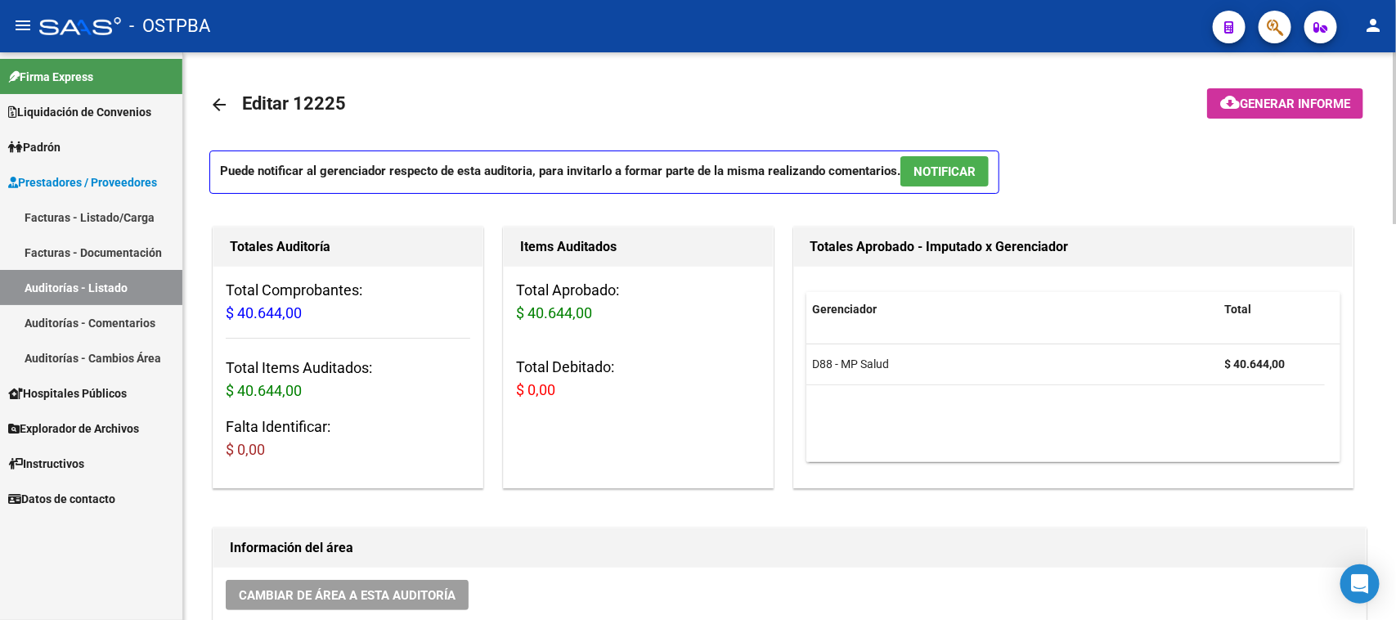
click at [211, 102] on mat-icon "arrow_back" at bounding box center [219, 105] width 20 height 20
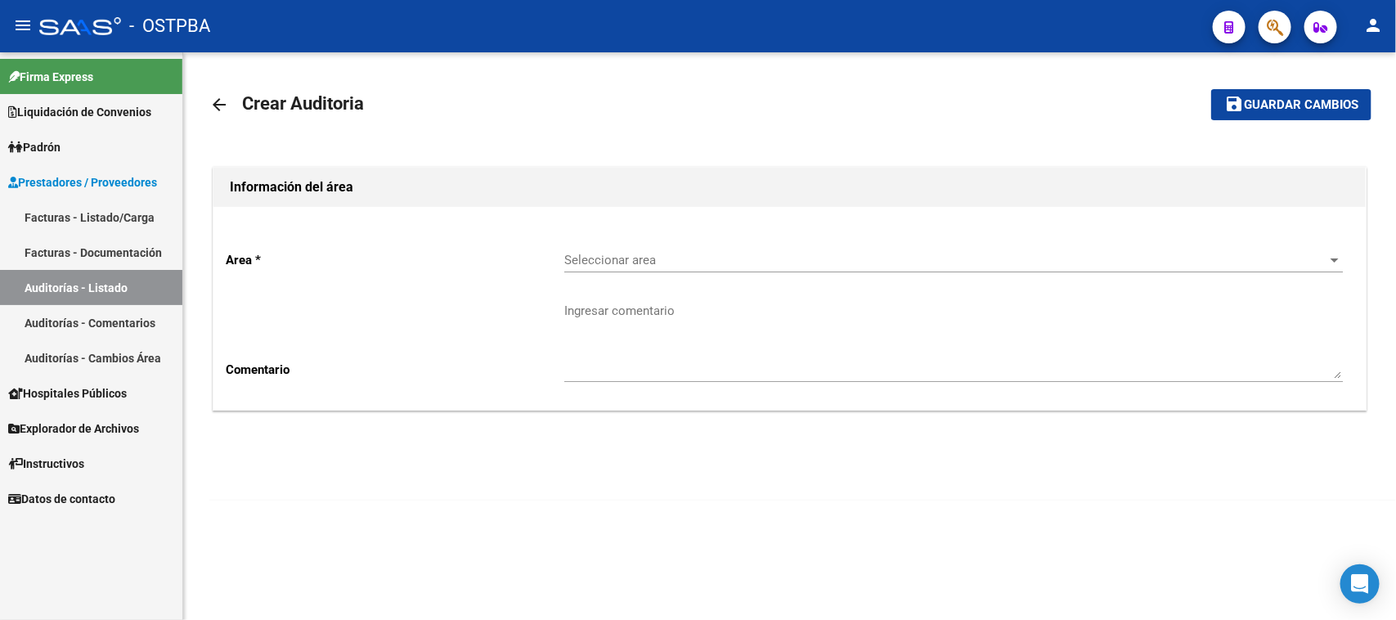
click at [725, 250] on div "Seleccionar area Seleccionar area" at bounding box center [953, 254] width 778 height 35
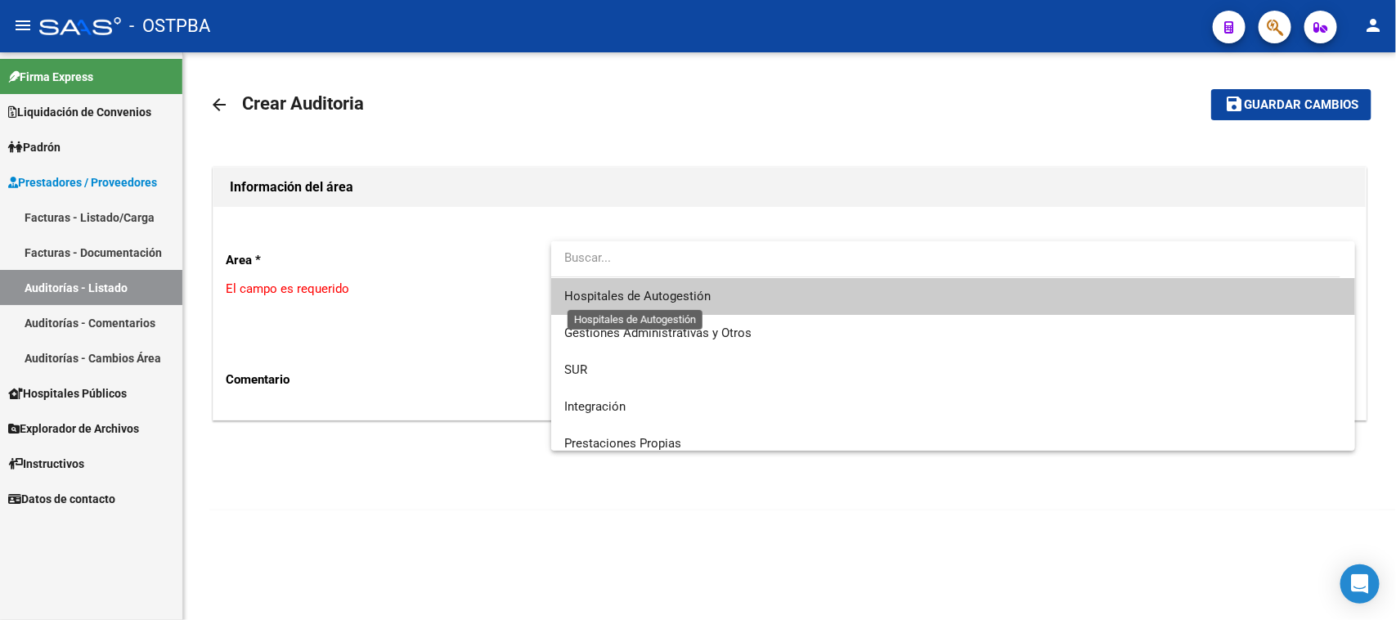
click at [667, 301] on span "Hospitales de Autogestión" at bounding box center [637, 296] width 146 height 15
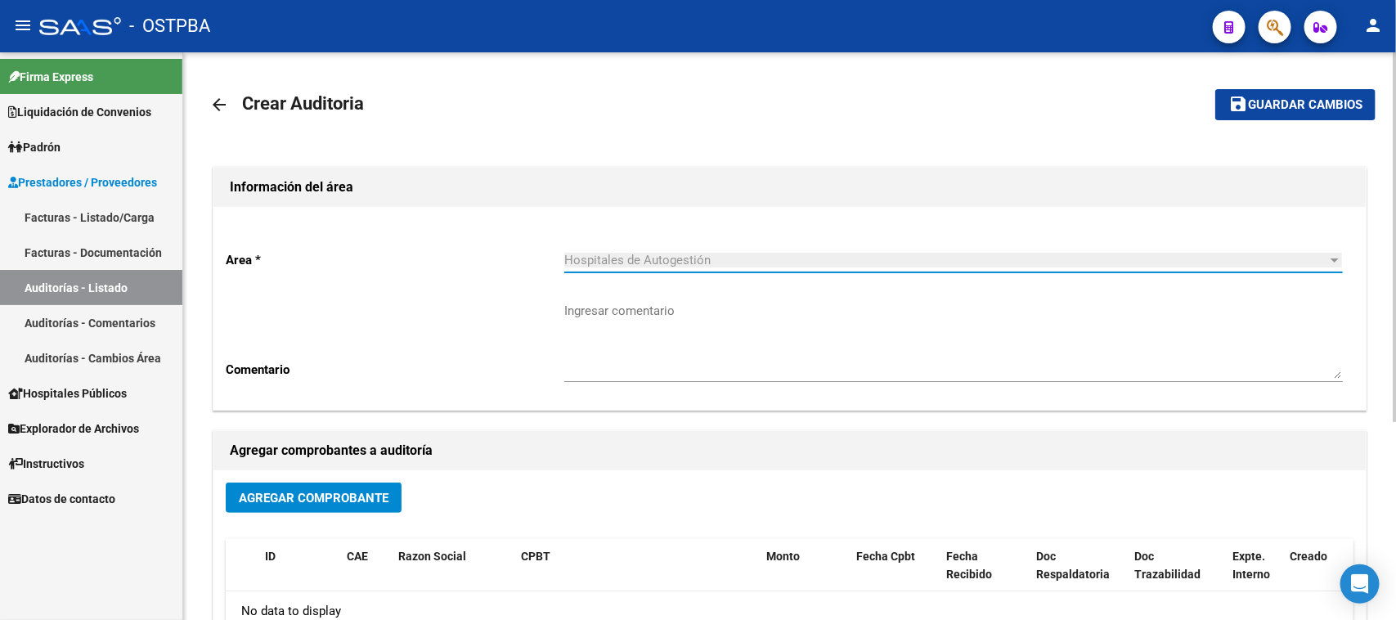
click at [346, 496] on span "Agregar Comprobante" at bounding box center [314, 498] width 150 height 15
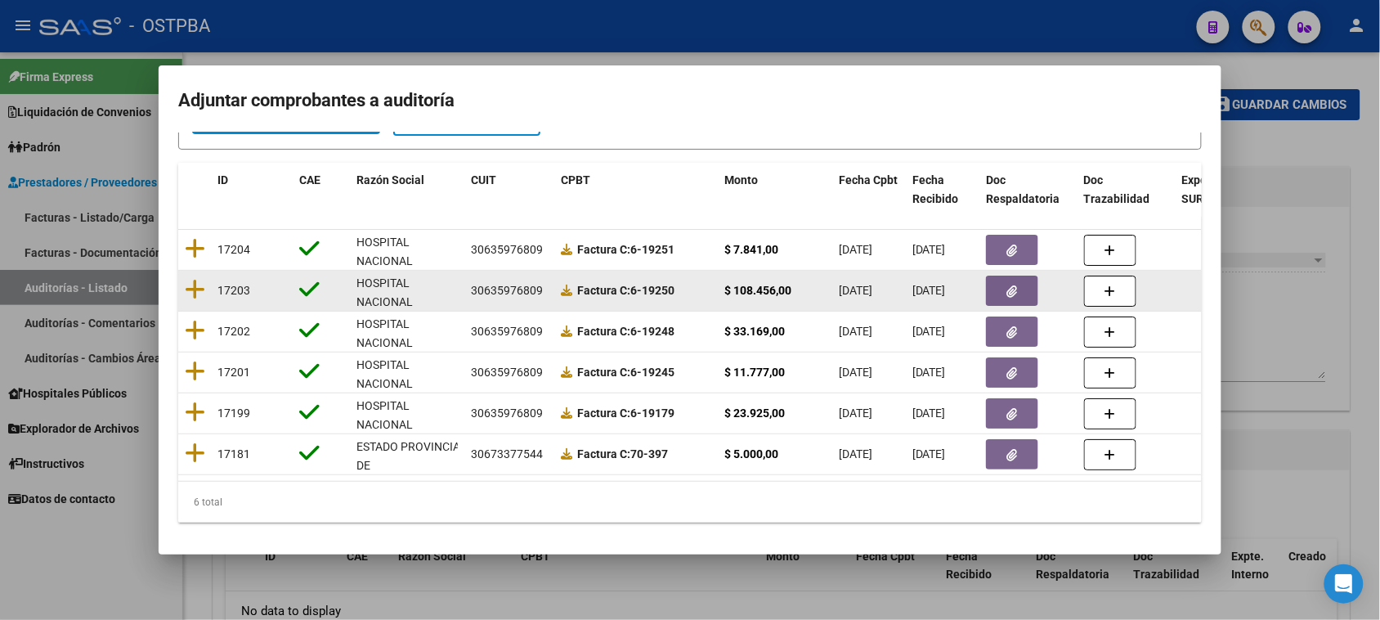
scroll to position [149, 0]
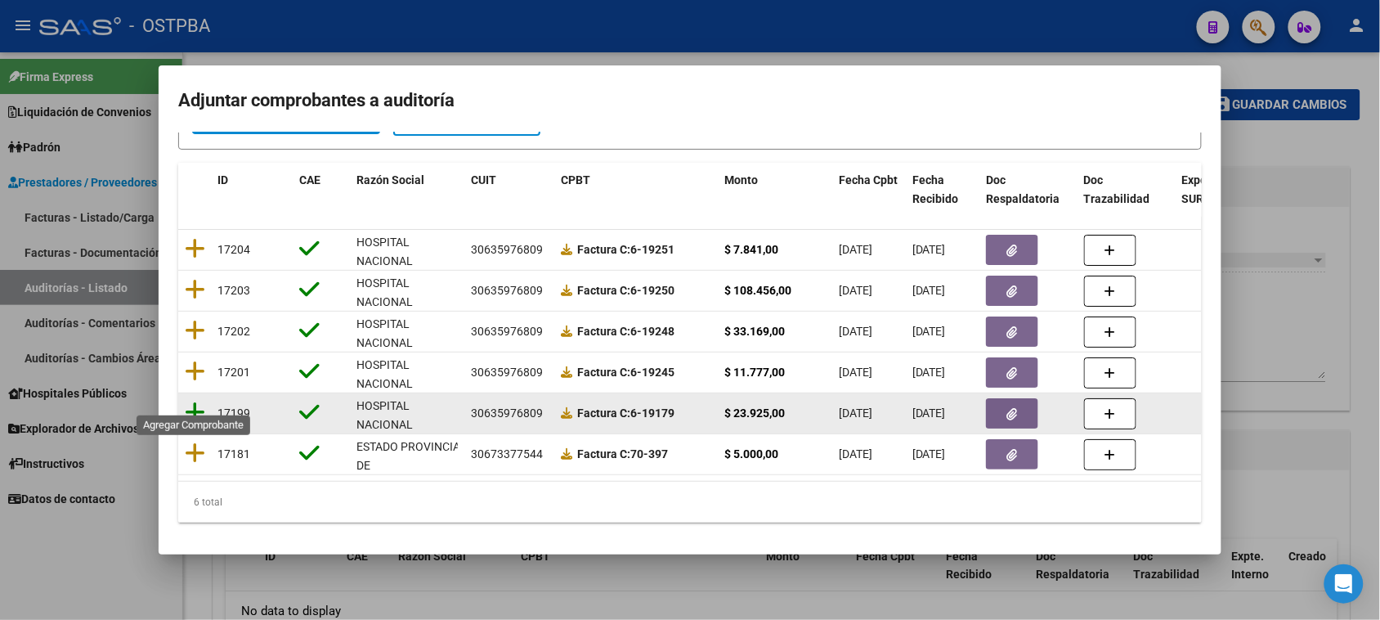
click at [191, 401] on icon at bounding box center [195, 412] width 20 height 23
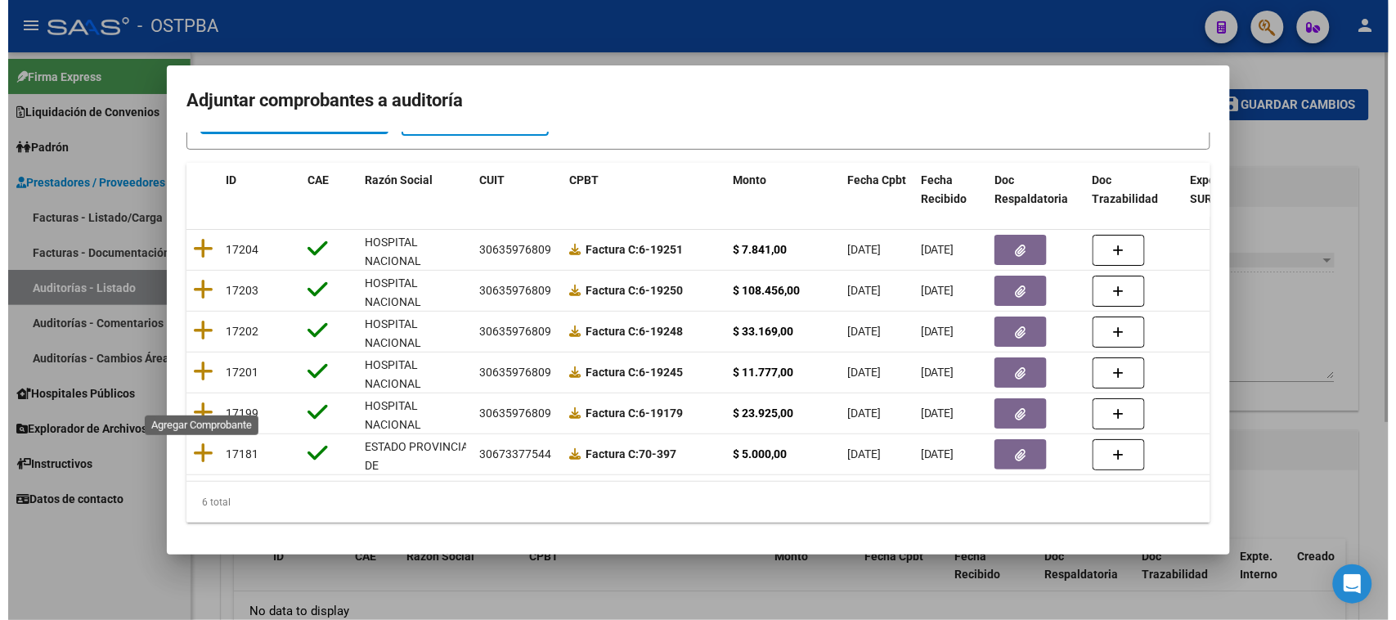
scroll to position [0, 0]
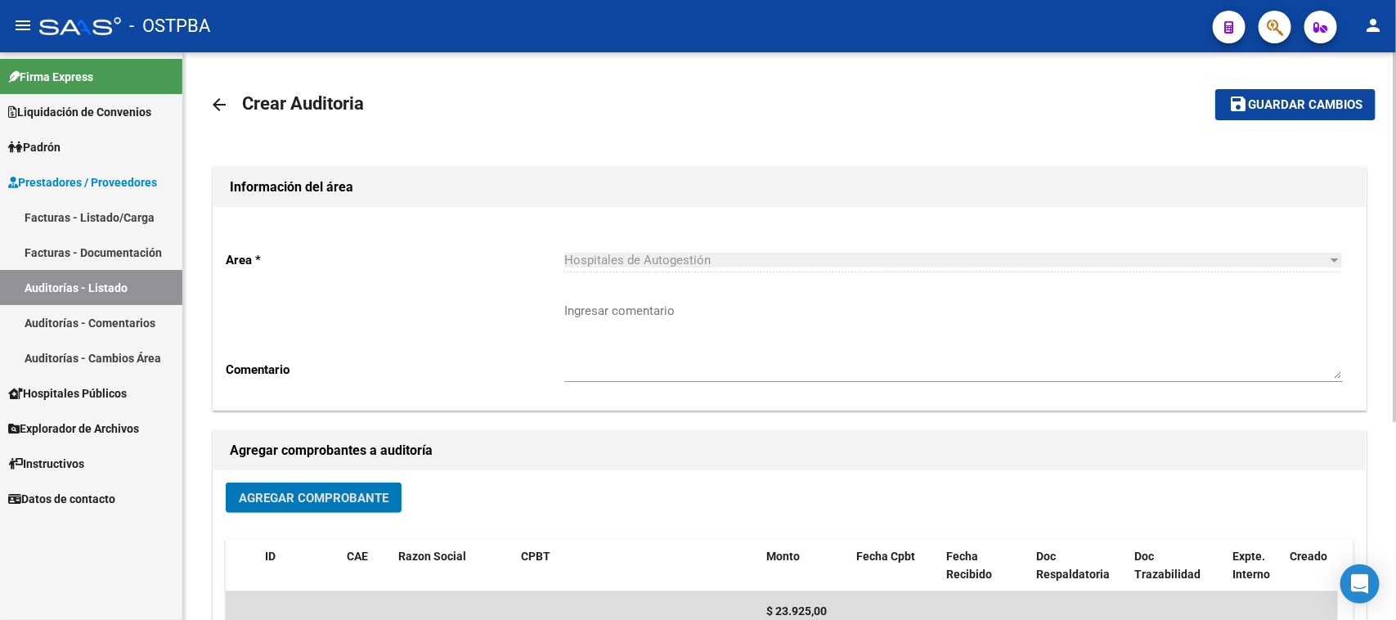
click at [1276, 101] on span "Guardar cambios" at bounding box center [1305, 105] width 114 height 15
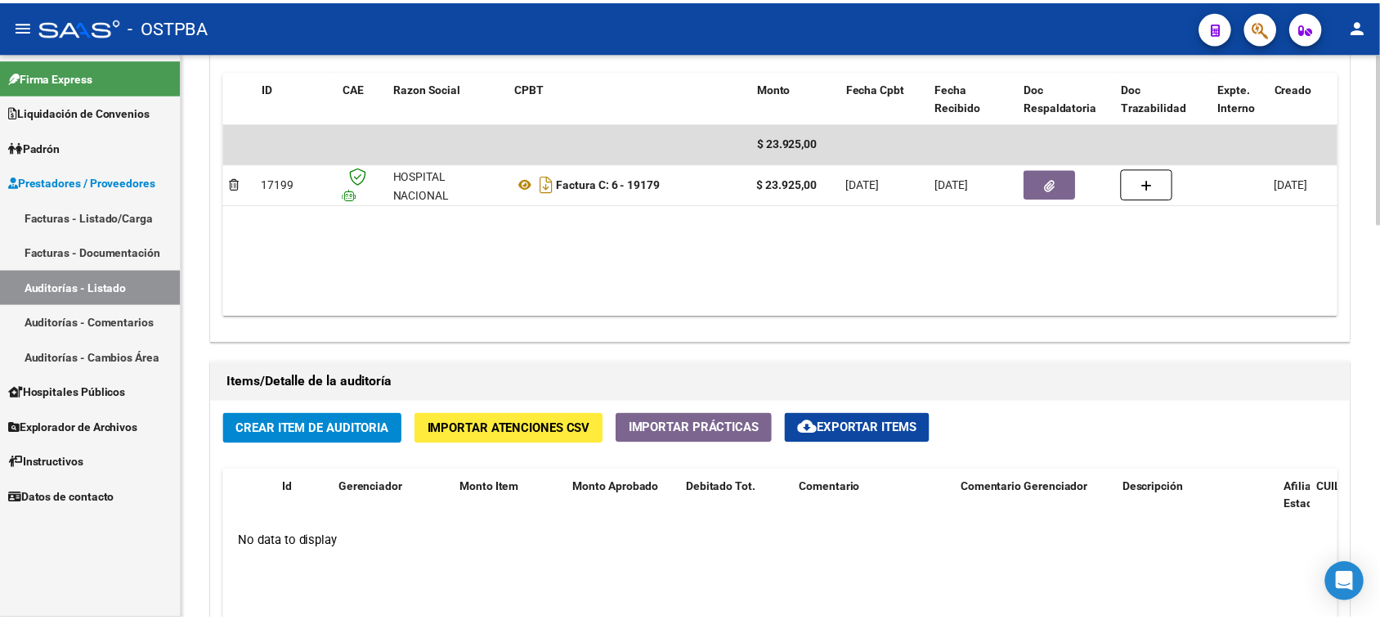
scroll to position [920, 0]
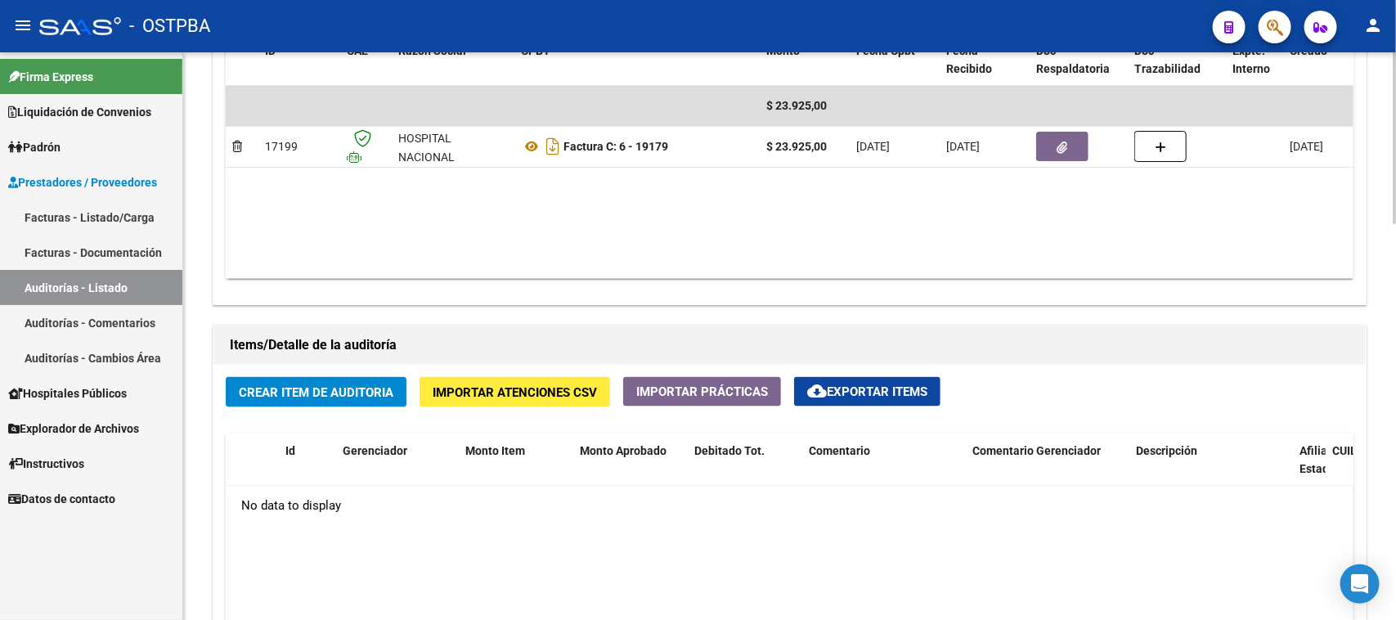
click at [394, 385] on button "Crear Item de Auditoria" at bounding box center [316, 392] width 181 height 30
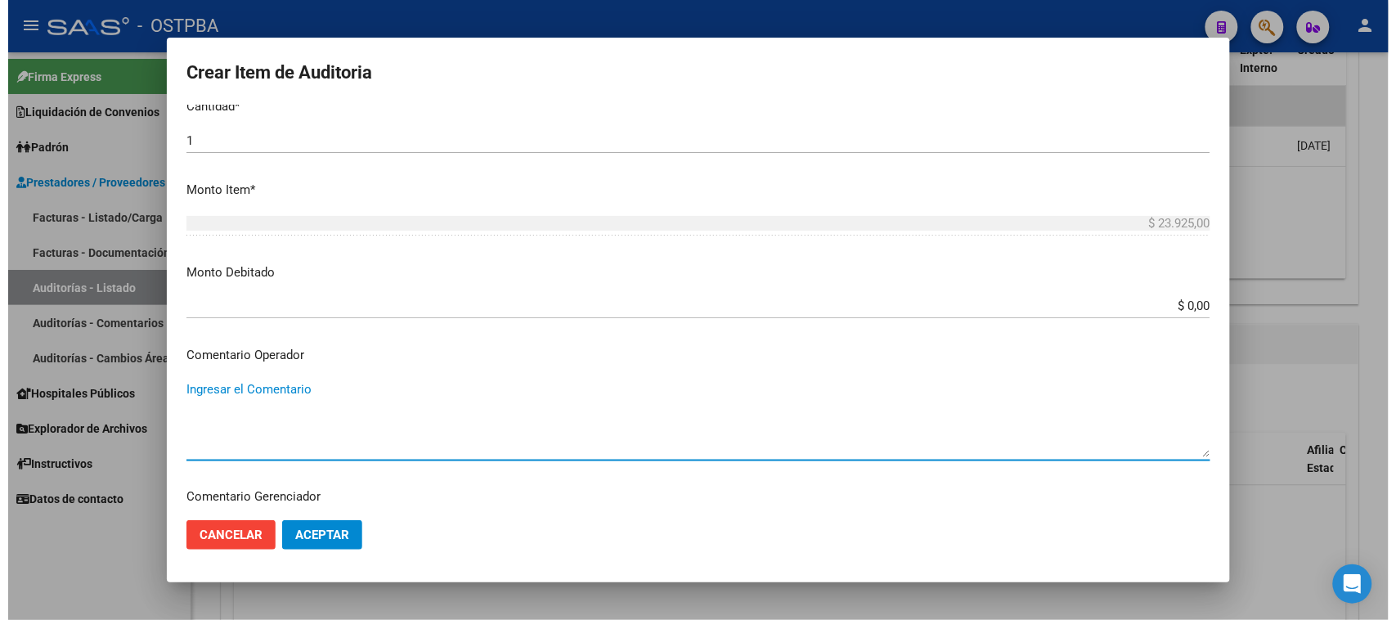
scroll to position [876, 0]
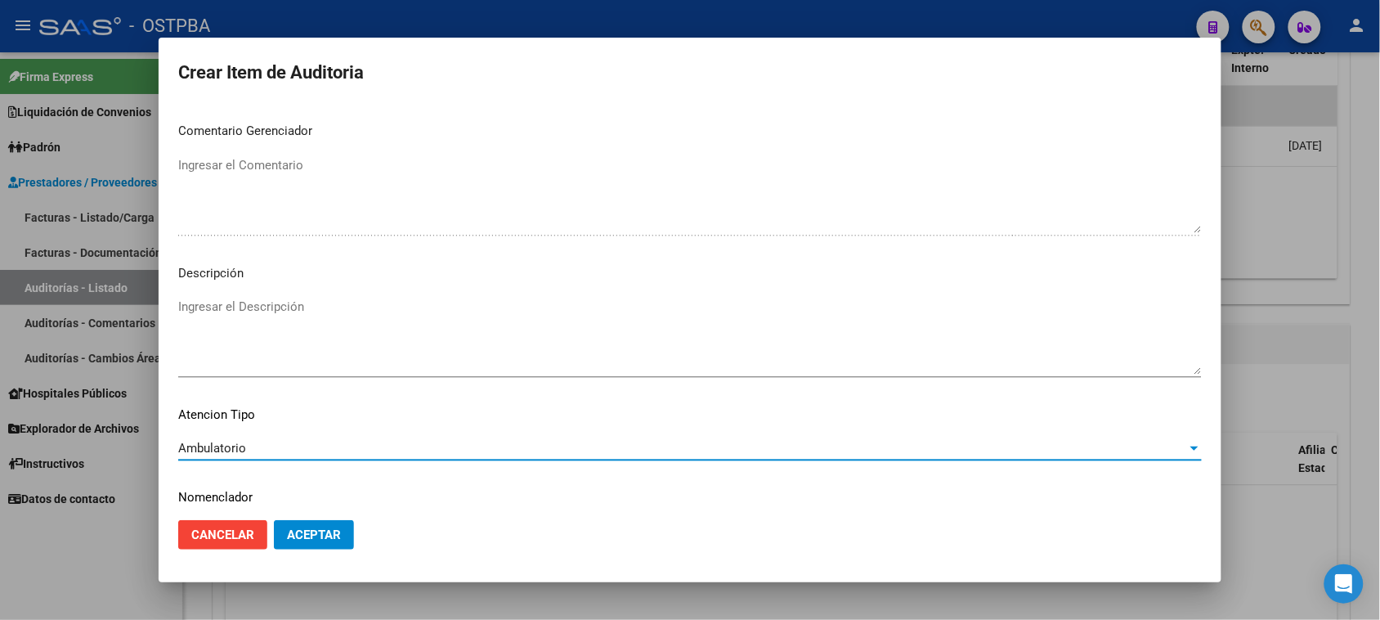
click at [292, 532] on span "Aceptar" at bounding box center [314, 534] width 54 height 15
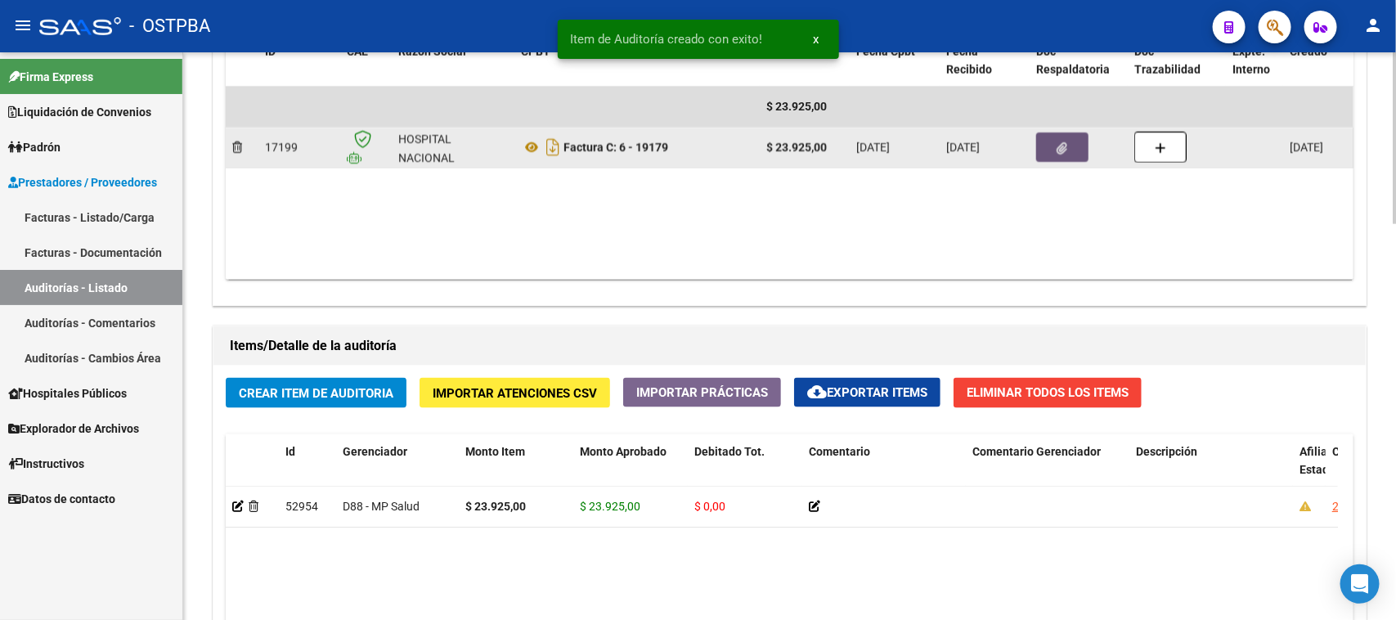
click at [1061, 143] on button "button" at bounding box center [1062, 146] width 52 height 29
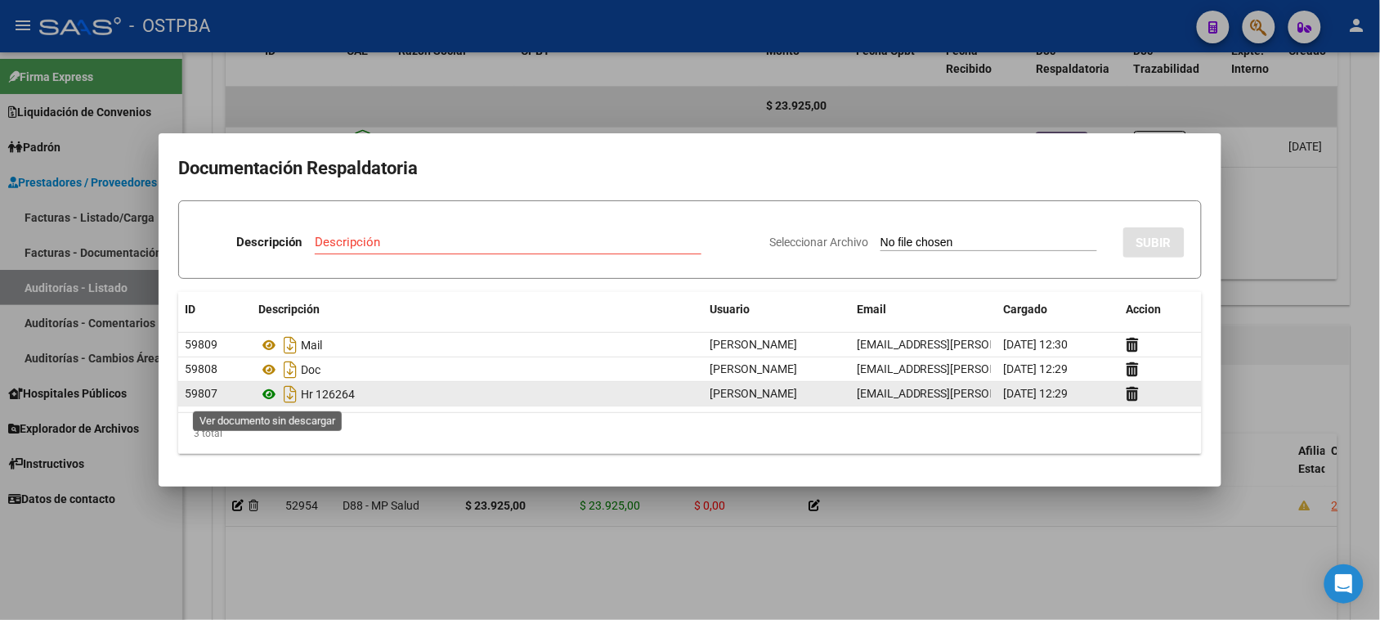
click at [268, 397] on icon at bounding box center [268, 394] width 21 height 20
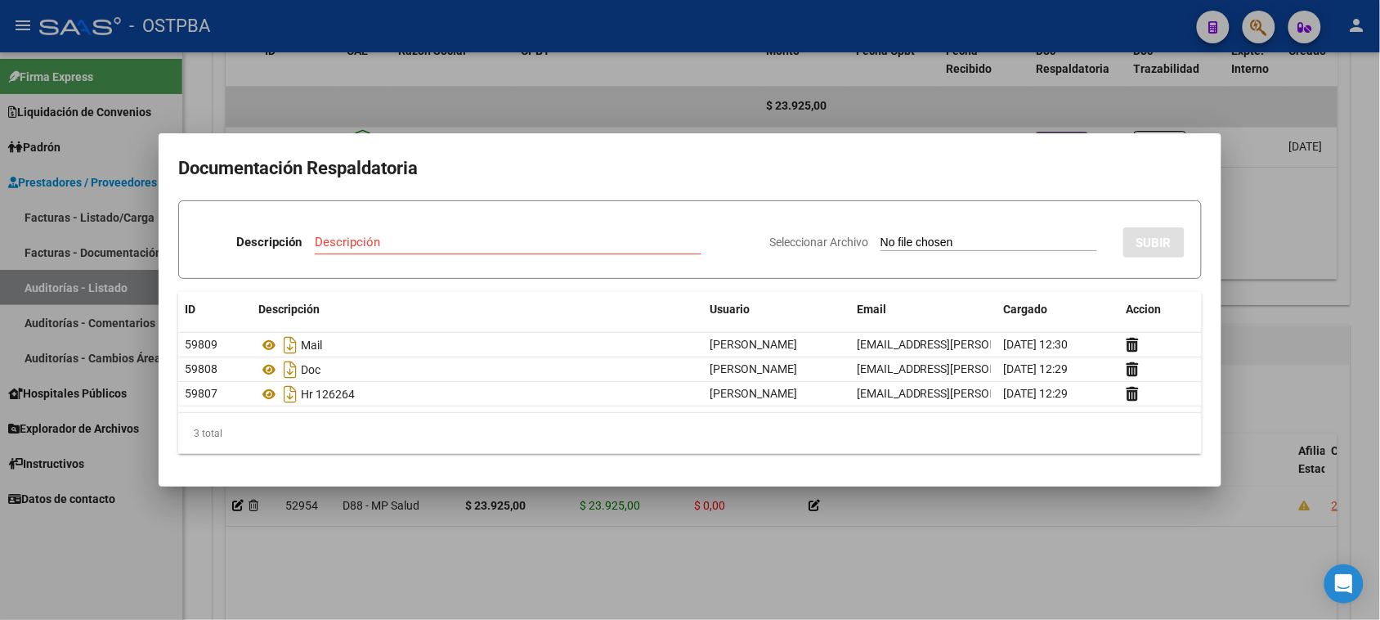
click at [67, 569] on div at bounding box center [690, 310] width 1380 height 620
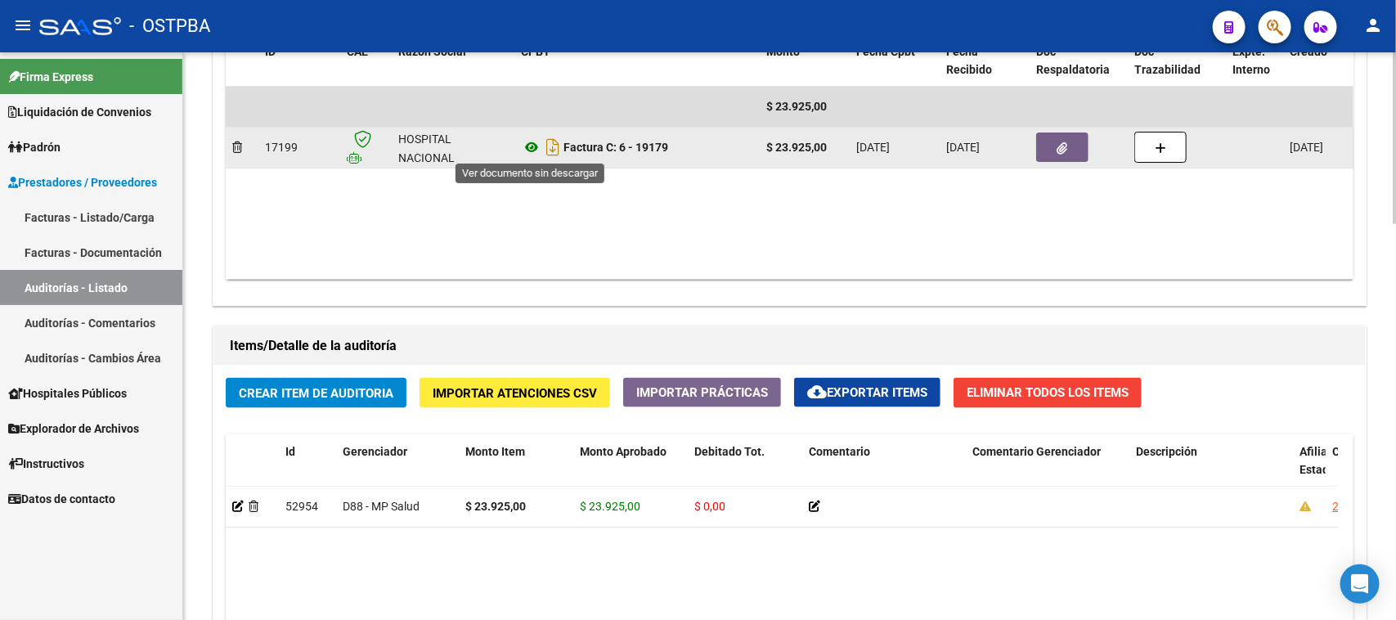
click at [532, 146] on icon at bounding box center [531, 147] width 21 height 20
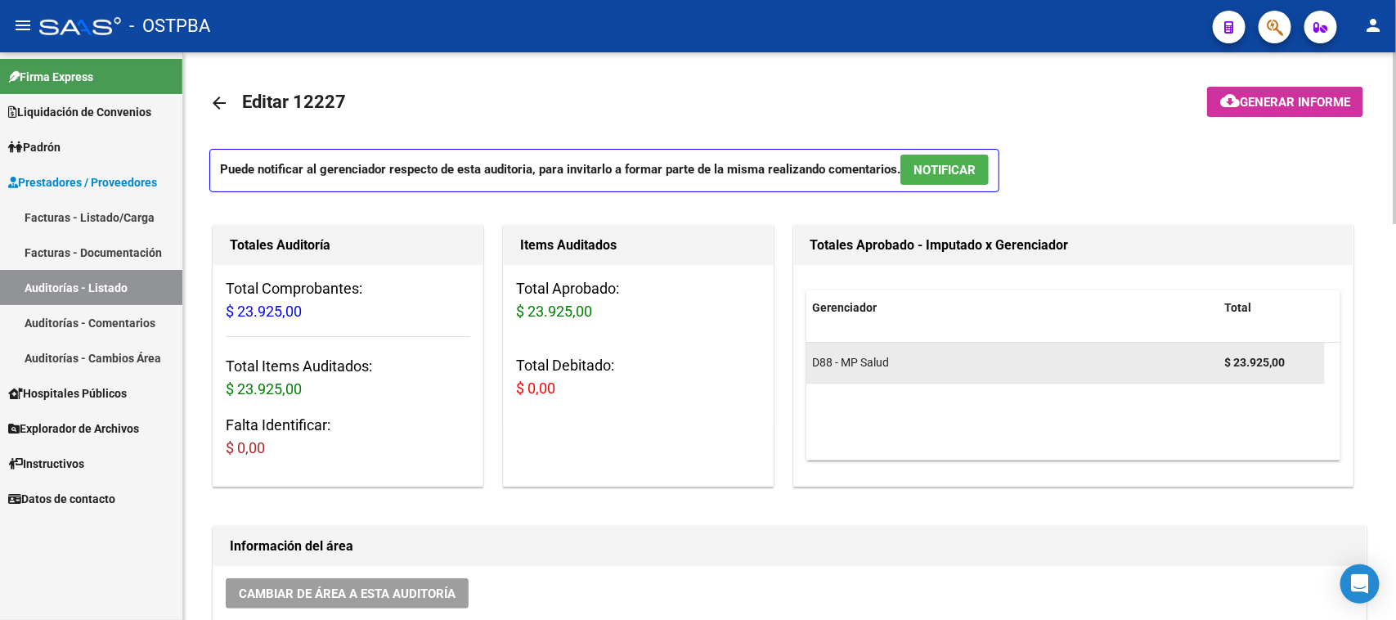
scroll to position [0, 0]
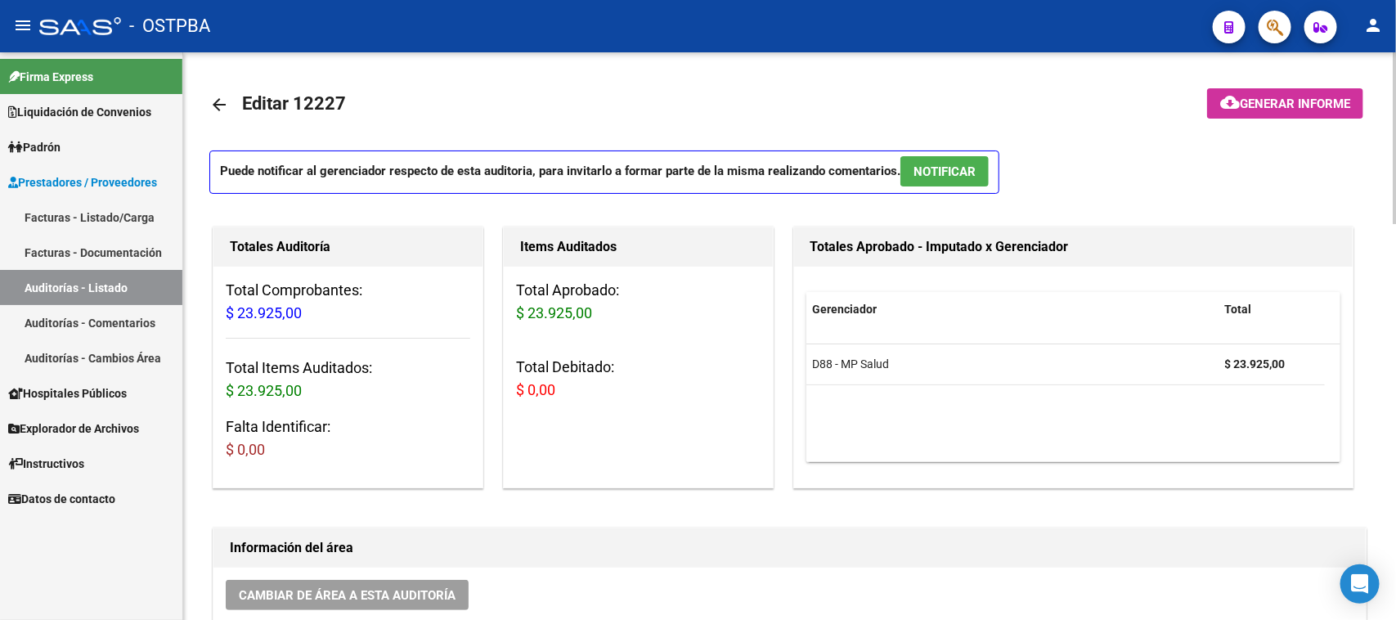
click at [214, 106] on mat-icon "arrow_back" at bounding box center [219, 105] width 20 height 20
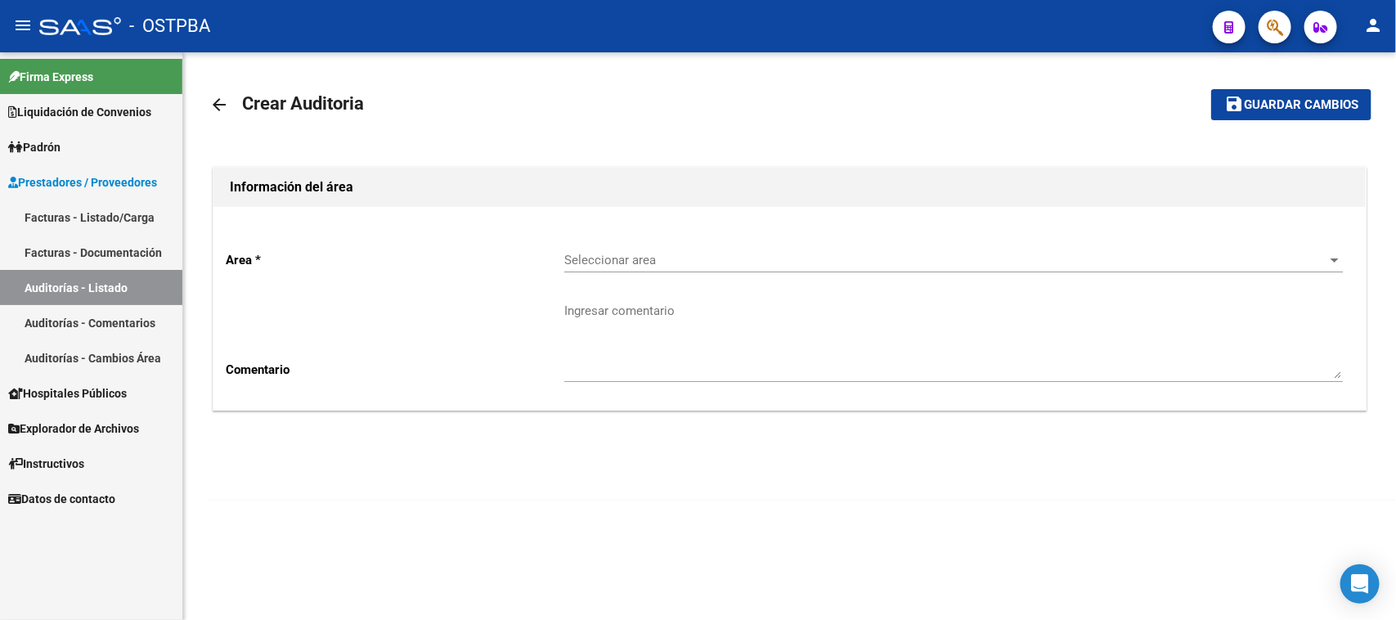
click at [616, 249] on div "Seleccionar area Seleccionar area" at bounding box center [953, 254] width 778 height 35
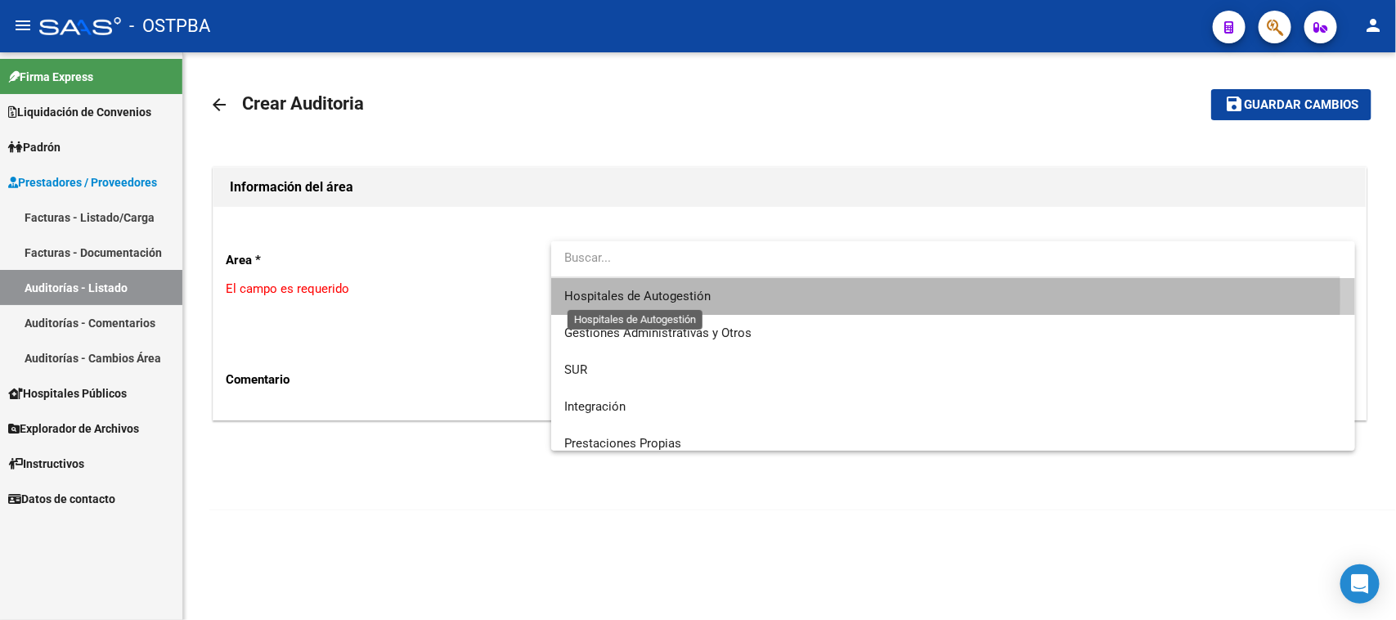
click at [624, 295] on span "Hospitales de Autogestión" at bounding box center [637, 296] width 146 height 15
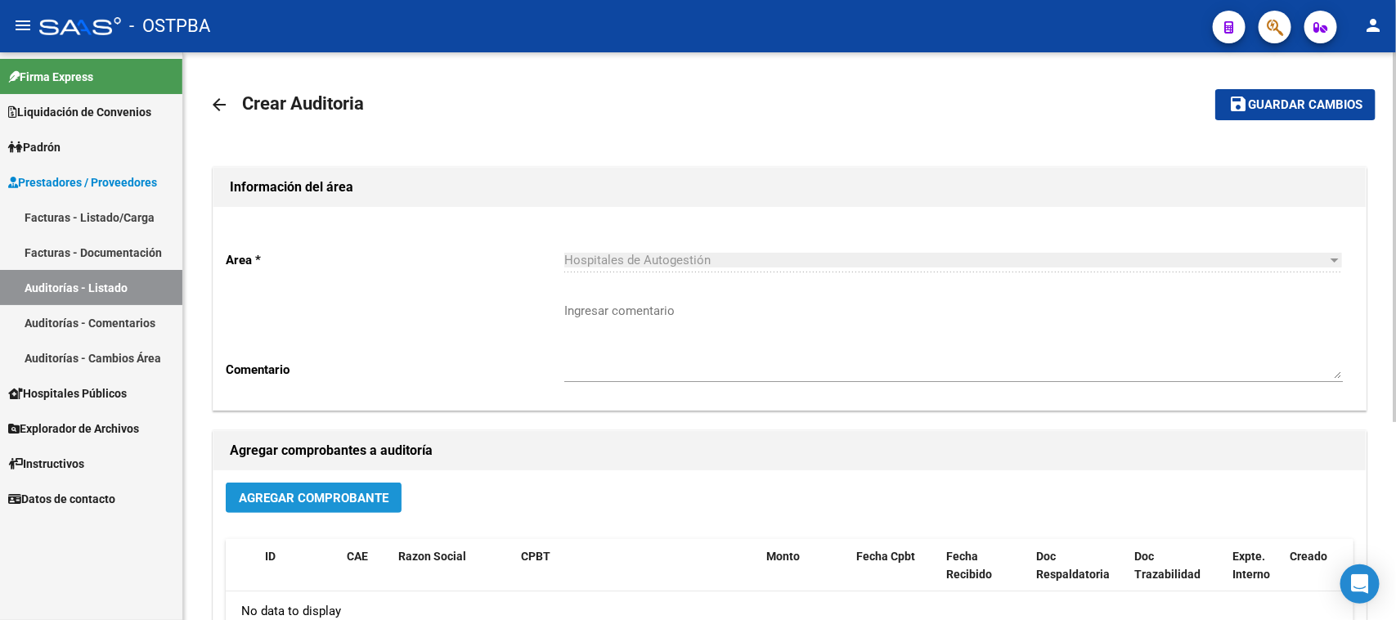
click at [267, 499] on span "Agregar Comprobante" at bounding box center [314, 498] width 150 height 15
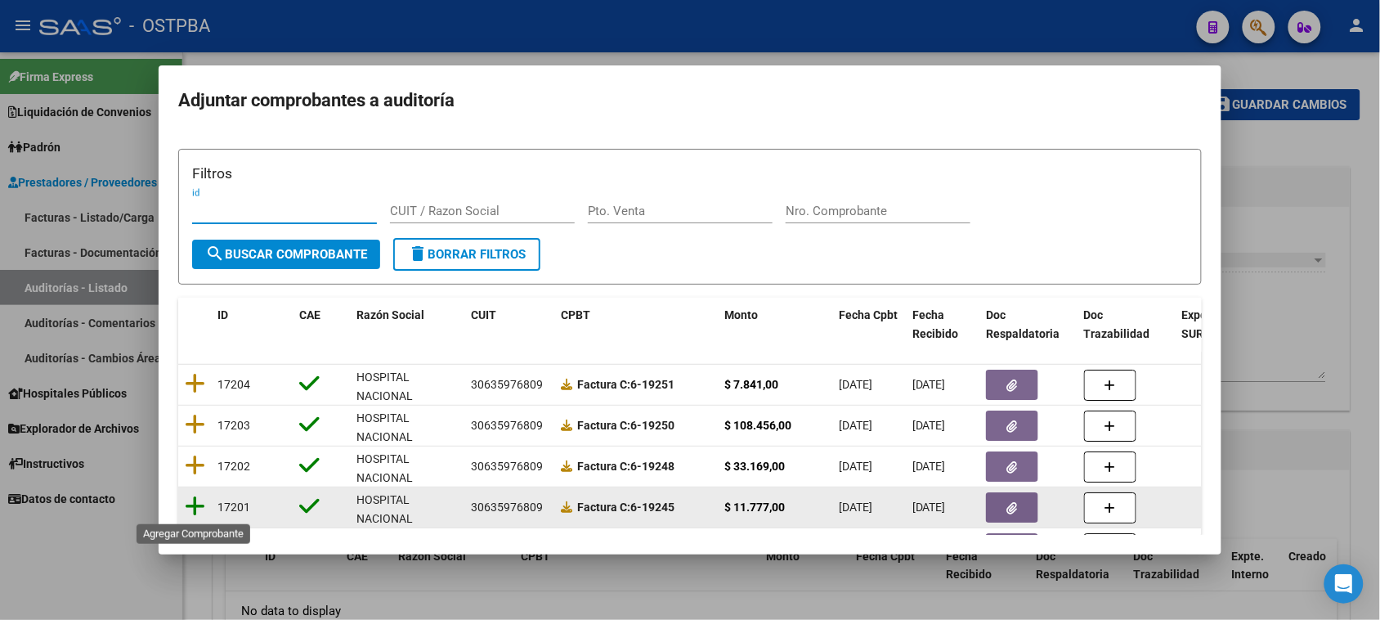
click at [197, 507] on icon at bounding box center [195, 506] width 20 height 23
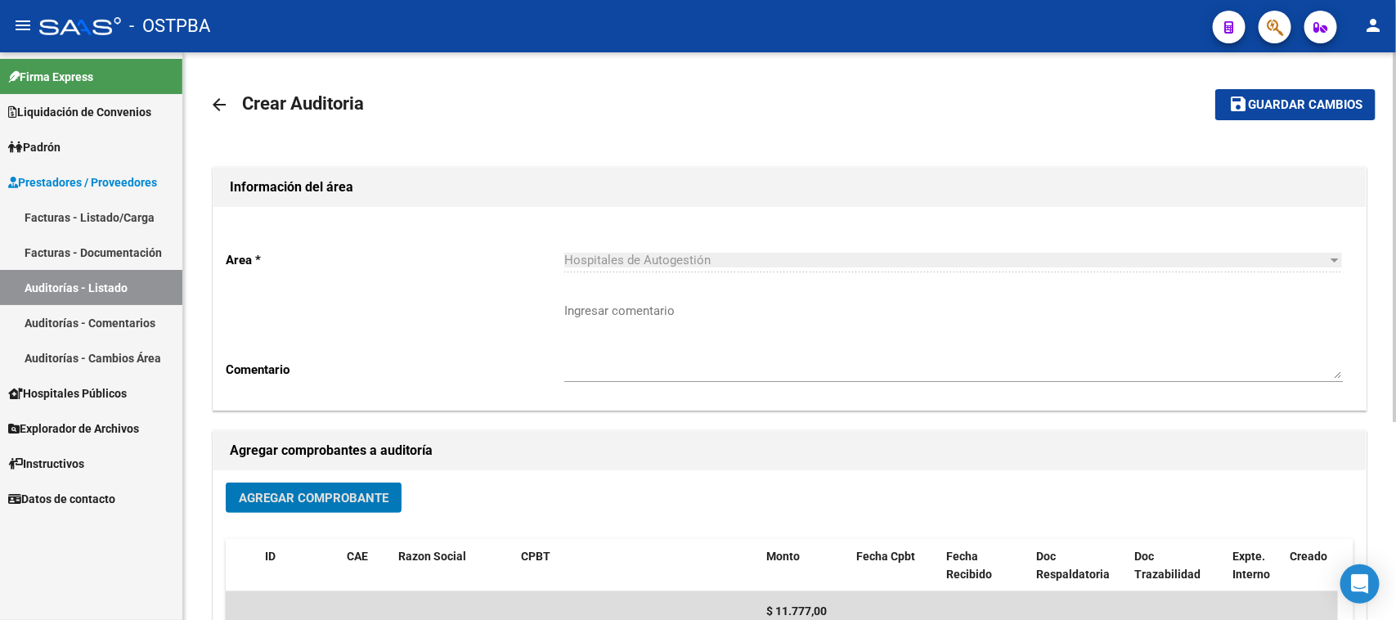
click at [1274, 107] on span "Guardar cambios" at bounding box center [1305, 105] width 114 height 15
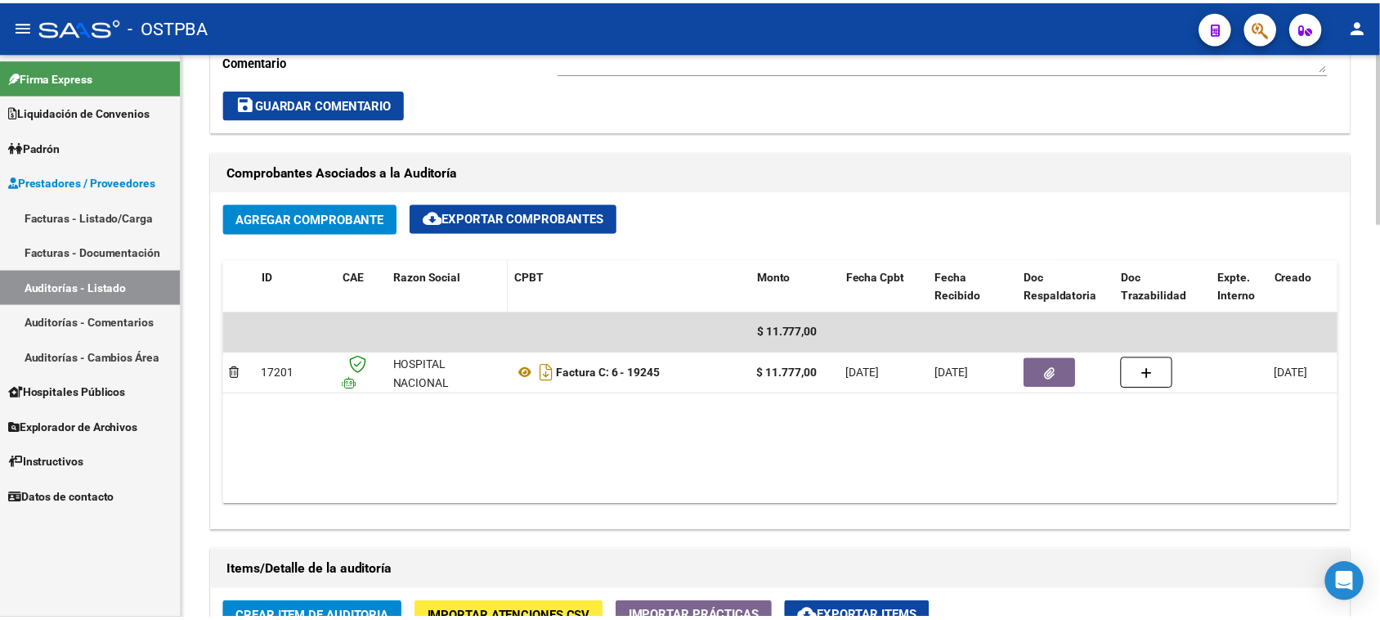
scroll to position [920, 0]
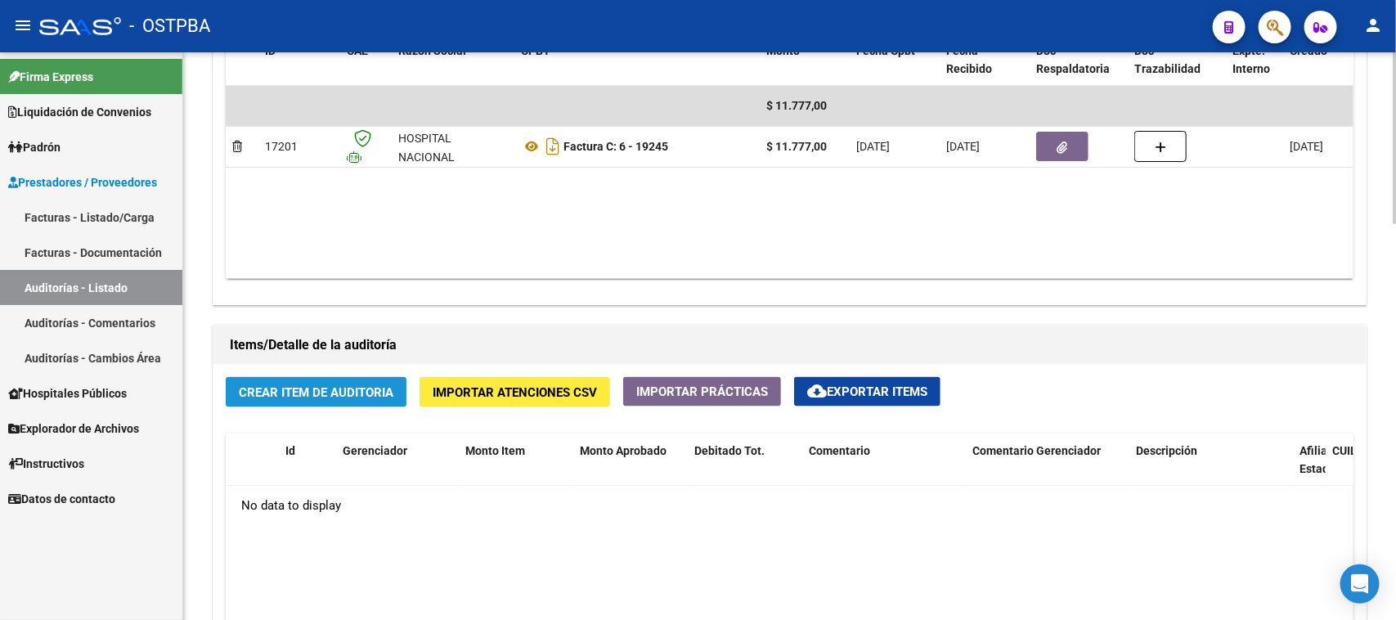
click at [366, 393] on span "Crear Item de Auditoria" at bounding box center [316, 392] width 155 height 15
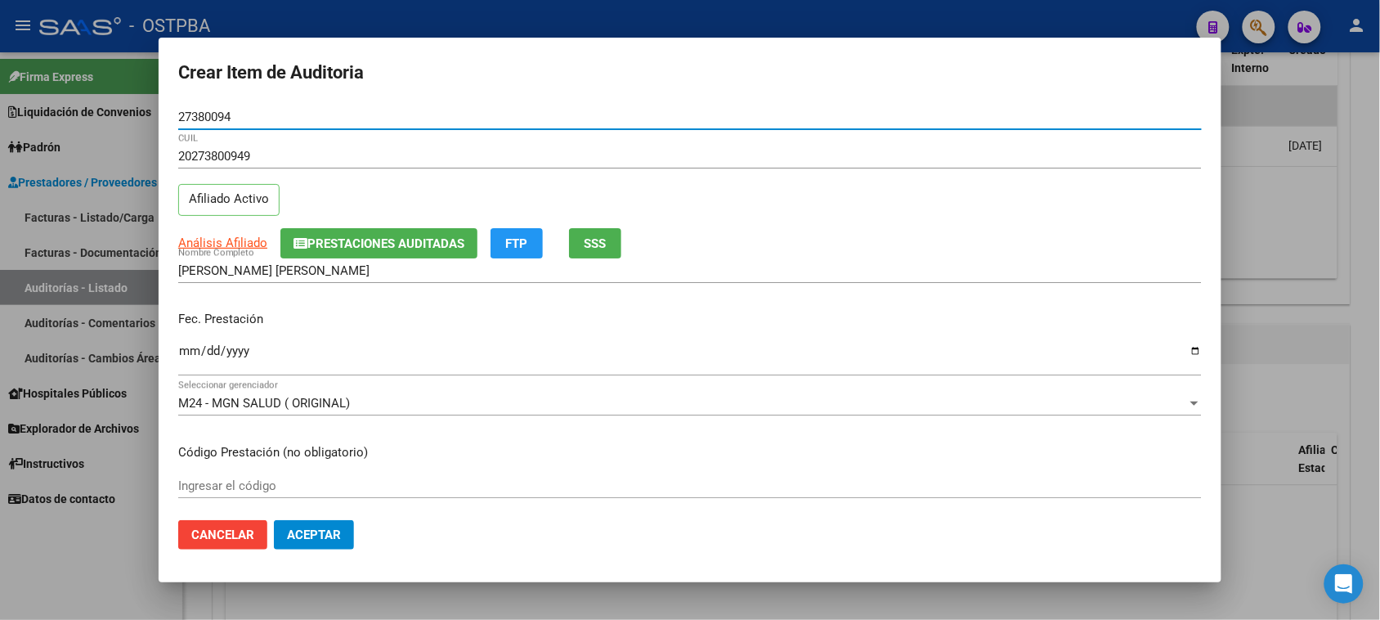
click at [188, 352] on input "Ingresar la fecha" at bounding box center [690, 357] width 1024 height 26
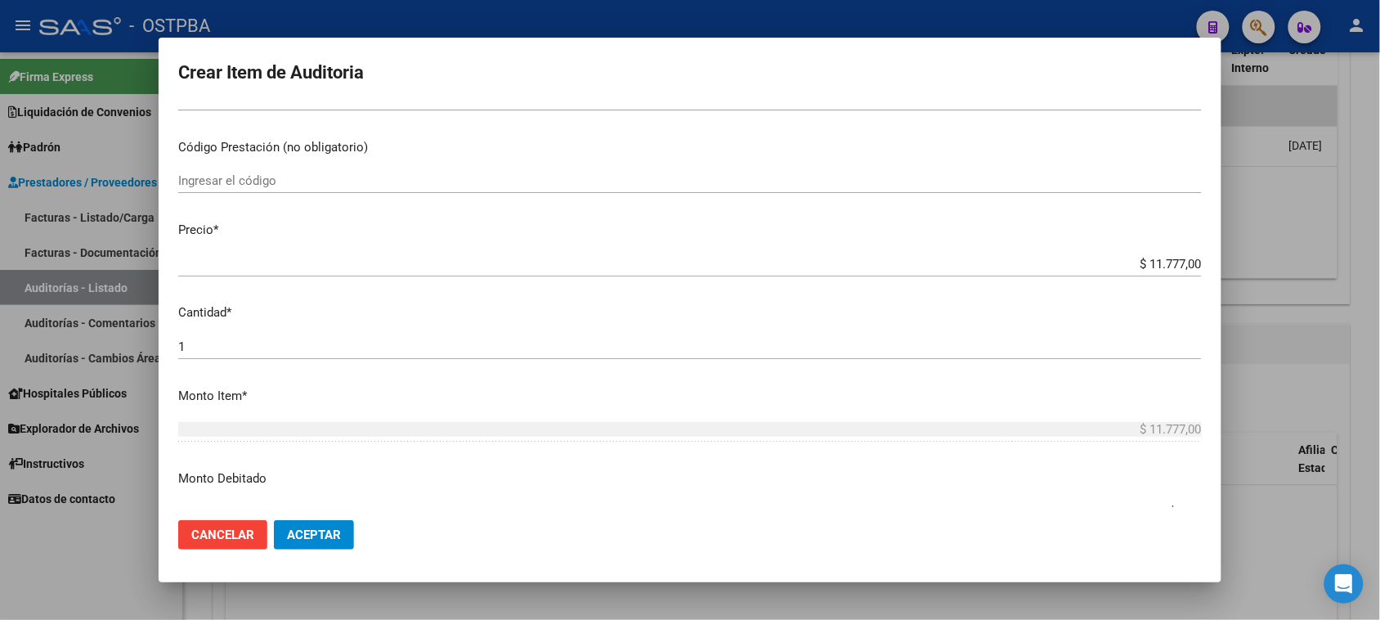
scroll to position [307, 0]
click at [448, 394] on p "Monto Item *" at bounding box center [690, 394] width 1024 height 19
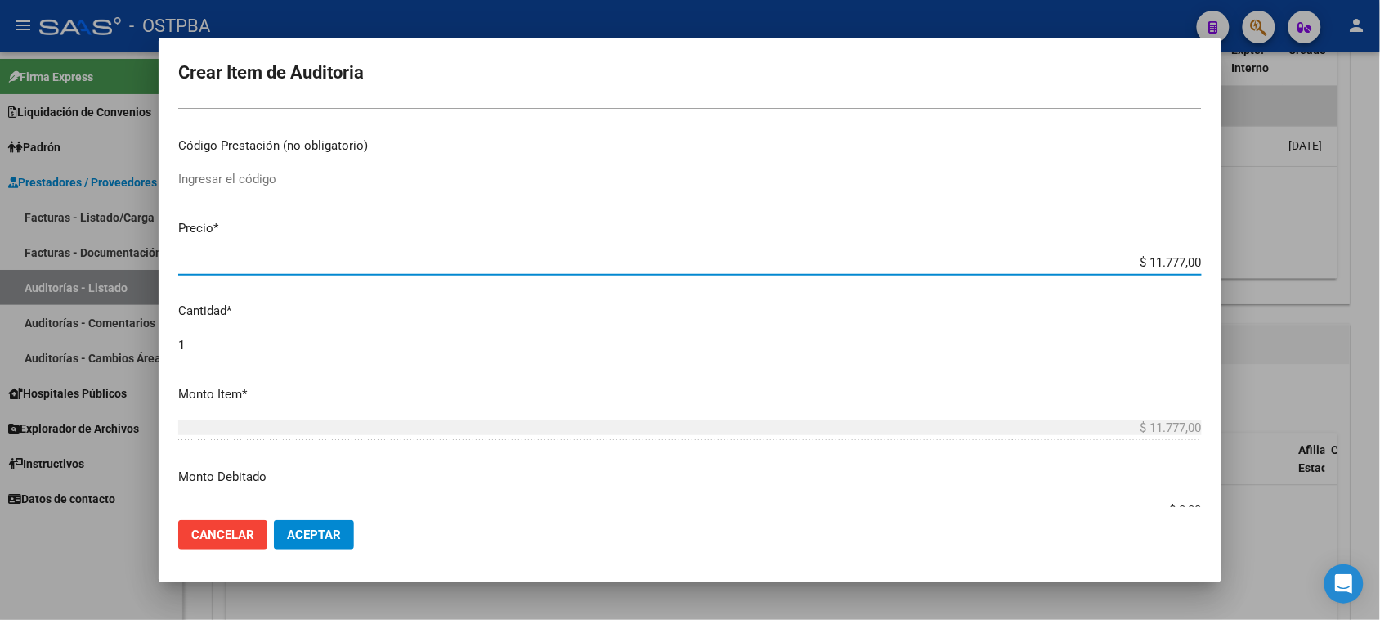
drag, startPoint x: 1133, startPoint y: 259, endPoint x: 1395, endPoint y: 256, distance: 261.7
click at [1380, 256] on html "menu - OSTPBA person Firma Express Liquidación de Convenios Gastos - Items Gast…" at bounding box center [690, 310] width 1380 height 620
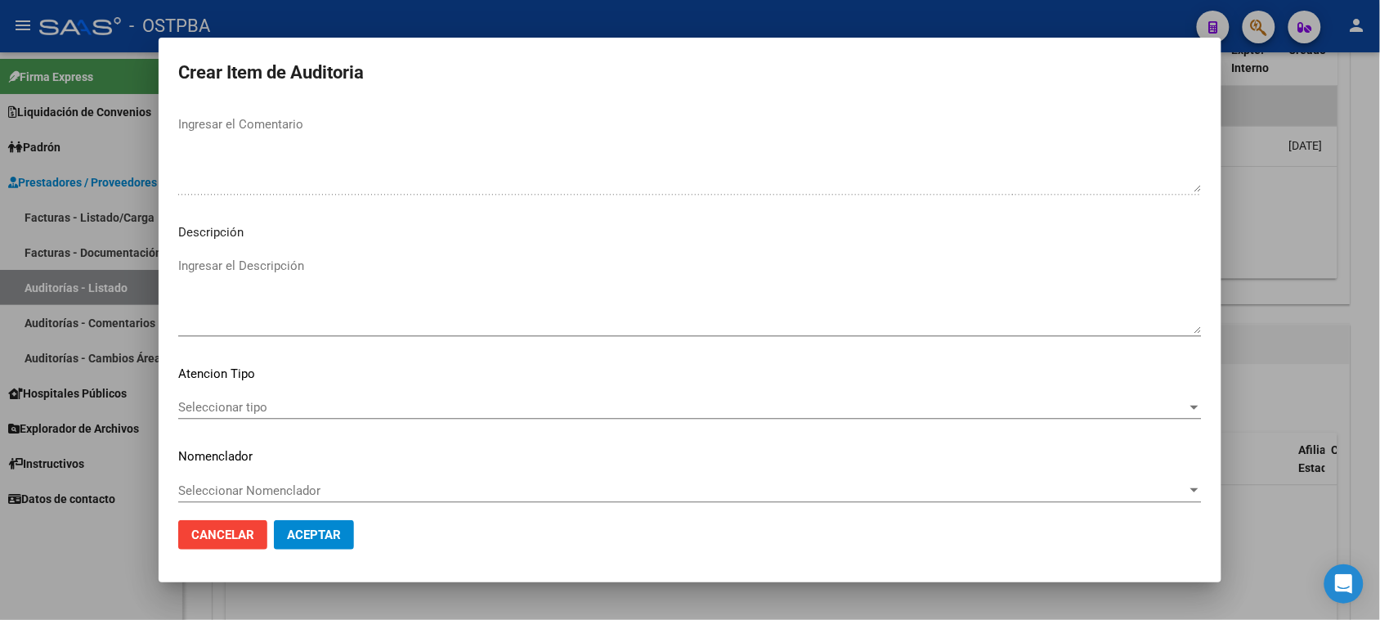
scroll to position [920, 0]
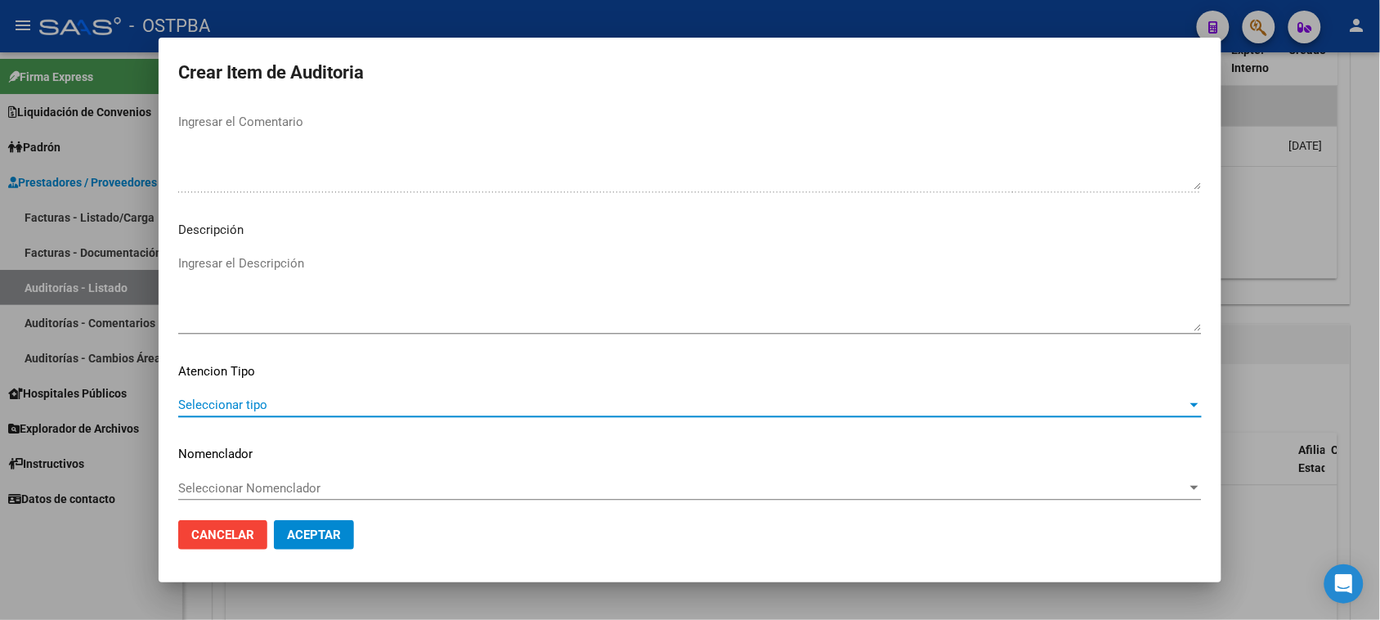
click at [234, 407] on span "Seleccionar tipo" at bounding box center [682, 404] width 1009 height 15
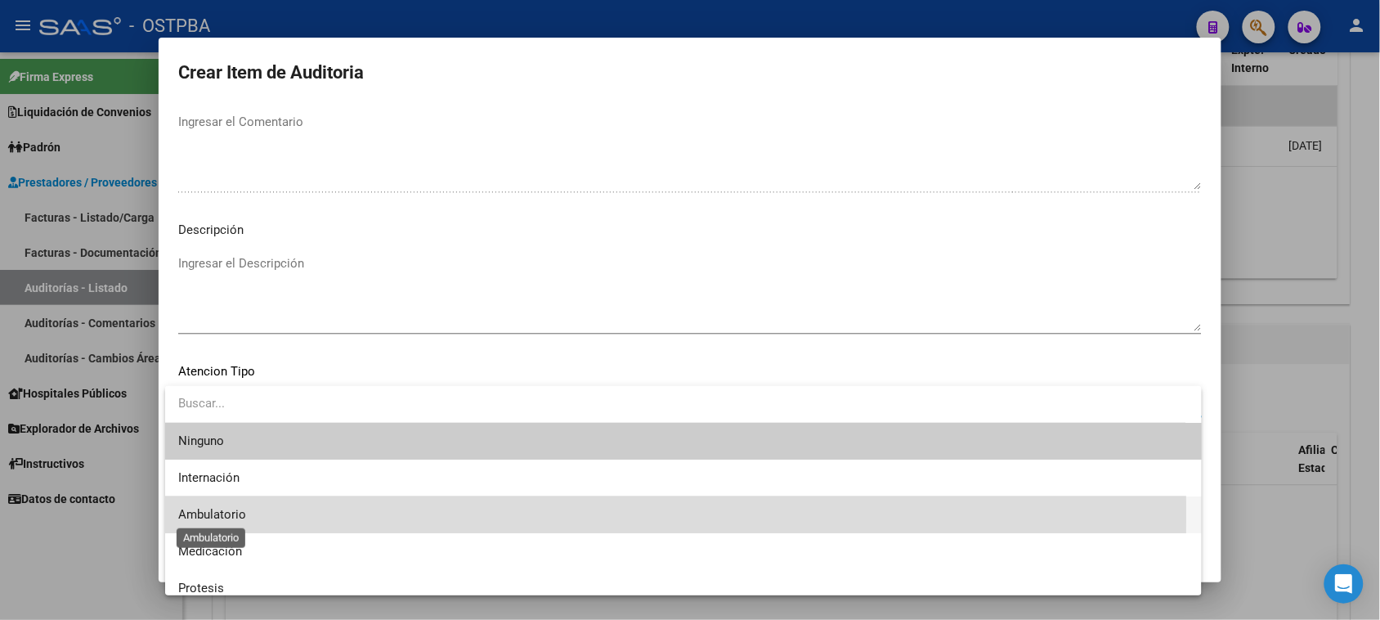
click at [217, 512] on span "Ambulatorio" at bounding box center [212, 514] width 68 height 15
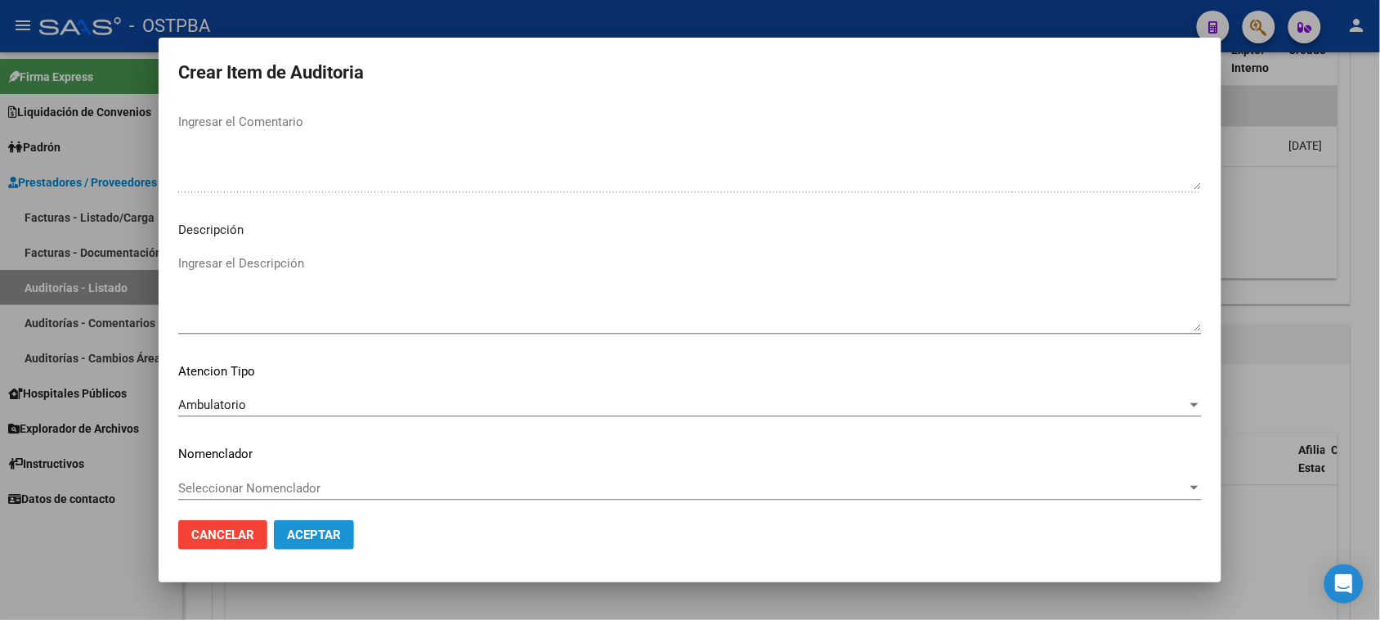
click at [329, 532] on span "Aceptar" at bounding box center [314, 534] width 54 height 15
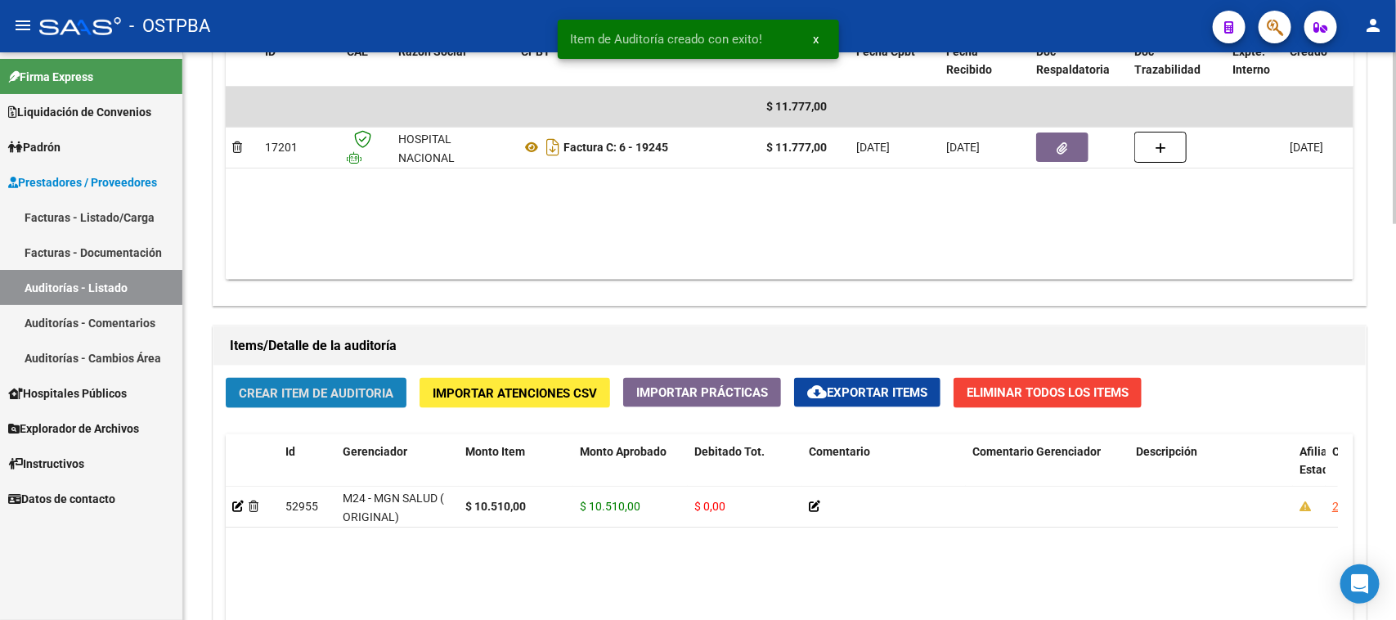
click at [312, 389] on span "Crear Item de Auditoria" at bounding box center [316, 393] width 155 height 15
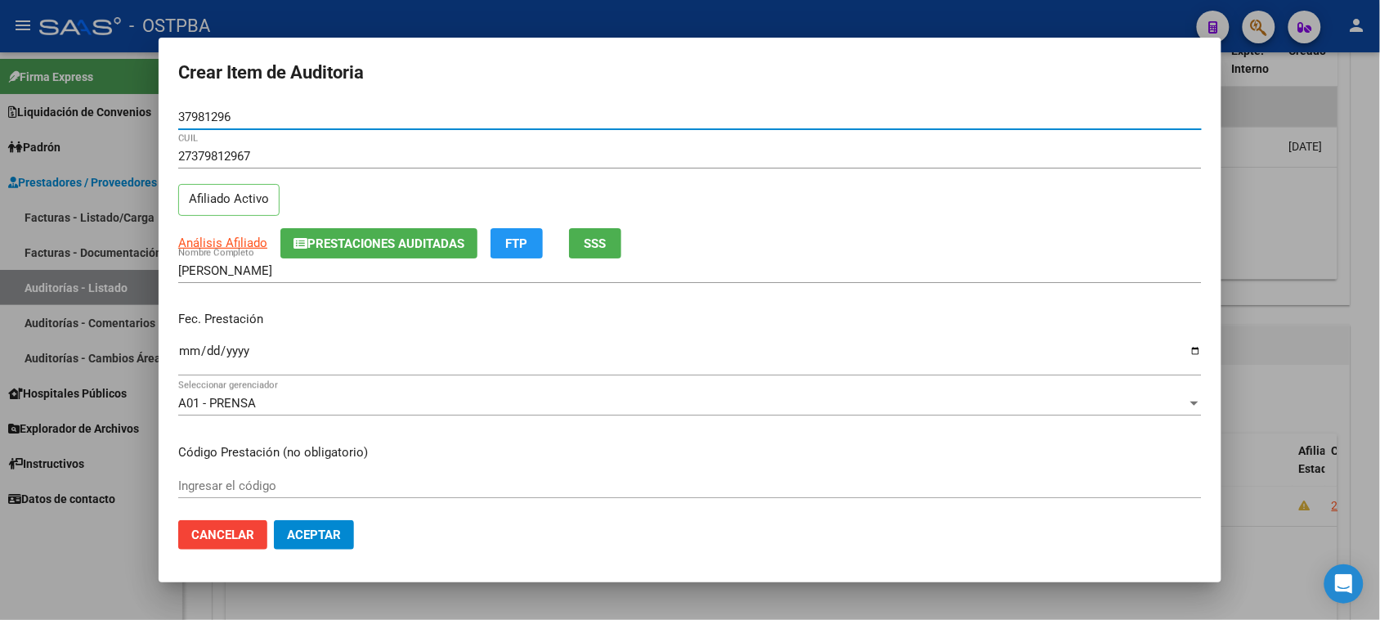
click at [617, 233] on button "SSS" at bounding box center [595, 243] width 52 height 30
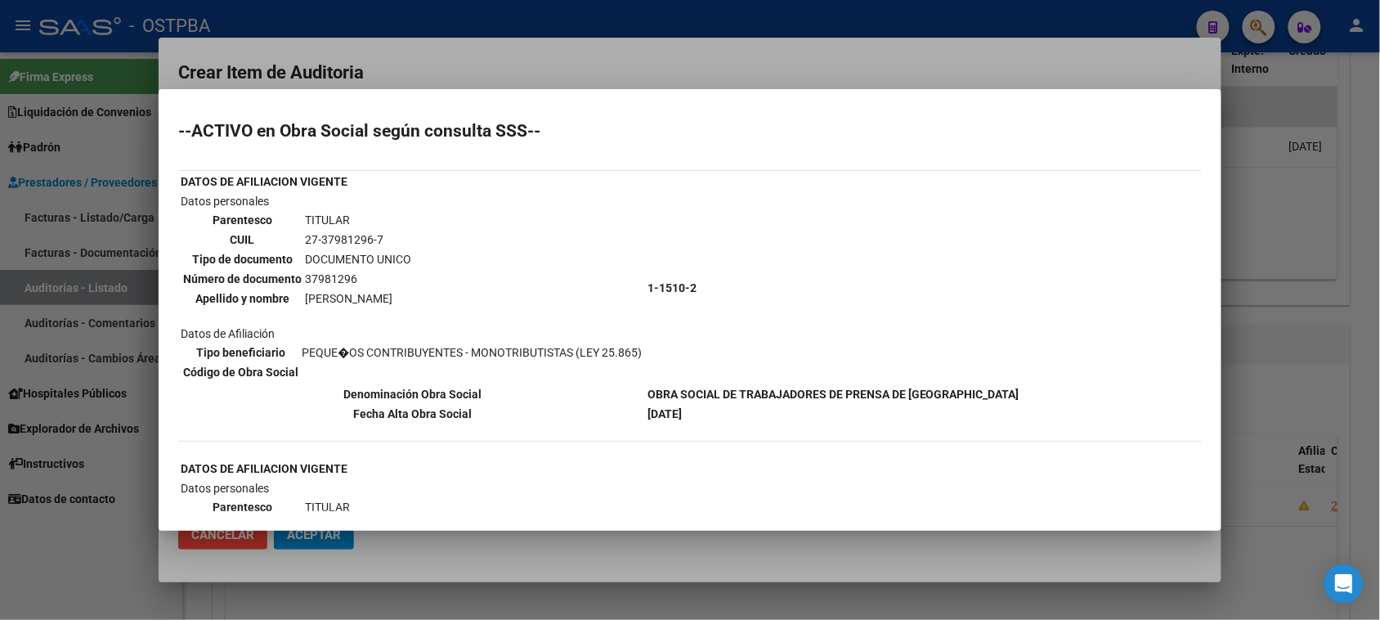
scroll to position [102, 0]
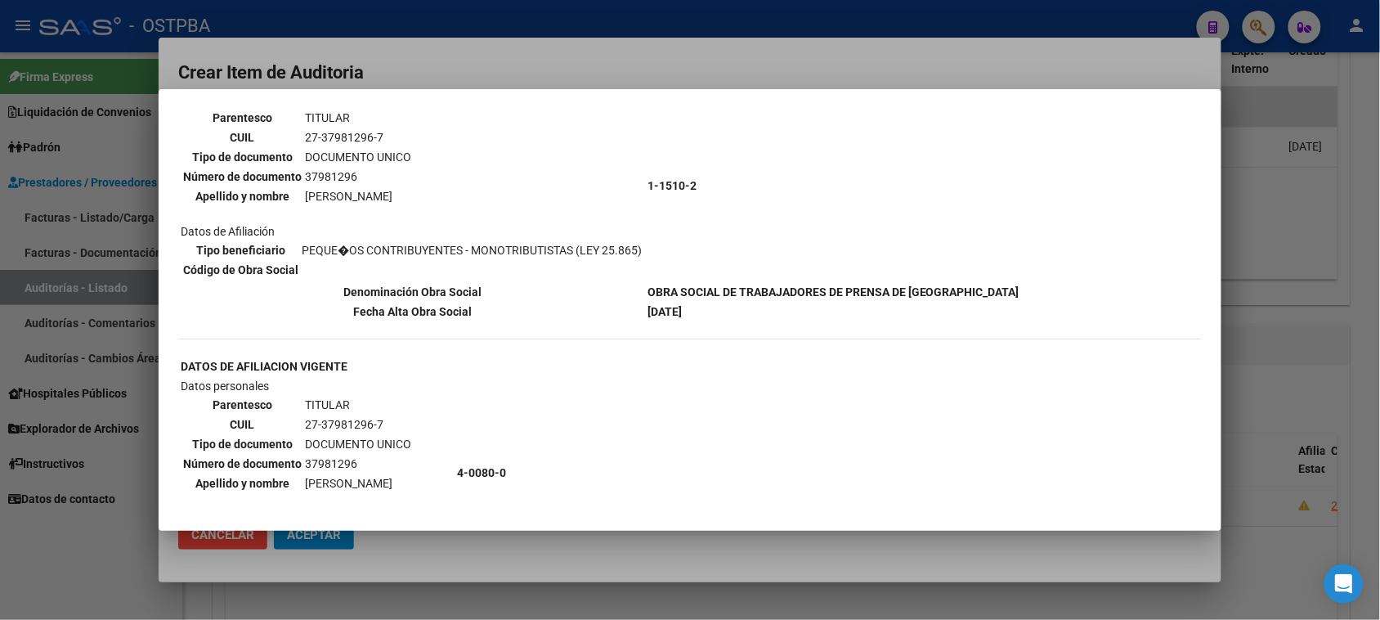
drag, startPoint x: 298, startPoint y: 132, endPoint x: 391, endPoint y: 133, distance: 92.4
click at [391, 133] on tr "CUIL 27-37981296-7" at bounding box center [297, 137] width 230 height 18
copy tr "27-37981296-7"
drag, startPoint x: 168, startPoint y: 574, endPoint x: 177, endPoint y: 560, distance: 16.1
click at [168, 573] on div at bounding box center [690, 310] width 1380 height 620
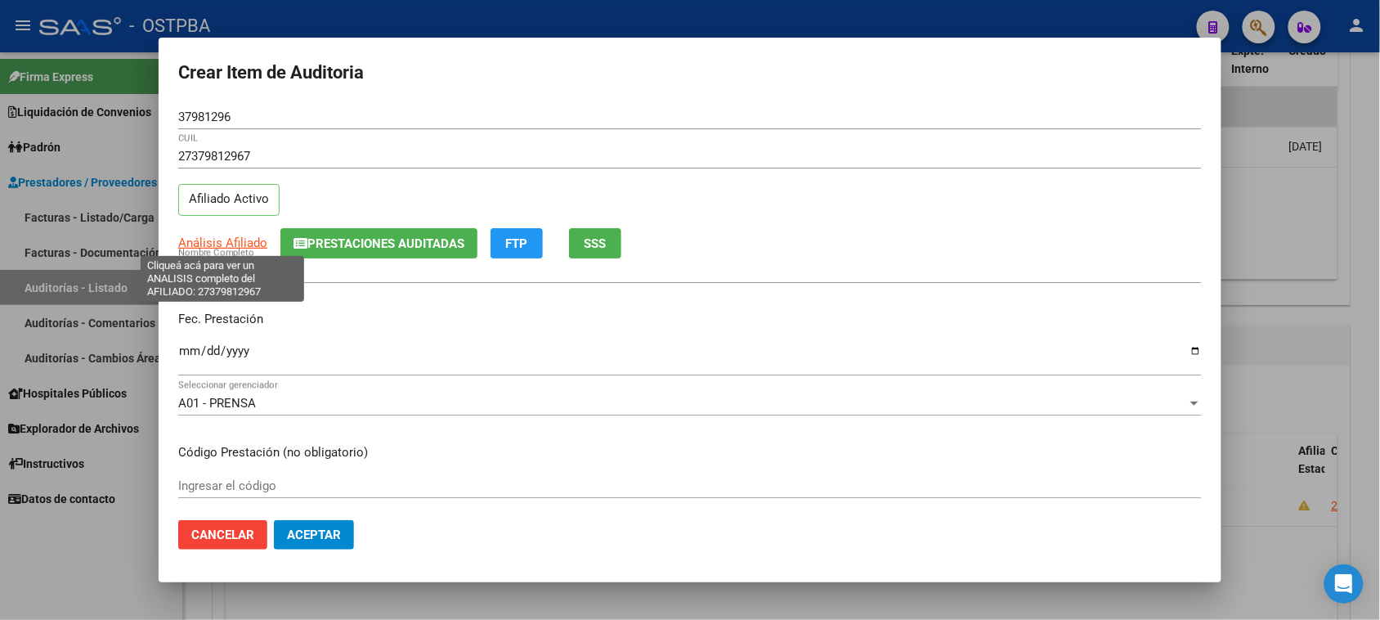
click at [226, 242] on span "Análisis Afiliado" at bounding box center [222, 242] width 89 height 15
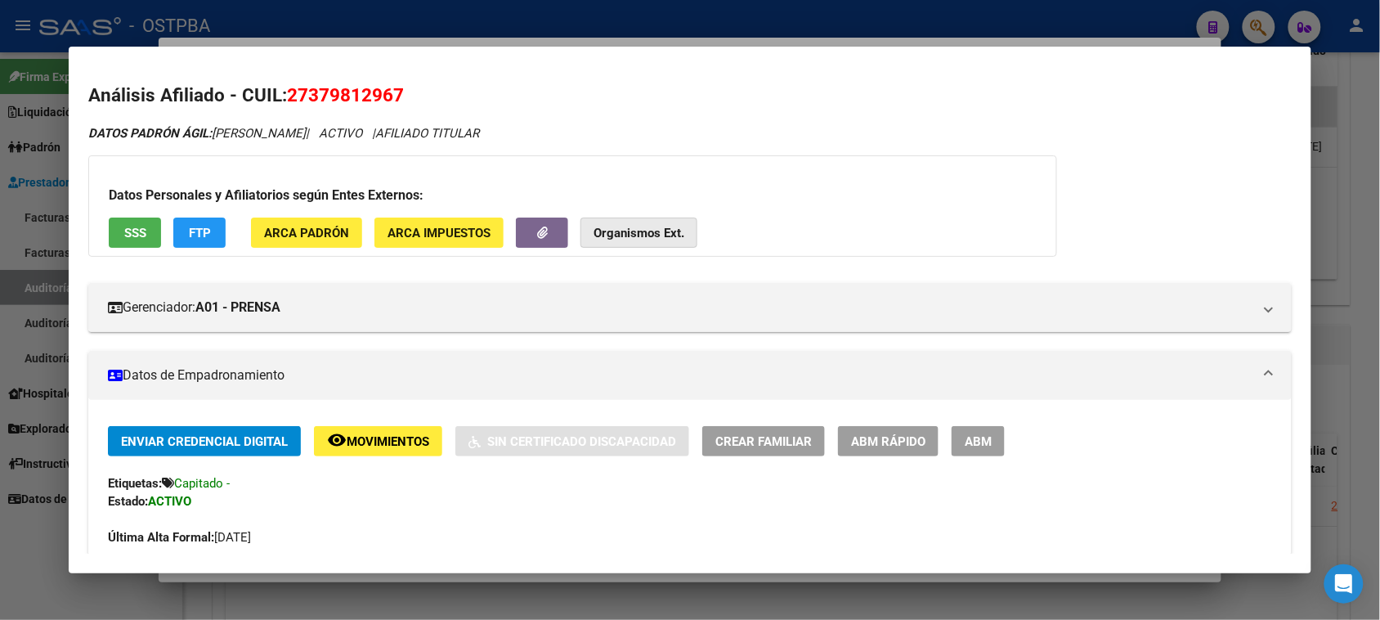
click at [675, 230] on strong "Organismos Ext." at bounding box center [639, 233] width 91 height 15
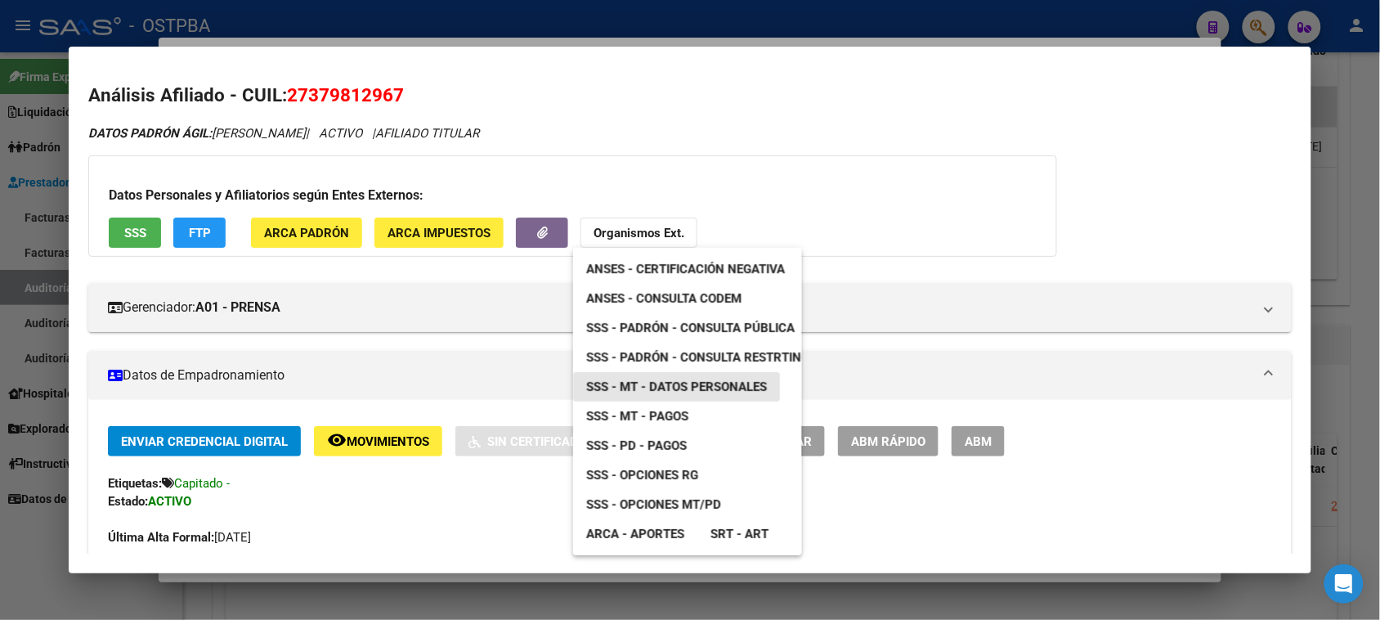
click at [656, 380] on span "SSS - MT - Datos Personales" at bounding box center [676, 386] width 181 height 15
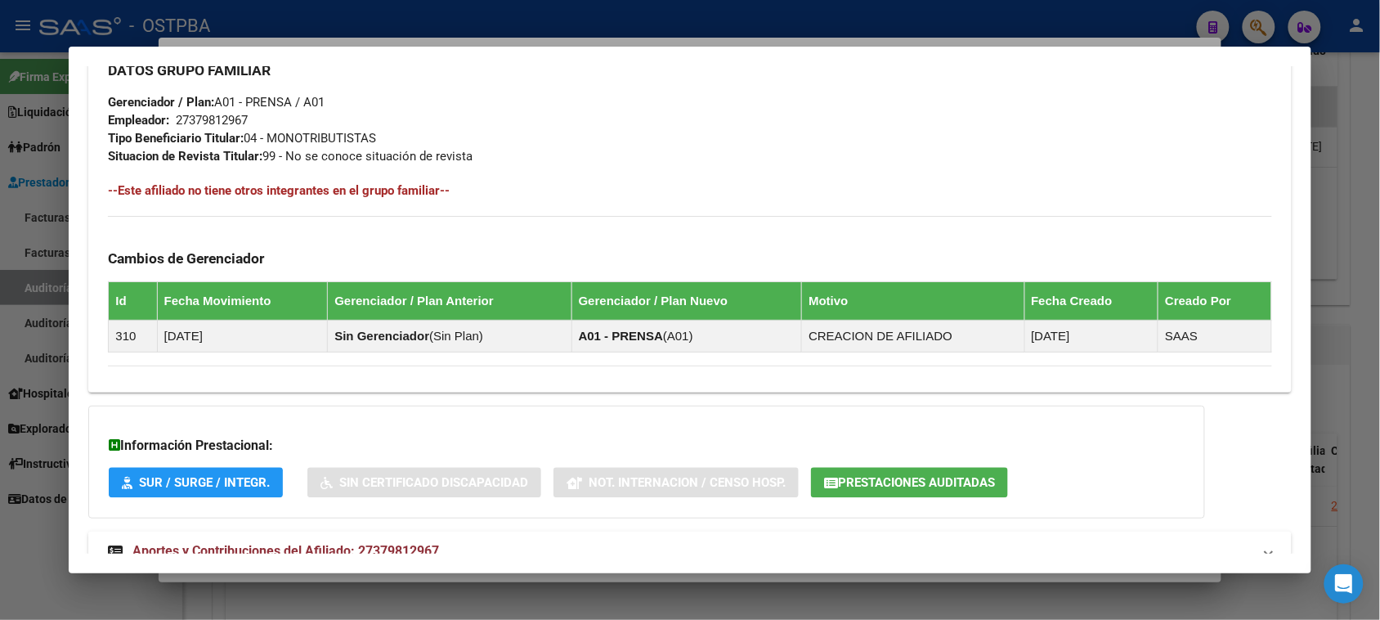
scroll to position [807, 0]
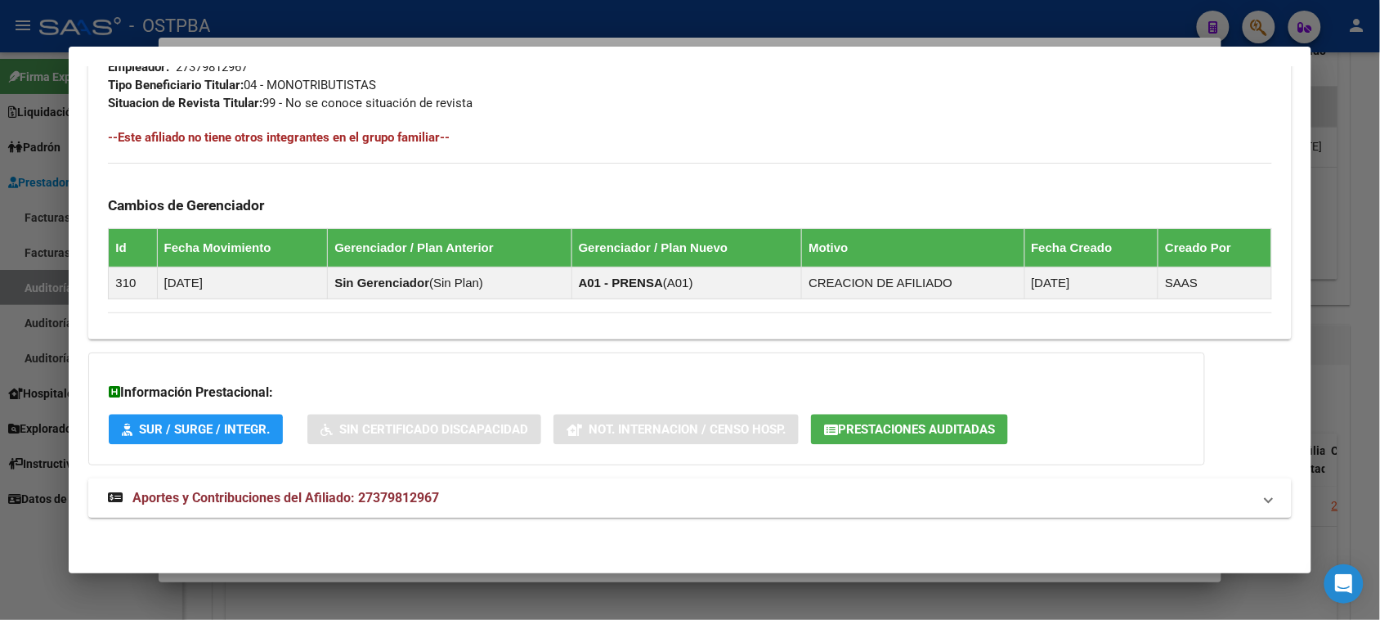
click at [325, 495] on span "Aportes y Contribuciones del Afiliado: 27379812967" at bounding box center [285, 498] width 307 height 16
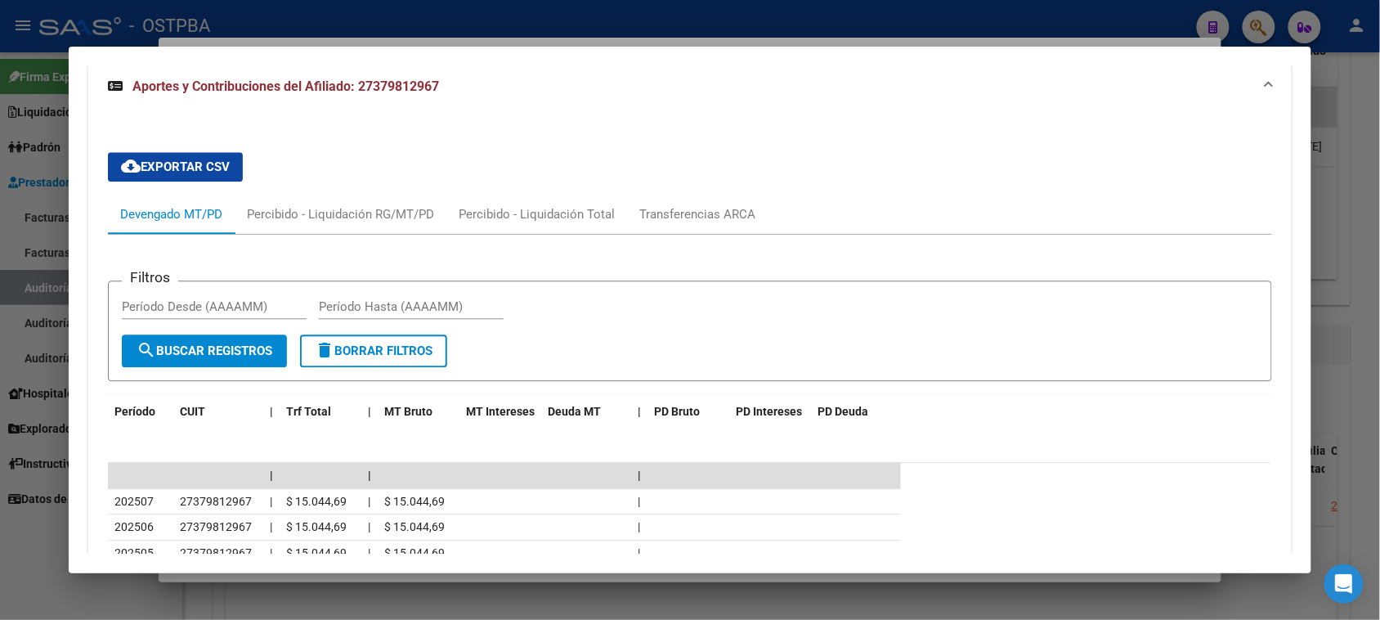
scroll to position [1229, 0]
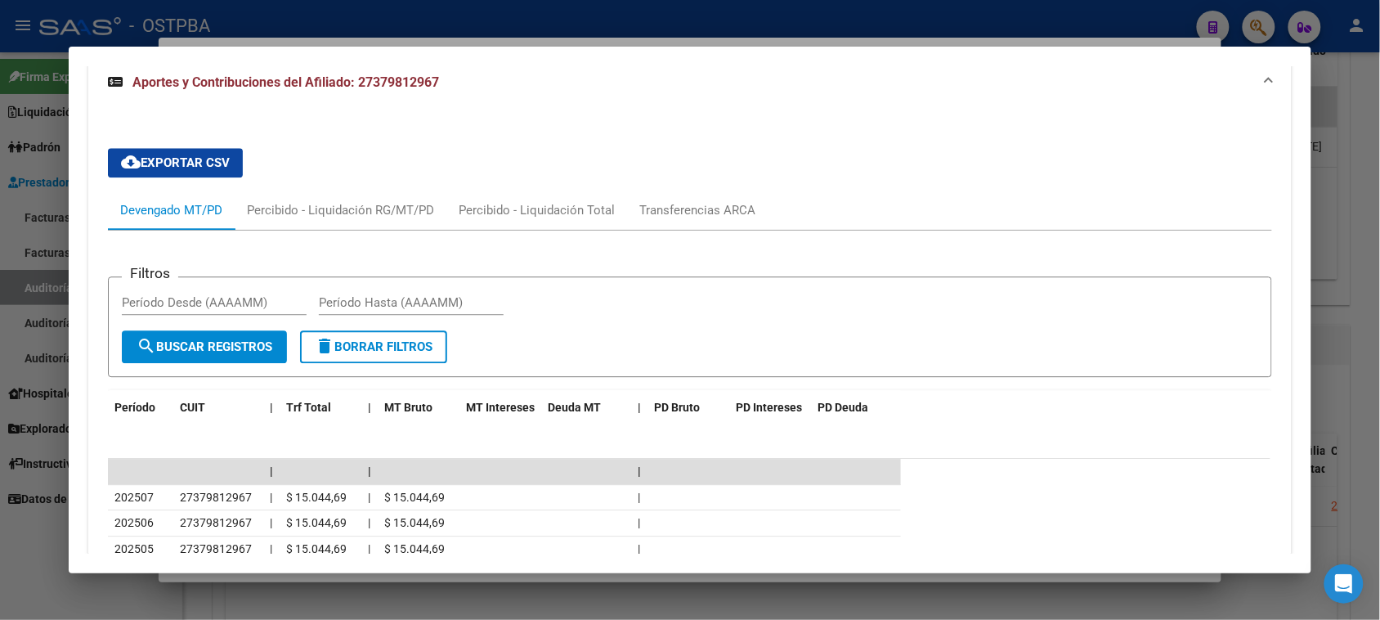
drag, startPoint x: 29, startPoint y: 566, endPoint x: 164, endPoint y: 442, distance: 183.4
click at [29, 565] on div at bounding box center [690, 310] width 1380 height 620
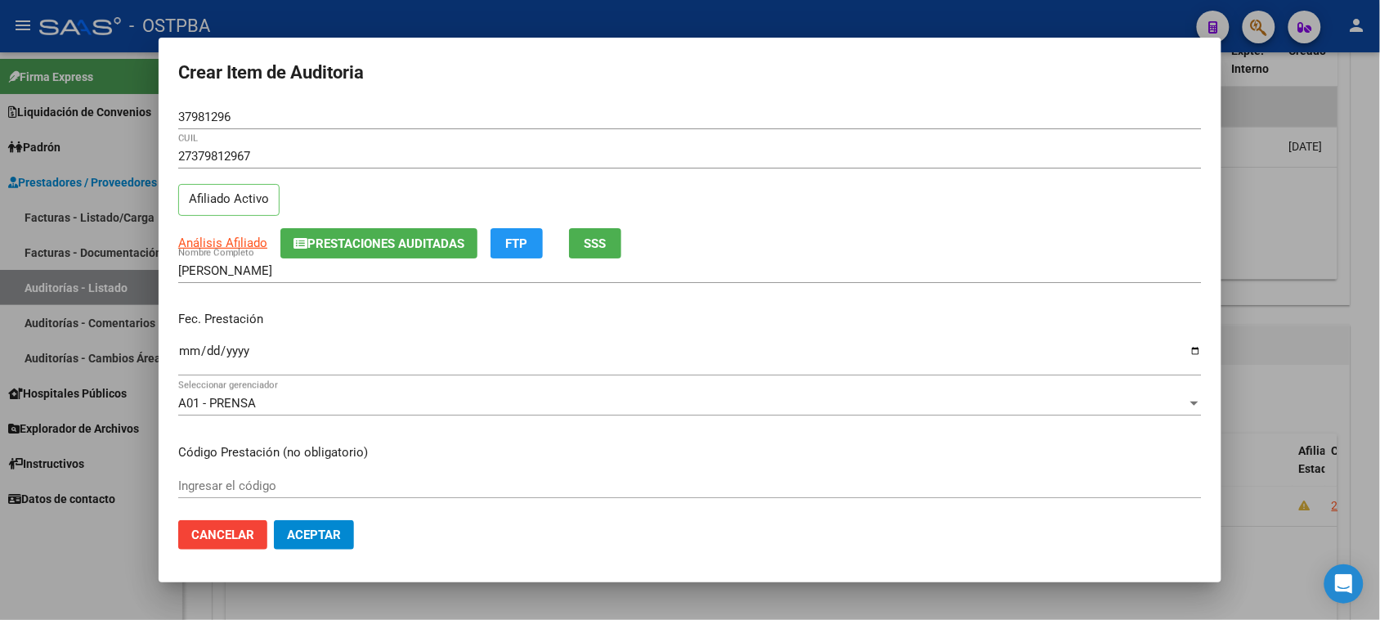
click at [184, 349] on input "Ingresar la fecha" at bounding box center [690, 357] width 1024 height 26
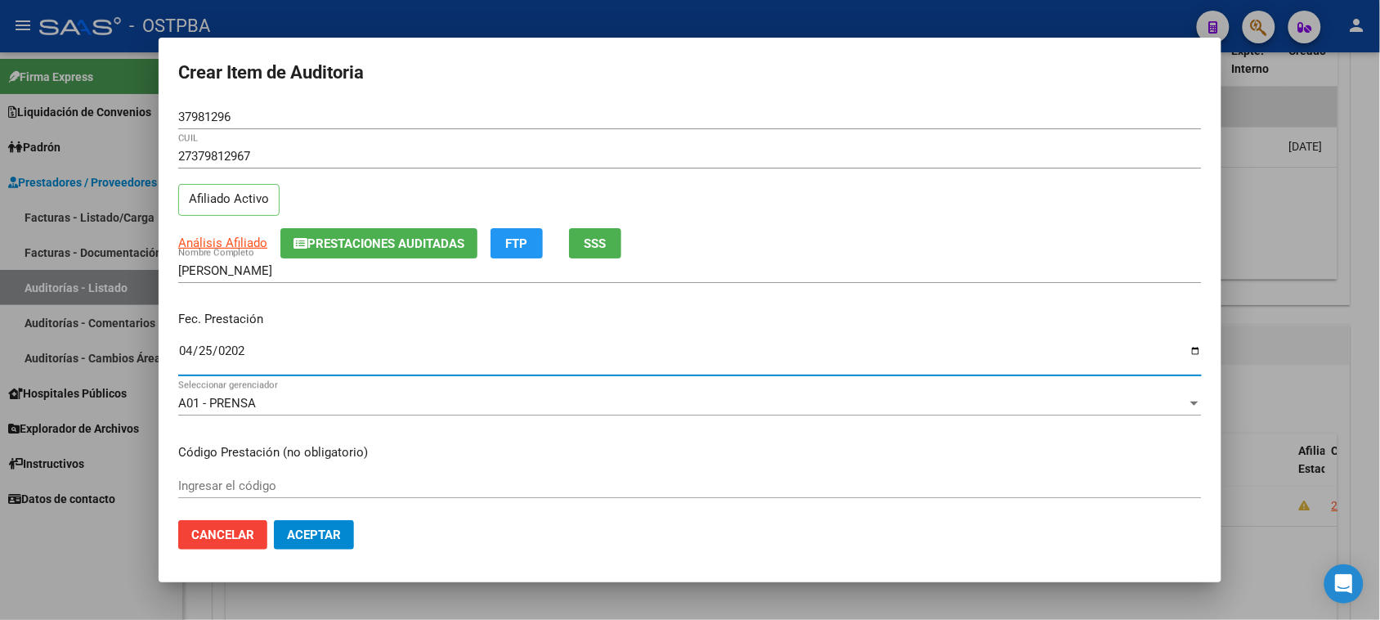
type input "[DATE]"
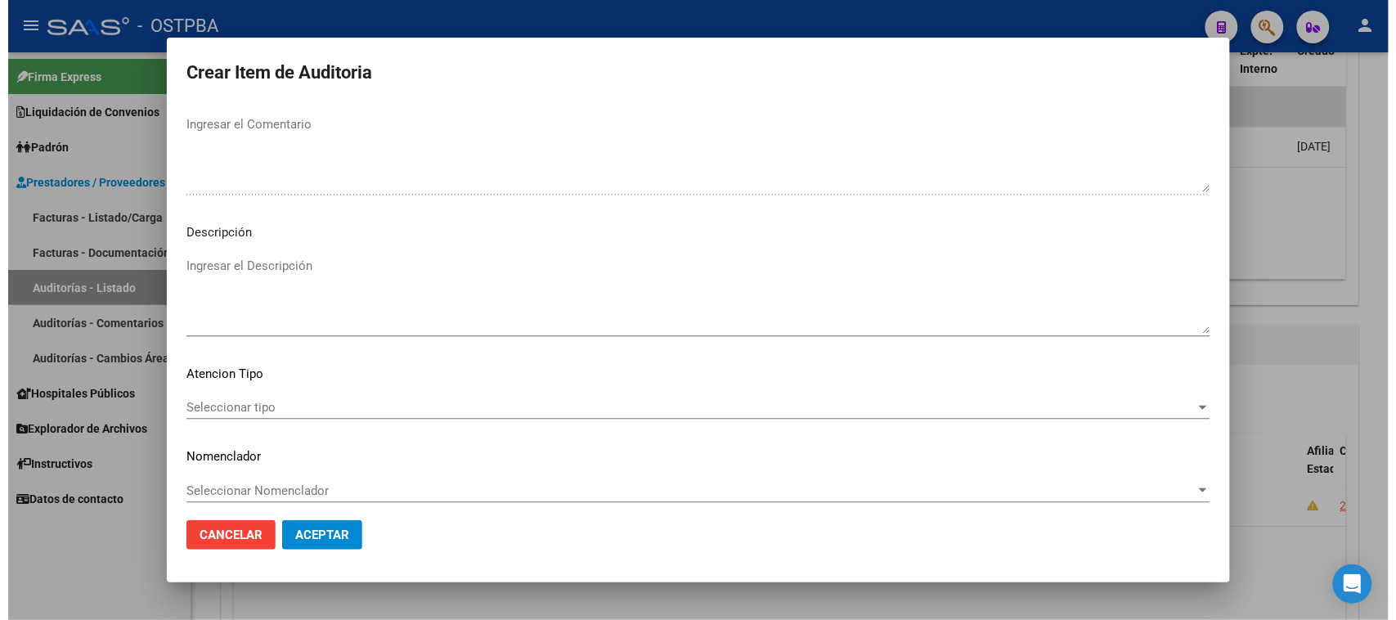
scroll to position [920, 0]
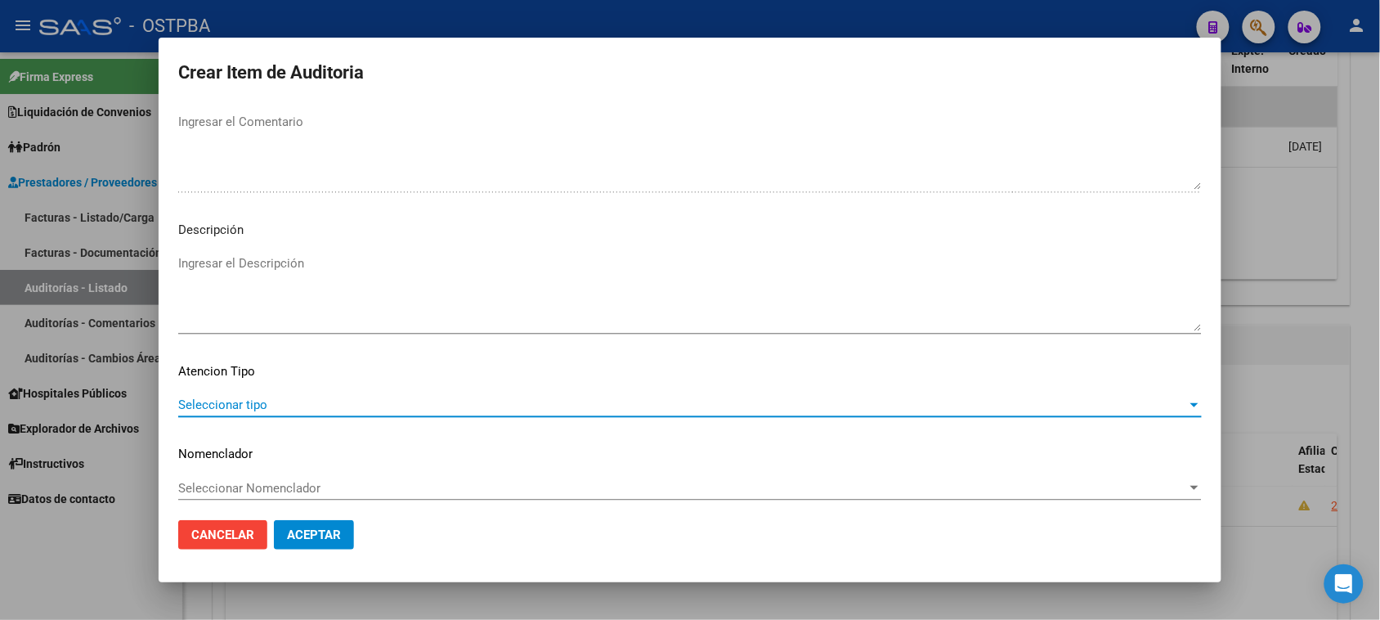
click at [268, 403] on span "Seleccionar tipo" at bounding box center [682, 404] width 1009 height 15
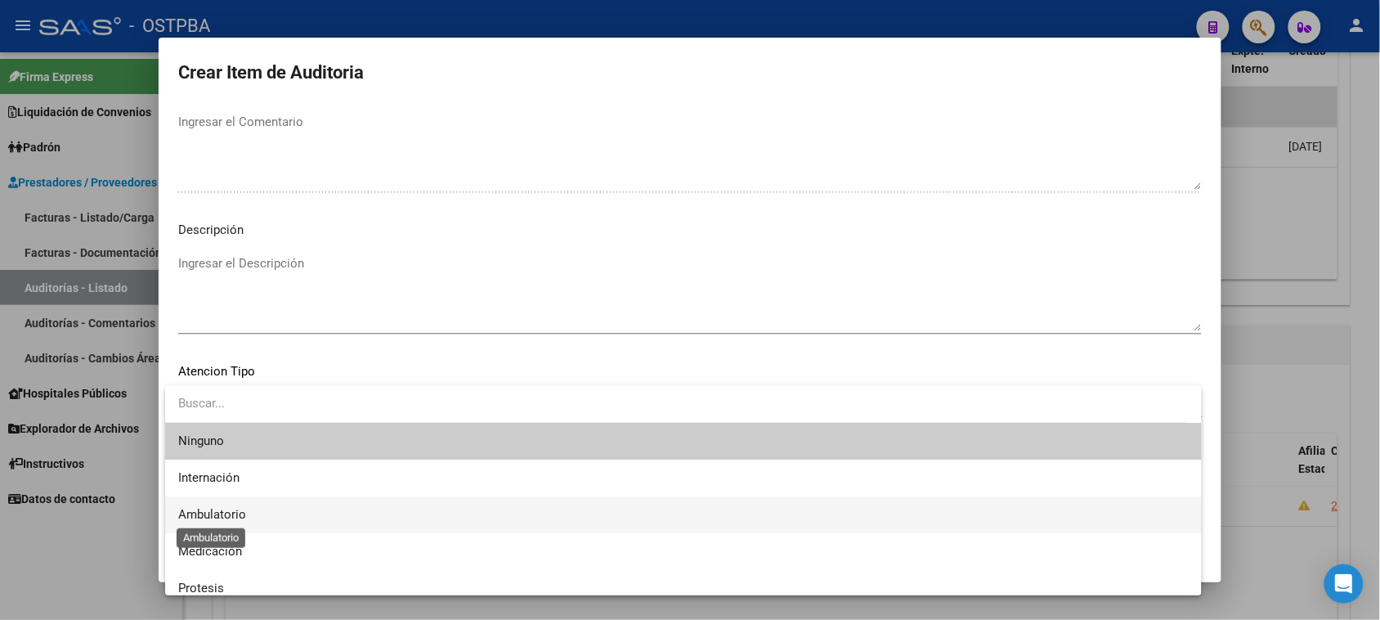
click at [235, 509] on span "Ambulatorio" at bounding box center [212, 514] width 68 height 15
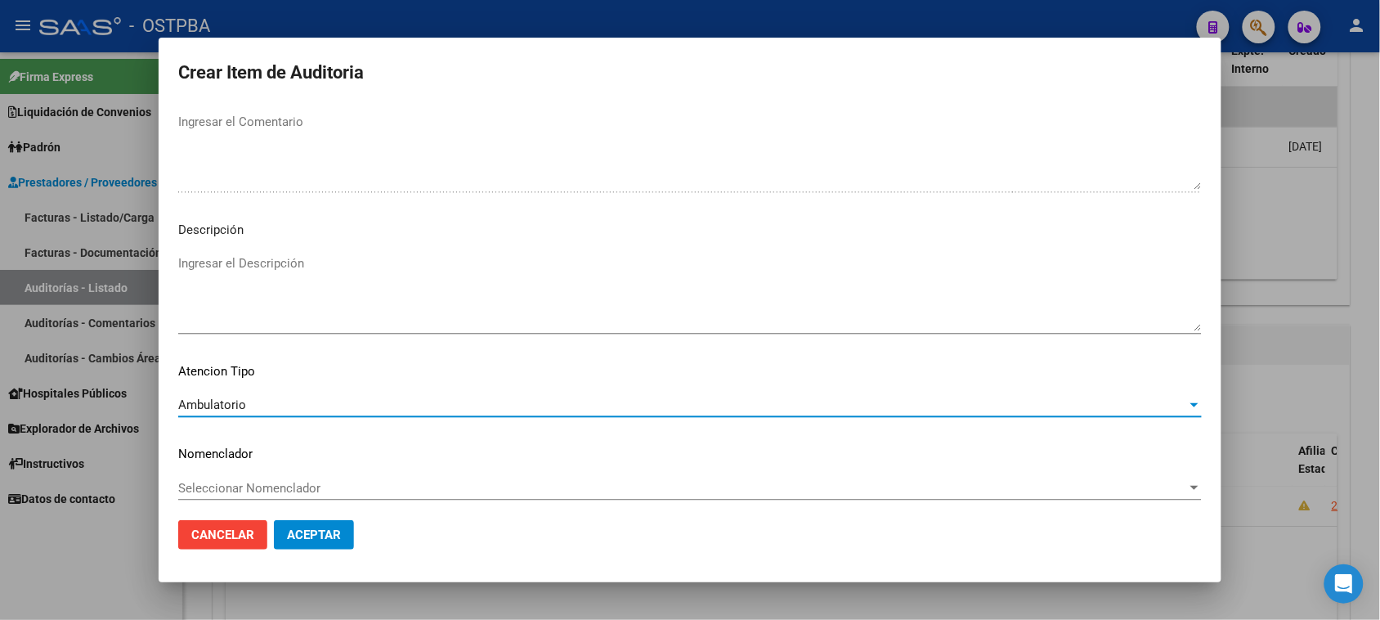
click at [303, 534] on span "Aceptar" at bounding box center [314, 534] width 54 height 15
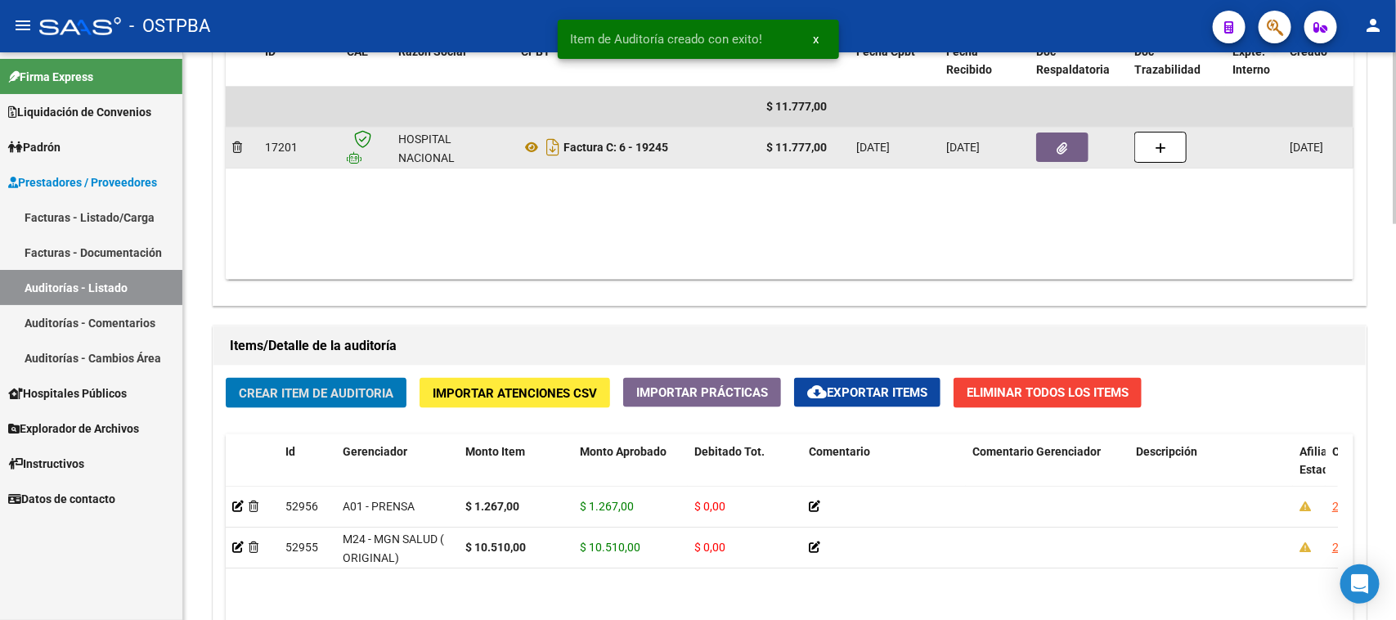
click at [1042, 152] on button "button" at bounding box center [1062, 146] width 52 height 29
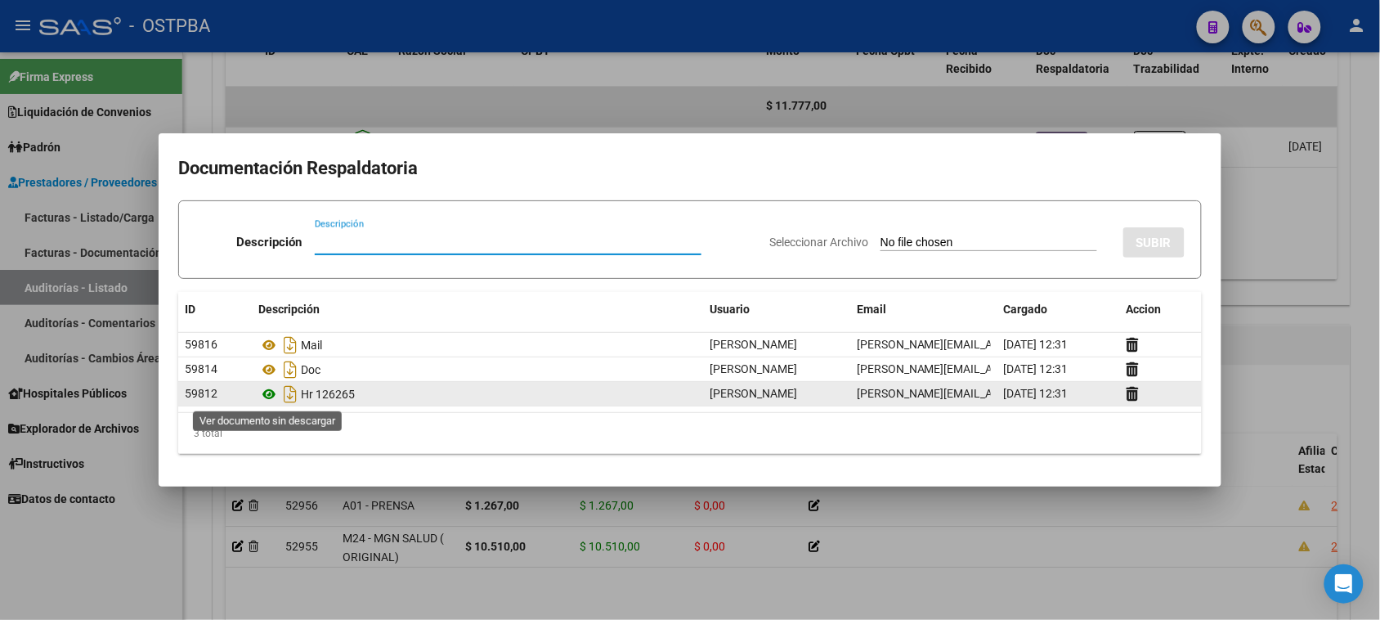
click at [267, 392] on icon at bounding box center [268, 394] width 21 height 20
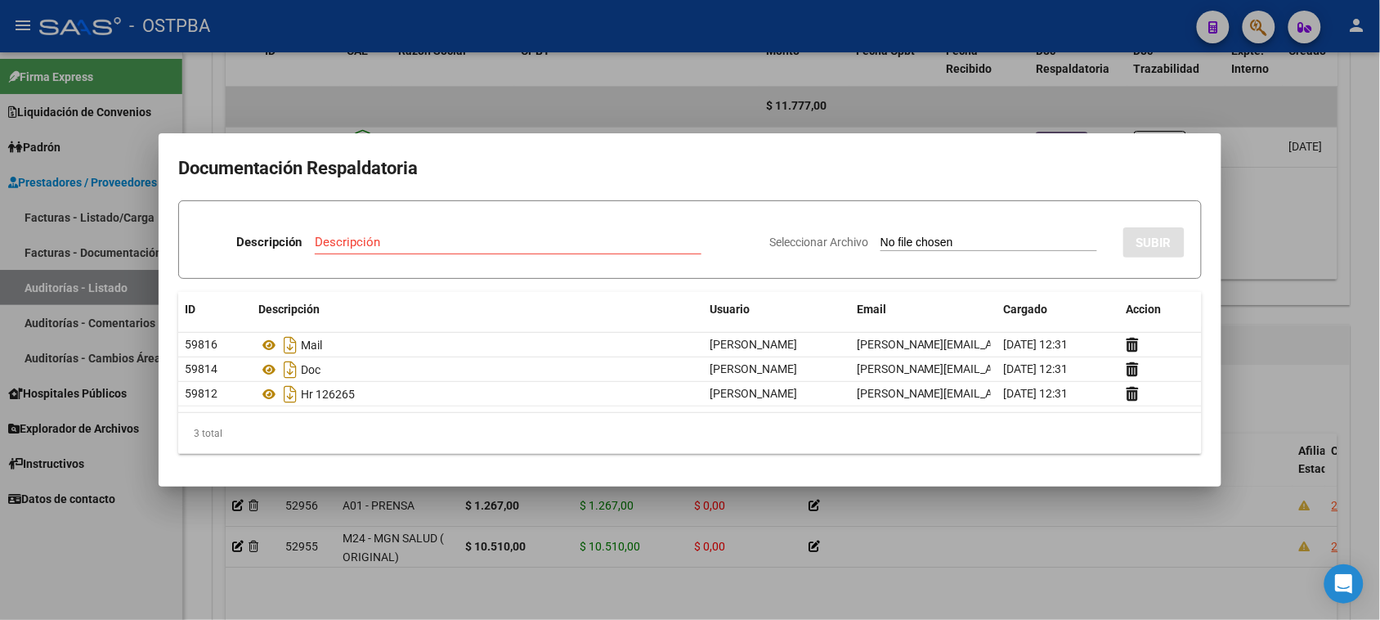
click at [101, 540] on div at bounding box center [690, 310] width 1380 height 620
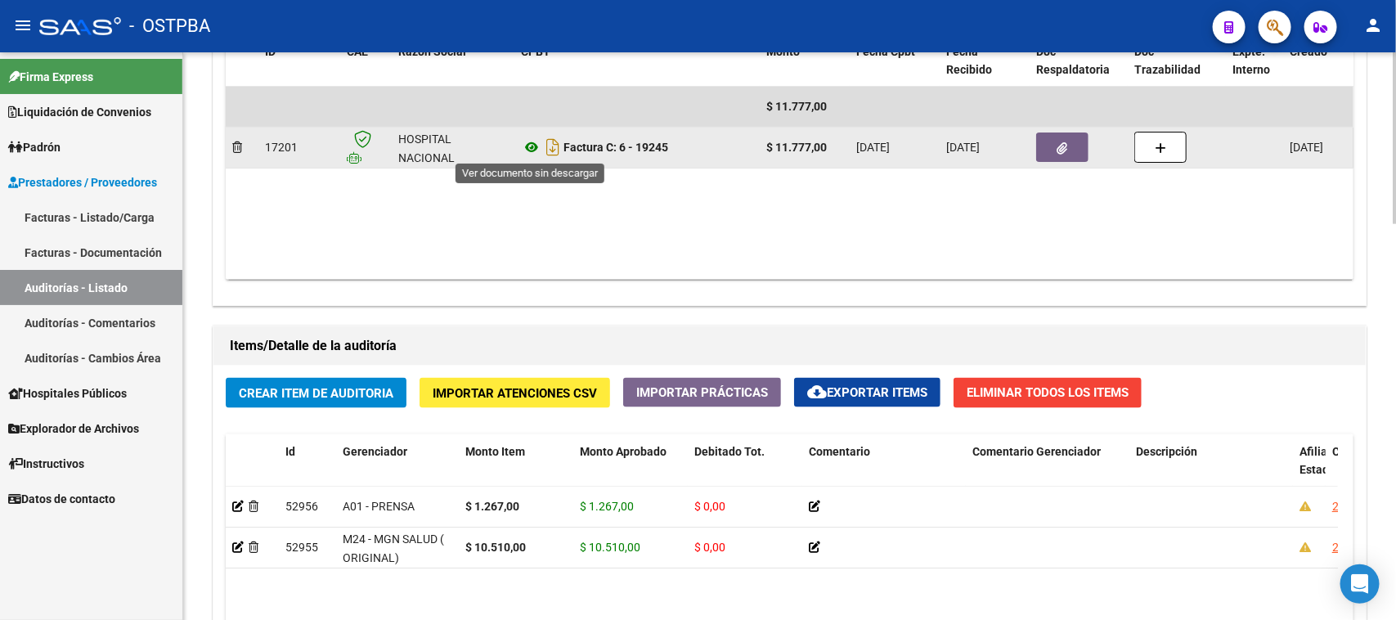
click at [527, 146] on icon at bounding box center [531, 147] width 21 height 20
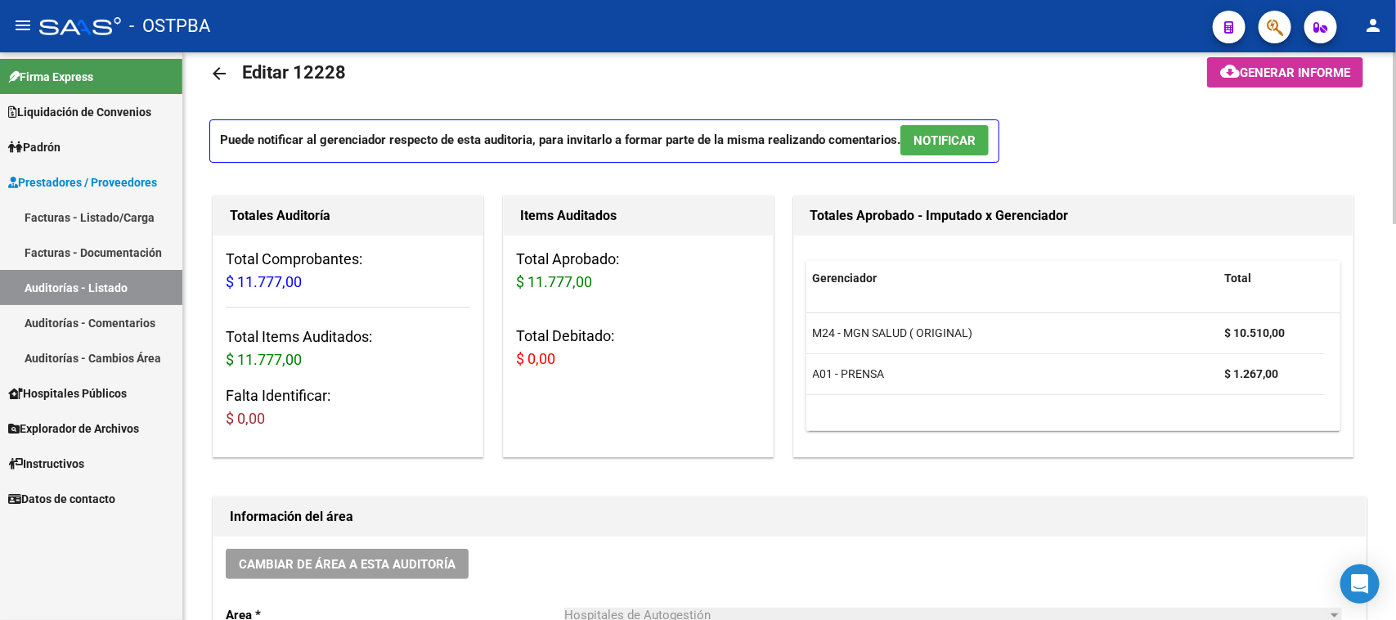
scroll to position [0, 0]
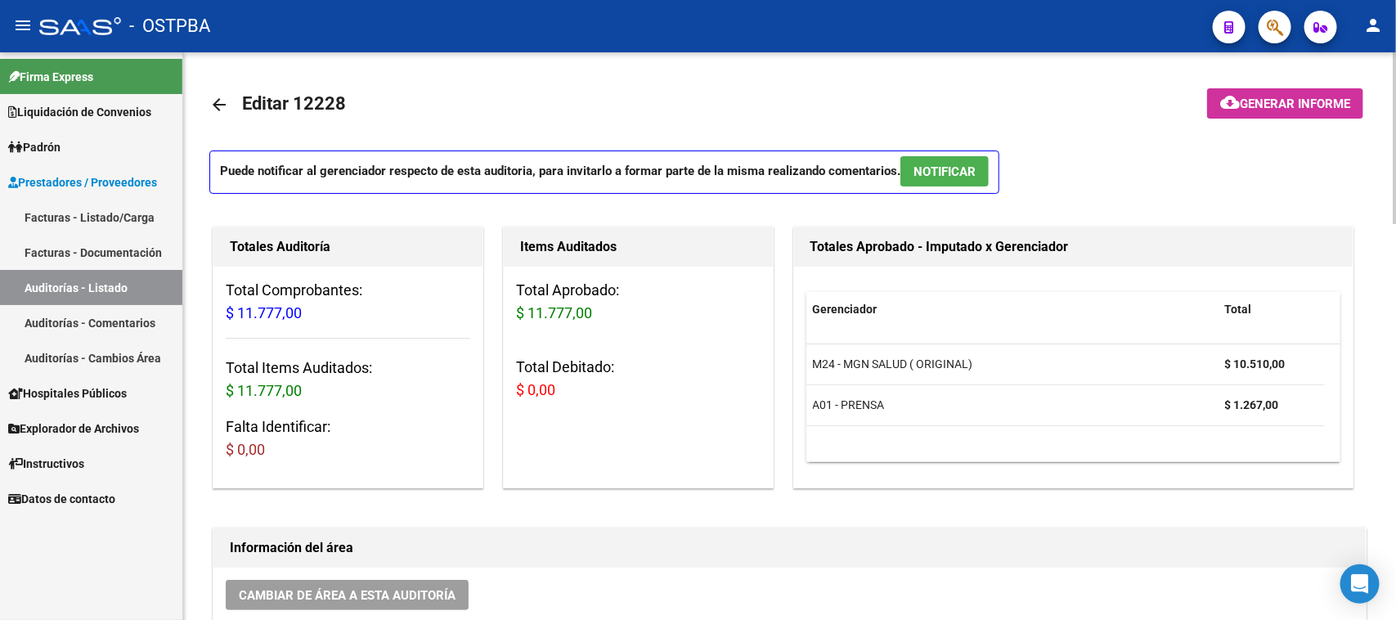
click at [222, 104] on mat-icon "arrow_back" at bounding box center [219, 105] width 20 height 20
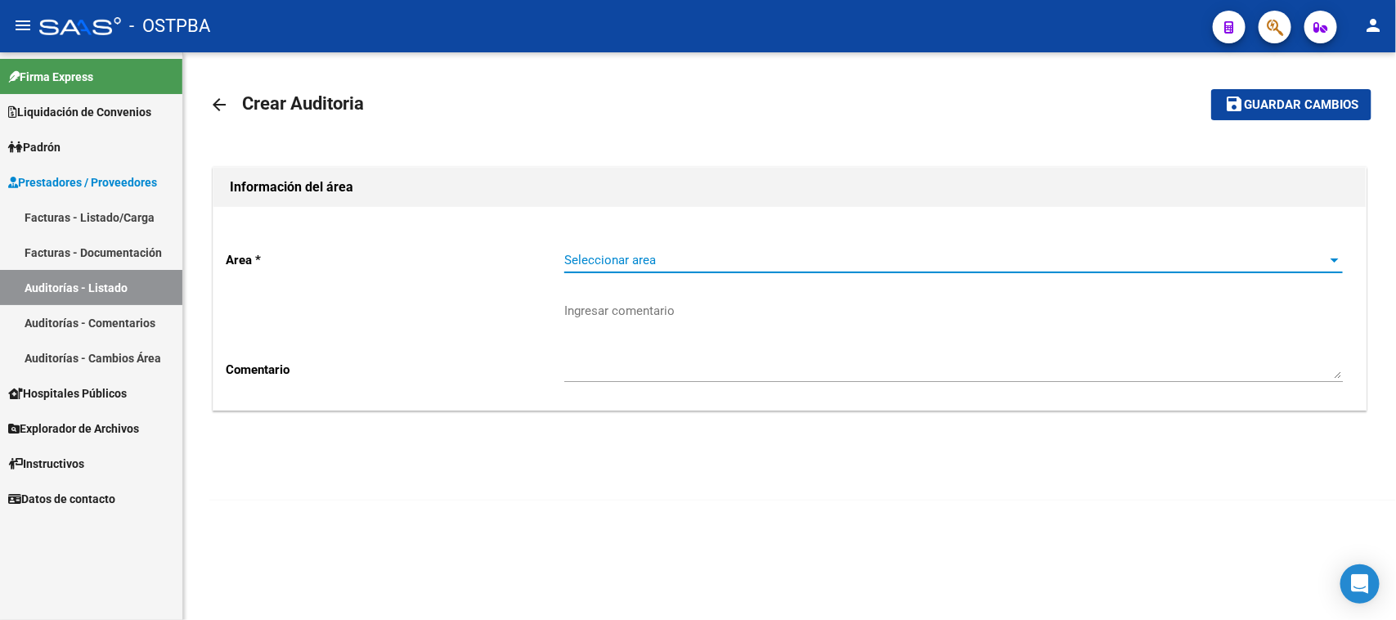
click at [782, 260] on span "Seleccionar area" at bounding box center [946, 260] width 764 height 15
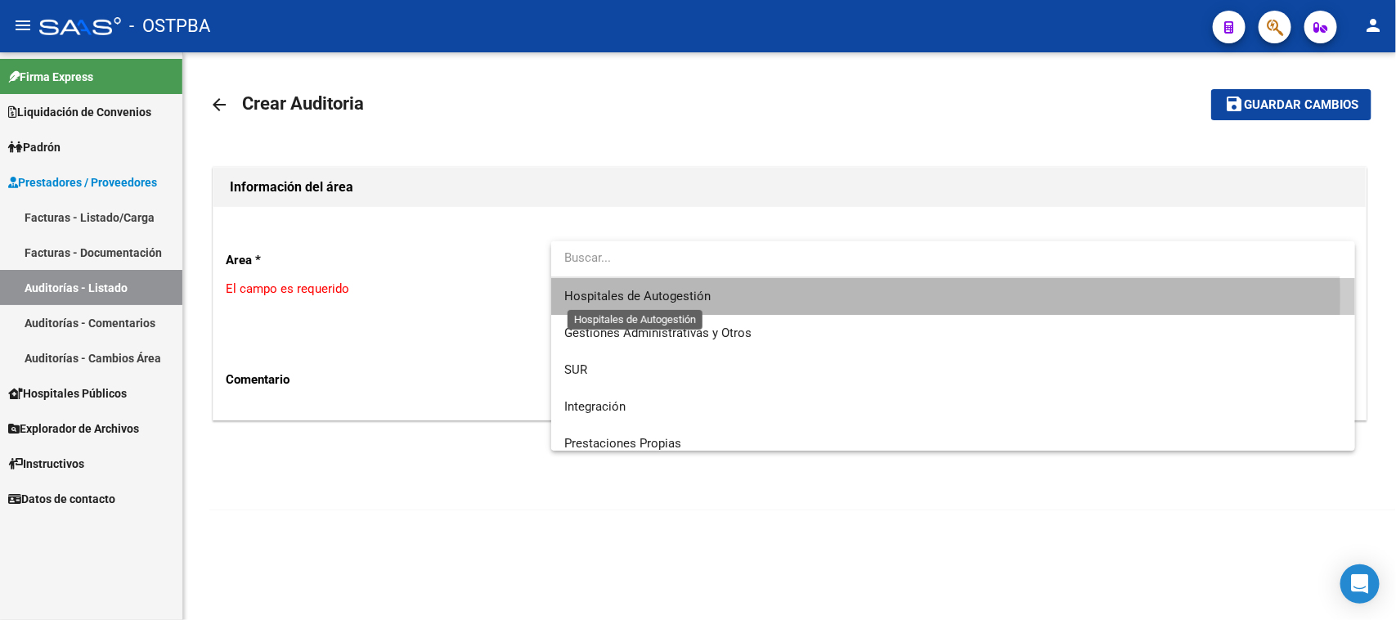
click at [703, 296] on span "Hospitales de Autogestión" at bounding box center [637, 296] width 146 height 15
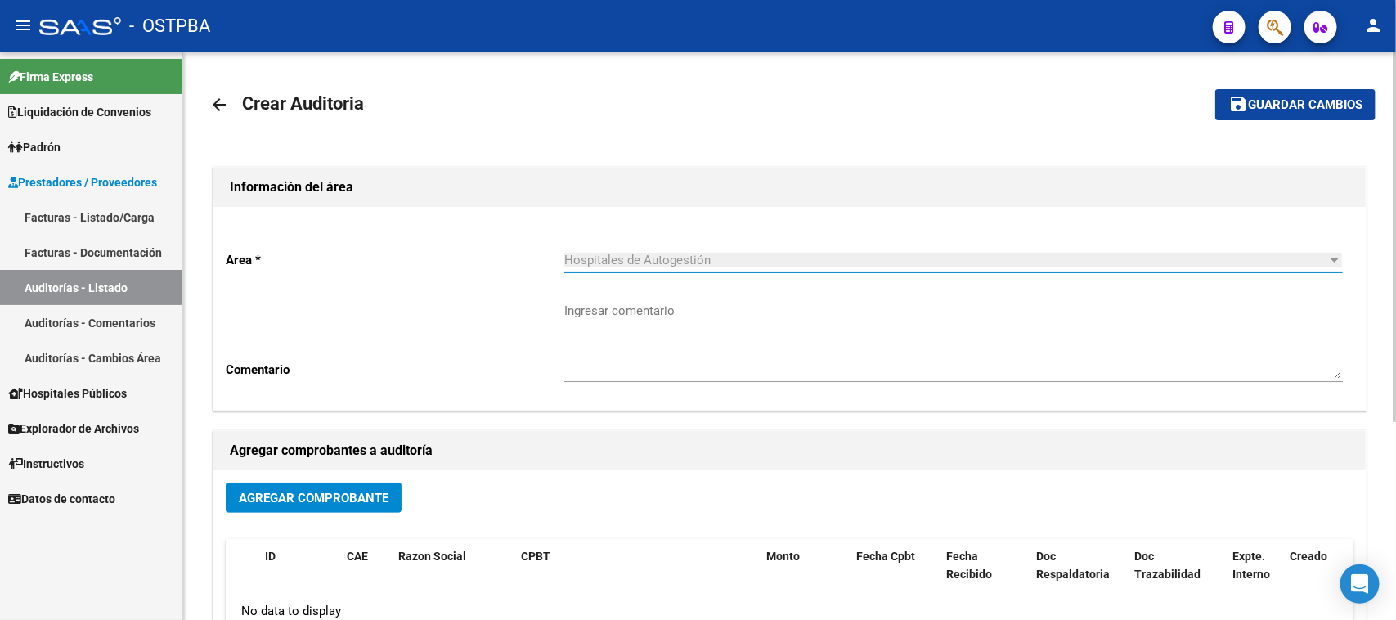
click at [358, 500] on span "Agregar Comprobante" at bounding box center [314, 498] width 150 height 15
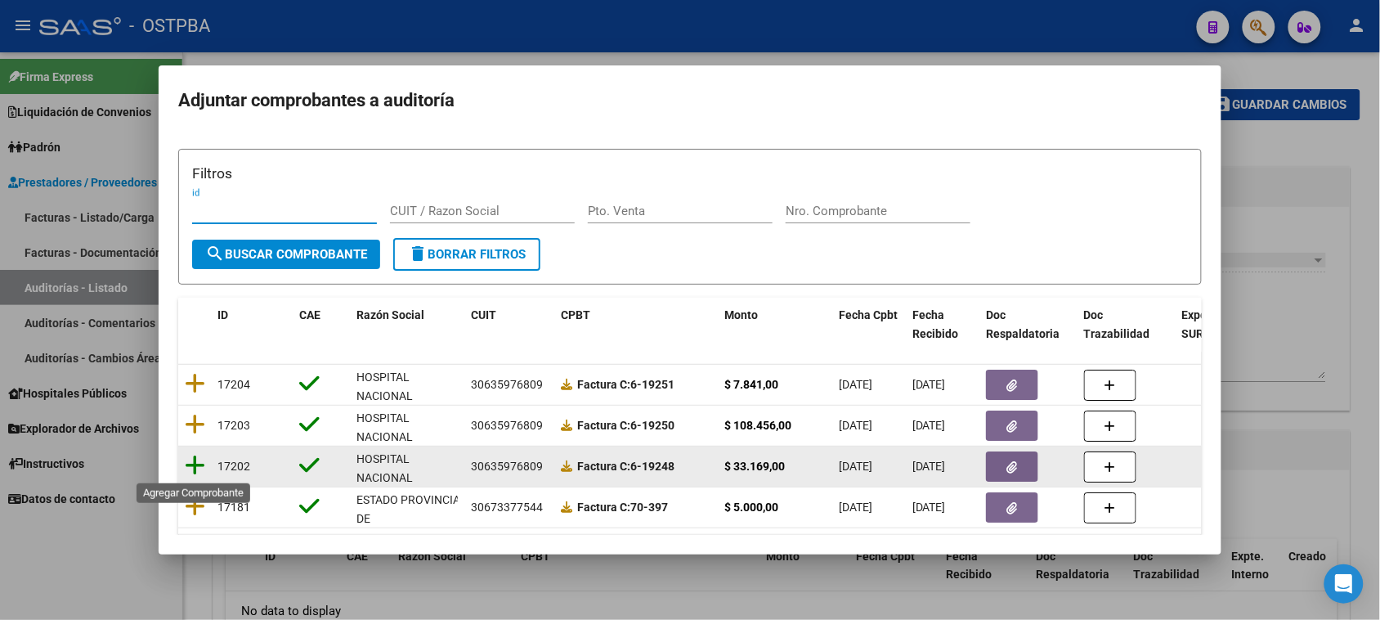
click at [194, 464] on icon at bounding box center [195, 465] width 20 height 23
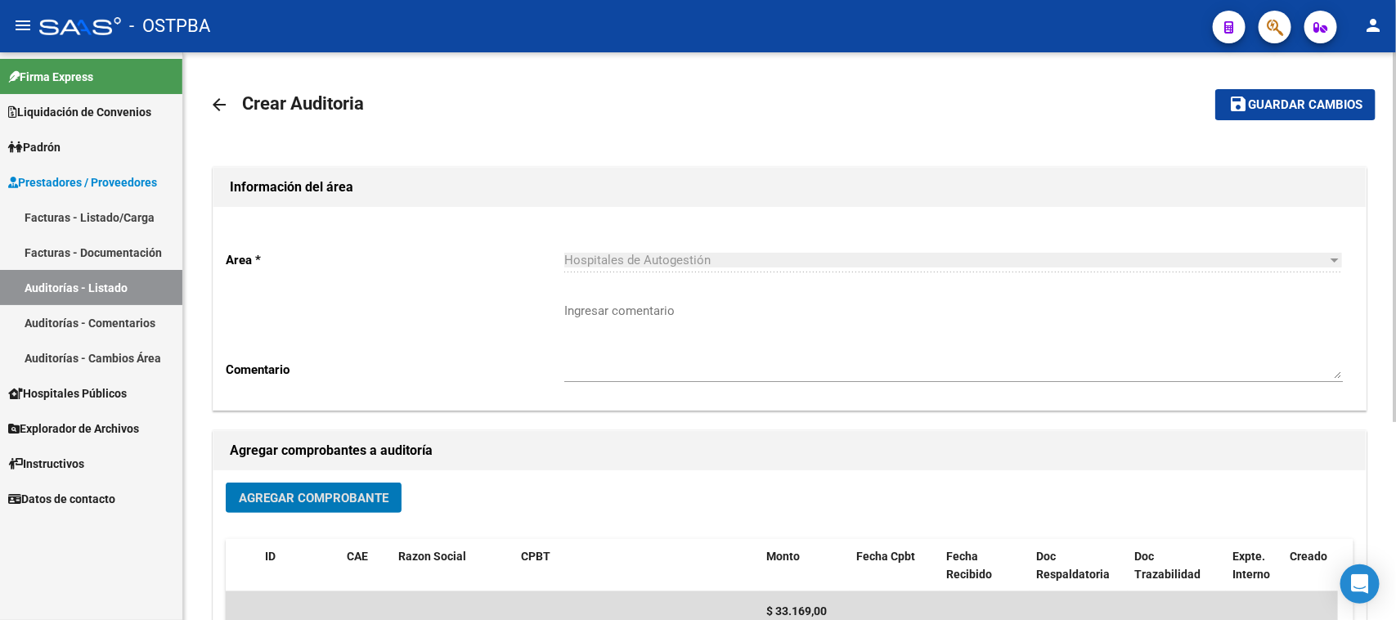
click at [1298, 106] on span "Guardar cambios" at bounding box center [1305, 105] width 114 height 15
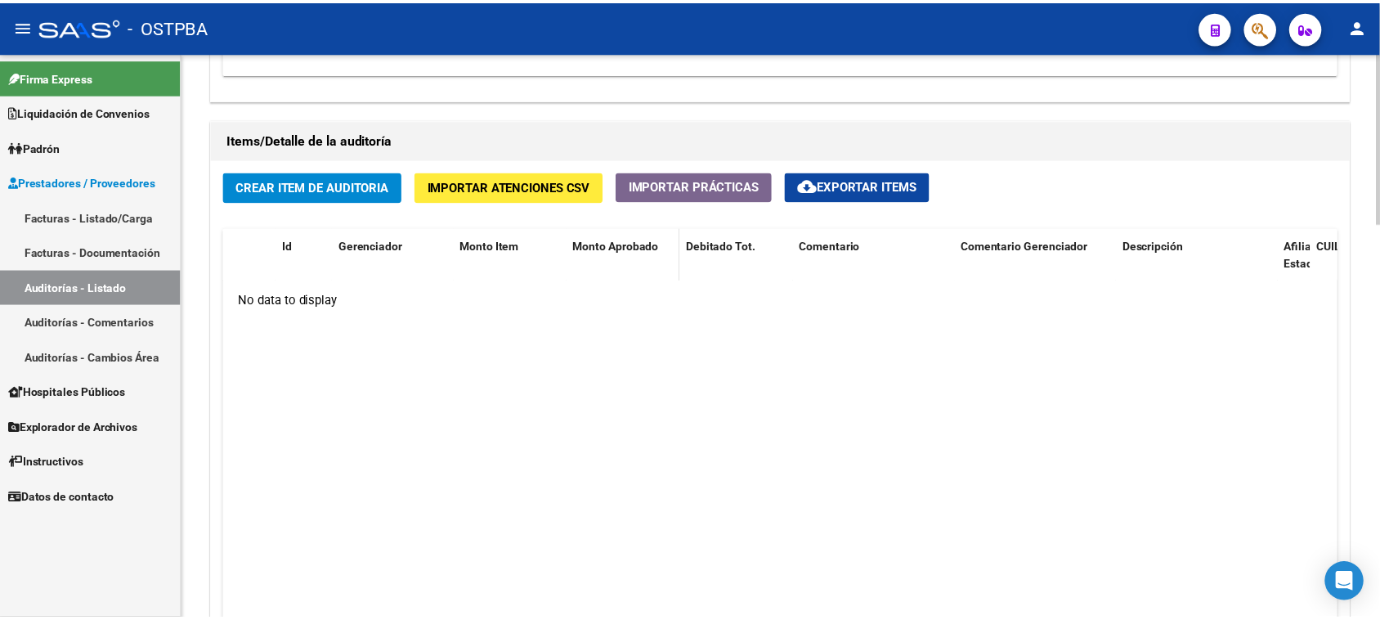
scroll to position [1124, 0]
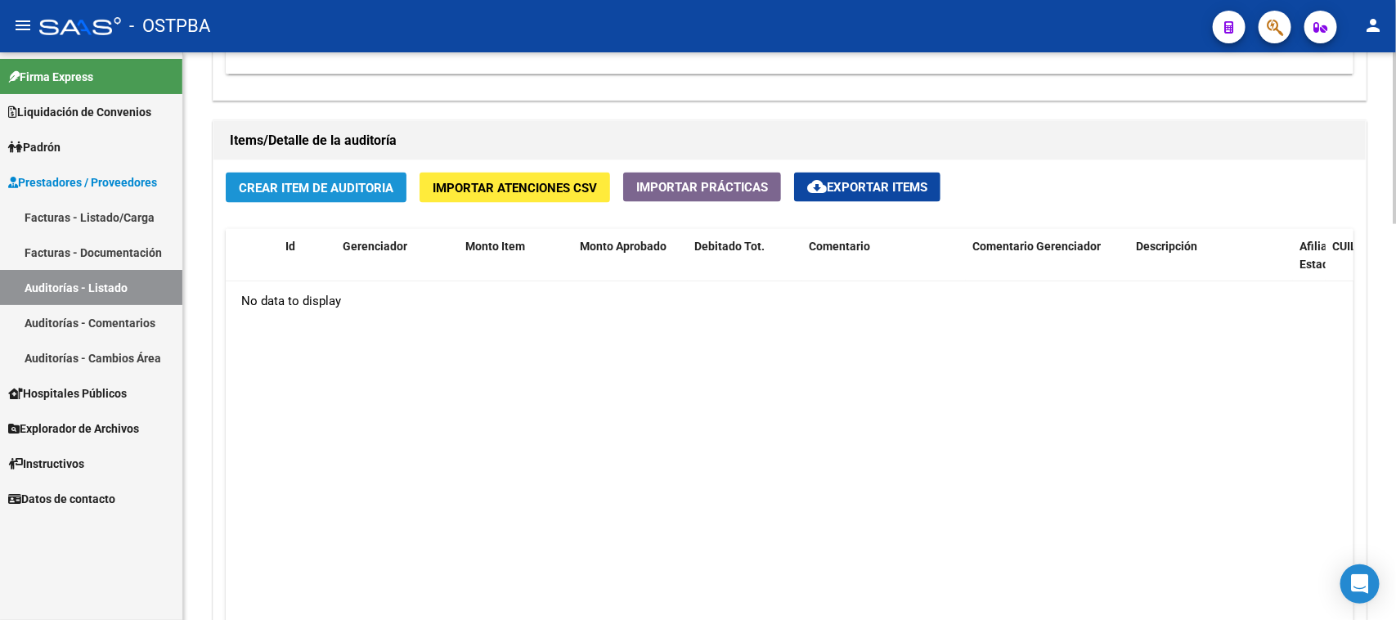
click at [345, 190] on span "Crear Item de Auditoria" at bounding box center [316, 188] width 155 height 15
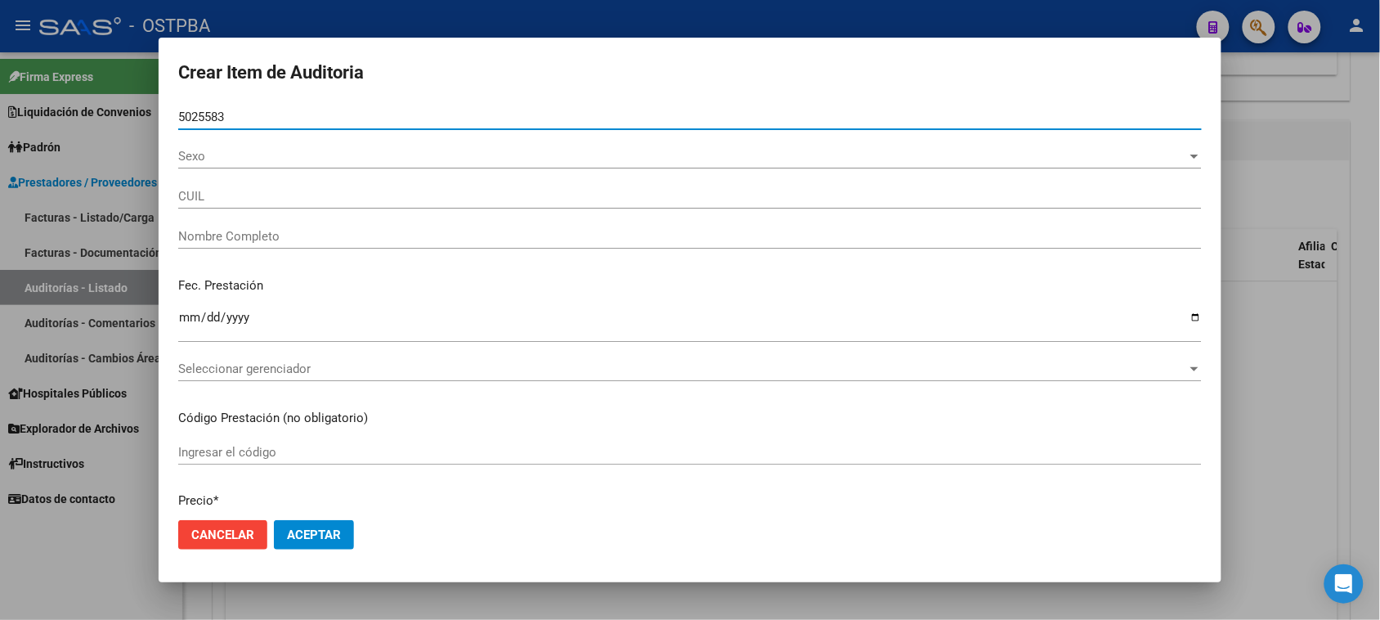
type input "50255839"
type input "20502558391"
type input "SANCHEZ ALCORTA MATEO RUBEN"
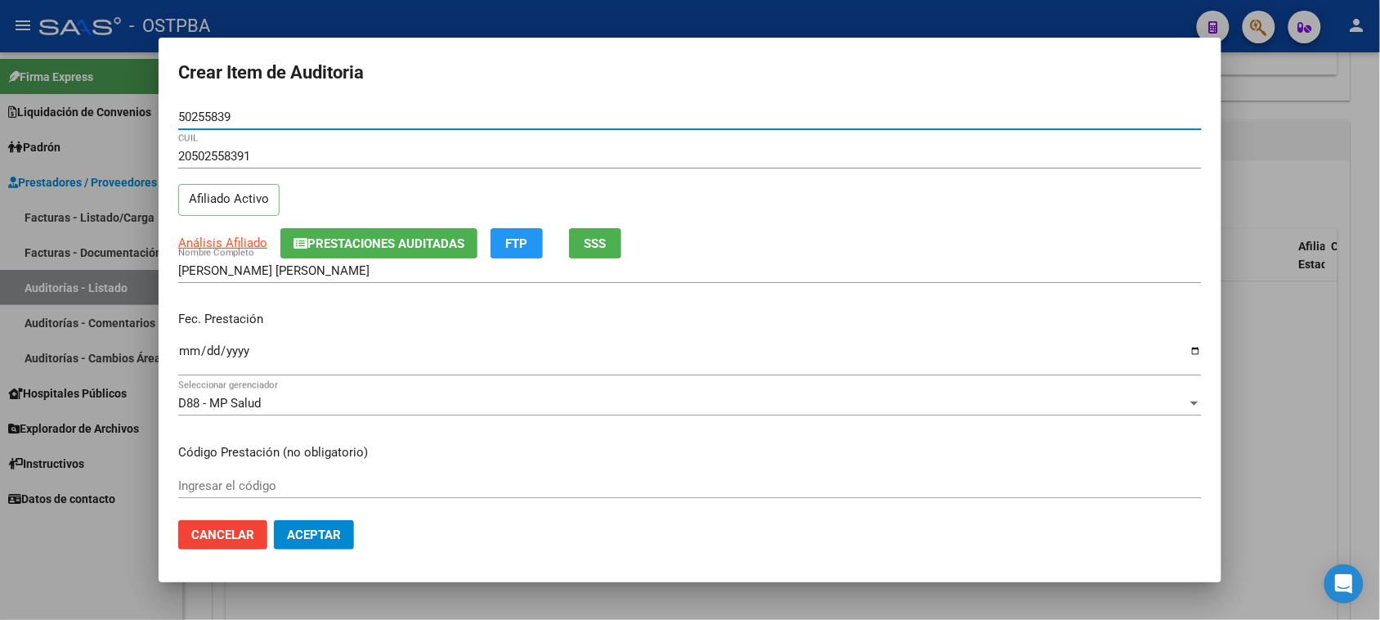
type input "50255839"
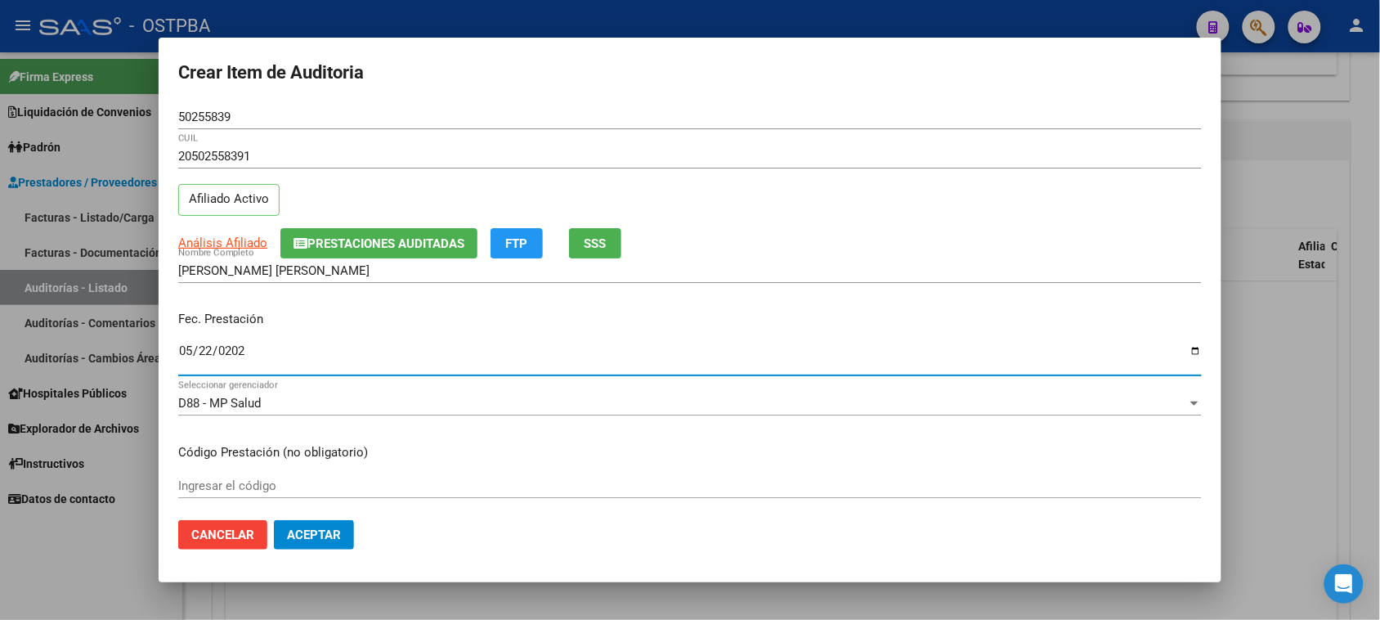
type input "2025-05-22"
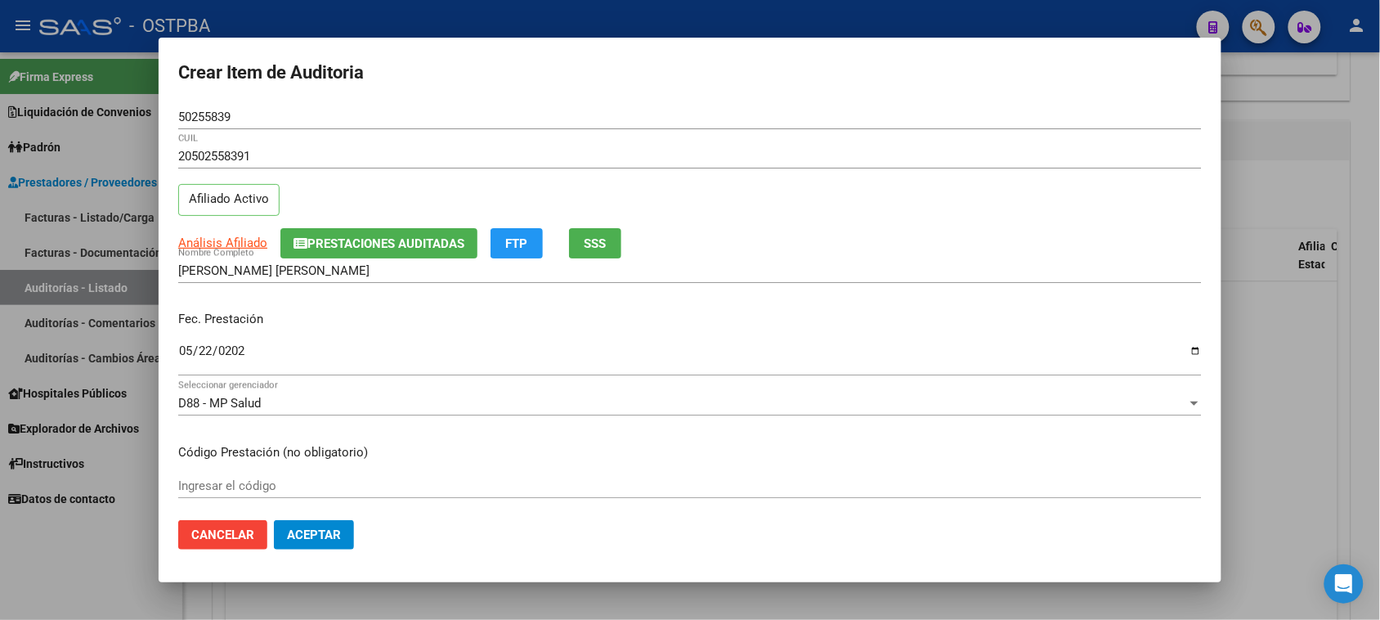
scroll to position [262, 0]
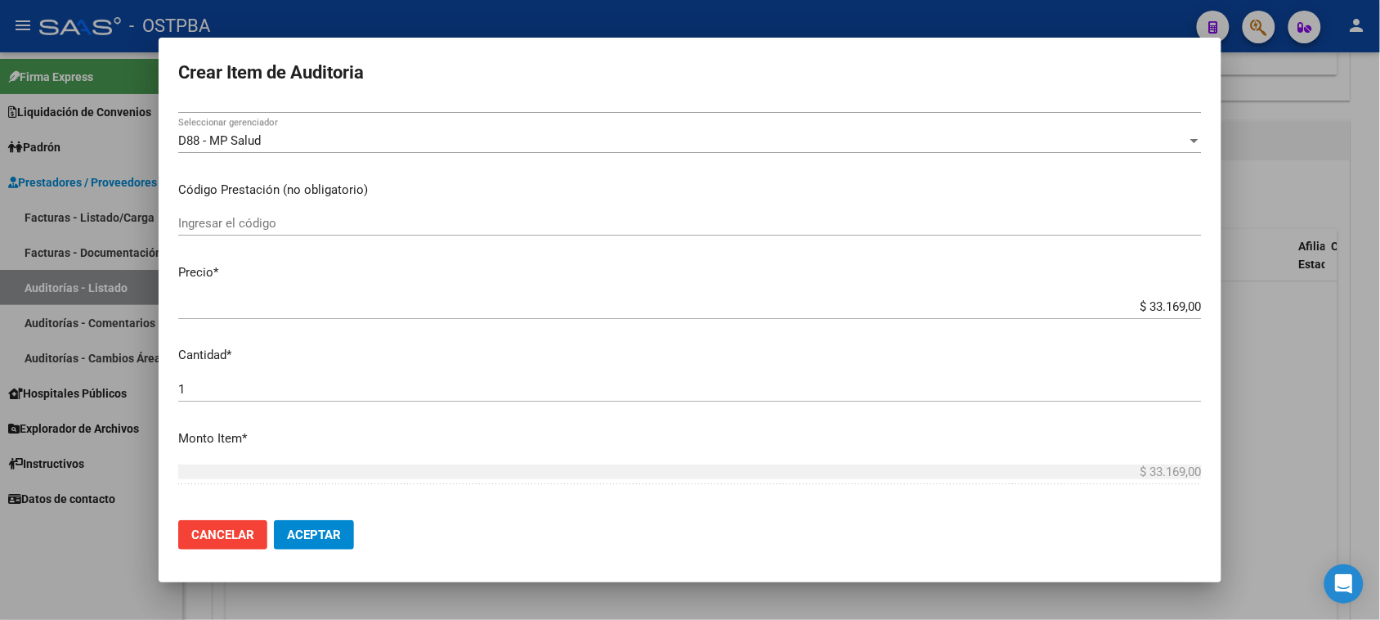
click at [737, 432] on p "Monto Item *" at bounding box center [690, 438] width 1024 height 19
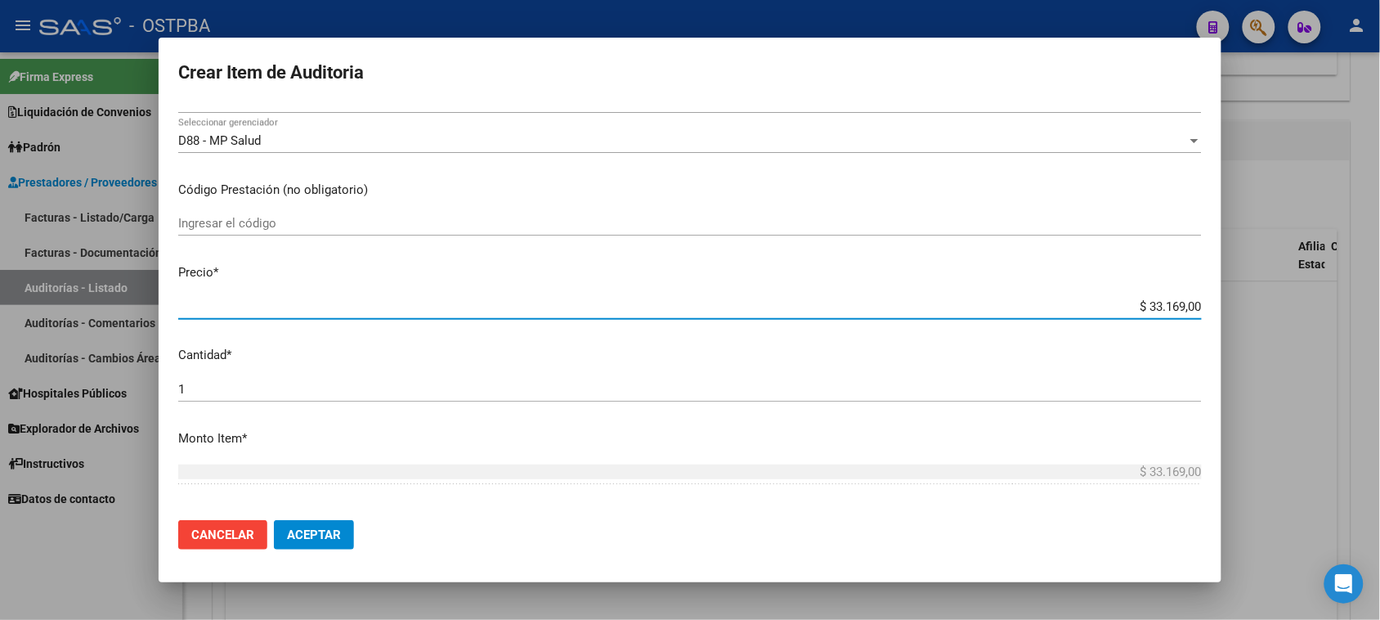
drag, startPoint x: 1130, startPoint y: 307, endPoint x: 1395, endPoint y: 321, distance: 265.3
click at [1379, 321] on html "menu - OSTPBA person Firma Express Liquidación de Convenios Gastos - Items Gast…" at bounding box center [690, 310] width 1380 height 620
type input "$ 0,01"
type input "$ 0,13"
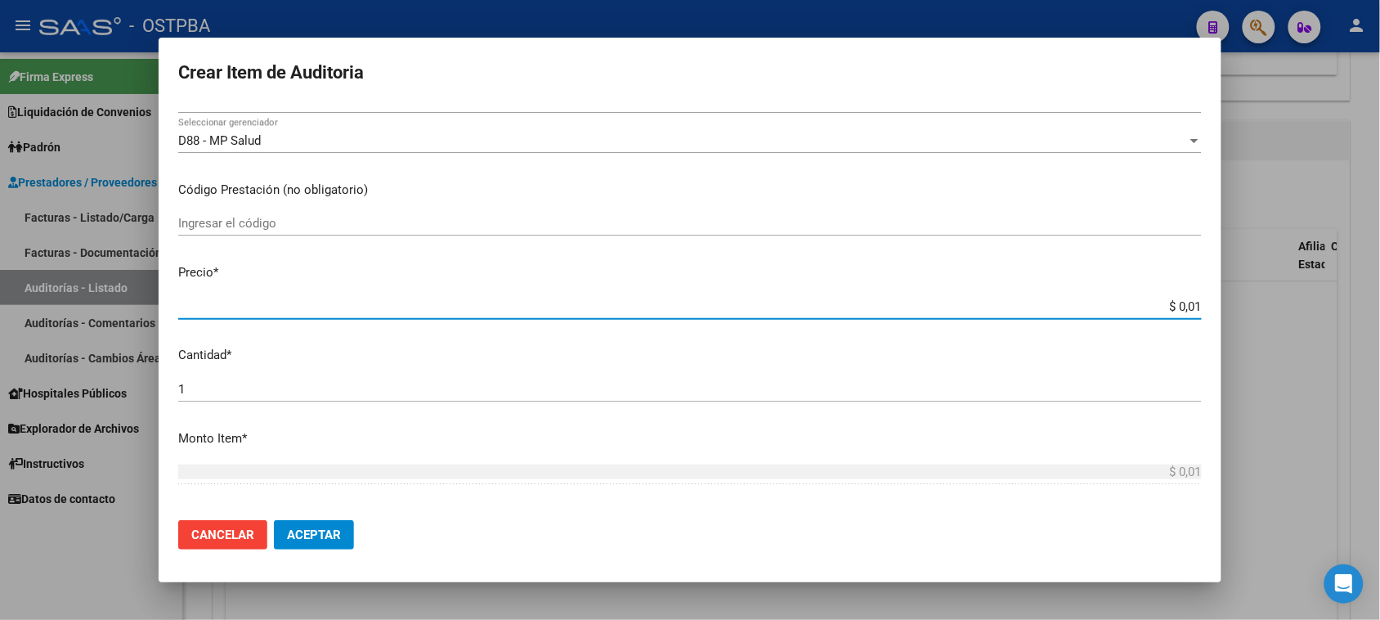
type input "$ 0,13"
type input "$ 1,34"
type input "$ 13,43"
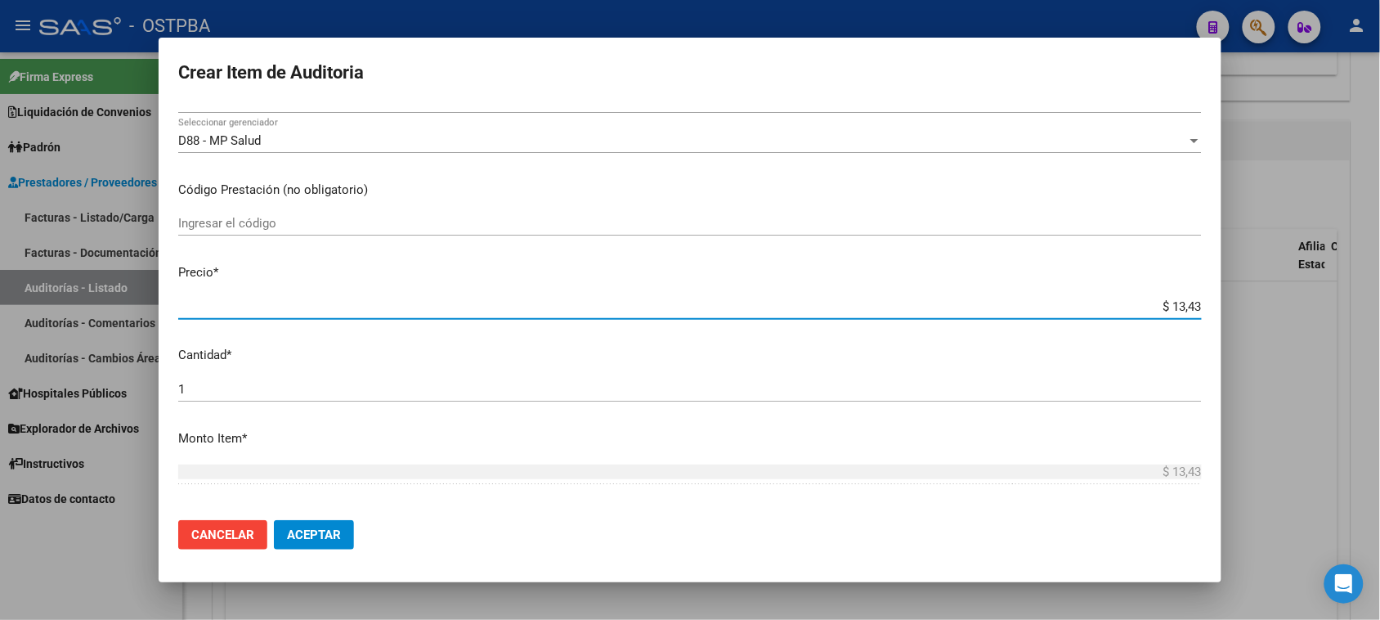
type input "$ 134,37"
type input "$ 1.343,70"
type input "$ 13.437,00"
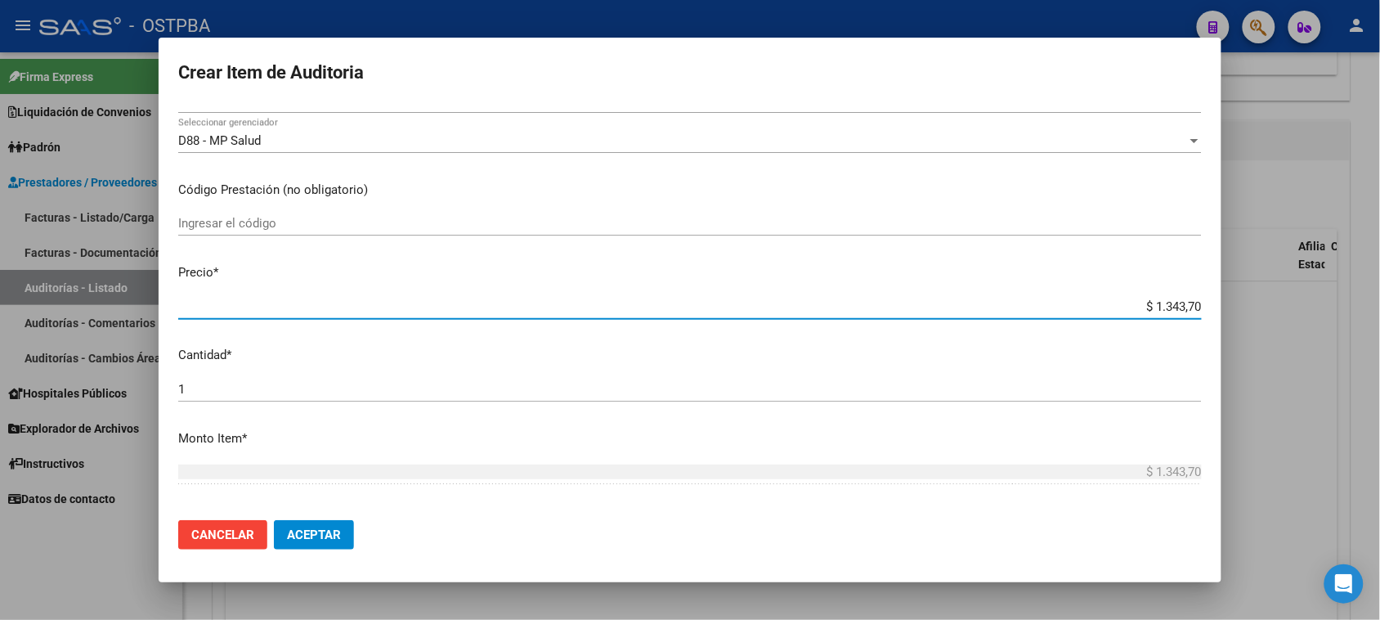
type input "$ 13.437,00"
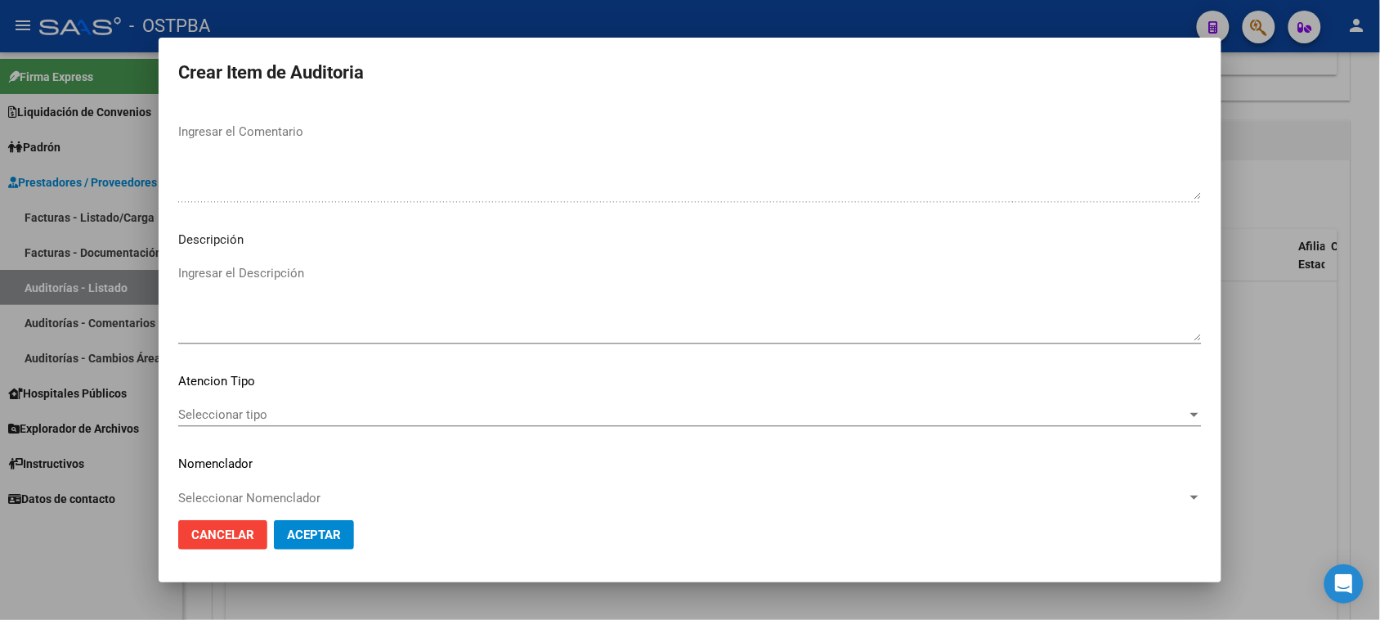
scroll to position [926, 0]
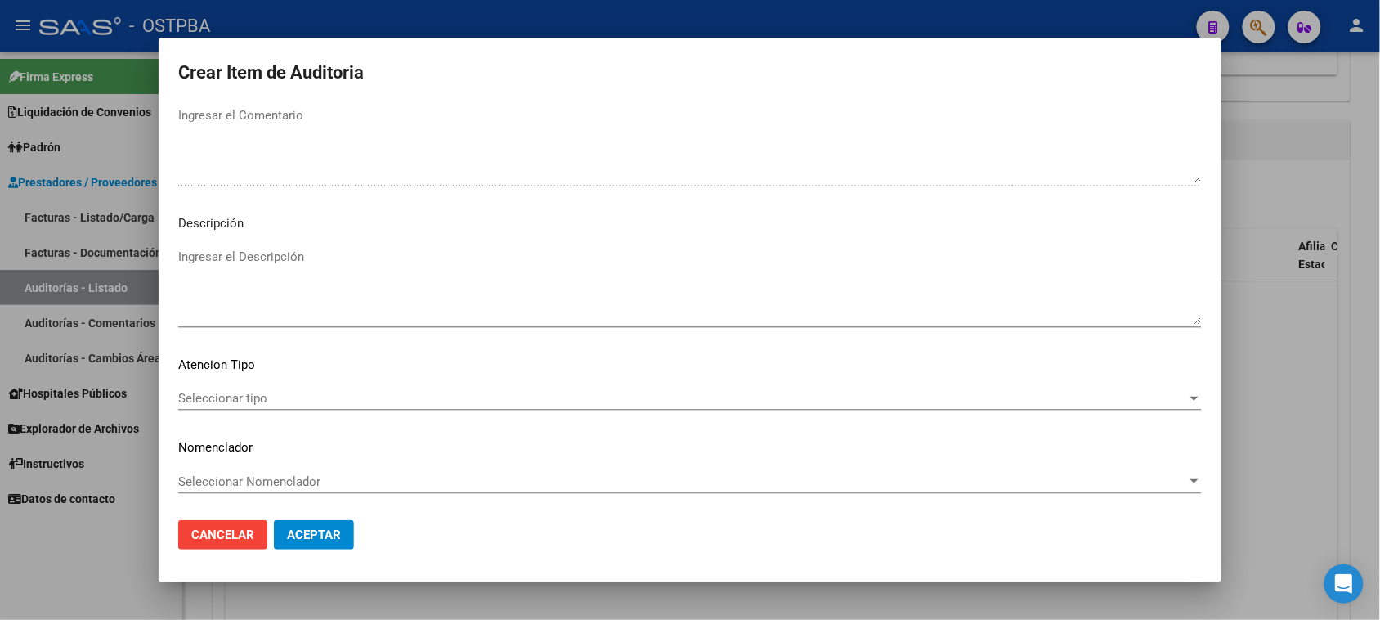
click at [222, 407] on div "Seleccionar tipo Seleccionar tipo" at bounding box center [690, 398] width 1024 height 25
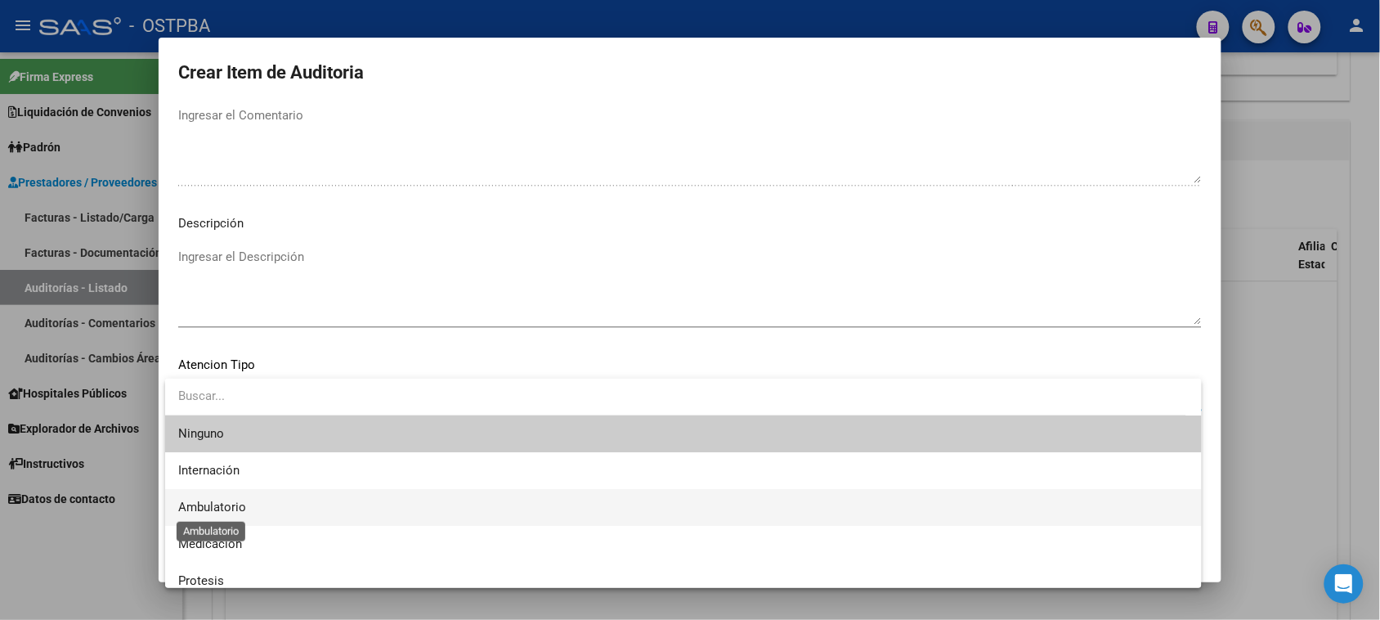
click at [213, 504] on span "Ambulatorio" at bounding box center [212, 507] width 68 height 15
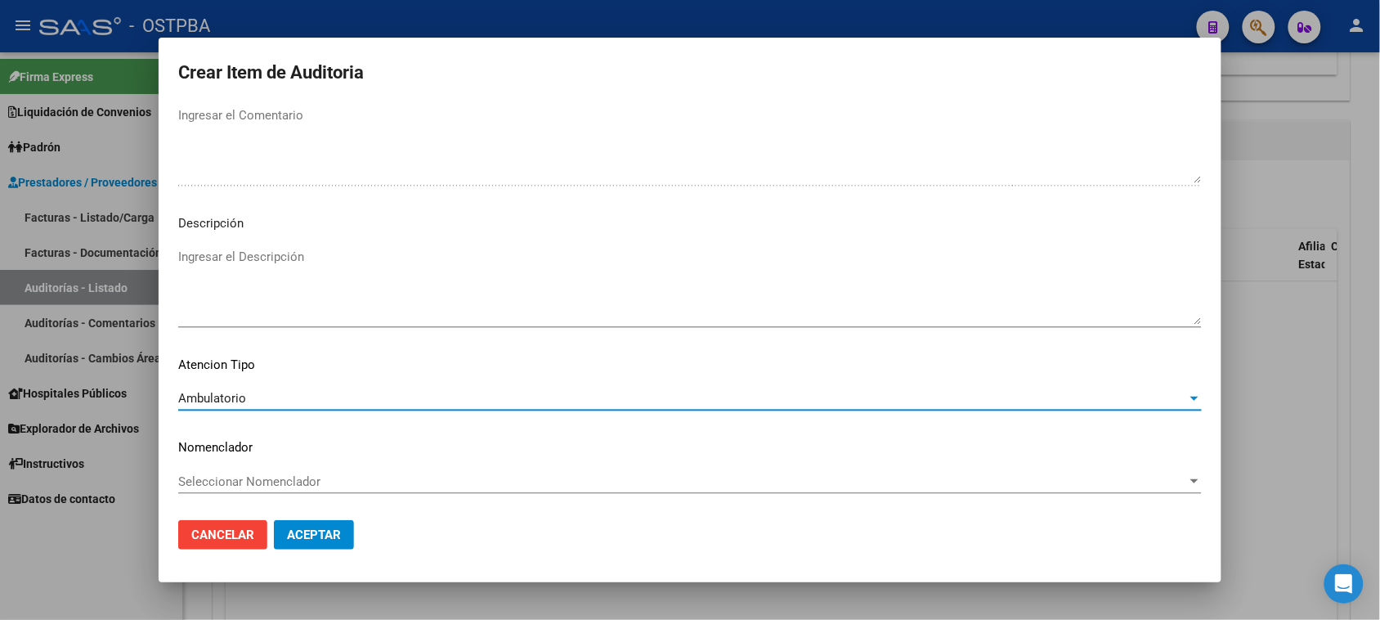
click at [294, 540] on span "Aceptar" at bounding box center [314, 534] width 54 height 15
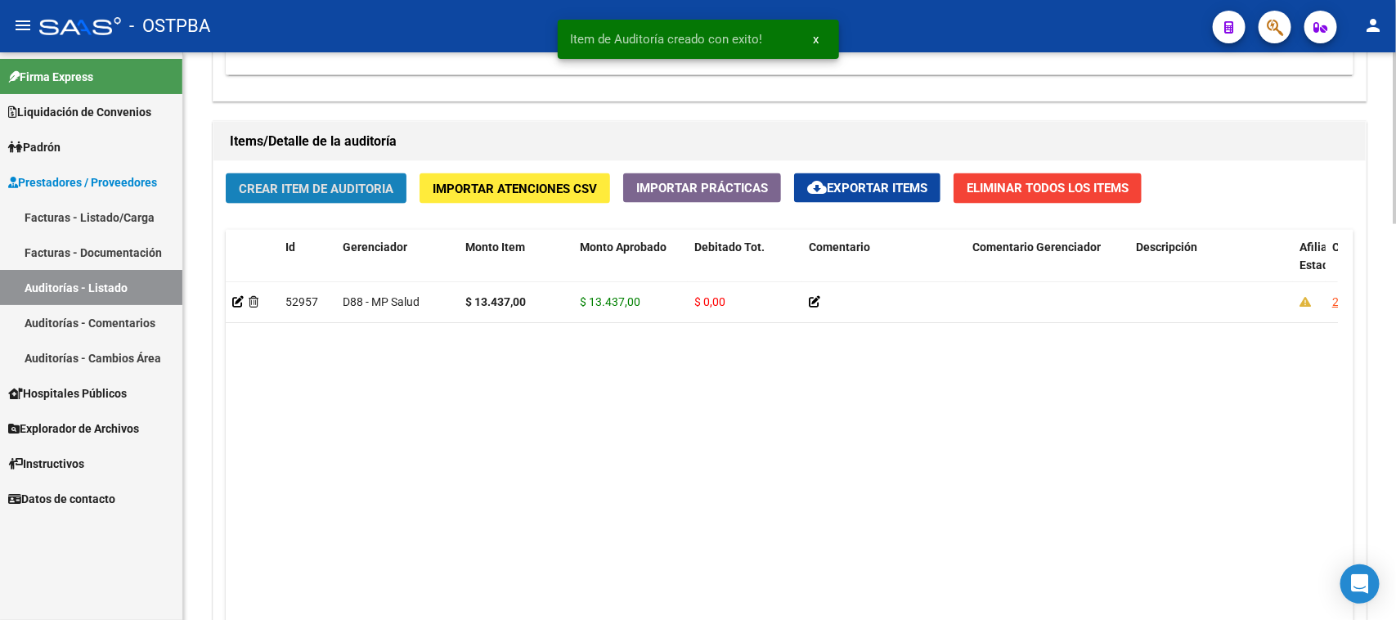
click at [307, 192] on span "Crear Item de Auditoria" at bounding box center [316, 189] width 155 height 15
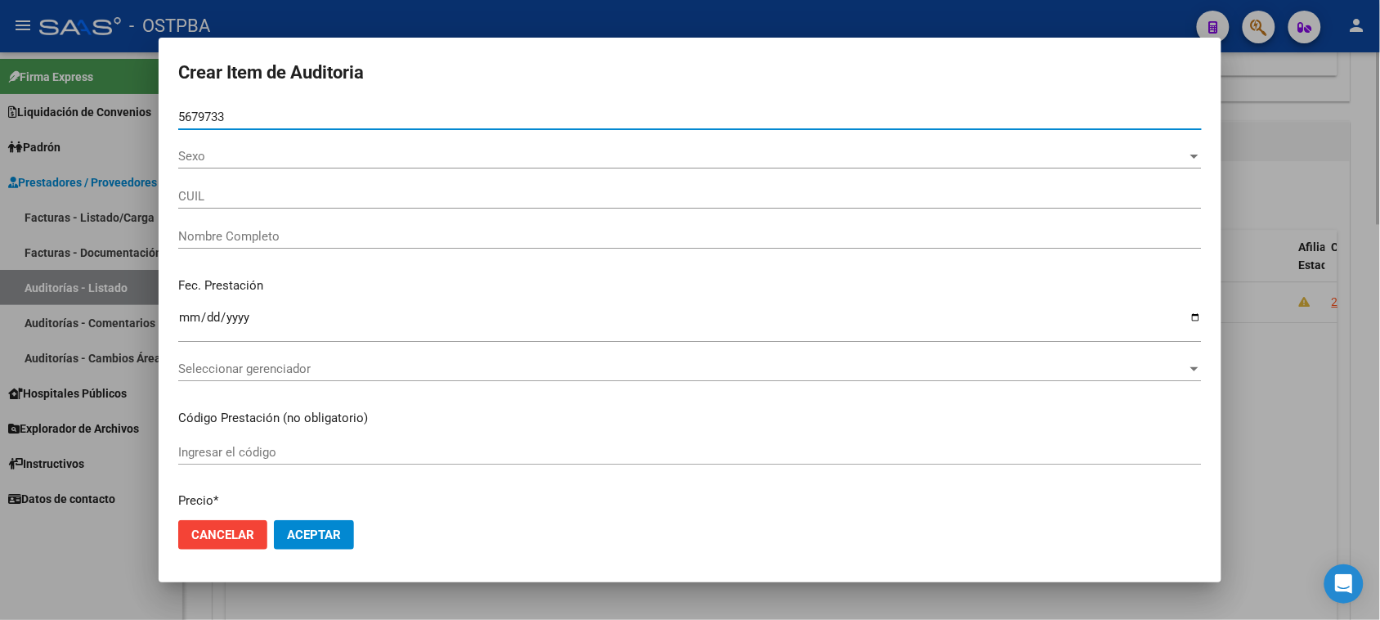
type input "56797331"
type input "20567973310"
type input "[PERSON_NAME] [PERSON_NAME]"
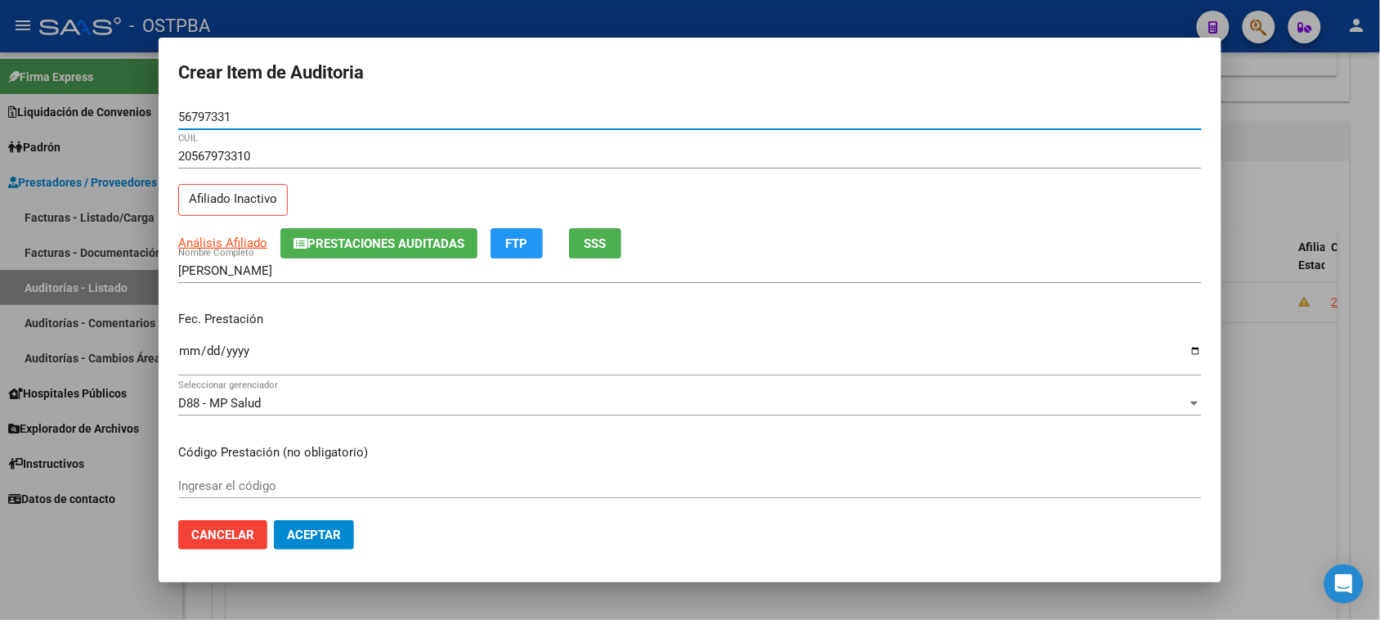
type input "56797331"
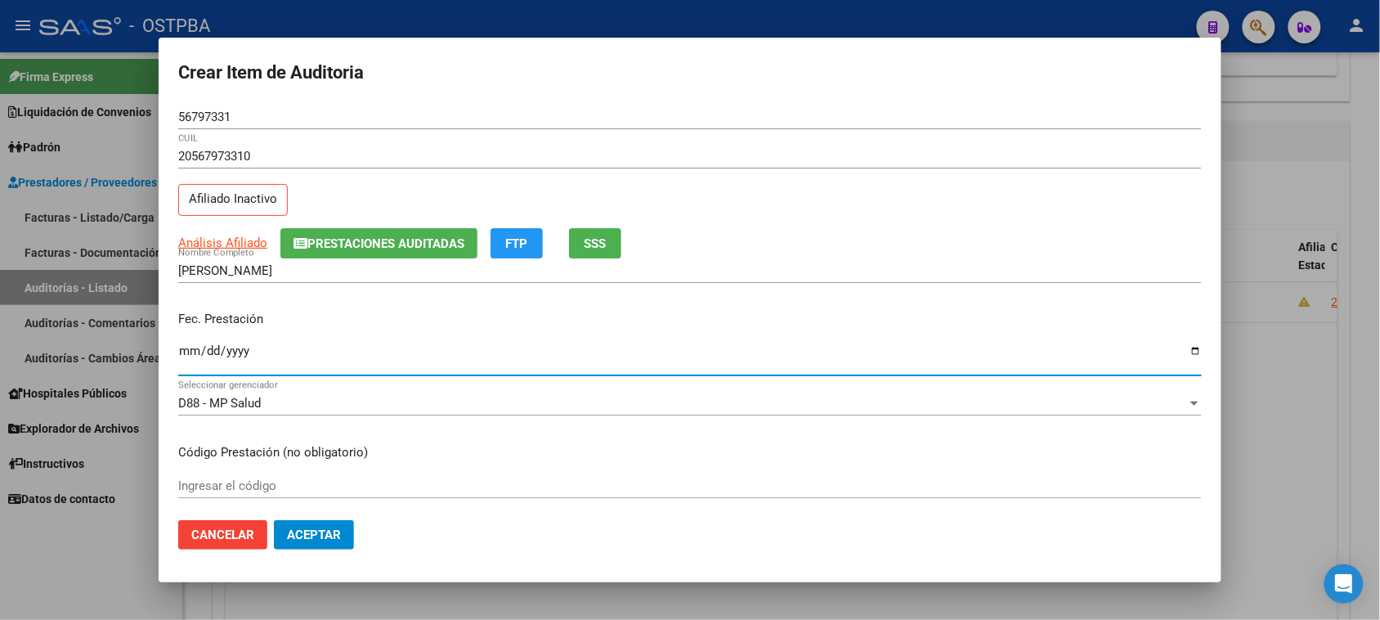
click at [189, 356] on input "Ingresar la fecha" at bounding box center [690, 357] width 1024 height 26
type input "2025-05-05"
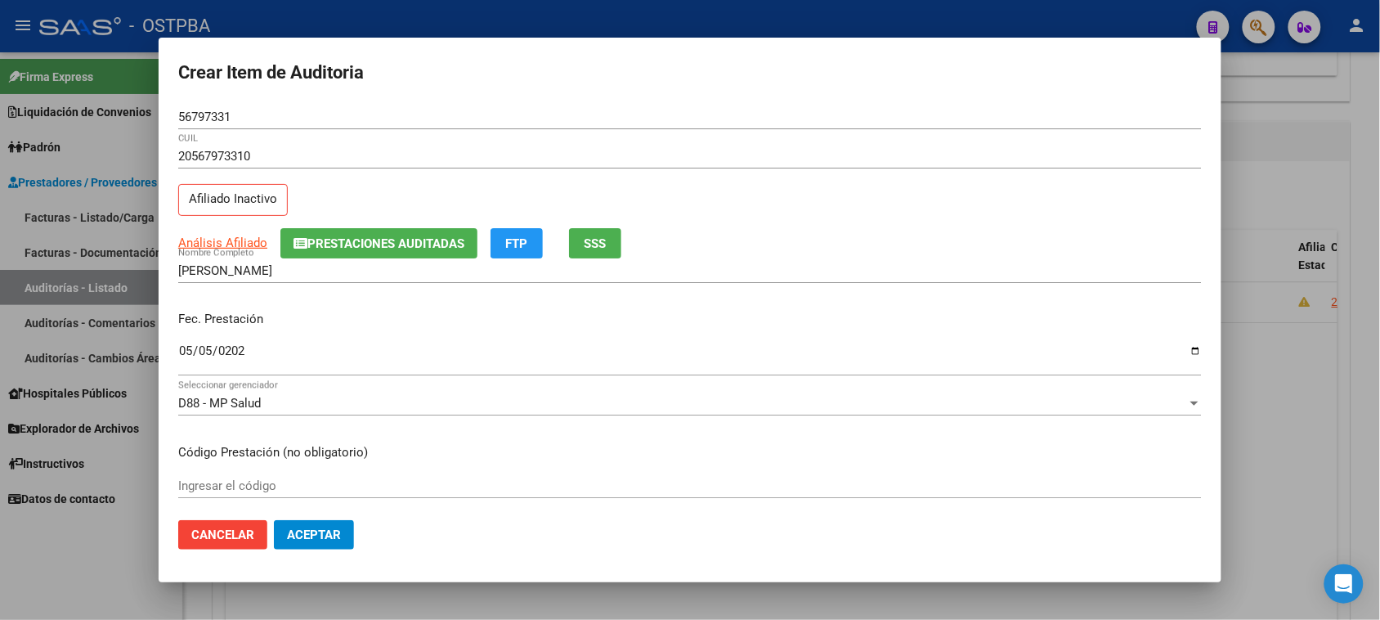
scroll to position [262, 0]
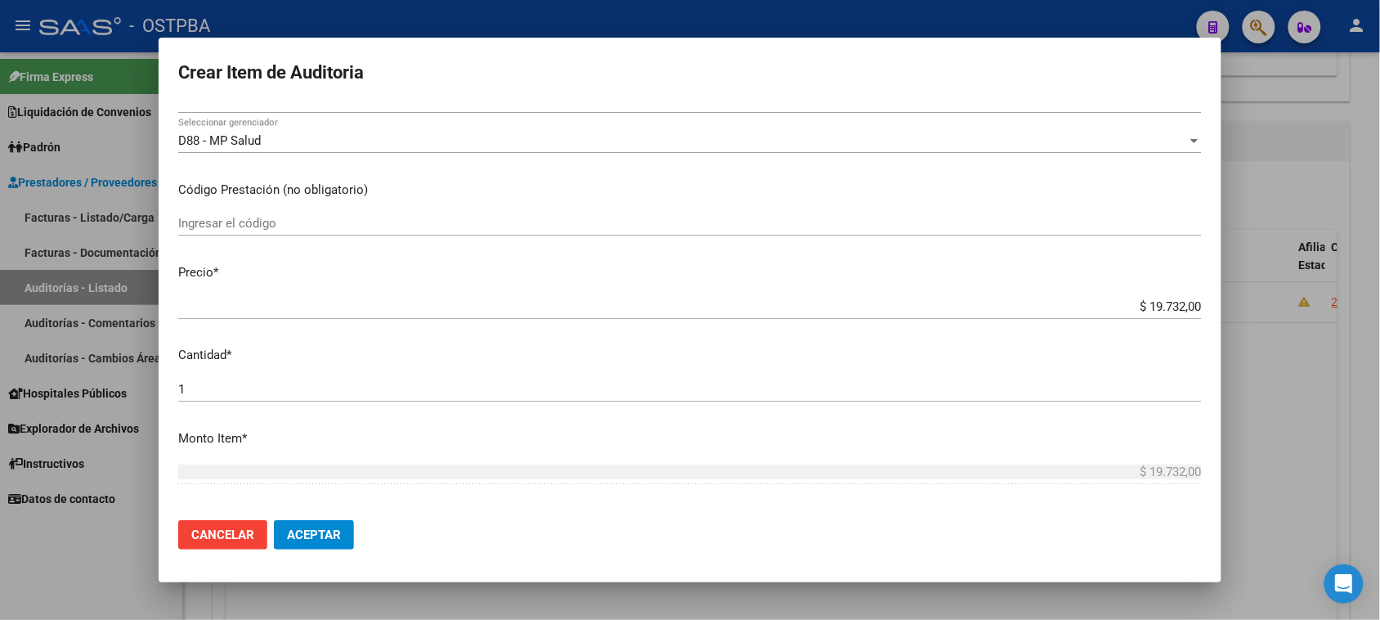
click at [721, 342] on mat-dialog-content "56797331 Nro Documento 20567973310 CUIL Afiliado Inactivo Análisis Afiliado Pre…" at bounding box center [690, 306] width 1063 height 403
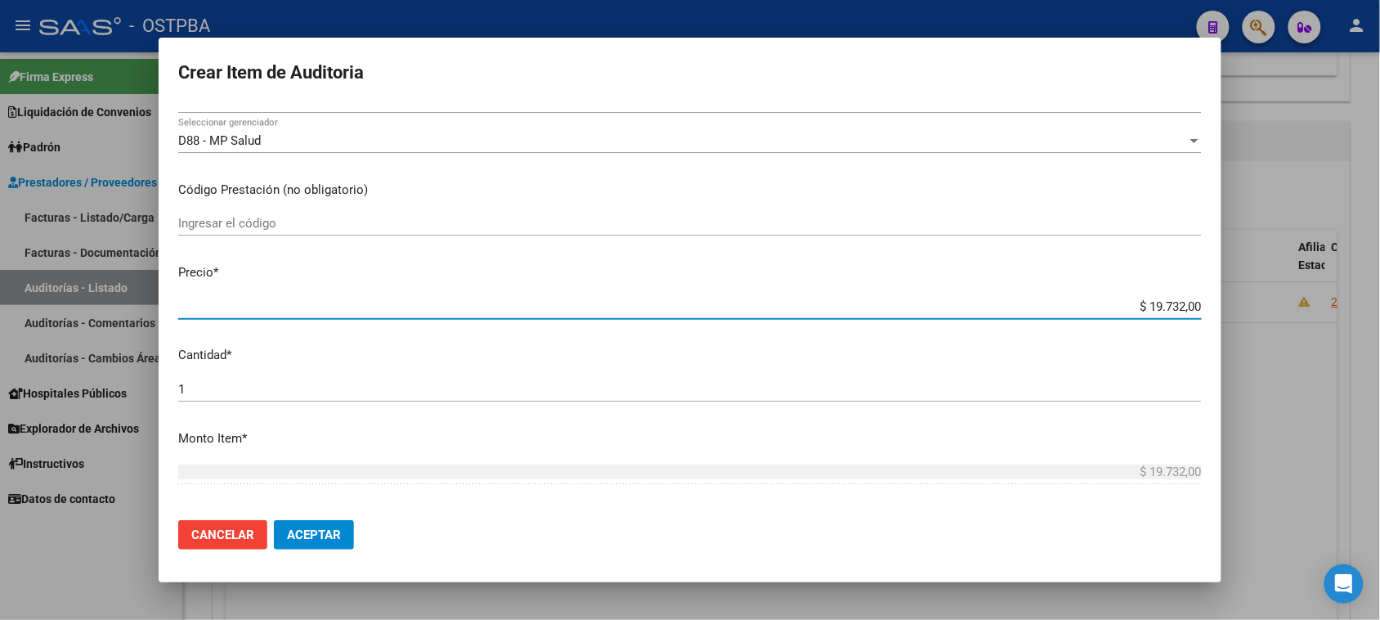
drag, startPoint x: 1132, startPoint y: 303, endPoint x: 1395, endPoint y: 334, distance: 264.3
click at [1379, 334] on html "menu - OSTPBA person Firma Express Liquidación de Convenios Gastos - Items Gast…" at bounding box center [690, 310] width 1380 height 620
type input "$ 0,01"
type input "$ 0,17"
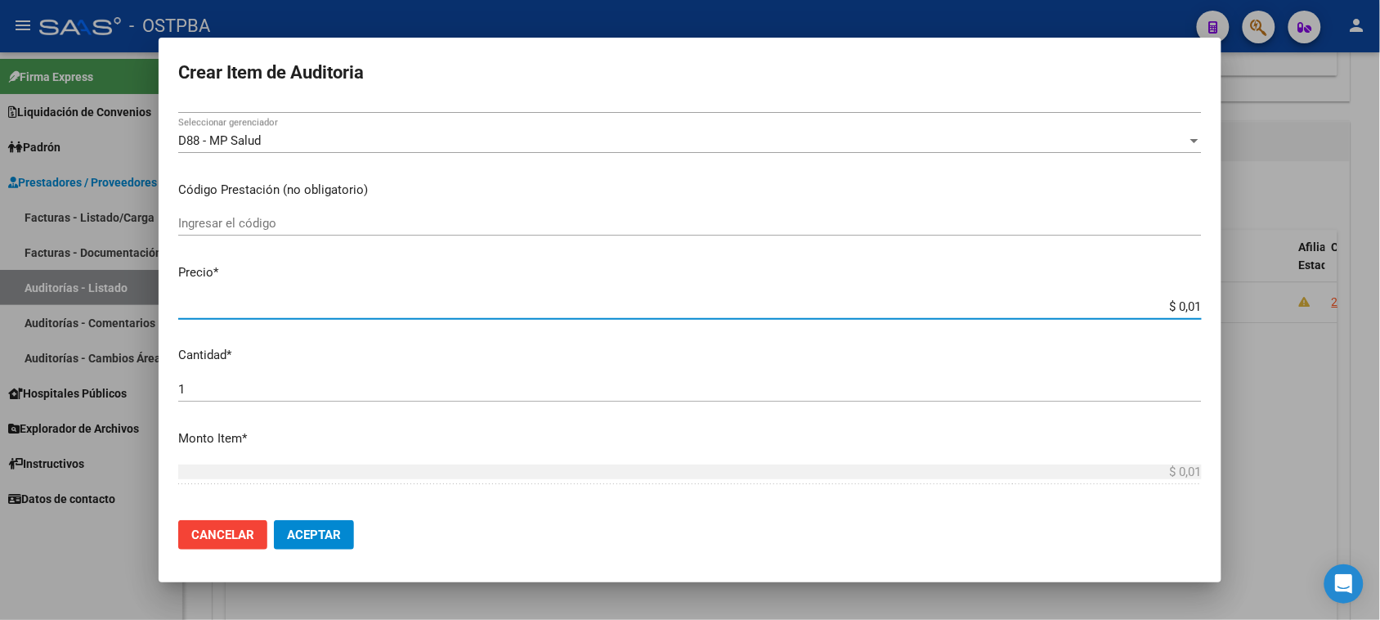
type input "$ 0,17"
type input "$ 1,77"
type input "$ 17,77"
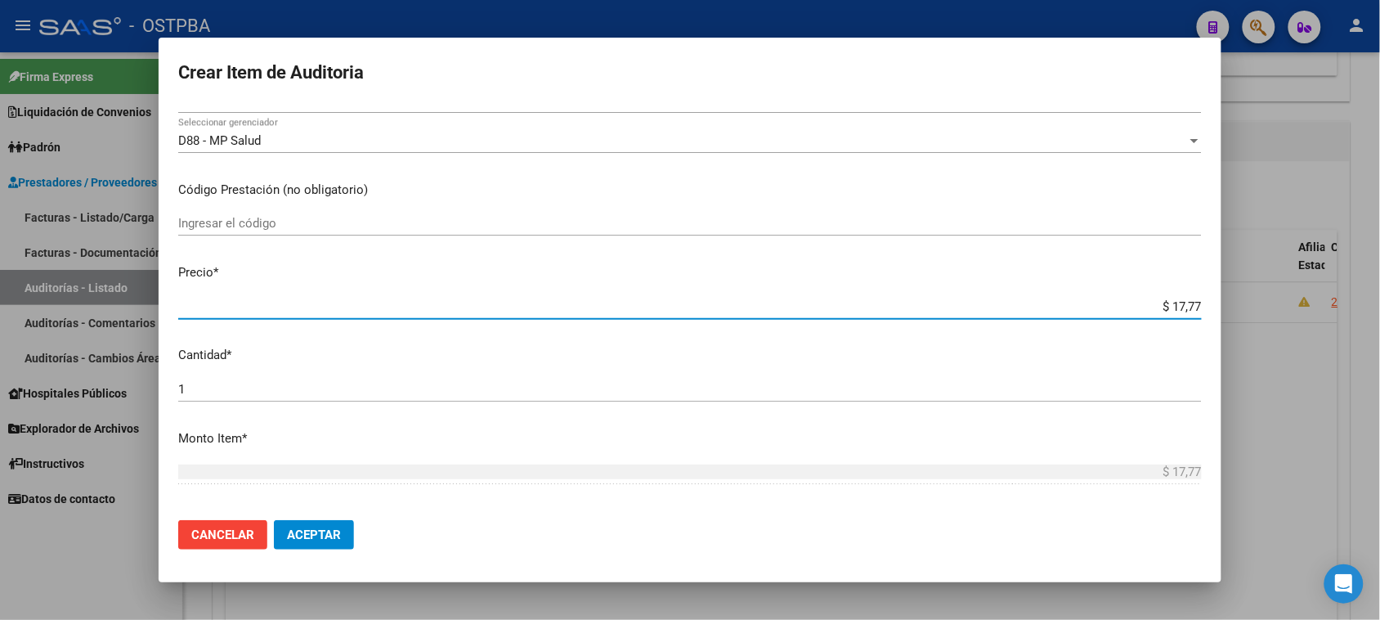
type input "$ 177,75"
type input "$ 1.777,50"
type input "$ 17.775,00"
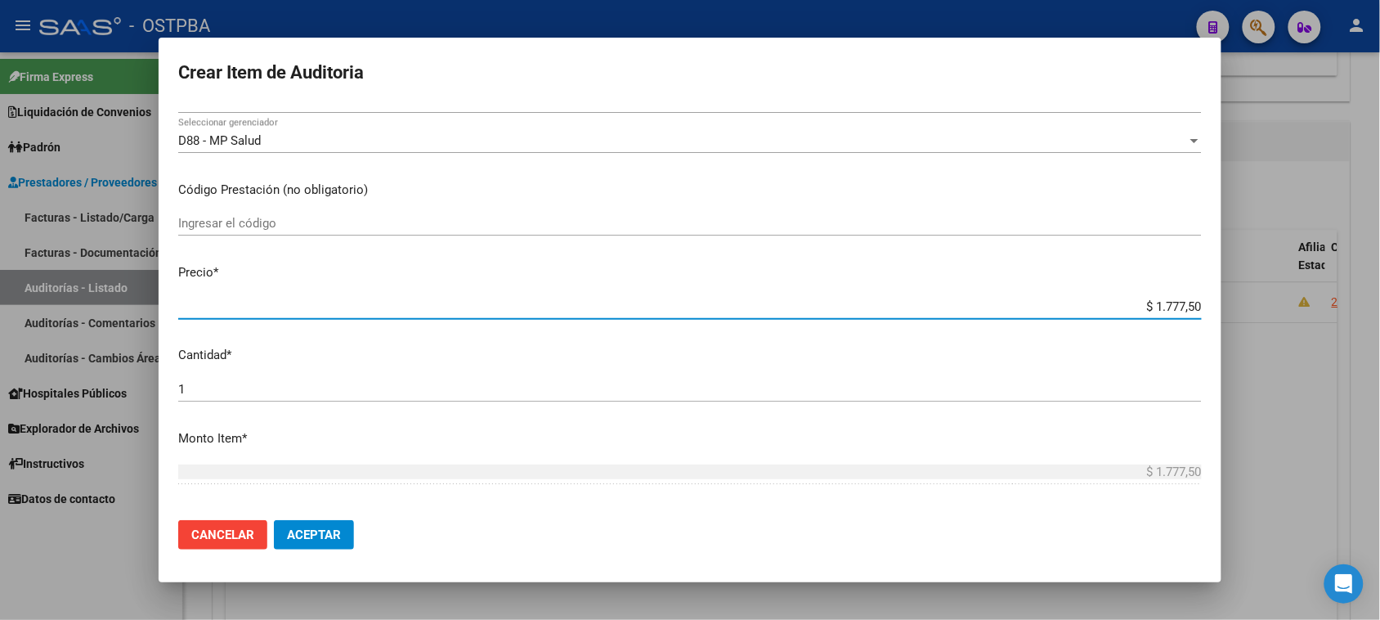
type input "$ 17.775,00"
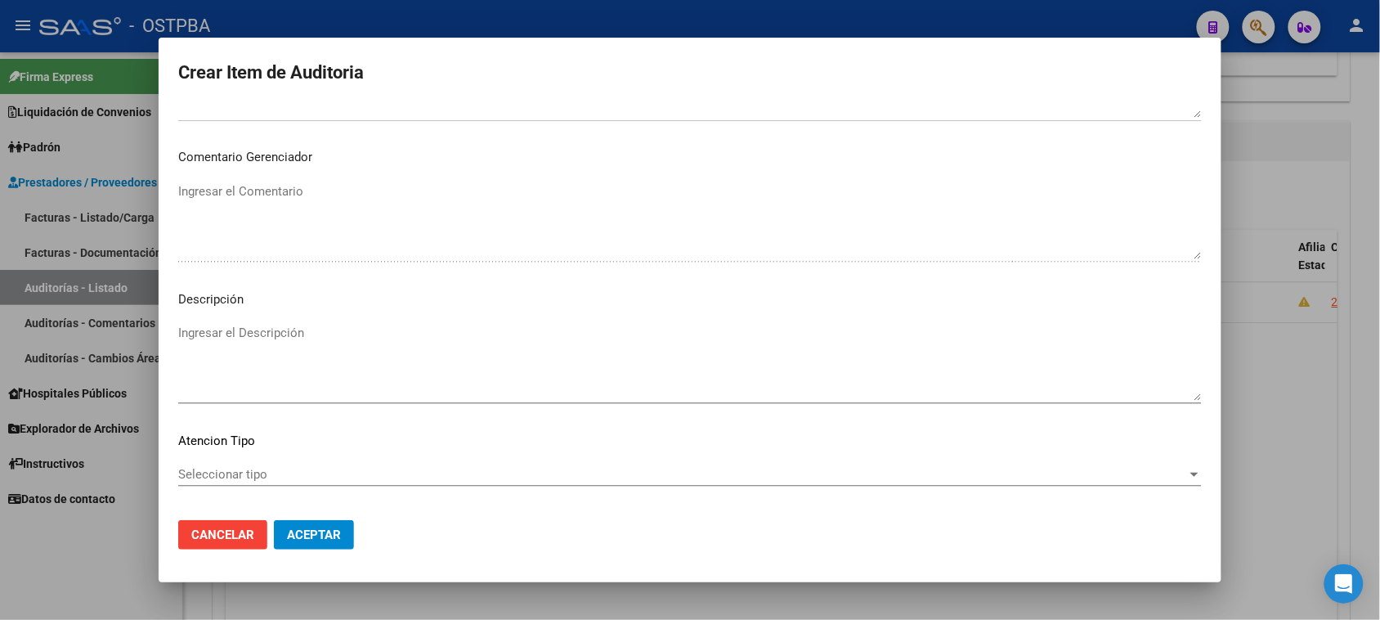
scroll to position [926, 0]
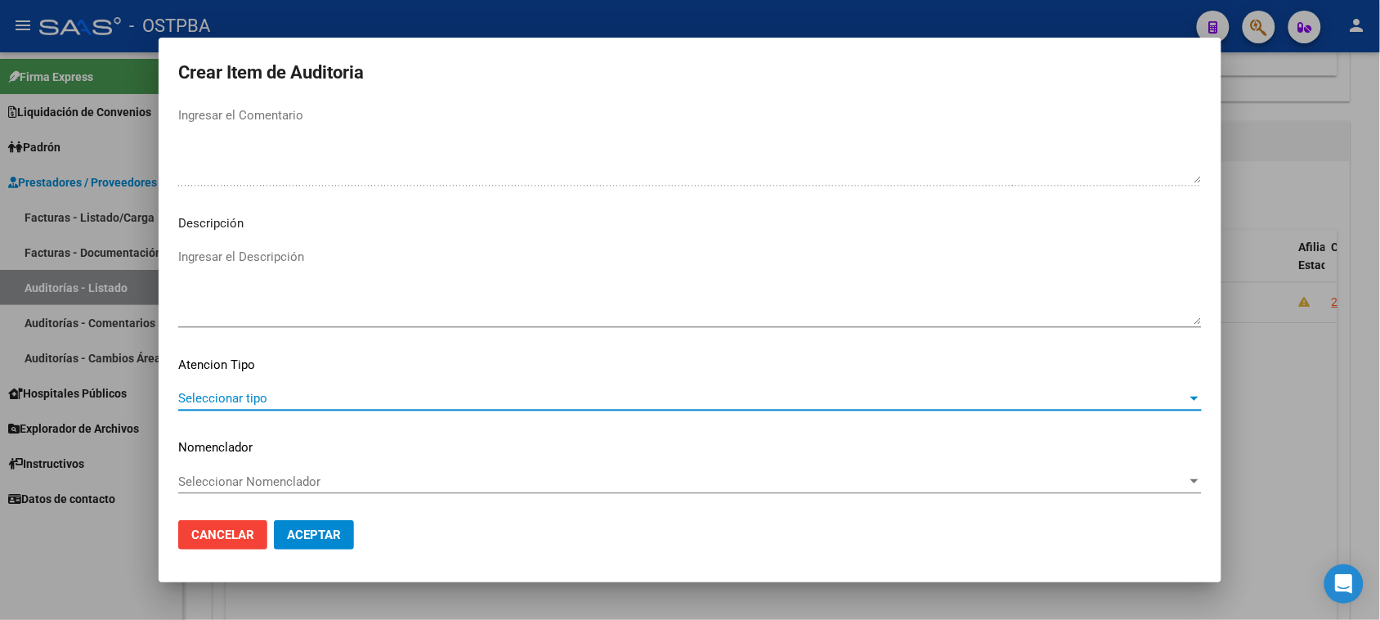
click at [258, 391] on span "Seleccionar tipo" at bounding box center [682, 398] width 1009 height 15
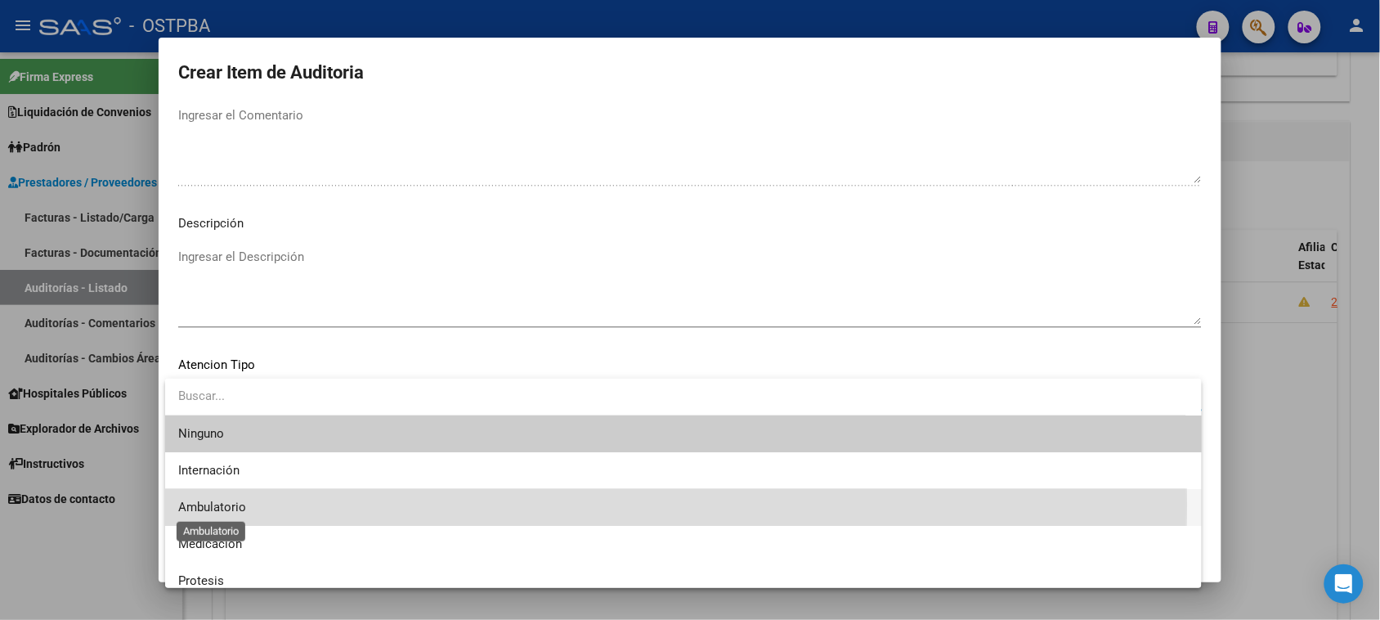
drag, startPoint x: 213, startPoint y: 504, endPoint x: 276, endPoint y: 513, distance: 63.6
click at [214, 504] on span "Ambulatorio" at bounding box center [212, 507] width 68 height 15
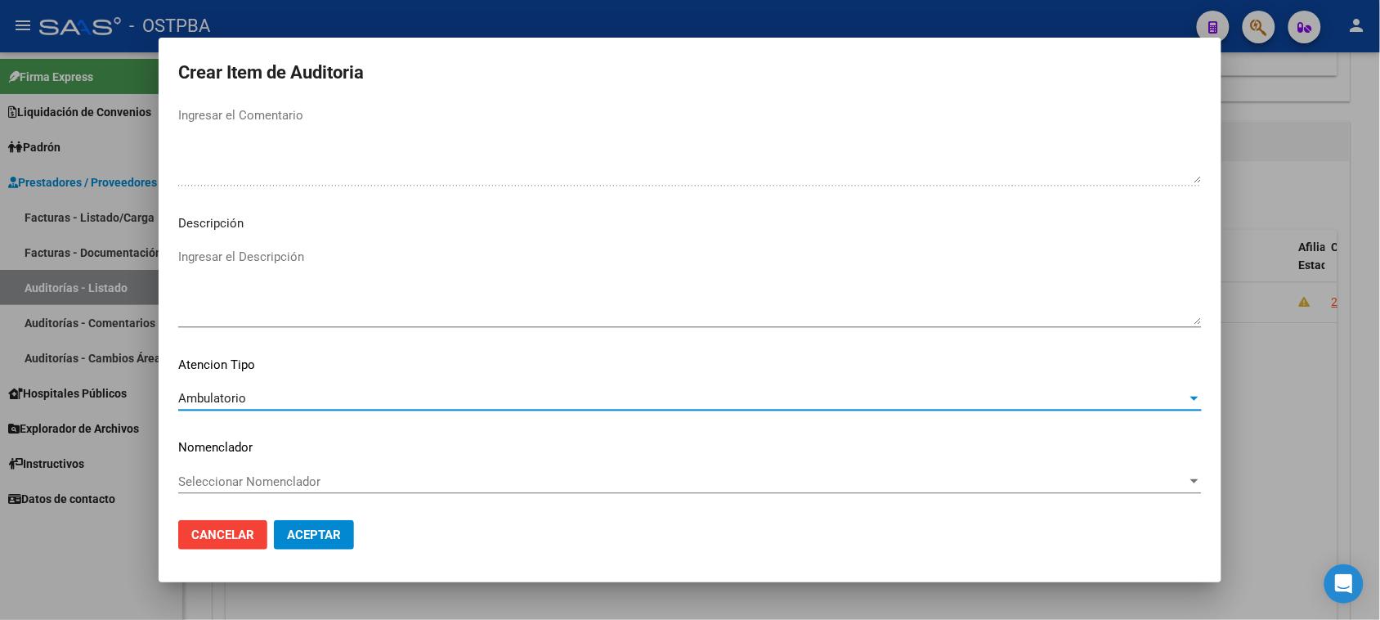
click at [297, 532] on span "Aceptar" at bounding box center [314, 534] width 54 height 15
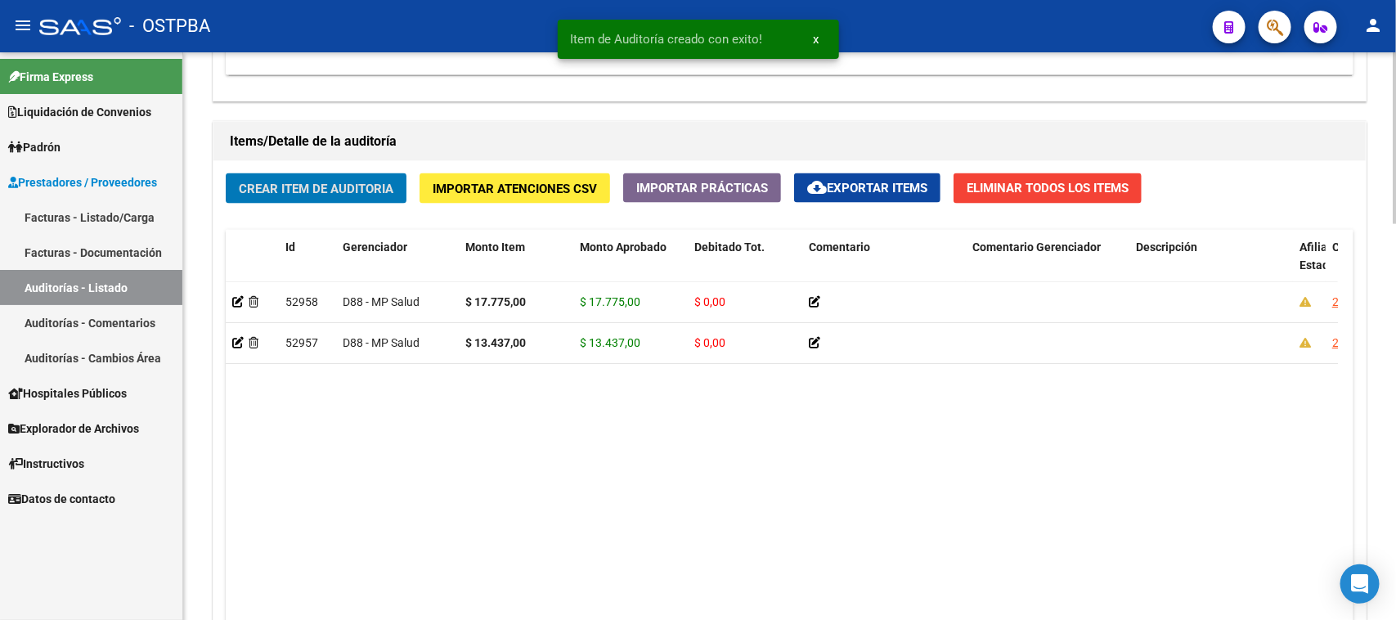
click at [365, 186] on span "Crear Item de Auditoria" at bounding box center [316, 189] width 155 height 15
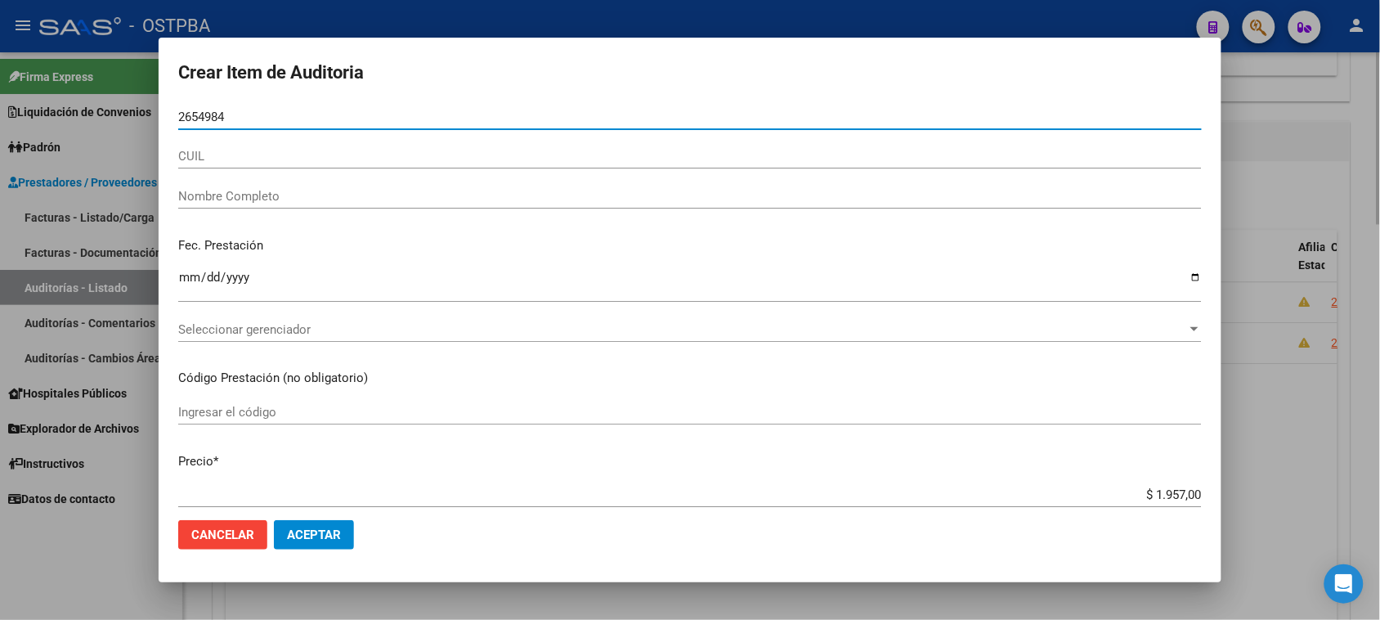
type input "26549844"
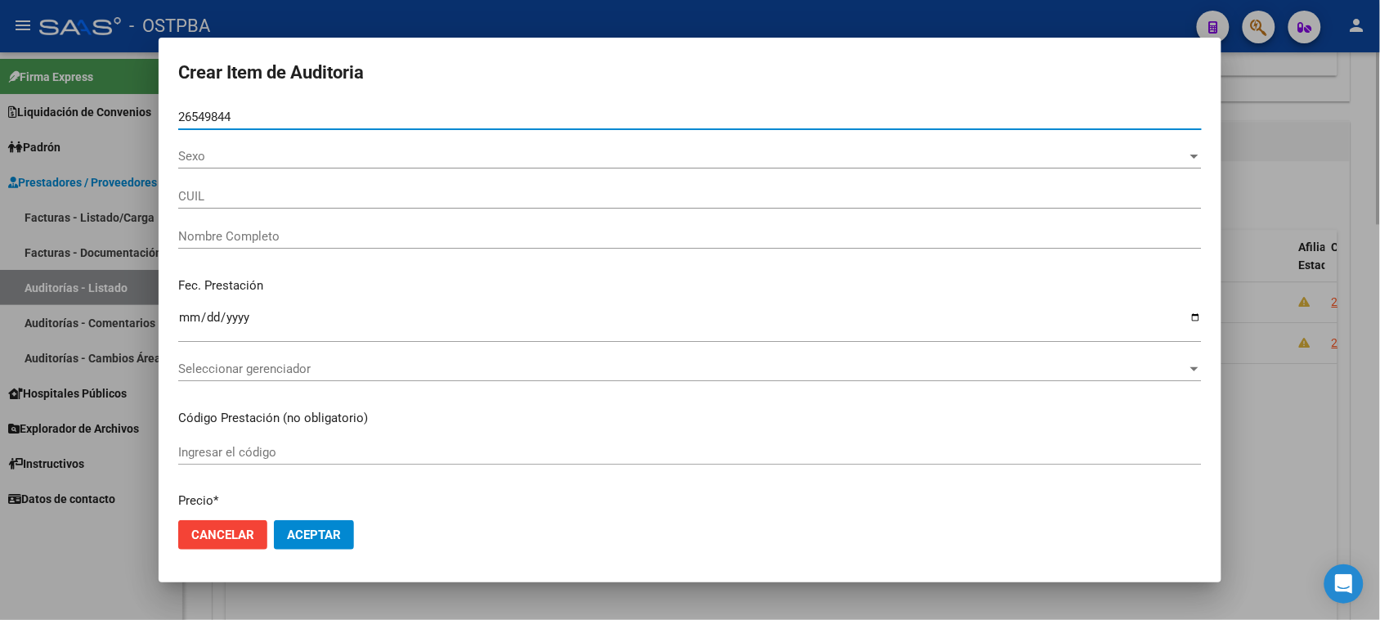
type input "27265498448"
type input "LAVALLE NATALIA ARGENTINA"
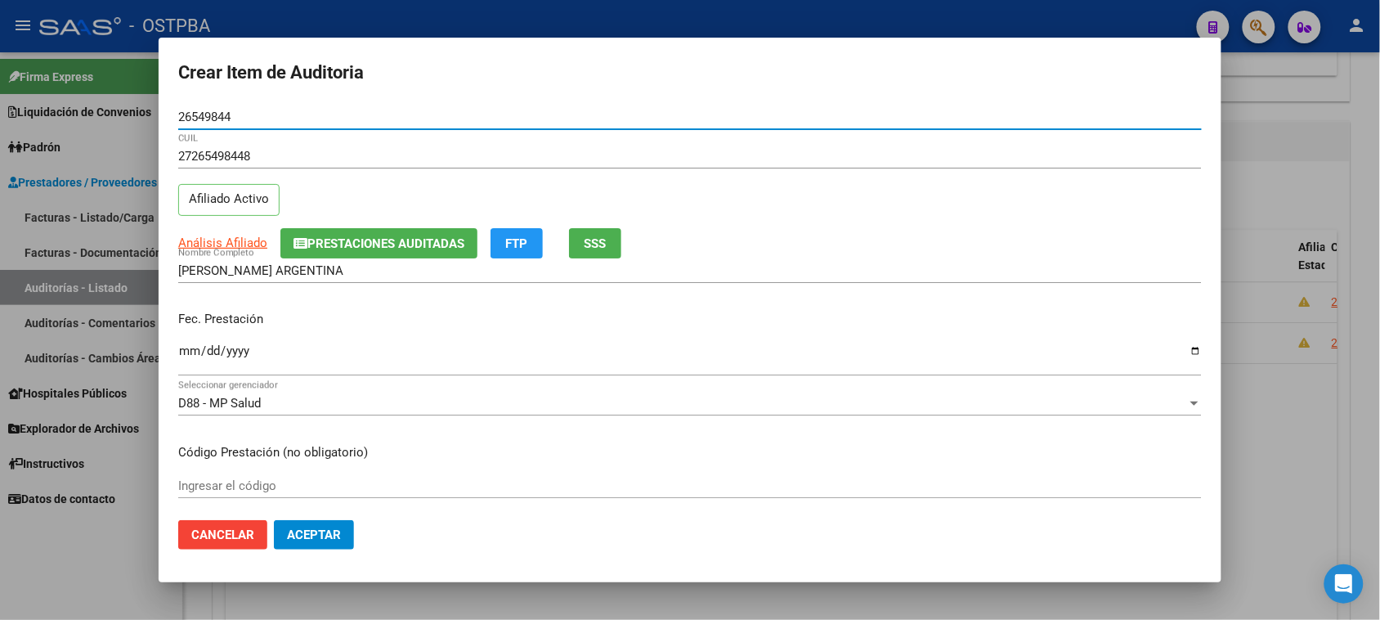
type input "26549844"
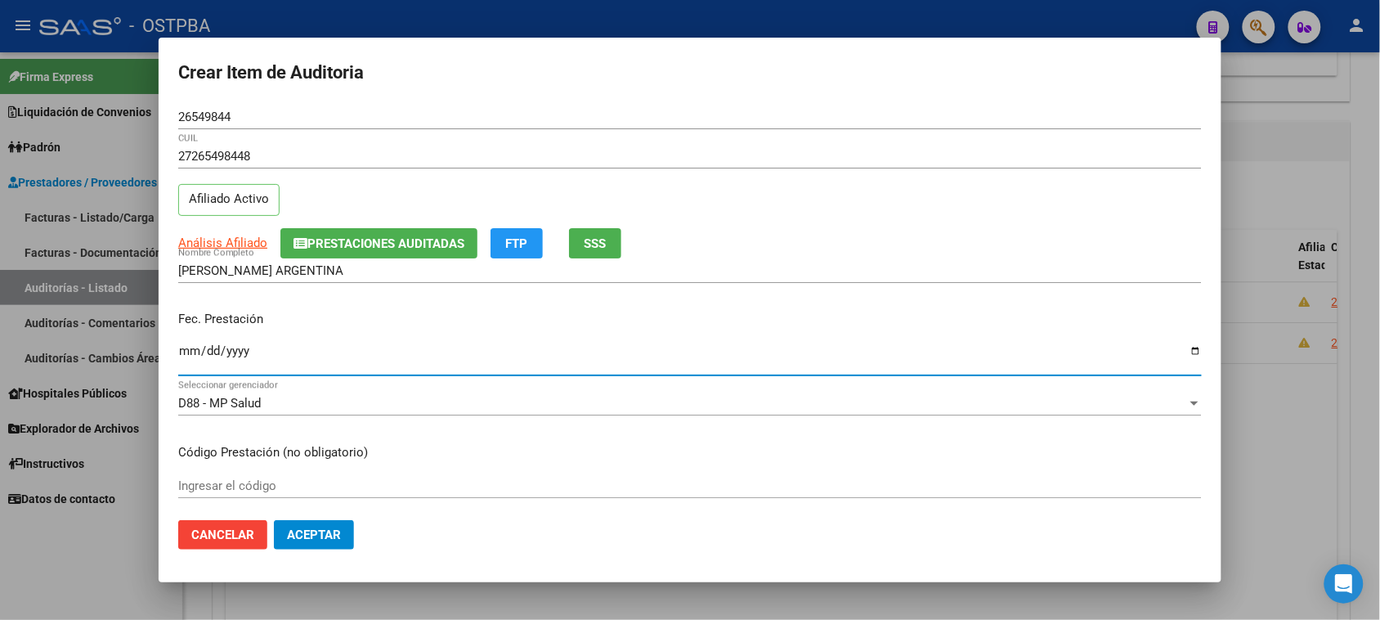
drag, startPoint x: 188, startPoint y: 352, endPoint x: 713, endPoint y: 374, distance: 525.4
click at [189, 352] on input "Ingresar la fecha" at bounding box center [690, 357] width 1024 height 26
type input "2025-05-07"
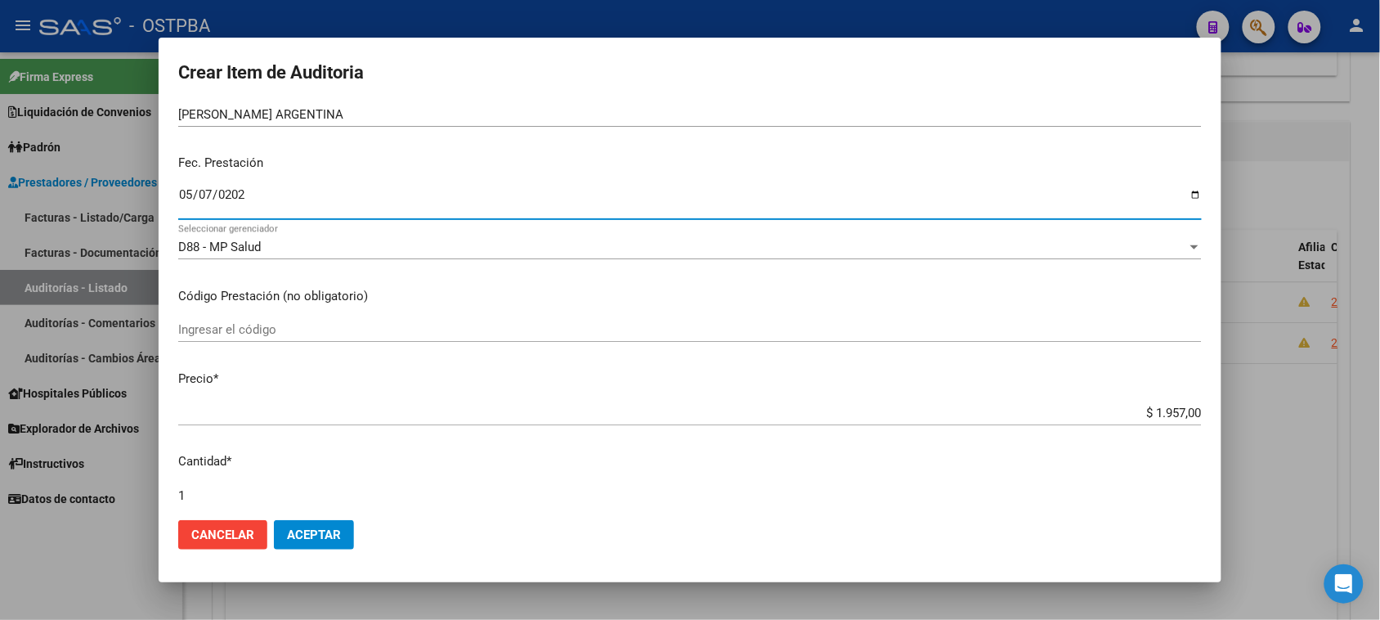
scroll to position [204, 0]
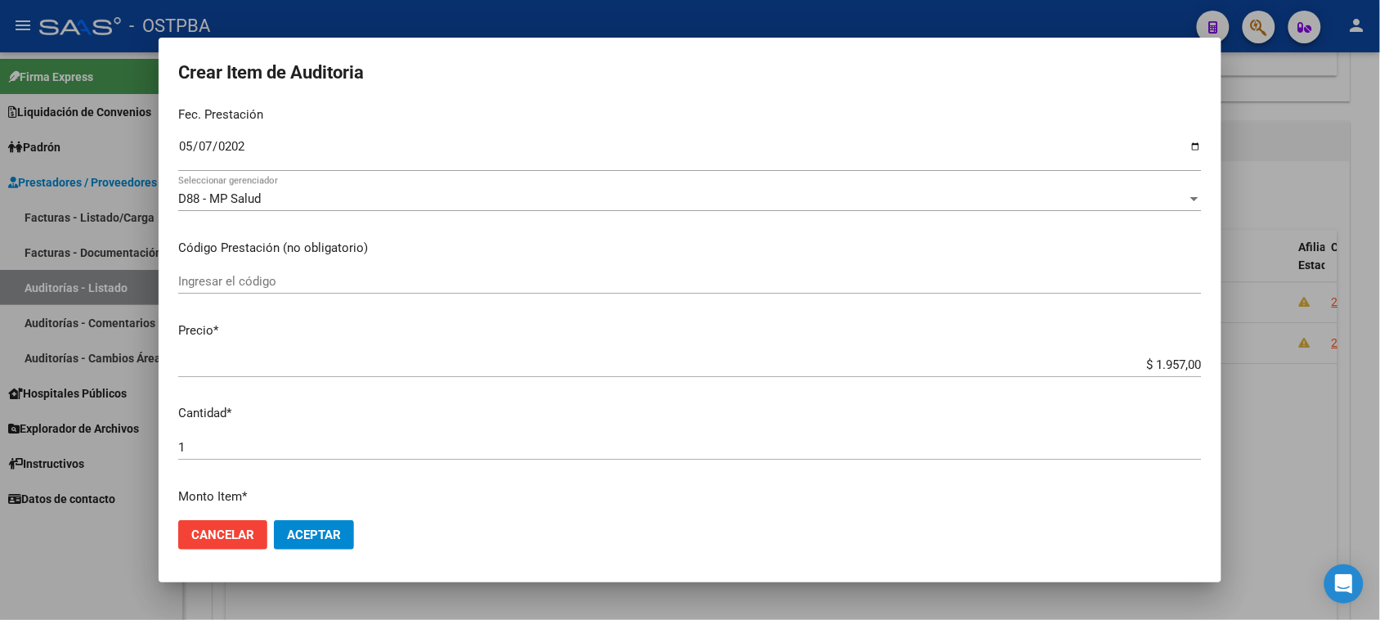
drag, startPoint x: 621, startPoint y: 331, endPoint x: 647, endPoint y: 328, distance: 25.6
click at [621, 331] on p "Precio *" at bounding box center [690, 330] width 1024 height 19
click at [1130, 361] on input "$ 1.957,00" at bounding box center [690, 364] width 1024 height 15
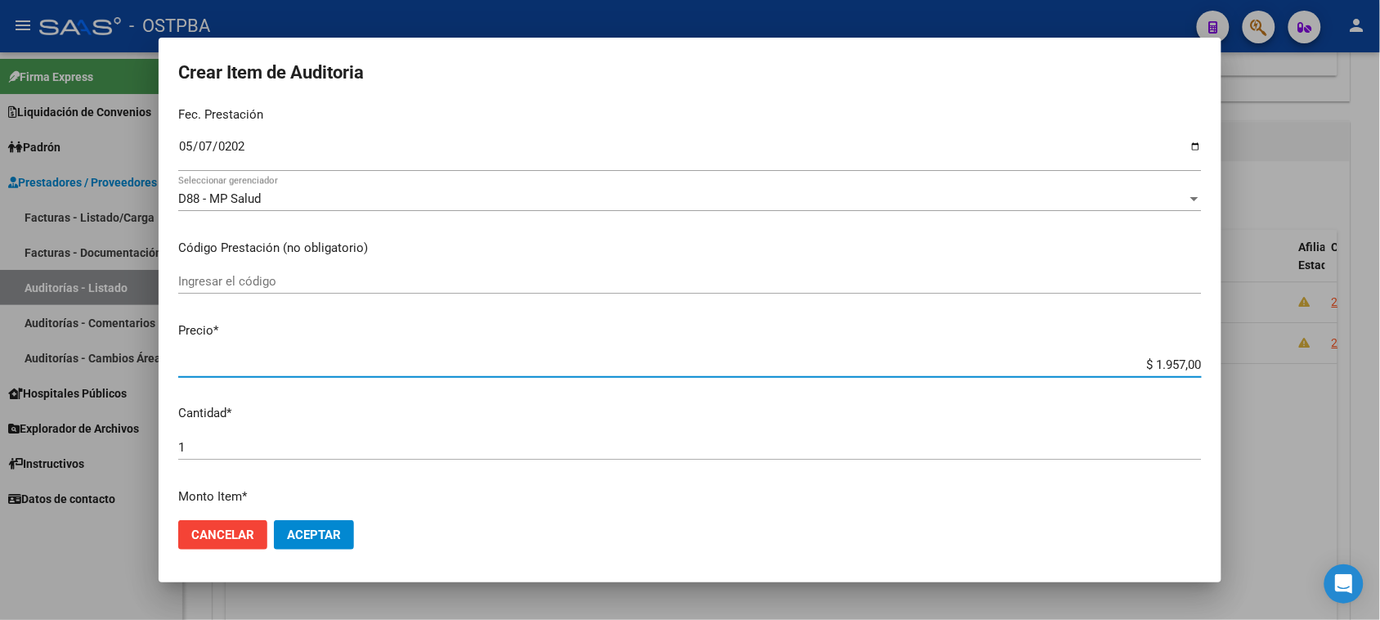
click at [1133, 362] on input "$ 1.957,00" at bounding box center [690, 364] width 1024 height 15
drag, startPoint x: 1137, startPoint y: 362, endPoint x: 1395, endPoint y: 334, distance: 259.1
click at [1379, 336] on html "menu - OSTPBA person Firma Express Liquidación de Convenios Gastos - Items Gast…" at bounding box center [690, 310] width 1380 height 620
type input "$ 0,02"
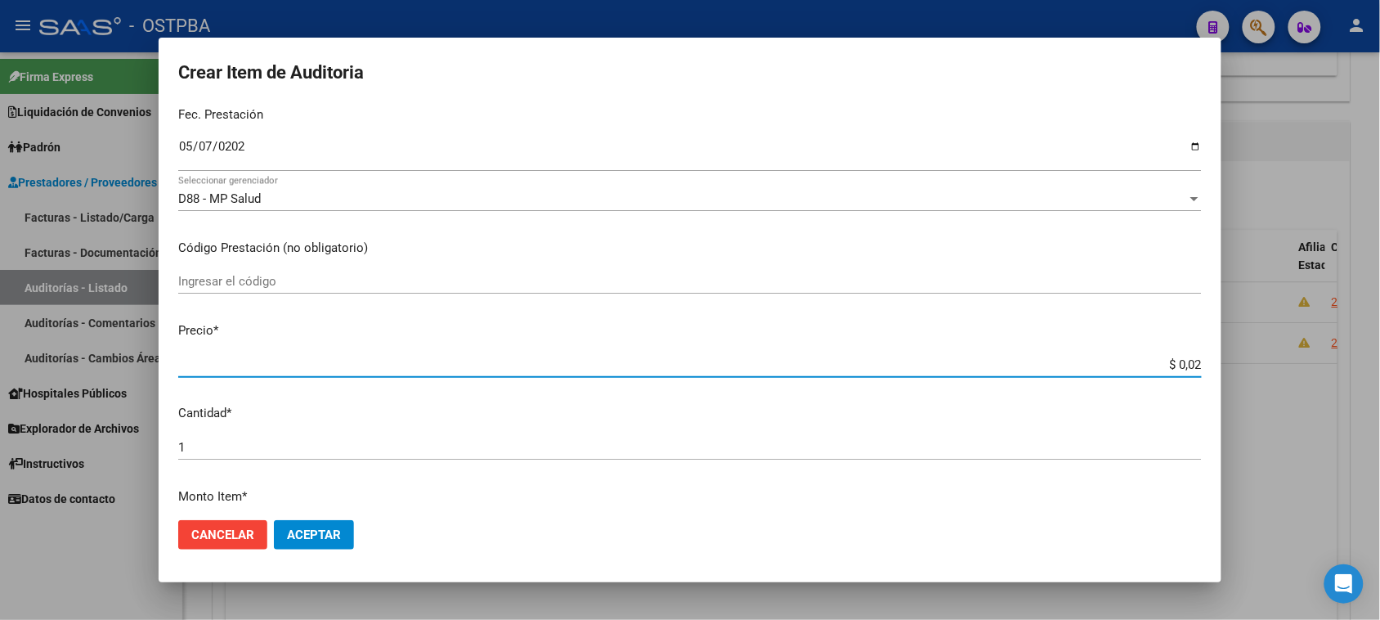
type input "$ 0,29"
type input "$ 2,95"
type input "$ 29,57"
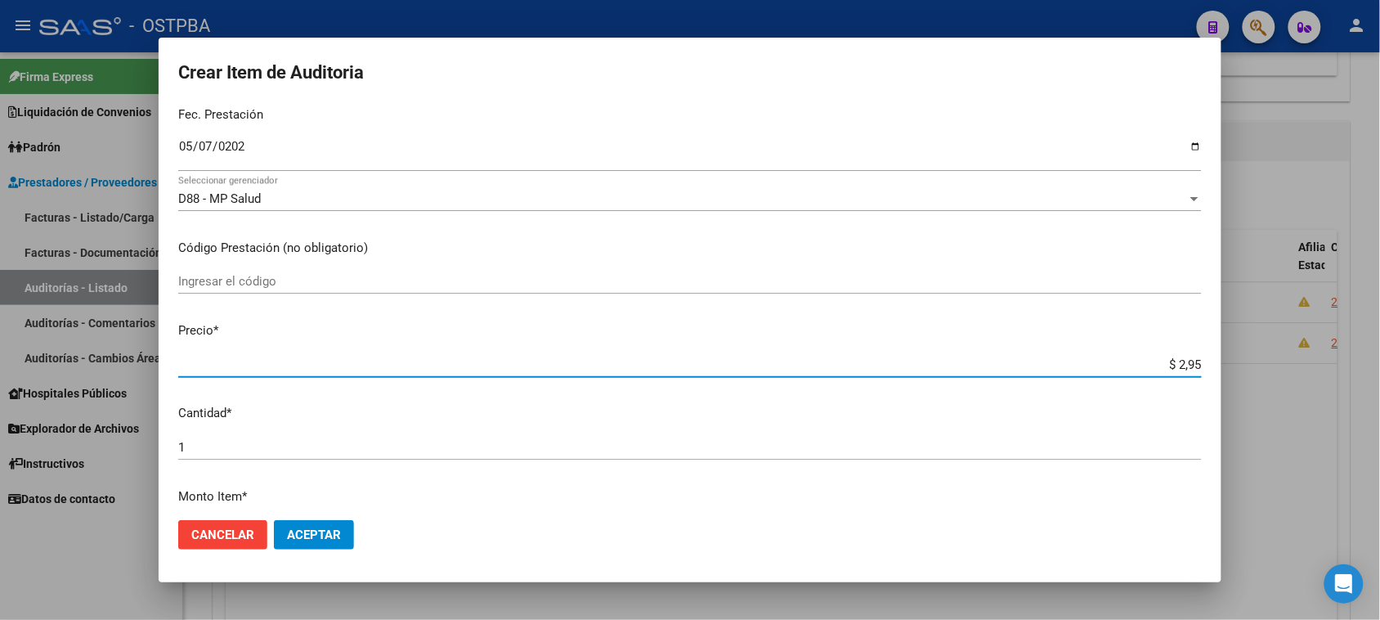
type input "$ 29,57"
type input "$ 295,70"
type input "$ 29.570,20"
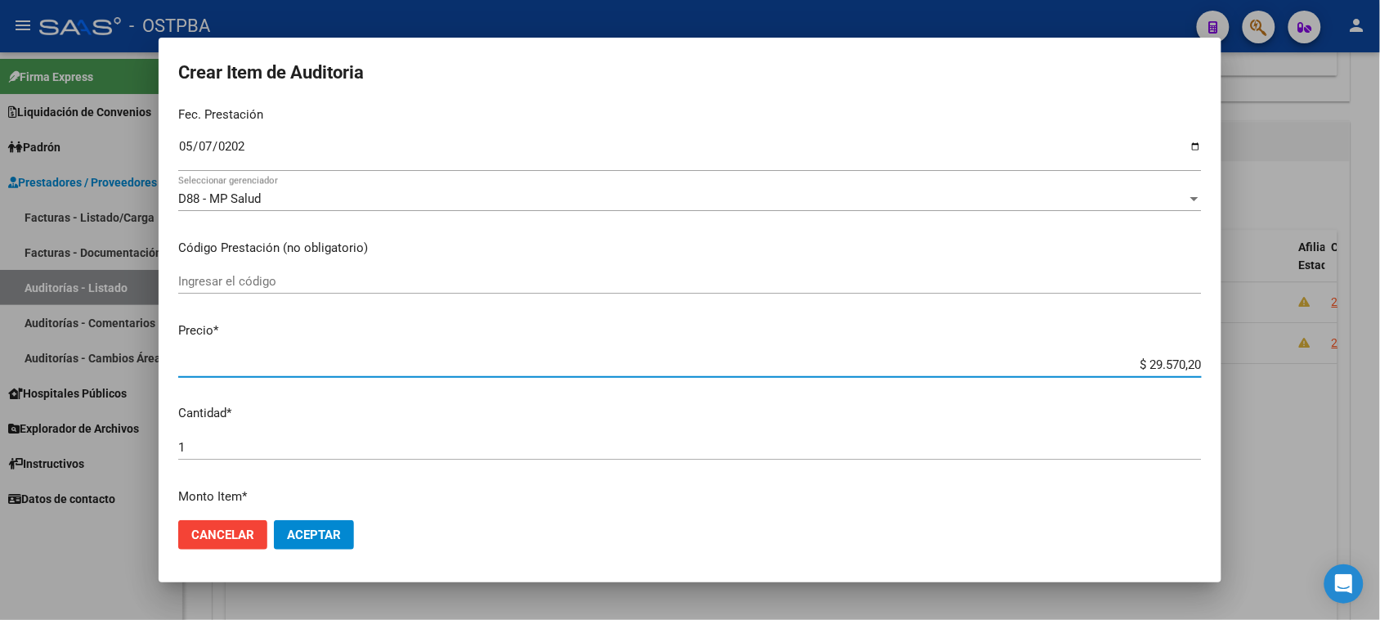
drag, startPoint x: 1134, startPoint y: 362, endPoint x: 1380, endPoint y: 362, distance: 246.1
click at [1379, 362] on div "Crear Item de Auditoria 26549844 Nro Documento 27265498448 CUIL Afiliado Activo…" at bounding box center [690, 310] width 1380 height 620
type input "$ 0,02"
type input "$ 0,29"
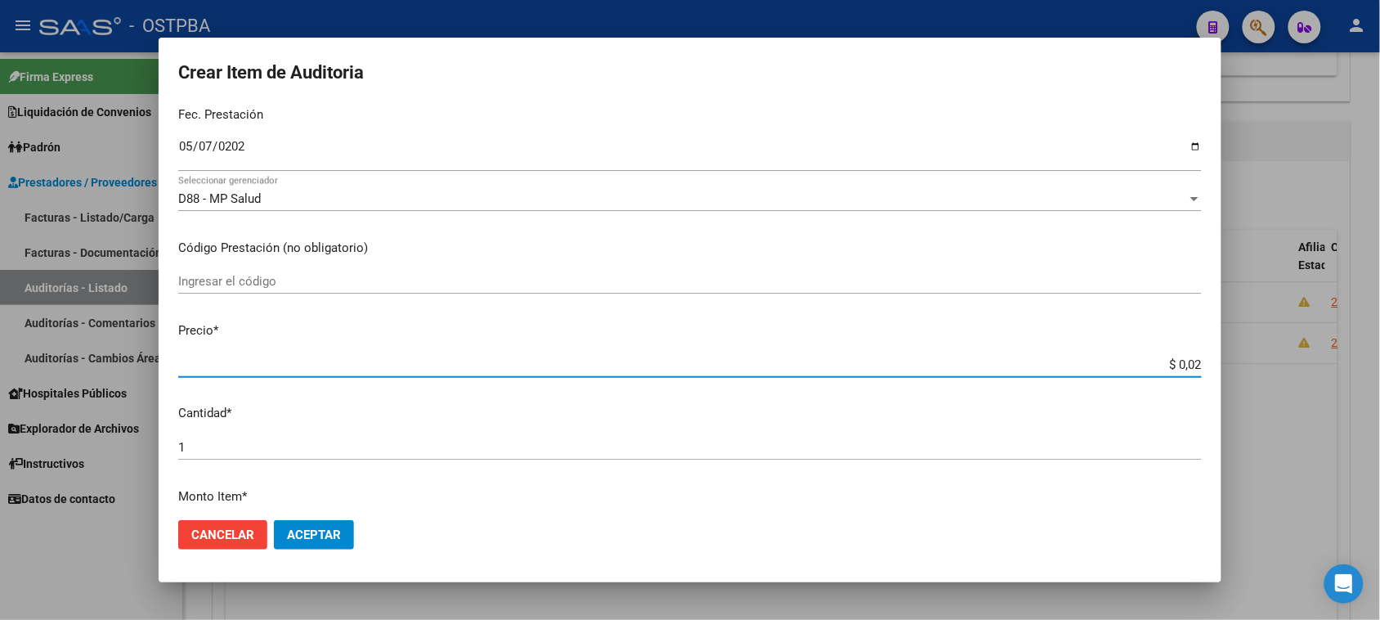
type input "$ 0,29"
type input "$ 2,95"
type input "$ 29,57"
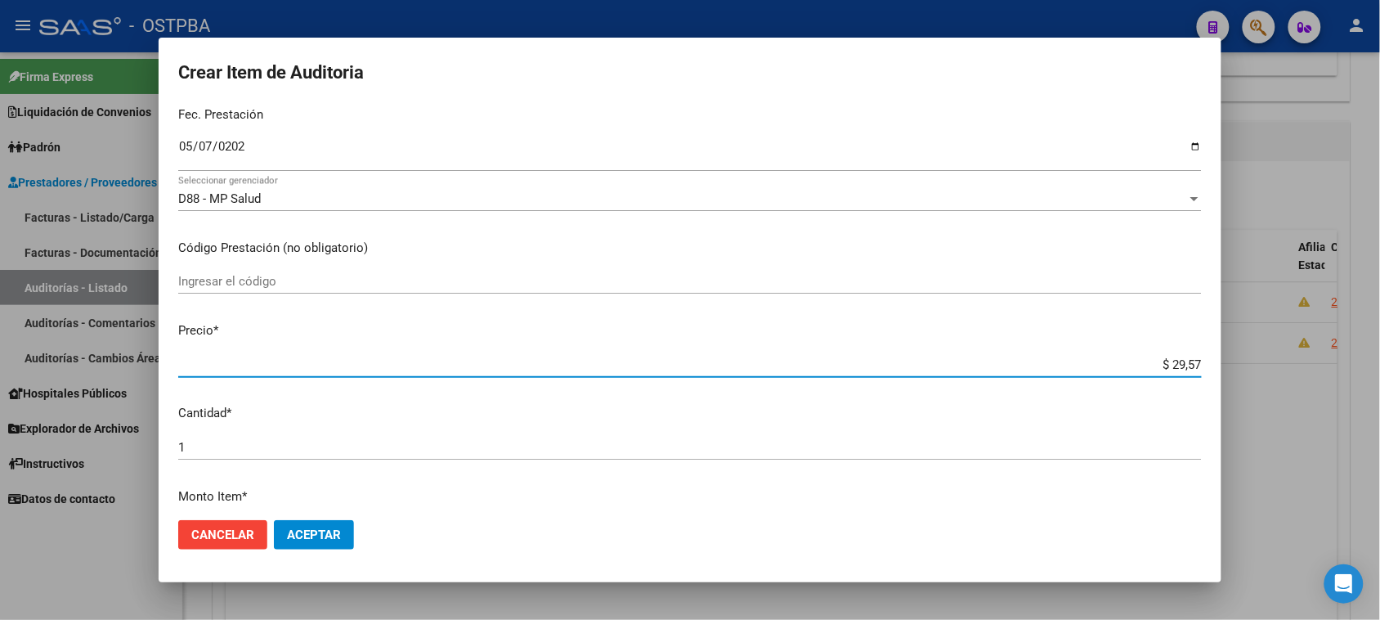
type input "$ 295,70"
type input "$ 2.957,00"
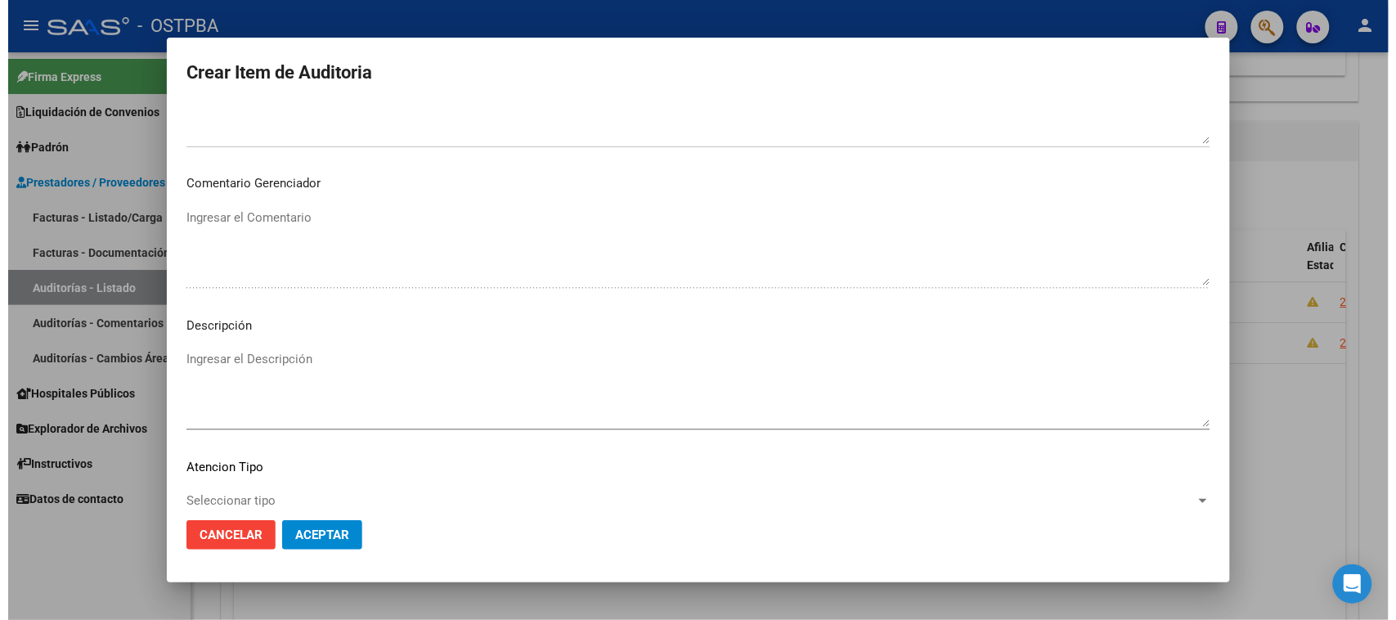
scroll to position [926, 0]
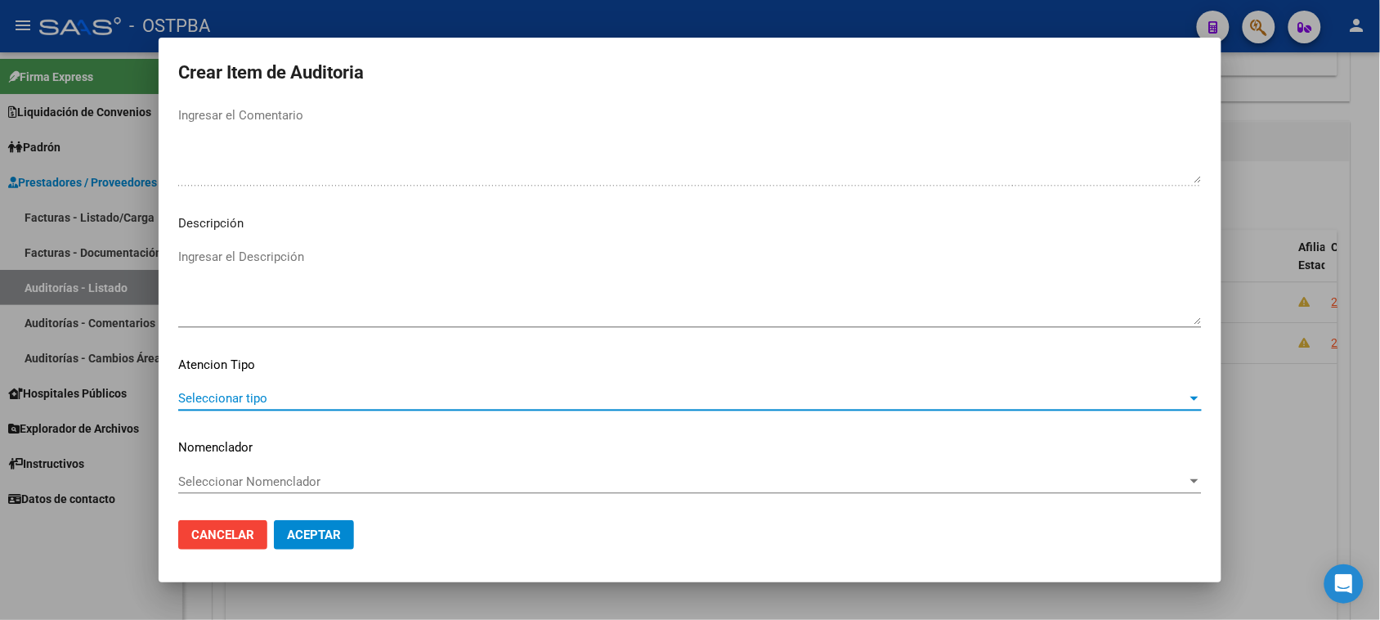
click at [278, 403] on span "Seleccionar tipo" at bounding box center [682, 398] width 1009 height 15
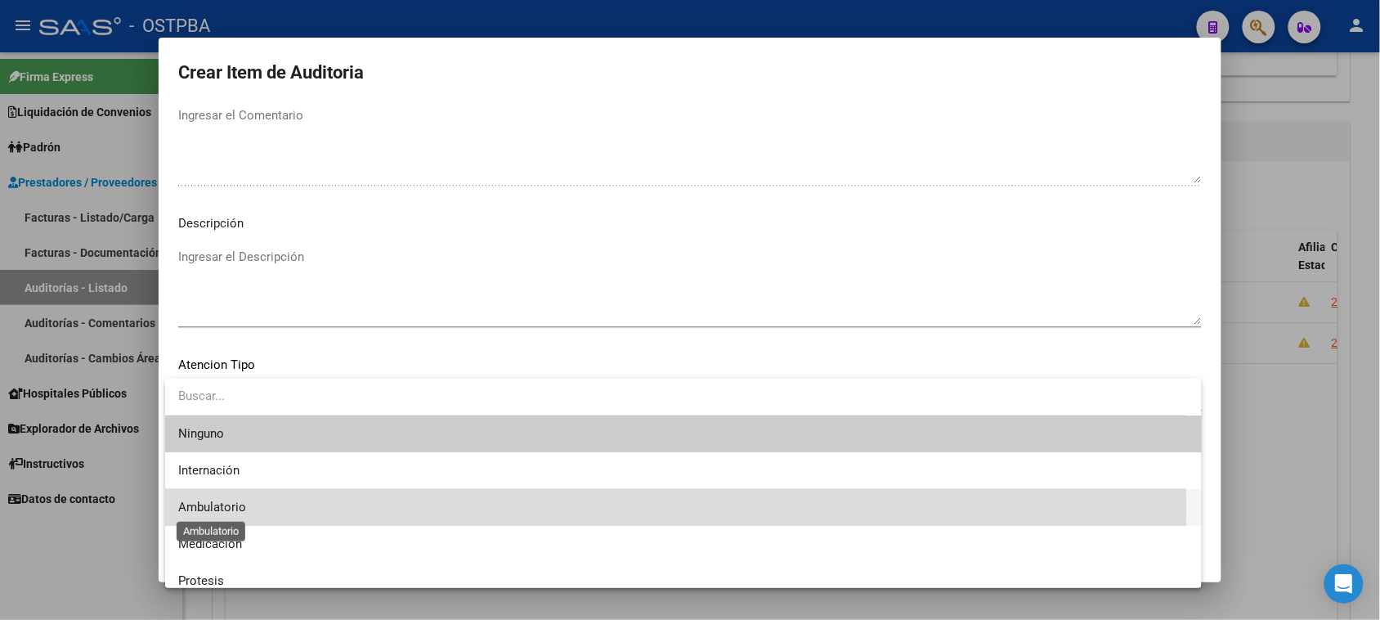
drag, startPoint x: 222, startPoint y: 508, endPoint x: 276, endPoint y: 515, distance: 55.3
click at [222, 508] on span "Ambulatorio" at bounding box center [212, 507] width 68 height 15
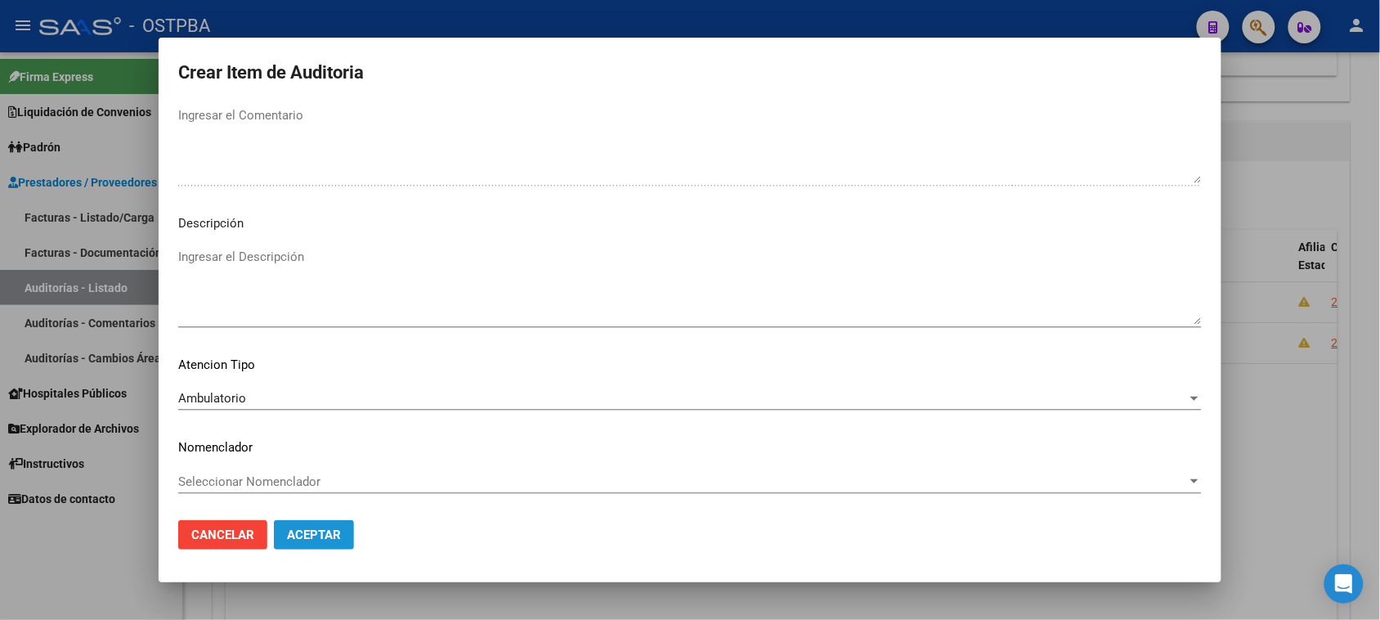
click at [301, 533] on span "Aceptar" at bounding box center [314, 534] width 54 height 15
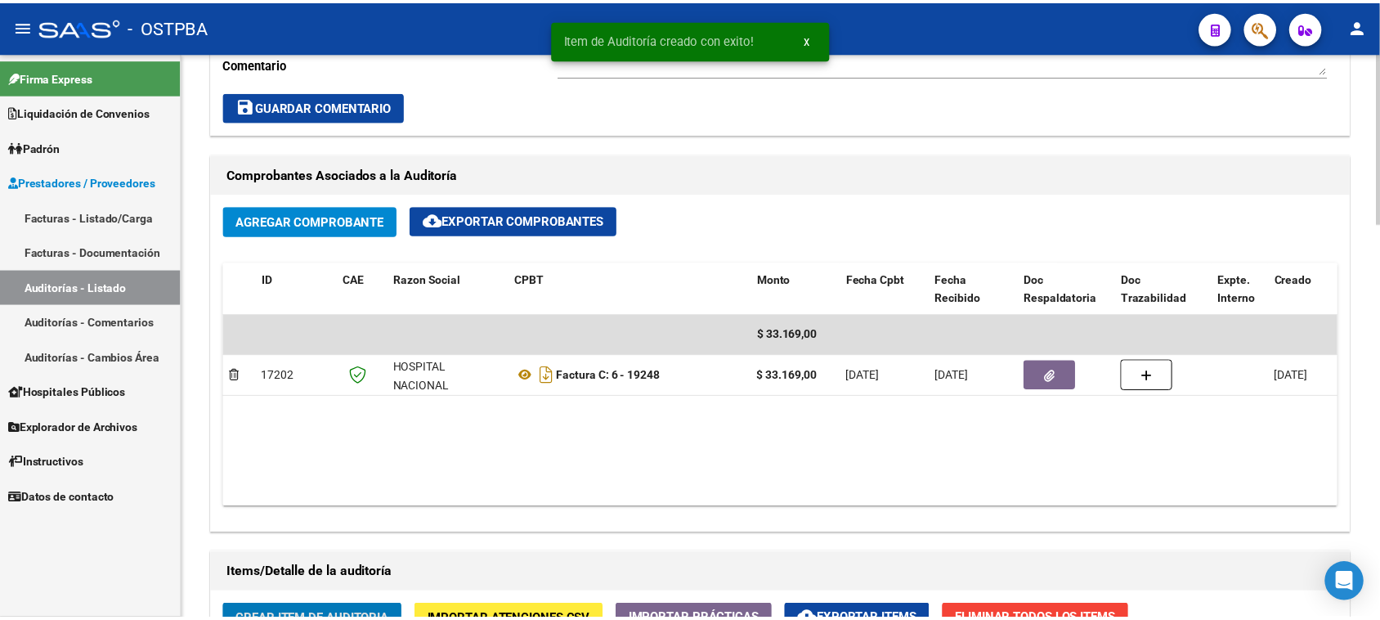
scroll to position [920, 0]
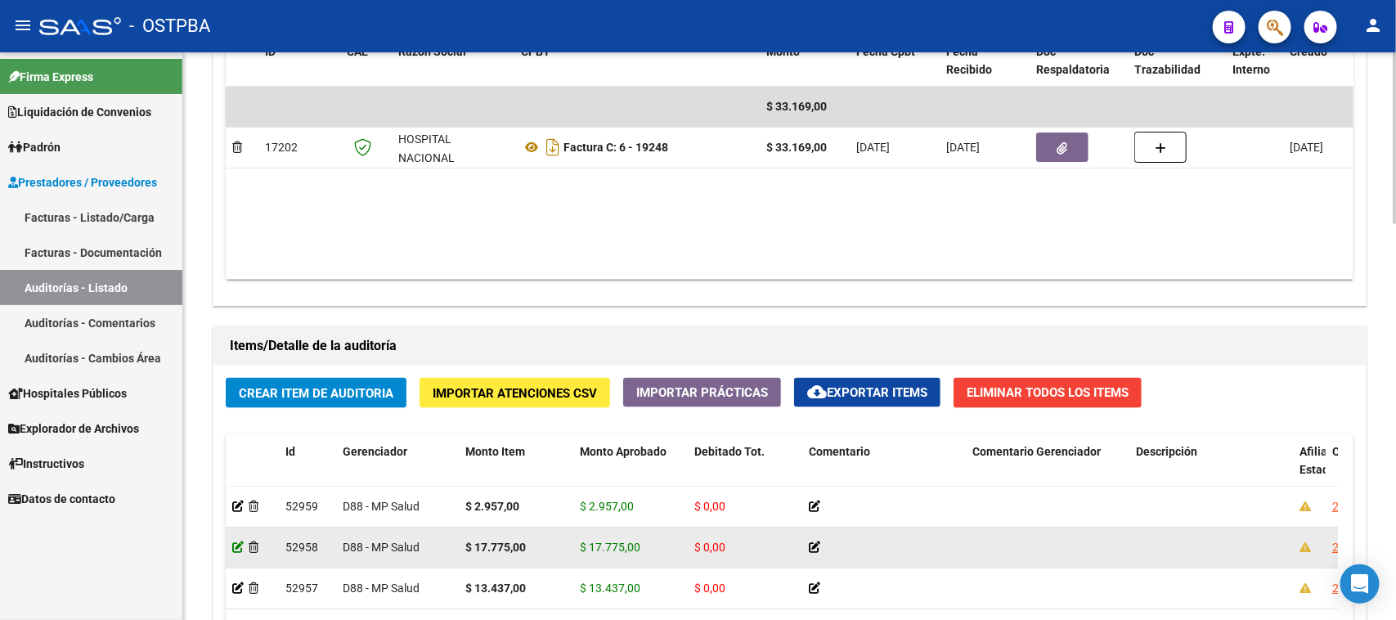
click at [235, 549] on icon at bounding box center [237, 546] width 11 height 11
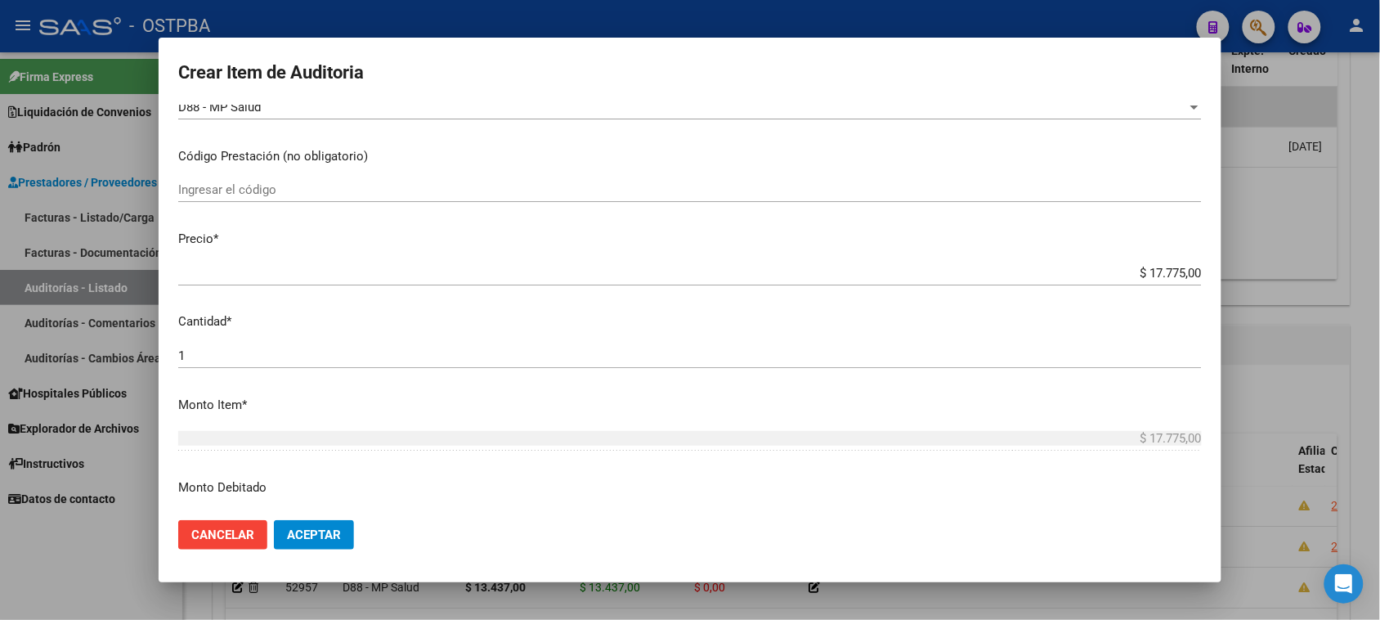
scroll to position [307, 0]
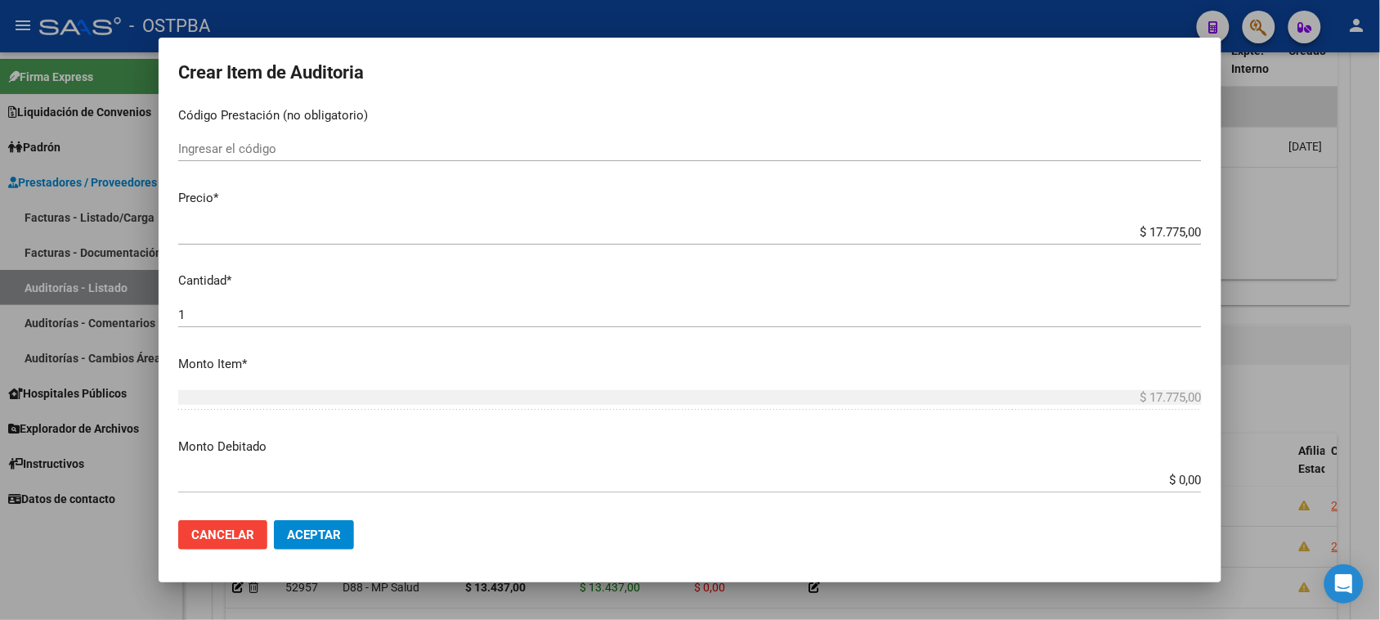
click at [1146, 231] on input "$ 17.775,00" at bounding box center [690, 232] width 1024 height 15
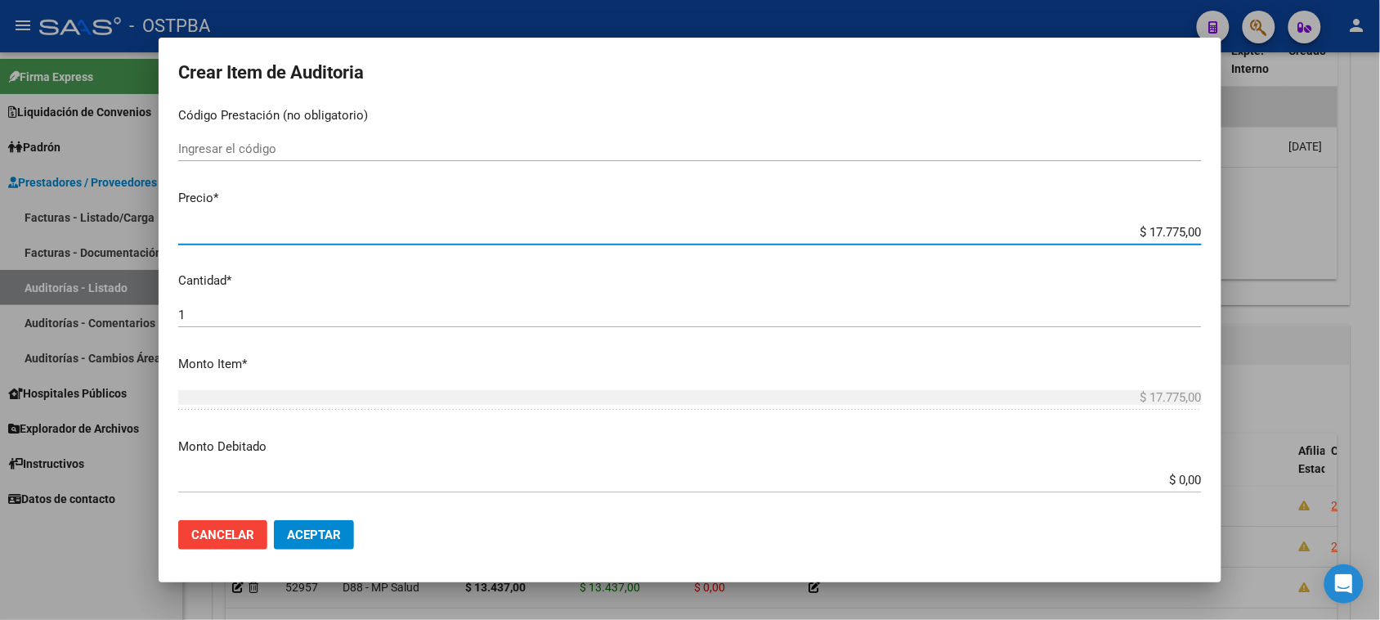
type input "$ 1.775,00"
type input "$ 16.775,00"
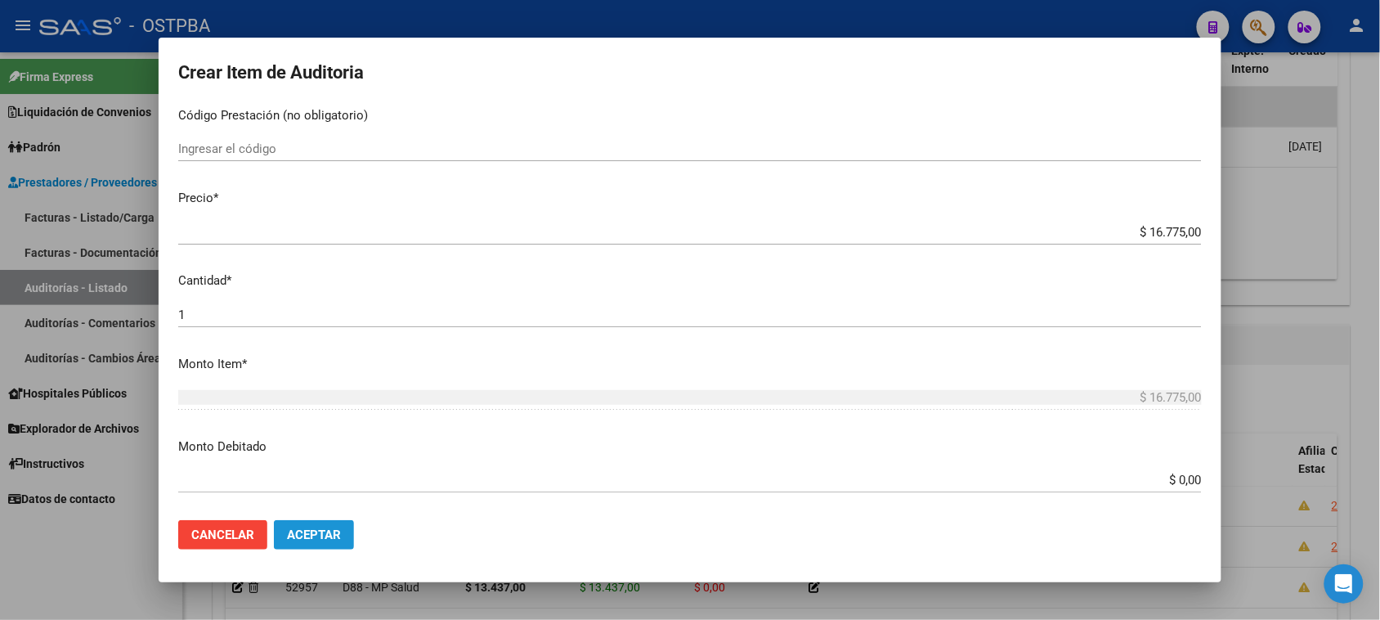
click at [340, 540] on span "Aceptar" at bounding box center [314, 534] width 54 height 15
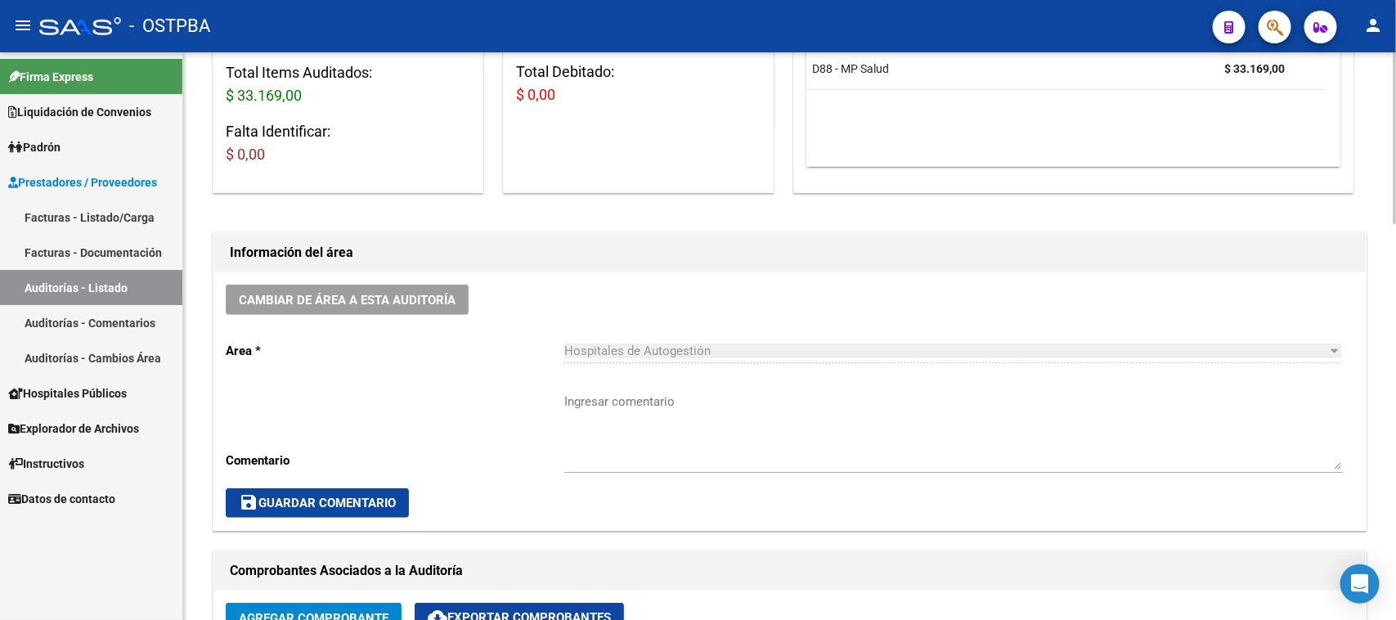
scroll to position [511, 0]
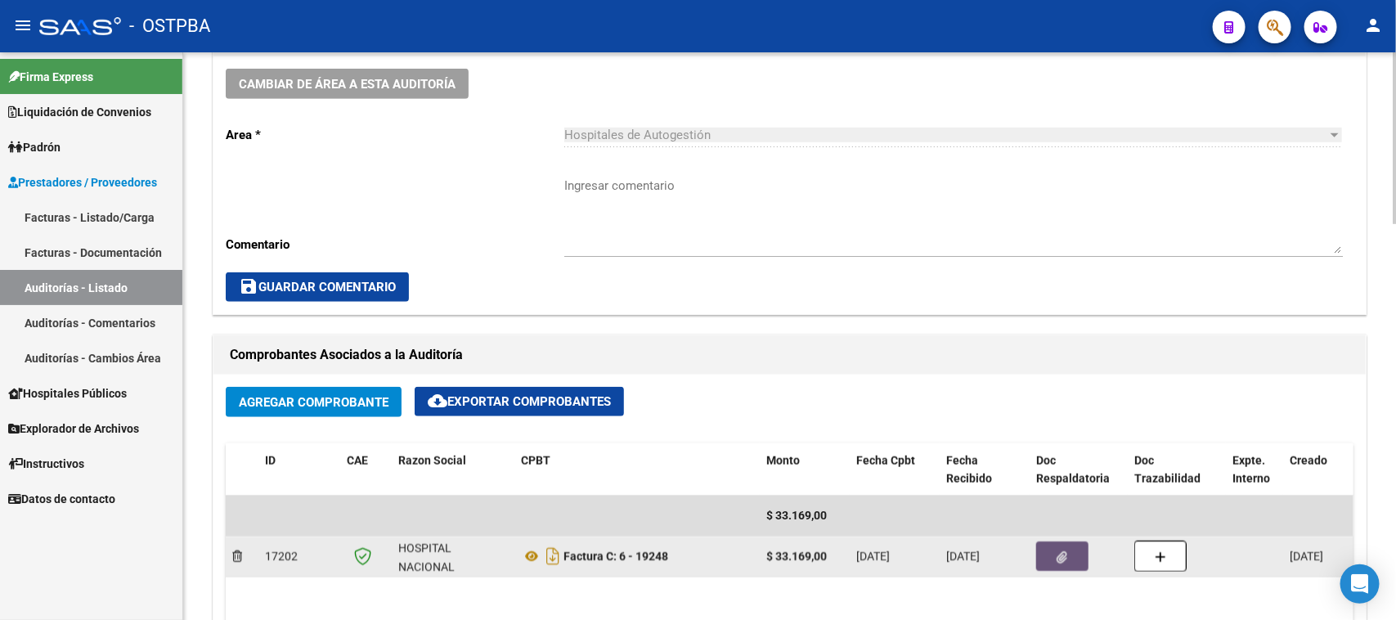
click at [1065, 557] on icon "button" at bounding box center [1062, 557] width 11 height 12
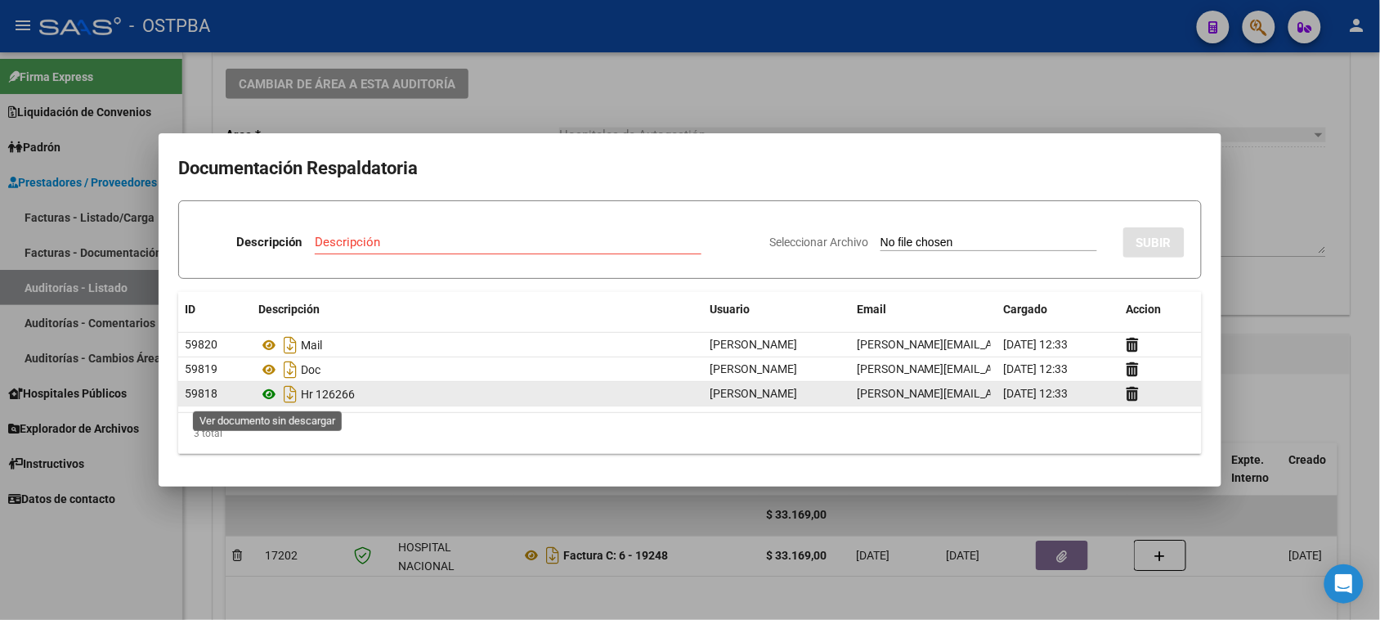
click at [267, 391] on icon at bounding box center [268, 394] width 21 height 20
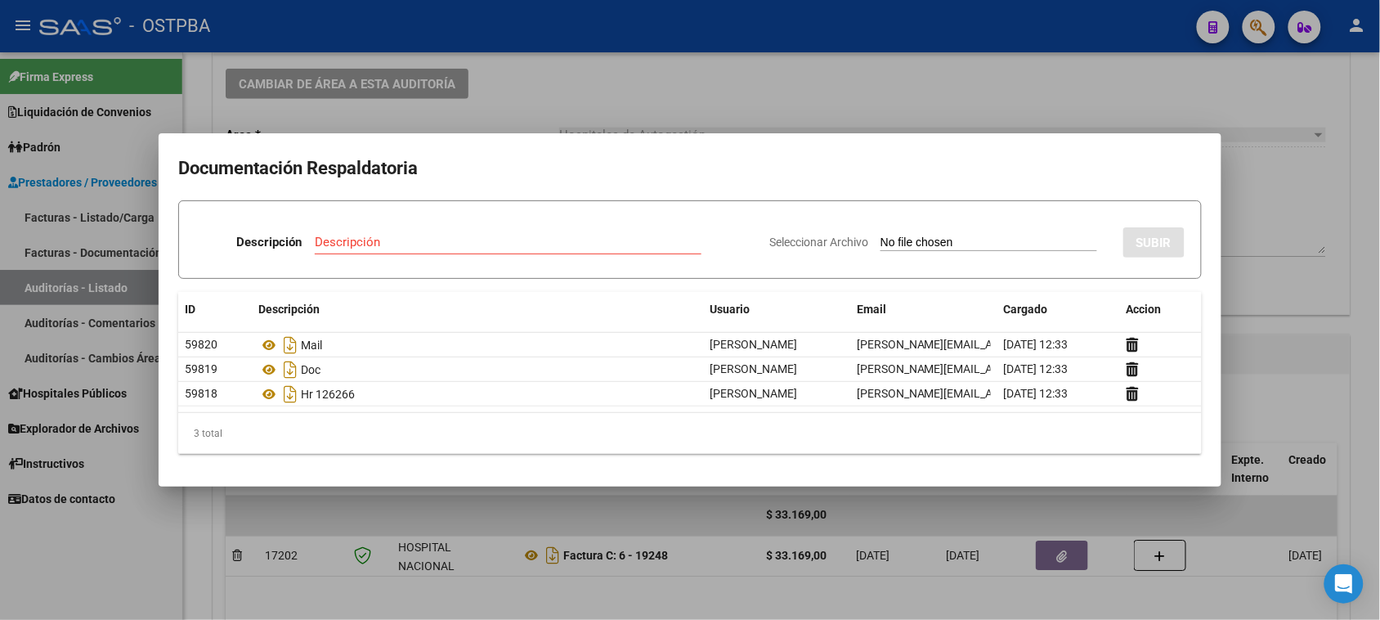
click at [140, 534] on div at bounding box center [690, 310] width 1380 height 620
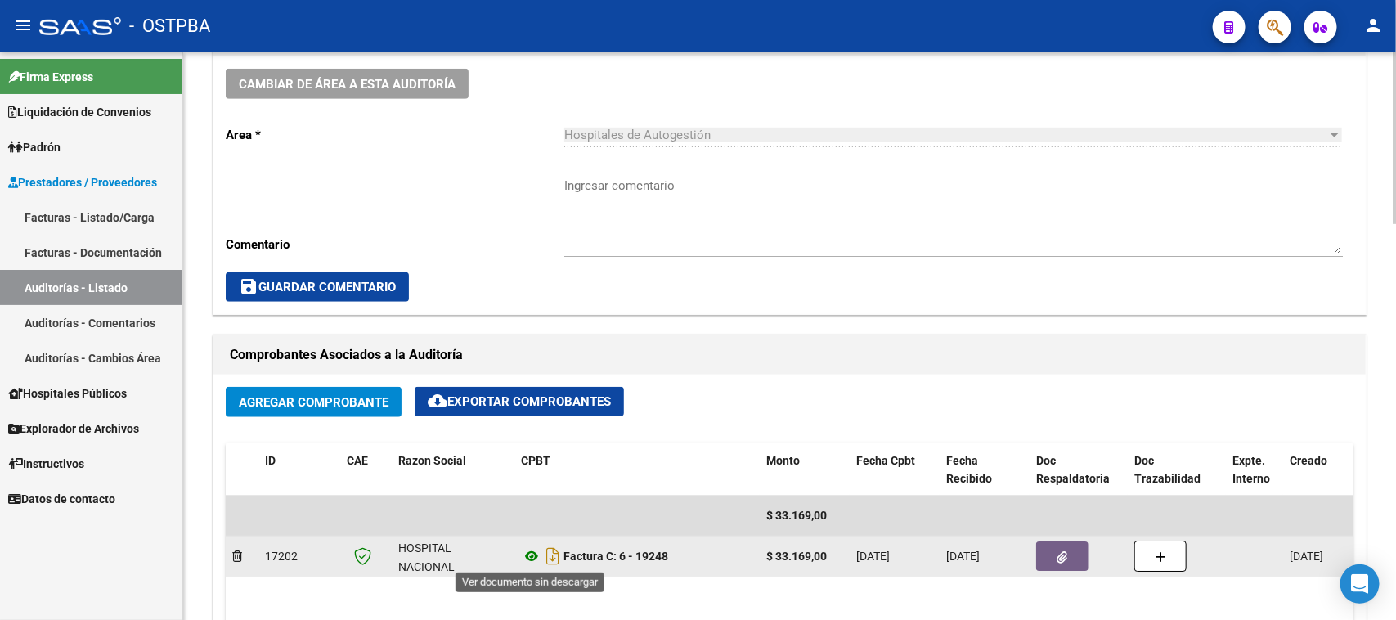
click at [529, 554] on icon at bounding box center [531, 556] width 21 height 20
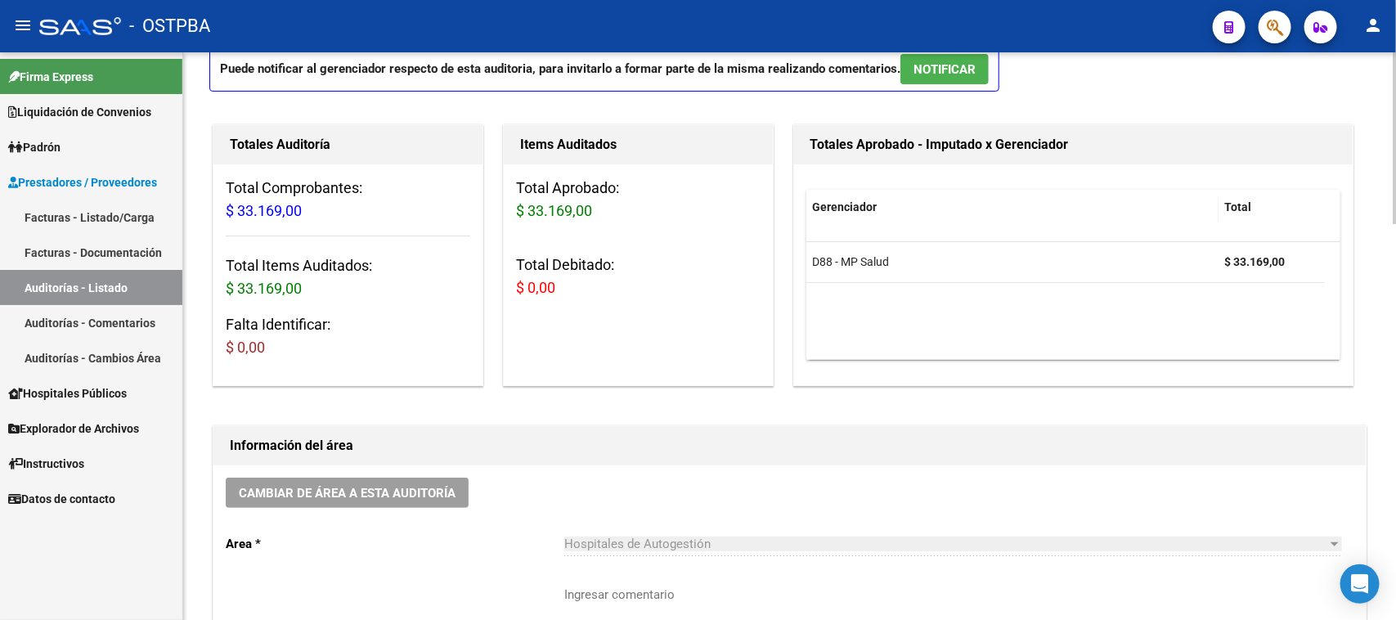
scroll to position [0, 0]
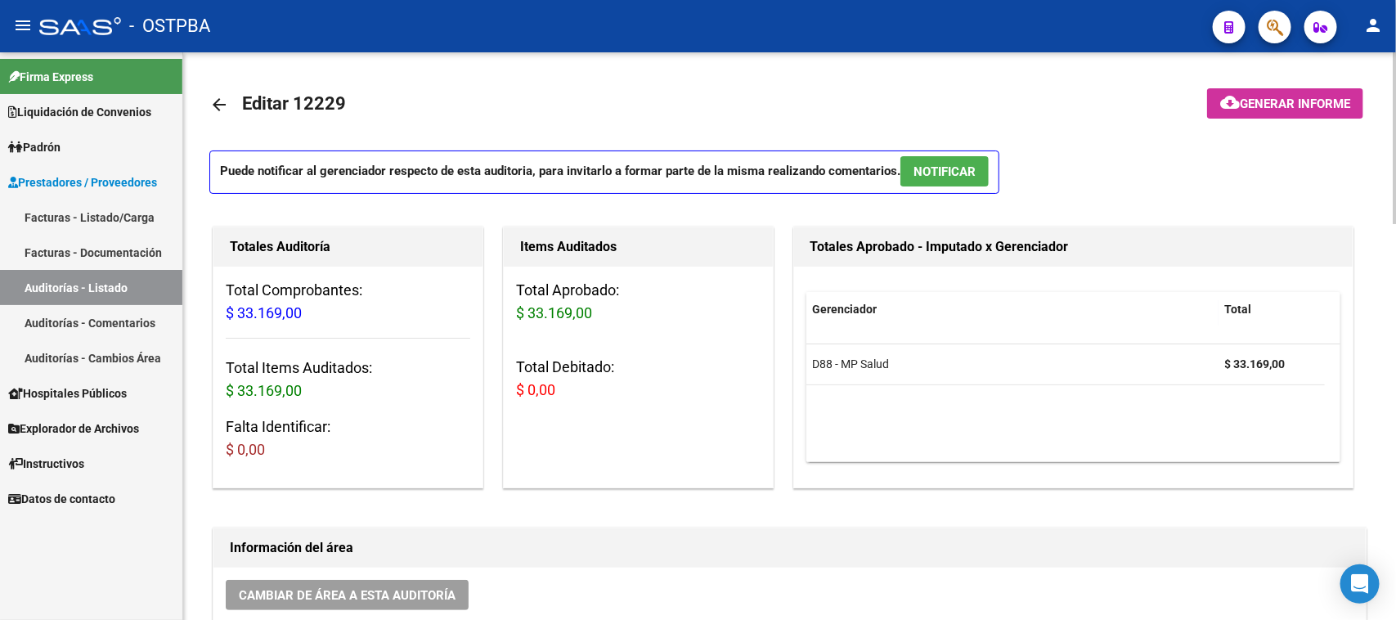
click at [223, 108] on mat-icon "arrow_back" at bounding box center [219, 105] width 20 height 20
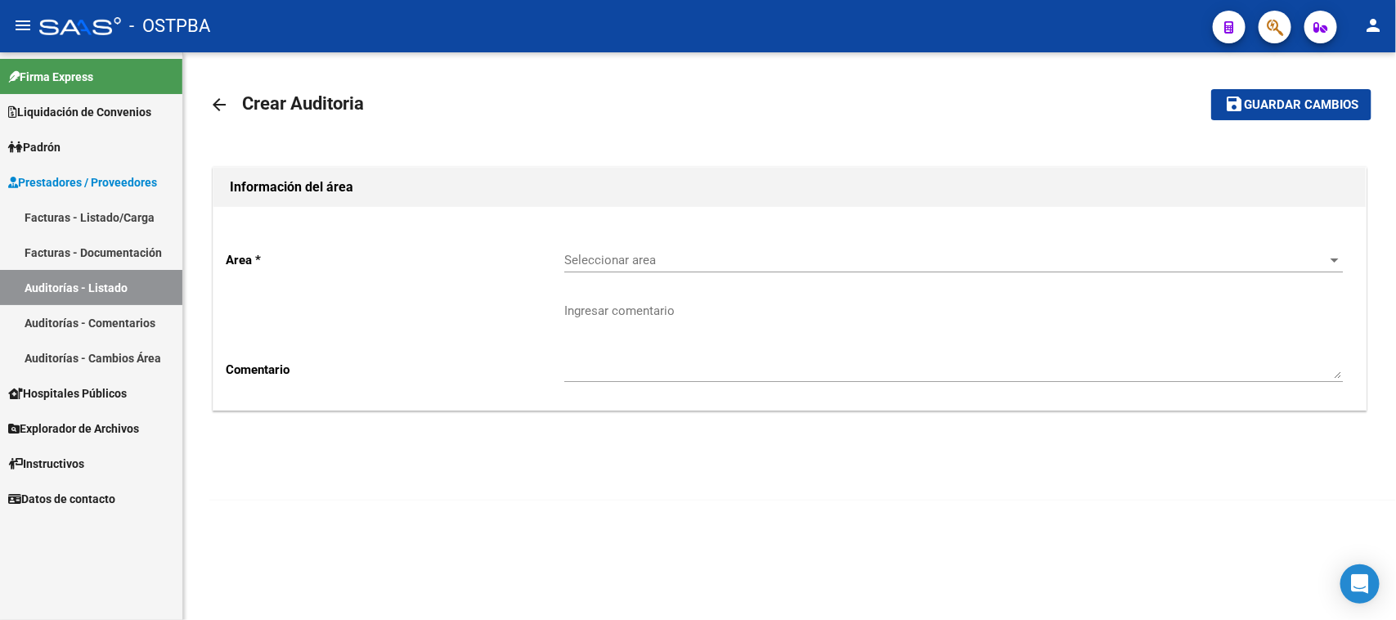
click at [652, 245] on div "Seleccionar area Seleccionar area" at bounding box center [953, 254] width 778 height 35
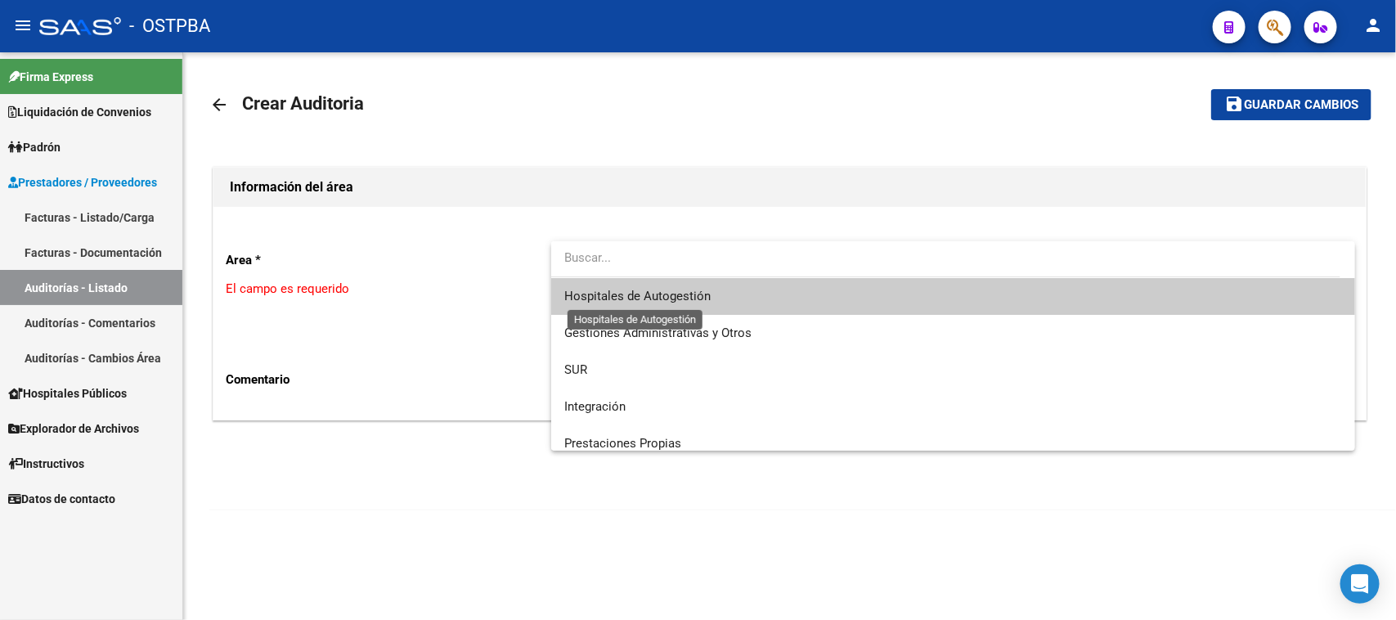
drag, startPoint x: 652, startPoint y: 245, endPoint x: 640, endPoint y: 296, distance: 52.2
click at [640, 296] on span "Hospitales de Autogestión" at bounding box center [637, 296] width 146 height 15
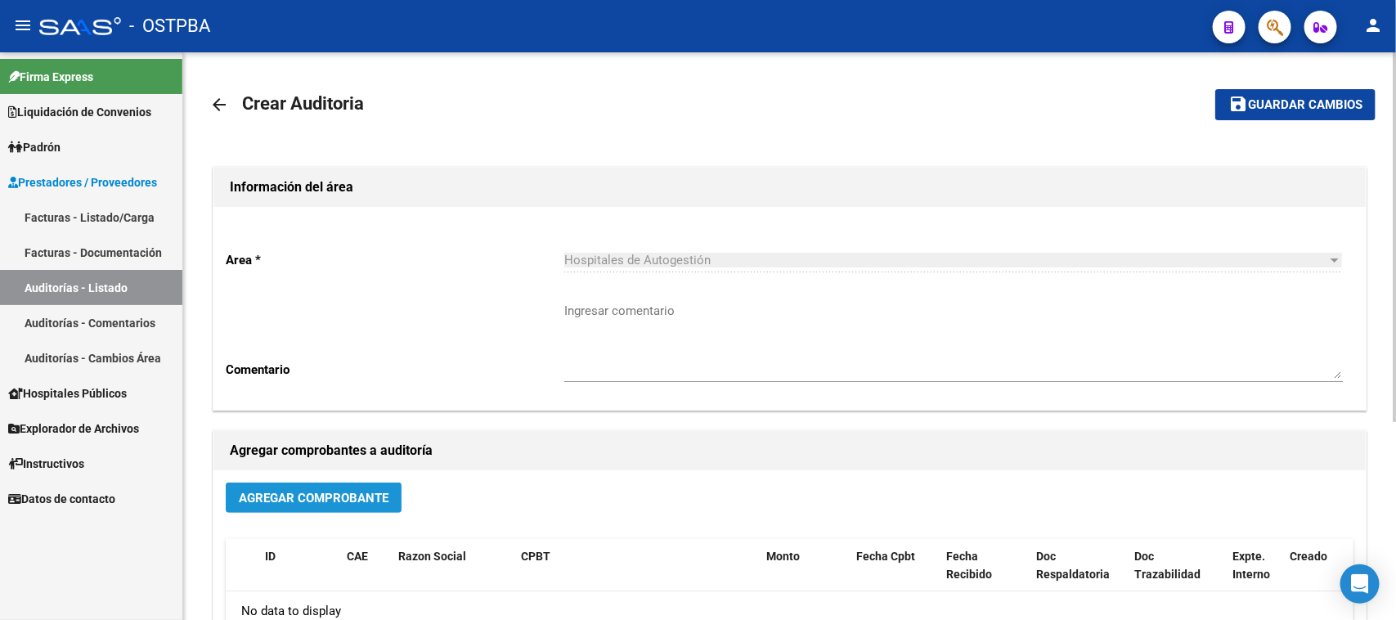
click at [311, 491] on span "Agregar Comprobante" at bounding box center [314, 498] width 150 height 15
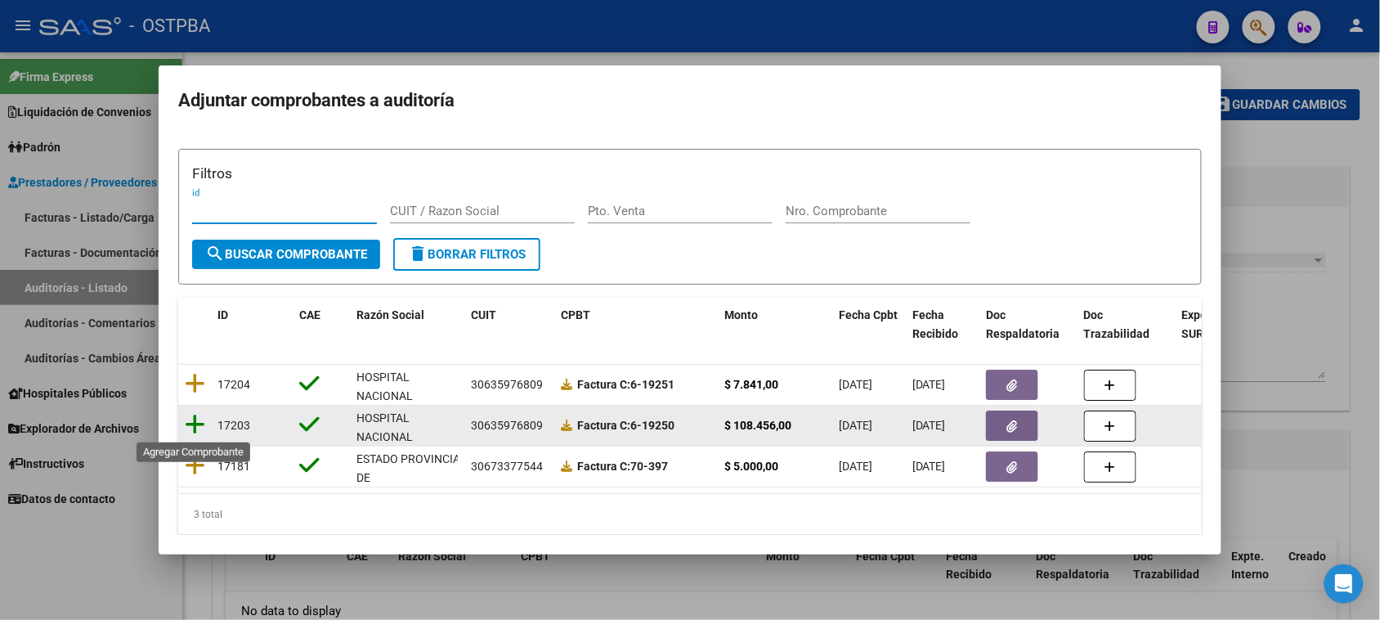
click at [193, 424] on icon at bounding box center [195, 424] width 20 height 23
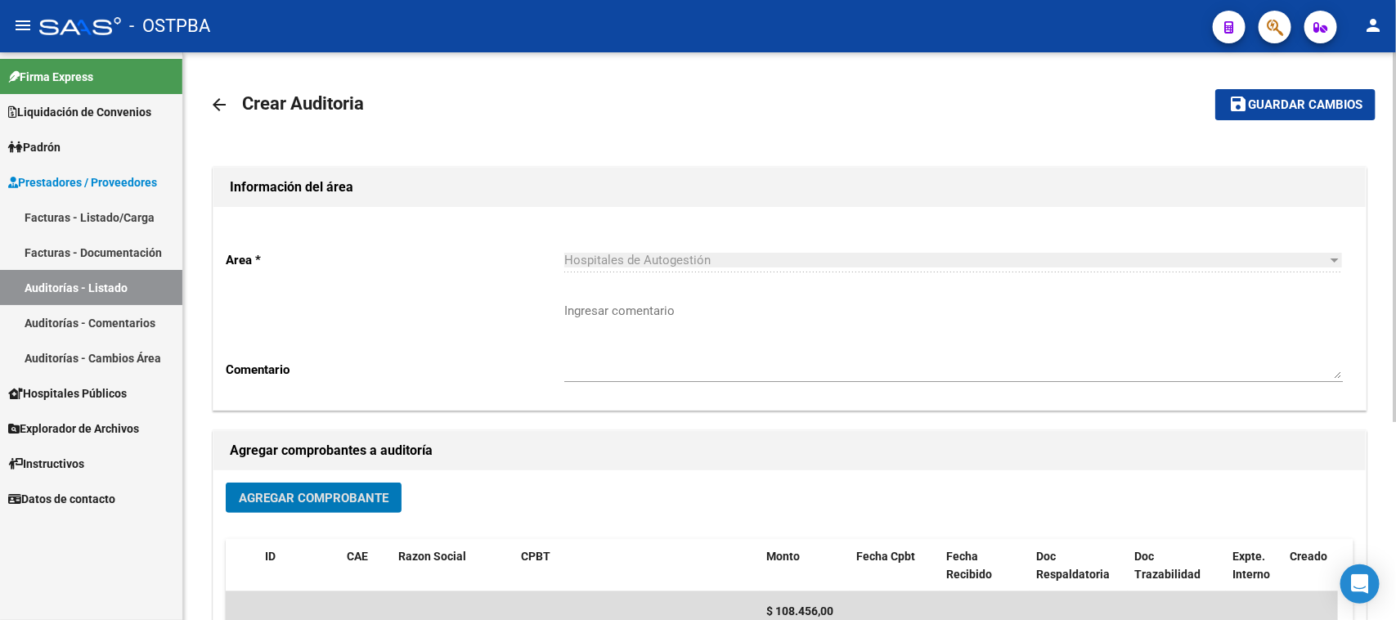
click at [1343, 98] on span "Guardar cambios" at bounding box center [1305, 105] width 114 height 15
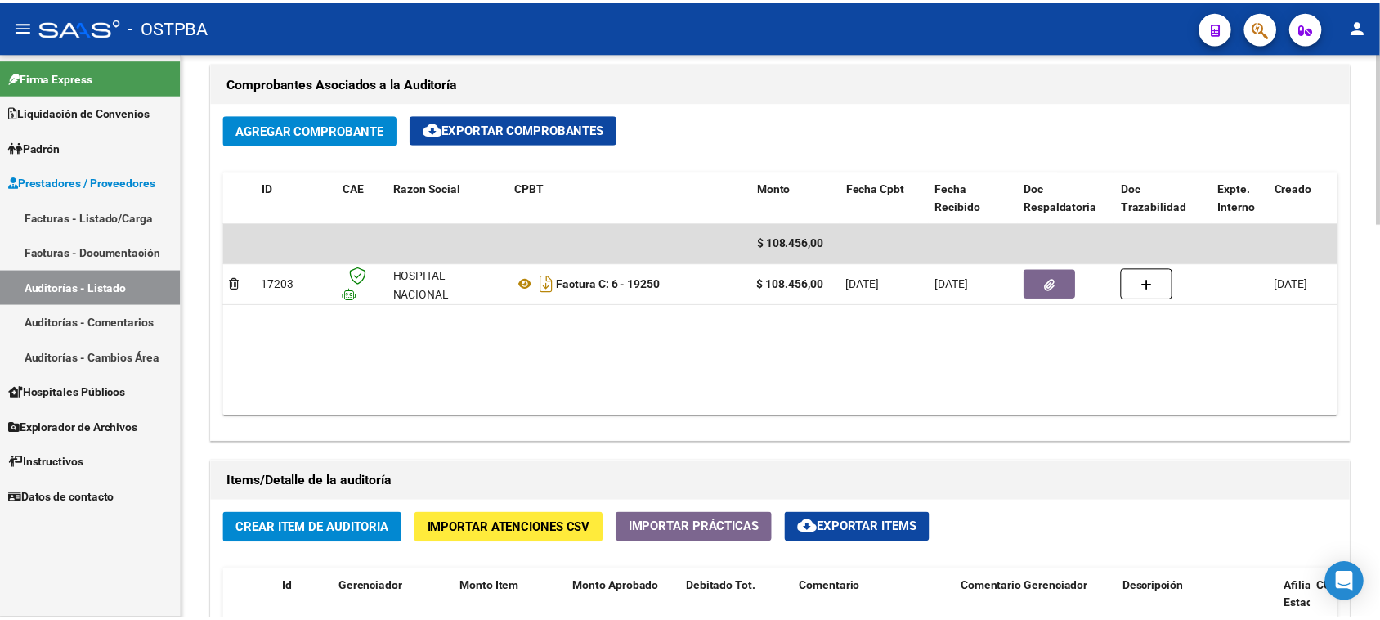
scroll to position [818, 0]
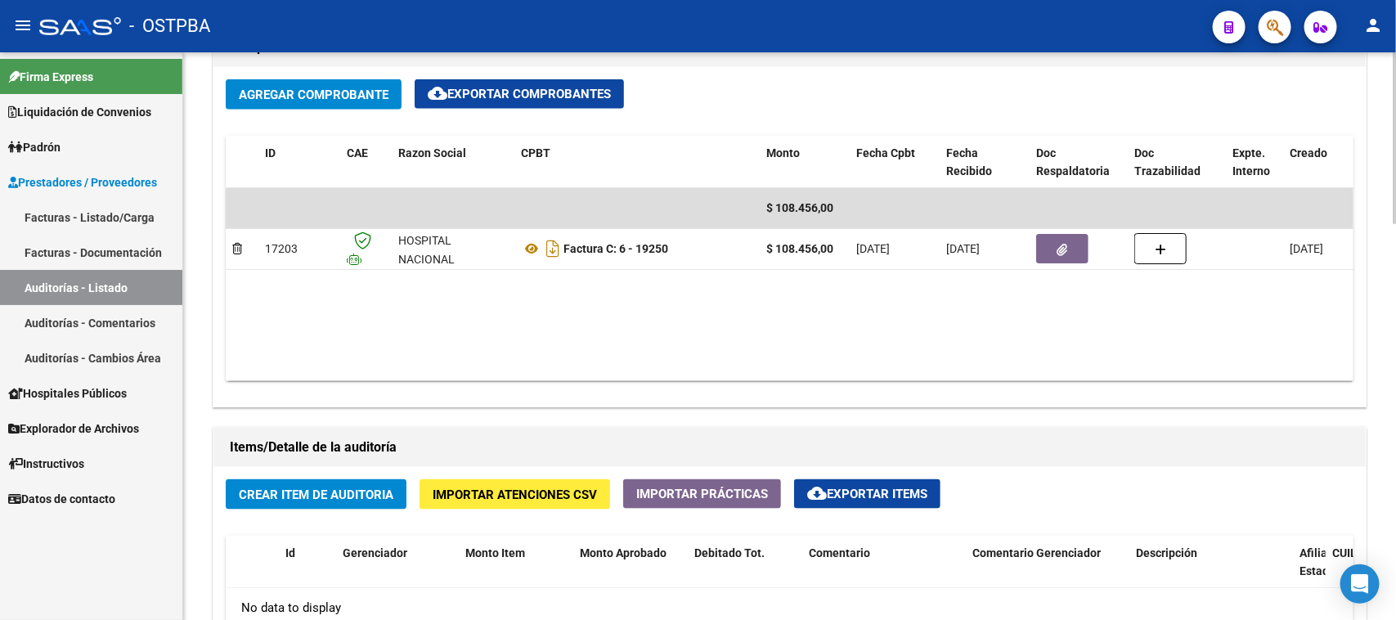
click at [374, 489] on span "Crear Item de Auditoria" at bounding box center [316, 494] width 155 height 15
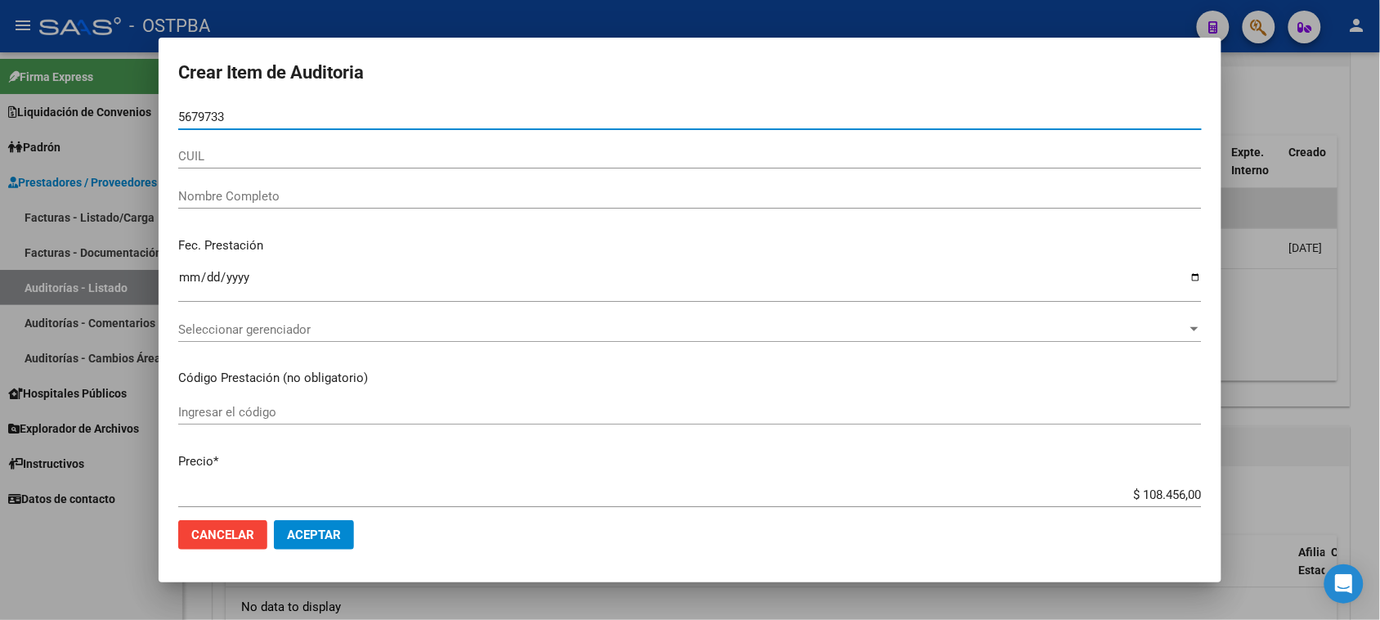
type input "56797331"
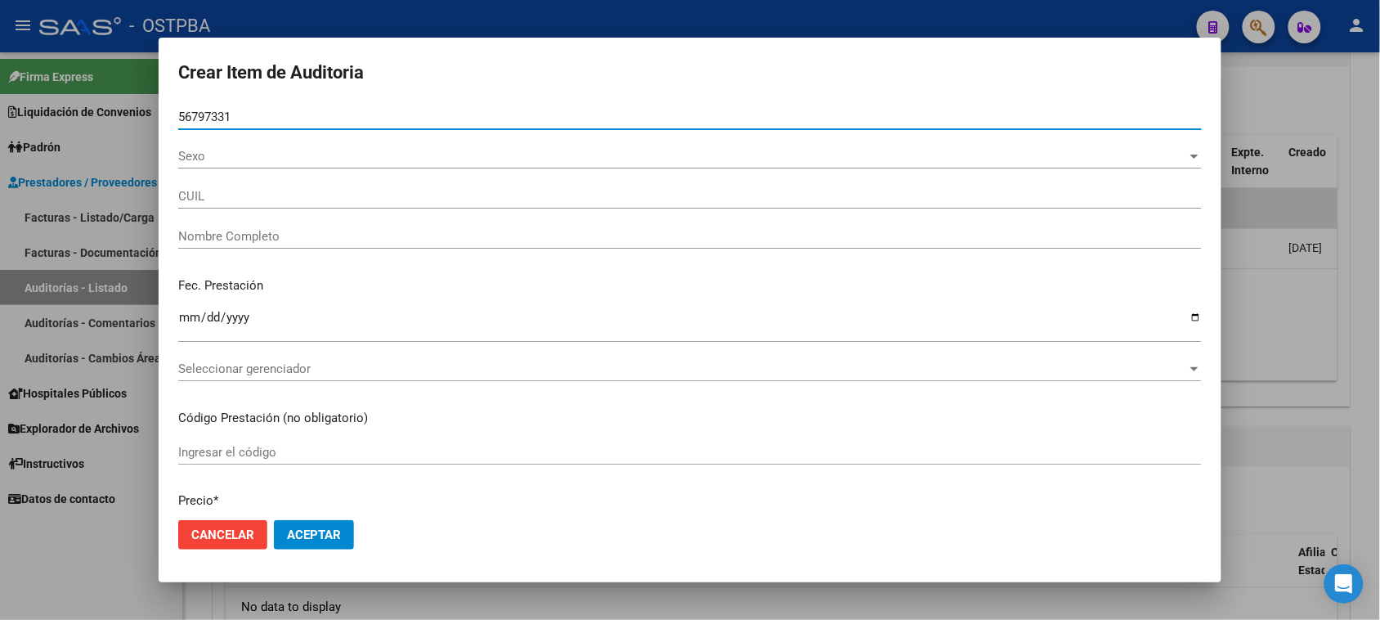
type input "20567973310"
type input "[PERSON_NAME] [PERSON_NAME]"
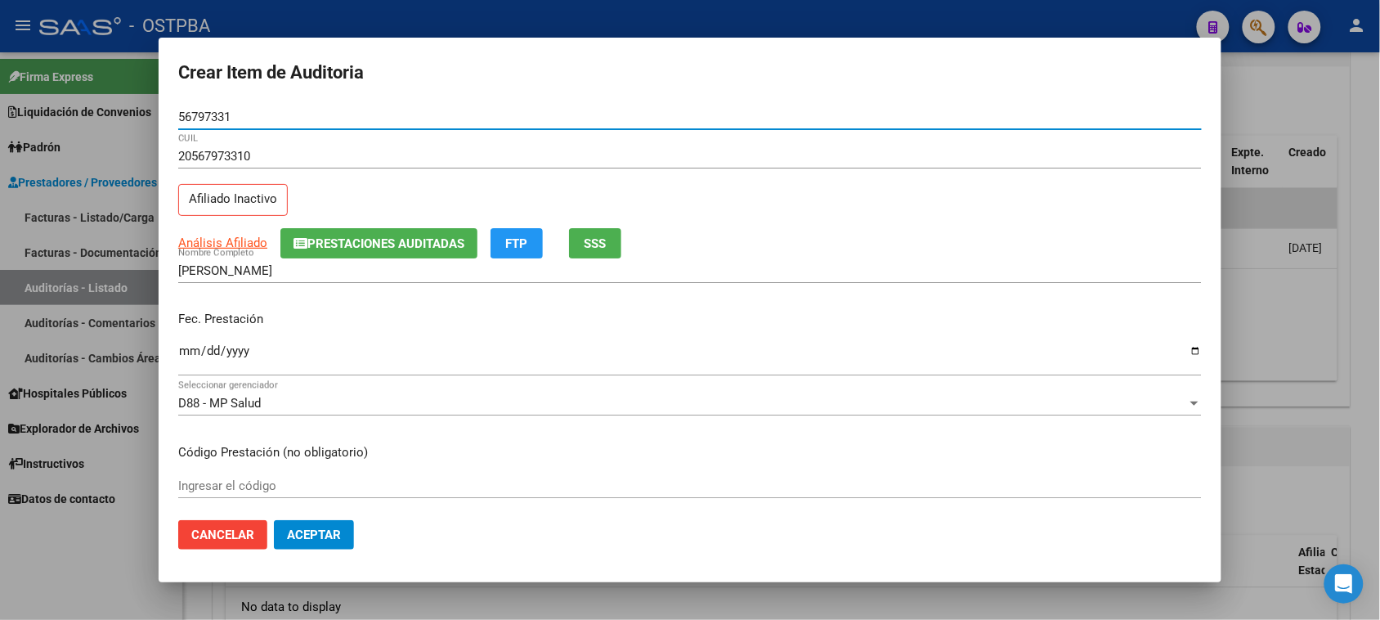
type input "56797331"
click at [191, 347] on input "Ingresar la fecha" at bounding box center [690, 357] width 1024 height 26
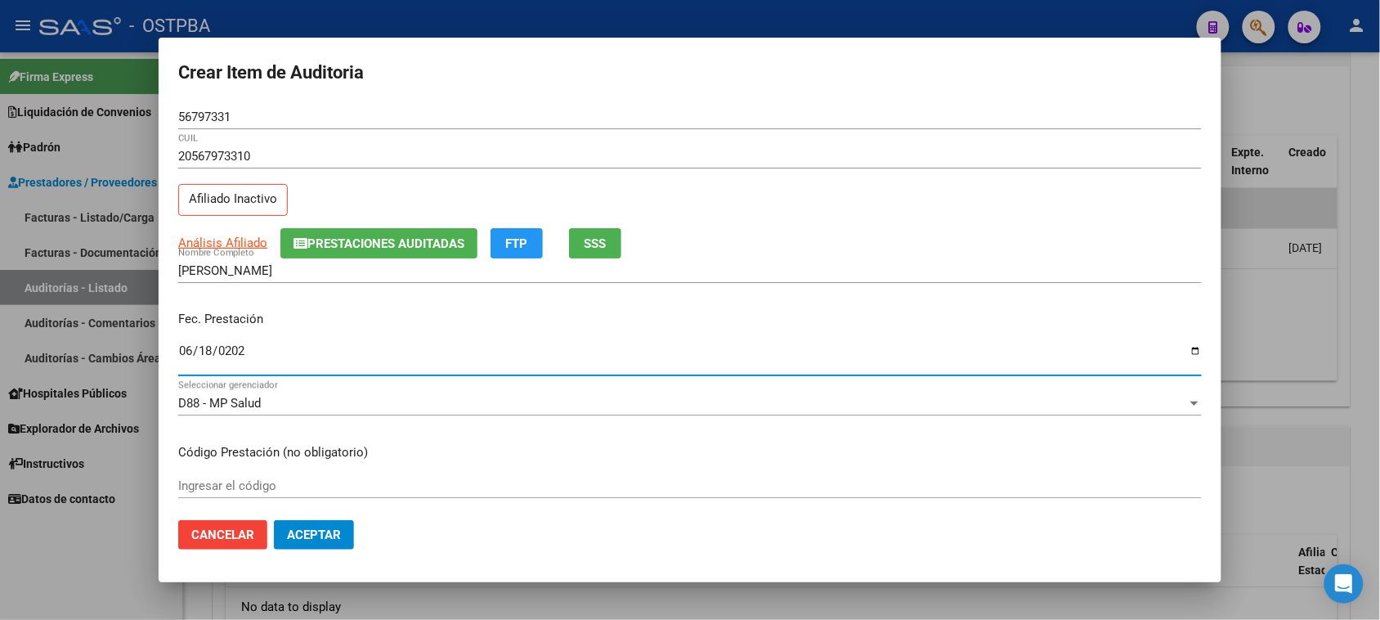
type input "2025-06-18"
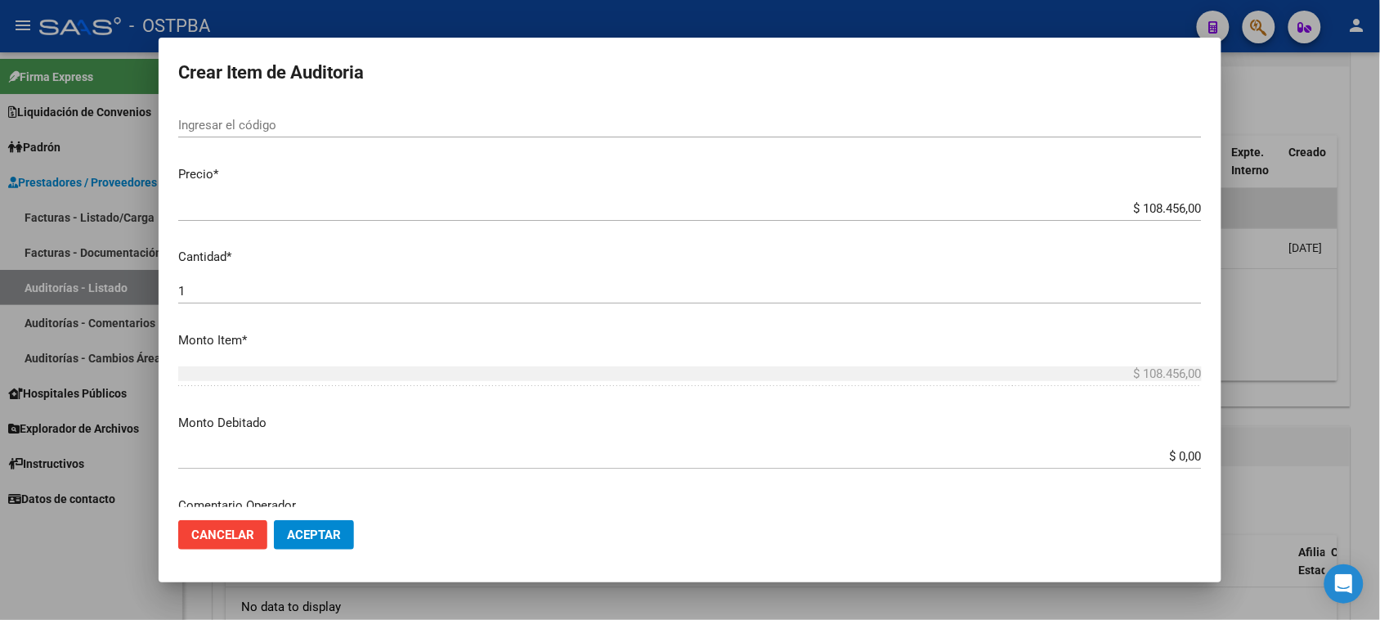
scroll to position [409, 0]
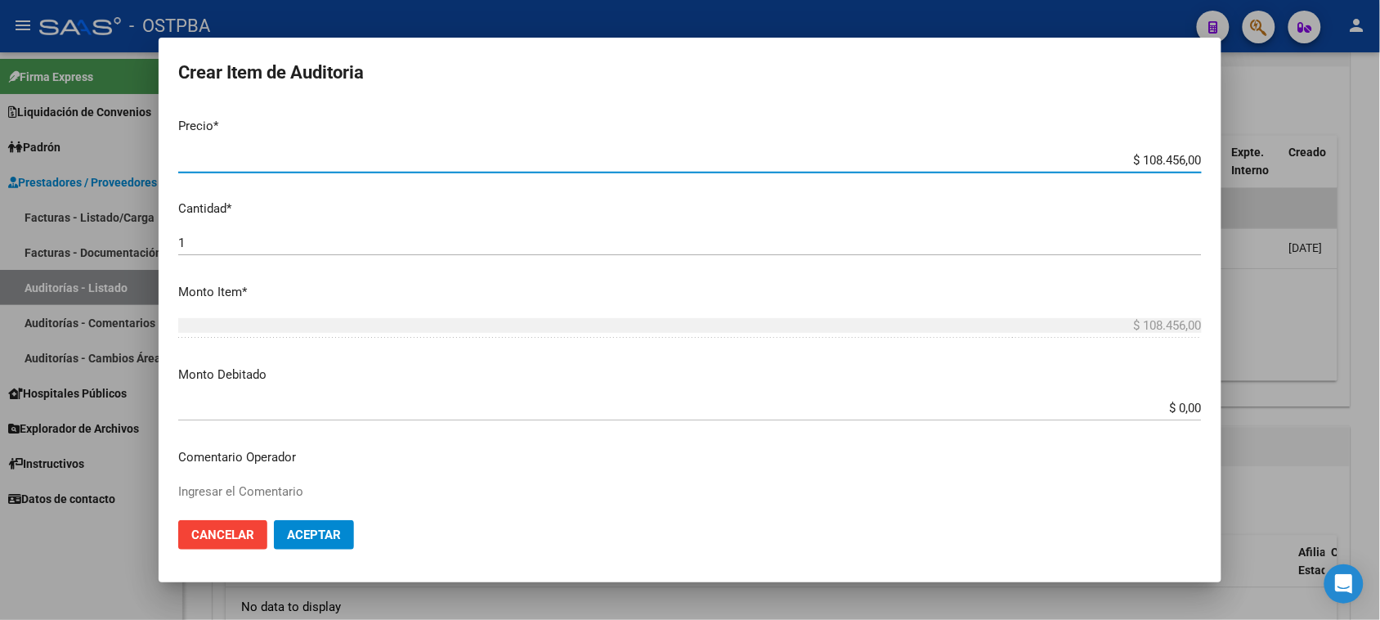
drag, startPoint x: 1125, startPoint y: 158, endPoint x: 1395, endPoint y: 159, distance: 269.8
click at [1379, 159] on html "menu - OSTPBA person Firma Express Liquidación de Convenios Gastos - Items Gast…" at bounding box center [690, 310] width 1380 height 620
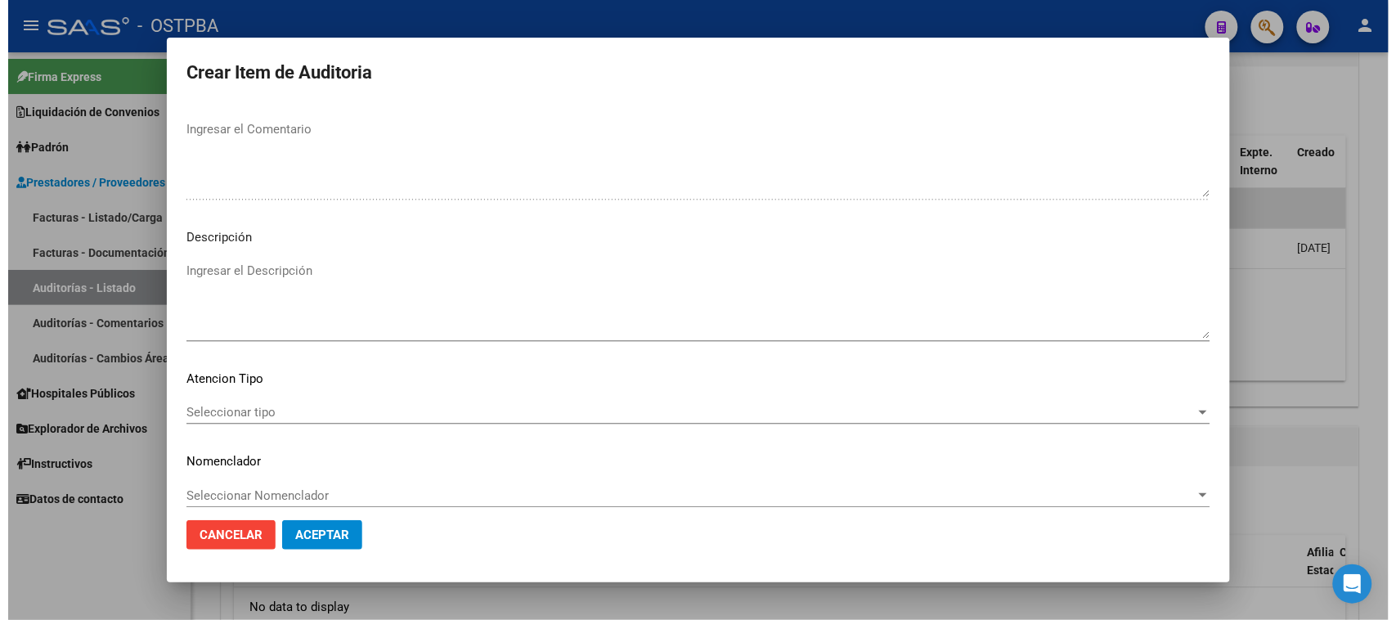
scroll to position [926, 0]
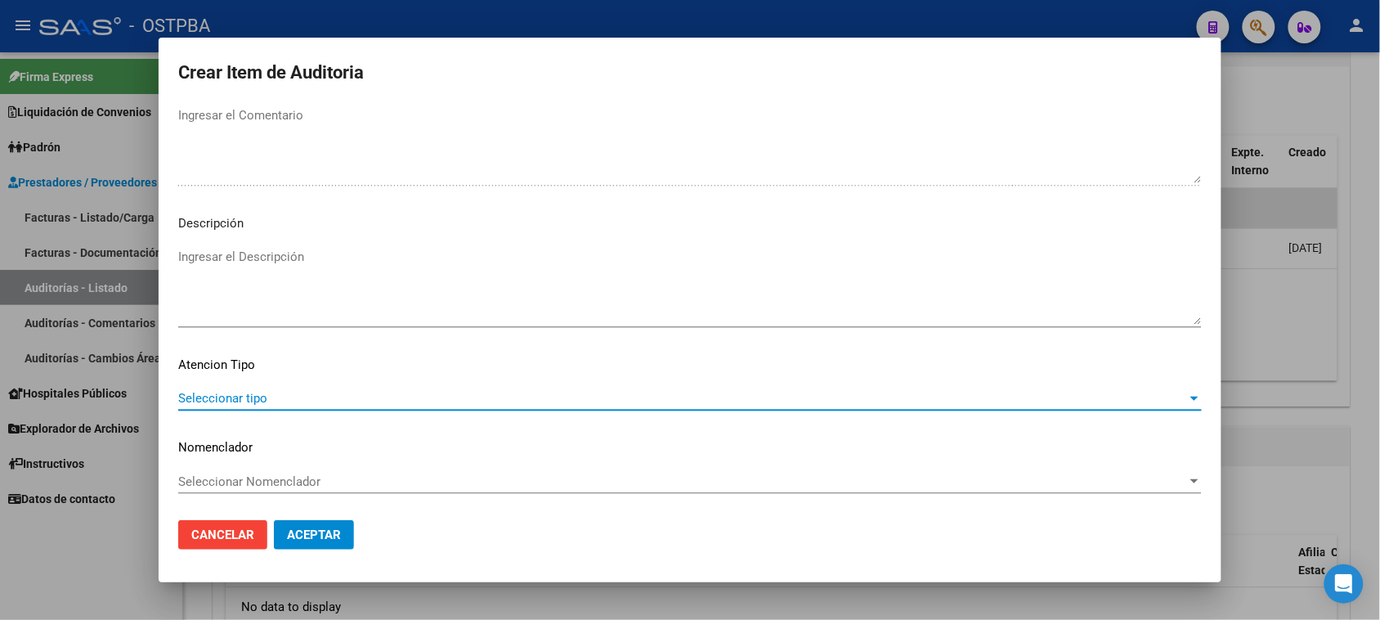
click at [244, 391] on span "Seleccionar tipo" at bounding box center [682, 398] width 1009 height 15
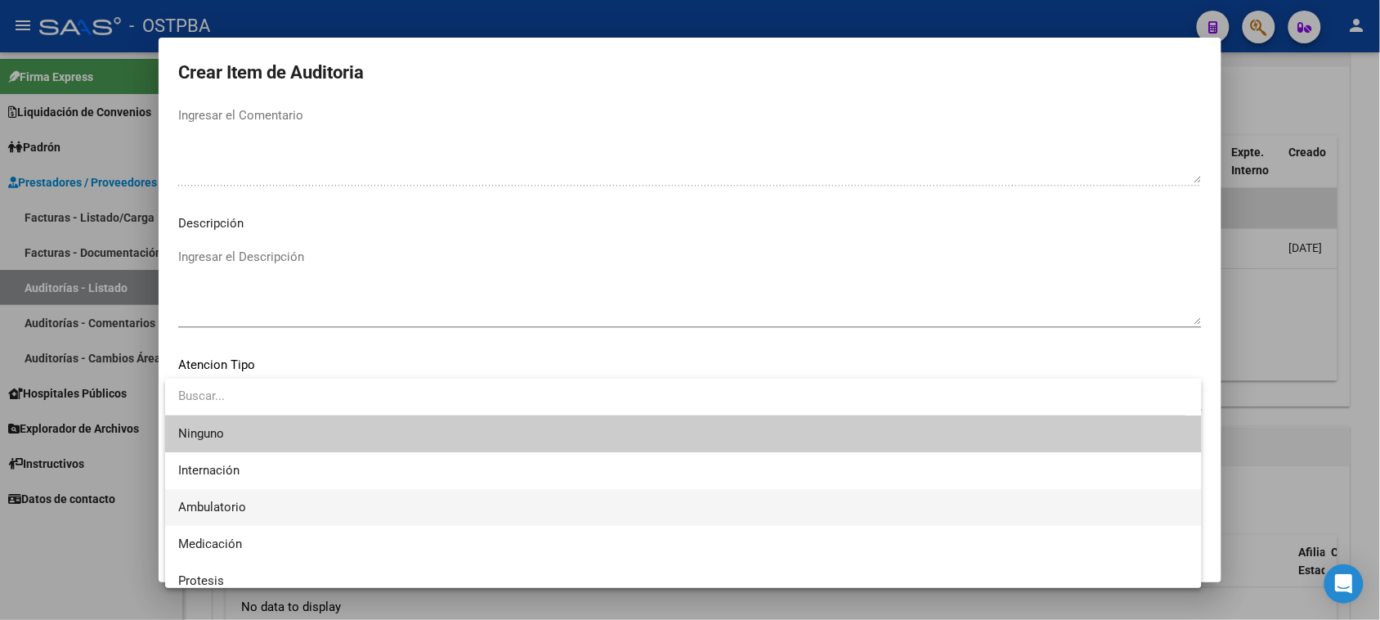
click at [222, 499] on span "Ambulatorio" at bounding box center [683, 507] width 1011 height 37
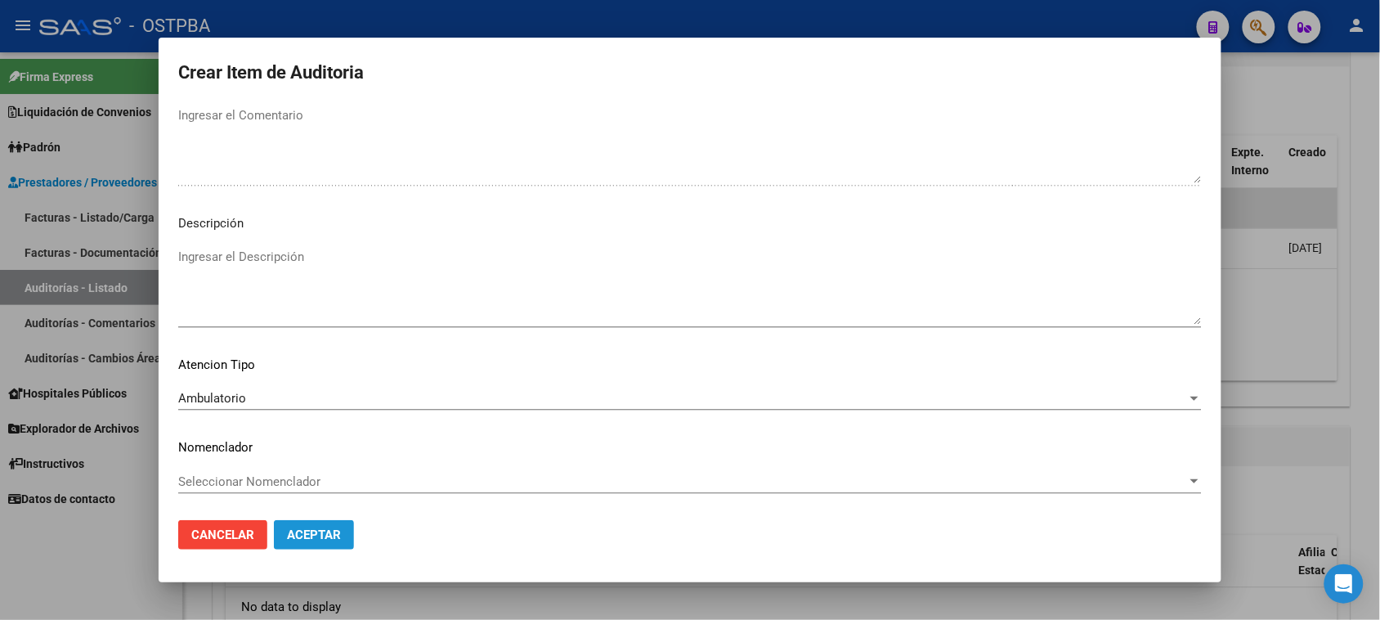
click at [334, 532] on span "Aceptar" at bounding box center [314, 534] width 54 height 15
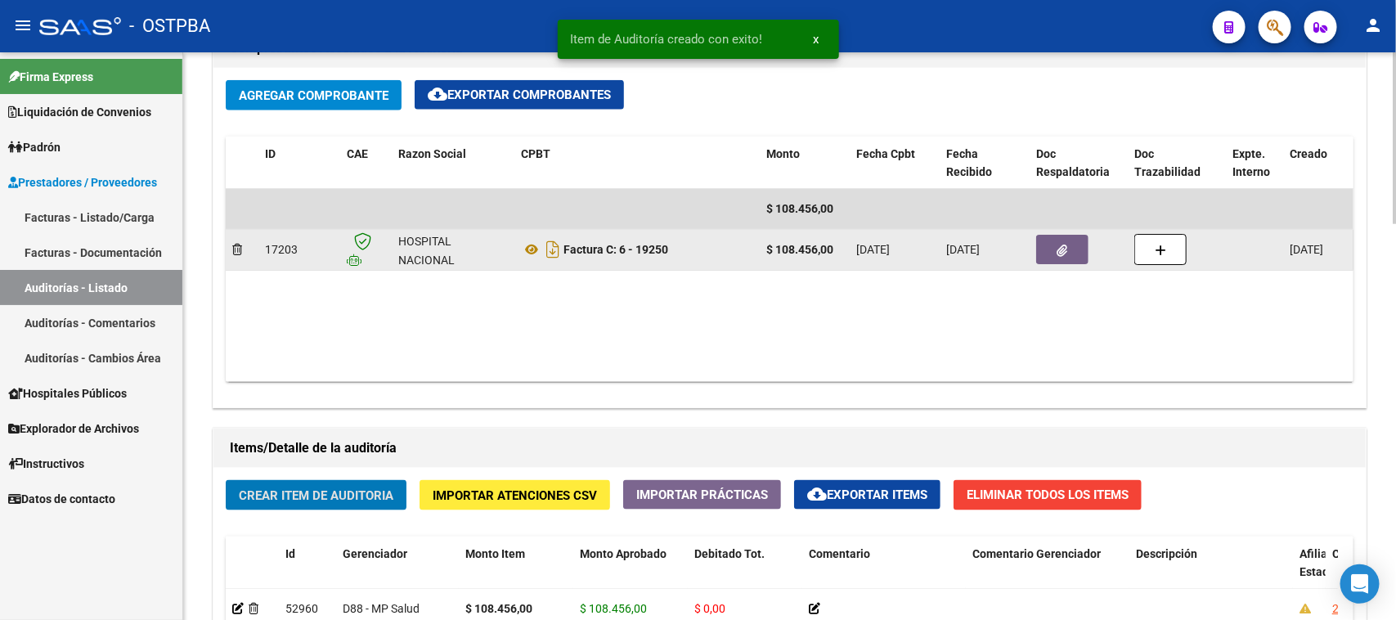
click at [1057, 248] on icon "button" at bounding box center [1062, 250] width 11 height 12
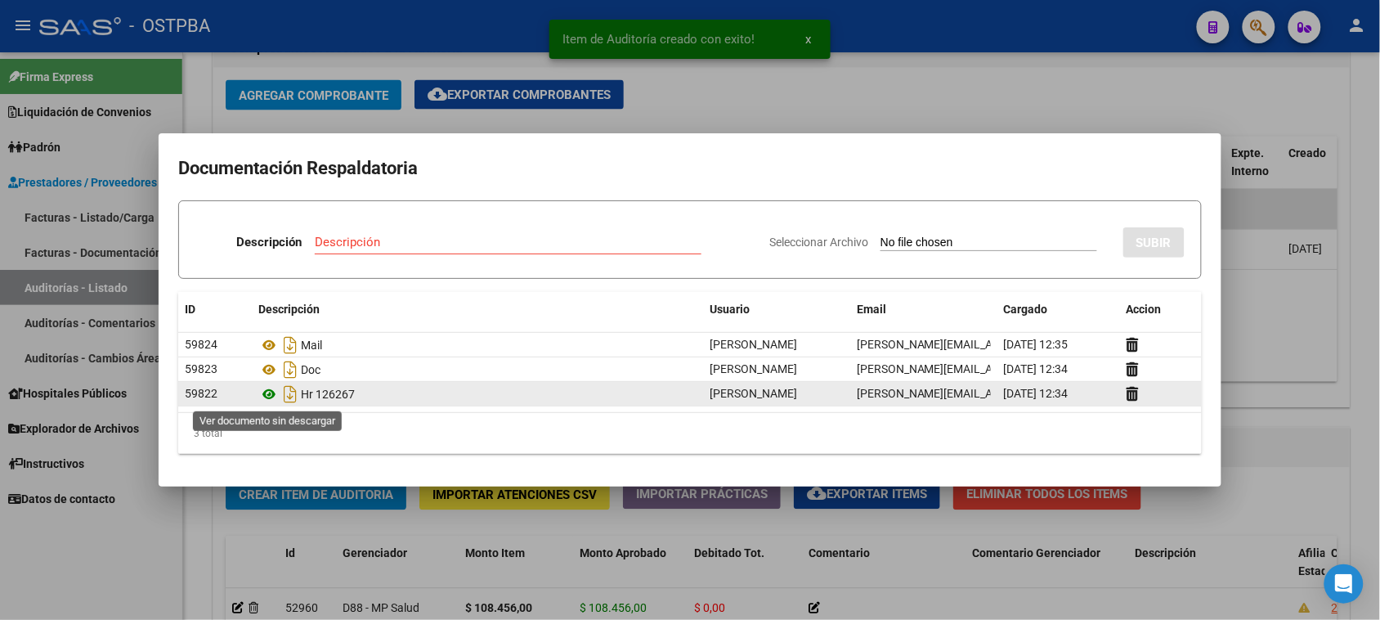
click at [266, 394] on icon at bounding box center [268, 394] width 21 height 20
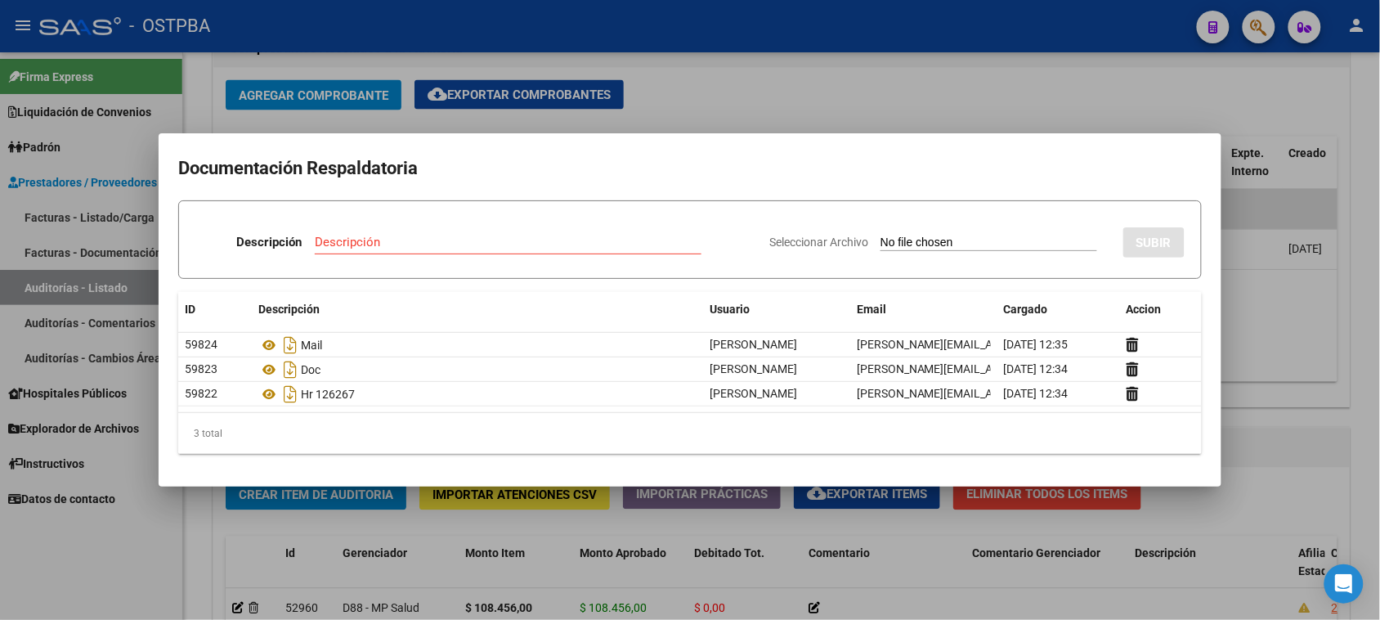
click at [146, 540] on div at bounding box center [690, 310] width 1380 height 620
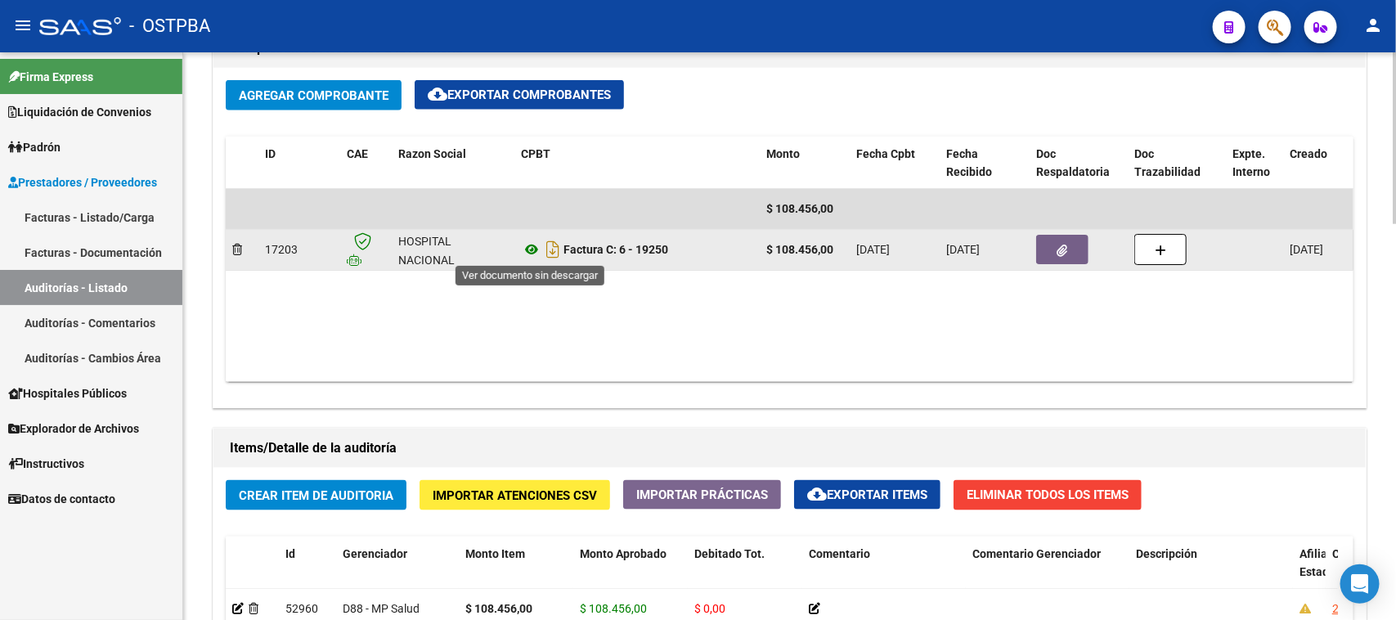
click at [531, 246] on icon at bounding box center [531, 250] width 21 height 20
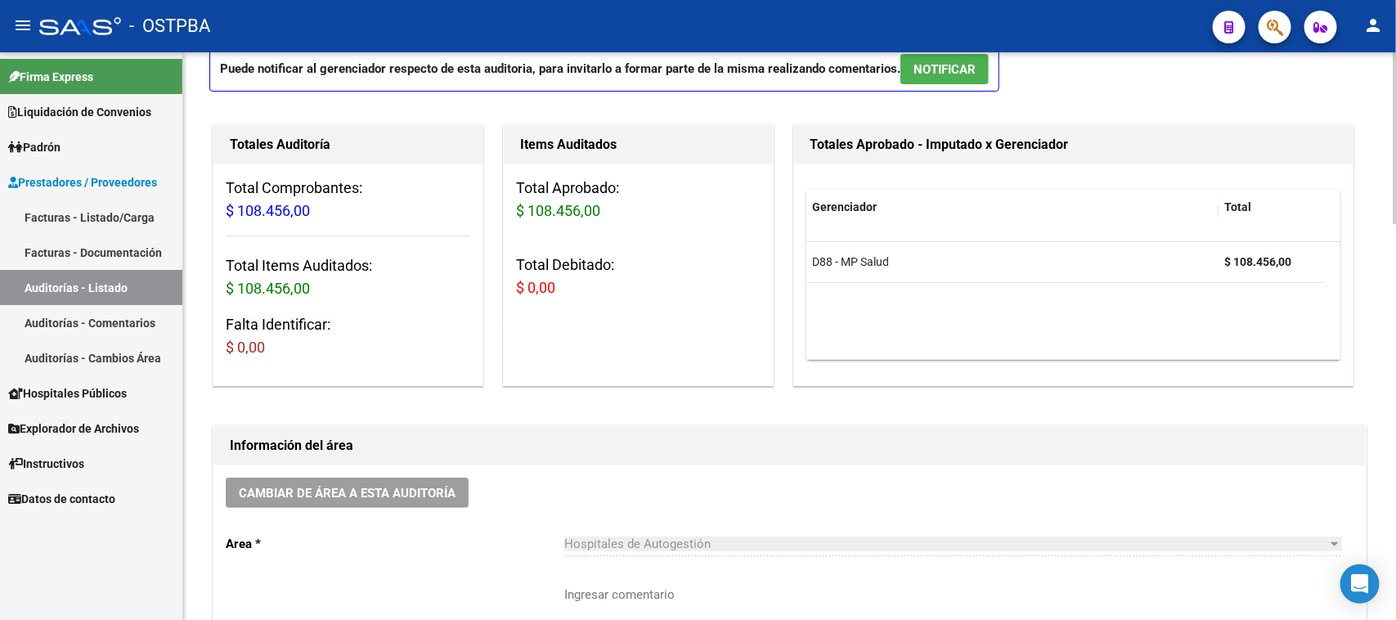
scroll to position [0, 0]
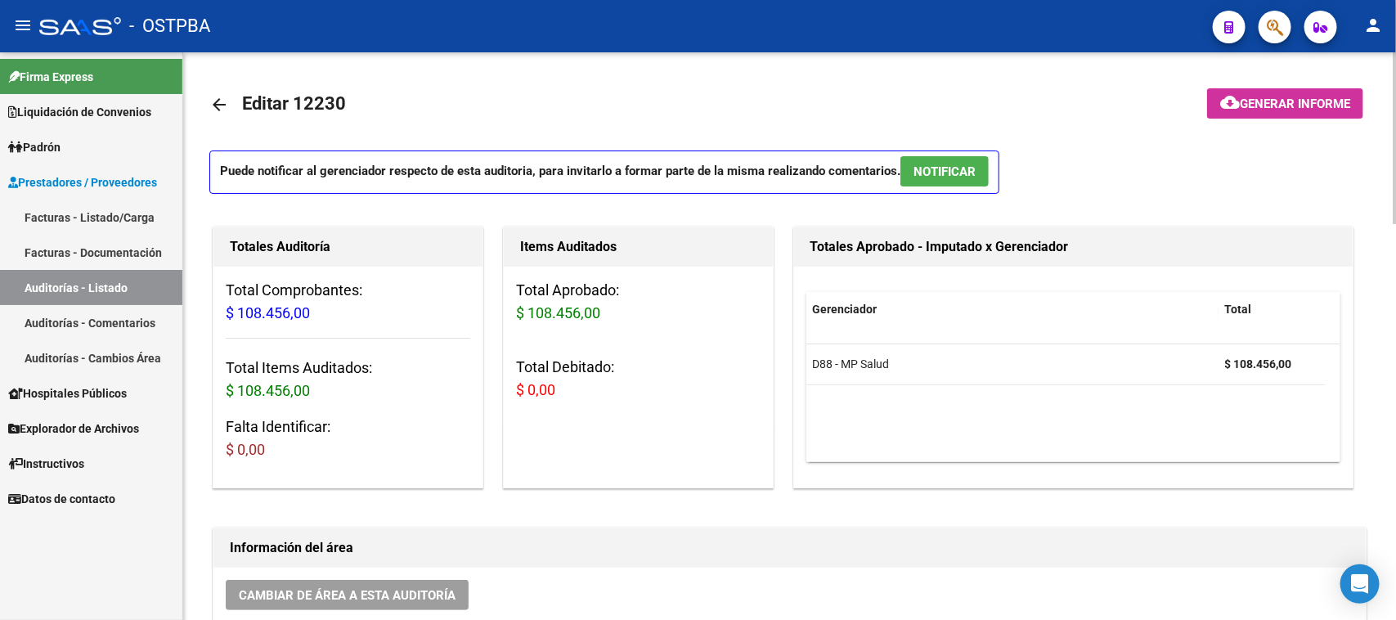
click at [223, 96] on mat-icon "arrow_back" at bounding box center [219, 105] width 20 height 20
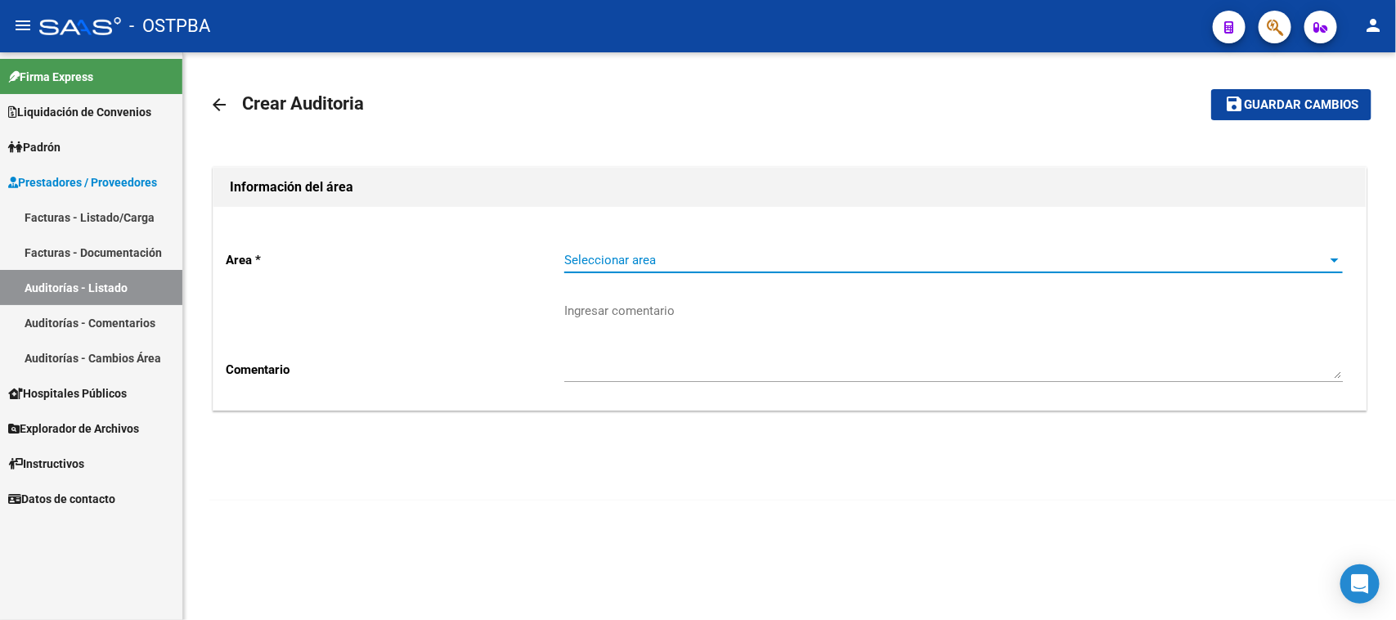
click at [638, 263] on span "Seleccionar area" at bounding box center [946, 260] width 764 height 15
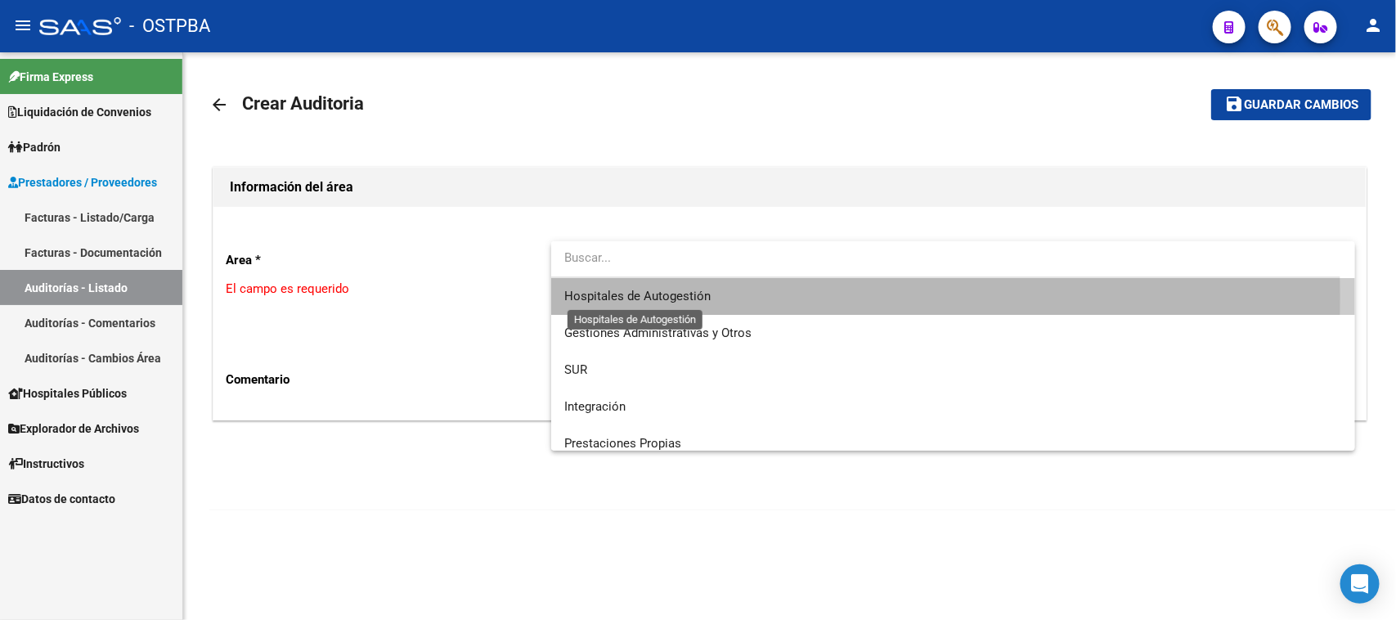
click at [598, 296] on span "Hospitales de Autogestión" at bounding box center [637, 296] width 146 height 15
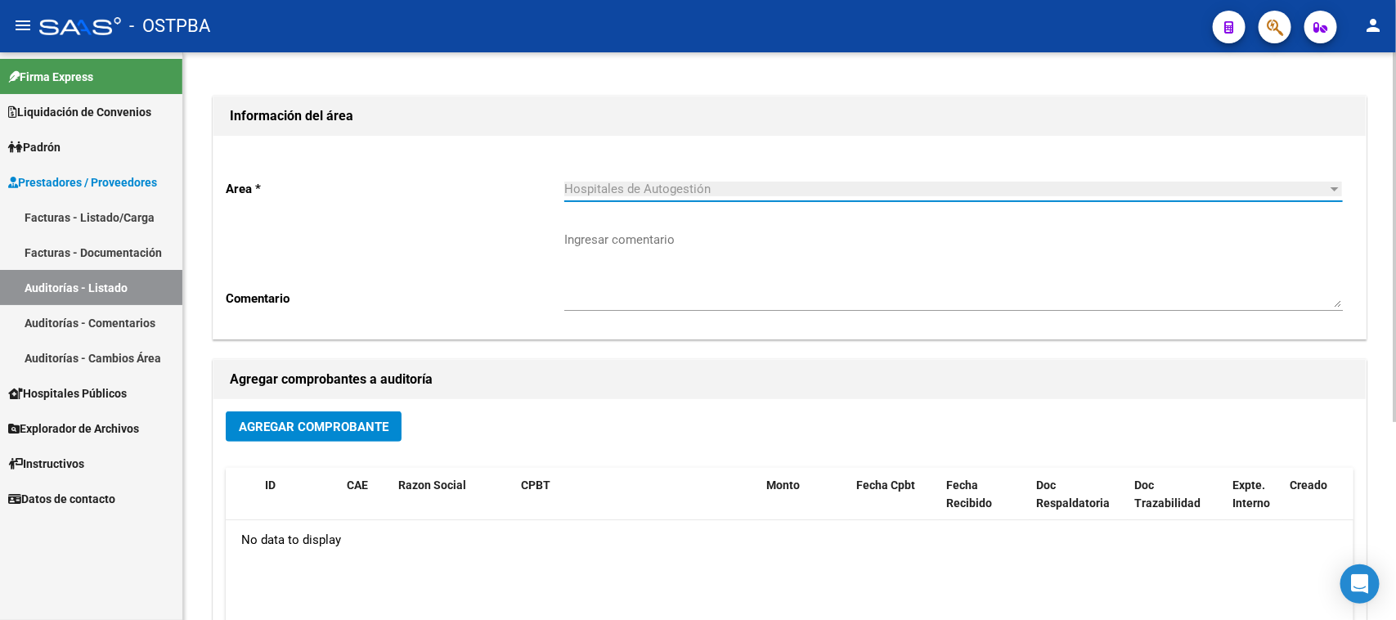
scroll to position [102, 0]
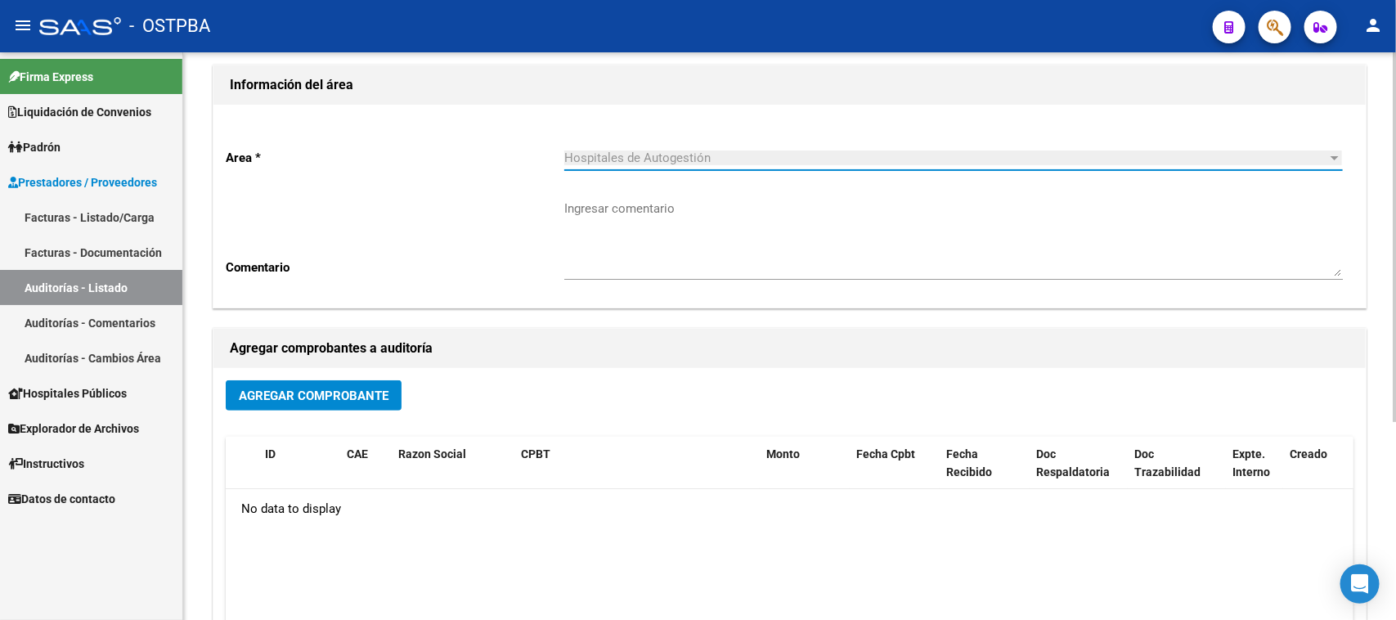
click at [386, 401] on button "Agregar Comprobante" at bounding box center [314, 395] width 176 height 30
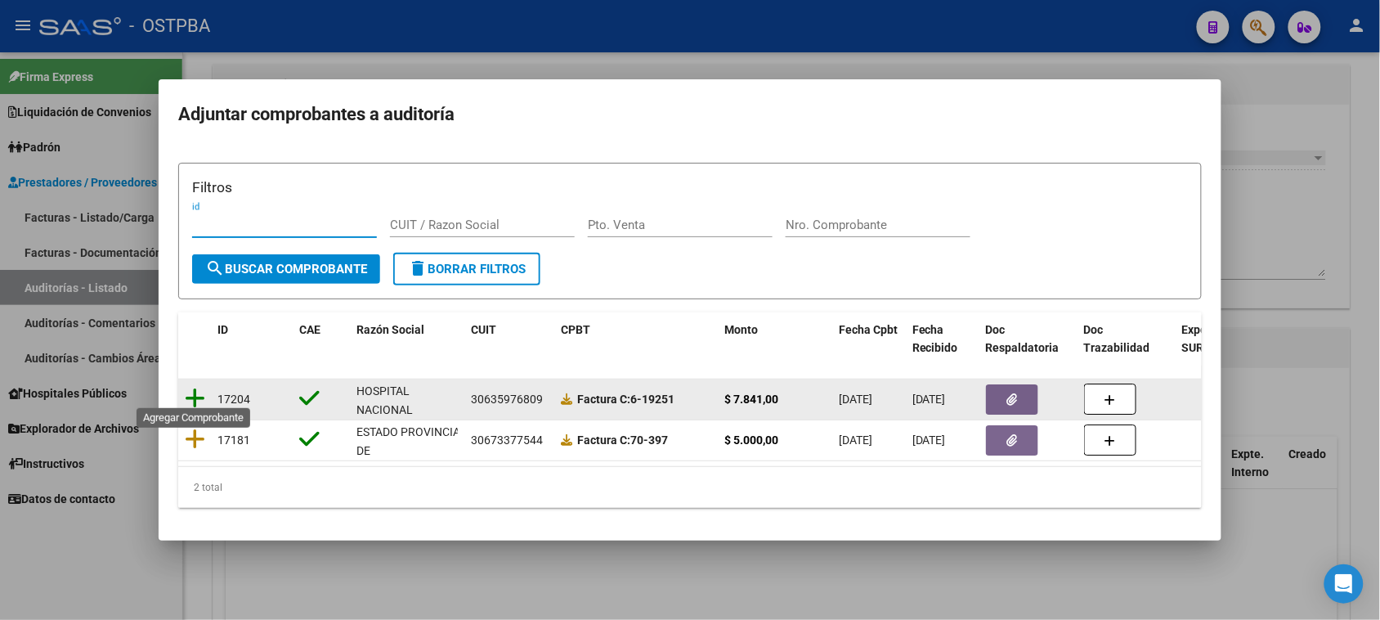
click at [196, 389] on icon at bounding box center [195, 398] width 20 height 23
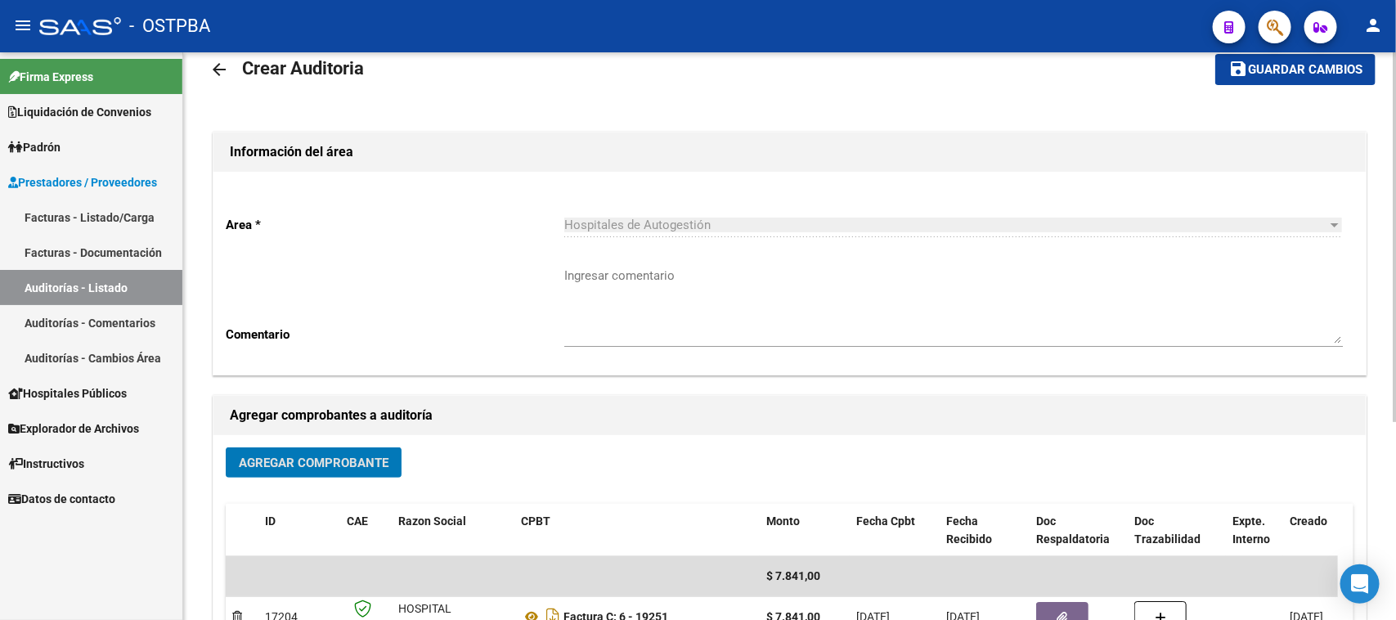
scroll to position [0, 0]
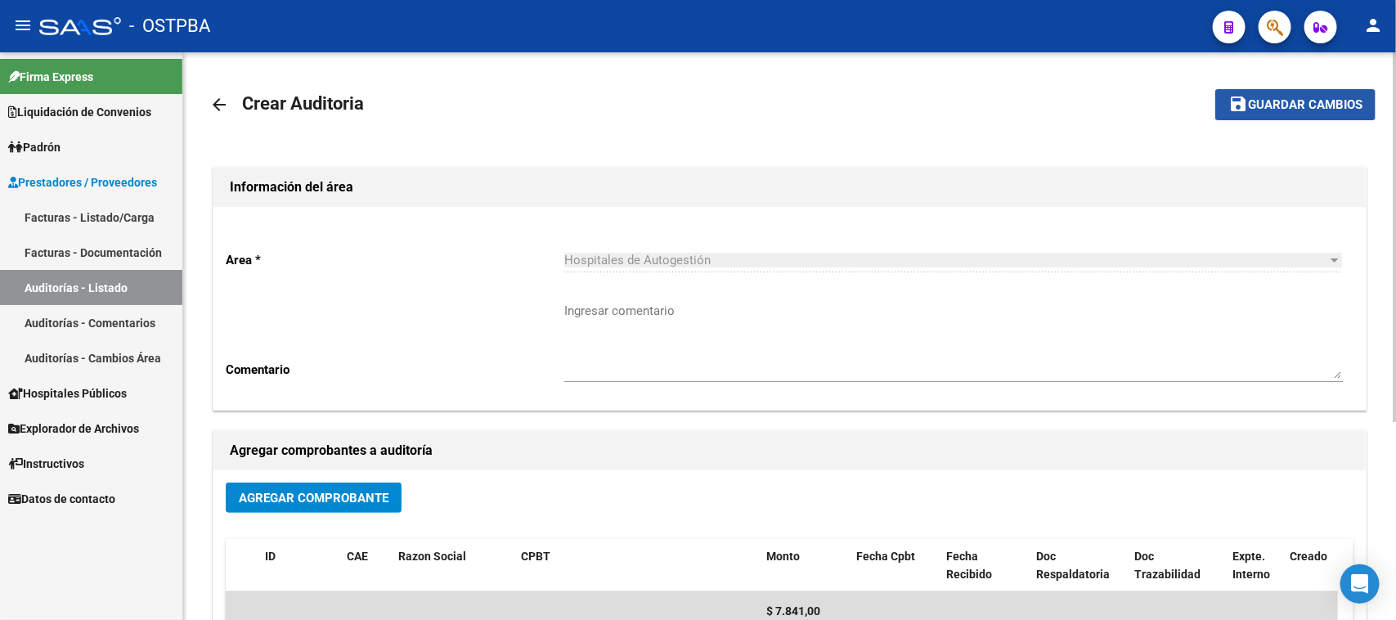
click at [1288, 106] on span "Guardar cambios" at bounding box center [1305, 105] width 114 height 15
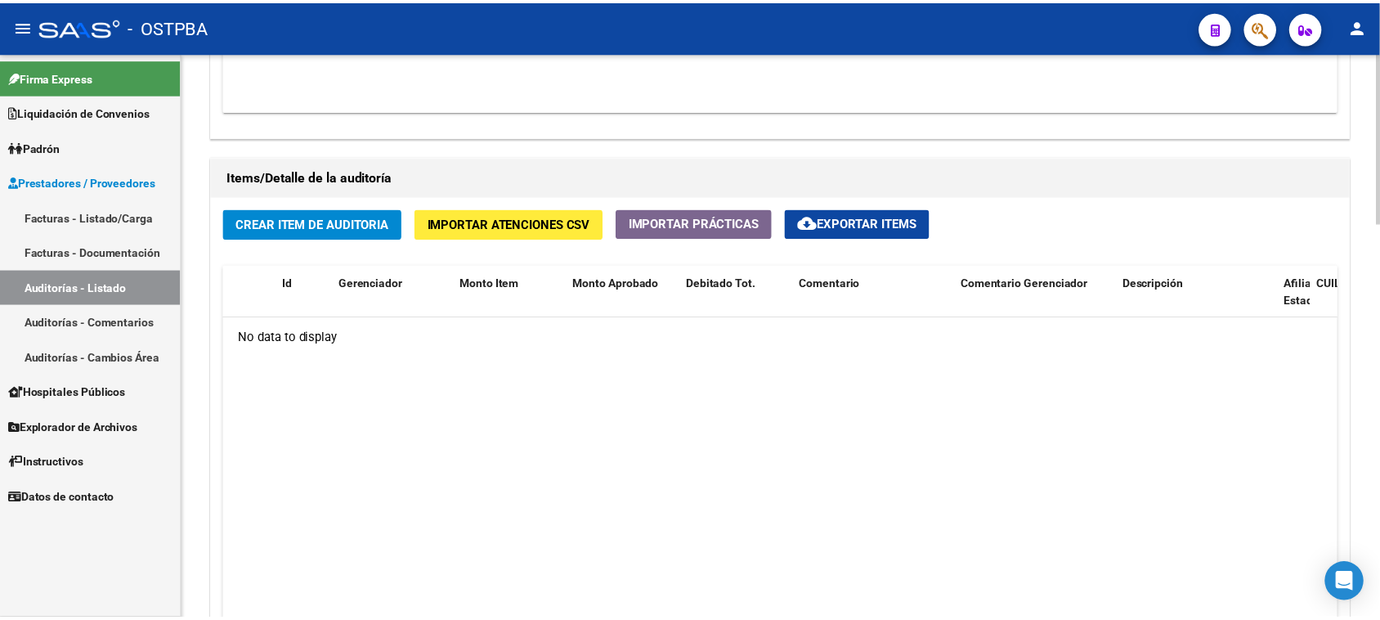
scroll to position [1124, 0]
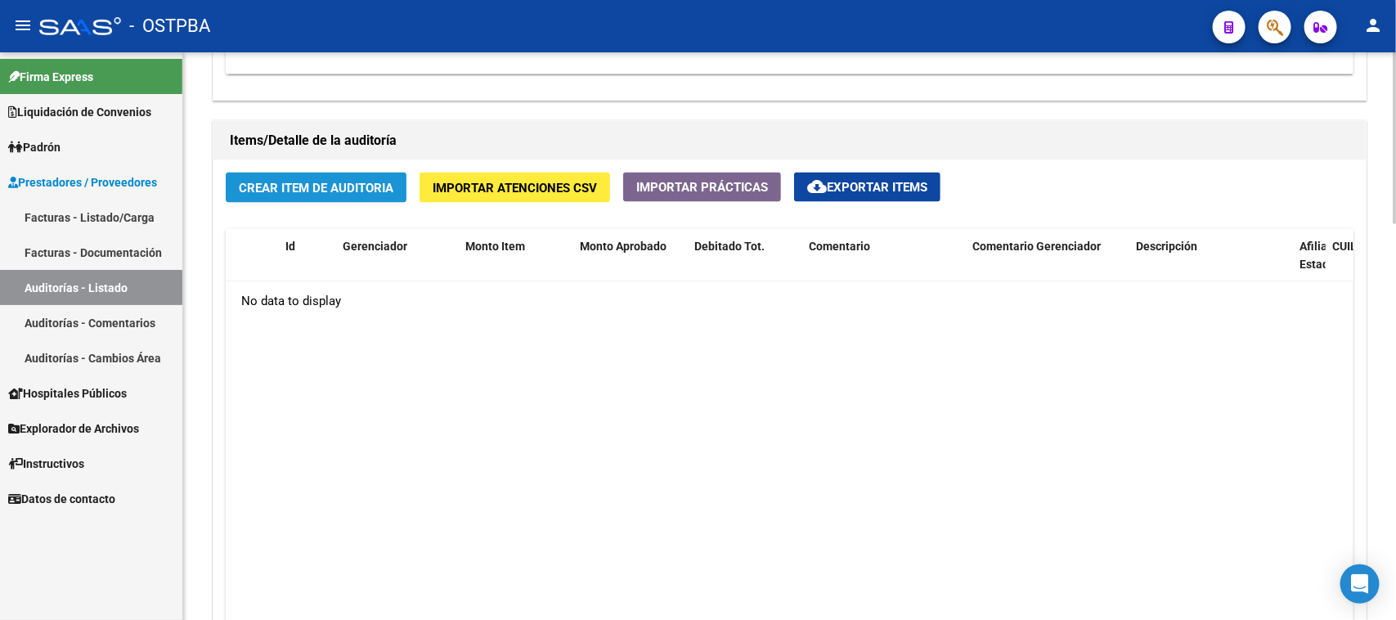
click at [315, 190] on span "Crear Item de Auditoria" at bounding box center [316, 188] width 155 height 15
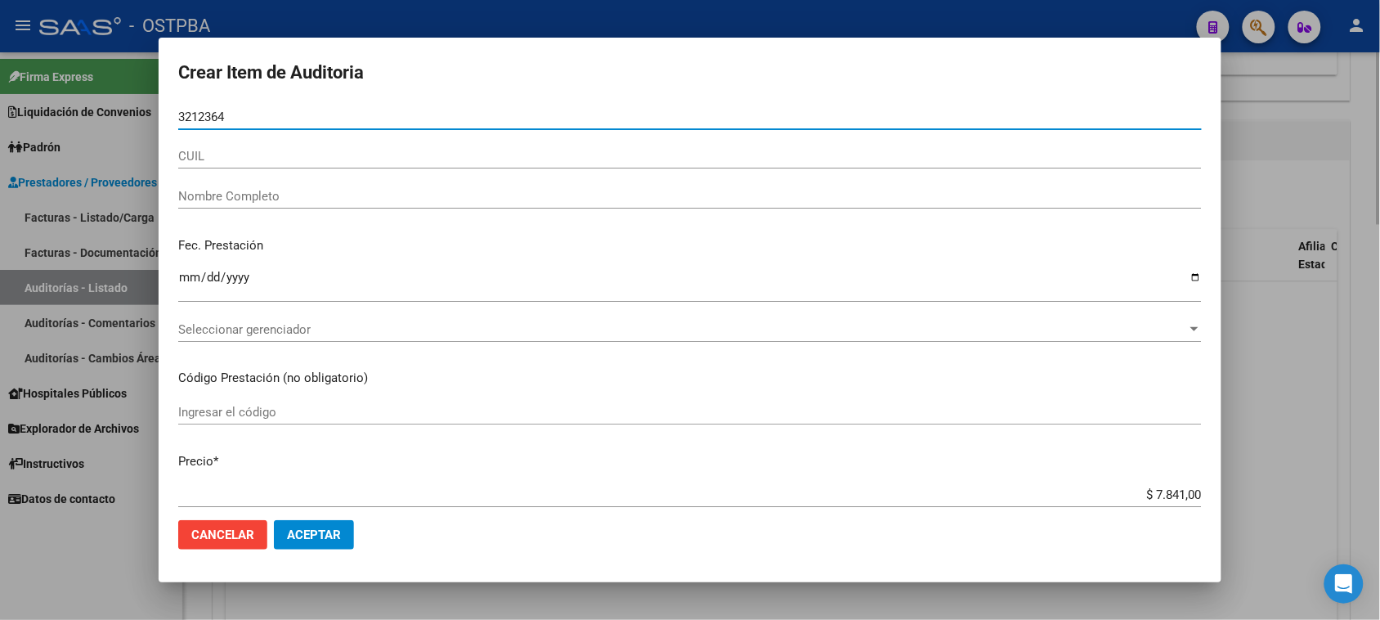
type input "32123640"
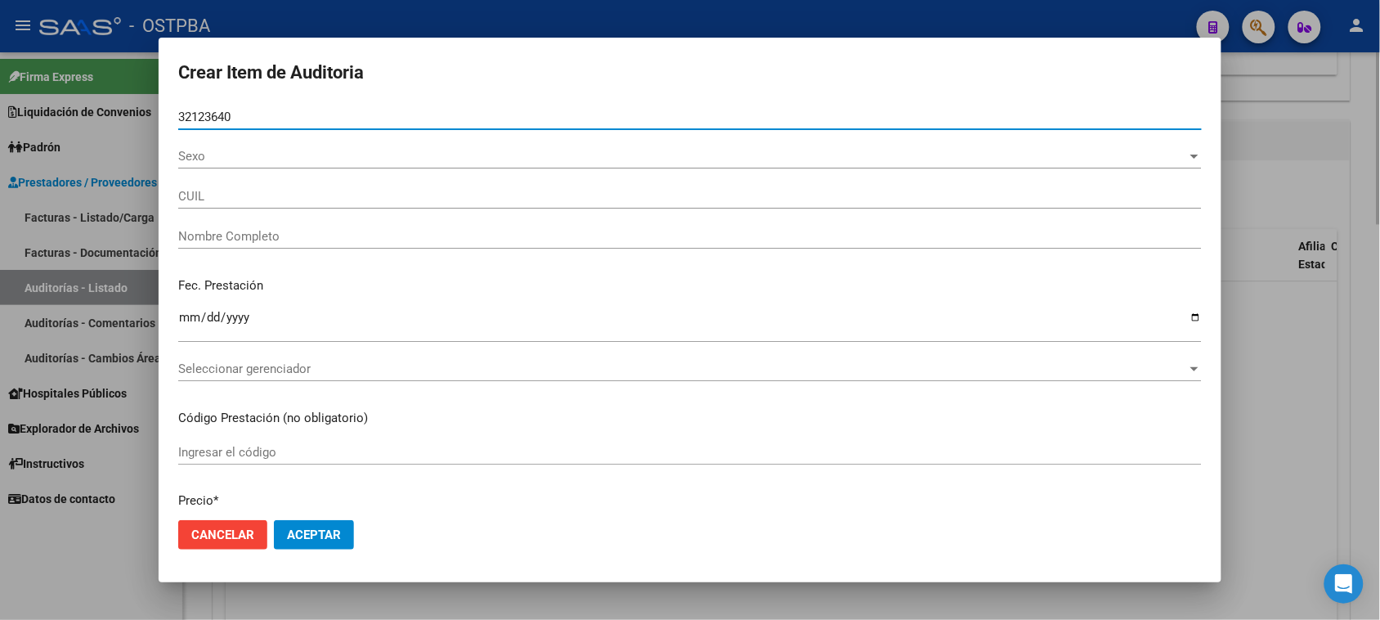
type input "20321236406"
type input "ARANDA JAVIER SERGIO RAMON -"
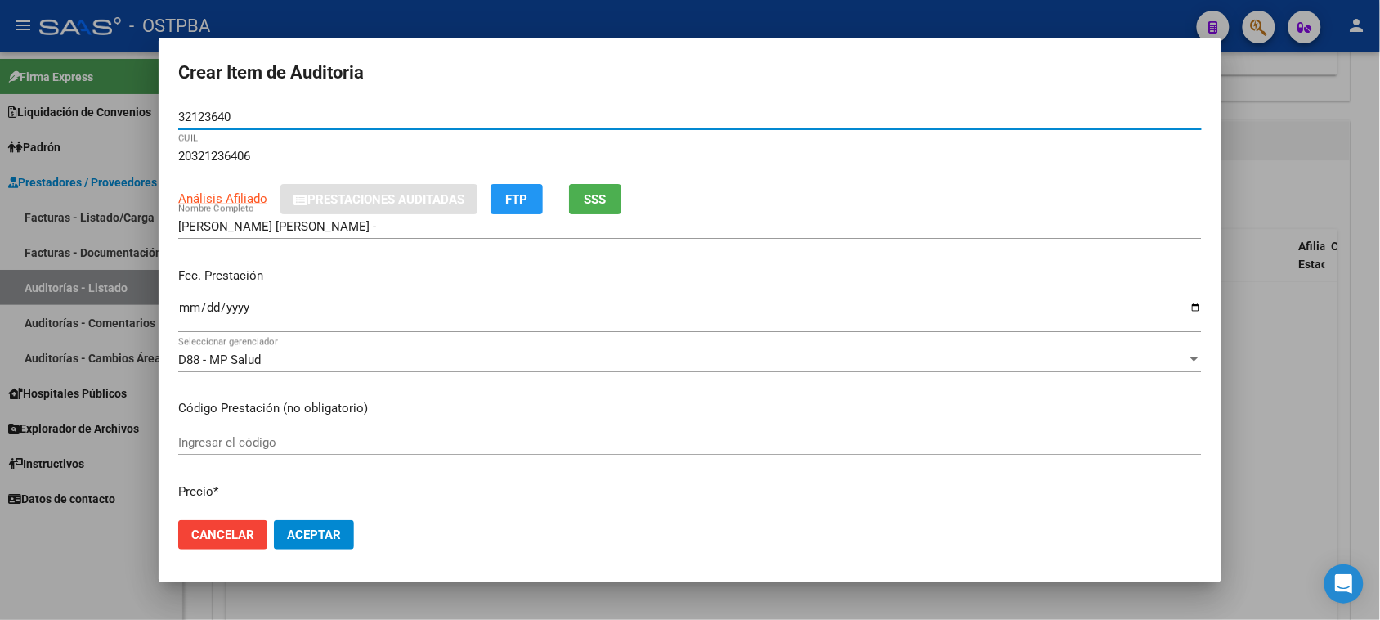
type input "32123640"
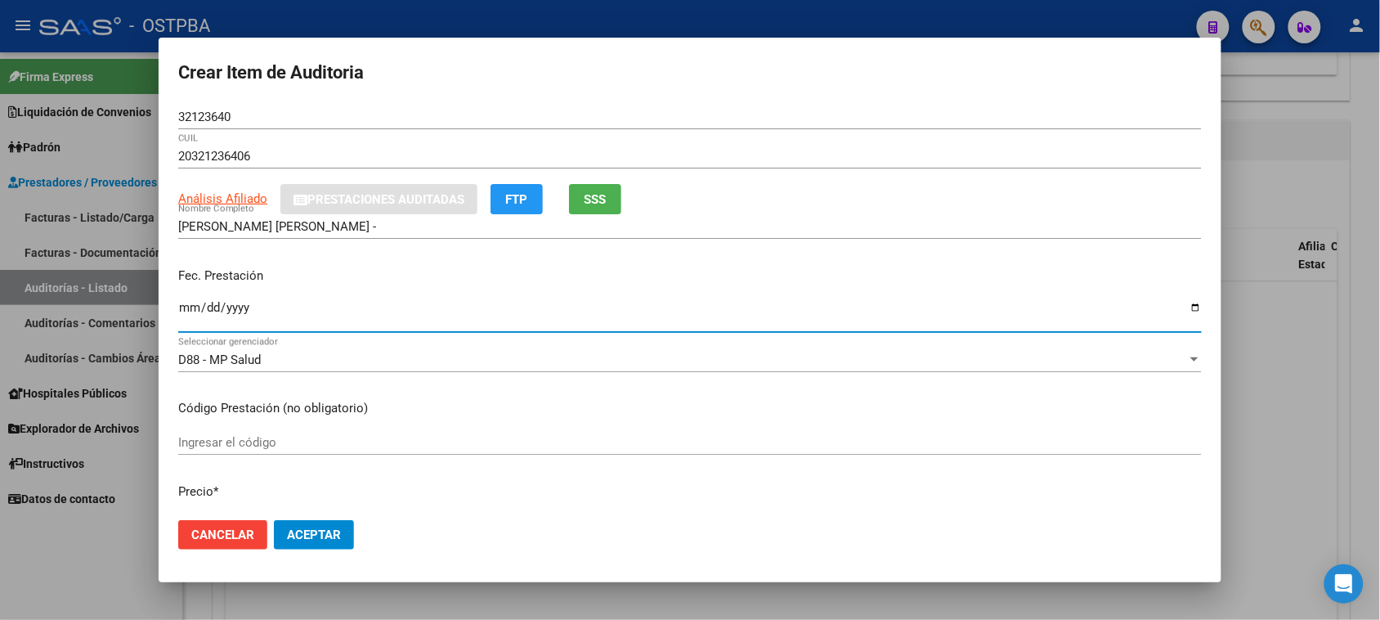
click at [185, 305] on input "Ingresar la fecha" at bounding box center [690, 314] width 1024 height 26
type input "2025-07-01"
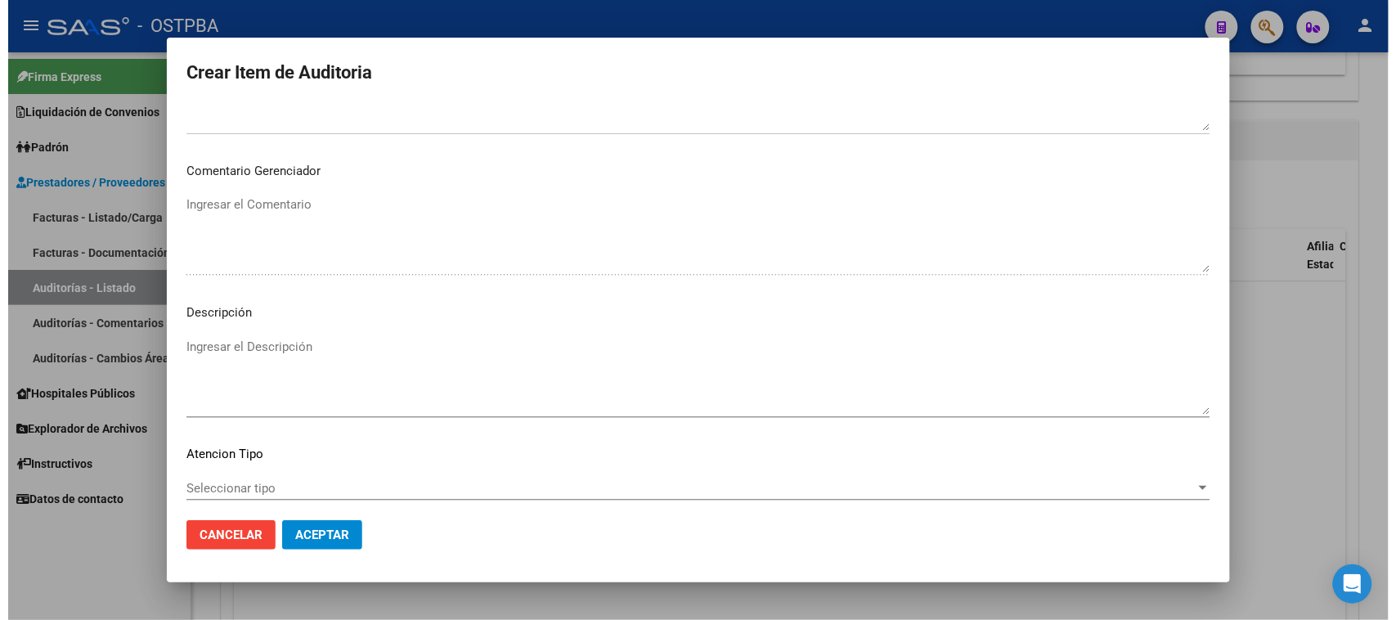
scroll to position [883, 0]
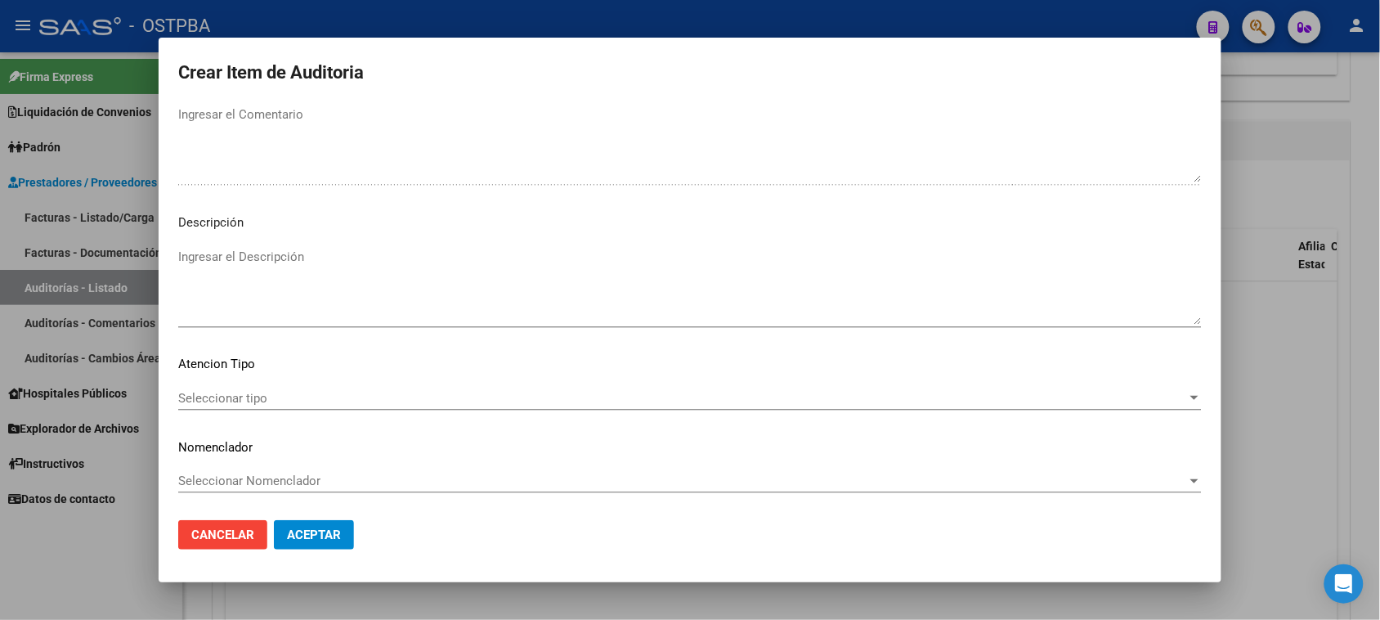
click at [247, 394] on span "Seleccionar tipo" at bounding box center [682, 398] width 1009 height 15
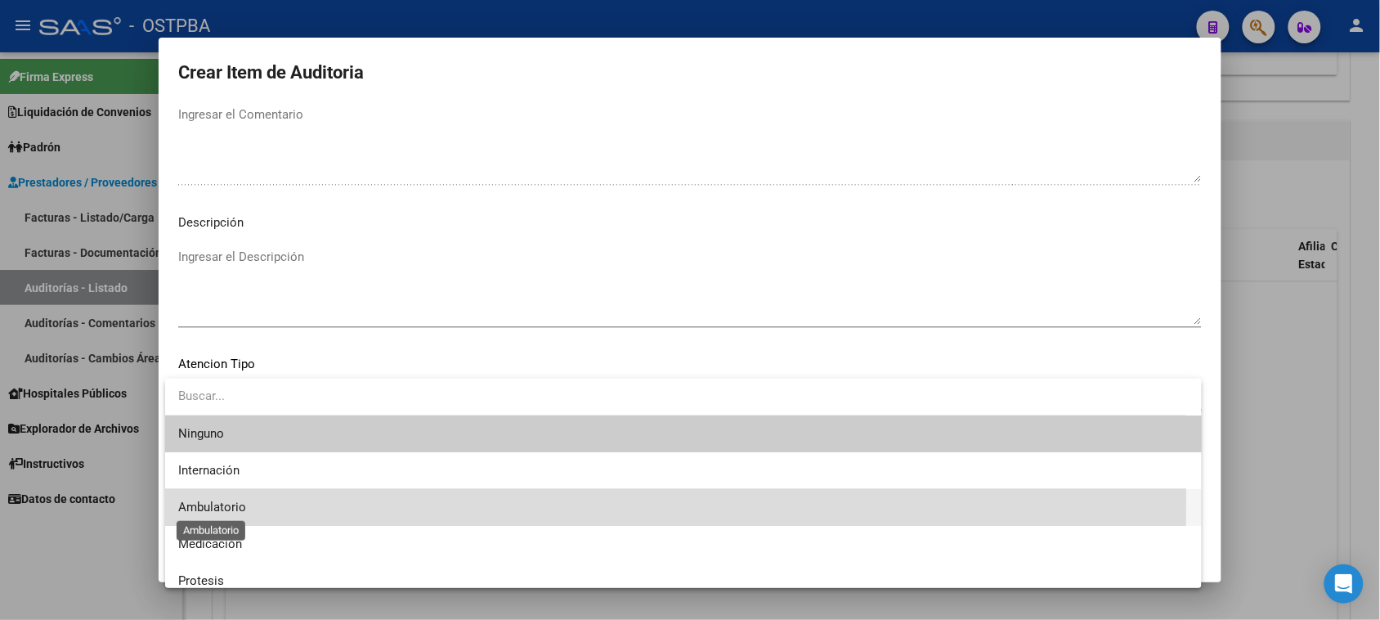
click at [231, 500] on span "Ambulatorio" at bounding box center [212, 507] width 68 height 15
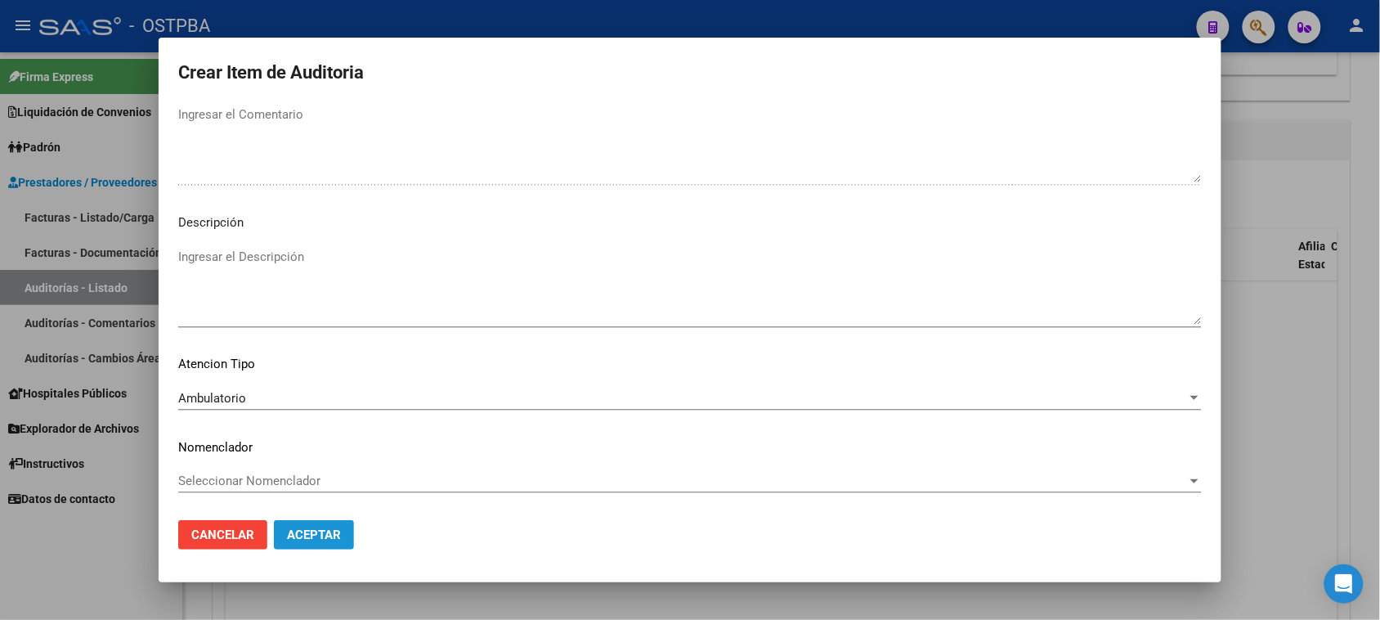
click at [324, 534] on span "Aceptar" at bounding box center [314, 534] width 54 height 15
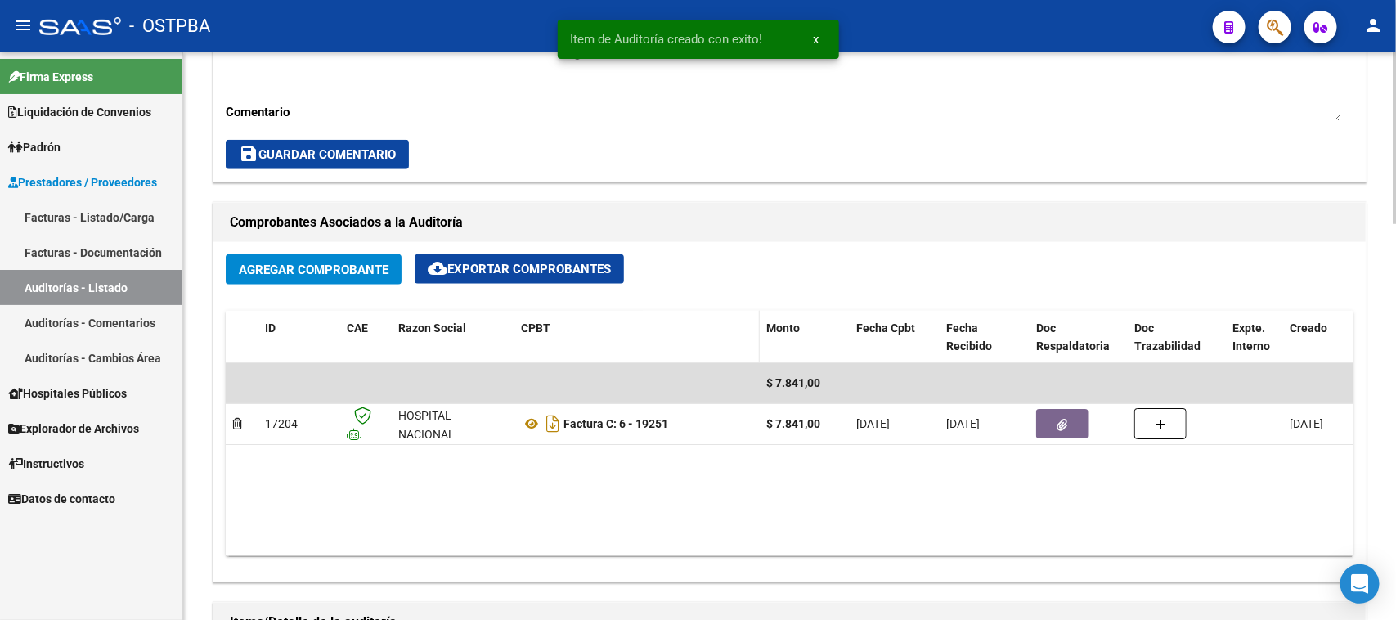
scroll to position [613, 0]
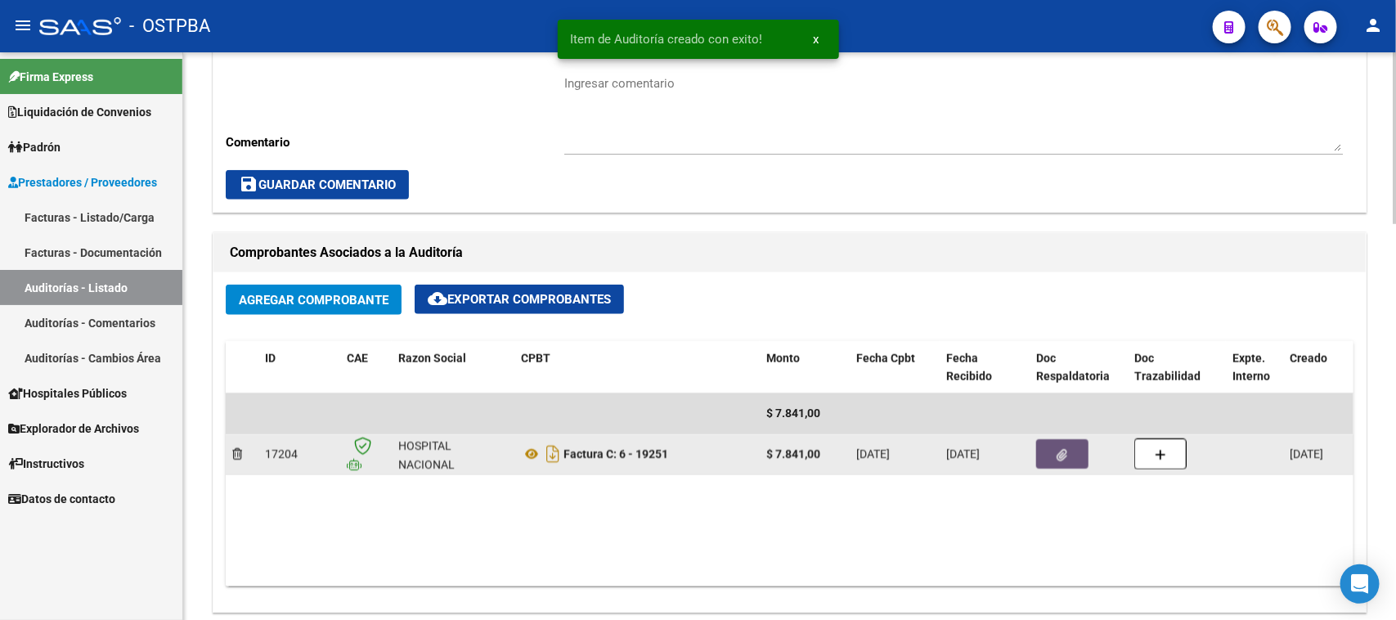
click at [1060, 451] on icon "button" at bounding box center [1062, 455] width 11 height 12
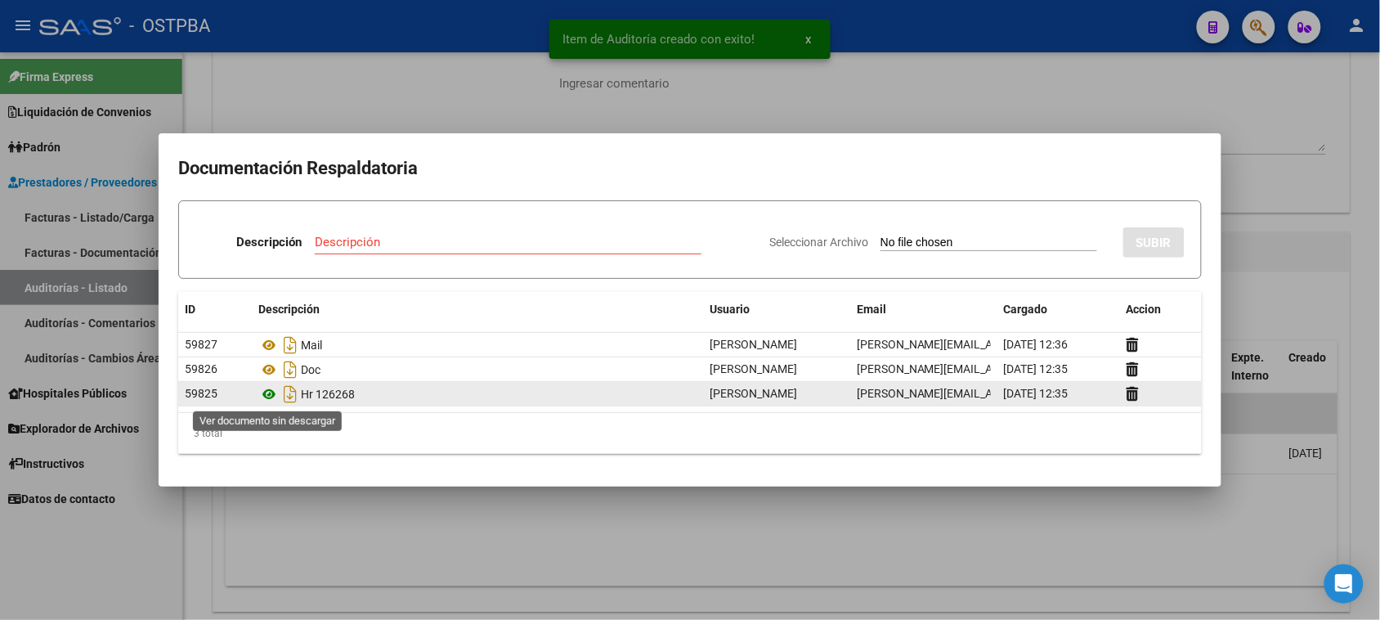
click at [271, 392] on icon at bounding box center [268, 394] width 21 height 20
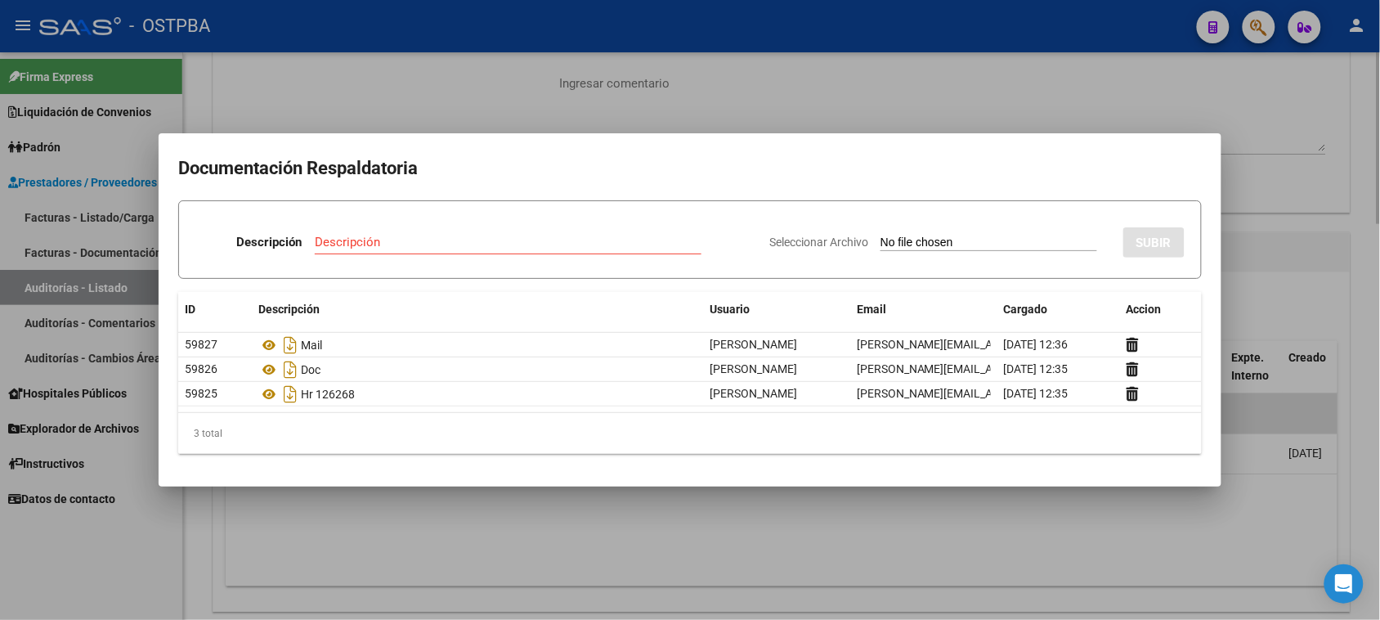
drag, startPoint x: 177, startPoint y: 538, endPoint x: 235, endPoint y: 491, distance: 75.0
click at [177, 533] on div at bounding box center [690, 310] width 1380 height 620
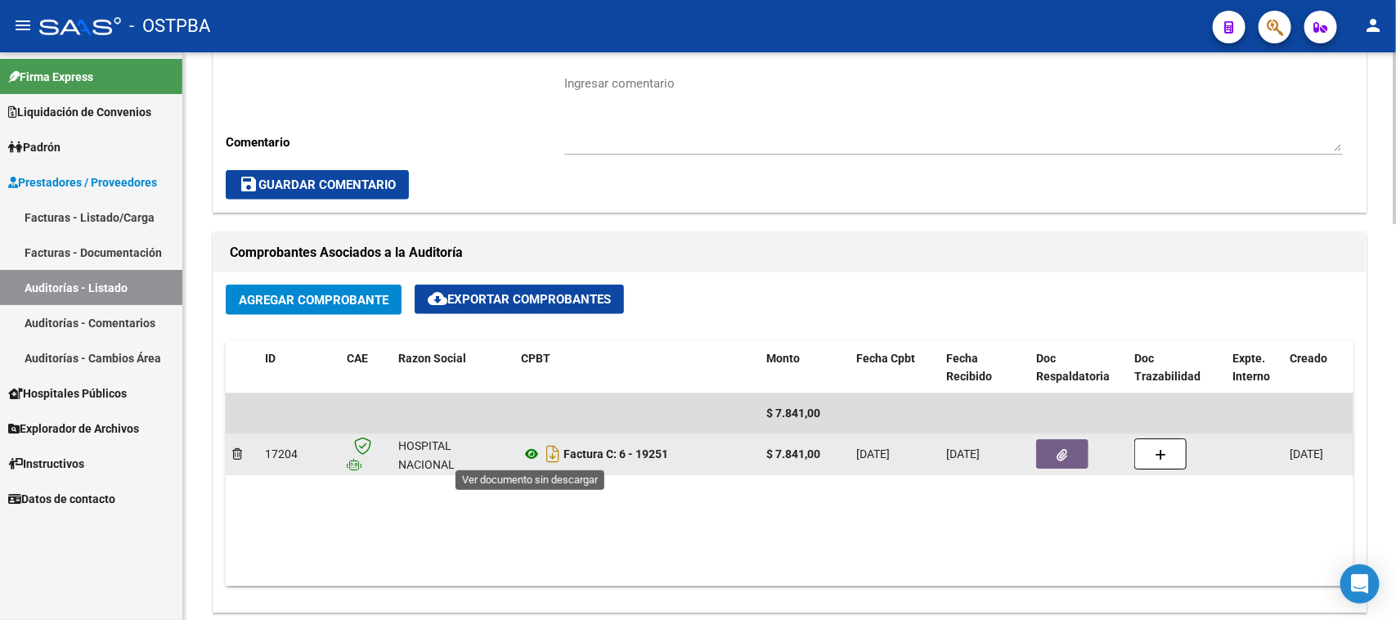
click at [528, 452] on icon at bounding box center [531, 454] width 21 height 20
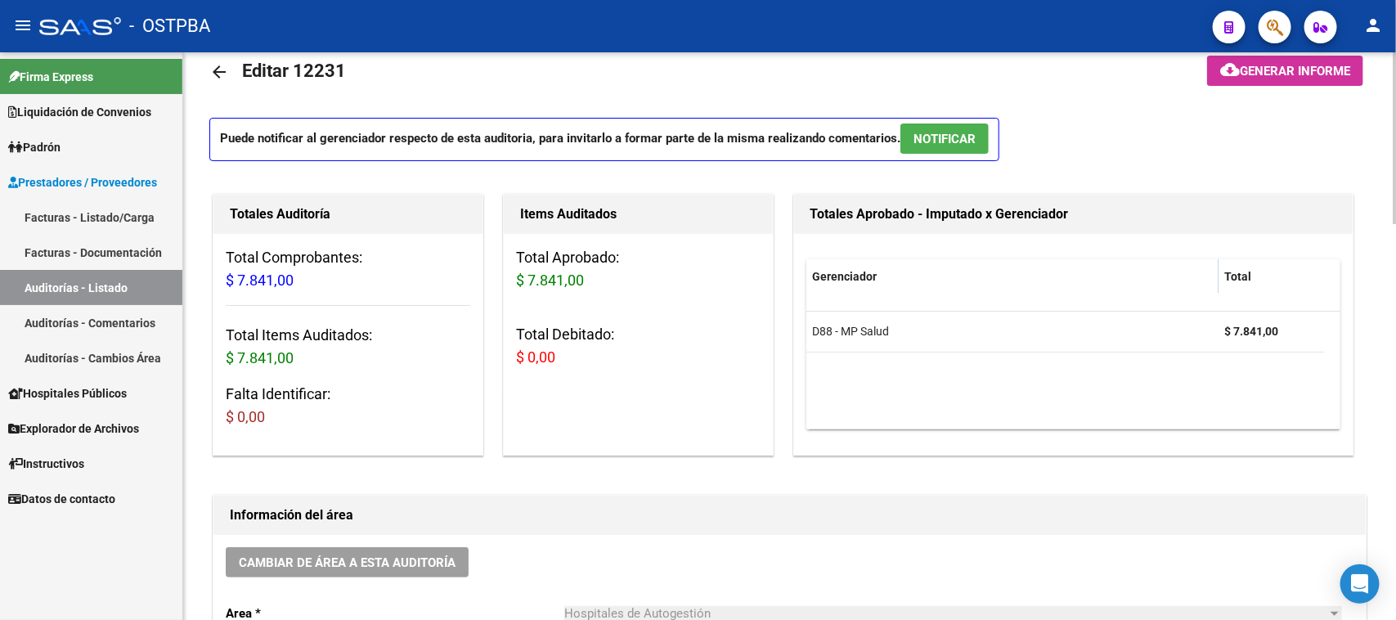
scroll to position [0, 0]
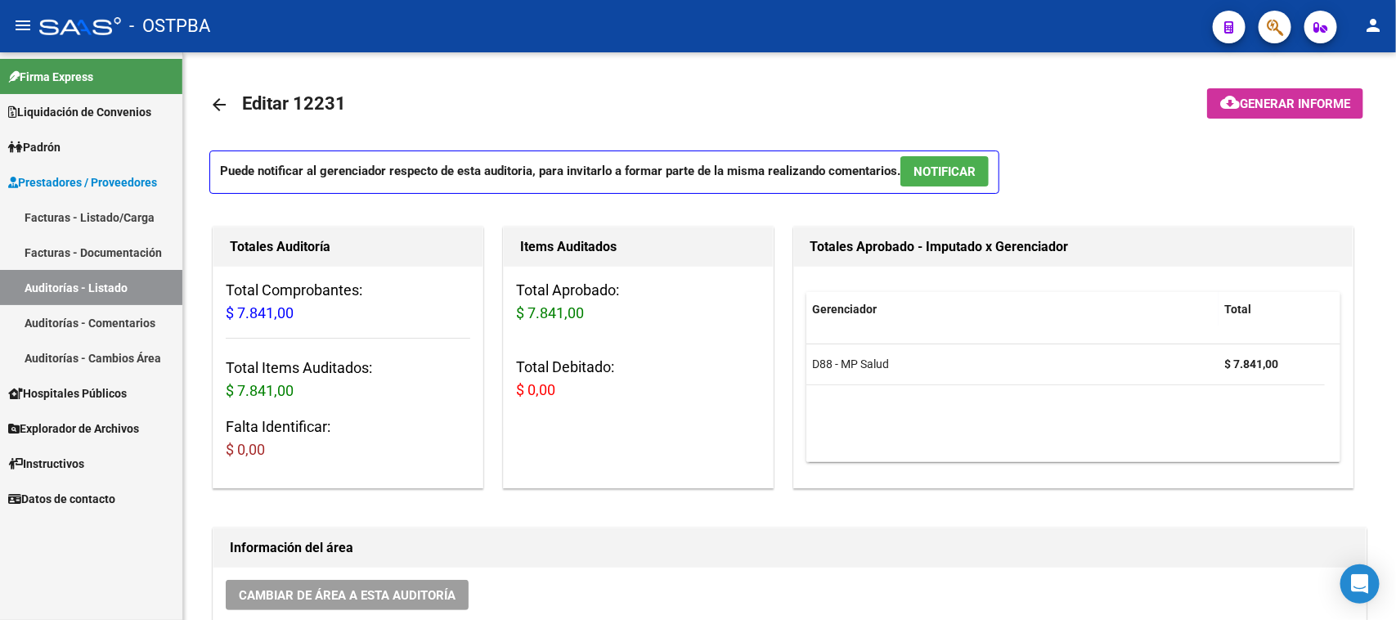
click at [105, 213] on link "Facturas - Listado/Carga" at bounding box center [91, 216] width 182 height 35
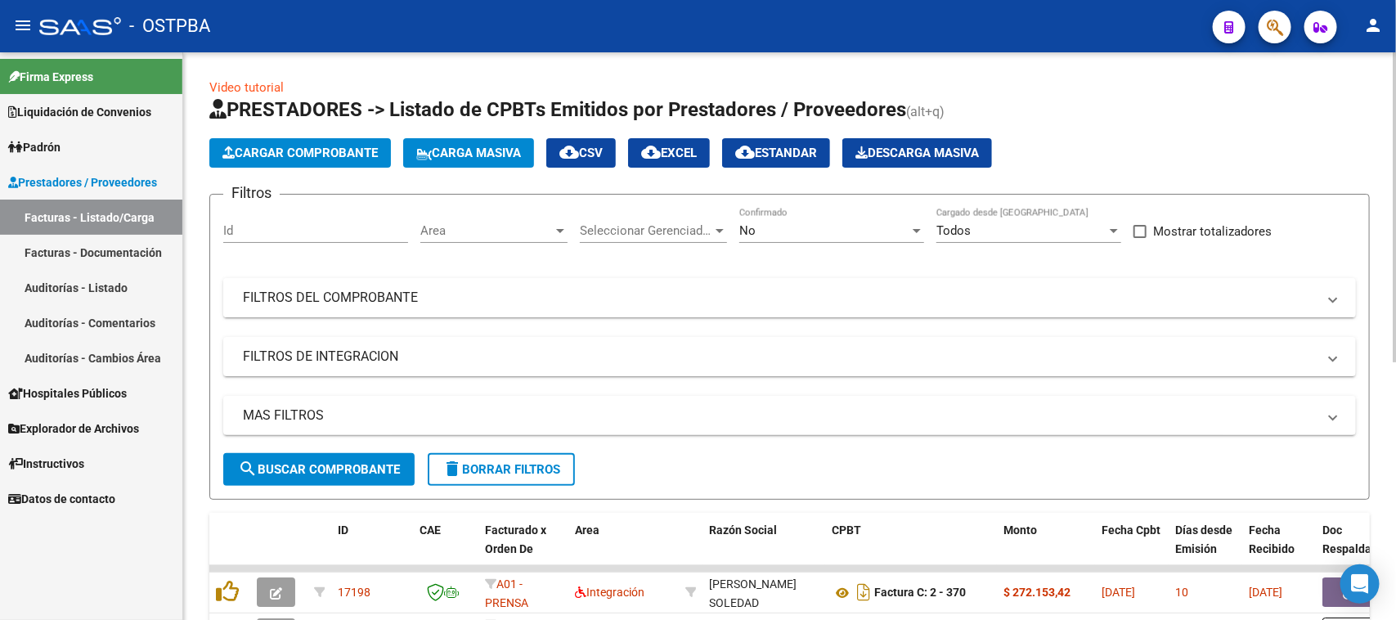
drag, startPoint x: 435, startPoint y: 284, endPoint x: 652, endPoint y: 308, distance: 218.9
click at [435, 282] on mat-expansion-panel-header "FILTROS DEL COMPROBANTE" at bounding box center [789, 297] width 1132 height 39
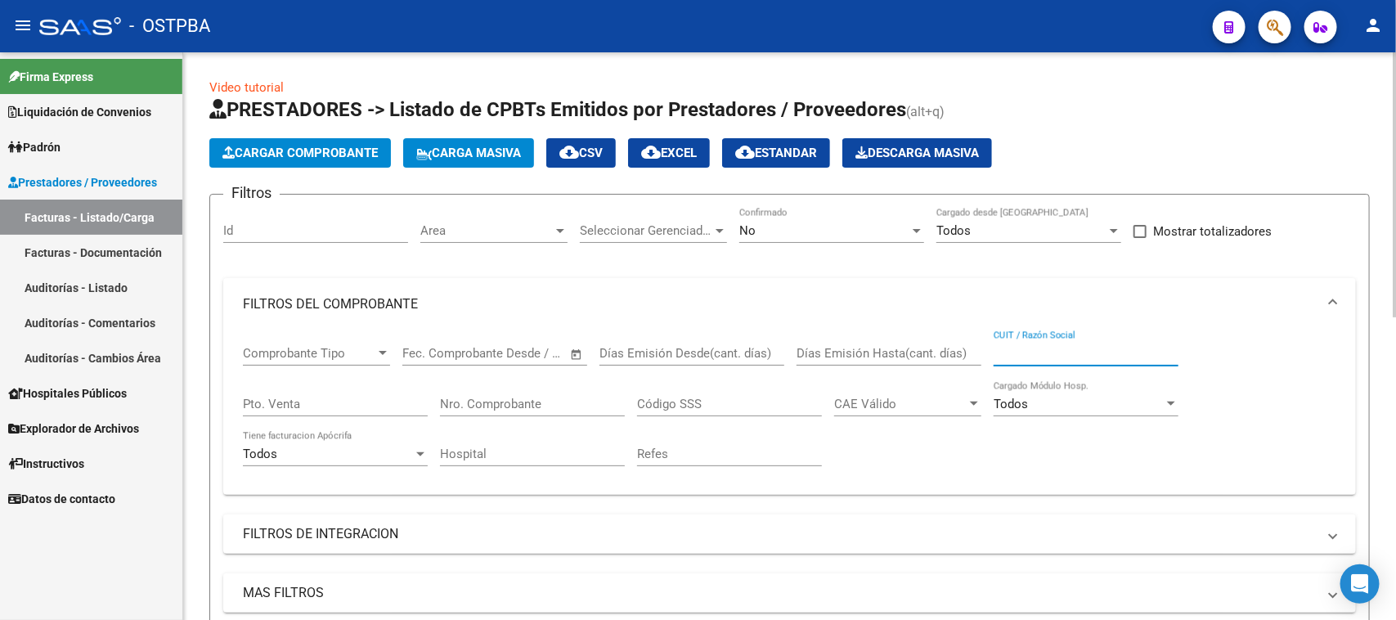
click at [1035, 346] on input "CUIT / Razón Social" at bounding box center [1085, 353] width 185 height 15
type input "REINAUDO"
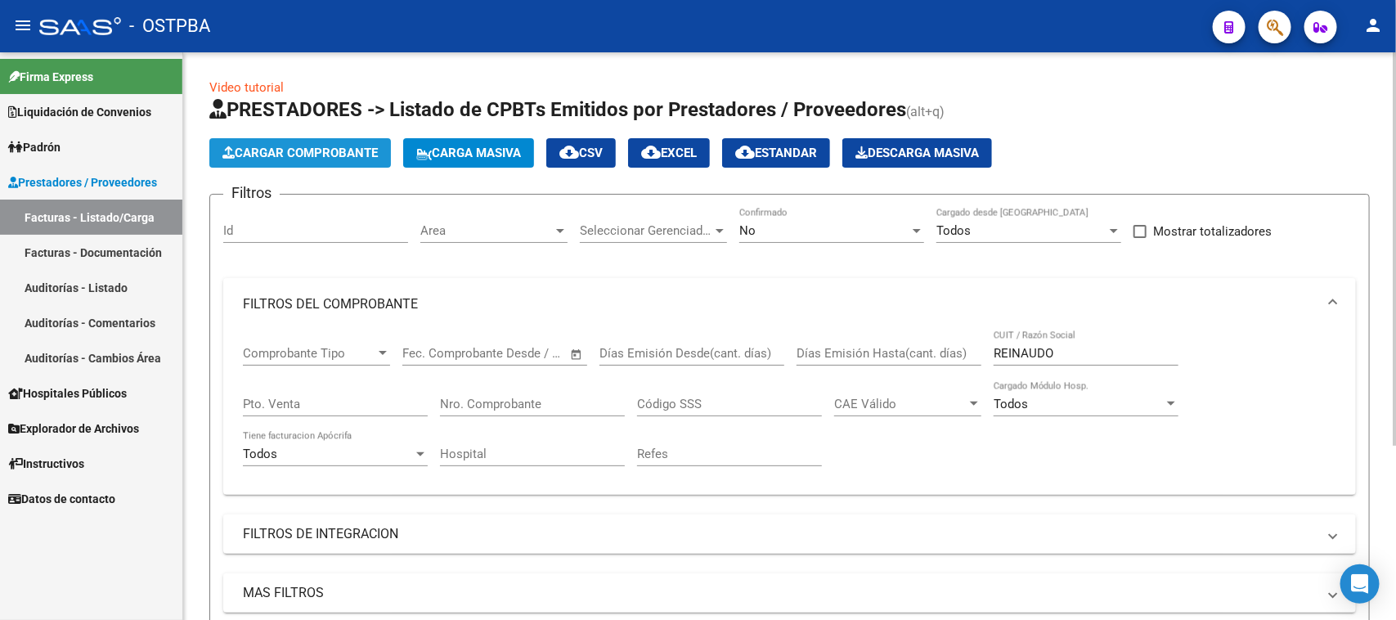
click at [295, 158] on span "Cargar Comprobante" at bounding box center [299, 153] width 155 height 15
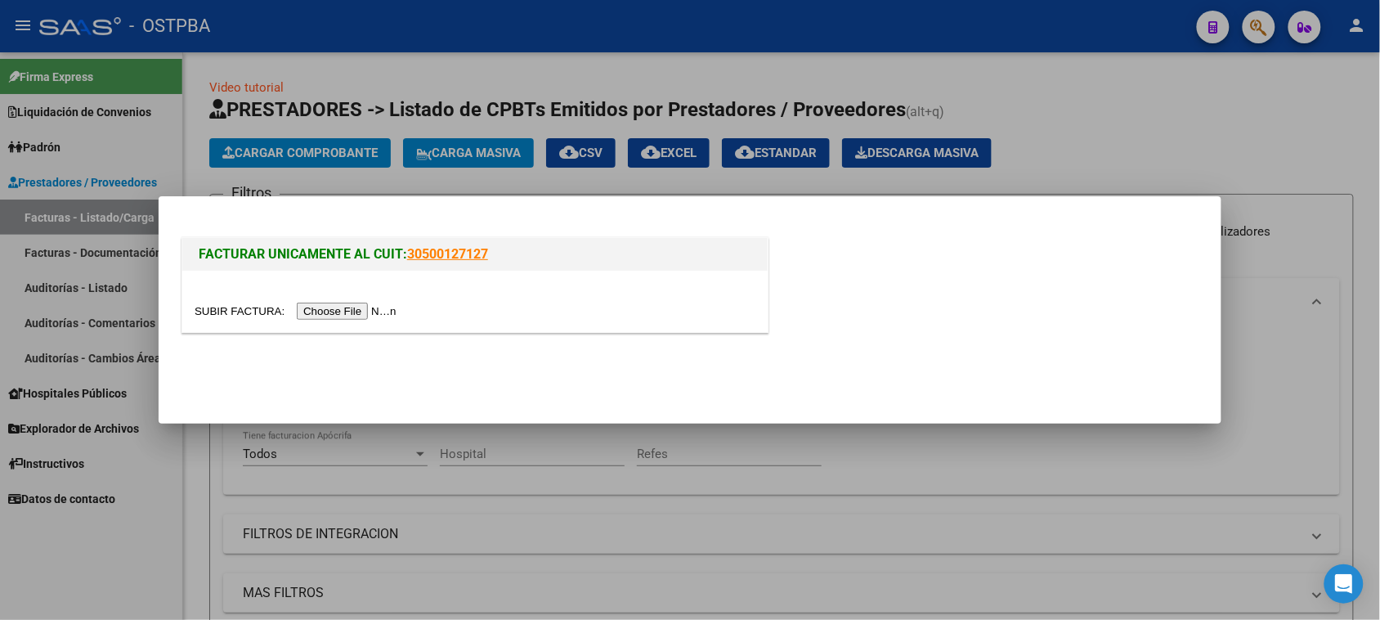
click at [321, 309] on input "file" at bounding box center [298, 311] width 207 height 17
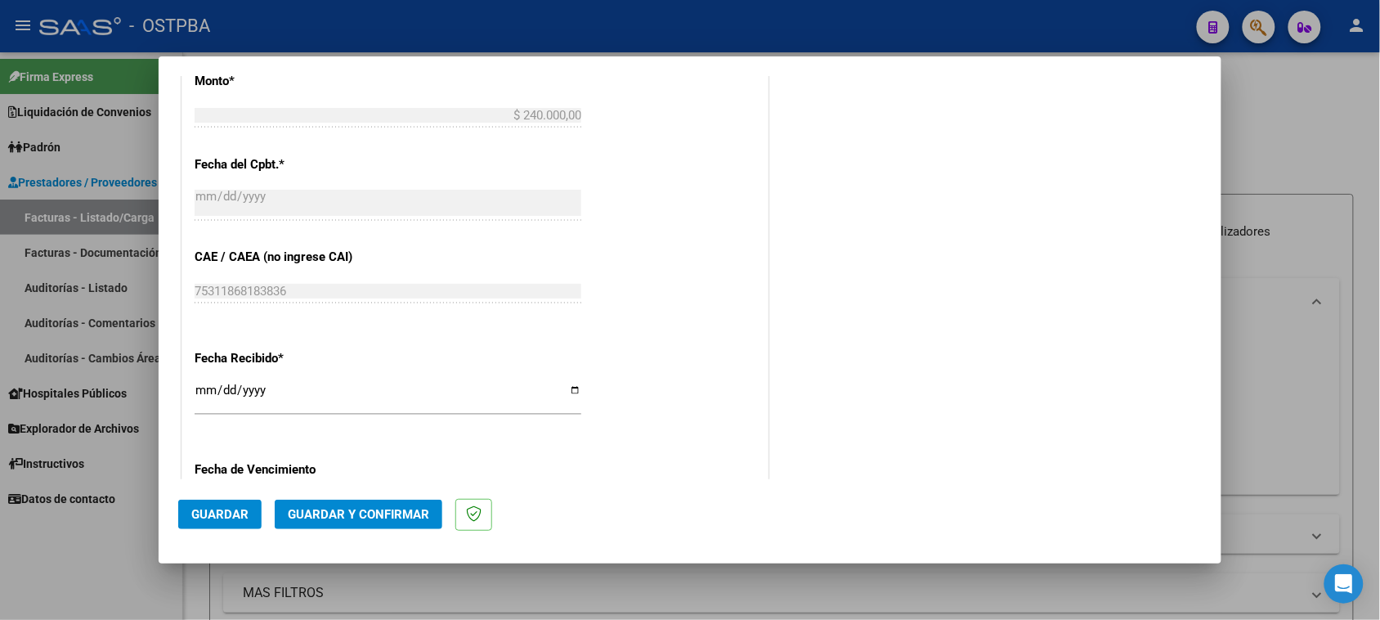
scroll to position [818, 0]
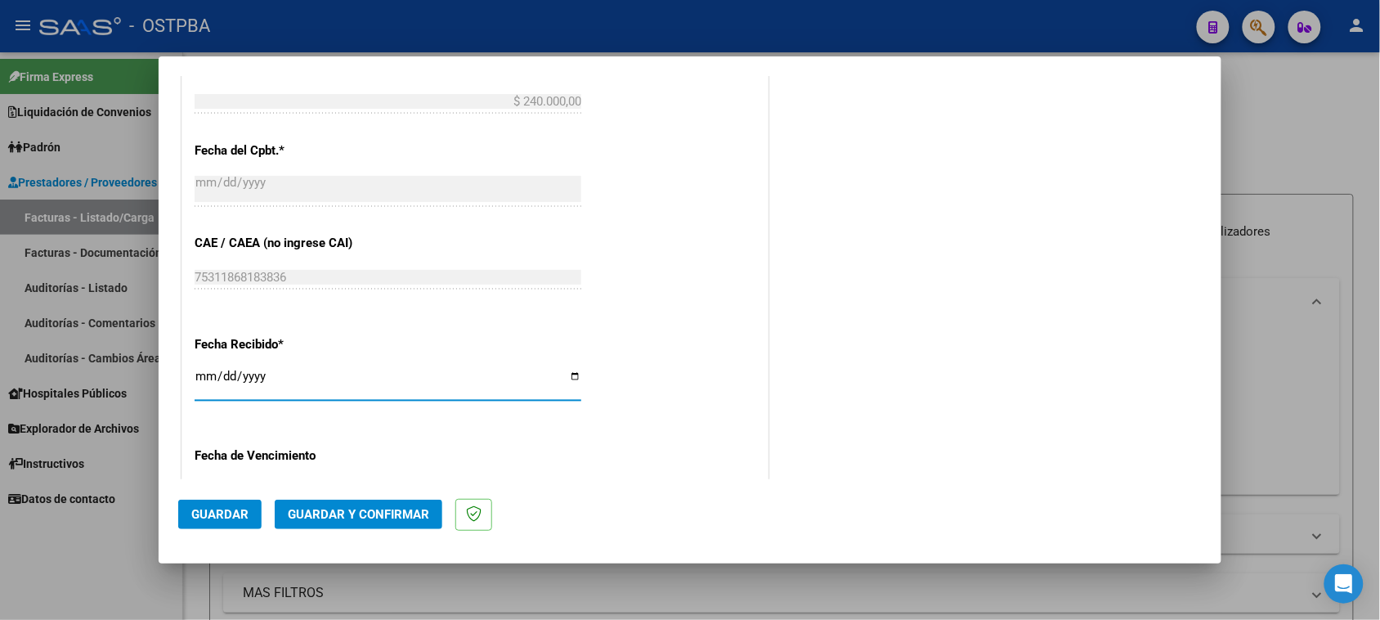
click at [204, 381] on input "[DATE]" at bounding box center [388, 383] width 387 height 26
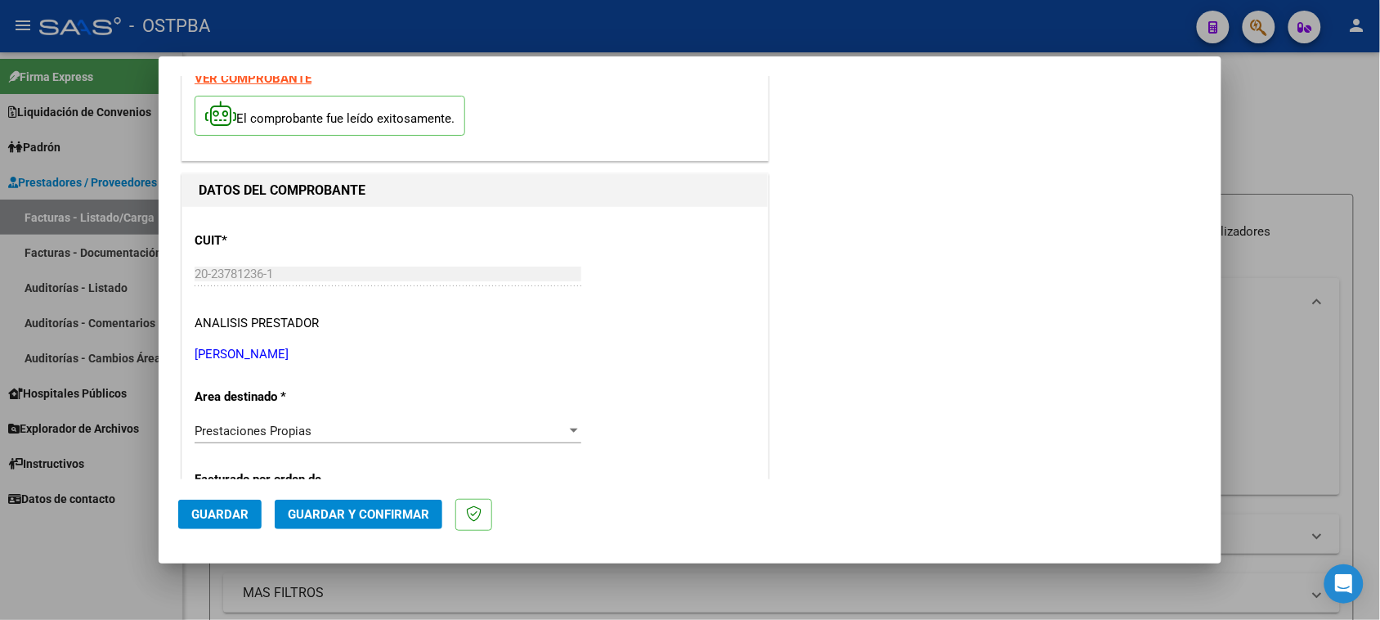
scroll to position [0, 0]
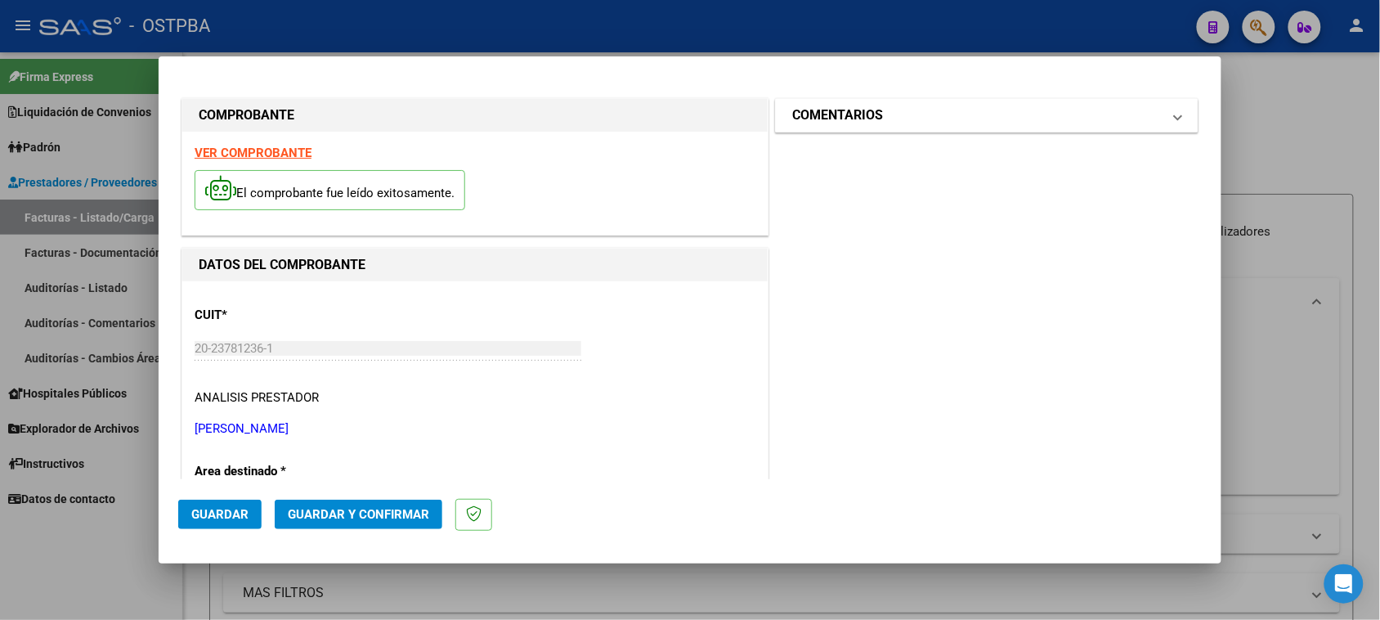
click at [872, 112] on h1 "COMENTARIOS" at bounding box center [837, 115] width 91 height 20
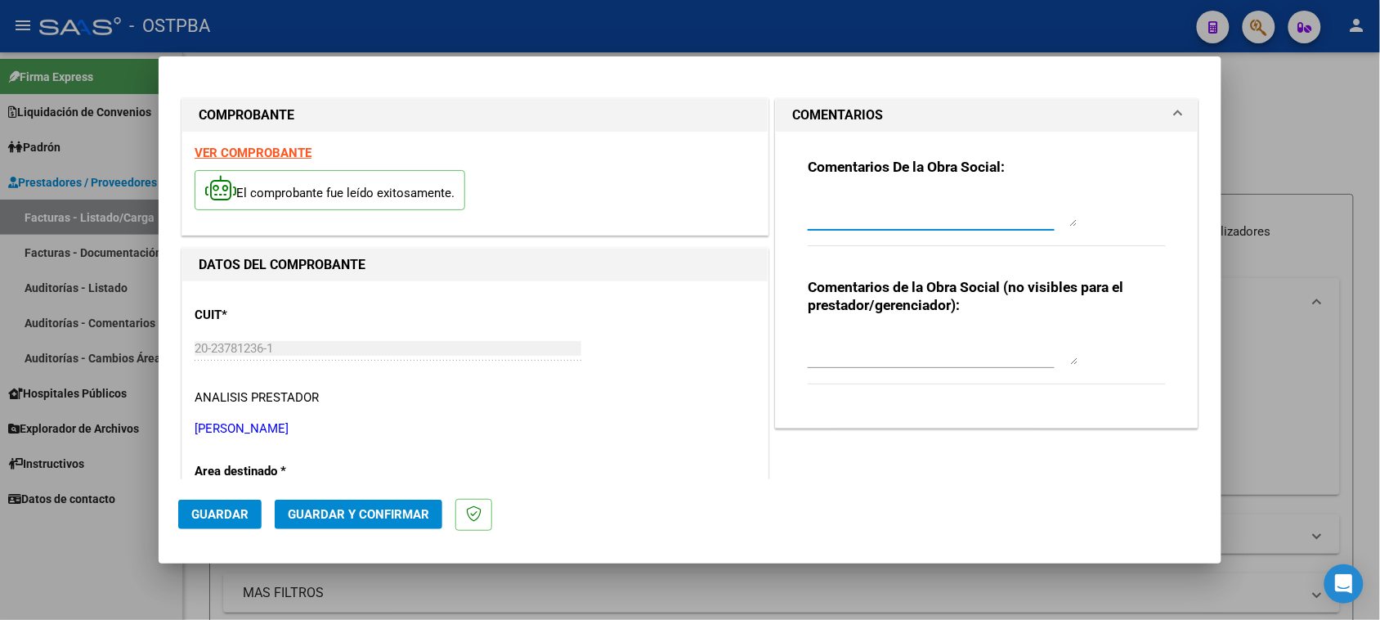
click at [881, 202] on textarea at bounding box center [943, 210] width 270 height 33
type textarea "HR 126293"
click at [214, 513] on span "Guardar" at bounding box center [219, 514] width 57 height 15
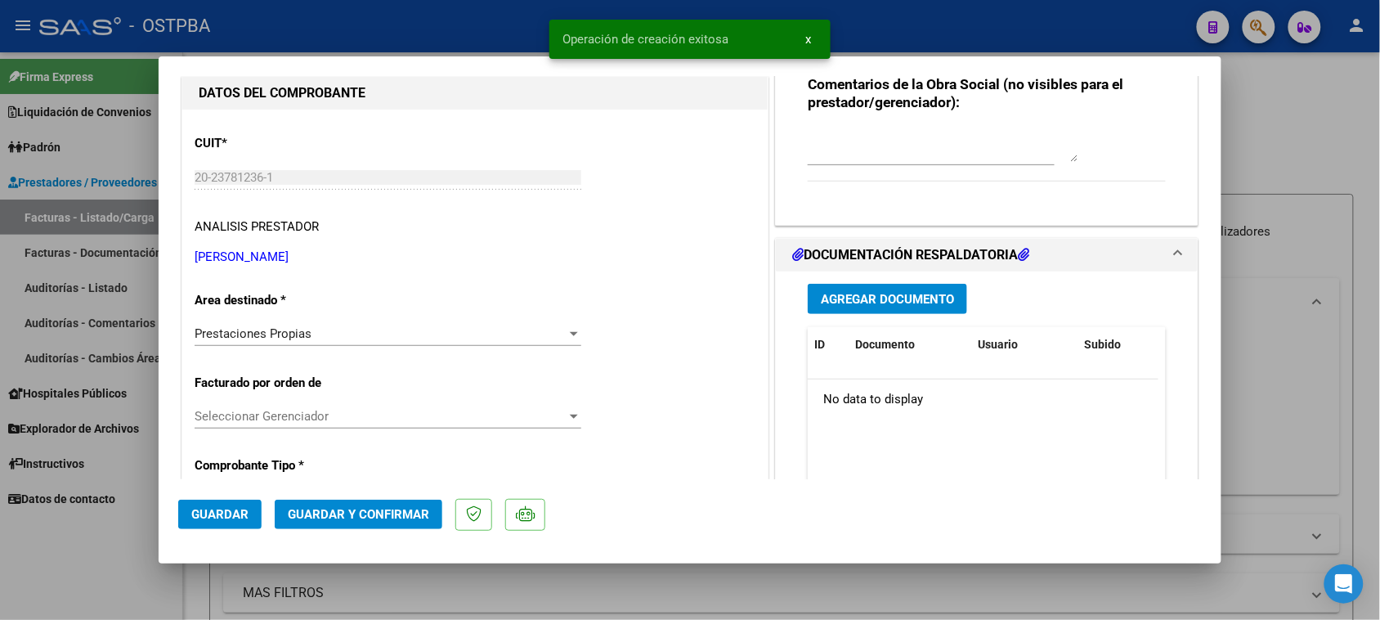
scroll to position [204, 0]
click at [877, 299] on span "Agregar Documento" at bounding box center [887, 297] width 133 height 15
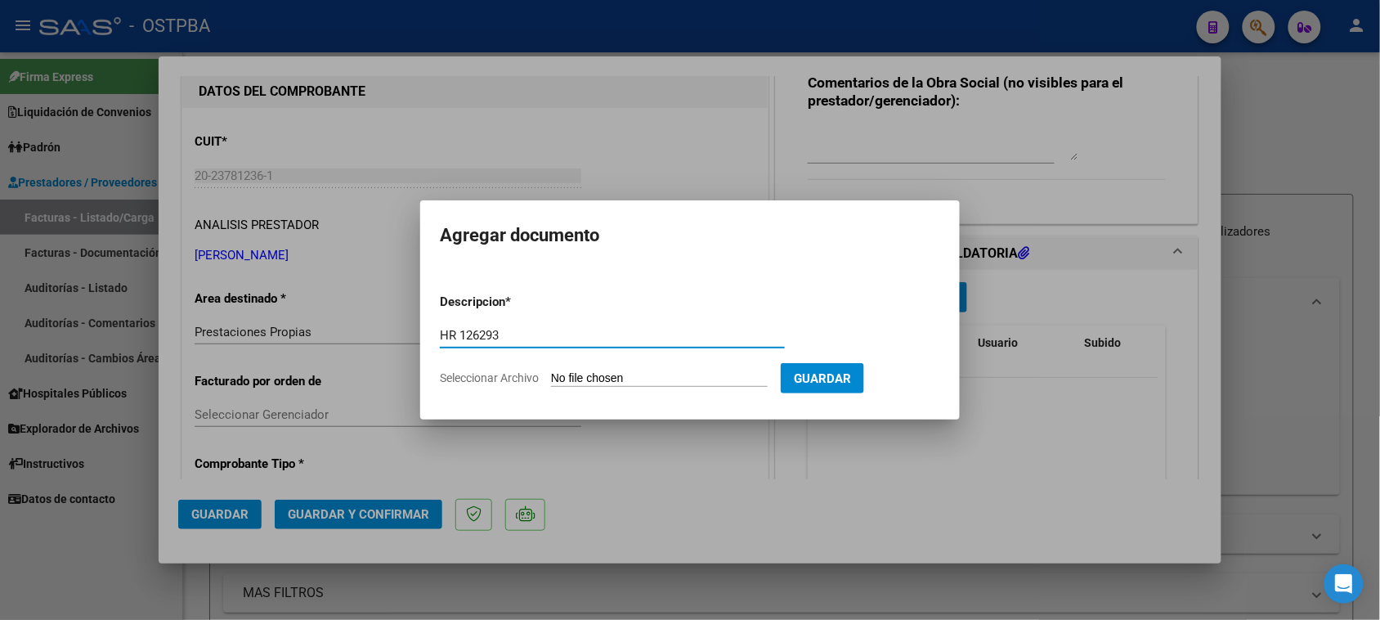
type input "HR 126293"
click at [551, 371] on input "Seleccionar Archivo" at bounding box center [659, 379] width 217 height 16
type input "C:\fakepath\HR 126293.pdf"
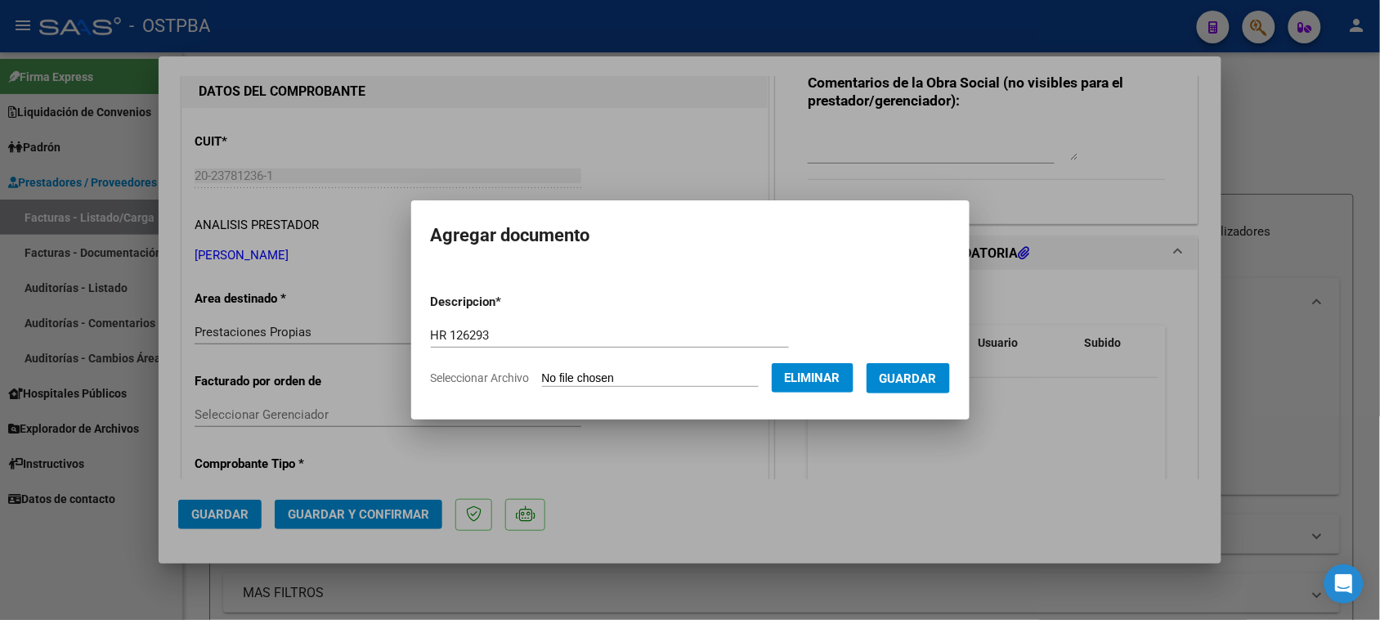
click at [930, 376] on span "Guardar" at bounding box center [908, 378] width 57 height 15
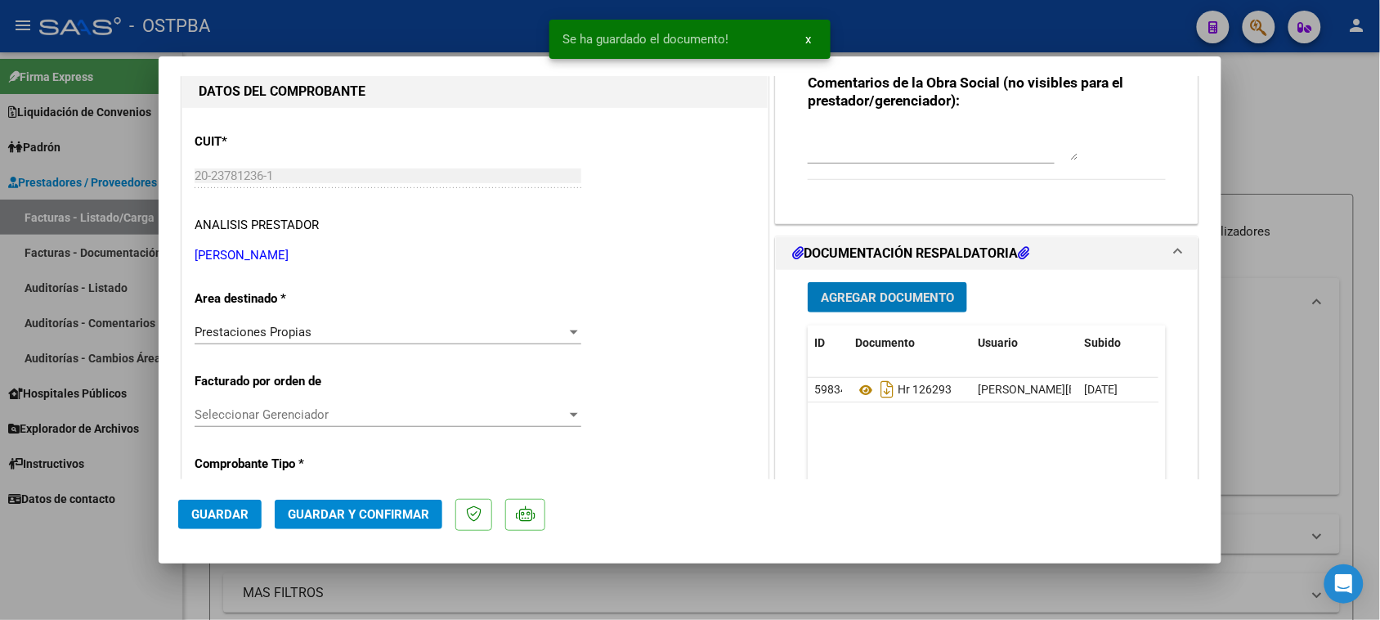
click at [846, 304] on button "Agregar Documento" at bounding box center [887, 297] width 159 height 30
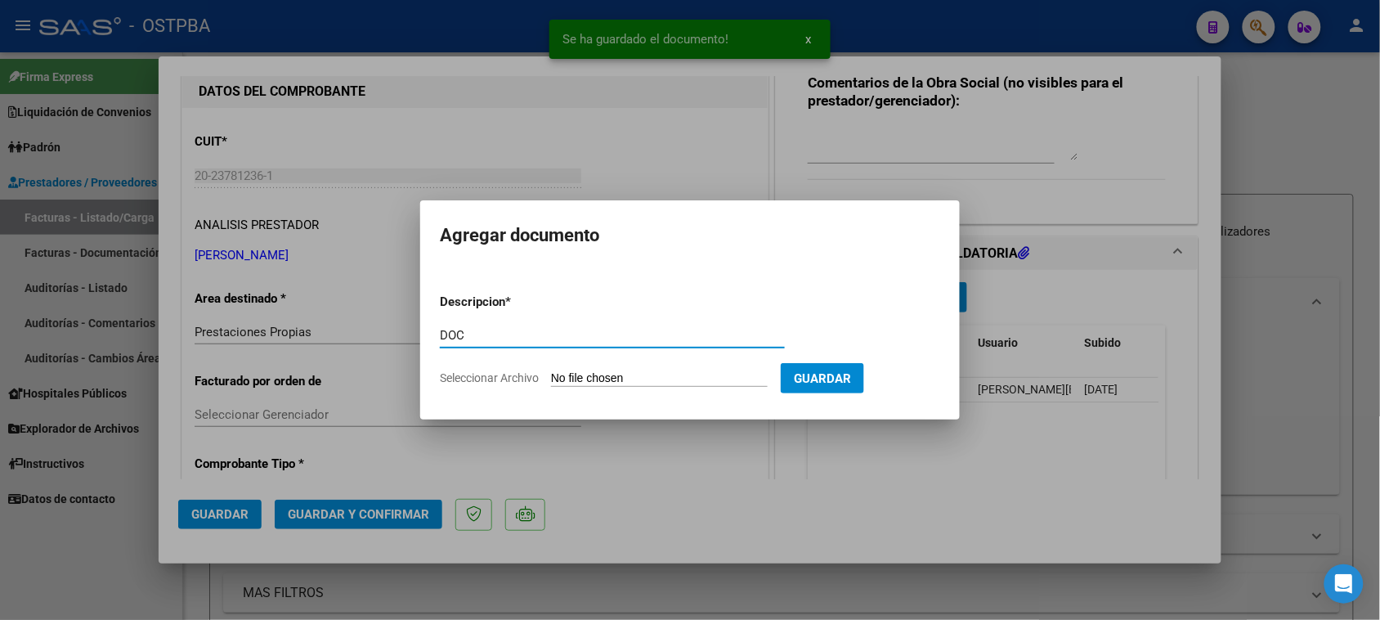
type input "DOC"
click at [551, 371] on input "Seleccionar Archivo" at bounding box center [659, 379] width 217 height 16
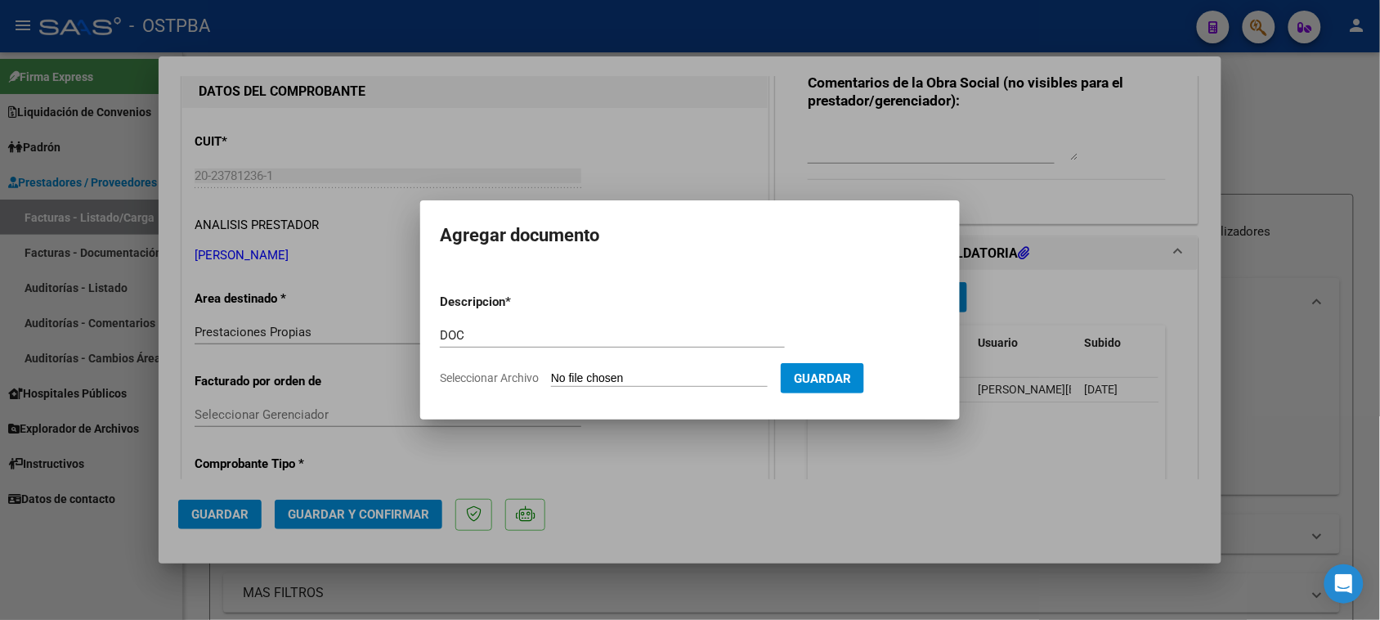
type input "C:\fakepath\PRENSA PSSTO. 7969 10-07.2025(1).jpg"
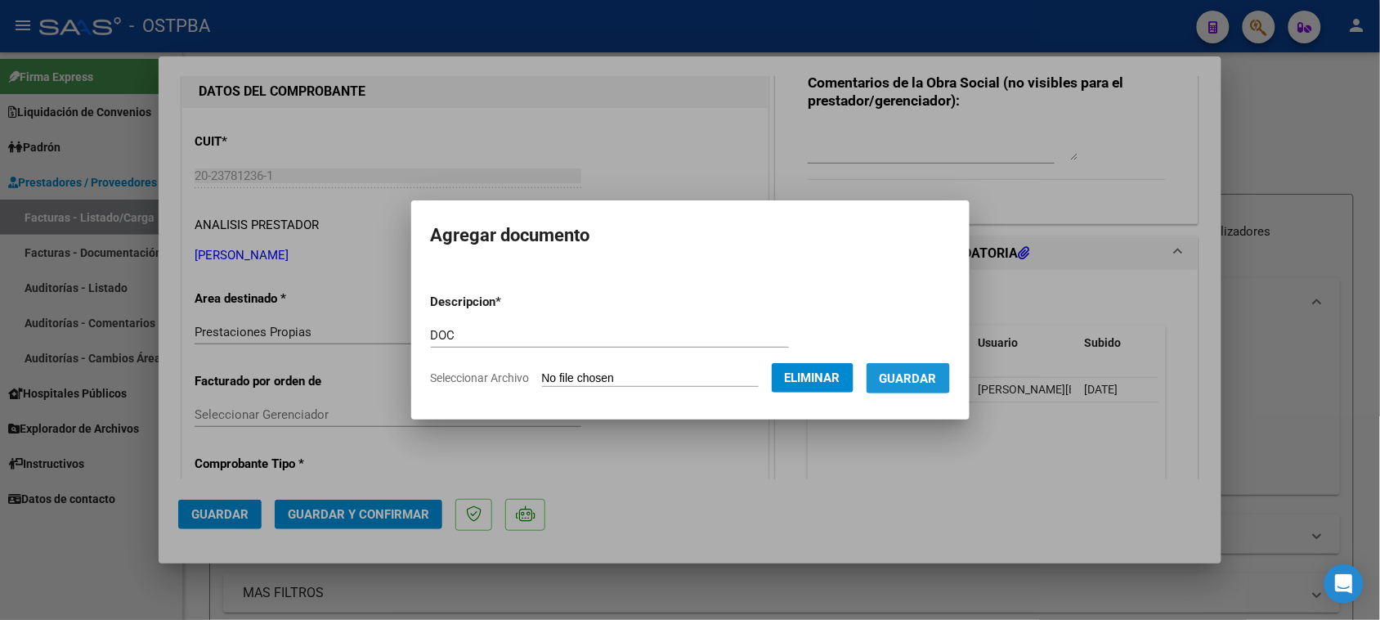
click at [926, 383] on span "Guardar" at bounding box center [908, 378] width 57 height 15
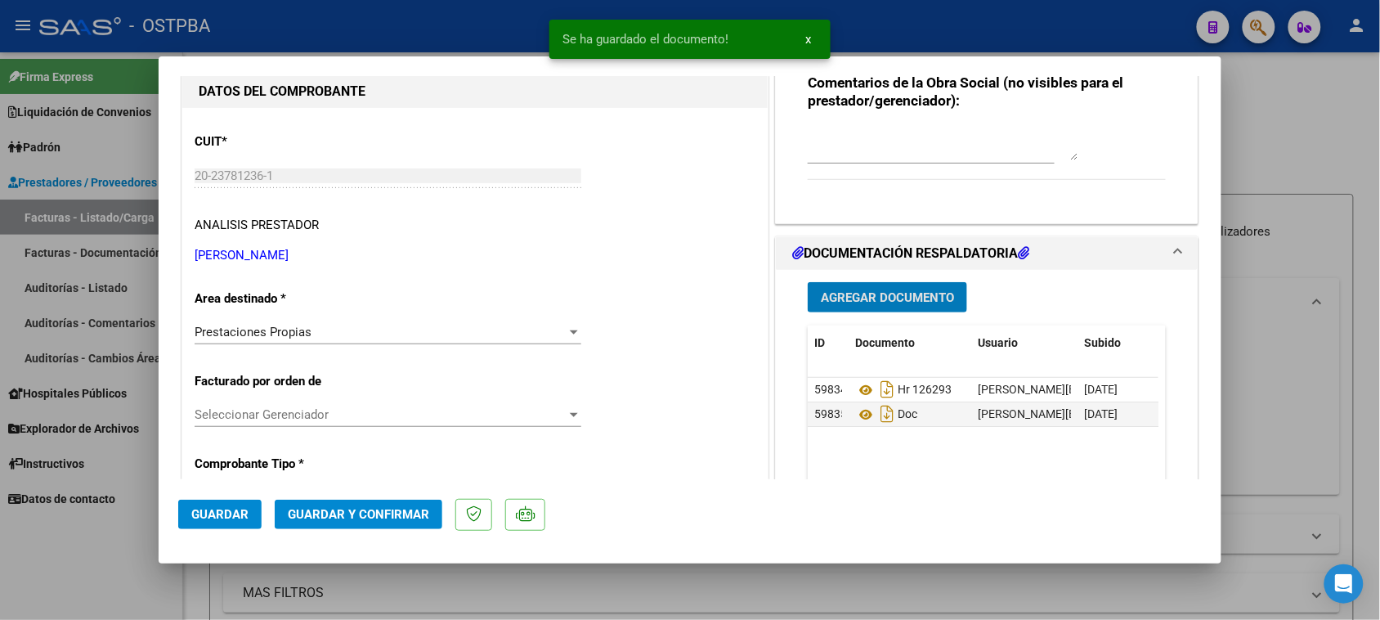
click at [821, 298] on span "Agregar Documento" at bounding box center [887, 297] width 133 height 15
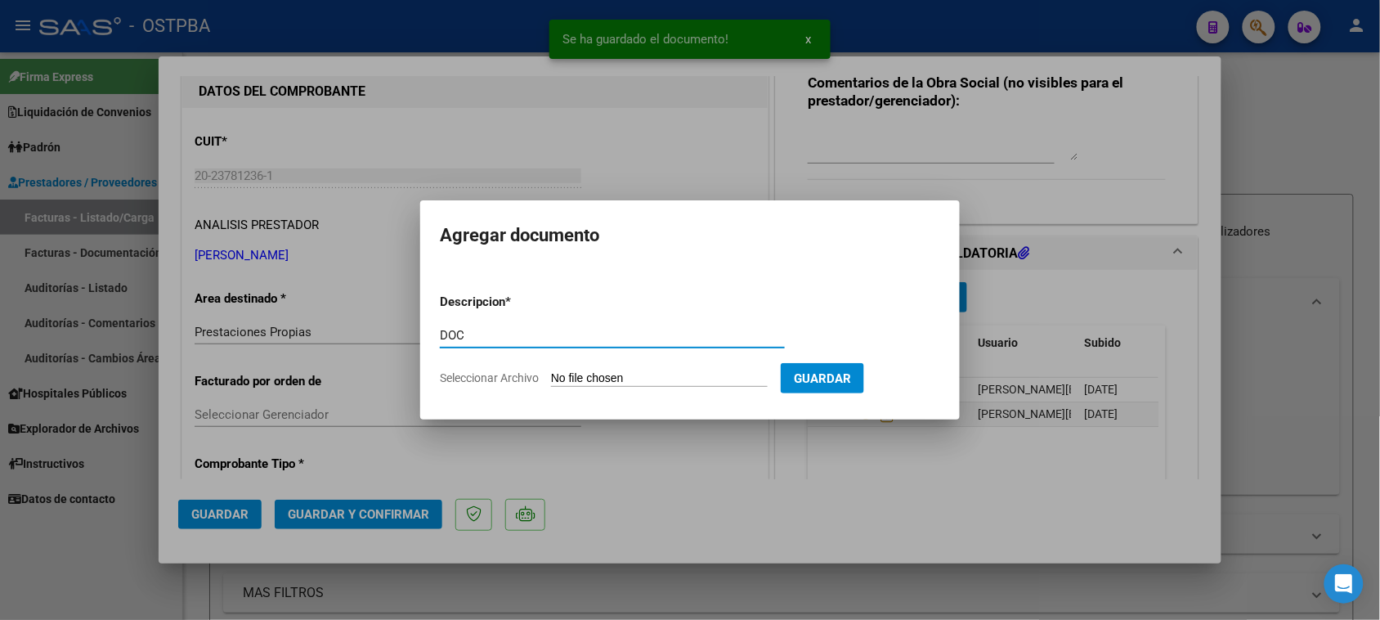
type input "DOC"
click at [551, 371] on input "Seleccionar Archivo" at bounding box center [659, 379] width 217 height 16
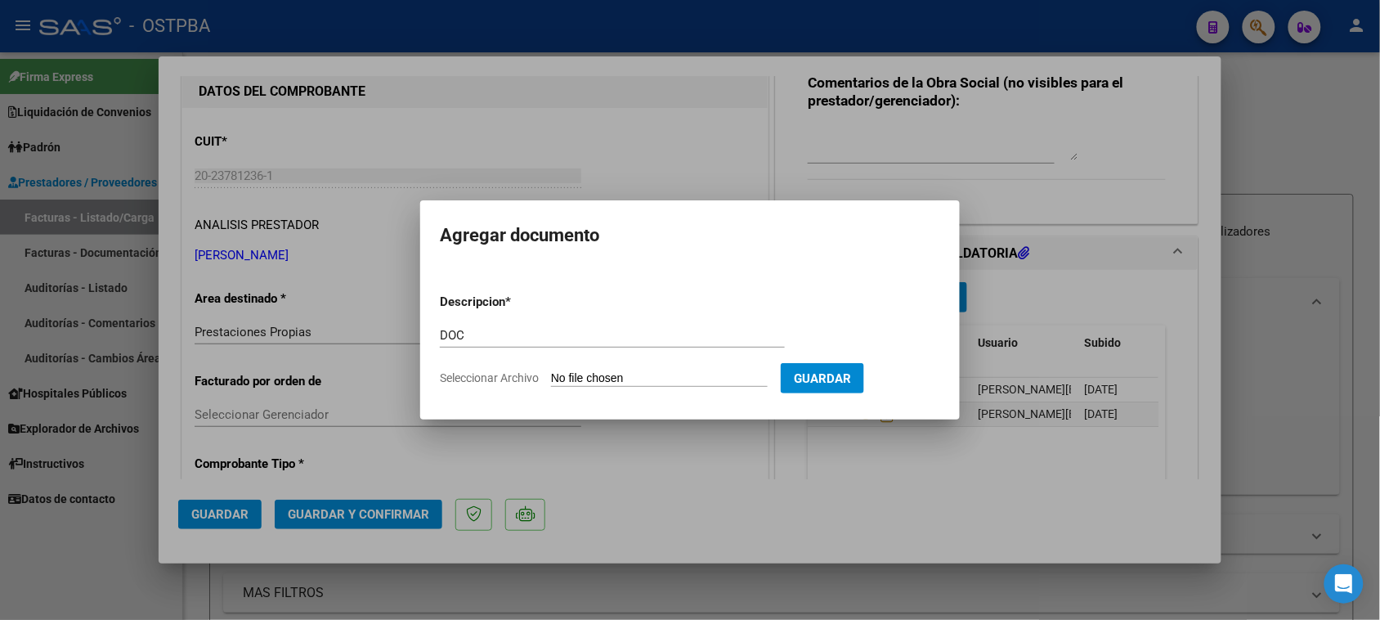
type input "C:\fakepath\PRENSA PSSTO. 7724 22-07.2025.jpg"
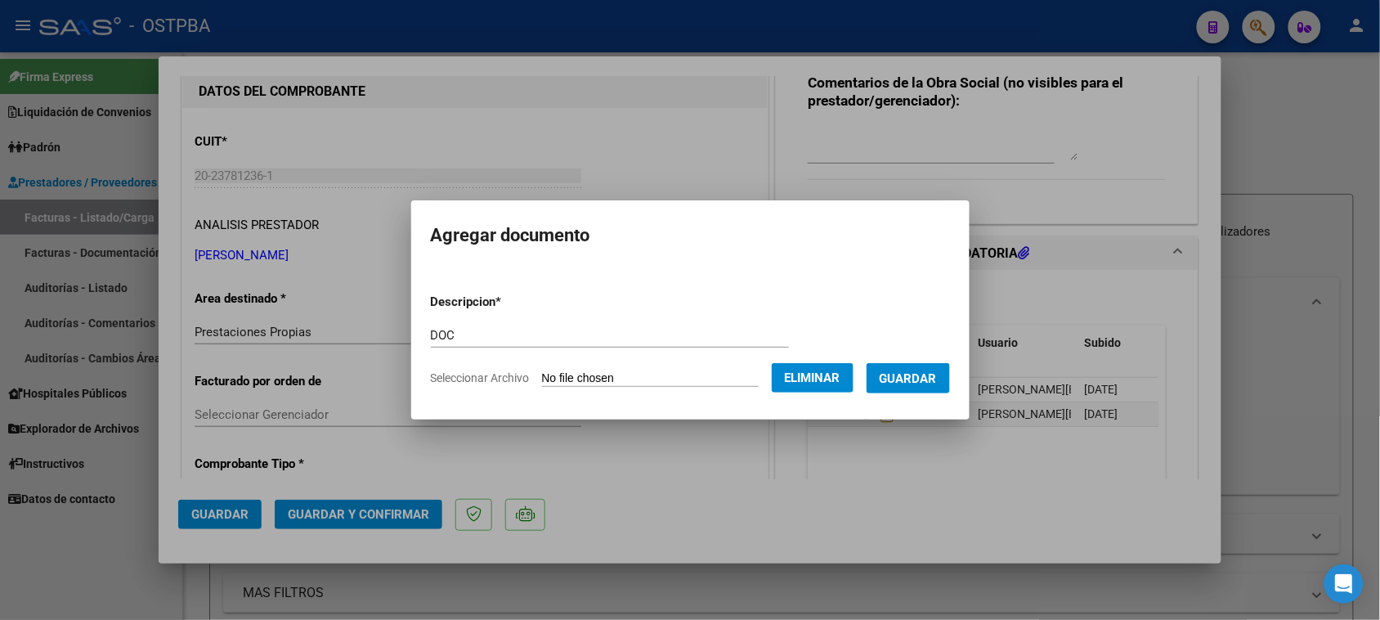
click at [918, 372] on span "Guardar" at bounding box center [908, 378] width 57 height 15
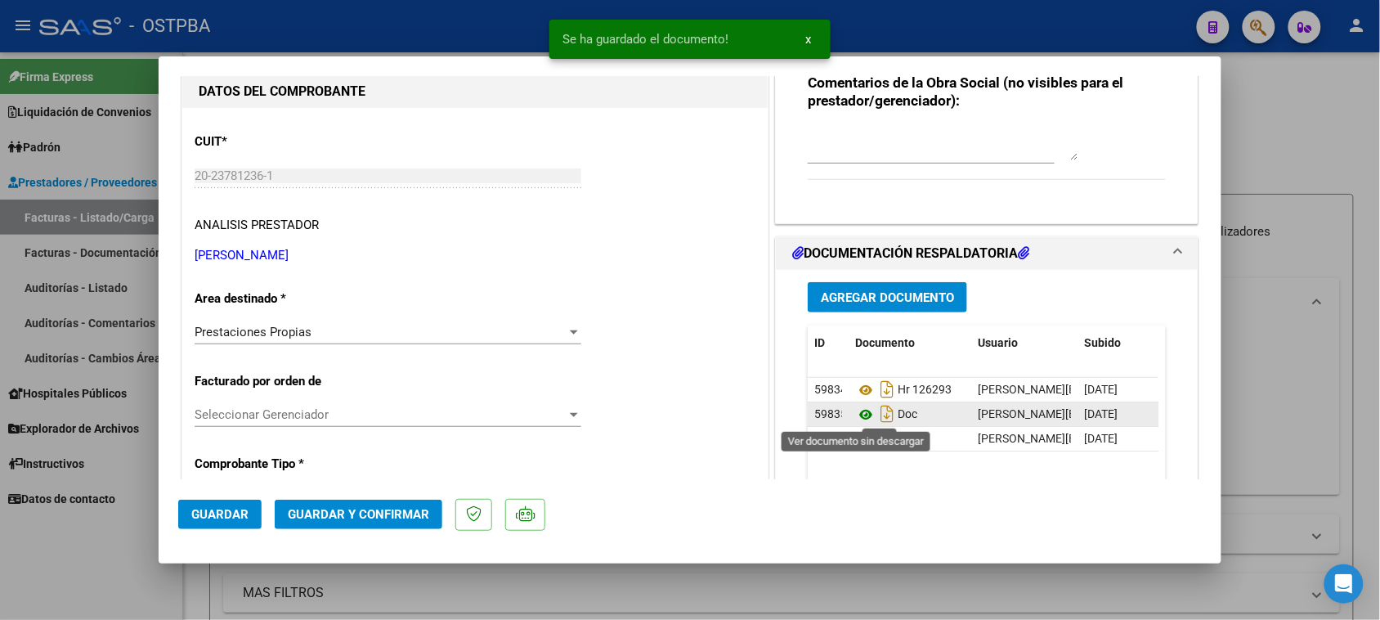
click at [860, 413] on icon at bounding box center [865, 415] width 21 height 20
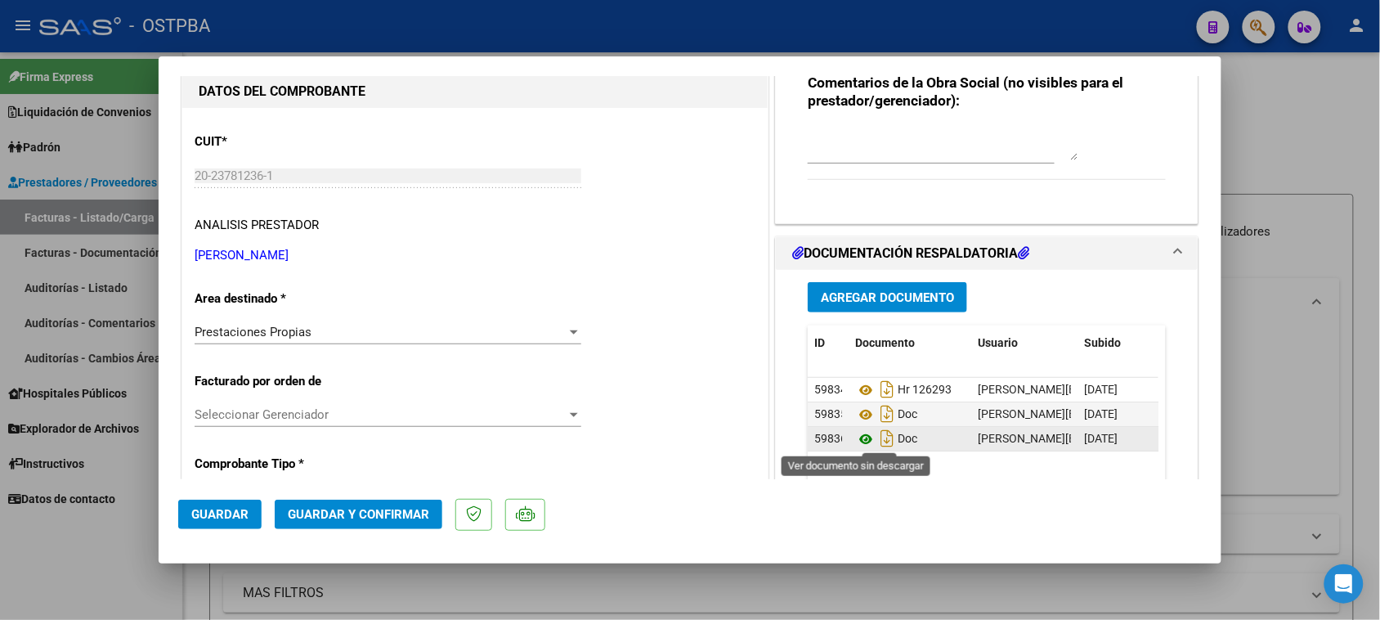
click at [859, 437] on icon at bounding box center [865, 439] width 21 height 20
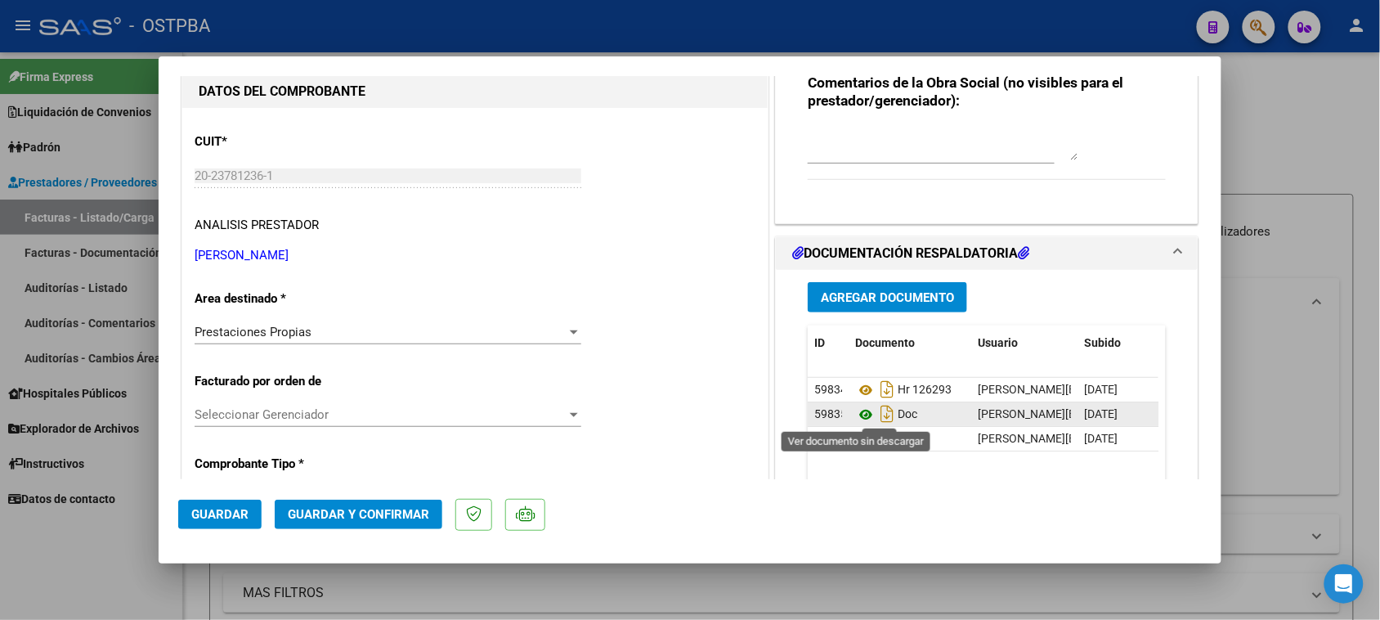
click at [857, 415] on icon at bounding box center [865, 415] width 21 height 20
click at [857, 292] on span "Agregar Documento" at bounding box center [887, 297] width 133 height 15
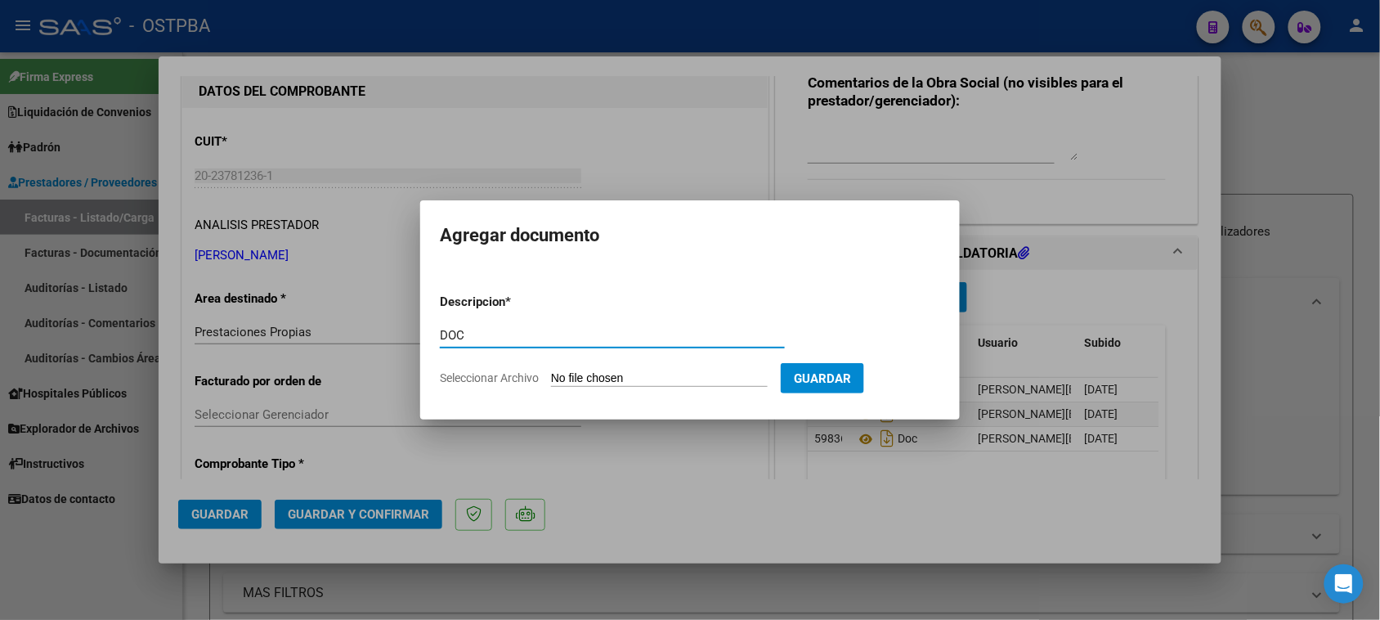
type input "DOC"
click at [551, 371] on input "Seleccionar Archivo" at bounding box center [659, 379] width 217 height 16
type input "C:\fakepath\DOC 163.pdf"
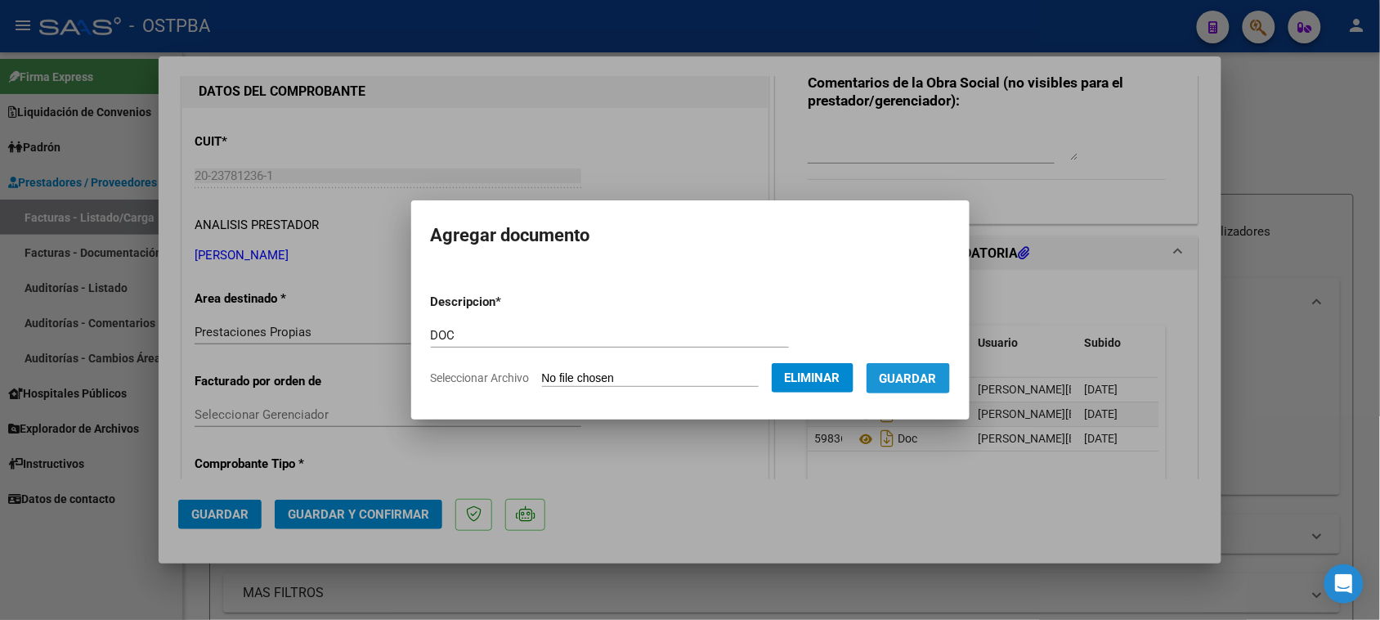
click at [898, 386] on button "Guardar" at bounding box center [908, 378] width 83 height 30
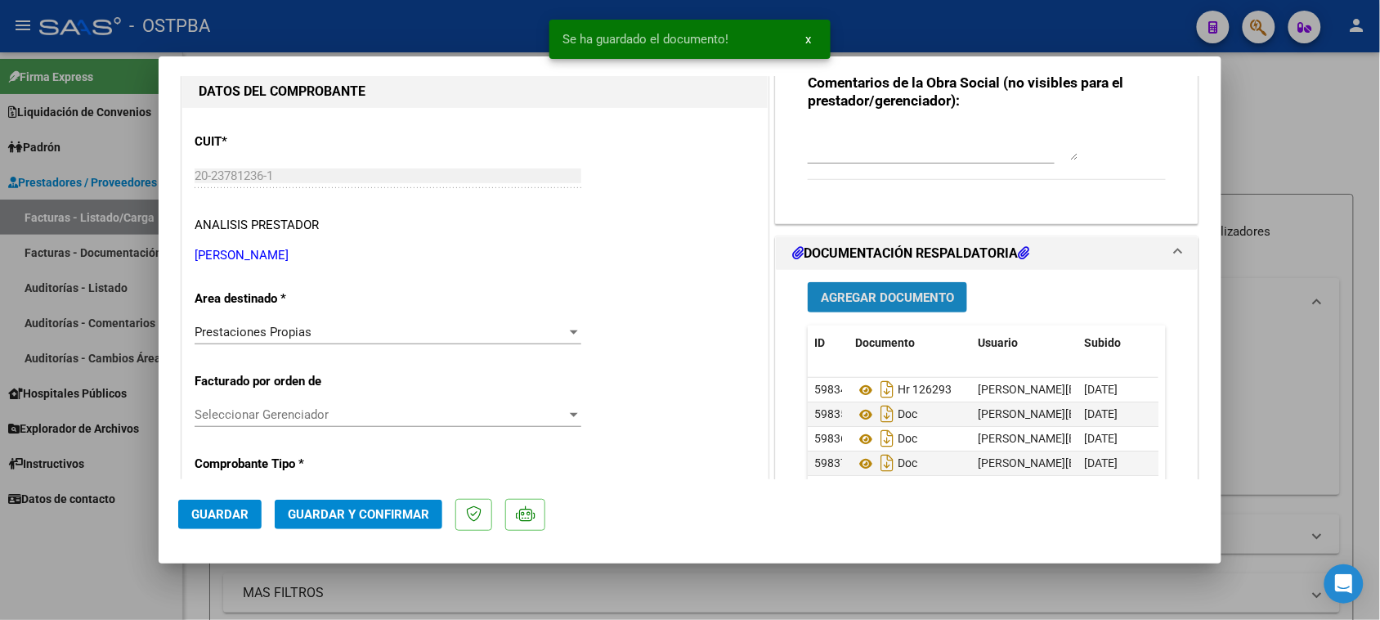
click at [892, 300] on span "Agregar Documento" at bounding box center [887, 297] width 133 height 15
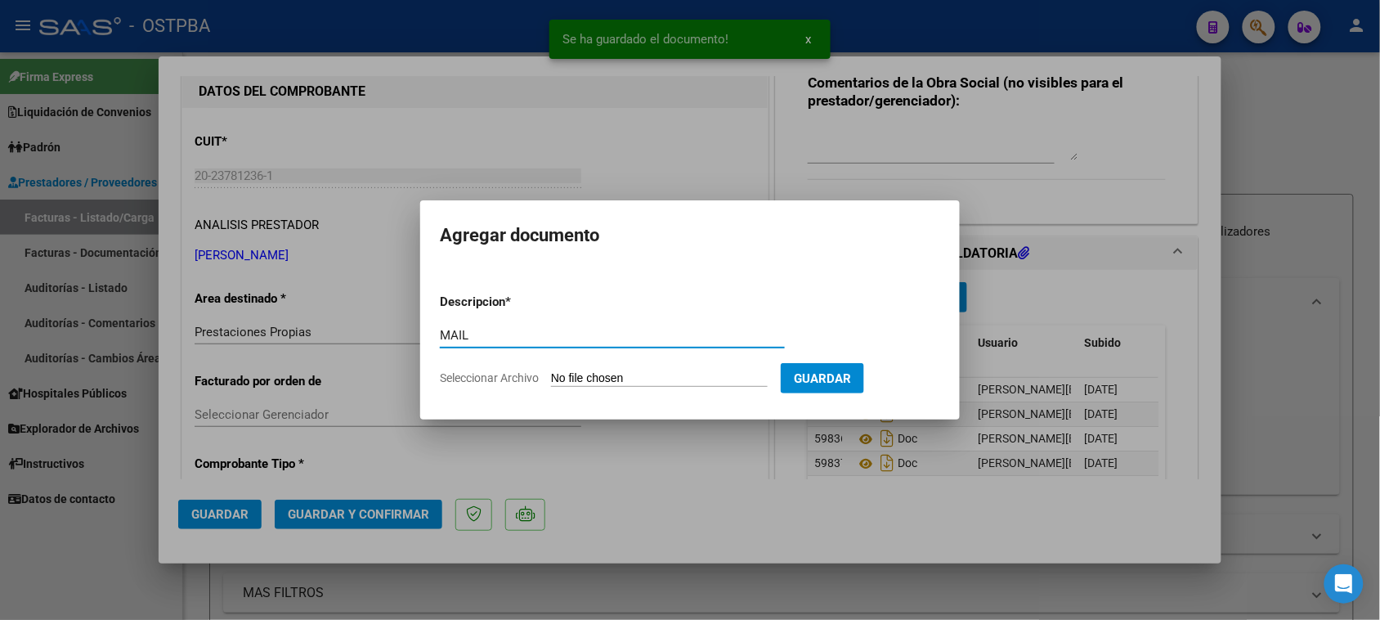
type input "MAIL"
click at [551, 371] on input "Seleccionar Archivo" at bounding box center [659, 379] width 217 height 16
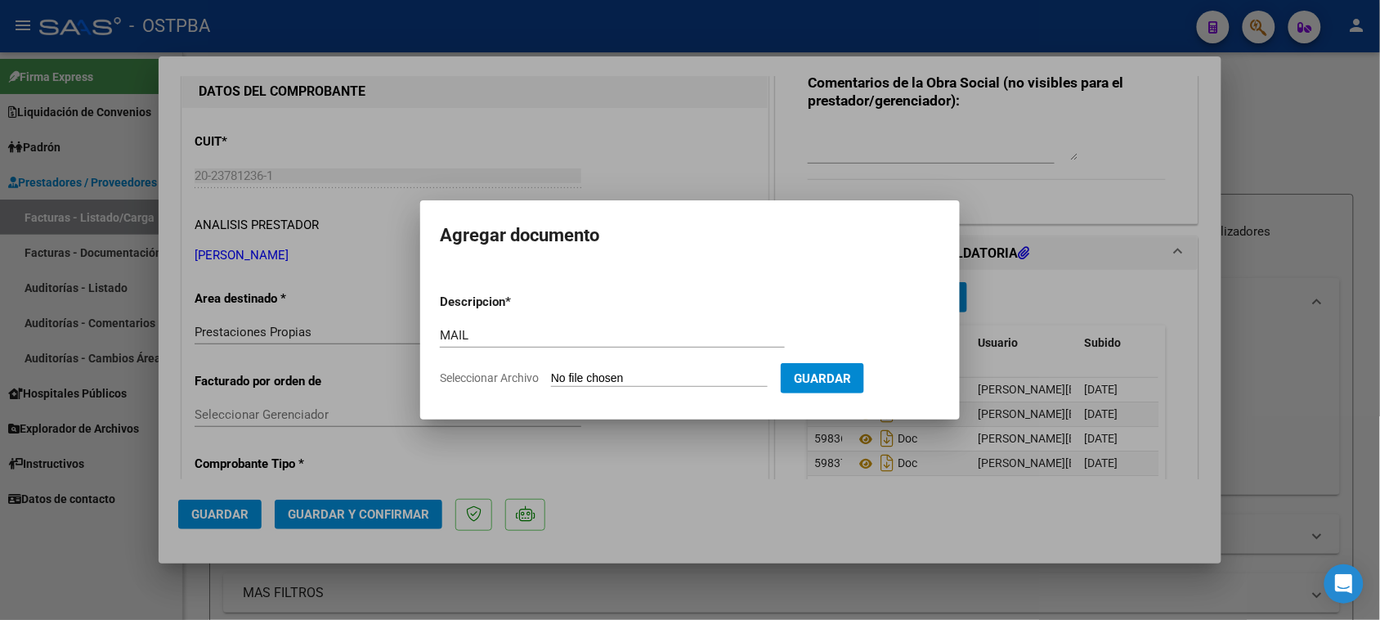
type input "C:\fakepath\Gmail - Fwd_ LABORATORIO JORGE REINAUDO.pdf"
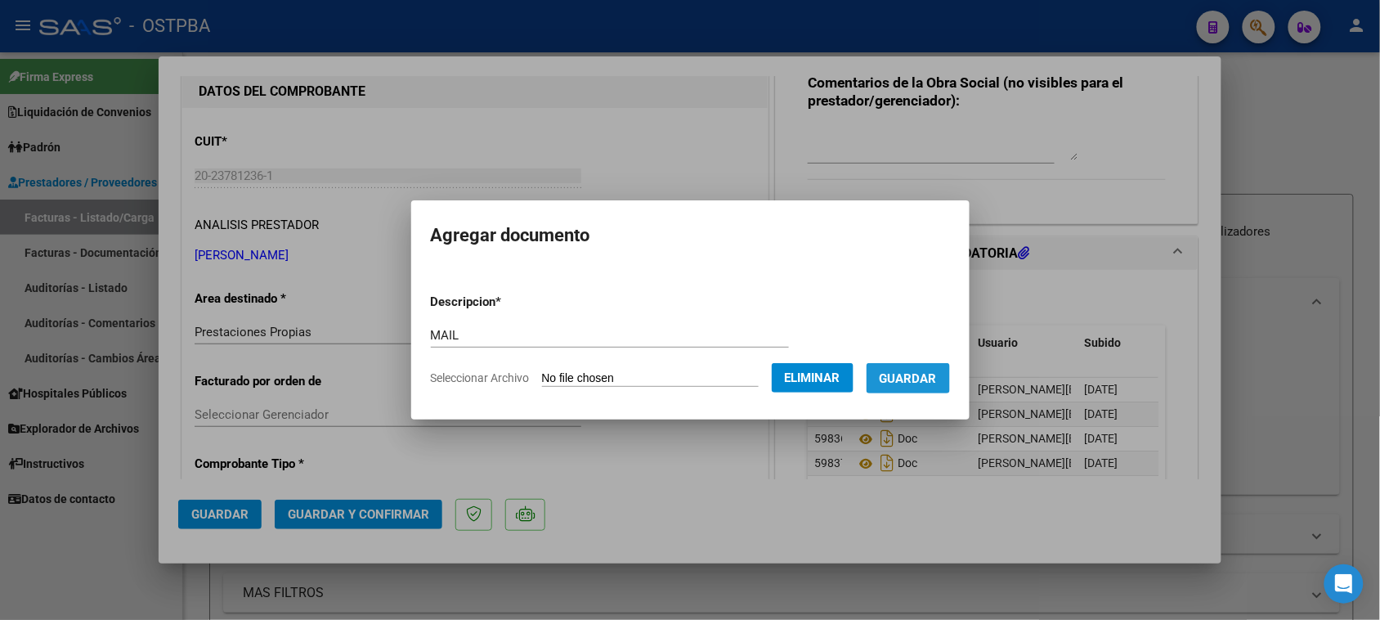
drag, startPoint x: 935, startPoint y: 373, endPoint x: 828, endPoint y: 397, distance: 108.9
click at [921, 376] on span "Guardar" at bounding box center [908, 378] width 57 height 15
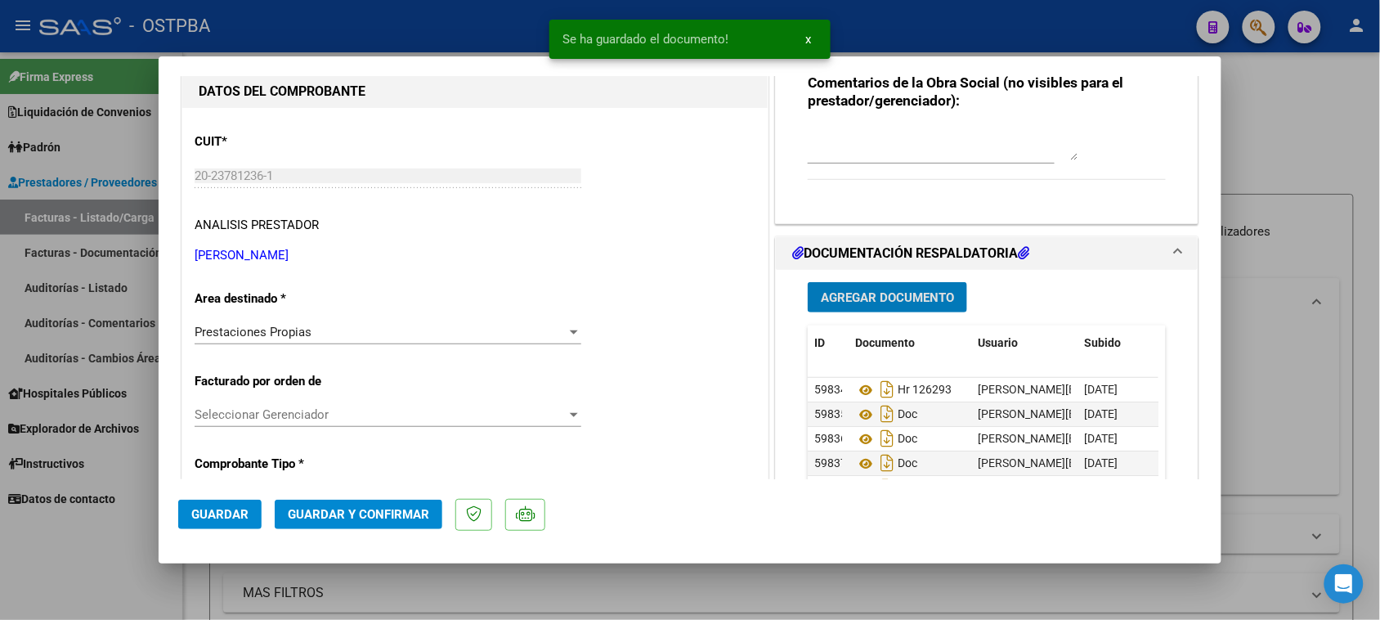
click at [360, 516] on span "Guardar y Confirmar" at bounding box center [358, 514] width 141 height 15
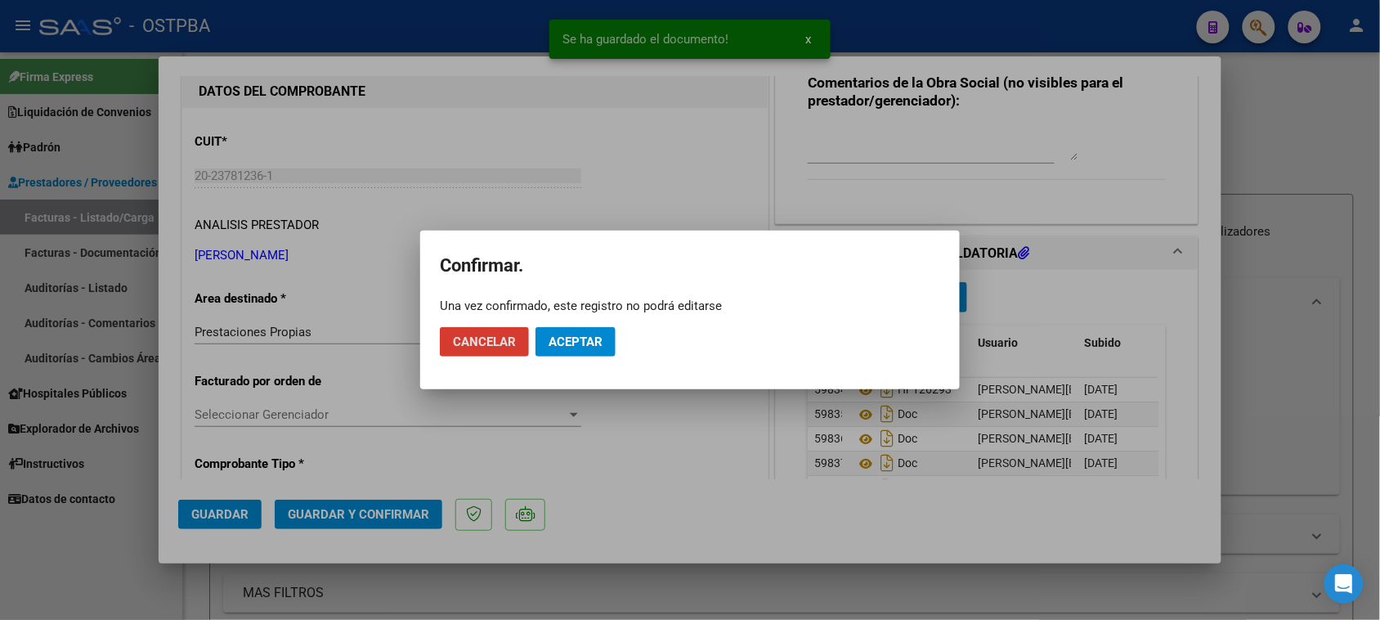
click at [583, 335] on span "Aceptar" at bounding box center [576, 341] width 54 height 15
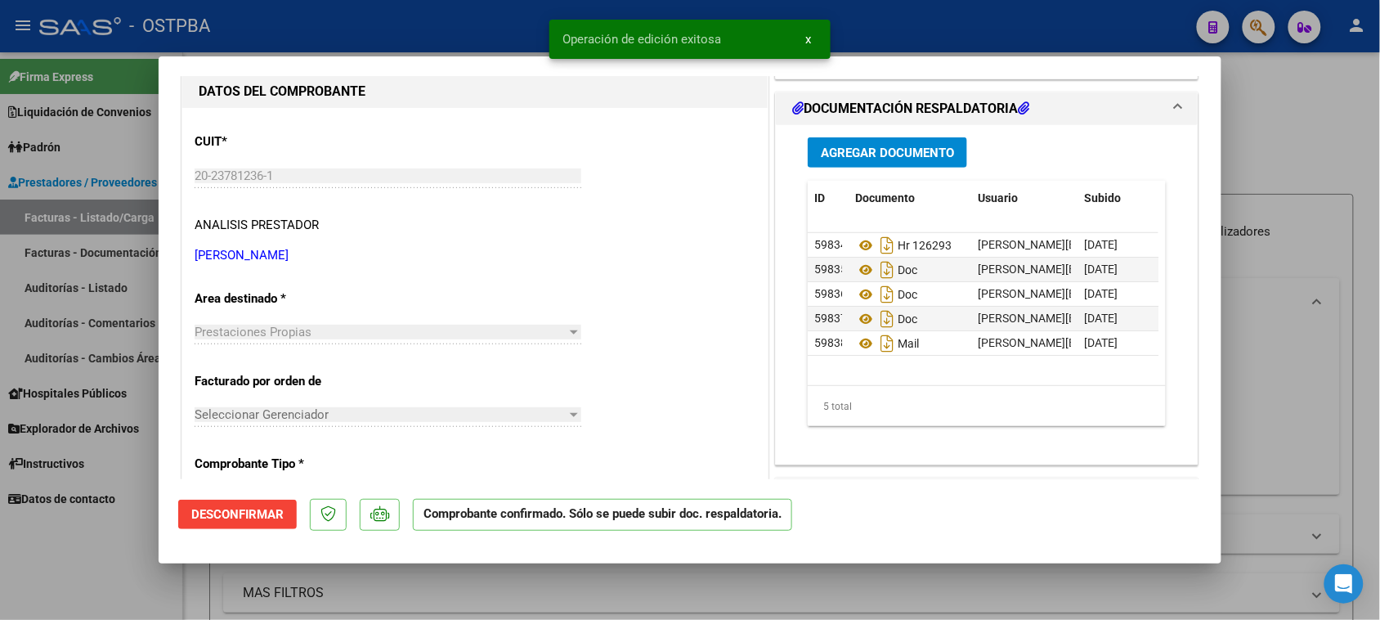
click at [62, 552] on div at bounding box center [690, 310] width 1380 height 620
type input "$ 0,00"
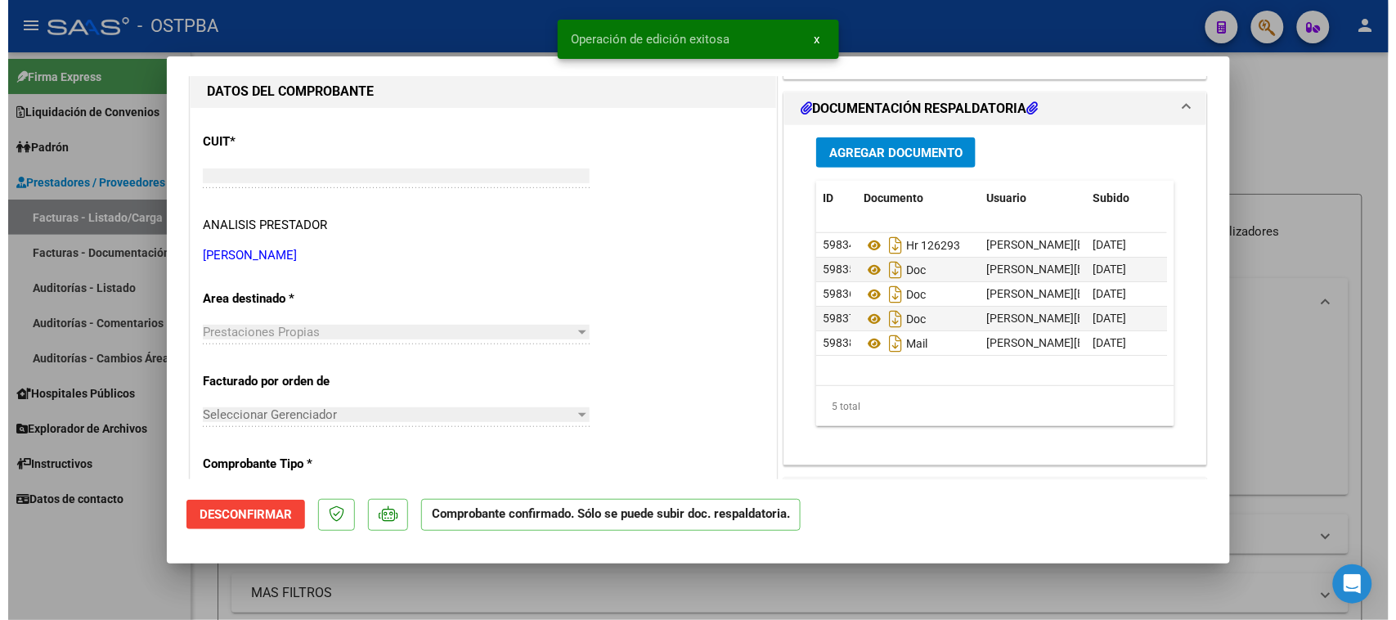
scroll to position [0, 0]
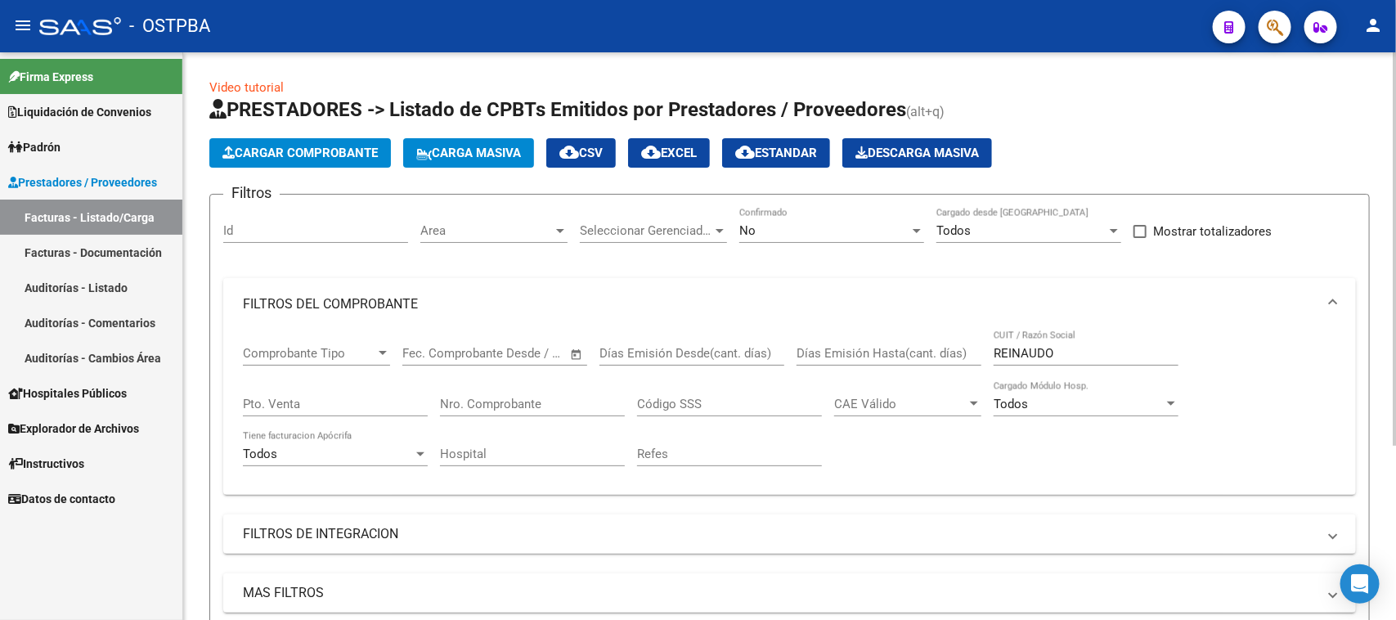
drag, startPoint x: 558, startPoint y: 395, endPoint x: 575, endPoint y: 391, distance: 16.9
click at [560, 397] on input "Nro. Comprobante" at bounding box center [532, 404] width 185 height 15
type input "163"
click at [778, 226] on div "No" at bounding box center [824, 230] width 170 height 15
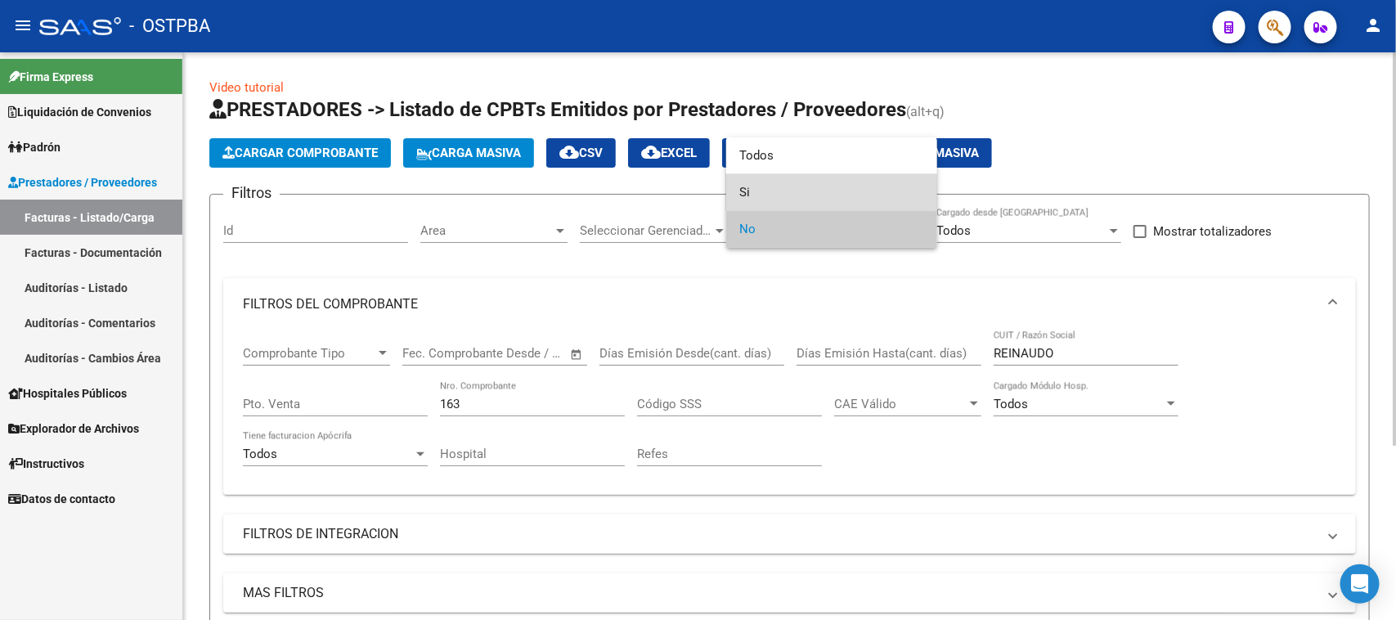
drag, startPoint x: 744, startPoint y: 192, endPoint x: 684, endPoint y: 229, distance: 70.1
click at [742, 192] on span "Si" at bounding box center [831, 192] width 185 height 37
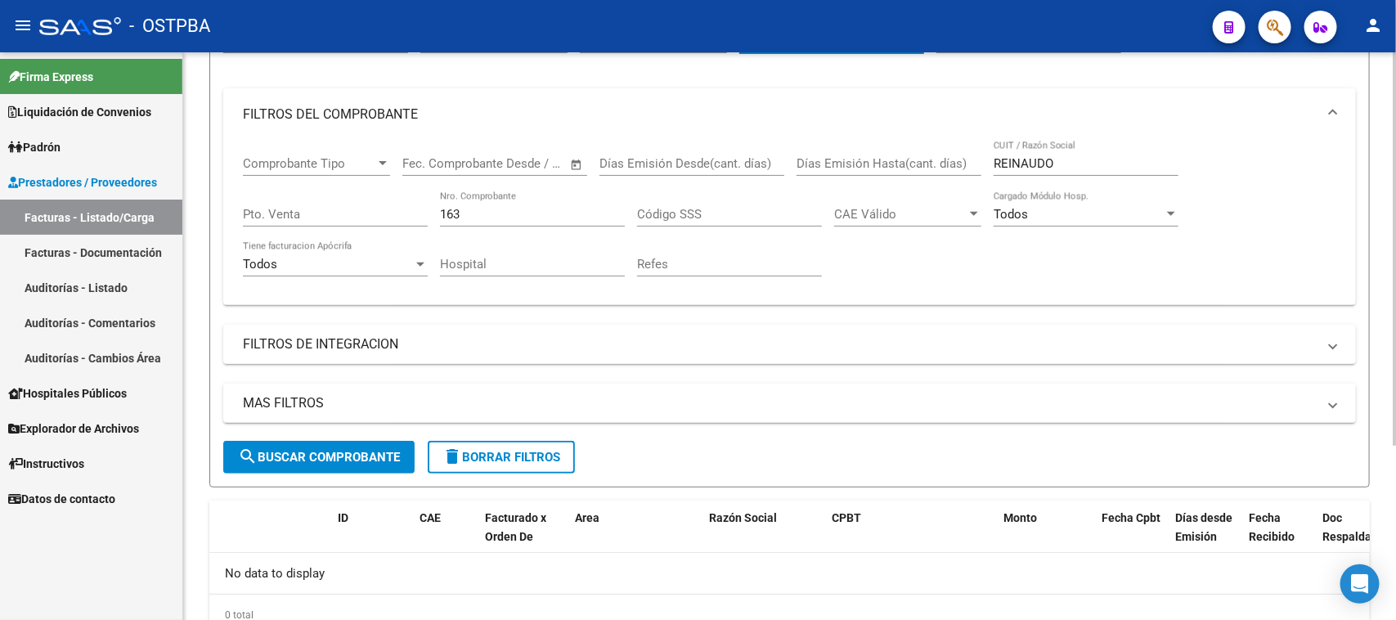
scroll to position [204, 0]
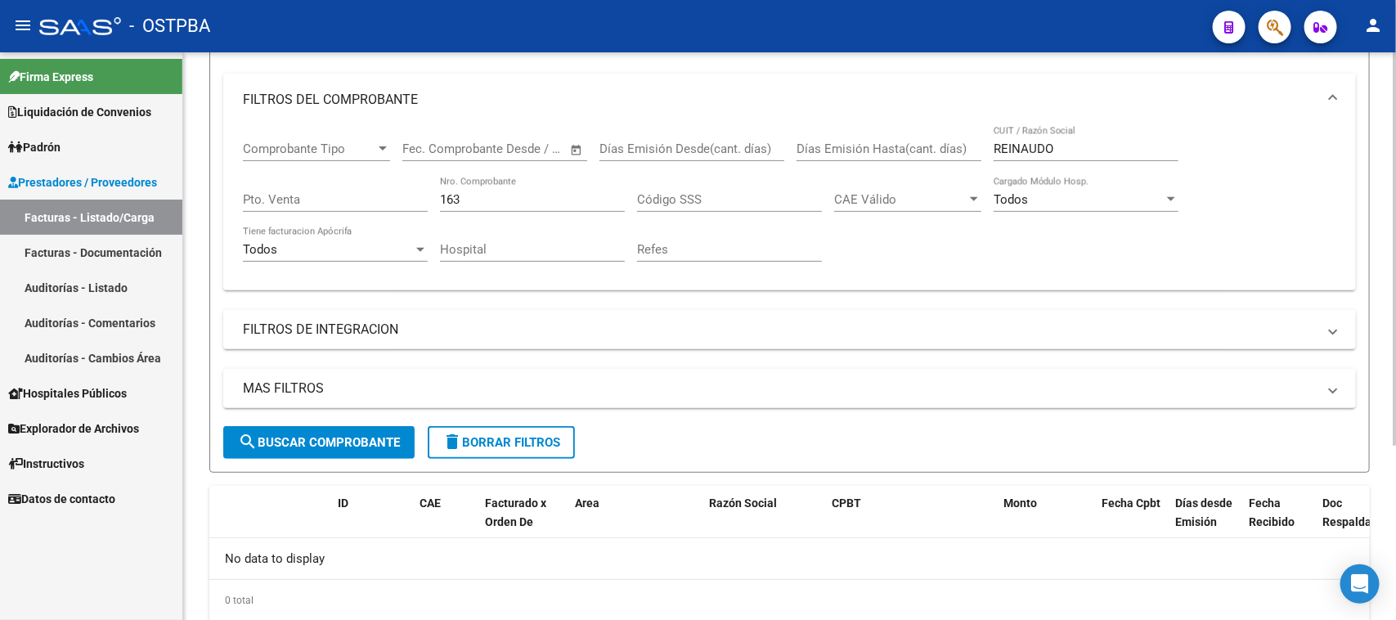
click at [276, 439] on span "search Buscar Comprobante" at bounding box center [319, 442] width 162 height 15
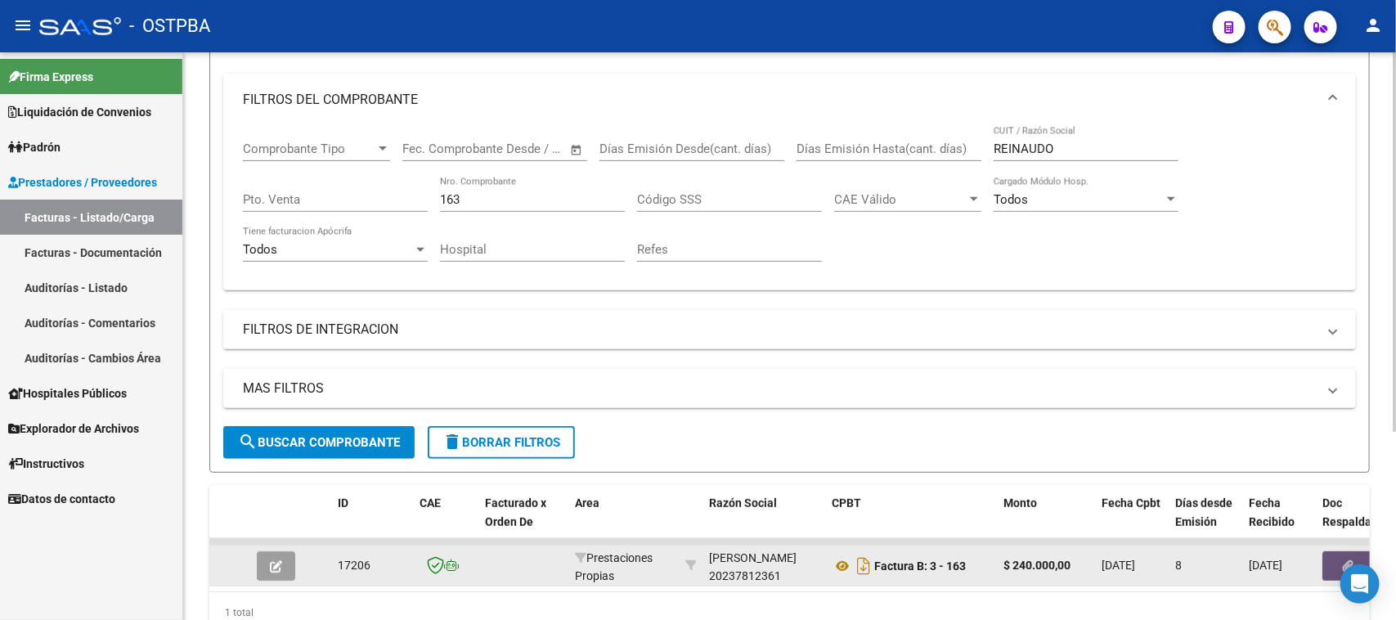
click at [1329, 556] on button "button" at bounding box center [1348, 565] width 52 height 29
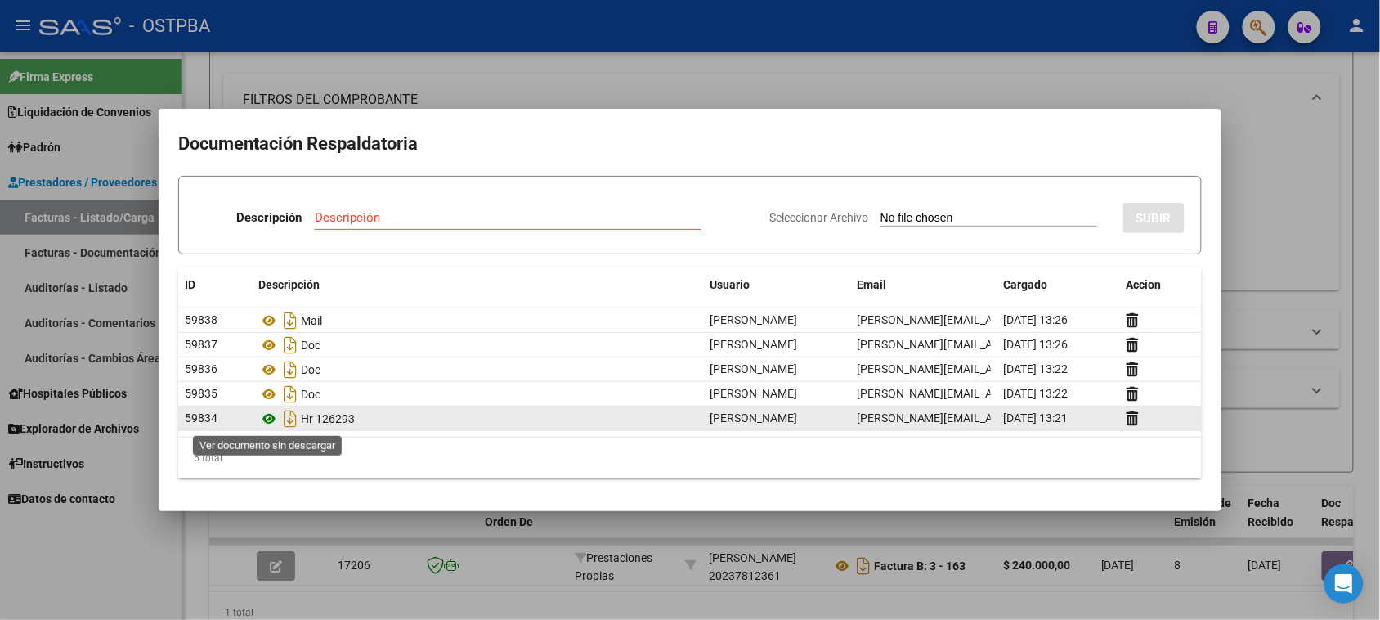
click at [266, 419] on icon at bounding box center [268, 419] width 21 height 20
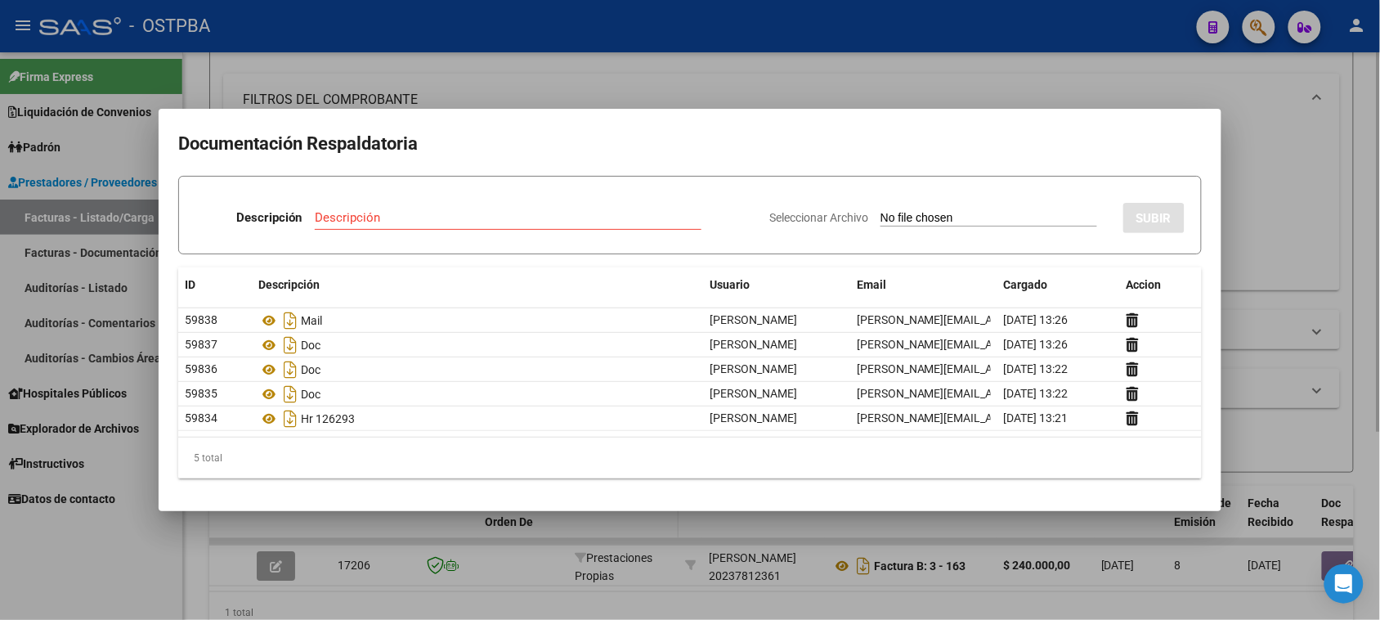
drag, startPoint x: 119, startPoint y: 570, endPoint x: 587, endPoint y: 520, distance: 470.3
click at [121, 568] on div at bounding box center [690, 310] width 1380 height 620
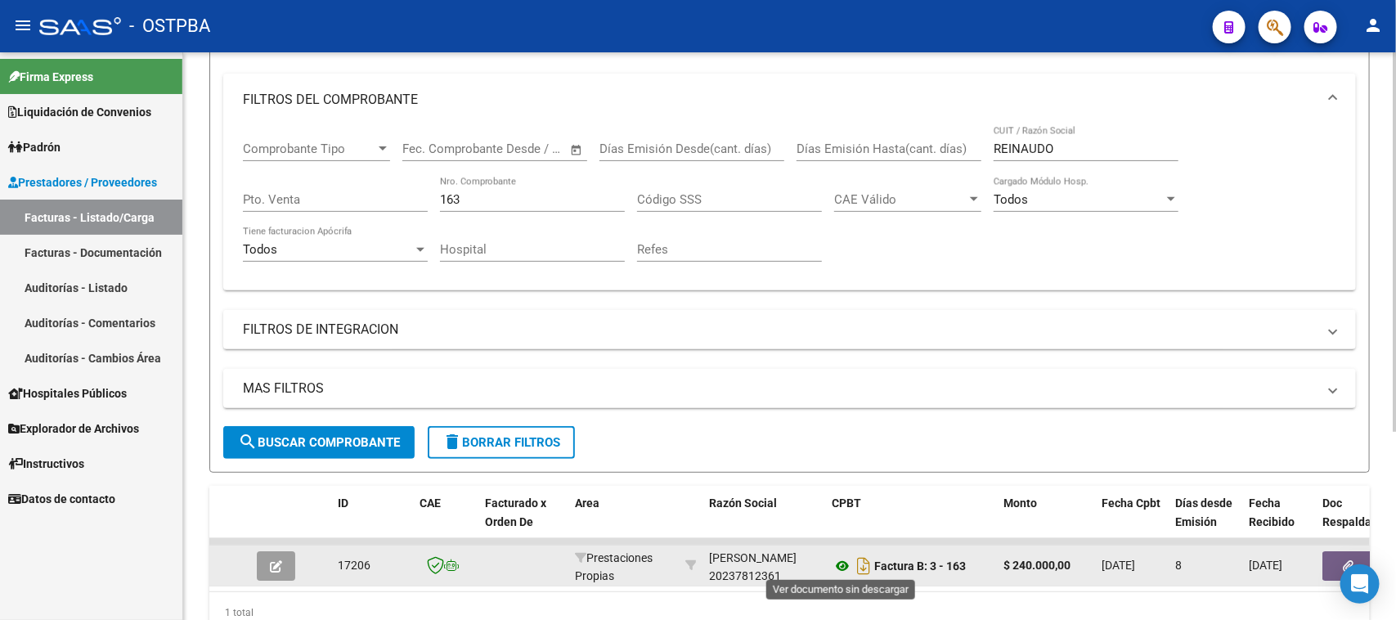
click at [840, 560] on icon at bounding box center [842, 566] width 21 height 20
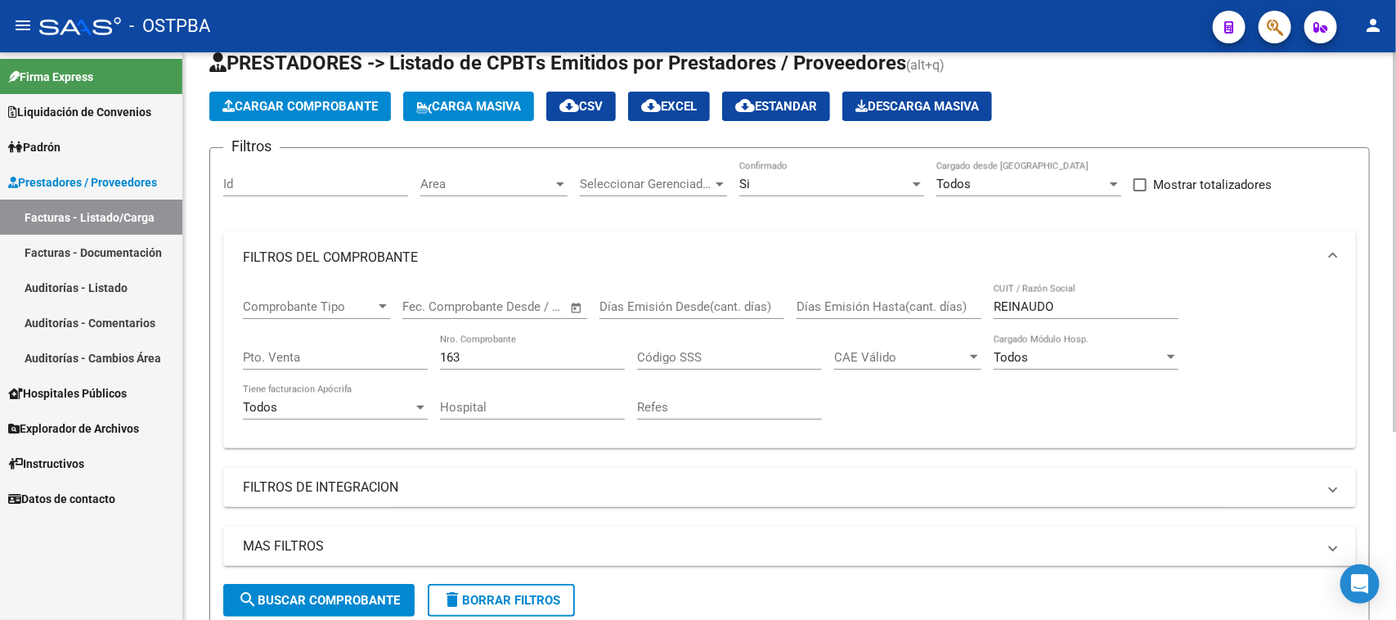
scroll to position [0, 0]
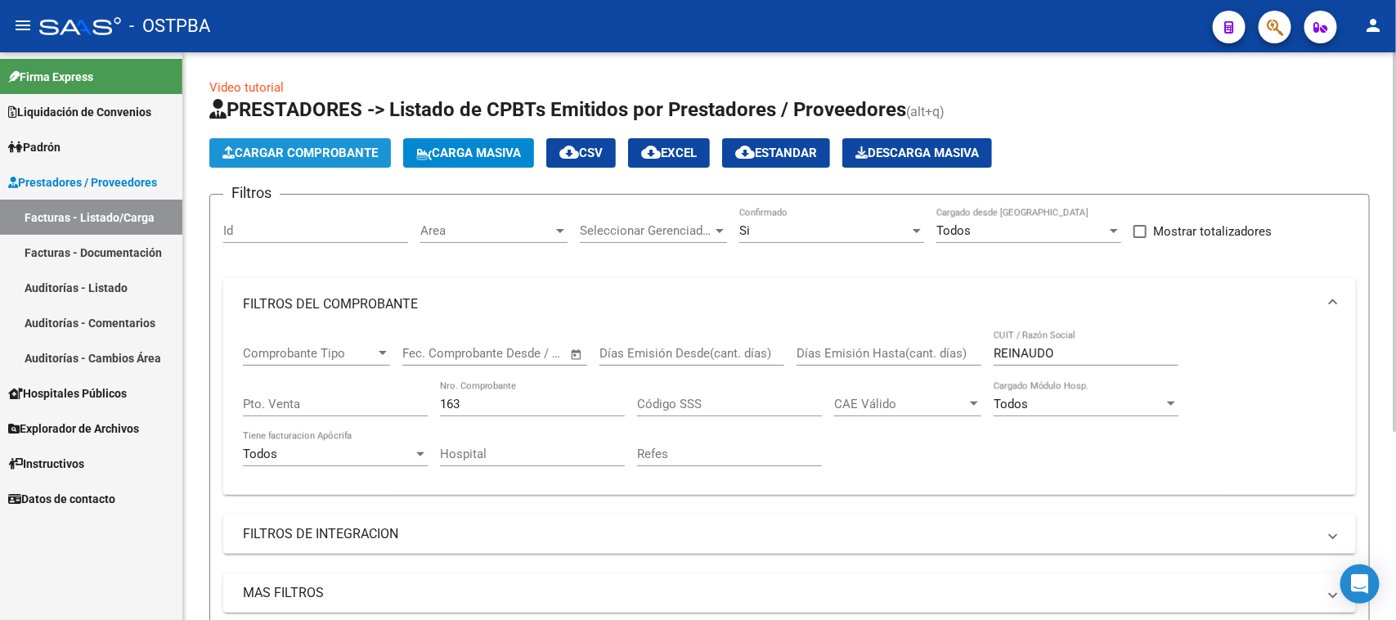
click at [366, 151] on span "Cargar Comprobante" at bounding box center [299, 153] width 155 height 15
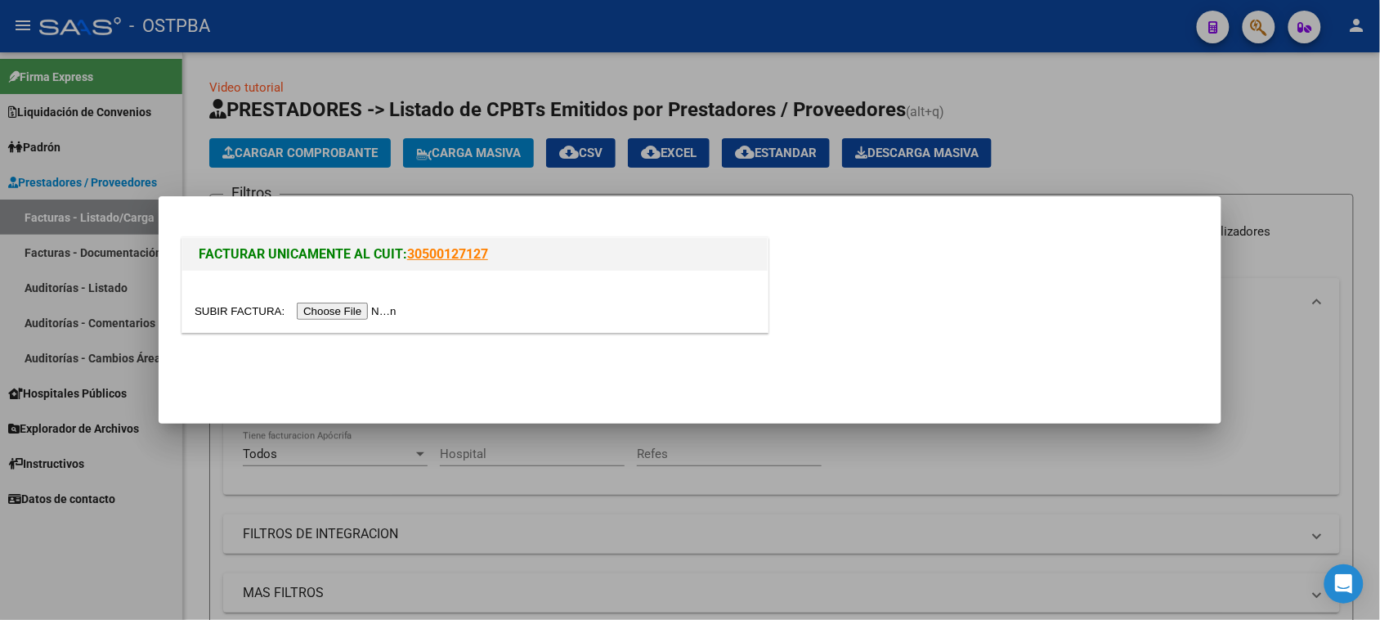
click at [320, 312] on input "file" at bounding box center [298, 311] width 207 height 17
click at [492, 521] on div at bounding box center [690, 310] width 1380 height 620
